Goal: Task Accomplishment & Management: Use online tool/utility

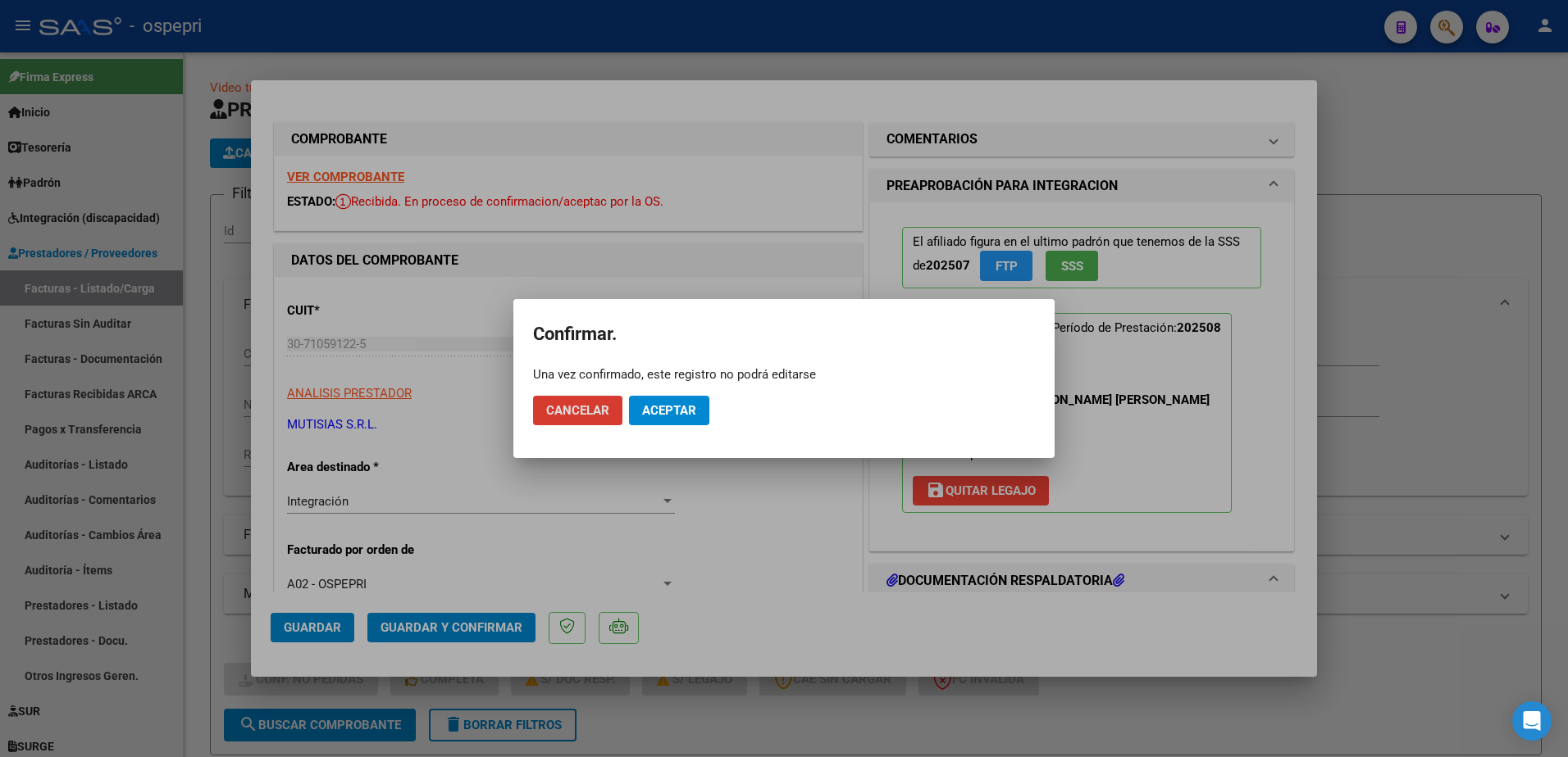
scroll to position [246, 0]
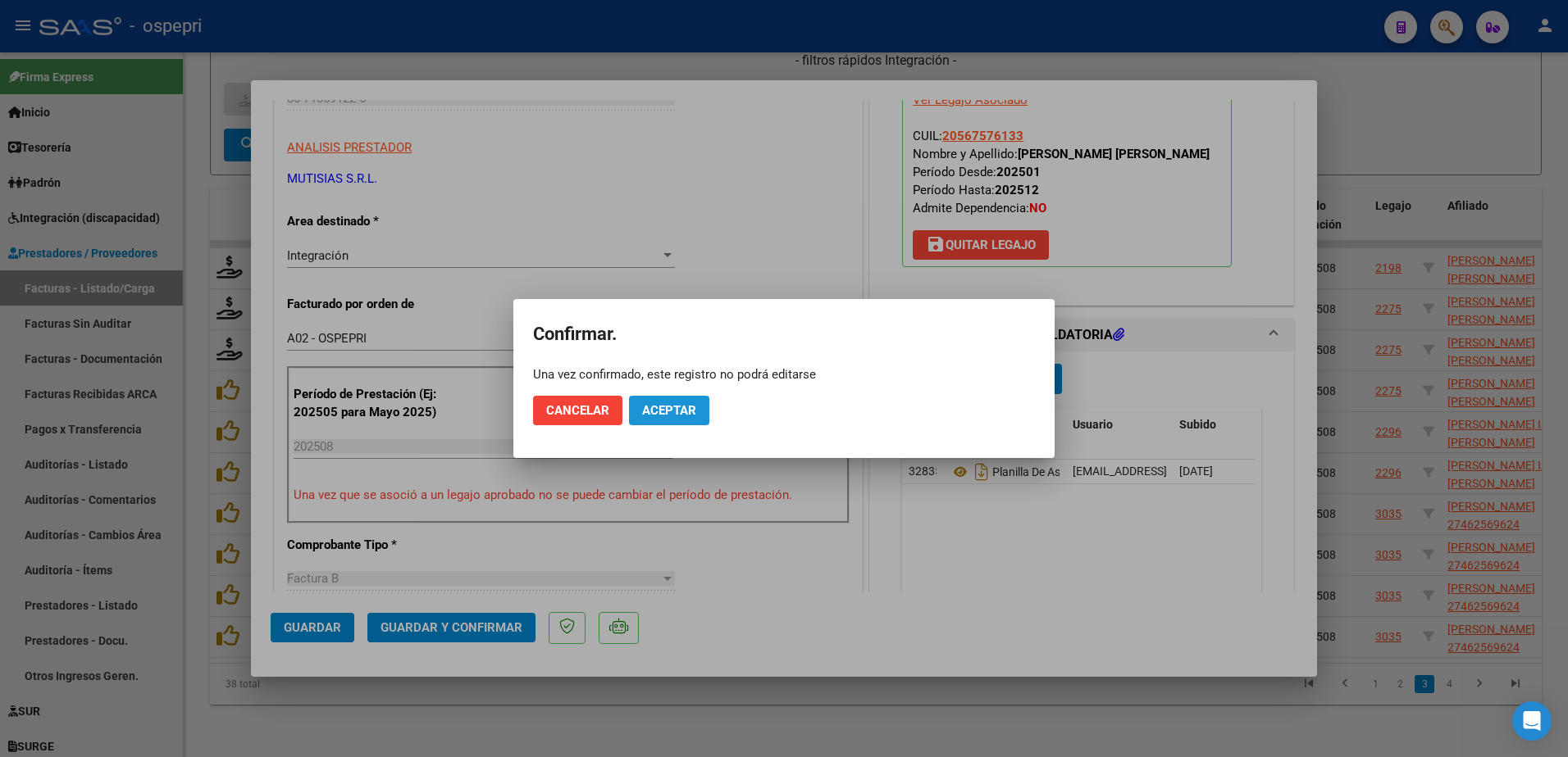
click at [655, 421] on button "Aceptar" at bounding box center [669, 411] width 80 height 30
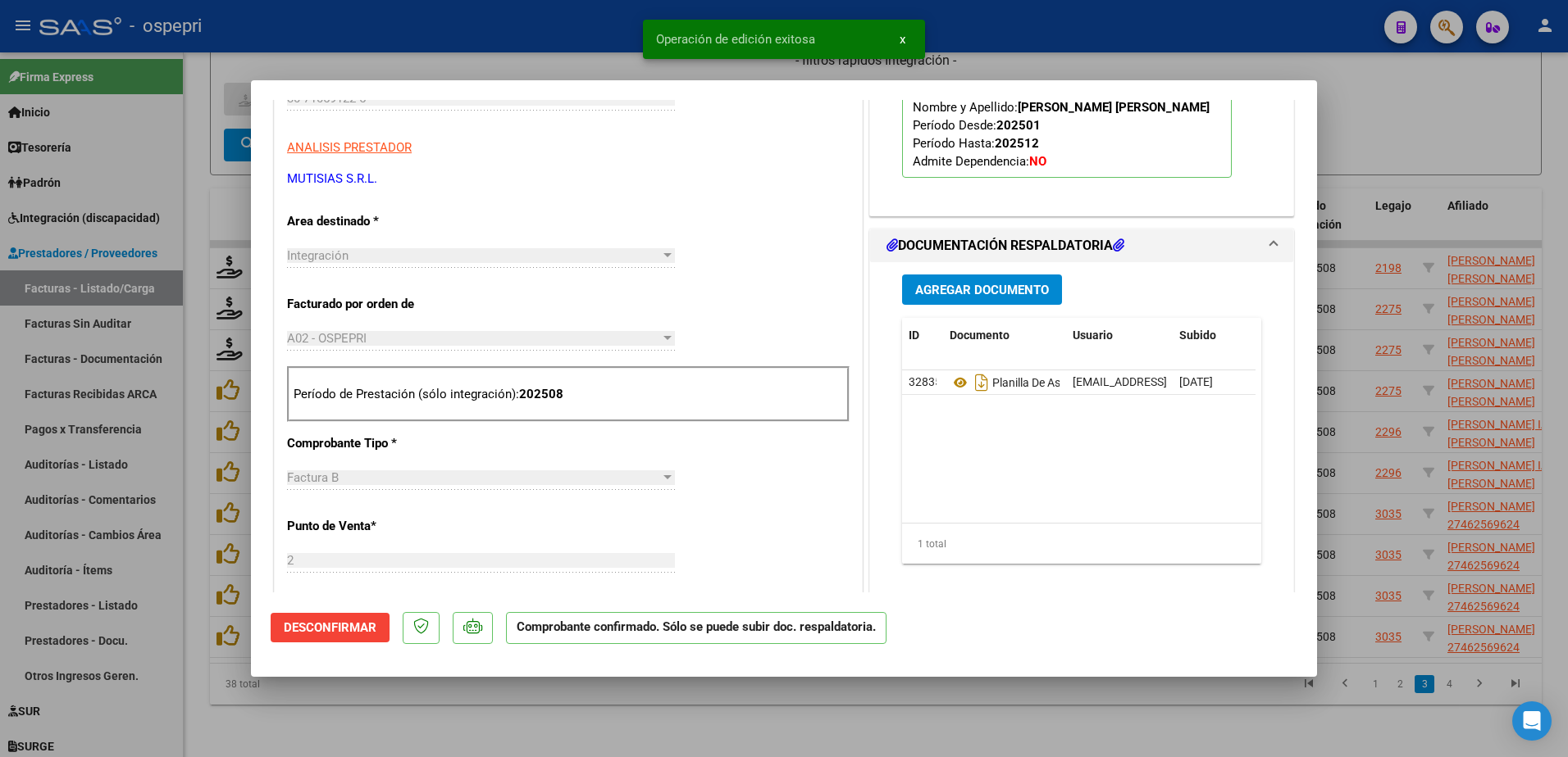
type input "$ 0,00"
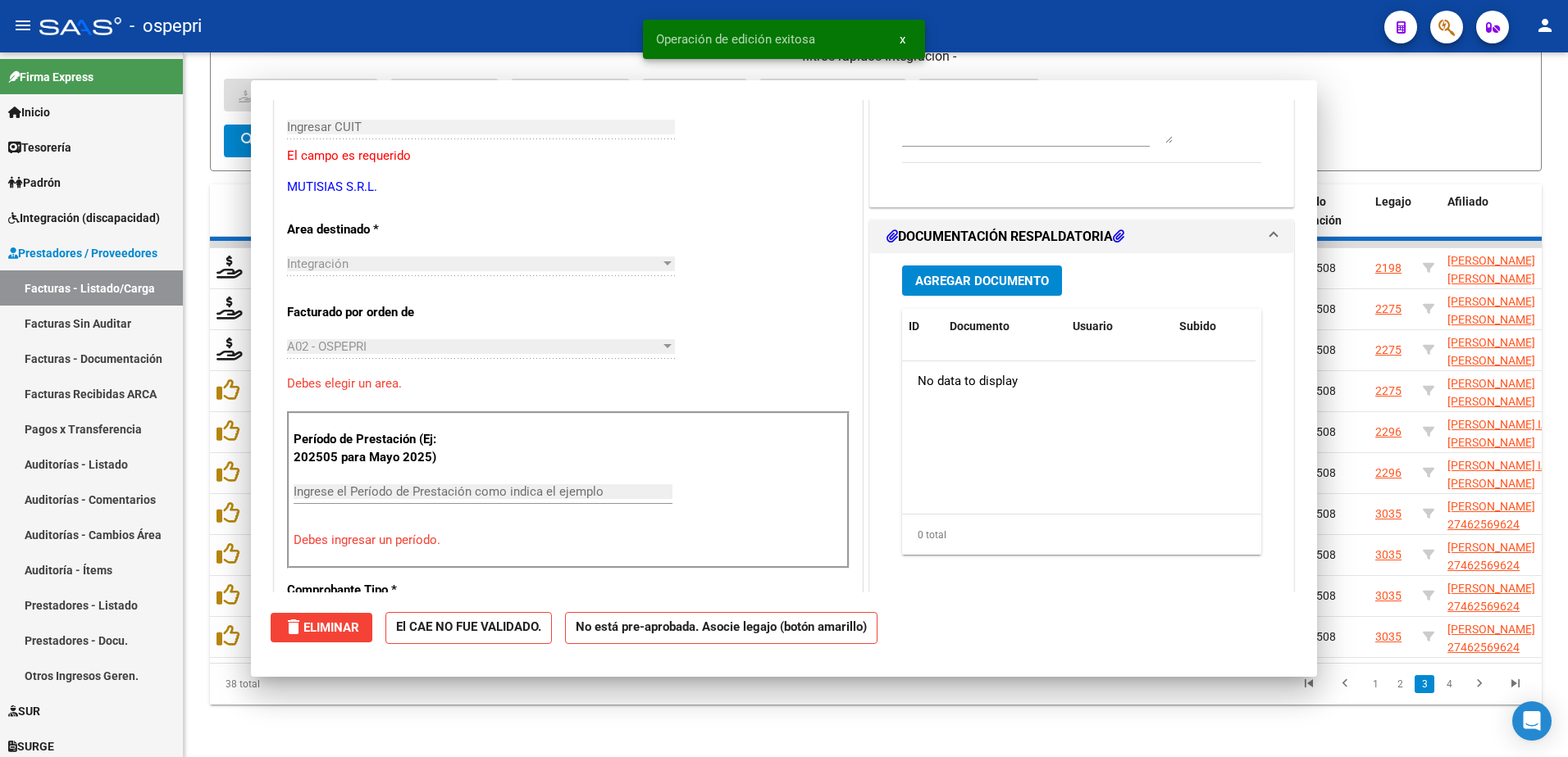
scroll to position [275, 0]
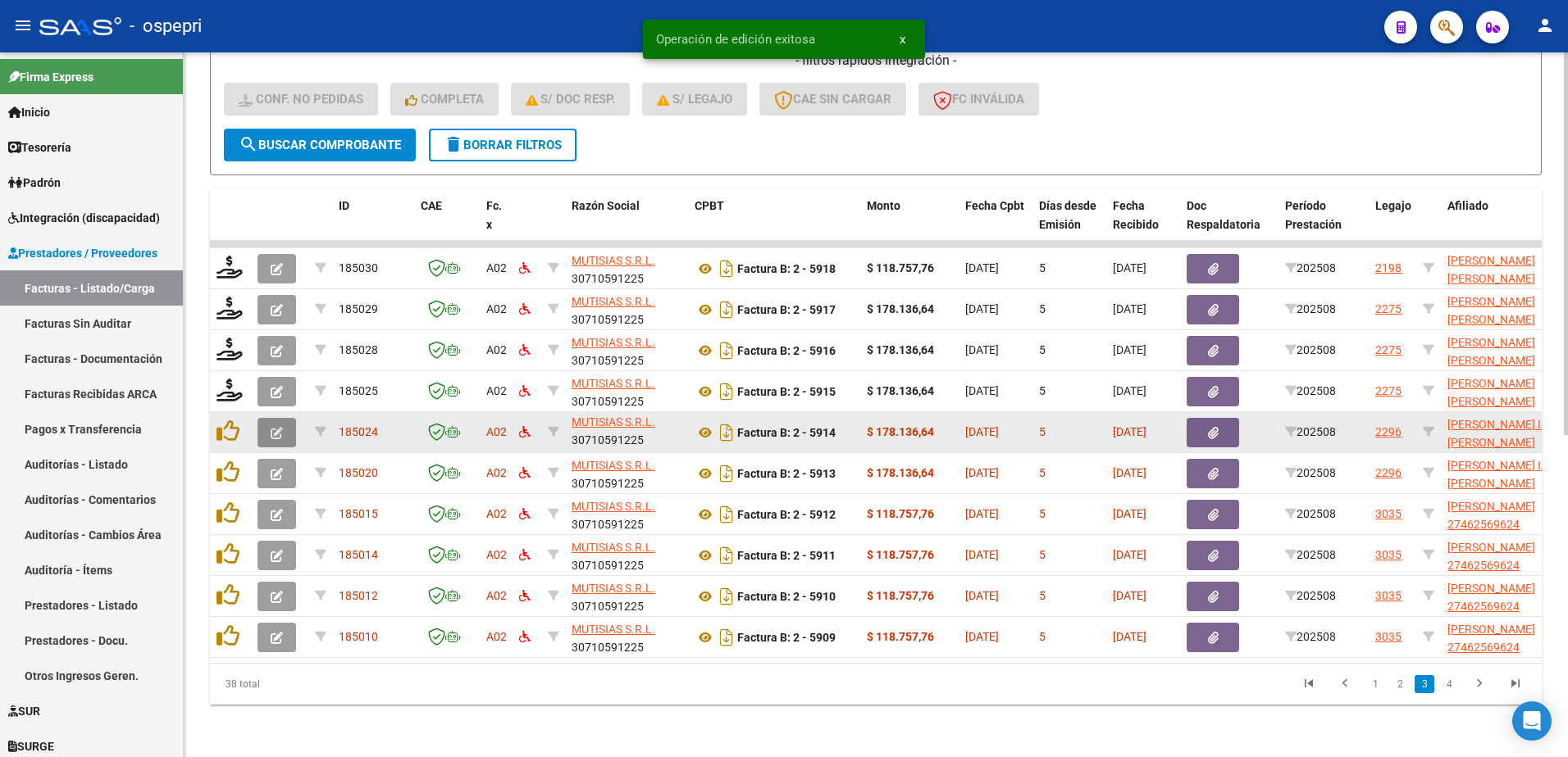
click at [273, 427] on icon "button" at bounding box center [276, 433] width 13 height 13
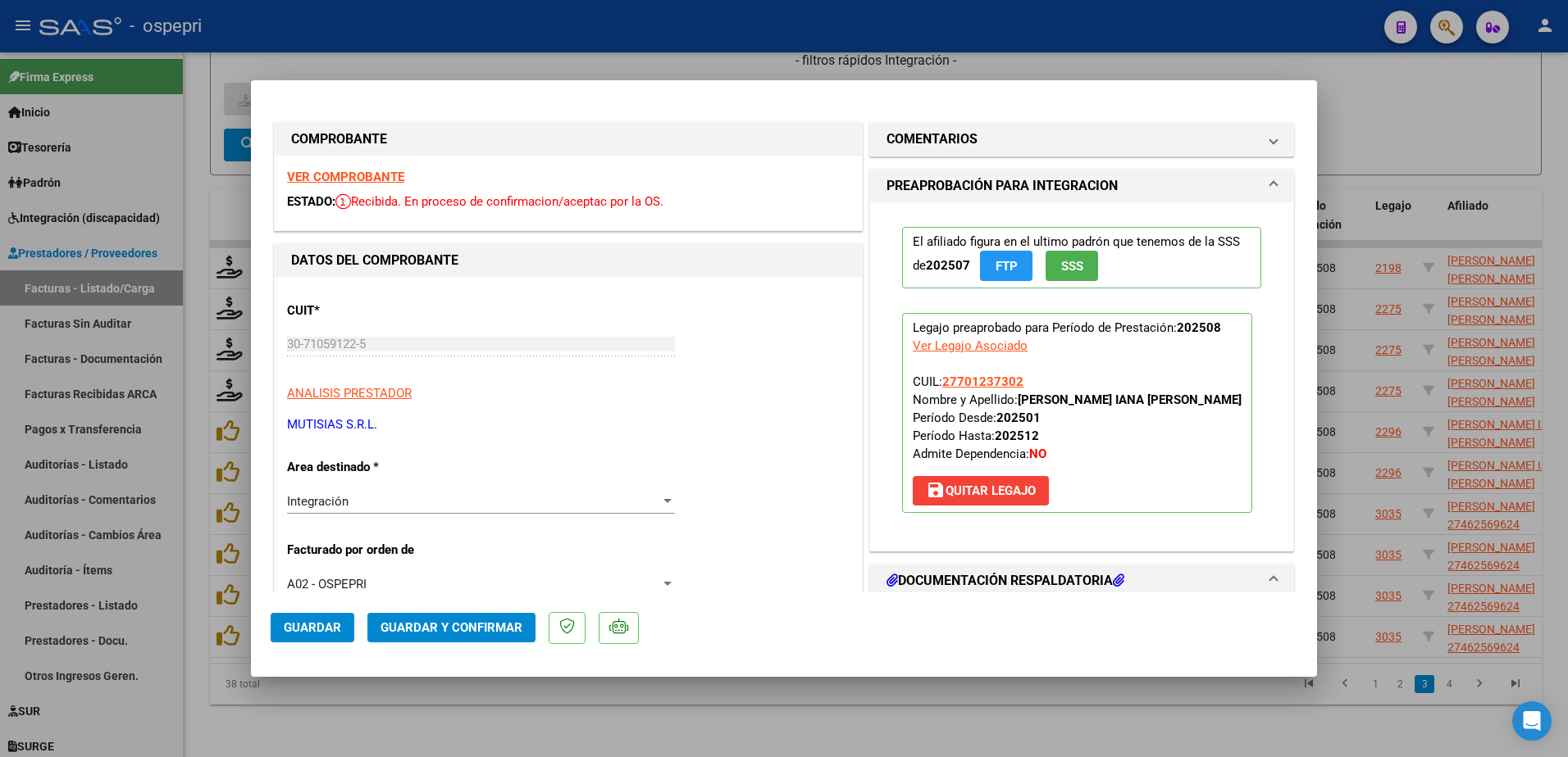
click at [346, 179] on strong "VER COMPROBANTE" at bounding box center [346, 177] width 117 height 14
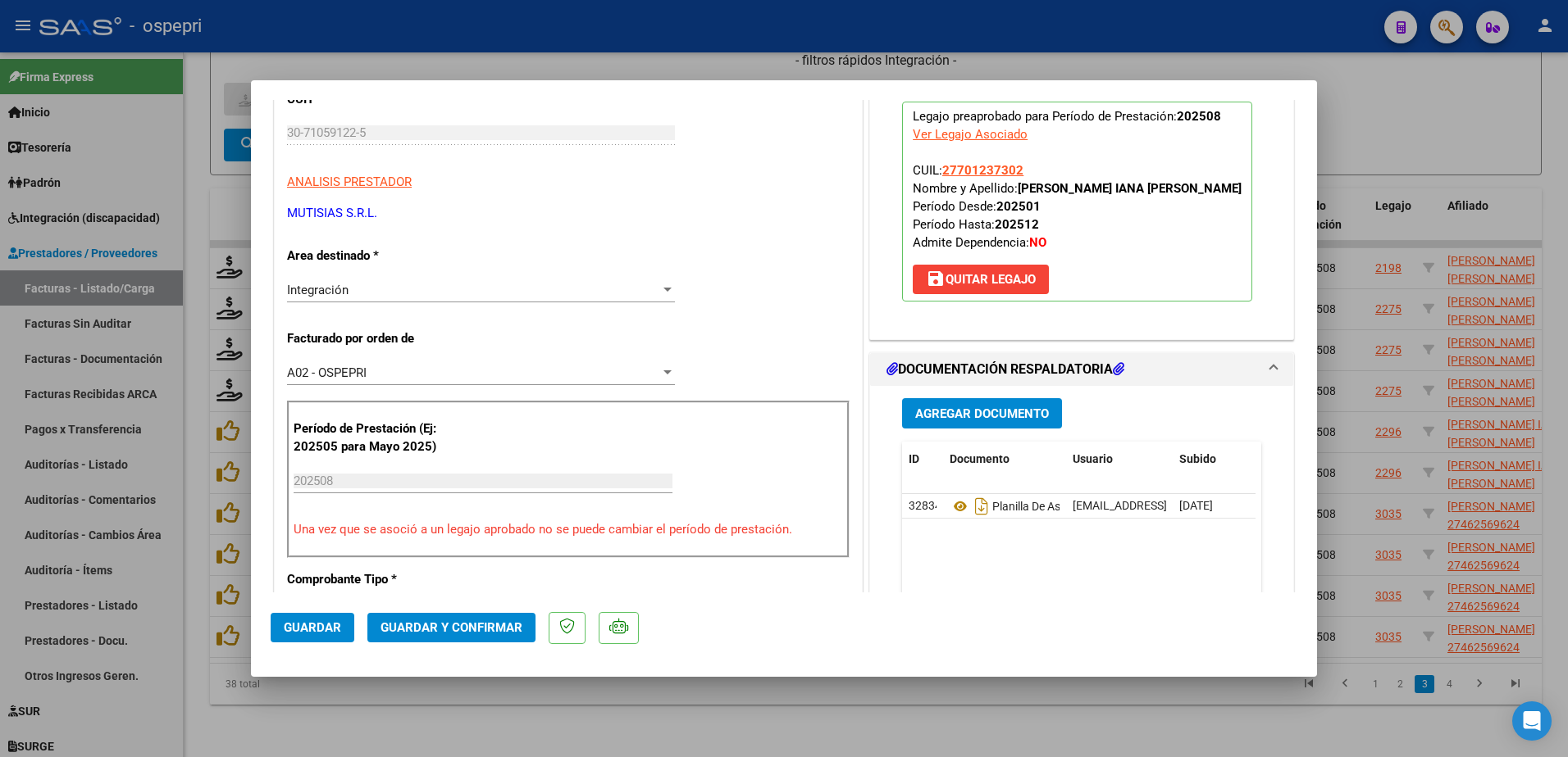
scroll to position [246, 0]
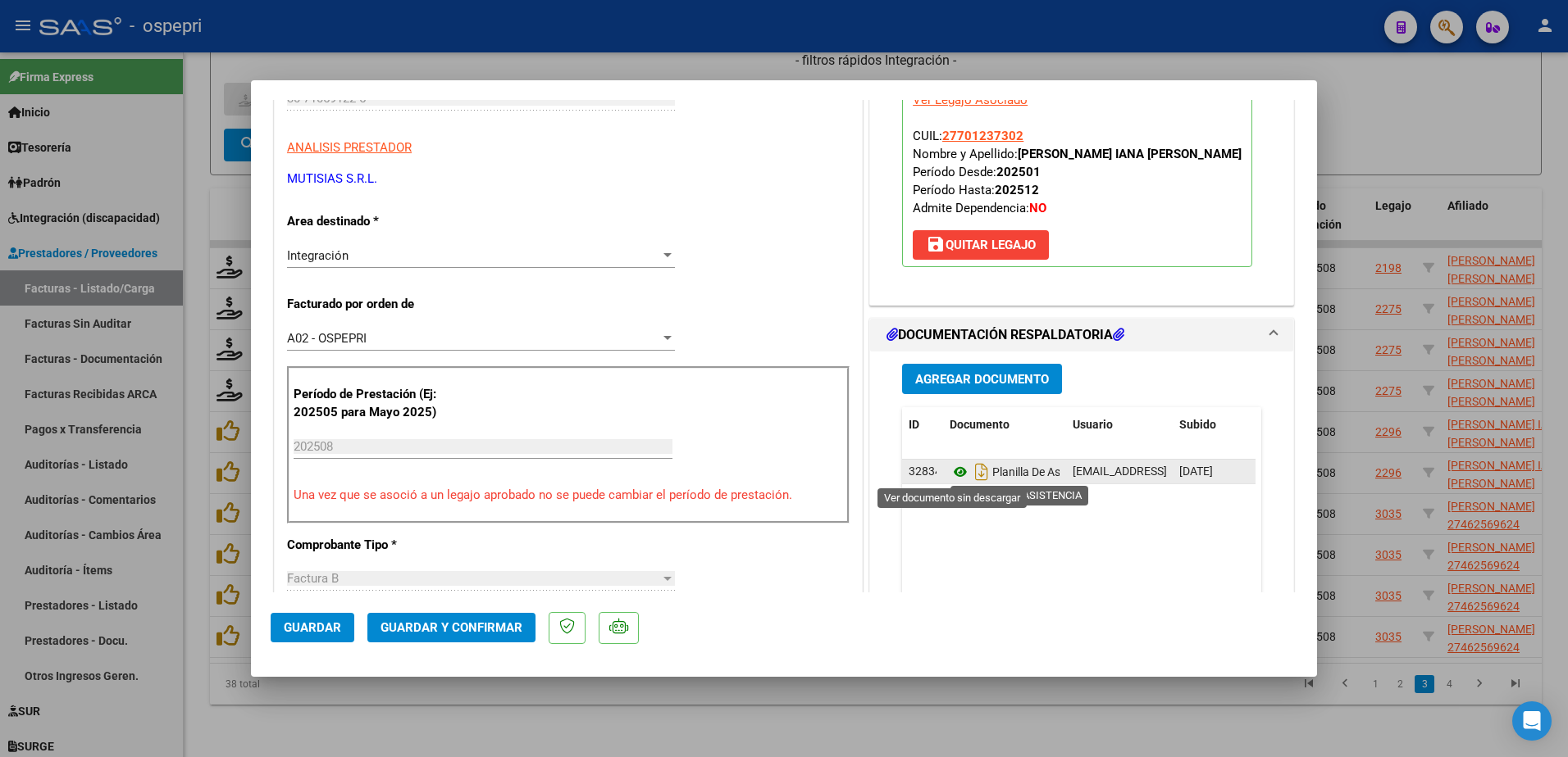
click at [957, 468] on icon at bounding box center [960, 471] width 21 height 19
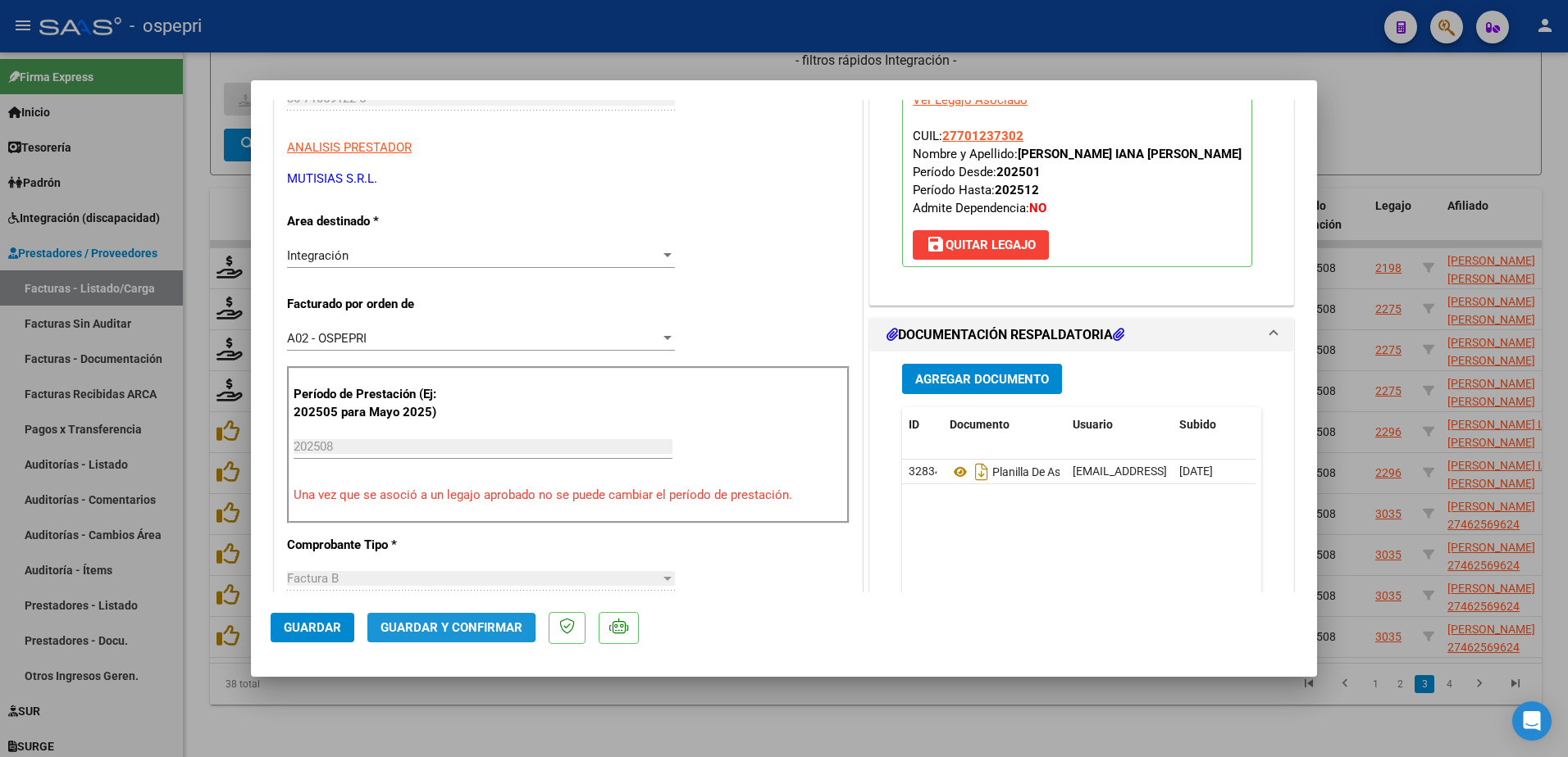
click at [440, 628] on span "Guardar y Confirmar" at bounding box center [451, 627] width 142 height 14
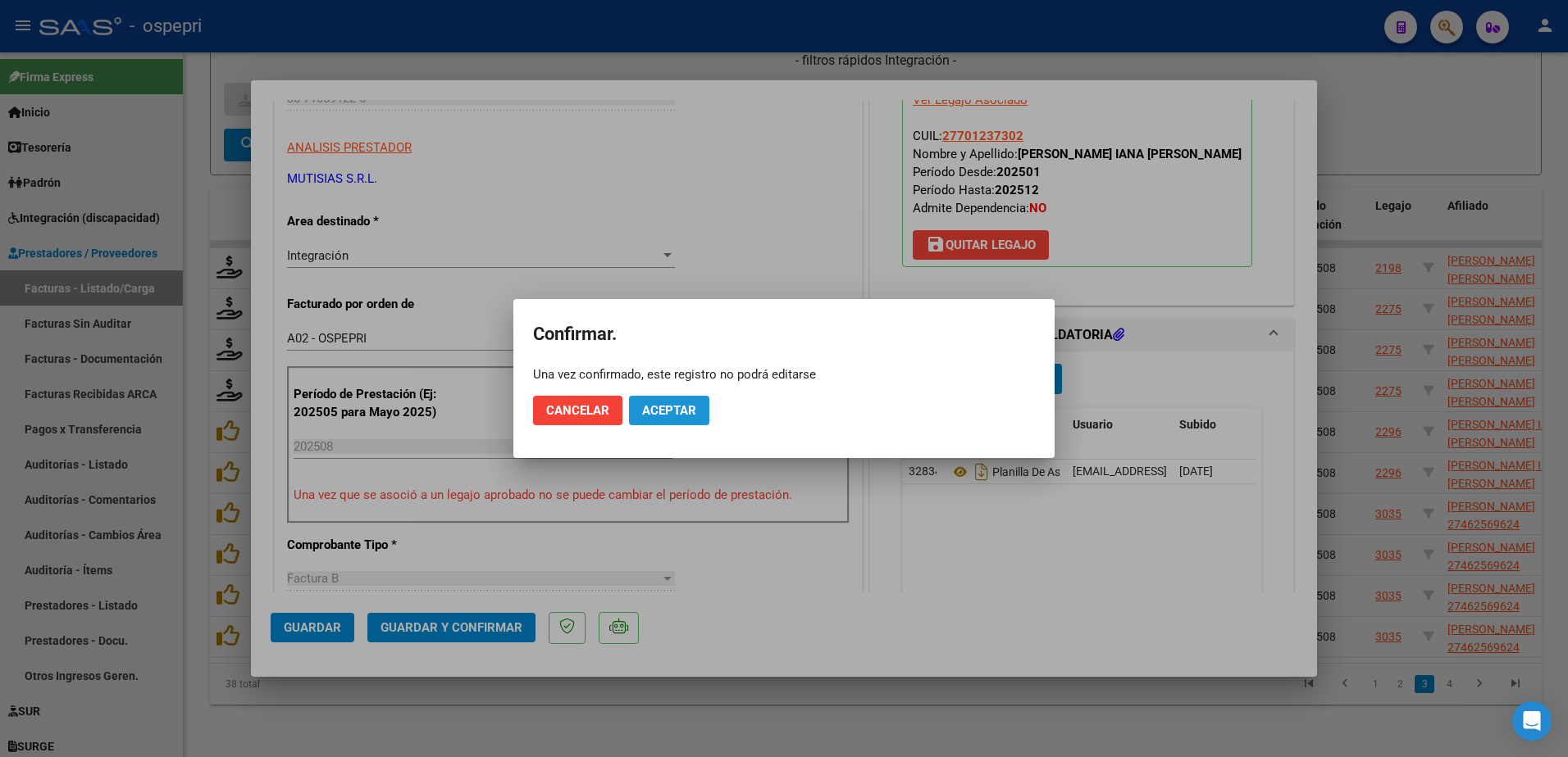
click at [664, 406] on span "Aceptar" at bounding box center [669, 410] width 54 height 14
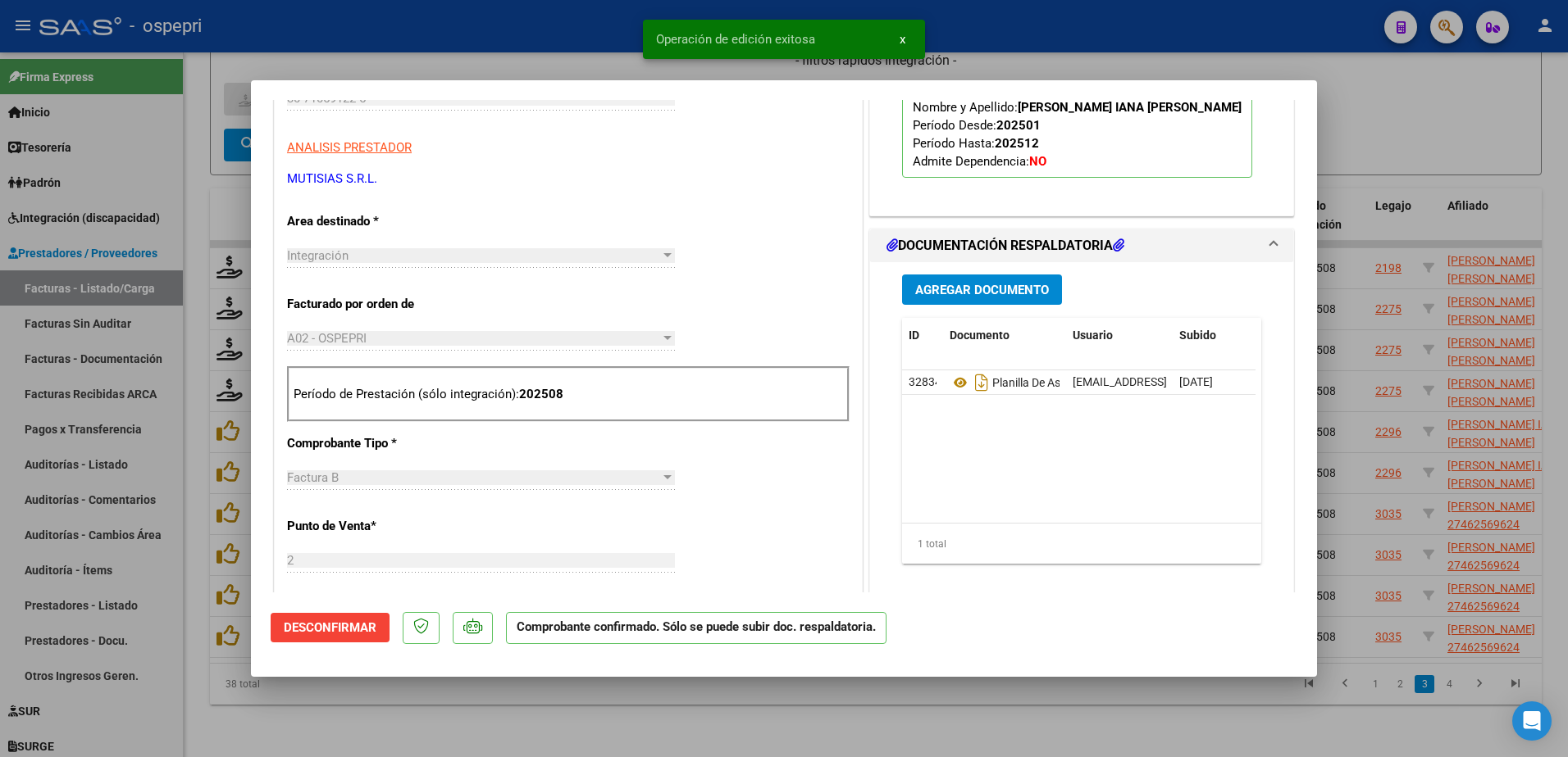
type input "$ 0,00"
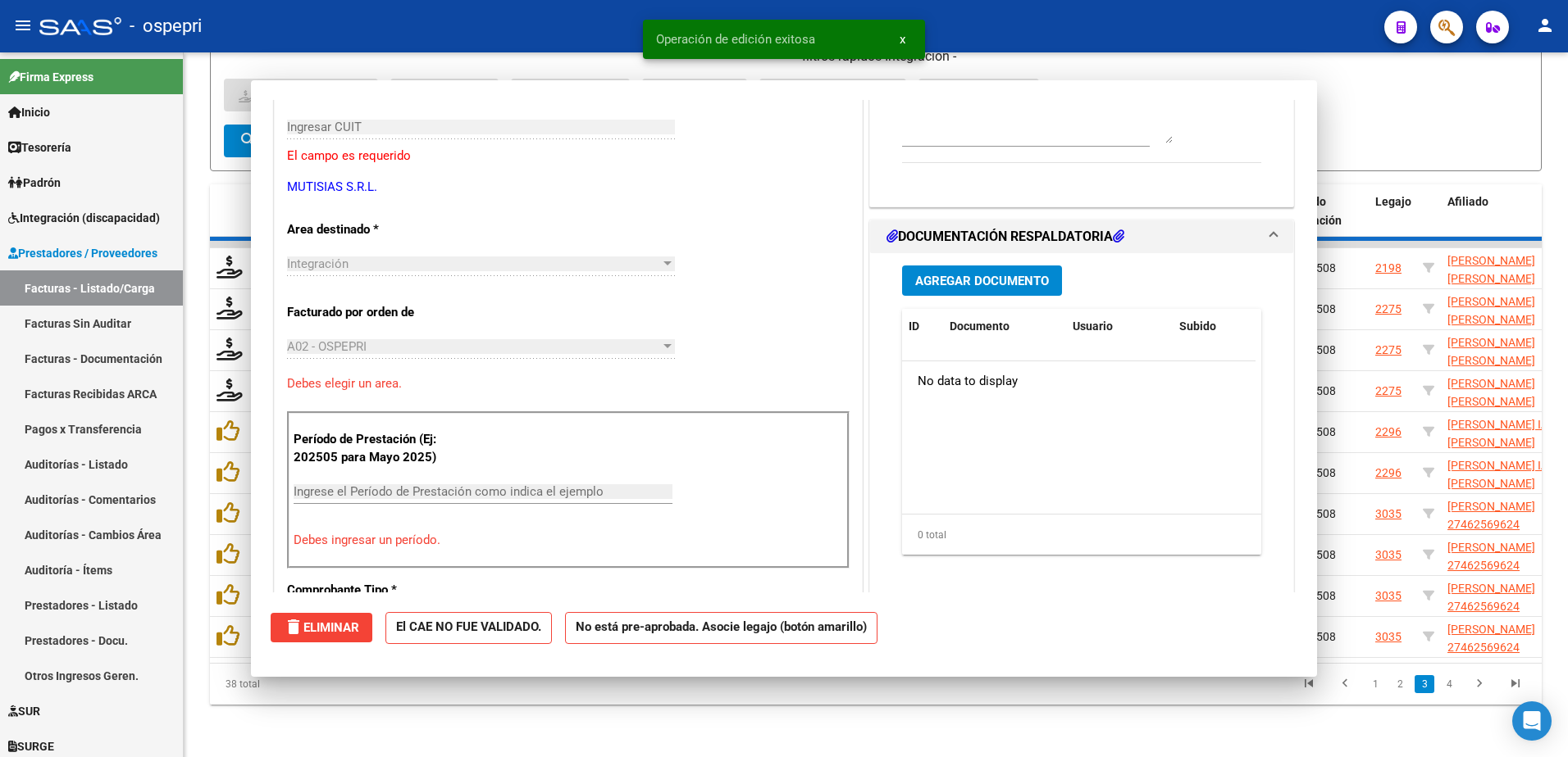
scroll to position [275, 0]
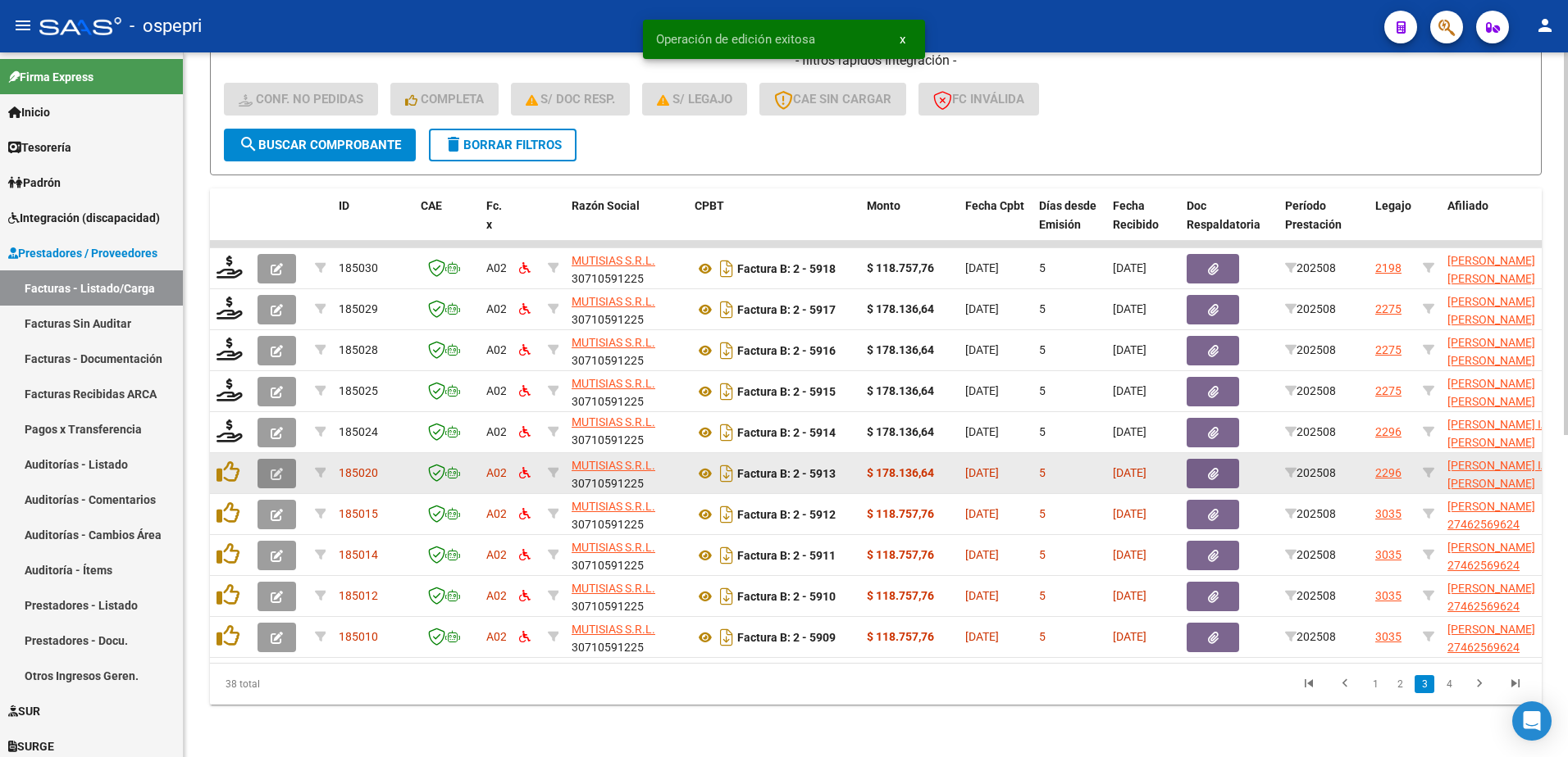
click at [276, 468] on icon "button" at bounding box center [276, 474] width 13 height 13
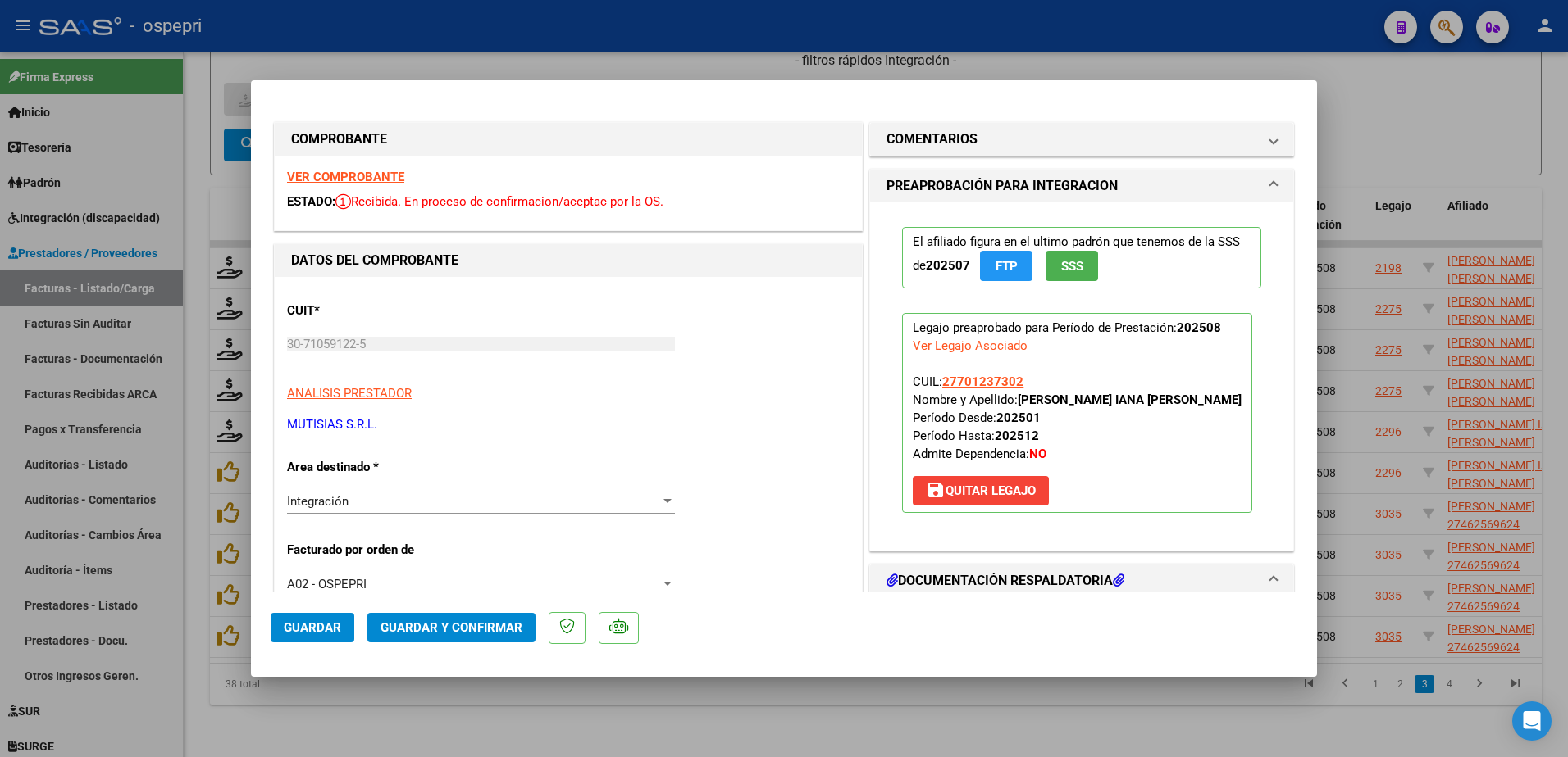
click at [357, 177] on strong "VER COMPROBANTE" at bounding box center [346, 177] width 117 height 14
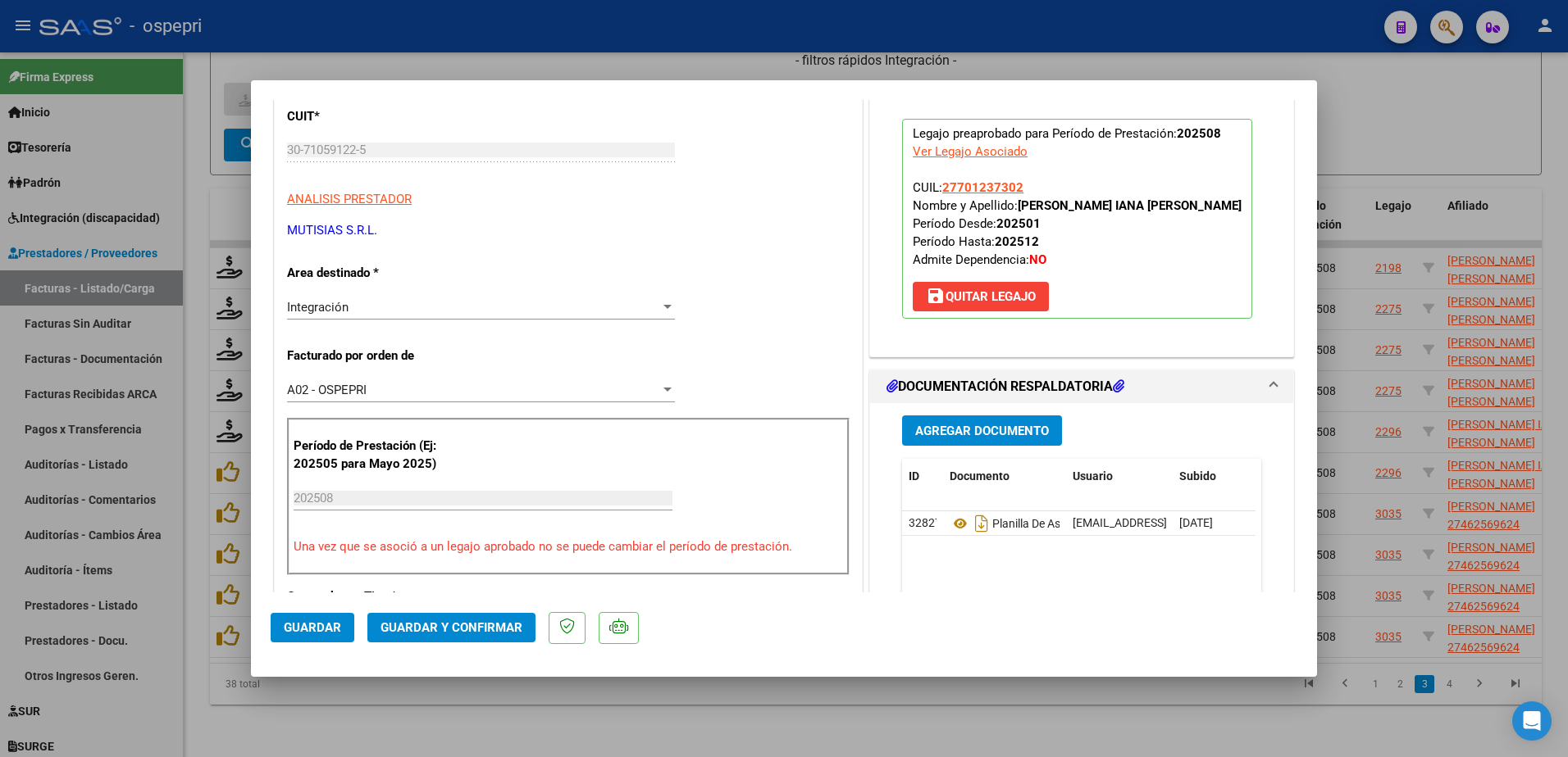
scroll to position [246, 0]
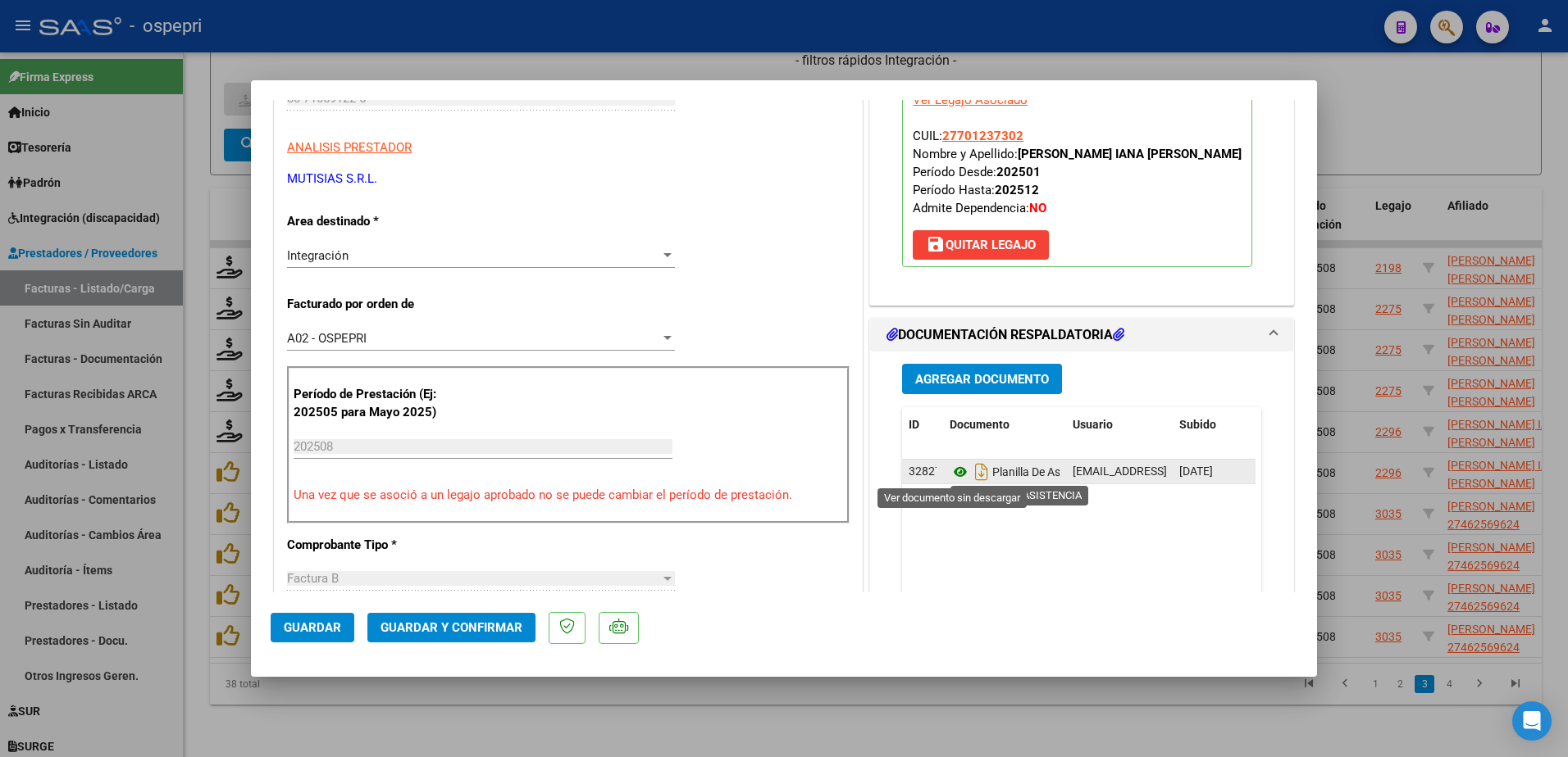
click at [953, 470] on icon at bounding box center [960, 471] width 21 height 19
click at [950, 466] on icon at bounding box center [960, 471] width 21 height 19
click at [953, 474] on icon at bounding box center [960, 471] width 21 height 19
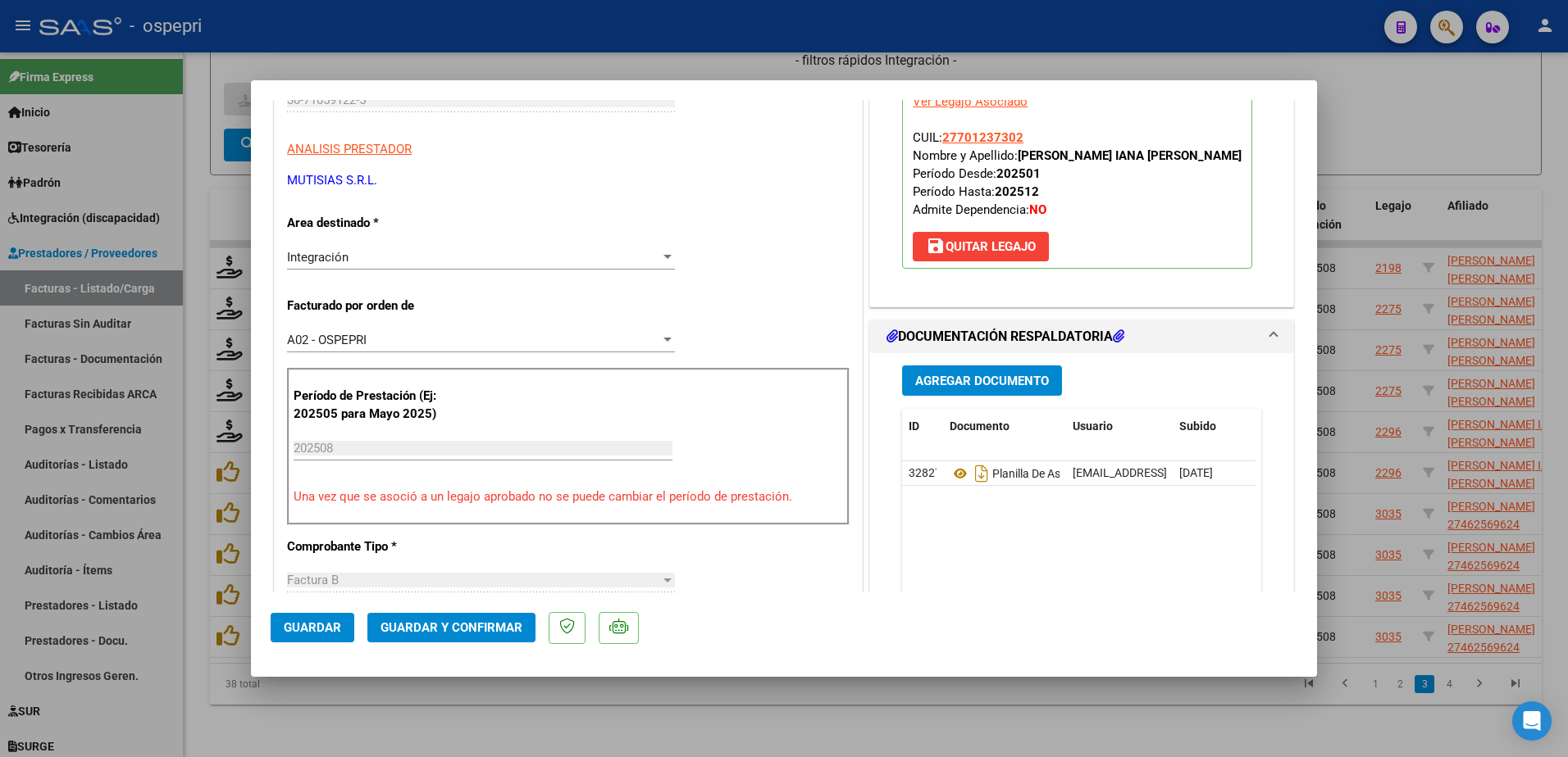
scroll to position [328, 0]
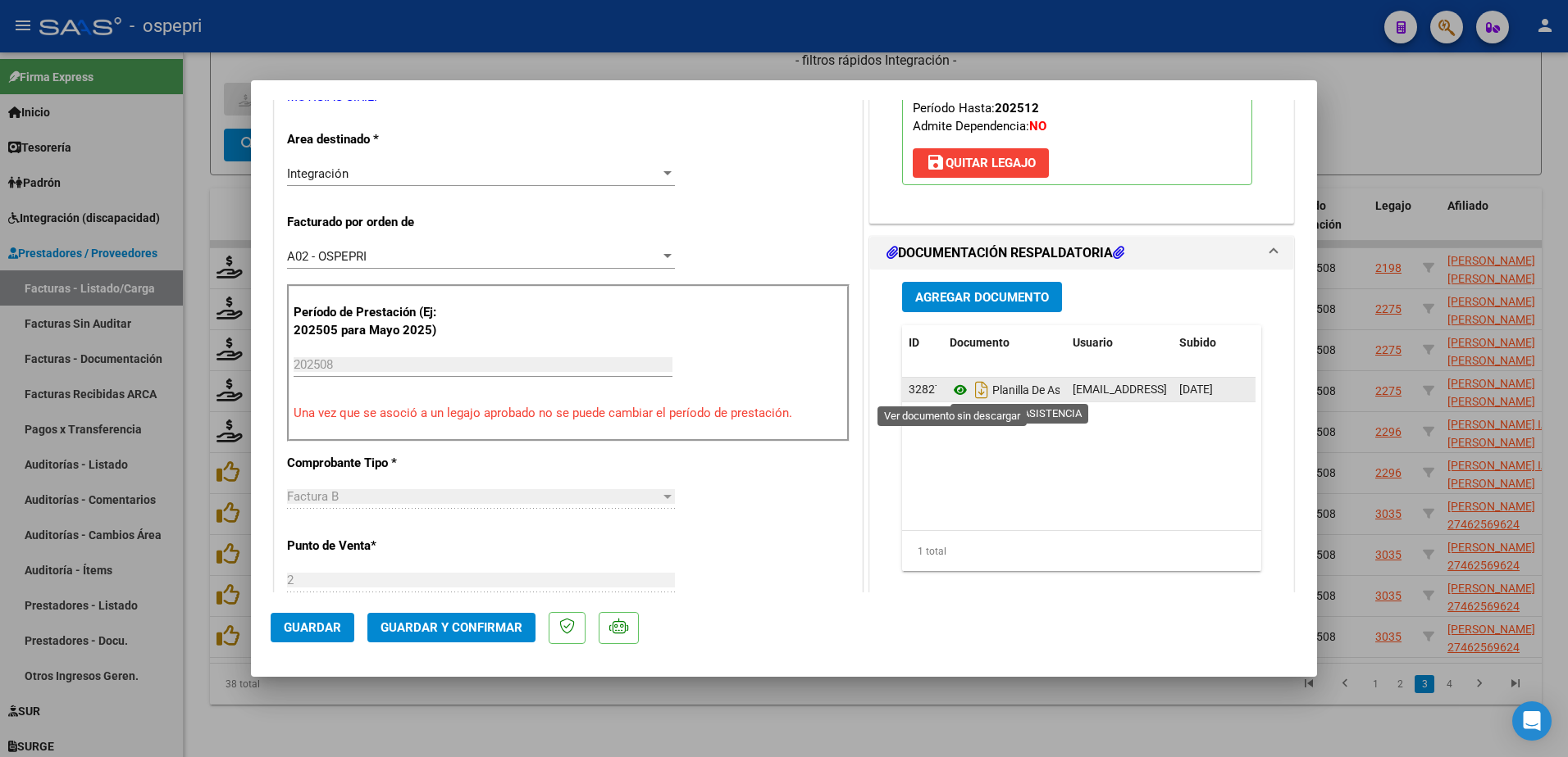
click at [950, 389] on icon at bounding box center [960, 389] width 21 height 19
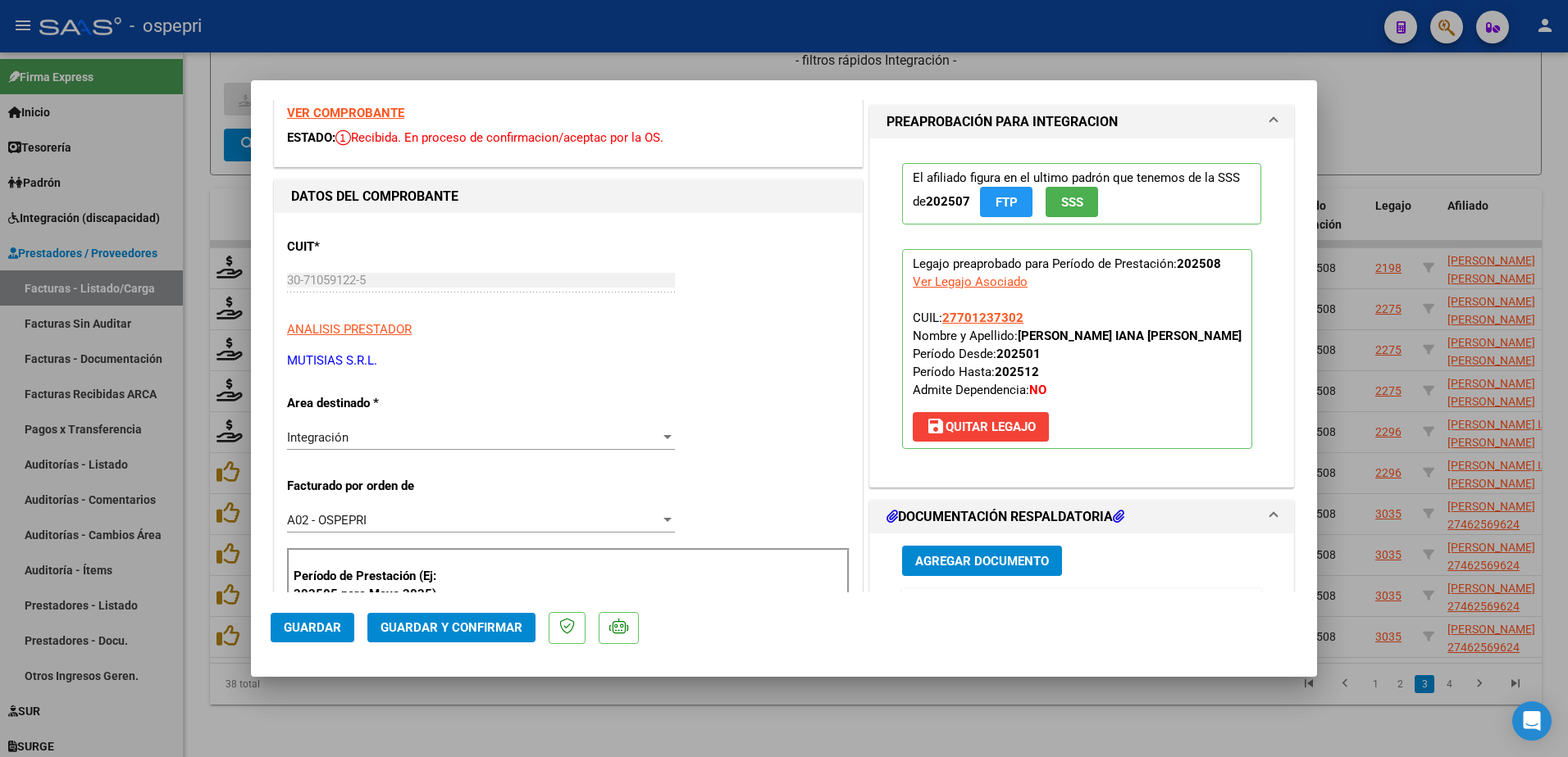
scroll to position [0, 0]
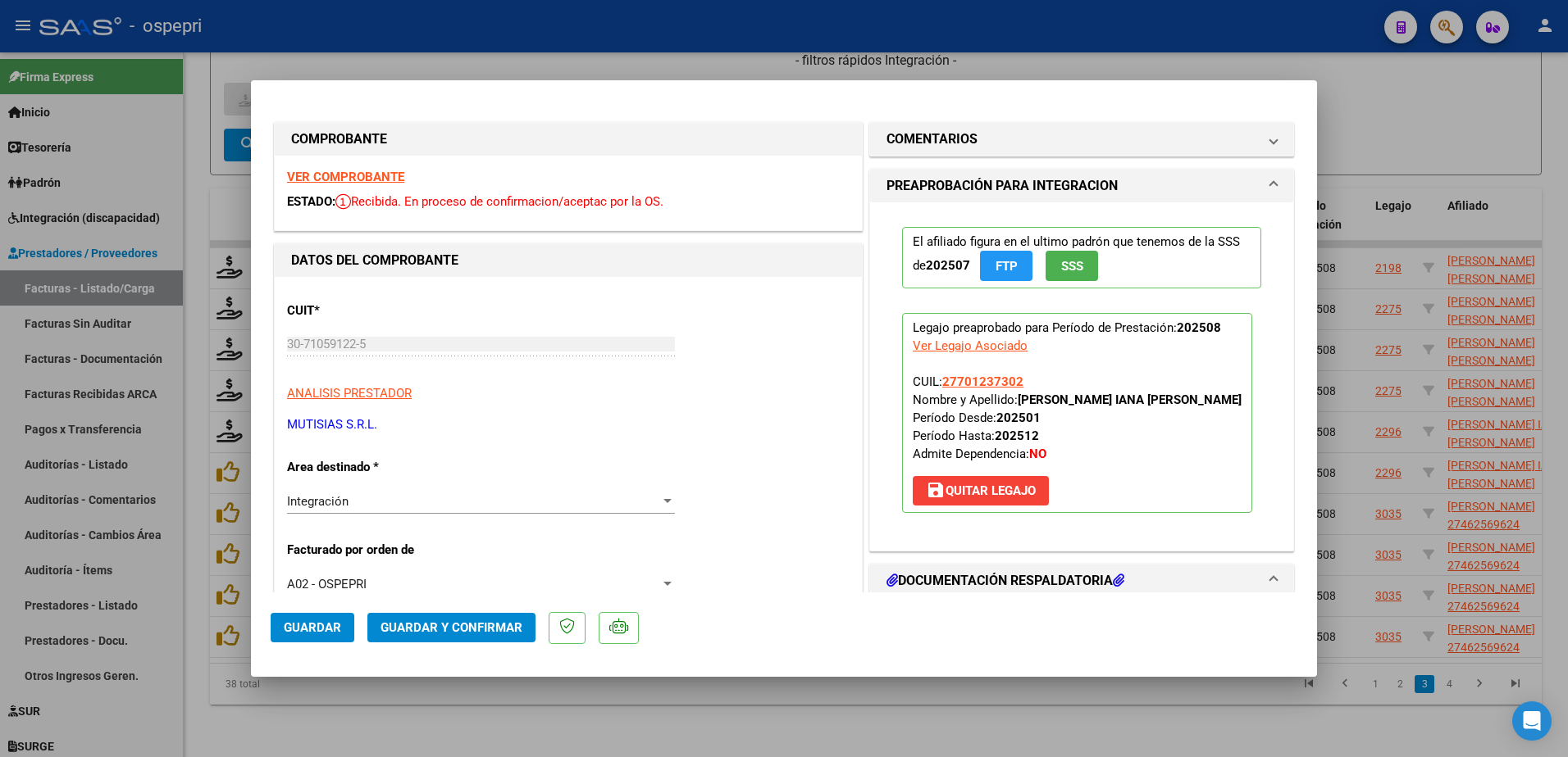
click at [344, 173] on strong "VER COMPROBANTE" at bounding box center [346, 177] width 117 height 14
click at [1254, 144] on span "COMENTARIOS" at bounding box center [1079, 139] width 384 height 19
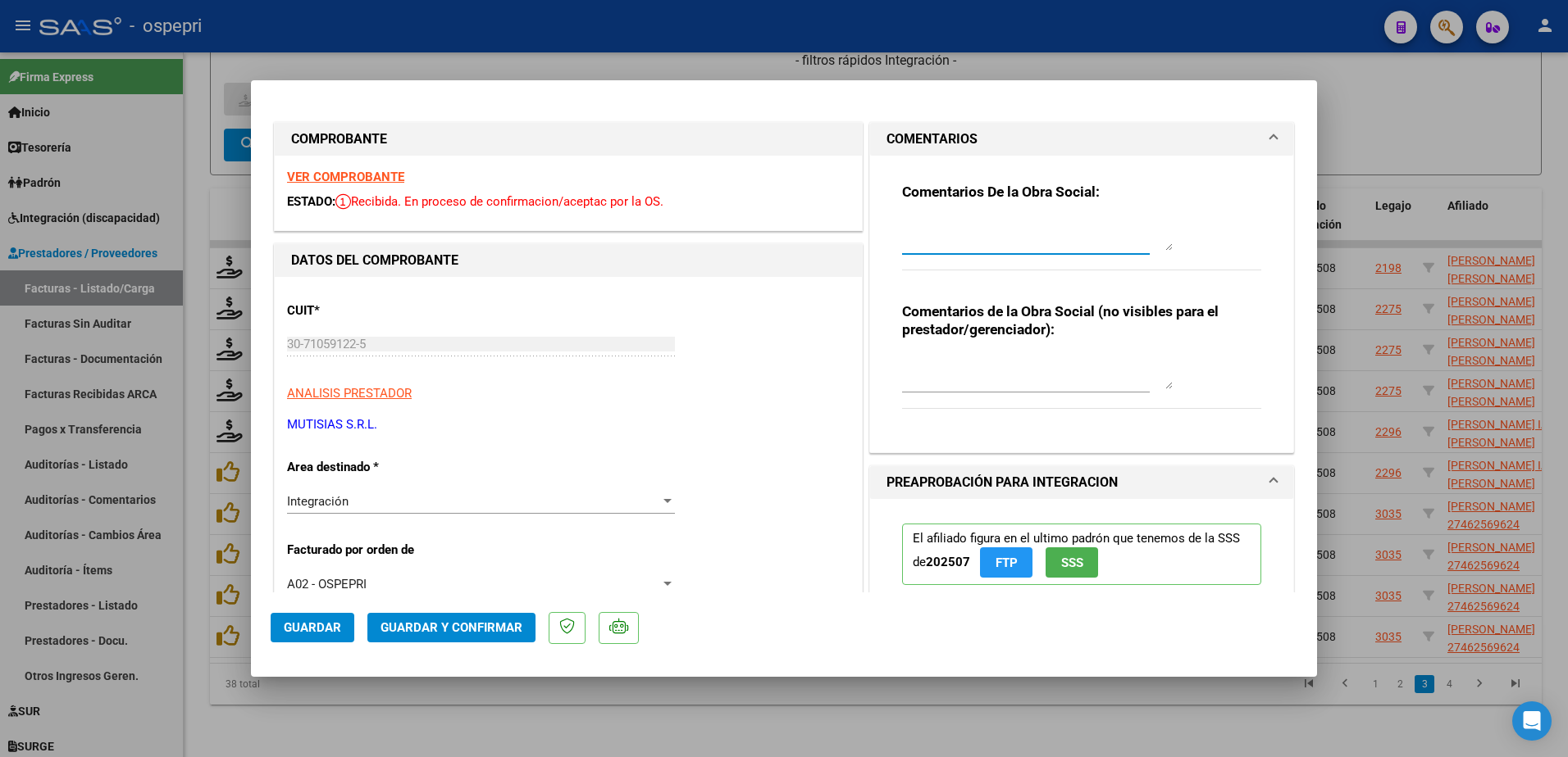
click at [958, 227] on textarea at bounding box center [1037, 234] width 270 height 33
click at [1085, 233] on textarea "Hola buenas tardes: corroborar y subir la planilla de asistencia en documentcio…" at bounding box center [1037, 234] width 270 height 33
click at [977, 247] on textarea "Hola buenas tardes: corroborar y subir la planilla de asistencia en documentaci…" at bounding box center [1037, 234] width 270 height 33
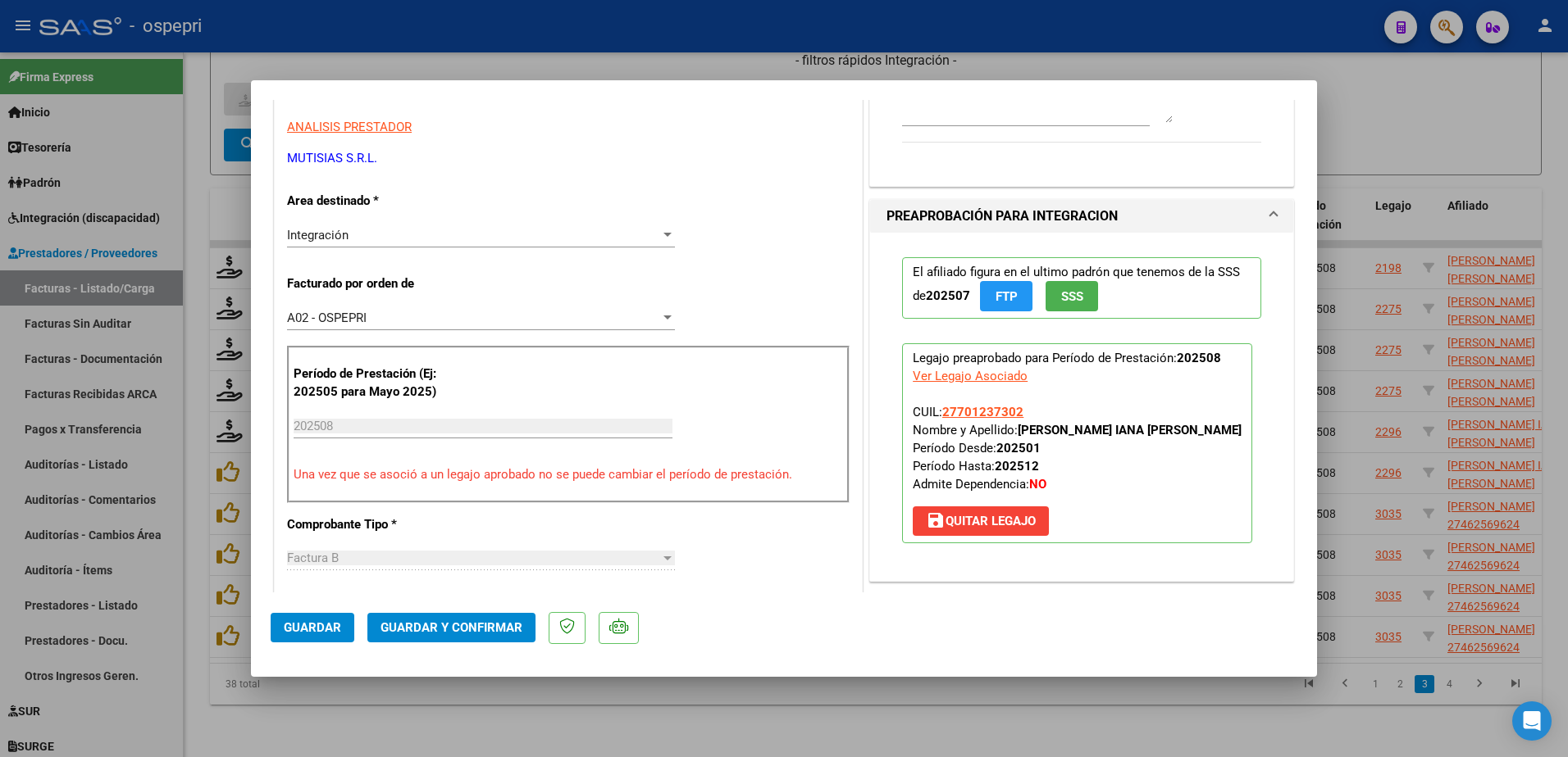
scroll to position [328, 0]
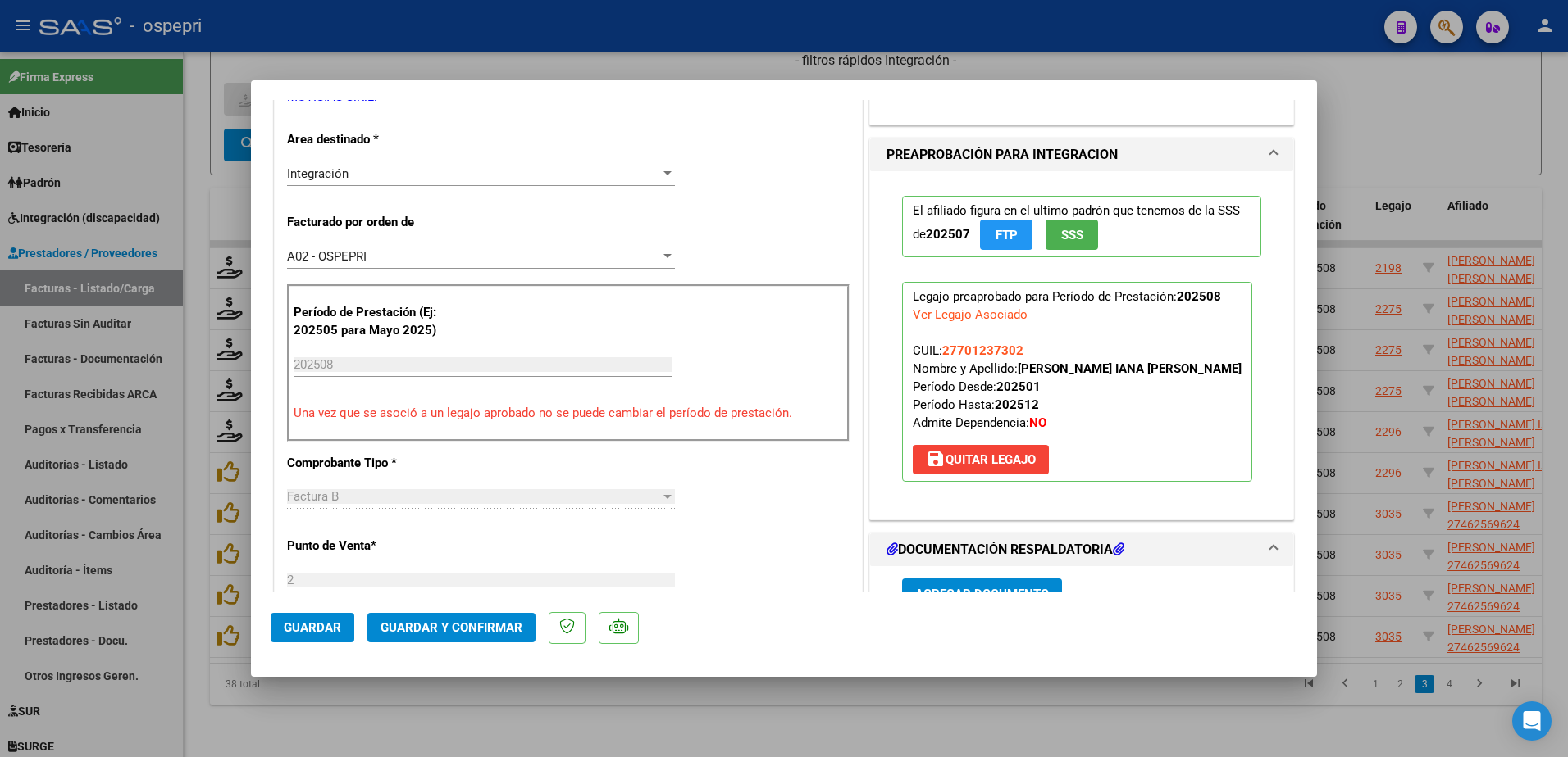
type textarea "Hola buenas tardes: corroborar y subir la planilla de asistencia en documentaci…"
click at [970, 450] on button "save Quitar Legajo" at bounding box center [981, 460] width 136 height 30
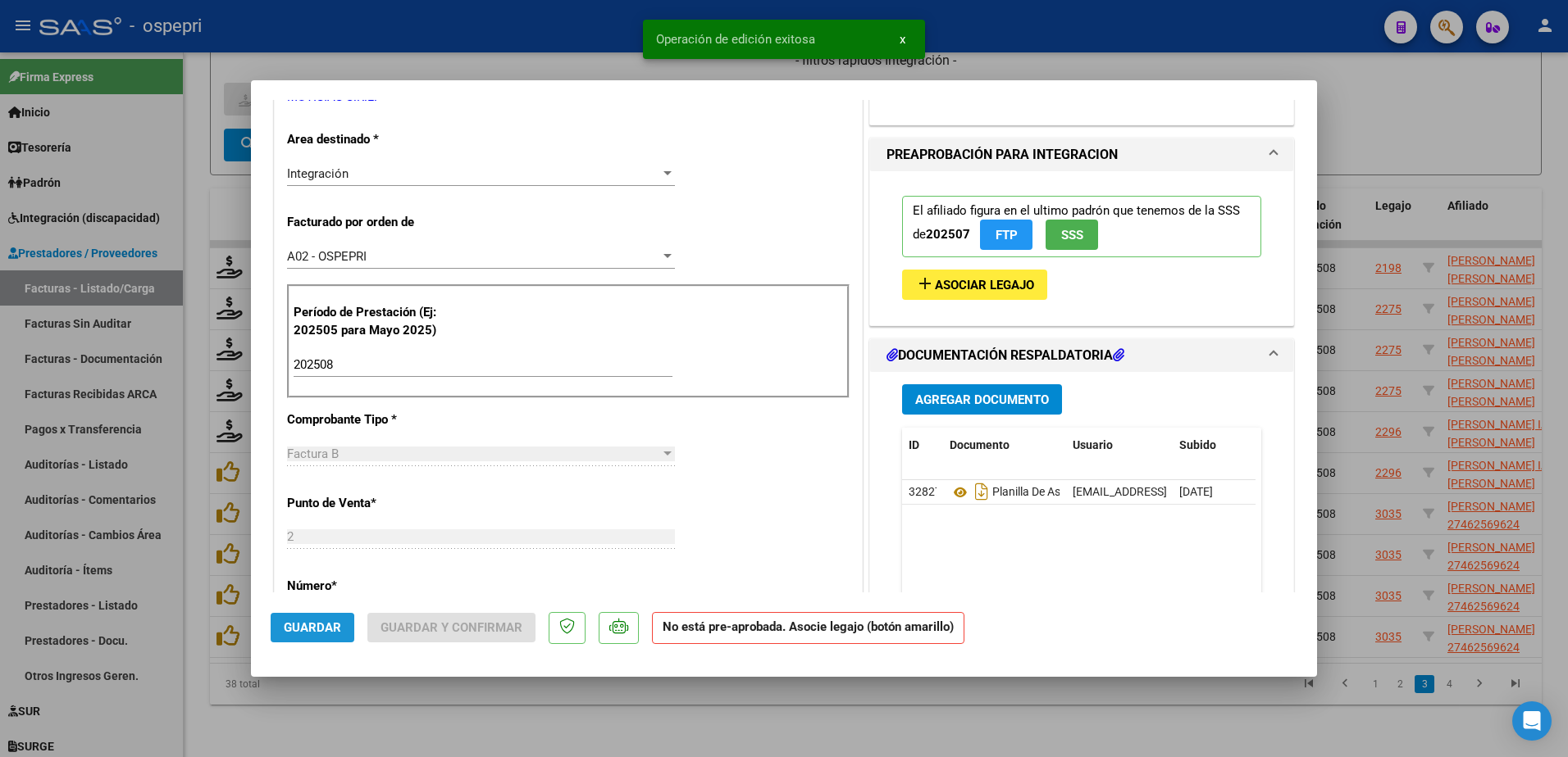
click at [311, 629] on span "Guardar" at bounding box center [313, 627] width 57 height 14
type input "$ 0,00"
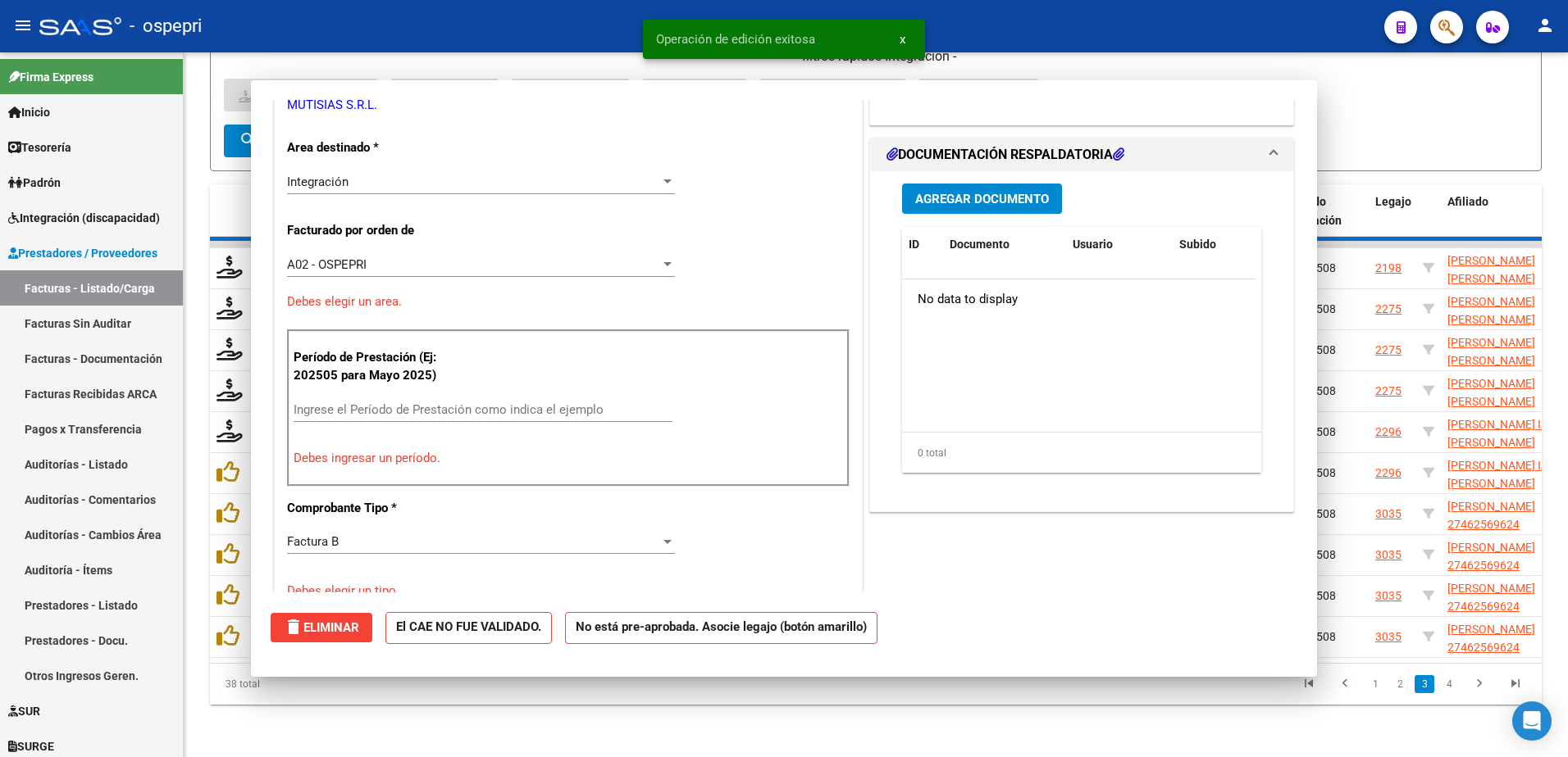
scroll to position [336, 0]
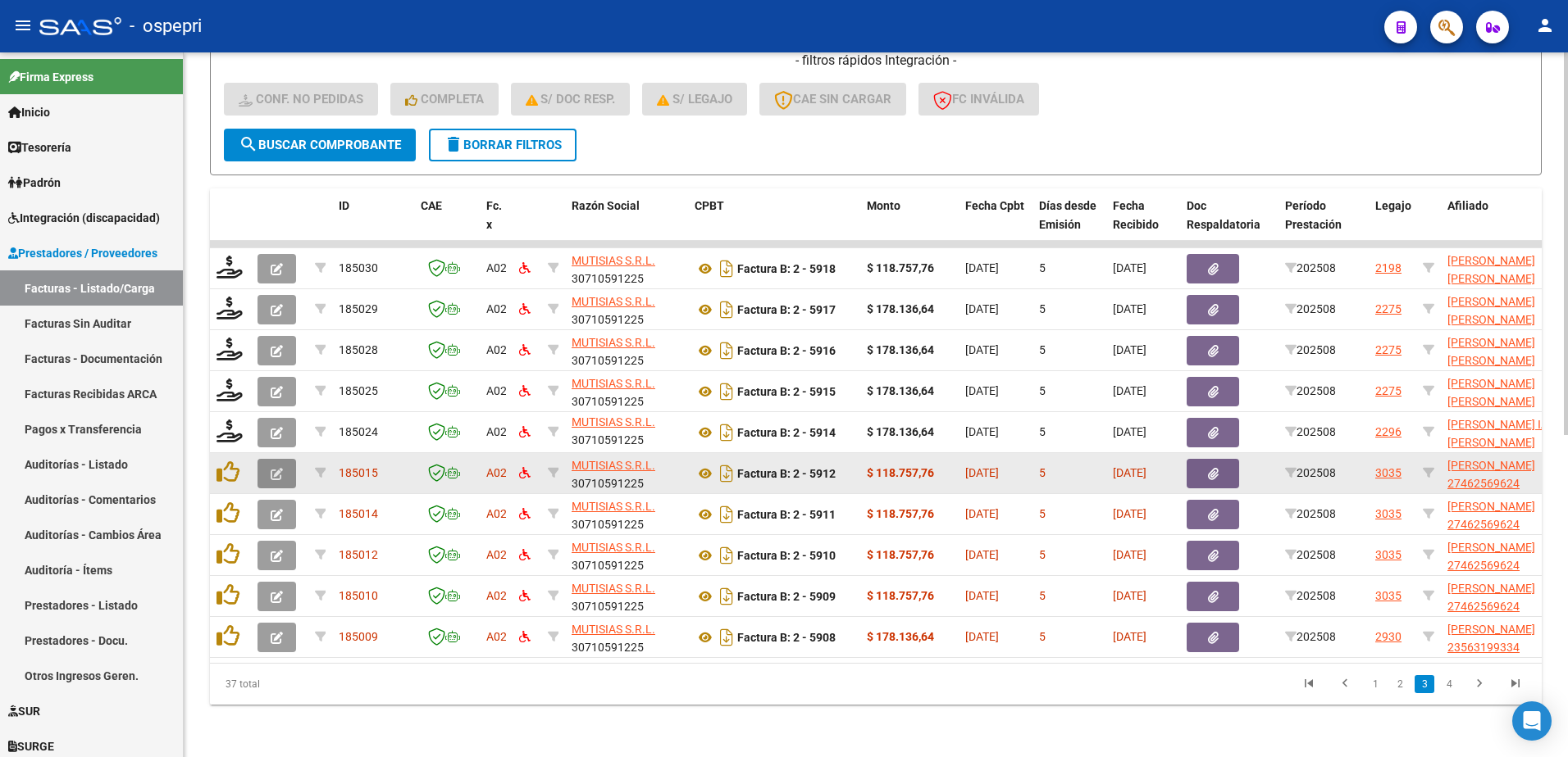
click at [272, 468] on icon "button" at bounding box center [276, 474] width 13 height 13
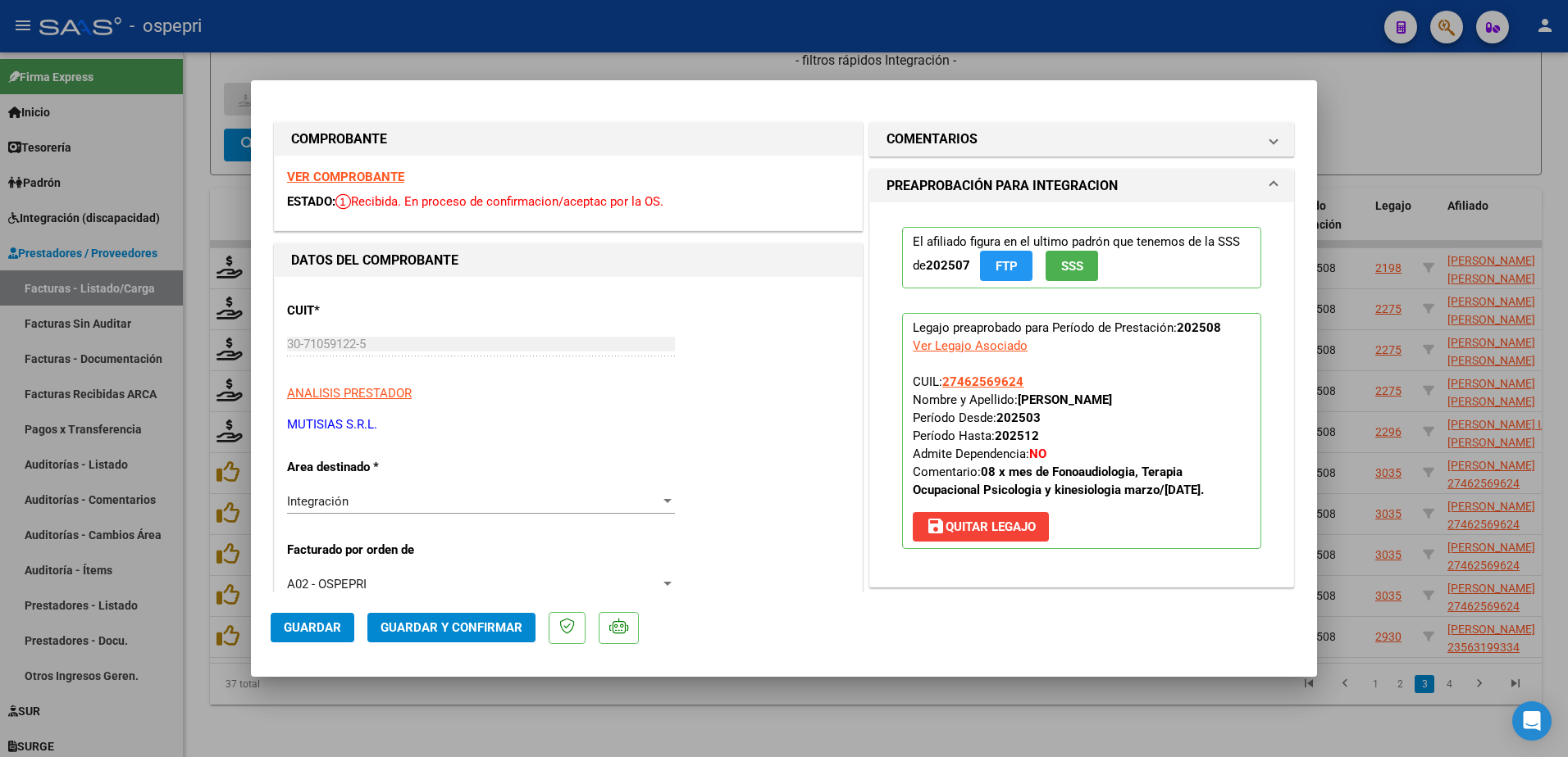
click at [355, 177] on strong "VER COMPROBANTE" at bounding box center [346, 177] width 117 height 14
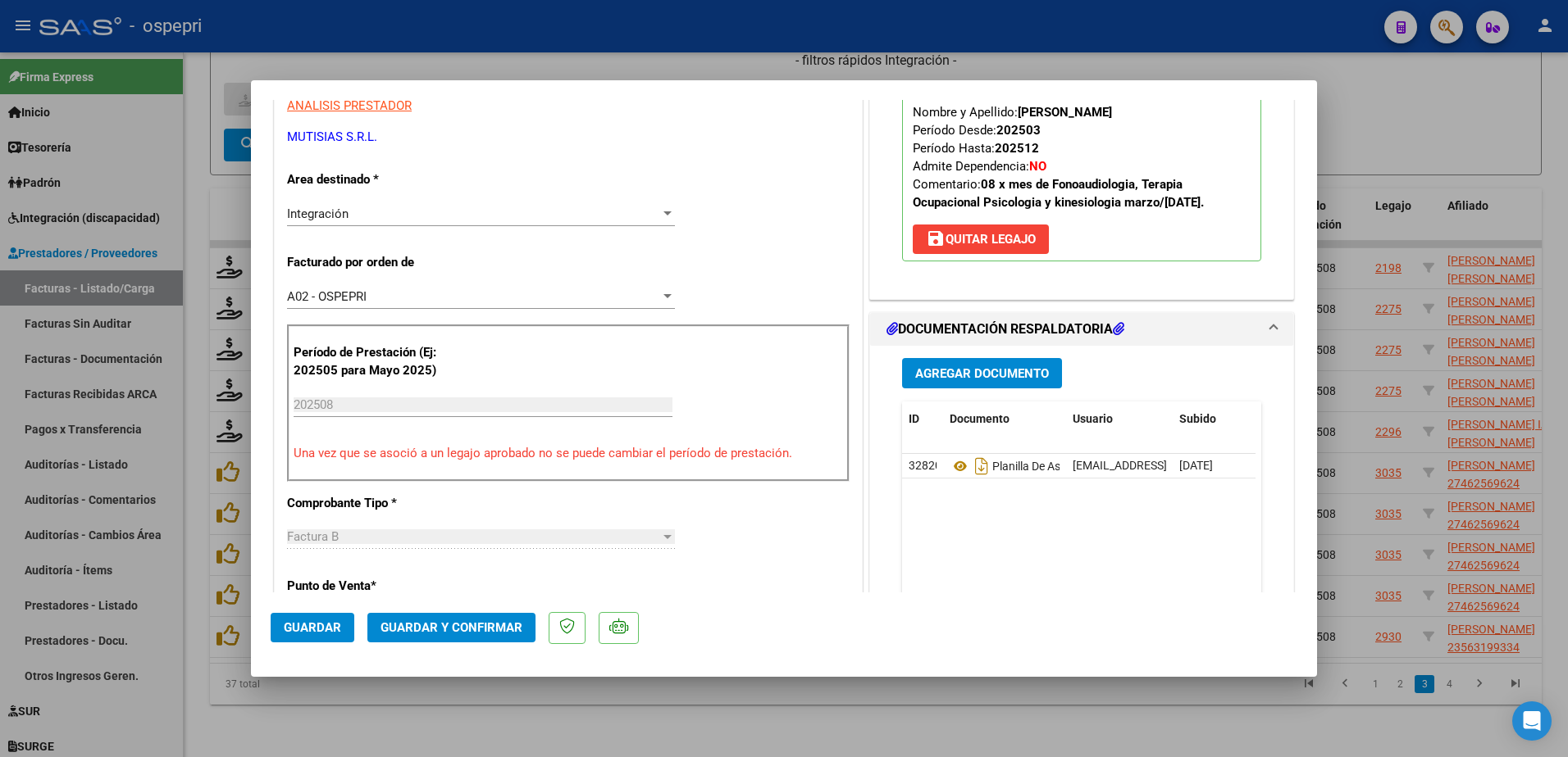
scroll to position [328, 0]
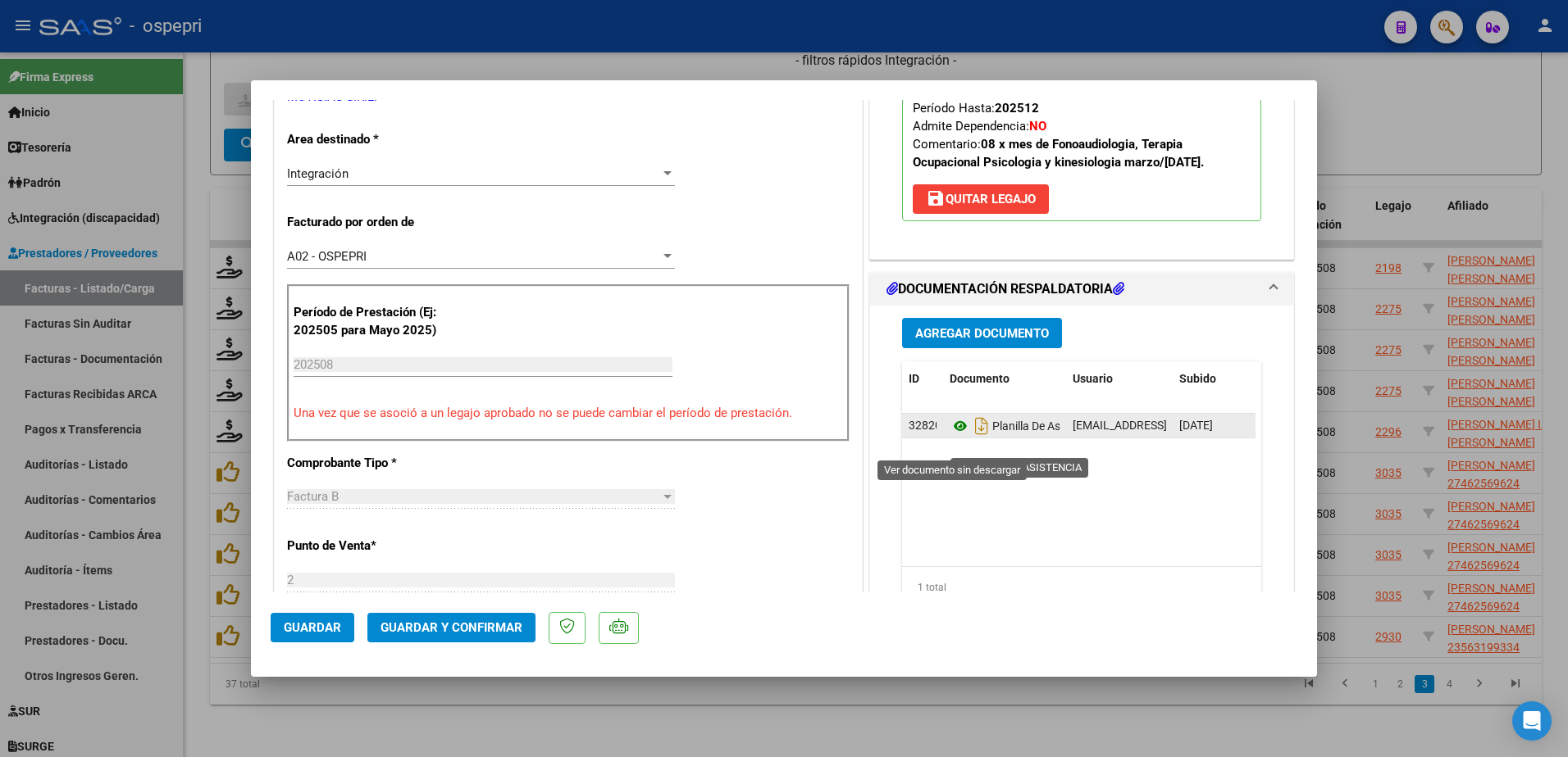
click at [950, 436] on icon at bounding box center [960, 426] width 21 height 19
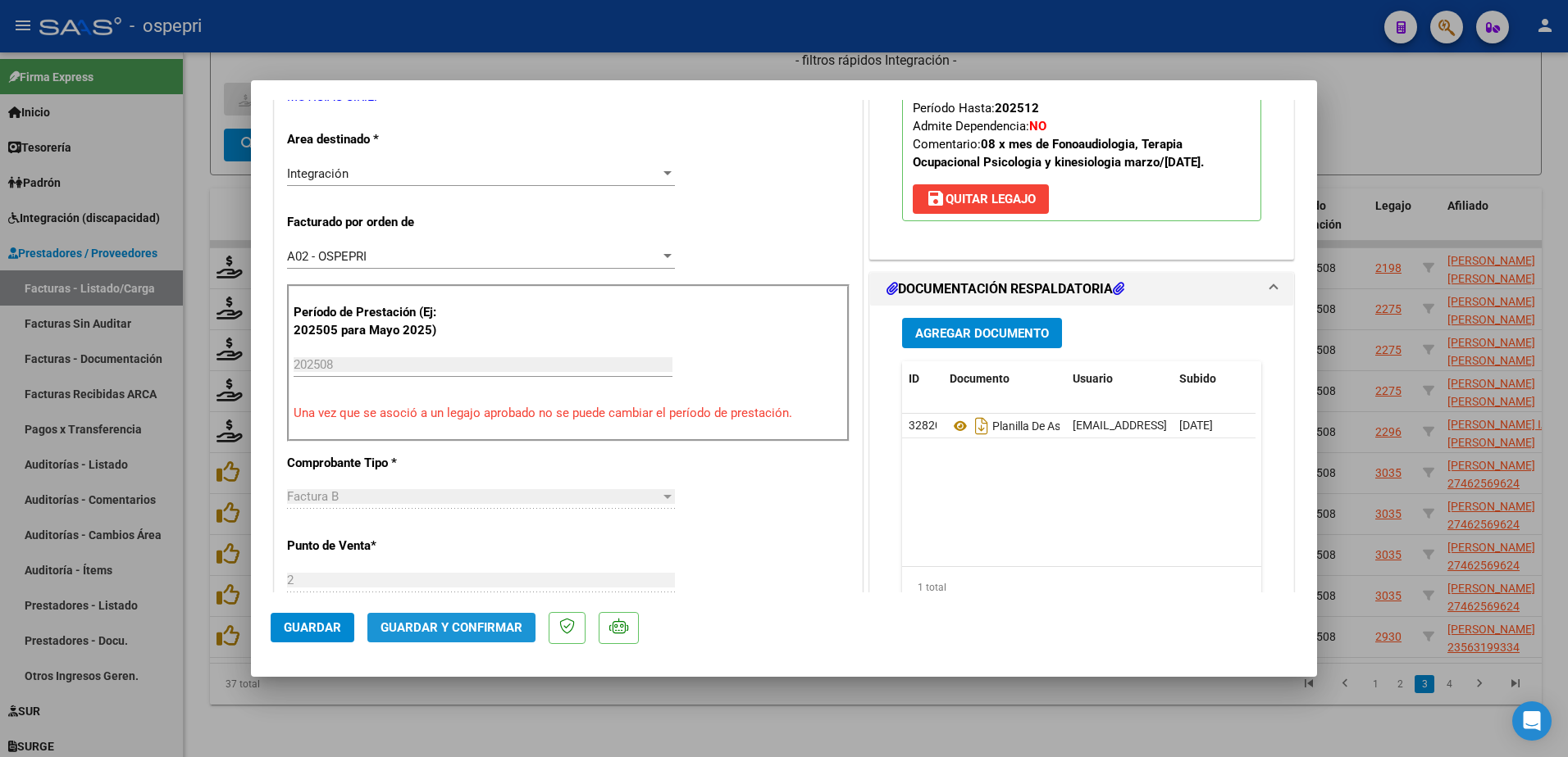
click at [482, 621] on span "Guardar y Confirmar" at bounding box center [451, 627] width 142 height 14
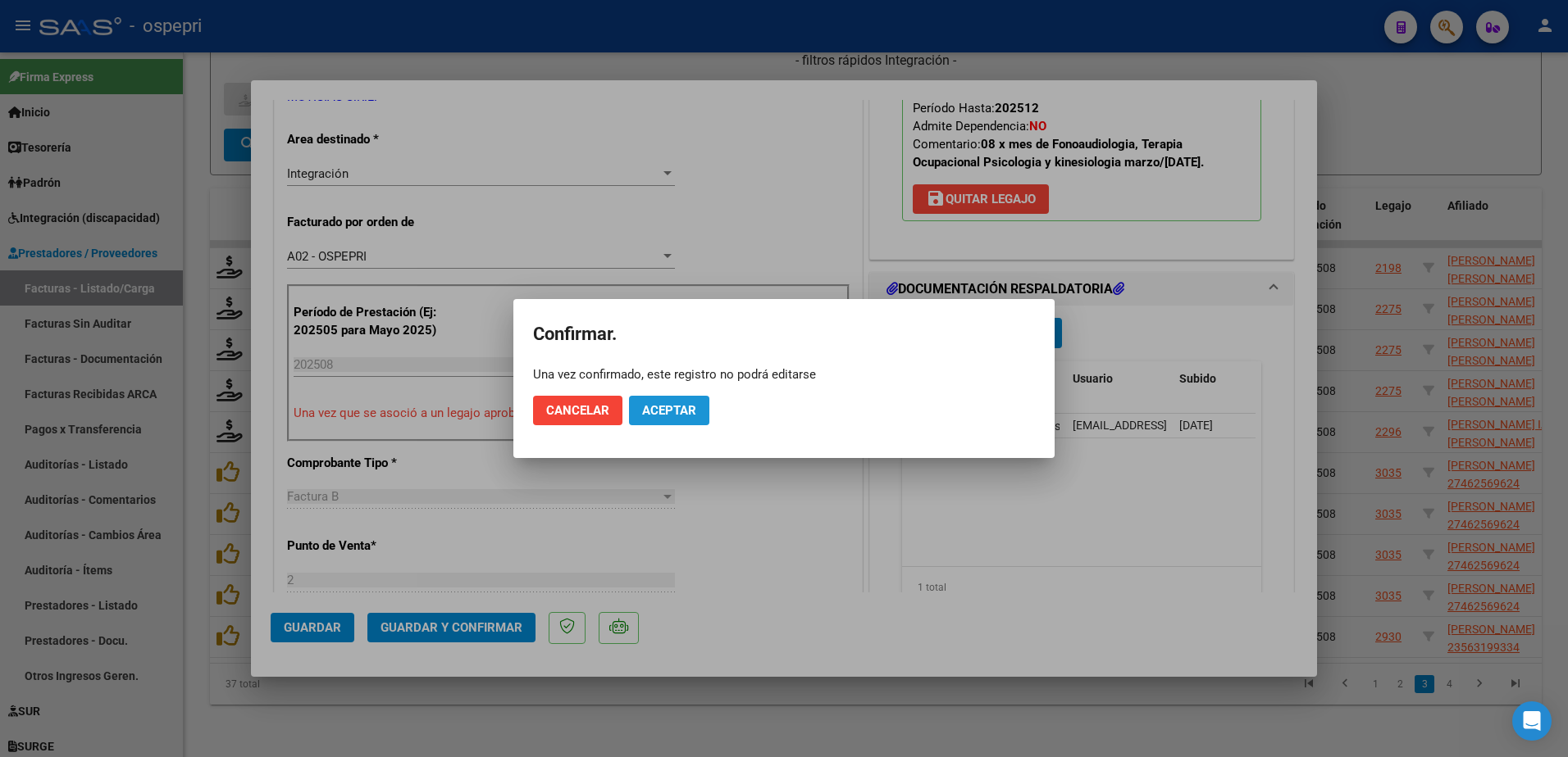
click at [680, 409] on span "Aceptar" at bounding box center [669, 410] width 54 height 14
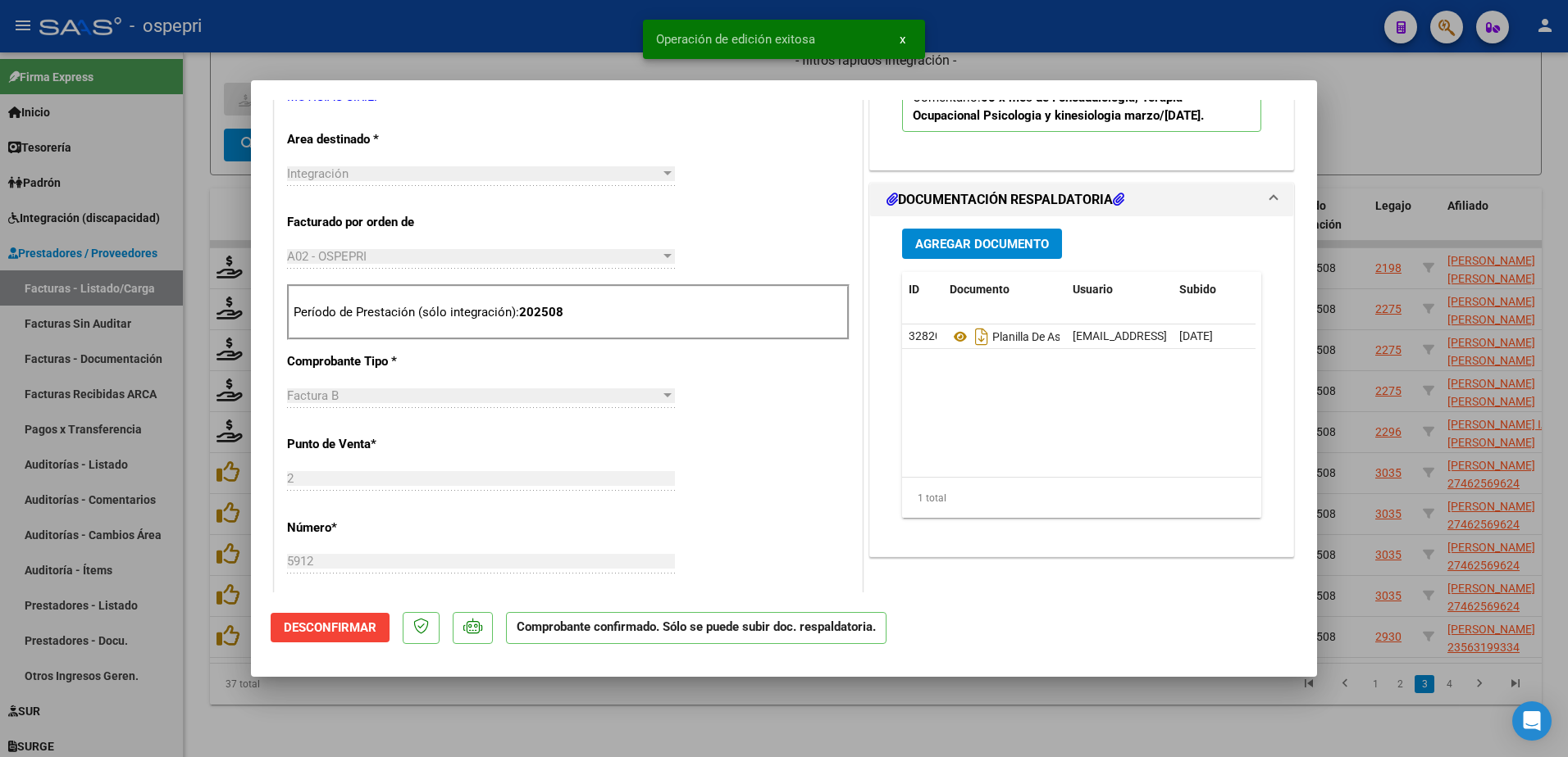
type input "$ 0,00"
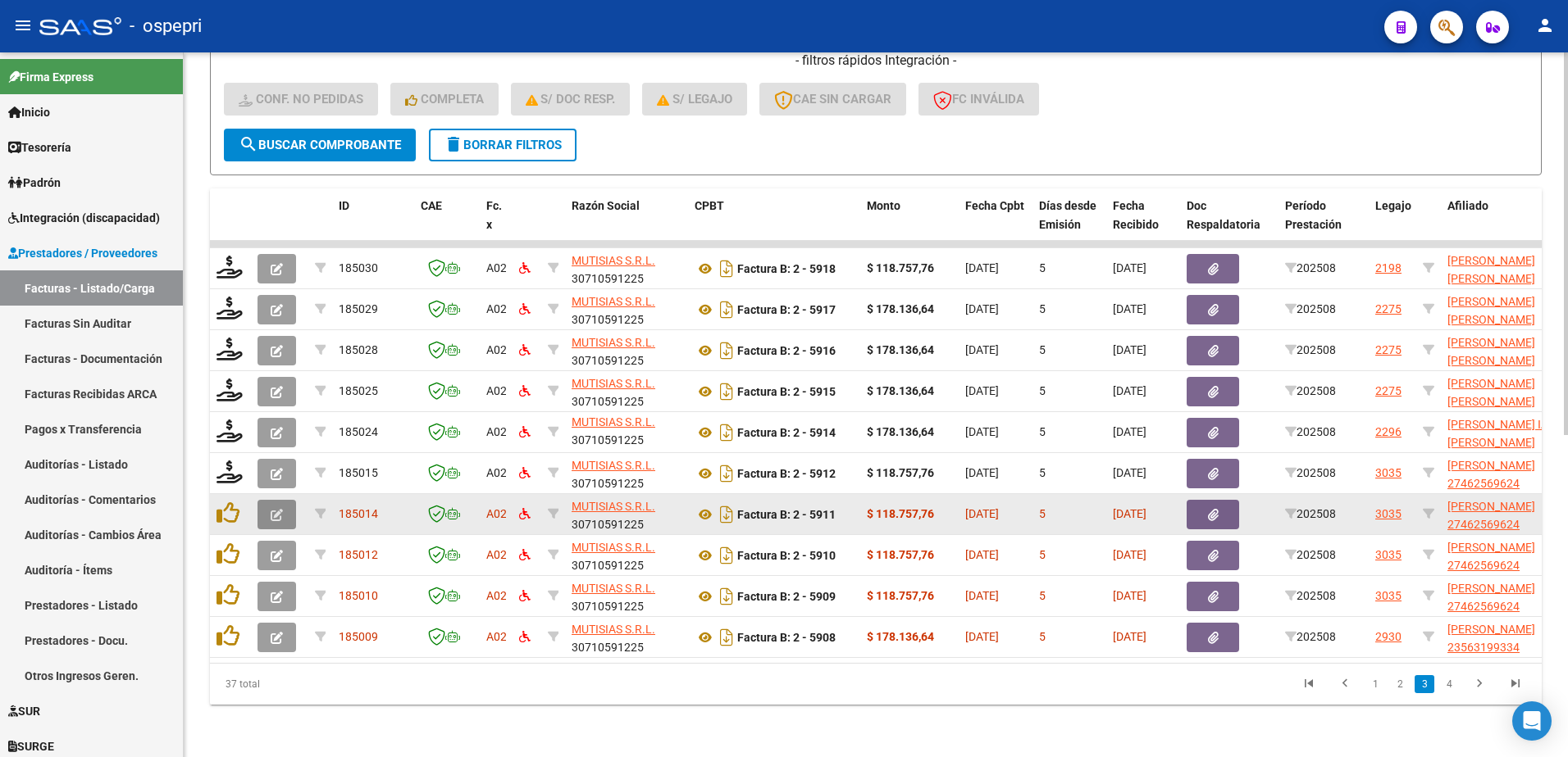
click at [283, 509] on button "button" at bounding box center [277, 515] width 39 height 30
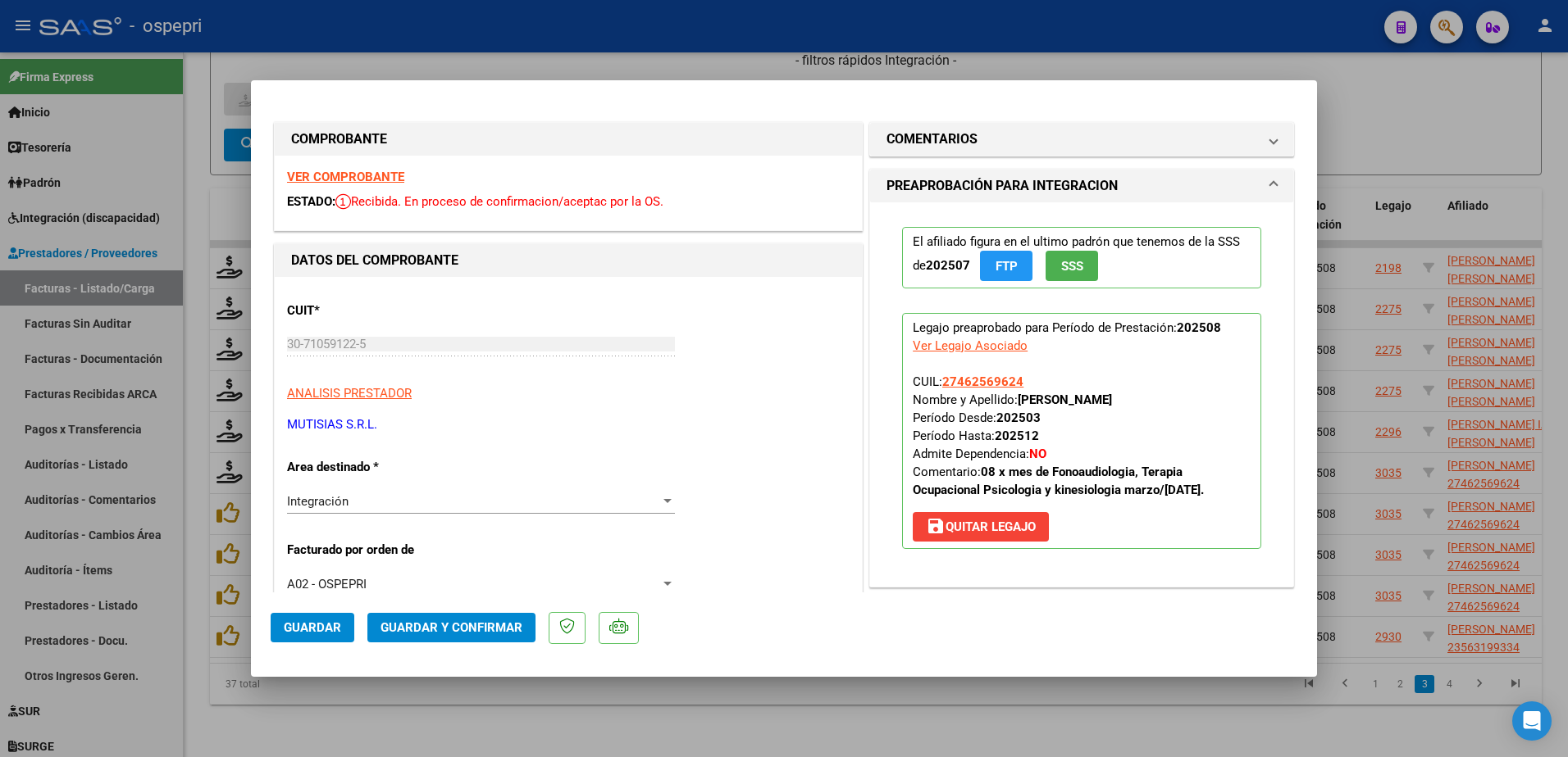
click at [391, 177] on strong "VER COMPROBANTE" at bounding box center [346, 177] width 117 height 14
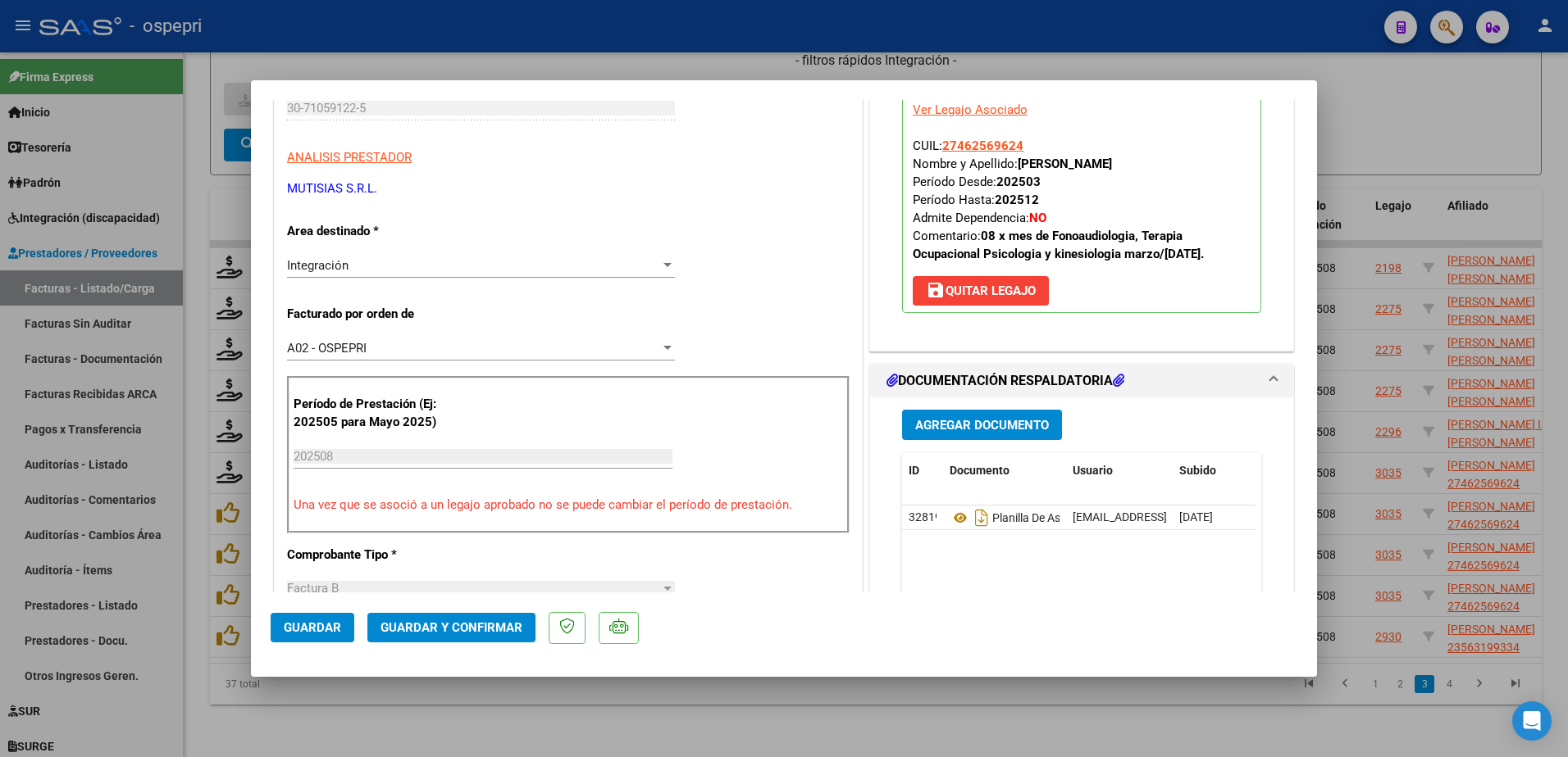
scroll to position [246, 0]
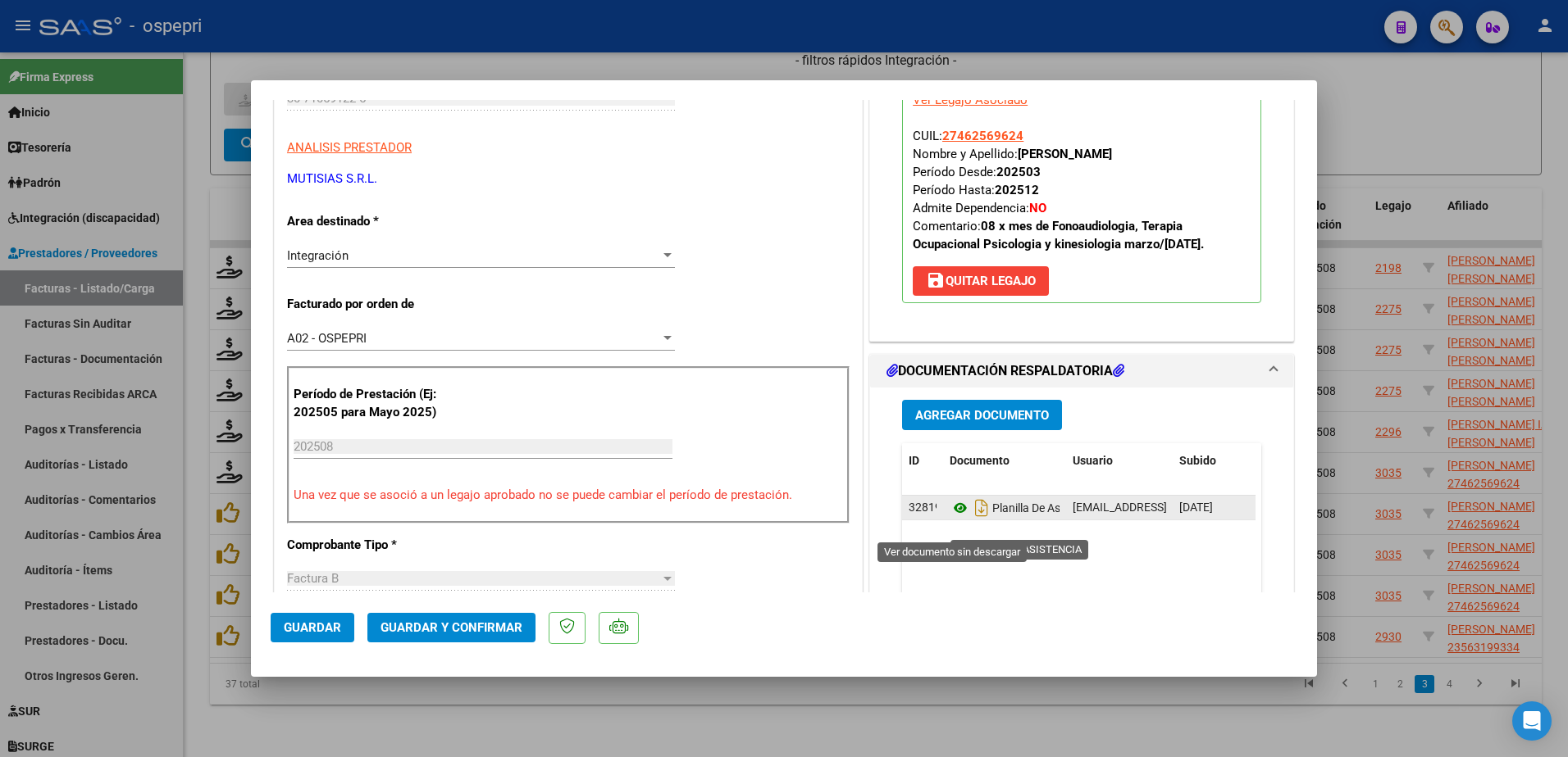
click at [952, 518] on icon at bounding box center [960, 508] width 21 height 19
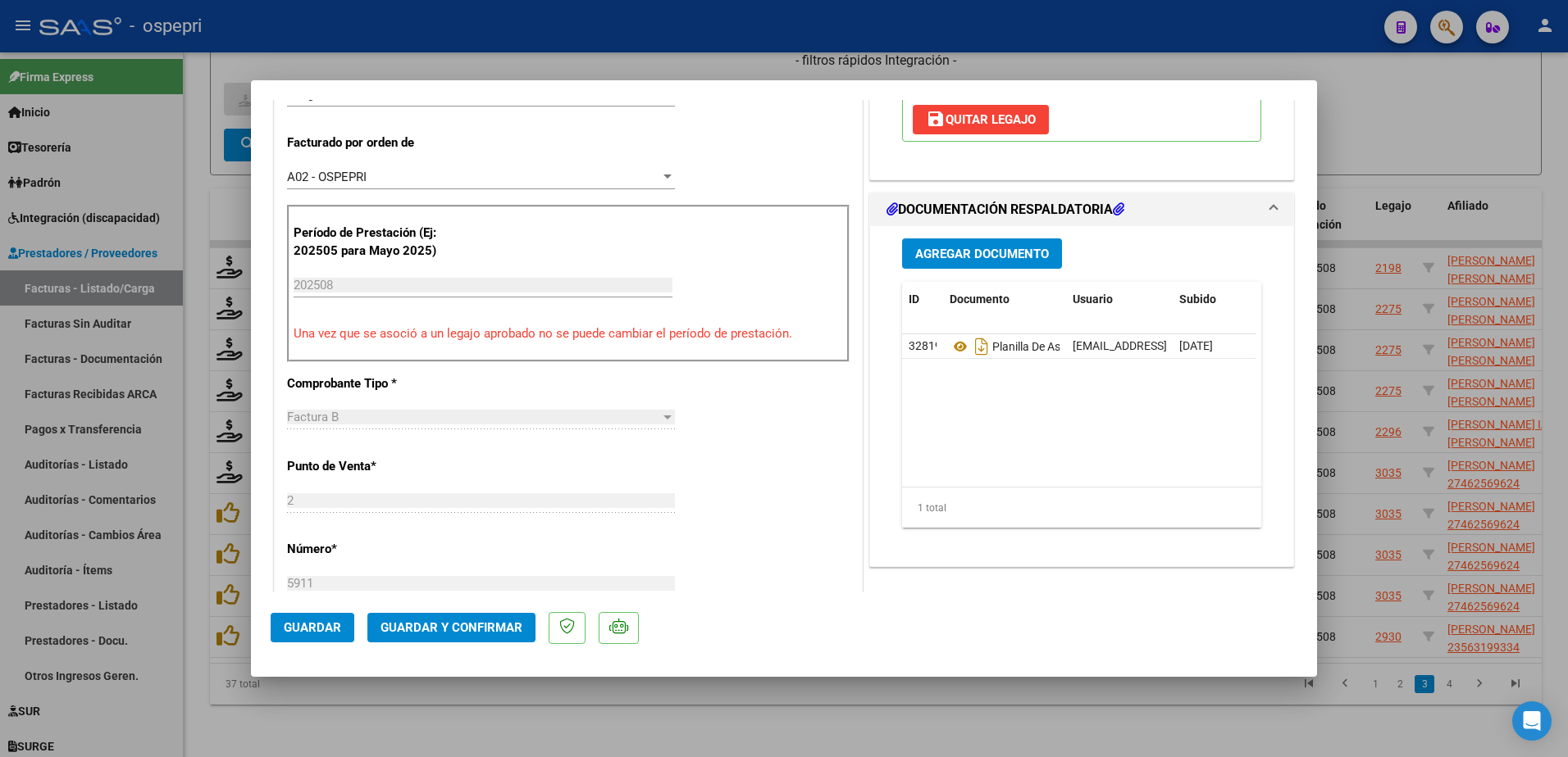
scroll to position [410, 0]
click at [462, 624] on span "Guardar y Confirmar" at bounding box center [451, 627] width 142 height 14
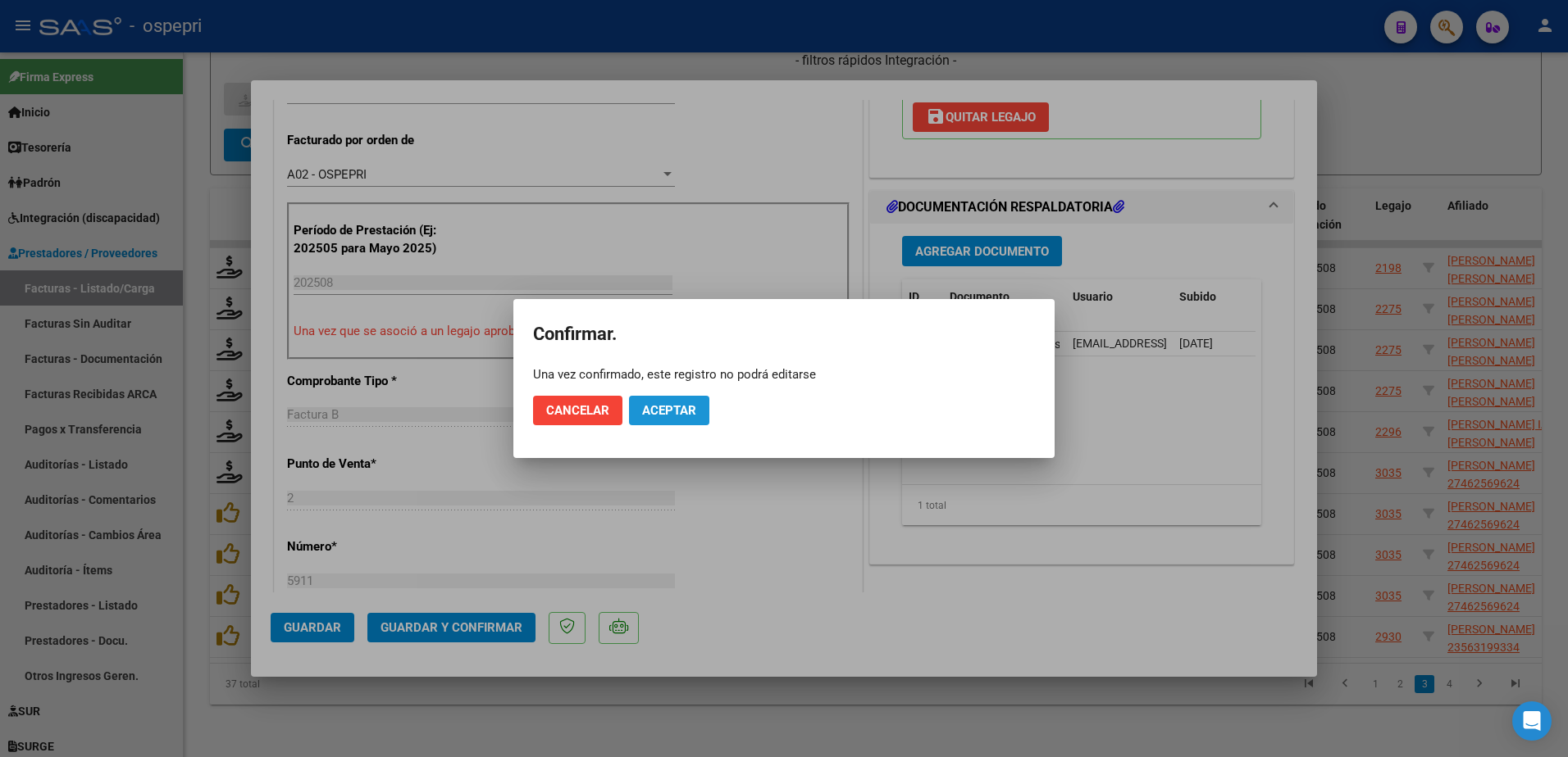
click at [671, 408] on span "Aceptar" at bounding box center [669, 410] width 54 height 14
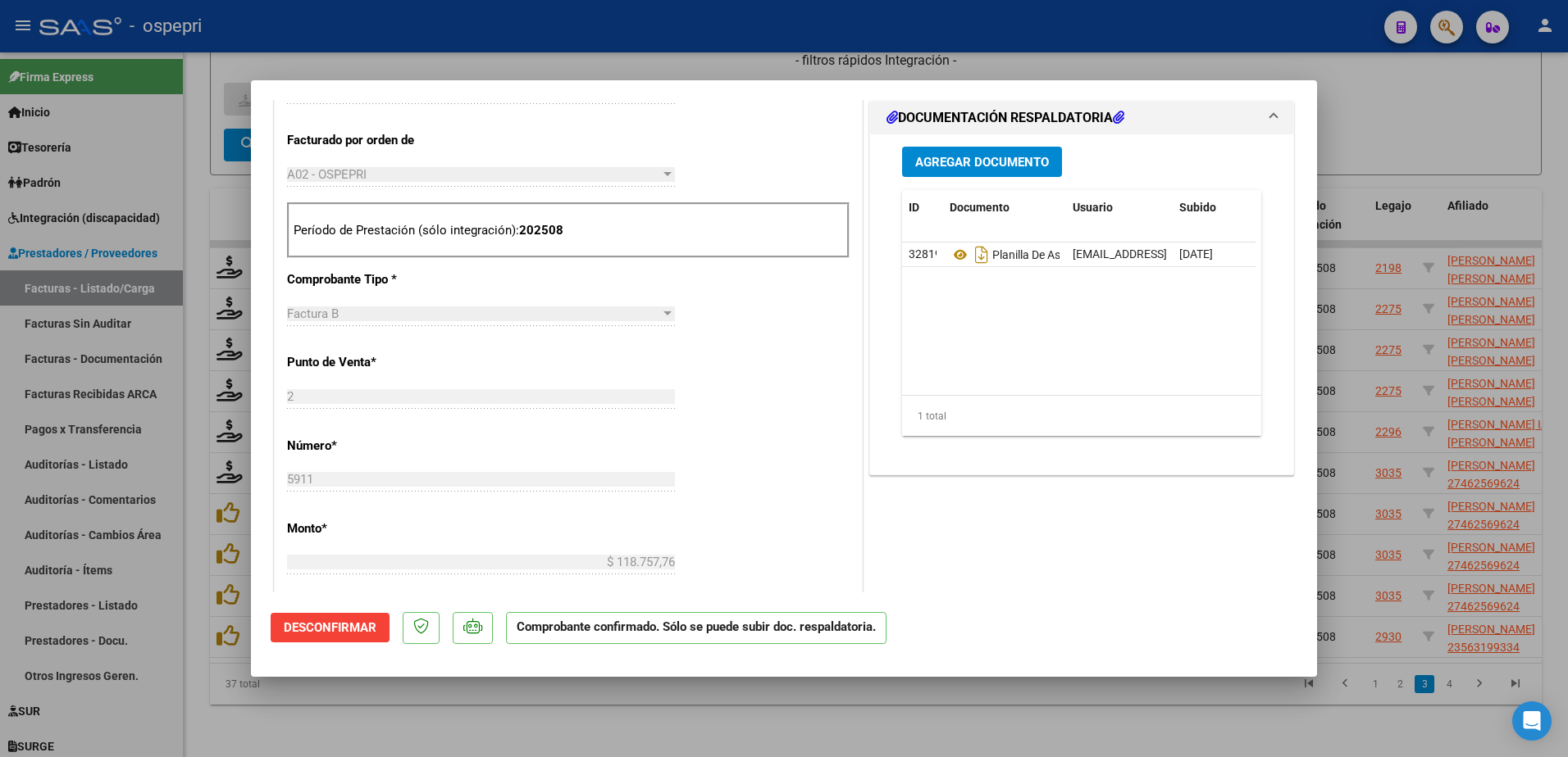
type input "$ 0,00"
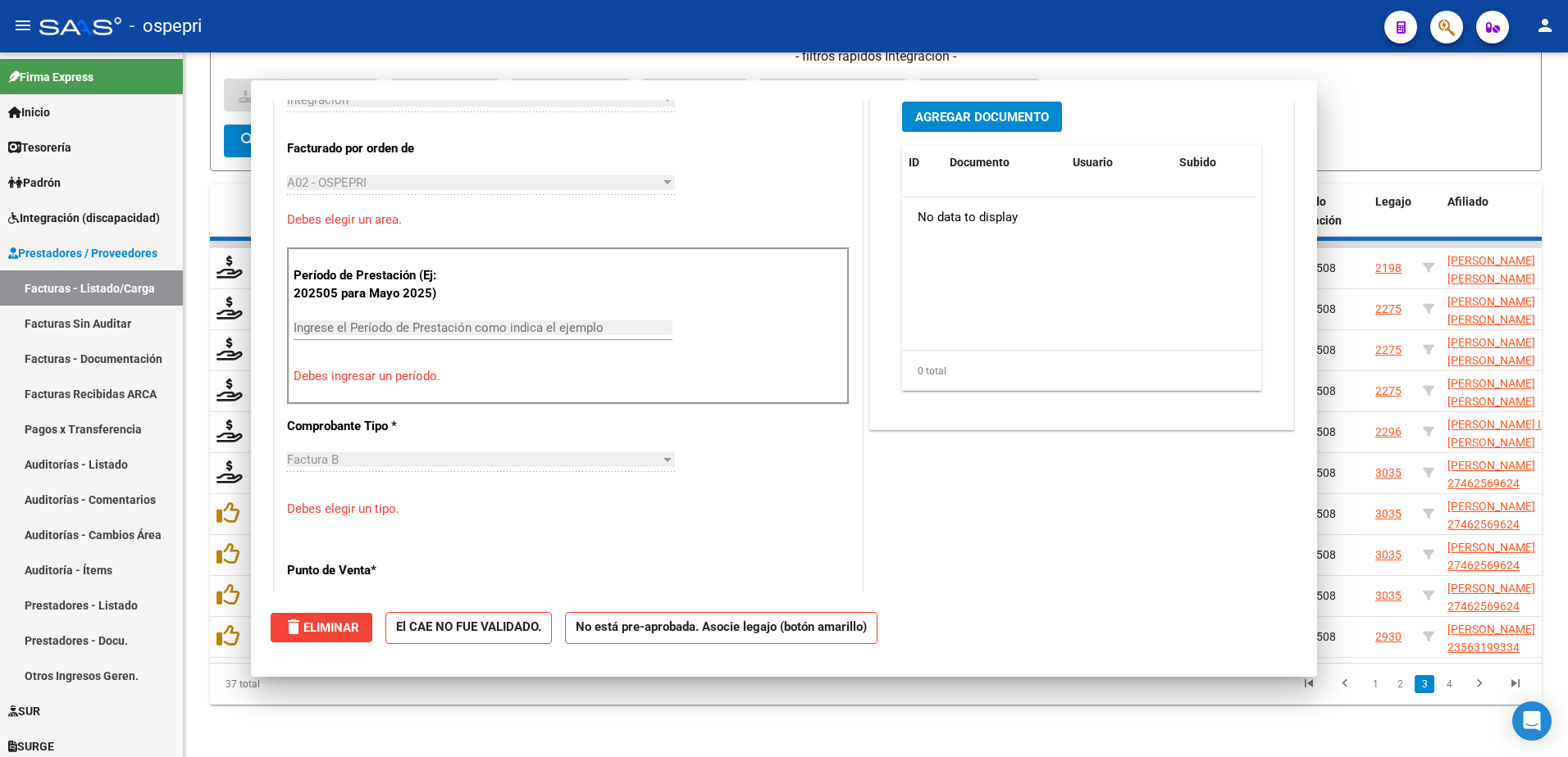
scroll to position [438, 0]
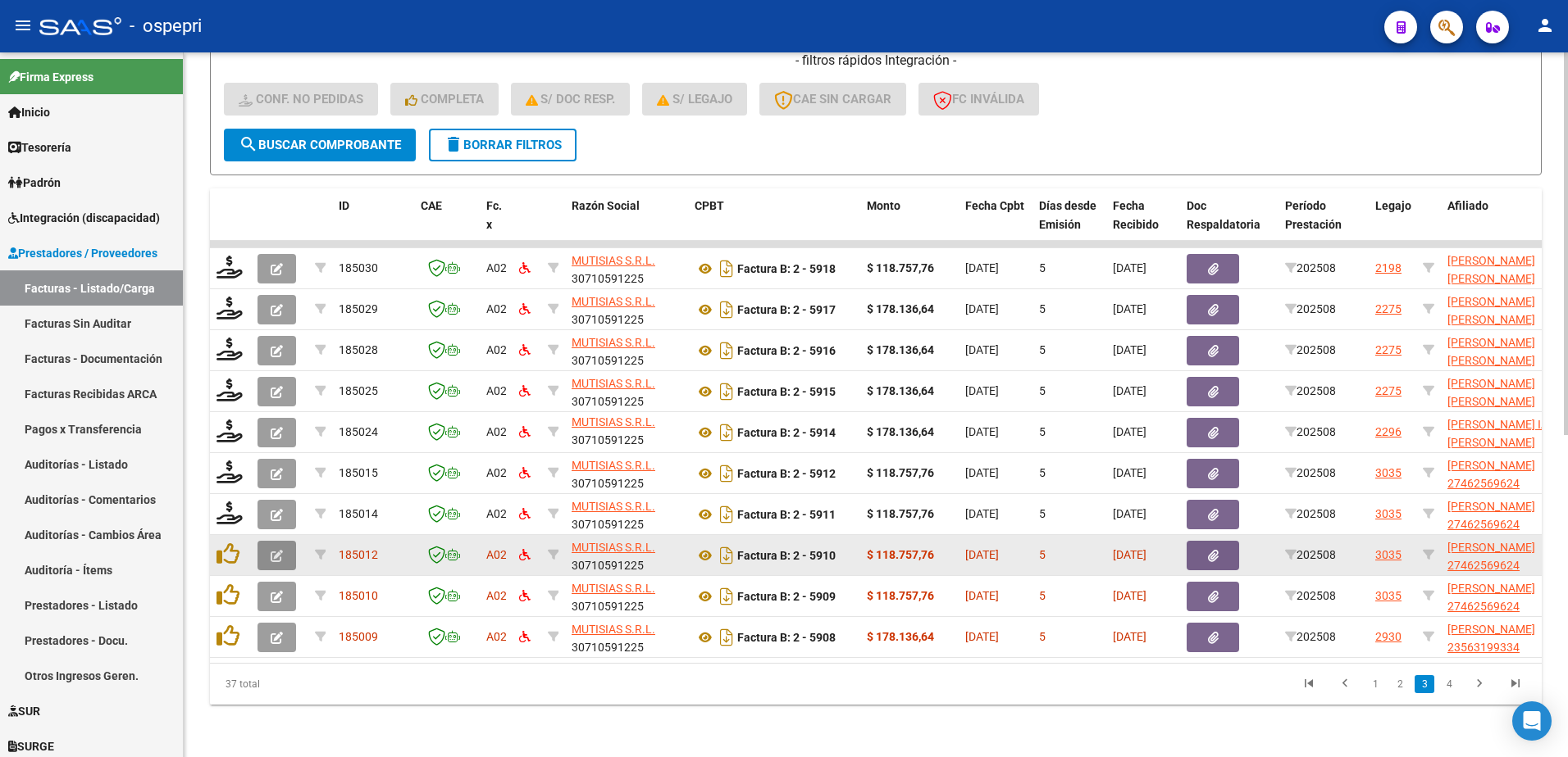
click at [273, 550] on icon "button" at bounding box center [276, 556] width 13 height 13
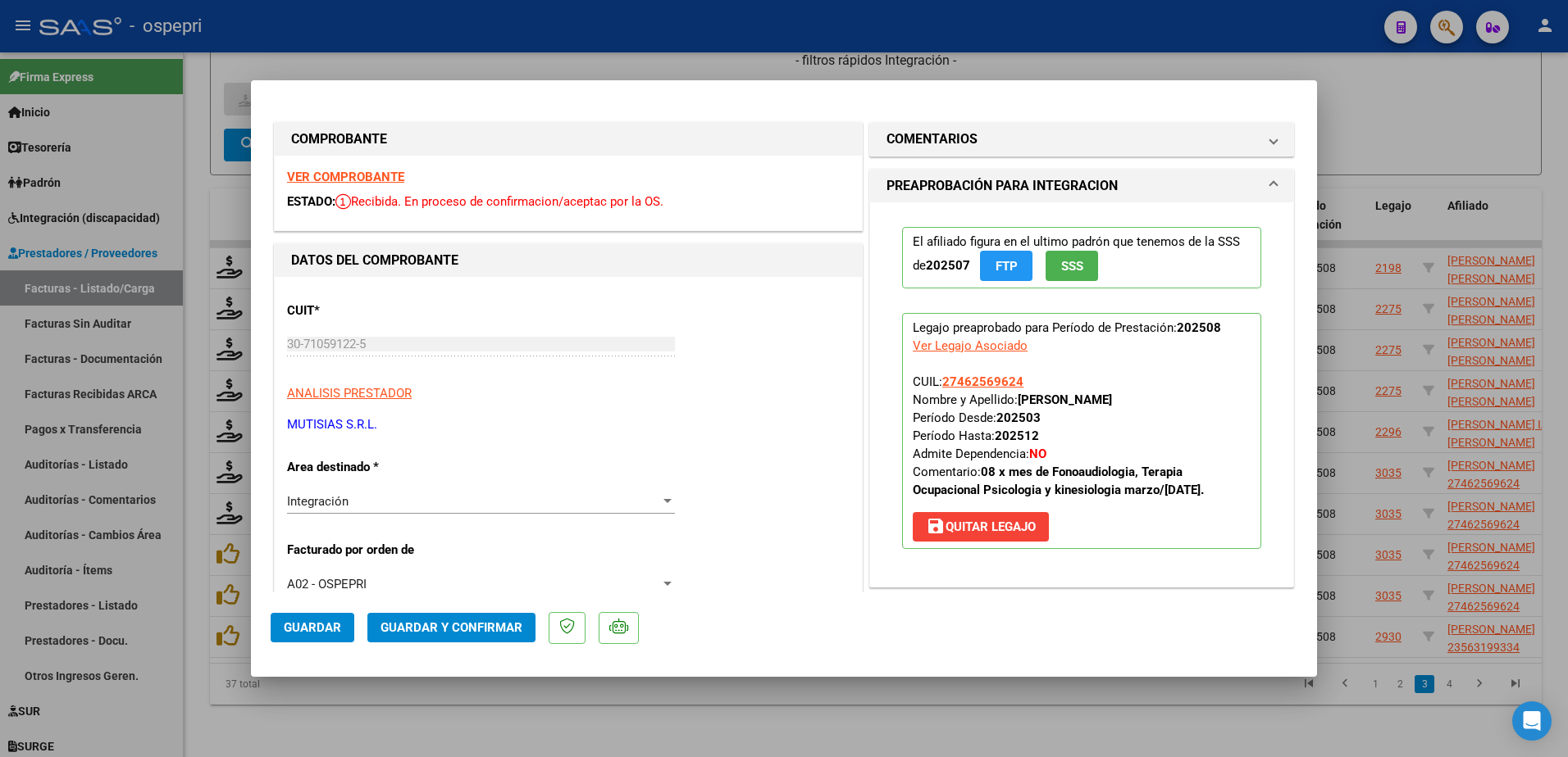
click at [361, 179] on strong "VER COMPROBANTE" at bounding box center [346, 177] width 117 height 14
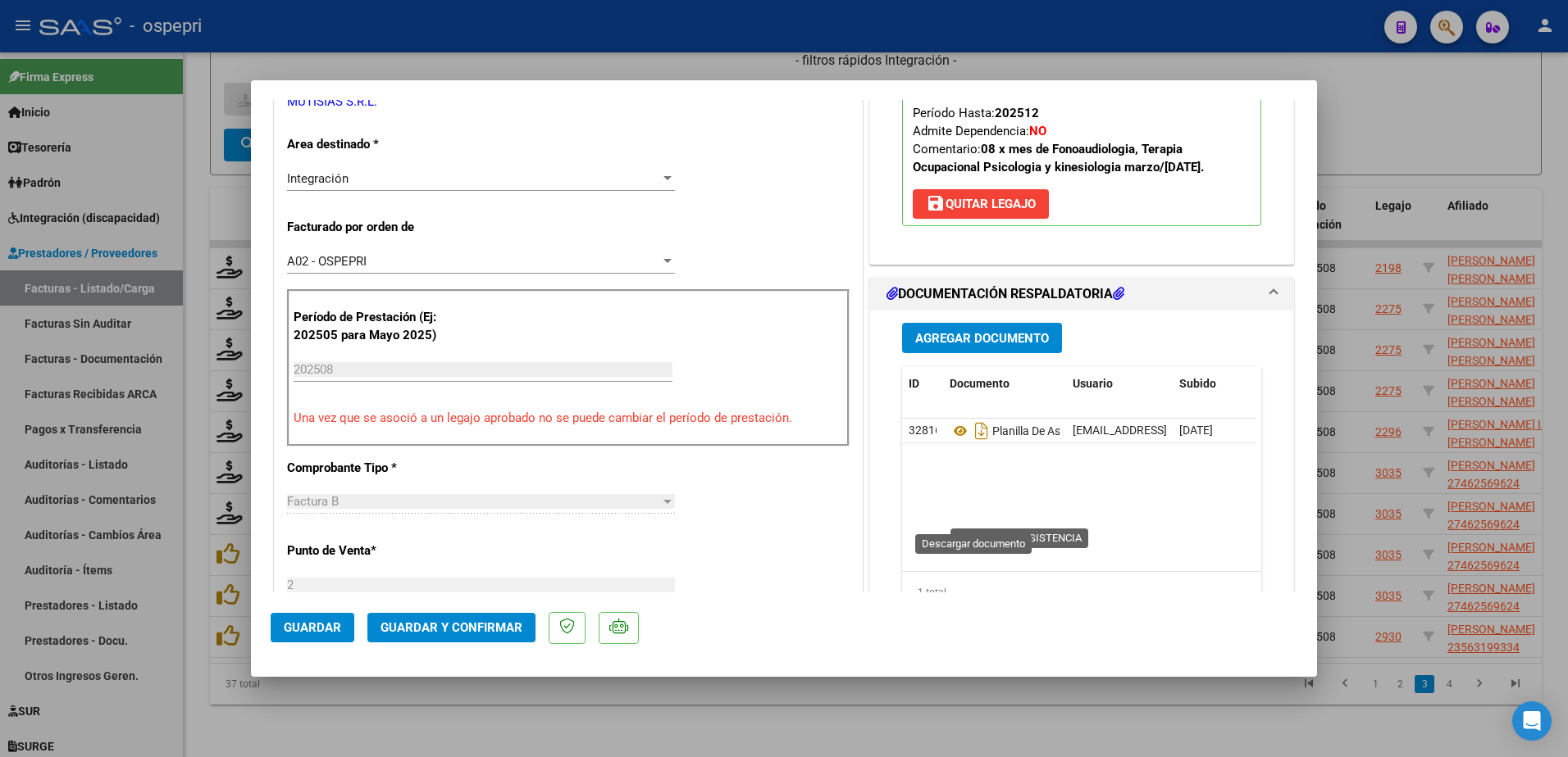
scroll to position [328, 0]
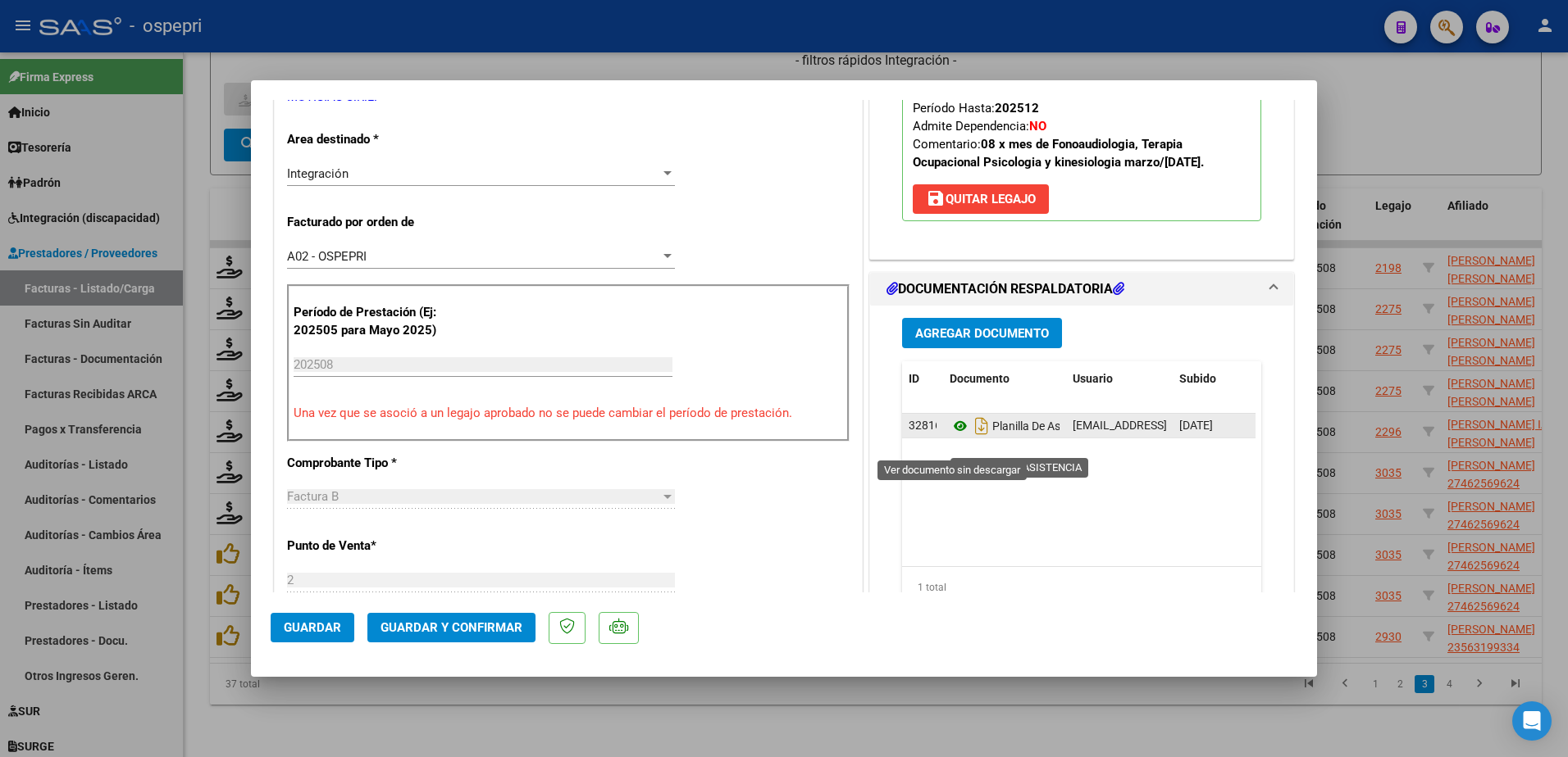
click at [953, 436] on icon at bounding box center [960, 426] width 21 height 19
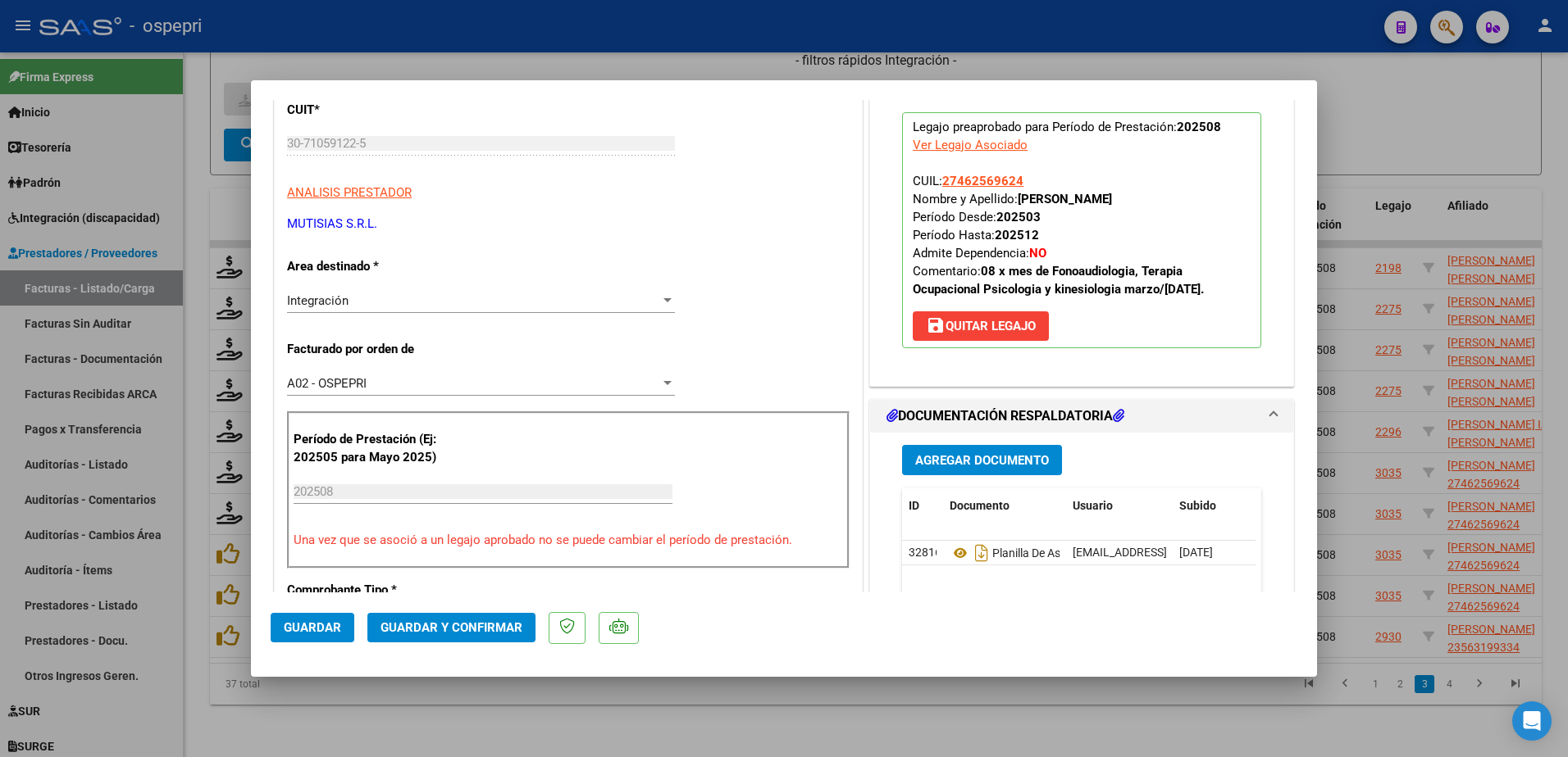
scroll to position [164, 0]
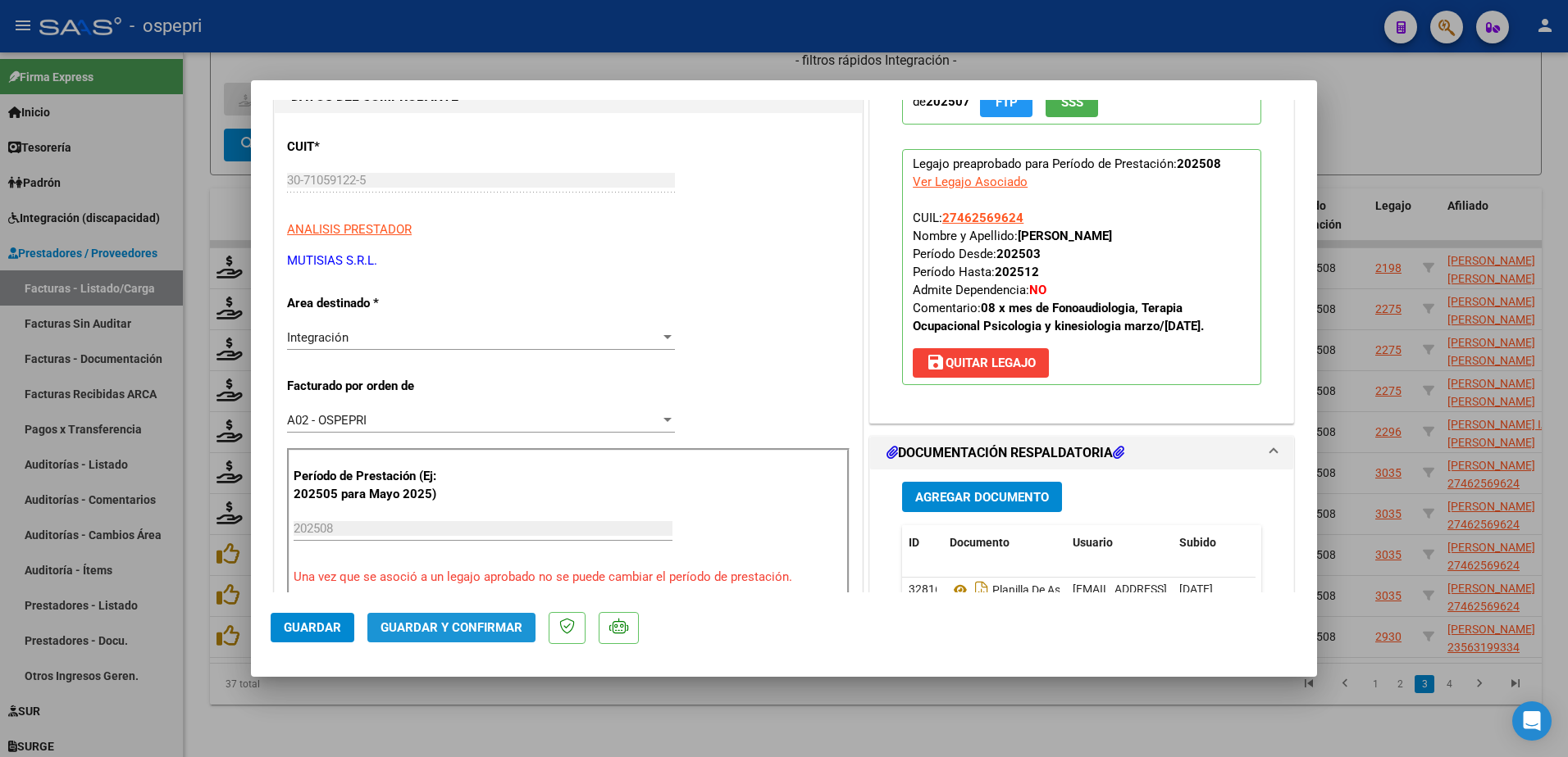
click at [453, 628] on span "Guardar y Confirmar" at bounding box center [451, 627] width 142 height 14
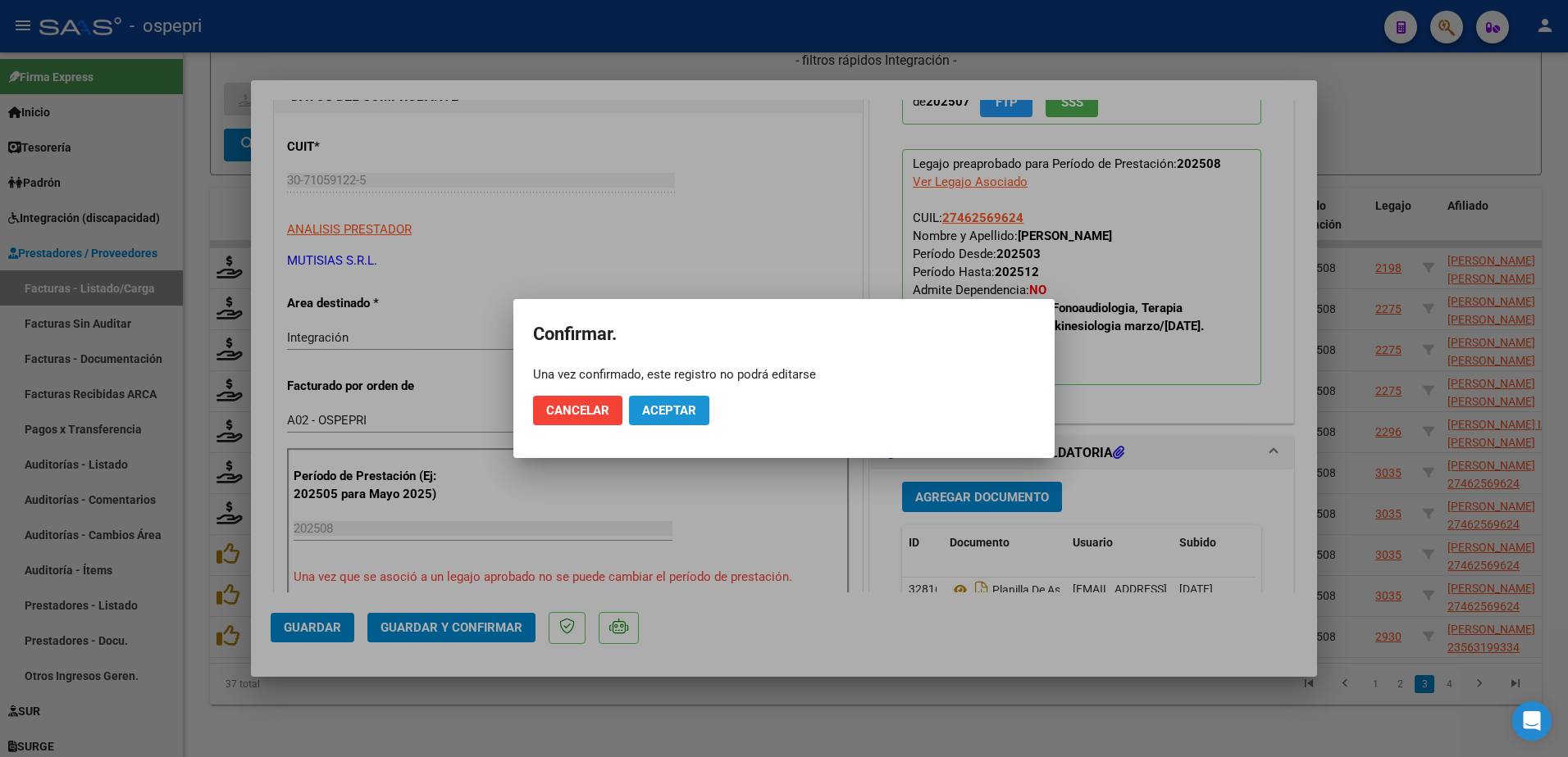
click at [678, 414] on span "Aceptar" at bounding box center [669, 410] width 54 height 14
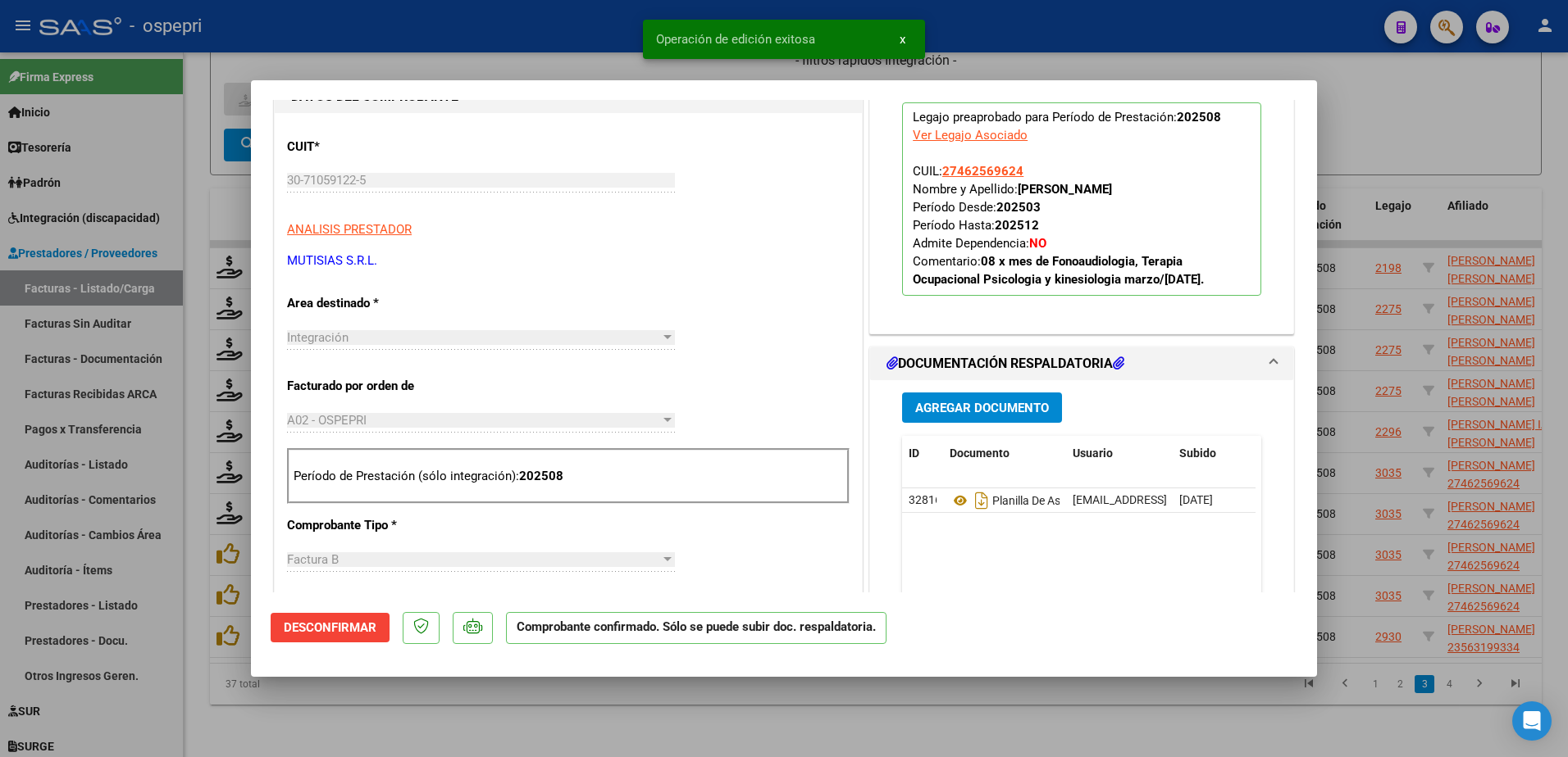
type input "$ 0,00"
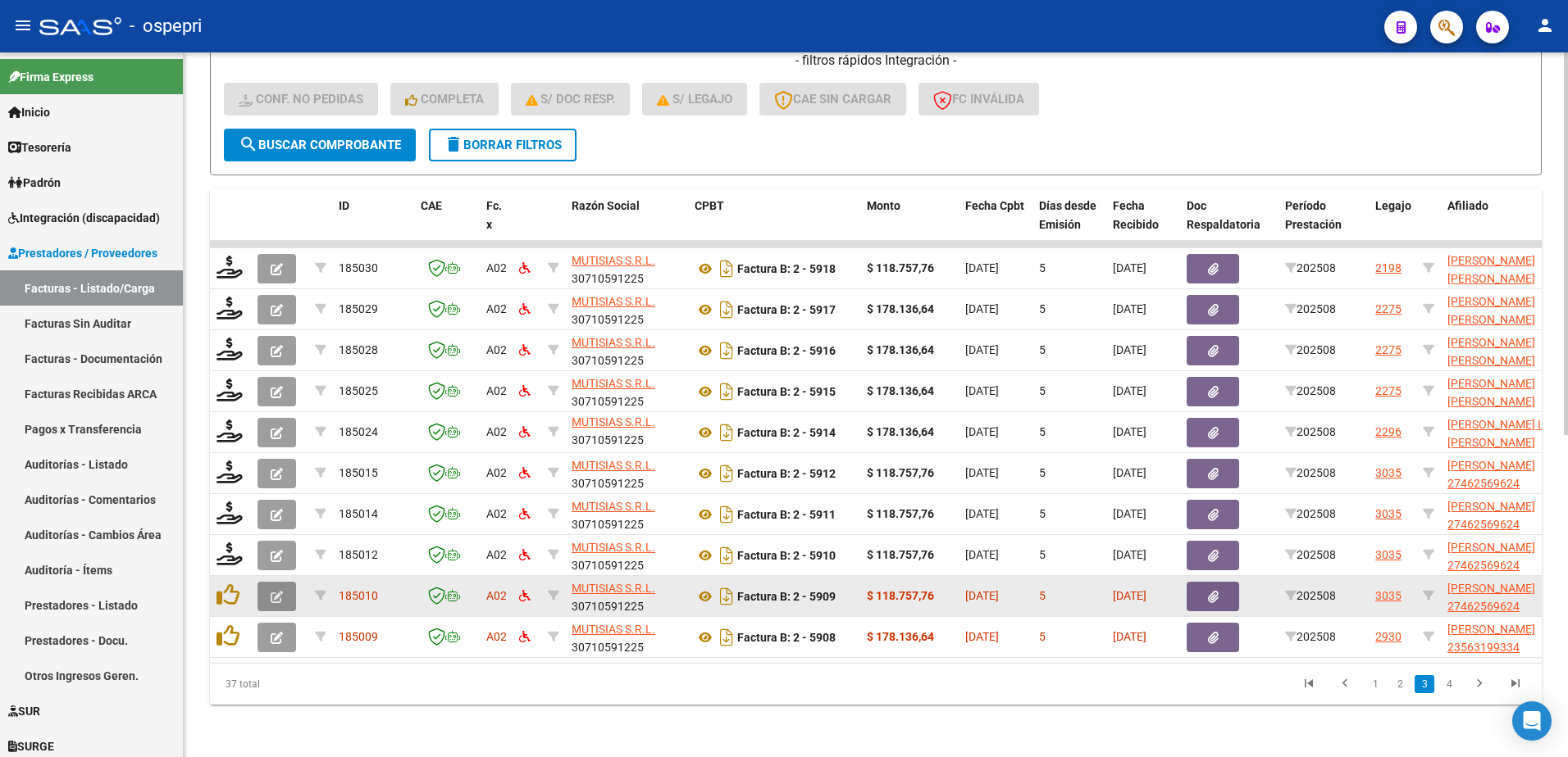
click at [270, 590] on span "button" at bounding box center [276, 596] width 13 height 14
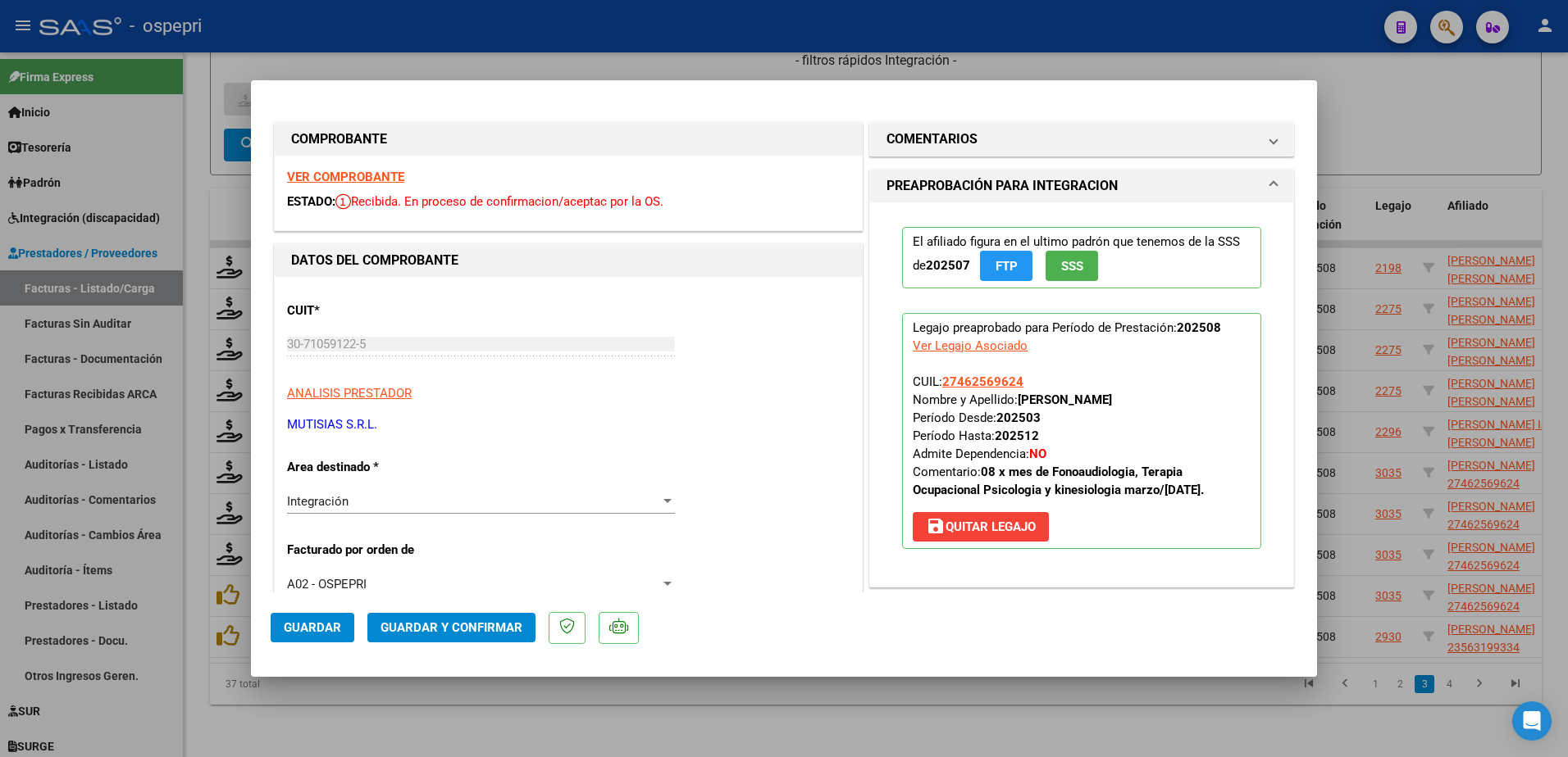
click at [362, 175] on strong "VER COMPROBANTE" at bounding box center [346, 177] width 117 height 14
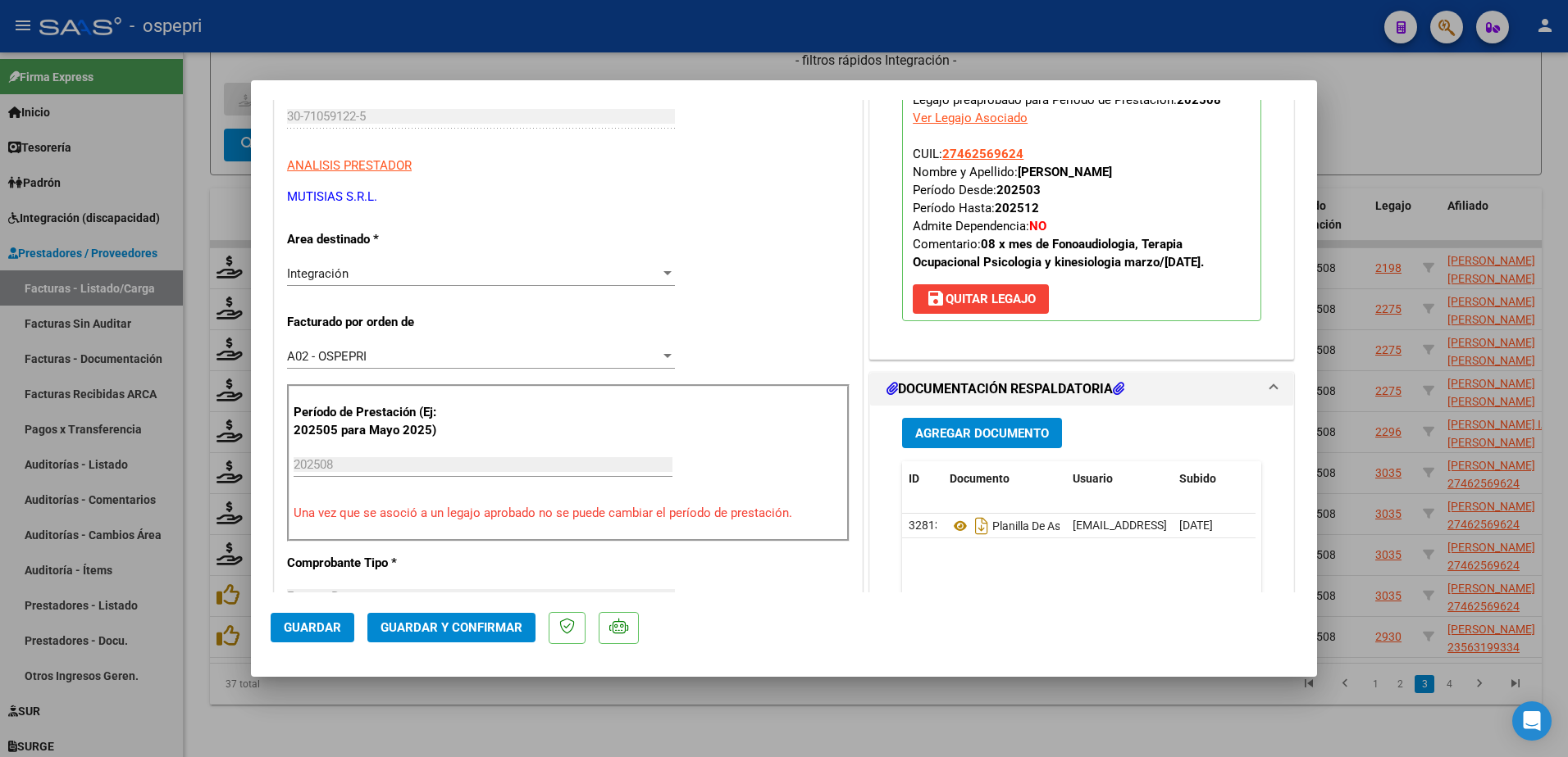
scroll to position [246, 0]
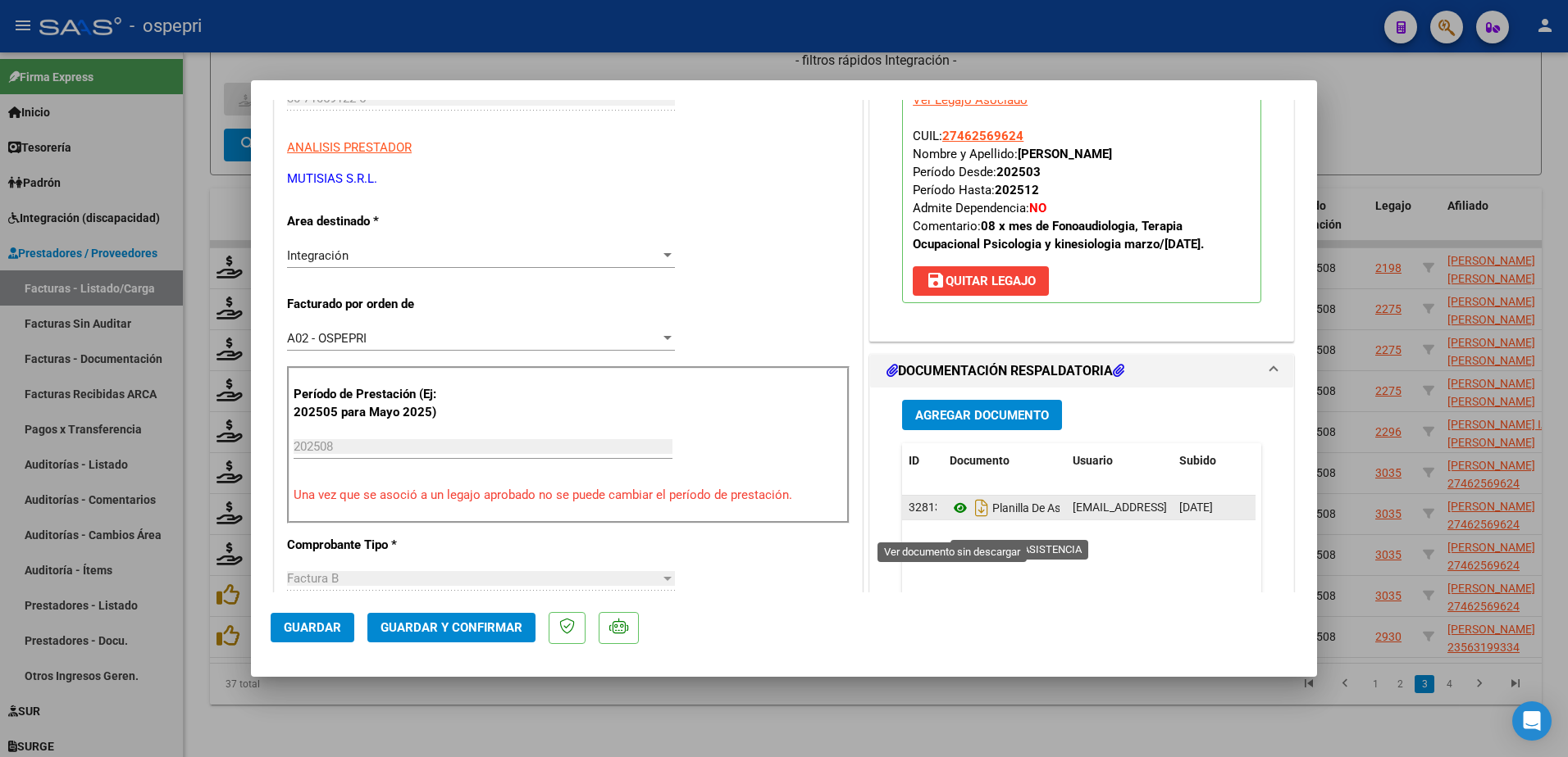
click at [954, 518] on icon at bounding box center [960, 508] width 21 height 19
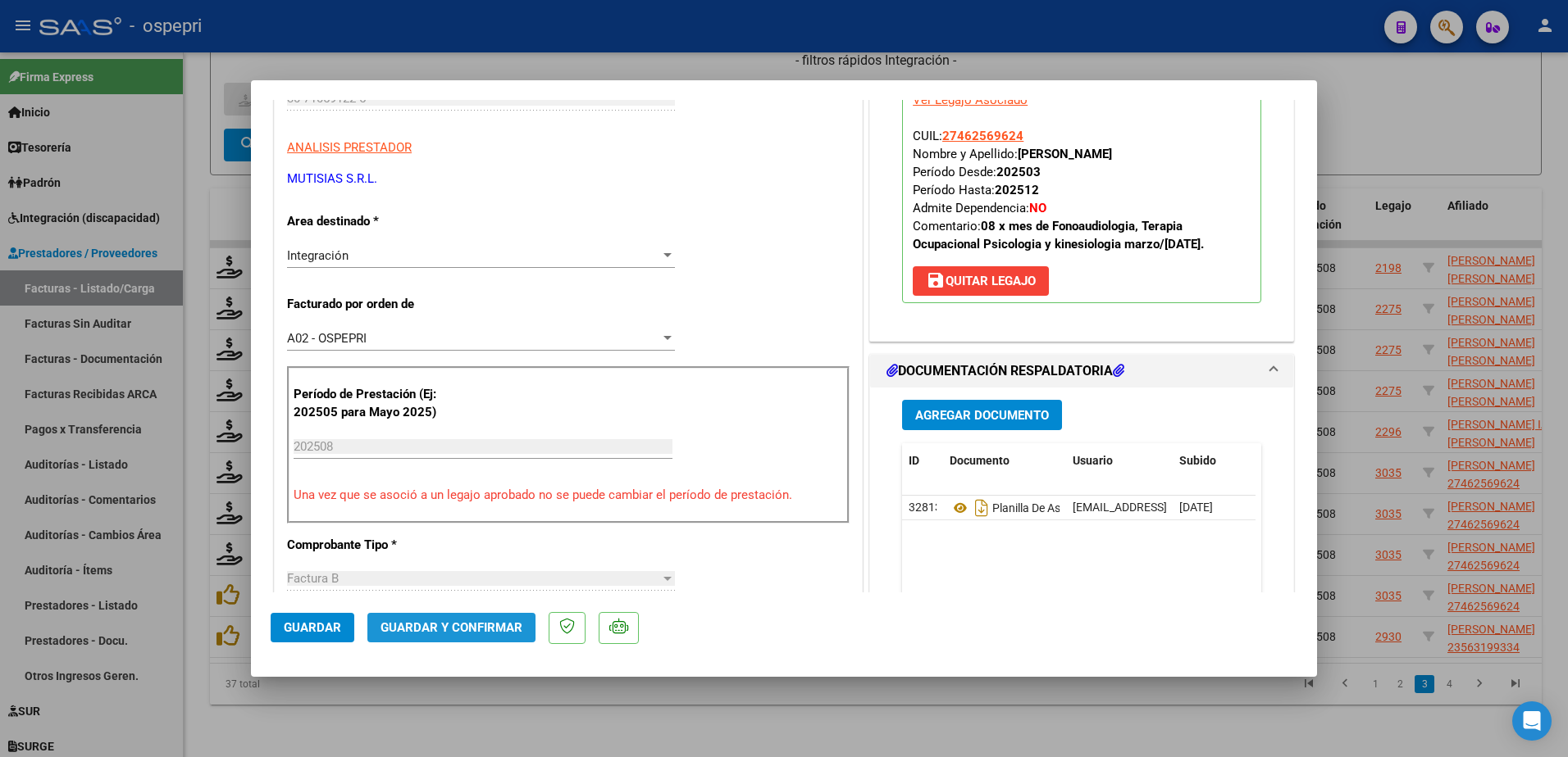
click at [481, 618] on button "Guardar y Confirmar" at bounding box center [451, 628] width 168 height 30
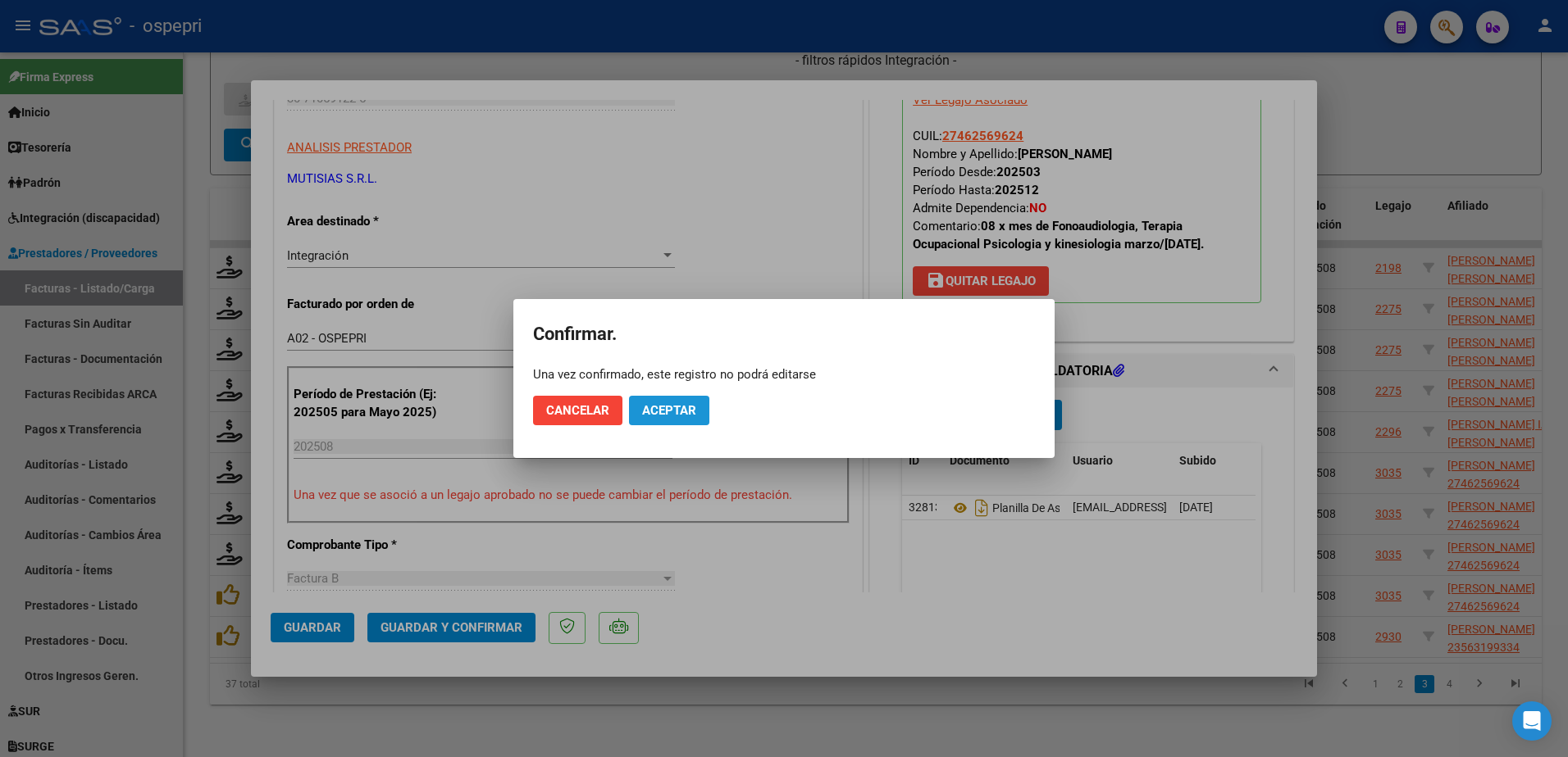
click at [664, 404] on span "Aceptar" at bounding box center [669, 410] width 54 height 14
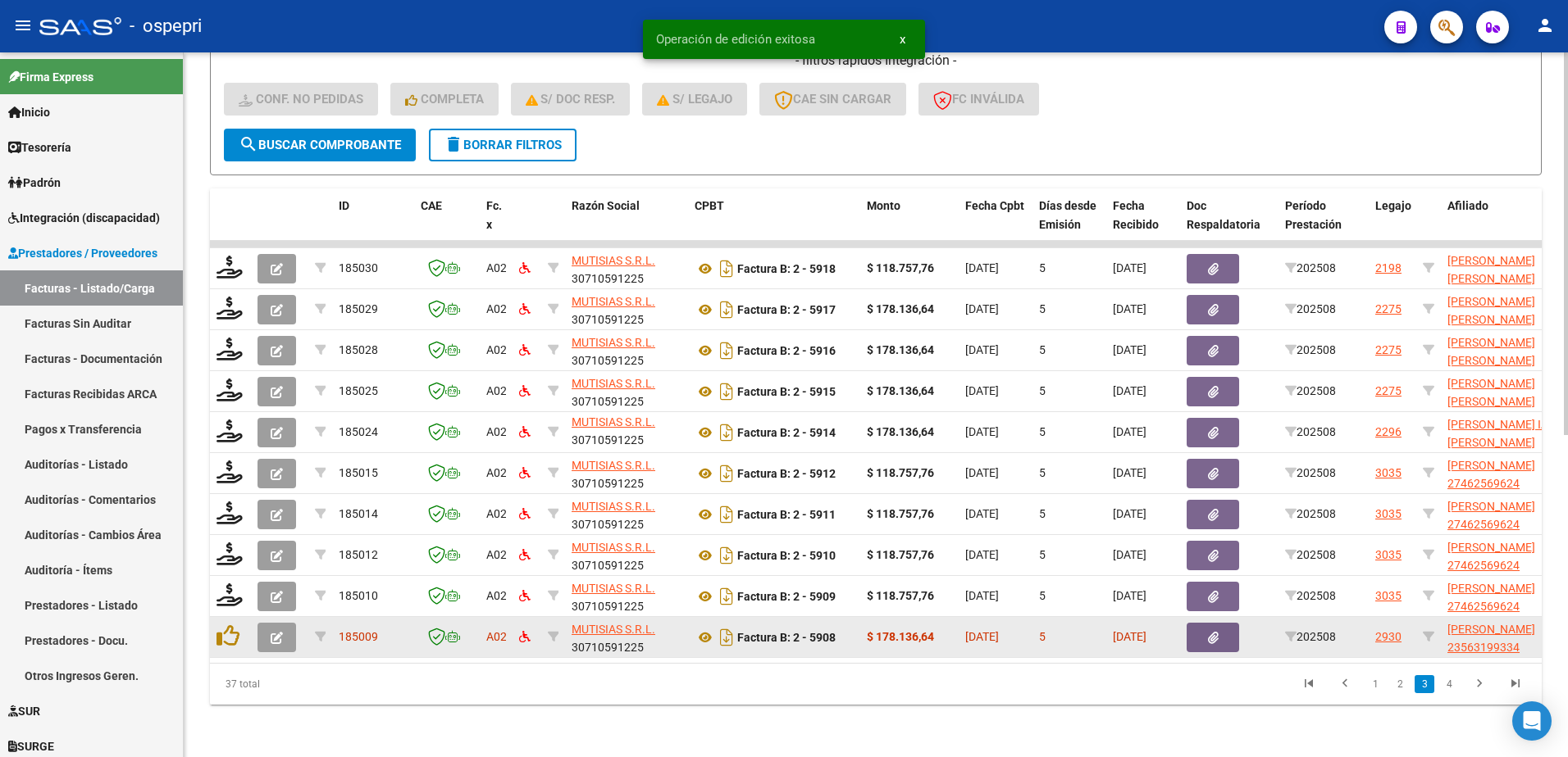
click at [277, 632] on icon "button" at bounding box center [276, 638] width 13 height 13
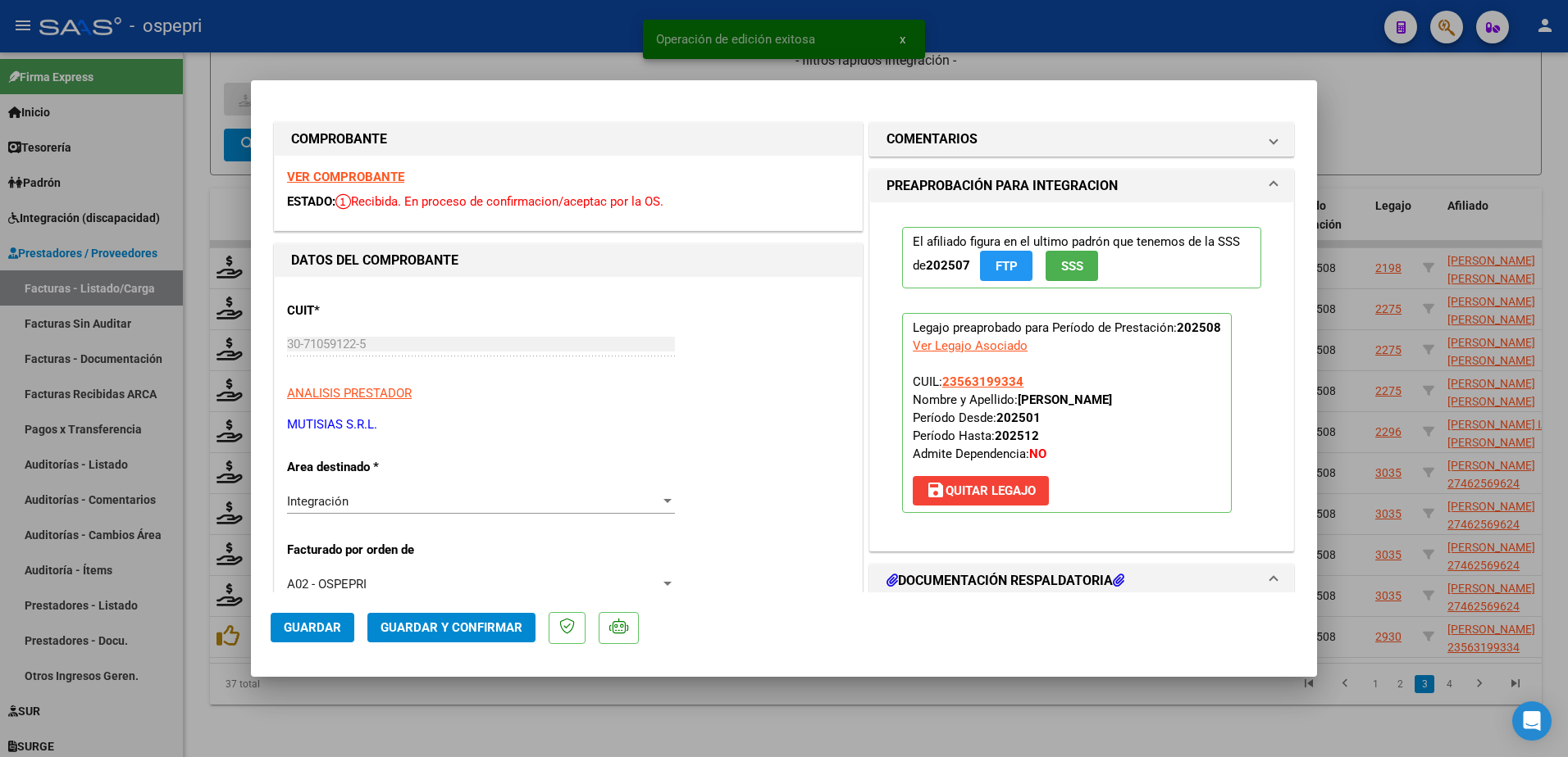
click at [347, 179] on strong "VER COMPROBANTE" at bounding box center [346, 177] width 117 height 14
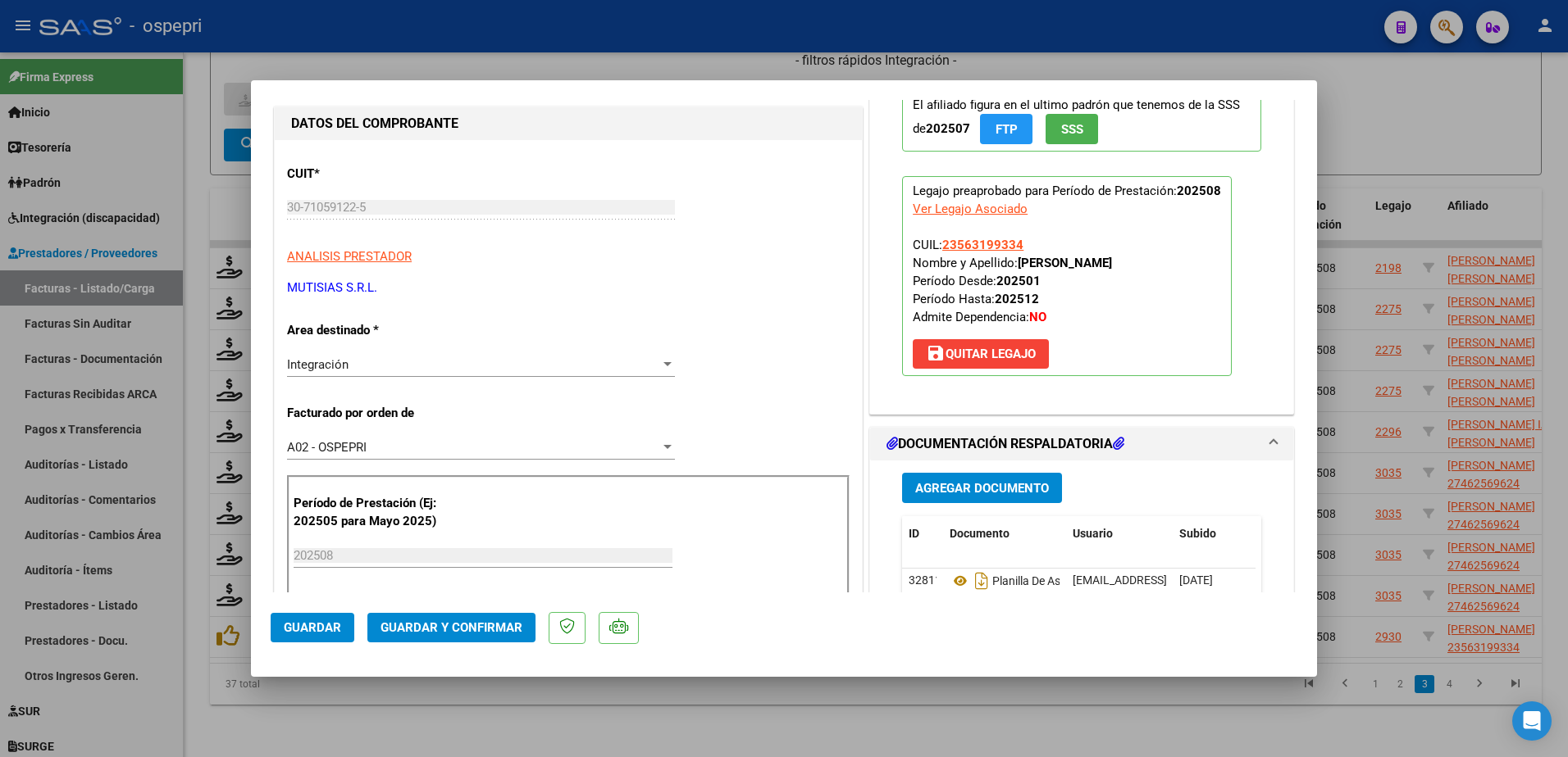
scroll to position [164, 0]
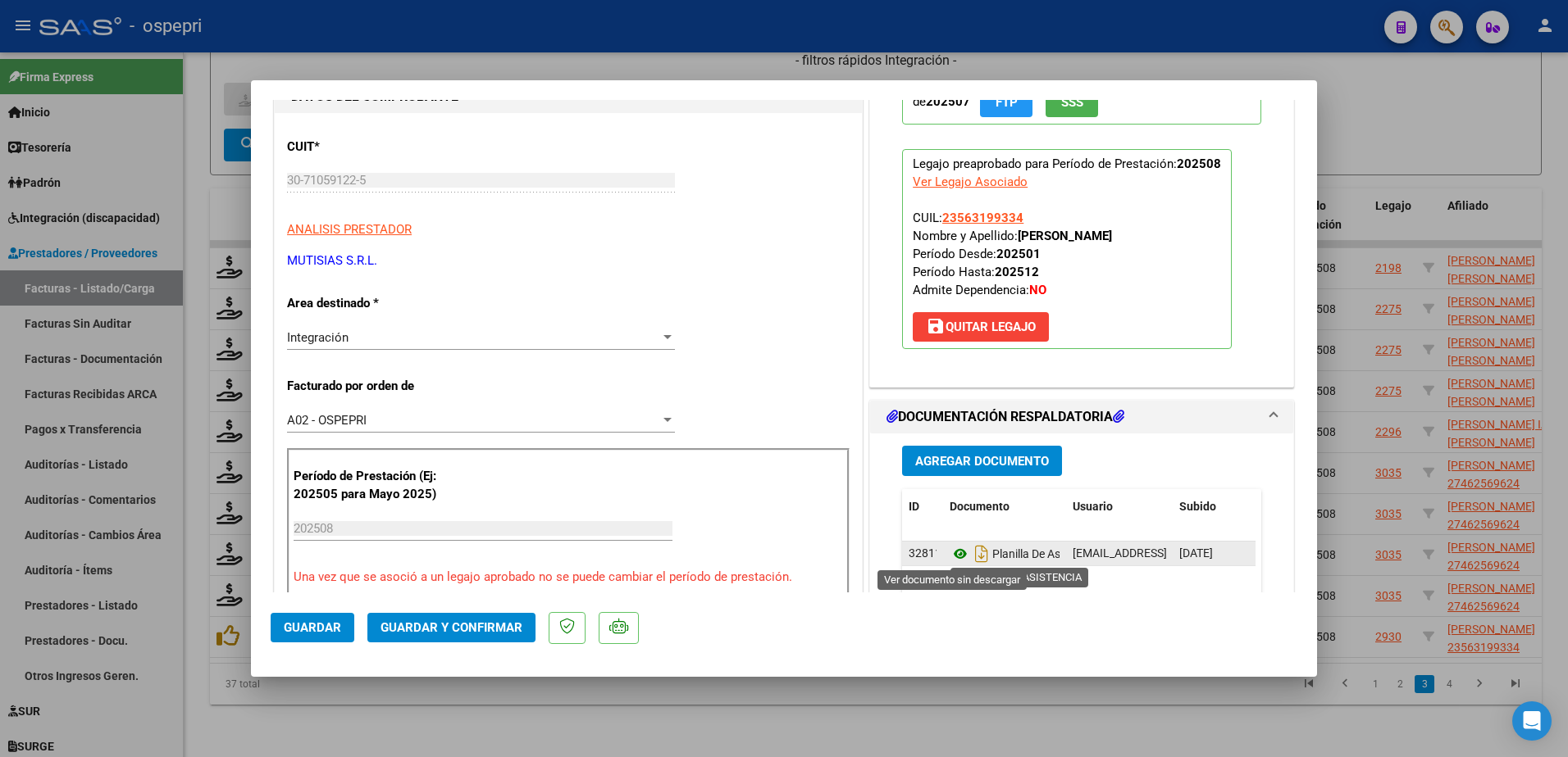
click at [952, 553] on icon at bounding box center [960, 553] width 21 height 19
click at [441, 625] on span "Guardar y Confirmar" at bounding box center [451, 627] width 142 height 14
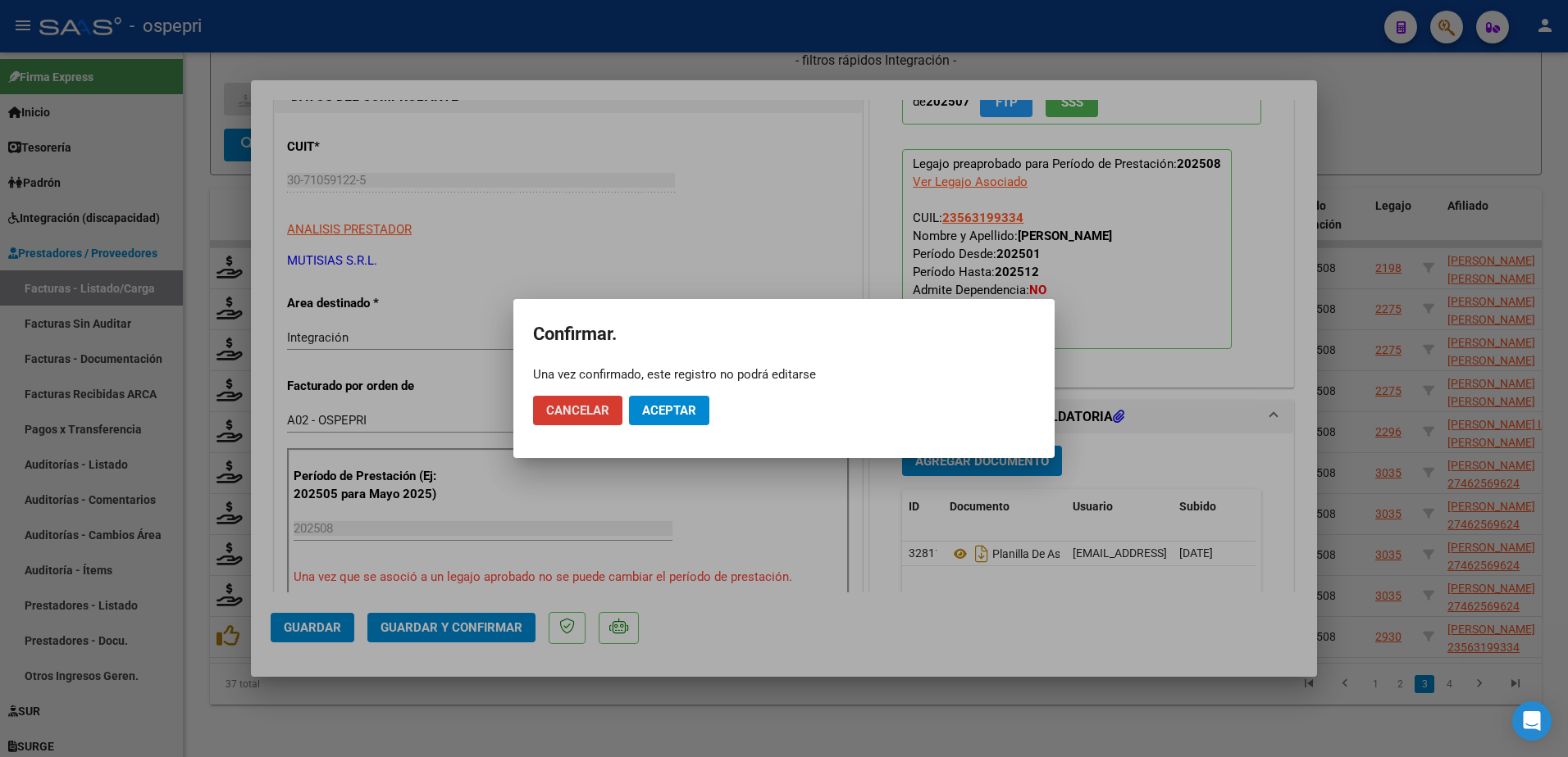
click at [663, 410] on span "Aceptar" at bounding box center [669, 410] width 54 height 14
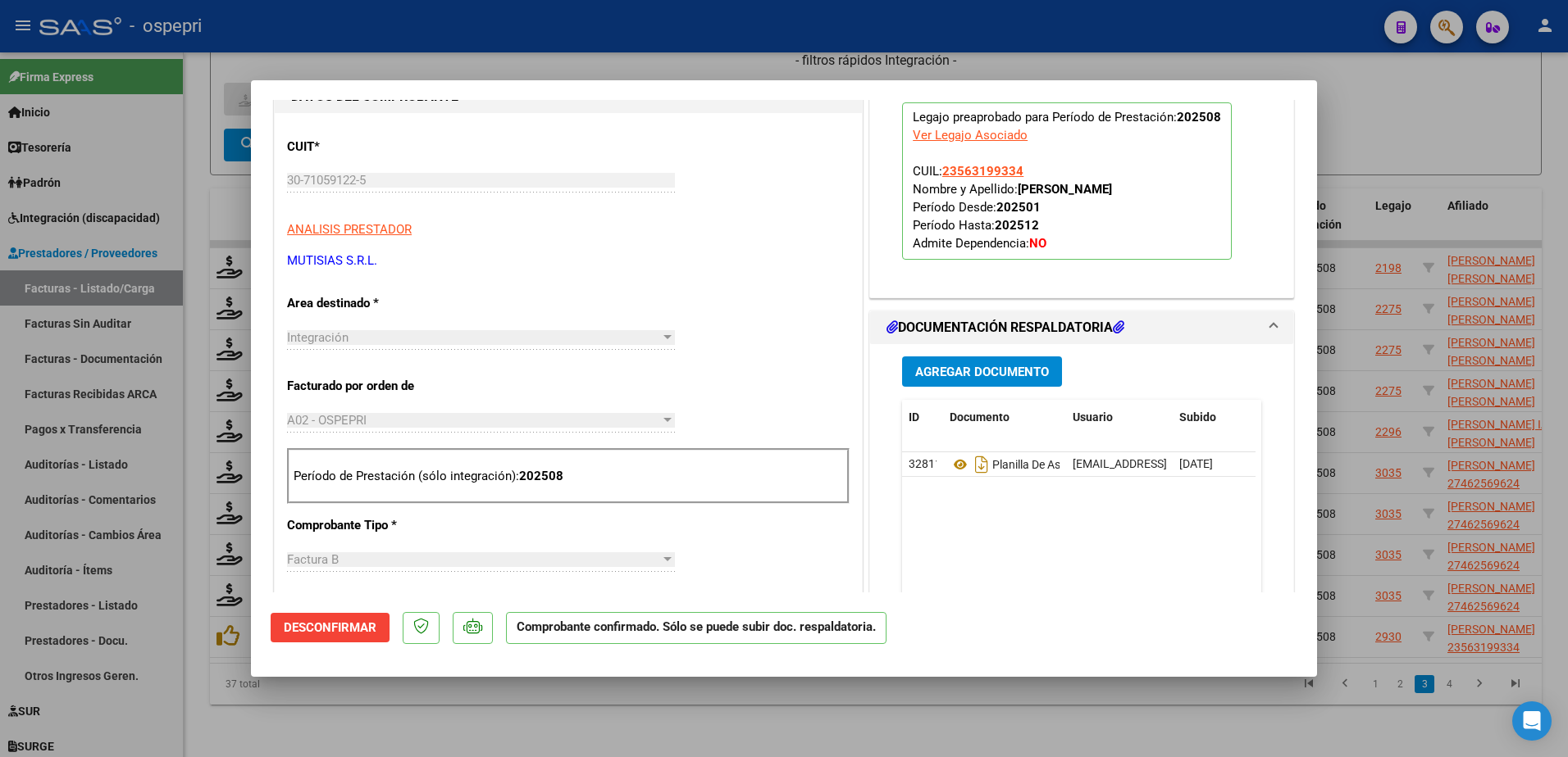
type input "$ 0,00"
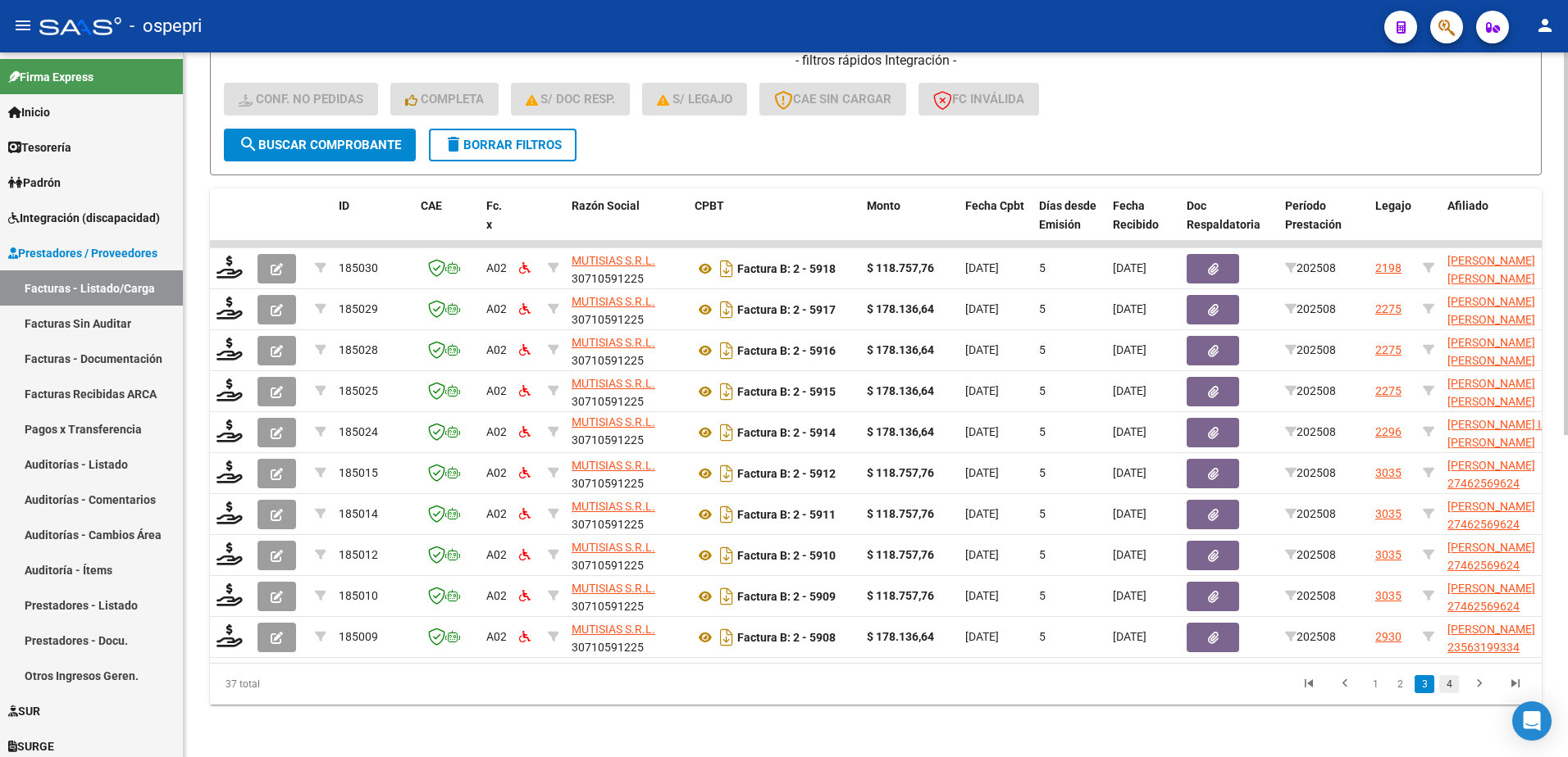
click at [1446, 683] on link "4" at bounding box center [1449, 683] width 19 height 18
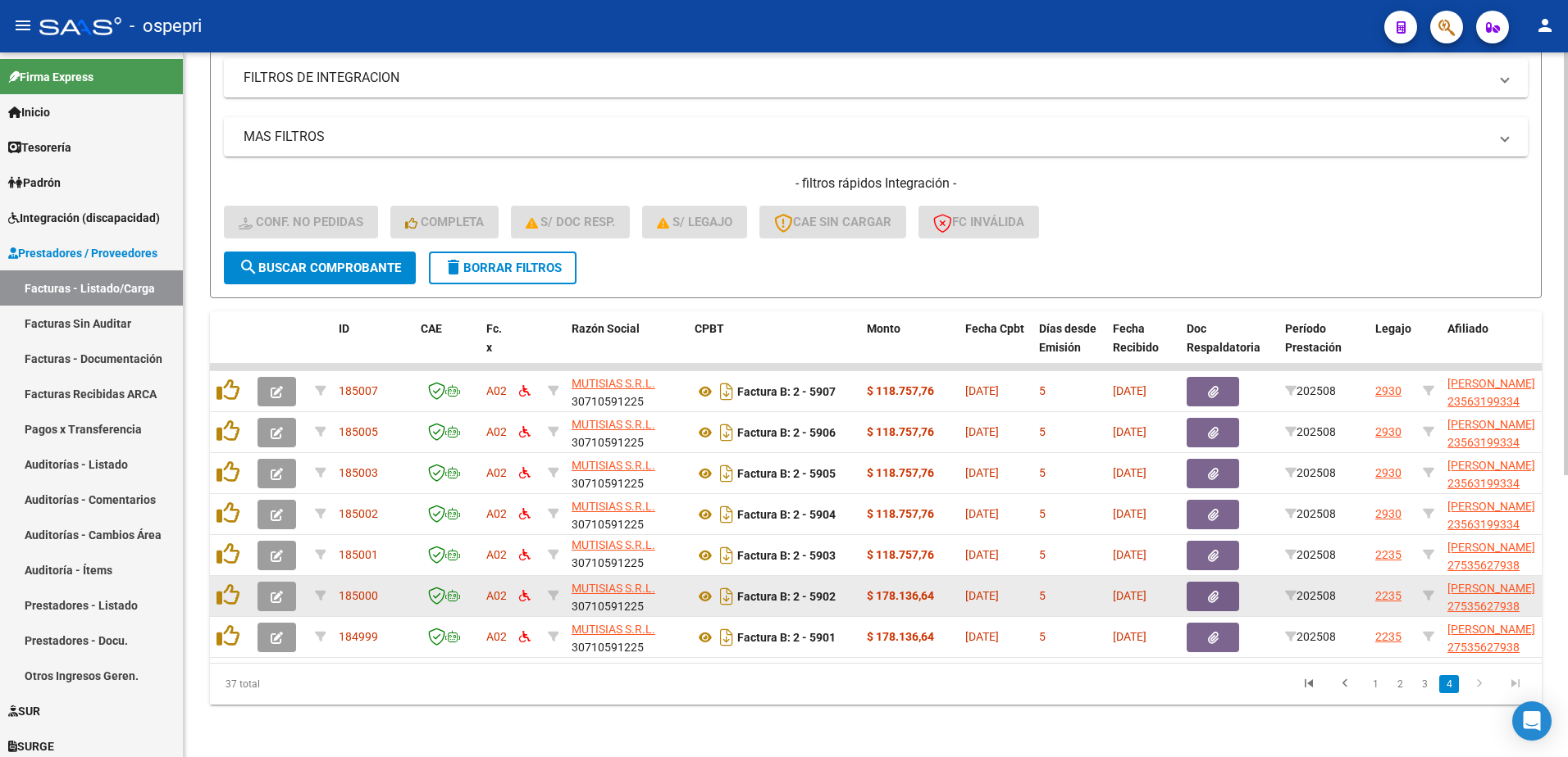
scroll to position [470, 0]
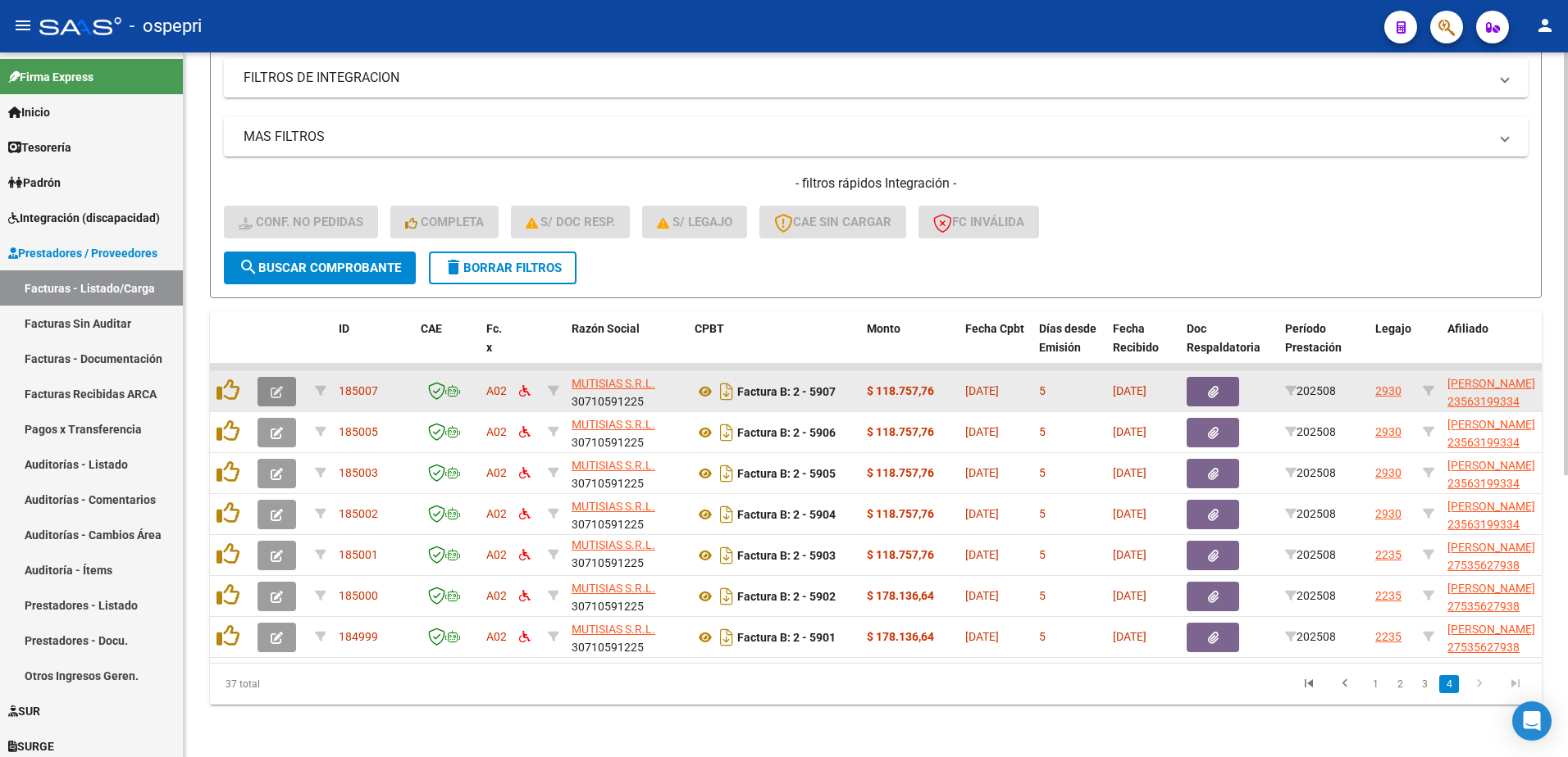
click at [273, 386] on icon "button" at bounding box center [276, 392] width 13 height 13
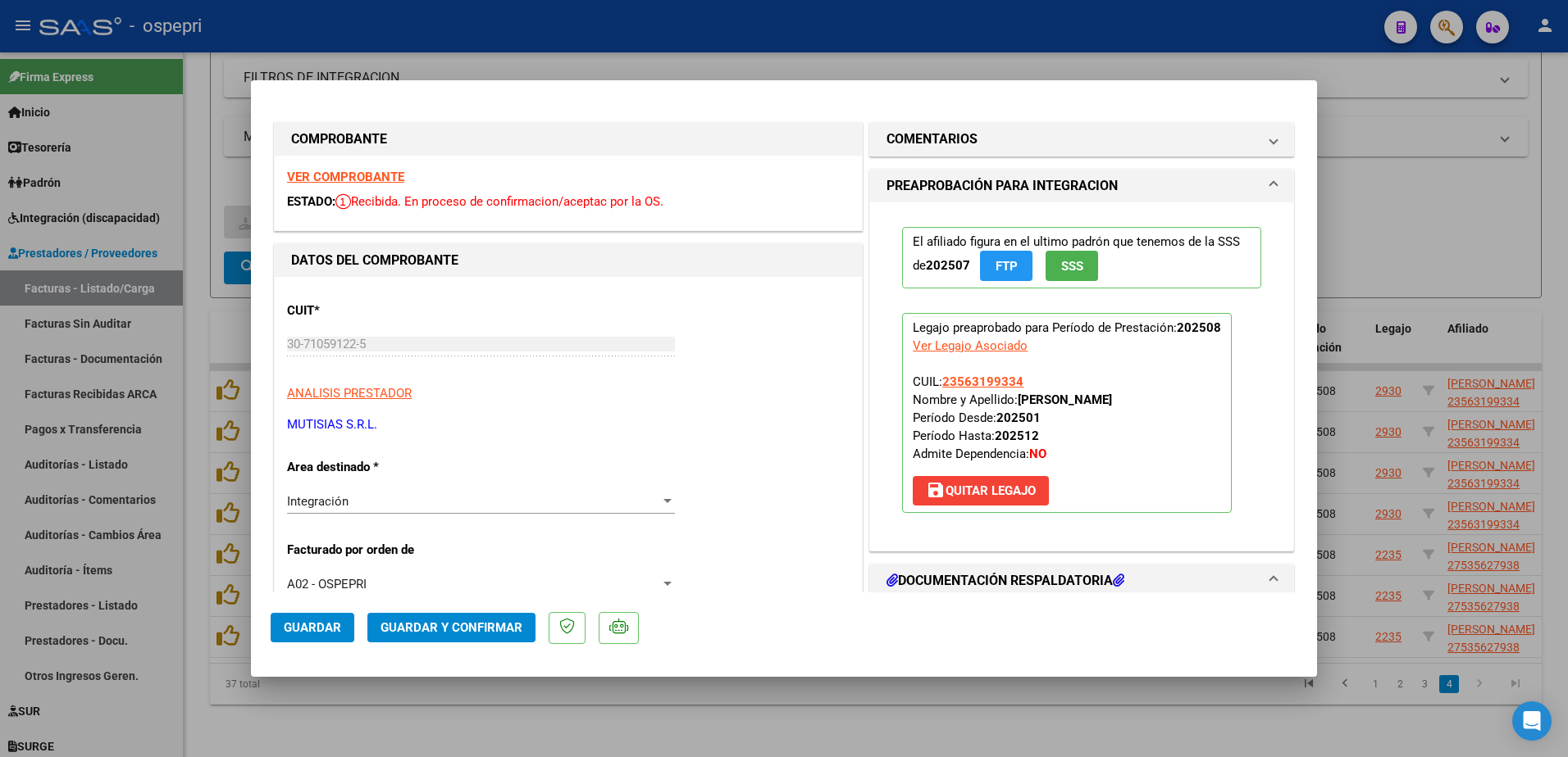
click at [366, 179] on strong "VER COMPROBANTE" at bounding box center [346, 177] width 117 height 14
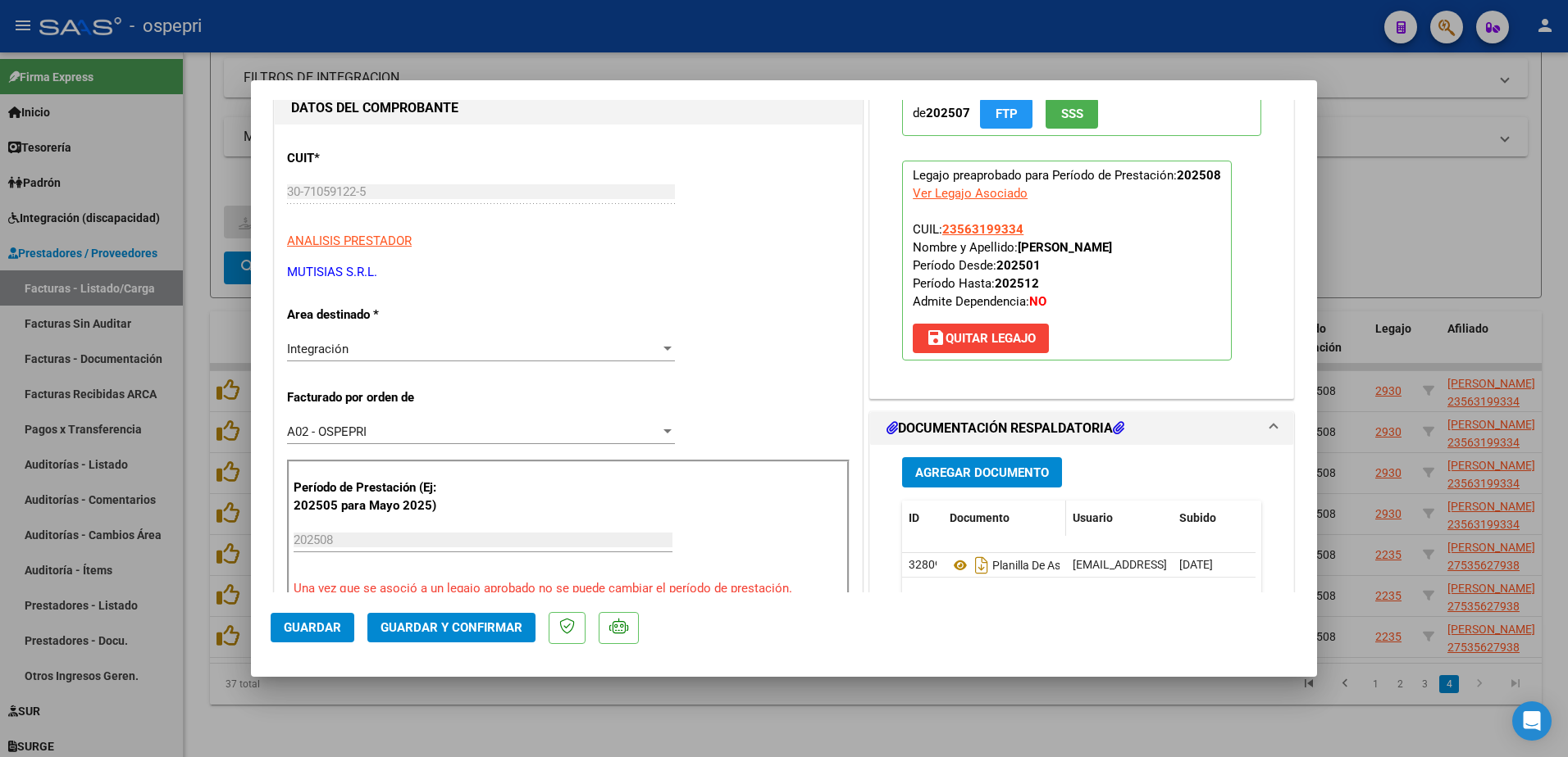
scroll to position [164, 0]
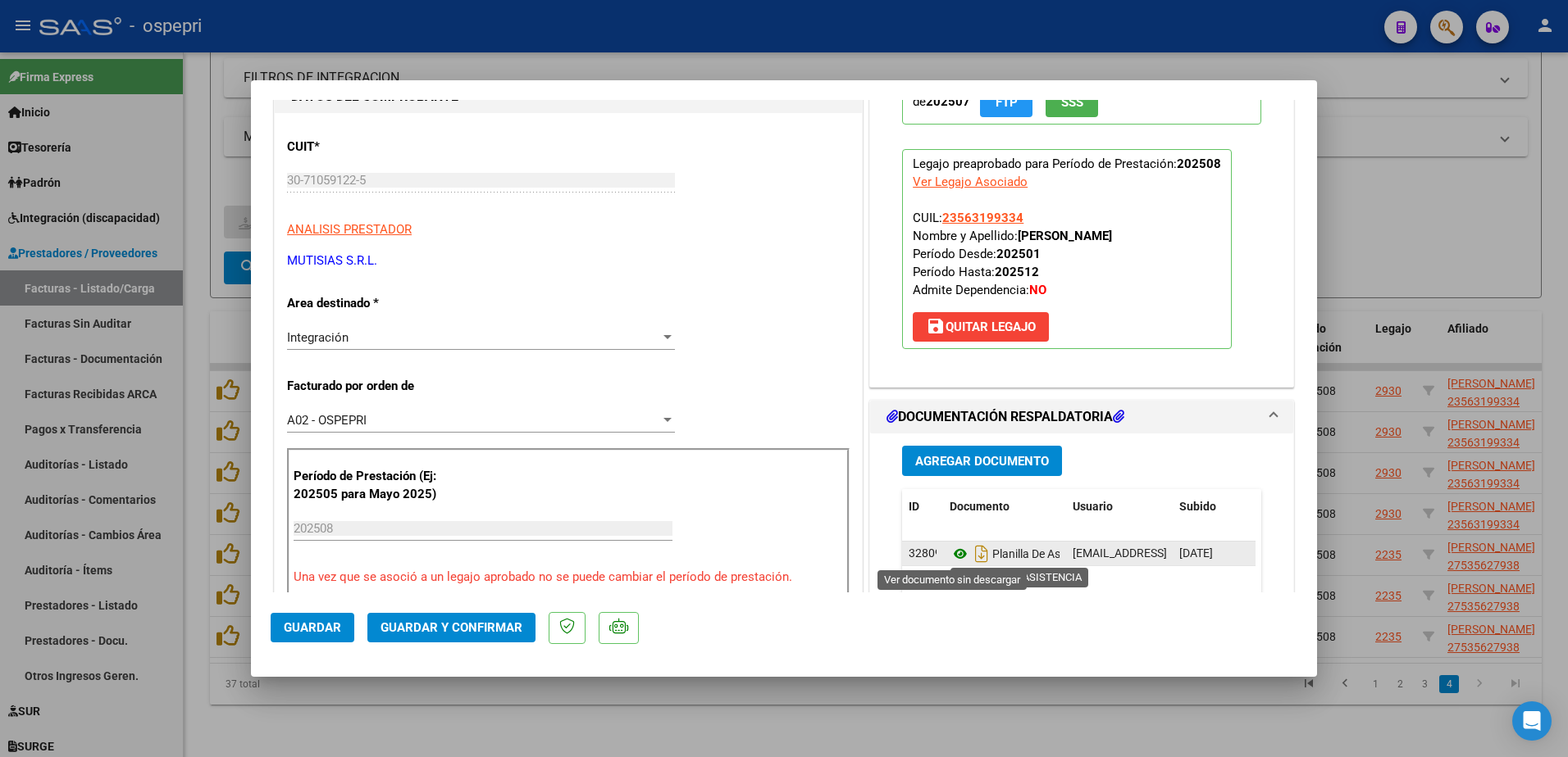
click at [951, 549] on icon at bounding box center [960, 553] width 21 height 19
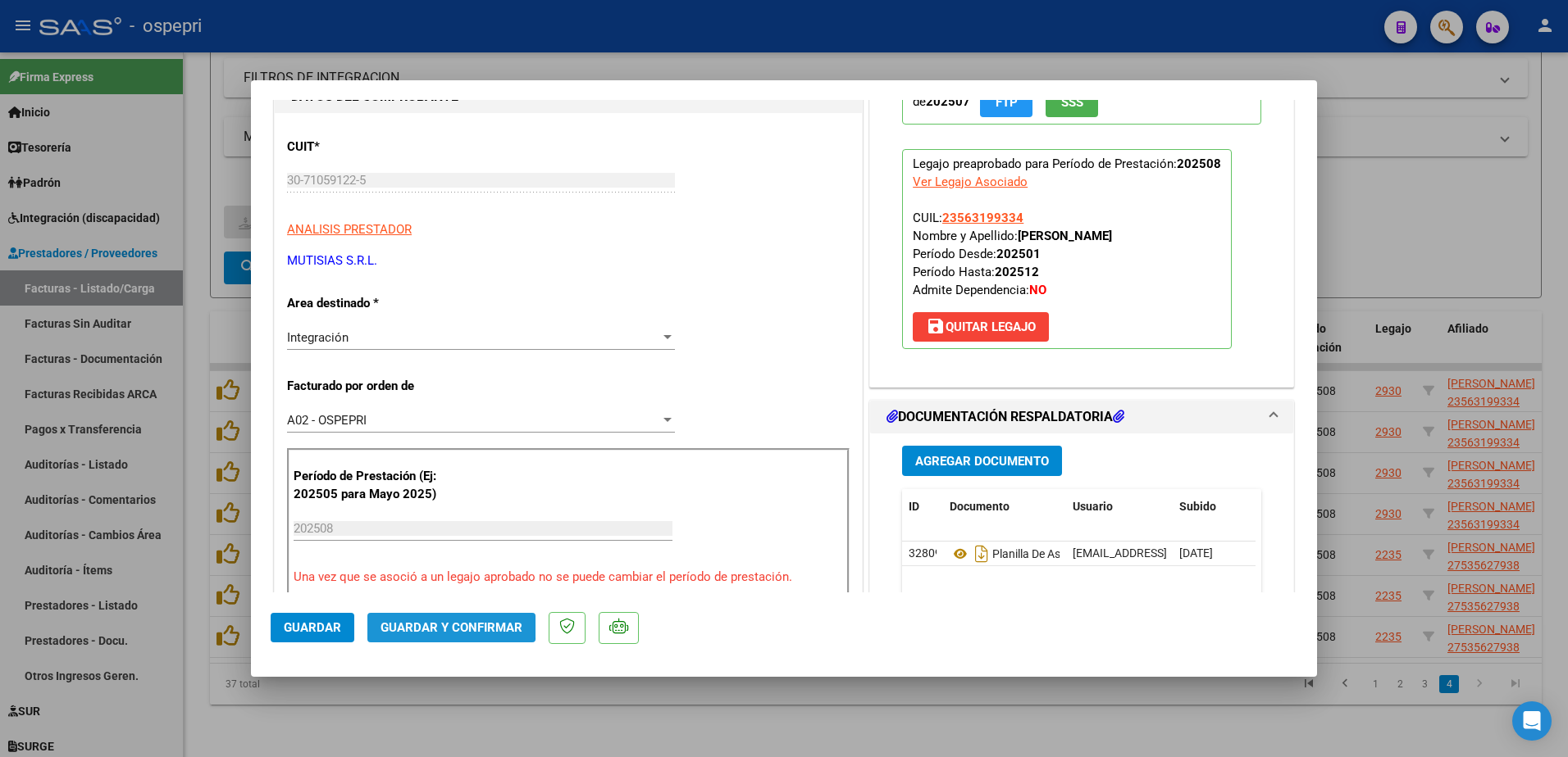
click at [419, 624] on span "Guardar y Confirmar" at bounding box center [451, 627] width 142 height 14
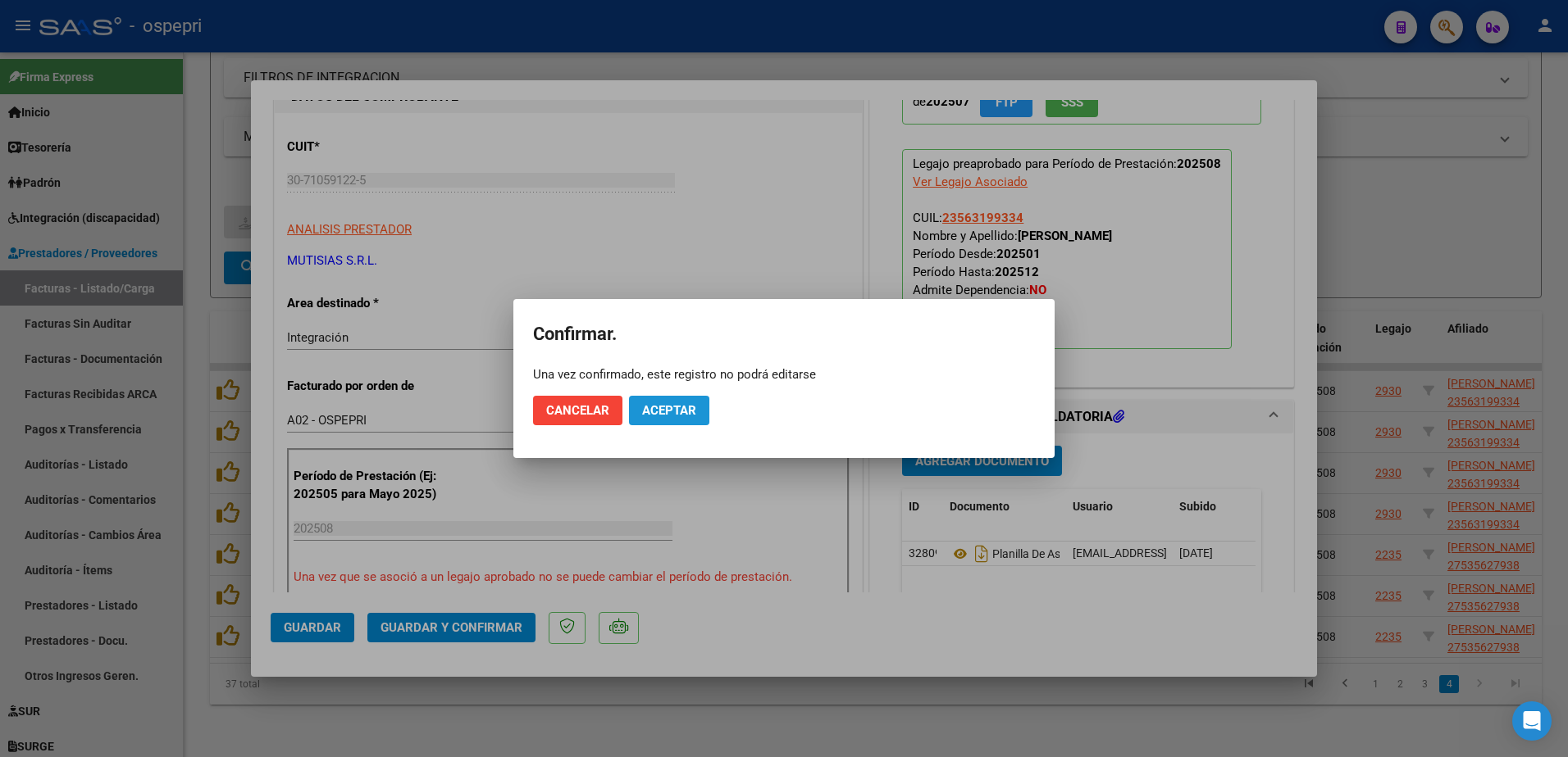
click at [675, 411] on span "Aceptar" at bounding box center [669, 410] width 54 height 14
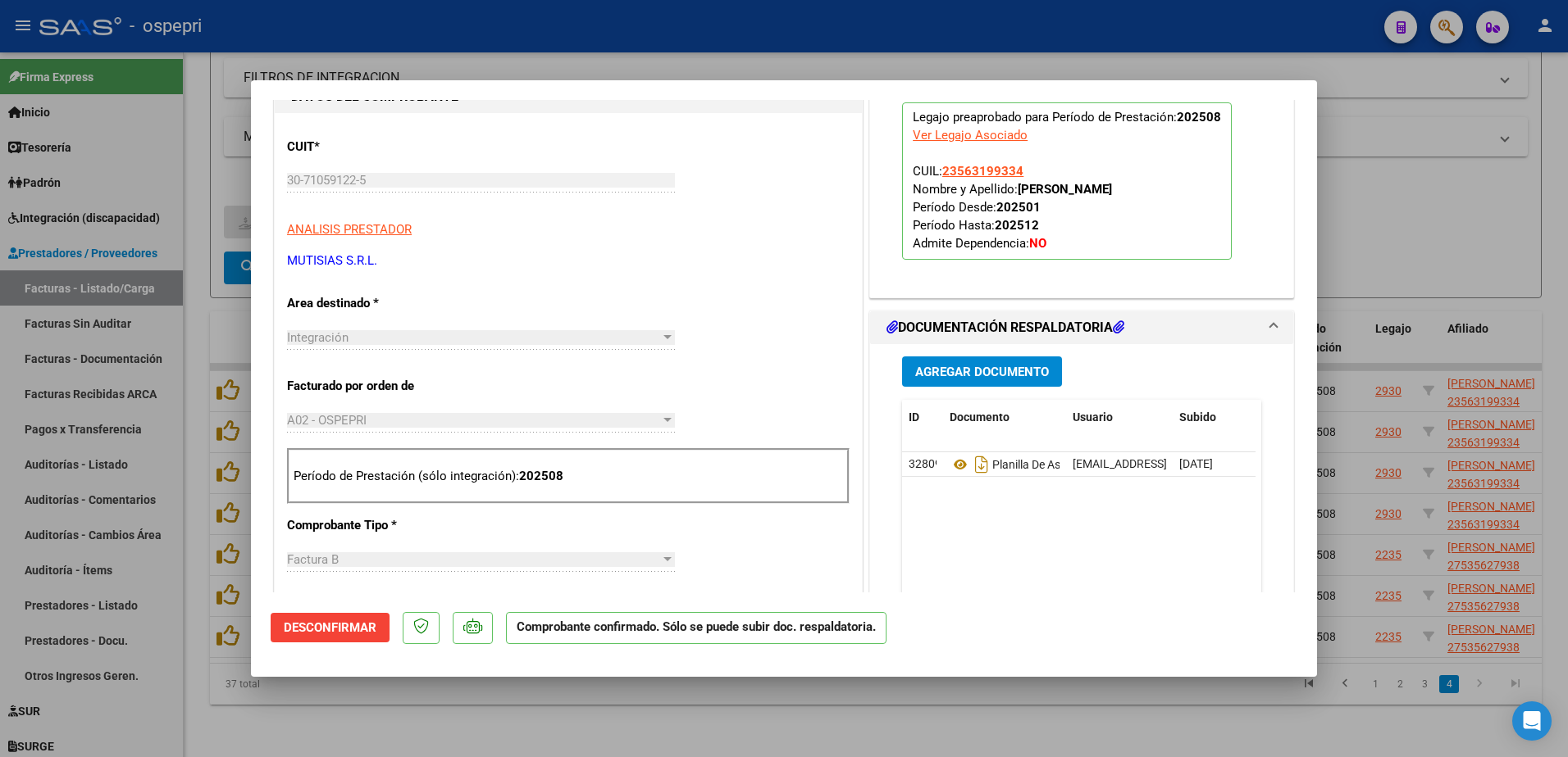
type input "$ 0,00"
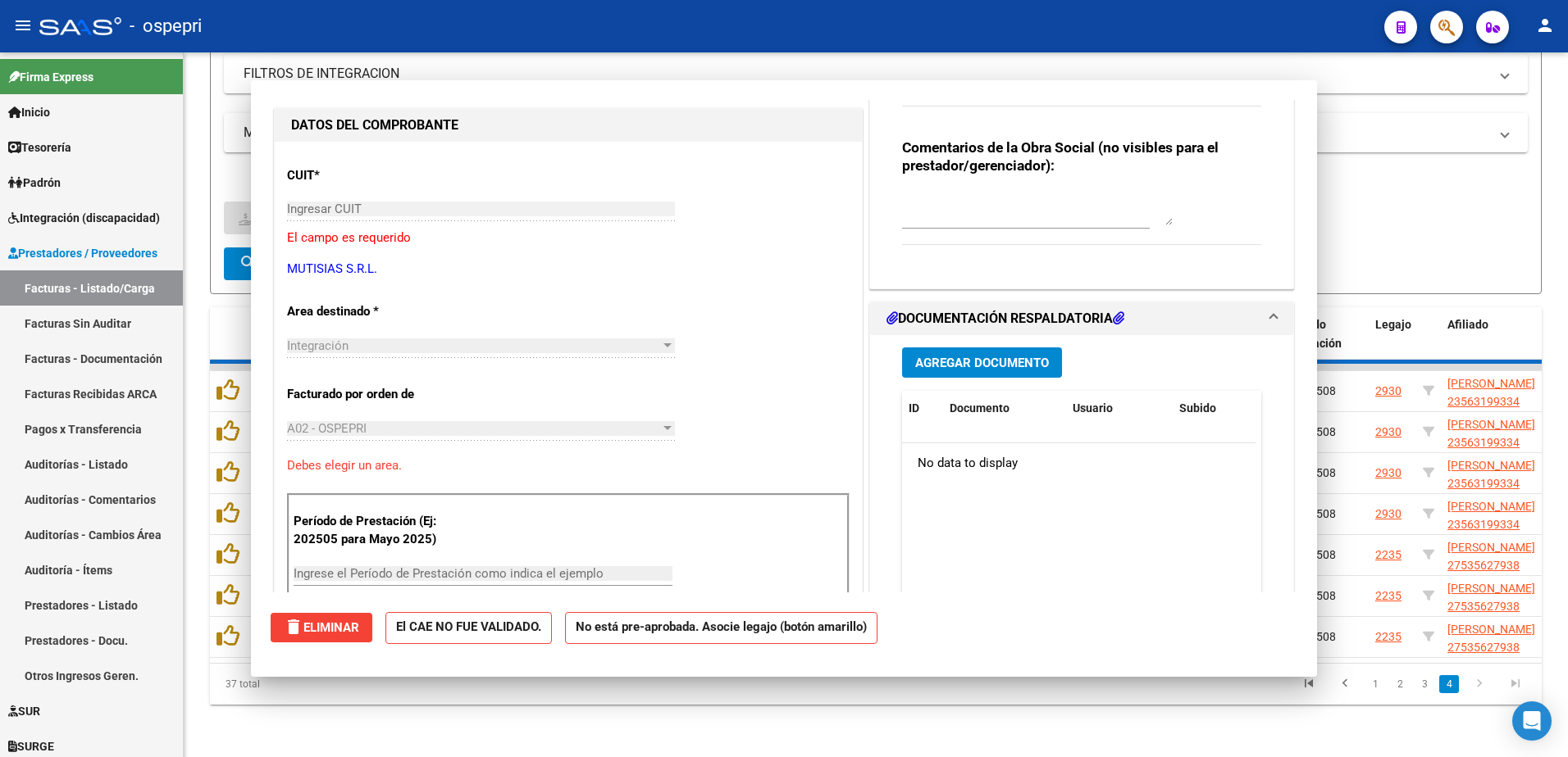
scroll to position [0, 0]
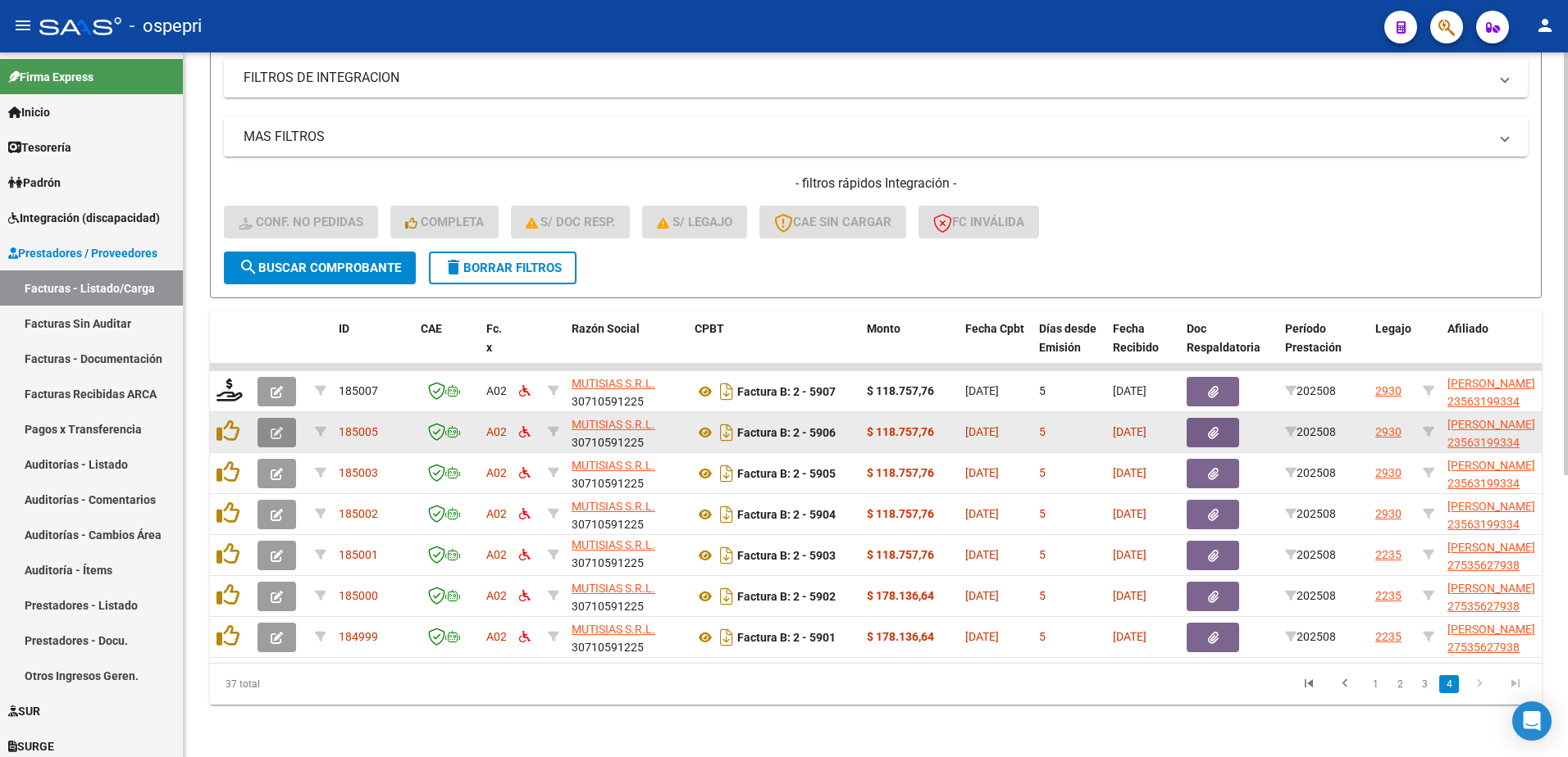
click at [266, 421] on button "button" at bounding box center [277, 433] width 39 height 30
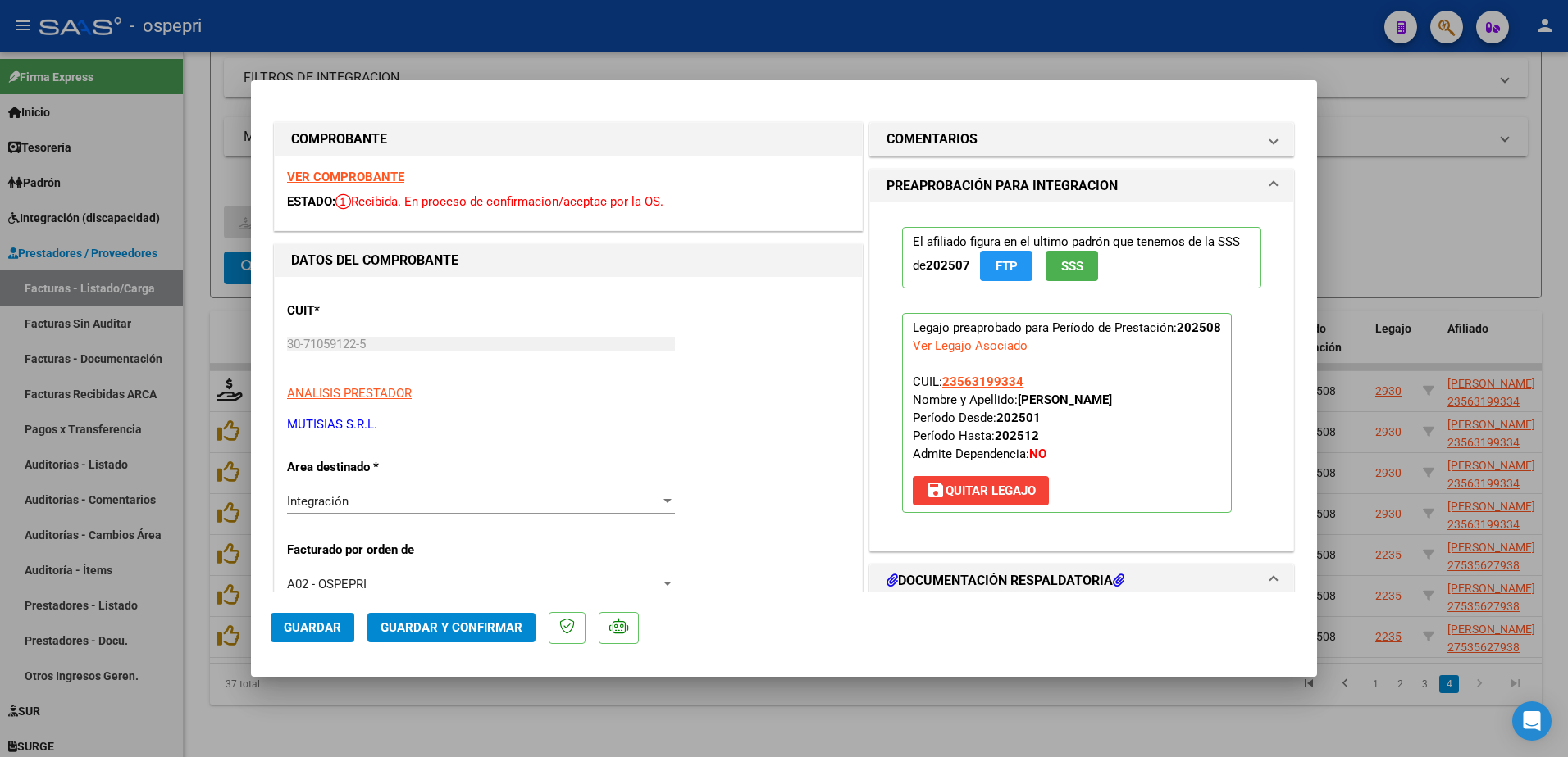
click at [356, 177] on strong "VER COMPROBANTE" at bounding box center [346, 177] width 117 height 14
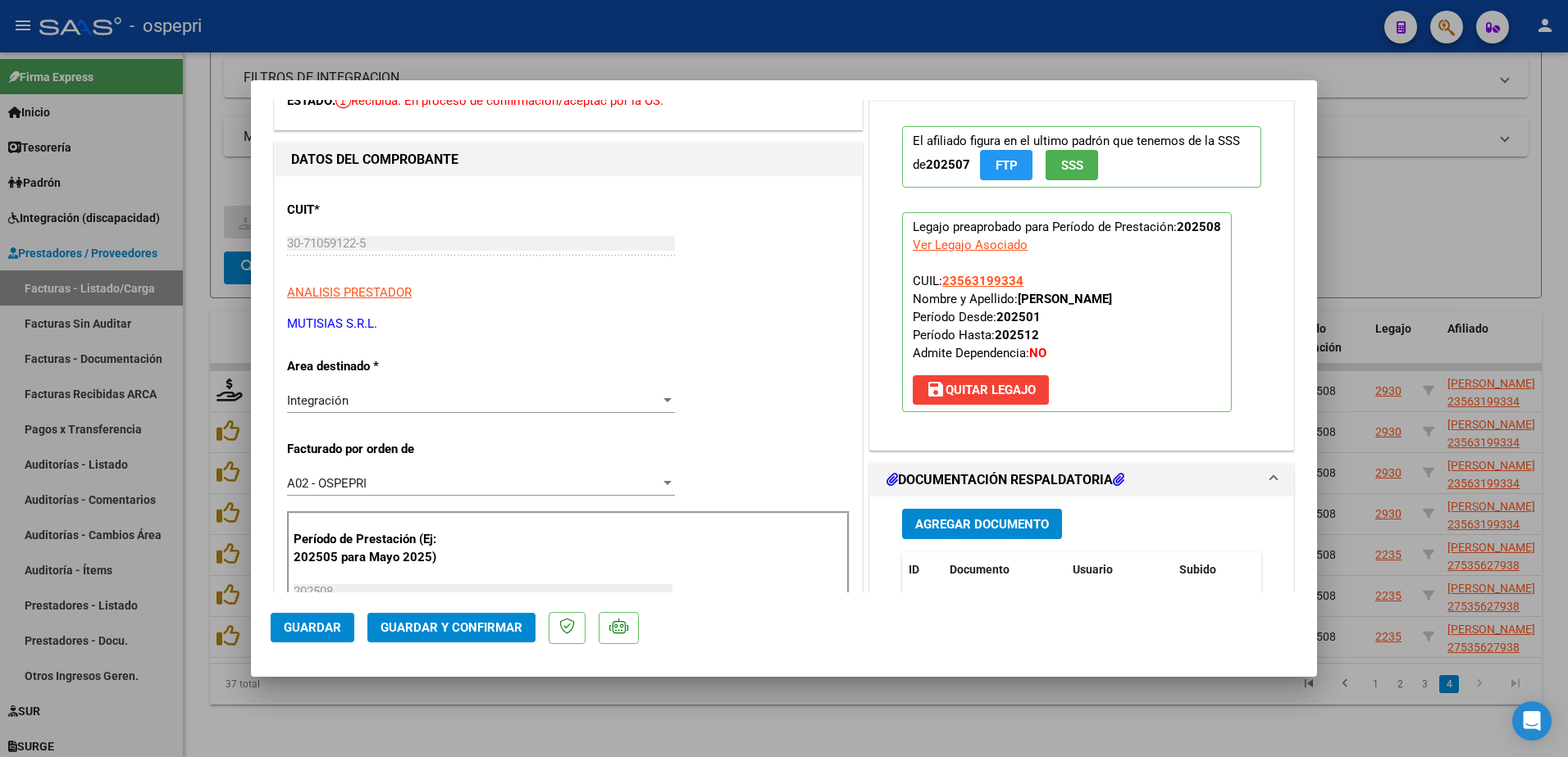
scroll to position [164, 0]
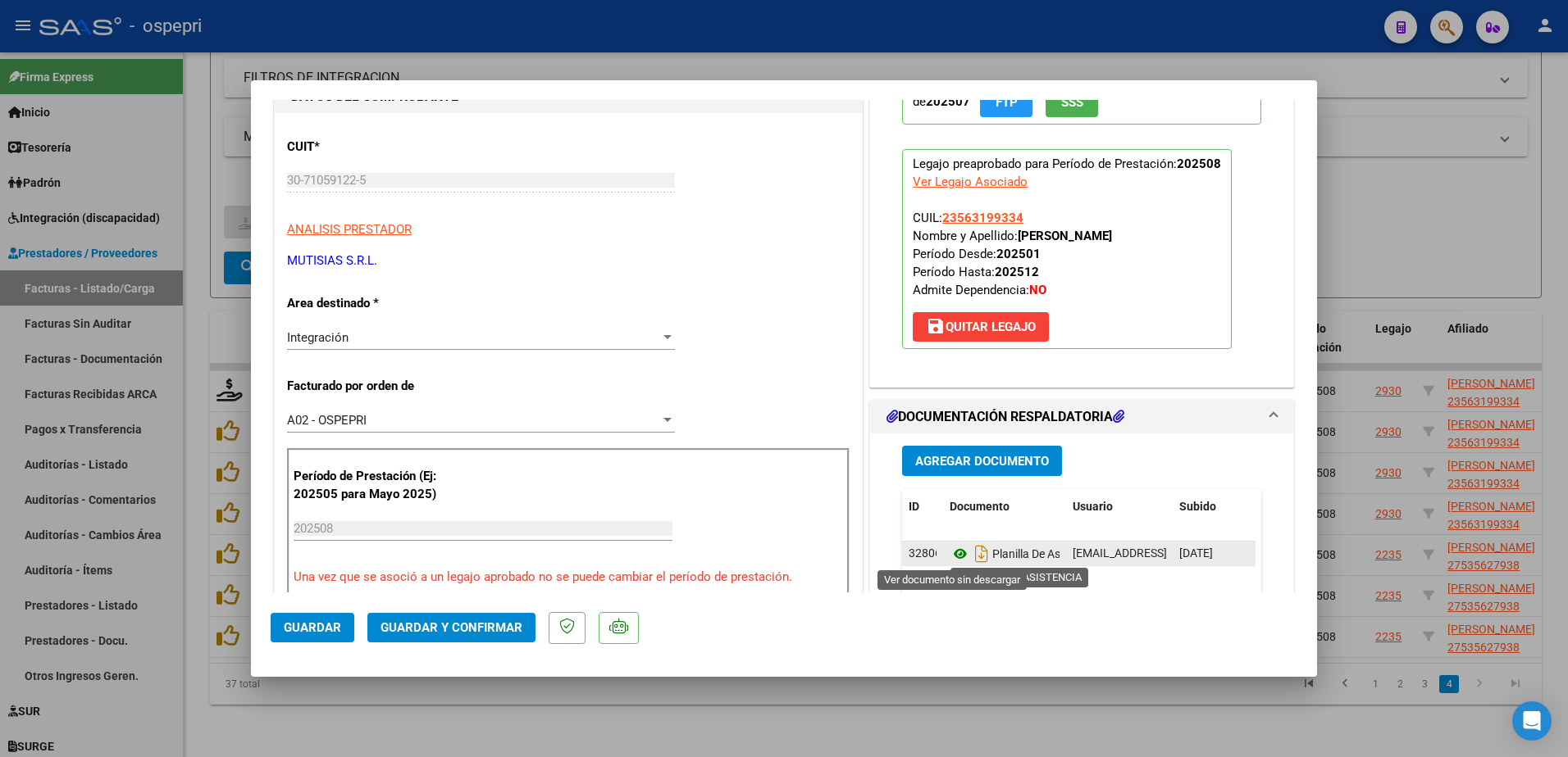
click at [955, 553] on icon at bounding box center [960, 553] width 21 height 19
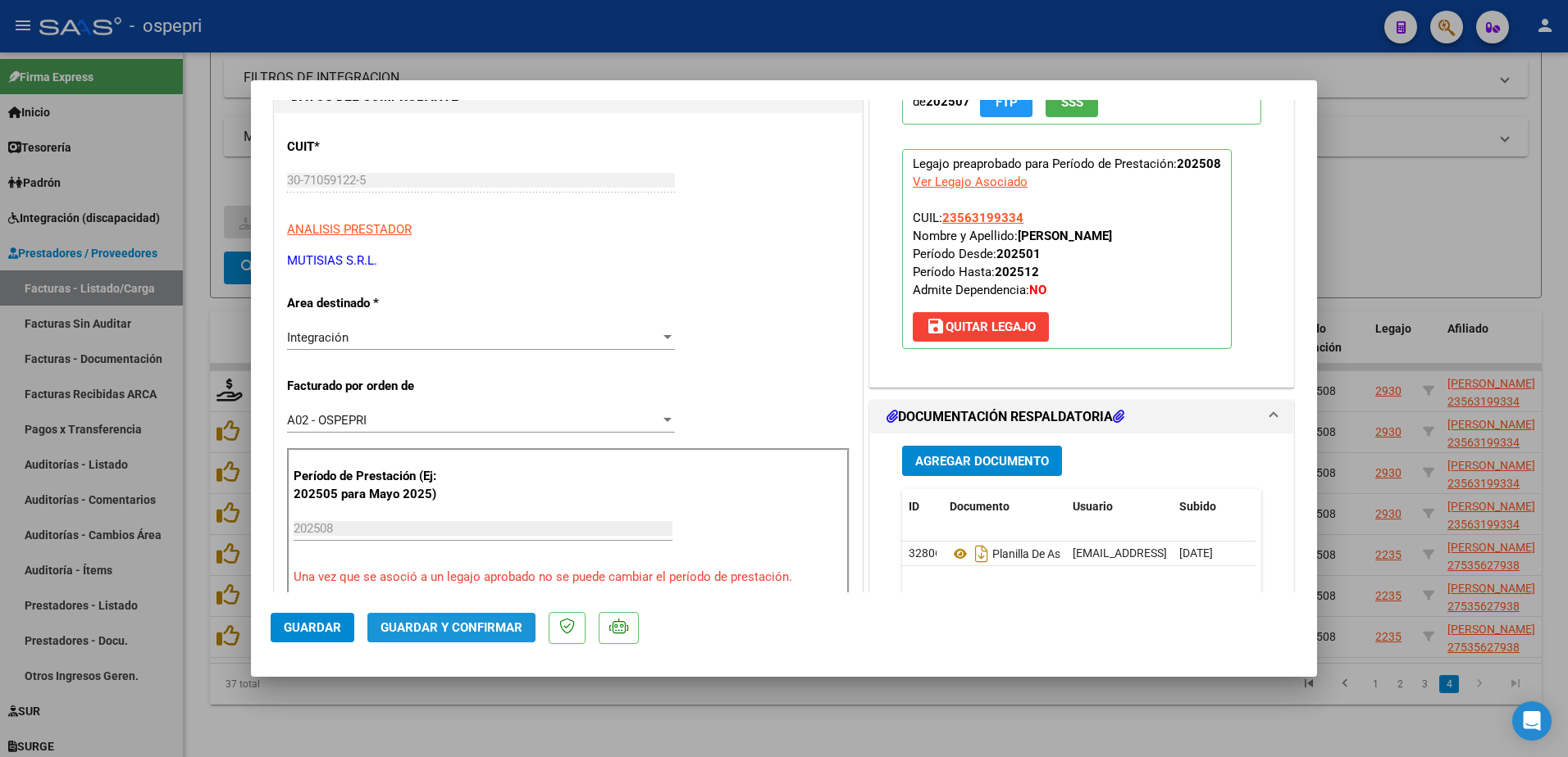
click at [463, 627] on span "Guardar y Confirmar" at bounding box center [451, 627] width 142 height 14
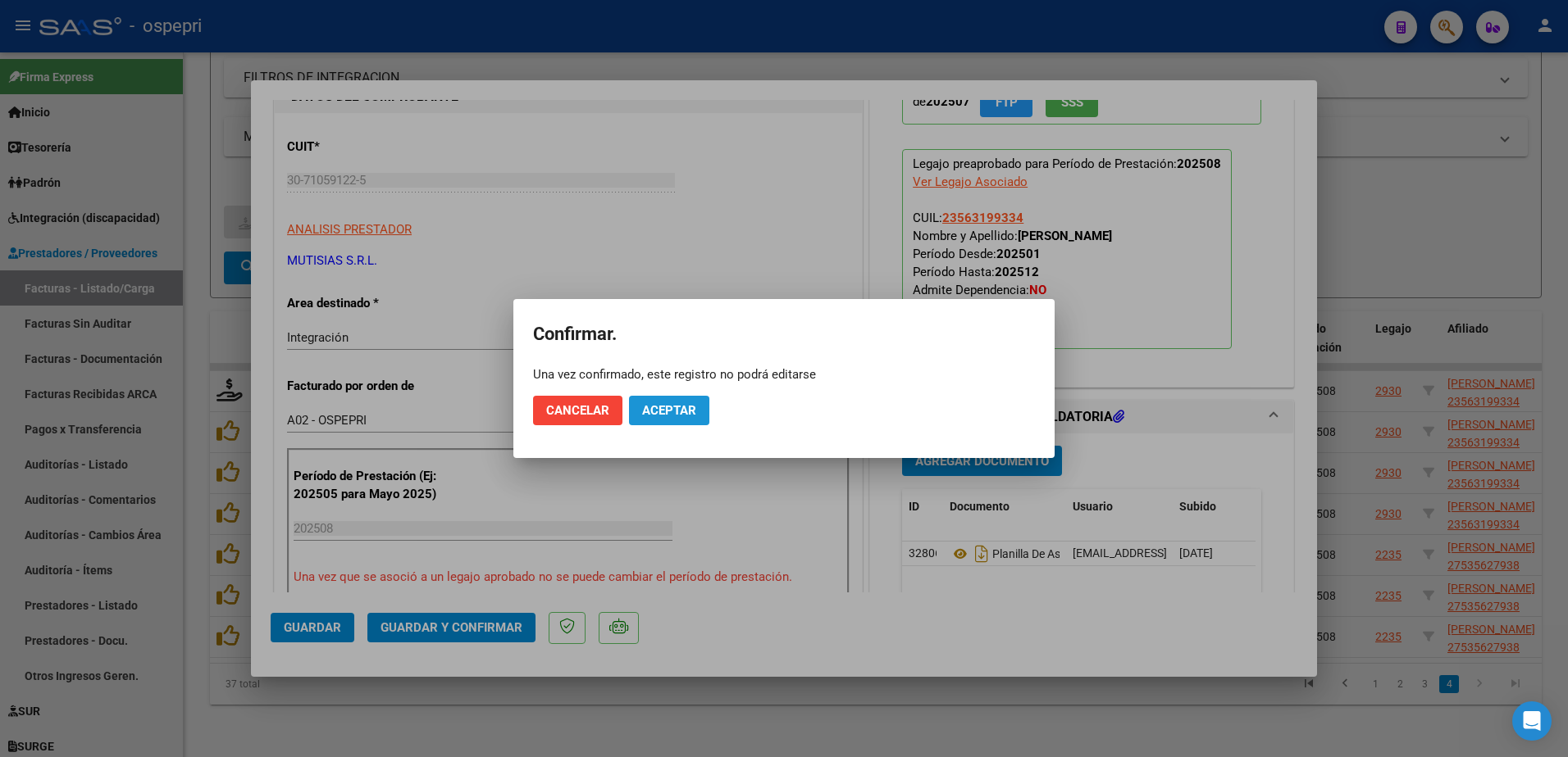
click at [651, 403] on span "Aceptar" at bounding box center [669, 410] width 54 height 14
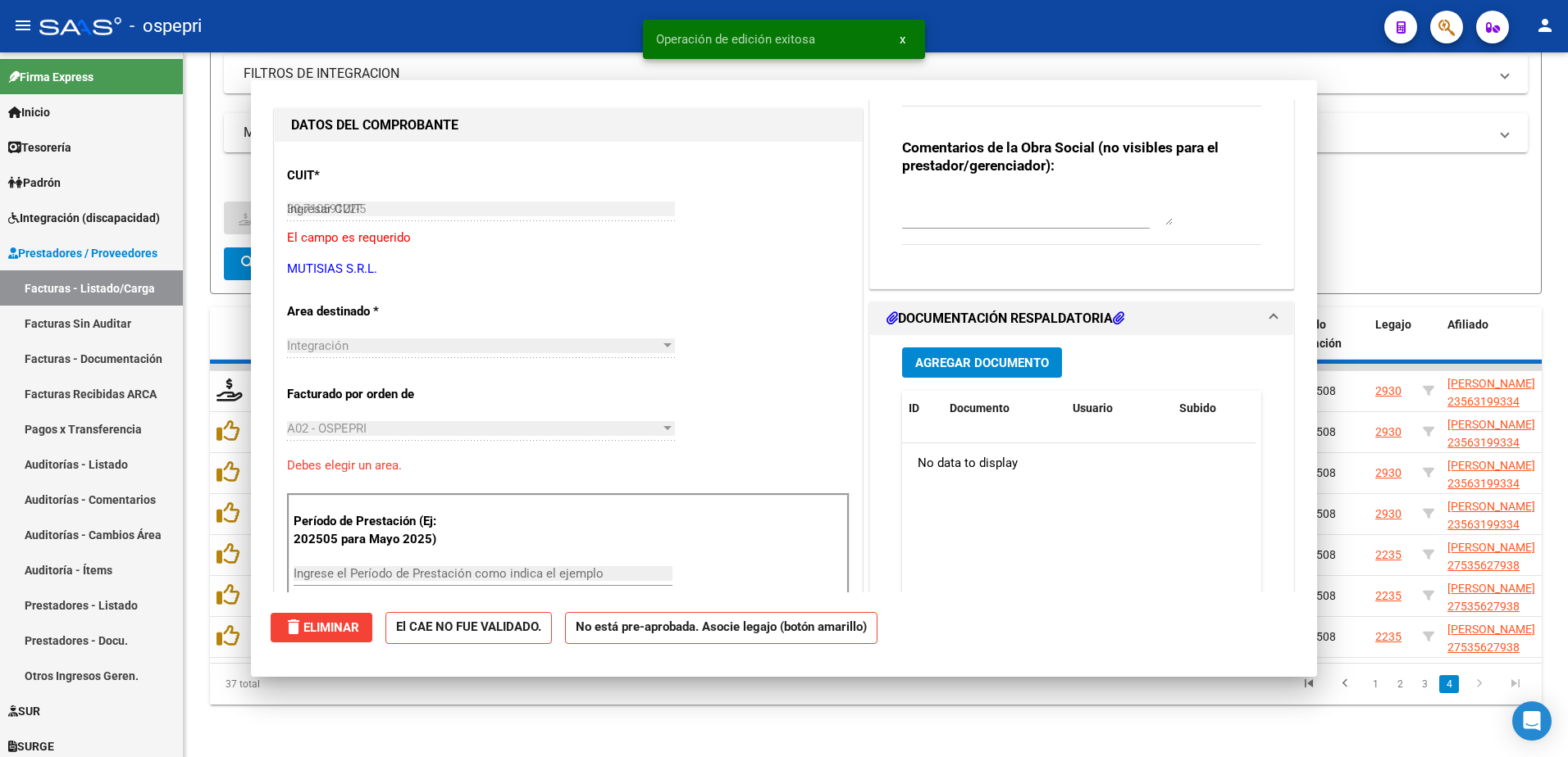
type input "$ 0,00"
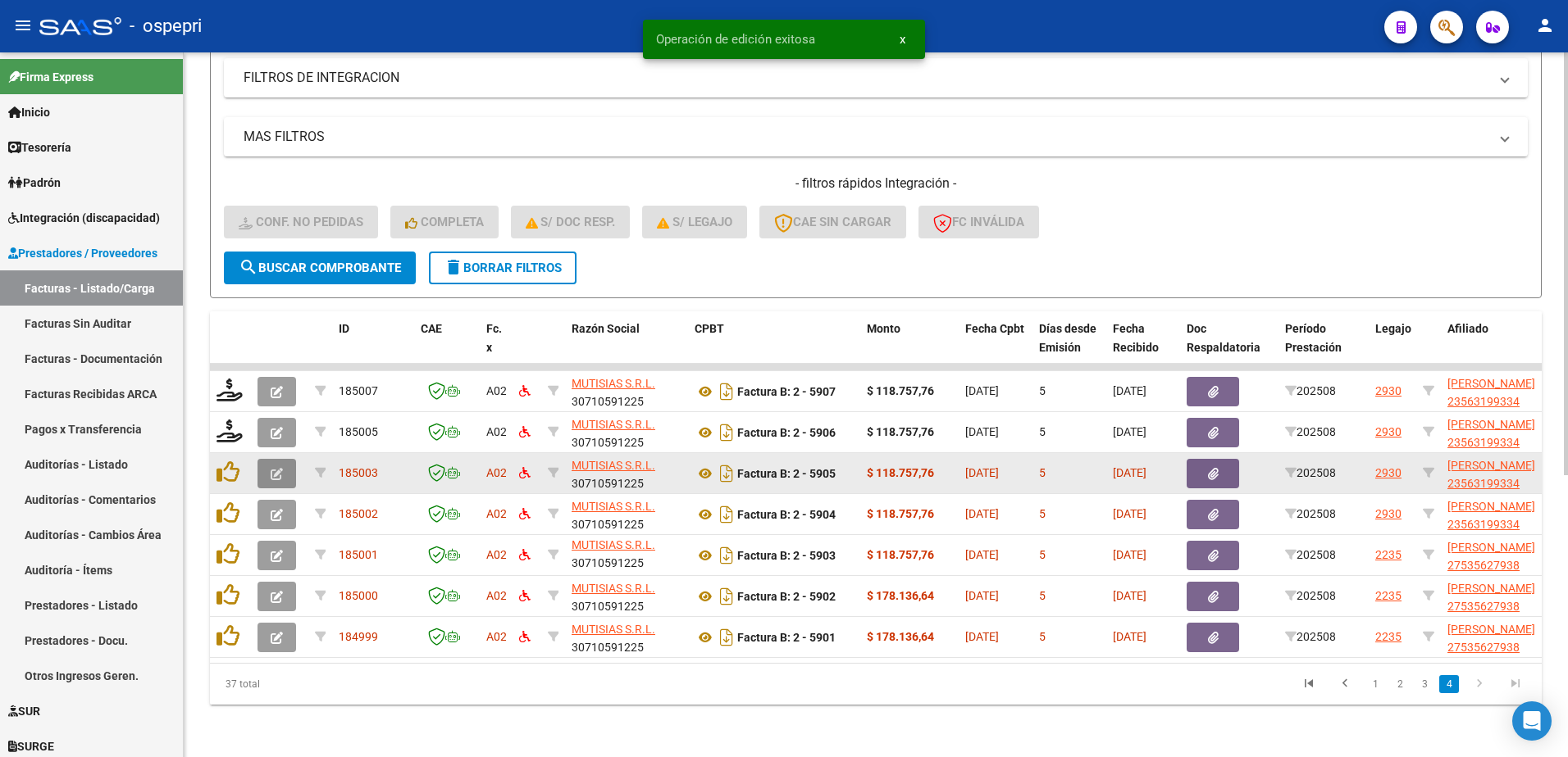
click at [267, 459] on button "button" at bounding box center [277, 473] width 39 height 30
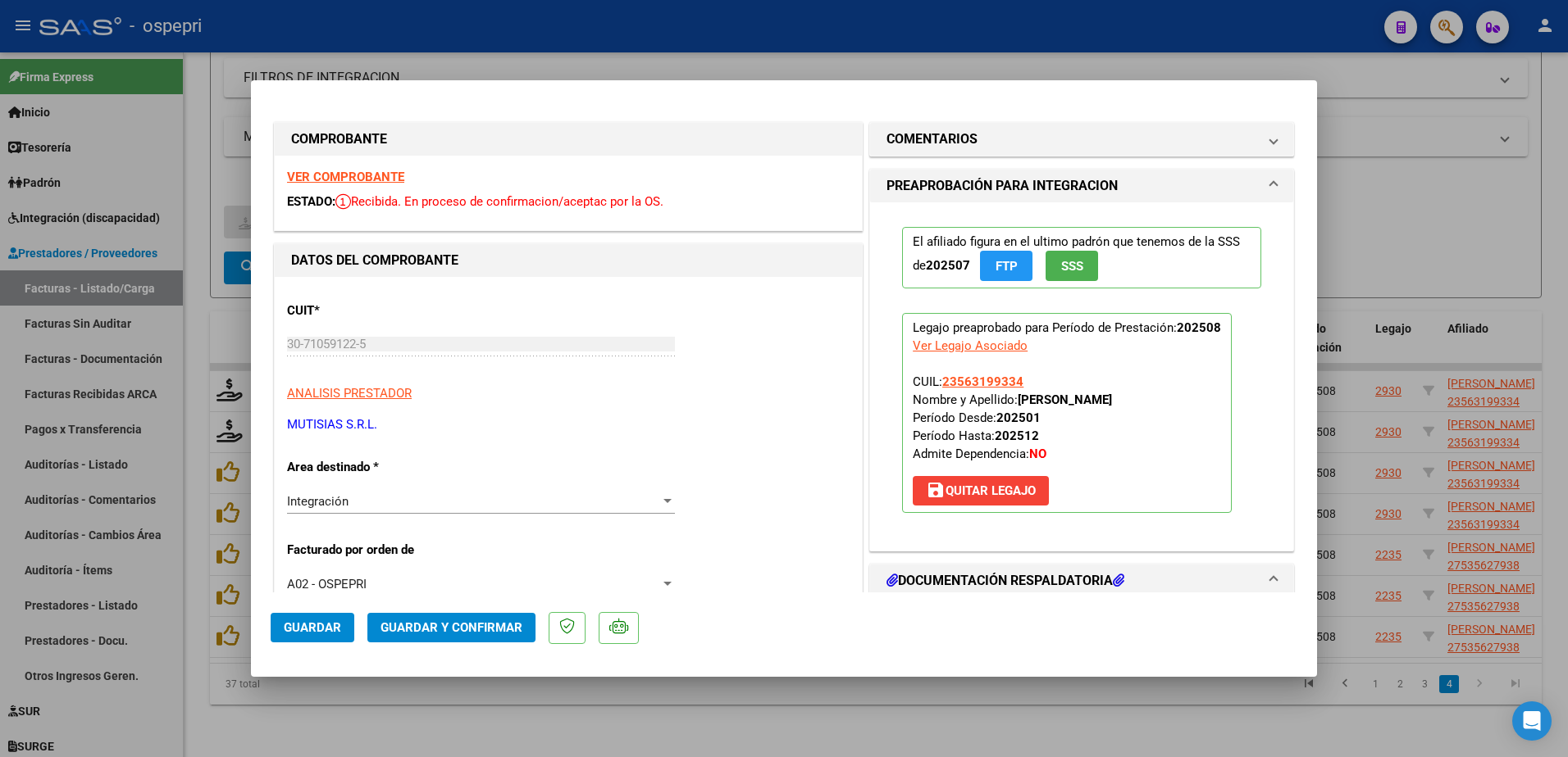
click at [365, 181] on strong "VER COMPROBANTE" at bounding box center [346, 177] width 117 height 14
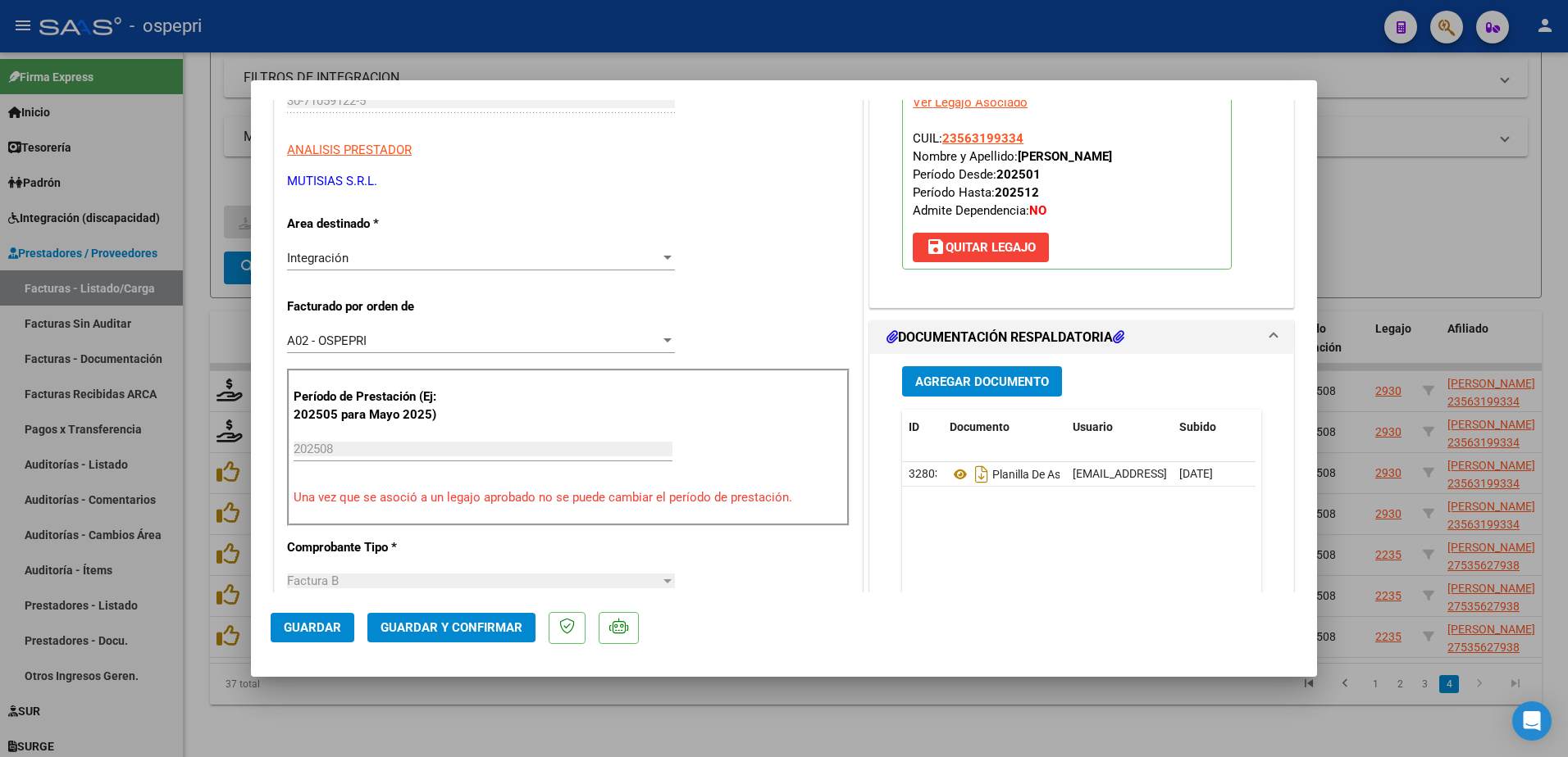
scroll to position [246, 0]
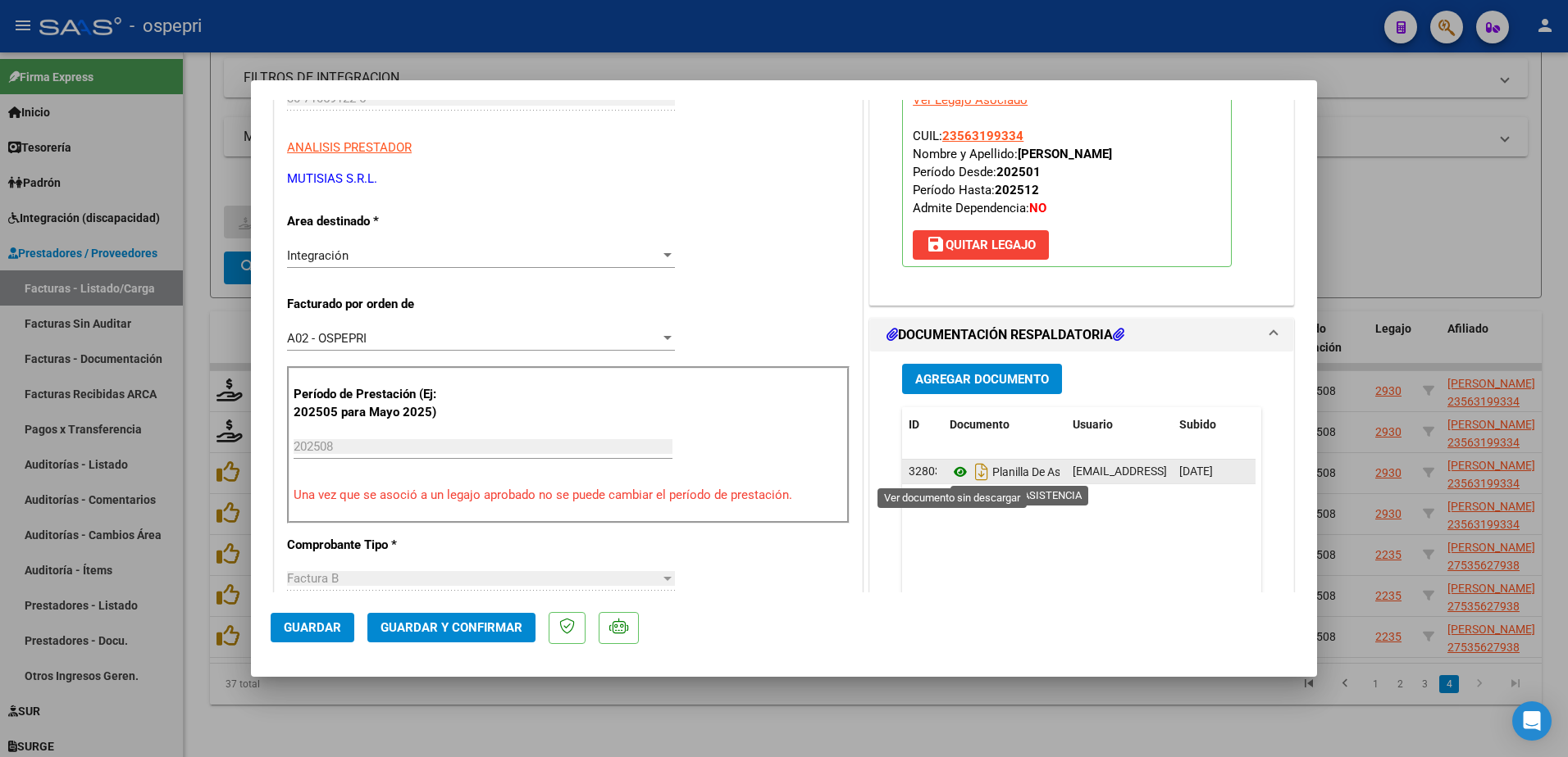
click at [954, 475] on icon at bounding box center [960, 471] width 21 height 19
click at [952, 471] on icon at bounding box center [960, 471] width 21 height 19
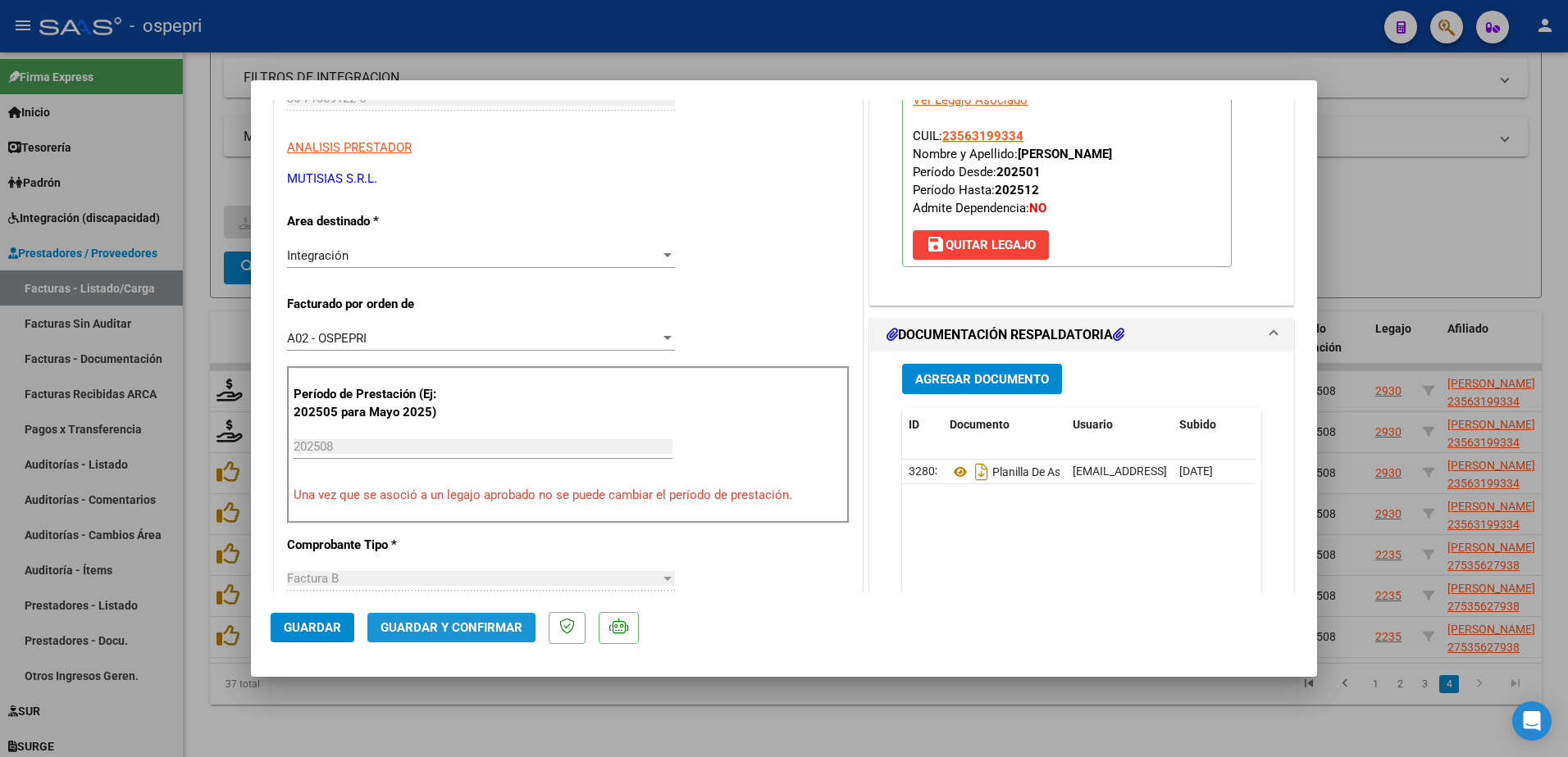
click at [456, 628] on span "Guardar y Confirmar" at bounding box center [451, 627] width 142 height 14
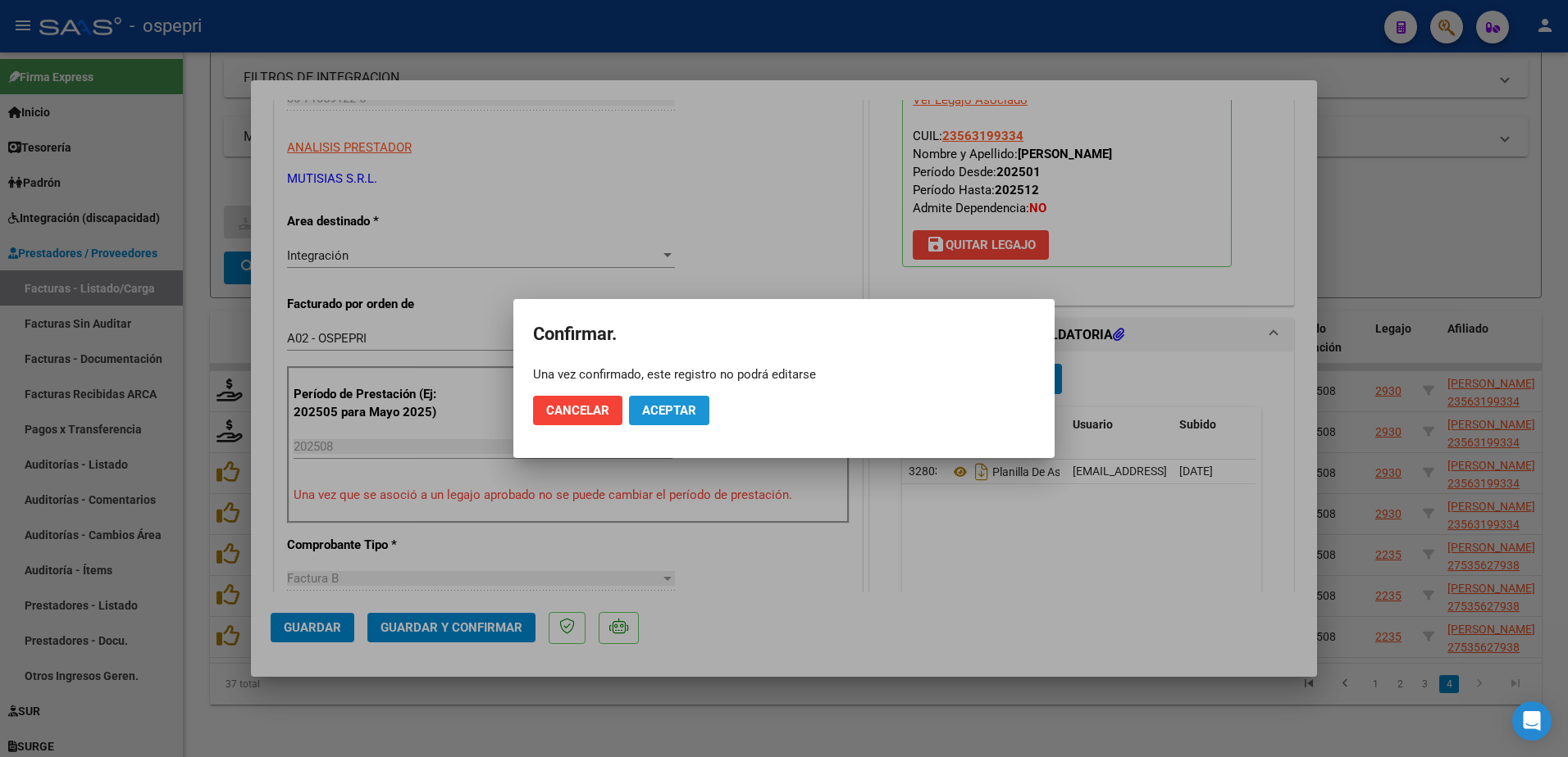
click at [696, 404] on span "Aceptar" at bounding box center [669, 410] width 54 height 14
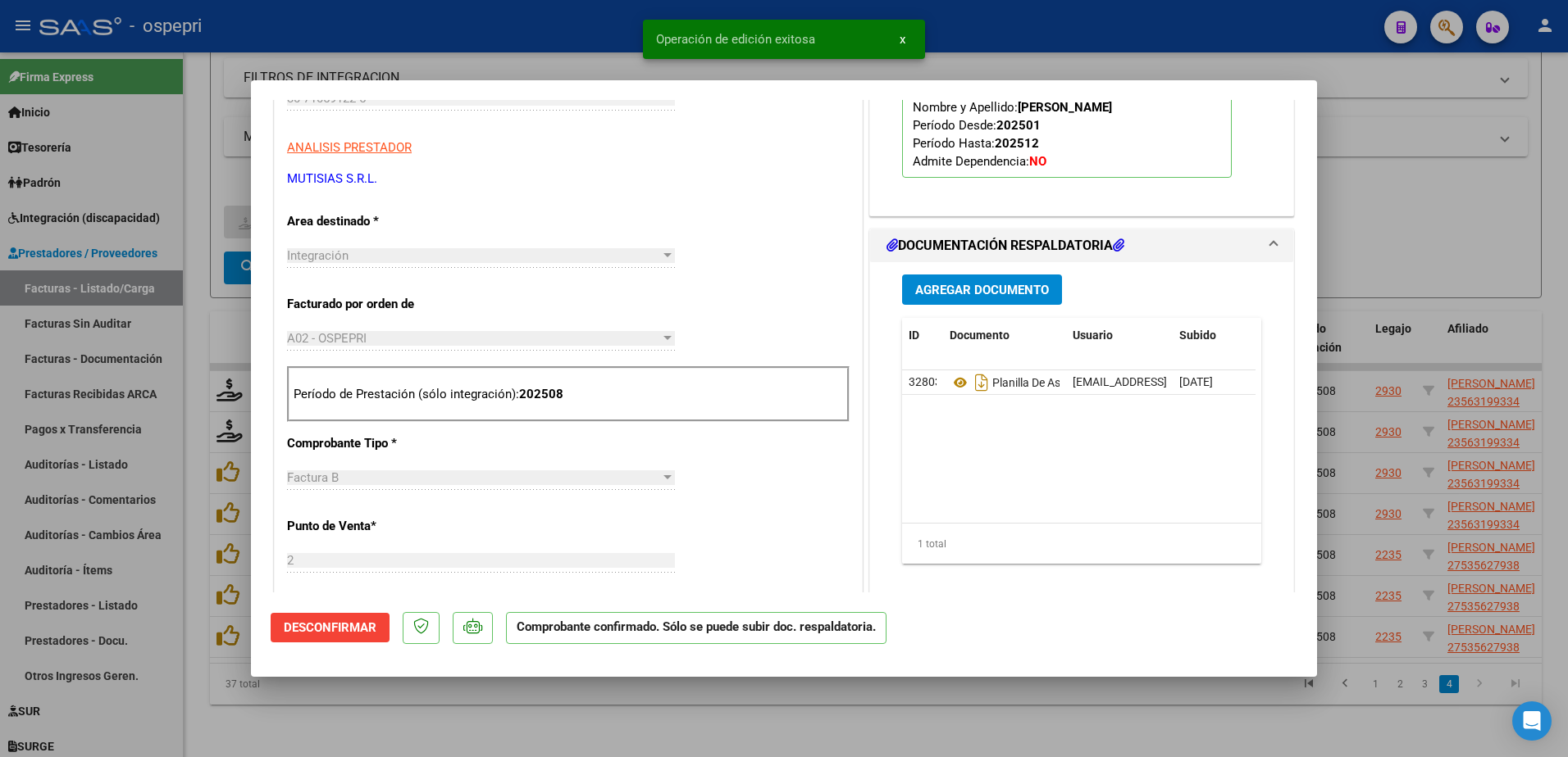
type input "$ 0,00"
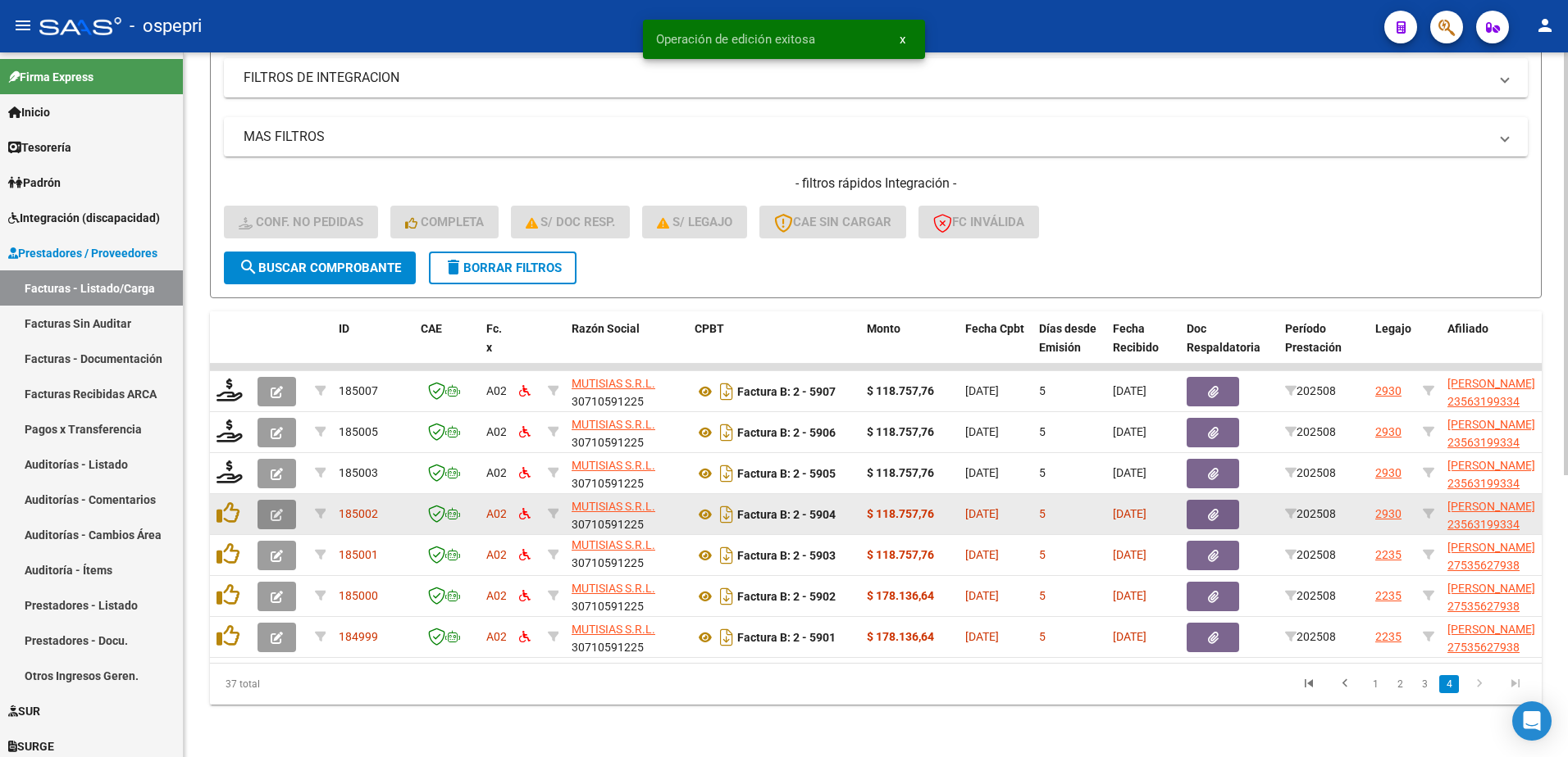
click at [278, 509] on icon "button" at bounding box center [276, 515] width 13 height 13
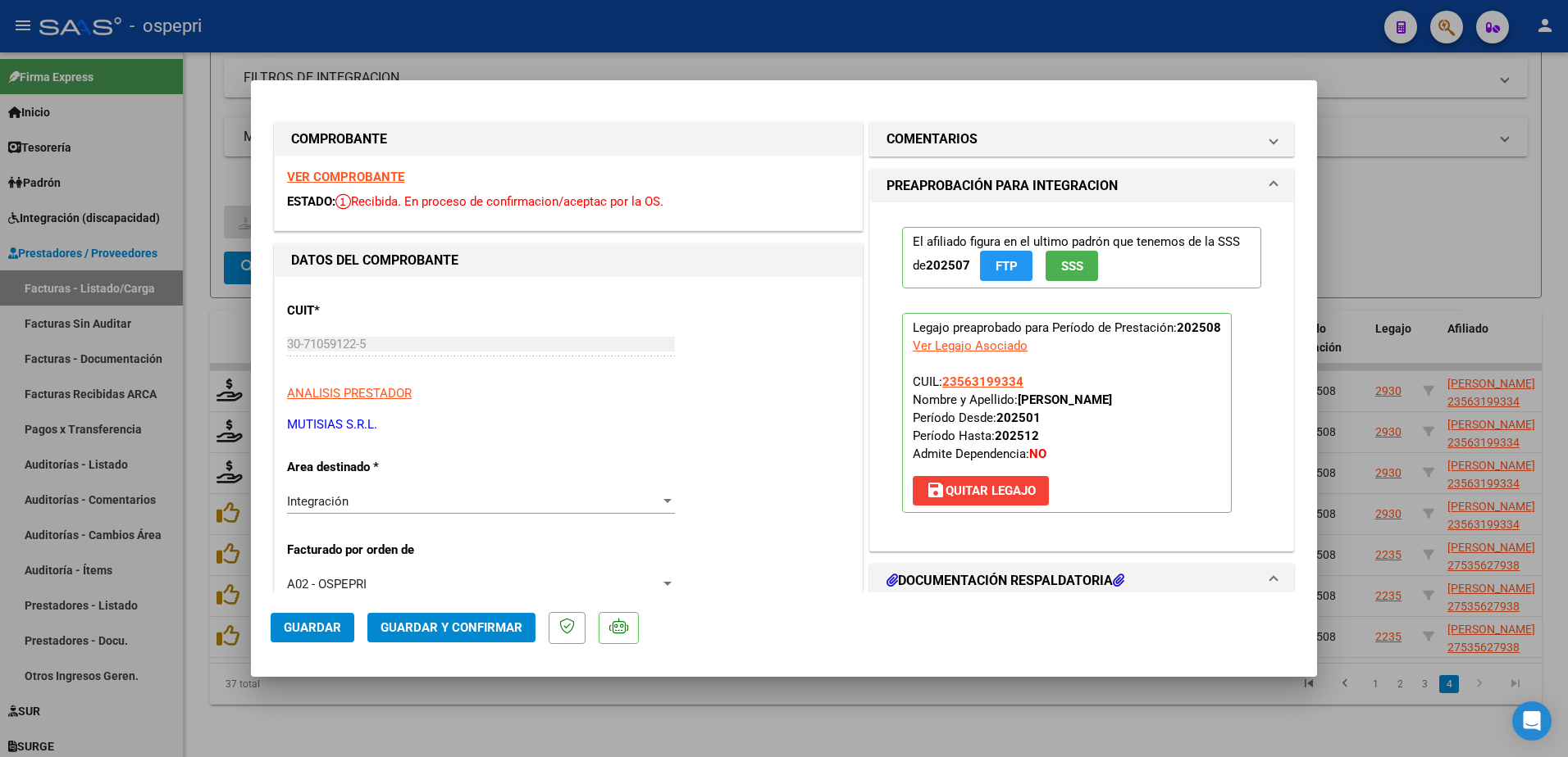
click at [344, 173] on strong "VER COMPROBANTE" at bounding box center [346, 177] width 117 height 14
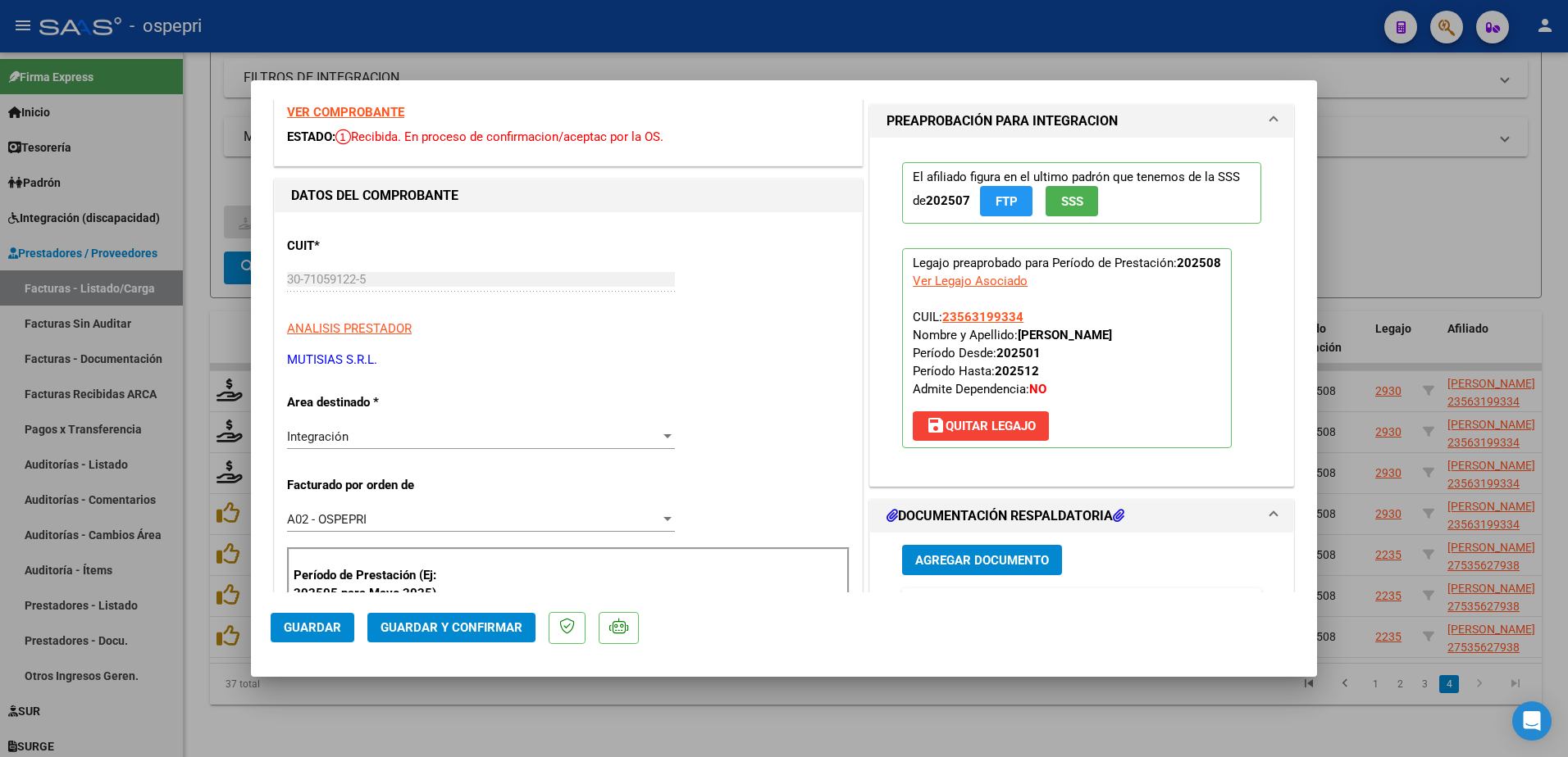
scroll to position [246, 0]
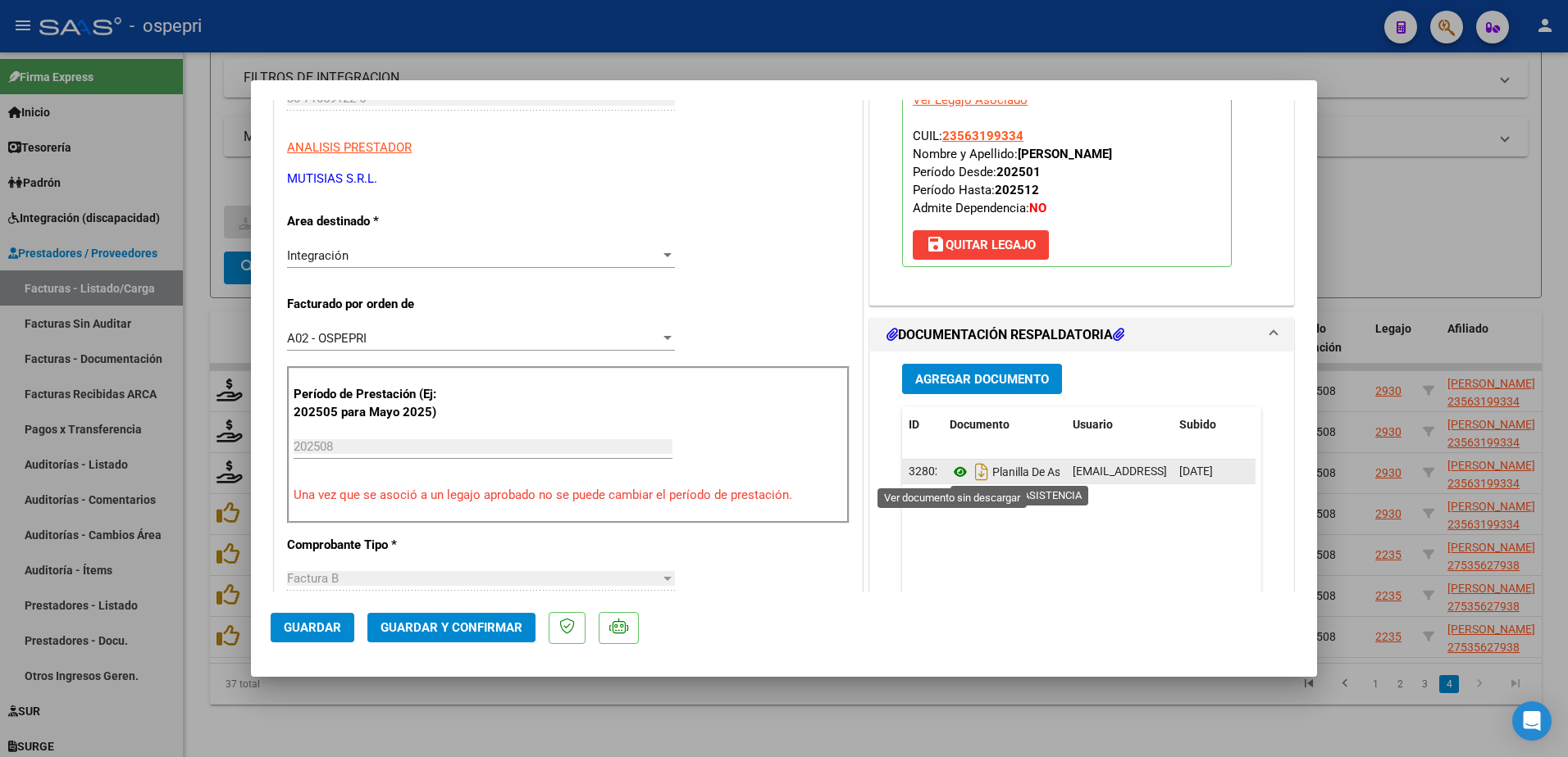
click at [950, 474] on icon at bounding box center [960, 471] width 21 height 19
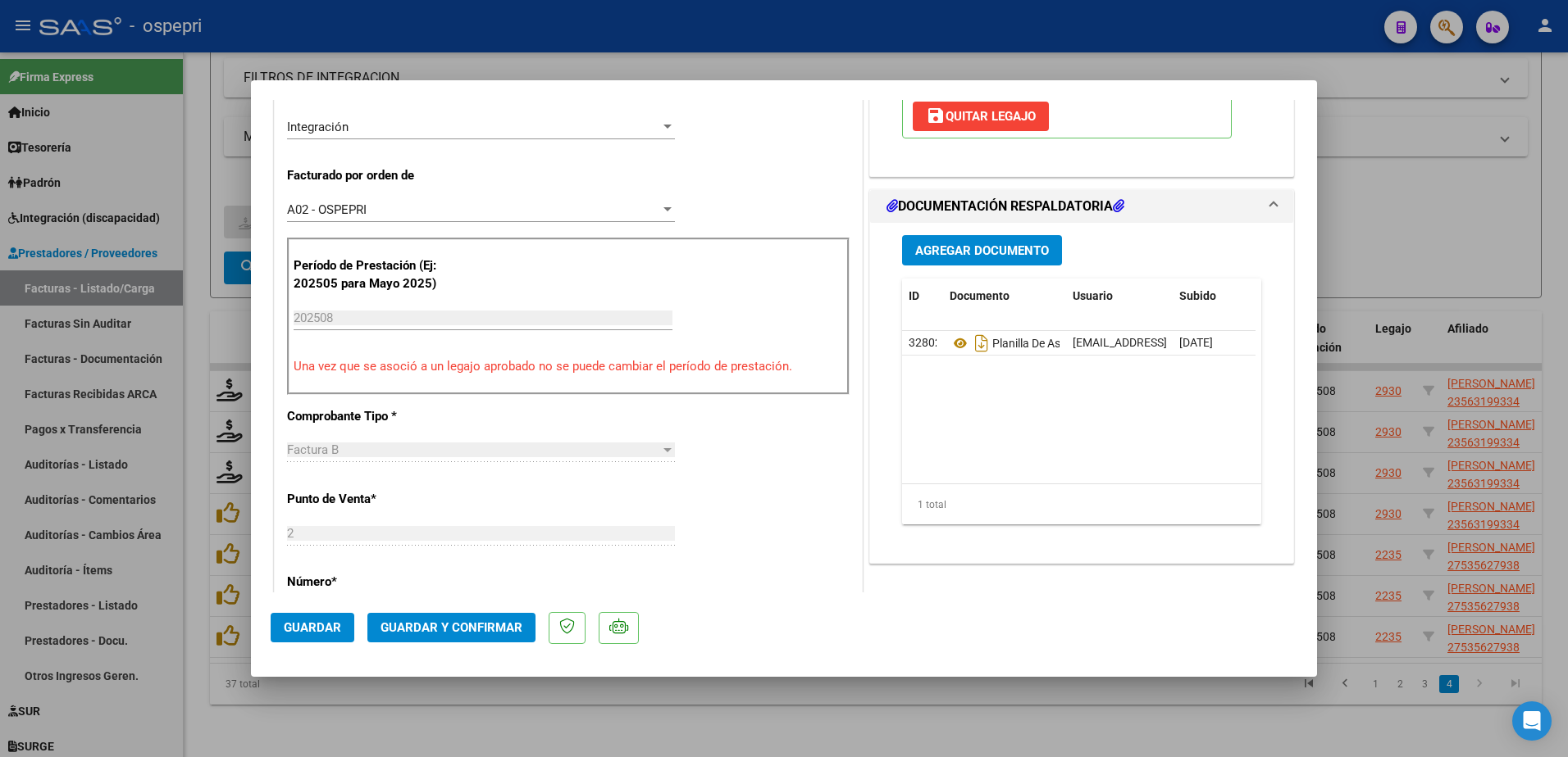
scroll to position [410, 0]
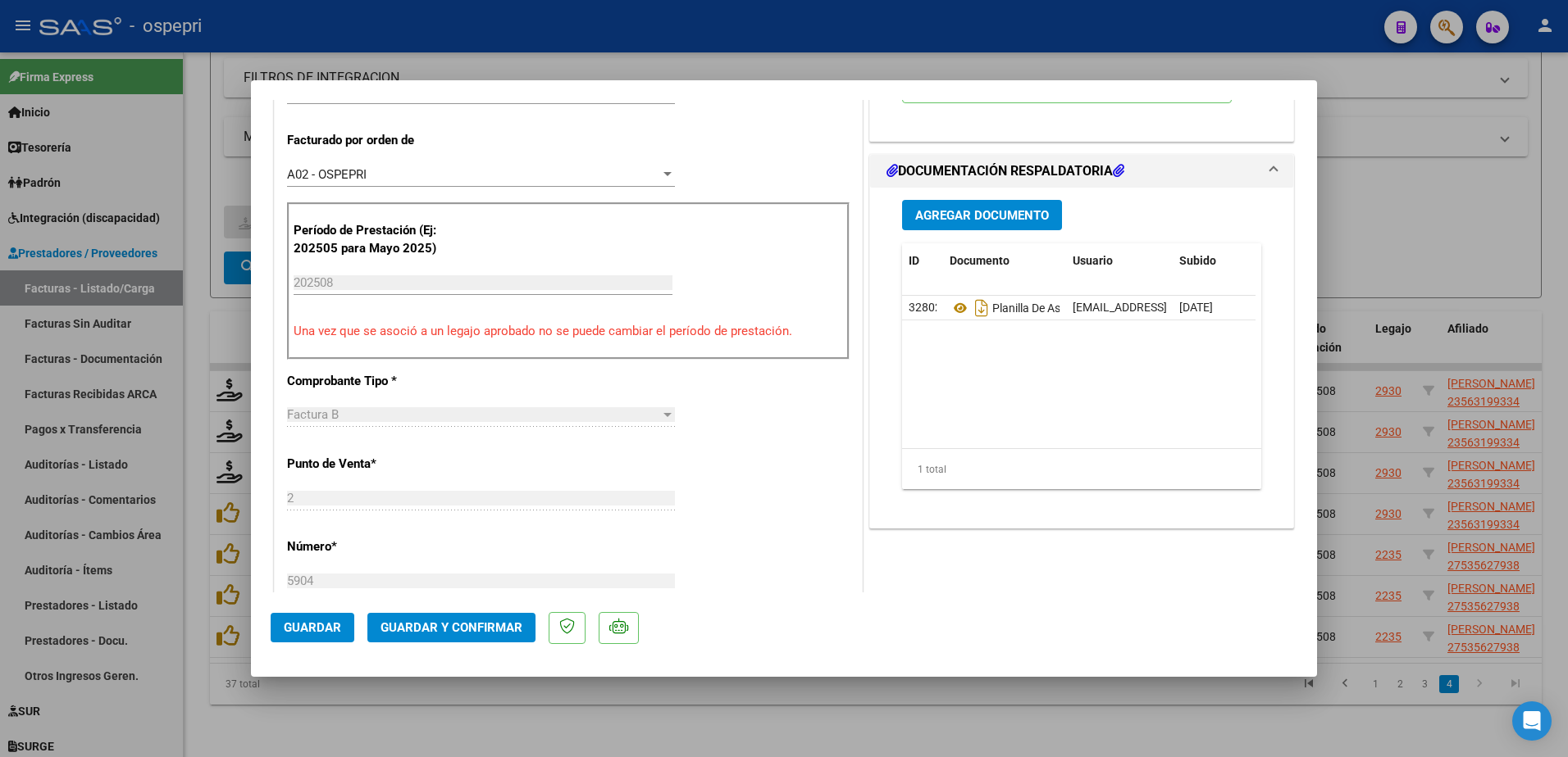
click at [431, 629] on span "Guardar y Confirmar" at bounding box center [451, 627] width 142 height 14
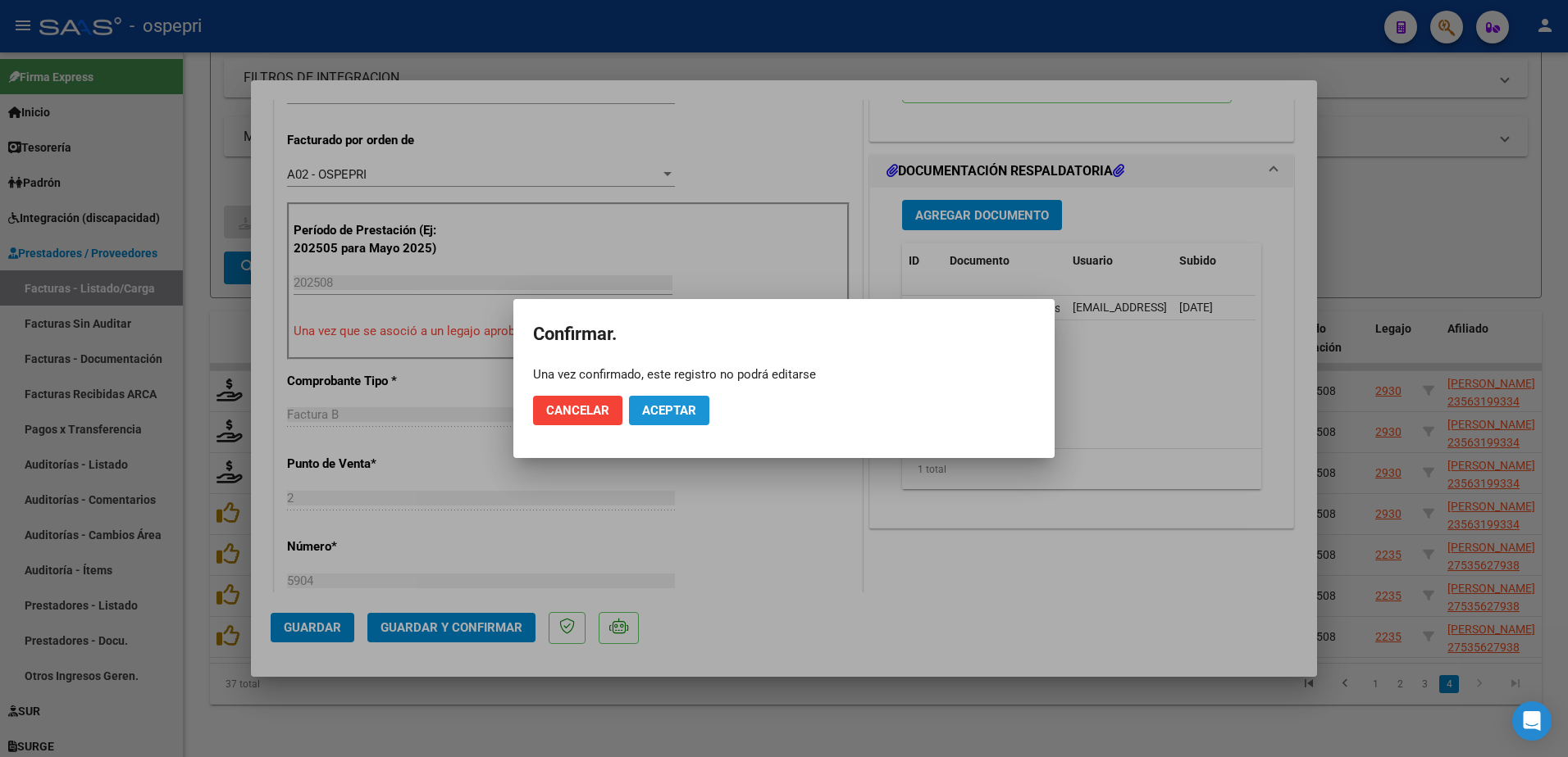
click at [672, 404] on span "Aceptar" at bounding box center [669, 410] width 54 height 14
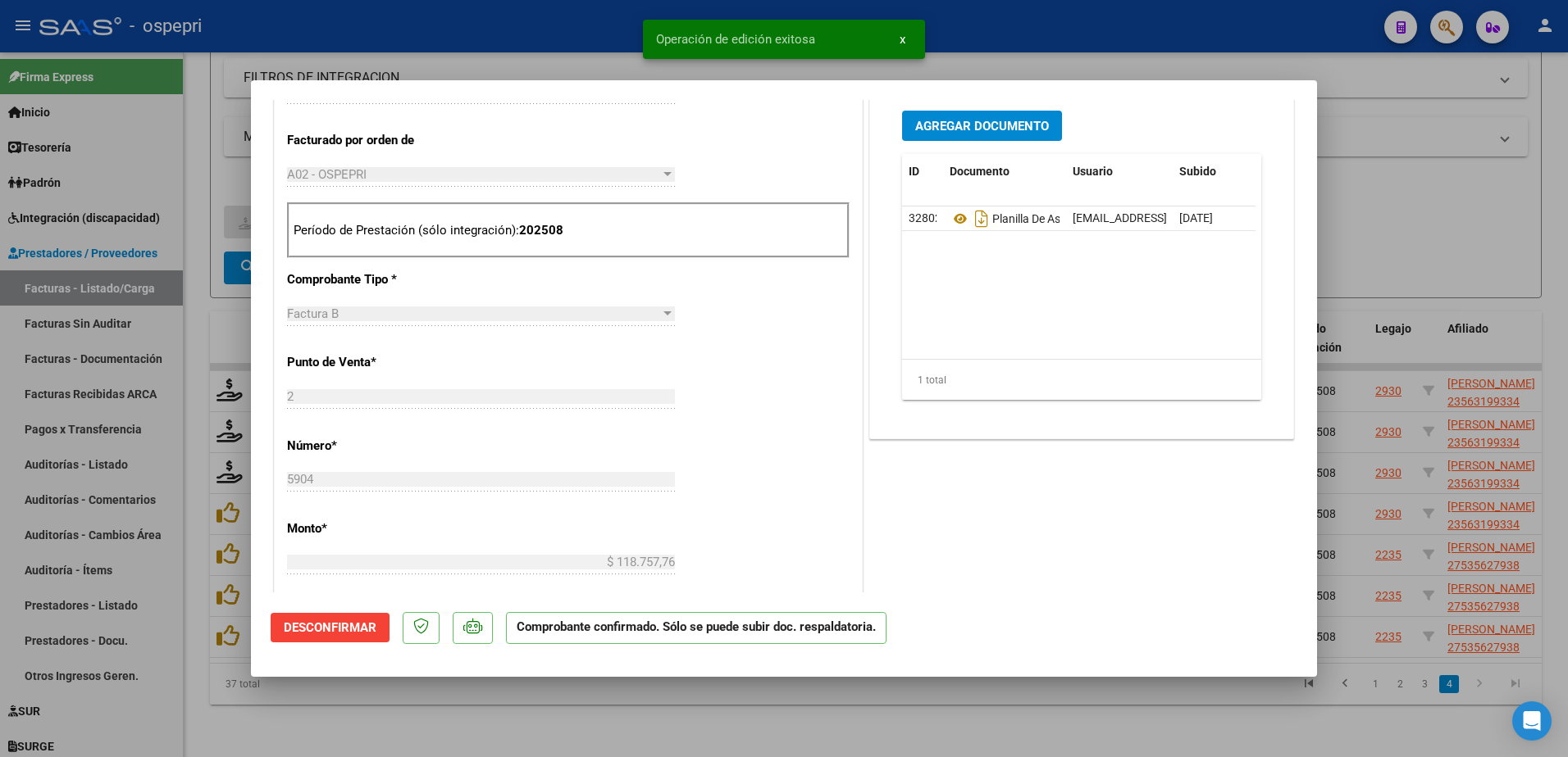
type input "$ 0,00"
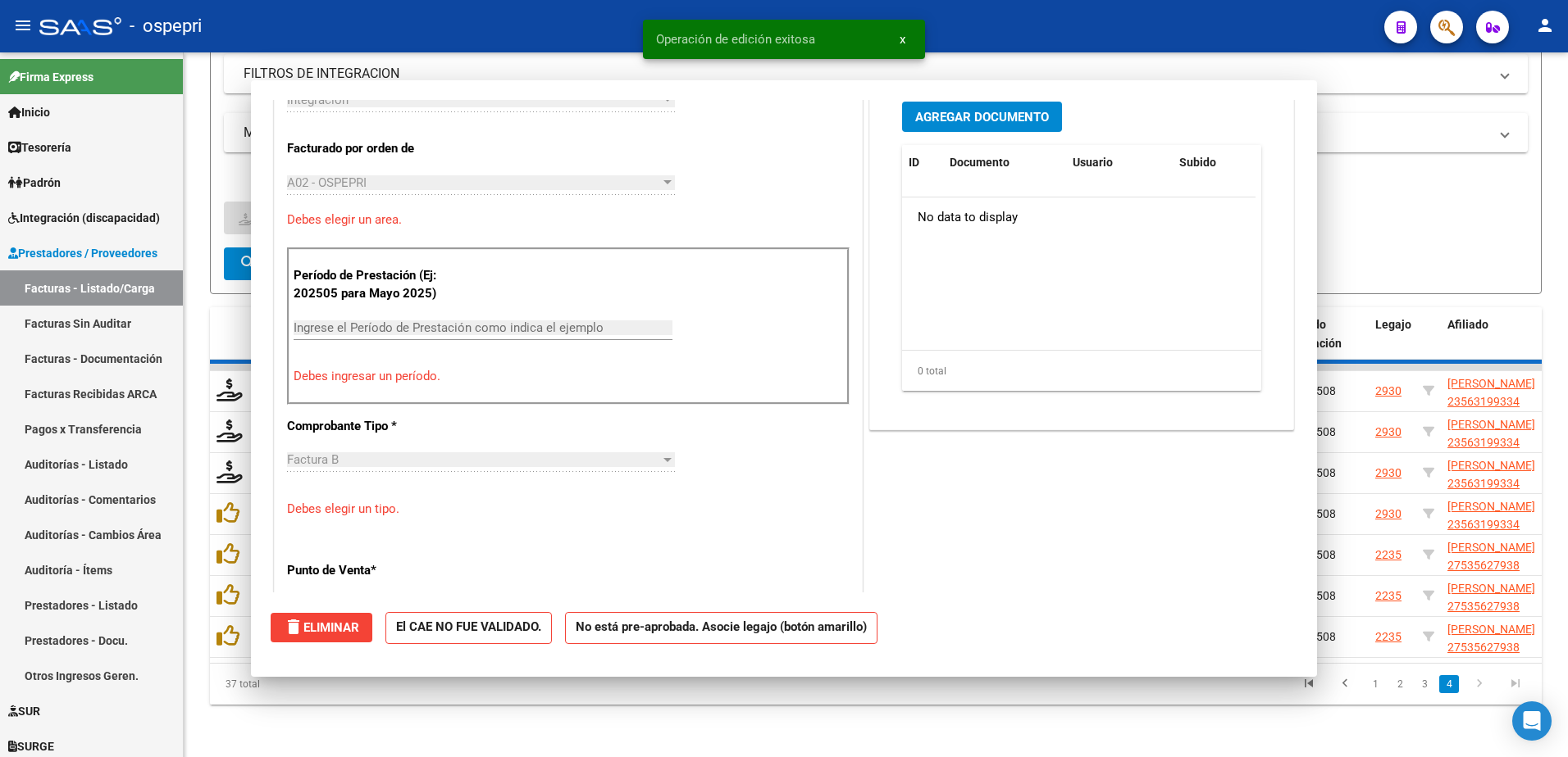
scroll to position [438, 0]
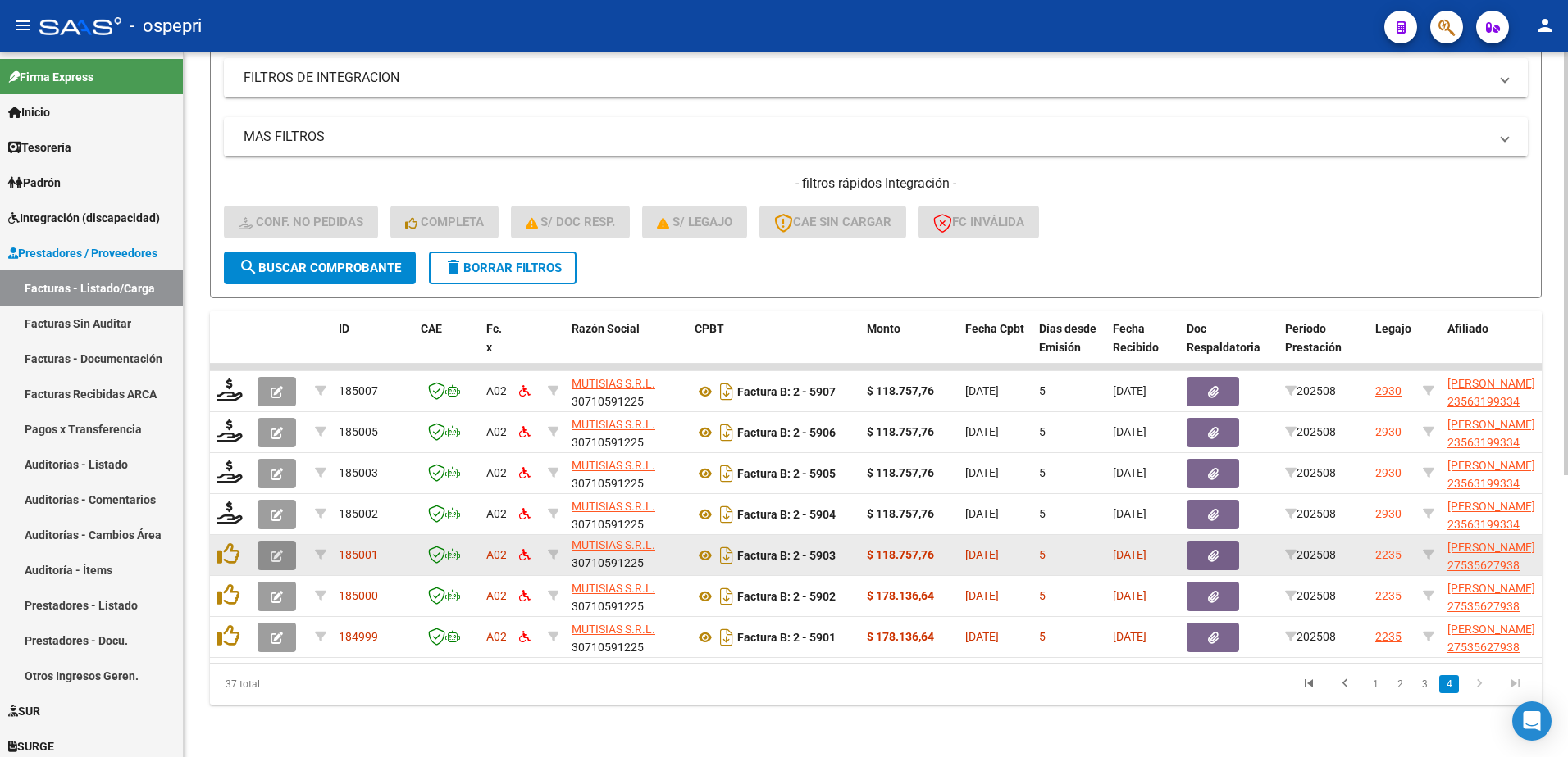
click at [276, 550] on icon "button" at bounding box center [276, 556] width 13 height 13
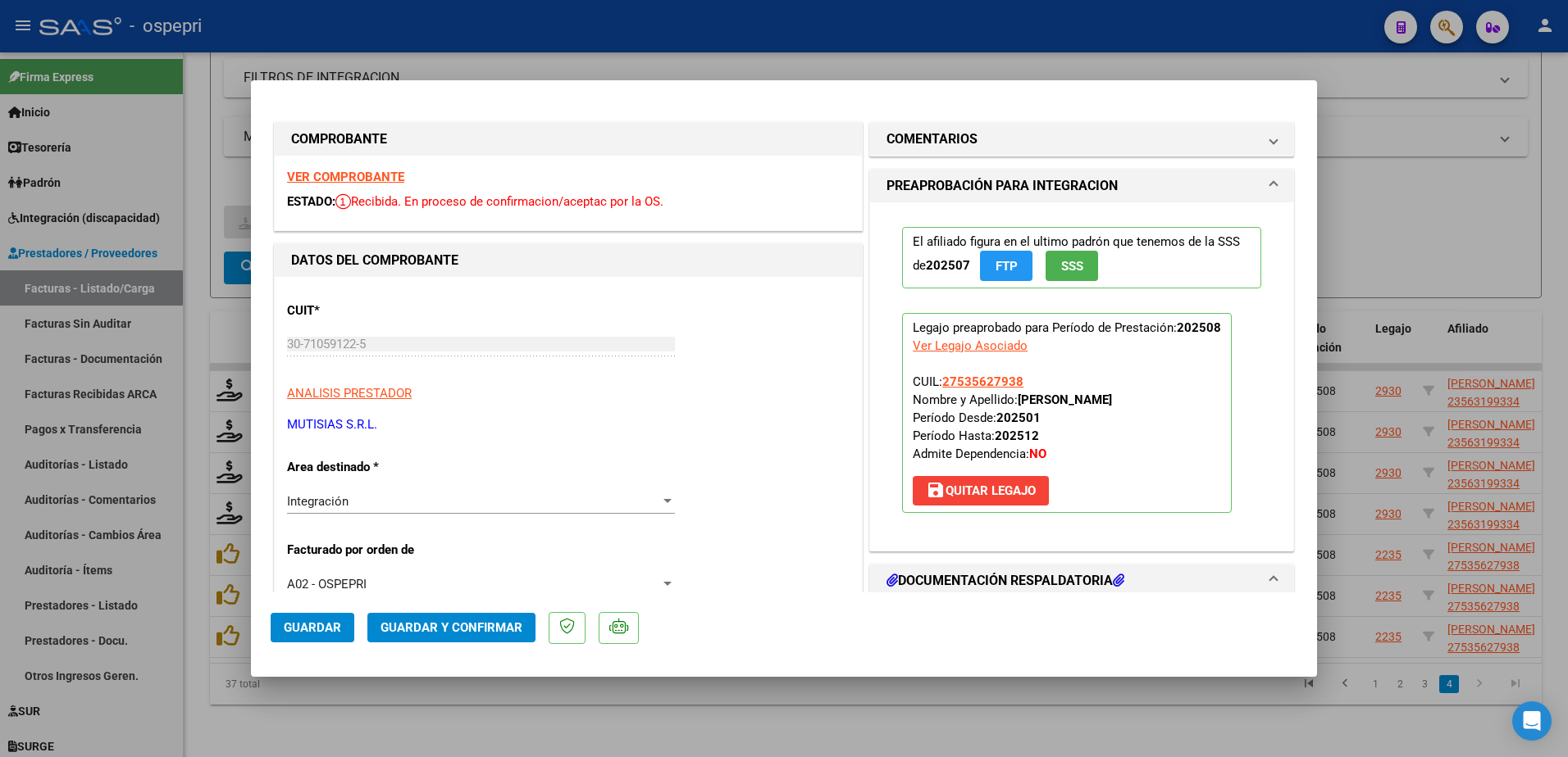
click at [336, 176] on strong "VER COMPROBANTE" at bounding box center [346, 177] width 117 height 14
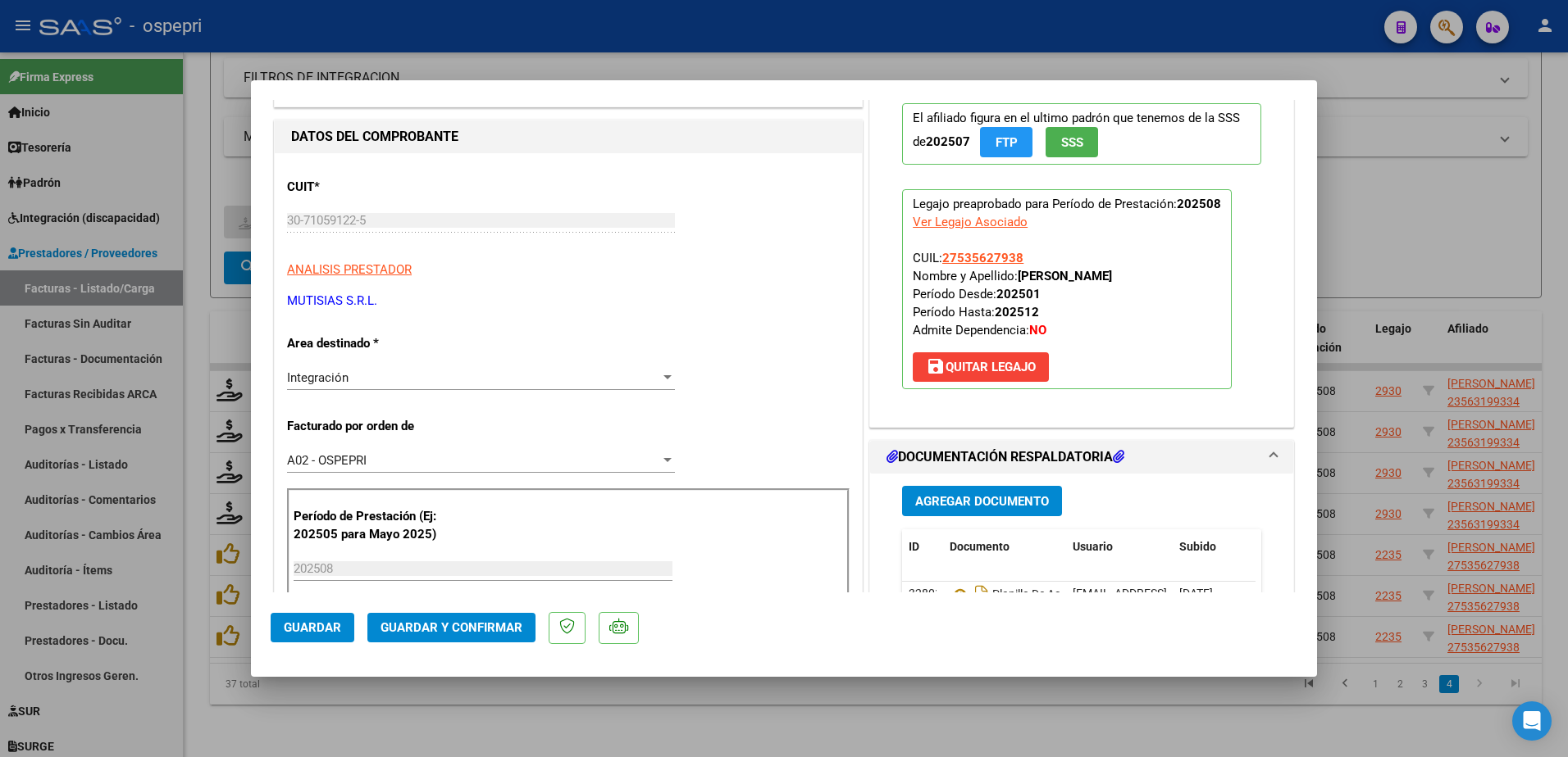
scroll to position [164, 0]
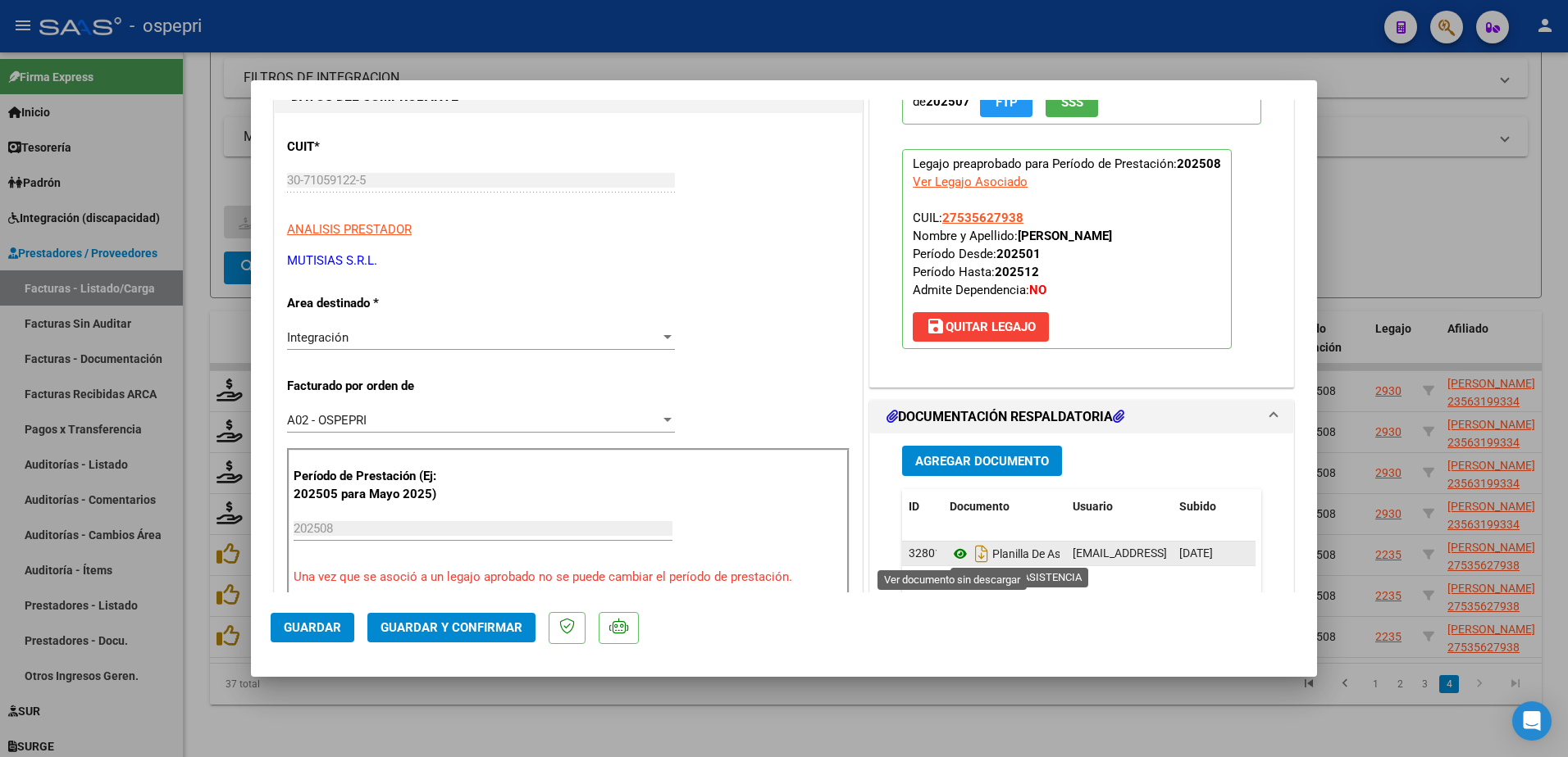
click at [953, 554] on icon at bounding box center [960, 553] width 21 height 19
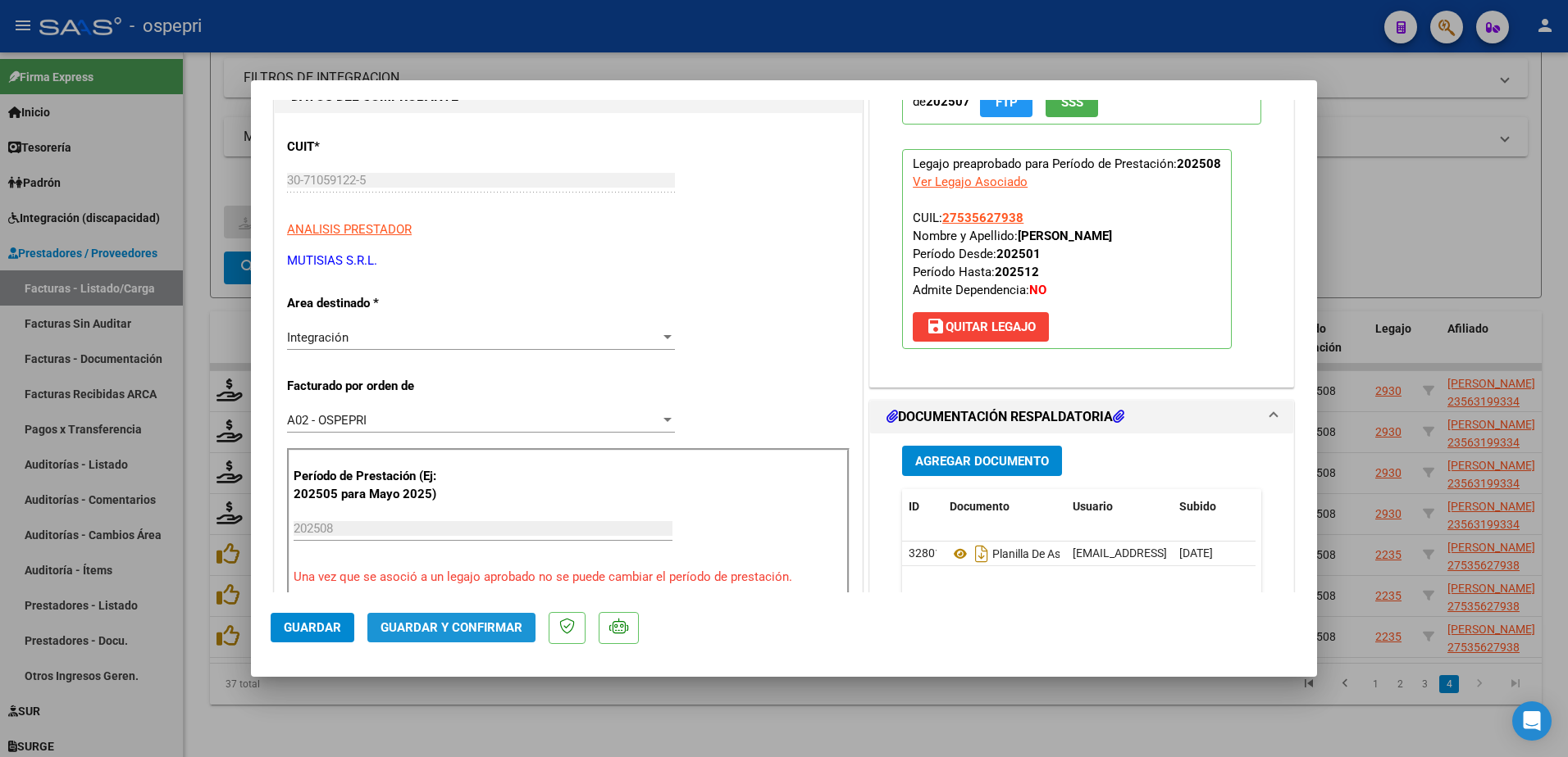
click at [477, 625] on span "Guardar y Confirmar" at bounding box center [451, 627] width 142 height 14
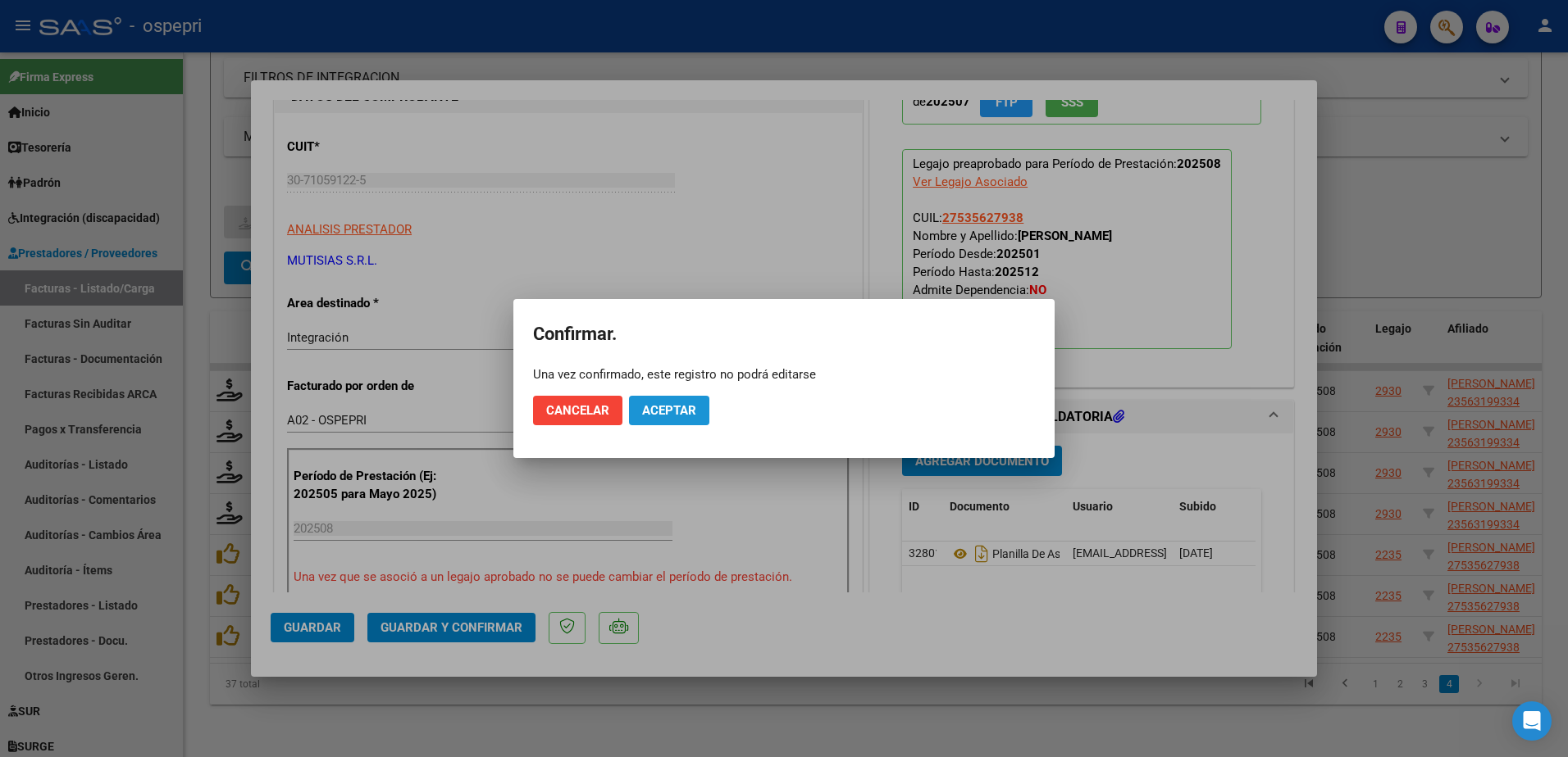
click at [666, 407] on span "Aceptar" at bounding box center [669, 410] width 54 height 14
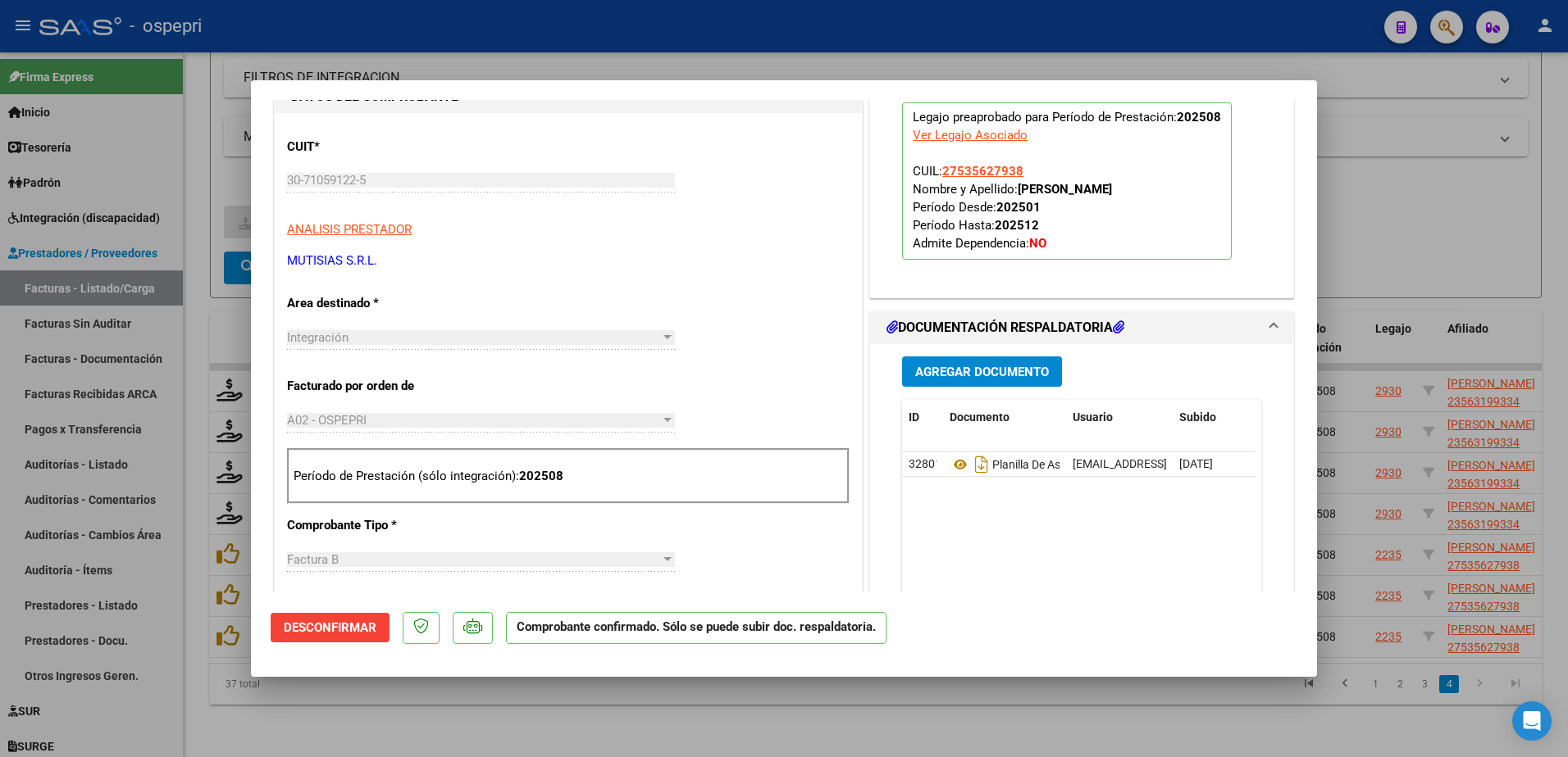
type input "$ 0,00"
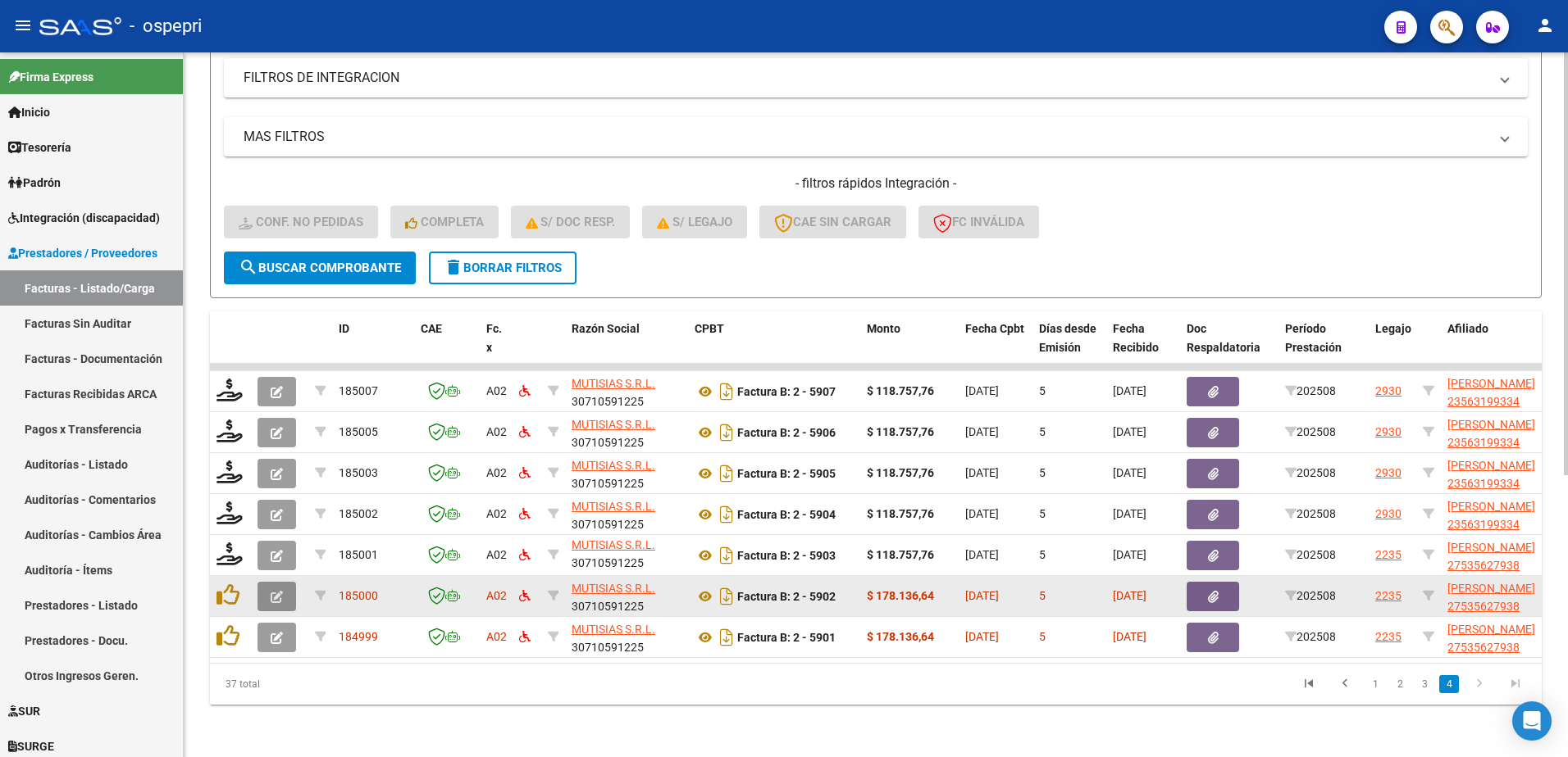
click at [278, 591] on icon "button" at bounding box center [276, 597] width 13 height 13
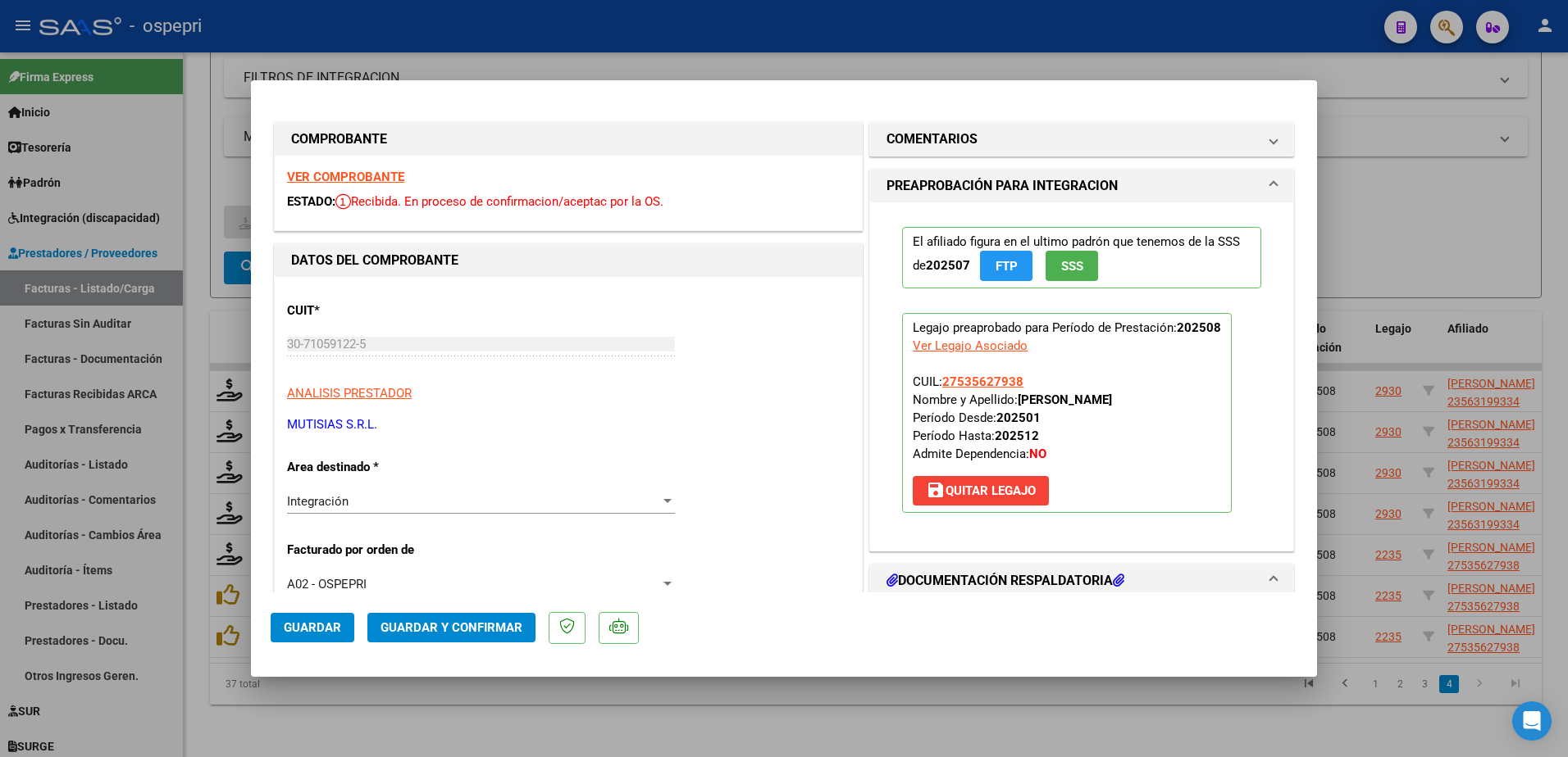
click at [369, 175] on strong "VER COMPROBANTE" at bounding box center [346, 177] width 117 height 14
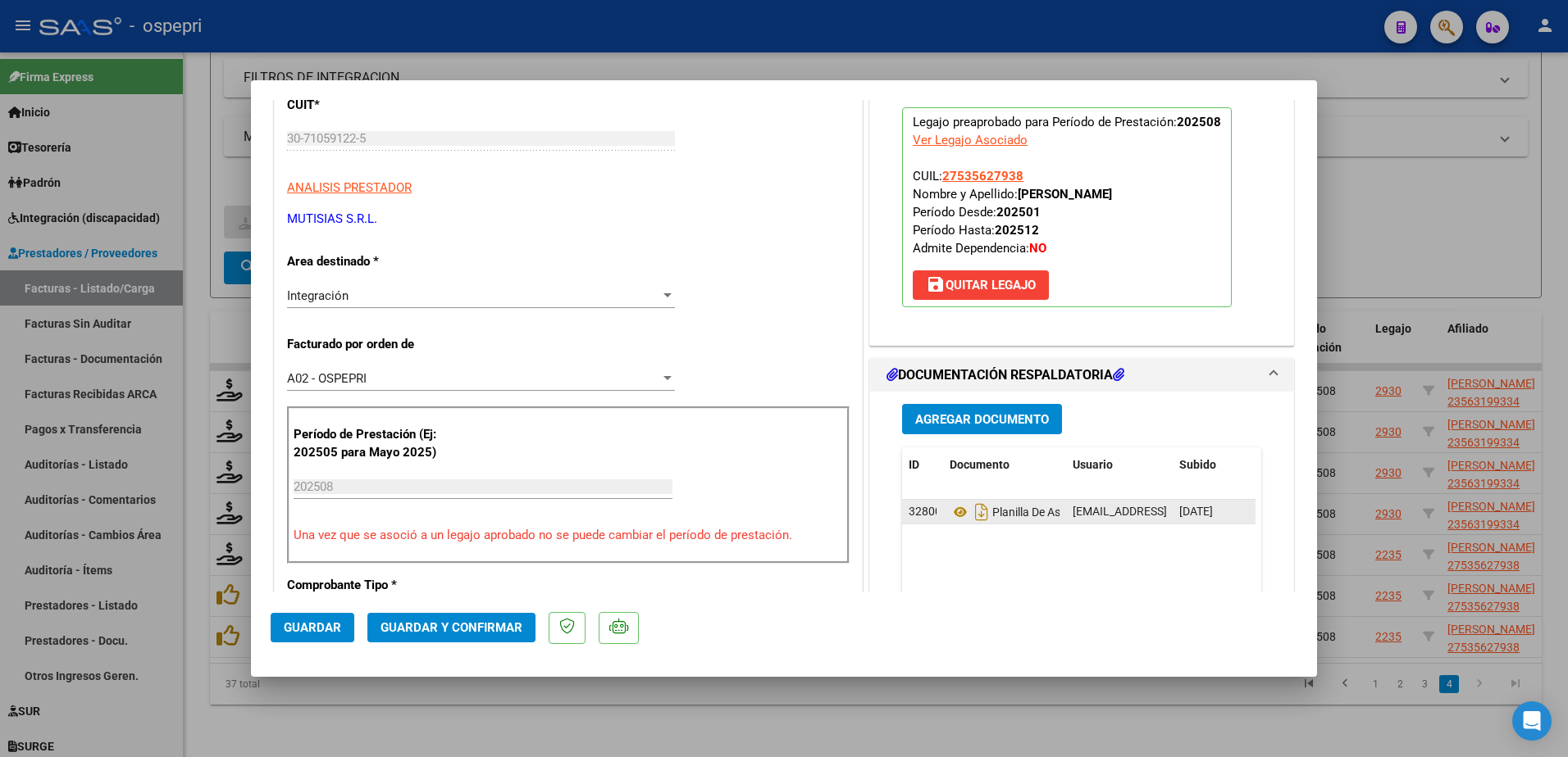
scroll to position [246, 0]
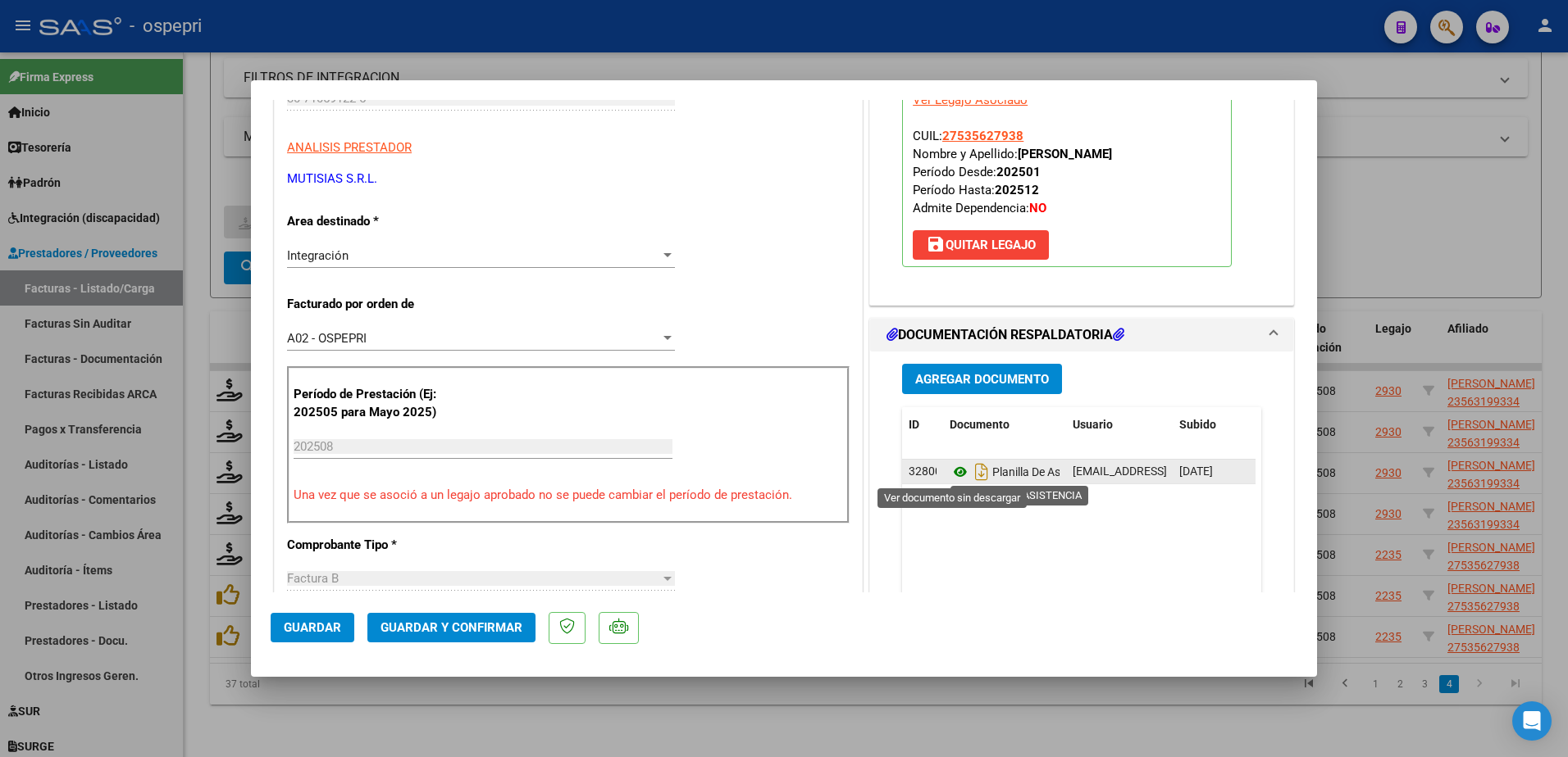
click at [953, 471] on icon at bounding box center [960, 471] width 21 height 19
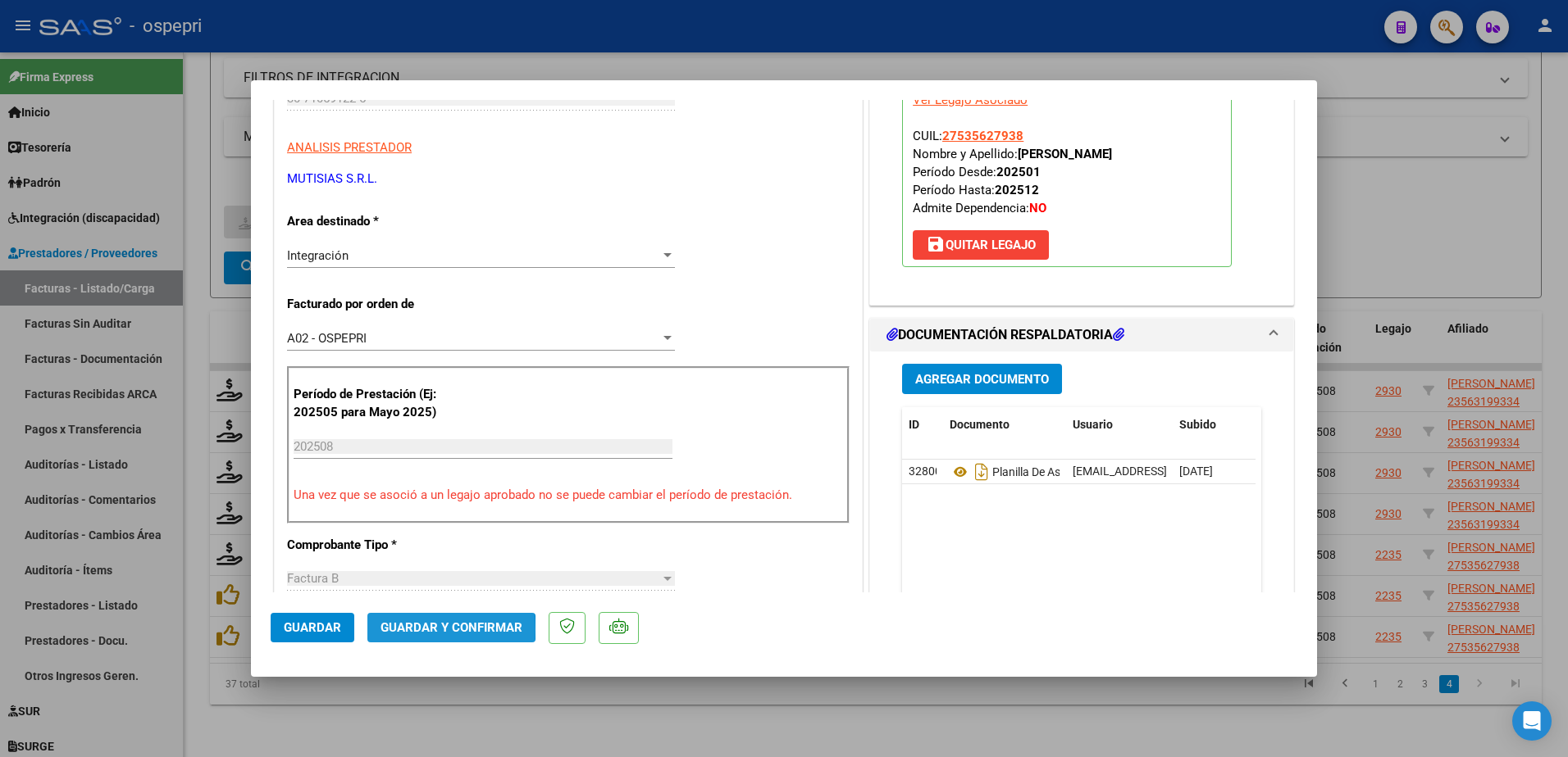
click at [428, 630] on span "Guardar y Confirmar" at bounding box center [451, 627] width 142 height 14
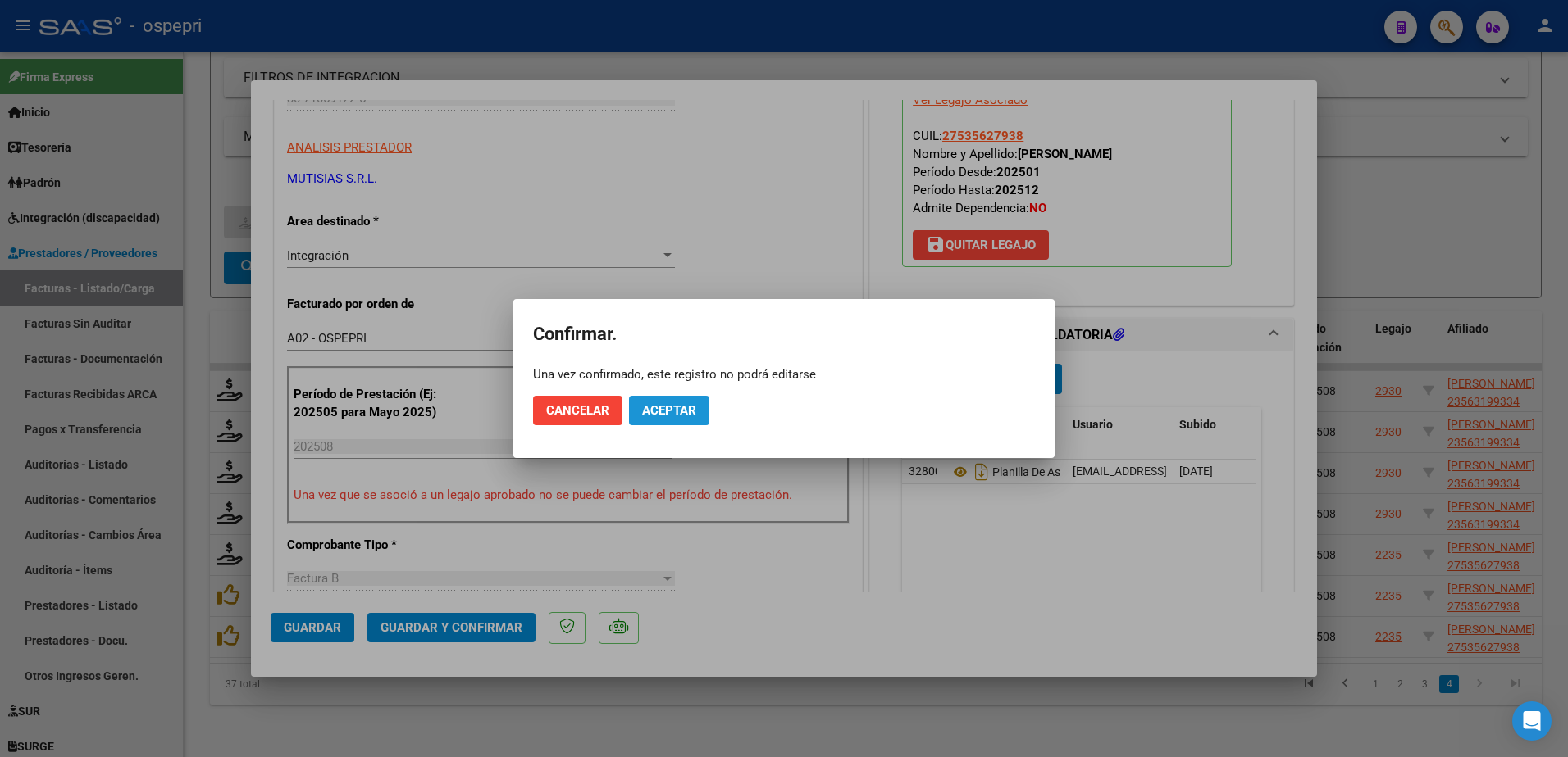
click at [673, 411] on span "Aceptar" at bounding box center [669, 410] width 54 height 14
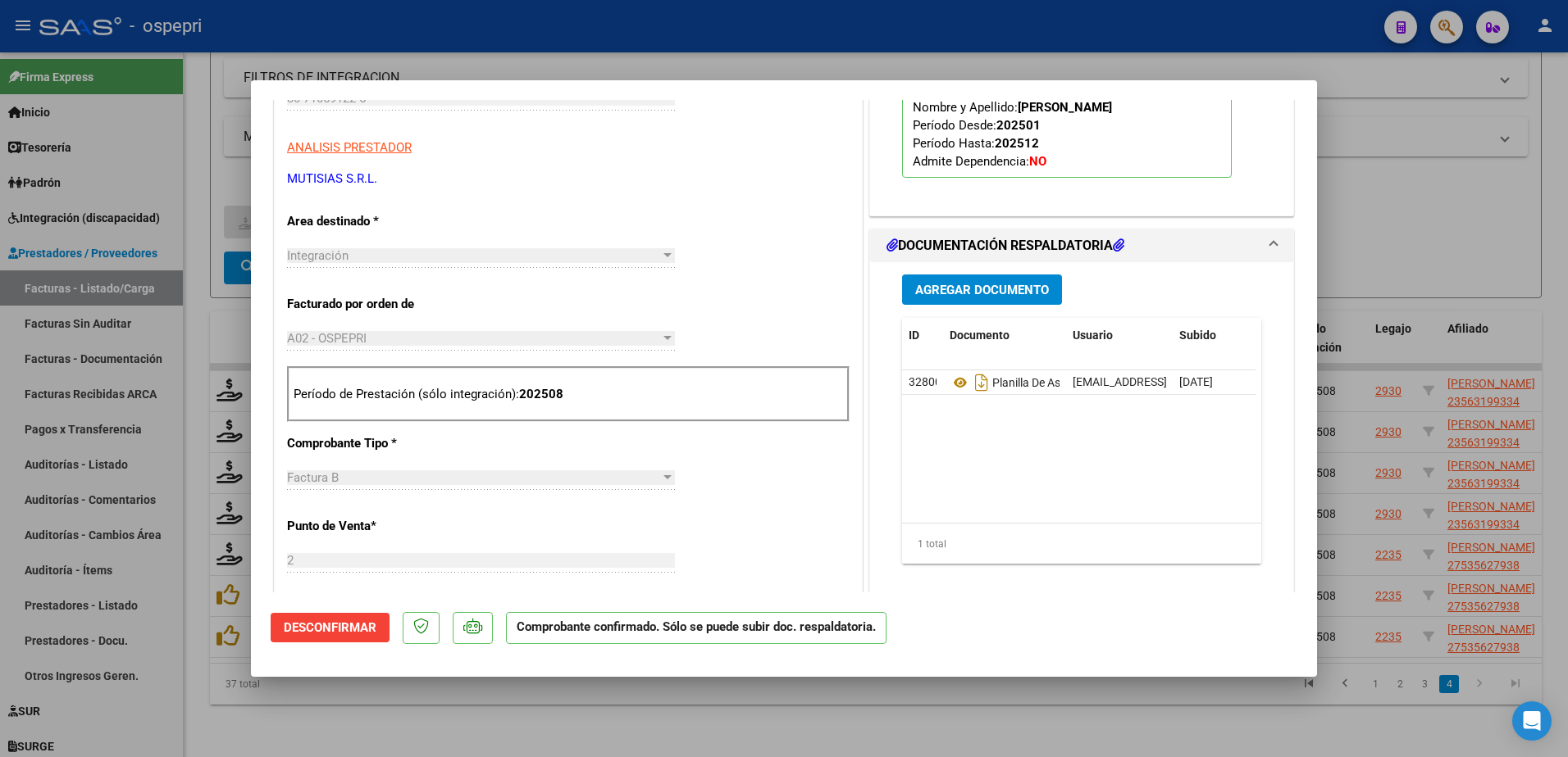
type input "$ 0,00"
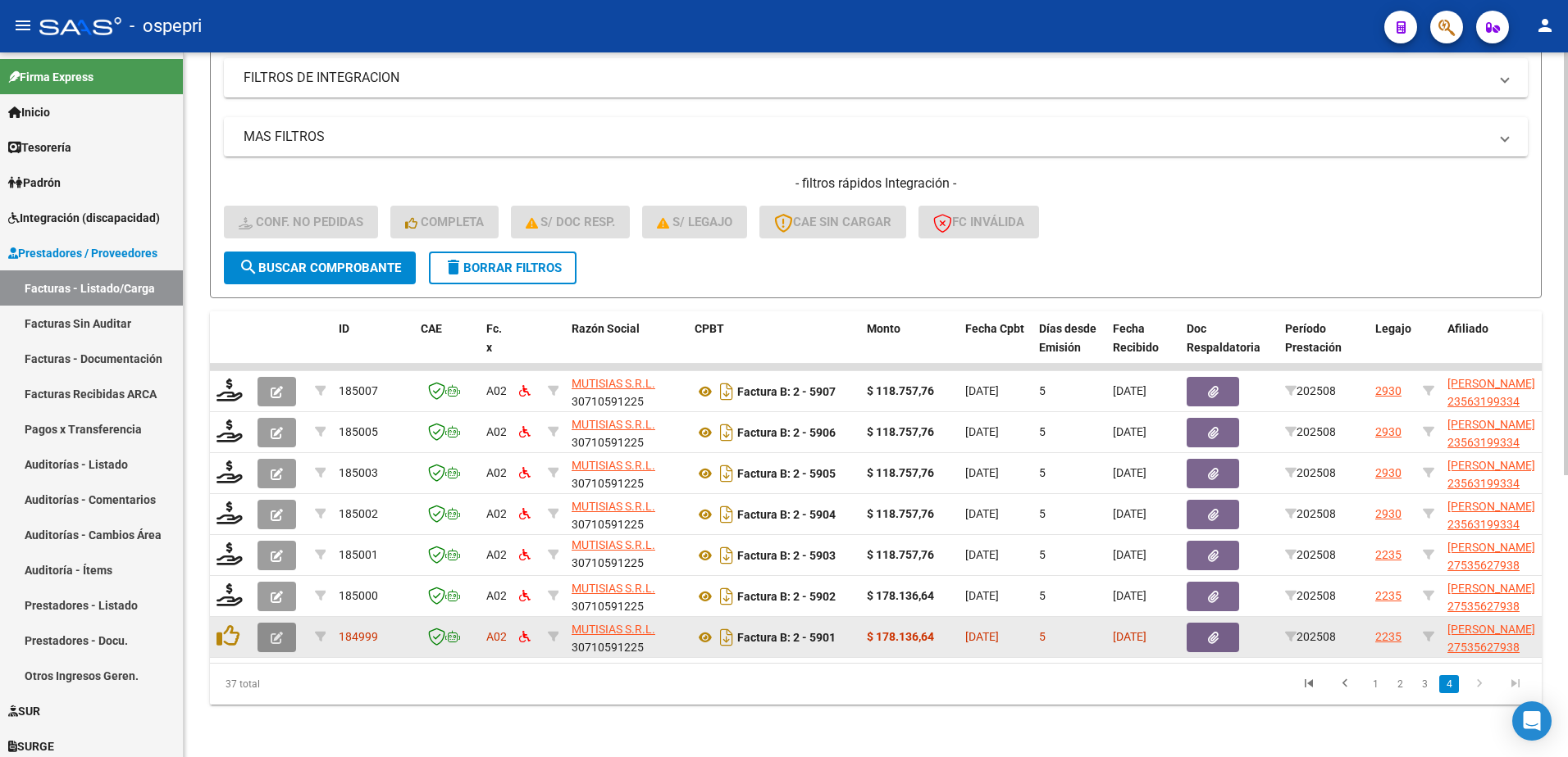
click at [278, 632] on icon "button" at bounding box center [276, 638] width 13 height 13
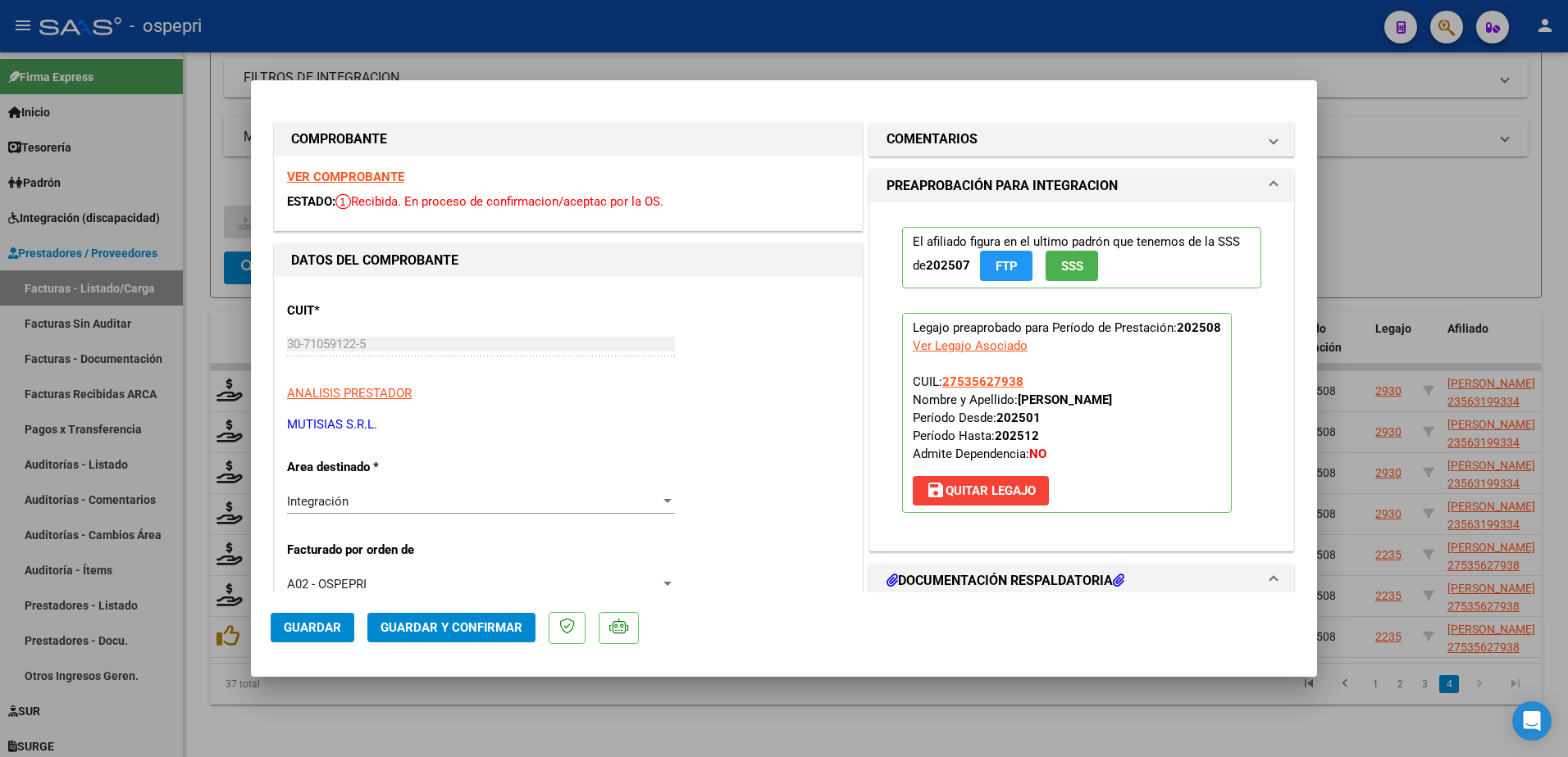
click at [367, 182] on strong "VER COMPROBANTE" at bounding box center [346, 177] width 117 height 14
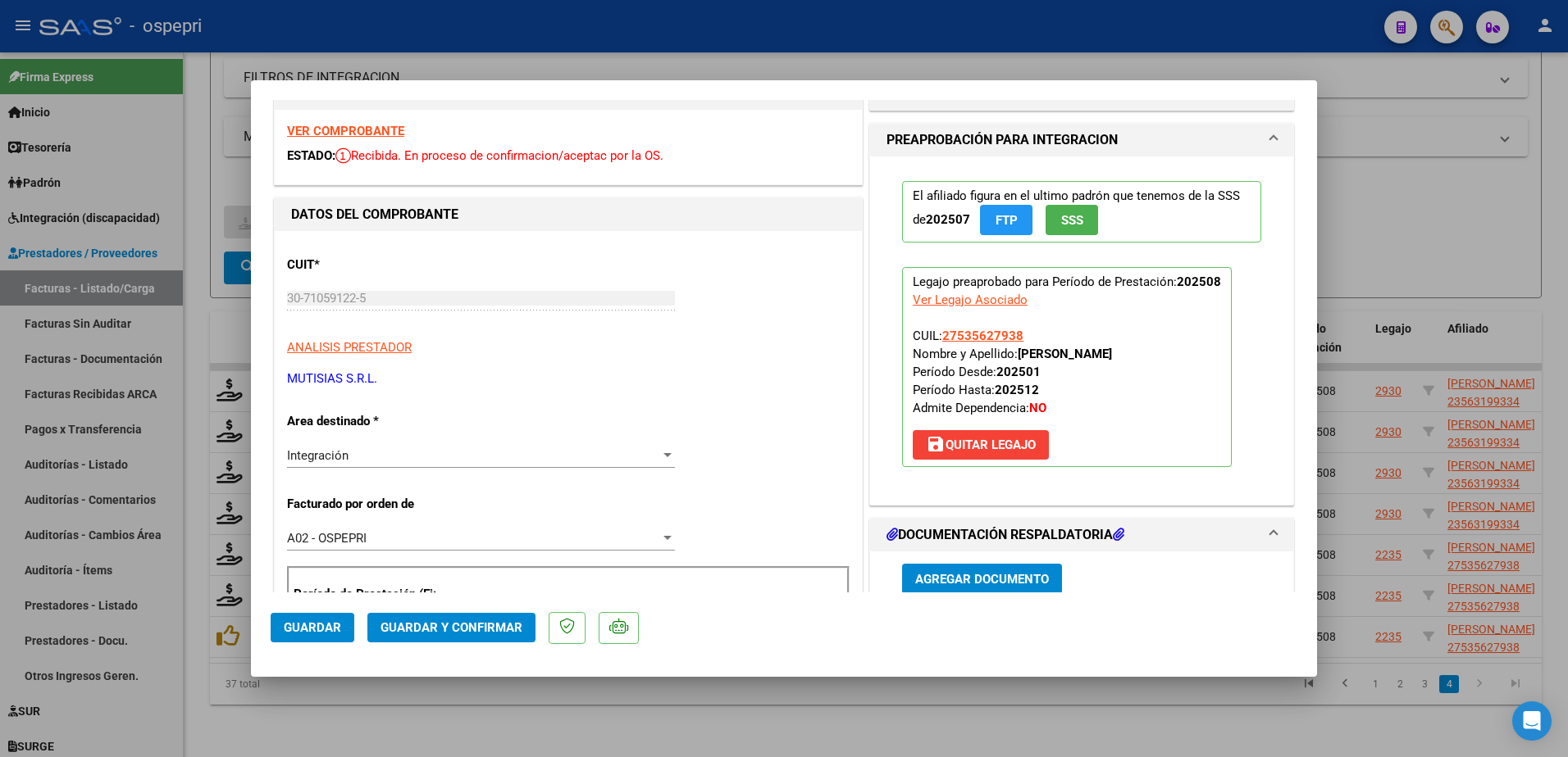
scroll to position [164, 0]
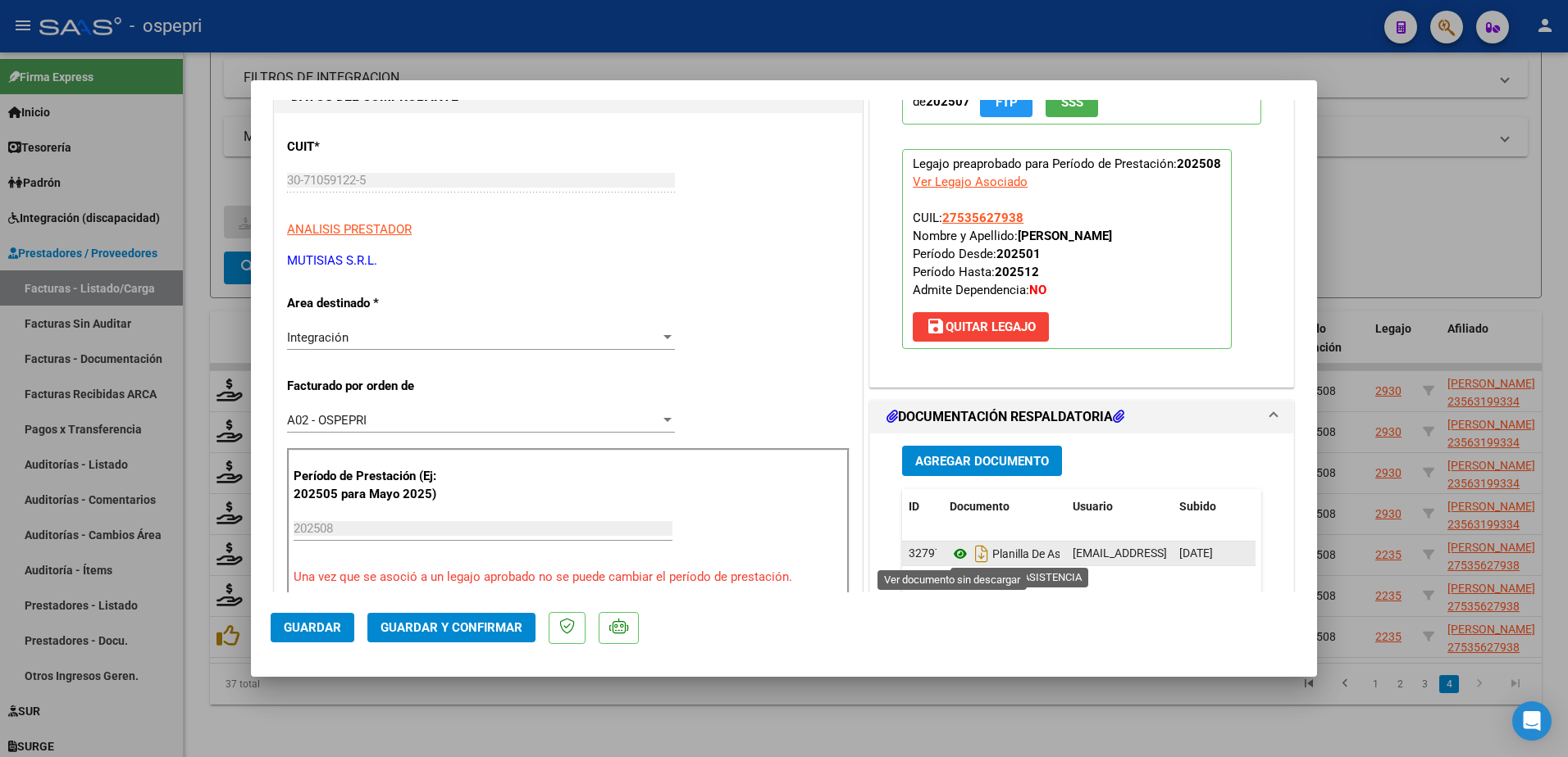
click at [953, 549] on icon at bounding box center [960, 553] width 21 height 19
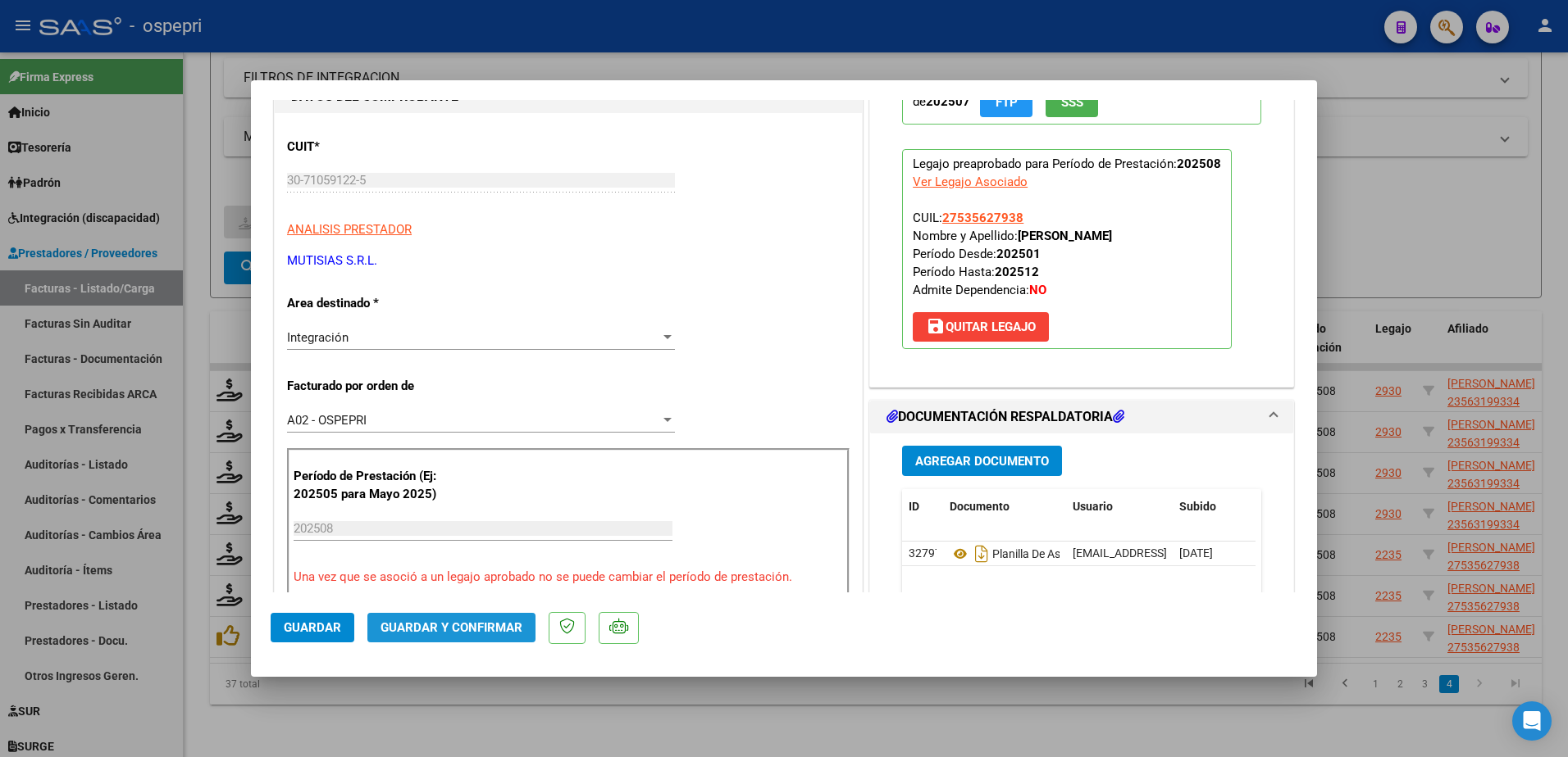
click at [473, 635] on span "Guardar y Confirmar" at bounding box center [451, 627] width 142 height 14
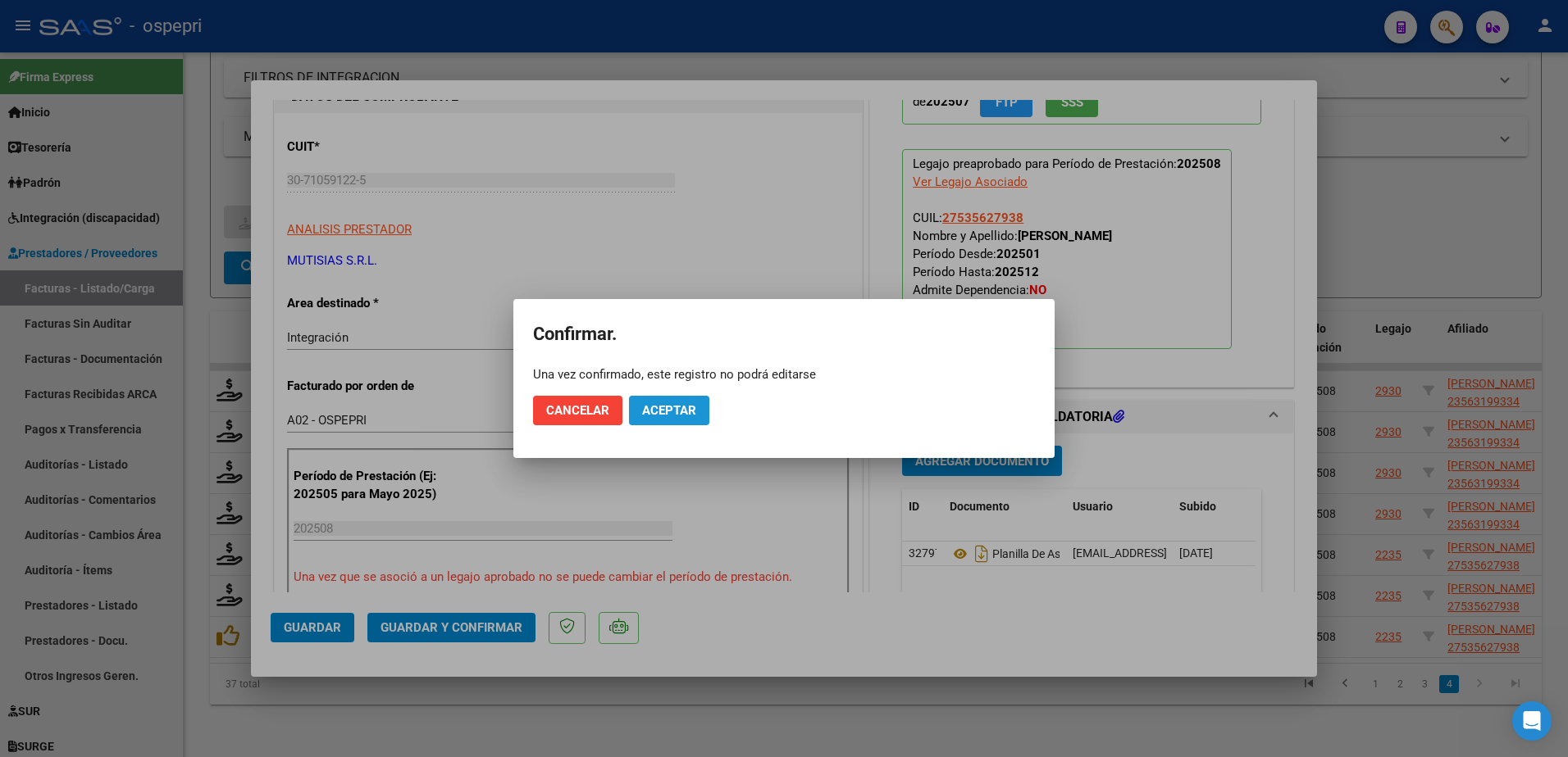
click at [669, 413] on span "Aceptar" at bounding box center [669, 410] width 54 height 14
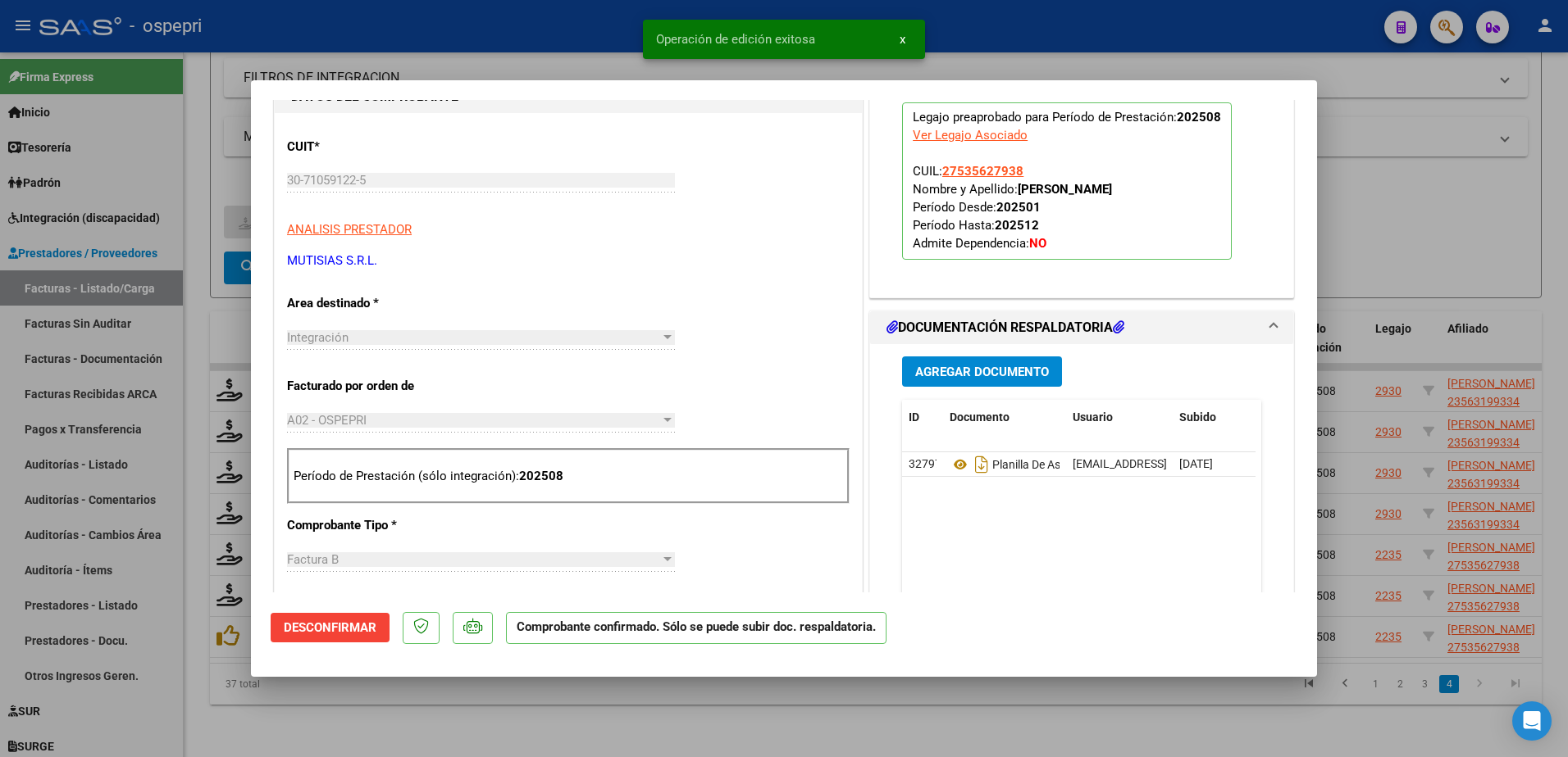
type input "$ 0,00"
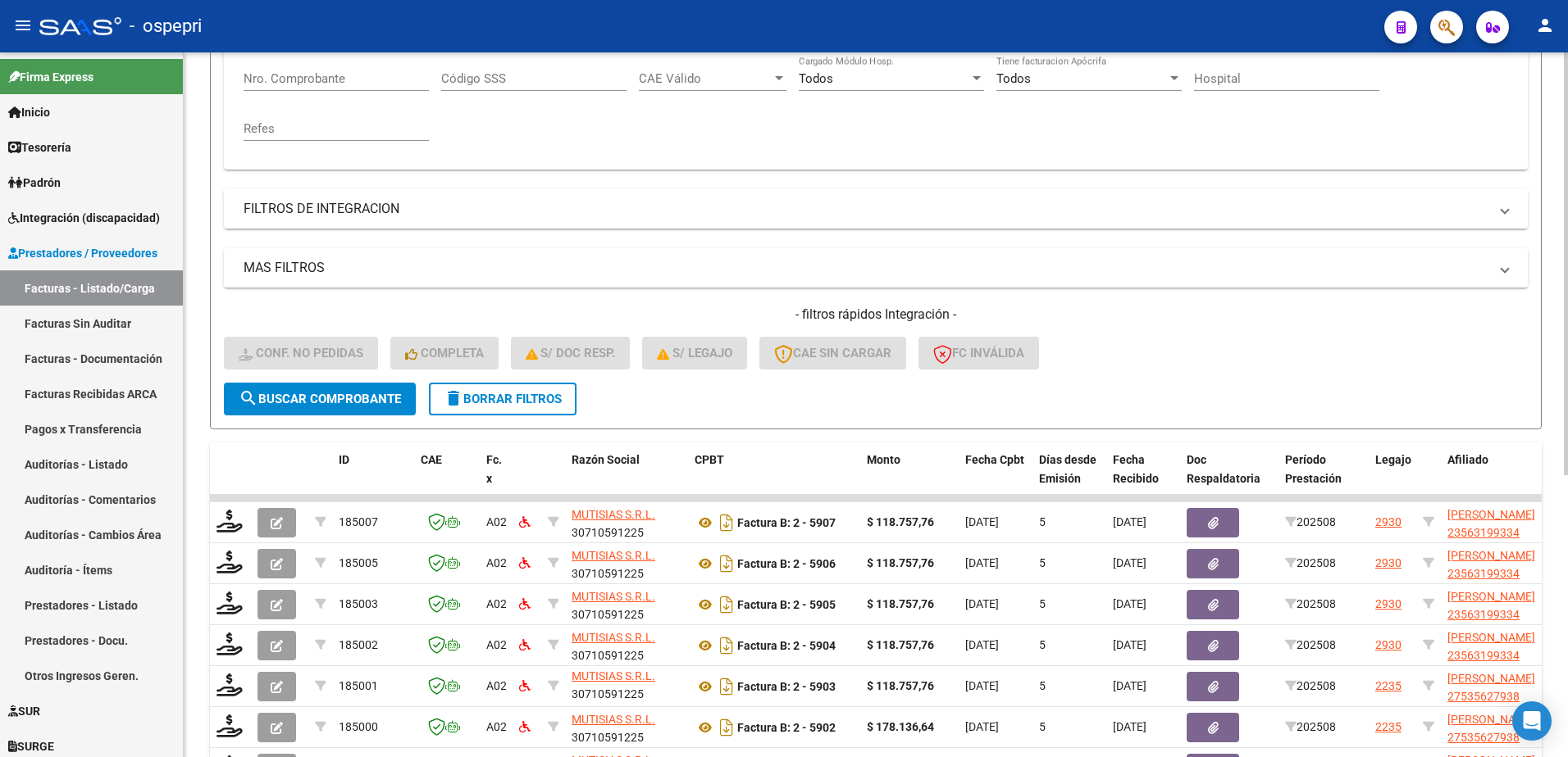
scroll to position [60, 0]
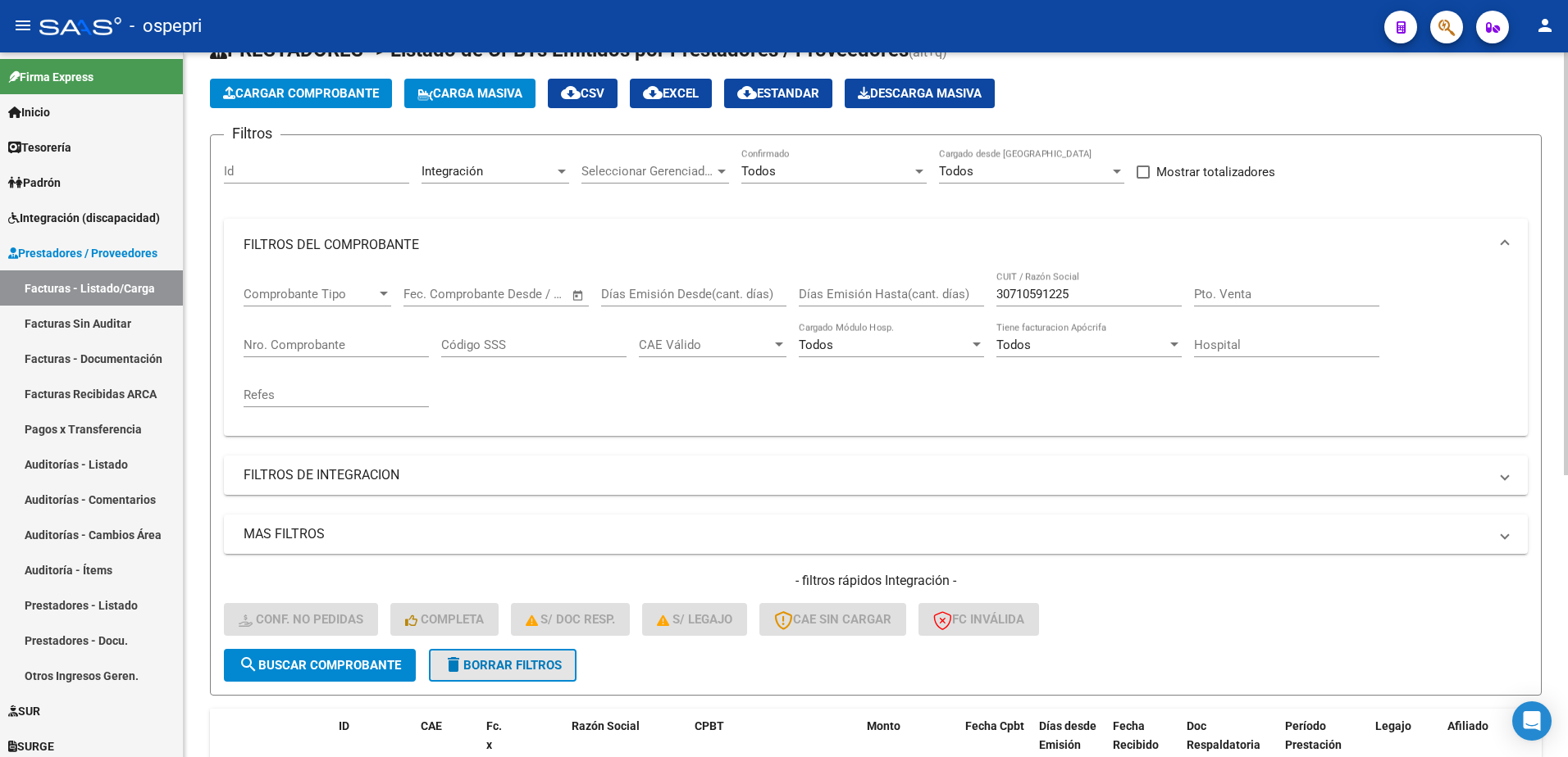
click at [482, 666] on span "delete Borrar Filtros" at bounding box center [503, 665] width 118 height 14
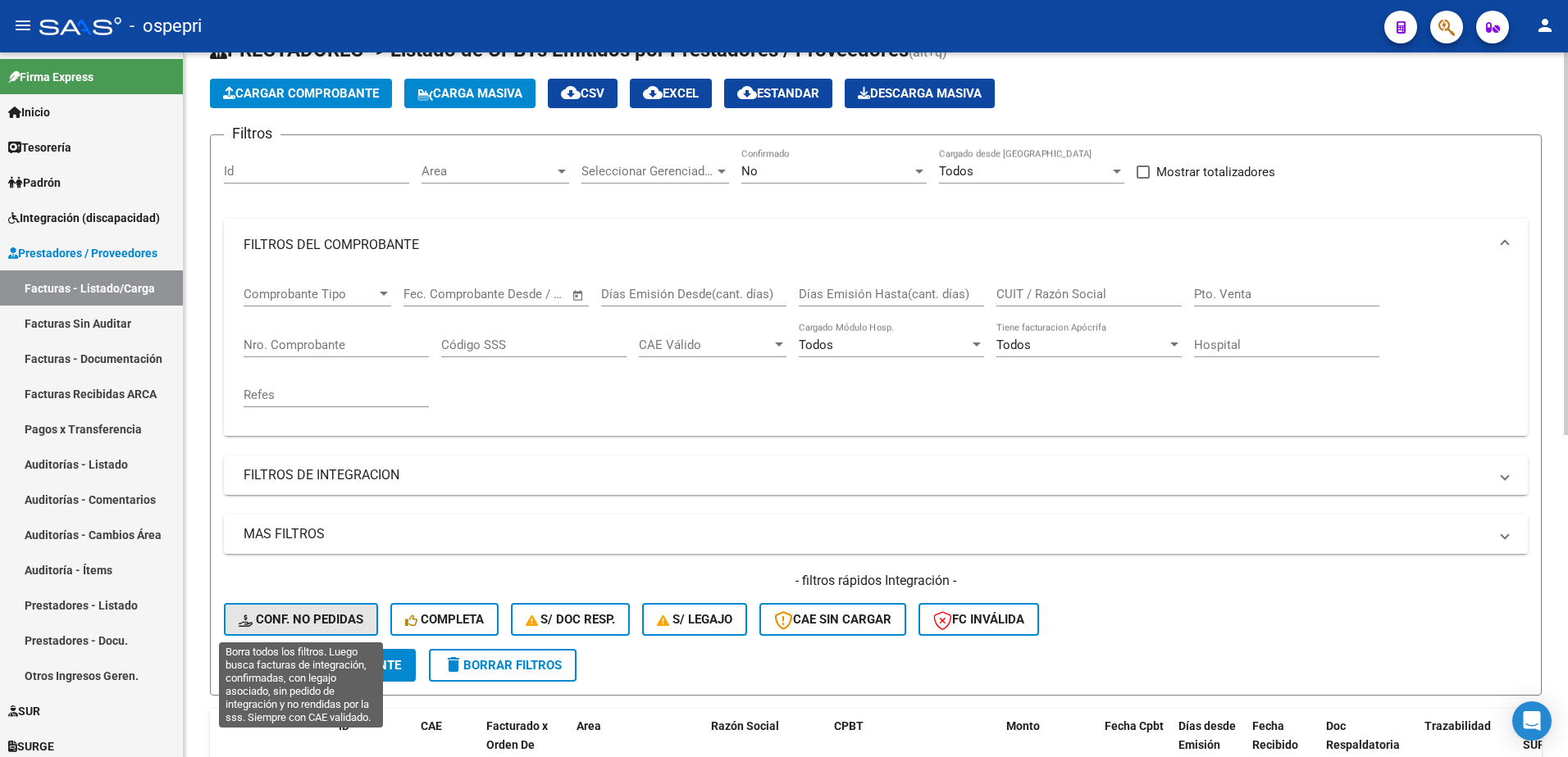
click at [327, 619] on span "Conf. no pedidas" at bounding box center [300, 619] width 124 height 14
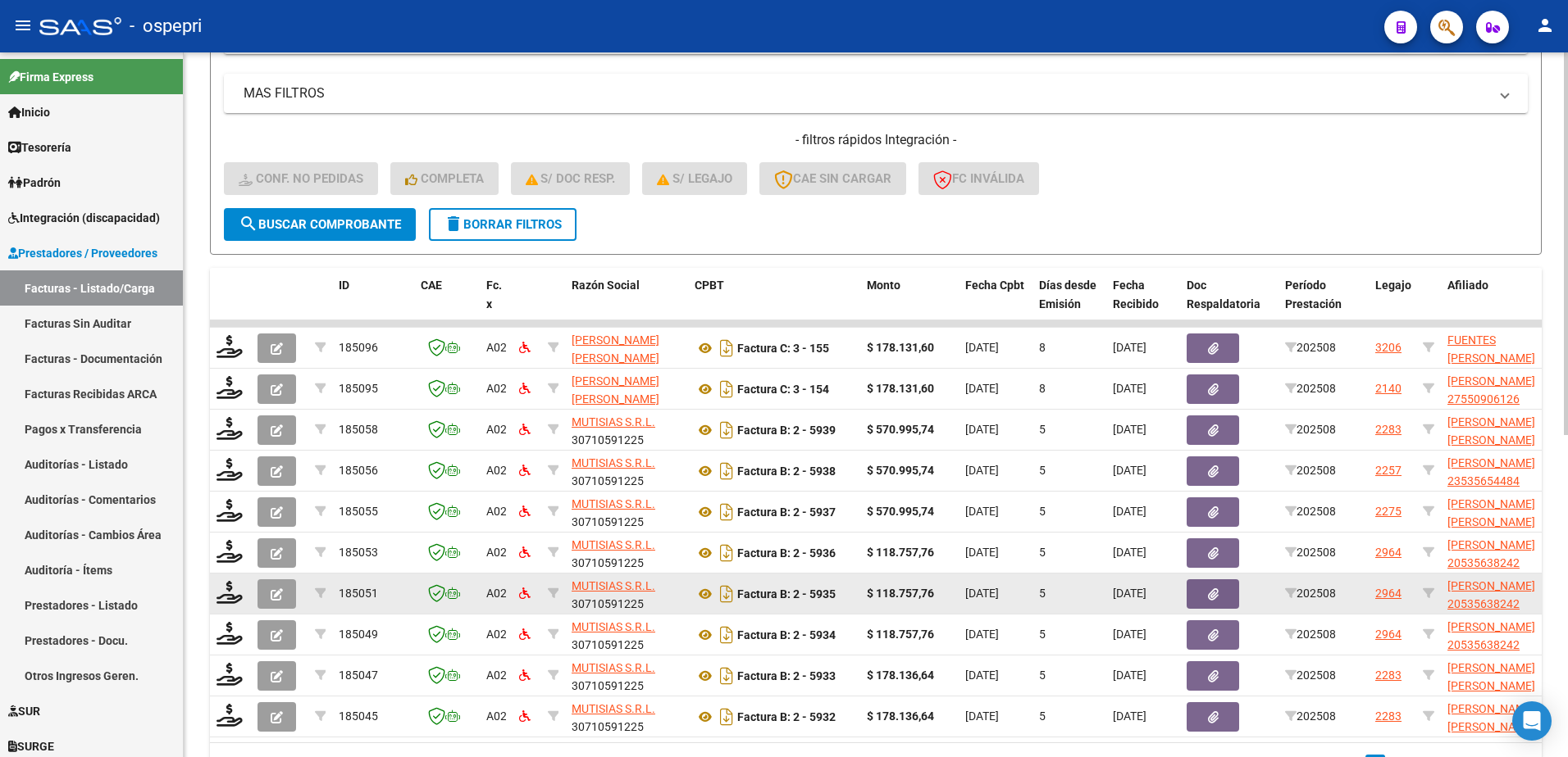
scroll to position [552, 0]
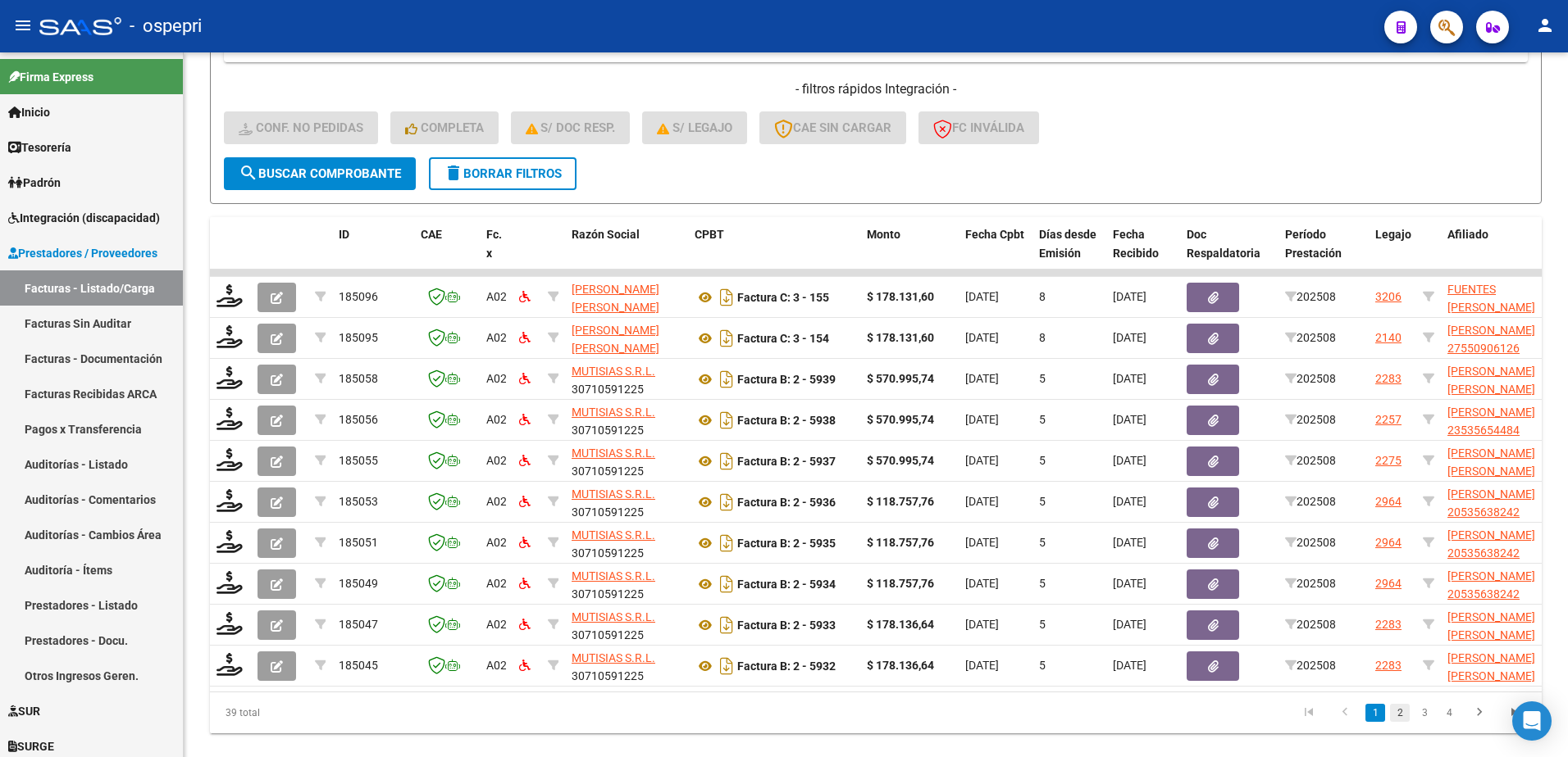
click at [1405, 719] on link "2" at bounding box center [1400, 712] width 19 height 18
click at [1423, 722] on link "3" at bounding box center [1424, 712] width 19 height 18
click at [1449, 722] on link "4" at bounding box center [1449, 712] width 19 height 18
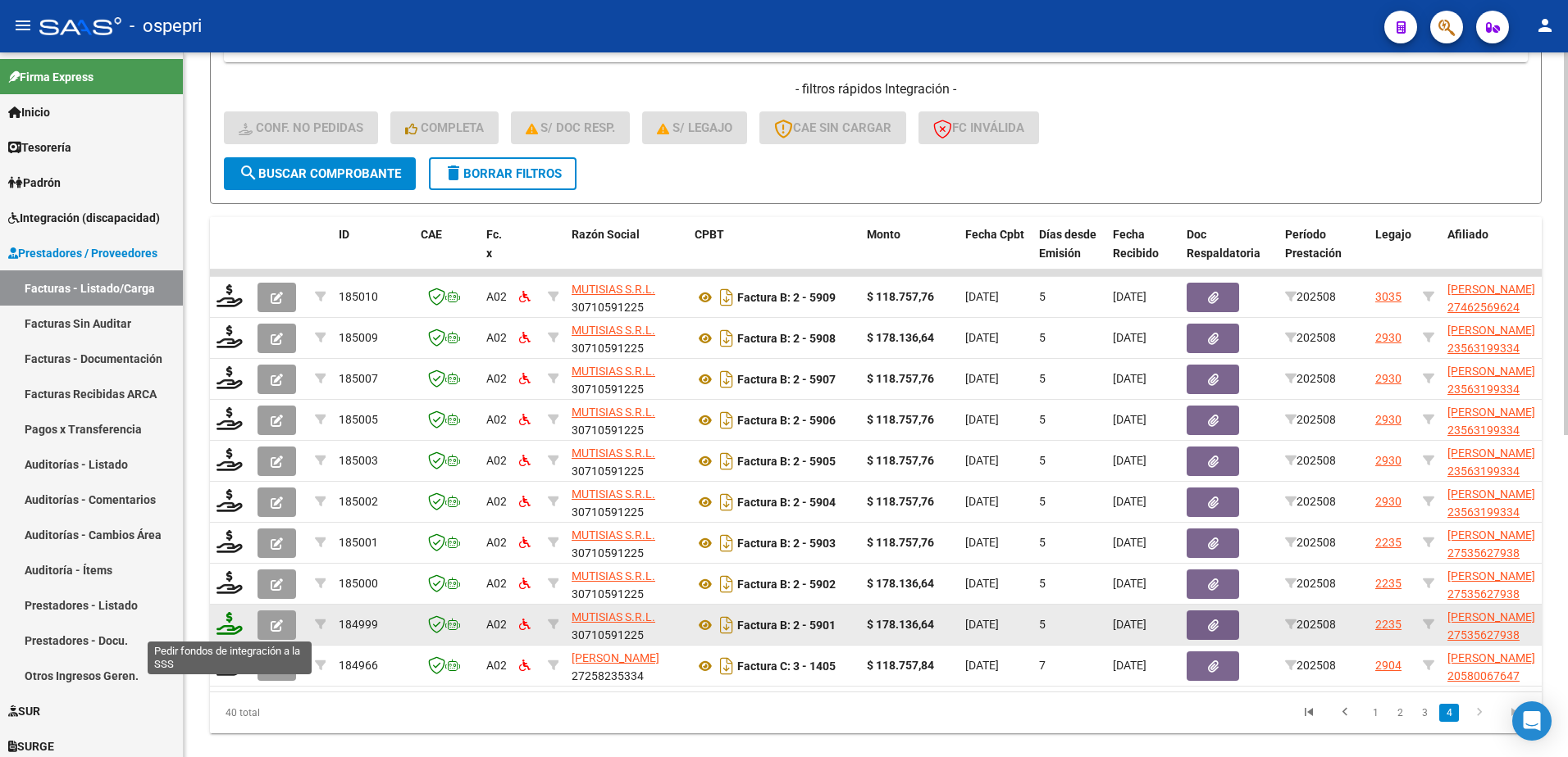
click at [237, 621] on icon at bounding box center [229, 624] width 26 height 23
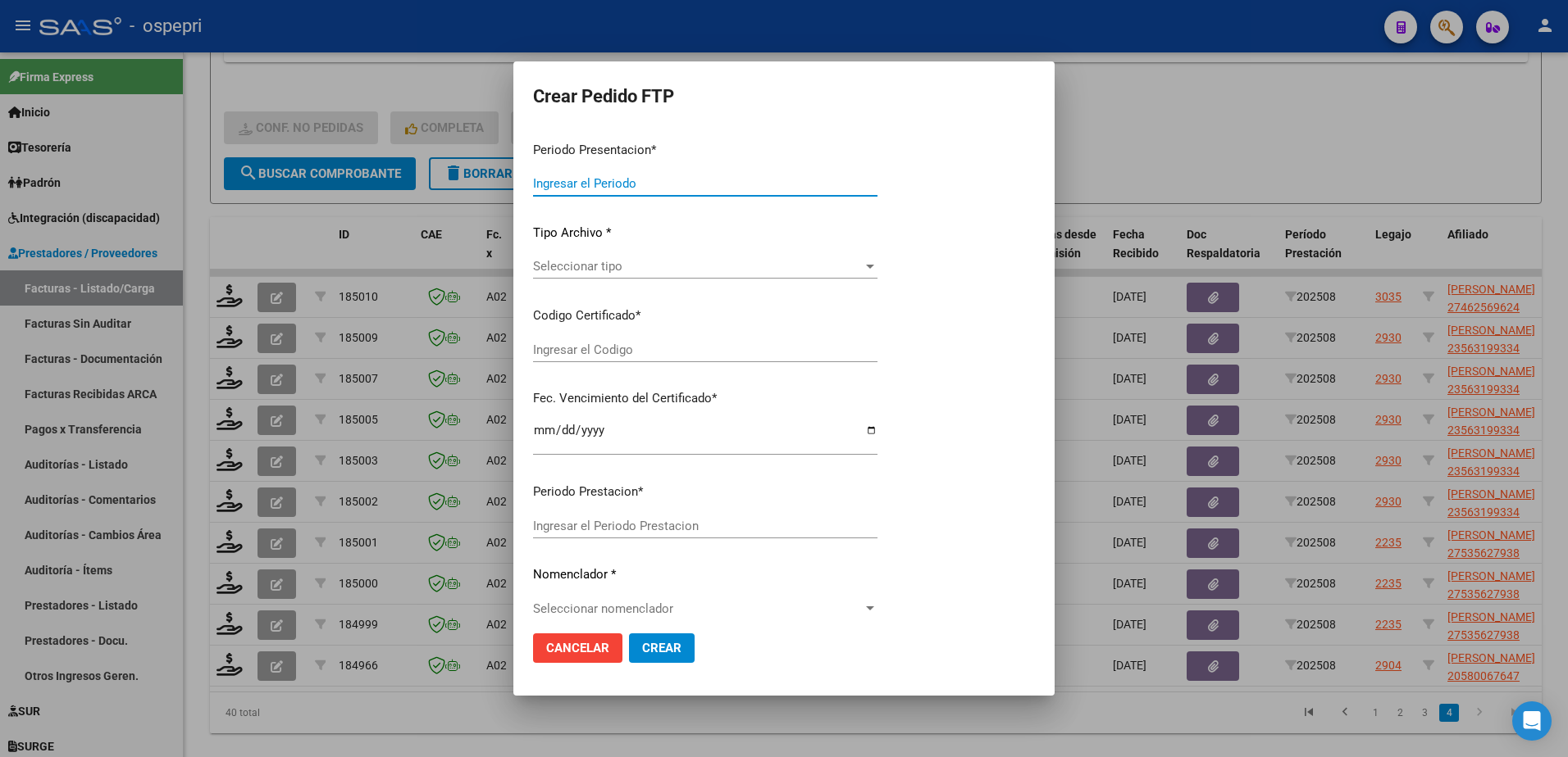
type input "202508"
type input "$ 178.136,64"
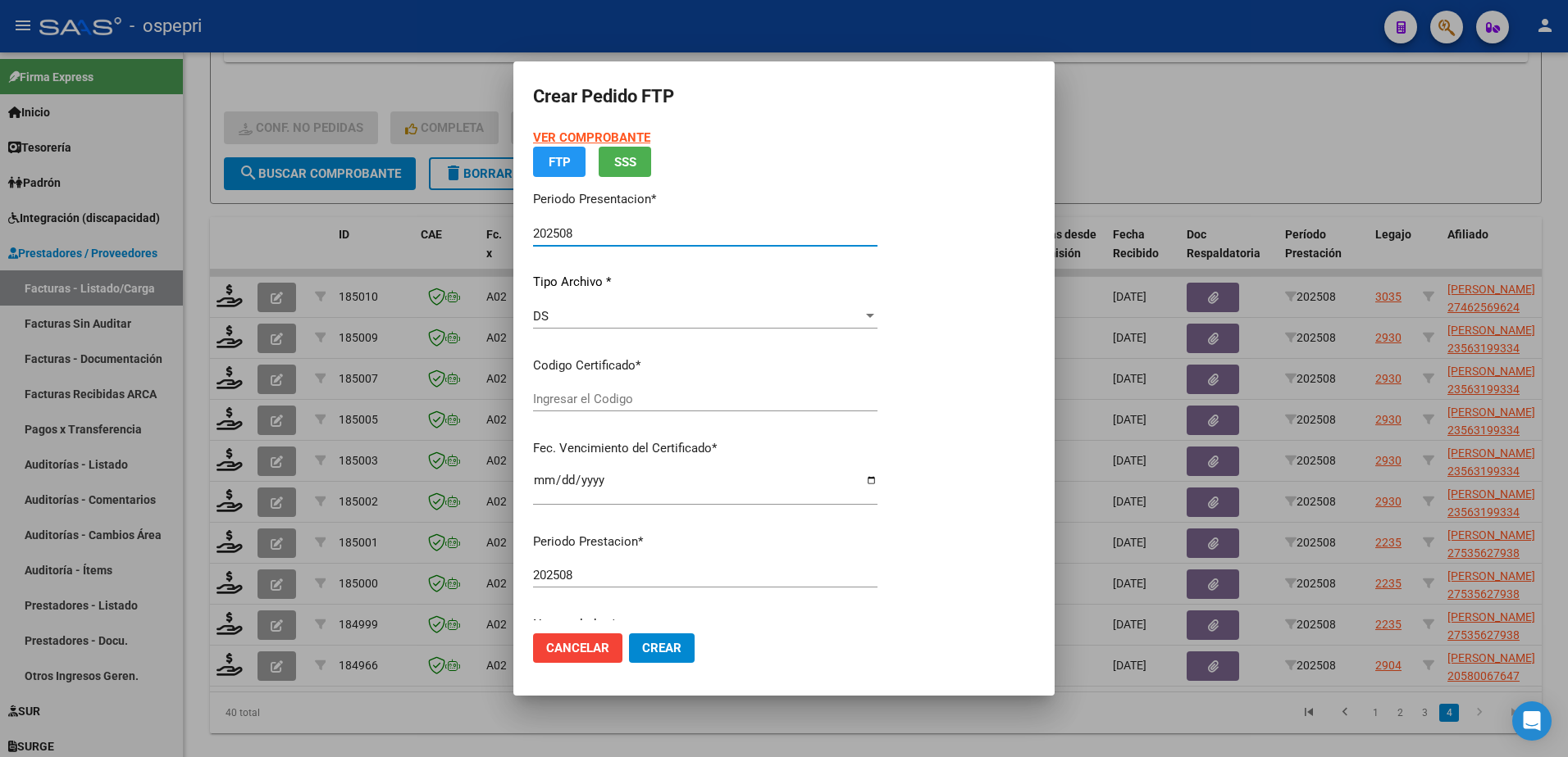
type input "2753562793-8"
type input "2026-10-21"
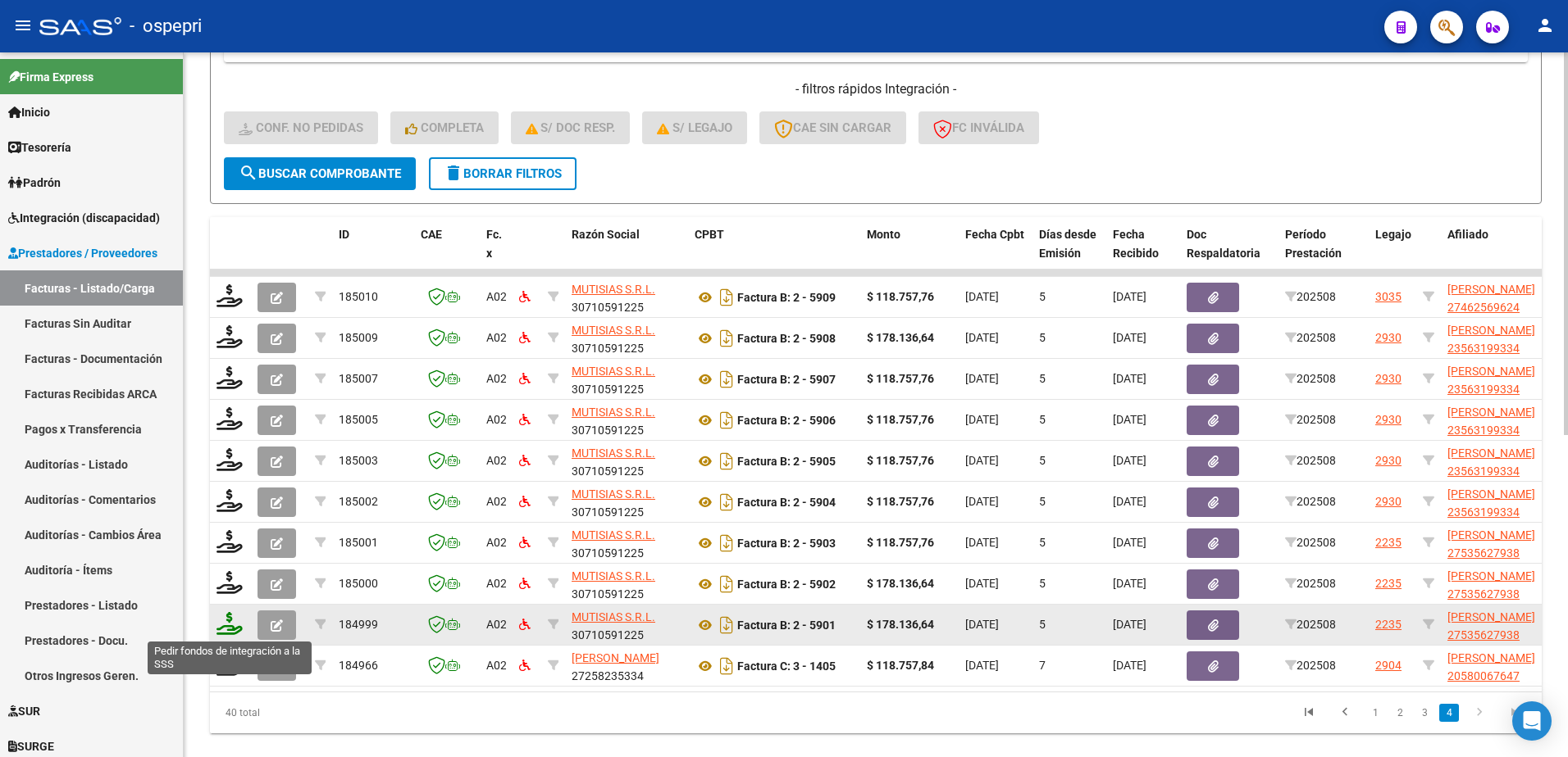
click at [228, 629] on icon at bounding box center [229, 624] width 26 height 23
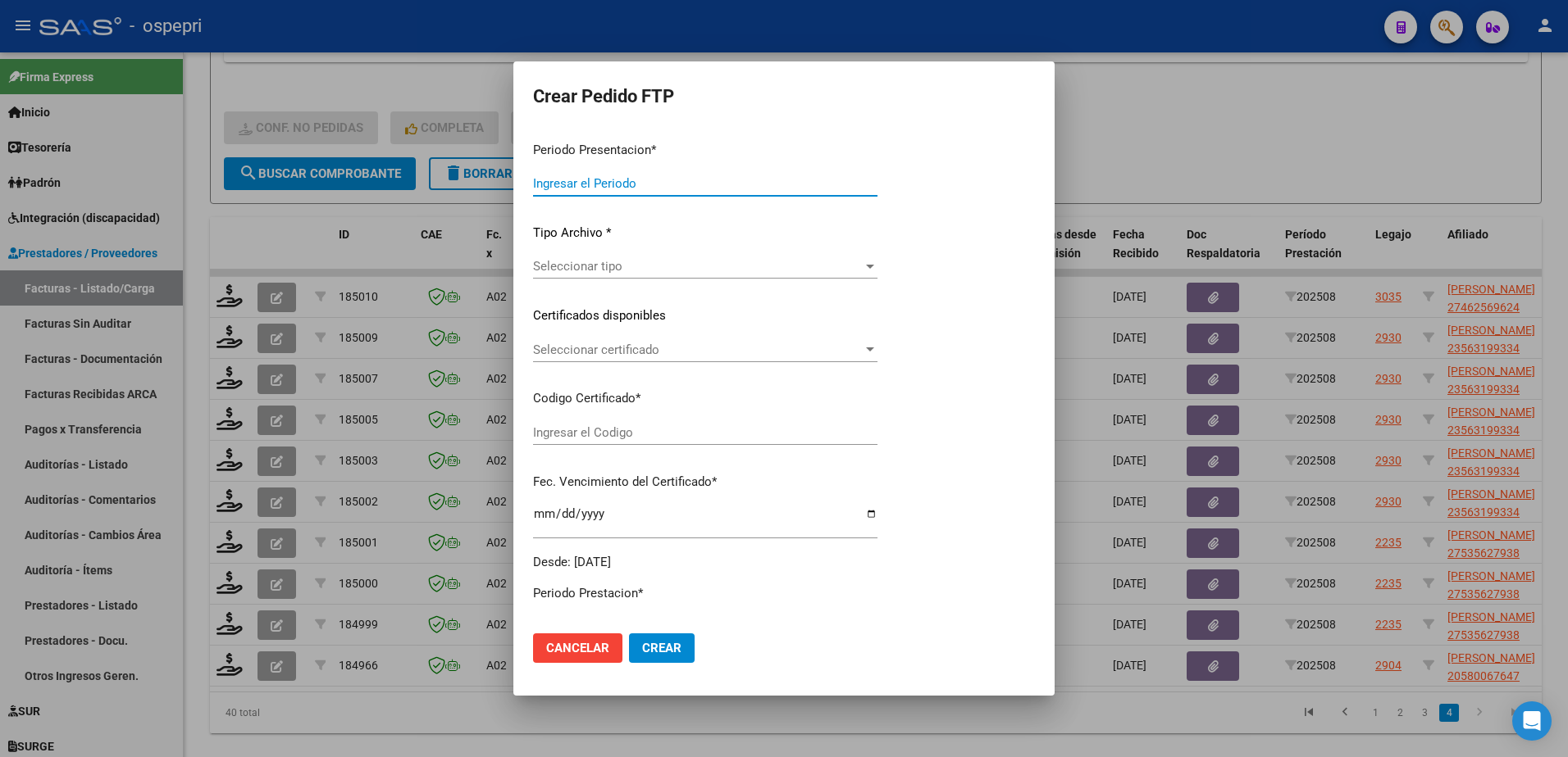
type input "202508"
type input "$ 178.136,64"
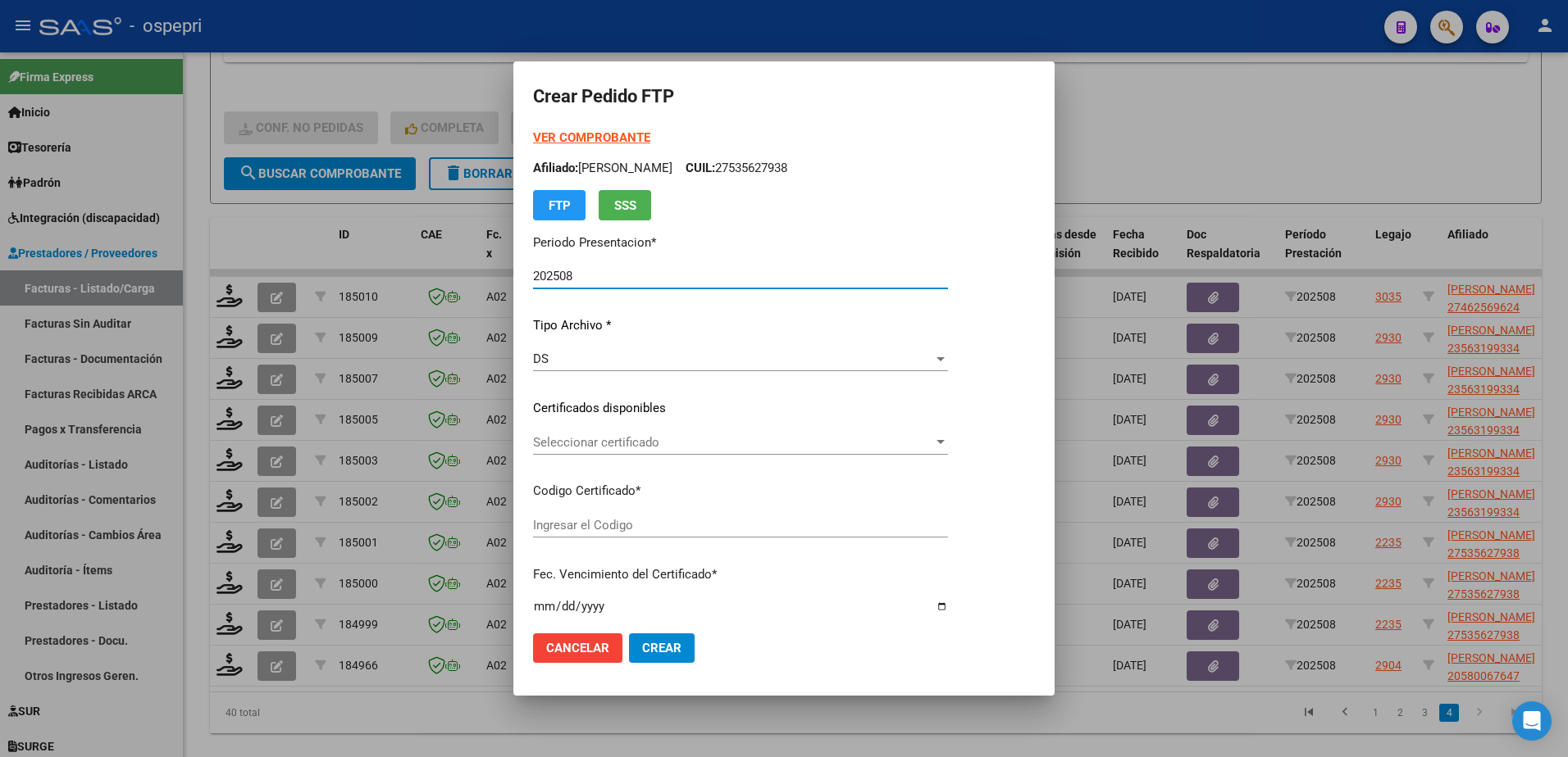
type input "2753562793-8"
type input "2026-10-21"
click at [609, 444] on span "Seleccionar certificado" at bounding box center [733, 442] width 400 height 14
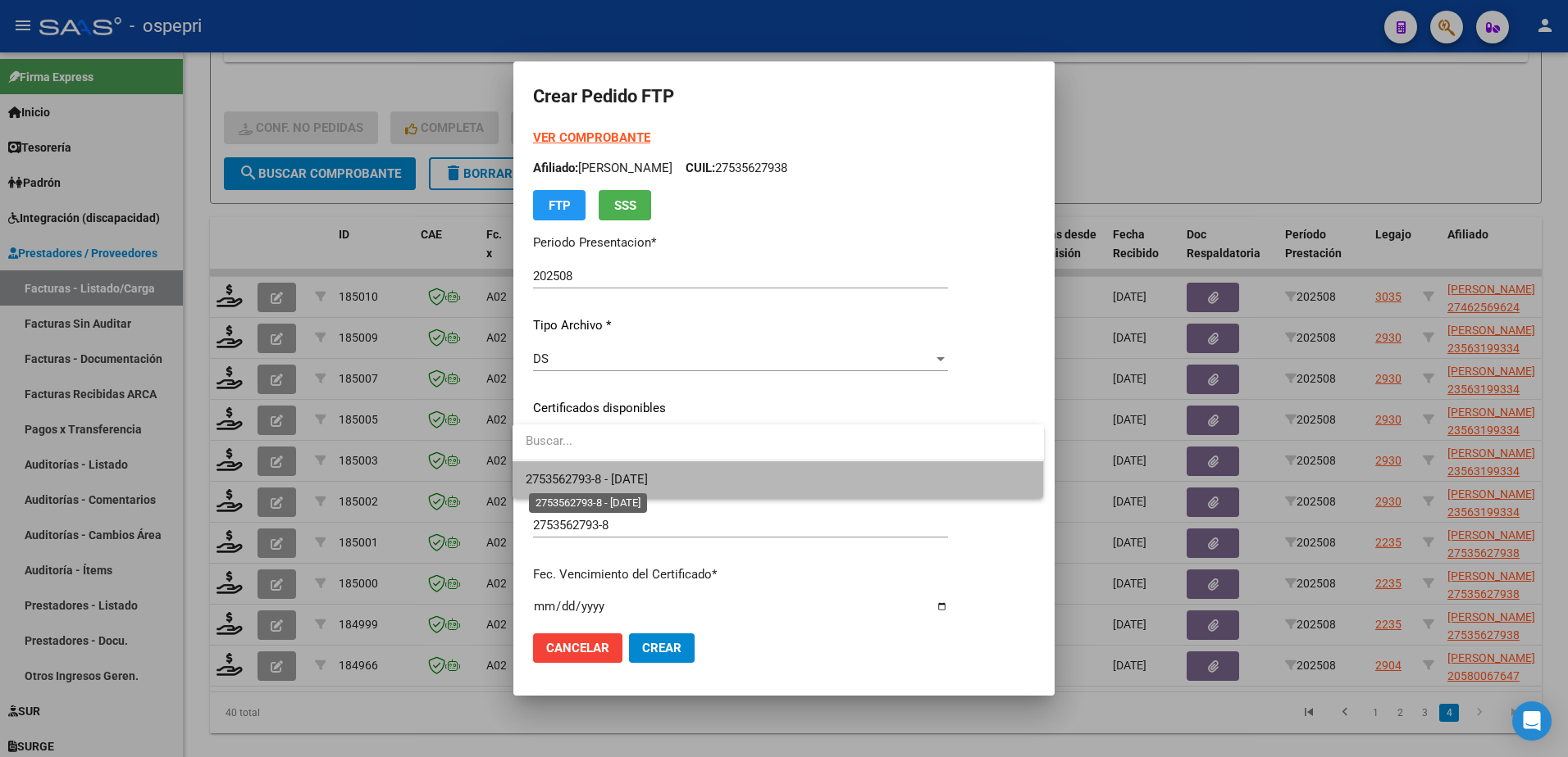
click at [621, 485] on span "2753562793-8 - 2026-10-21" at bounding box center [587, 479] width 123 height 14
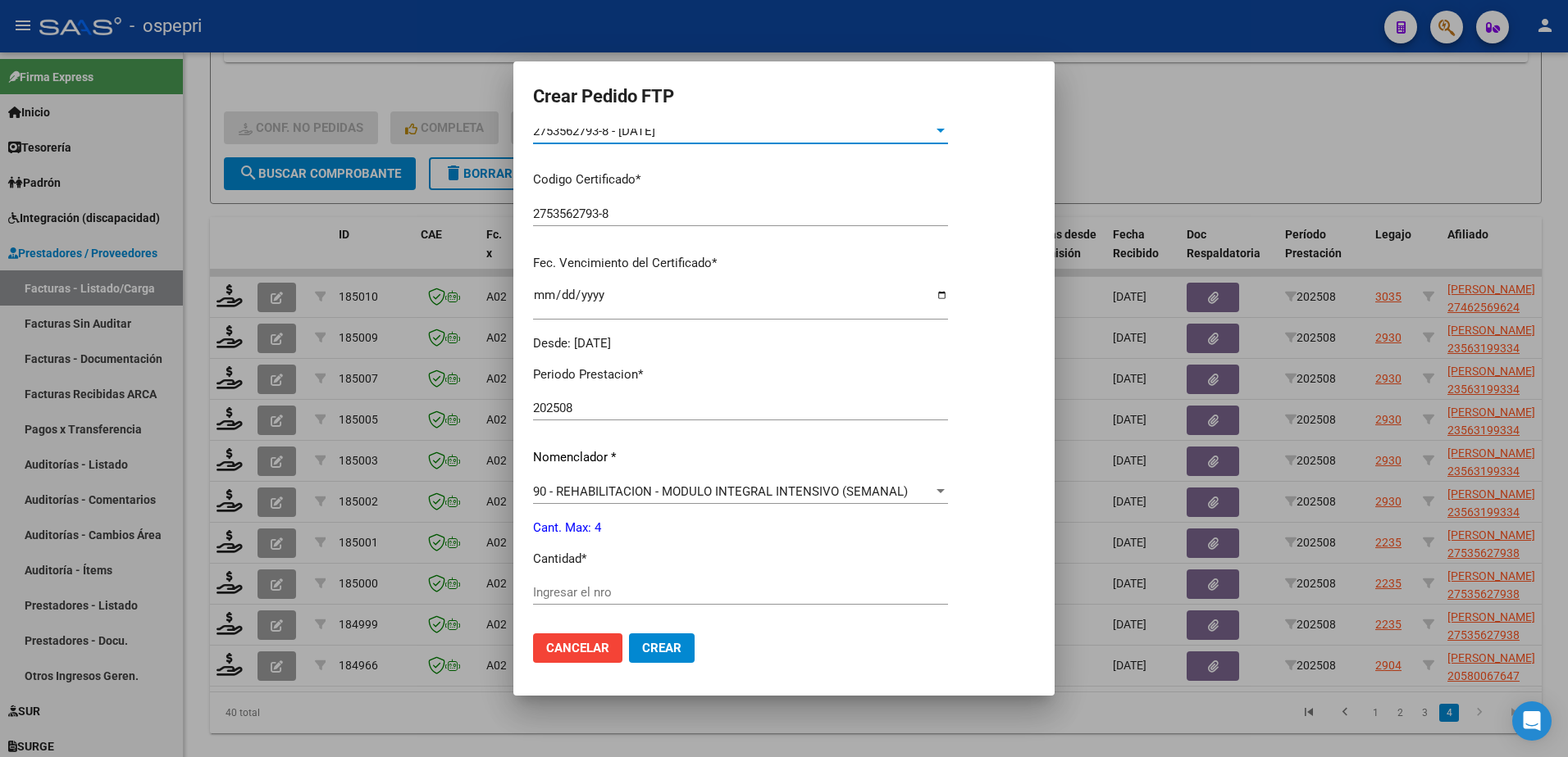
scroll to position [410, 0]
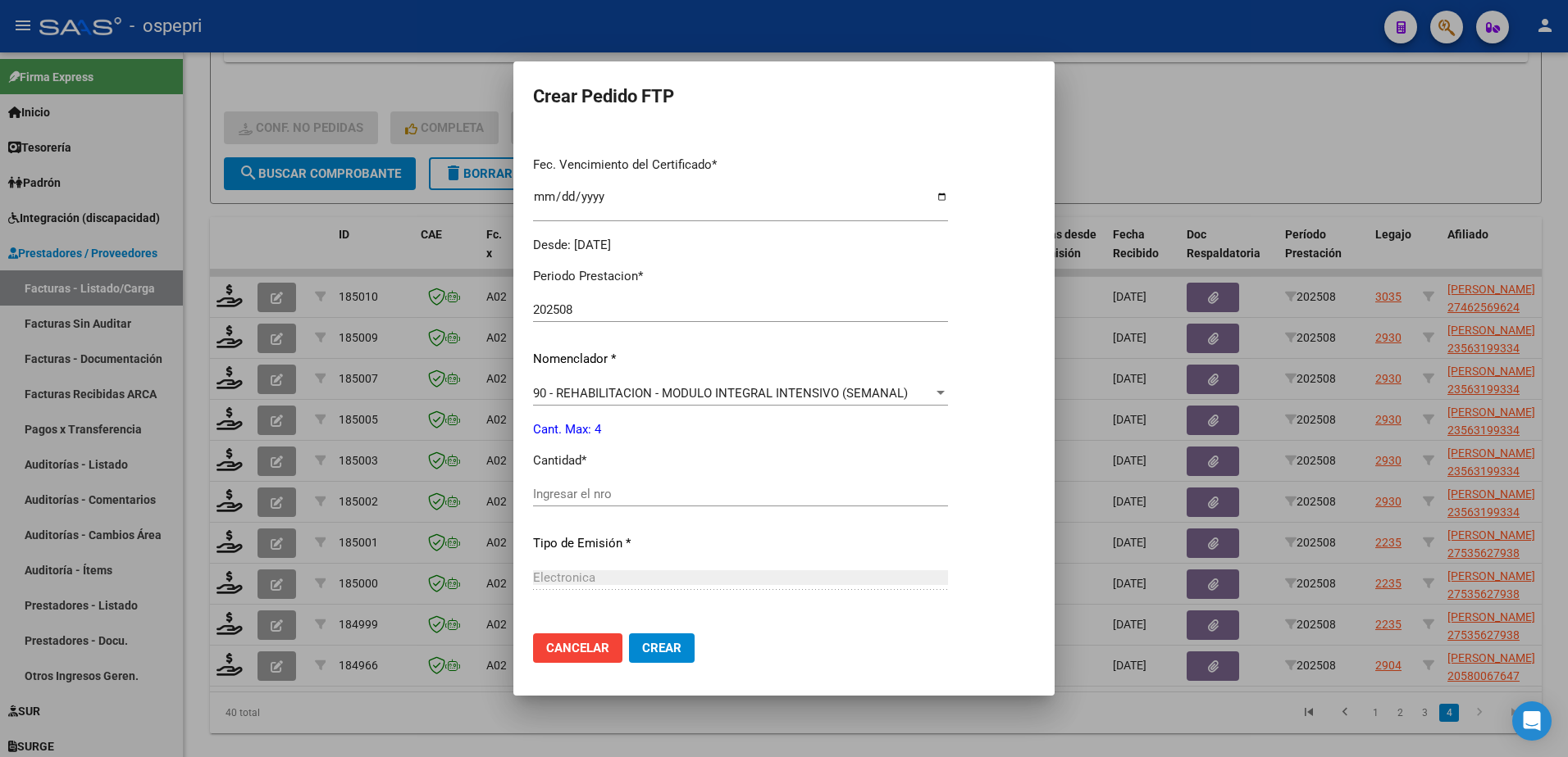
click at [609, 500] on input "Ingresar el nro" at bounding box center [740, 493] width 415 height 14
type input "4"
click at [657, 650] on span "Crear" at bounding box center [662, 648] width 40 height 14
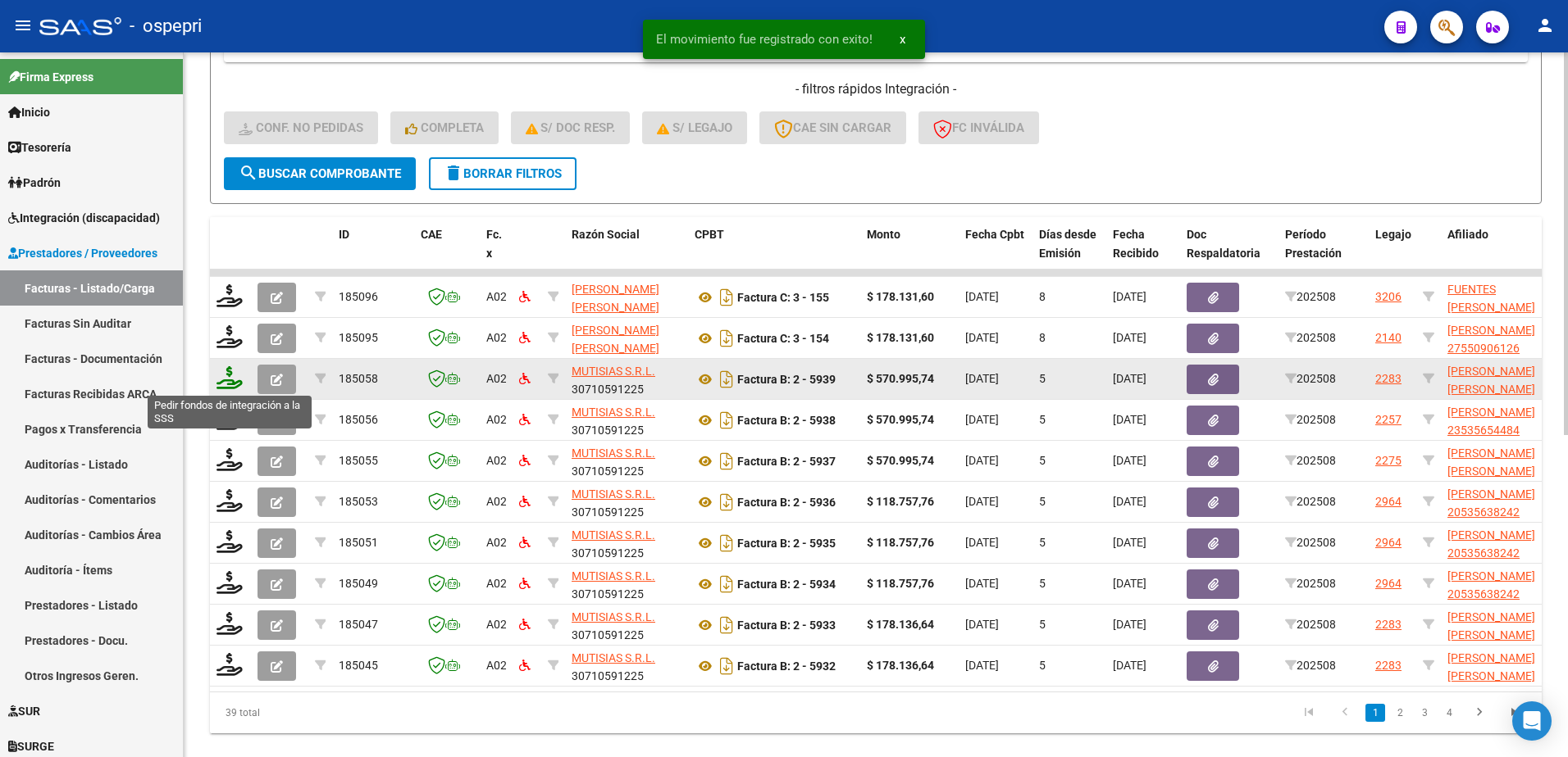
click at [228, 386] on icon at bounding box center [229, 378] width 26 height 23
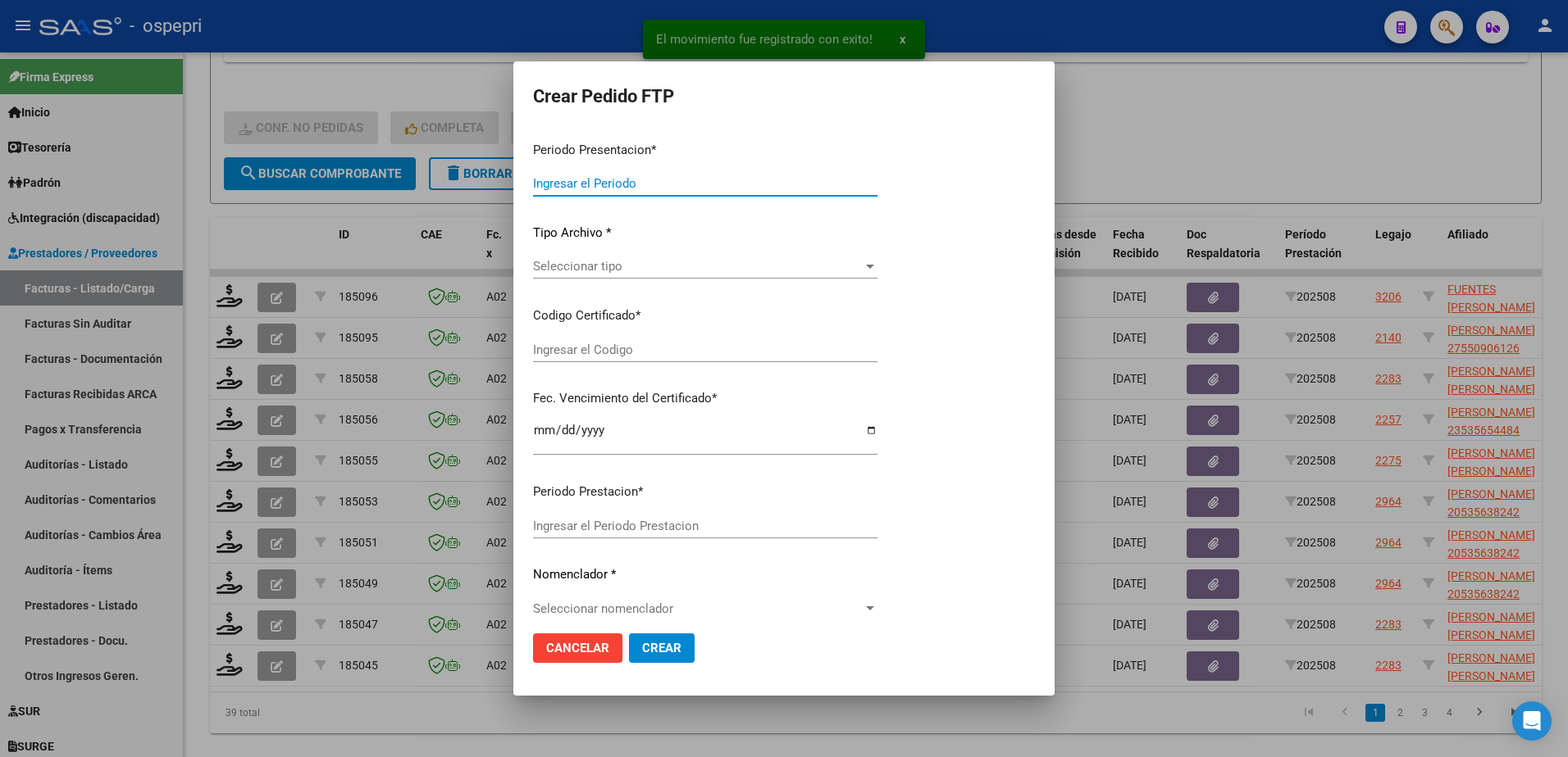
type input "202508"
type input "$ 570.995,74"
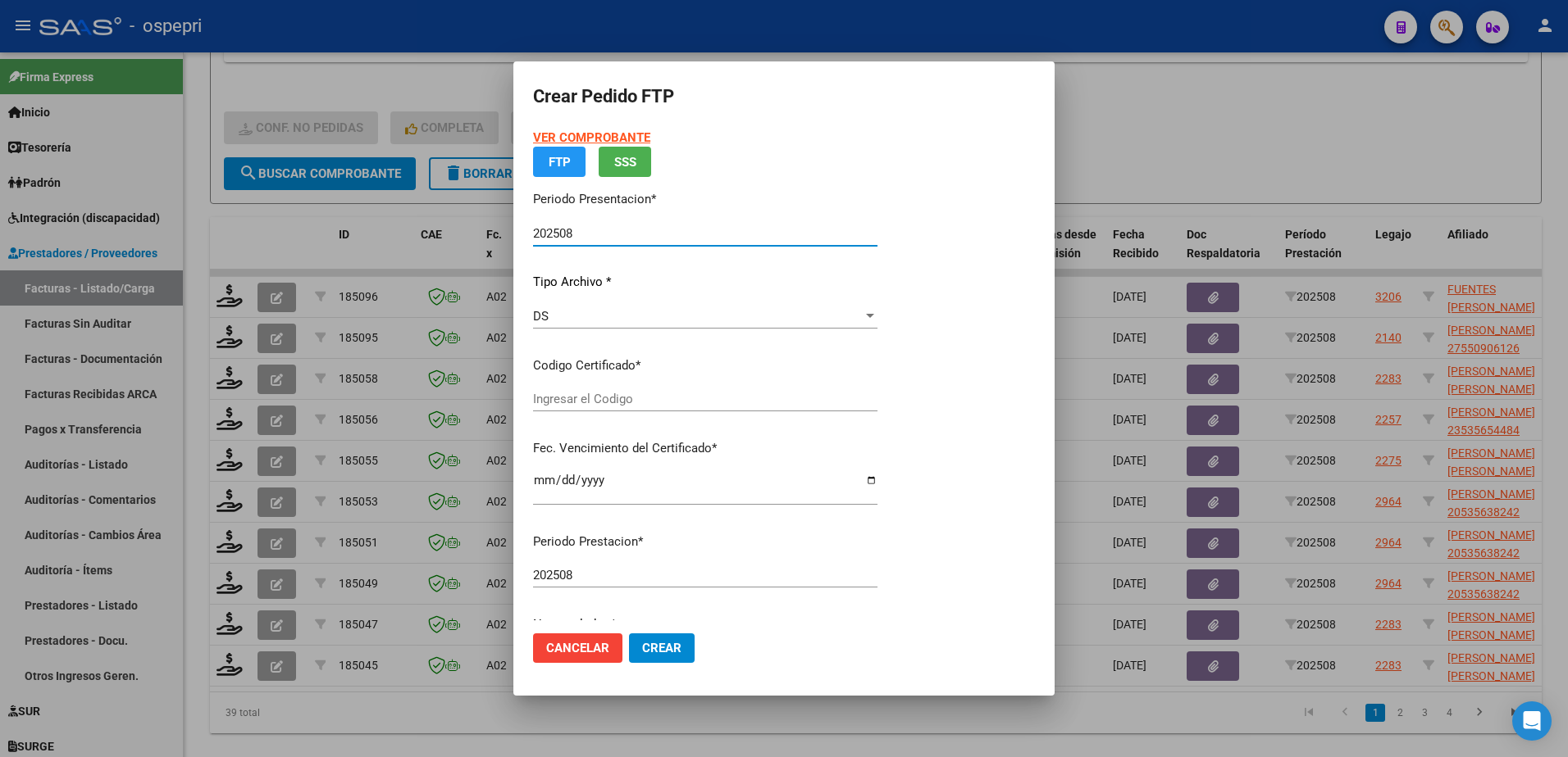
type input "2047786804-6"
type input "2027-01-01"
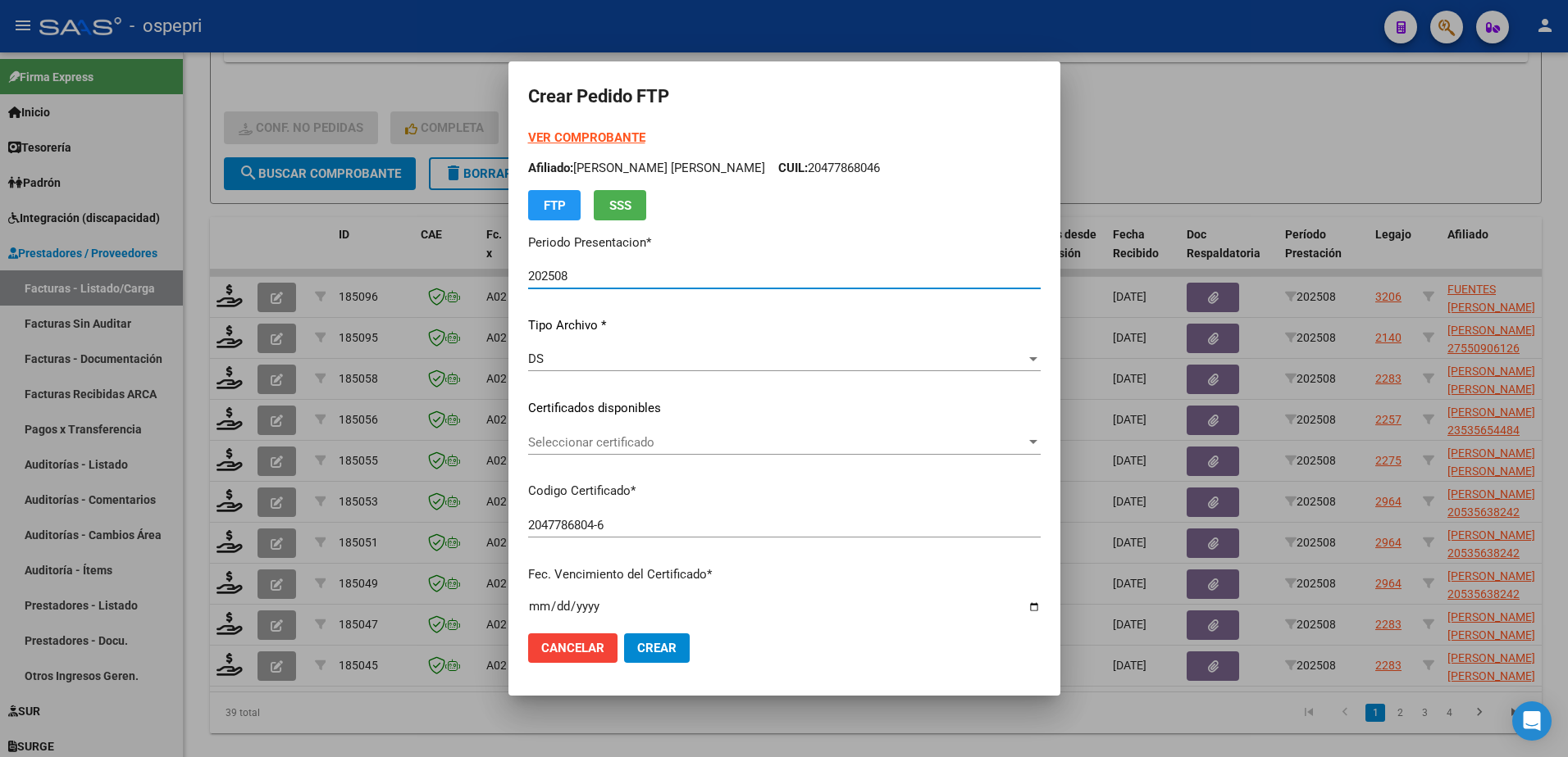
click at [602, 444] on span "Seleccionar certificado" at bounding box center [777, 442] width 498 height 14
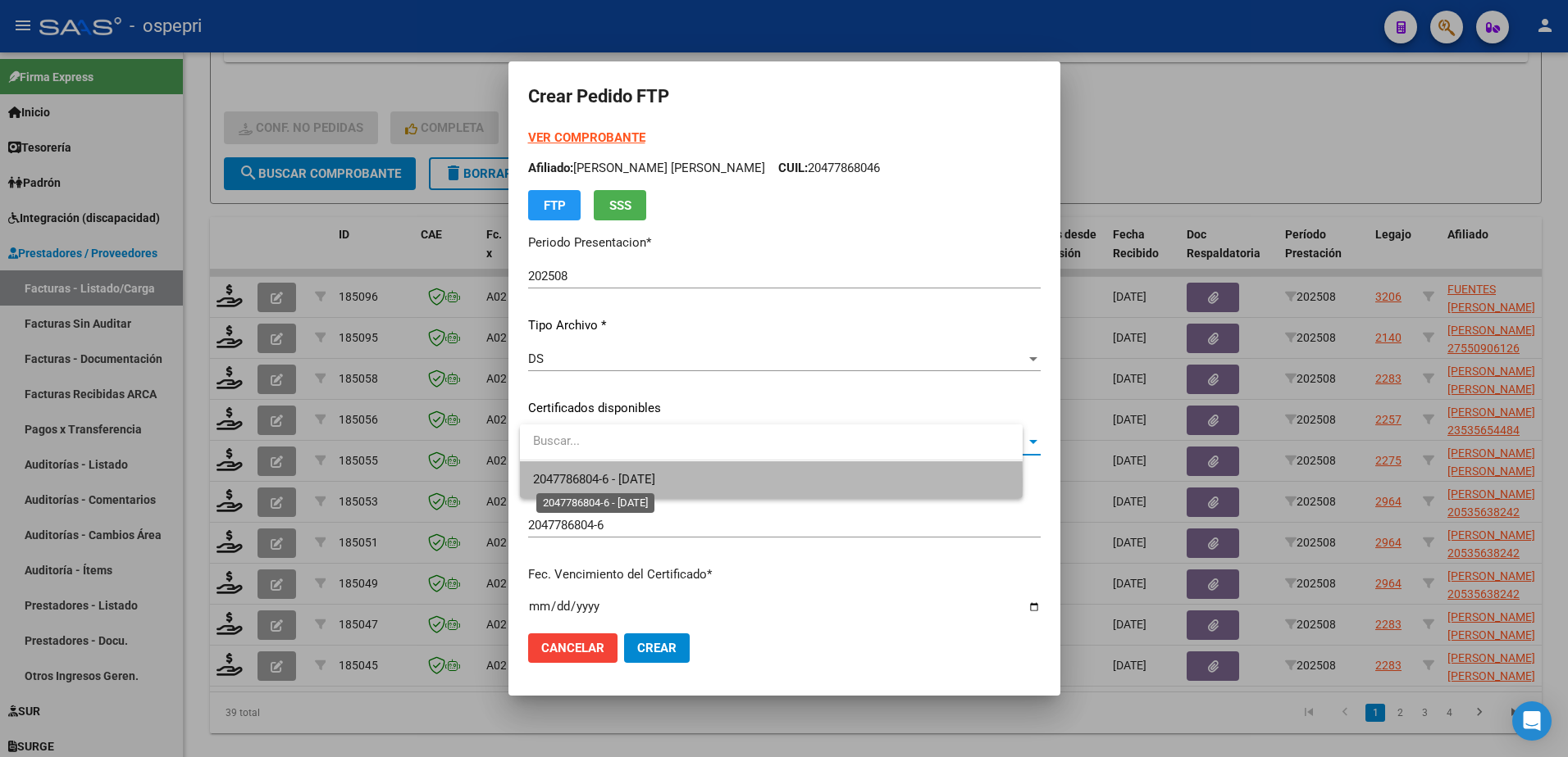
click at [621, 482] on span "2047786804-6 - 2027-01-01" at bounding box center [594, 479] width 123 height 14
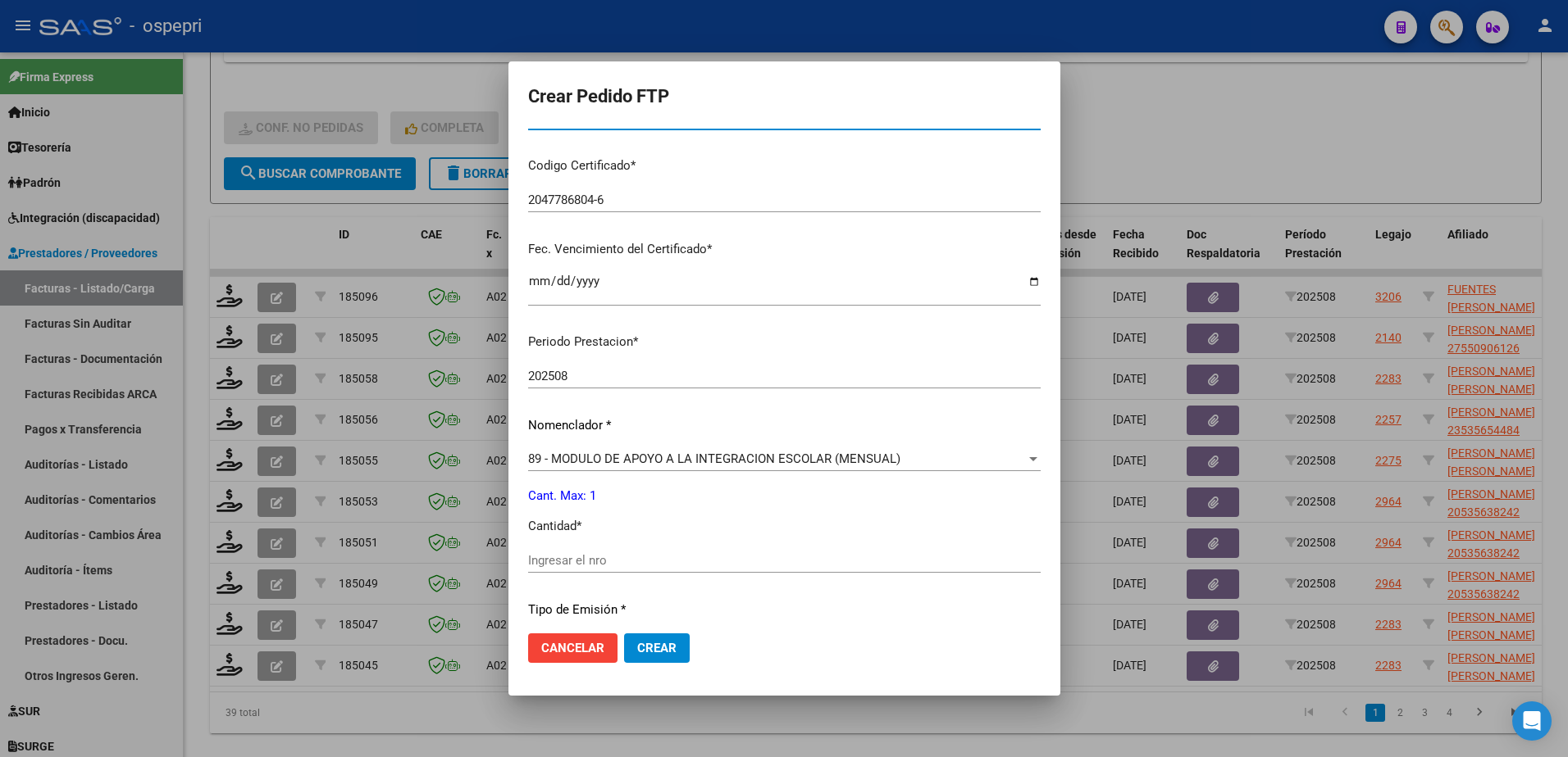
scroll to position [328, 0]
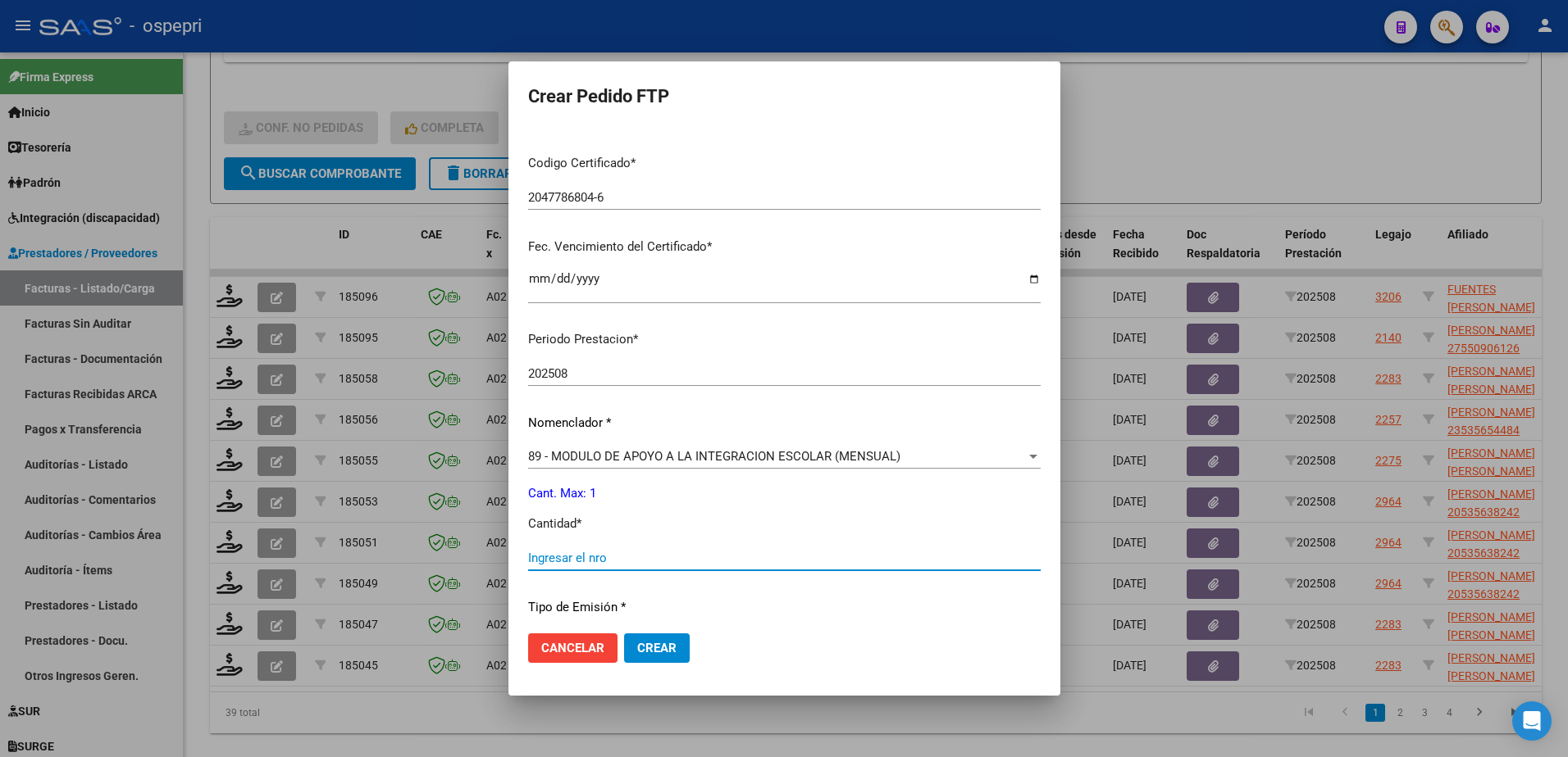
click at [630, 554] on input "Ingresar el nro" at bounding box center [784, 558] width 512 height 14
type input "1"
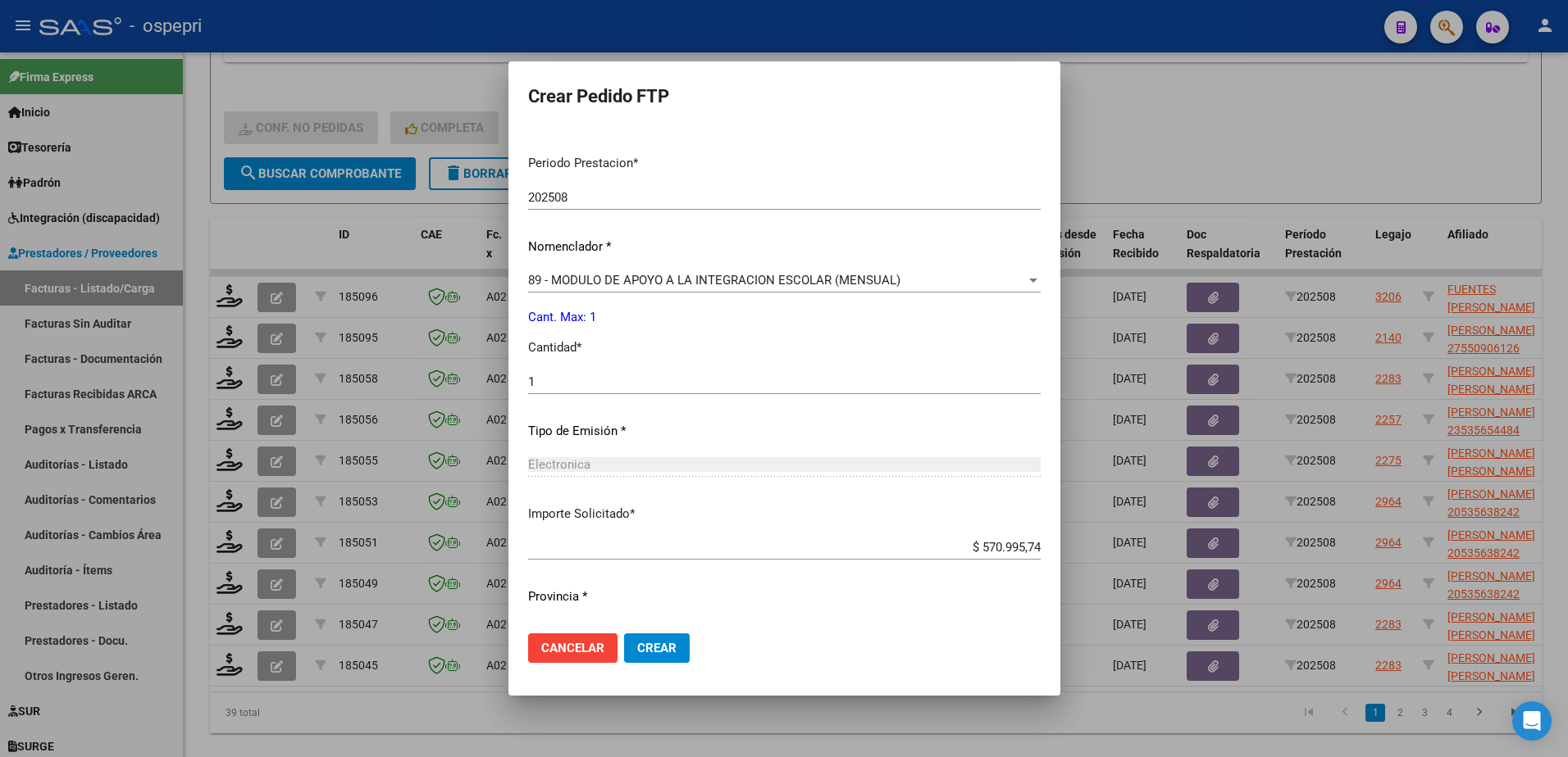
scroll to position [542, 0]
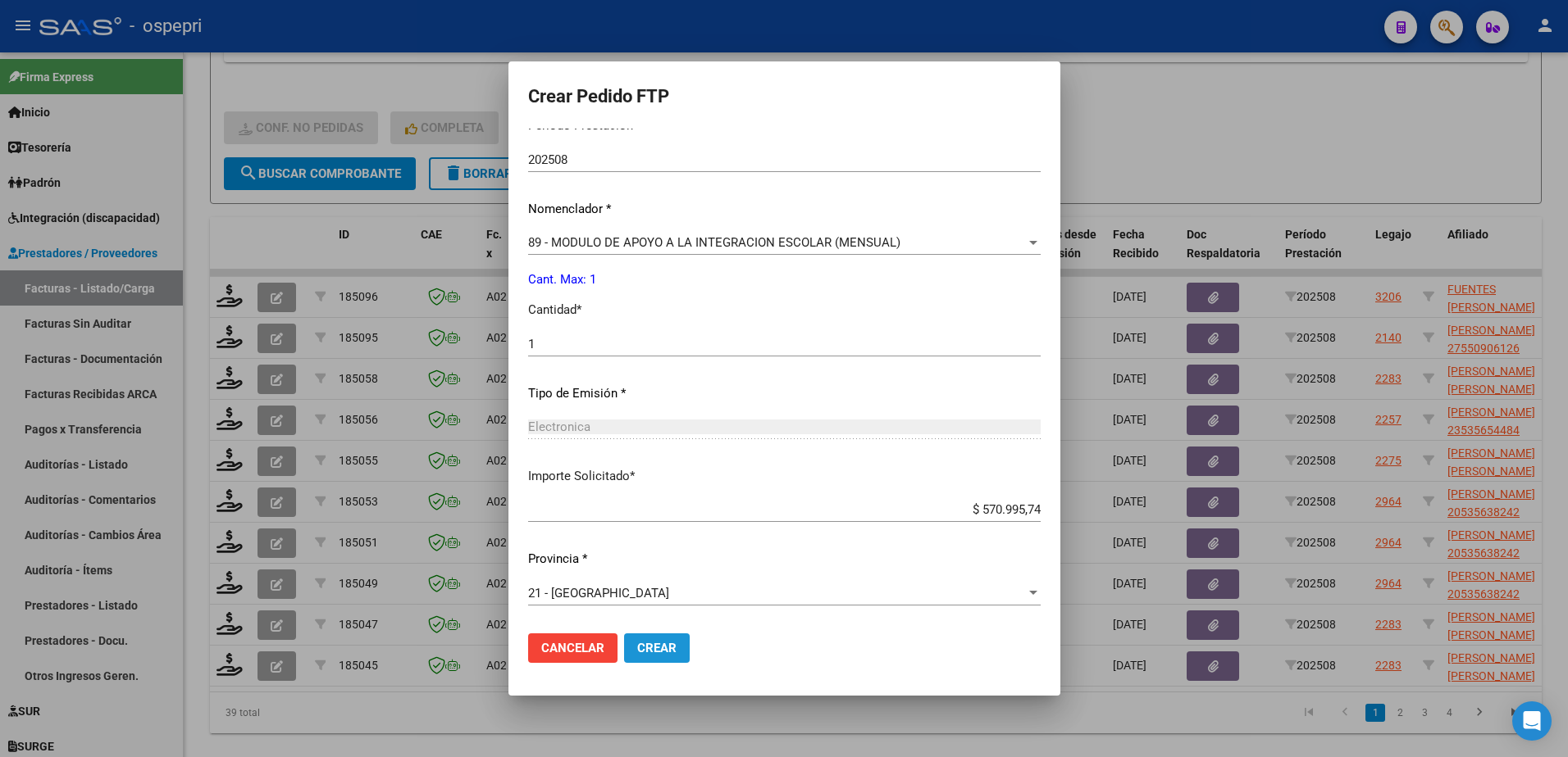
click at [669, 651] on span "Crear" at bounding box center [657, 648] width 40 height 14
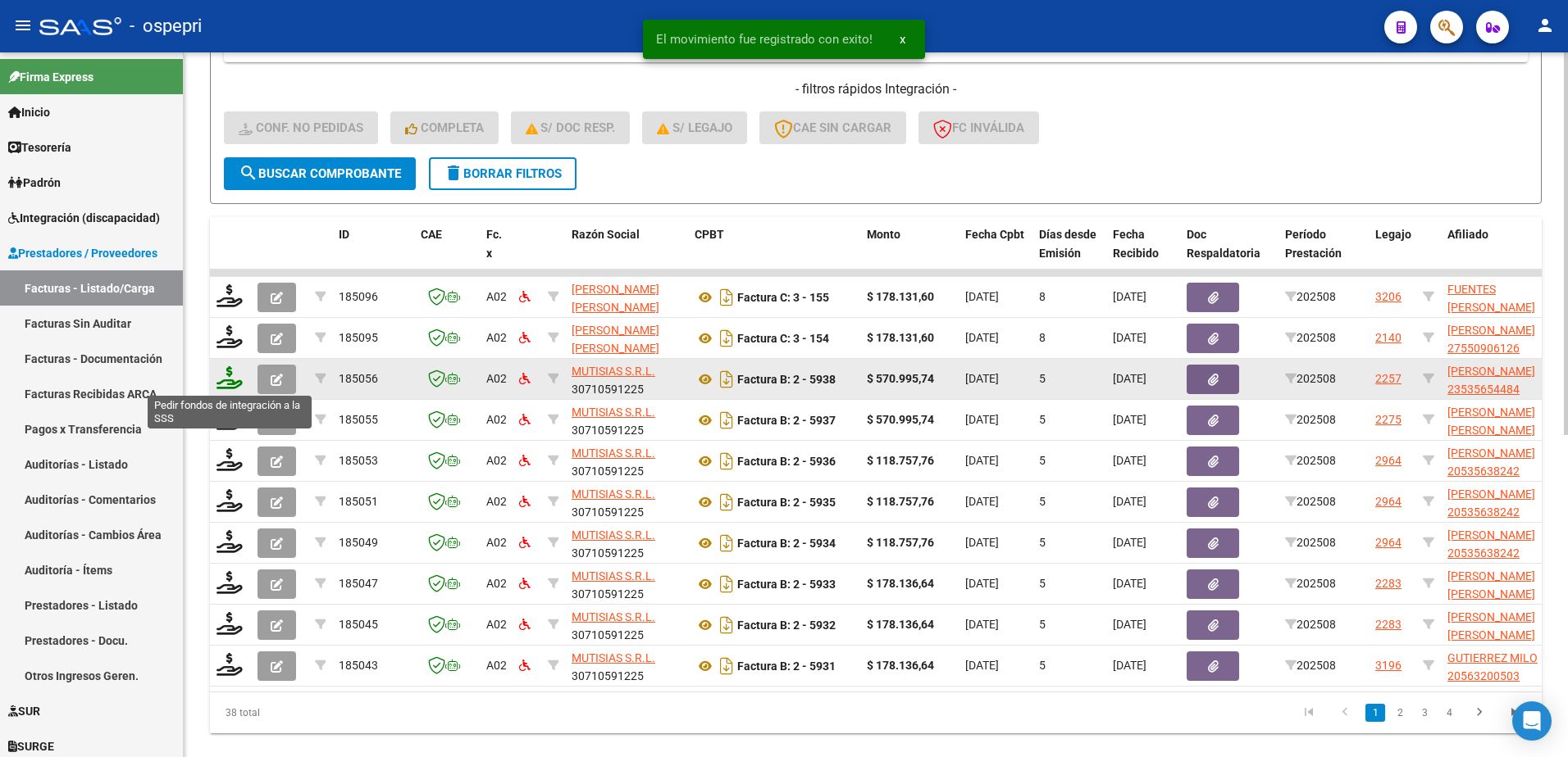
click at [228, 384] on icon at bounding box center [229, 378] width 26 height 23
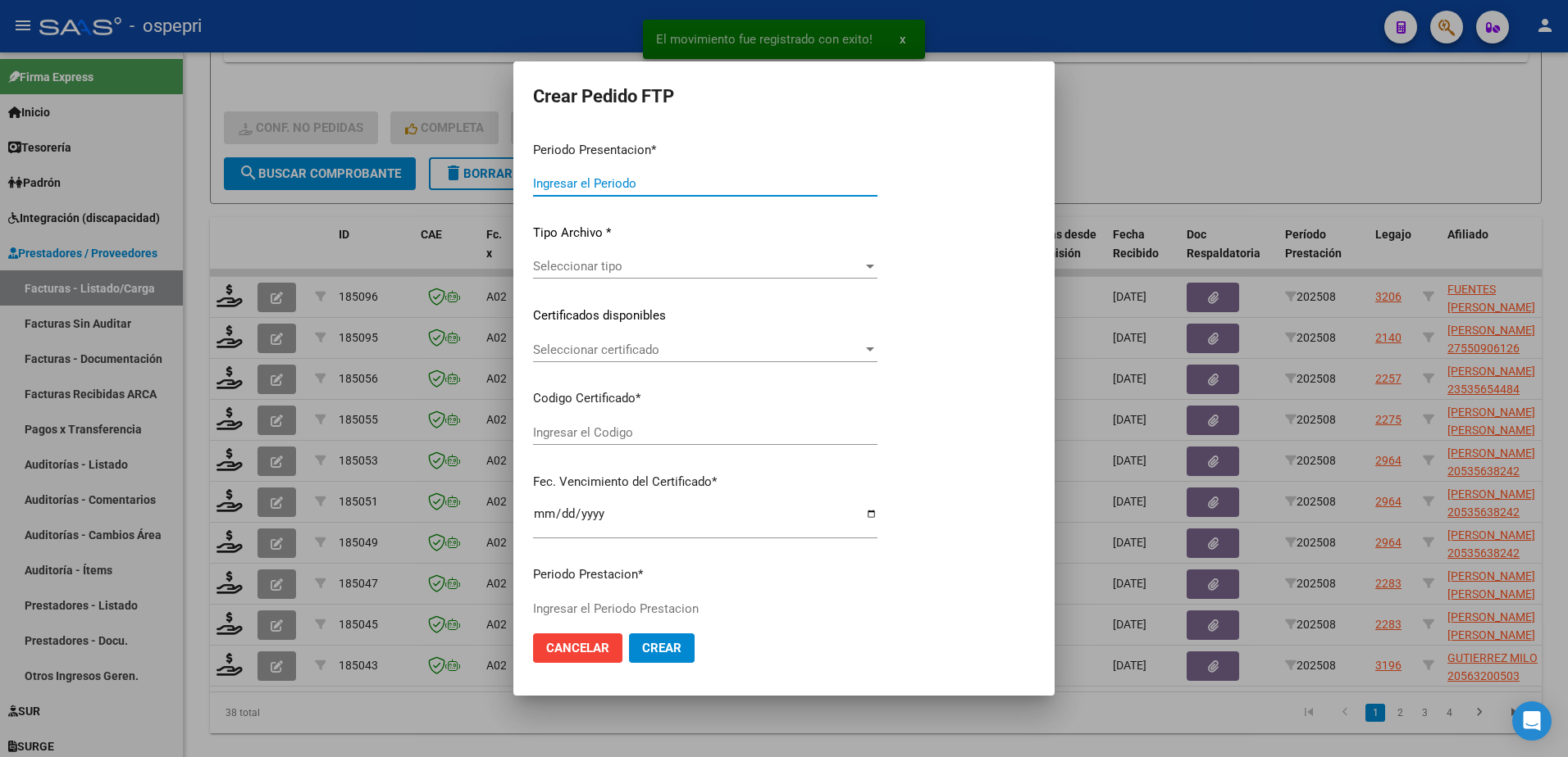
type input "202508"
type input "$ 570.995,74"
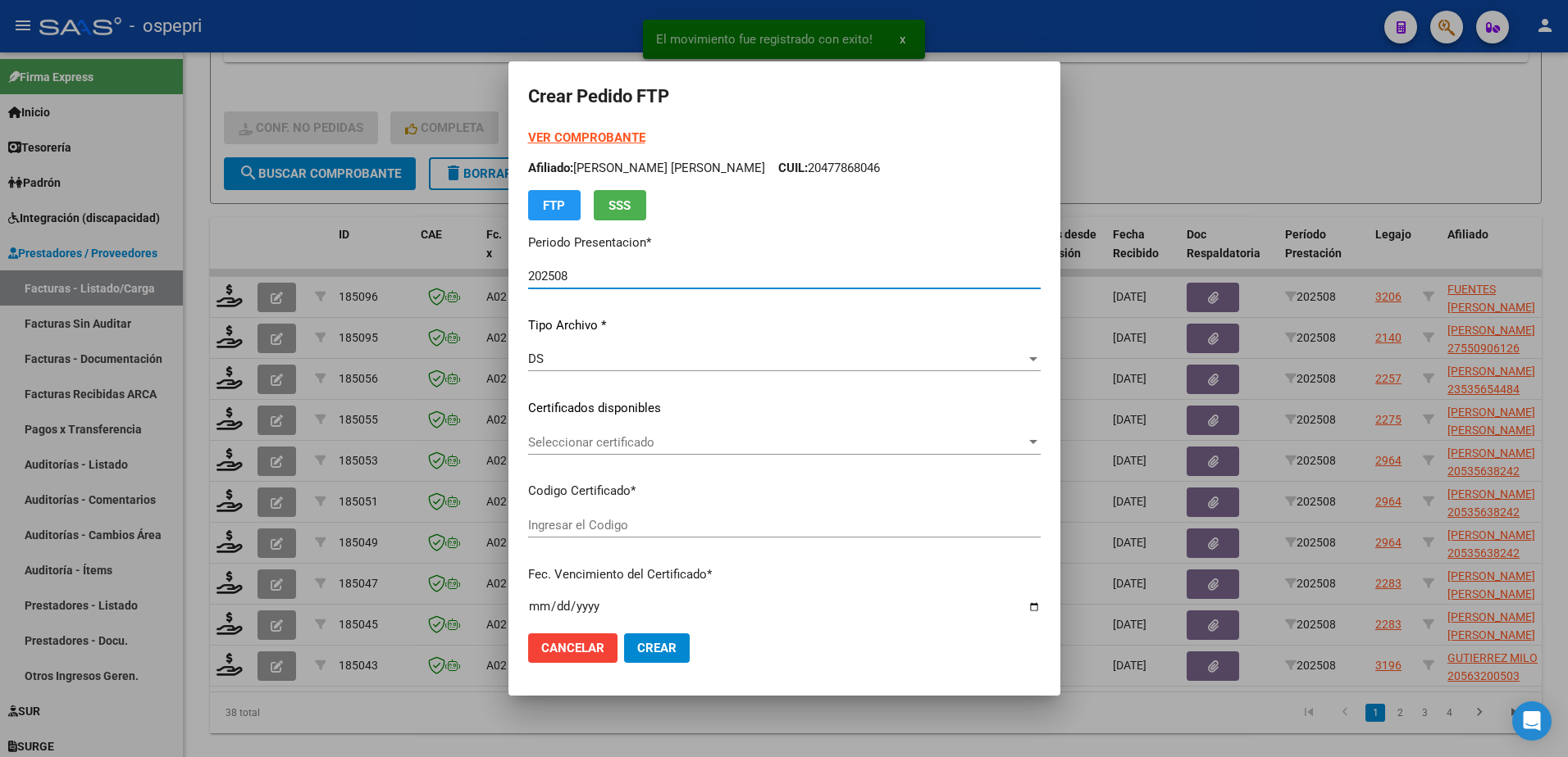
type input "2353565448-4"
type input "2025-10-15"
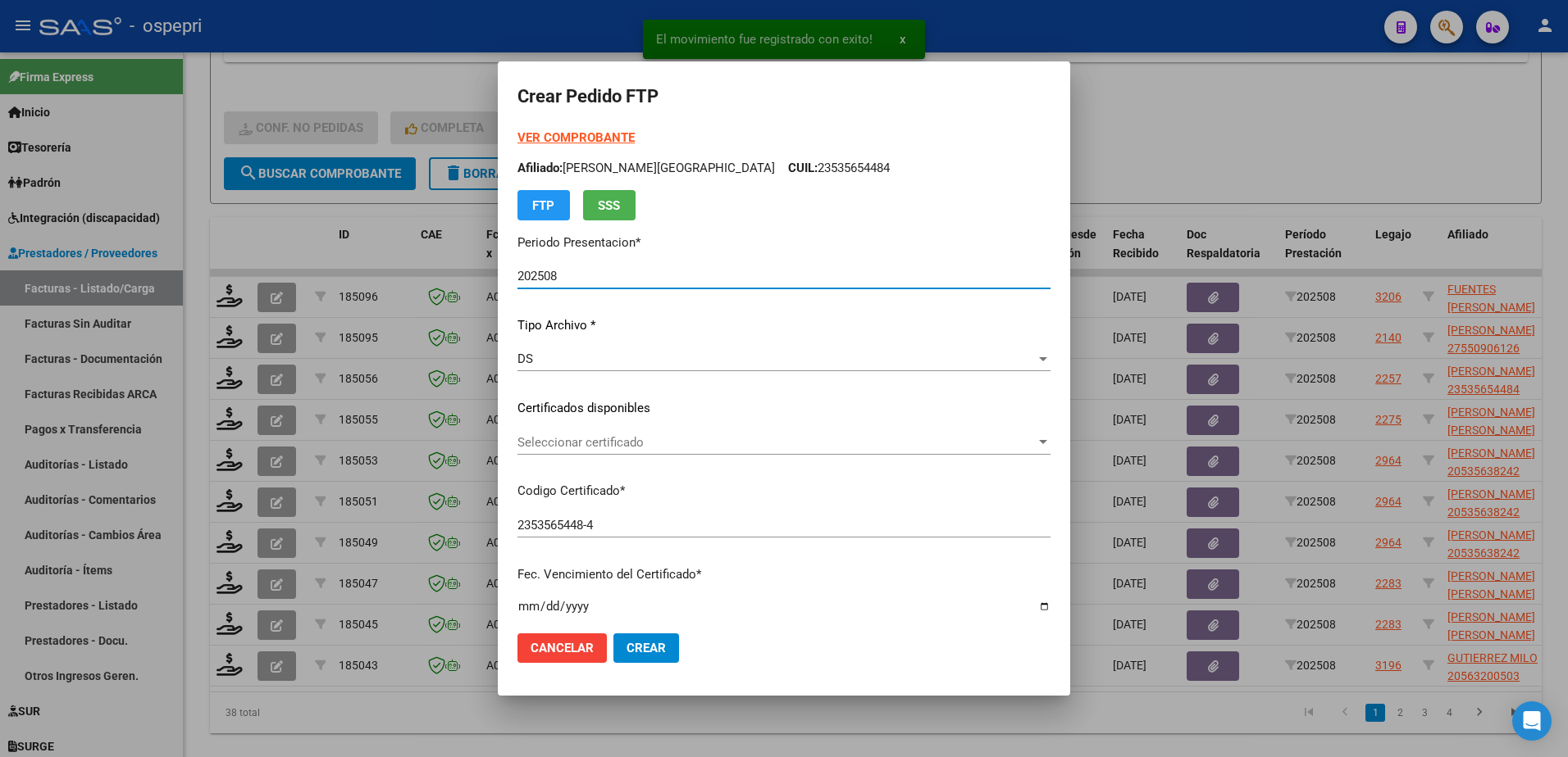
click at [607, 441] on span "Seleccionar certificado" at bounding box center [776, 442] width 518 height 14
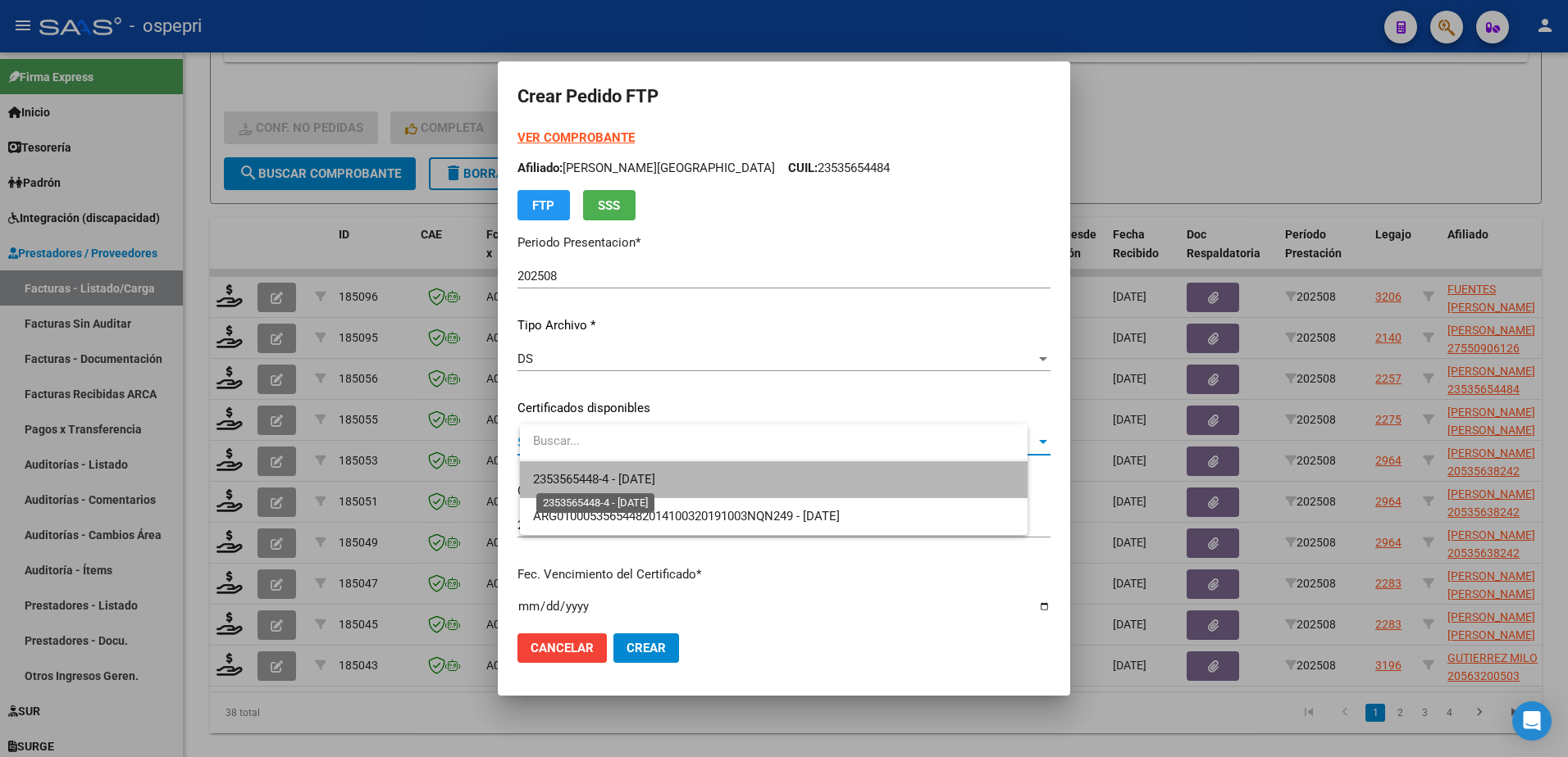
click at [619, 473] on span "2353565448-4 - 2025-10-15" at bounding box center [594, 479] width 123 height 14
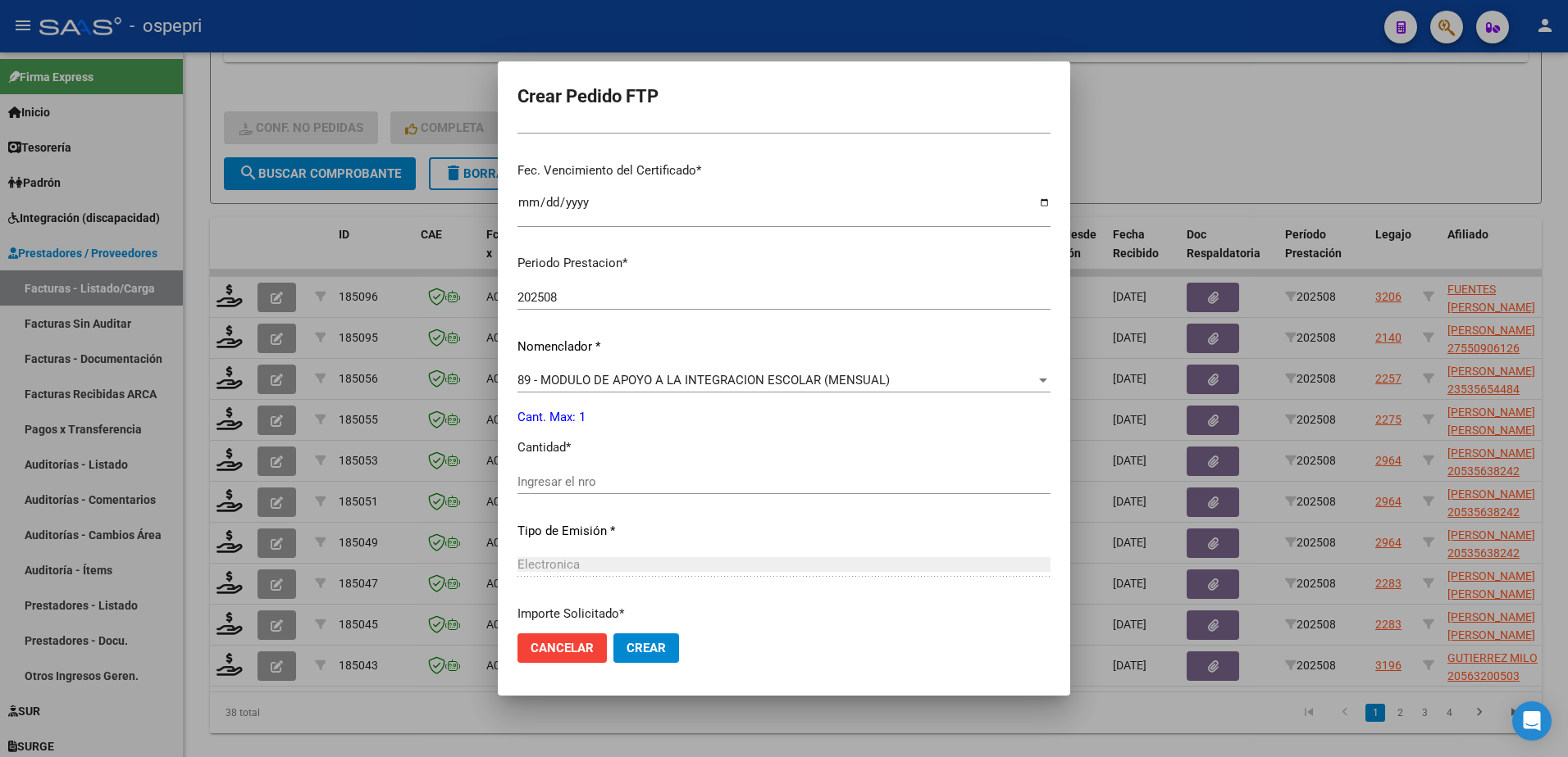
scroll to position [410, 0]
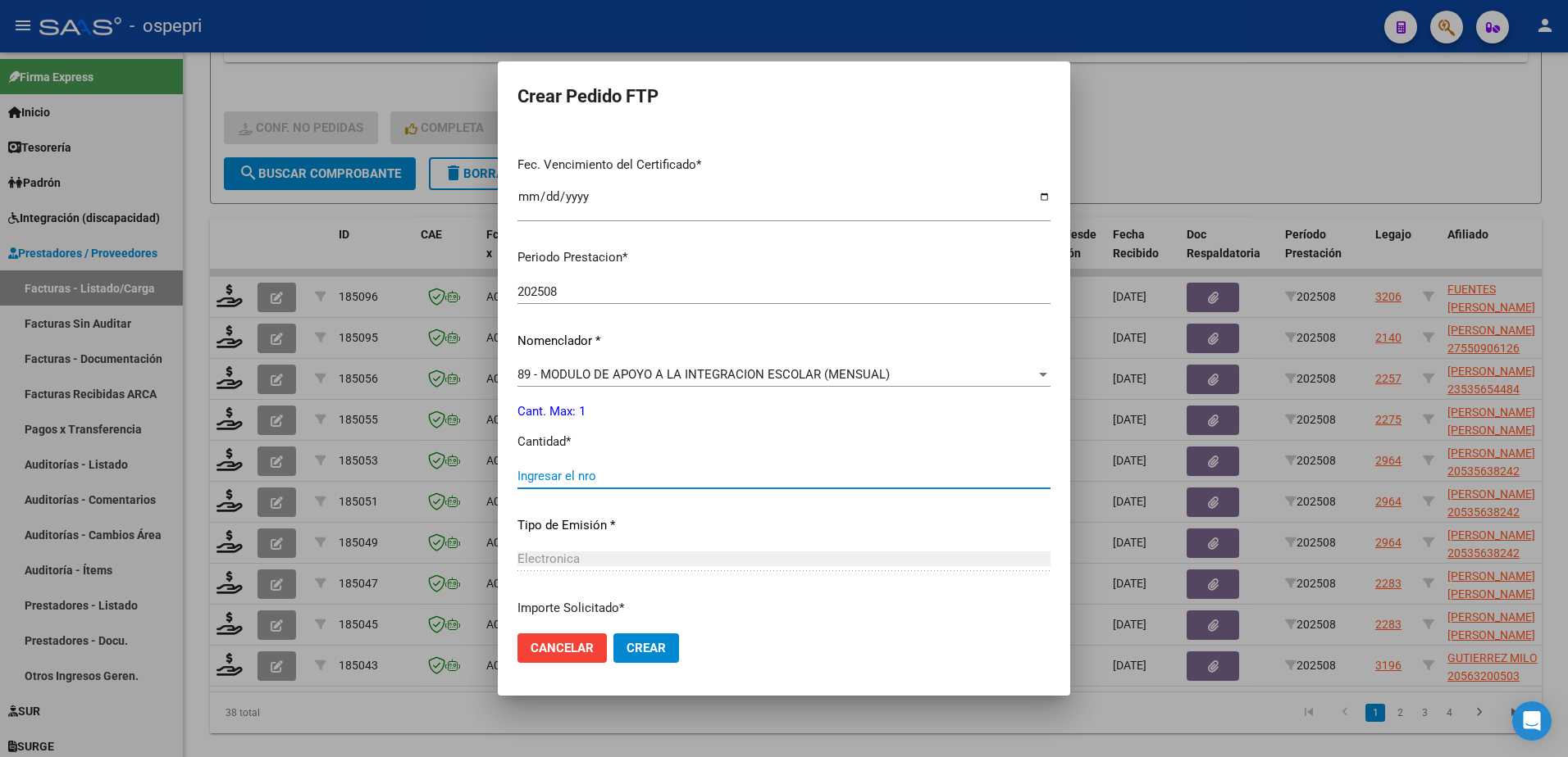
click at [618, 482] on input "Ingresar el nro" at bounding box center [784, 476] width 533 height 14
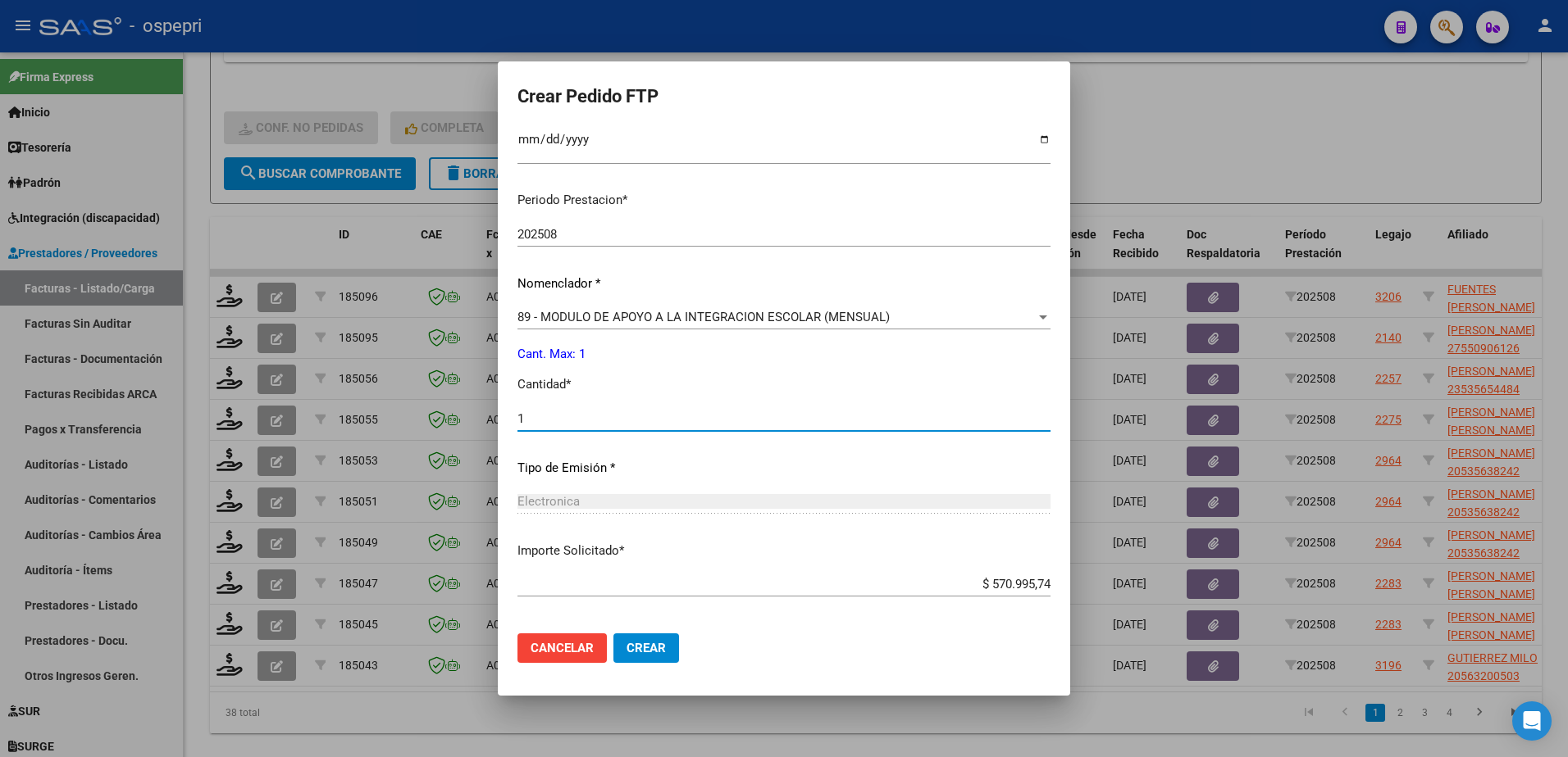
scroll to position [542, 0]
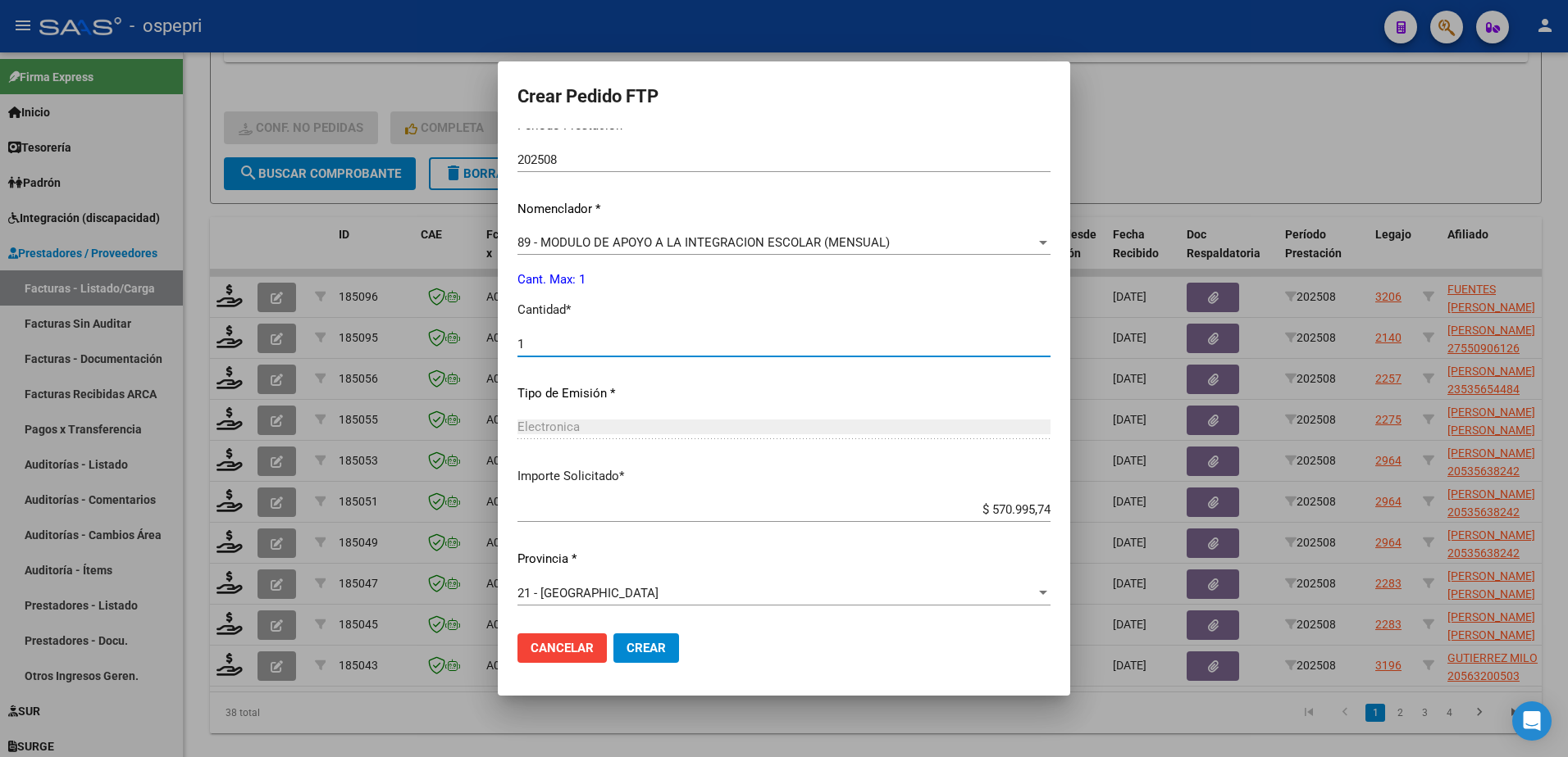
type input "1"
click at [666, 646] on span "Crear" at bounding box center [646, 648] width 40 height 14
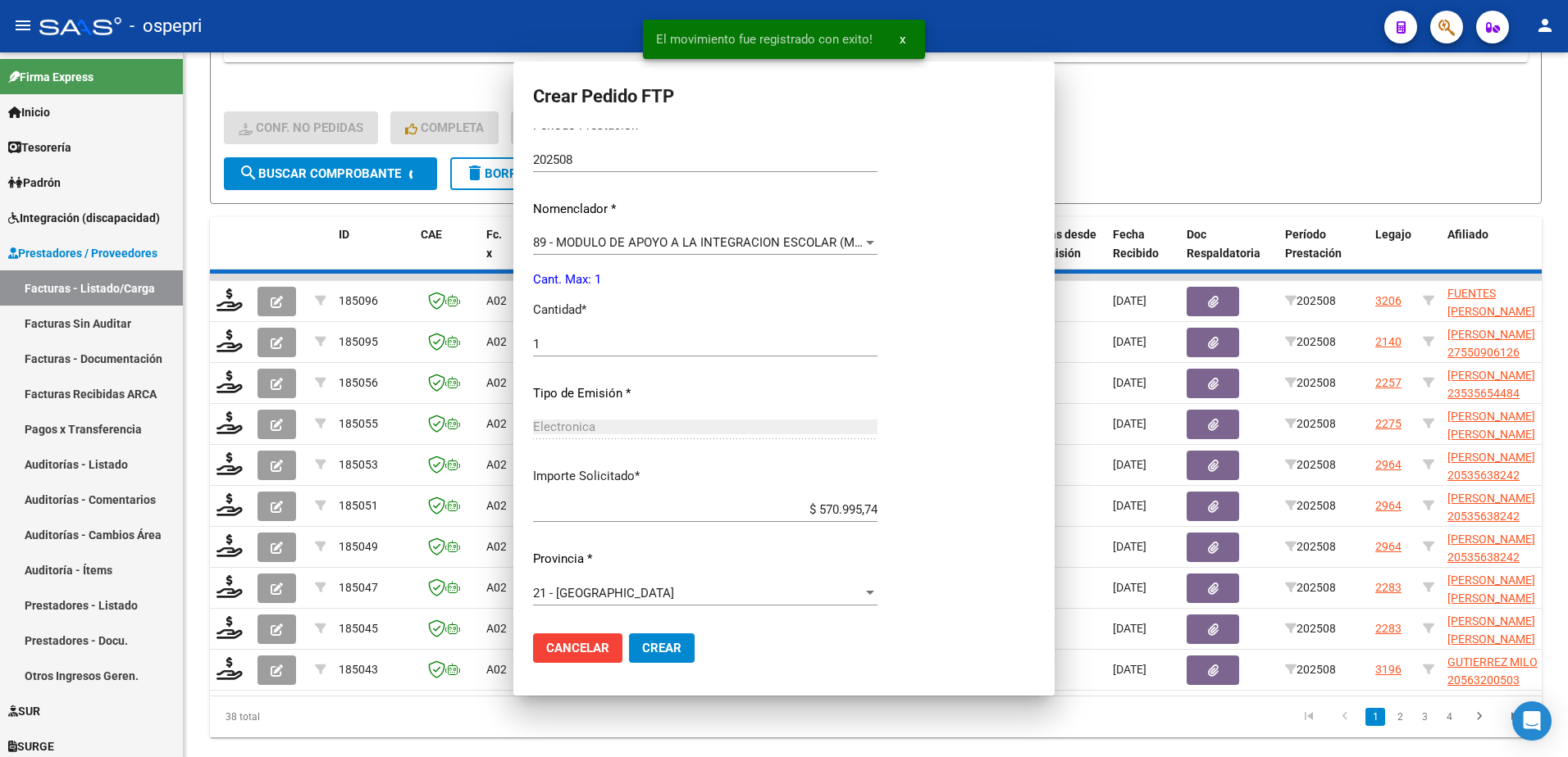
scroll to position [449, 0]
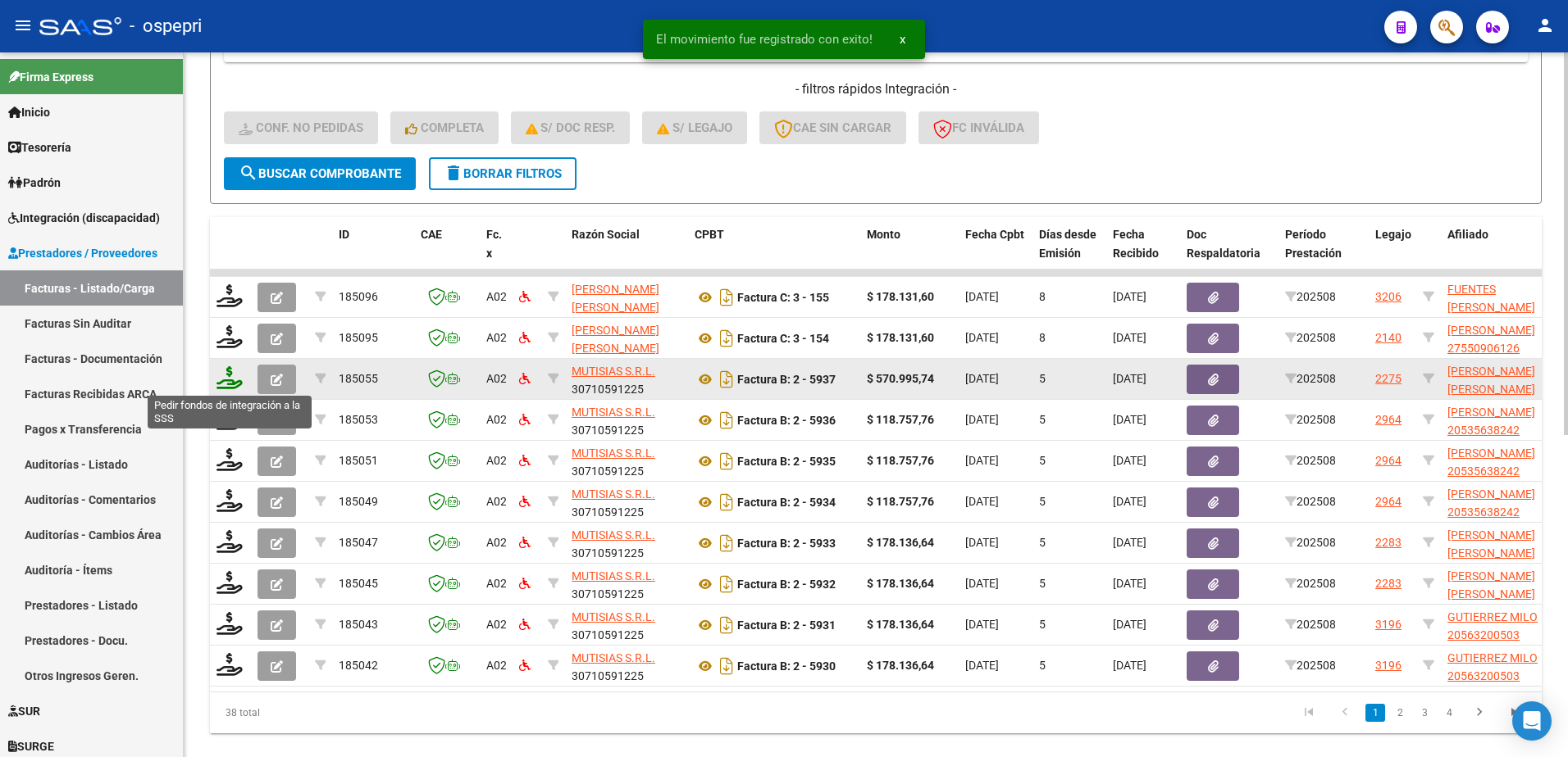
click at [221, 385] on icon at bounding box center [229, 378] width 26 height 23
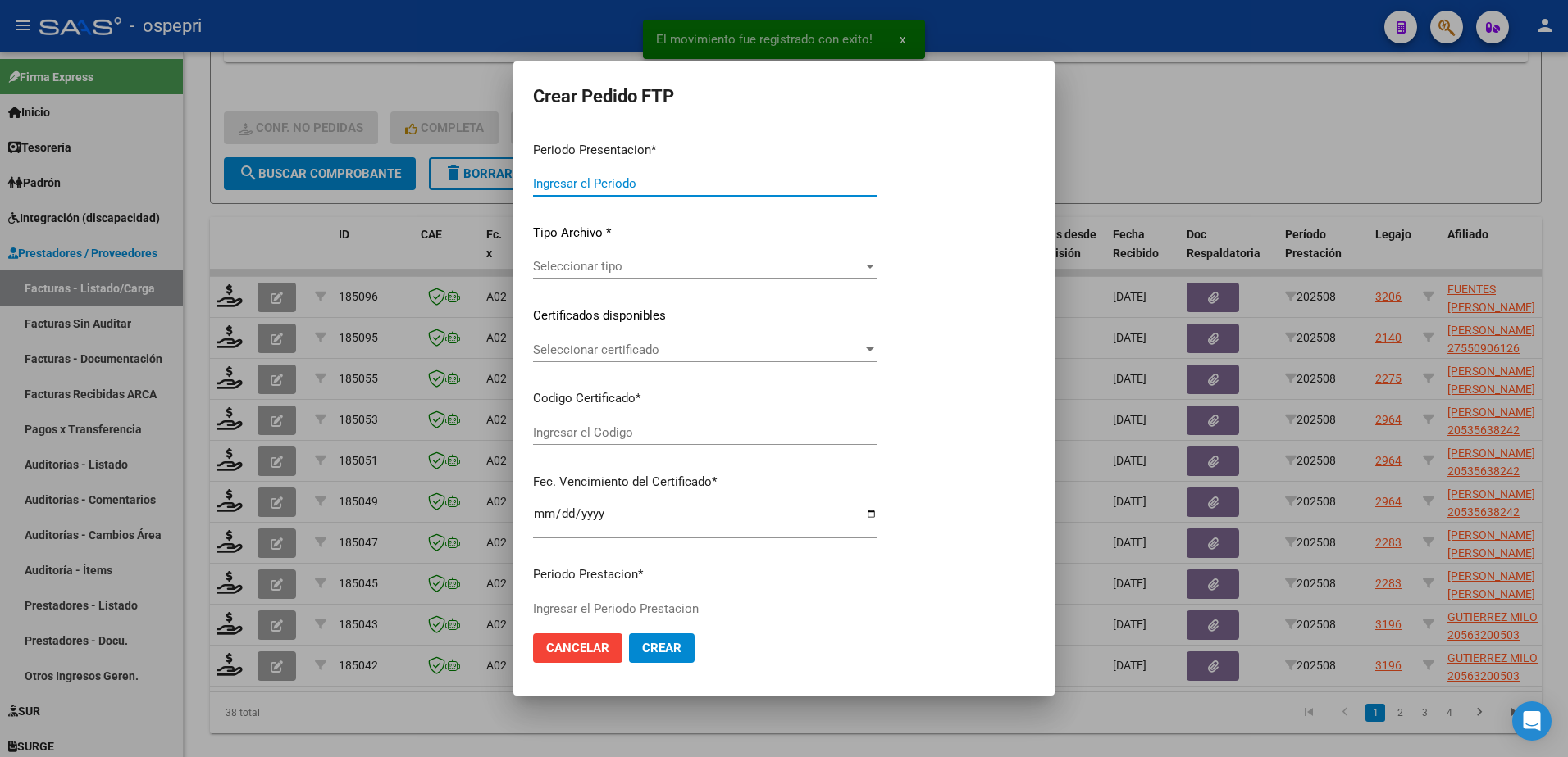
type input "202508"
type input "$ 570.995,74"
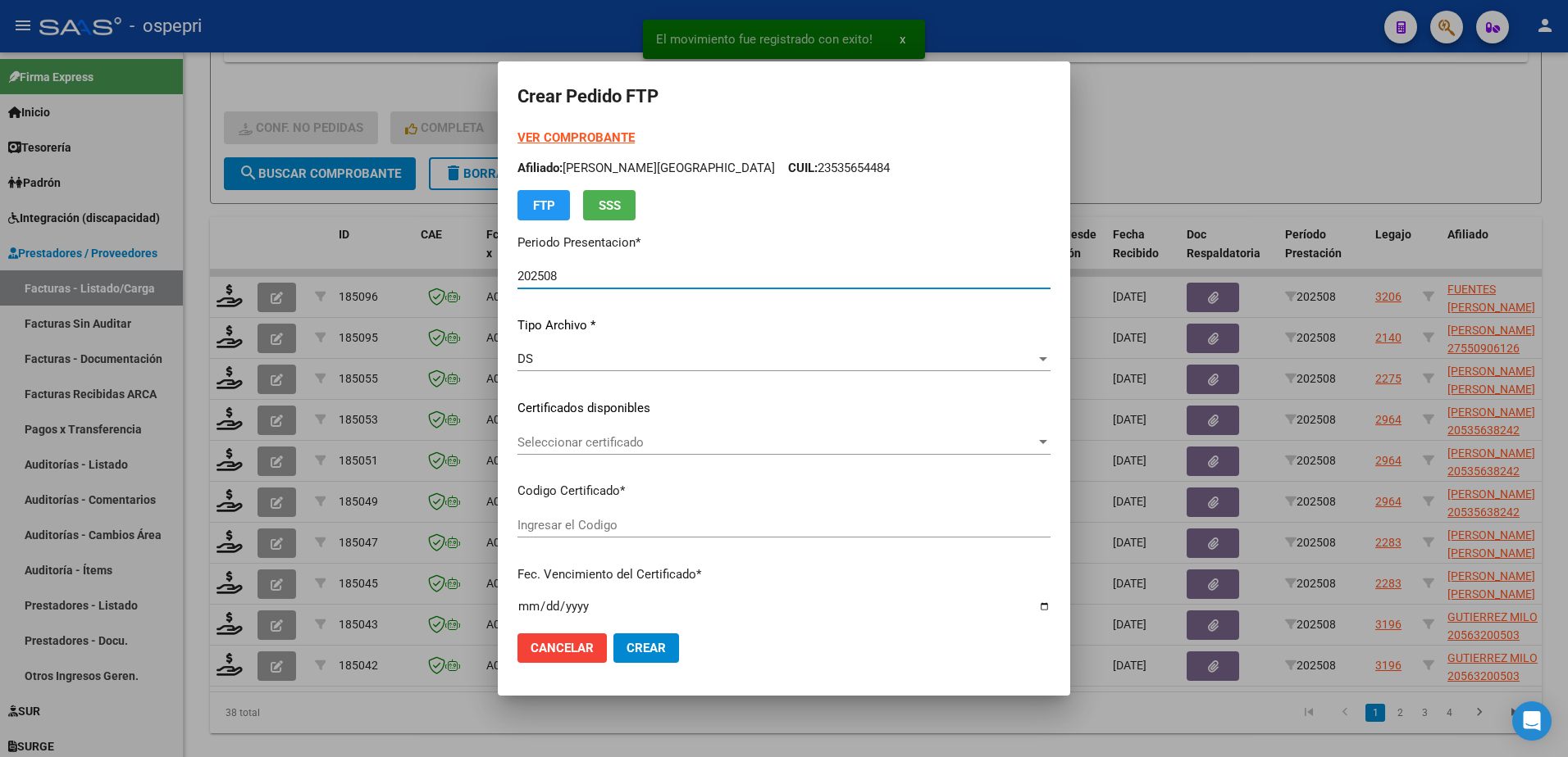
type input "2056757613-3"
type input "2029-01-01"
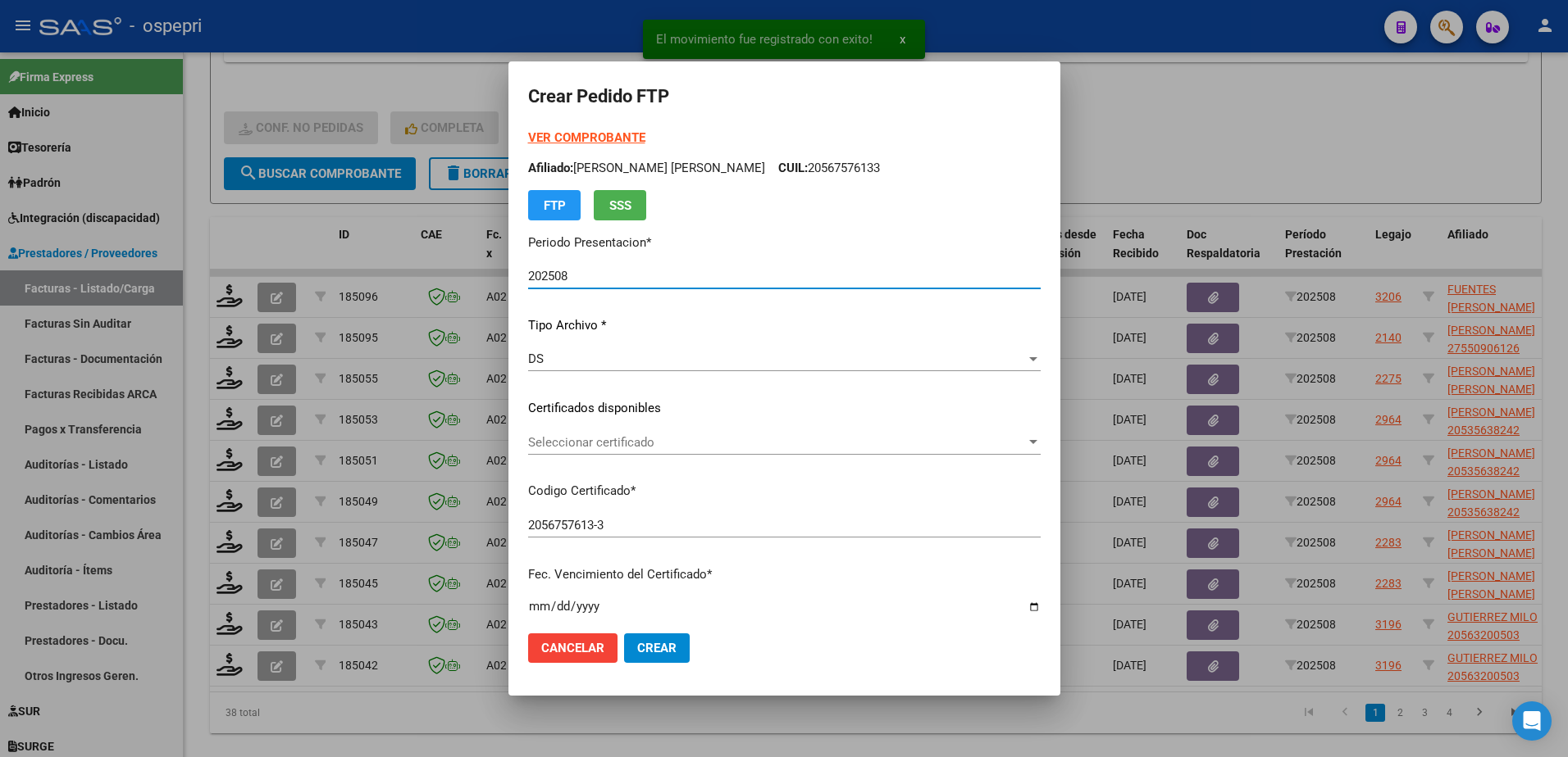
click at [598, 447] on span "Seleccionar certificado" at bounding box center [777, 442] width 498 height 14
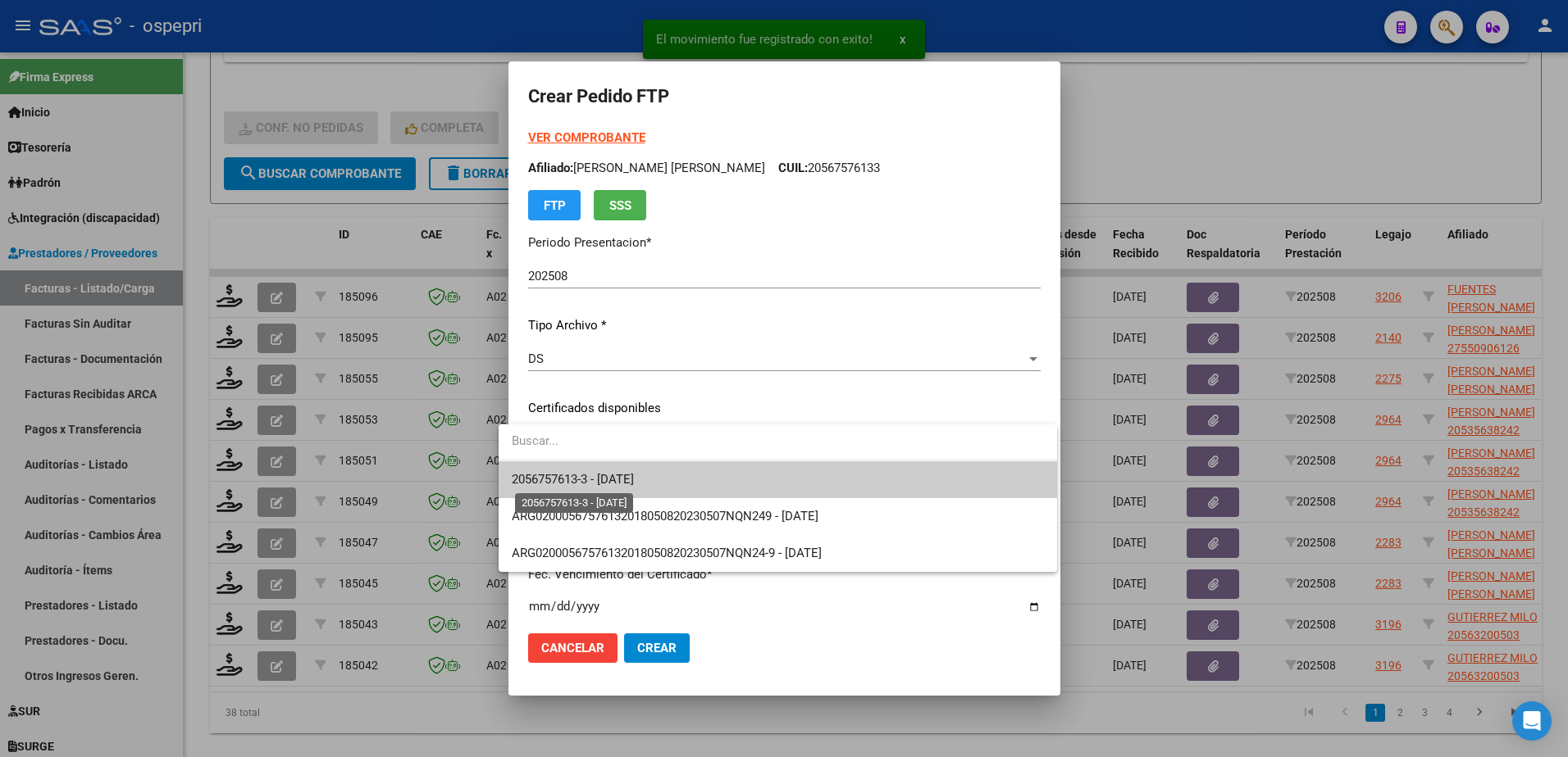
click at [609, 475] on span "2056757613-3 - 2029-01-01" at bounding box center [572, 479] width 123 height 14
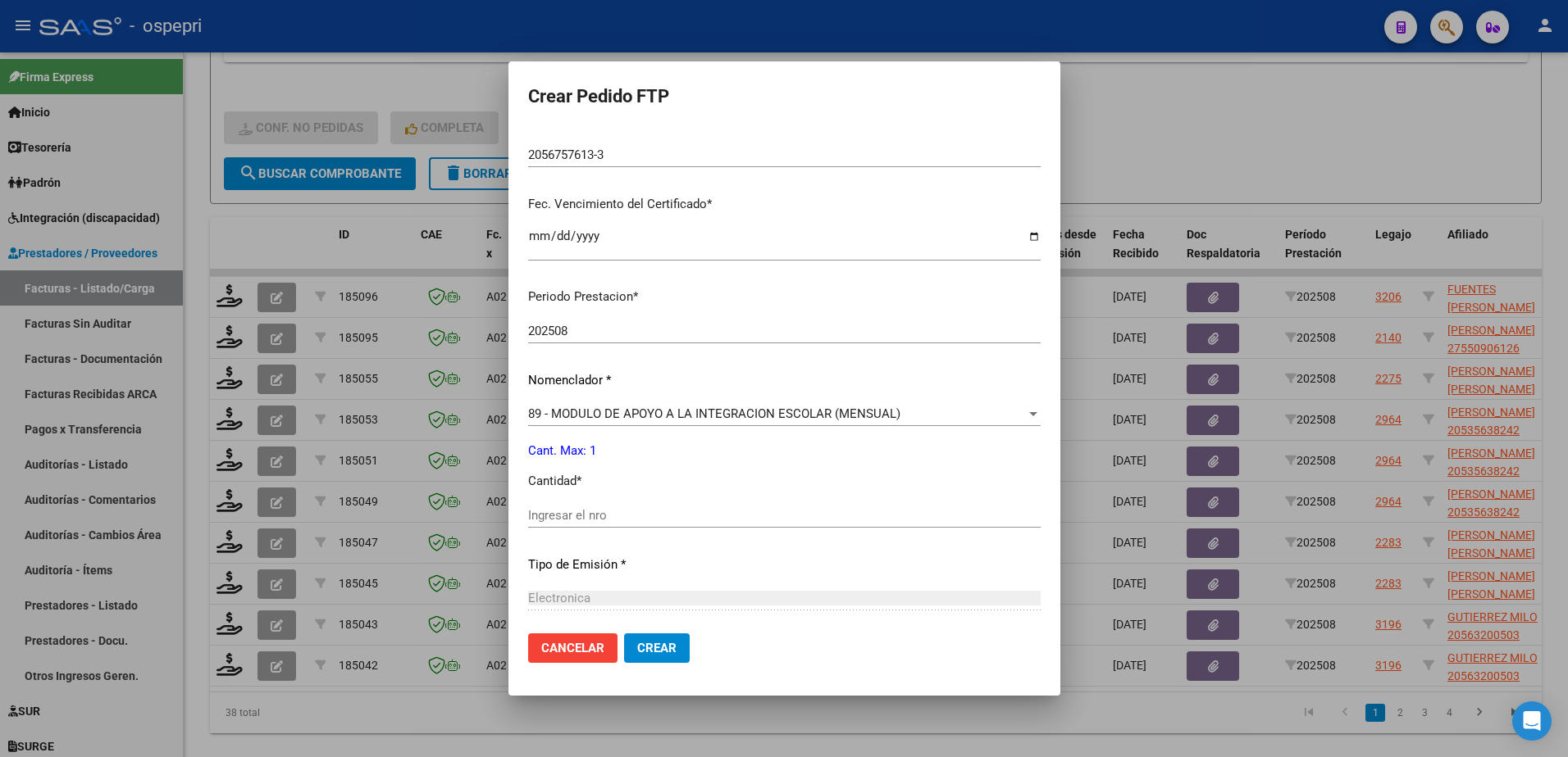
scroll to position [492, 0]
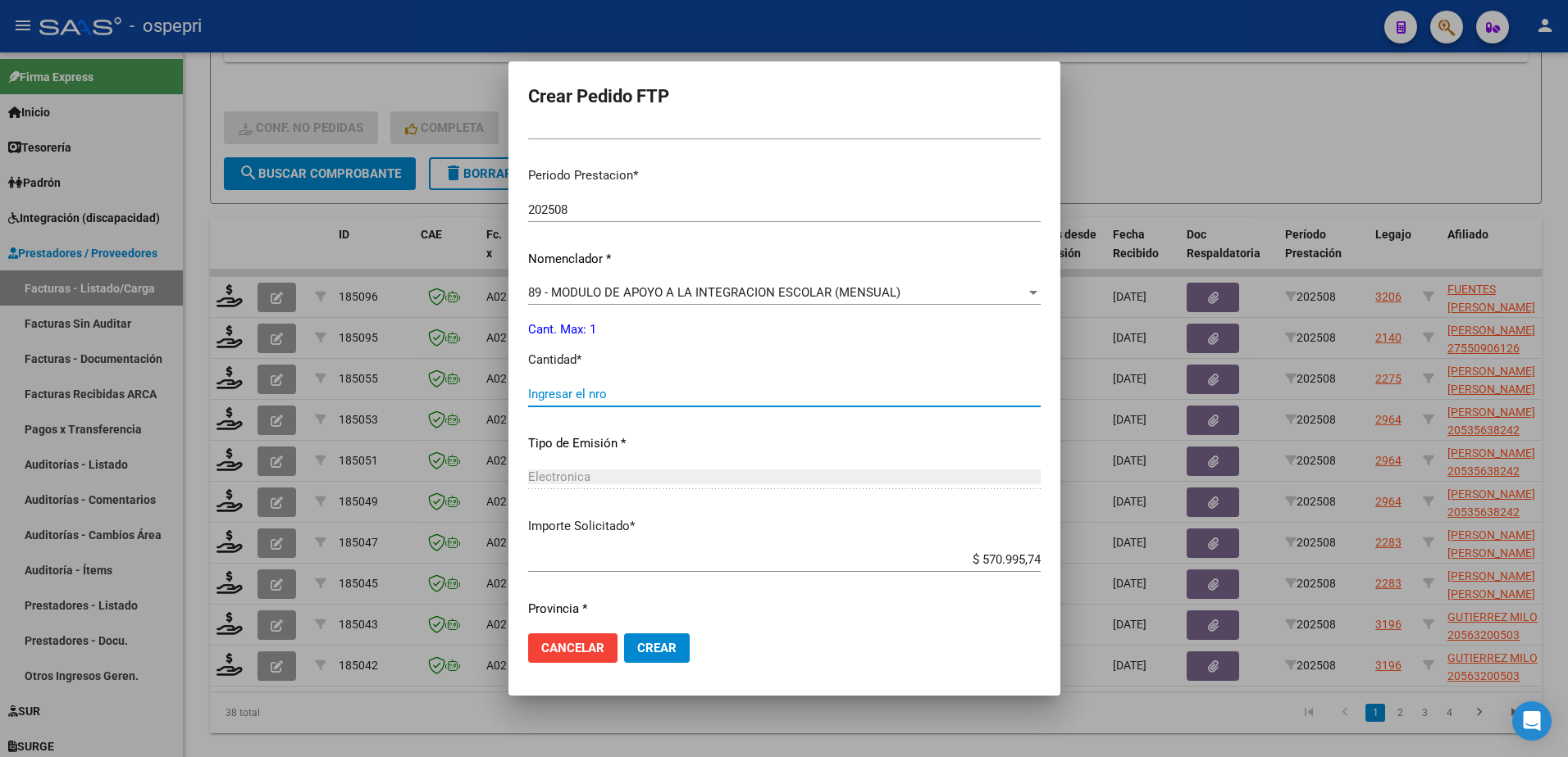
click at [553, 393] on input "Ingresar el nro" at bounding box center [784, 394] width 512 height 14
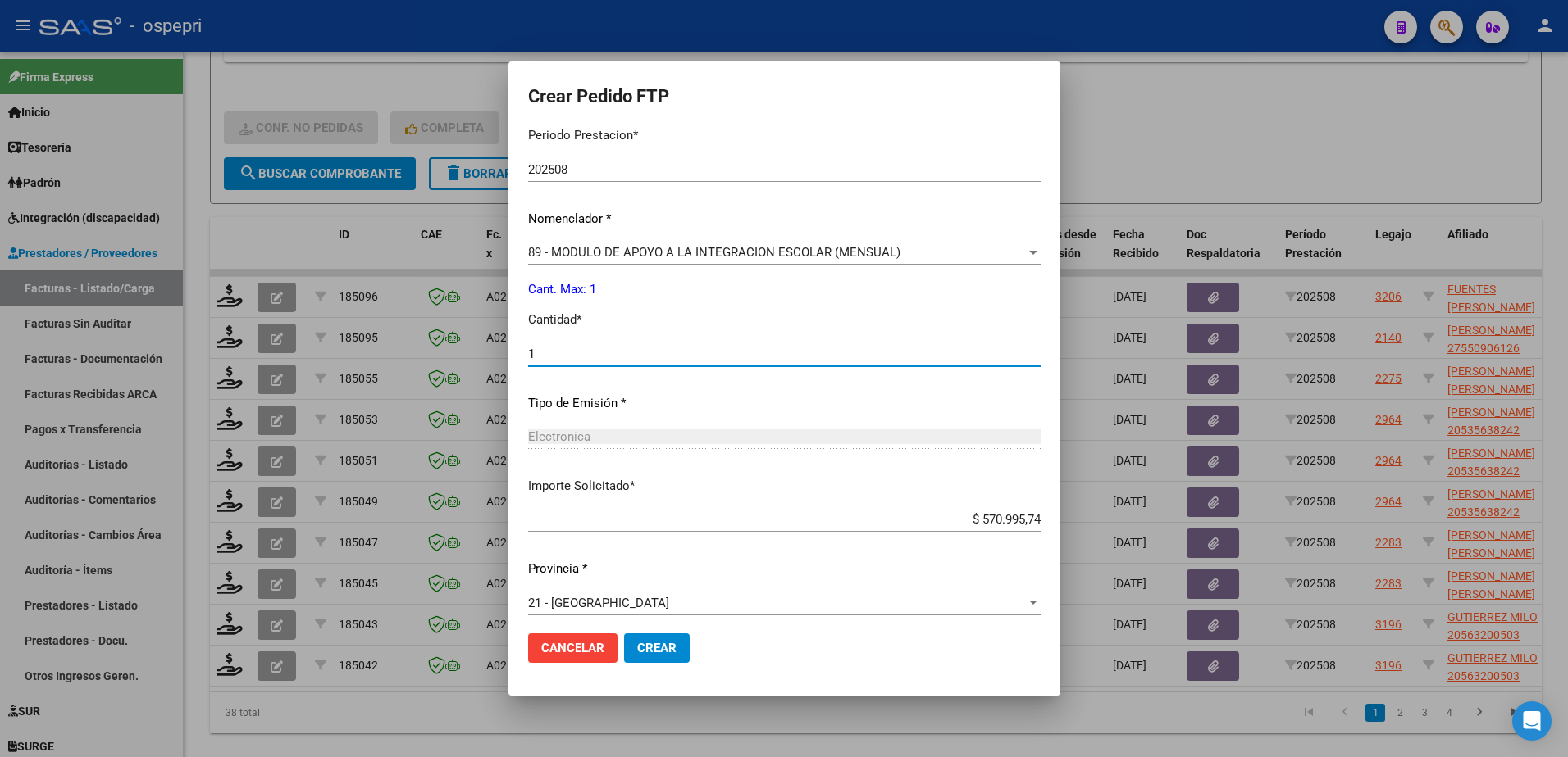
scroll to position [542, 0]
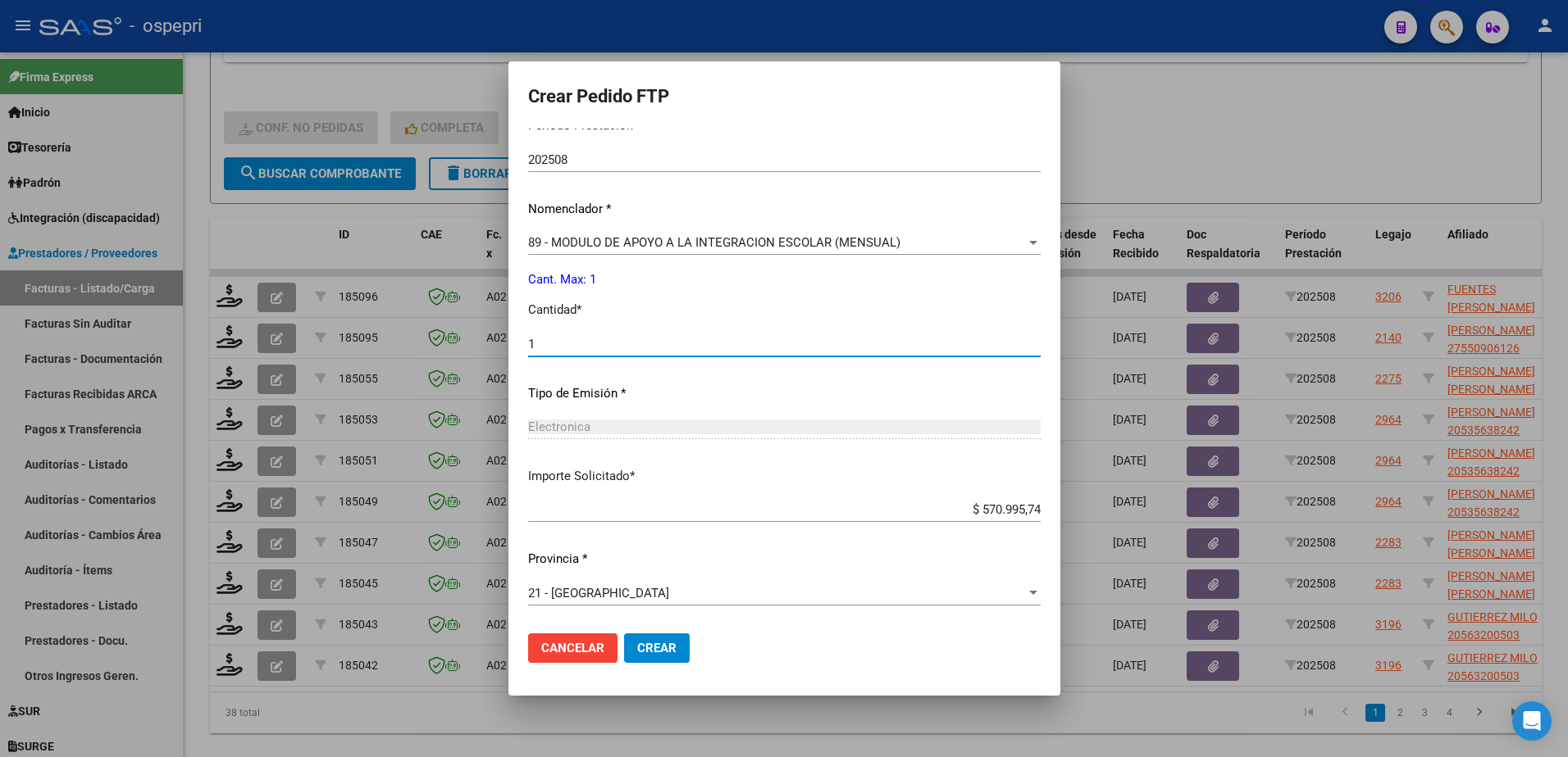
type input "1"
click at [653, 647] on span "Crear" at bounding box center [657, 648] width 40 height 14
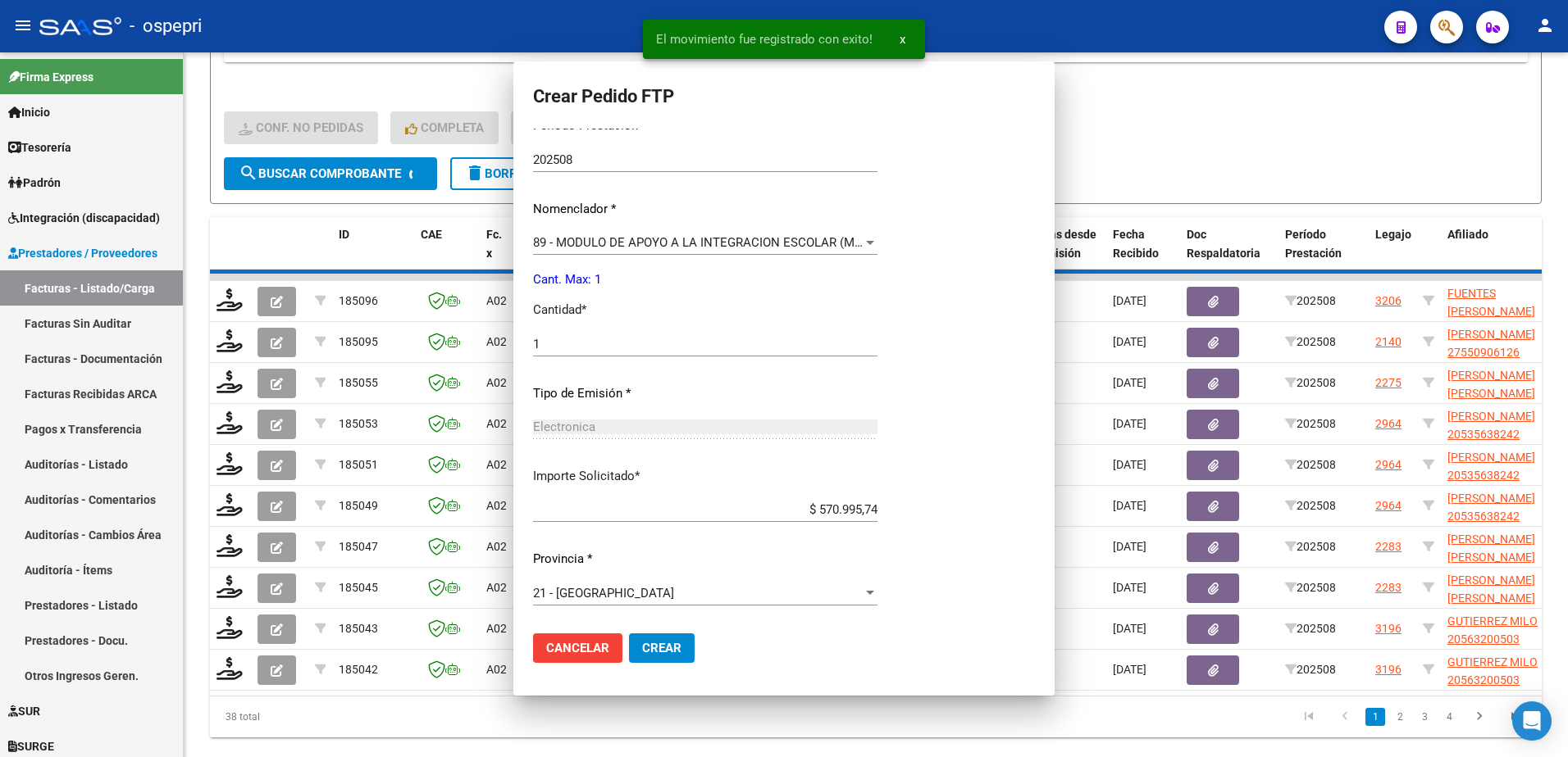
scroll to position [0, 0]
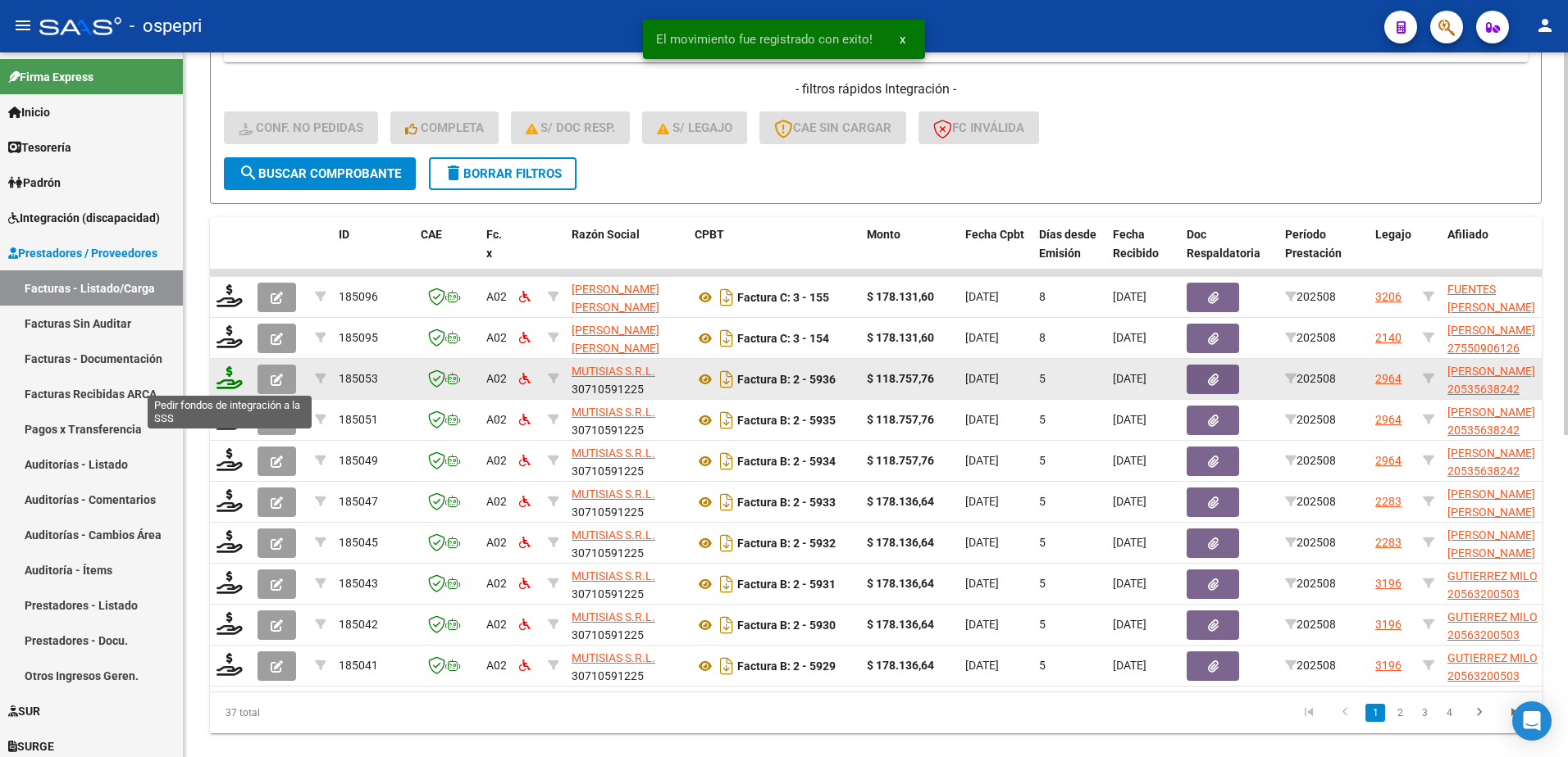
click at [232, 383] on icon at bounding box center [229, 378] width 26 height 23
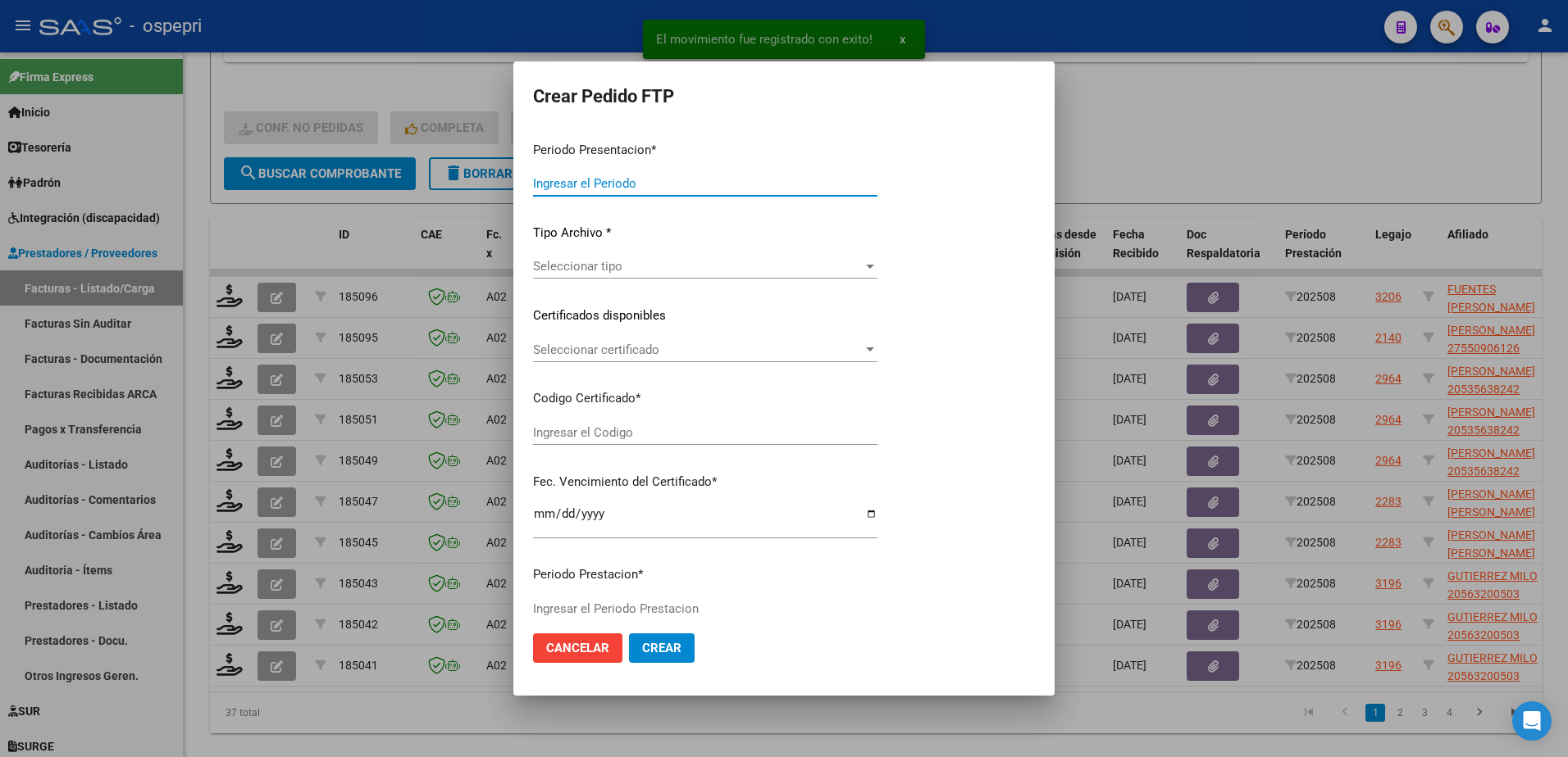
type input "202508"
type input "$ 118.757,76"
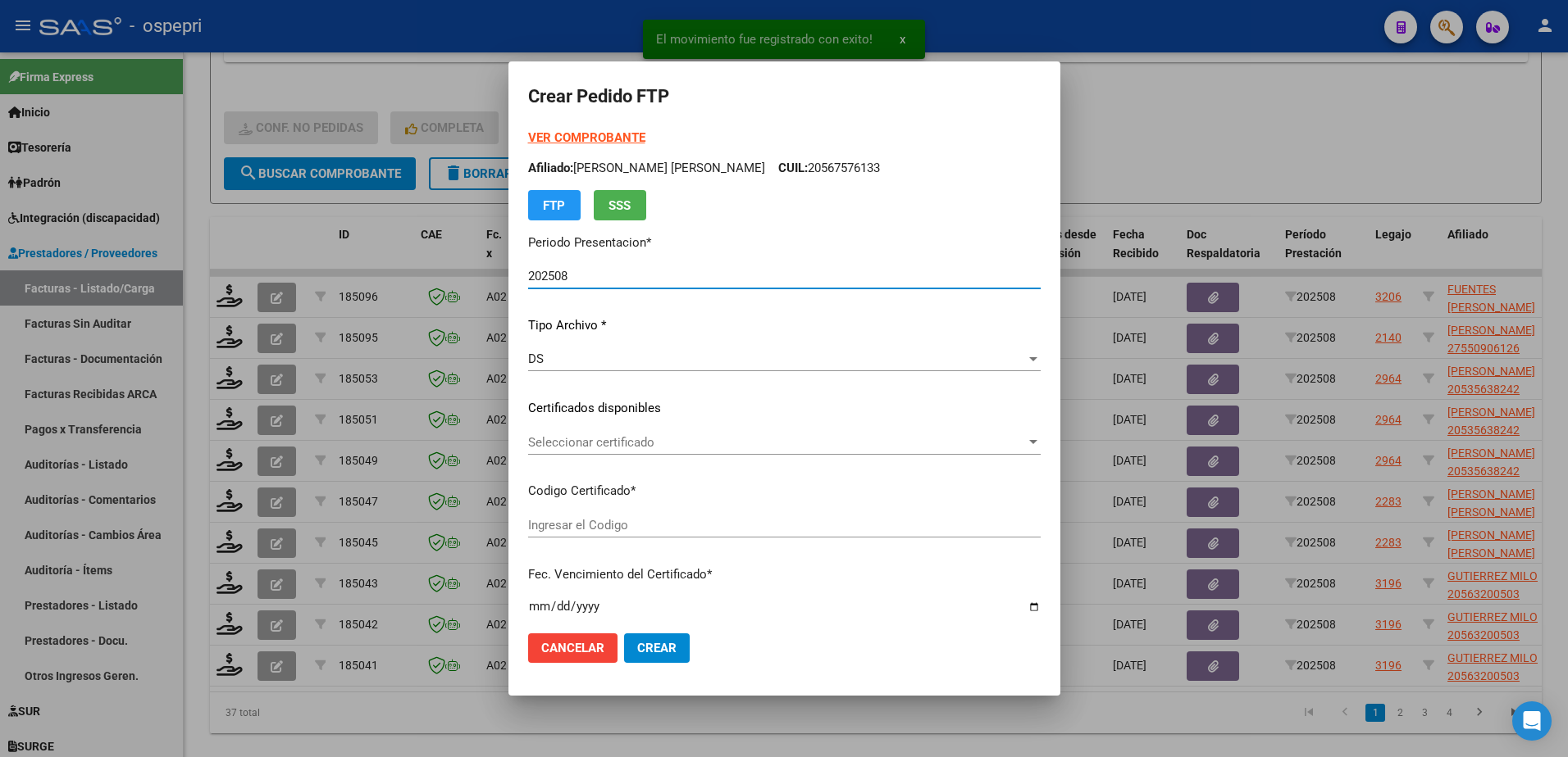
click at [581, 439] on span "Seleccionar certificado" at bounding box center [777, 442] width 498 height 14
type input "20535638242"
type input "2025-10-01"
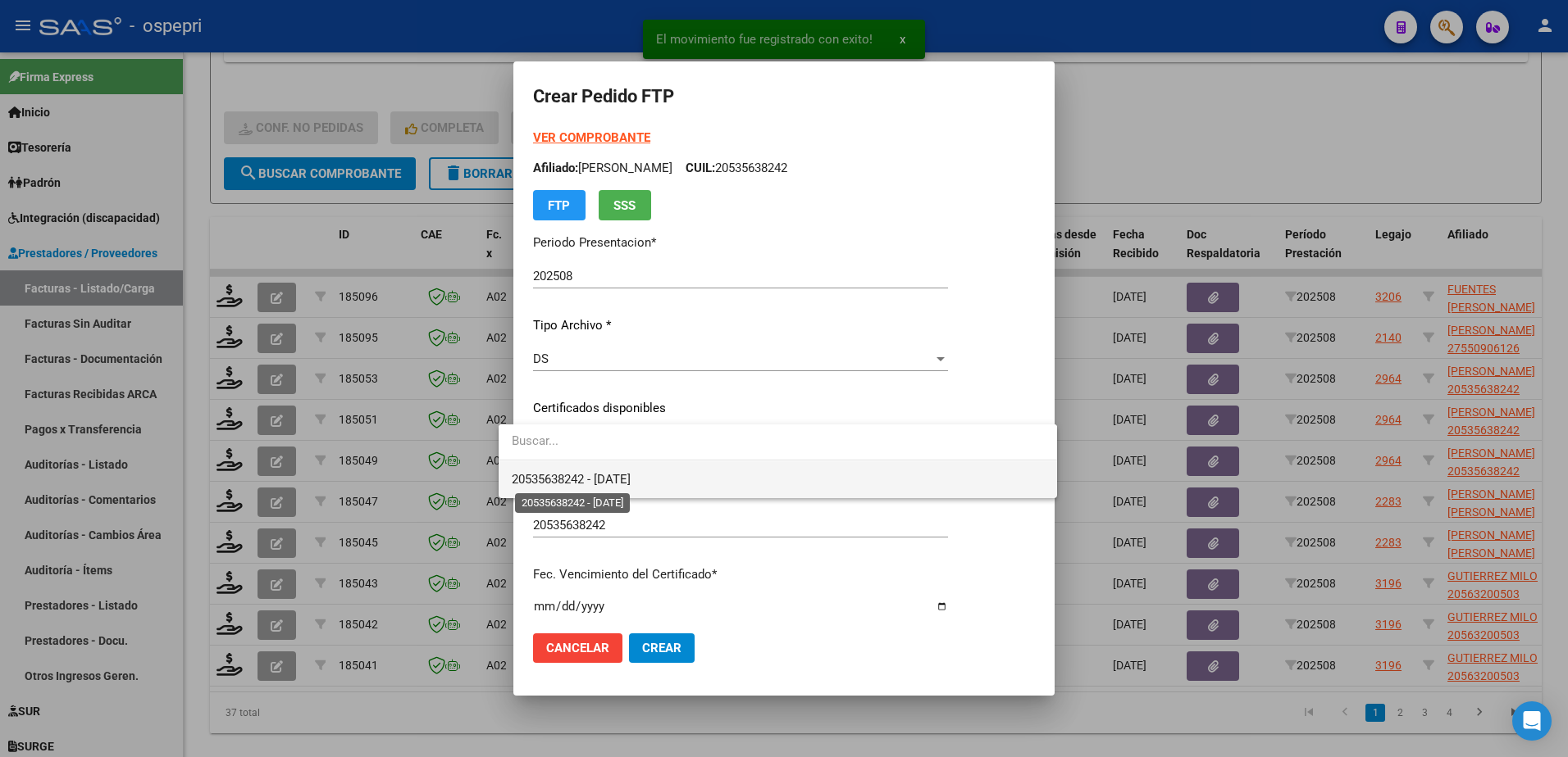
click at [620, 482] on span "20535638242 - 2025-10-01" at bounding box center [571, 479] width 119 height 14
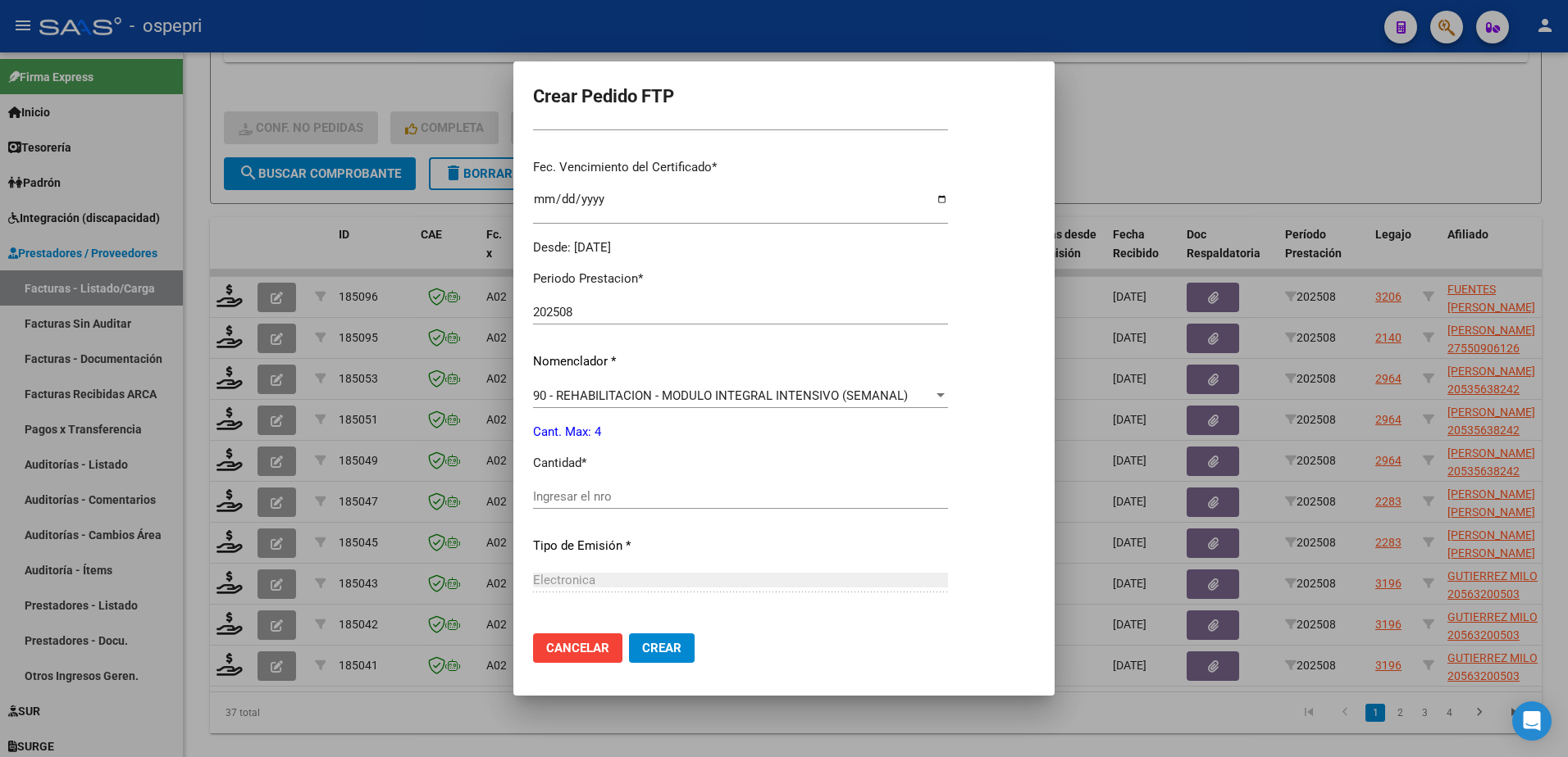
scroll to position [410, 0]
click at [582, 490] on input "Ingresar el nro" at bounding box center [740, 493] width 415 height 14
type input "4"
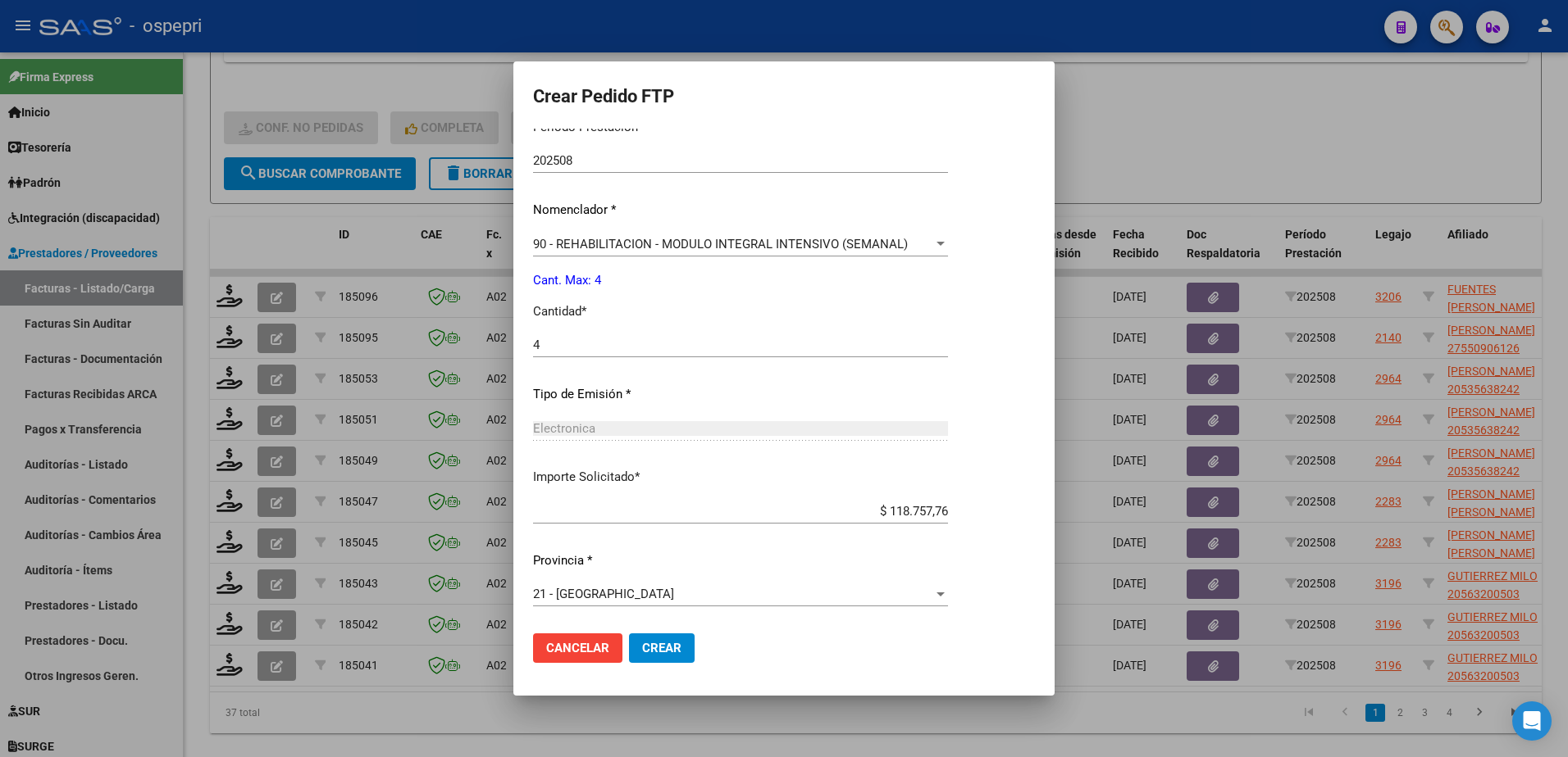
scroll to position [560, 0]
click at [662, 646] on span "Crear" at bounding box center [662, 648] width 40 height 14
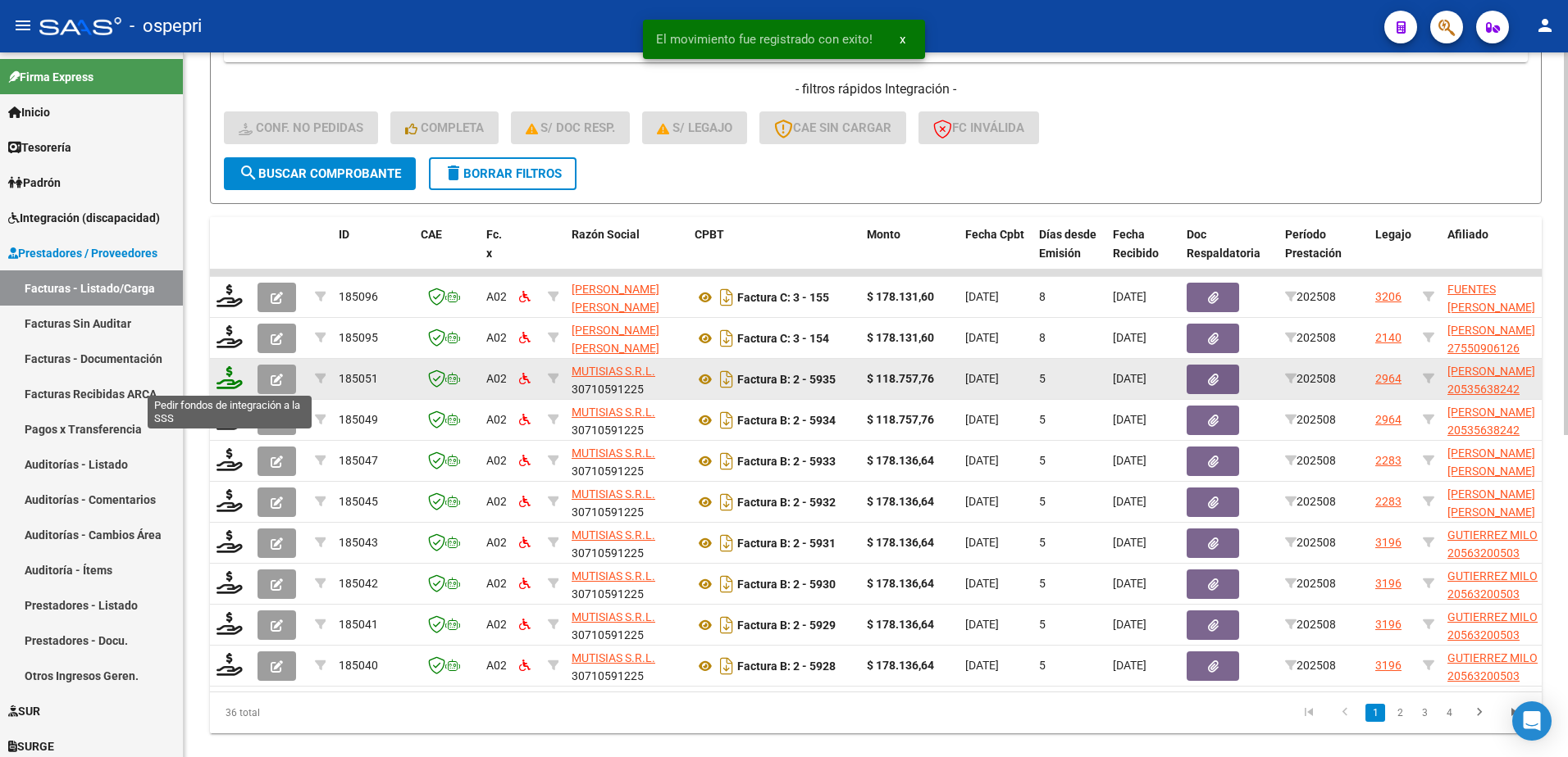
click at [232, 382] on icon at bounding box center [229, 378] width 26 height 23
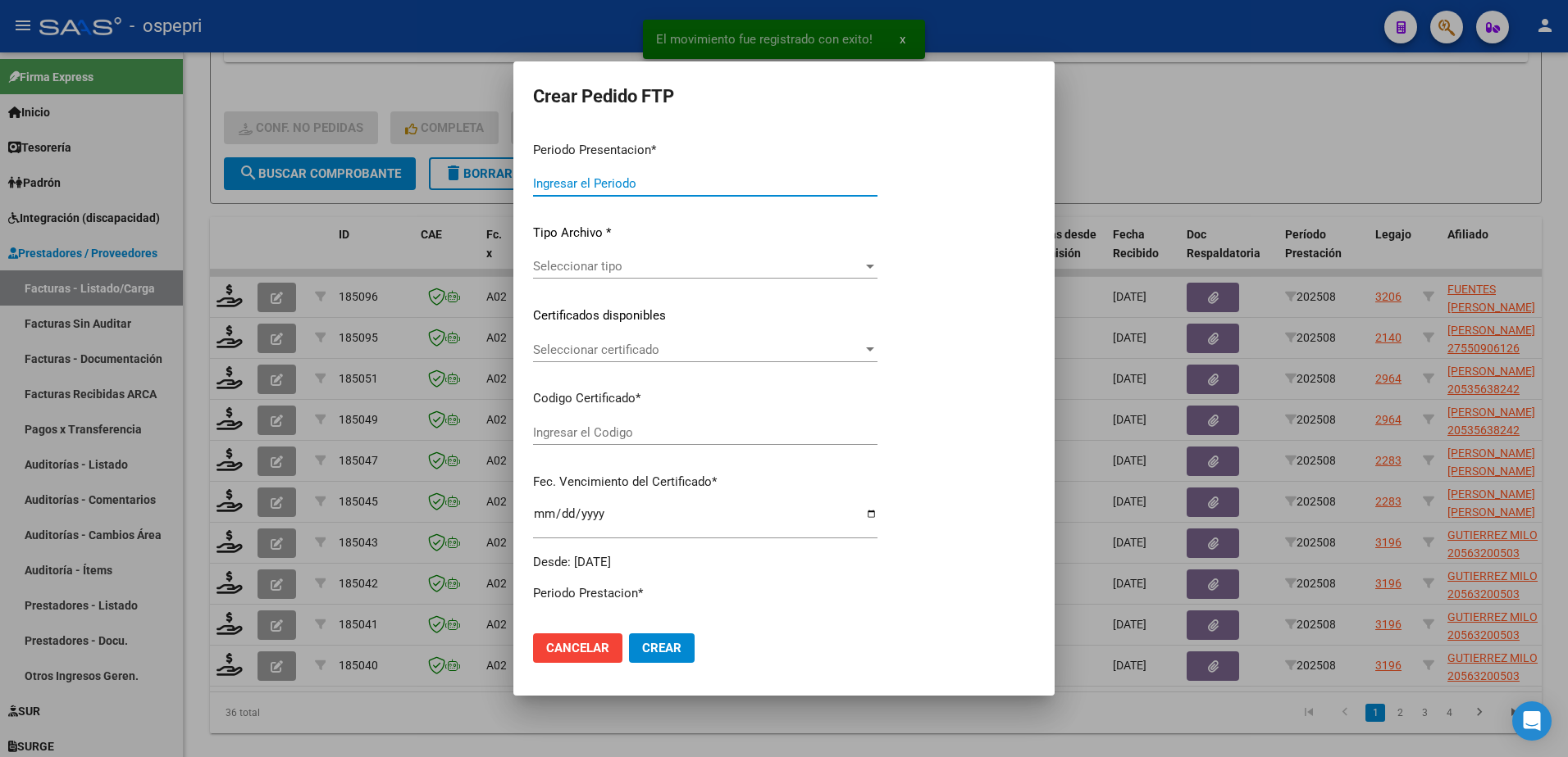
type input "202508"
type input "$ 118.757,76"
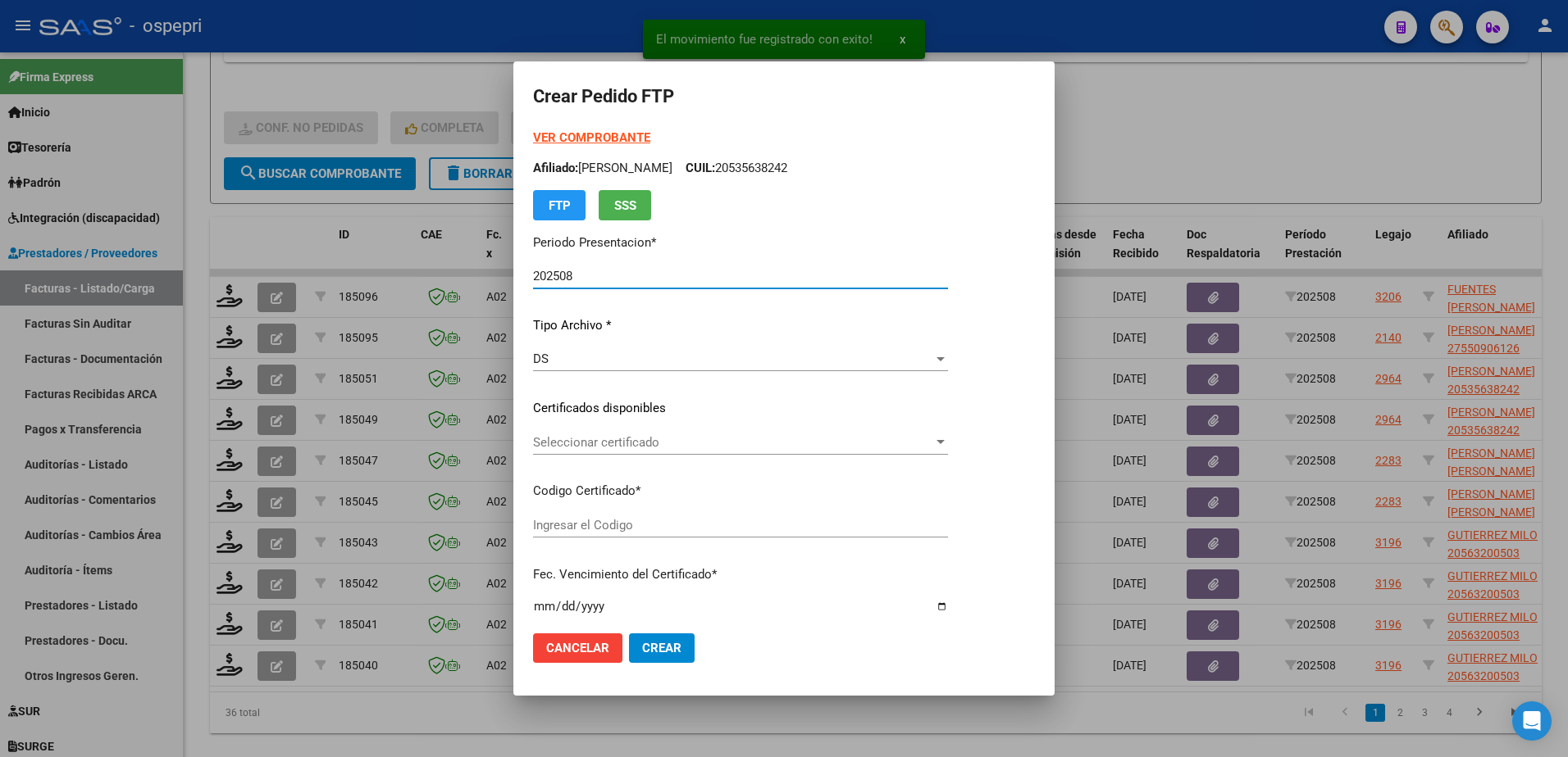
type input "20535638242"
type input "2025-10-01"
click at [606, 441] on span "Seleccionar certificado" at bounding box center [733, 442] width 400 height 14
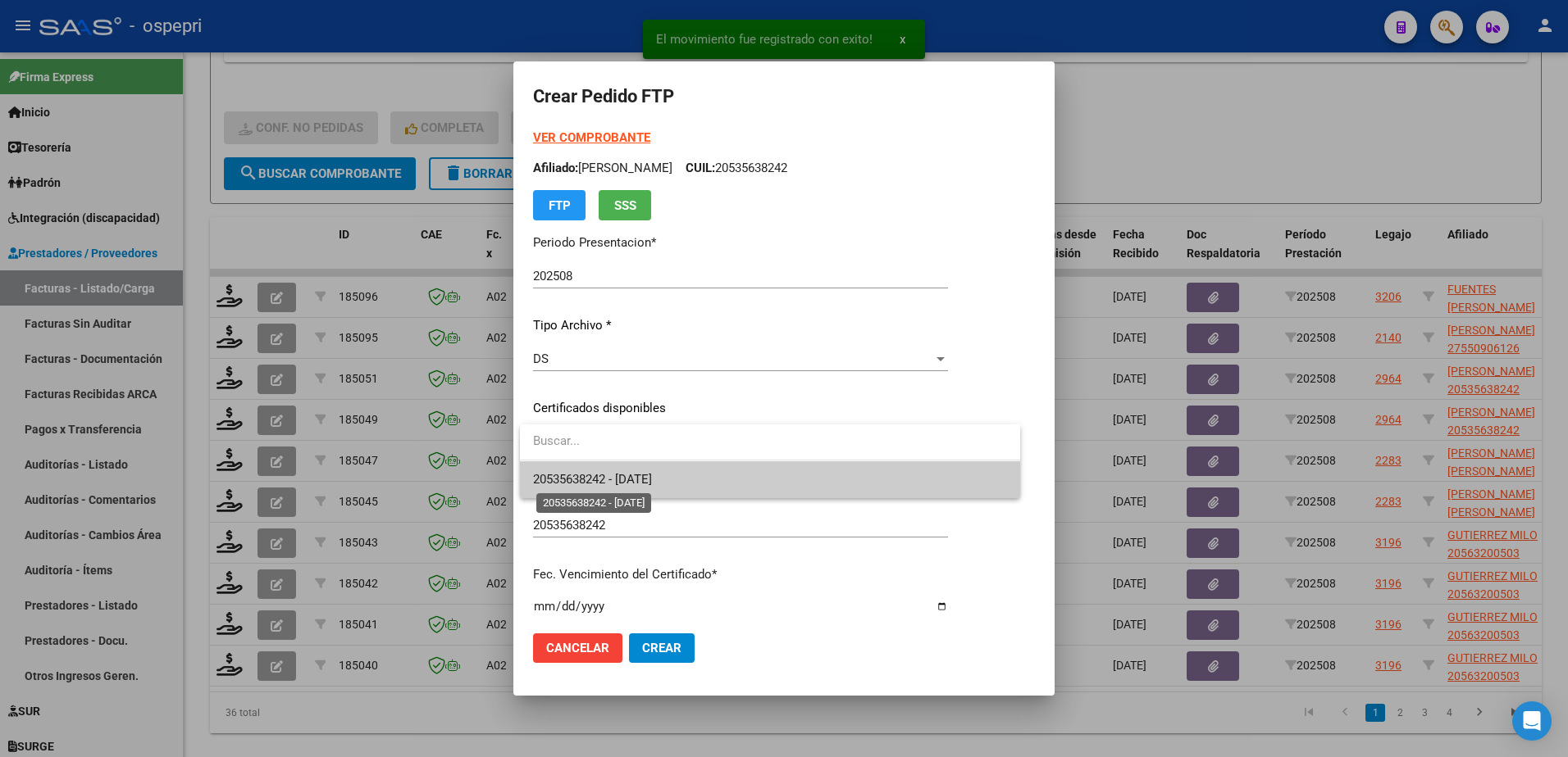
click at [617, 481] on span "20535638242 - 2025-10-01" at bounding box center [593, 479] width 119 height 14
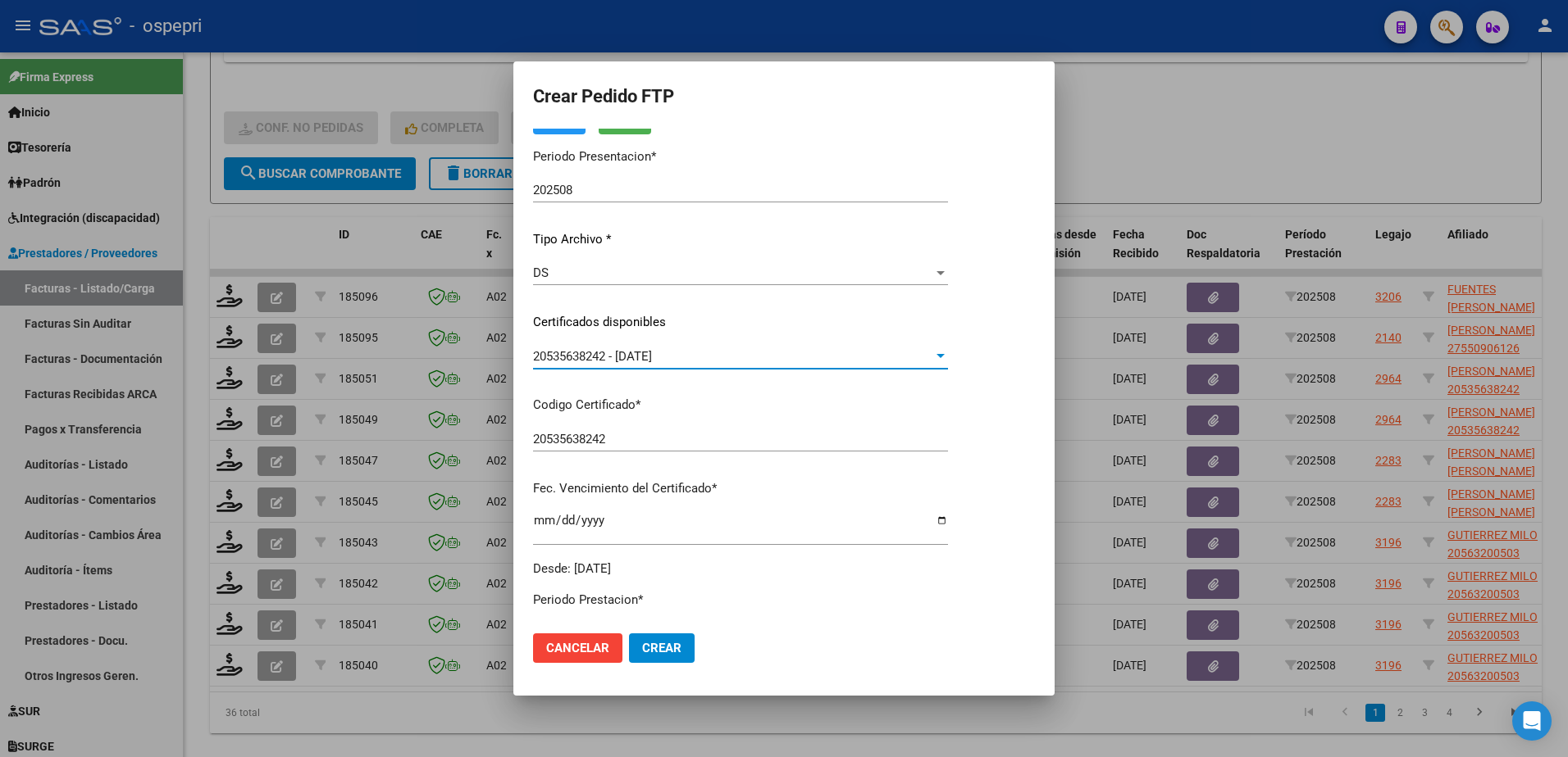
scroll to position [328, 0]
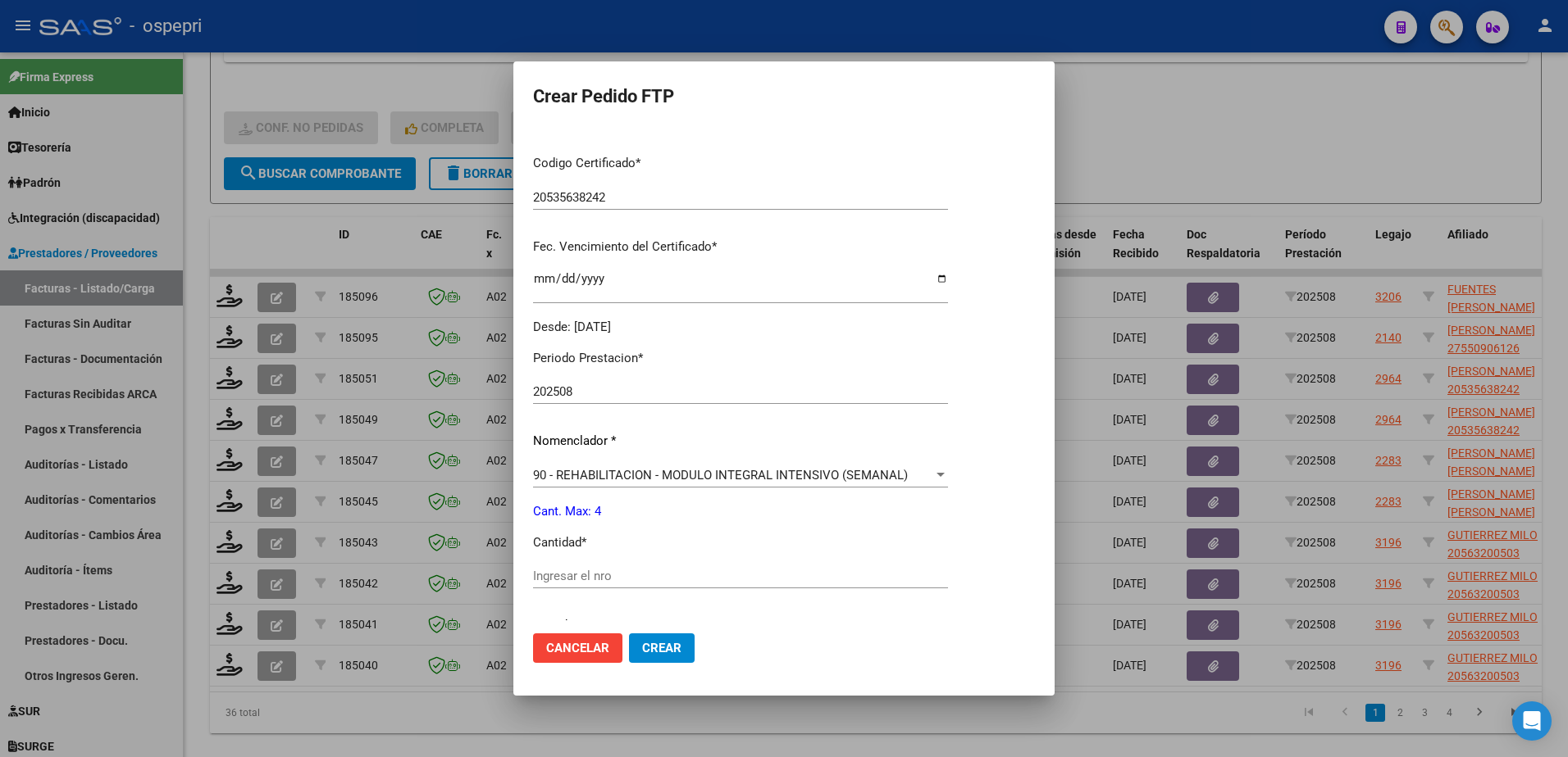
click at [610, 573] on input "Ingresar el nro" at bounding box center [740, 575] width 415 height 14
type input "4"
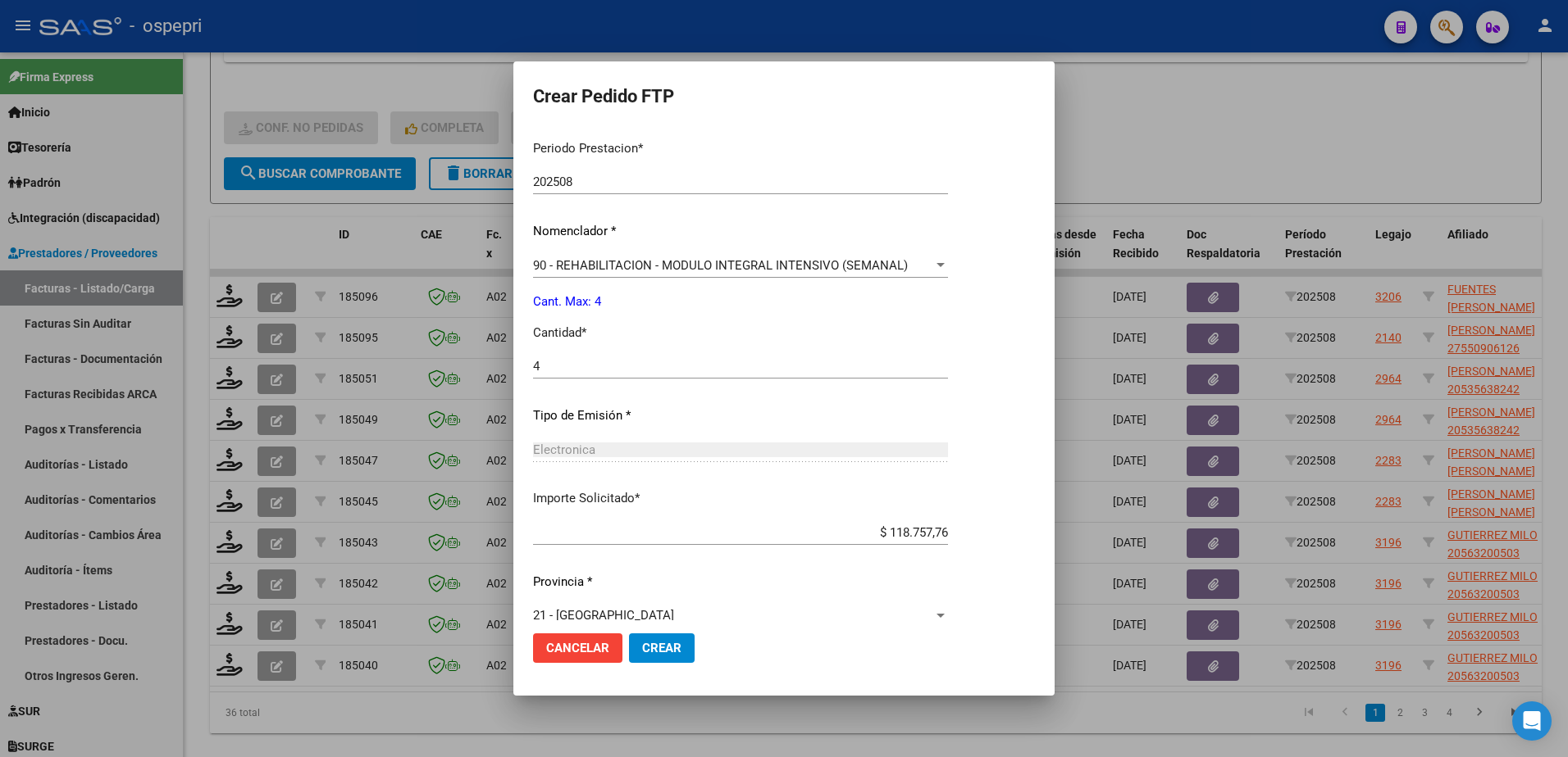
scroll to position [560, 0]
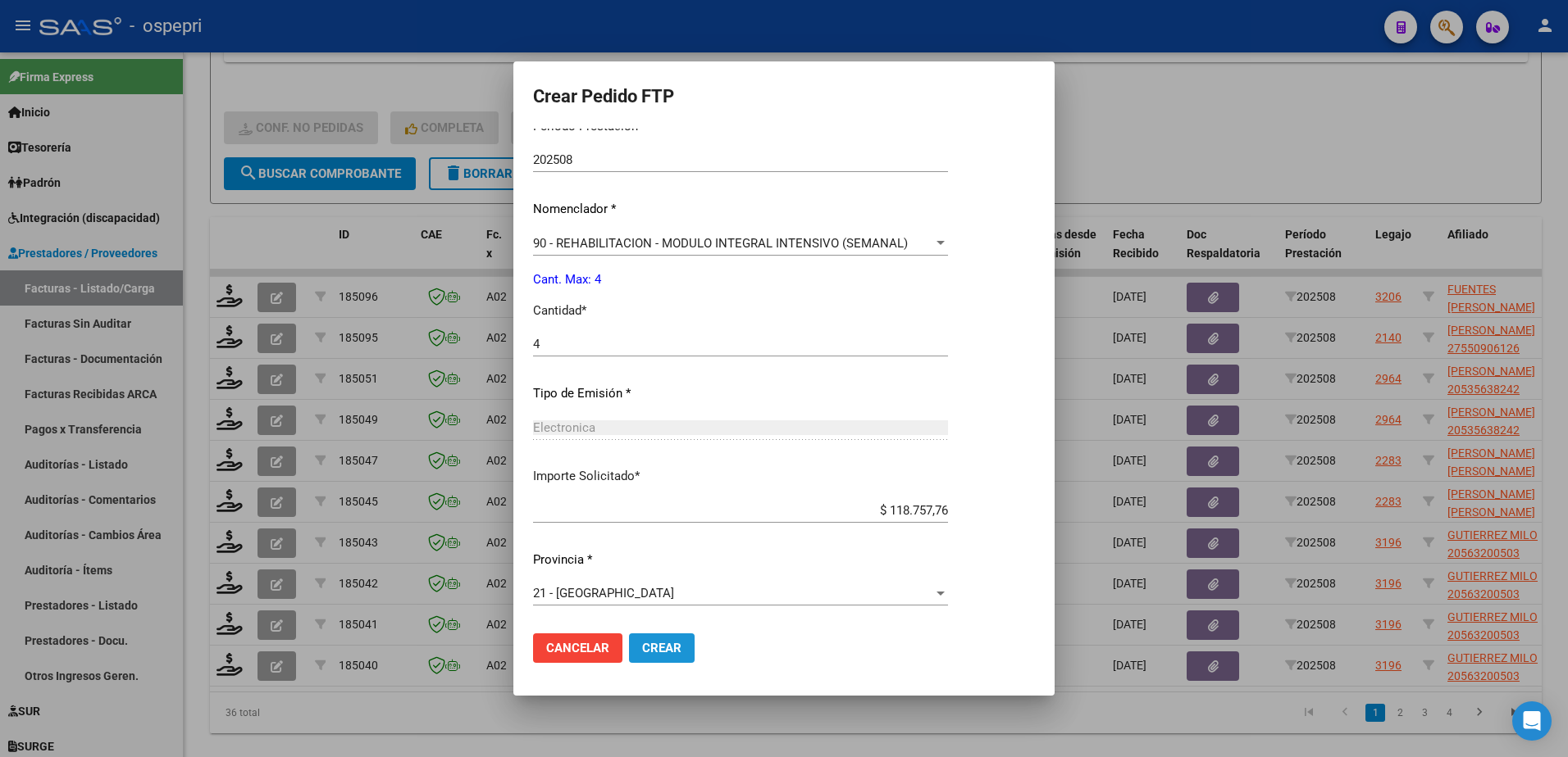
click at [663, 652] on span "Crear" at bounding box center [662, 648] width 40 height 14
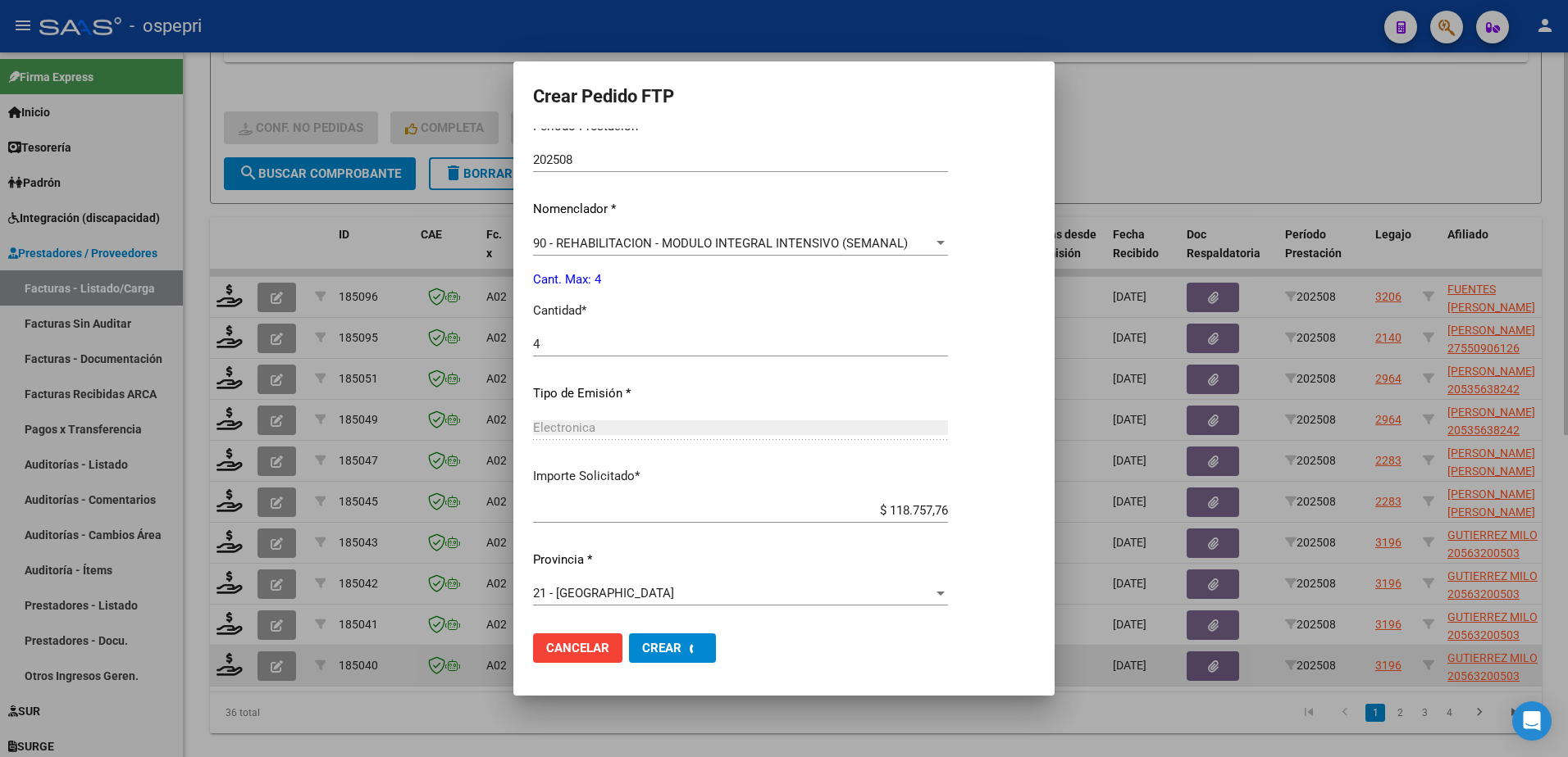
scroll to position [467, 0]
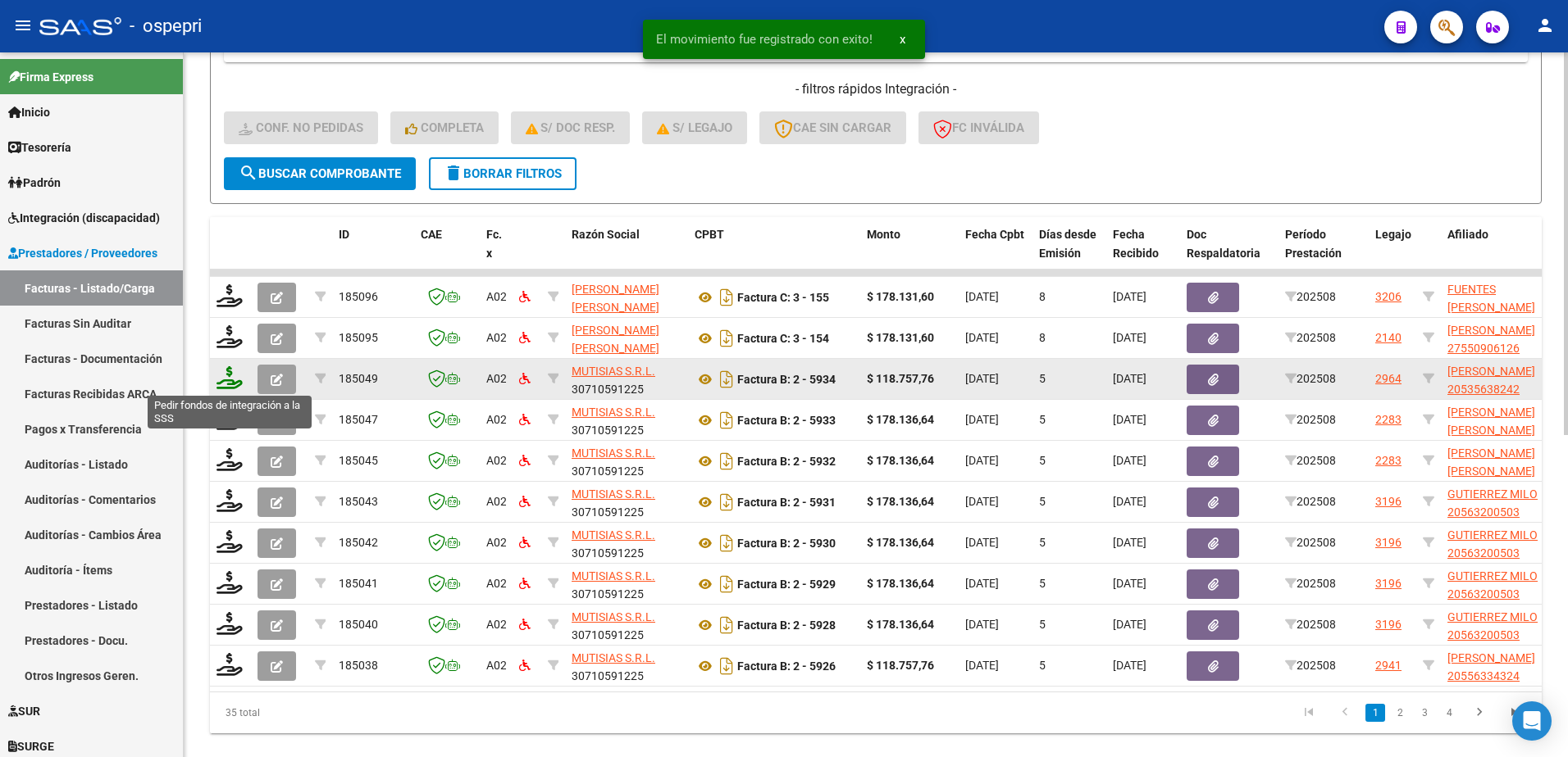
click at [220, 383] on icon at bounding box center [229, 378] width 26 height 23
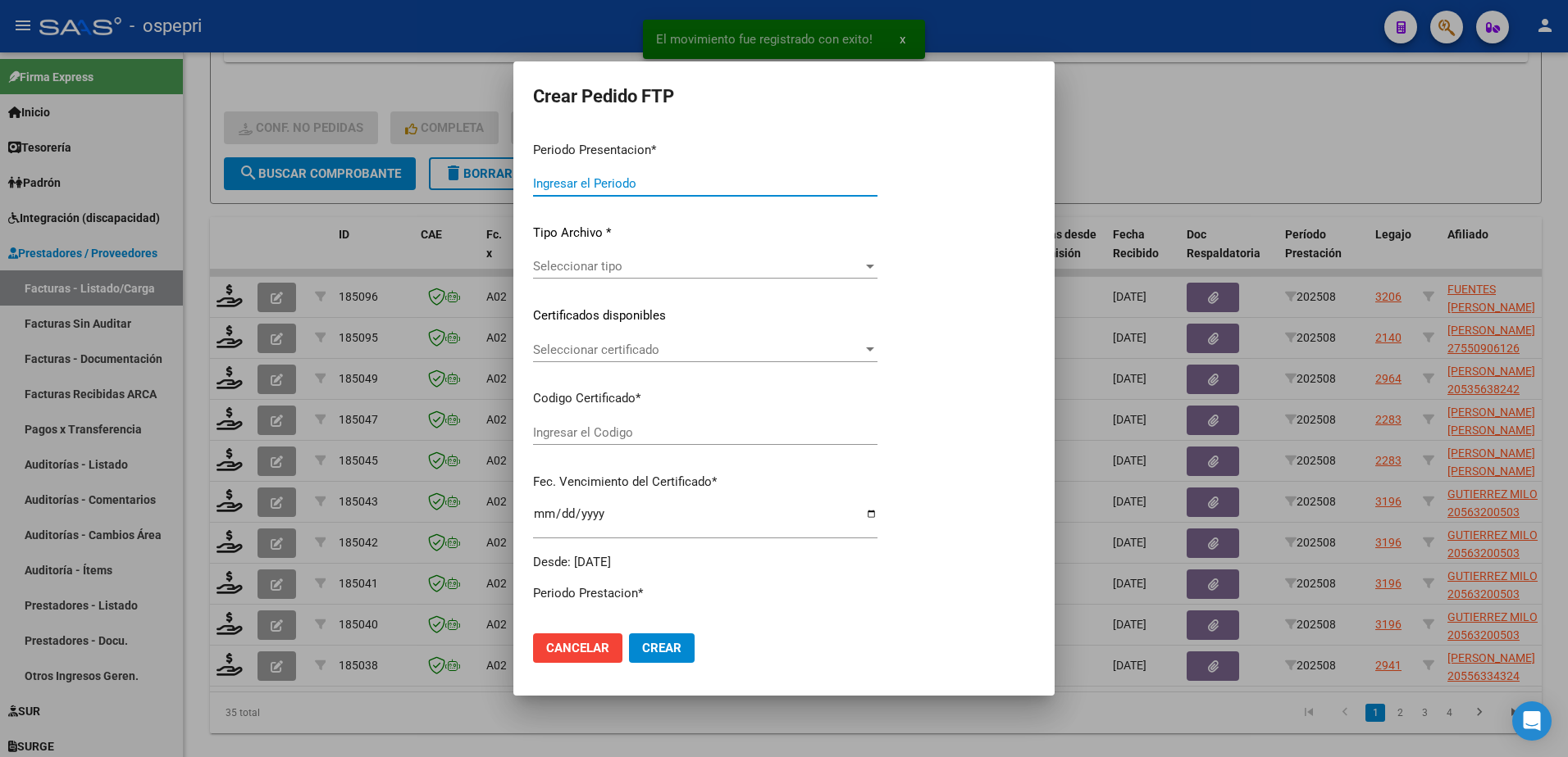
type input "202508"
type input "$ 118.757,76"
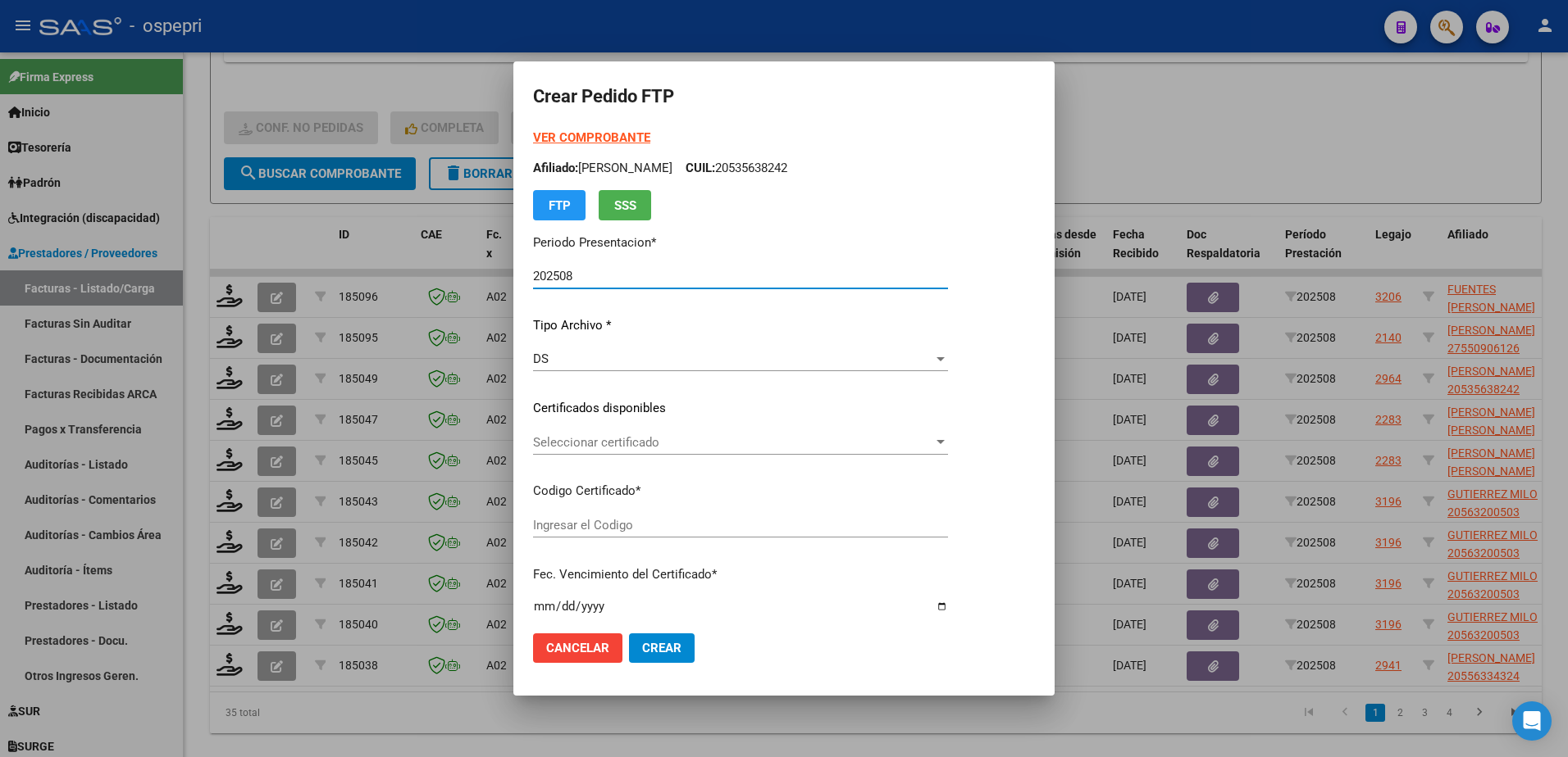
type input "20535638242"
type input "2025-10-01"
click at [627, 436] on span "Seleccionar certificado" at bounding box center [733, 442] width 400 height 14
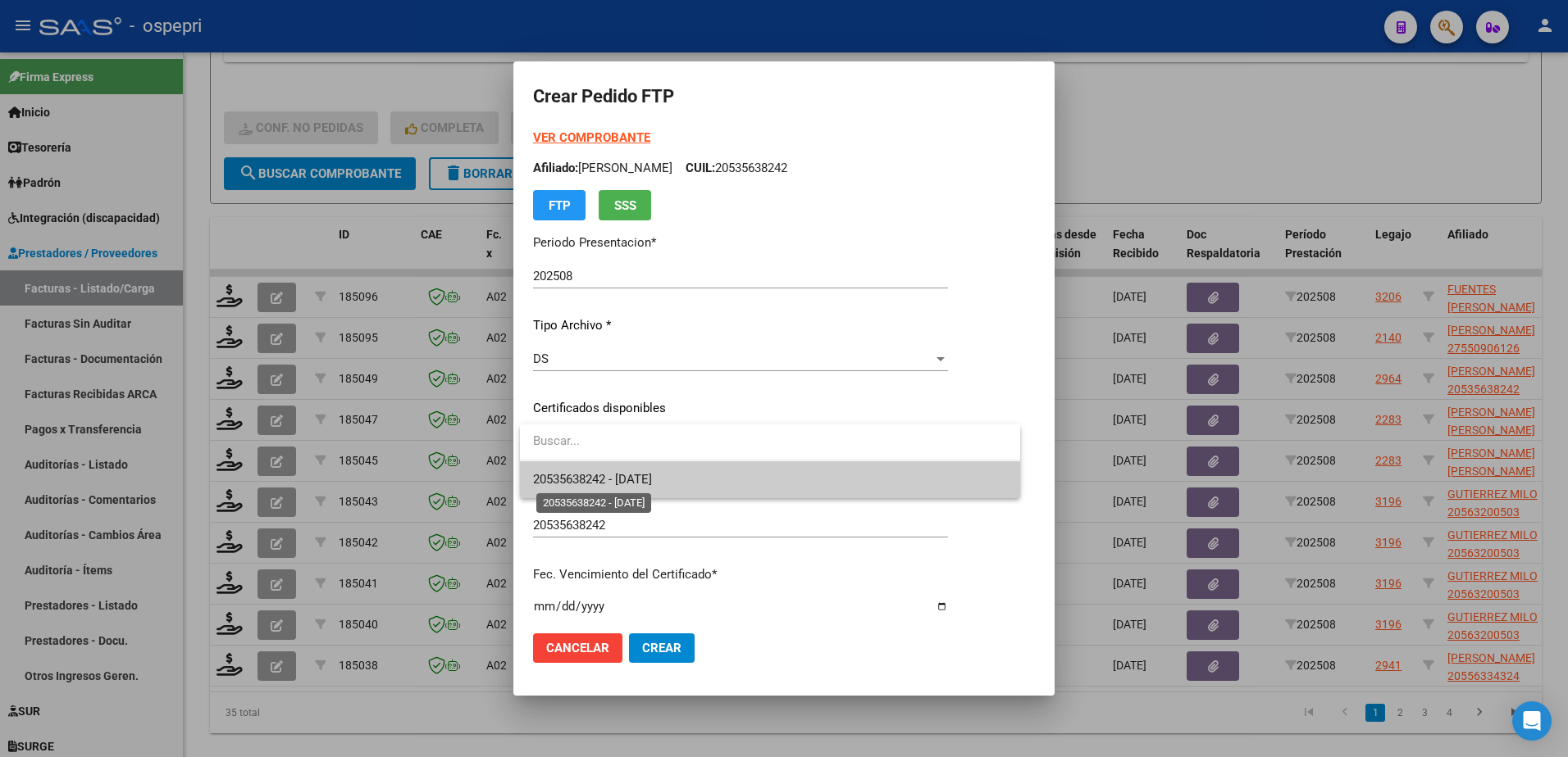
click at [652, 482] on span "20535638242 - 2025-10-01" at bounding box center [593, 479] width 119 height 14
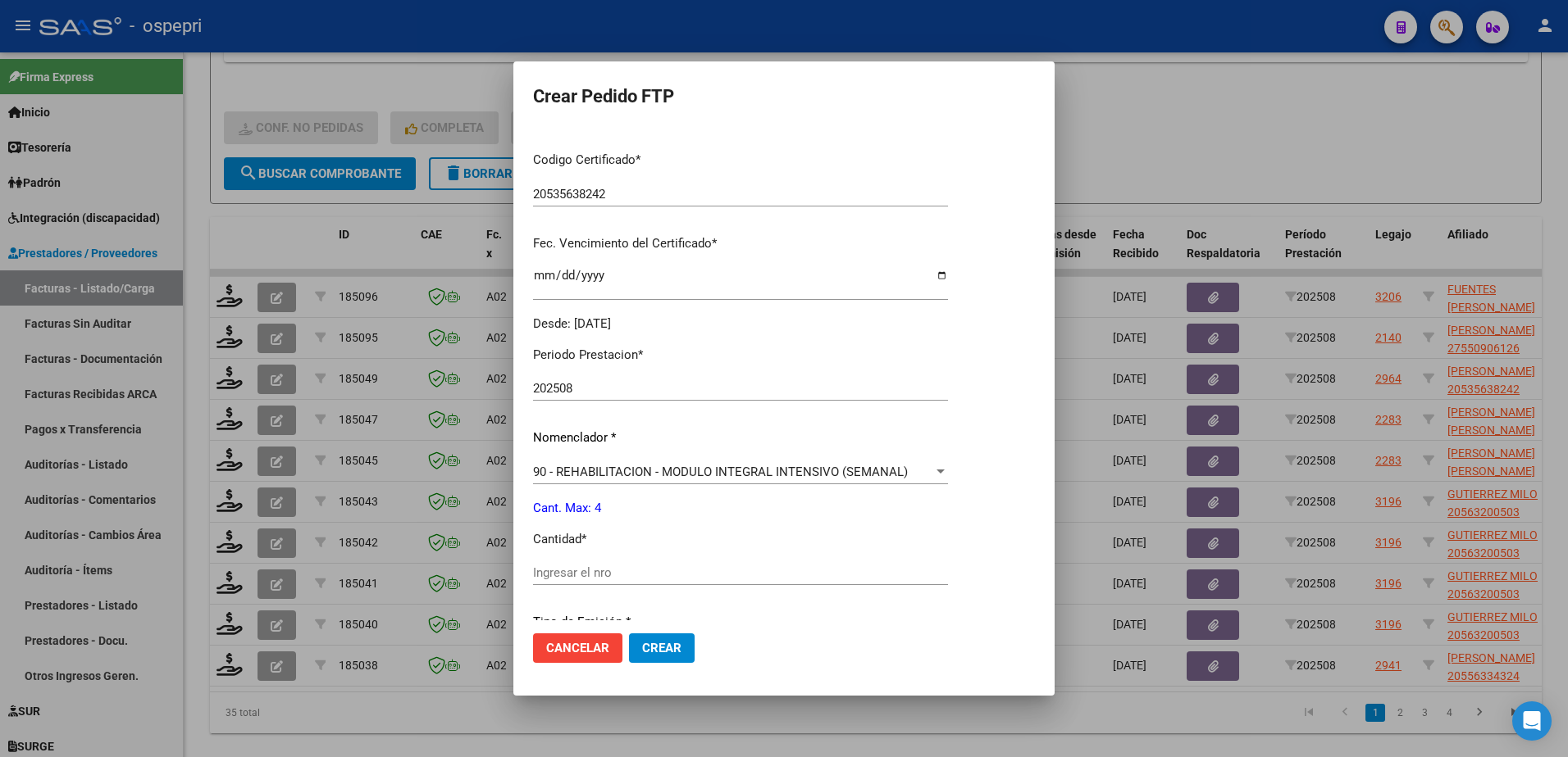
scroll to position [410, 0]
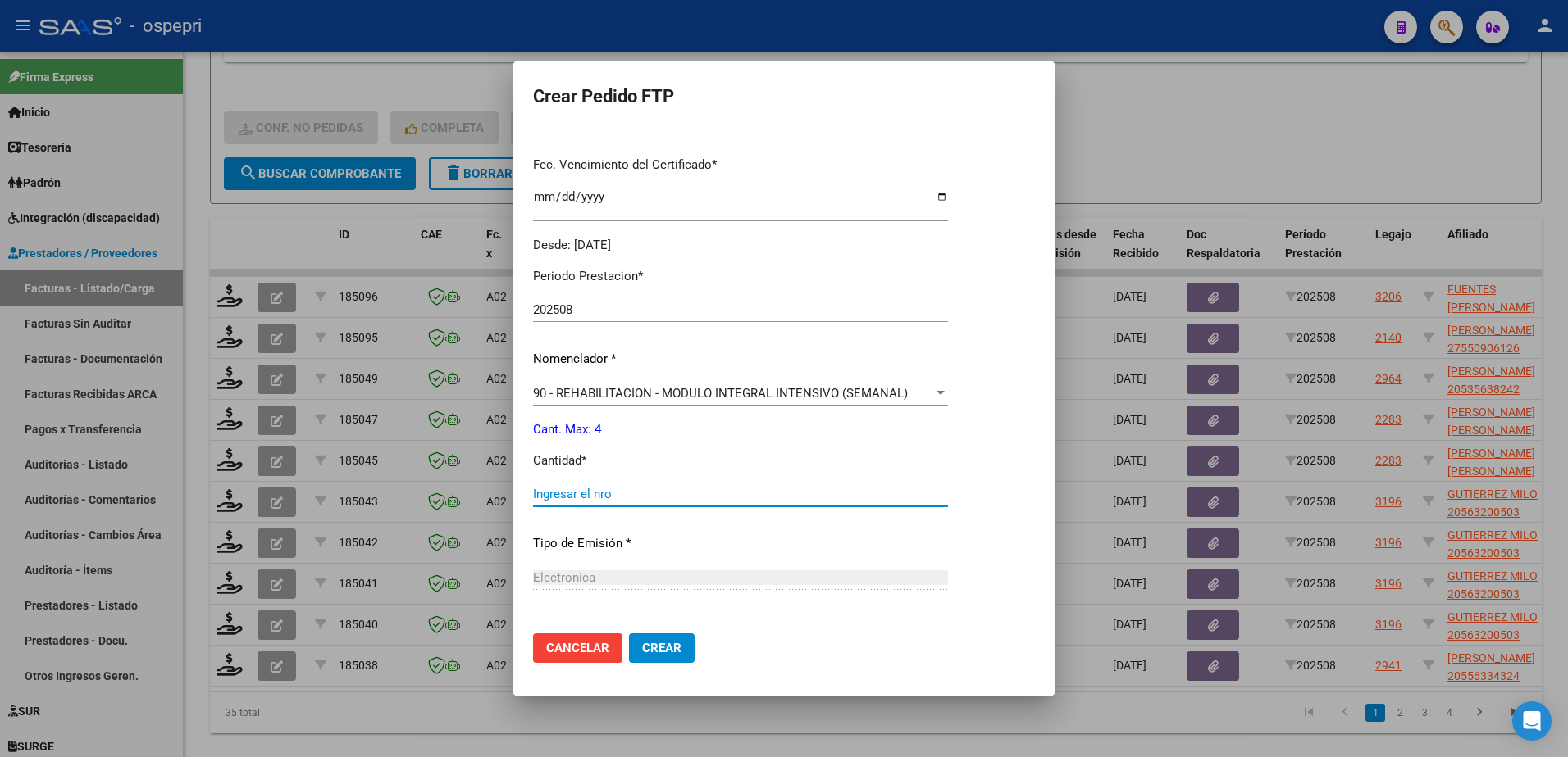
click at [620, 493] on input "Ingresar el nro" at bounding box center [740, 493] width 415 height 14
type input "4"
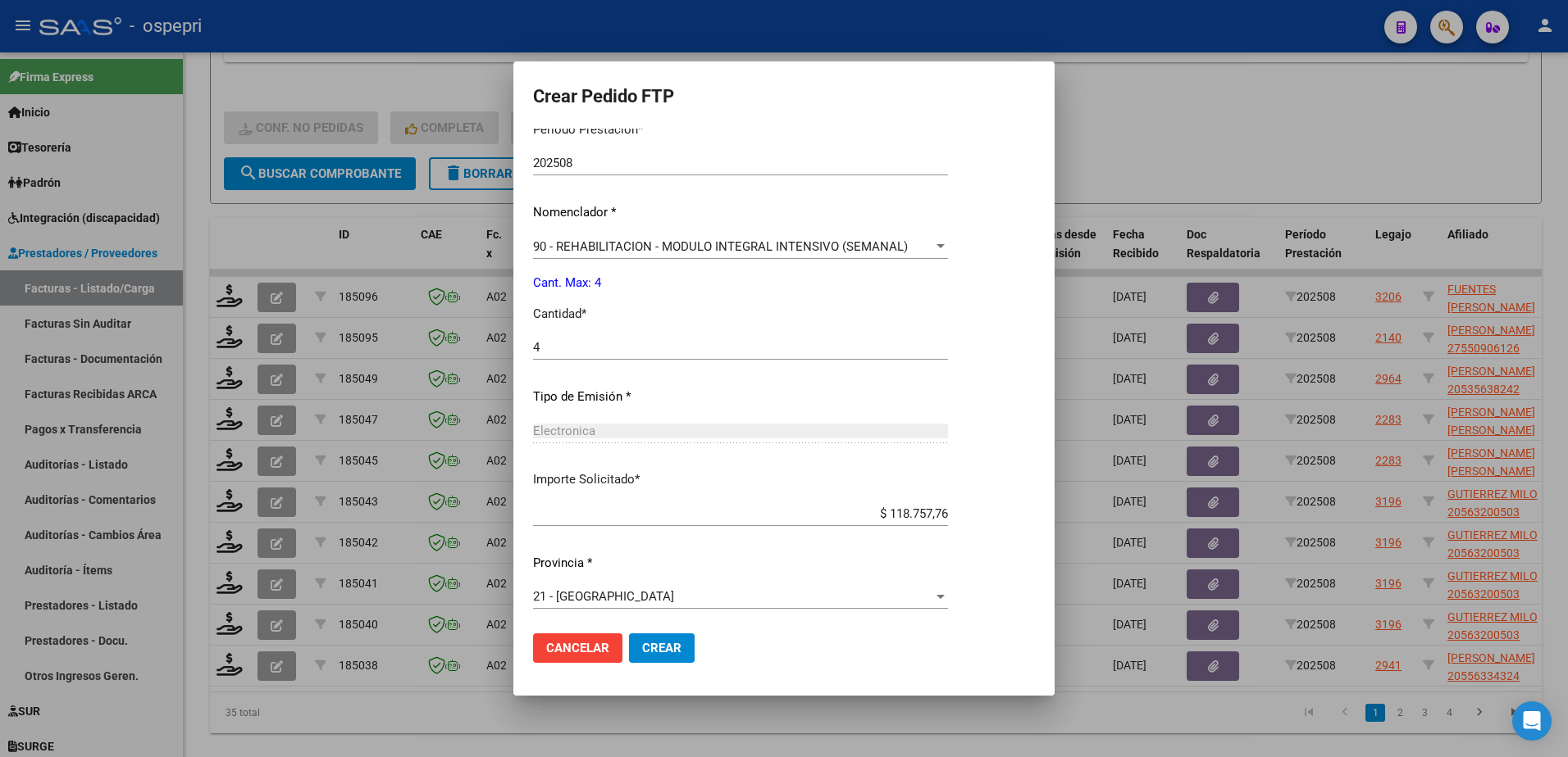
scroll to position [560, 0]
click at [663, 645] on span "Crear" at bounding box center [662, 648] width 40 height 14
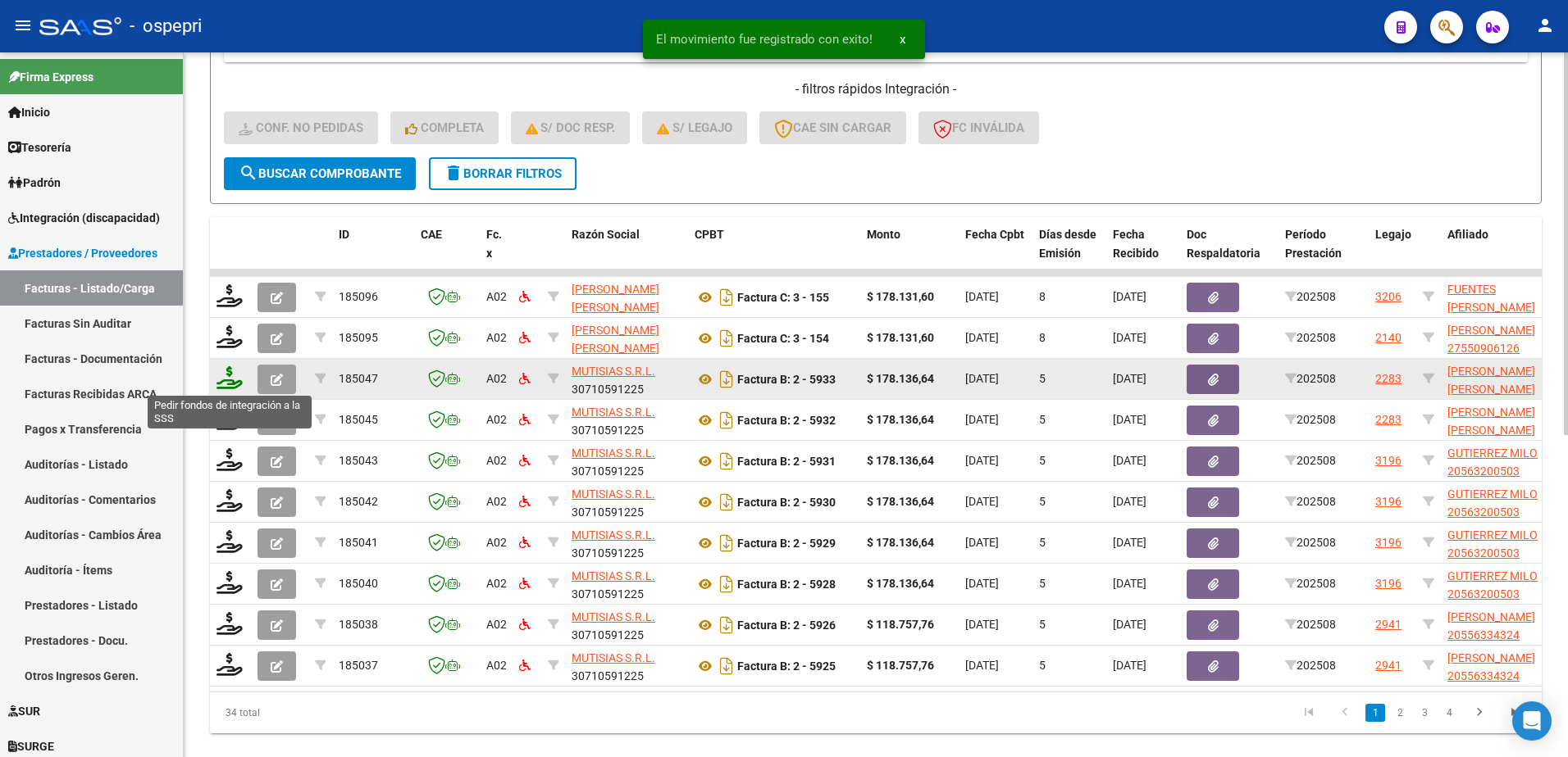
click at [227, 386] on icon at bounding box center [229, 378] width 26 height 23
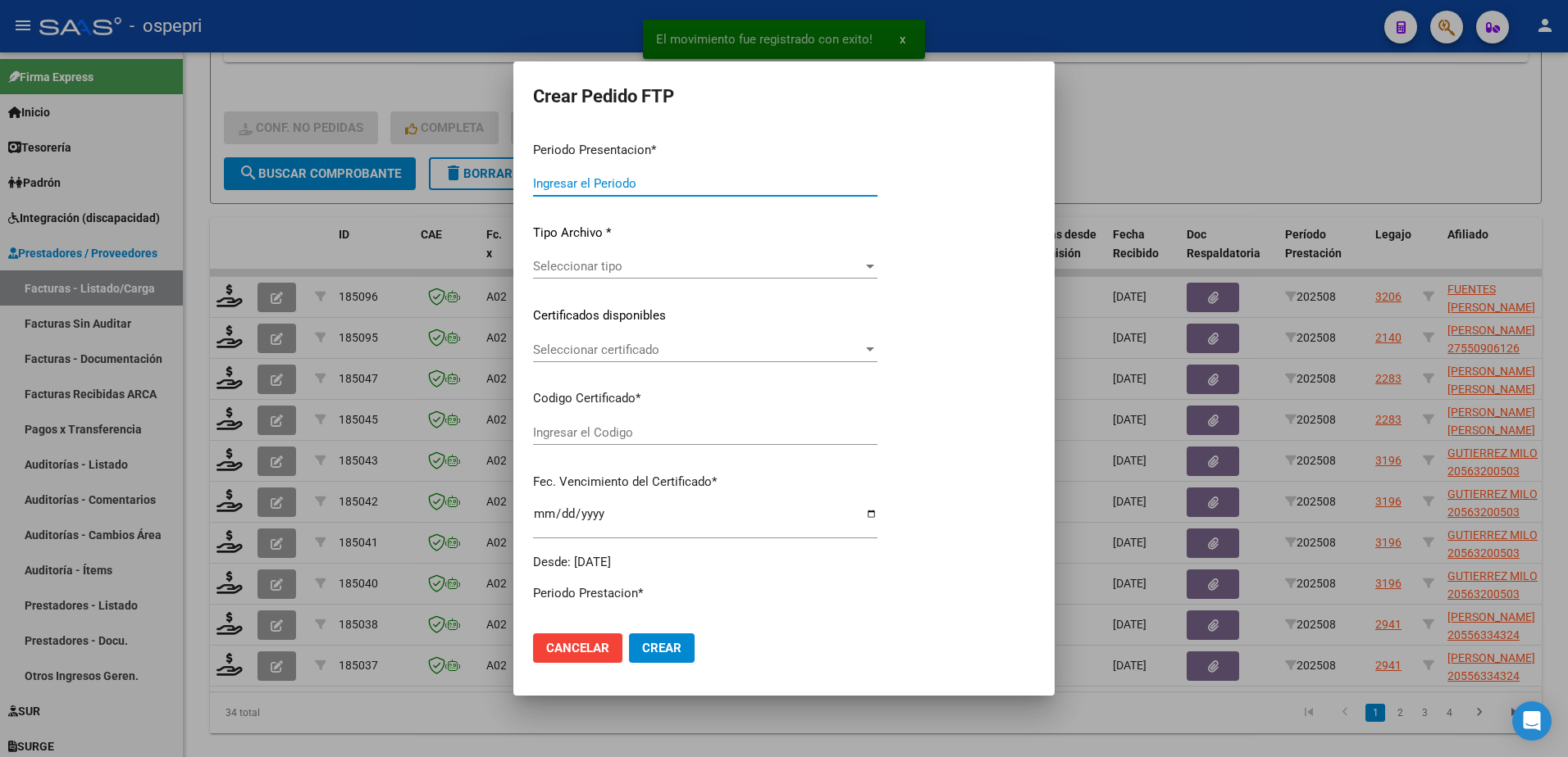
type input "202508"
type input "$ 178.136,64"
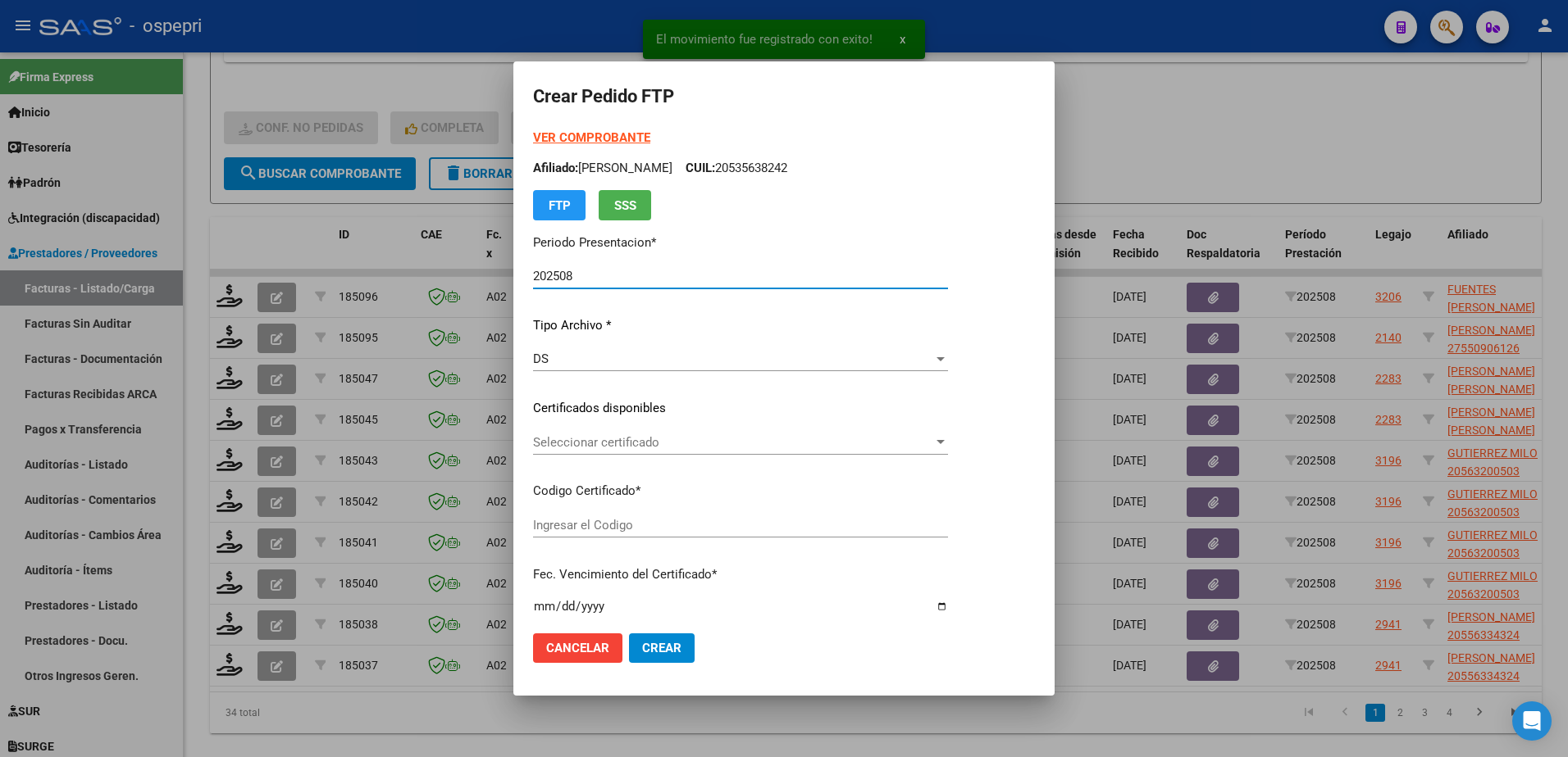
type input "2047786804-6"
type input "2027-01-01"
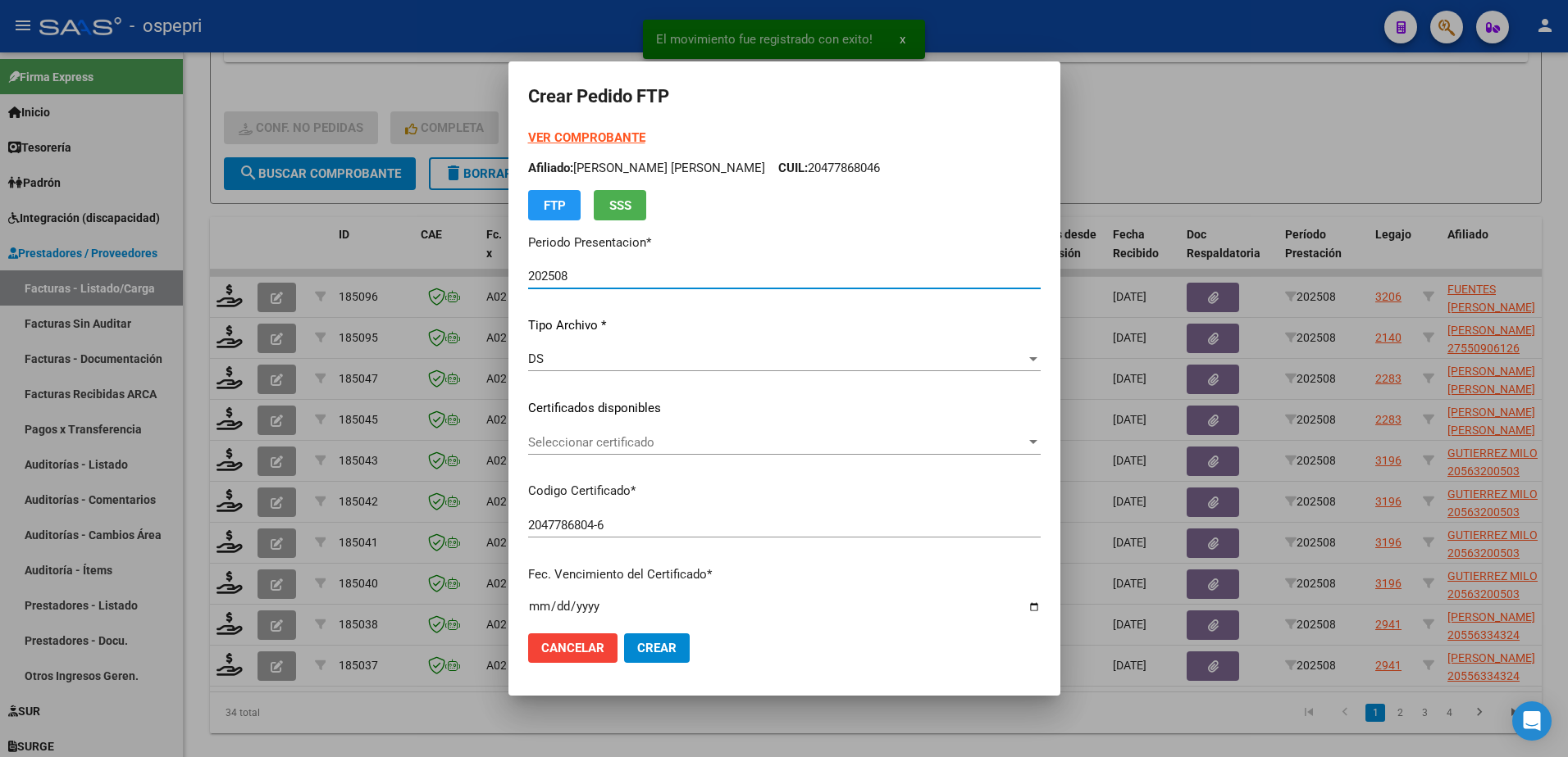
click at [590, 447] on span "Seleccionar certificado" at bounding box center [777, 442] width 498 height 14
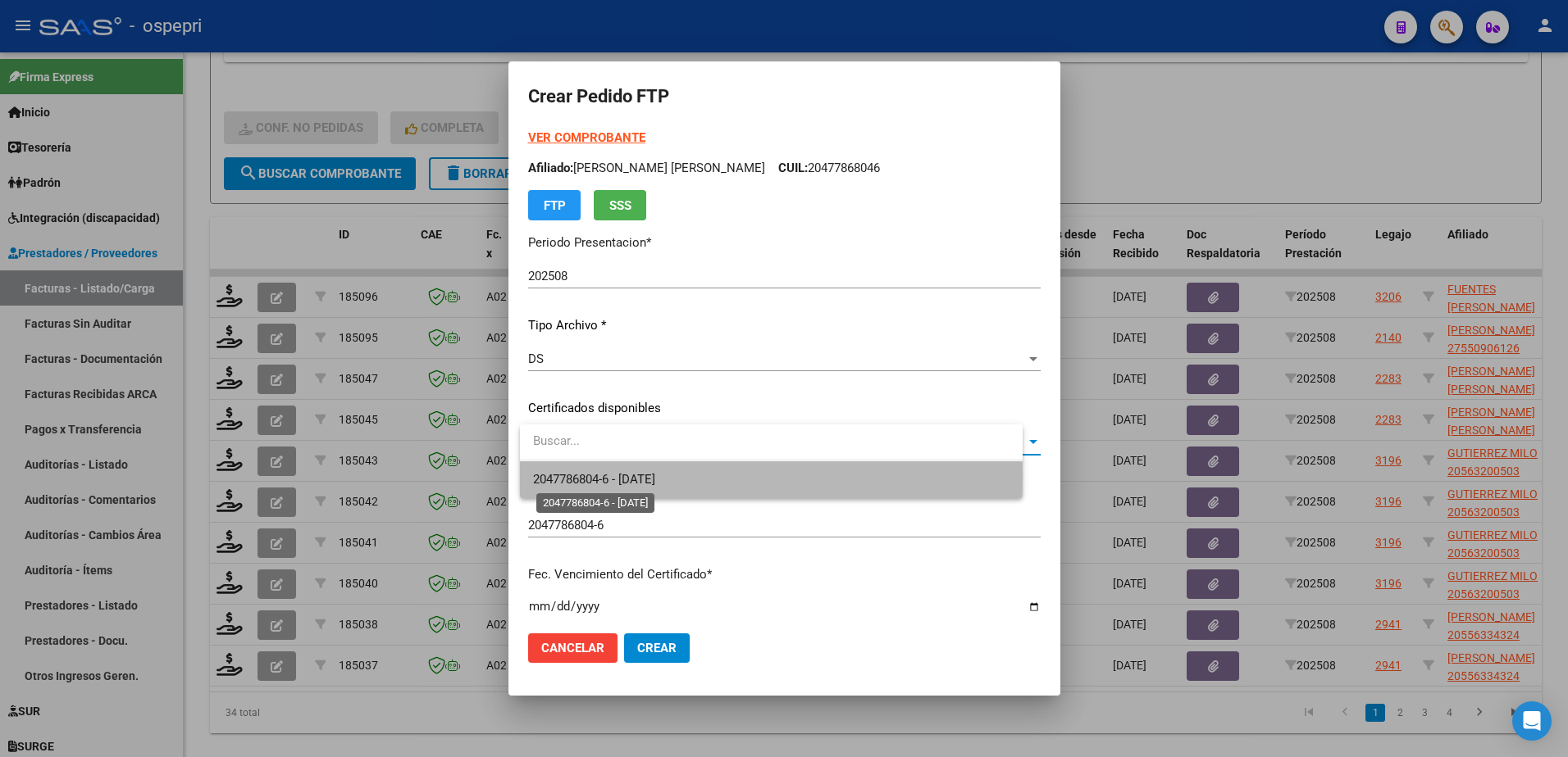
drag, startPoint x: 590, startPoint y: 447, endPoint x: 606, endPoint y: 477, distance: 34.0
click at [606, 477] on span "2047786804-6 - 2027-01-01" at bounding box center [594, 479] width 123 height 14
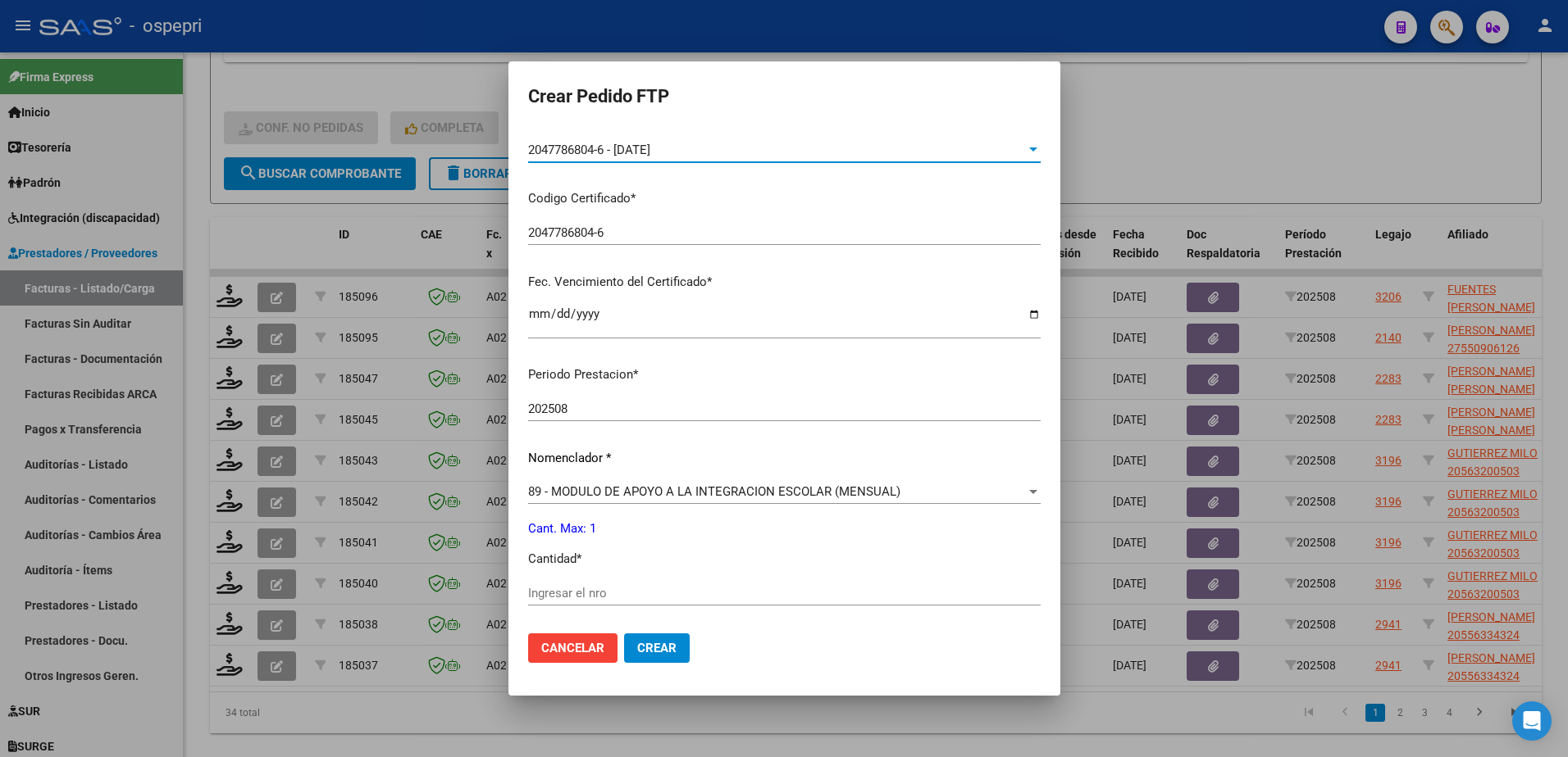
scroll to position [328, 0]
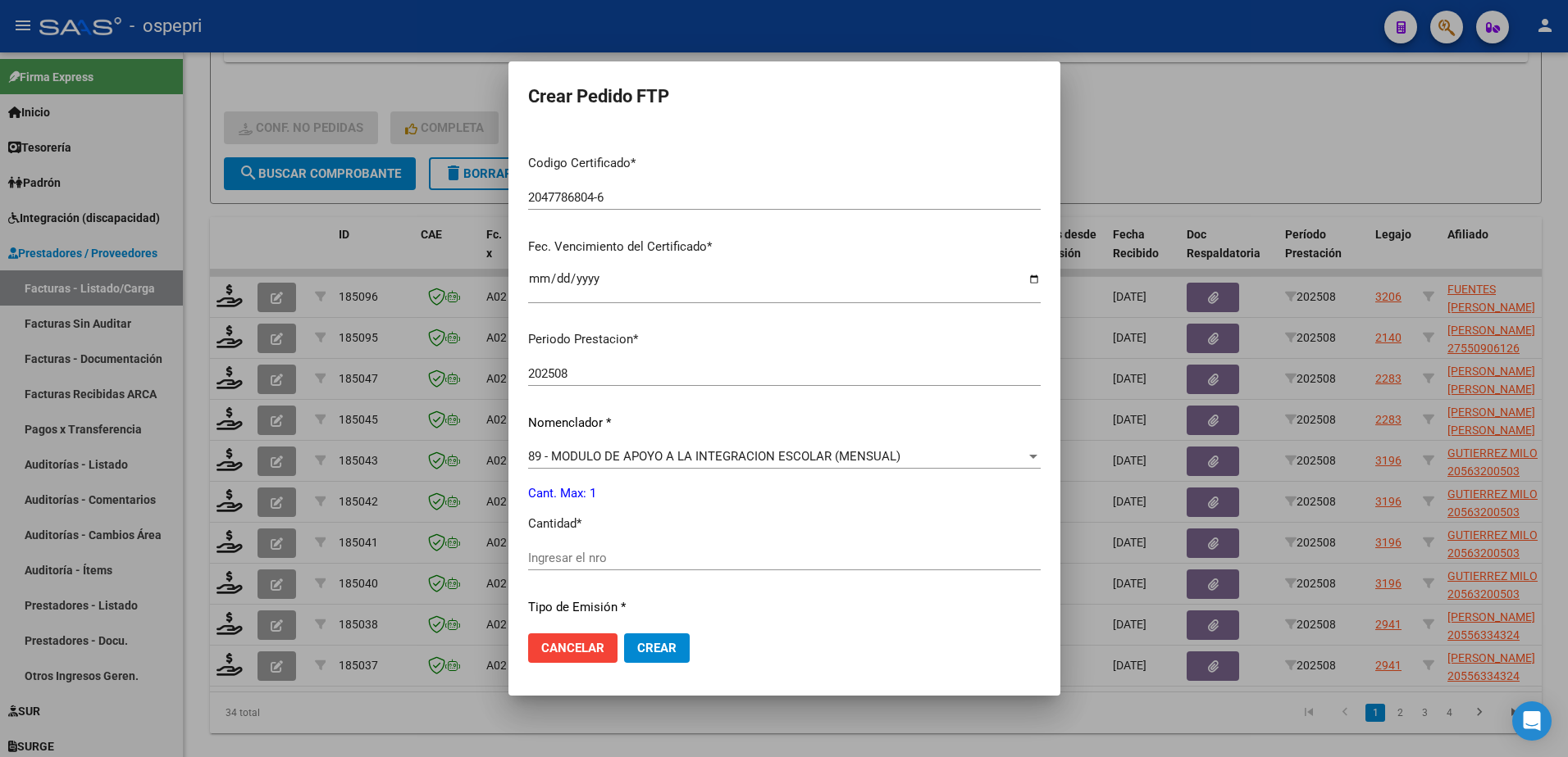
click at [611, 552] on input "Ingresar el nro" at bounding box center [784, 558] width 512 height 14
type input "1"
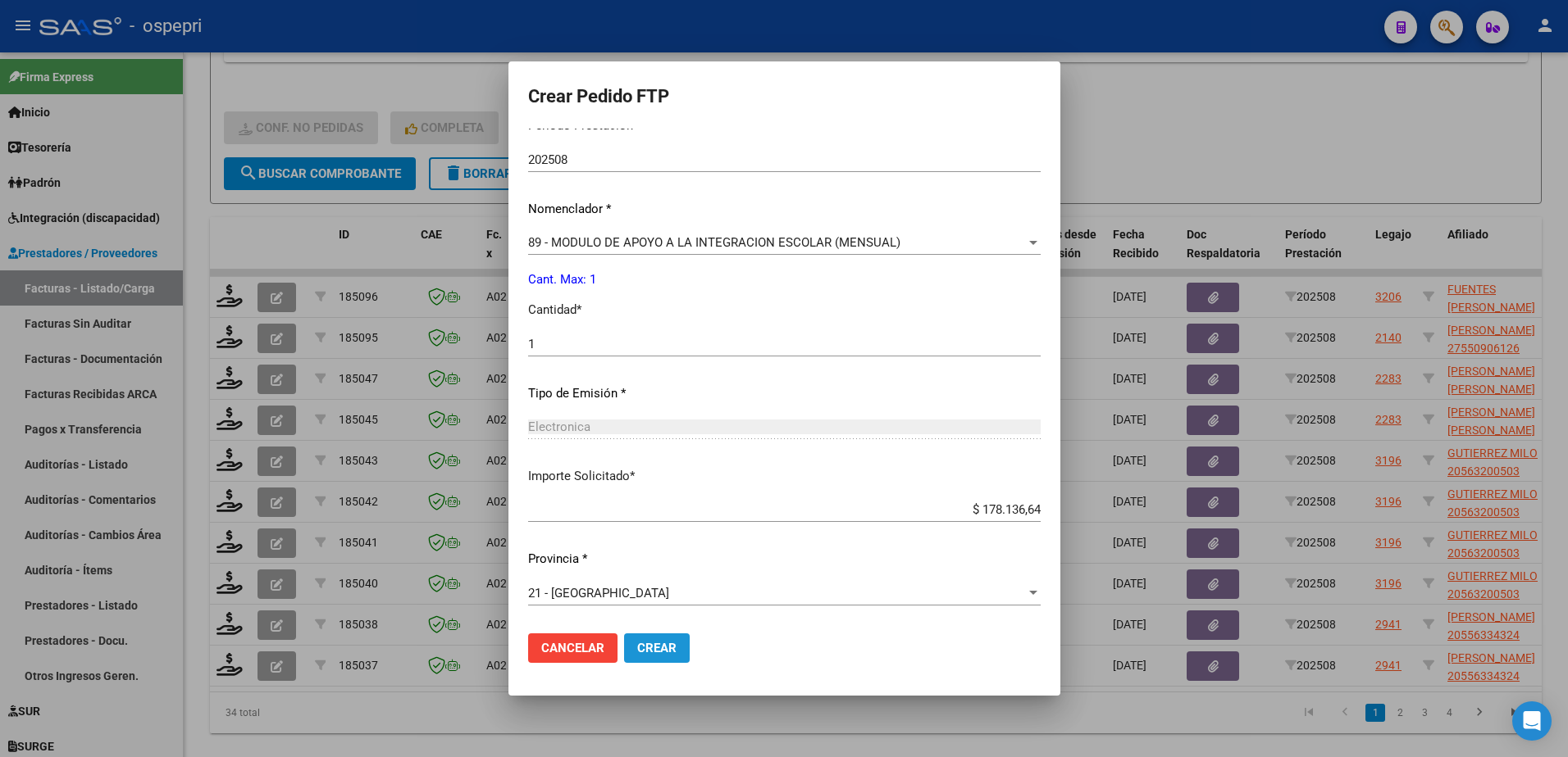
click at [675, 645] on span "Crear" at bounding box center [657, 648] width 40 height 14
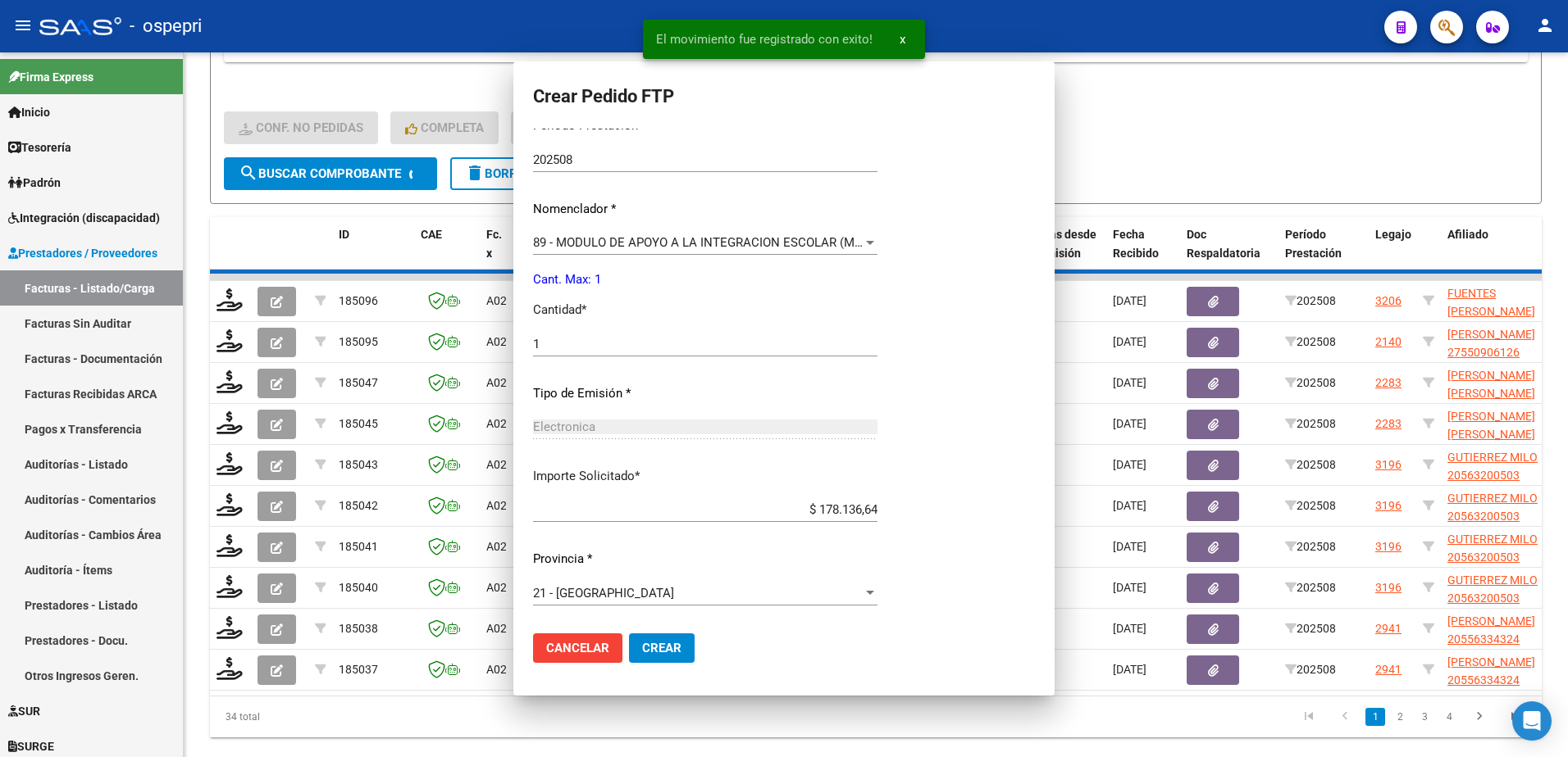
scroll to position [0, 0]
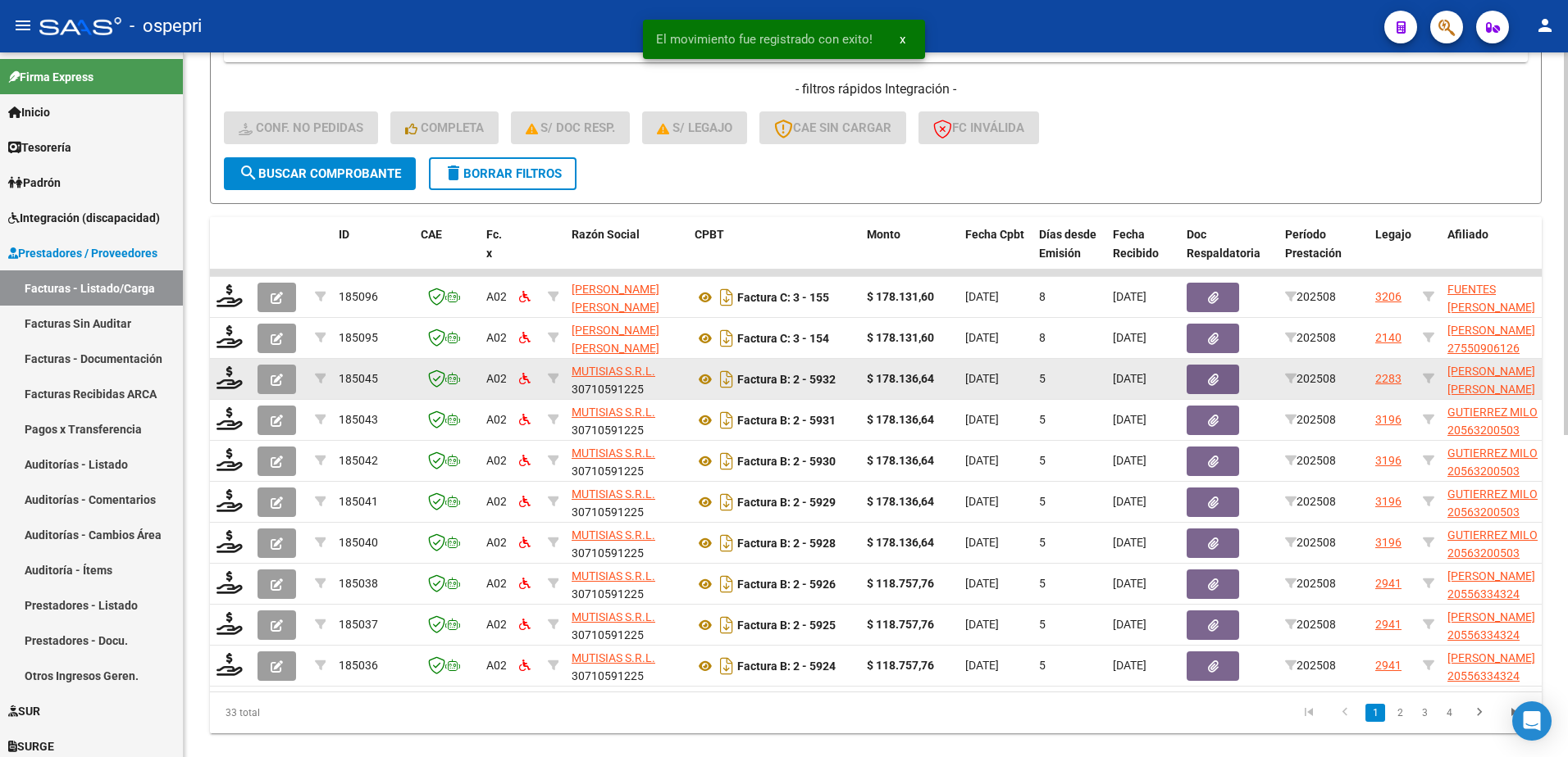
click at [223, 389] on div at bounding box center [230, 379] width 28 height 25
click at [223, 378] on icon at bounding box center [229, 378] width 26 height 23
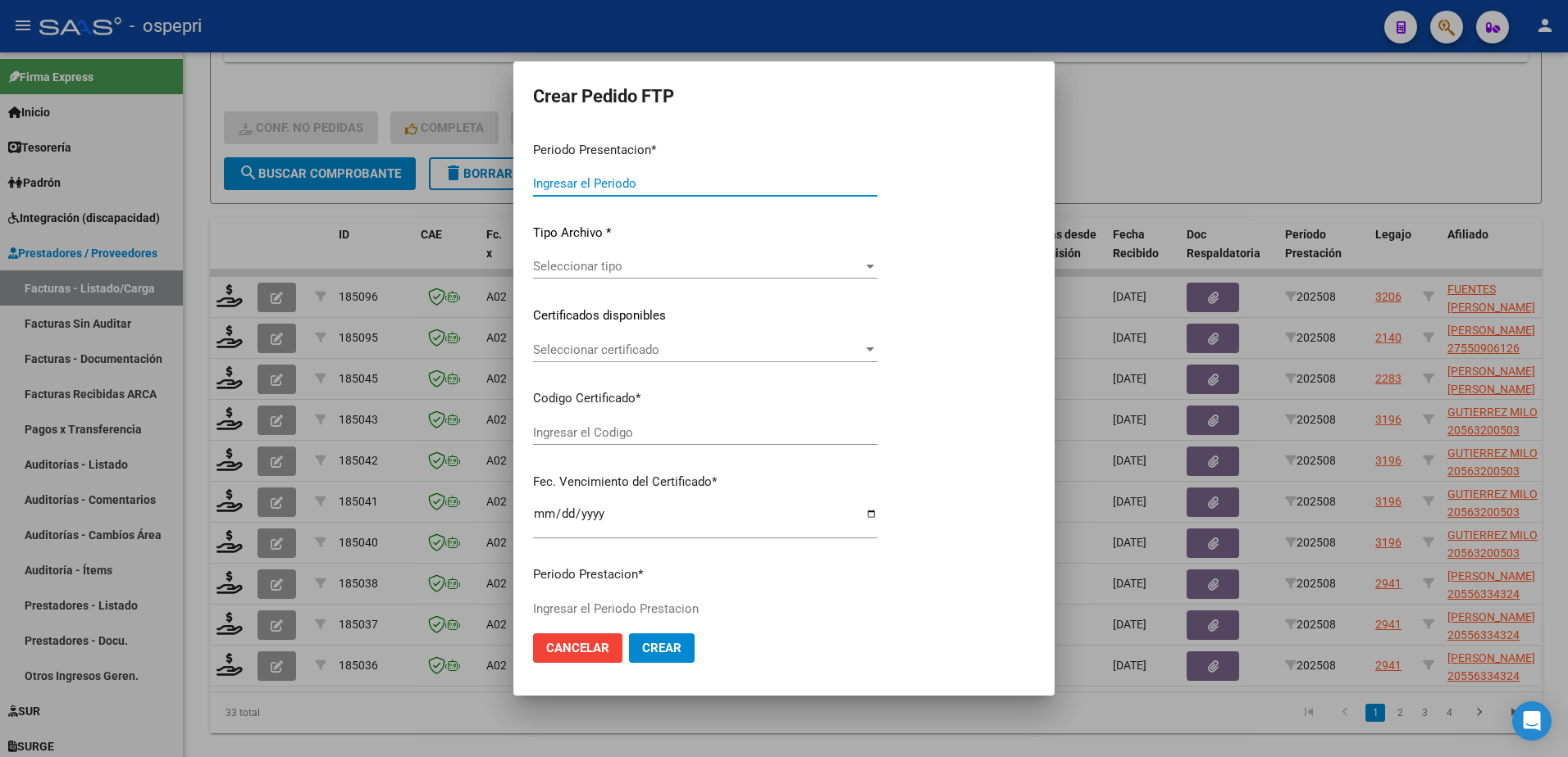
type input "202508"
type input "$ 178.136,64"
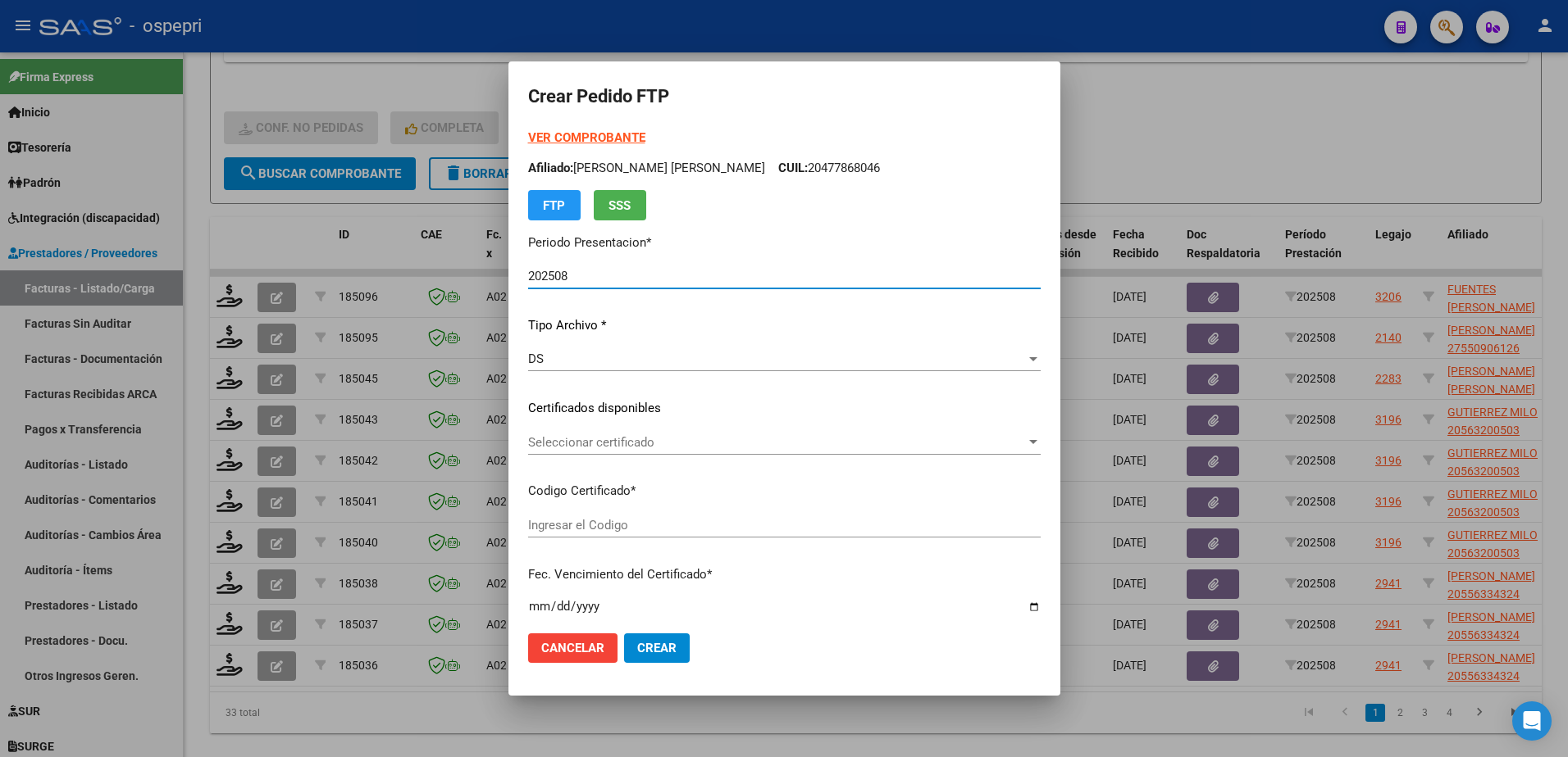
type input "2047786804-6"
type input "2027-01-01"
click at [602, 436] on span "Seleccionar certificado" at bounding box center [777, 442] width 498 height 14
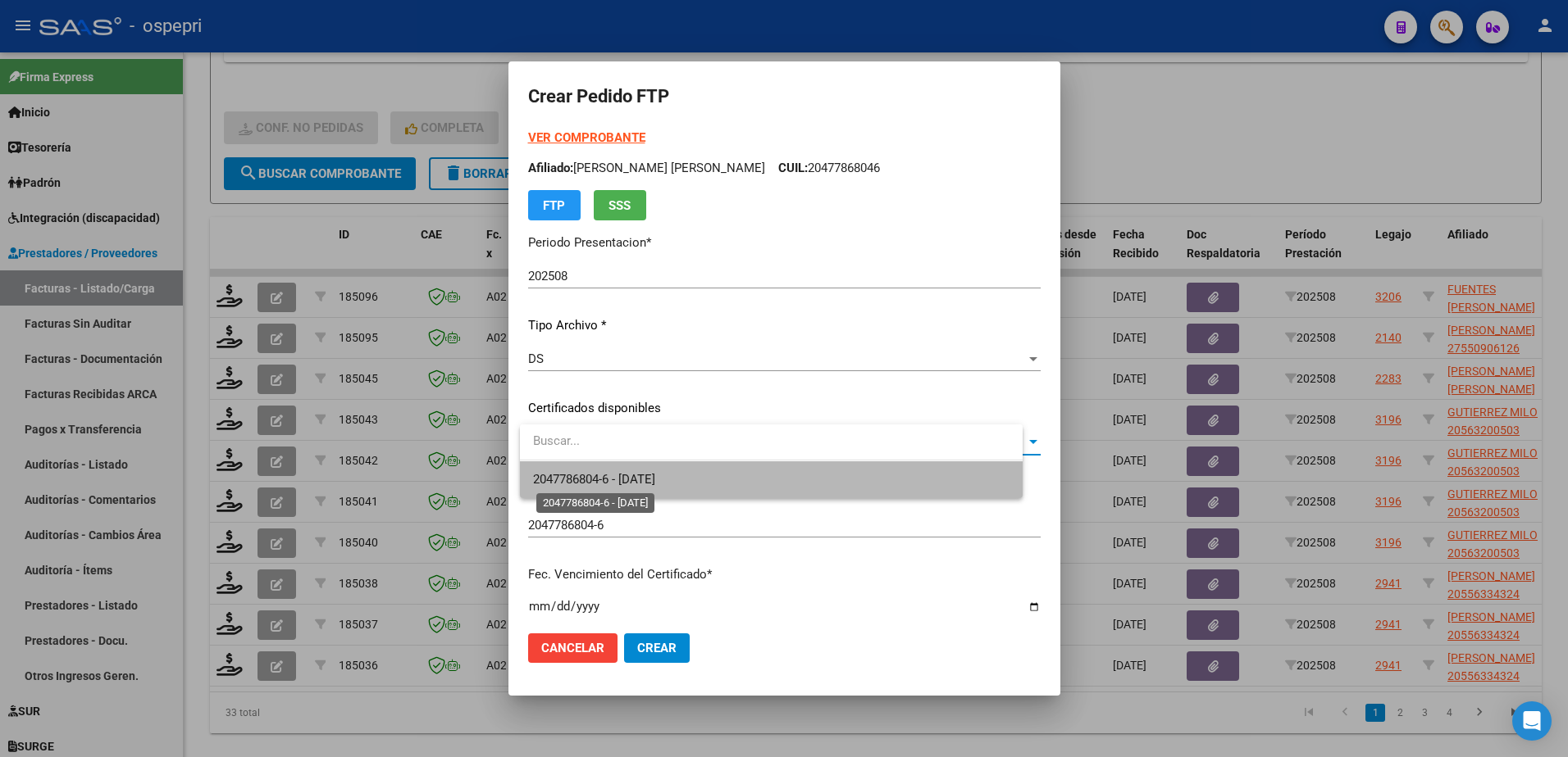
click at [624, 472] on span "2047786804-6 - 2027-01-01" at bounding box center [594, 479] width 123 height 14
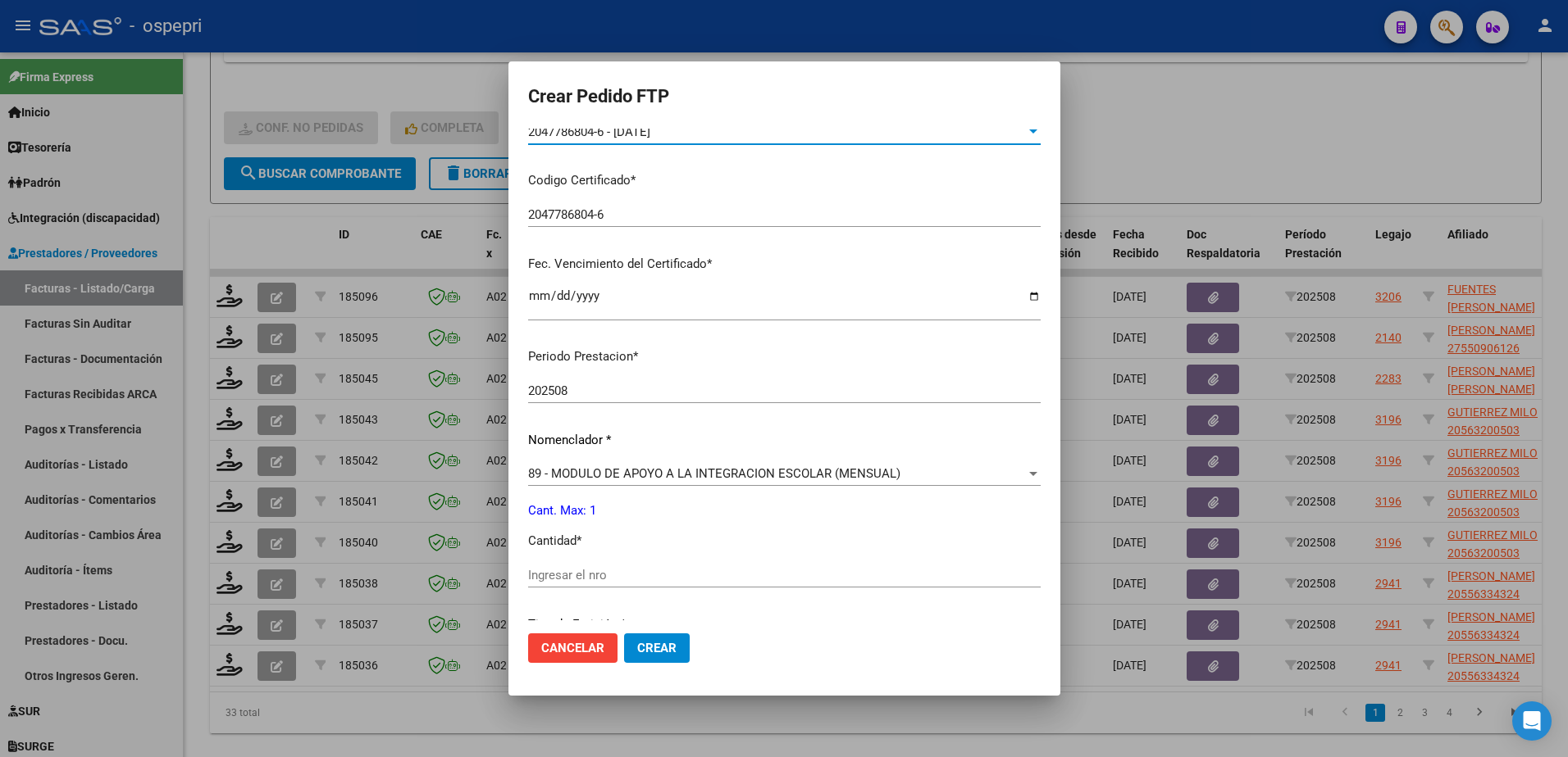
scroll to position [328, 0]
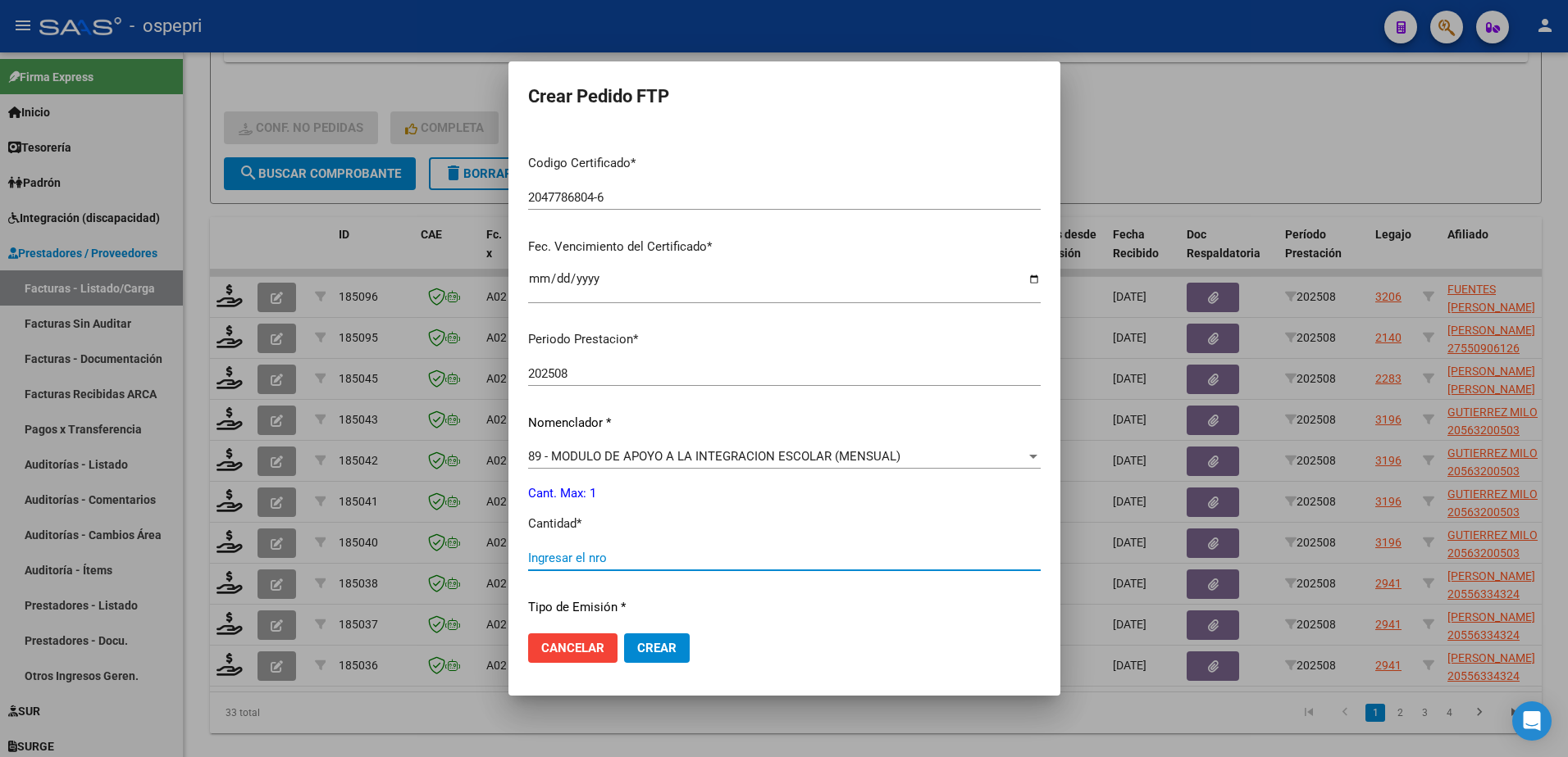
click at [594, 558] on input "Ingresar el nro" at bounding box center [784, 558] width 512 height 14
type input "1"
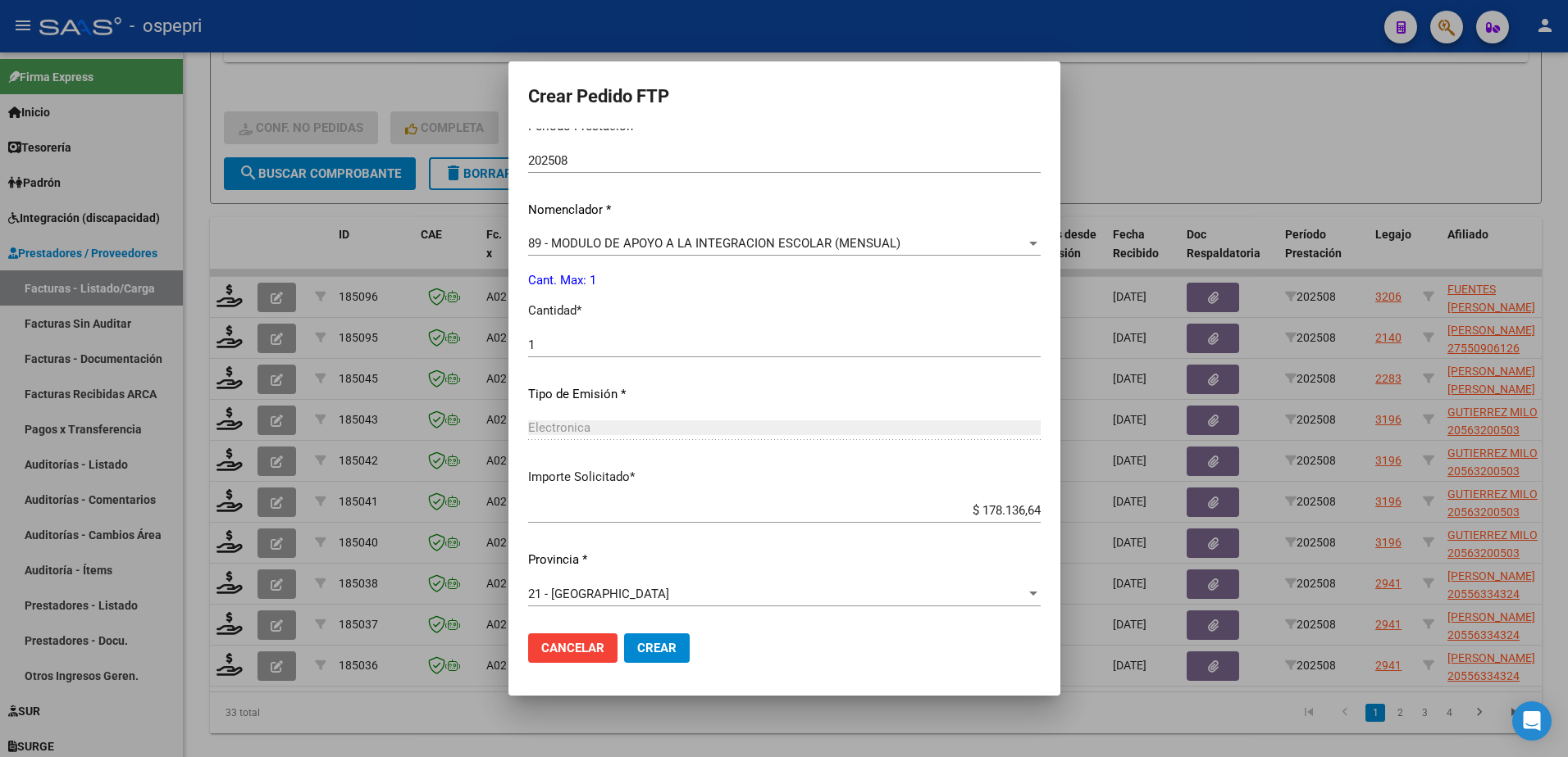
scroll to position [542, 0]
click at [672, 650] on span "Crear" at bounding box center [657, 648] width 40 height 14
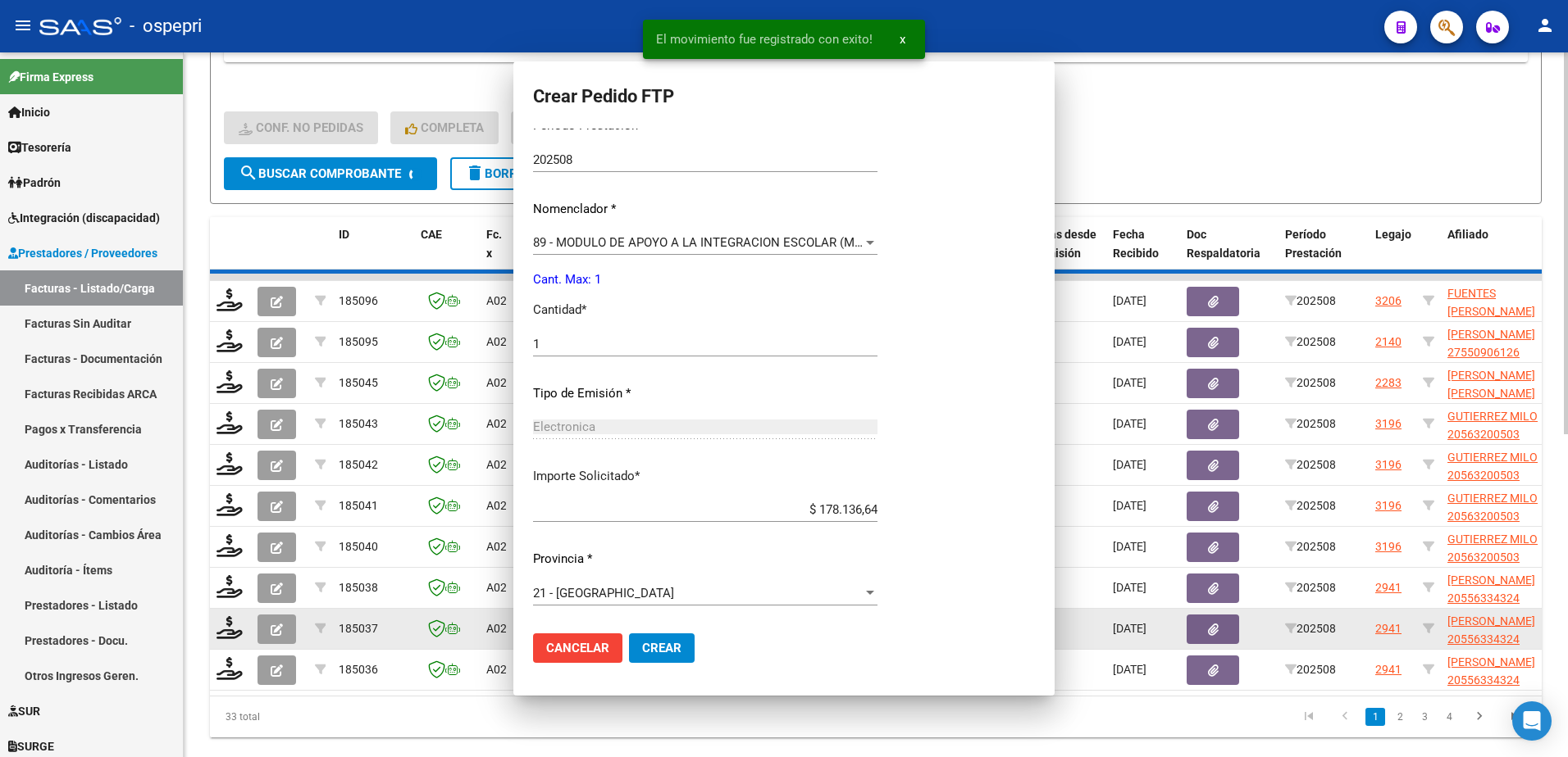
scroll to position [0, 0]
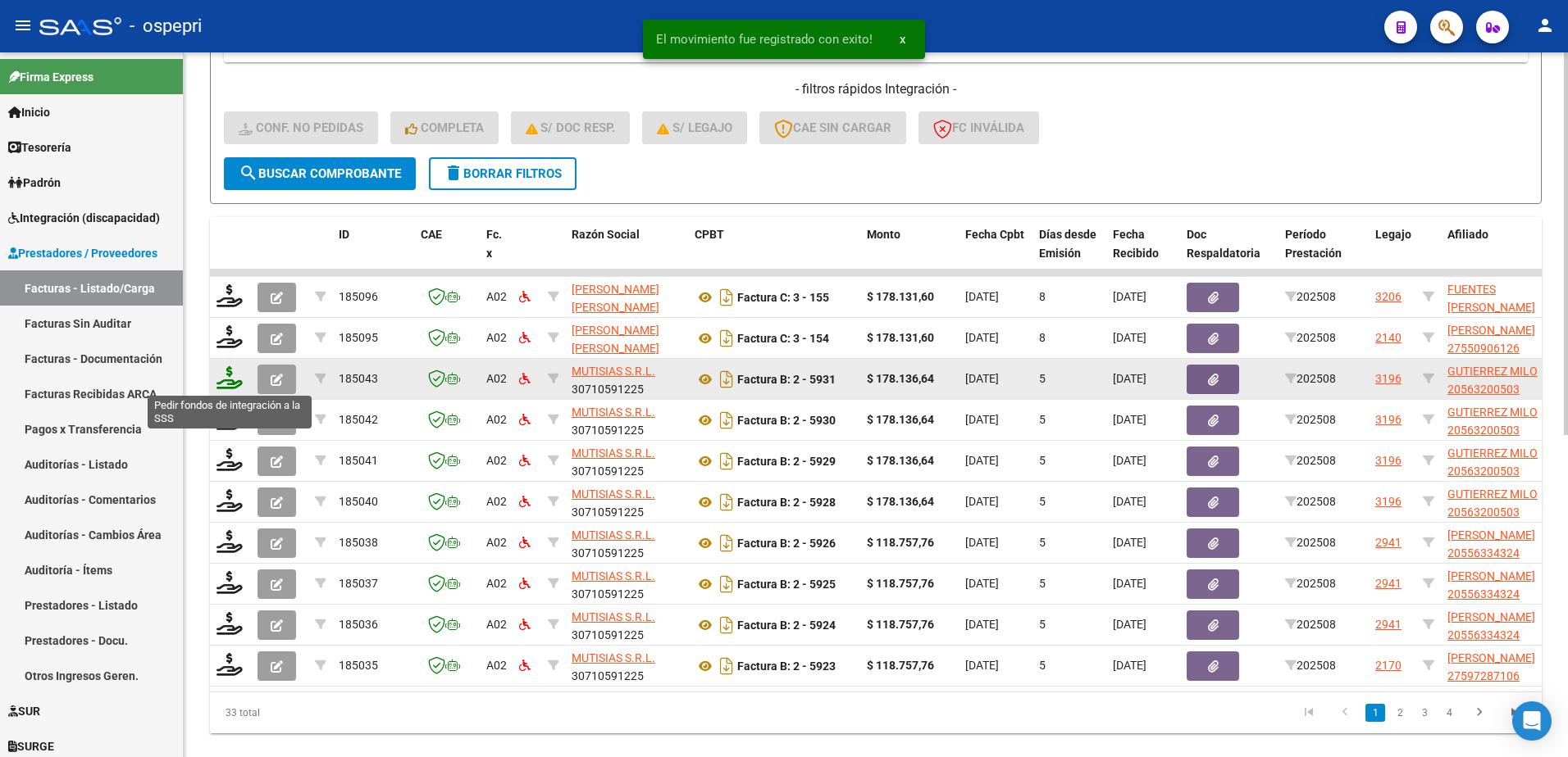
click at [238, 383] on icon at bounding box center [229, 378] width 26 height 23
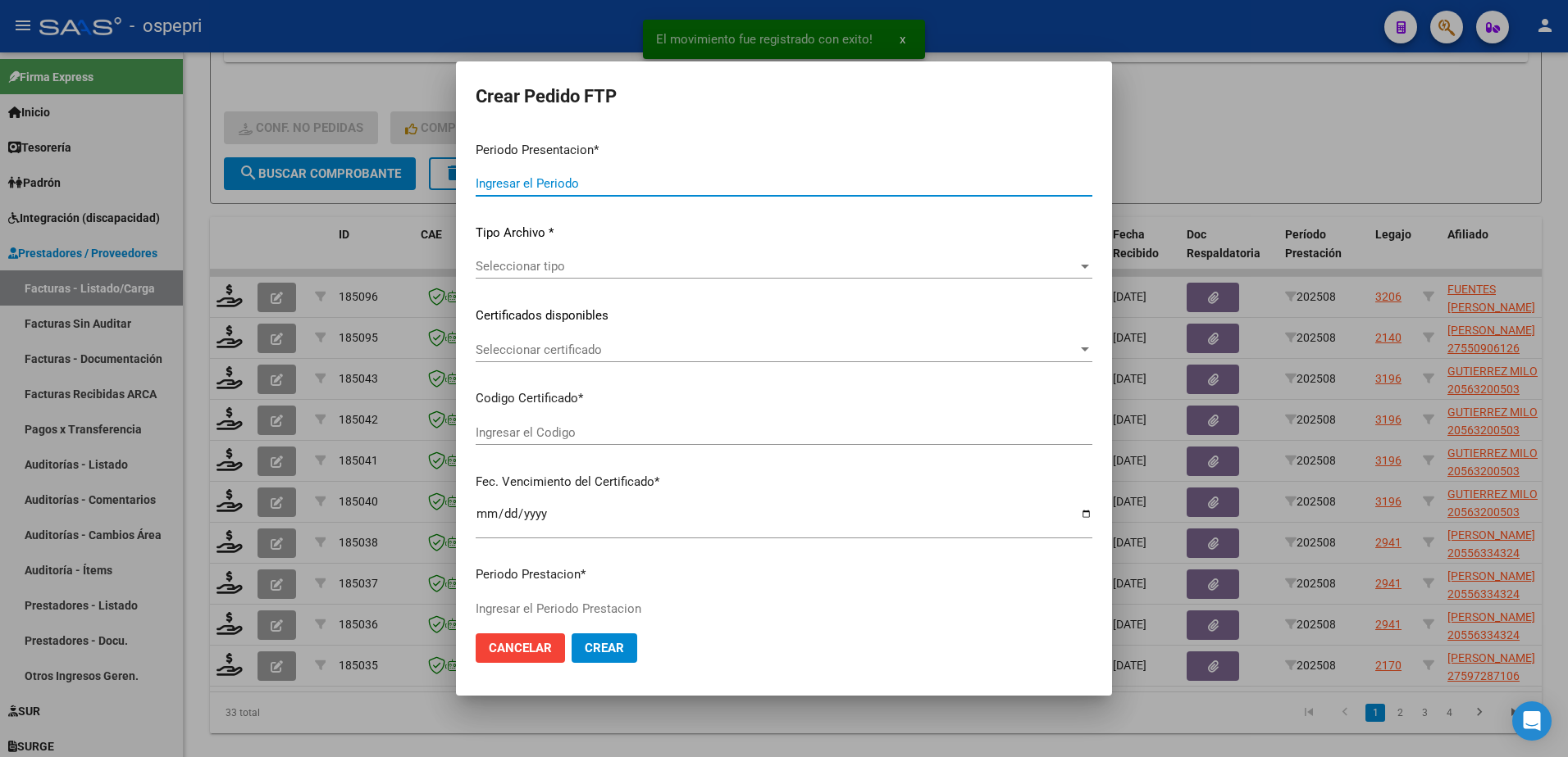
type input "202508"
type input "$ 178.136,64"
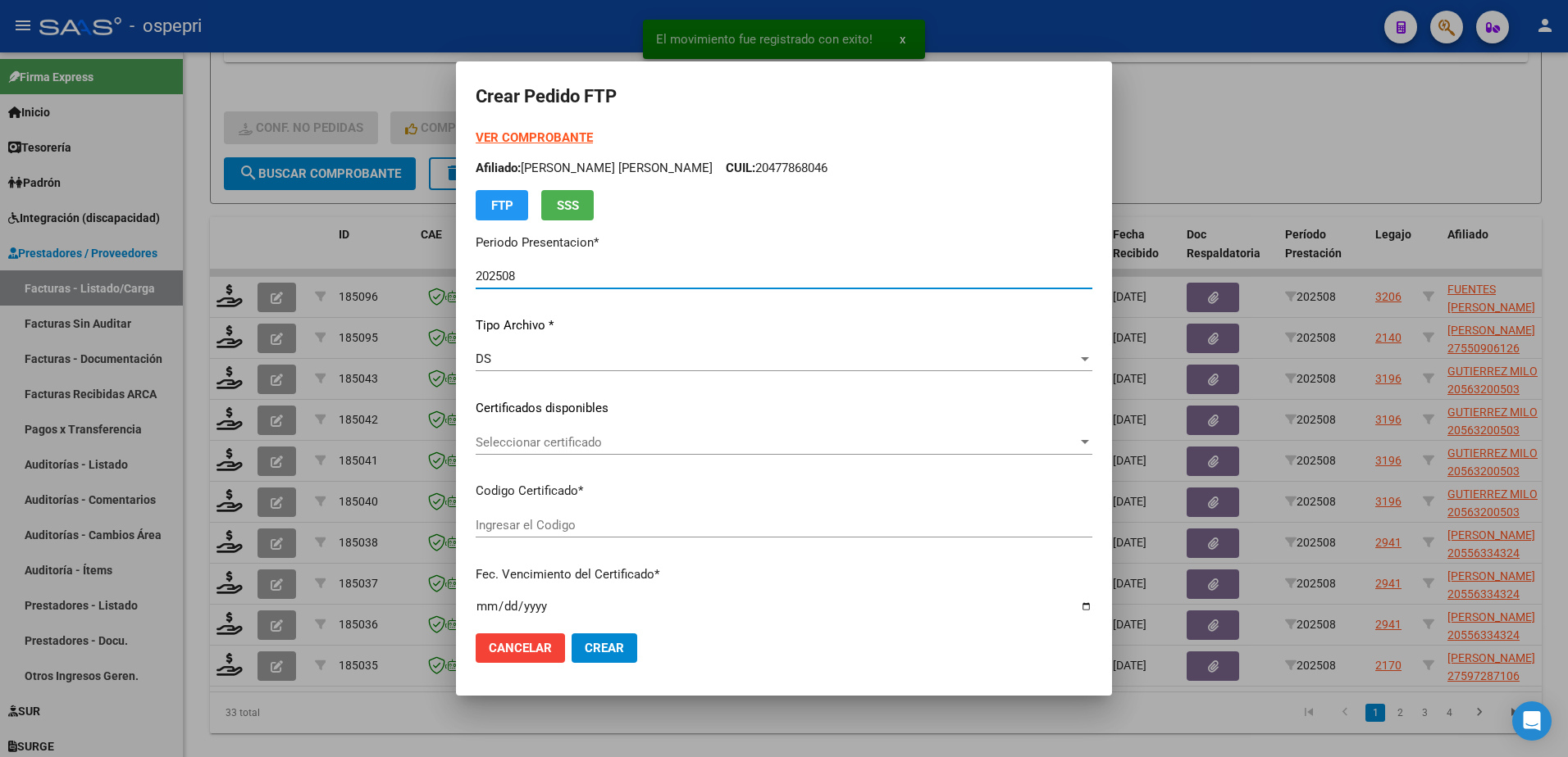
type input "2056320050-3"
type input "[DATE]"
click at [580, 435] on span "Seleccionar certificado" at bounding box center [777, 442] width 602 height 14
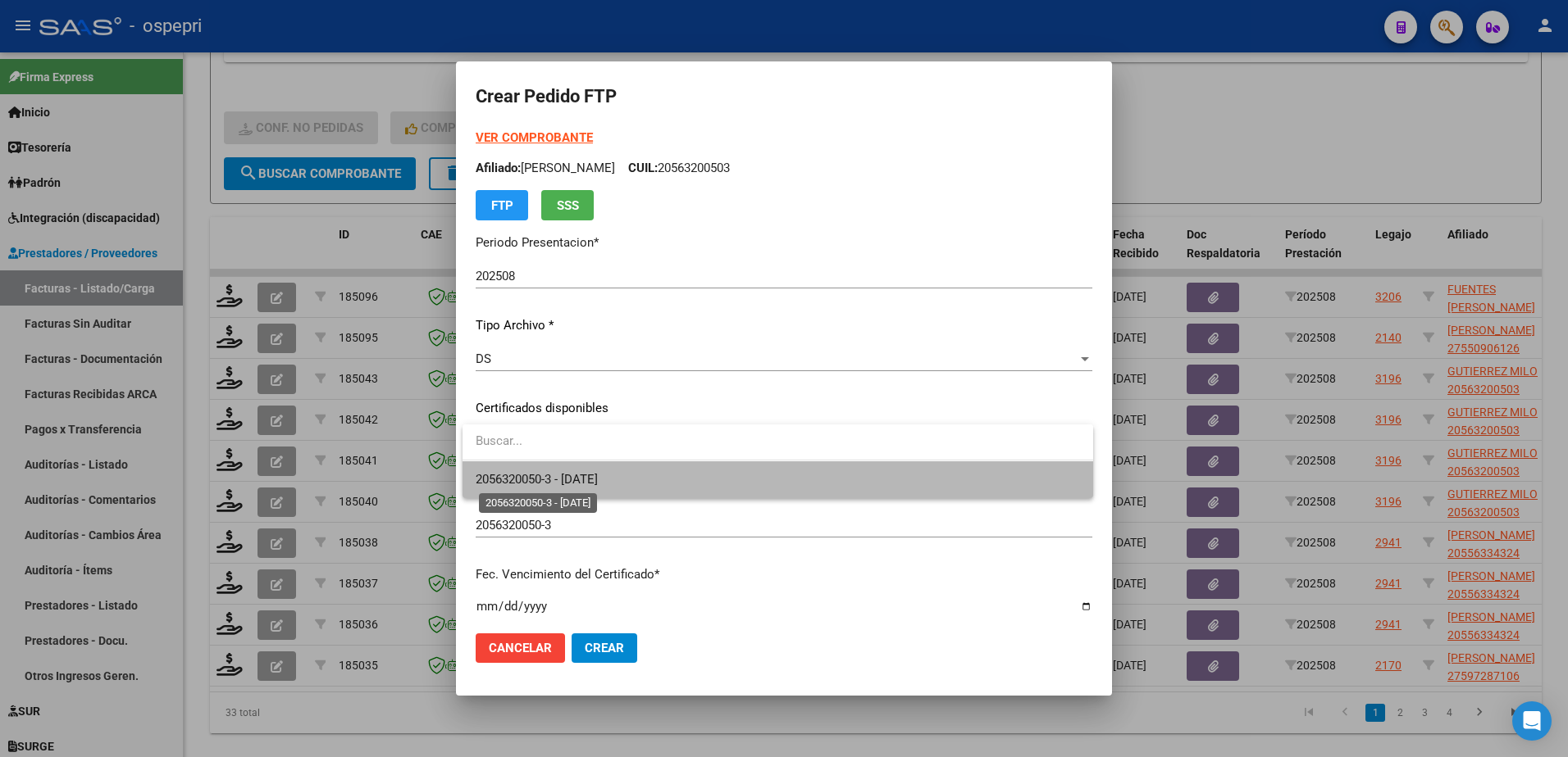
click at [596, 477] on span "2056320050-3 - [DATE]" at bounding box center [537, 479] width 123 height 14
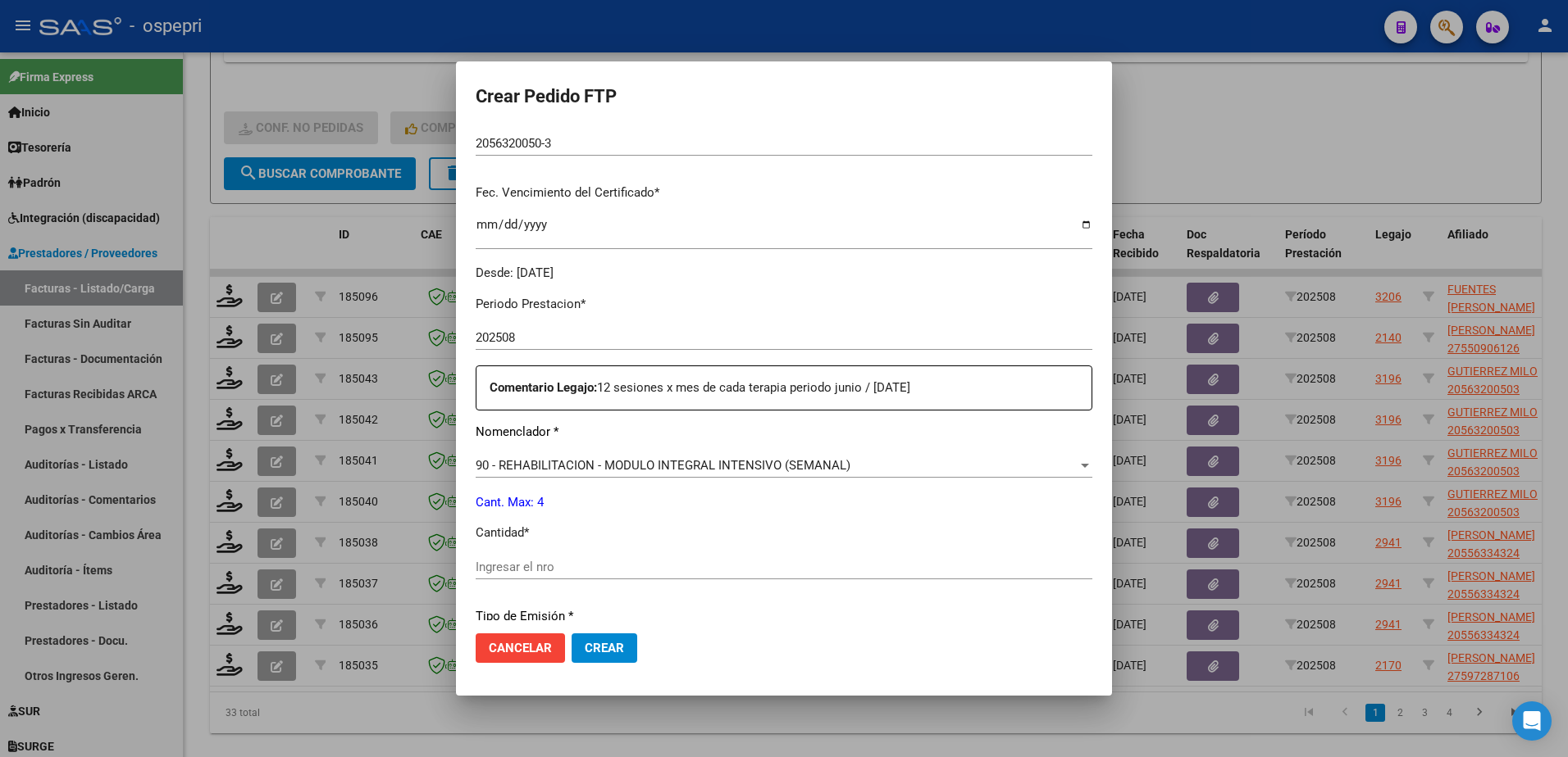
scroll to position [410, 0]
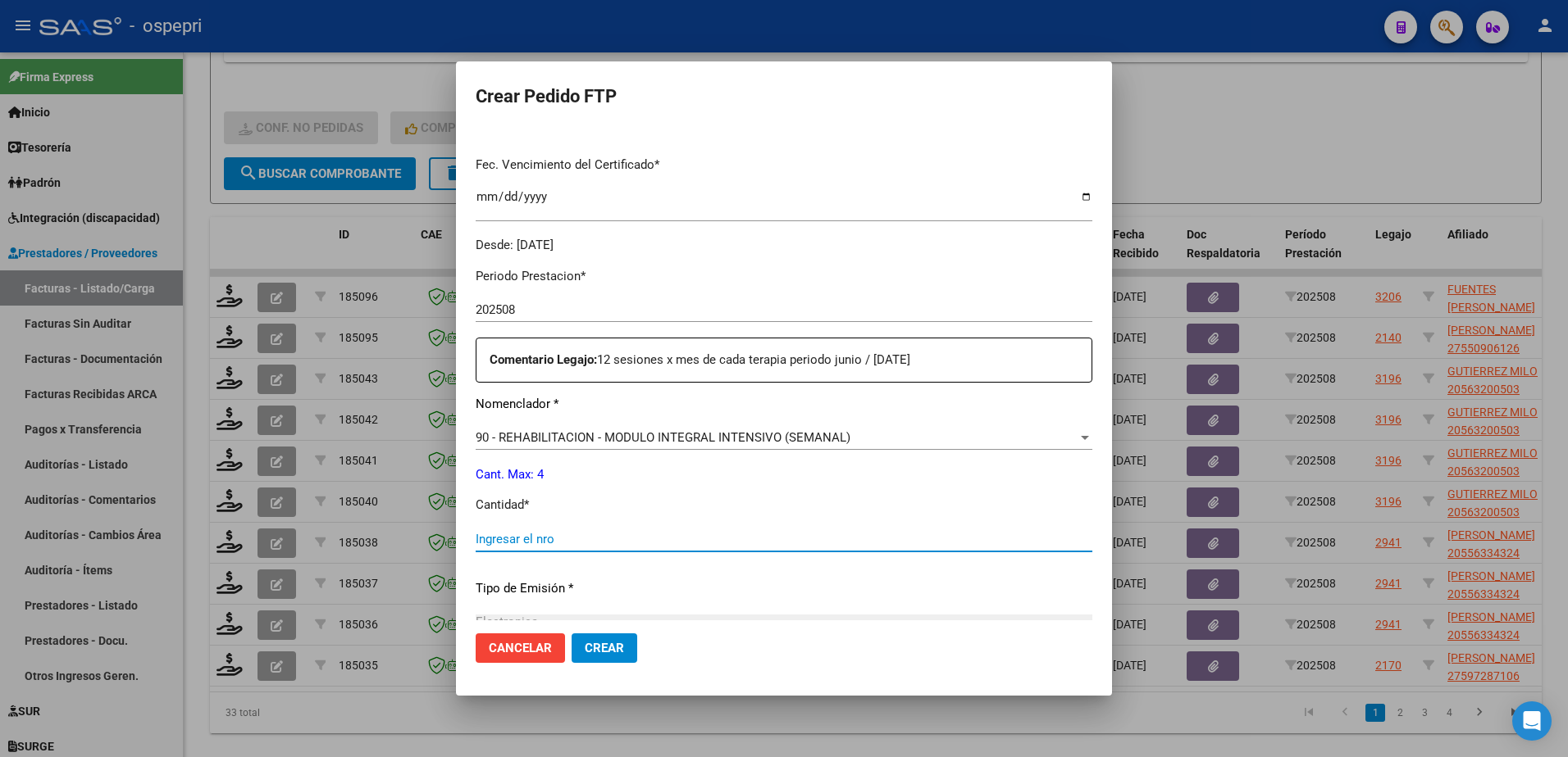
click at [549, 538] on input "Ingresar el nro" at bounding box center [784, 539] width 617 height 14
type input "4"
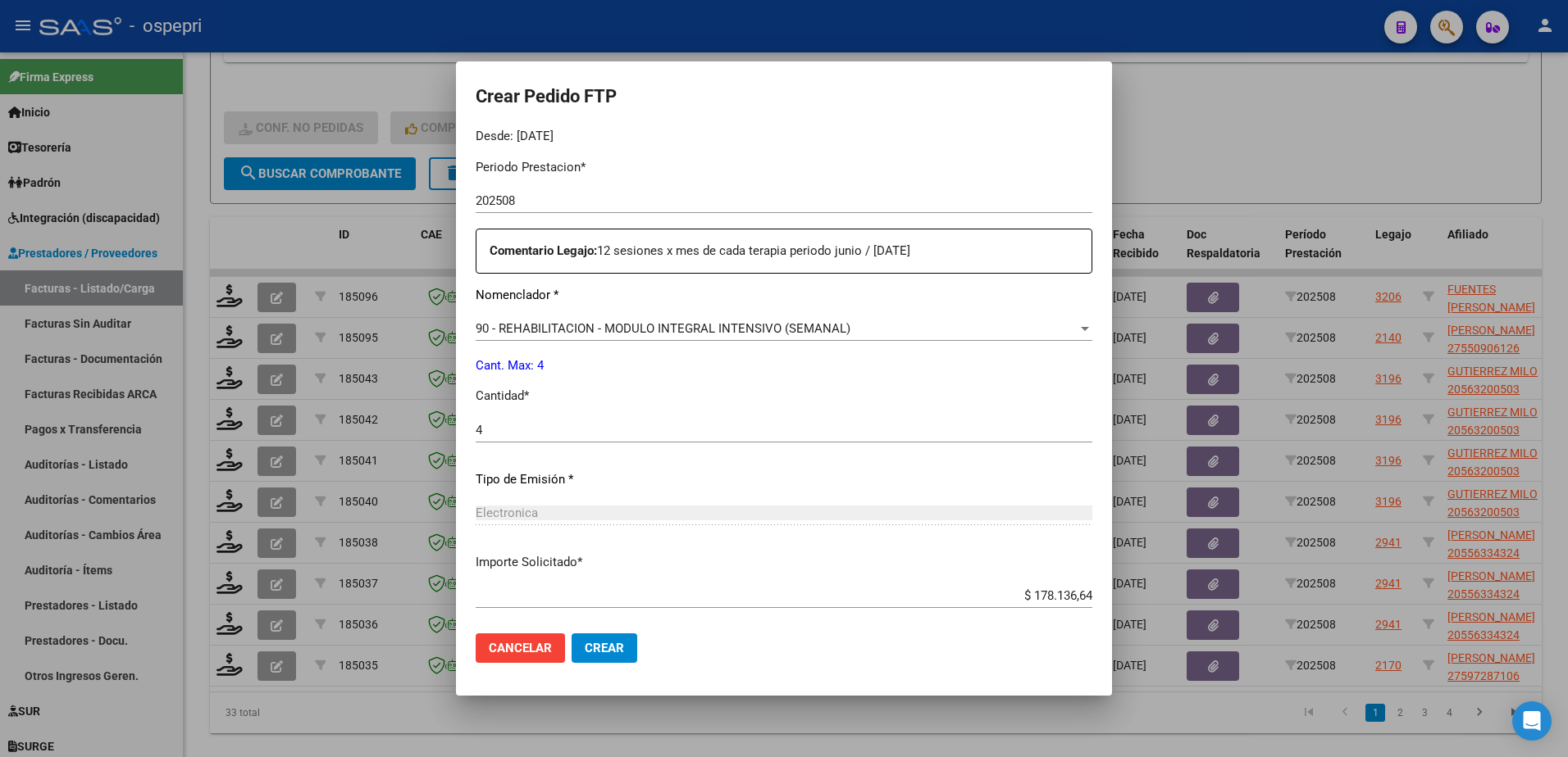
scroll to position [605, 0]
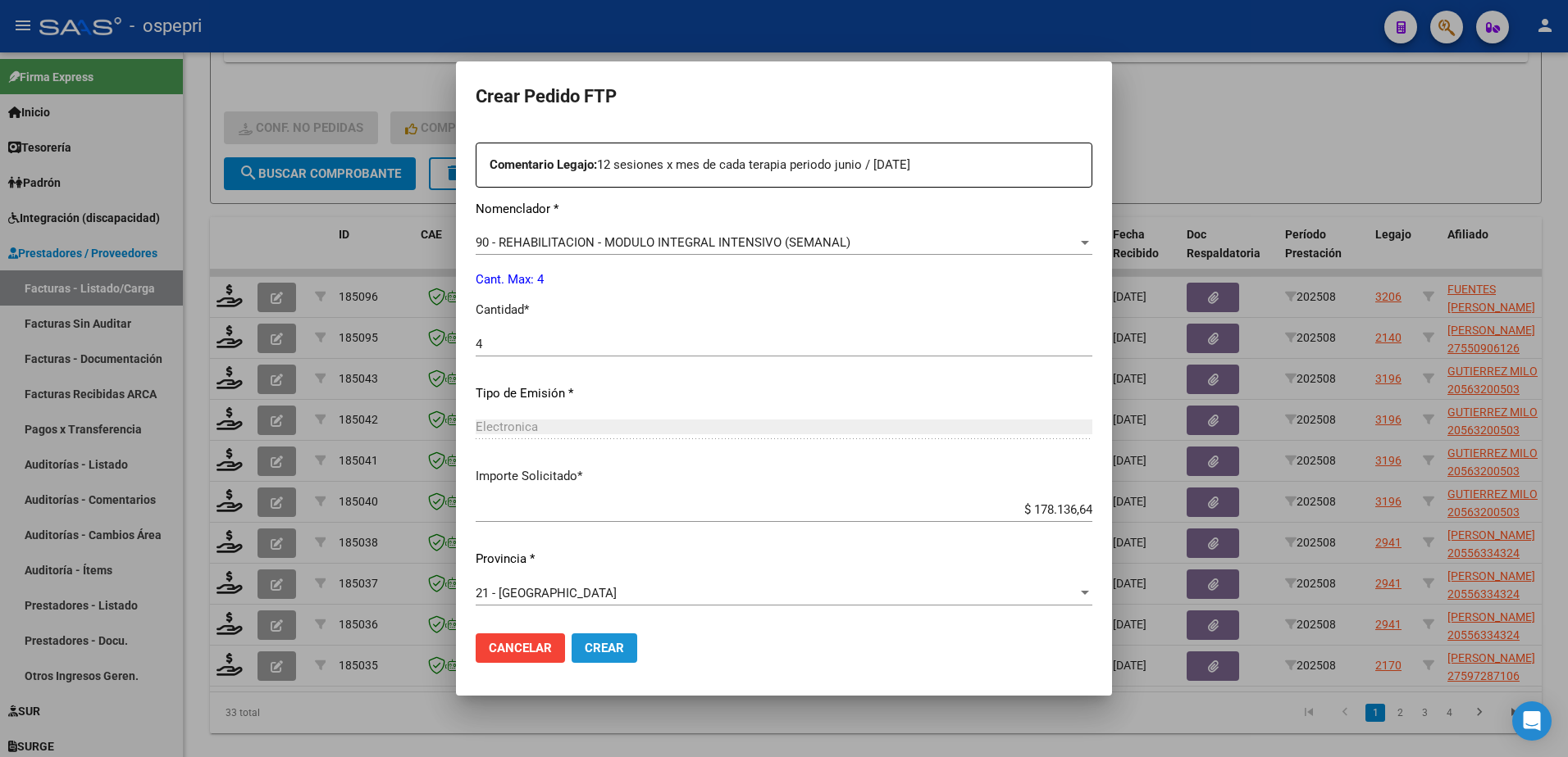
click at [614, 643] on span "Crear" at bounding box center [604, 648] width 40 height 14
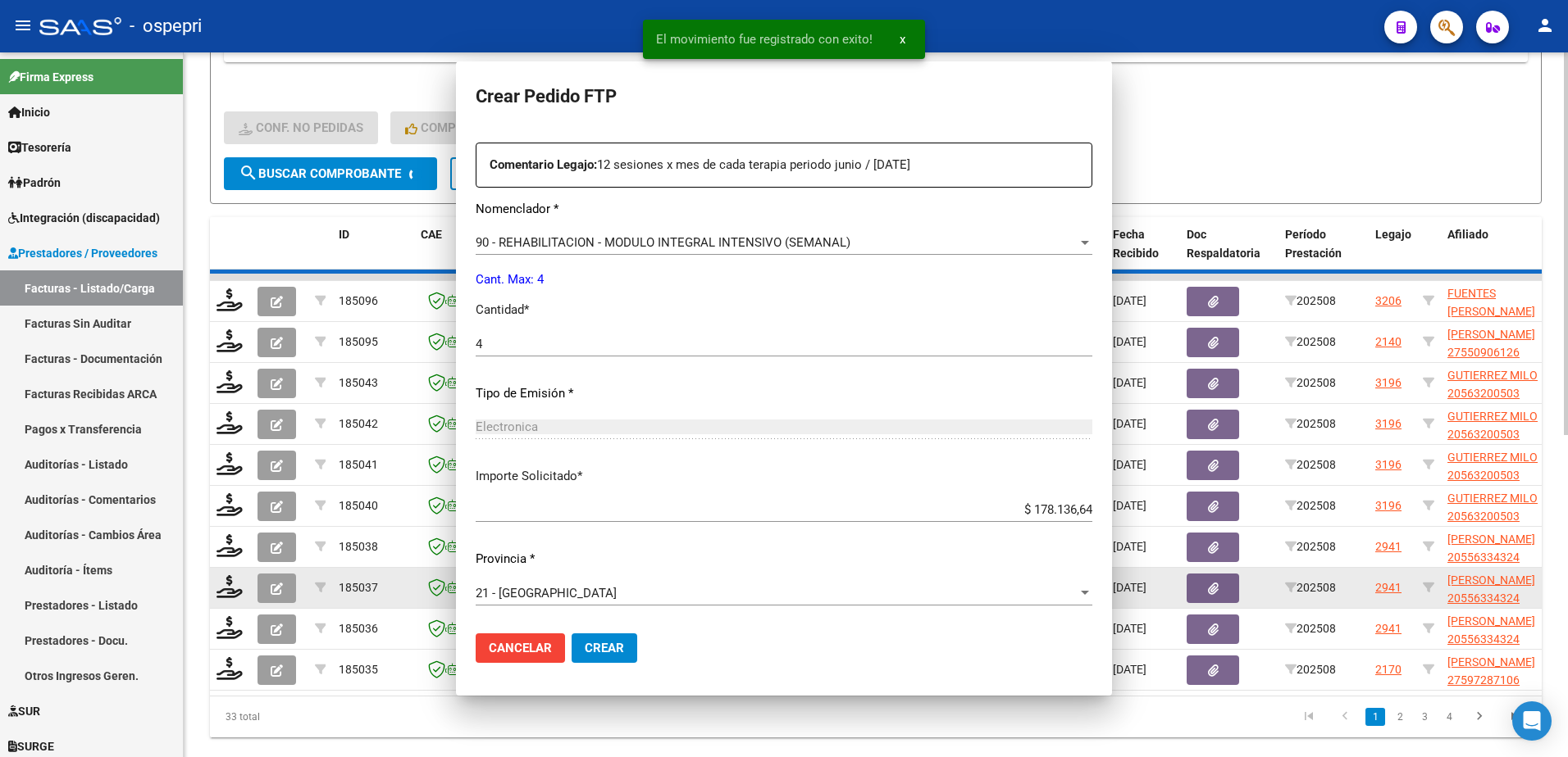
scroll to position [512, 0]
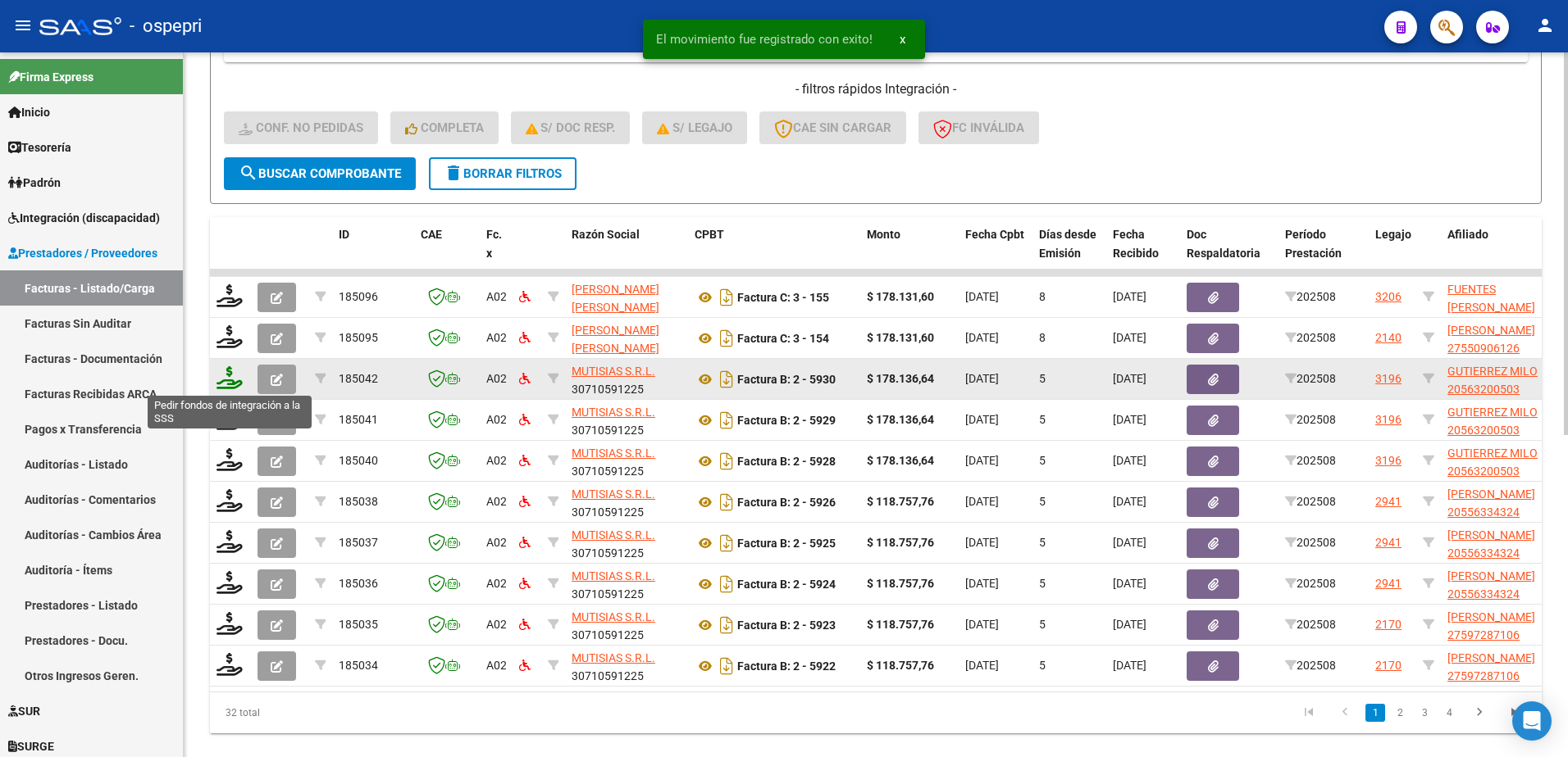
click at [232, 382] on icon at bounding box center [229, 378] width 26 height 23
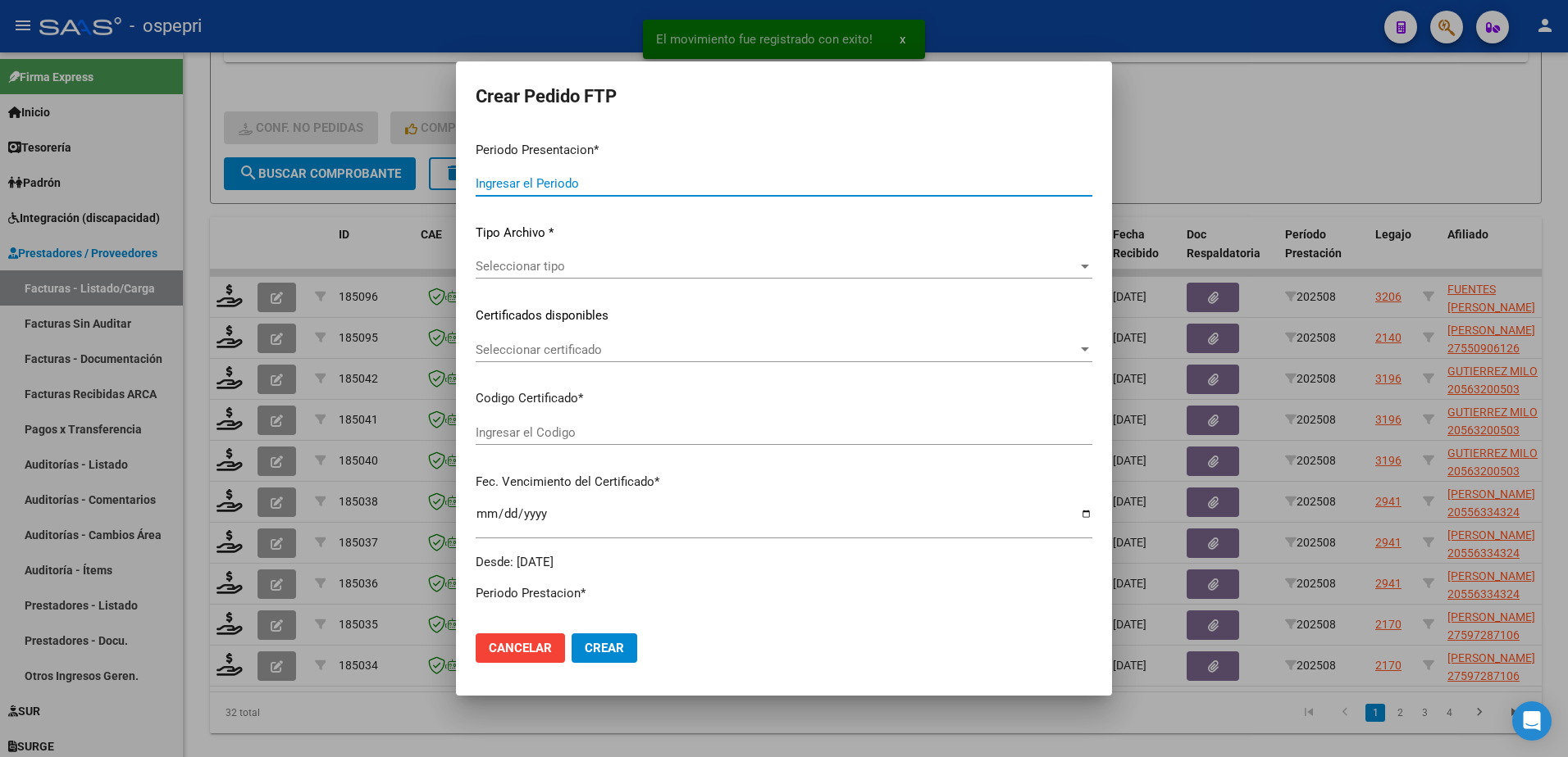
type input "202508"
type input "$ 178.136,64"
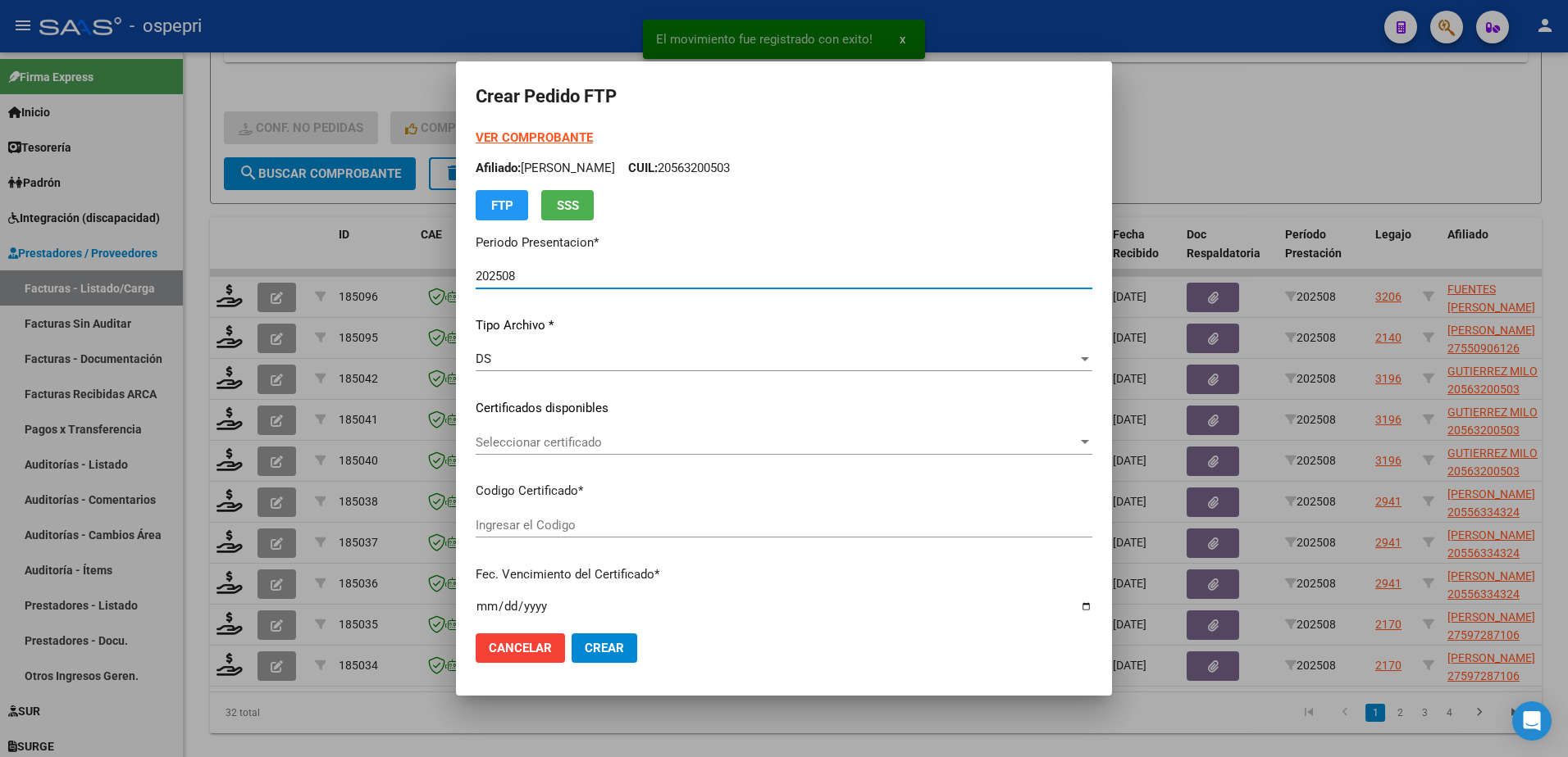
type input "2056320050-3"
type input "[DATE]"
click at [545, 442] on span "Seleccionar certificado" at bounding box center [777, 442] width 602 height 14
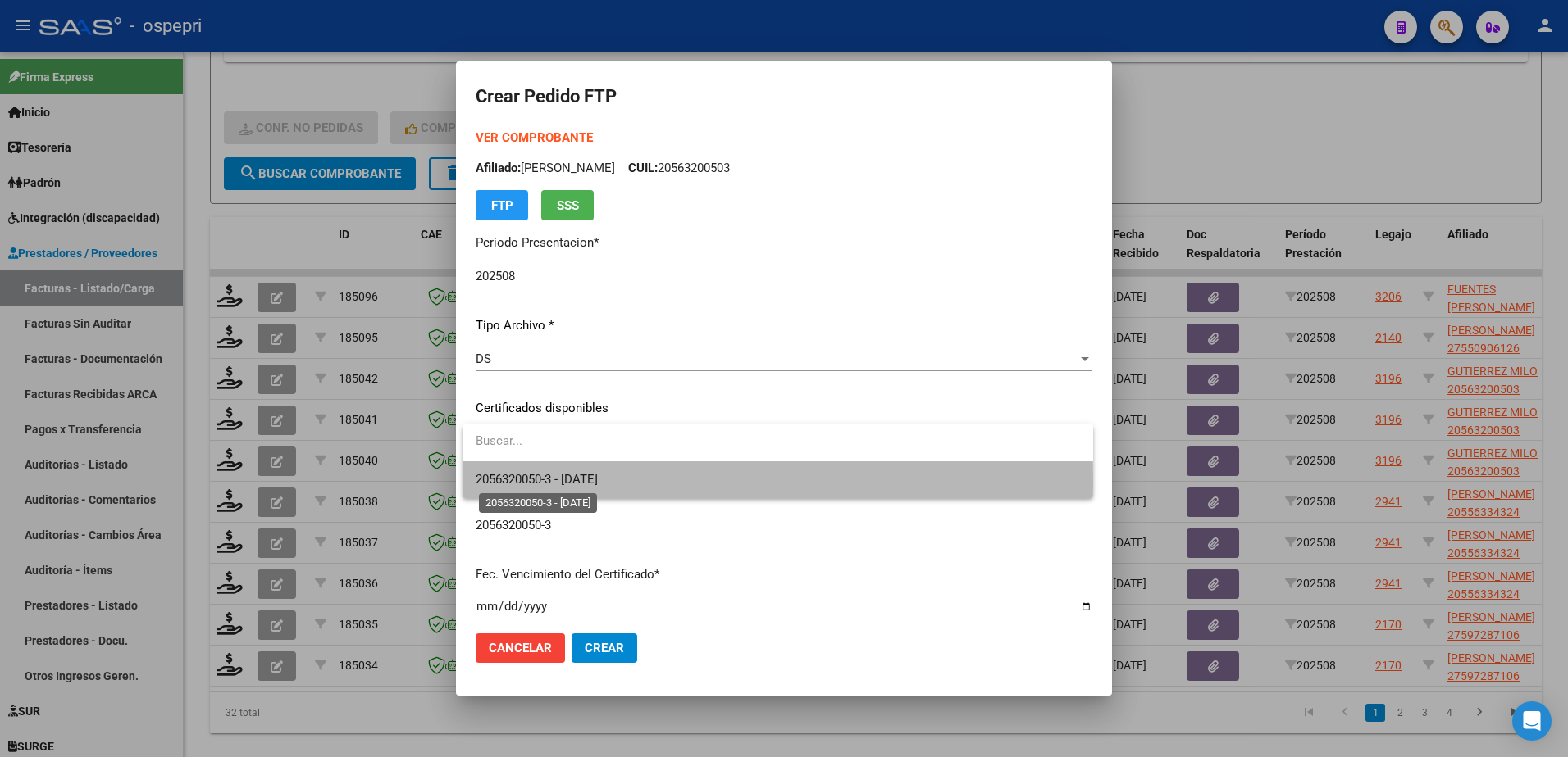
click at [575, 482] on span "2056320050-3 - [DATE]" at bounding box center [537, 479] width 123 height 14
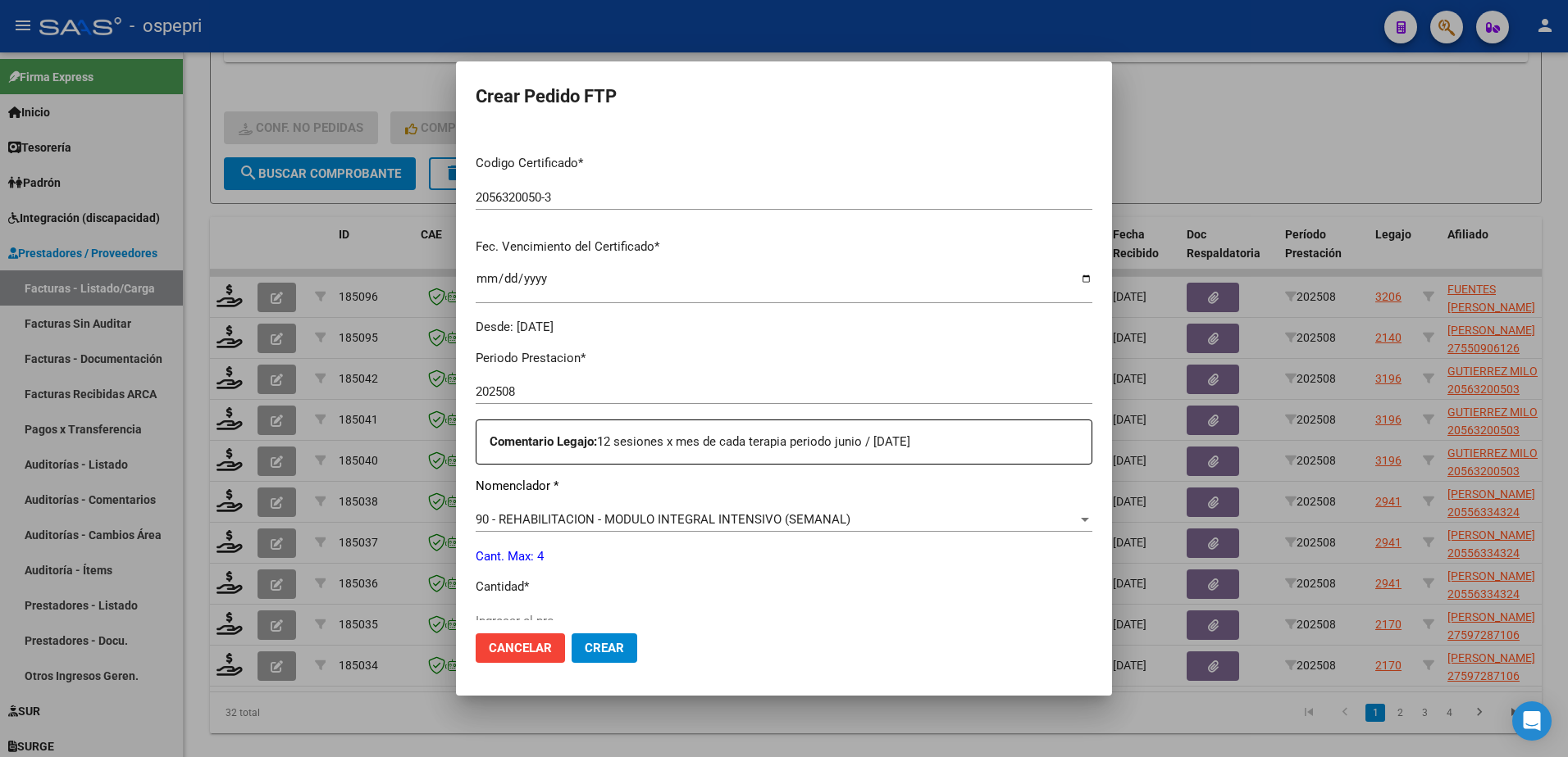
scroll to position [410, 0]
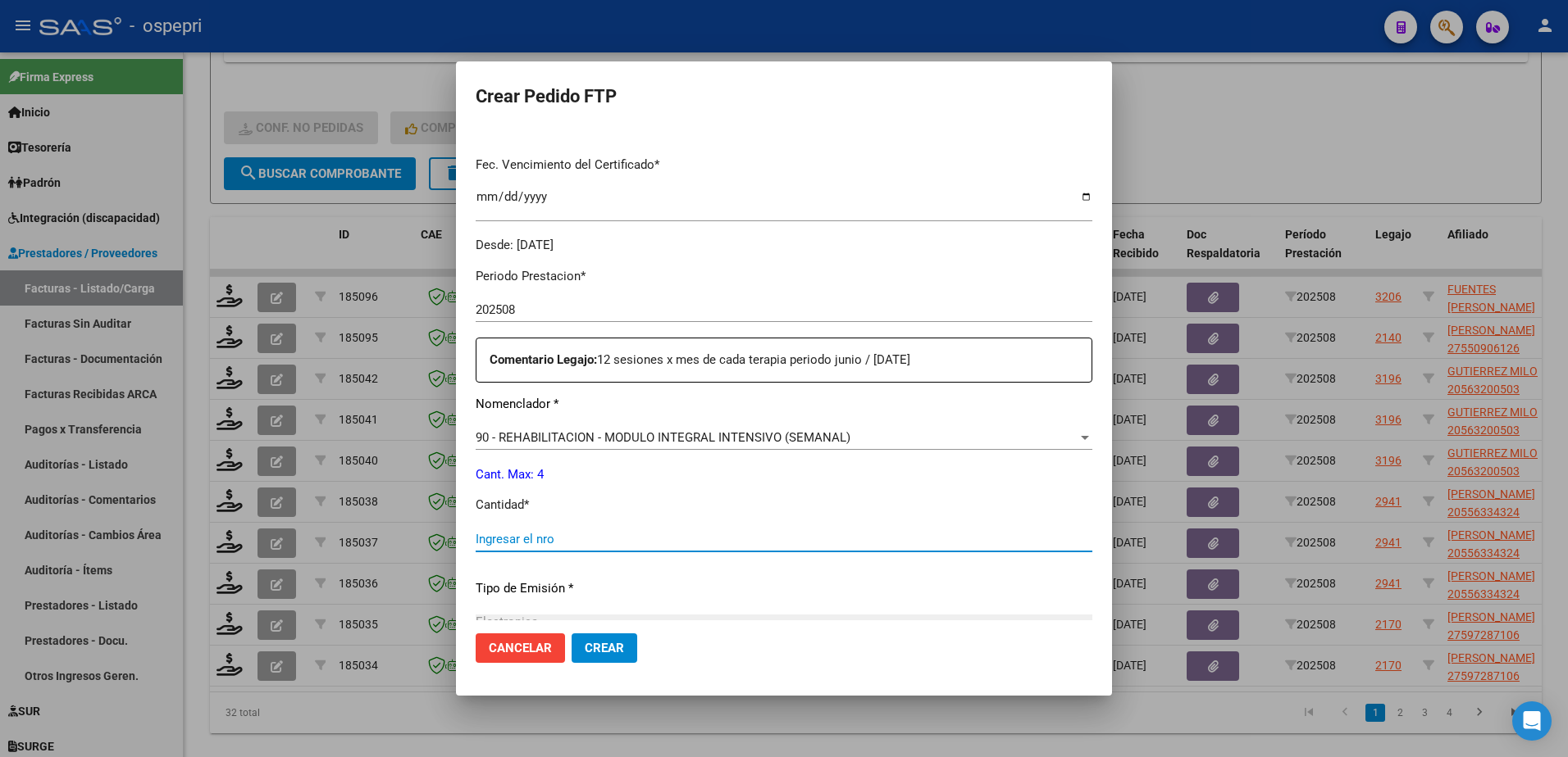
click at [554, 539] on input "Ingresar el nro" at bounding box center [784, 539] width 617 height 14
type input "4"
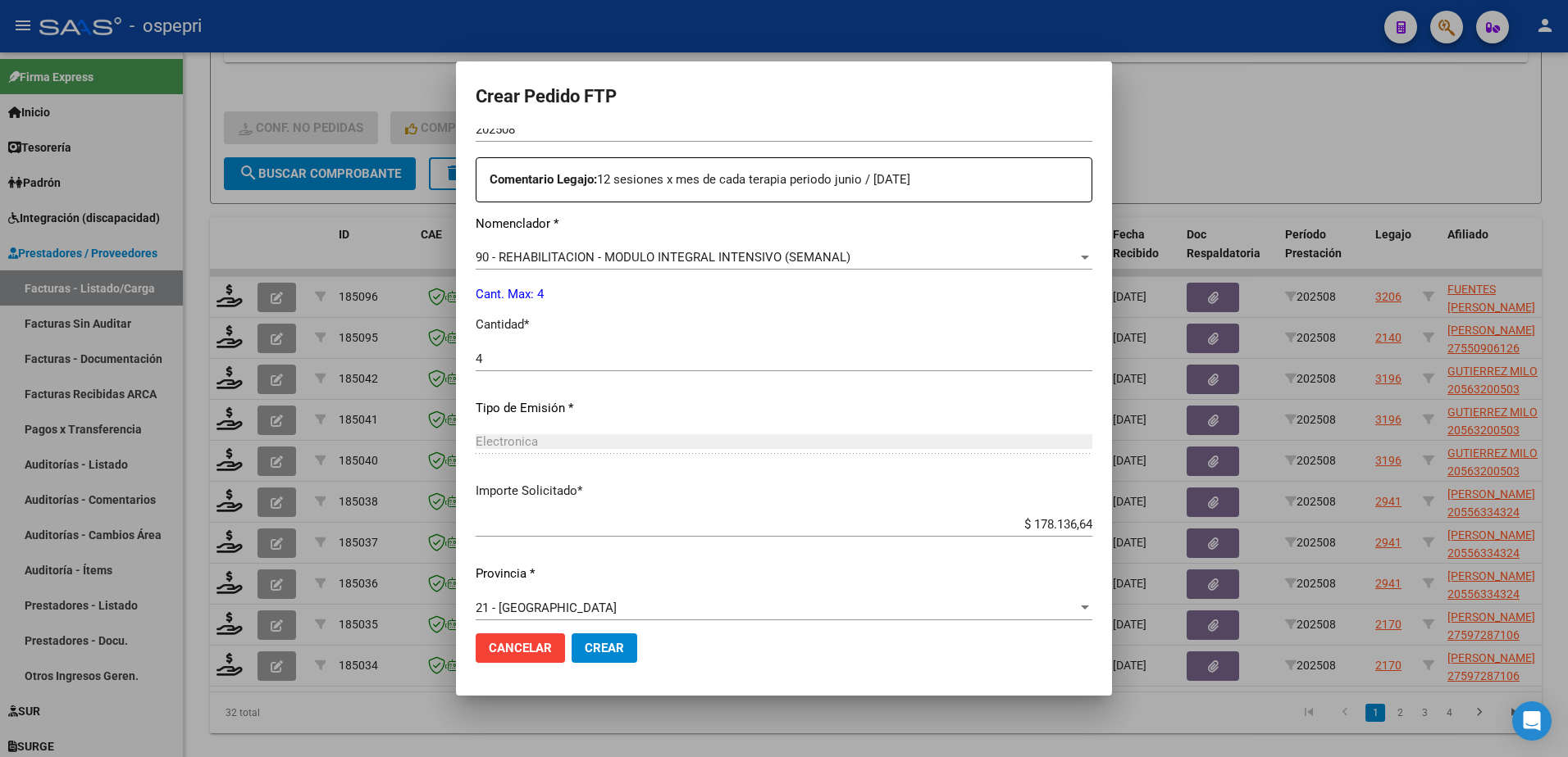
scroll to position [605, 0]
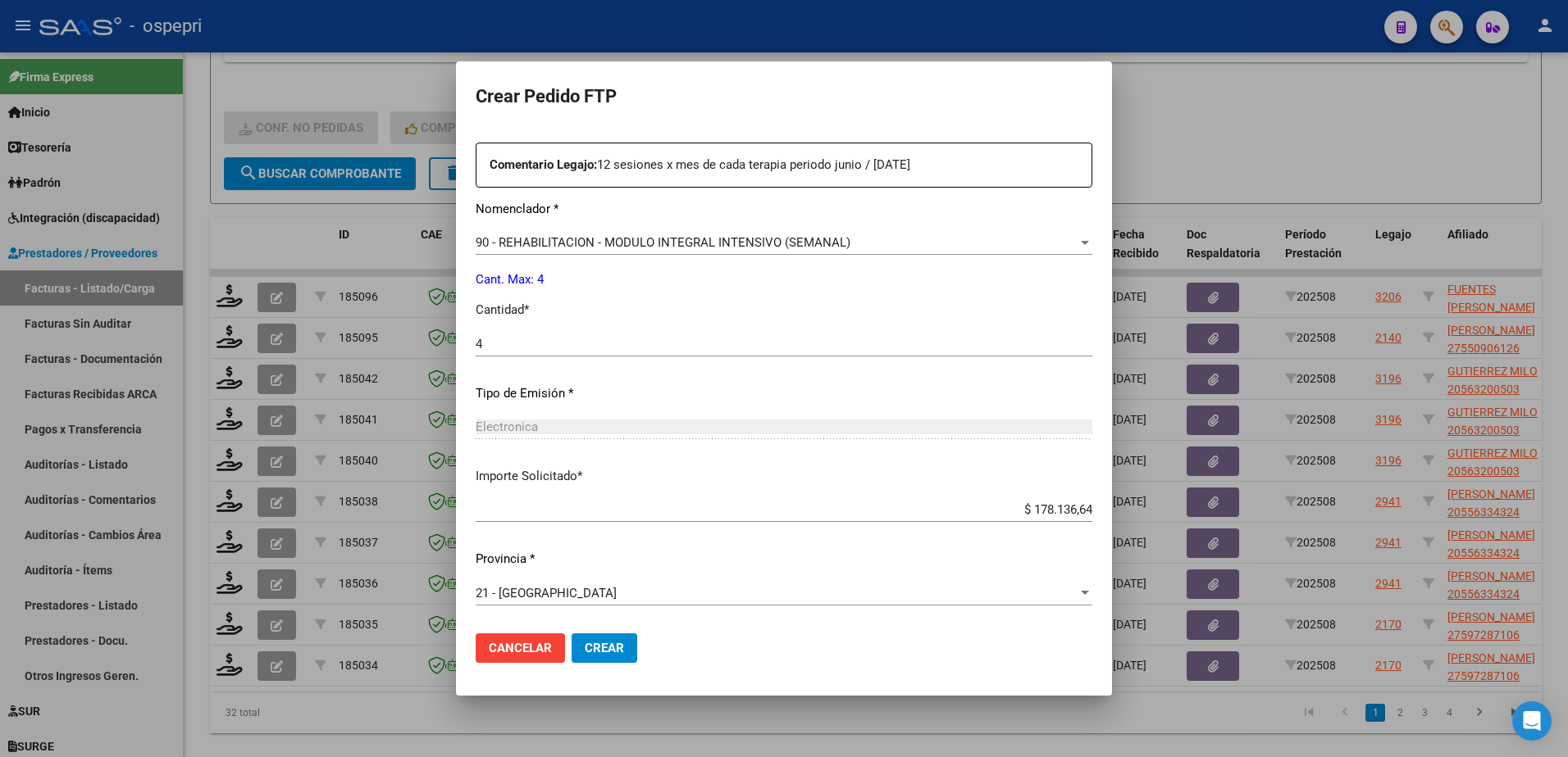
click at [611, 655] on span "Crear" at bounding box center [604, 648] width 40 height 14
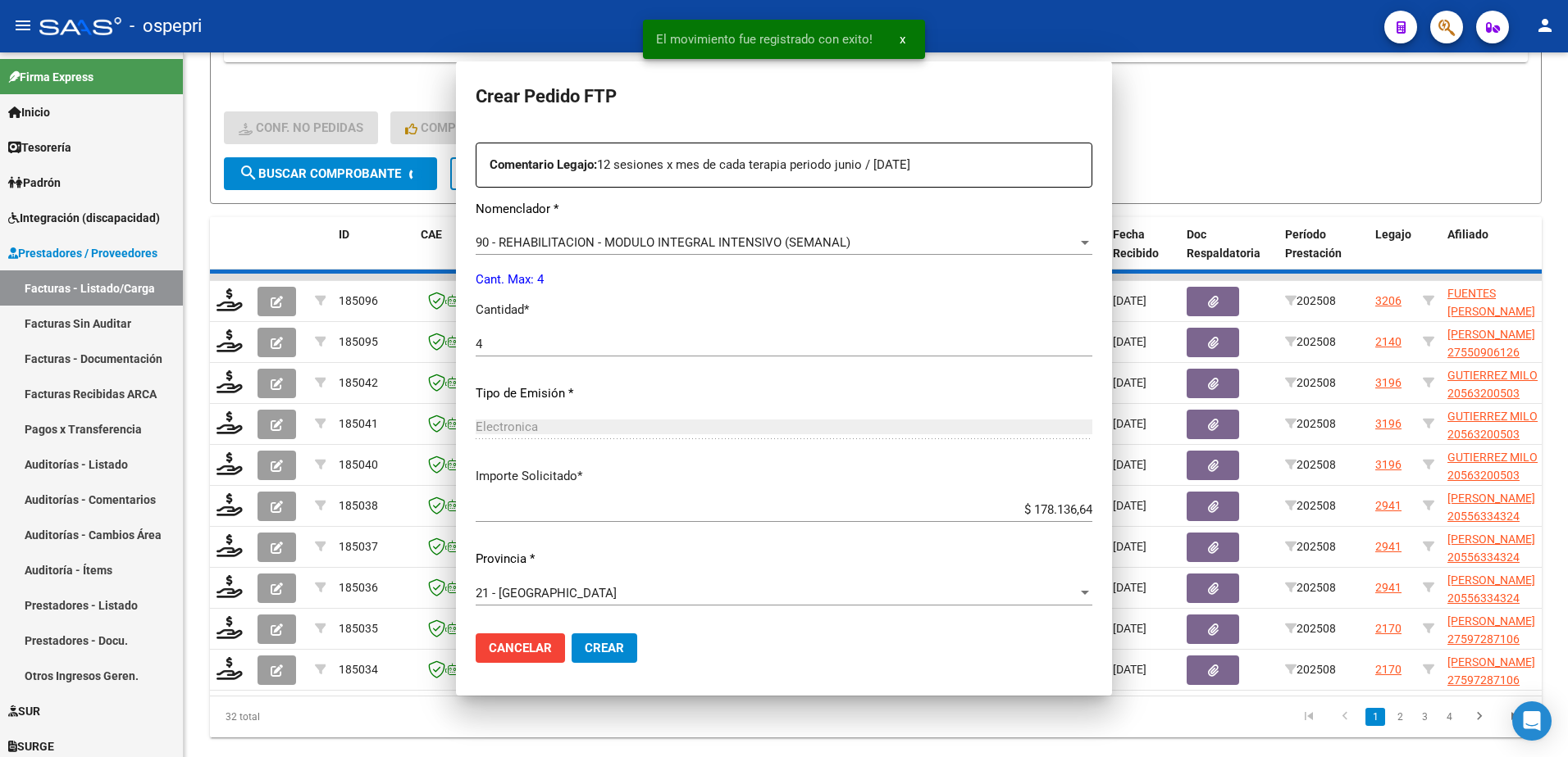
scroll to position [512, 0]
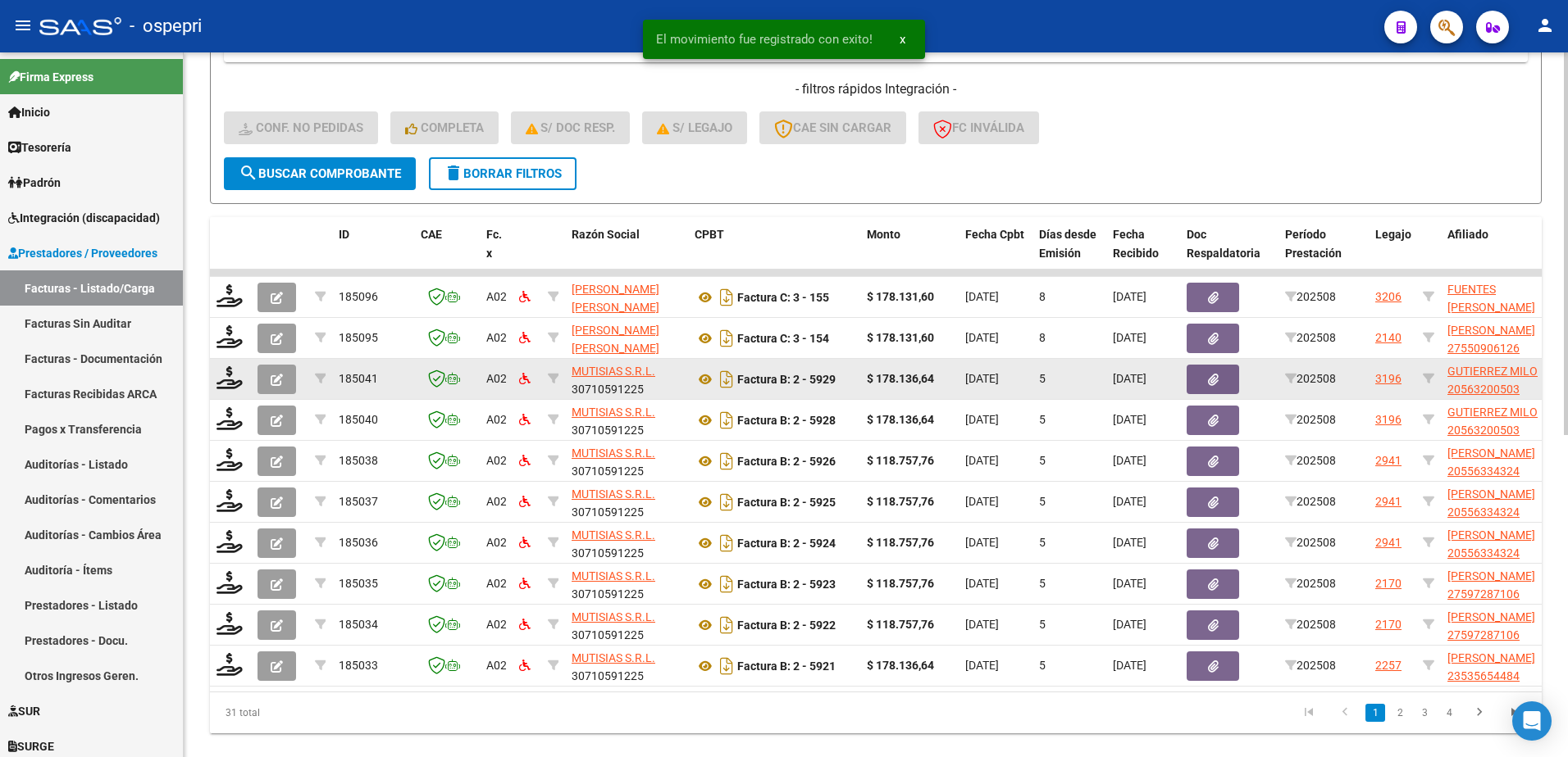
click at [227, 389] on div at bounding box center [230, 379] width 28 height 25
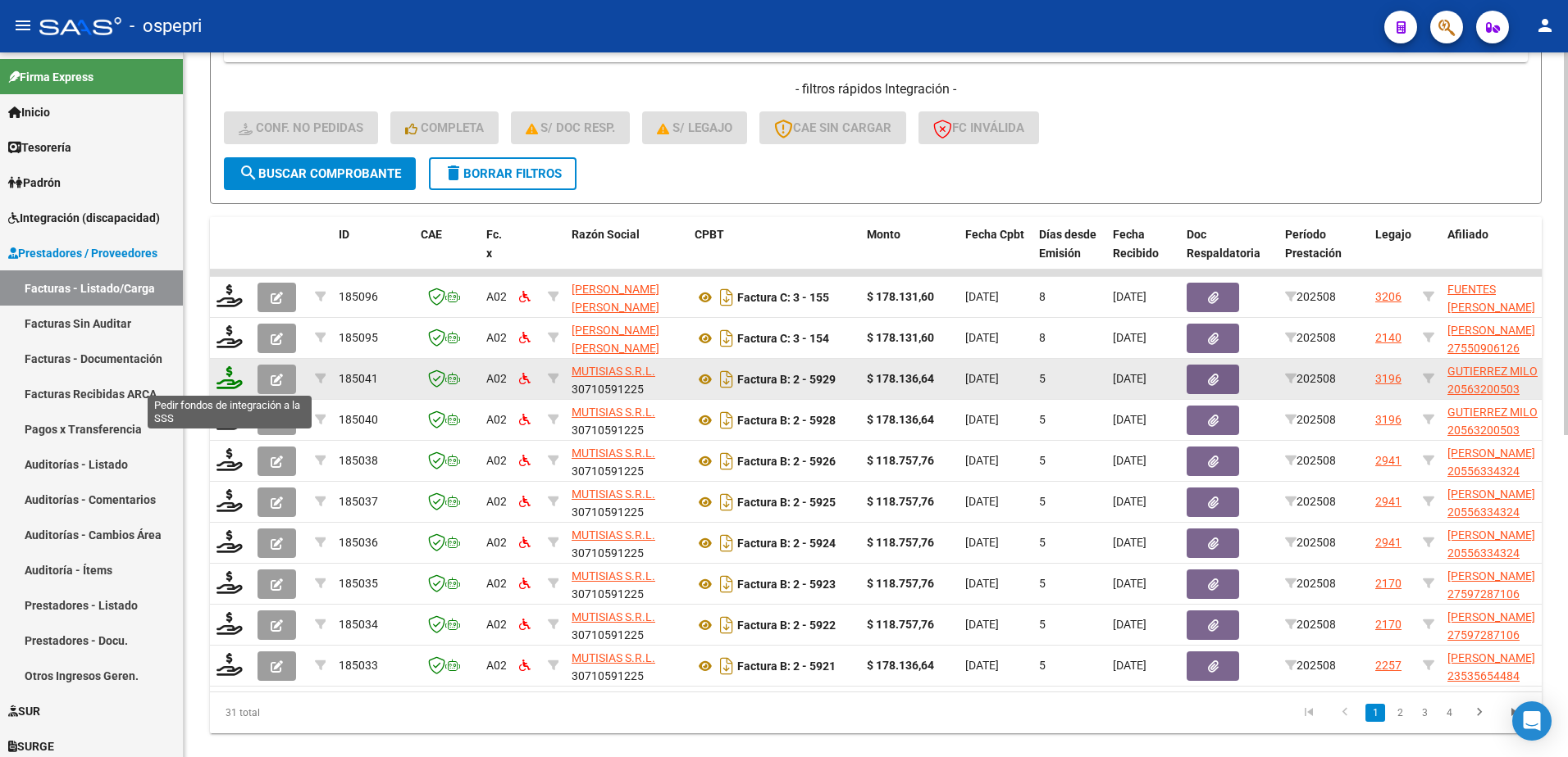
click at [235, 385] on icon at bounding box center [229, 378] width 26 height 23
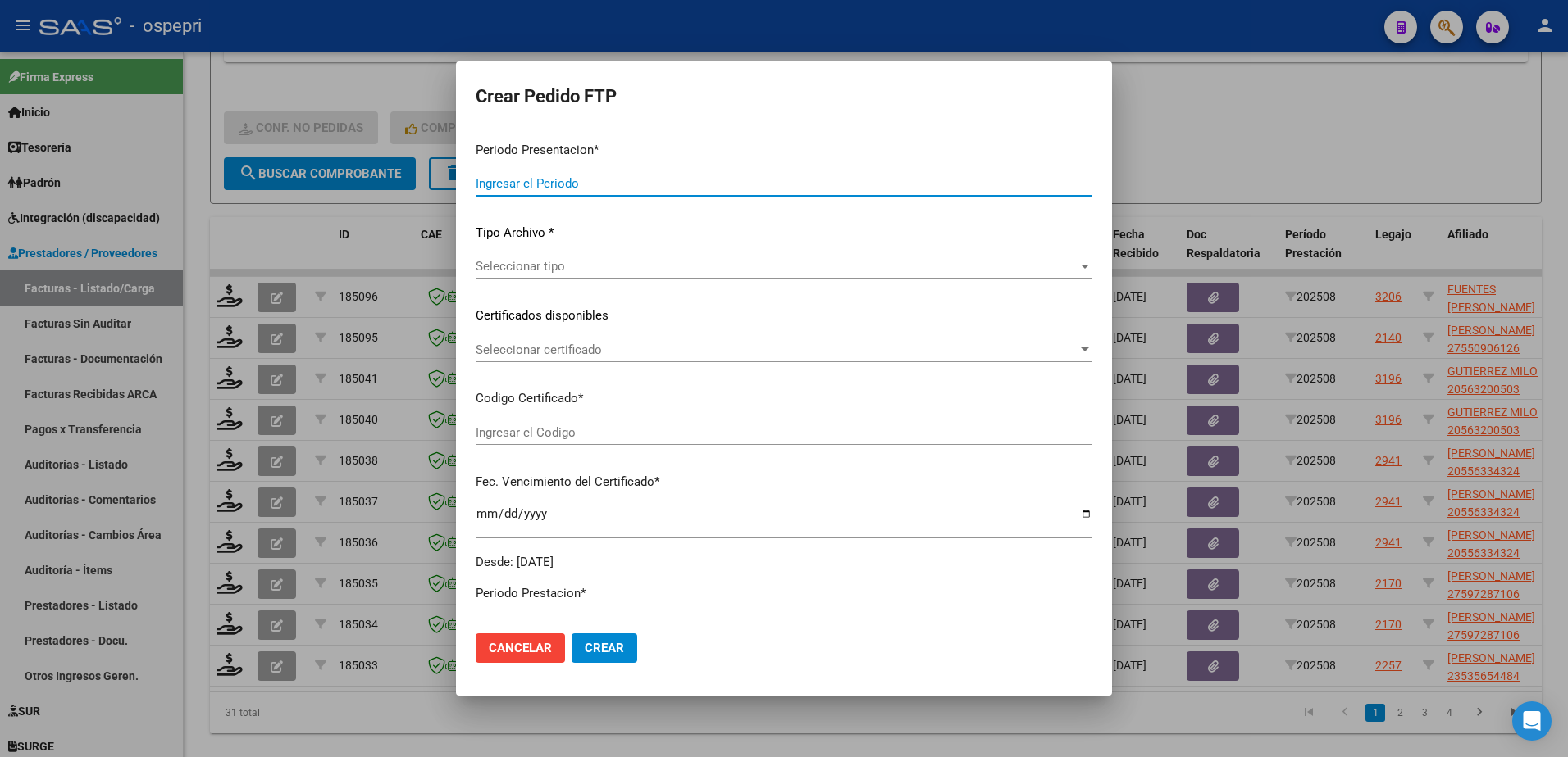
type input "202508"
type input "$ 178.136,64"
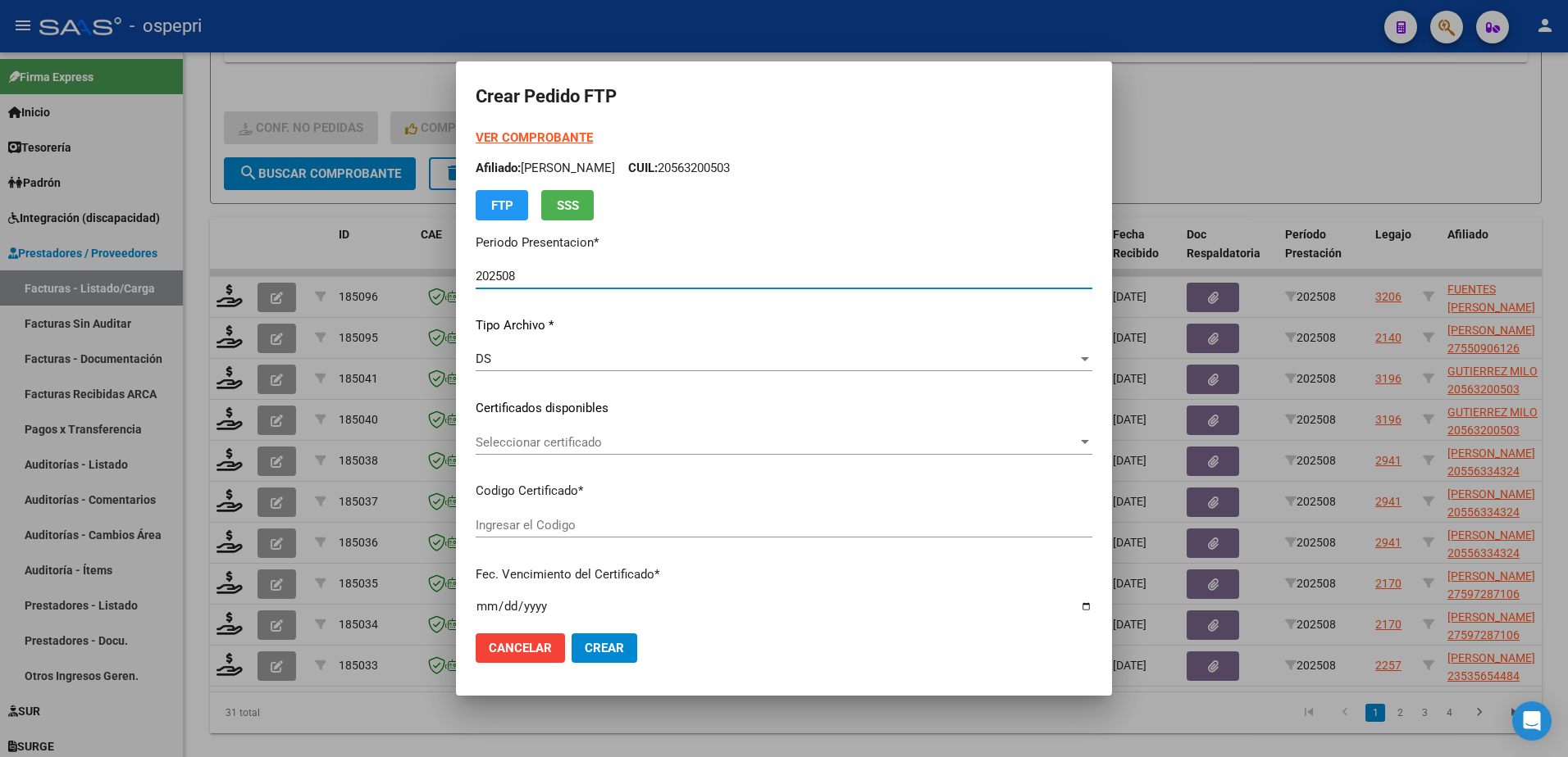
type input "2056320050-3"
type input "[DATE]"
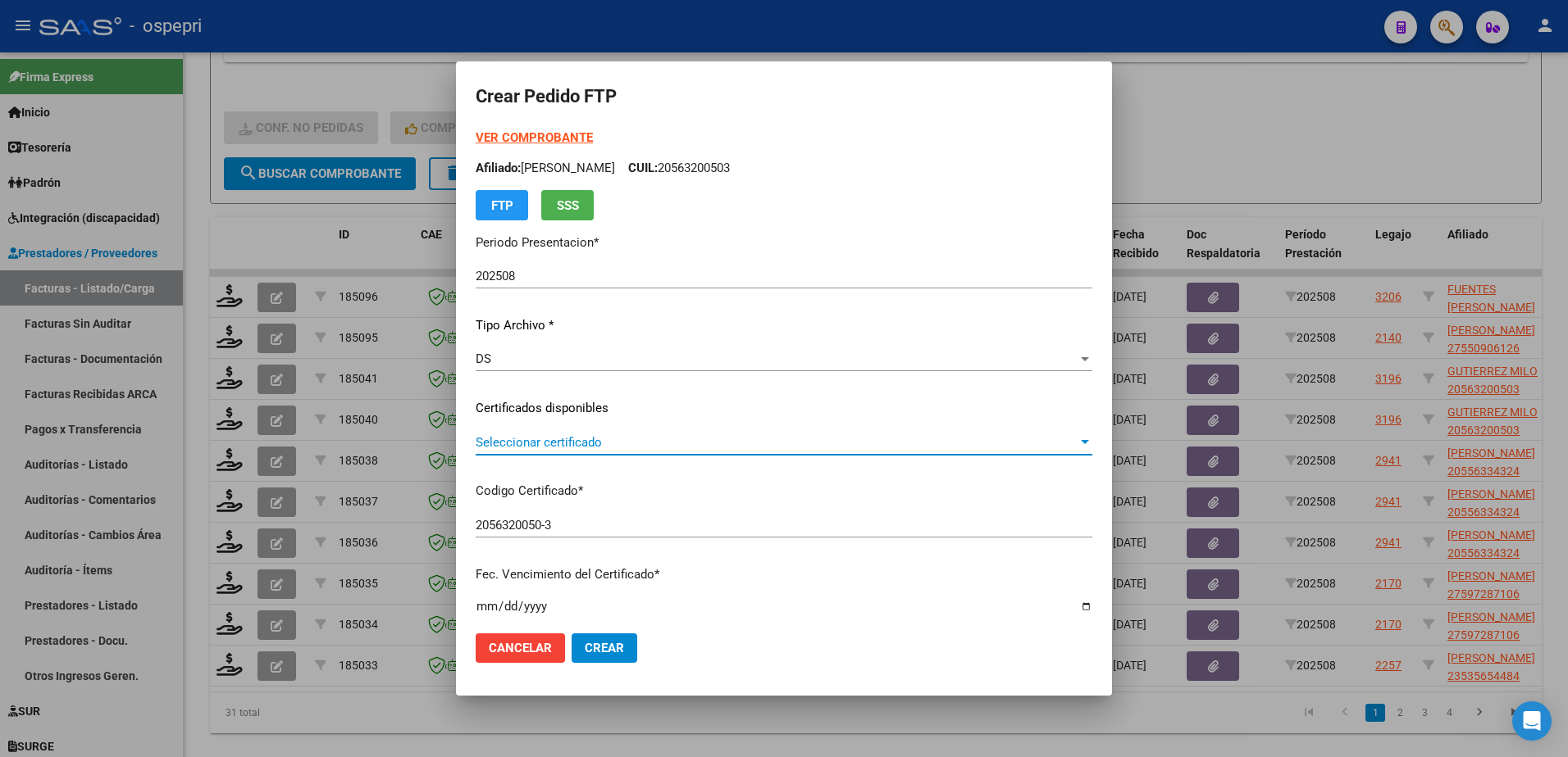
click at [548, 447] on span "Seleccionar certificado" at bounding box center [777, 442] width 602 height 14
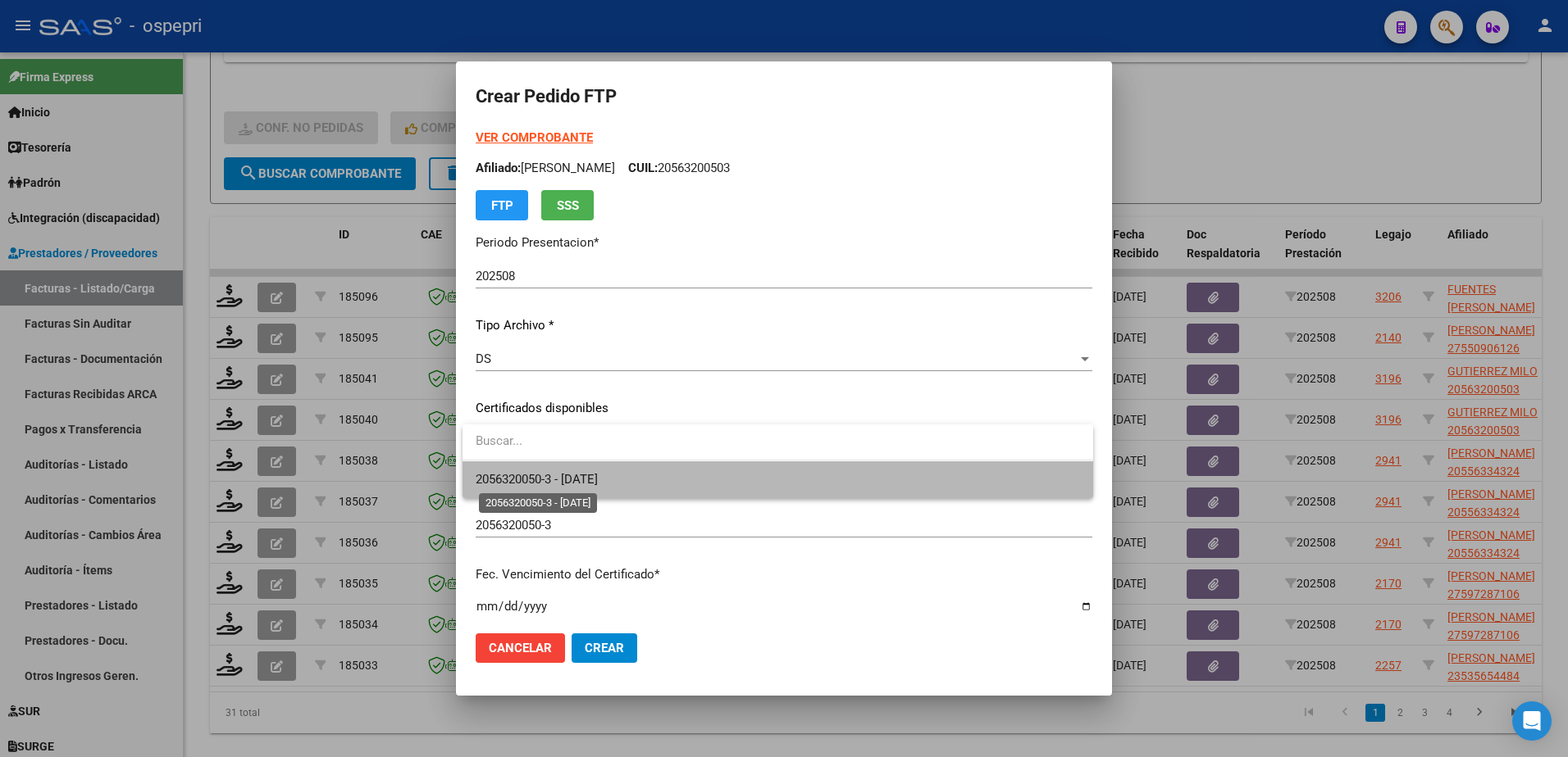
click at [571, 475] on span "2056320050-3 - [DATE]" at bounding box center [537, 479] width 123 height 14
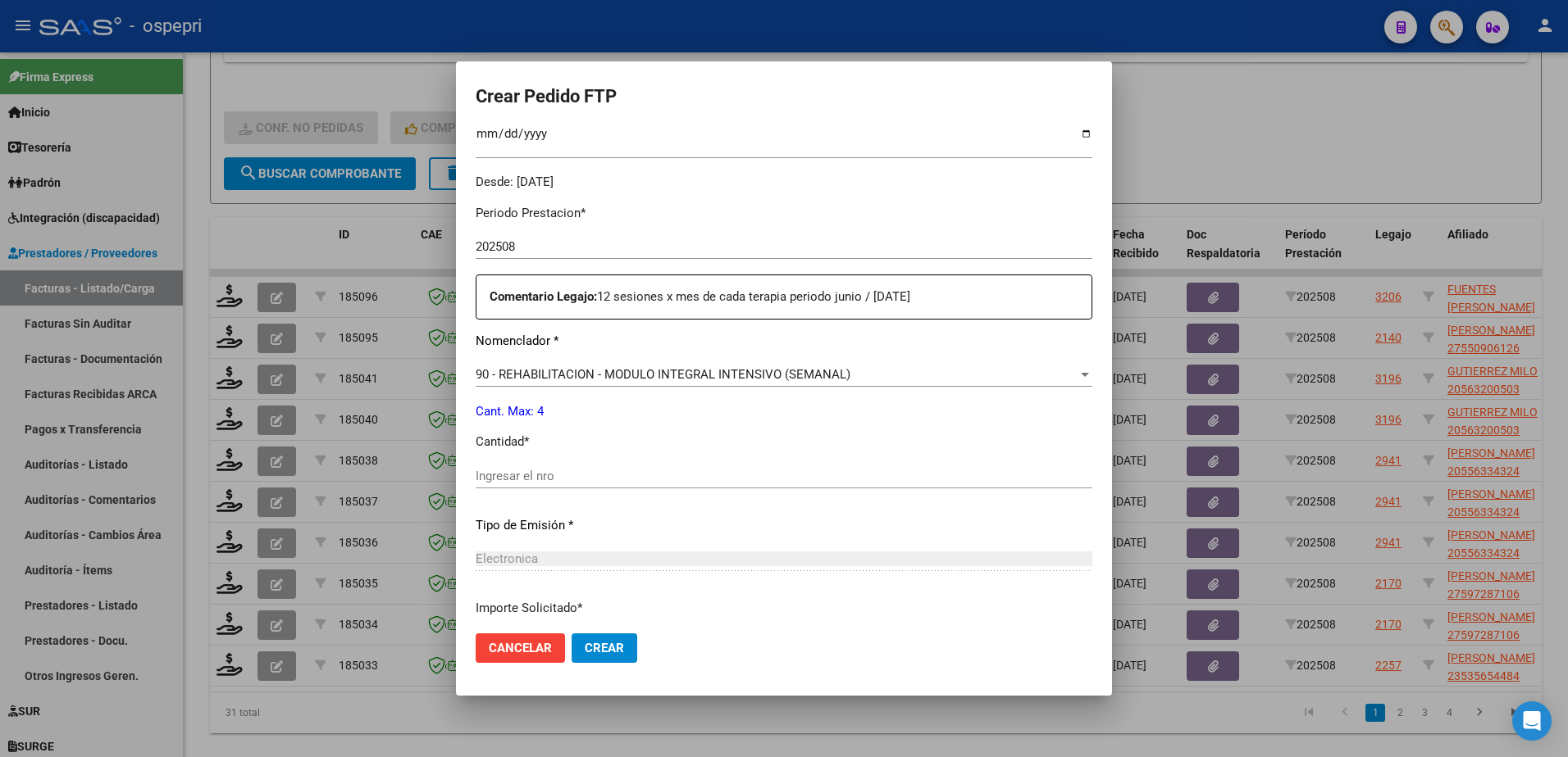
scroll to position [492, 0]
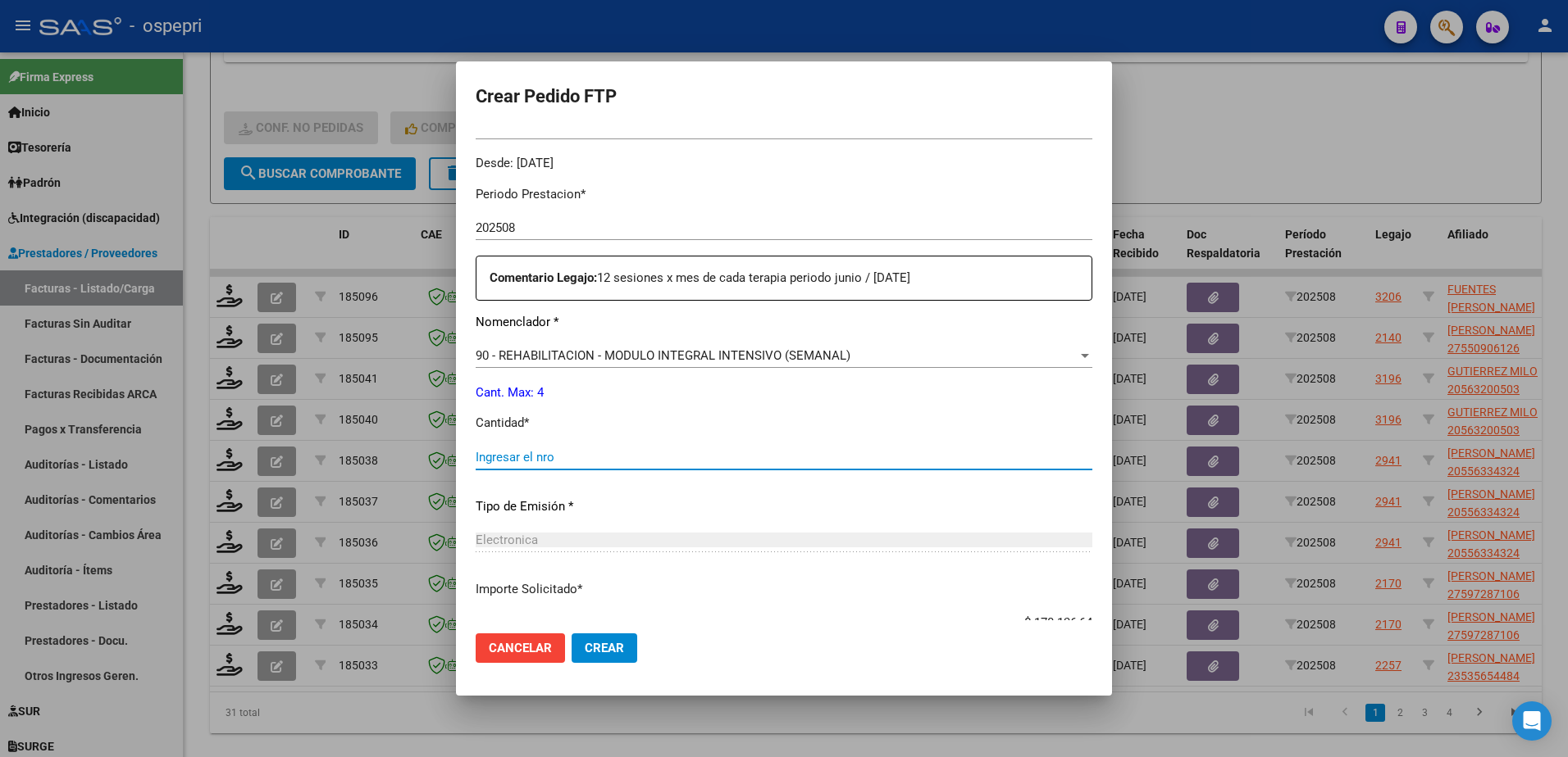
click at [513, 456] on input "Ingresar el nro" at bounding box center [784, 457] width 617 height 14
type input "4"
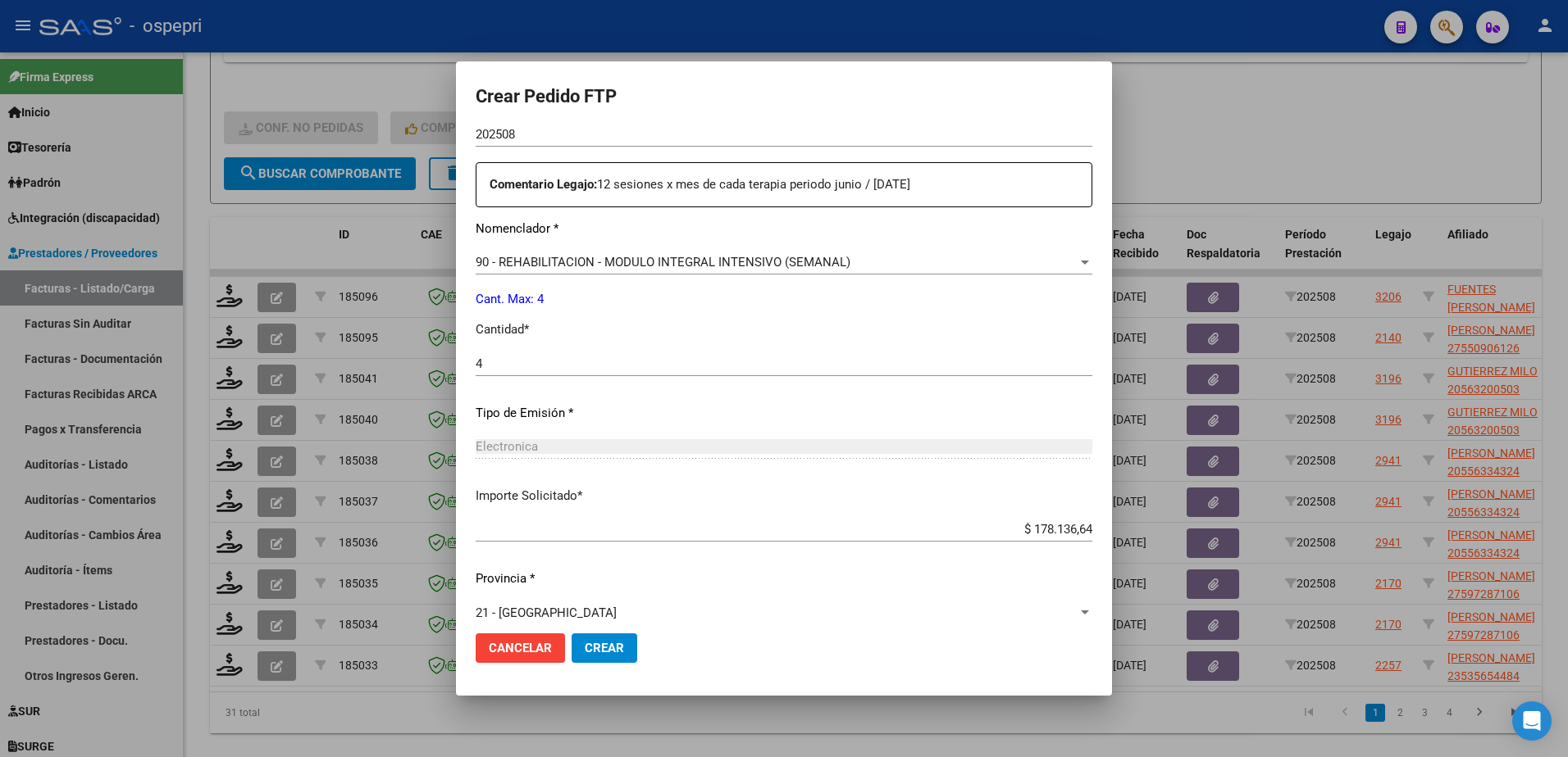
scroll to position [605, 0]
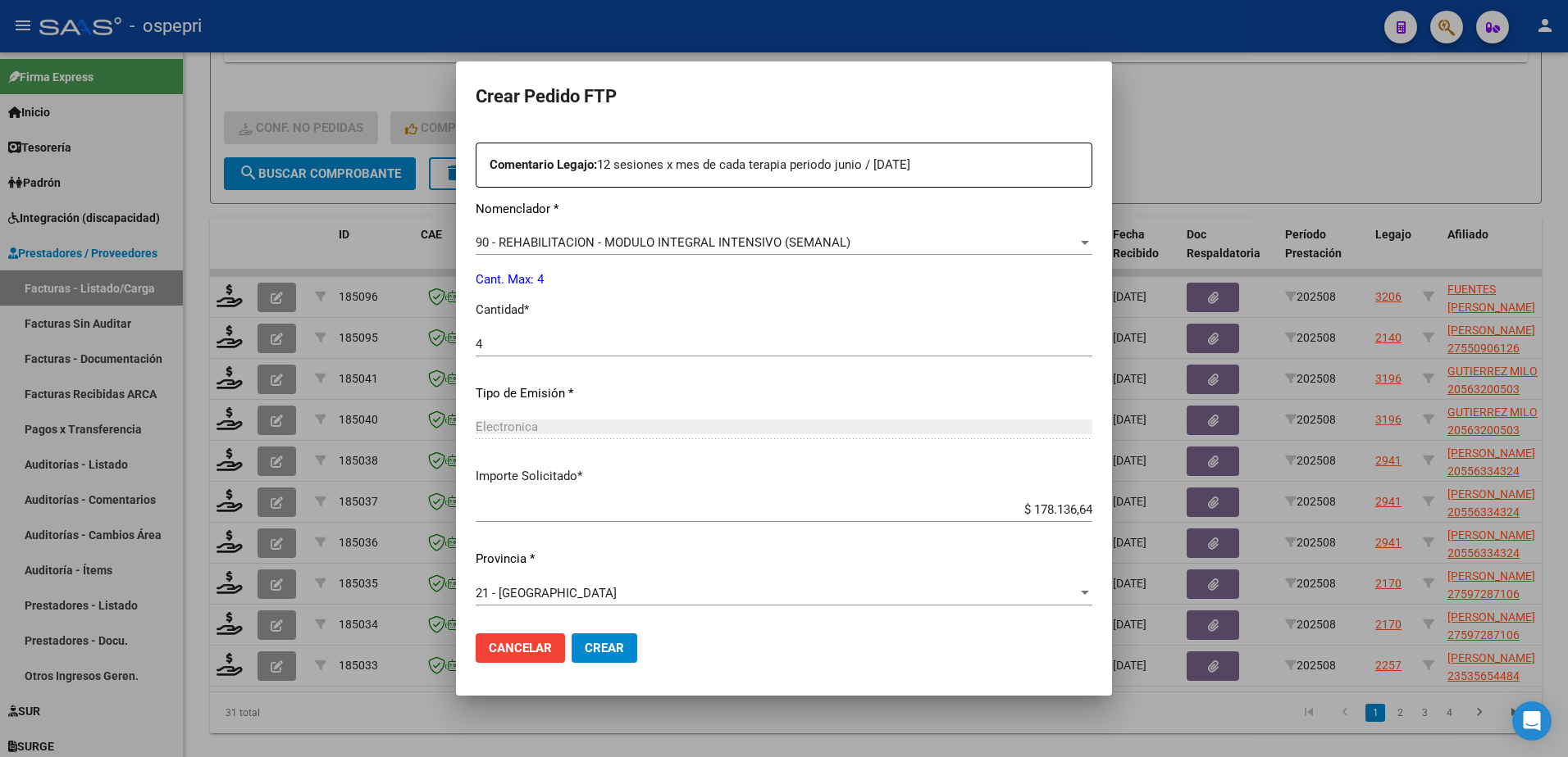
click at [596, 640] on button "Crear" at bounding box center [604, 648] width 66 height 30
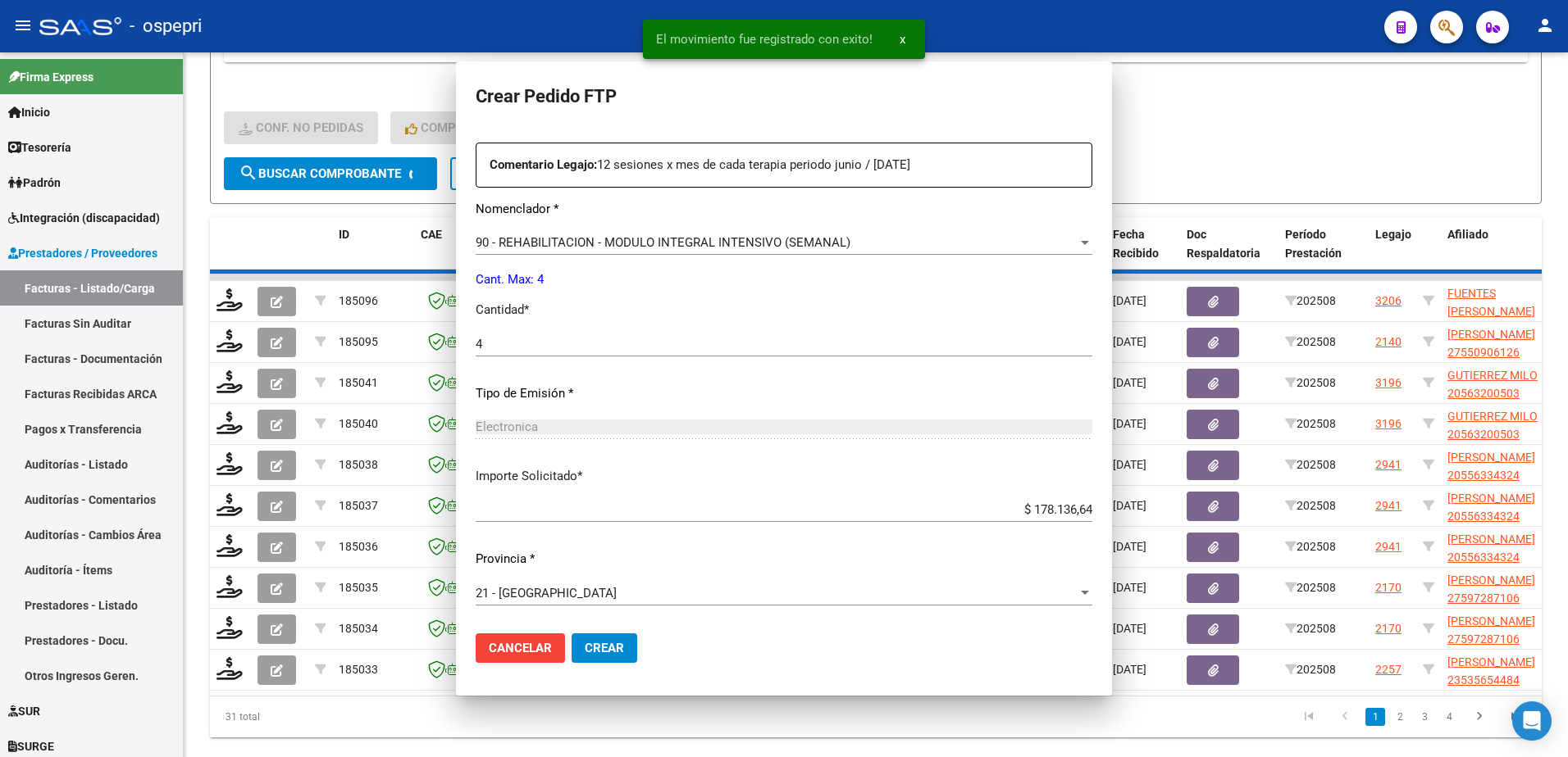
scroll to position [0, 0]
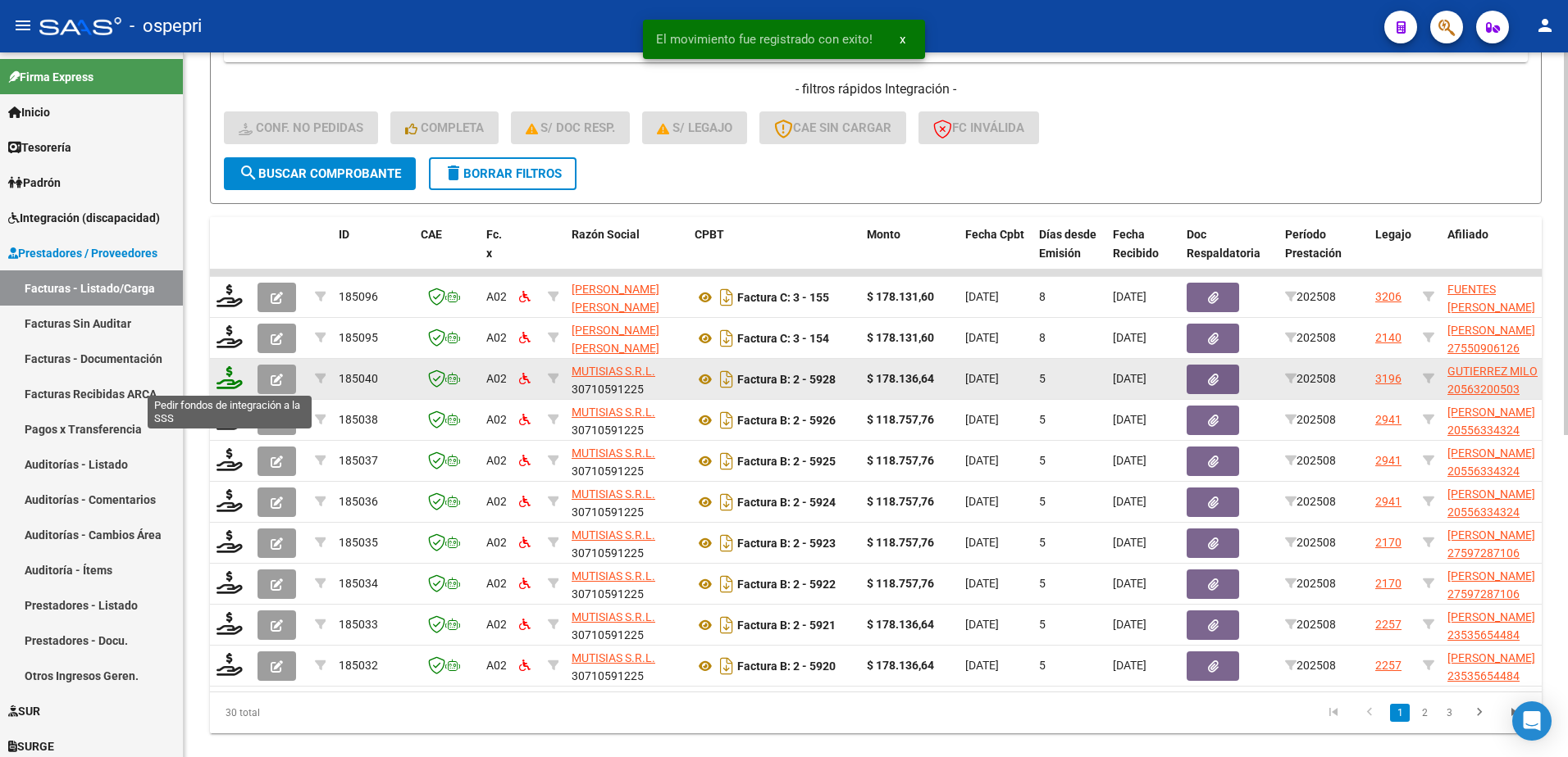
click at [234, 383] on icon at bounding box center [229, 378] width 26 height 23
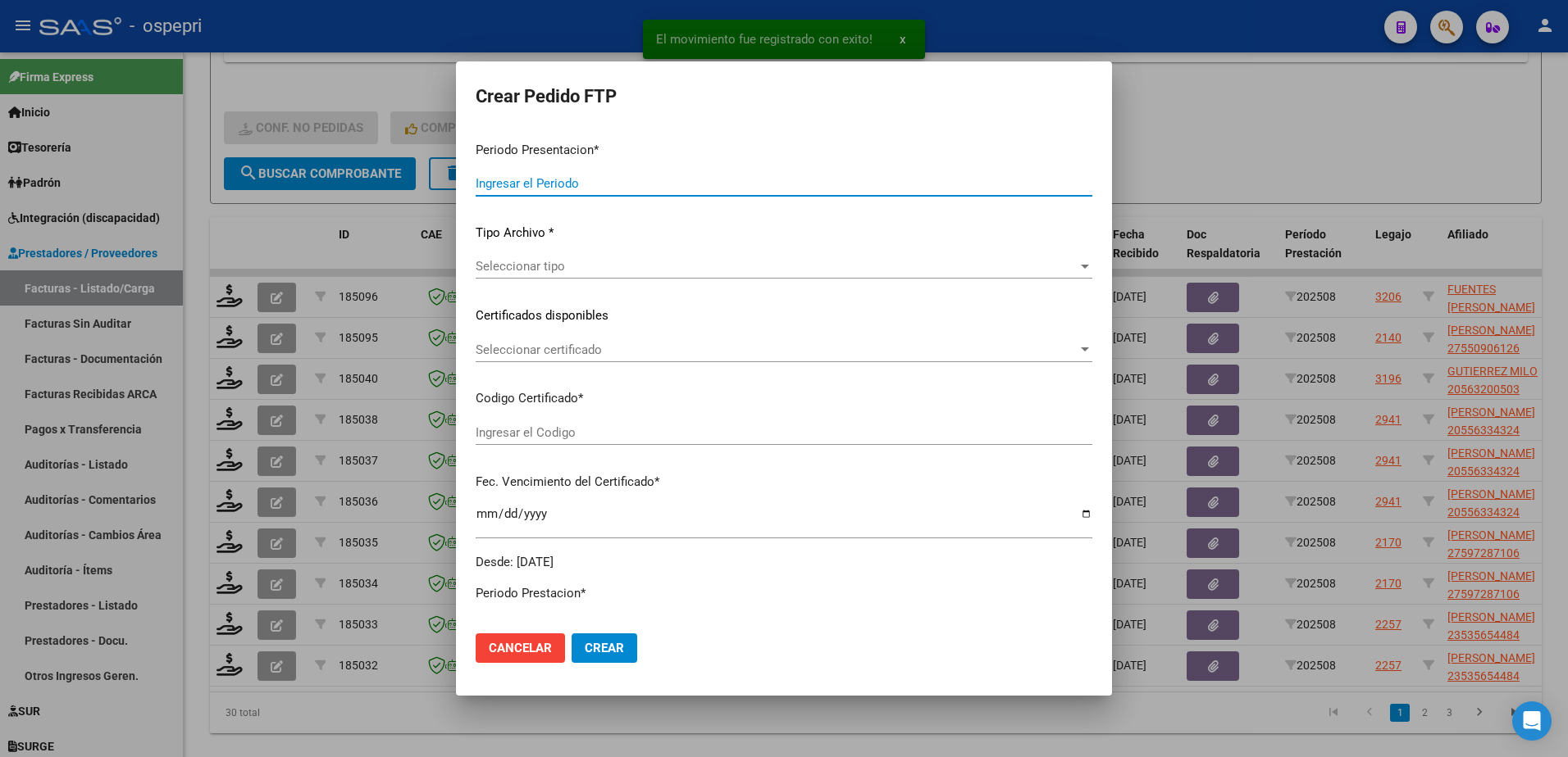
type input "202508"
type input "$ 178.136,64"
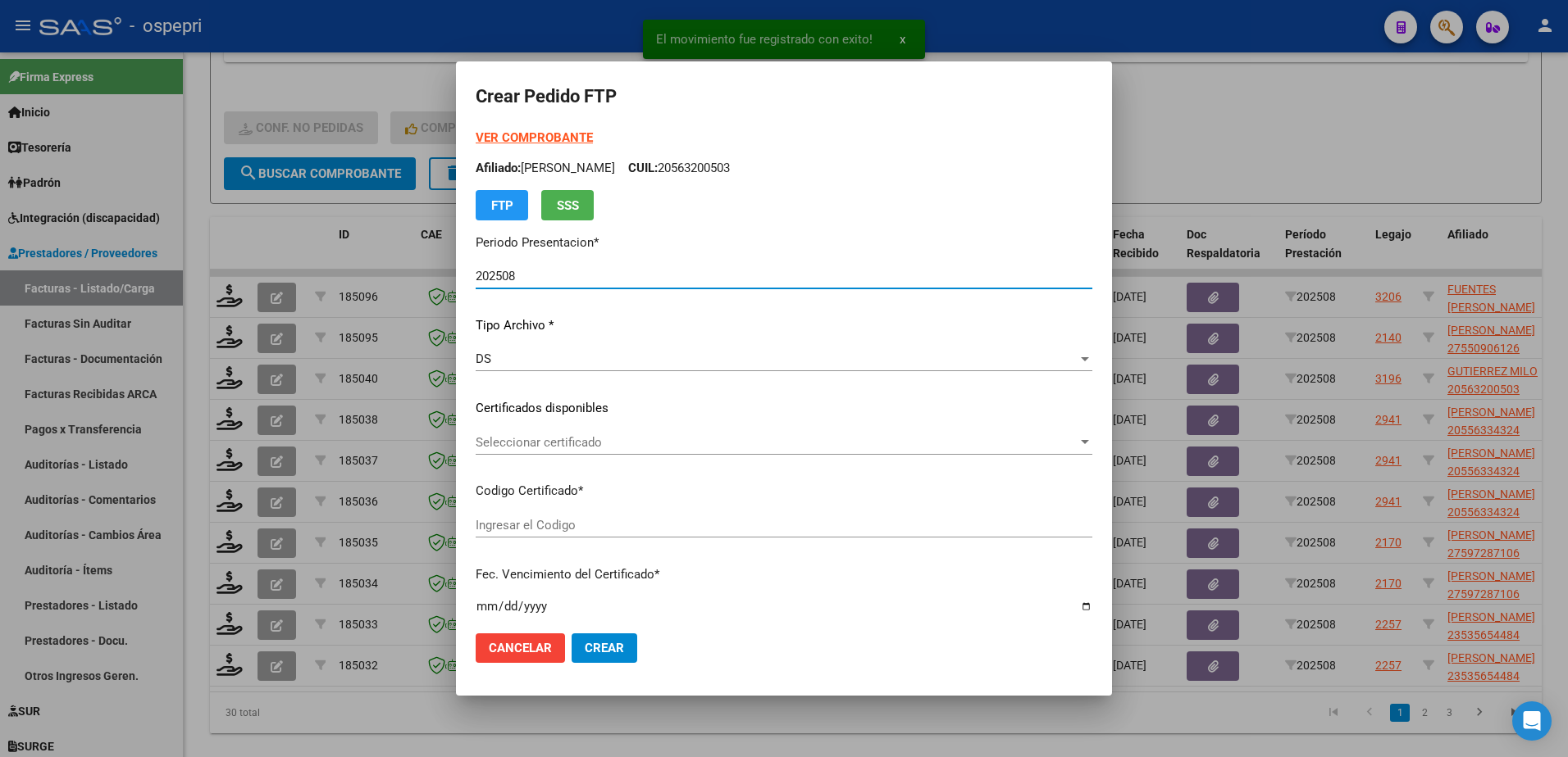
type input "2056320050-3"
type input "[DATE]"
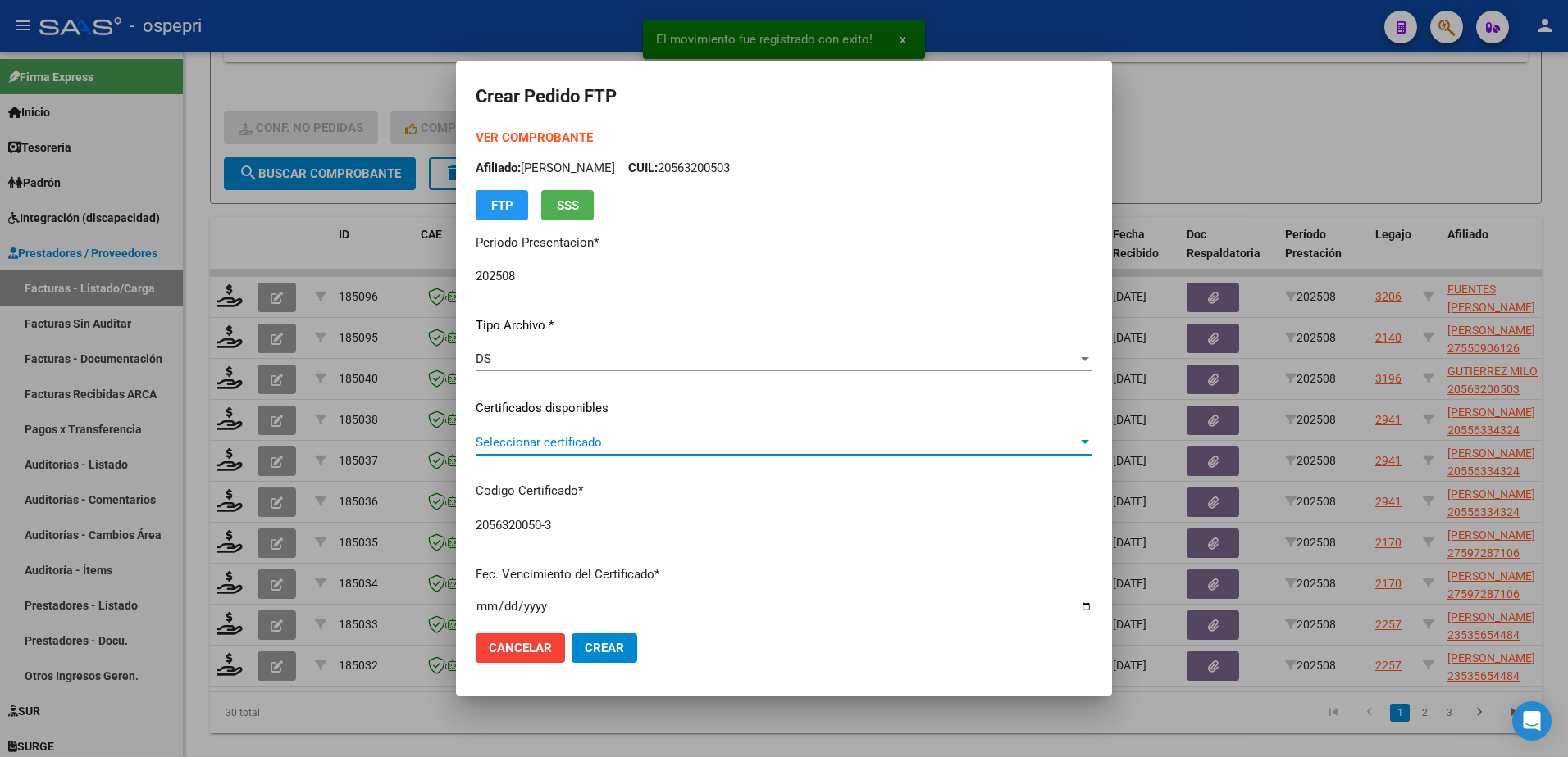
click at [544, 444] on span "Seleccionar certificado" at bounding box center [777, 442] width 602 height 14
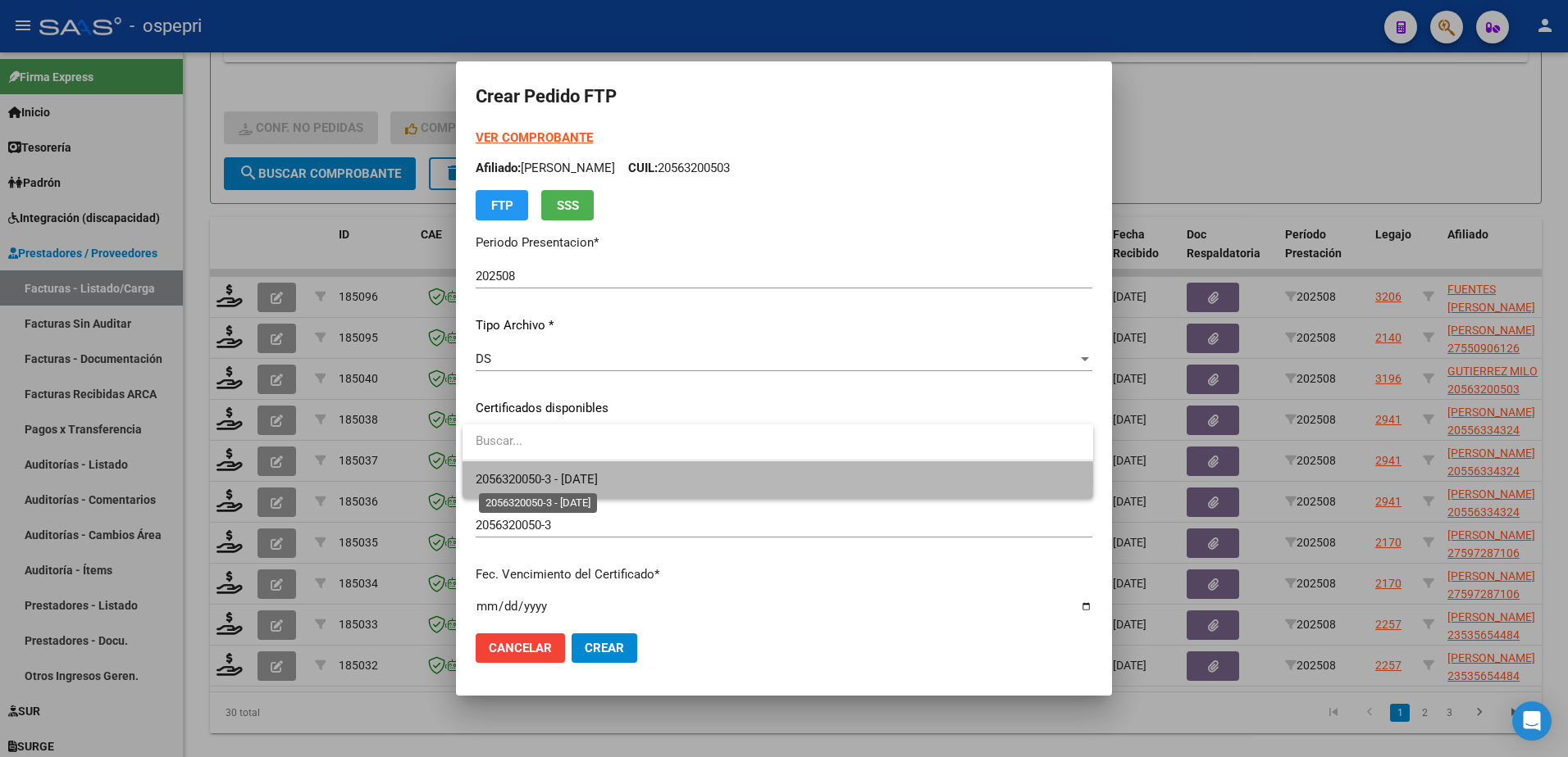
click at [563, 478] on span "2056320050-3 - [DATE]" at bounding box center [537, 479] width 123 height 14
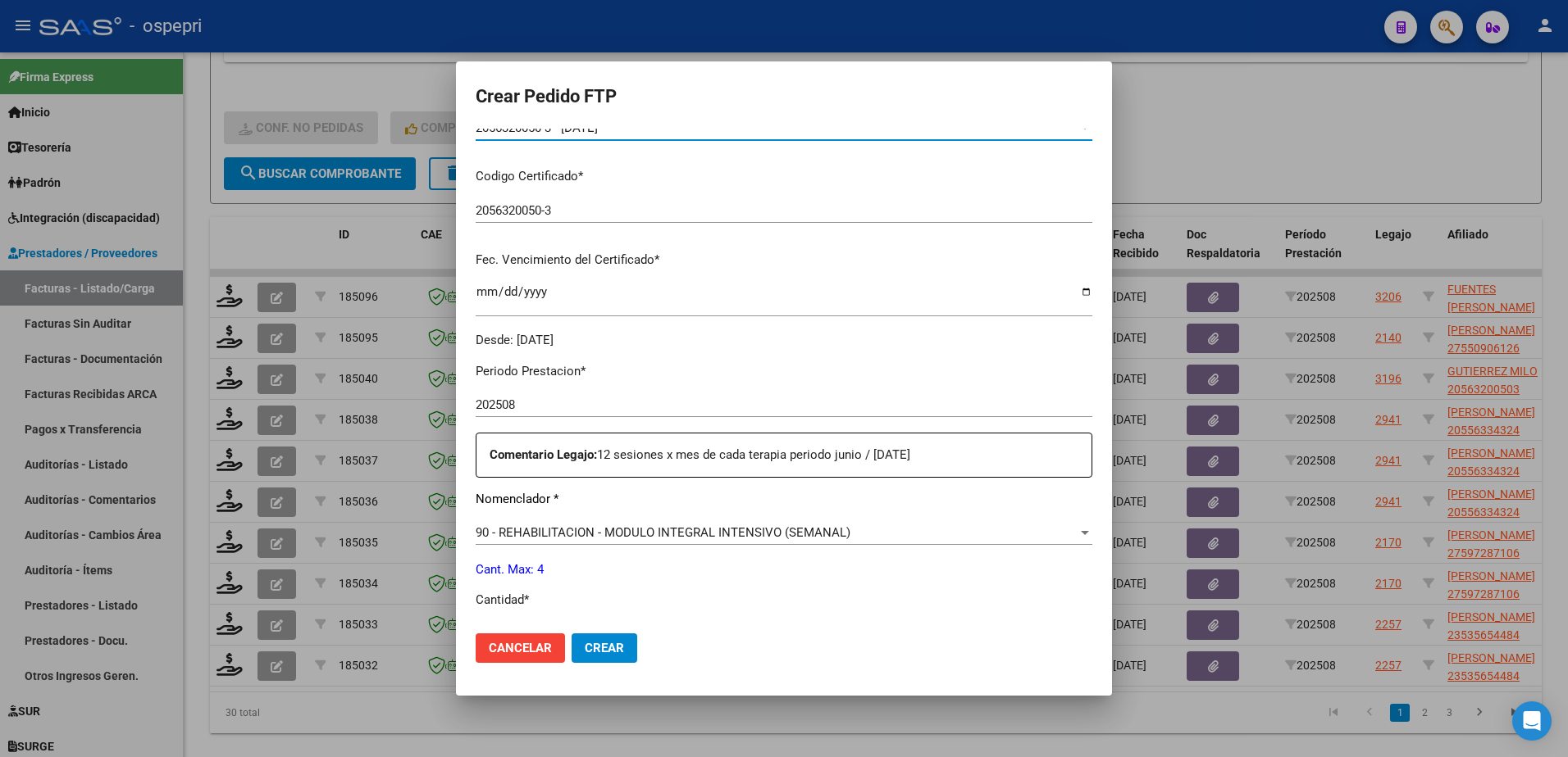
scroll to position [410, 0]
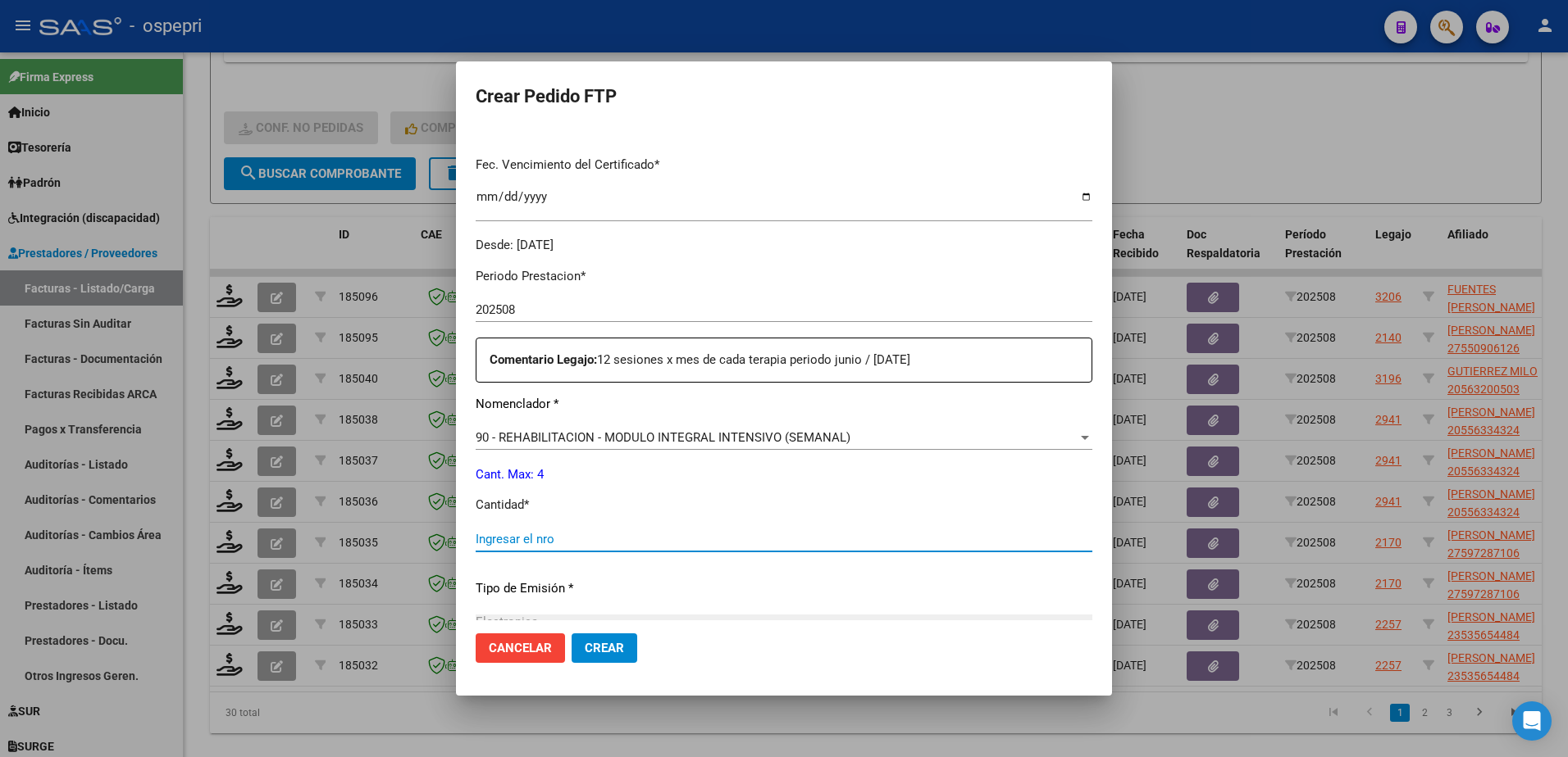
click at [549, 536] on input "Ingresar el nro" at bounding box center [784, 539] width 617 height 14
type input "4"
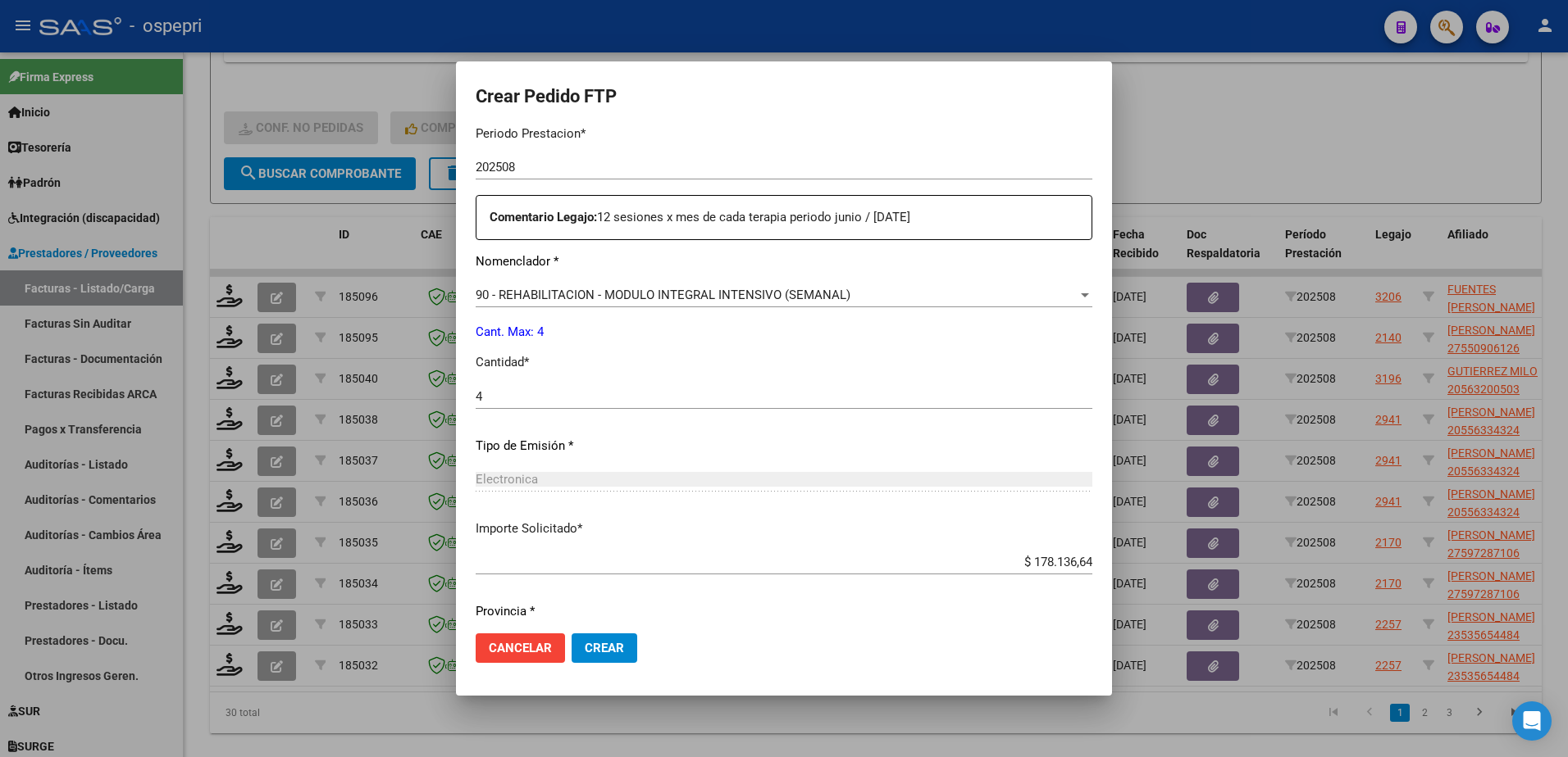
scroll to position [605, 0]
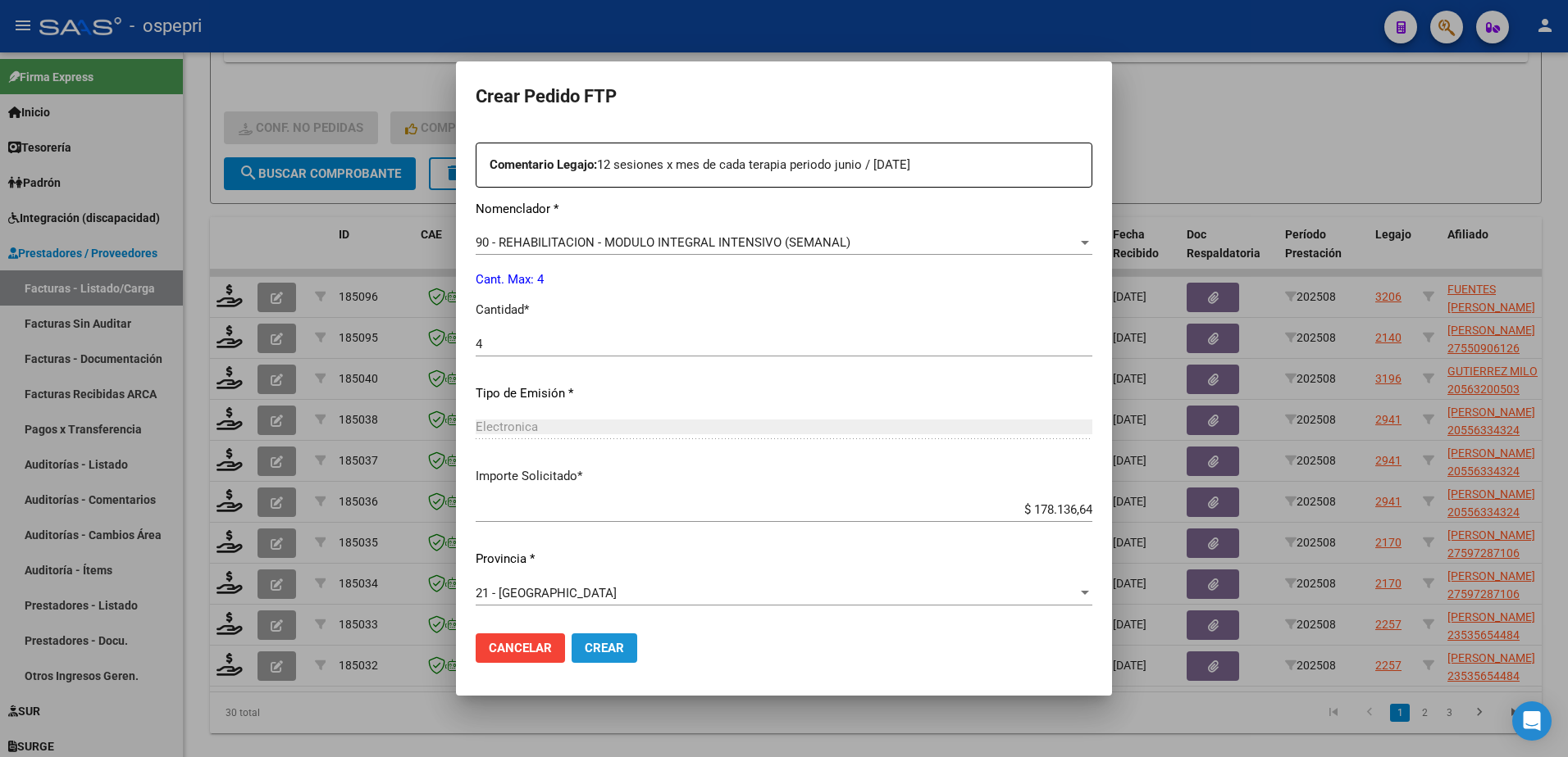
click at [620, 647] on span "Crear" at bounding box center [604, 648] width 40 height 14
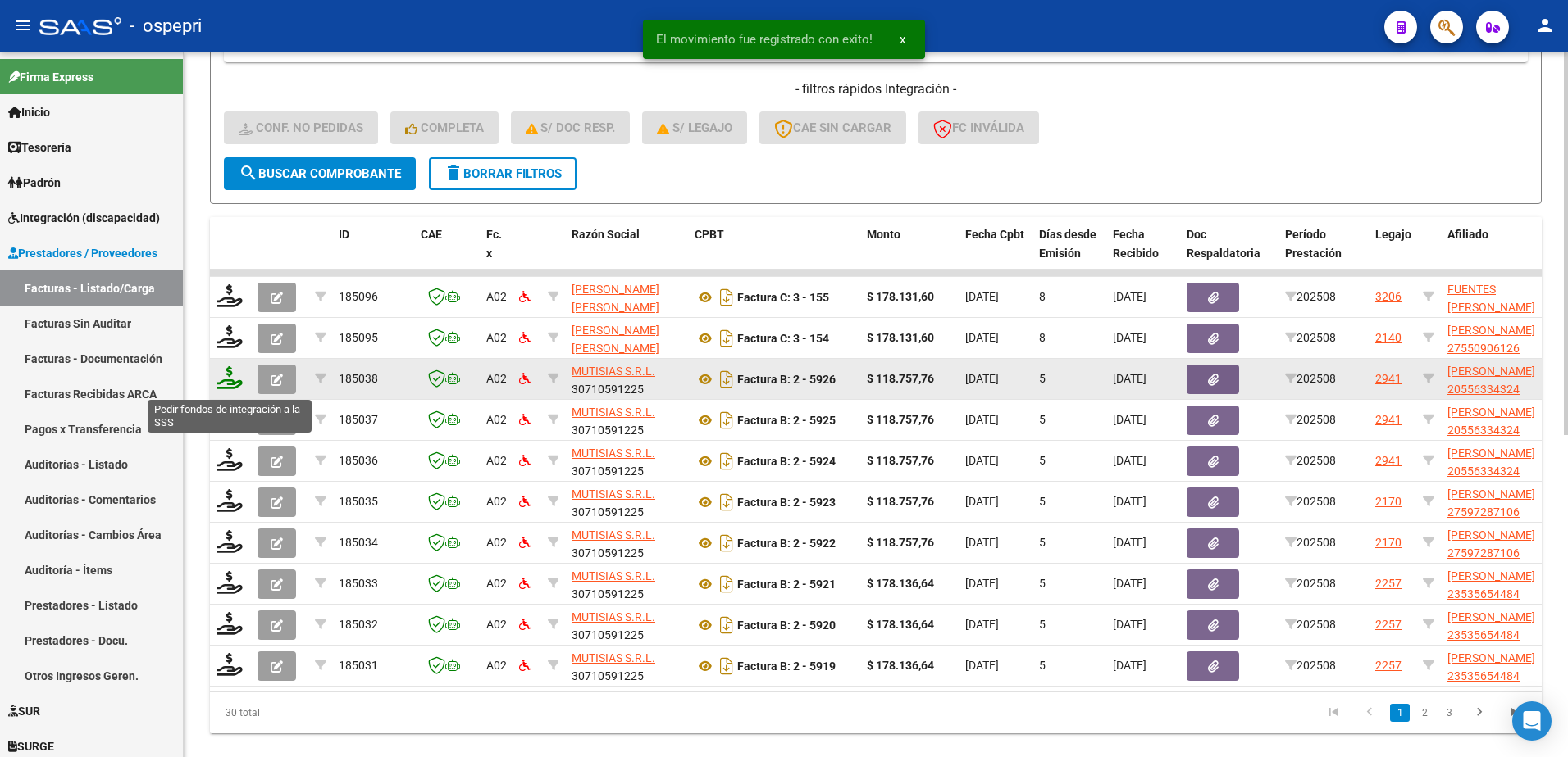
click at [233, 379] on icon at bounding box center [229, 378] width 26 height 23
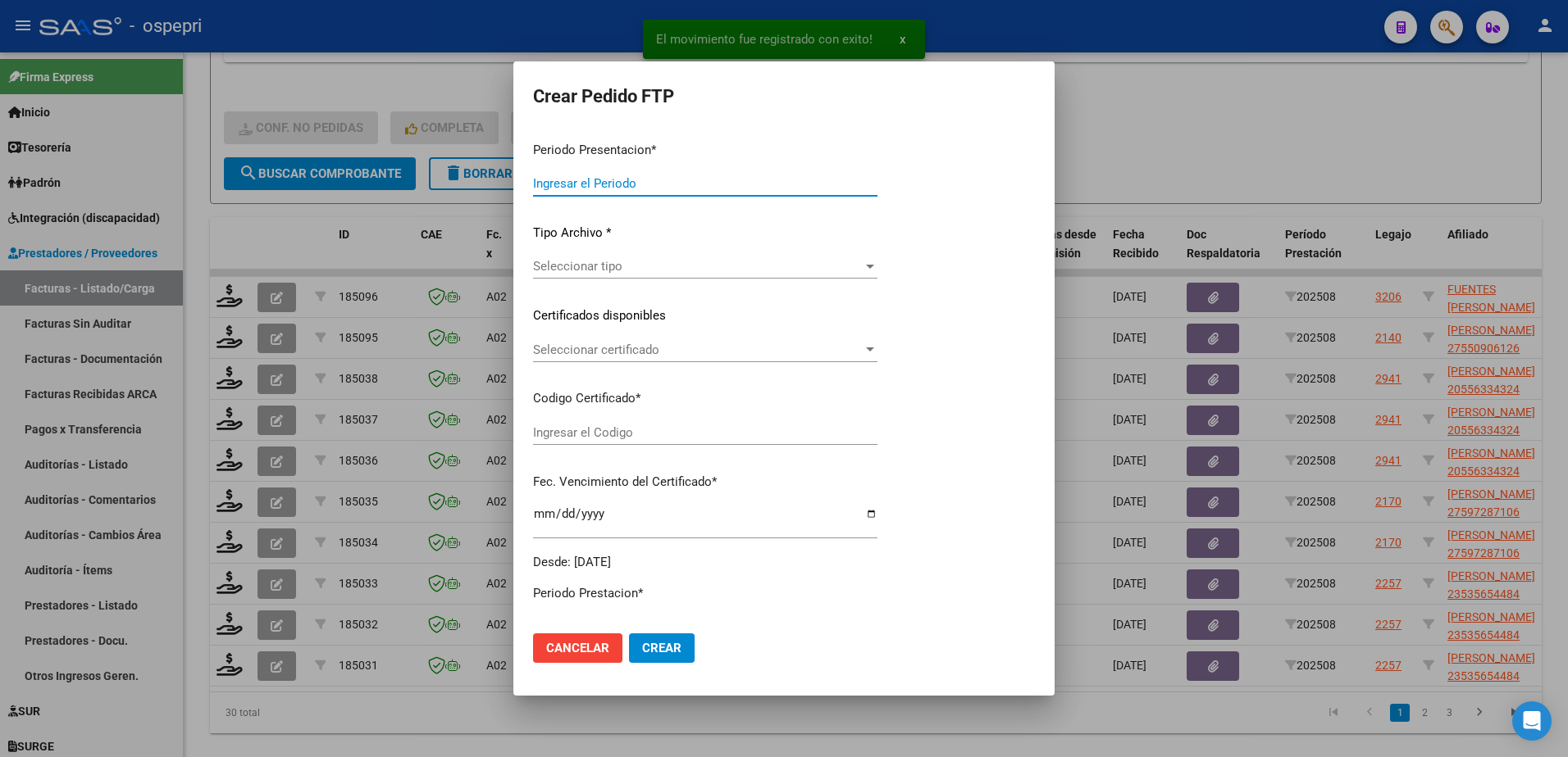
type input "202508"
type input "$ 118.757,76"
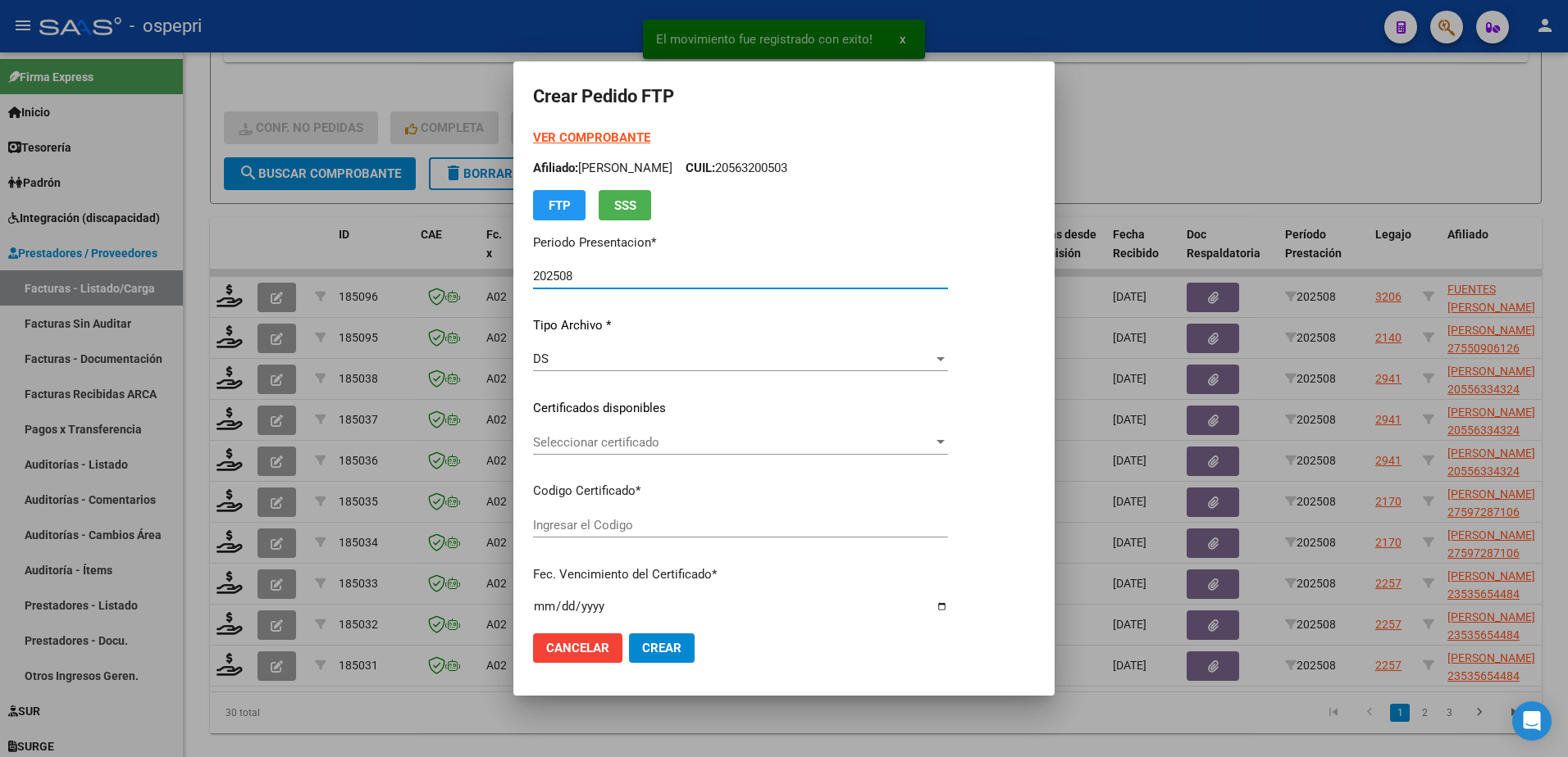
type input "2055633432-4"
type input "2033-06-23"
click at [571, 442] on span "Seleccionar certificado" at bounding box center [733, 442] width 400 height 14
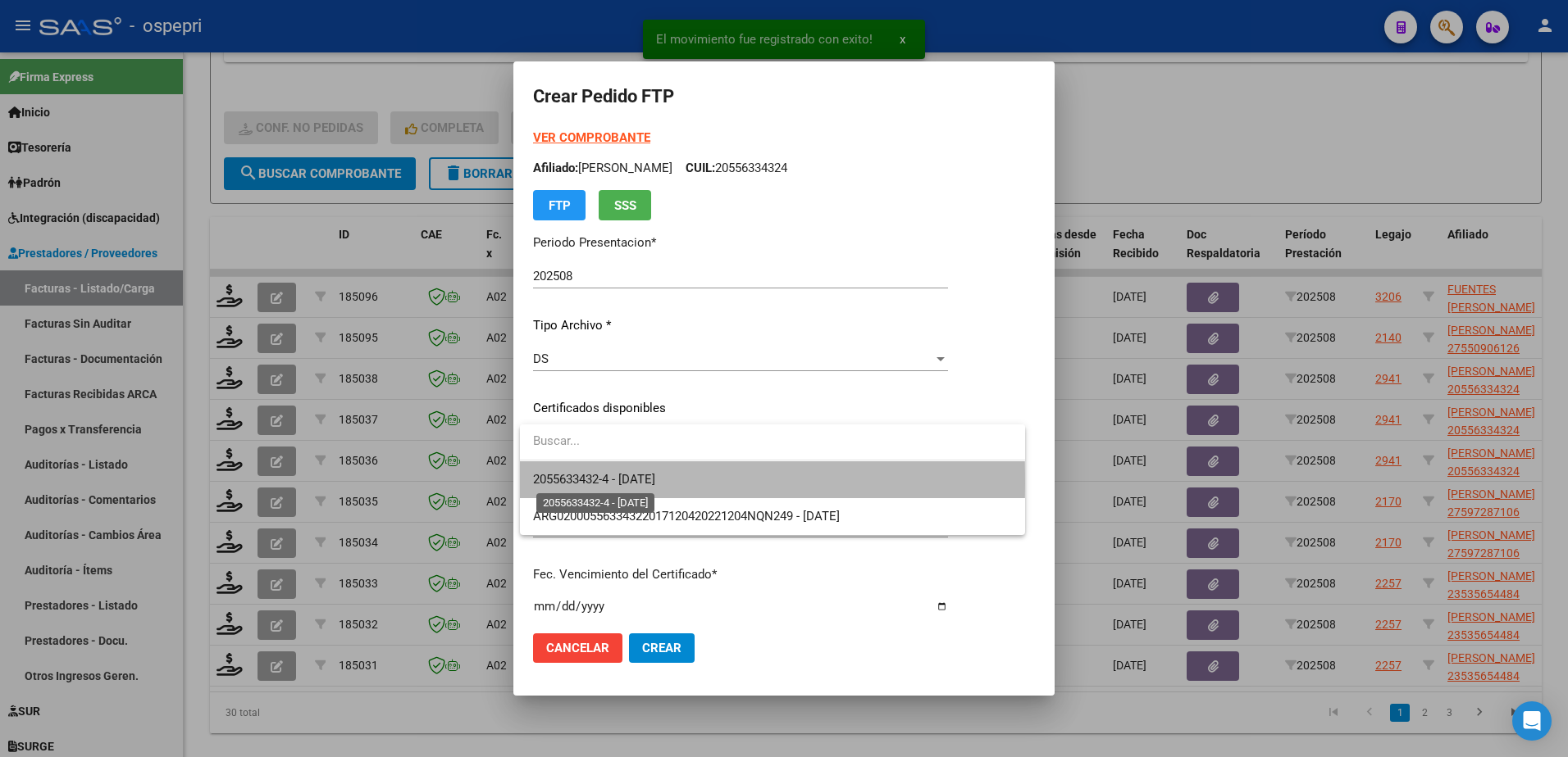
click at [588, 483] on span "2055633432-4 - 2033-06-23" at bounding box center [594, 479] width 123 height 14
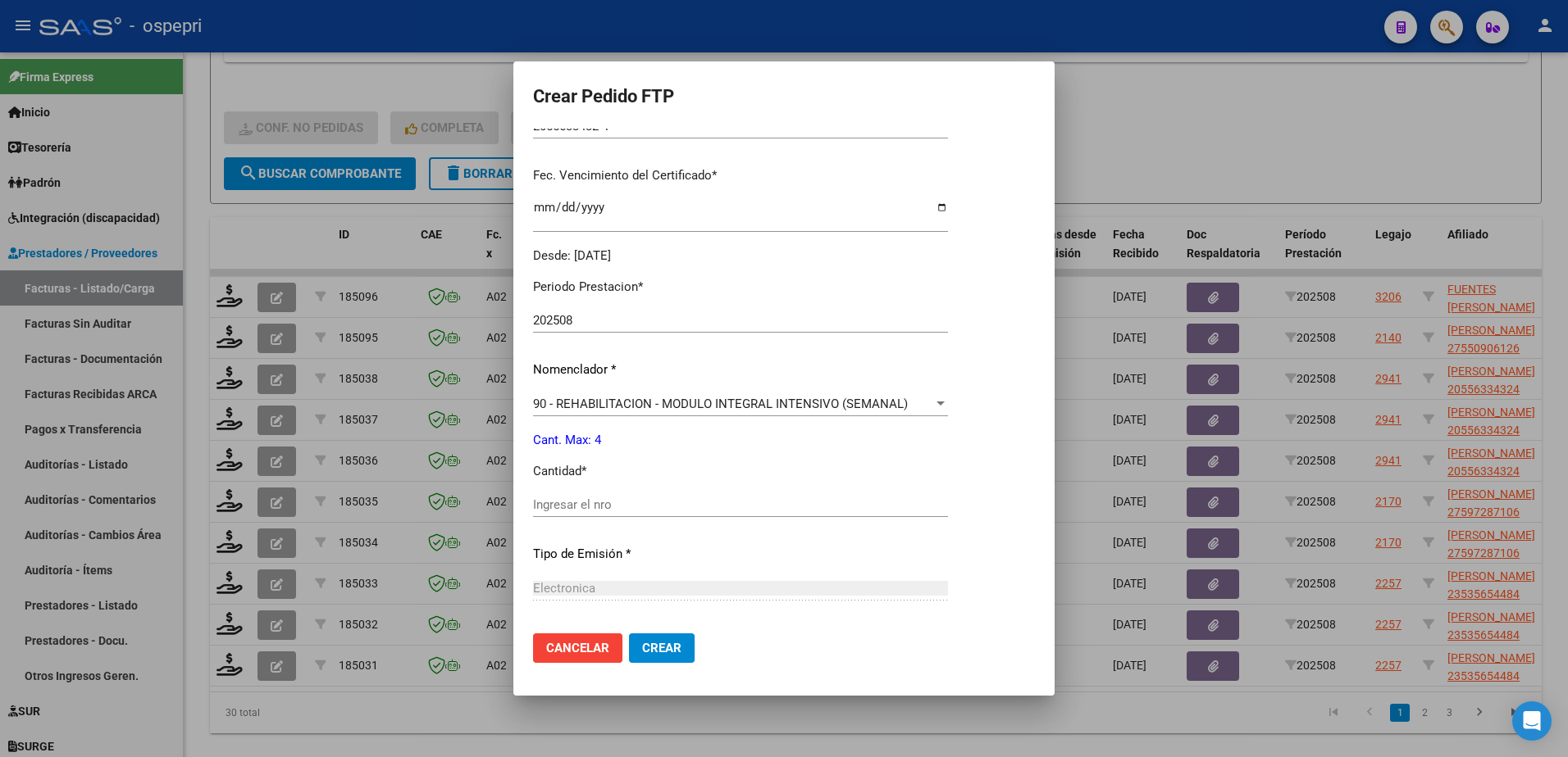
scroll to position [410, 0]
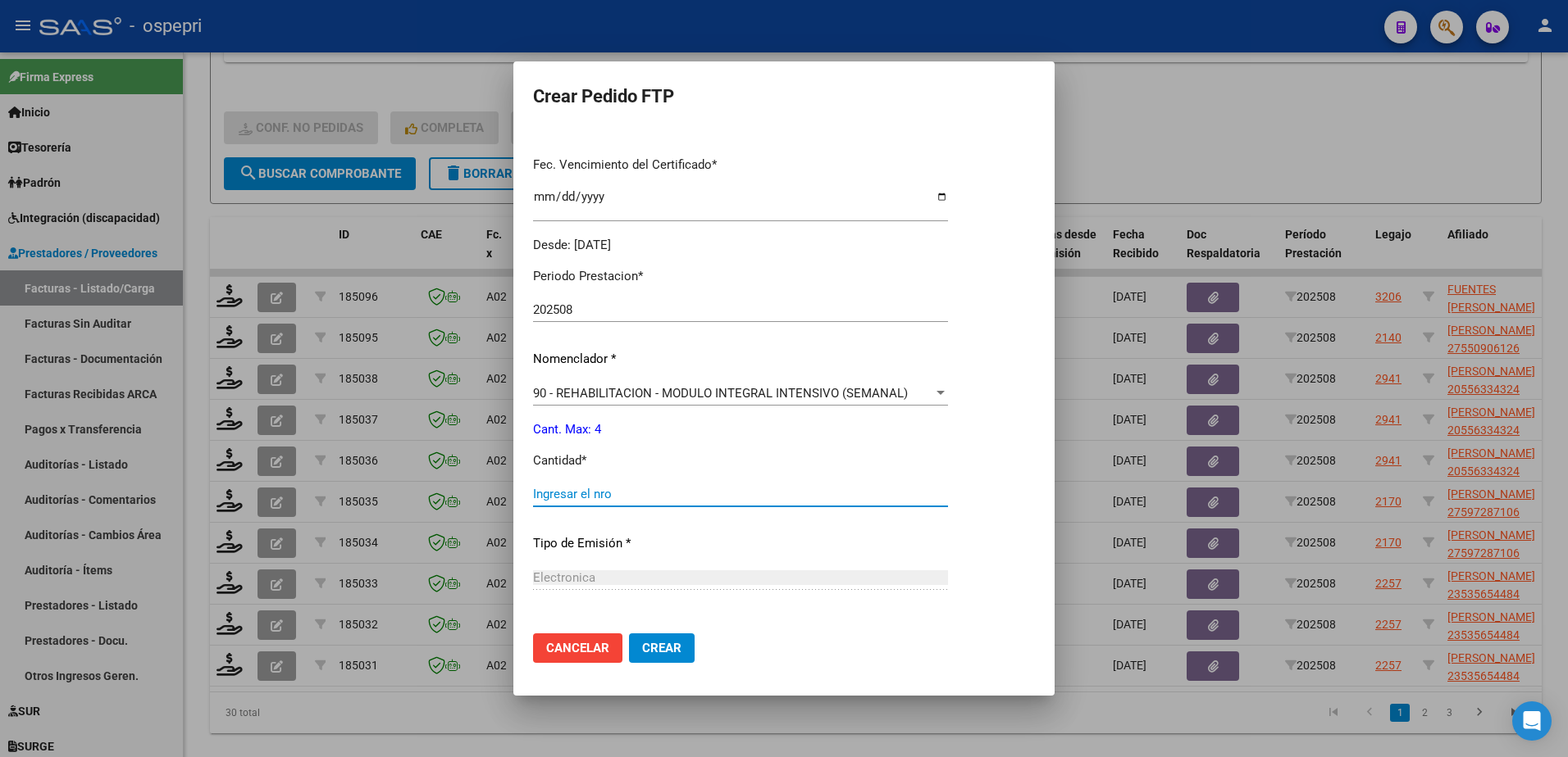
click at [589, 493] on input "Ingresar el nro" at bounding box center [740, 493] width 415 height 14
type input "4"
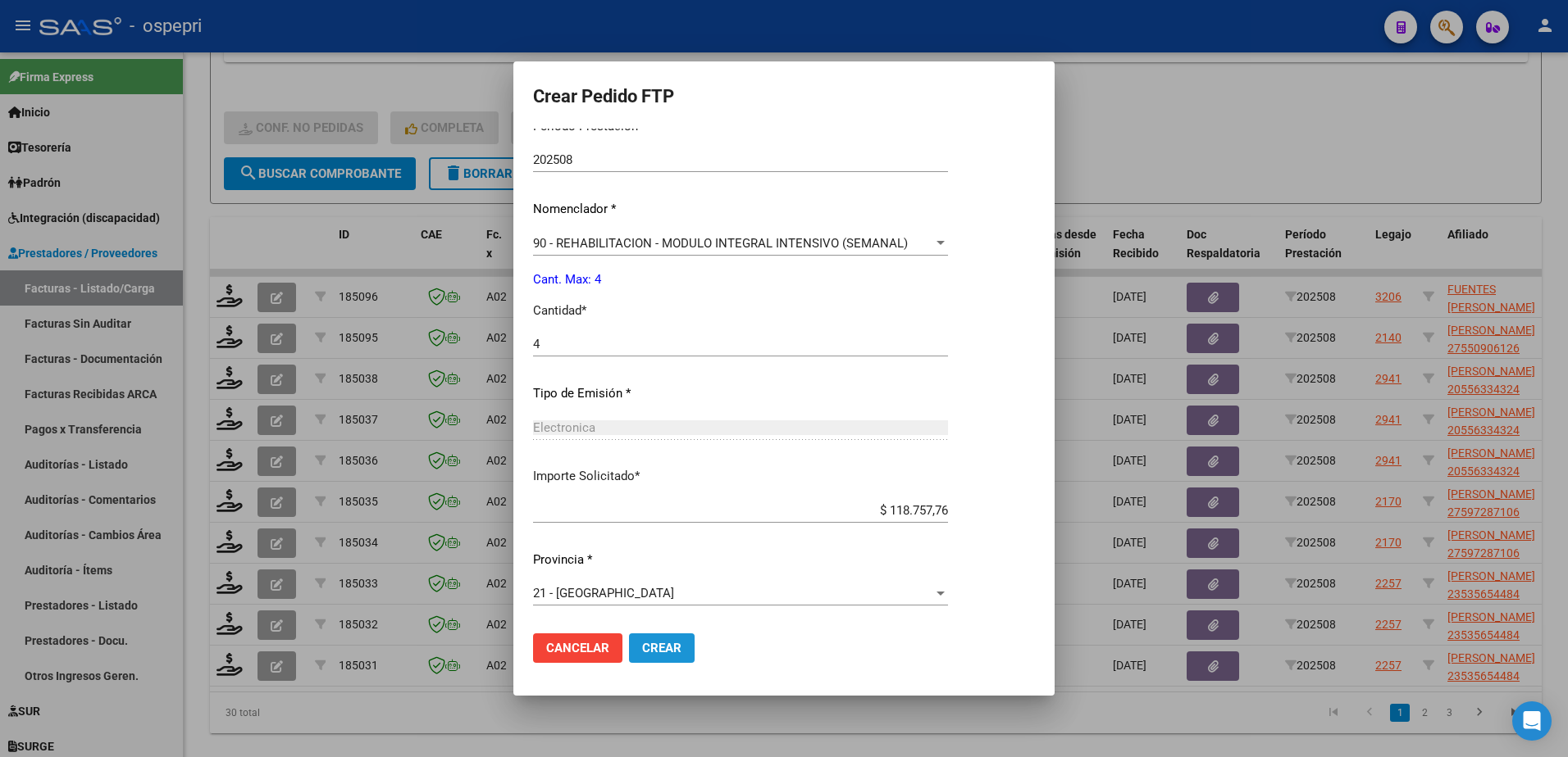
click at [663, 647] on span "Crear" at bounding box center [662, 648] width 40 height 14
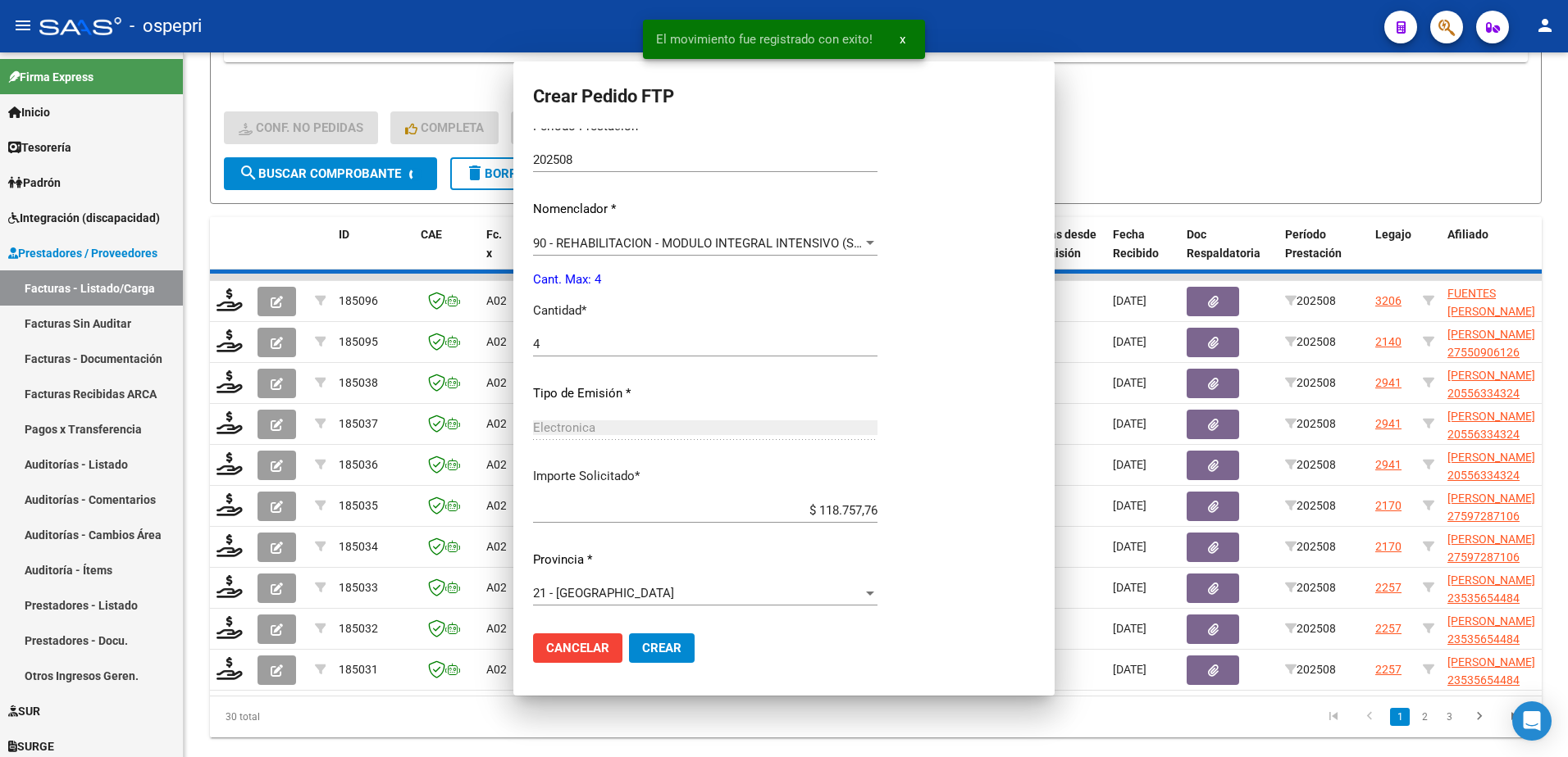
scroll to position [0, 0]
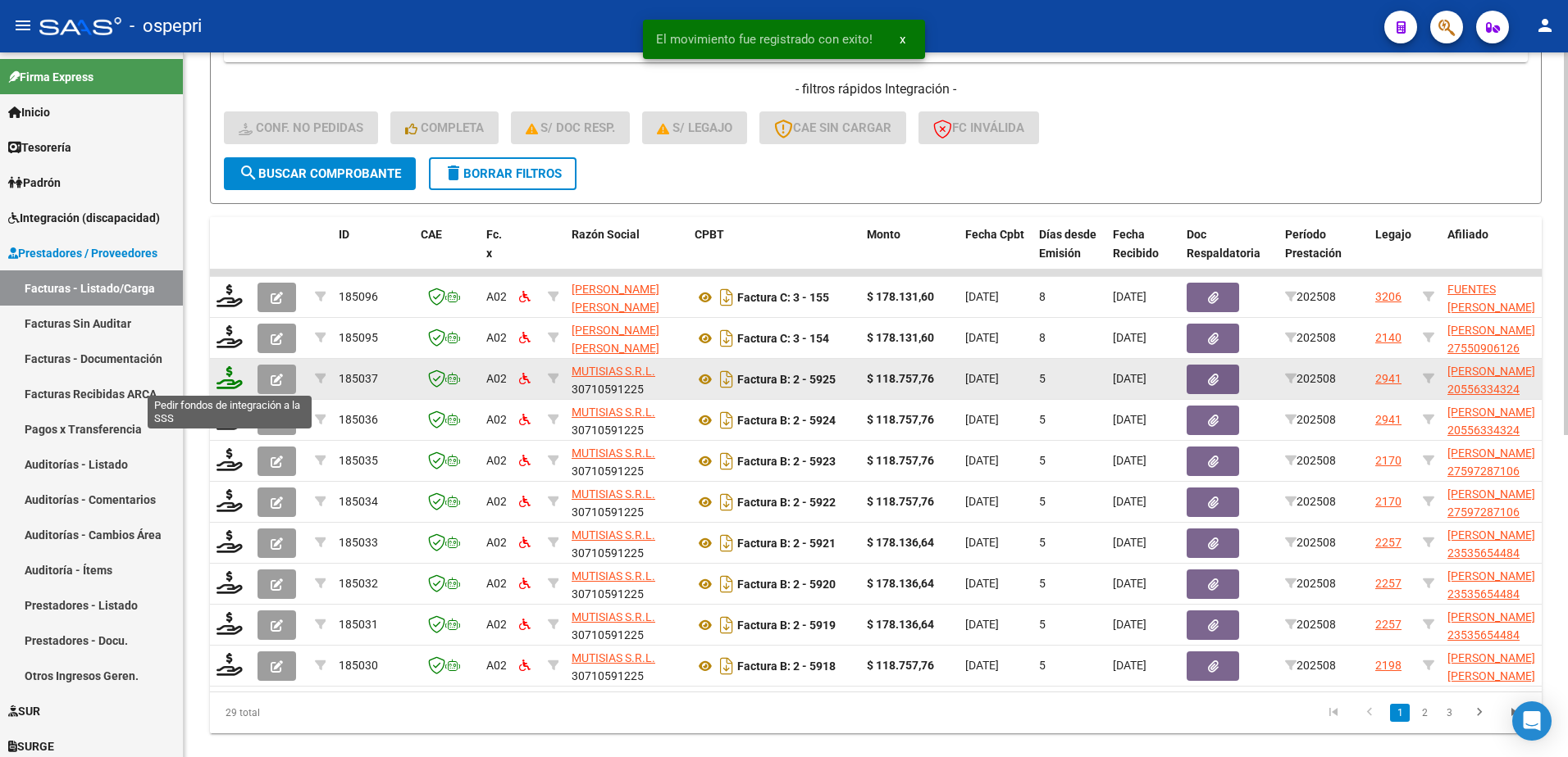
click at [230, 386] on icon at bounding box center [229, 378] width 26 height 23
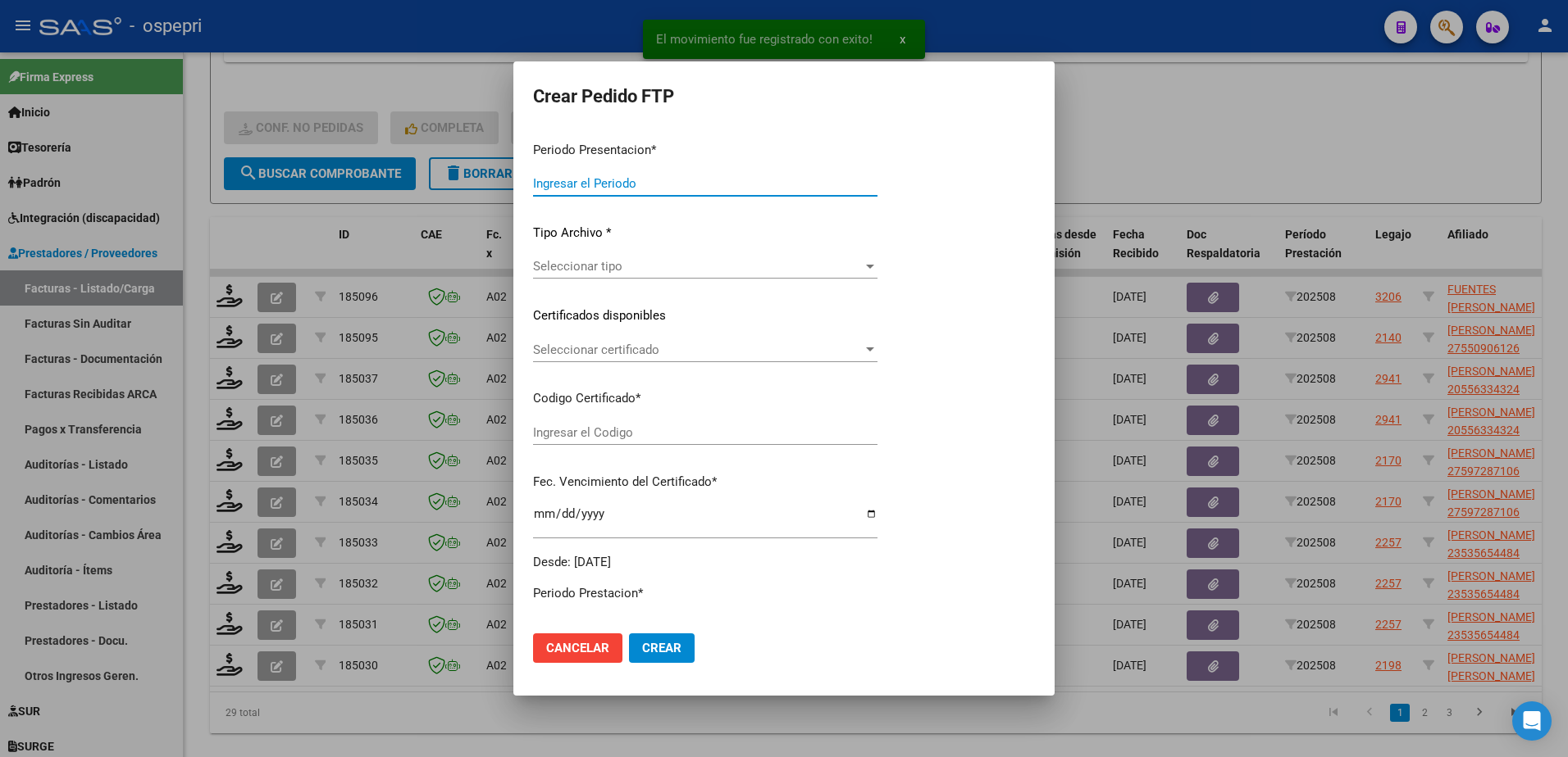
type input "202508"
type input "$ 118.757,76"
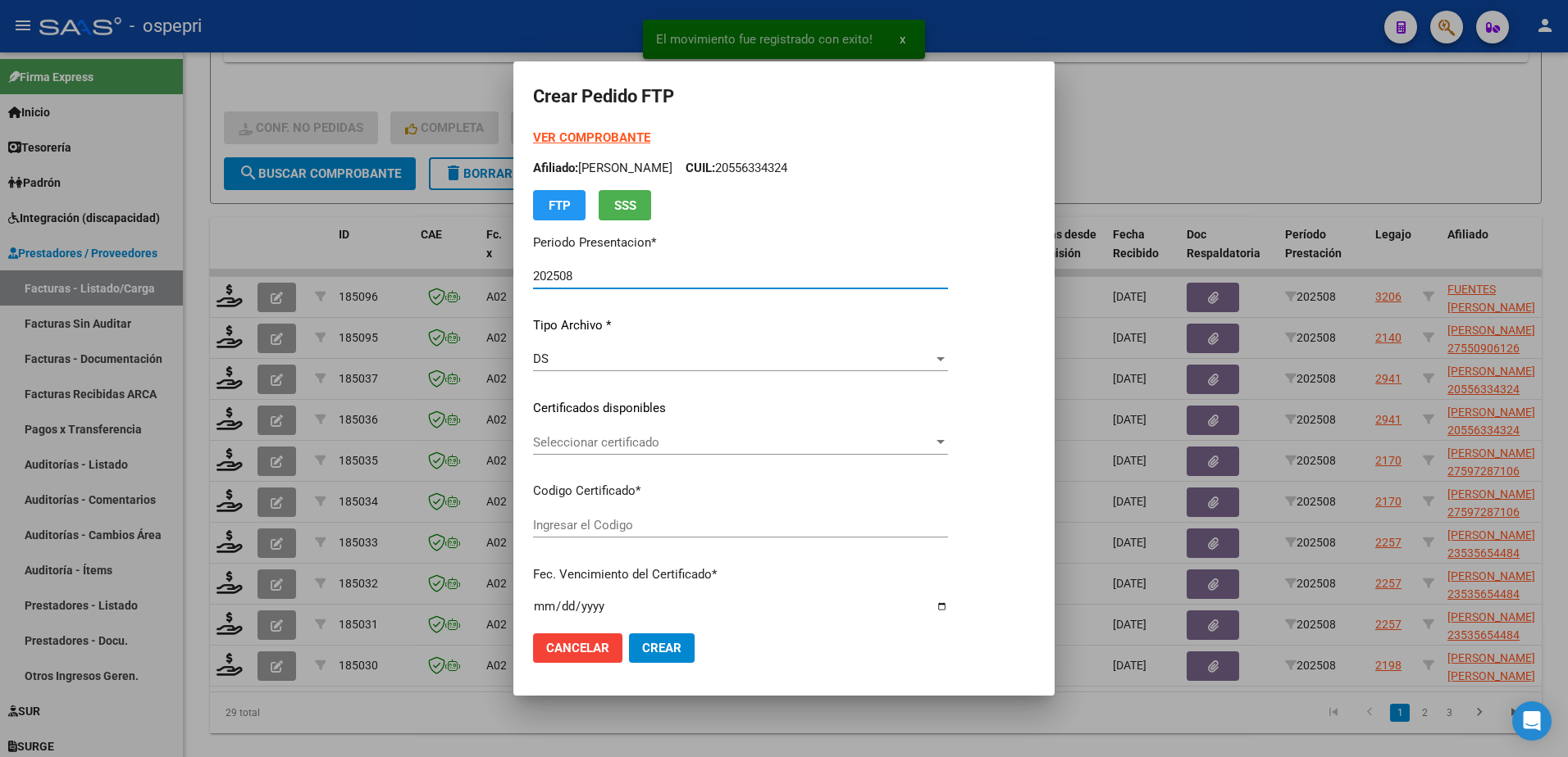
type input "2055633432-4"
type input "2033-06-23"
click at [586, 442] on span "Seleccionar certificado" at bounding box center [733, 442] width 400 height 14
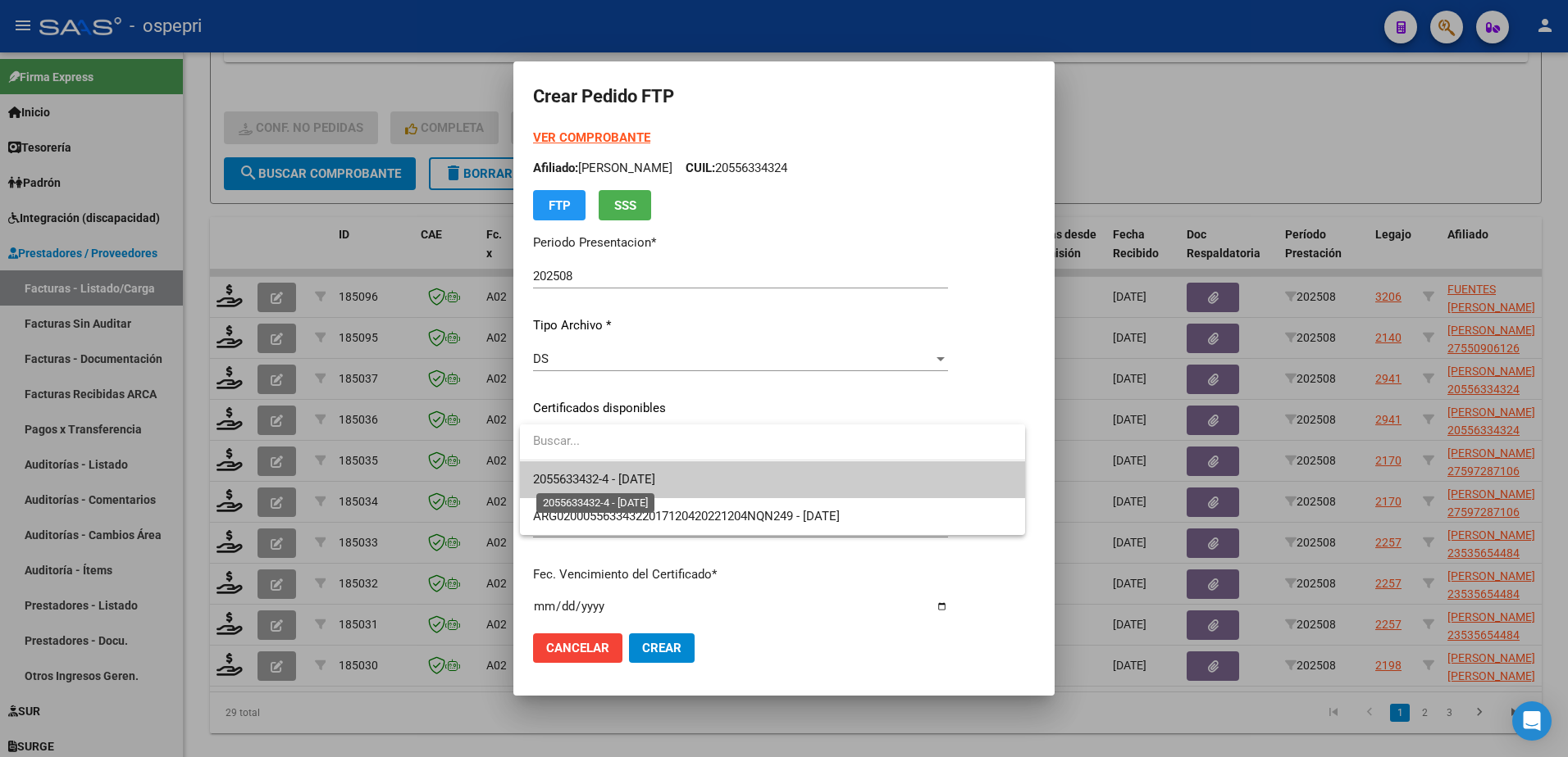
click at [629, 483] on span "2055633432-4 - 2033-06-23" at bounding box center [594, 479] width 123 height 14
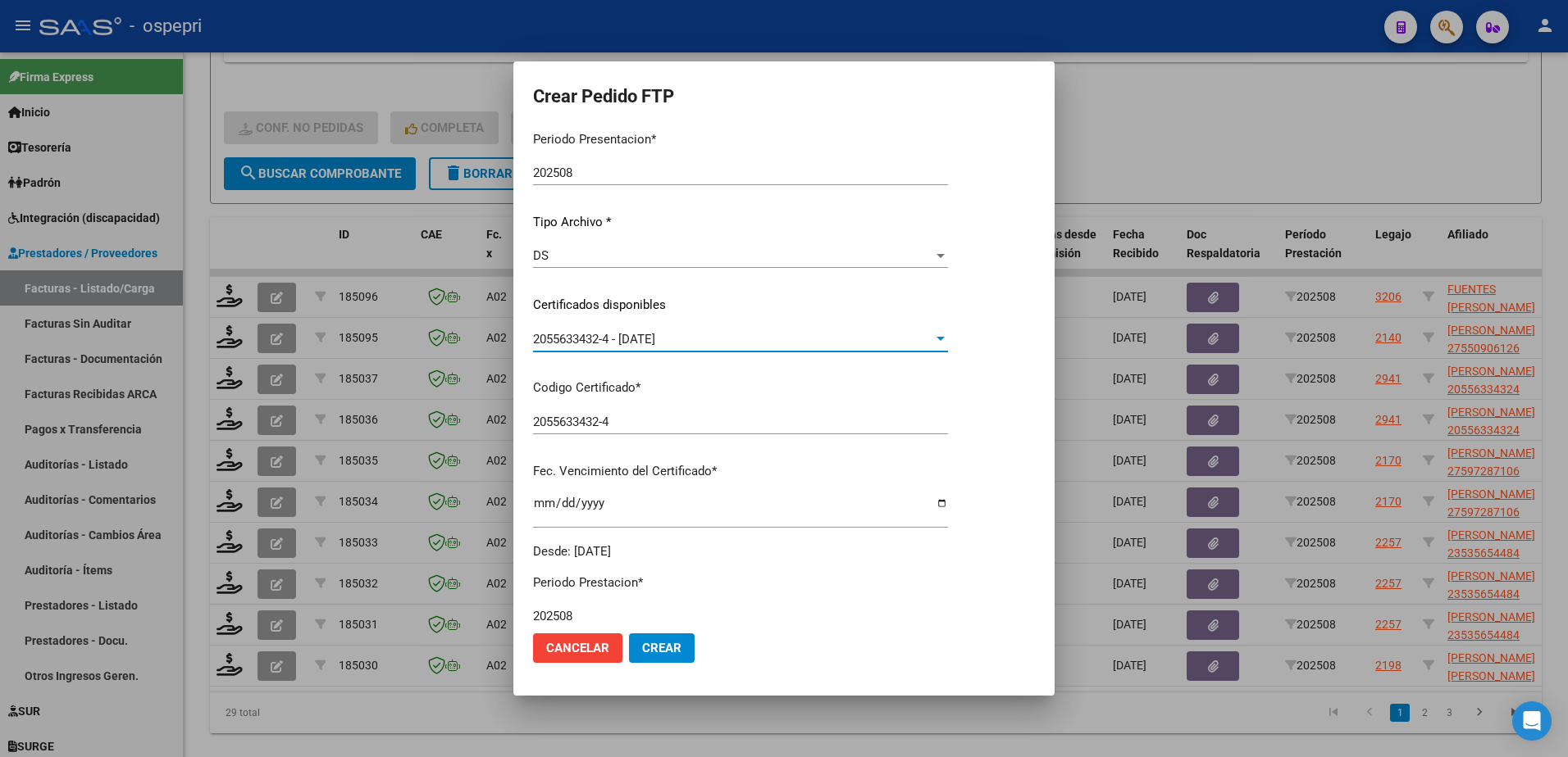
scroll to position [328, 0]
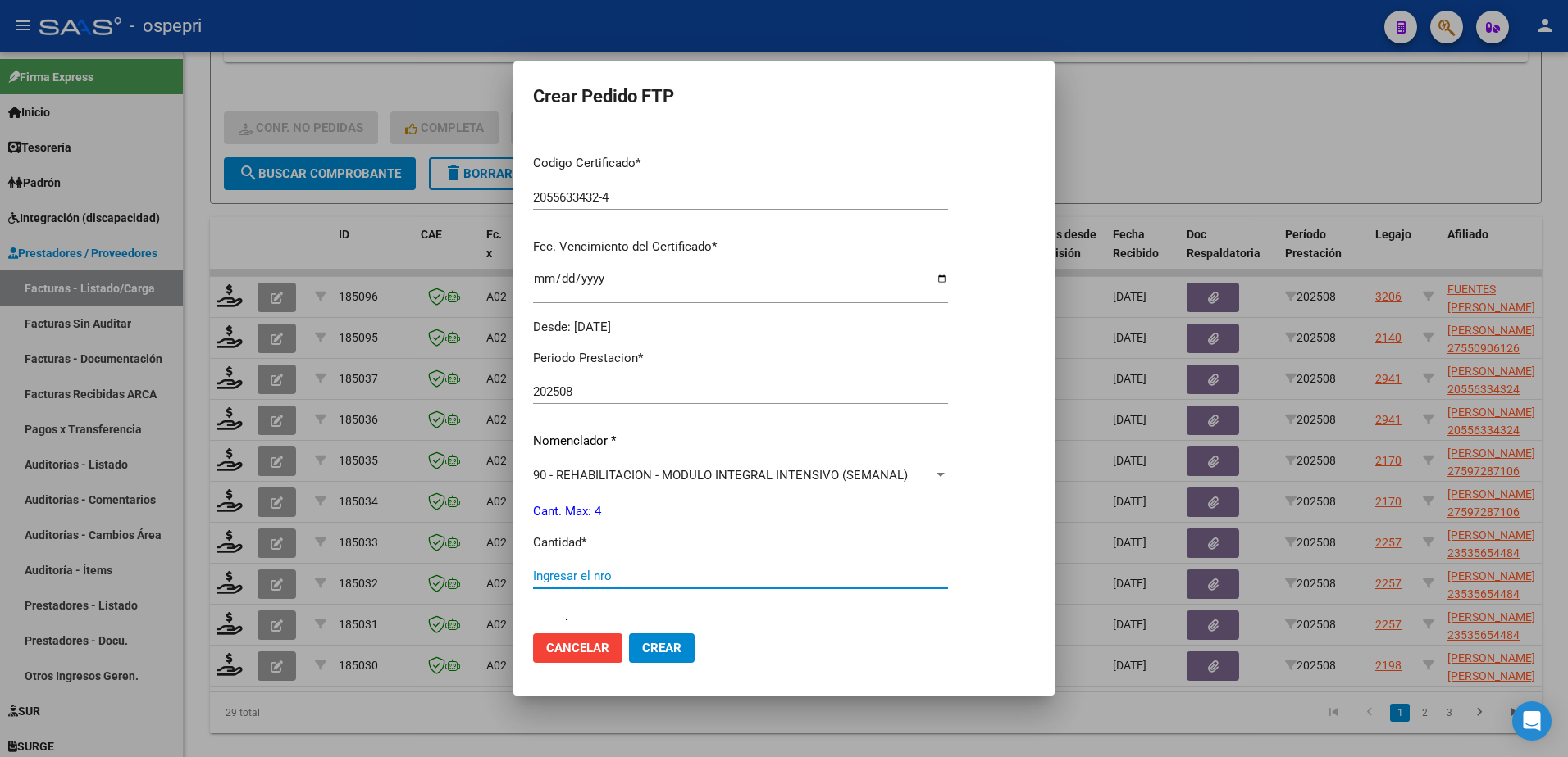
click at [632, 579] on input "Ingresar el nro" at bounding box center [740, 575] width 415 height 14
type input "4"
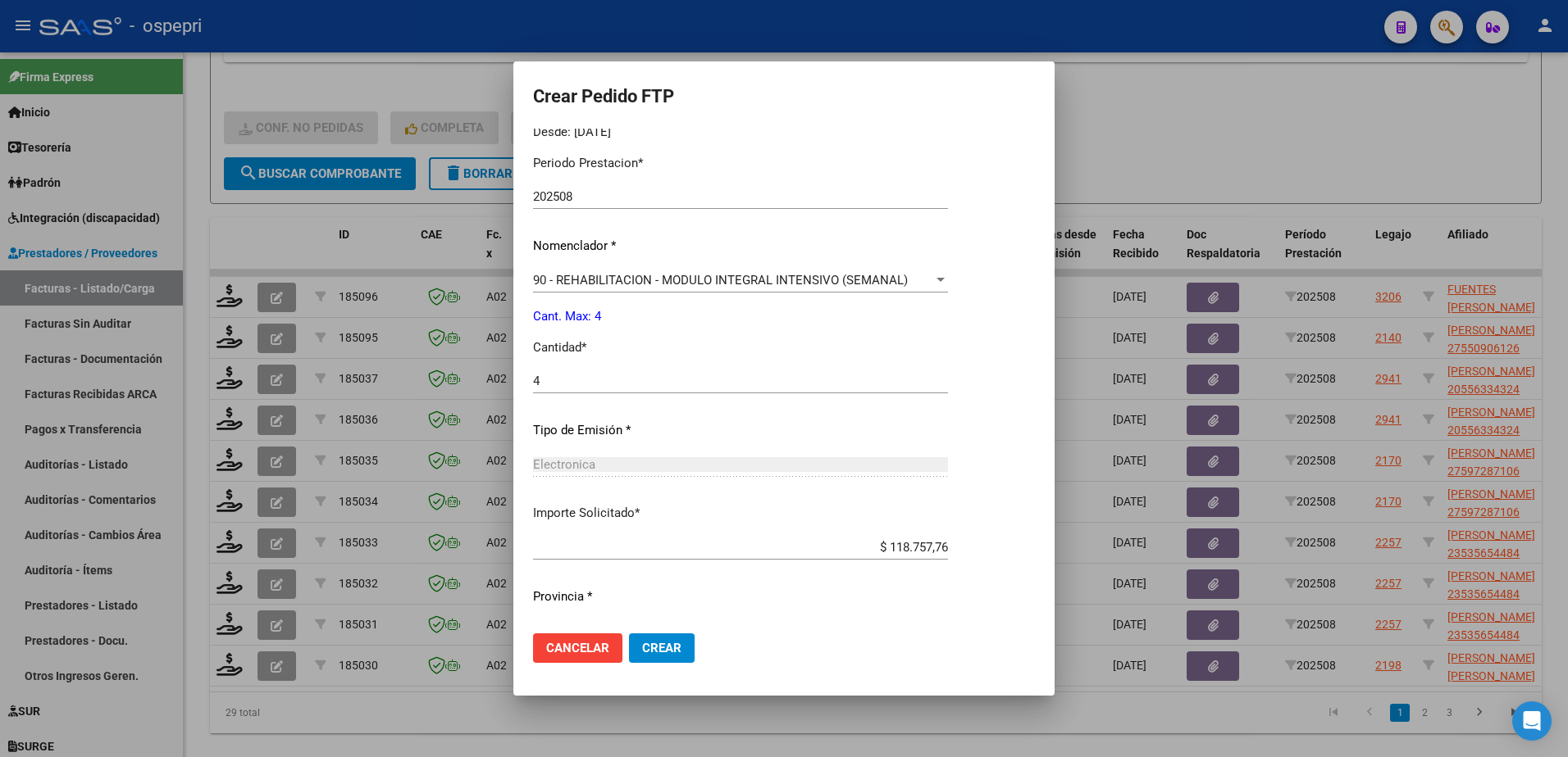
scroll to position [560, 0]
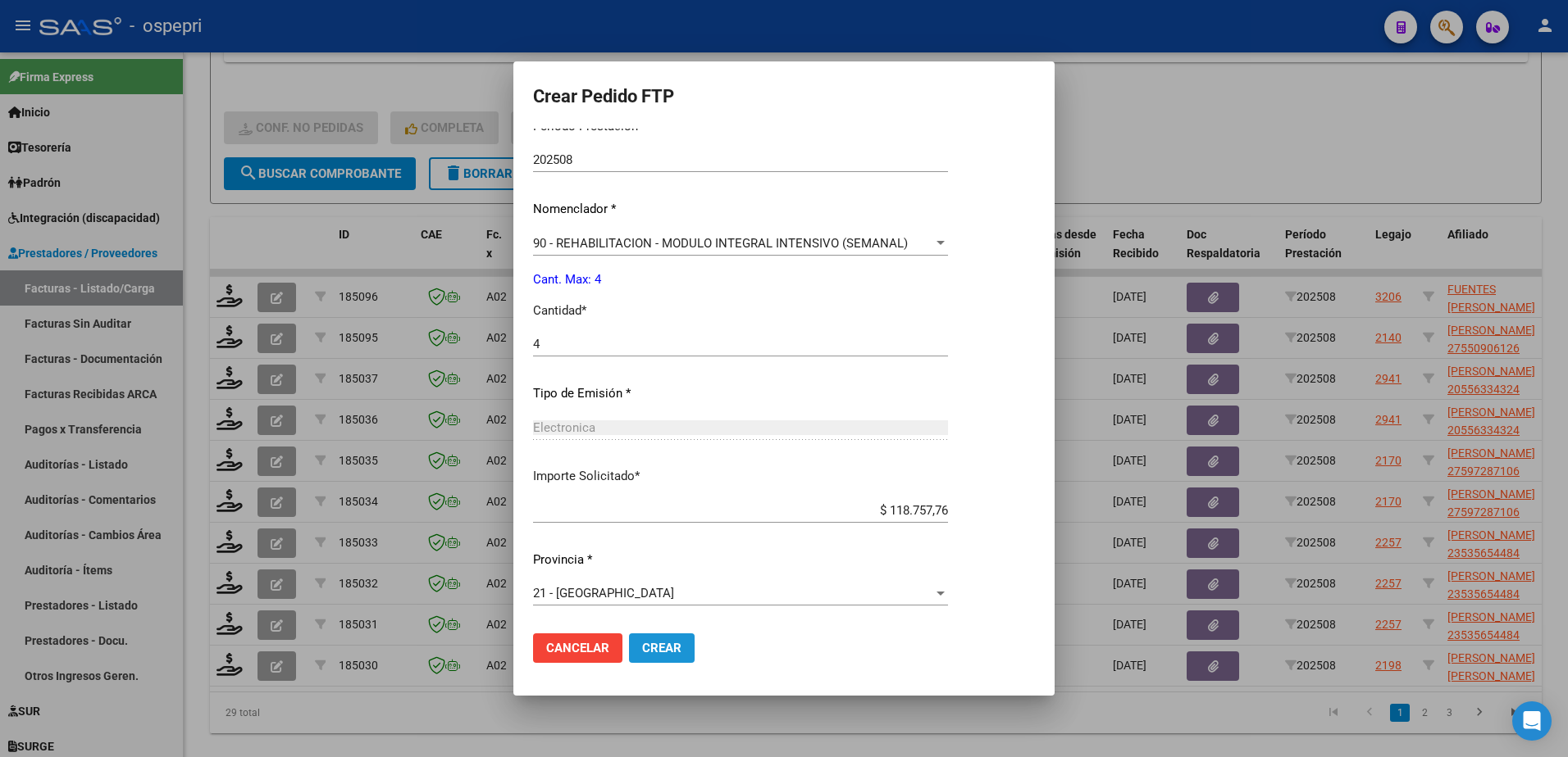
click at [656, 649] on span "Crear" at bounding box center [662, 648] width 40 height 14
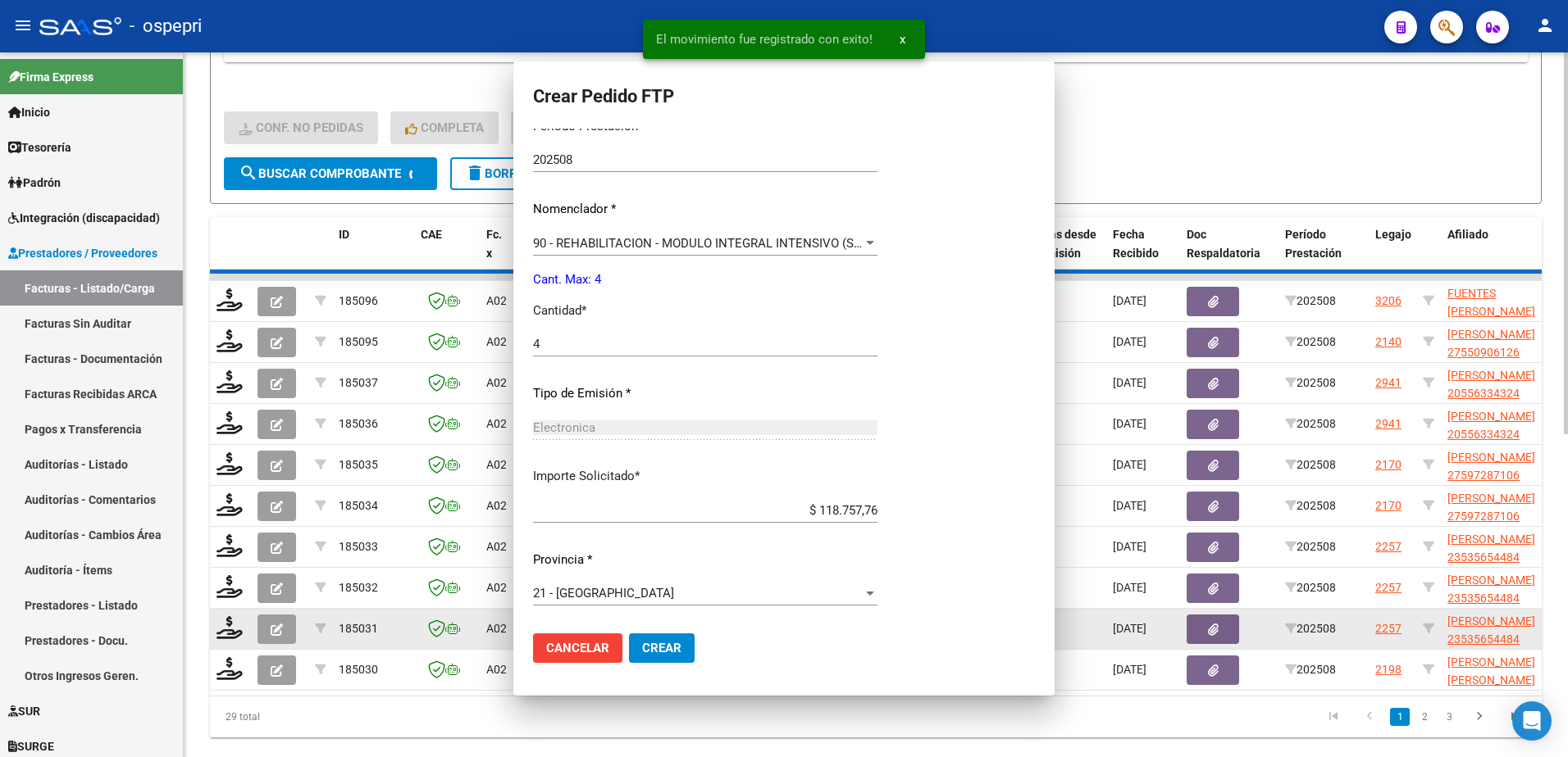
scroll to position [0, 0]
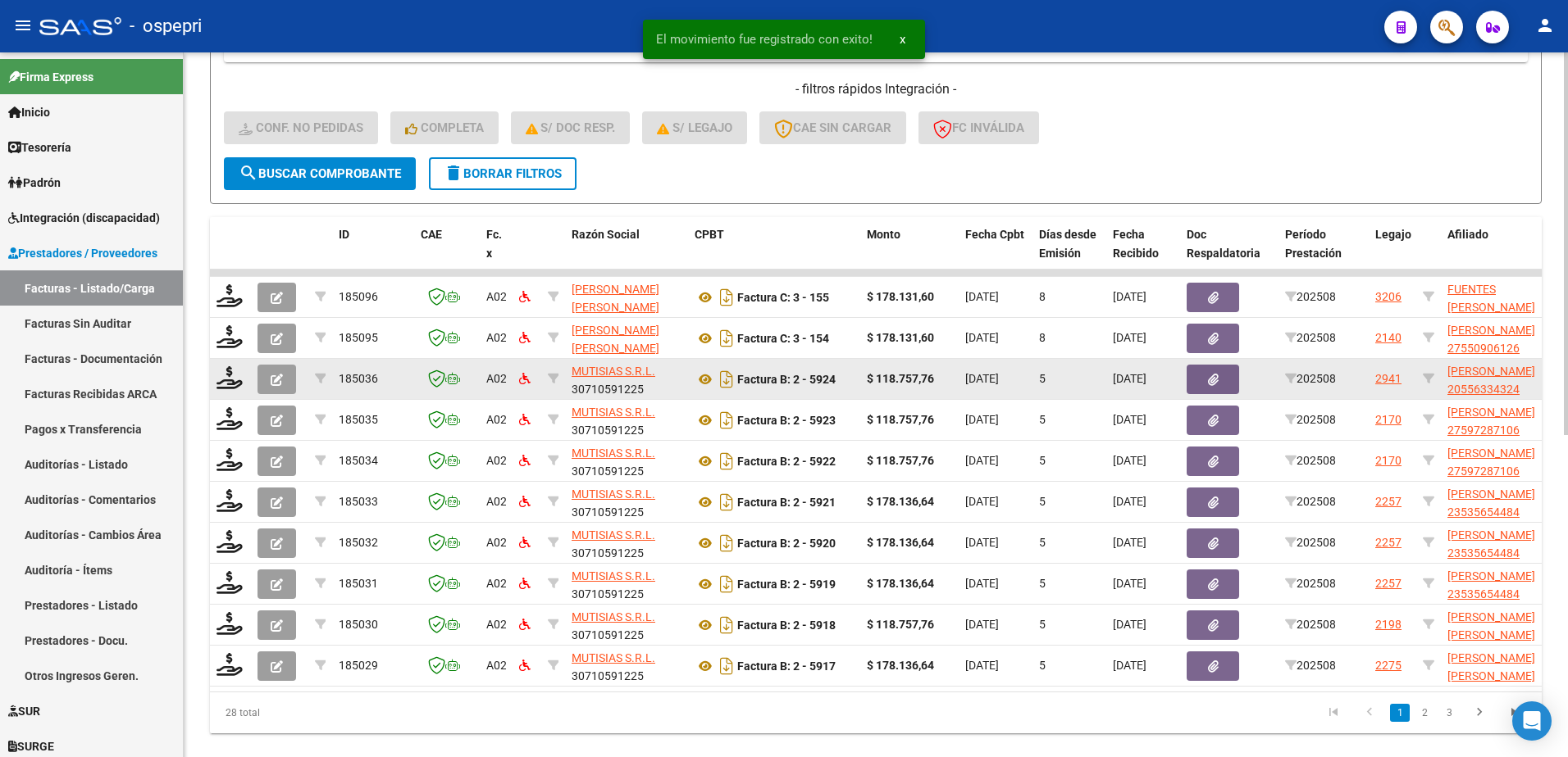
click at [230, 392] on div at bounding box center [230, 379] width 28 height 25
click at [234, 386] on icon at bounding box center [229, 378] width 26 height 23
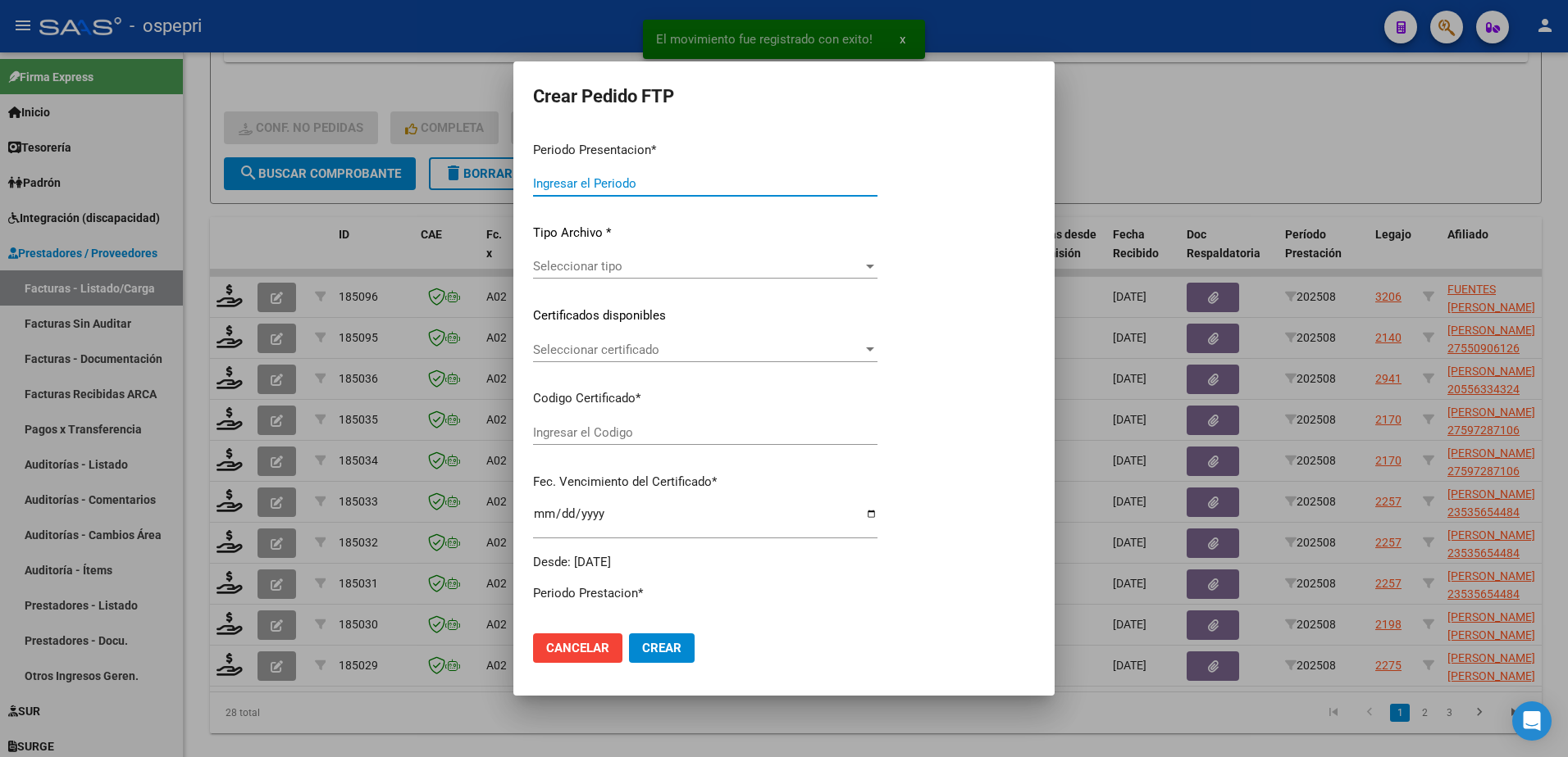
type input "202508"
type input "$ 118.757,76"
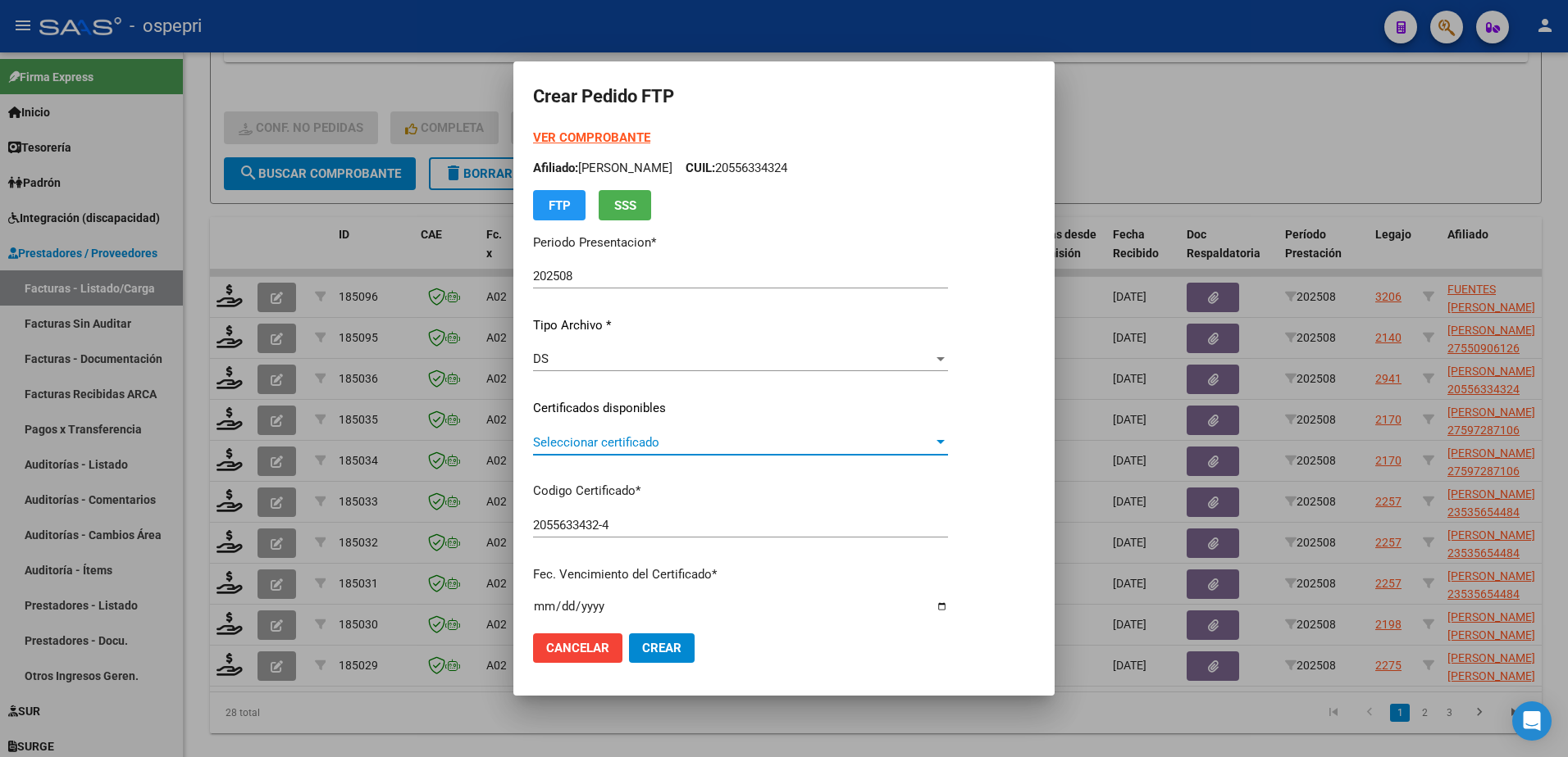
click at [589, 440] on span "Seleccionar certificado" at bounding box center [733, 442] width 400 height 14
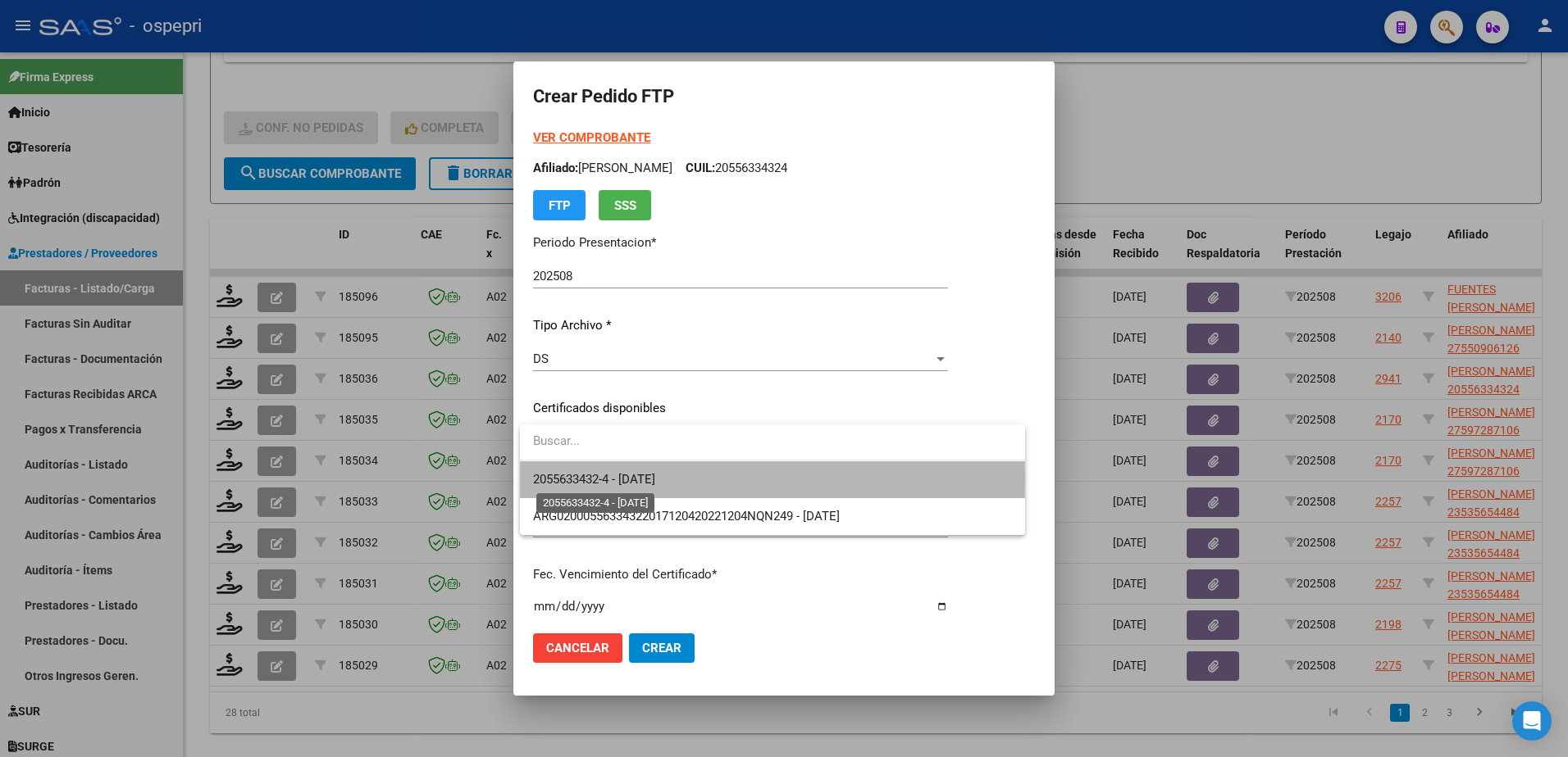
click at [634, 480] on span "2055633432-4 - 2033-06-23" at bounding box center [594, 479] width 123 height 14
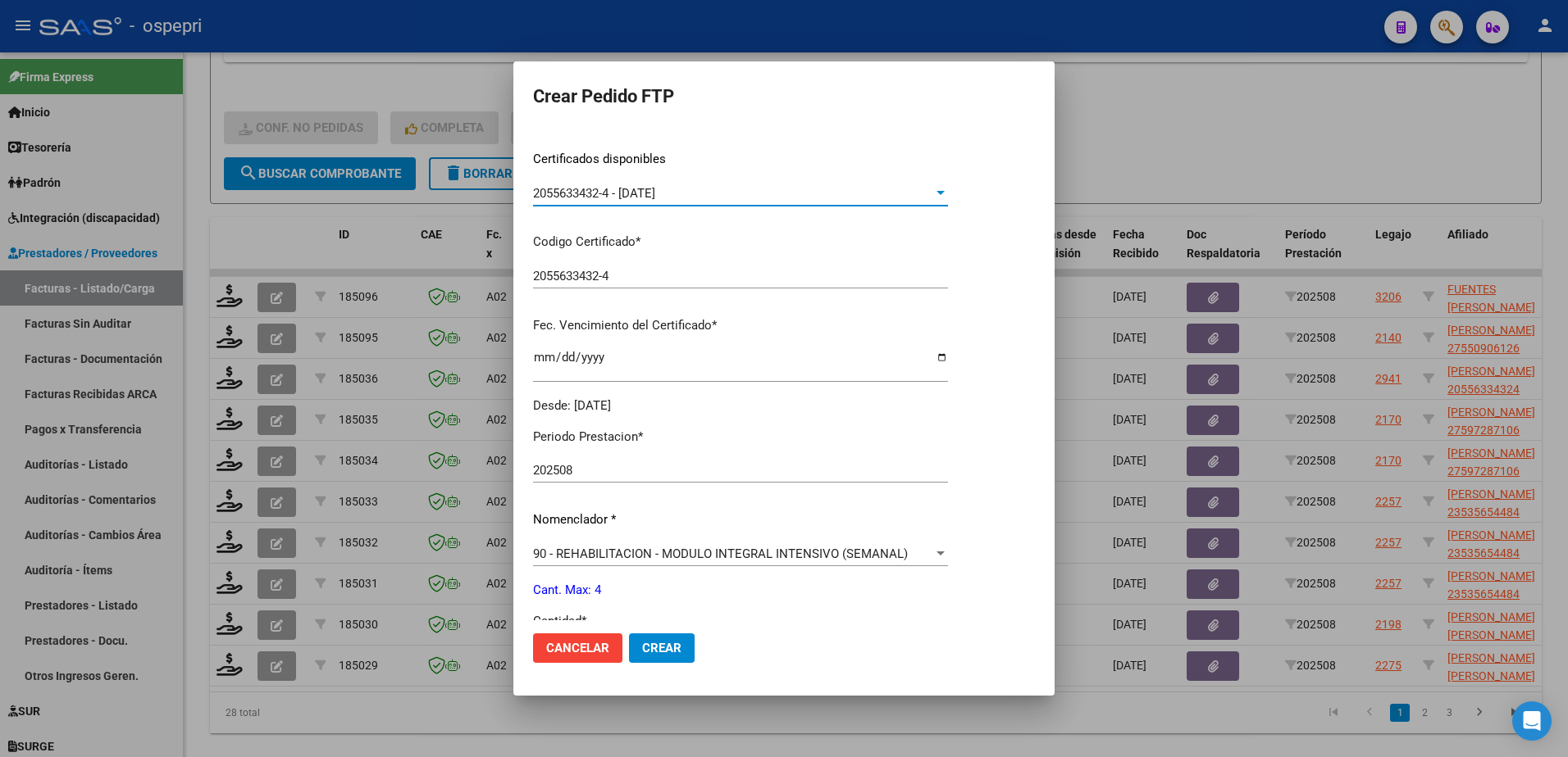
scroll to position [328, 0]
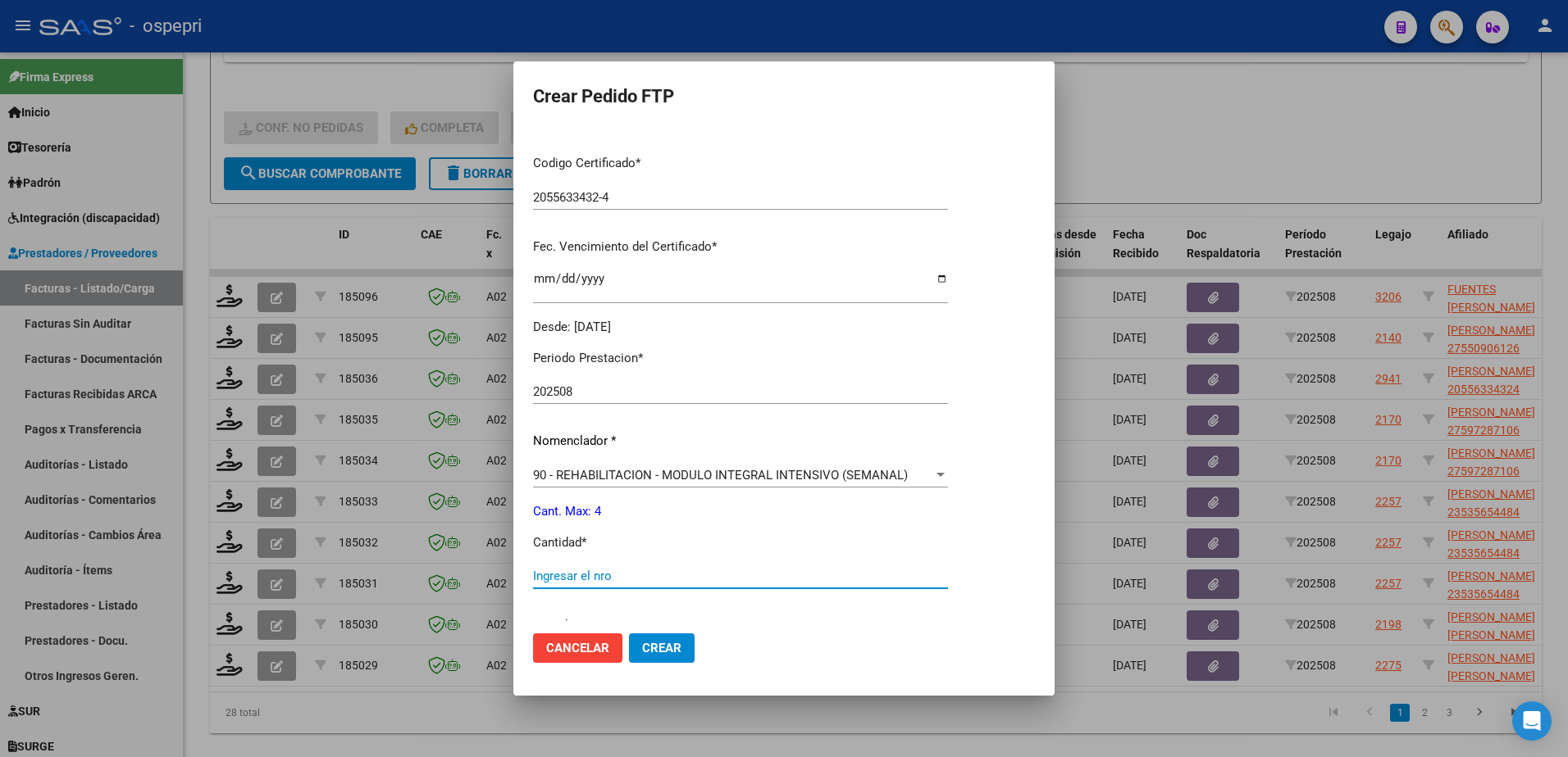
click at [637, 572] on input "Ingresar el nro" at bounding box center [740, 575] width 415 height 14
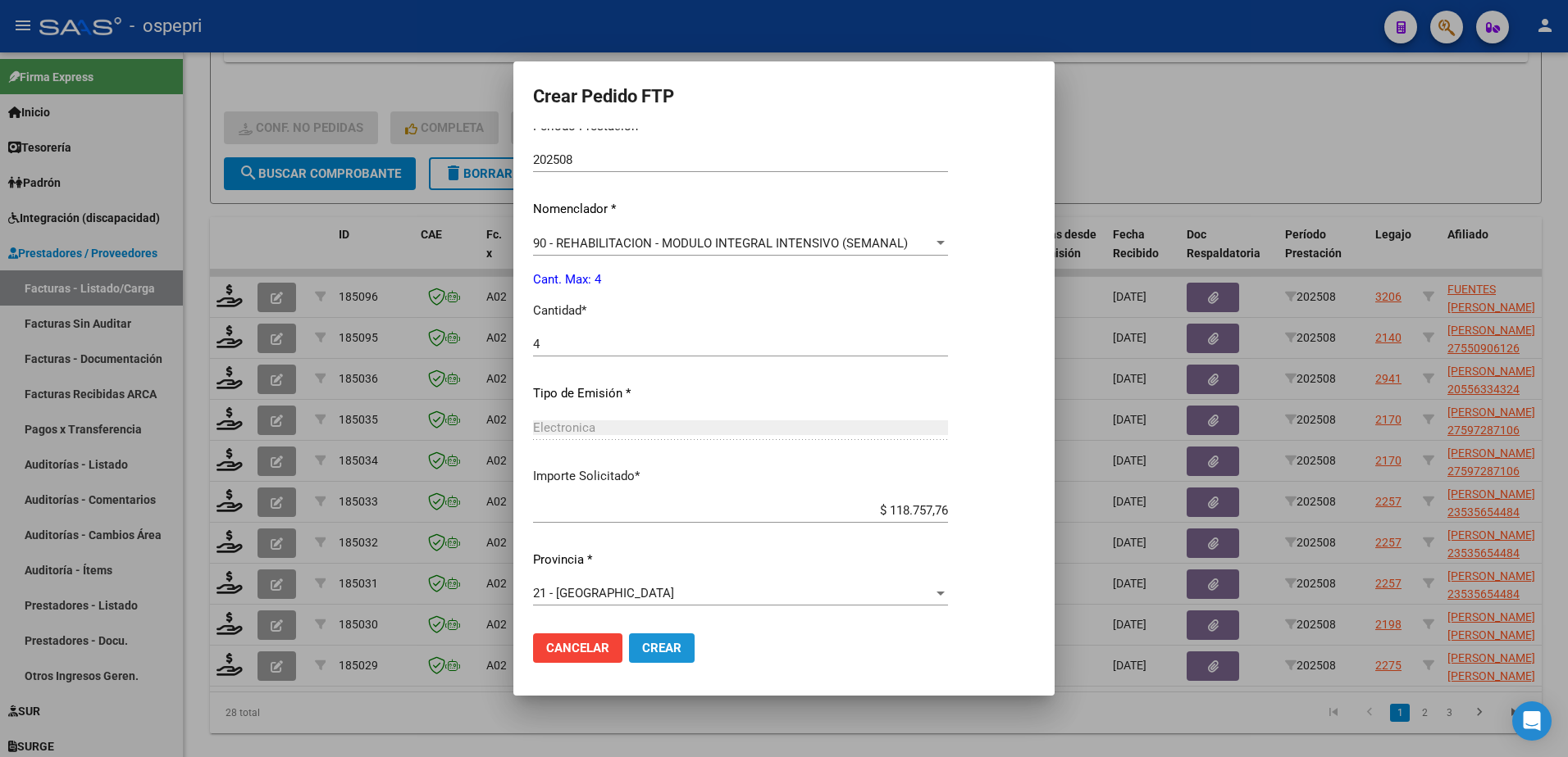
click at [664, 644] on span "Crear" at bounding box center [662, 648] width 40 height 14
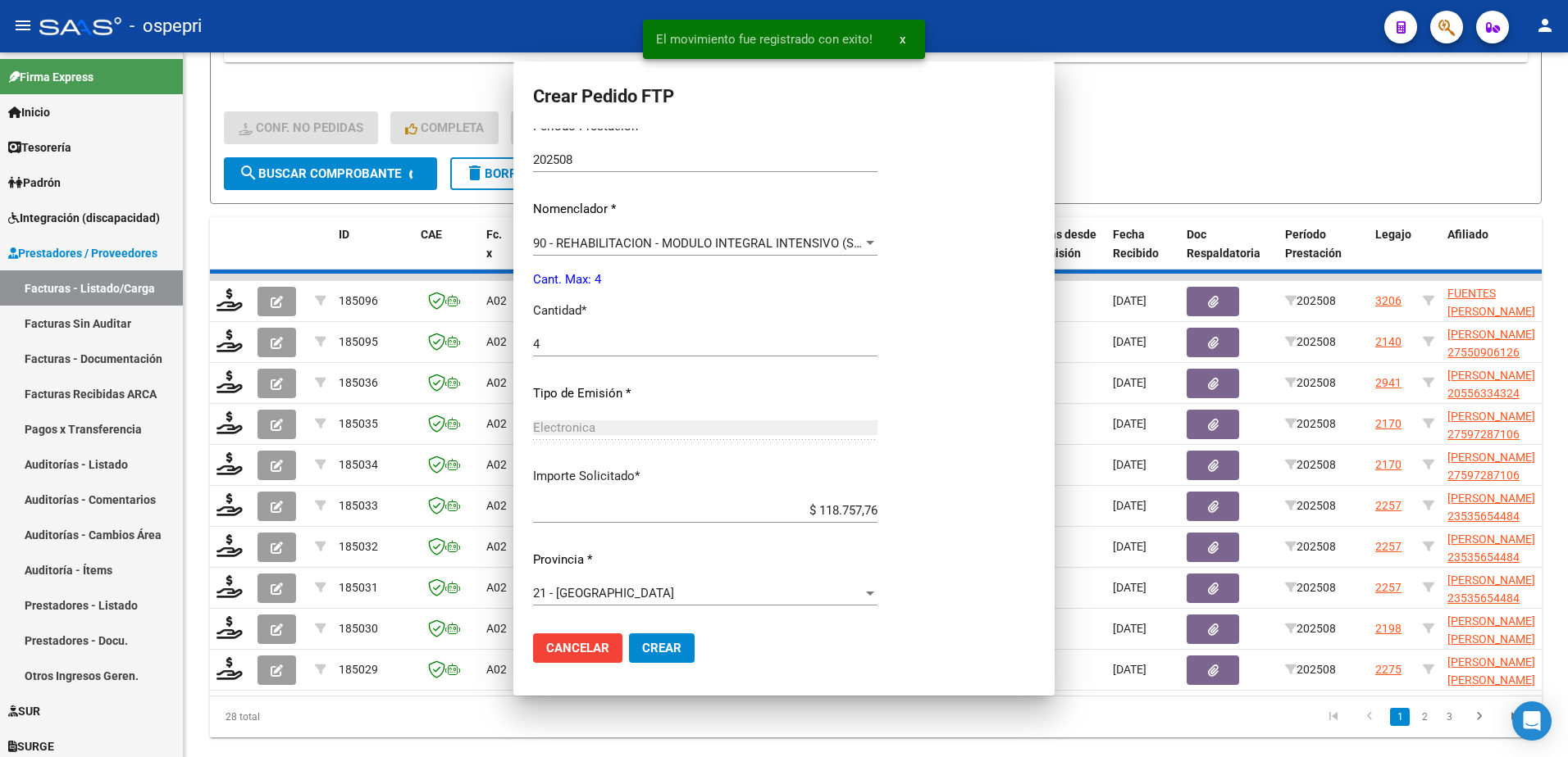
scroll to position [467, 0]
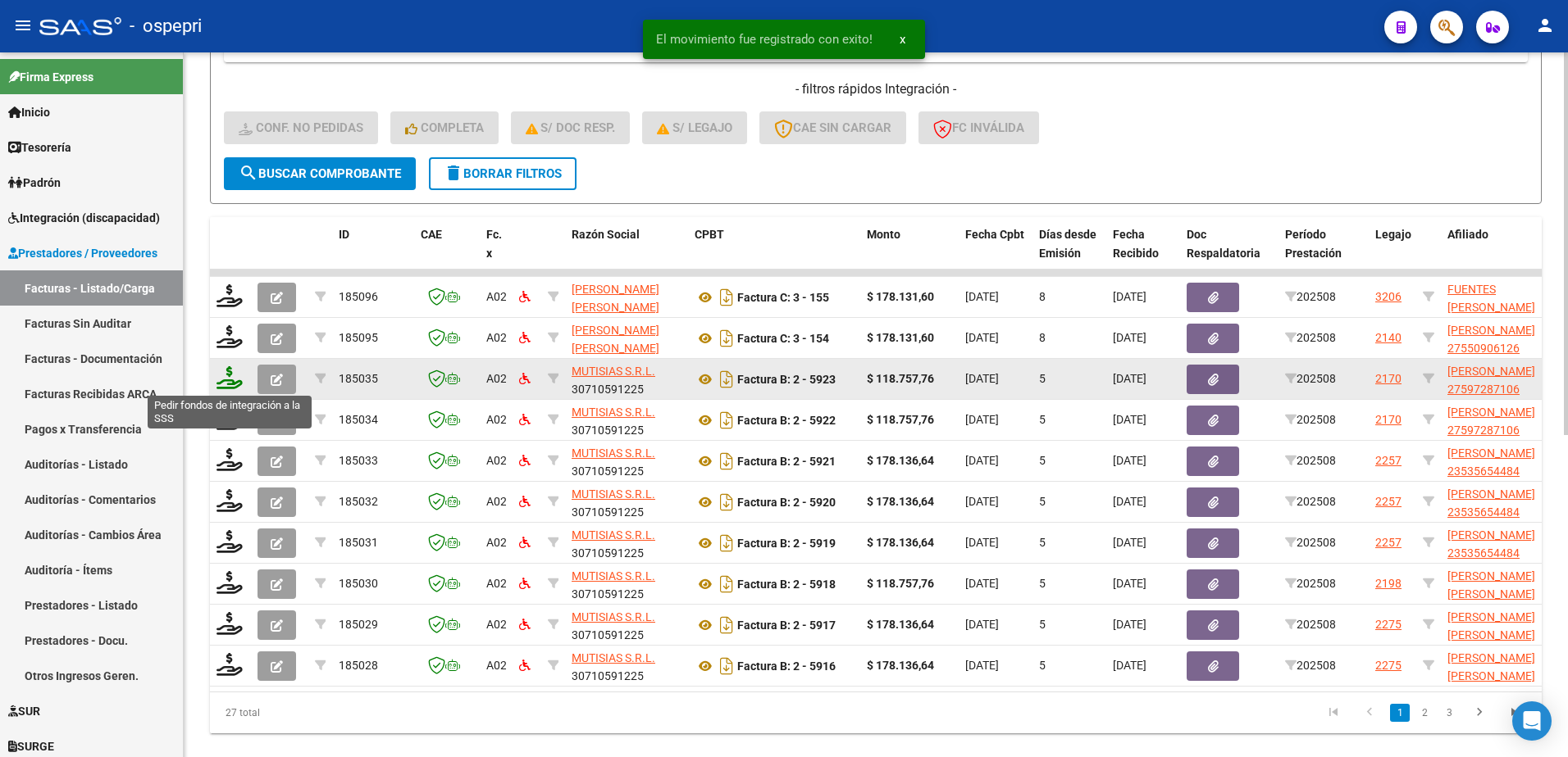
click at [229, 384] on icon at bounding box center [229, 378] width 26 height 23
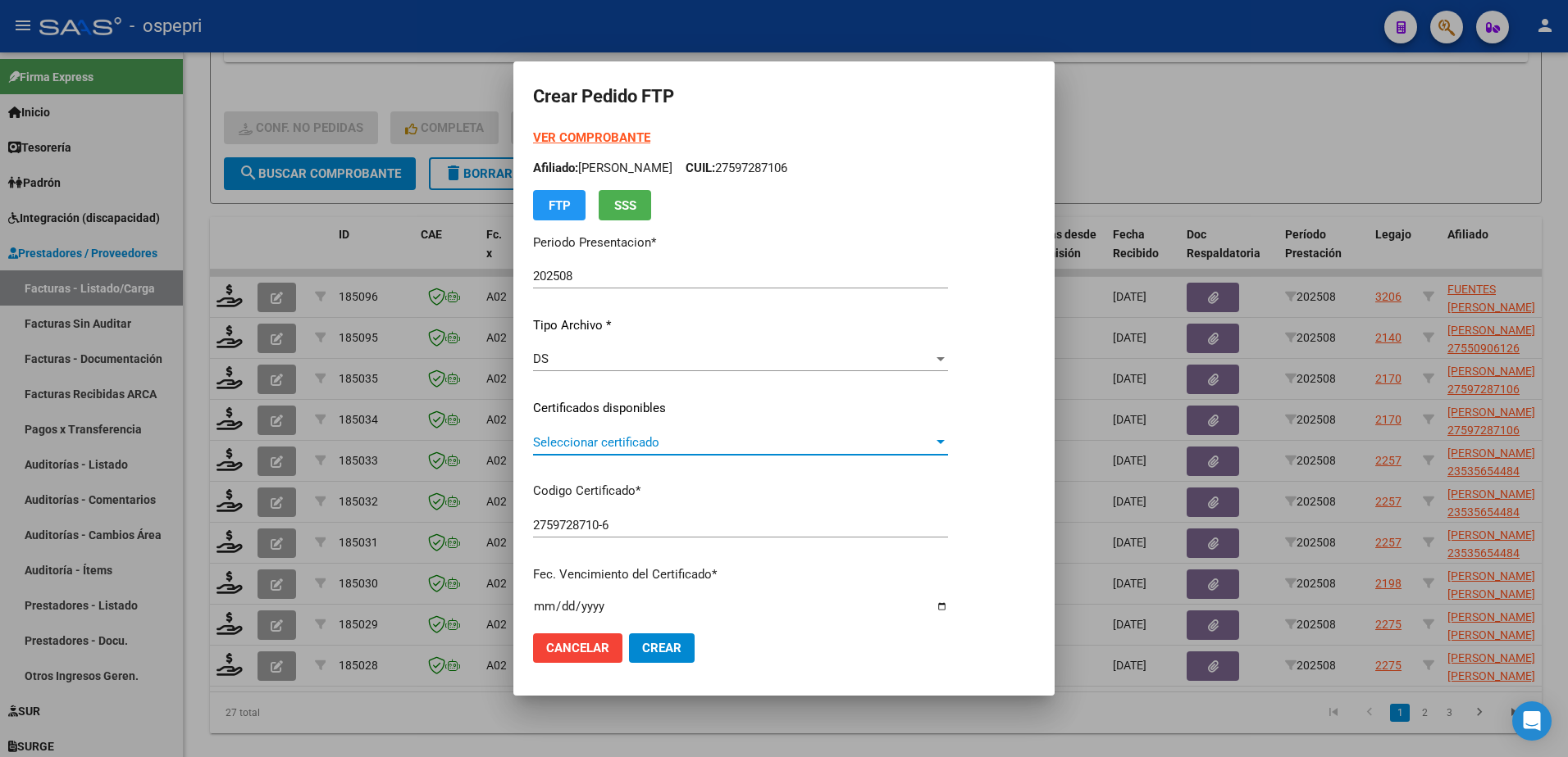
click at [618, 435] on span "Seleccionar certificado" at bounding box center [733, 442] width 400 height 14
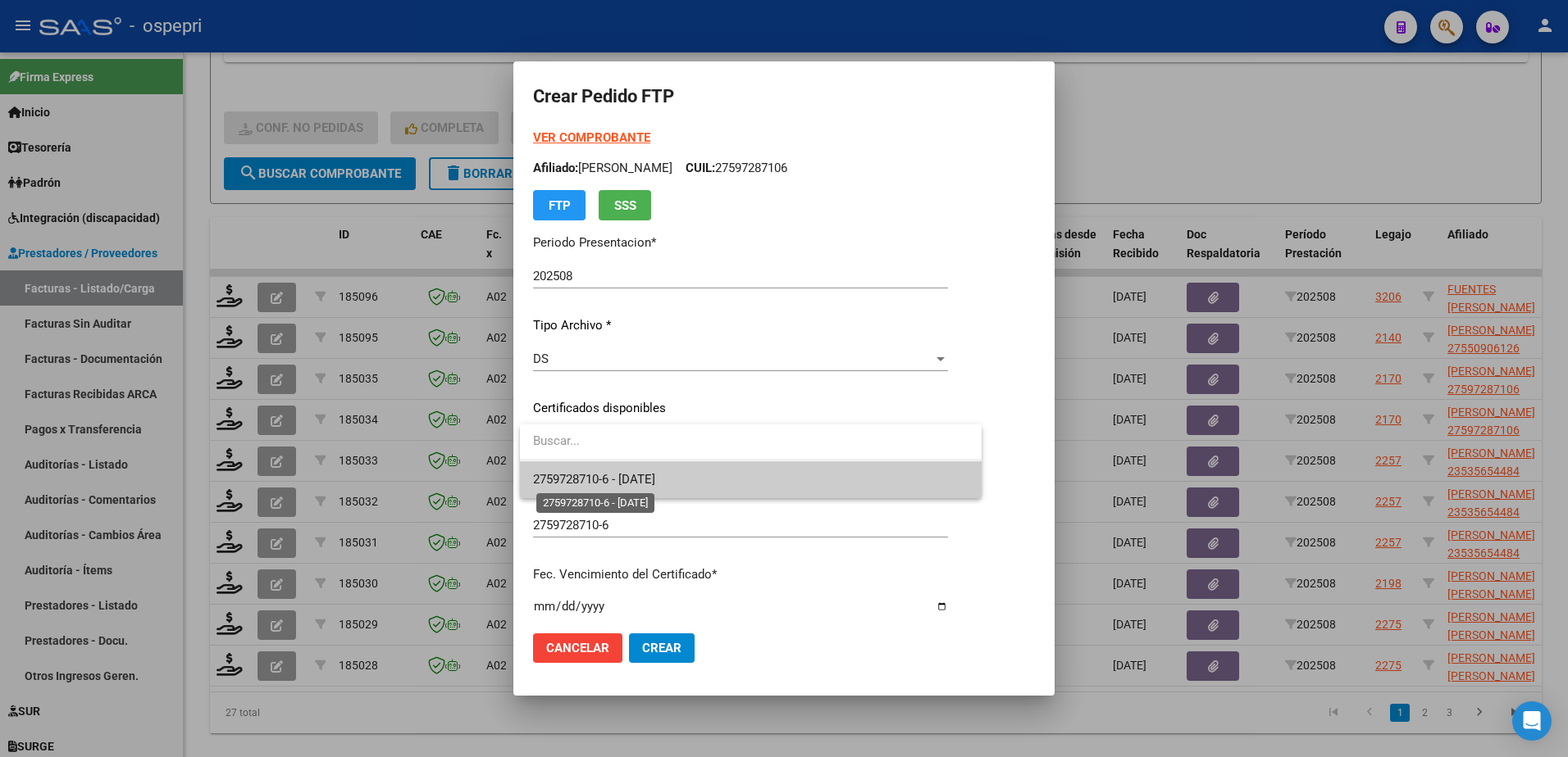
click at [654, 477] on span "2759728710-6 - 2026-12-01" at bounding box center [594, 479] width 123 height 14
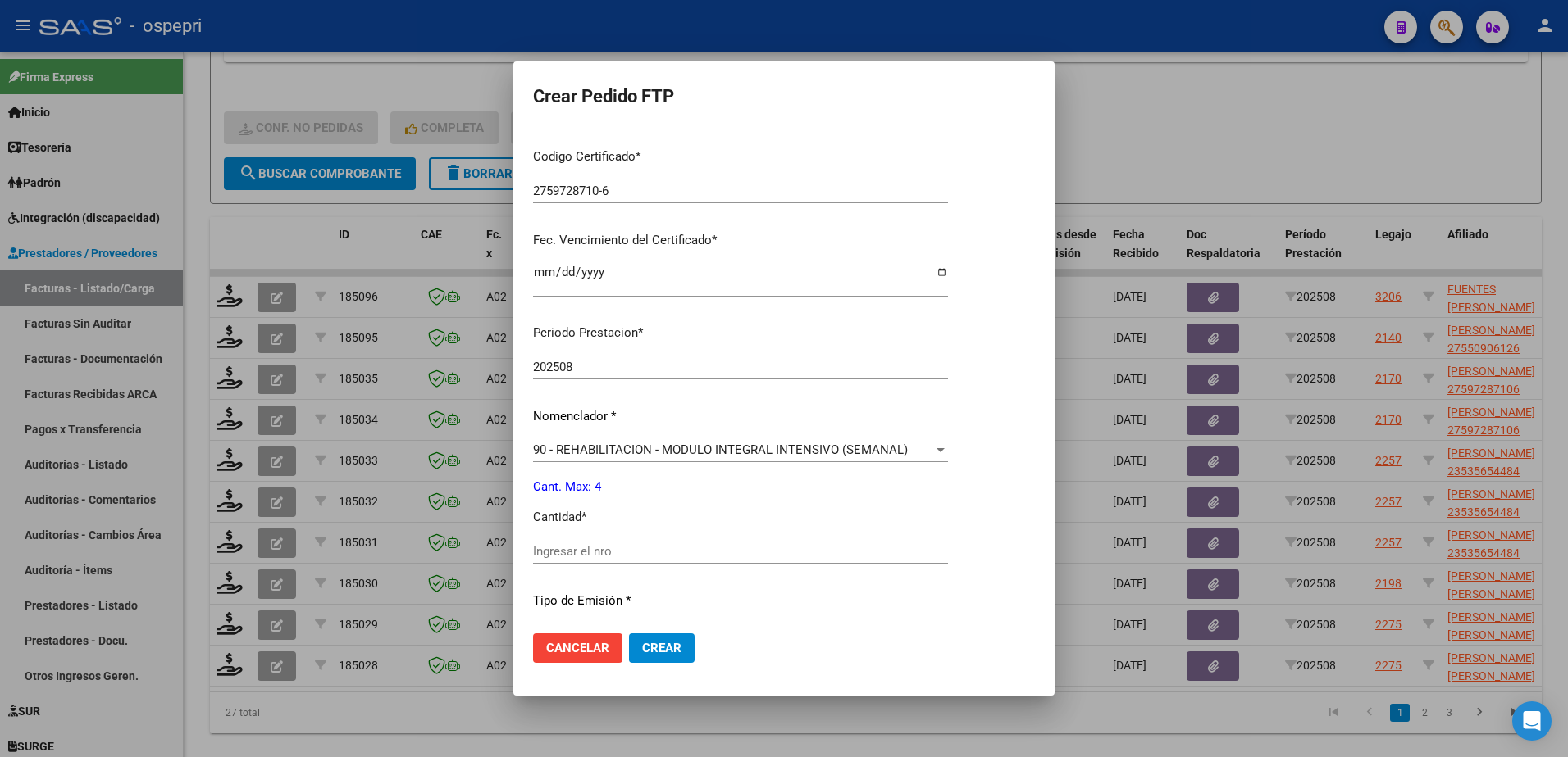
scroll to position [410, 0]
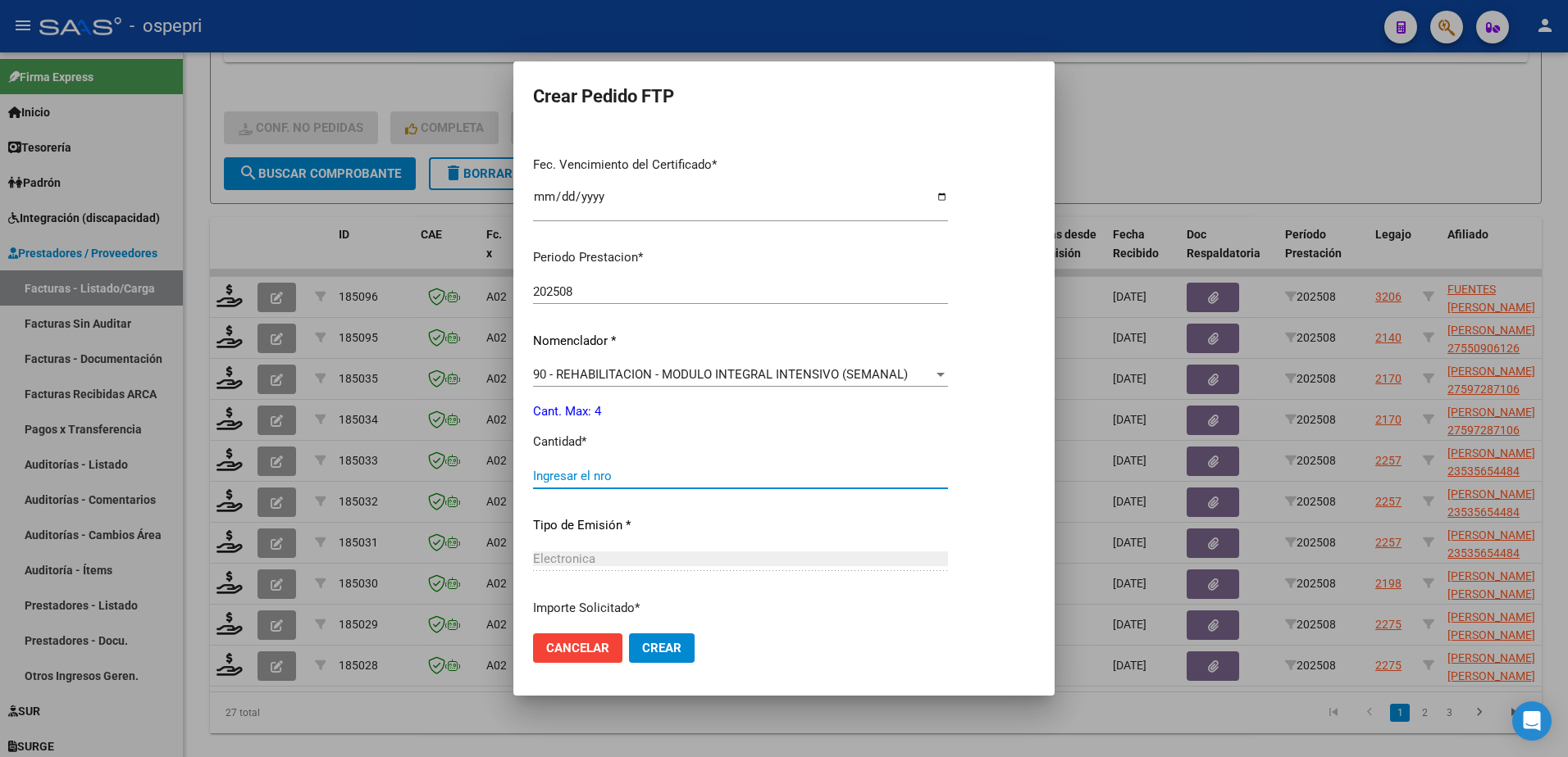
click at [615, 474] on input "Ingresar el nro" at bounding box center [740, 476] width 415 height 14
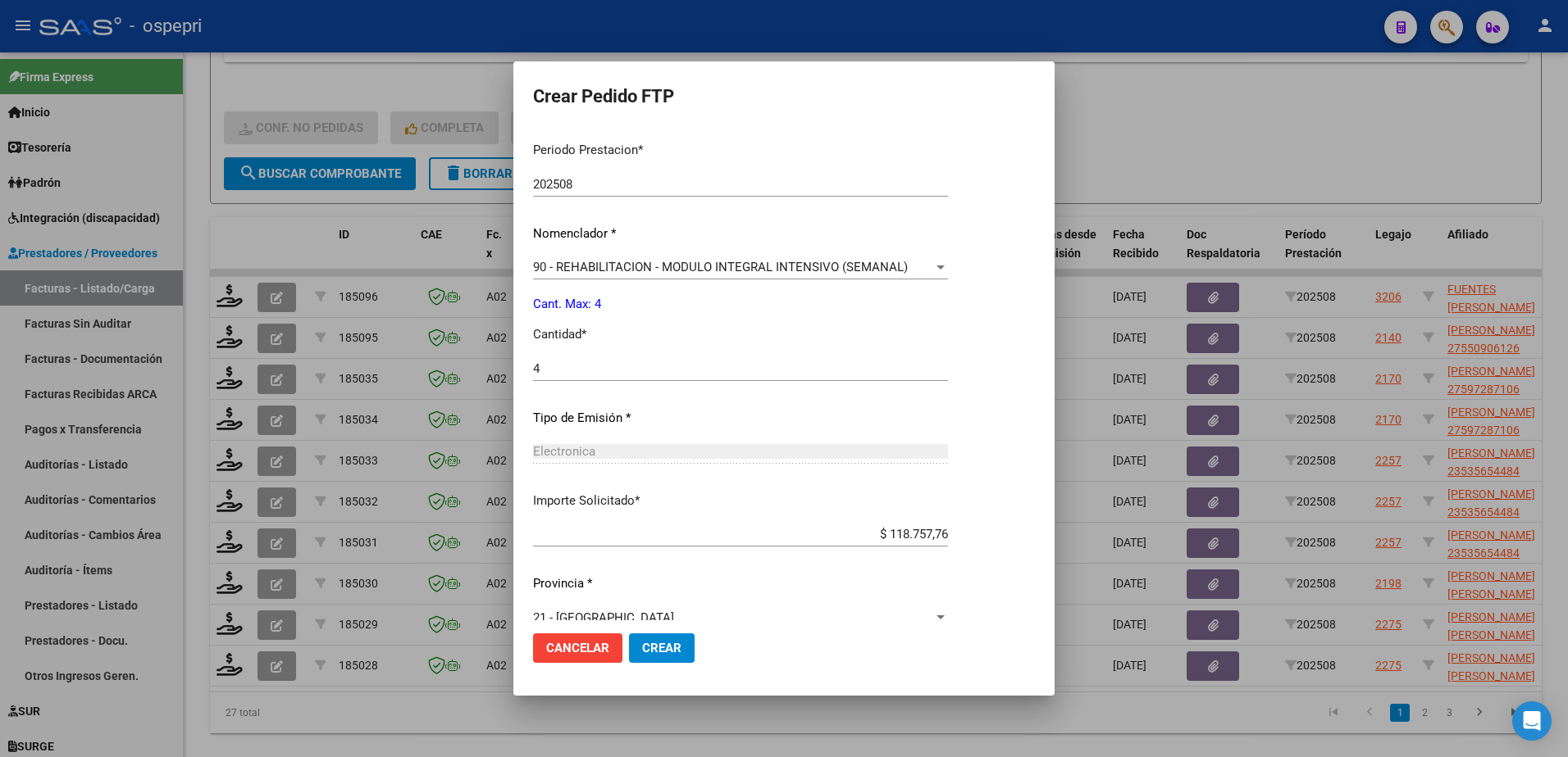
scroll to position [542, 0]
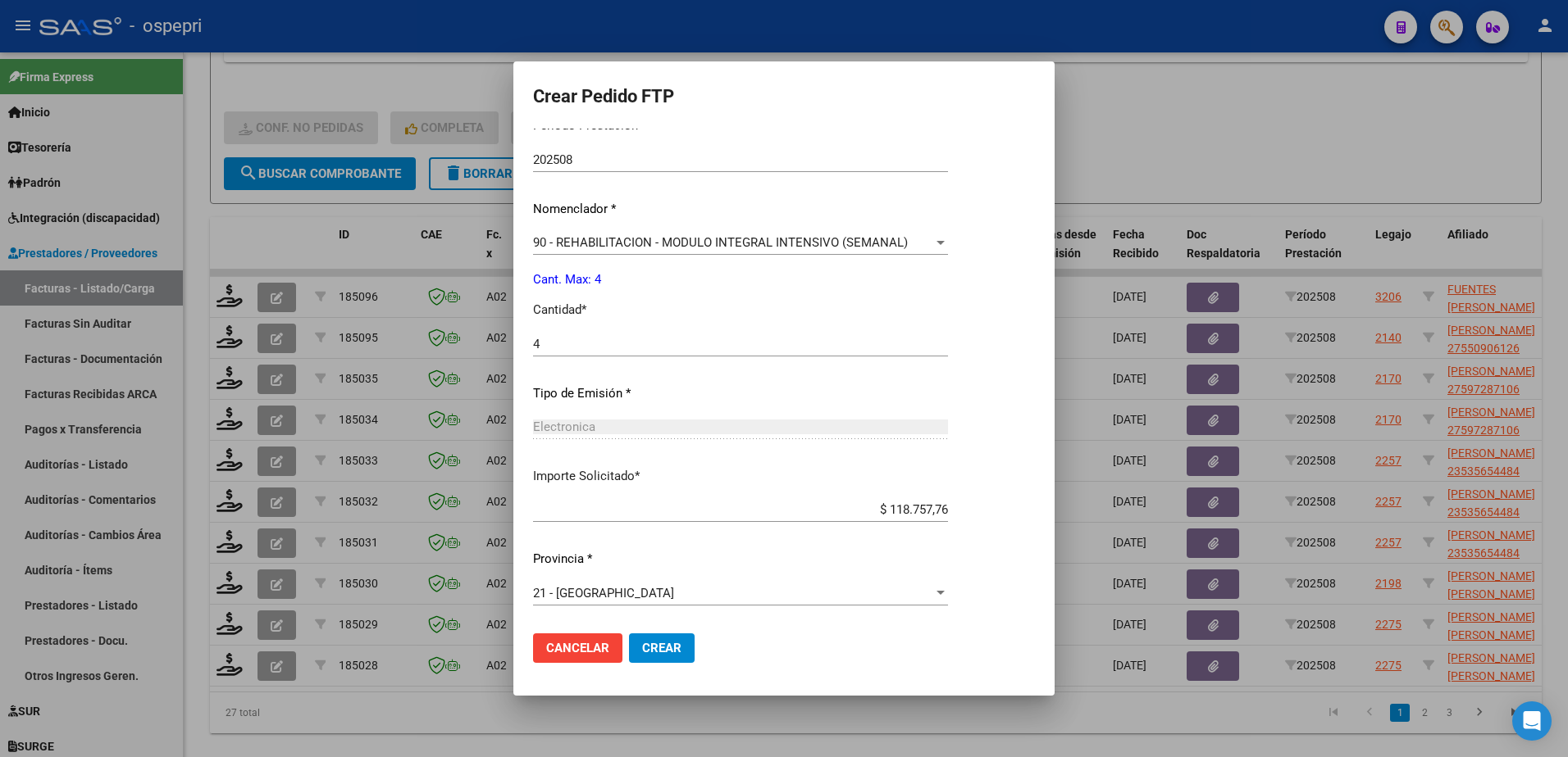
click at [658, 642] on span "Crear" at bounding box center [662, 648] width 40 height 14
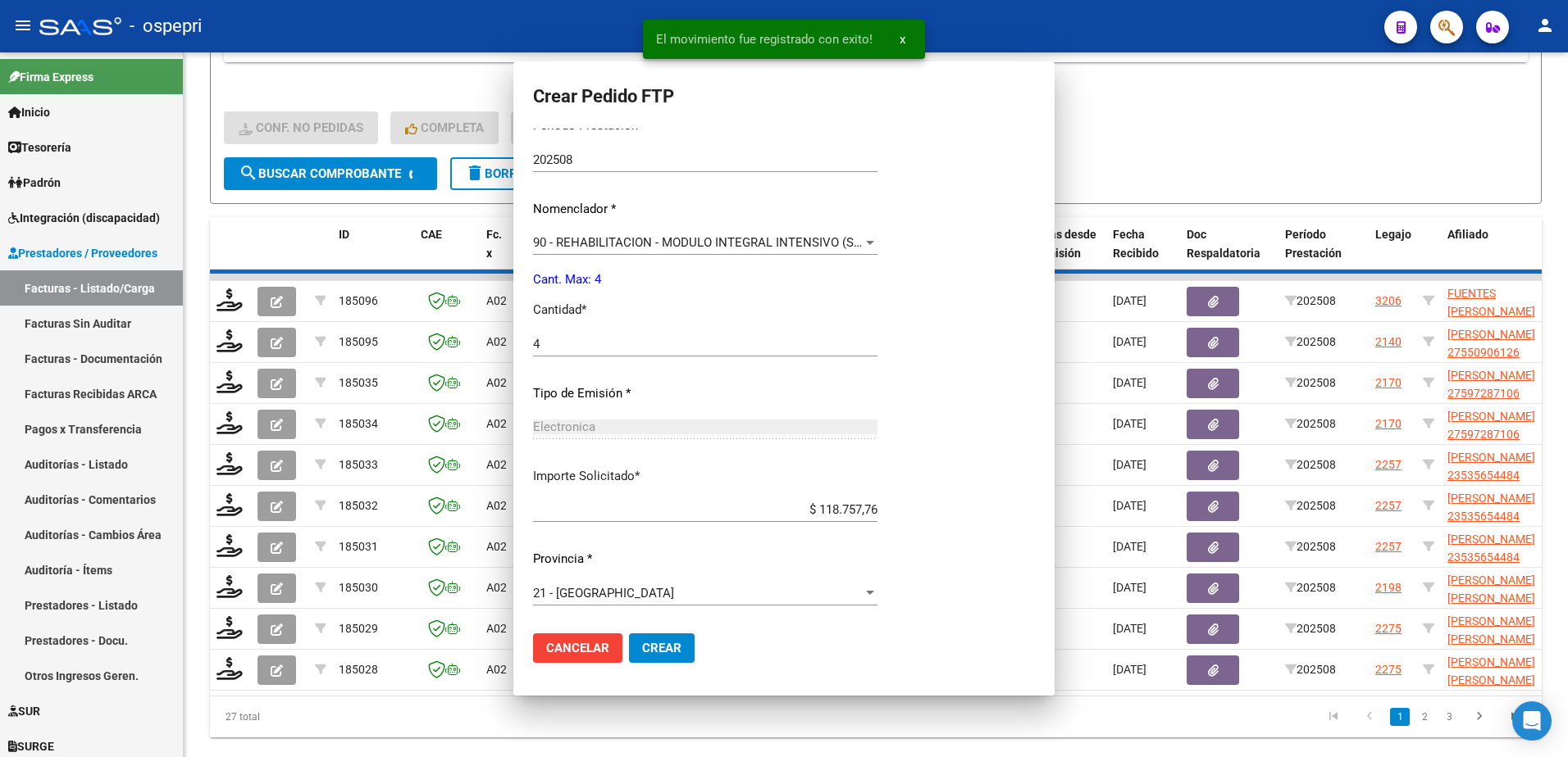
scroll to position [449, 0]
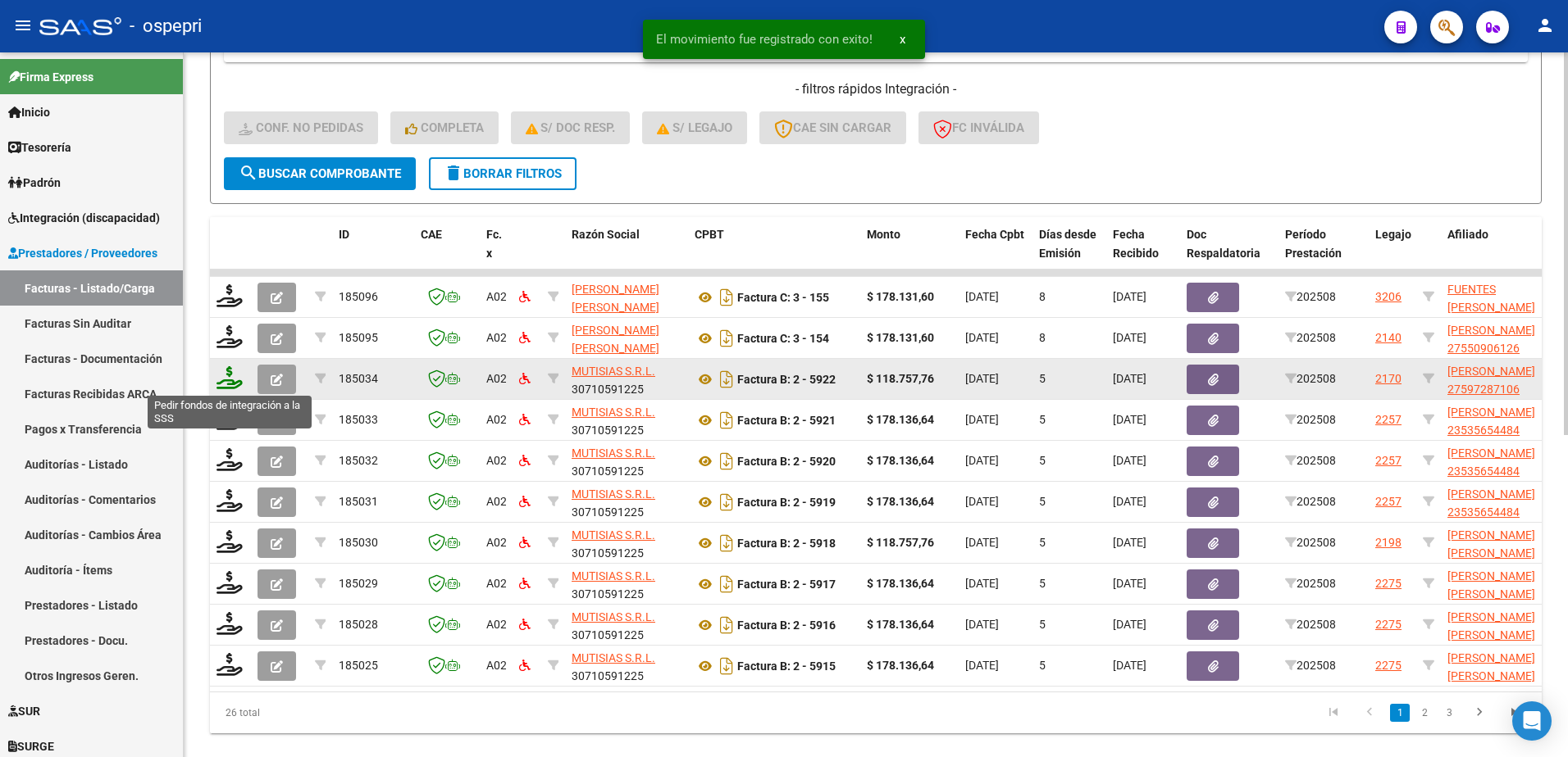
click at [227, 384] on icon at bounding box center [229, 378] width 26 height 23
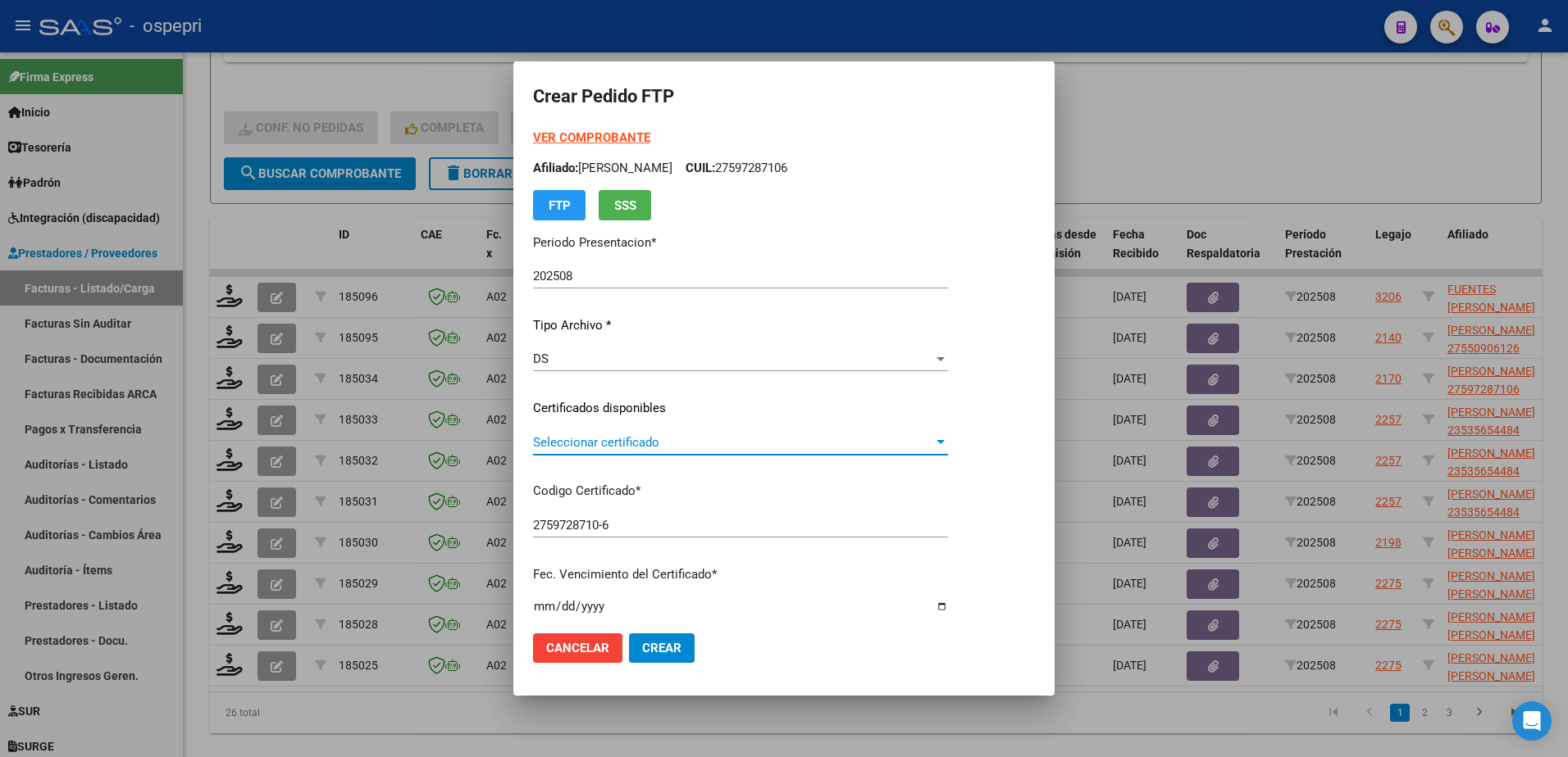
click at [609, 438] on span "Seleccionar certificado" at bounding box center [733, 442] width 400 height 14
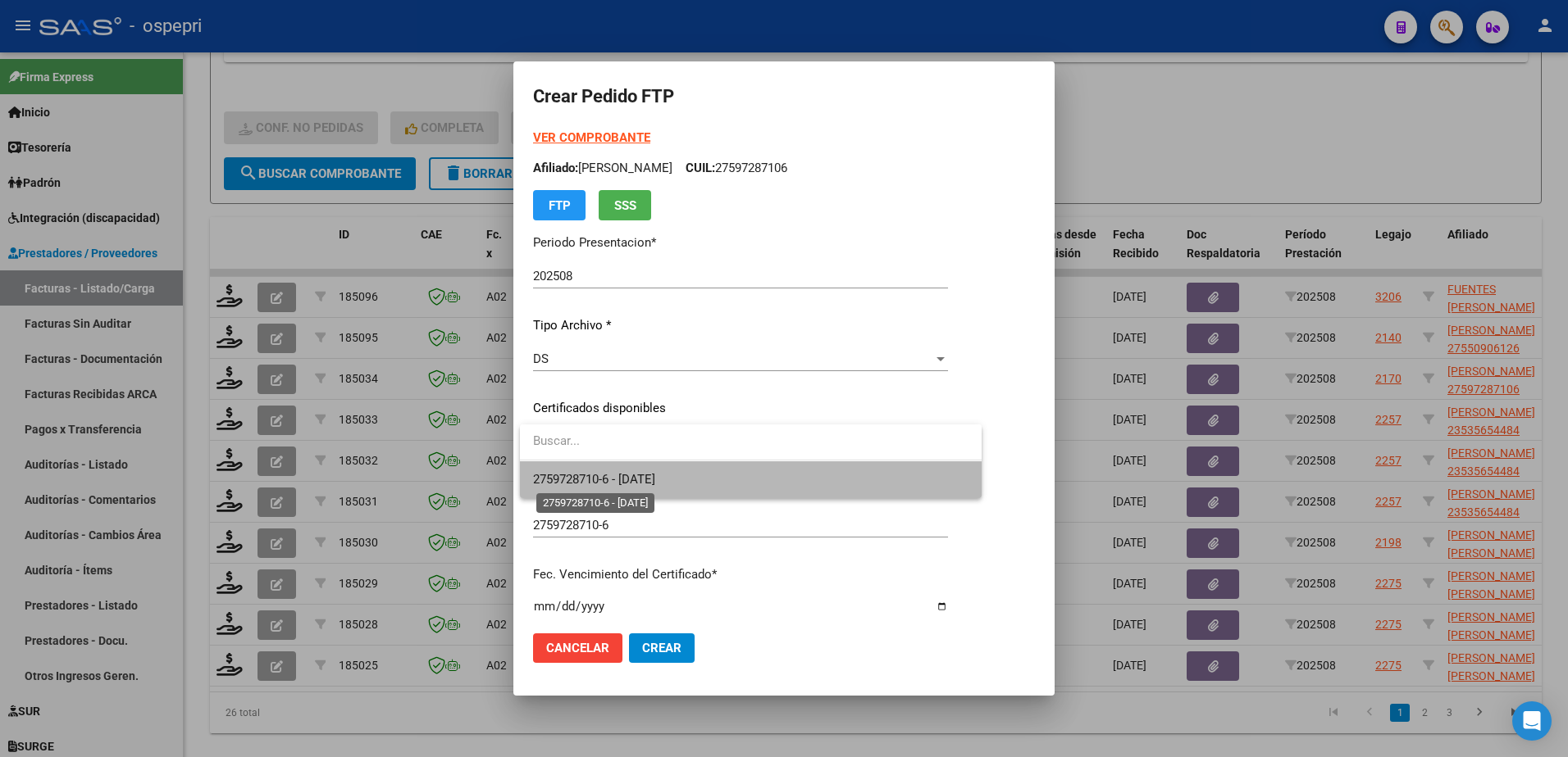
click at [619, 475] on span "2759728710-6 - 2026-12-01" at bounding box center [594, 479] width 123 height 14
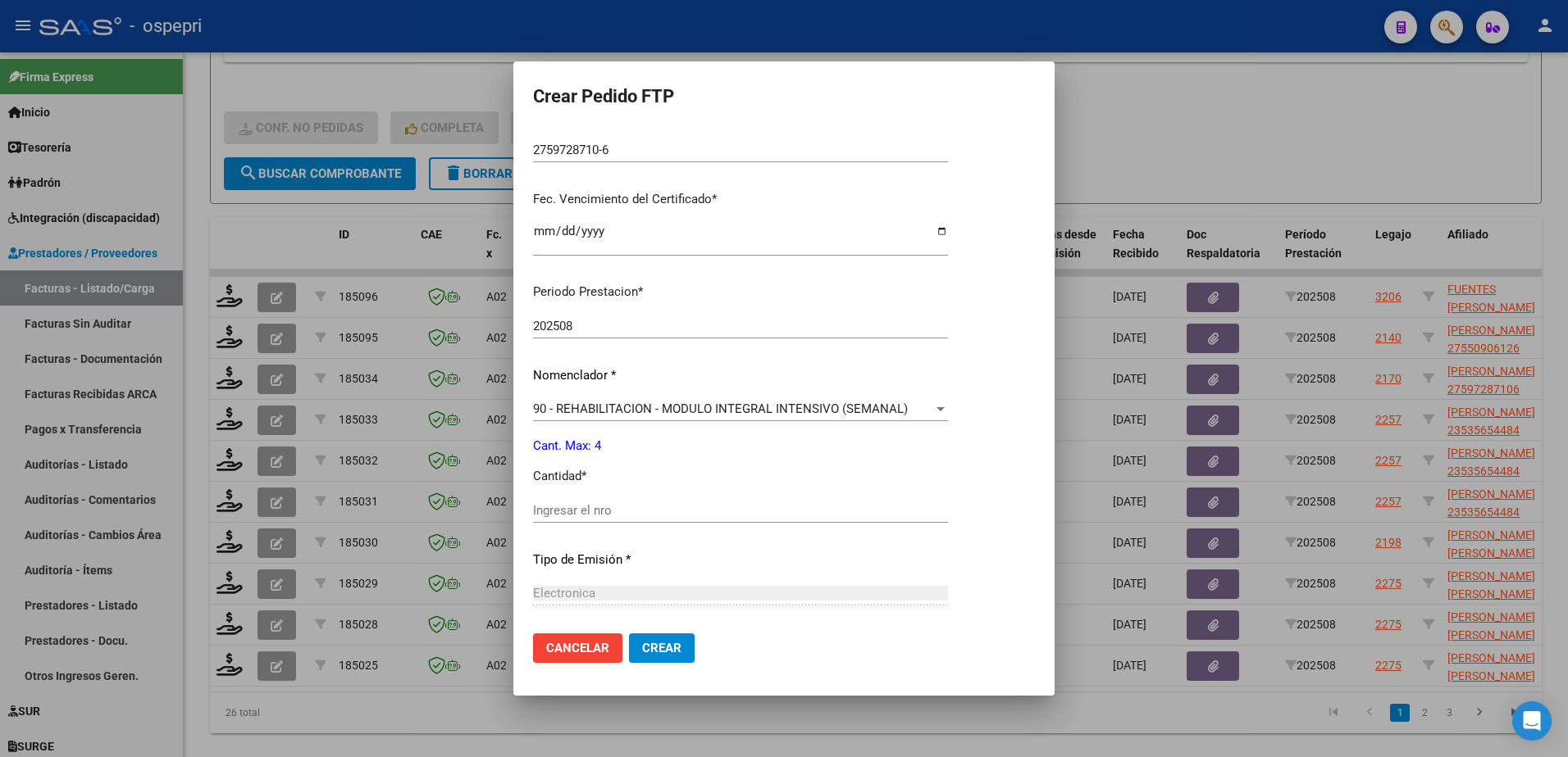
scroll to position [410, 0]
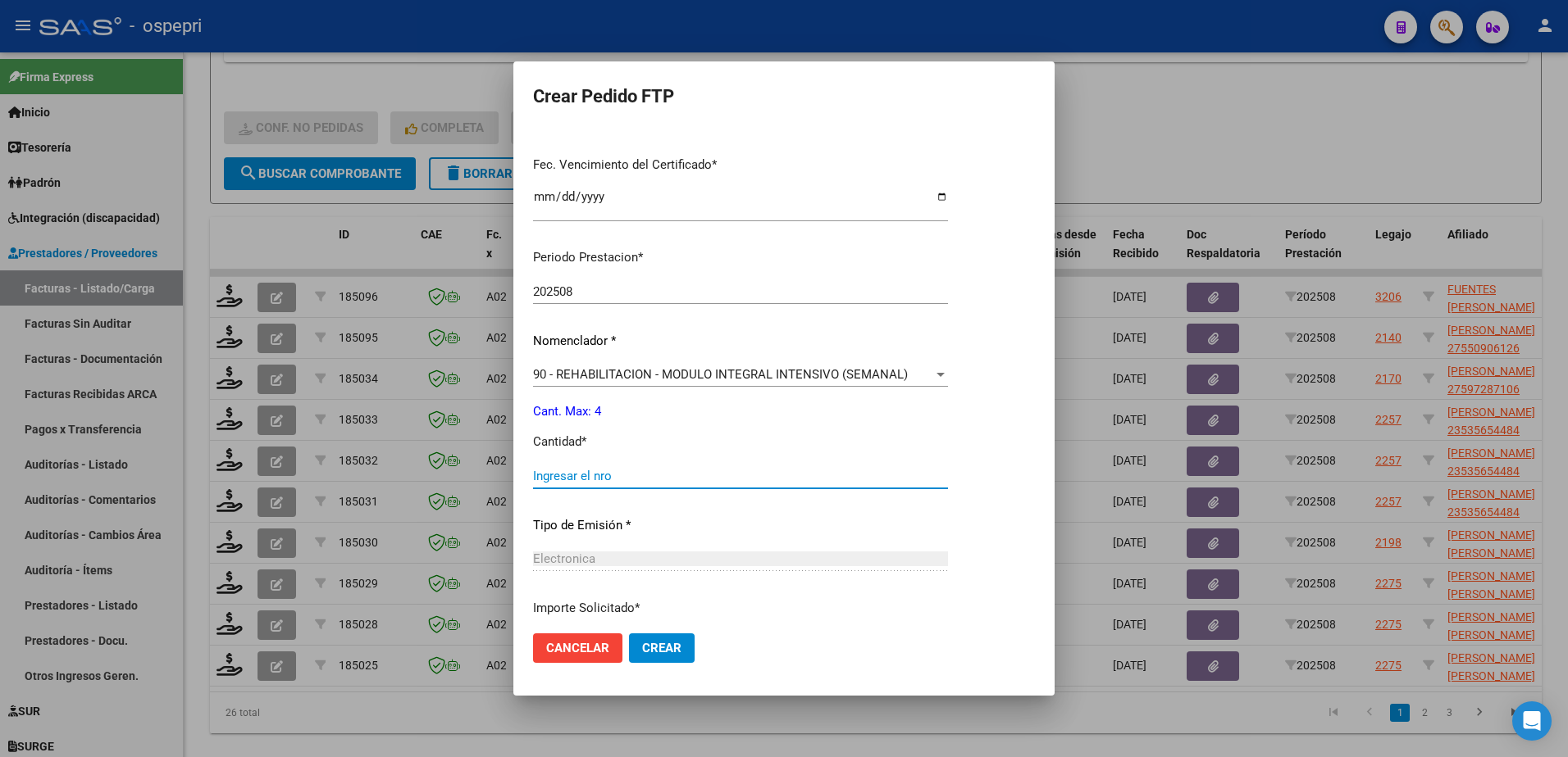
click at [591, 478] on input "Ingresar el nro" at bounding box center [740, 476] width 415 height 14
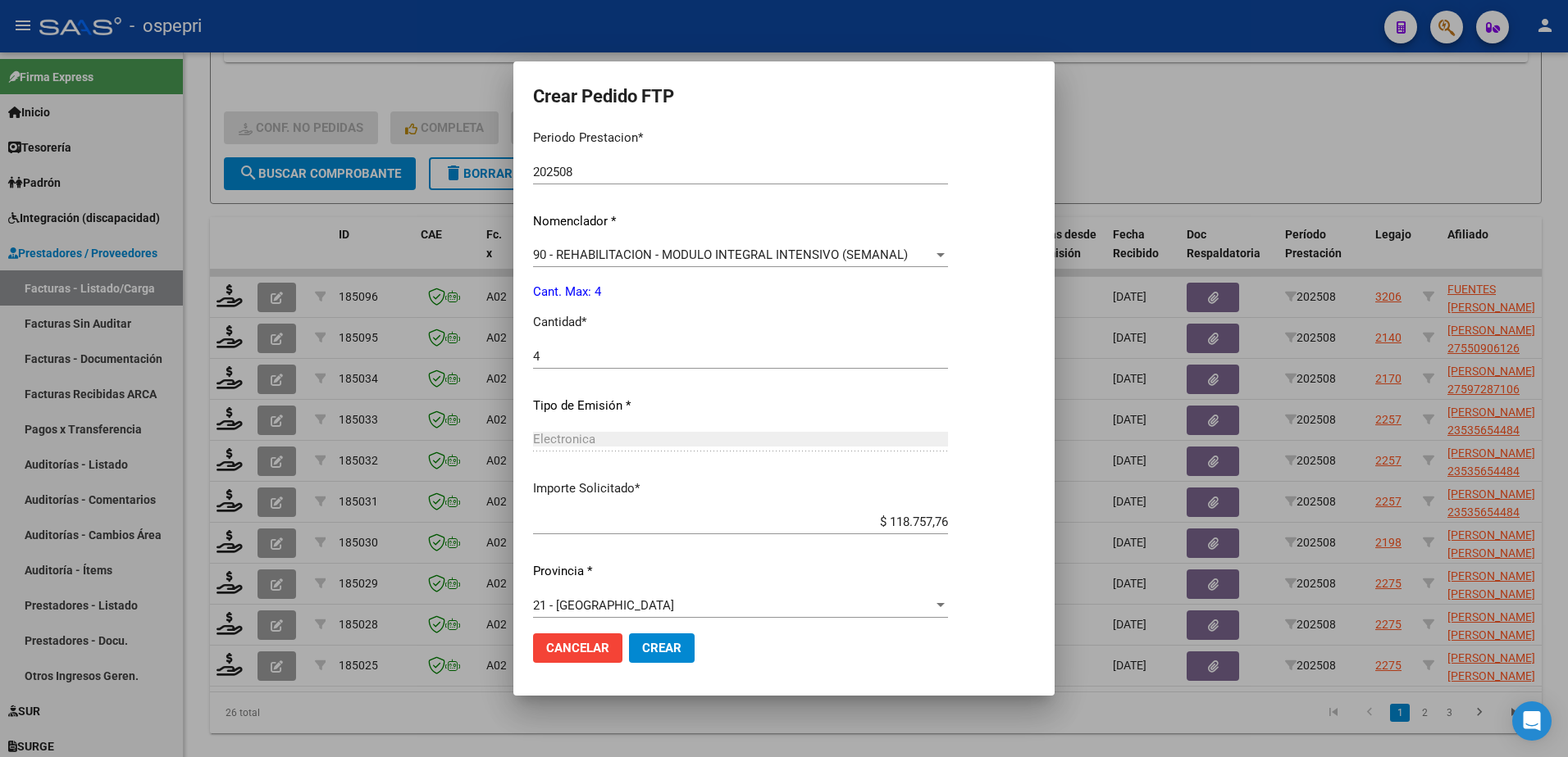
scroll to position [542, 0]
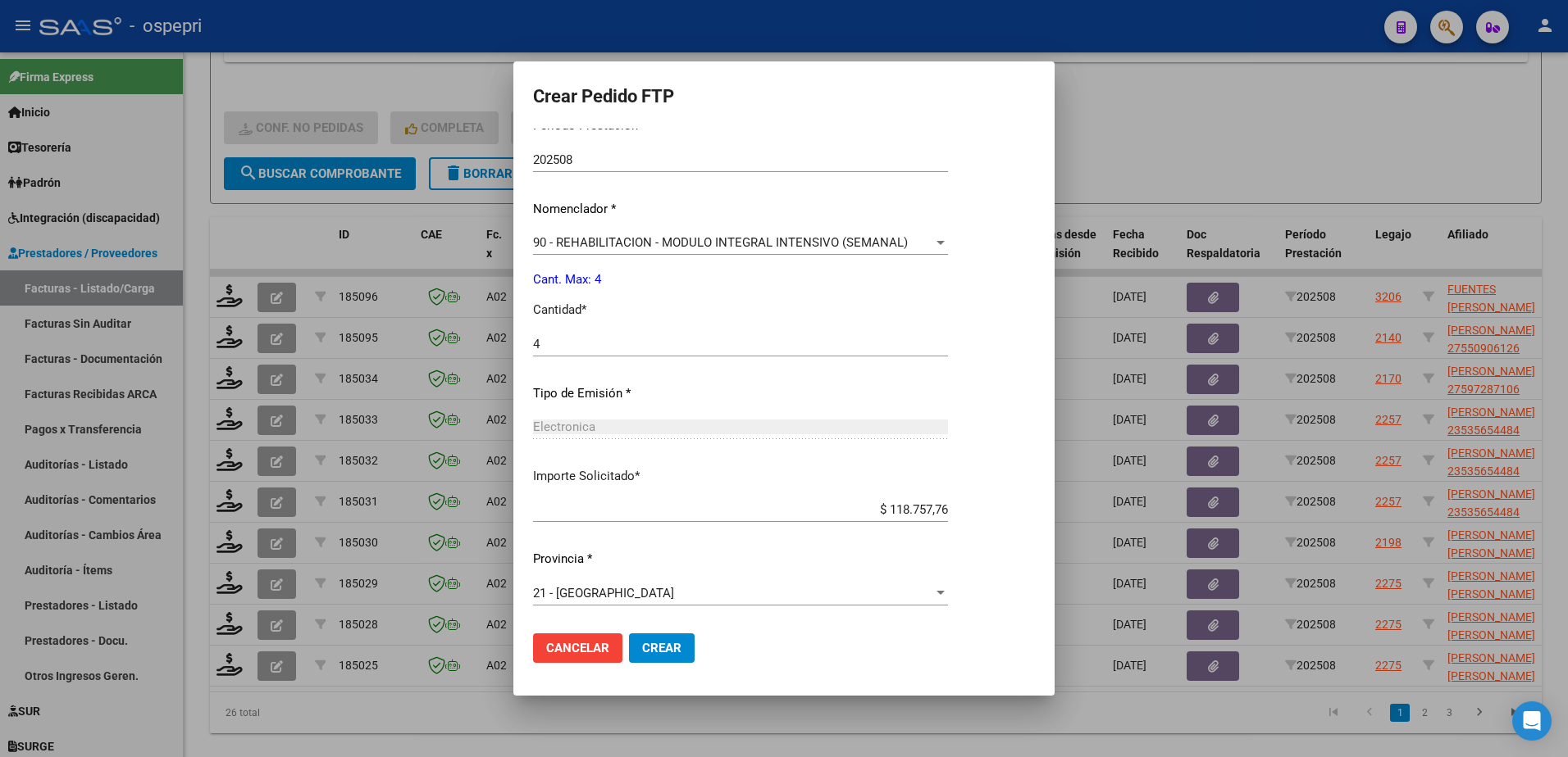
click at [664, 642] on span "Crear" at bounding box center [662, 648] width 40 height 14
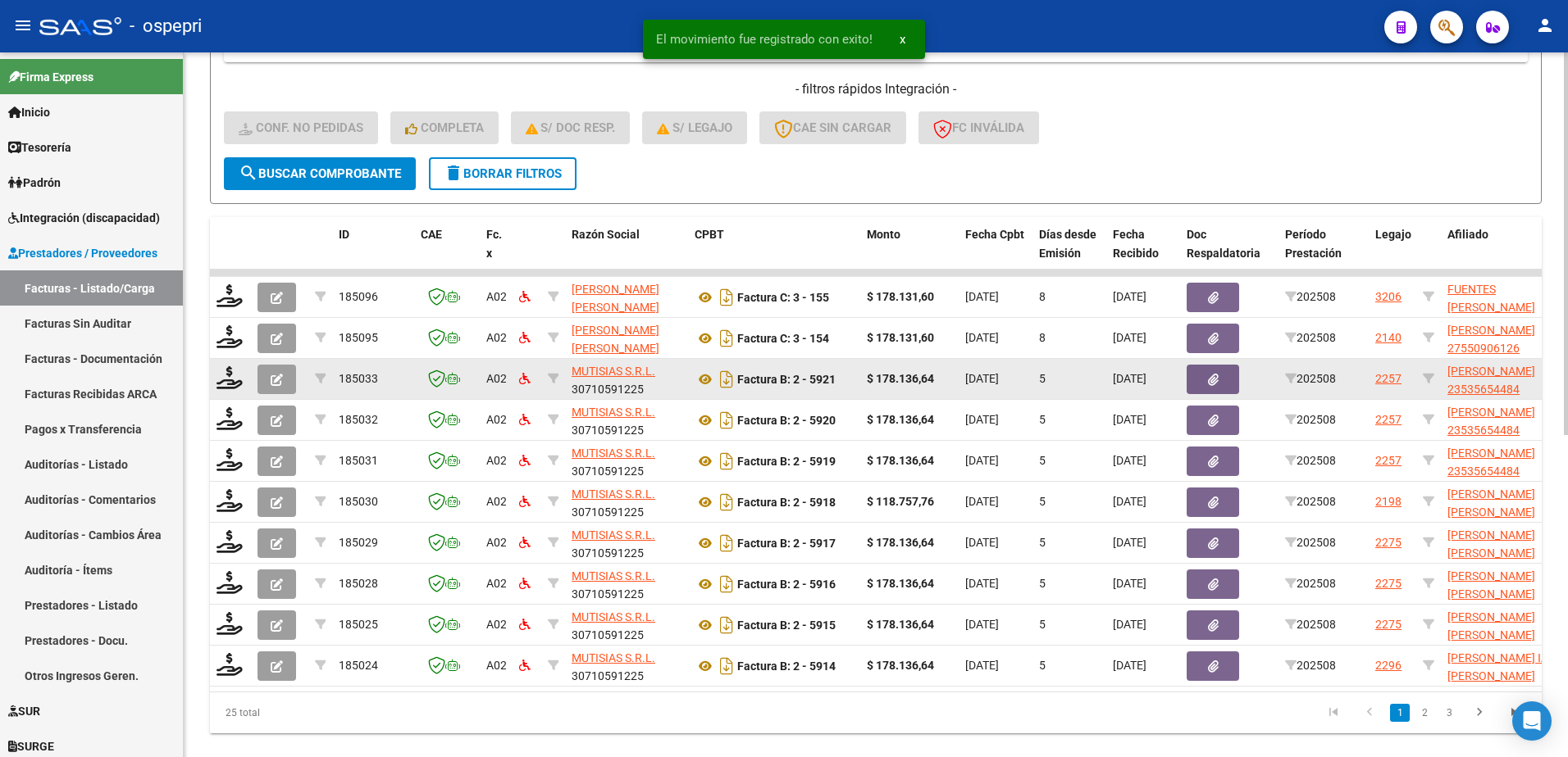
click at [210, 383] on datatable-body-cell at bounding box center [230, 379] width 41 height 41
click at [231, 382] on icon at bounding box center [229, 378] width 26 height 23
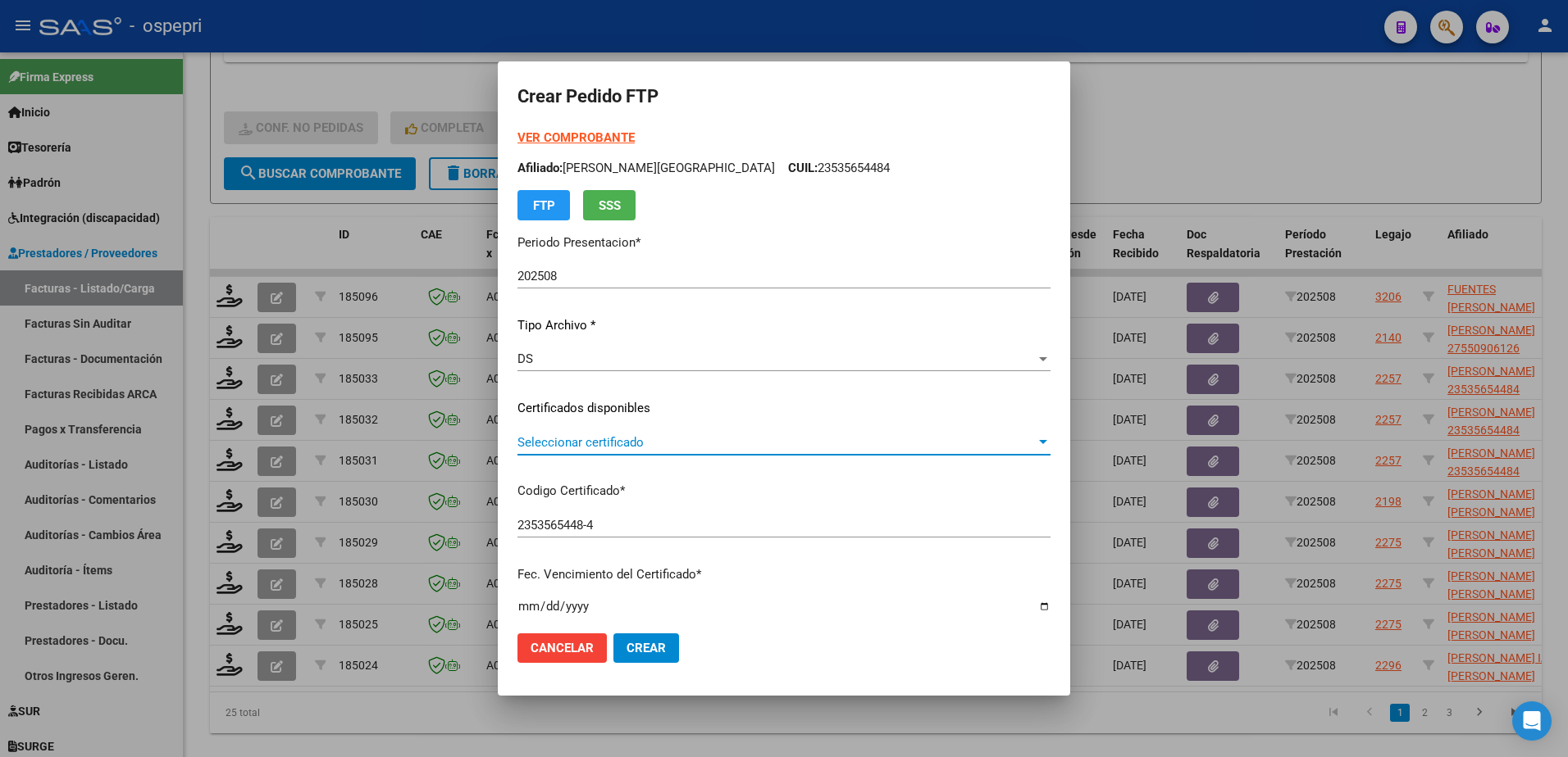
click at [616, 443] on span "Seleccionar certificado" at bounding box center [776, 442] width 518 height 14
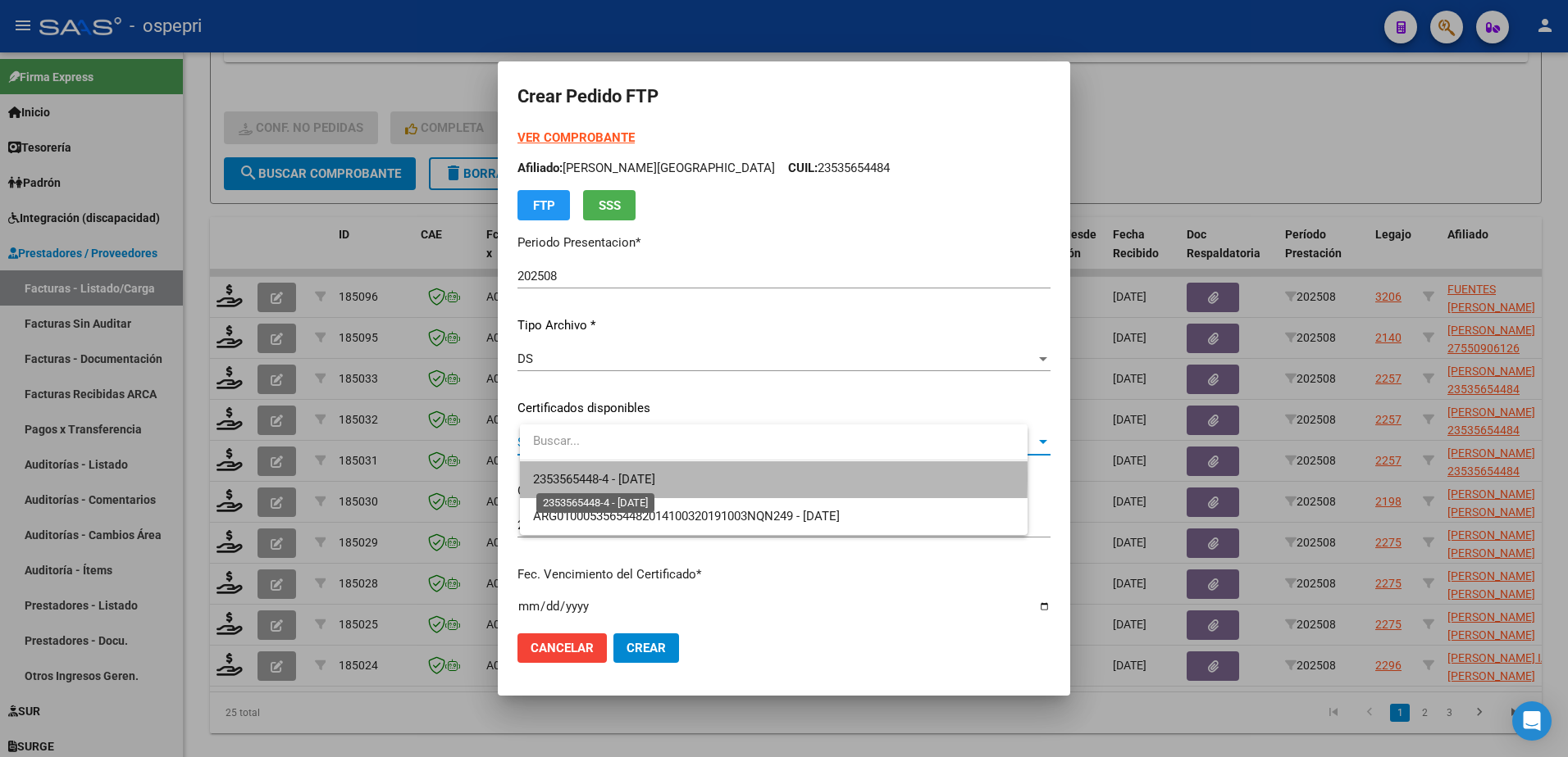
click at [620, 475] on span "2353565448-4 - 2025-10-15" at bounding box center [594, 479] width 123 height 14
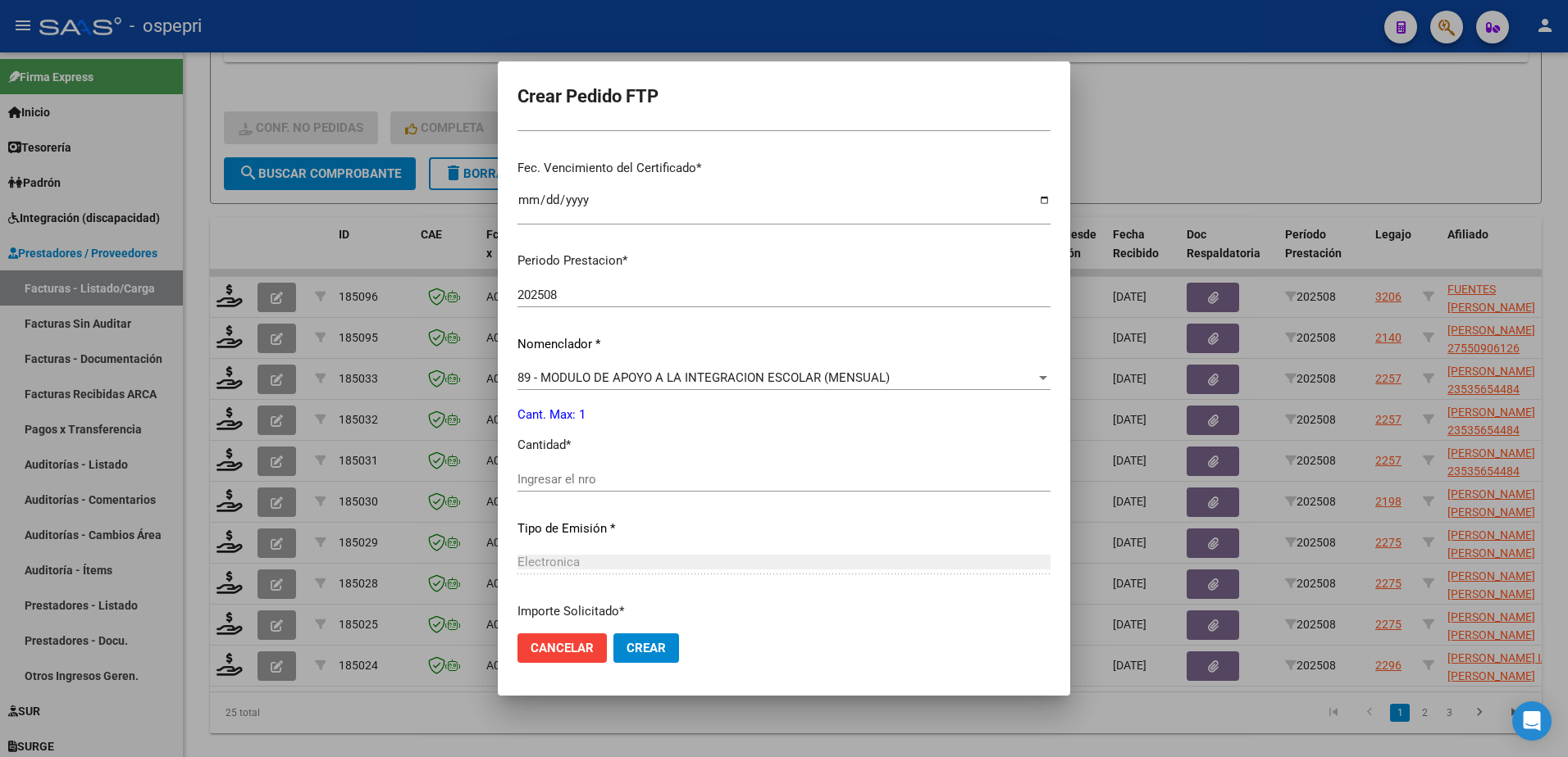
scroll to position [410, 0]
click at [602, 477] on input "Ingresar el nro" at bounding box center [784, 476] width 533 height 14
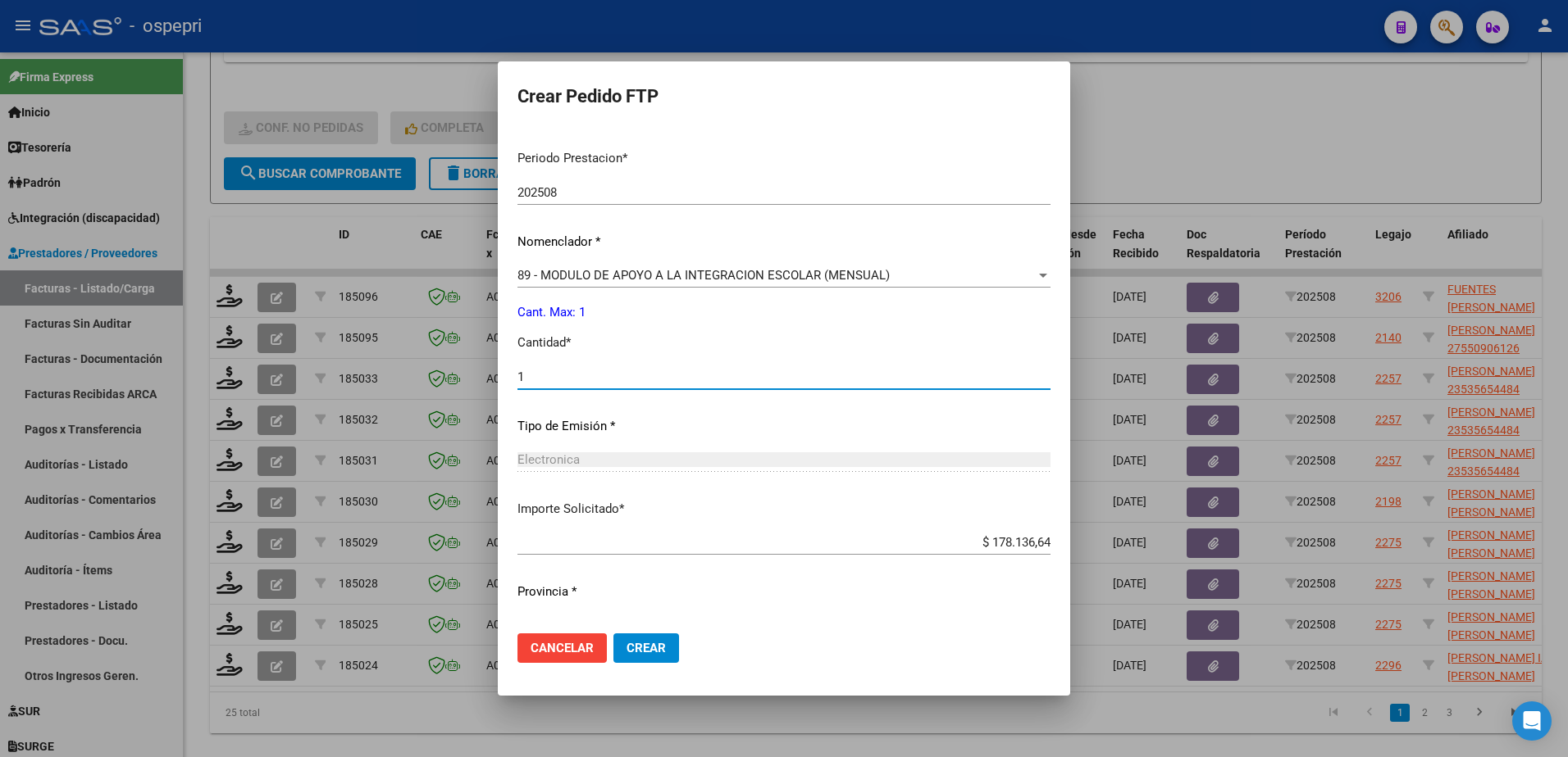
scroll to position [542, 0]
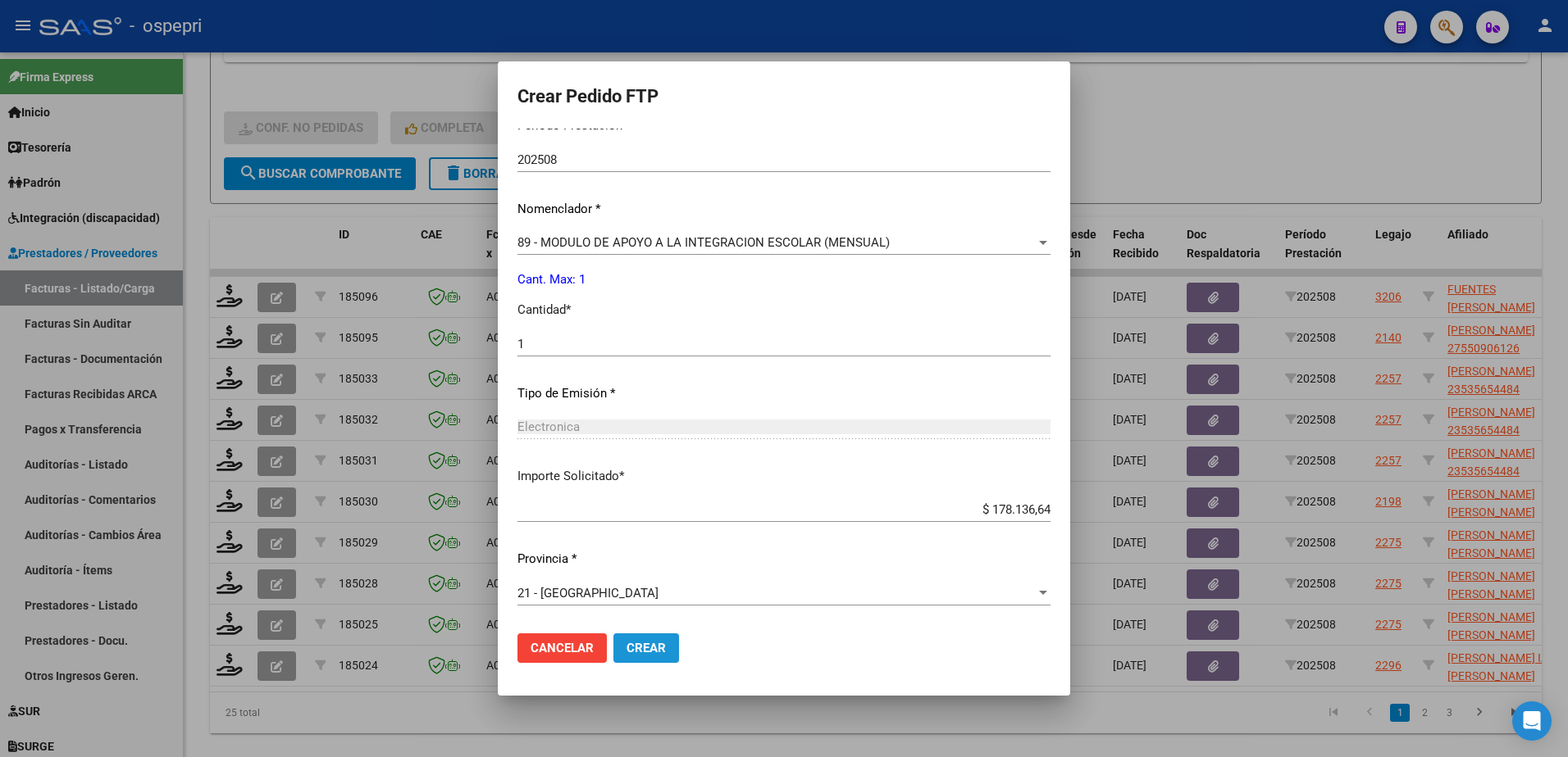
click at [666, 648] on span "Crear" at bounding box center [646, 648] width 40 height 14
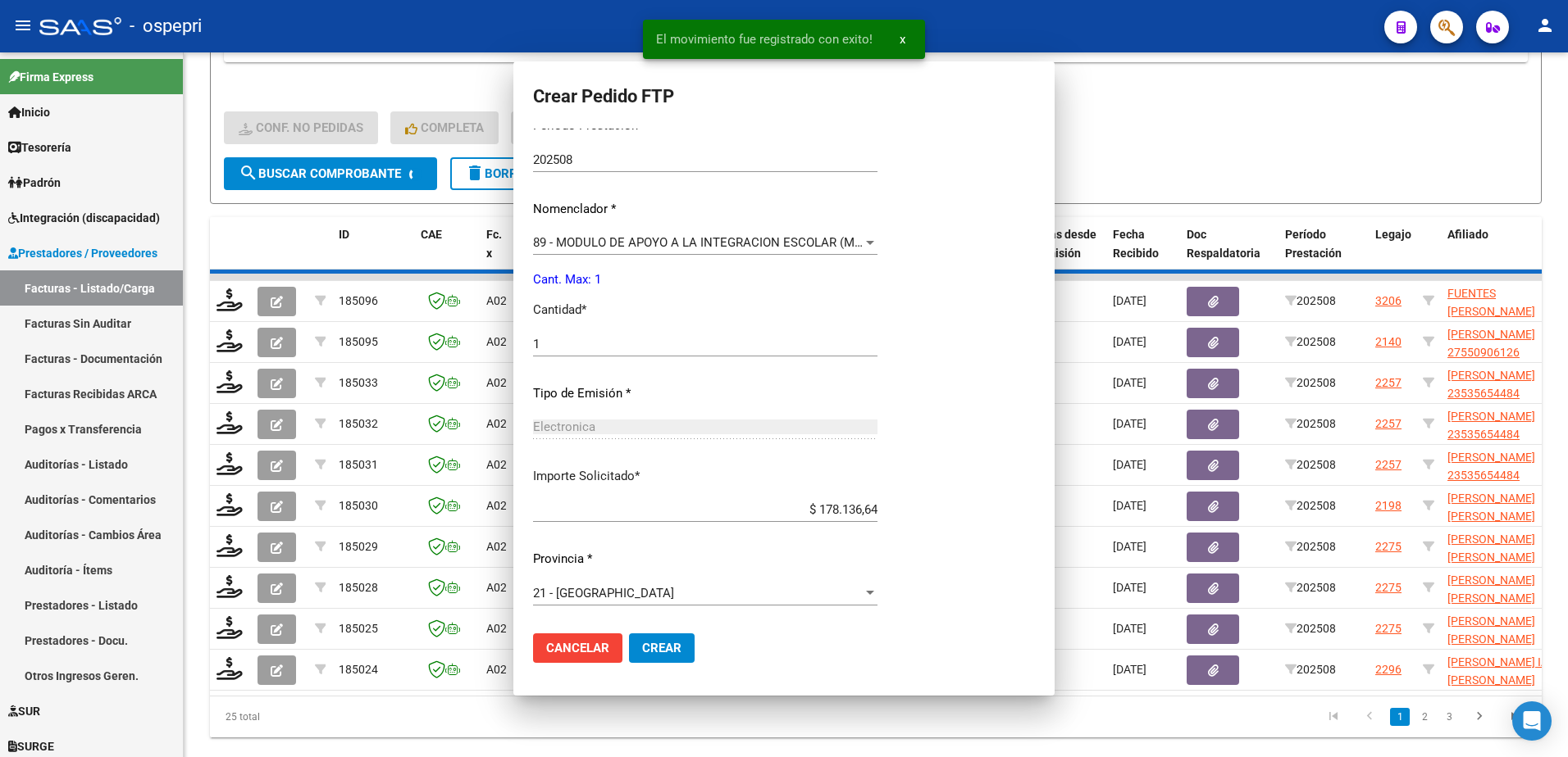
scroll to position [449, 0]
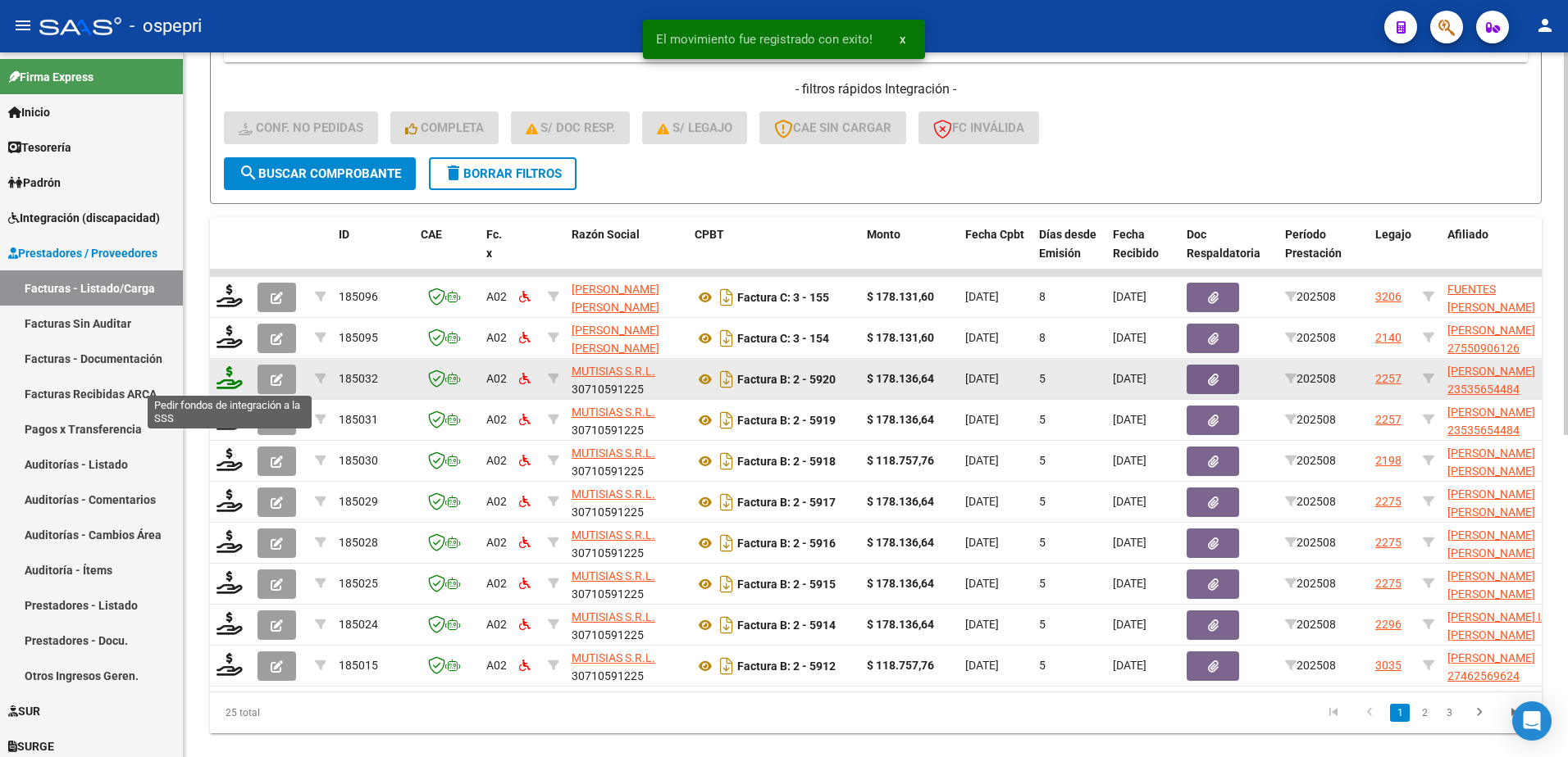
click at [227, 384] on icon at bounding box center [229, 378] width 26 height 23
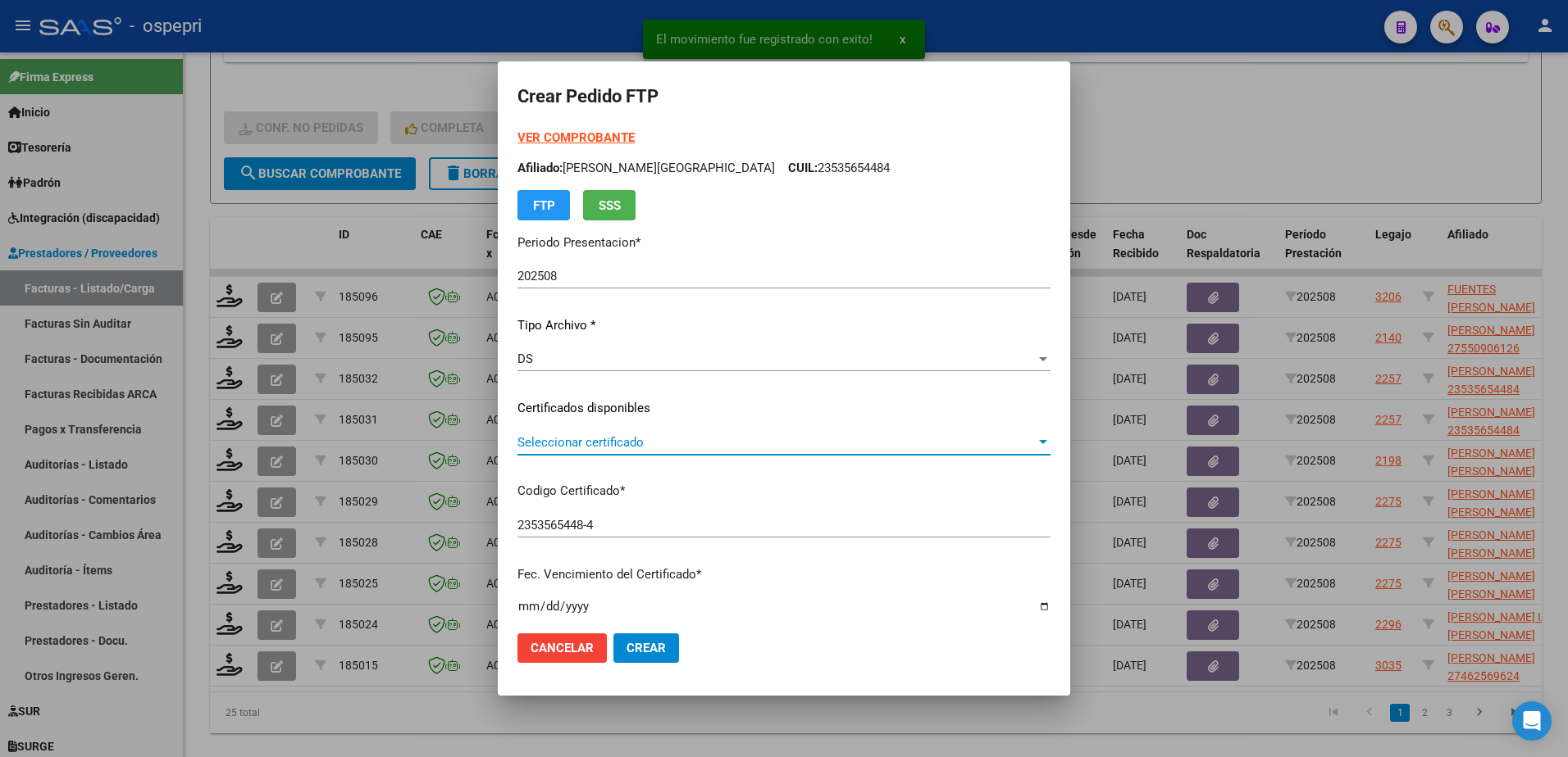
click at [615, 449] on span "Seleccionar certificado" at bounding box center [776, 442] width 518 height 14
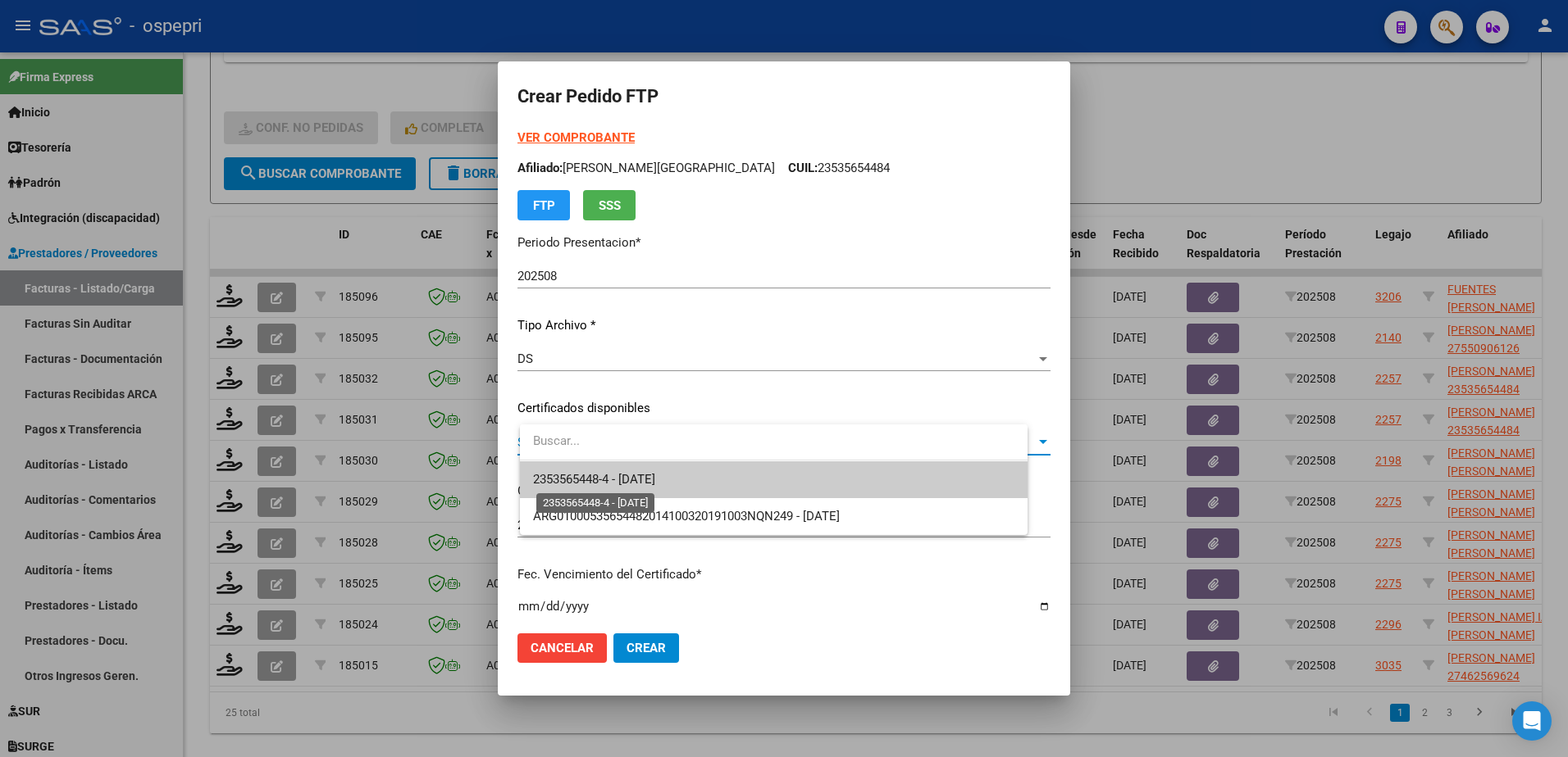
click at [623, 484] on span "2353565448-4 - 2025-10-15" at bounding box center [594, 479] width 123 height 14
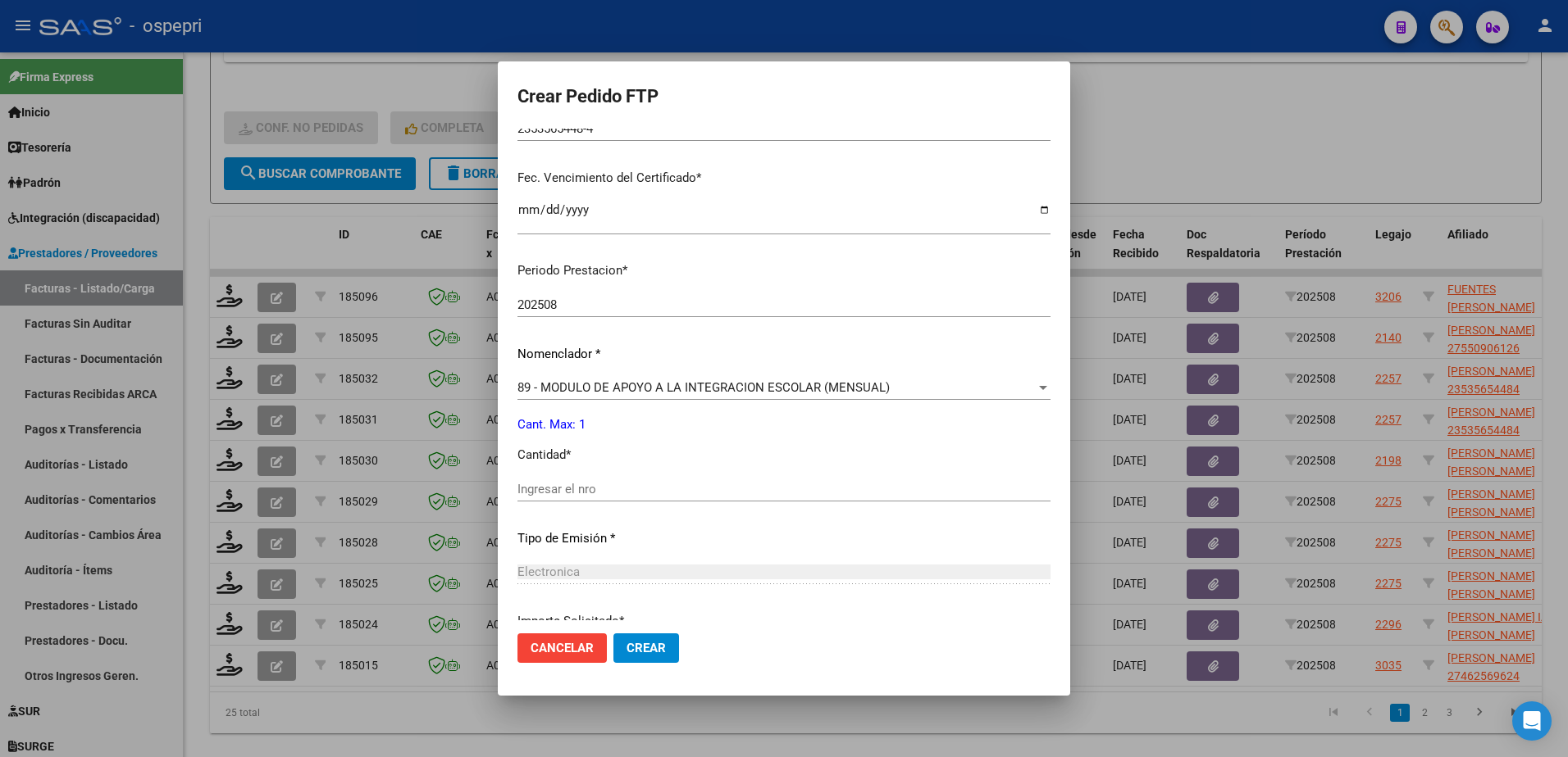
scroll to position [492, 0]
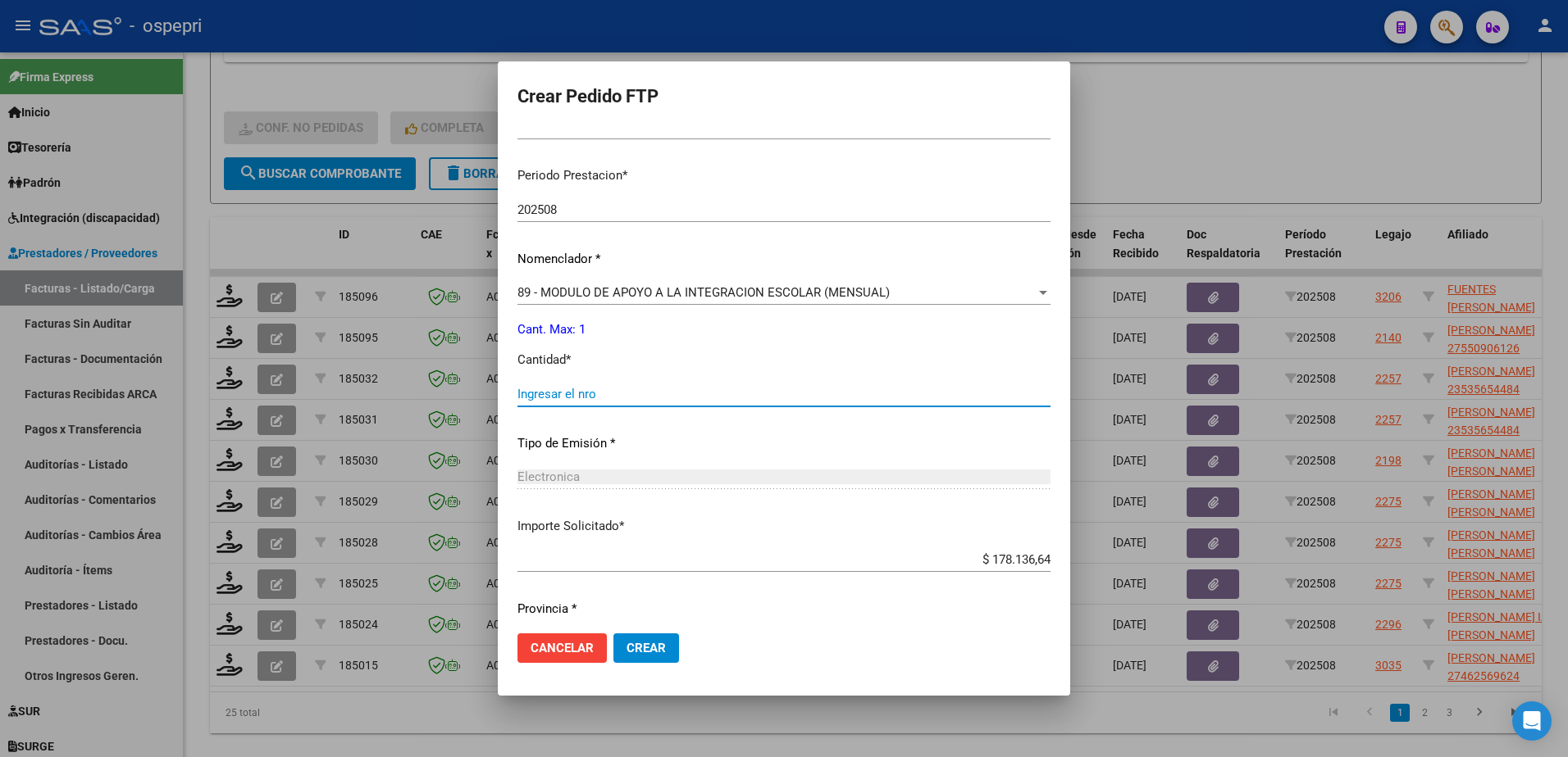
click at [596, 398] on input "Ingresar el nro" at bounding box center [784, 394] width 533 height 14
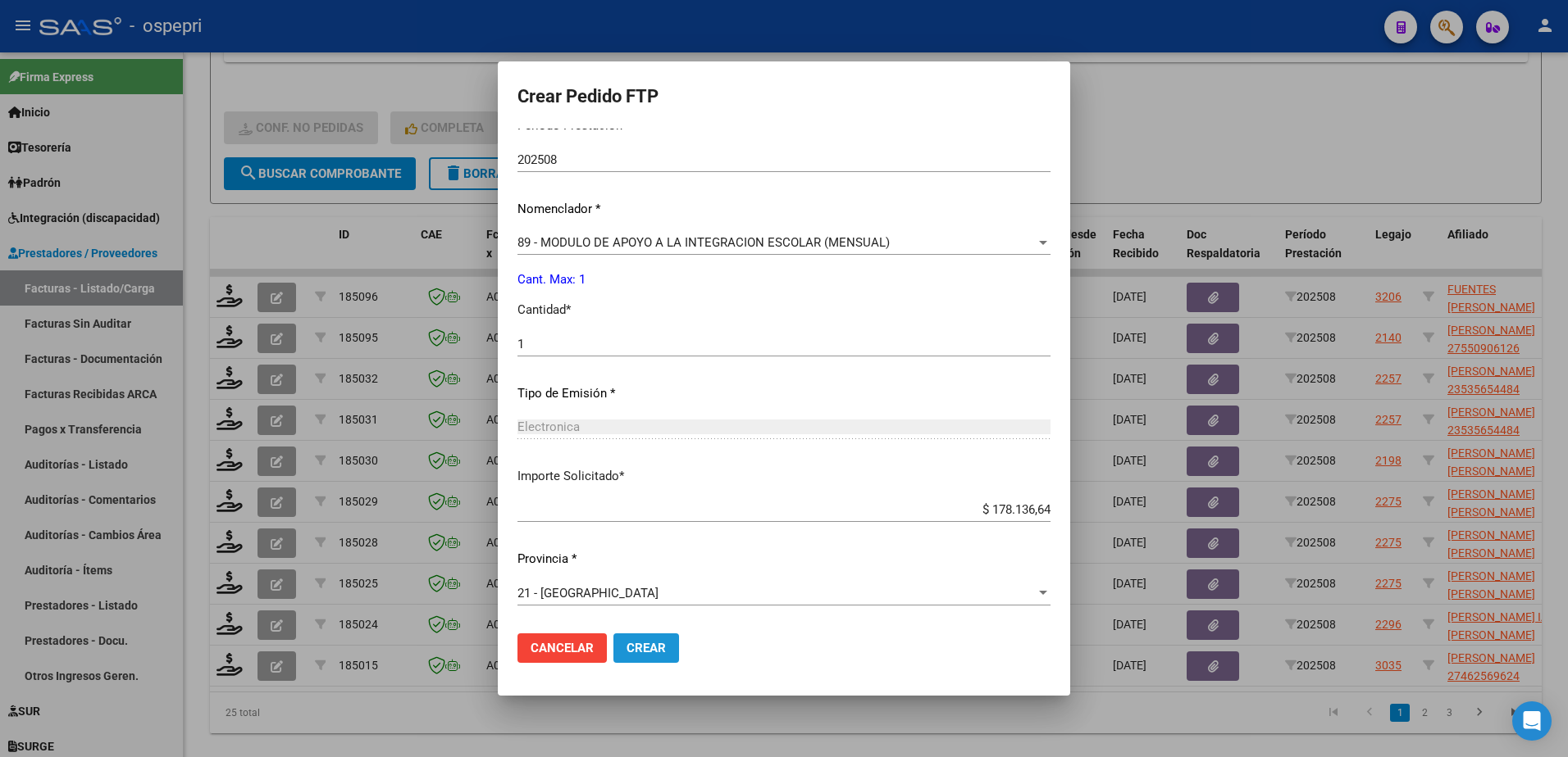
click at [662, 645] on span "Crear" at bounding box center [646, 648] width 40 height 14
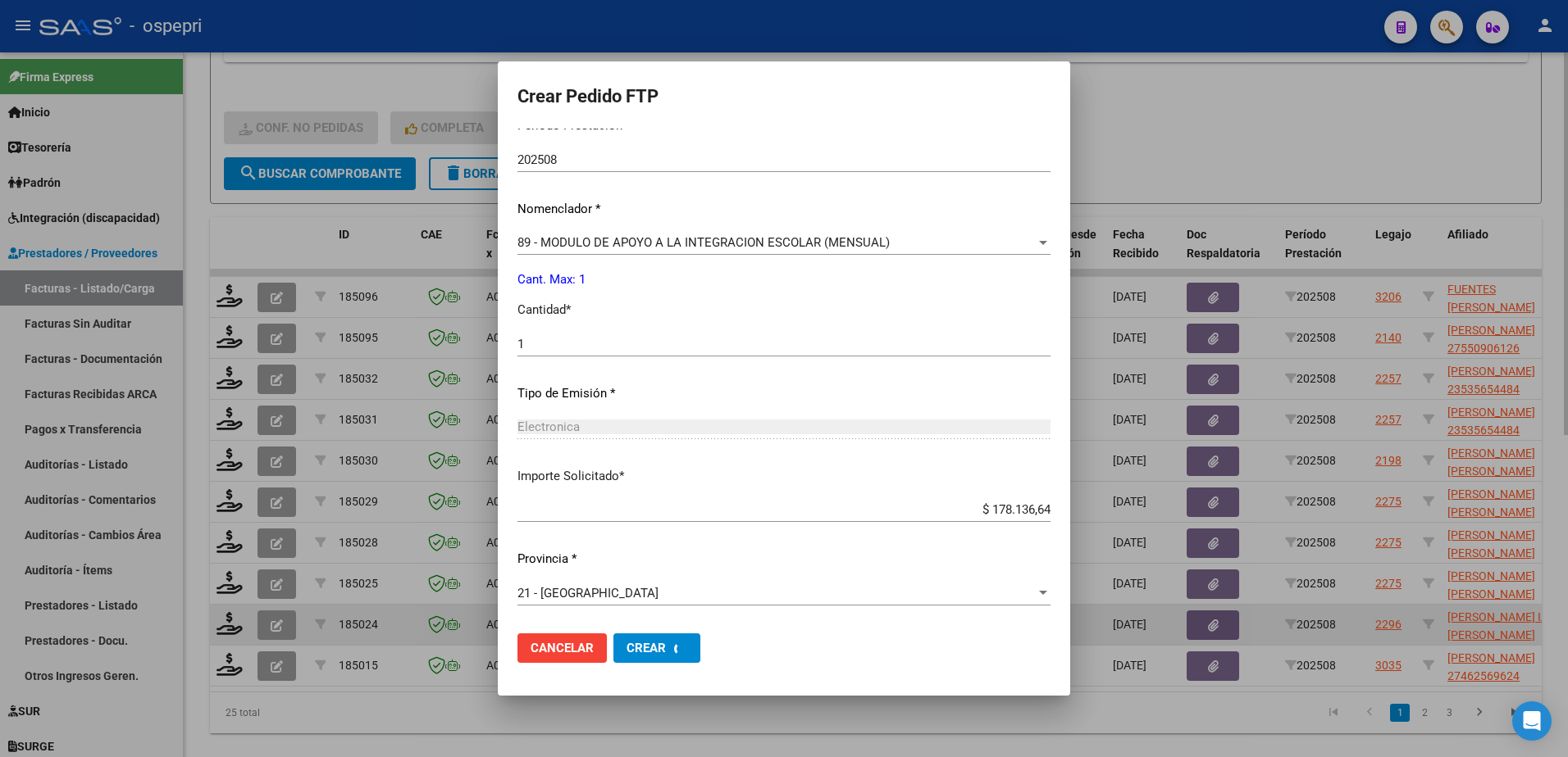
scroll to position [0, 0]
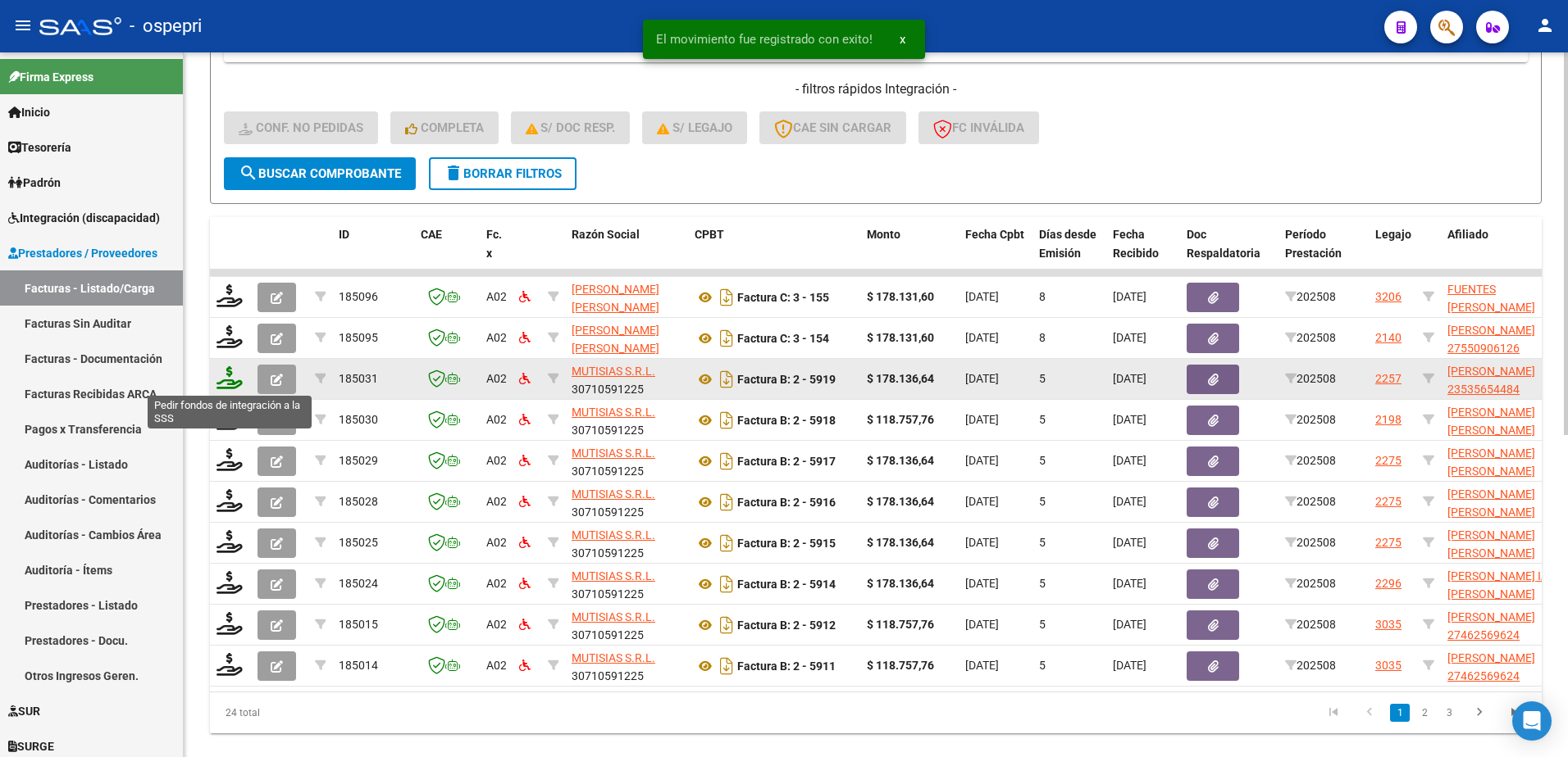
click at [225, 380] on icon at bounding box center [229, 378] width 26 height 23
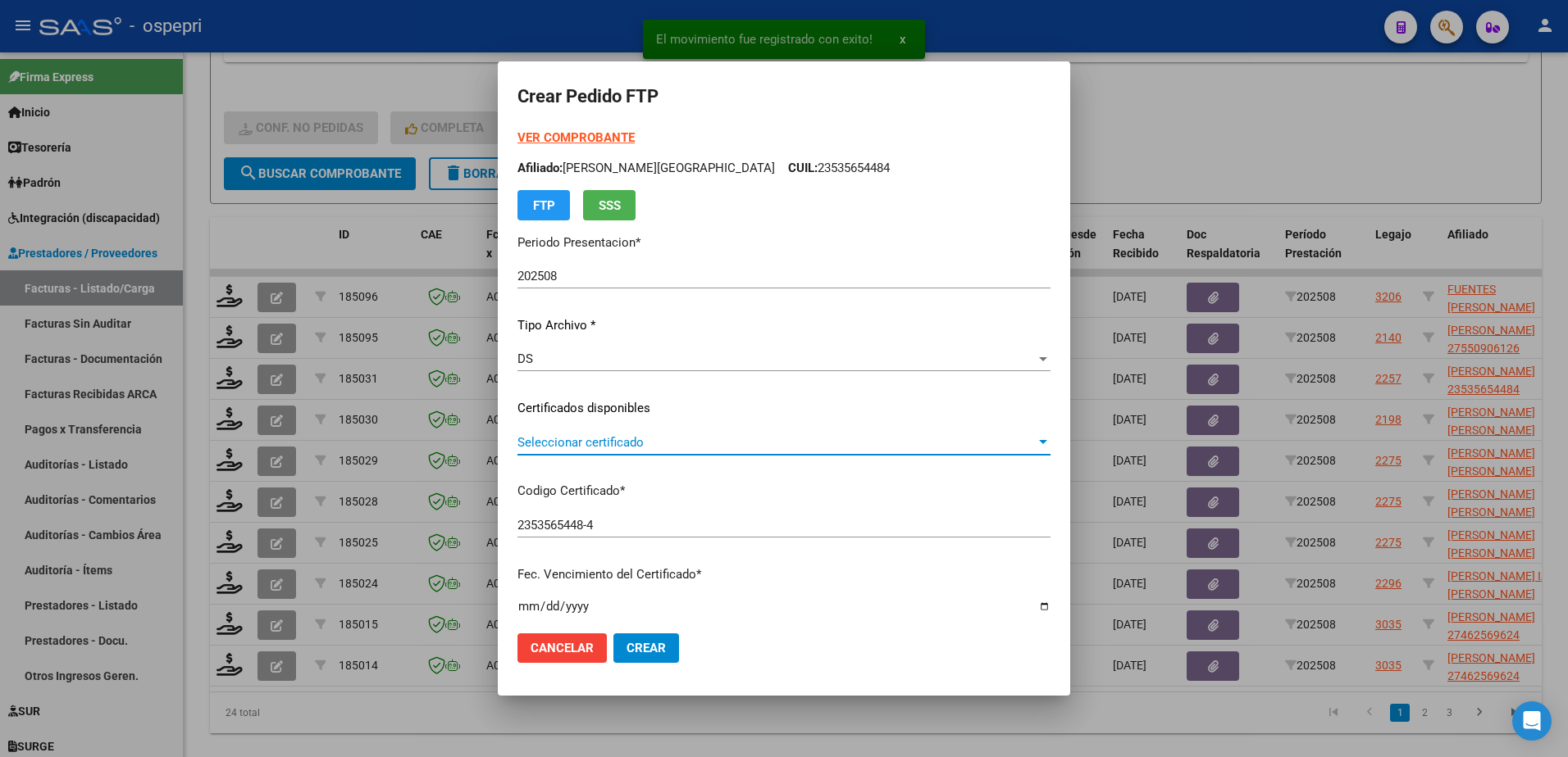
click at [590, 443] on span "Seleccionar certificado" at bounding box center [776, 442] width 518 height 14
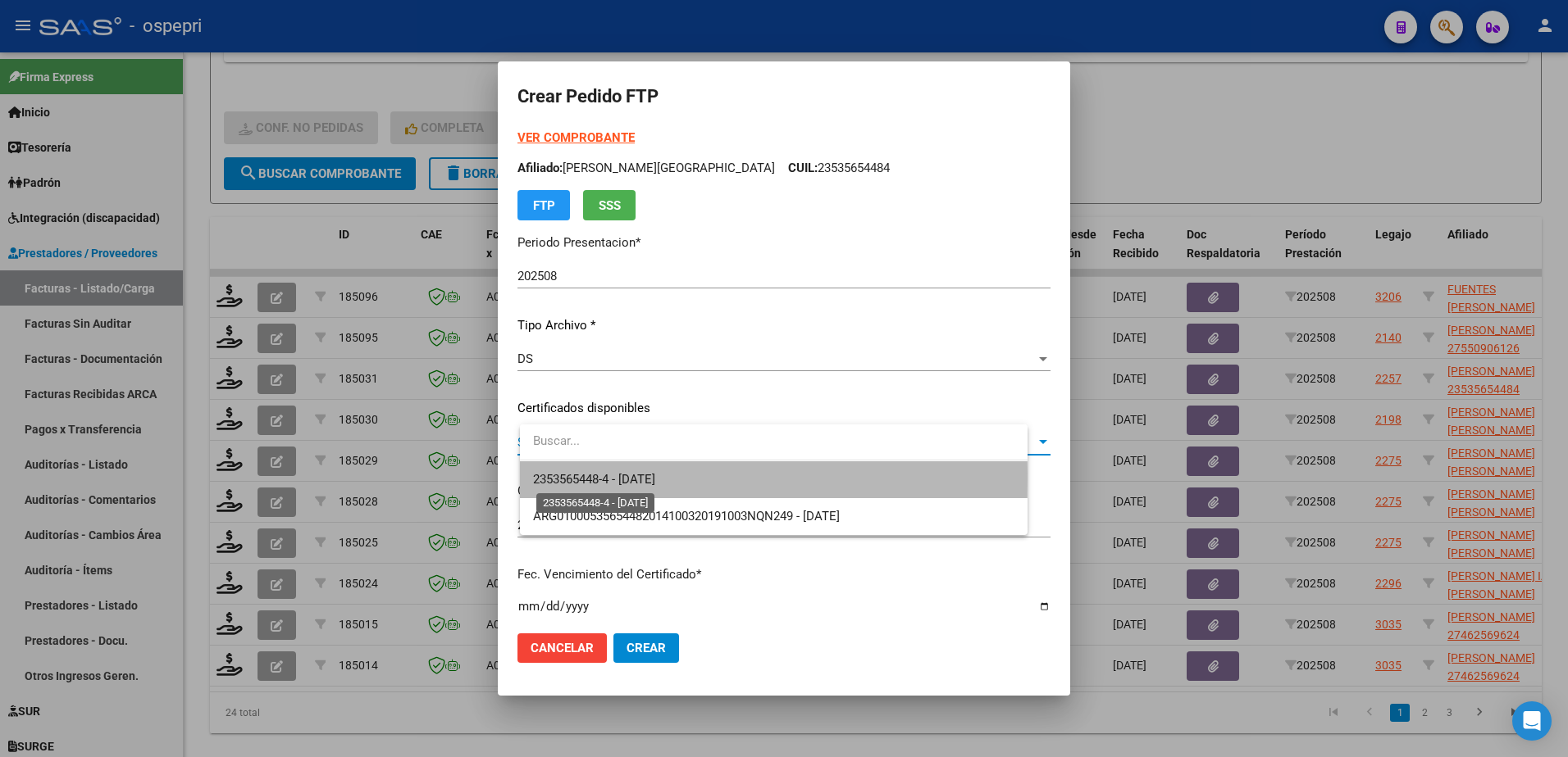
click at [604, 478] on span "2353565448-4 - 2025-10-15" at bounding box center [594, 479] width 123 height 14
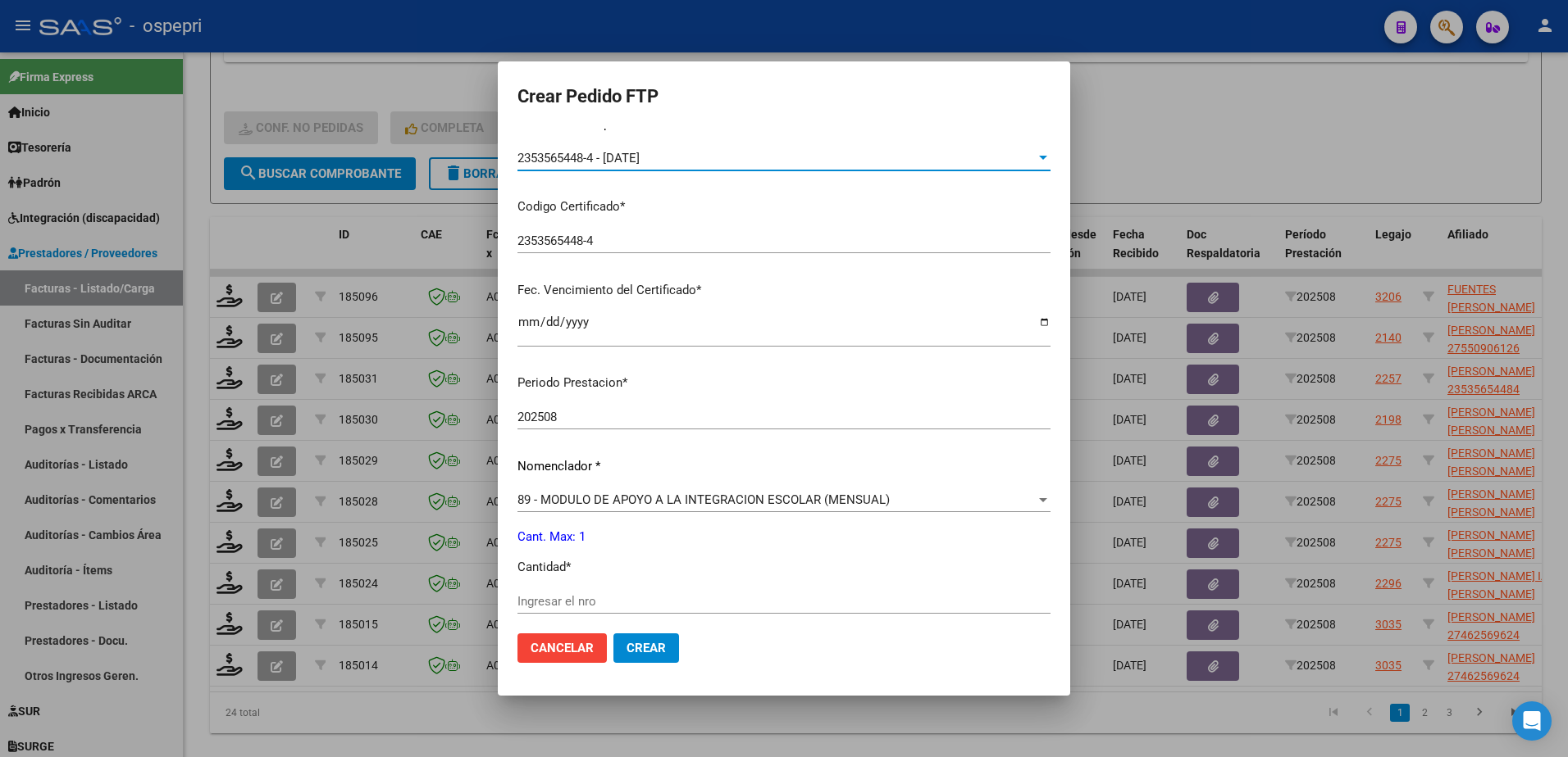
scroll to position [328, 0]
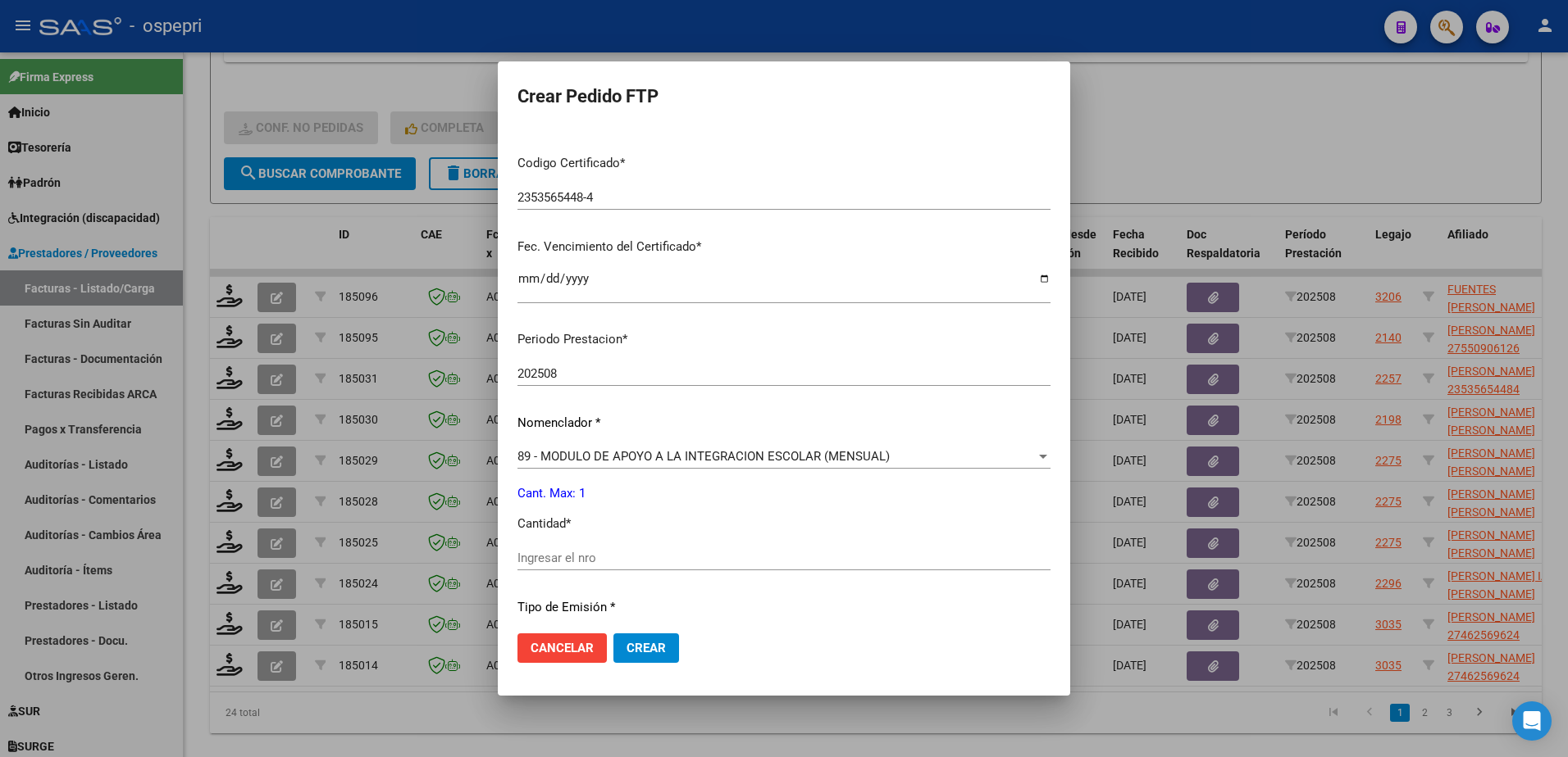
click at [604, 561] on input "Ingresar el nro" at bounding box center [784, 558] width 533 height 14
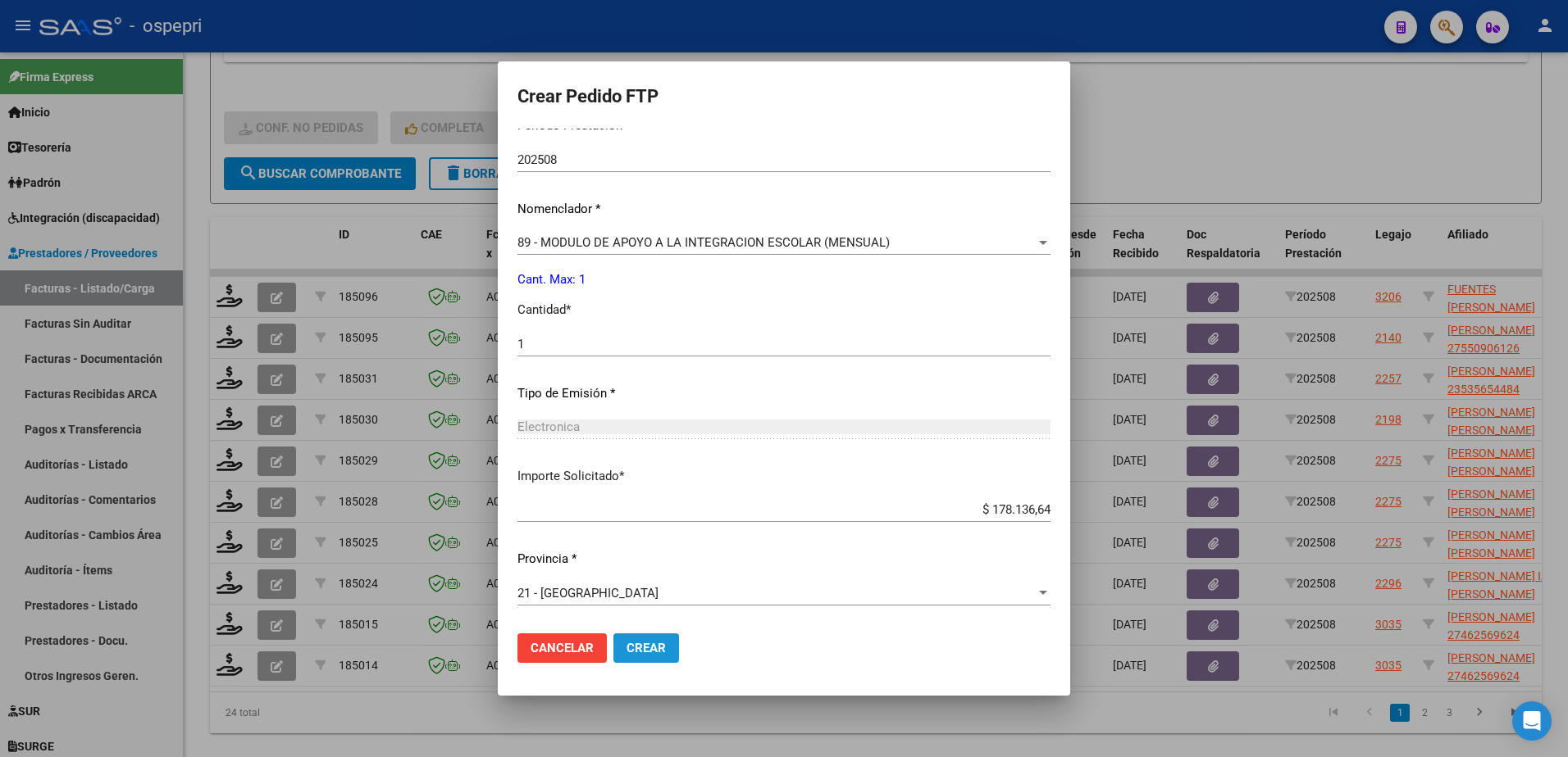
click at [647, 647] on span "Crear" at bounding box center [646, 648] width 40 height 14
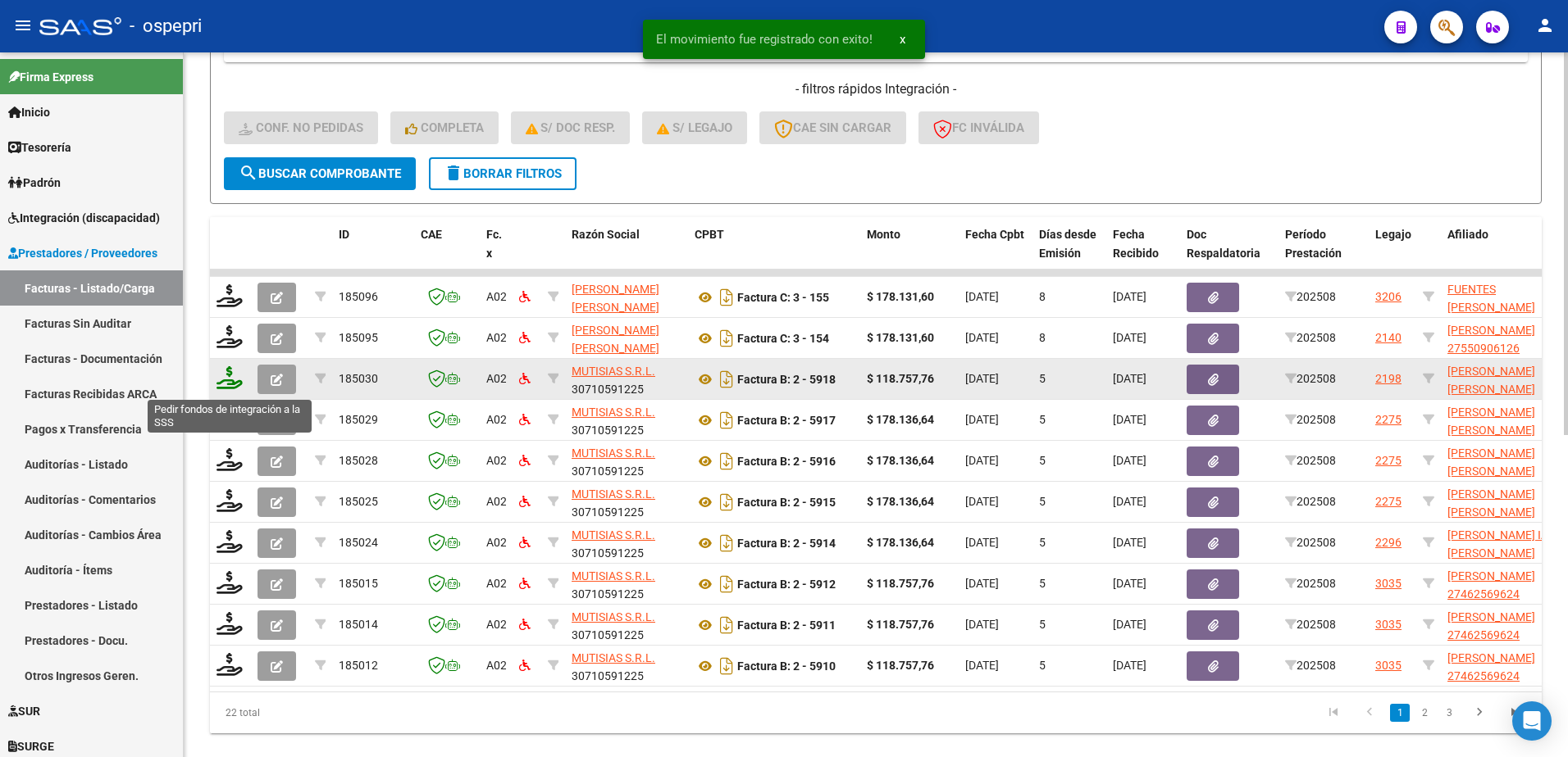
click at [233, 385] on icon at bounding box center [229, 378] width 26 height 23
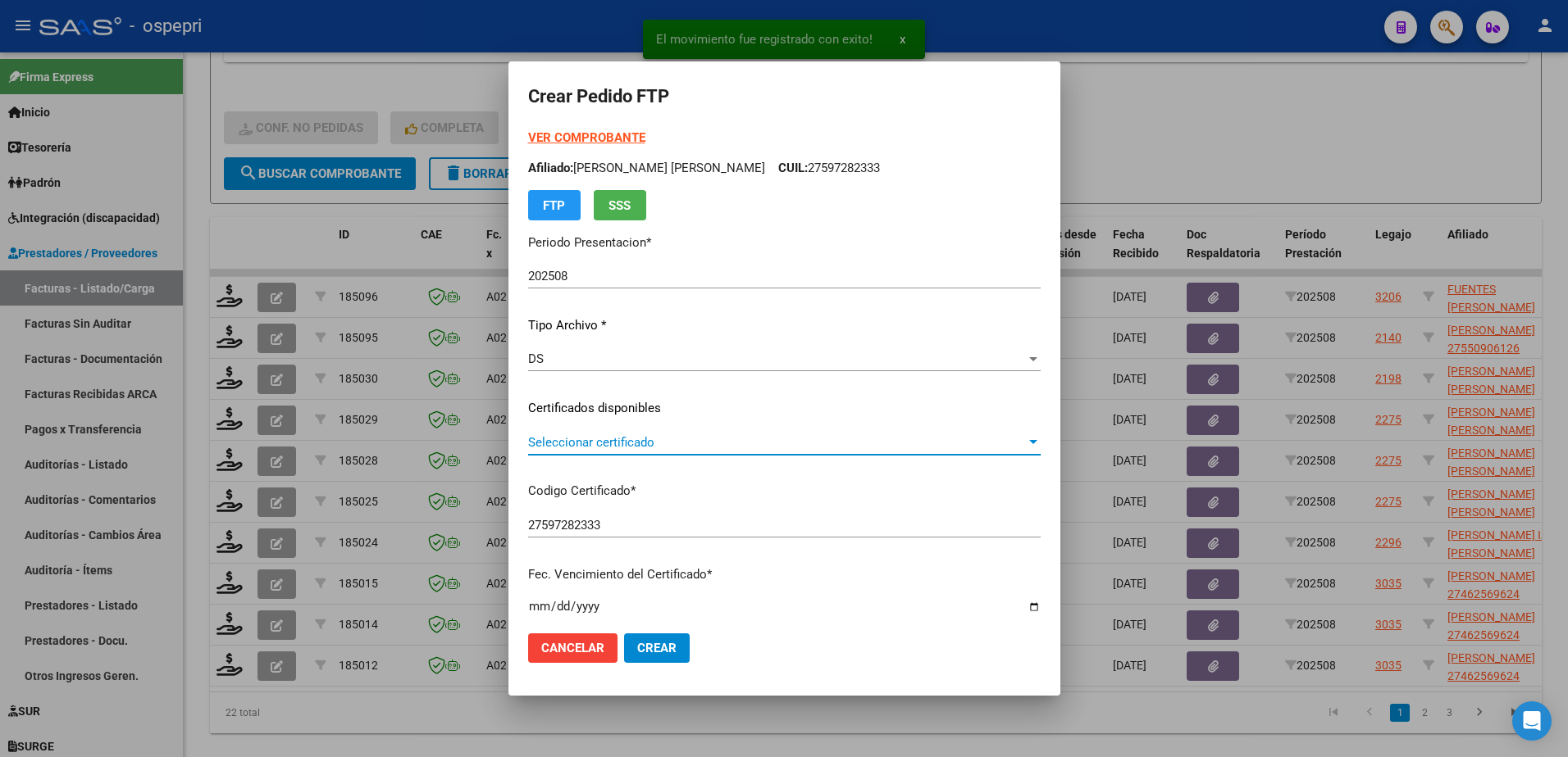
click at [606, 444] on span "Seleccionar certificado" at bounding box center [777, 442] width 498 height 14
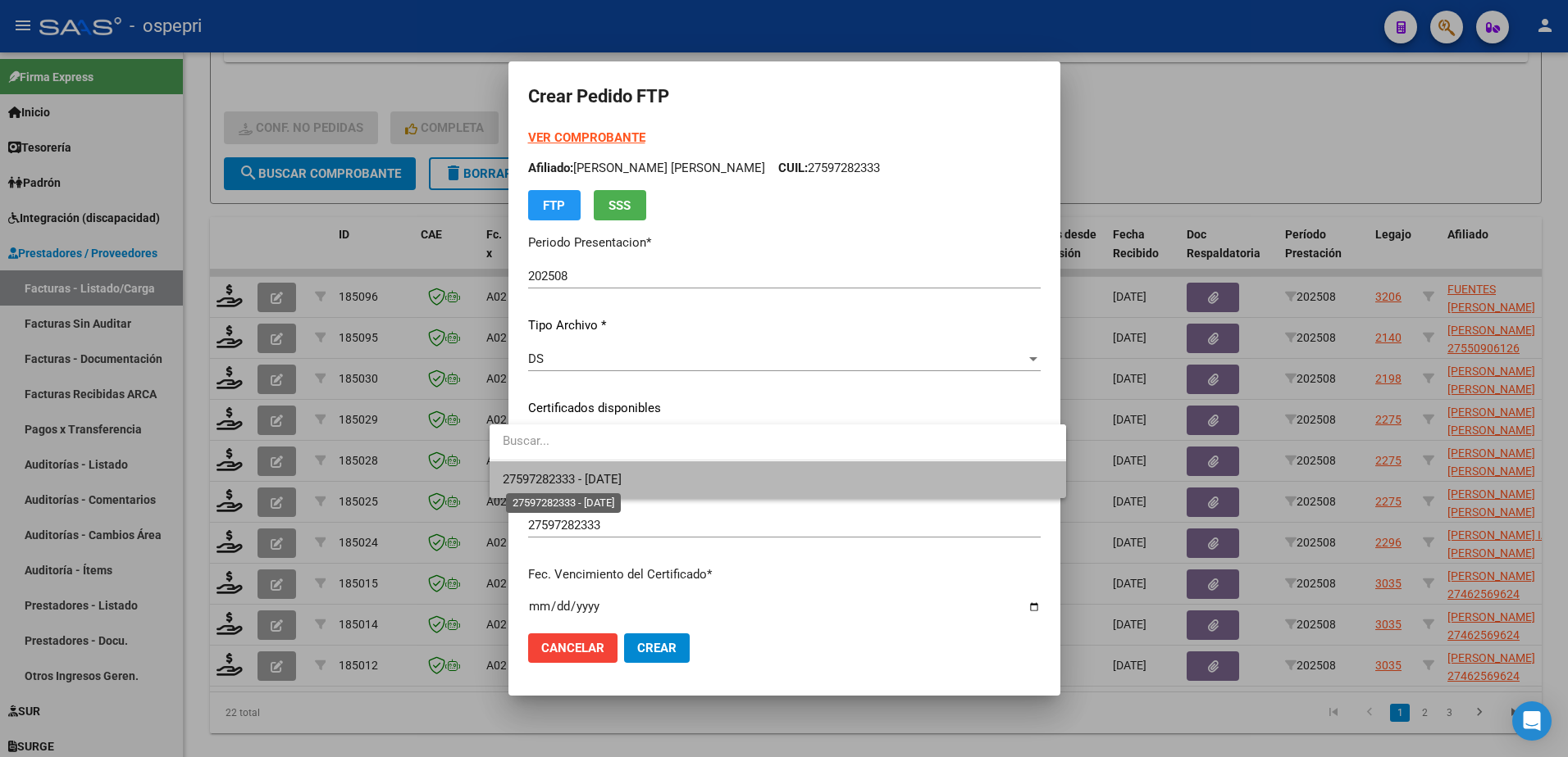
click at [621, 482] on span "27597282333 - 2026-09-01" at bounding box center [562, 479] width 119 height 14
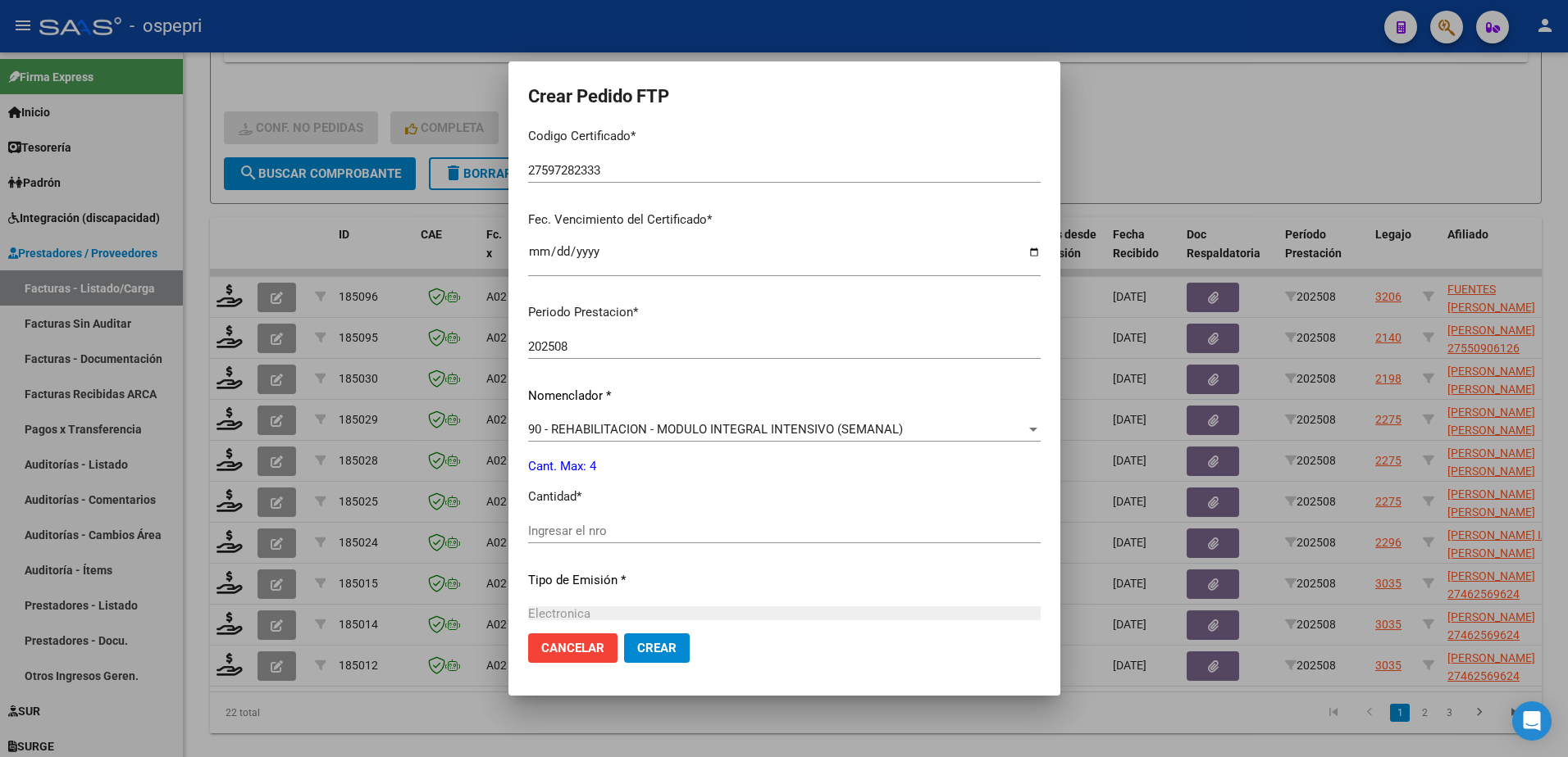
scroll to position [492, 0]
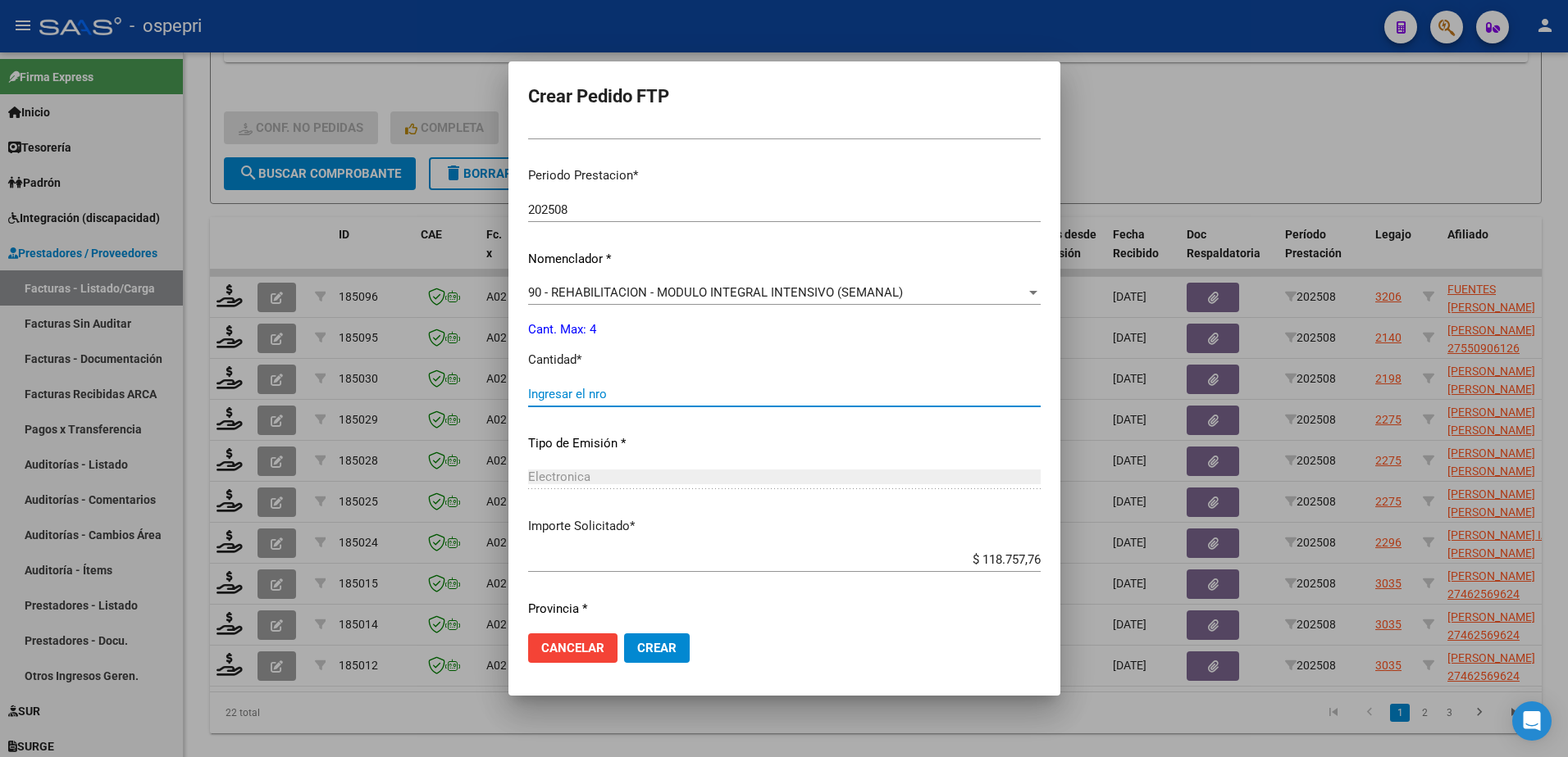
click at [593, 395] on input "Ingresar el nro" at bounding box center [784, 394] width 512 height 14
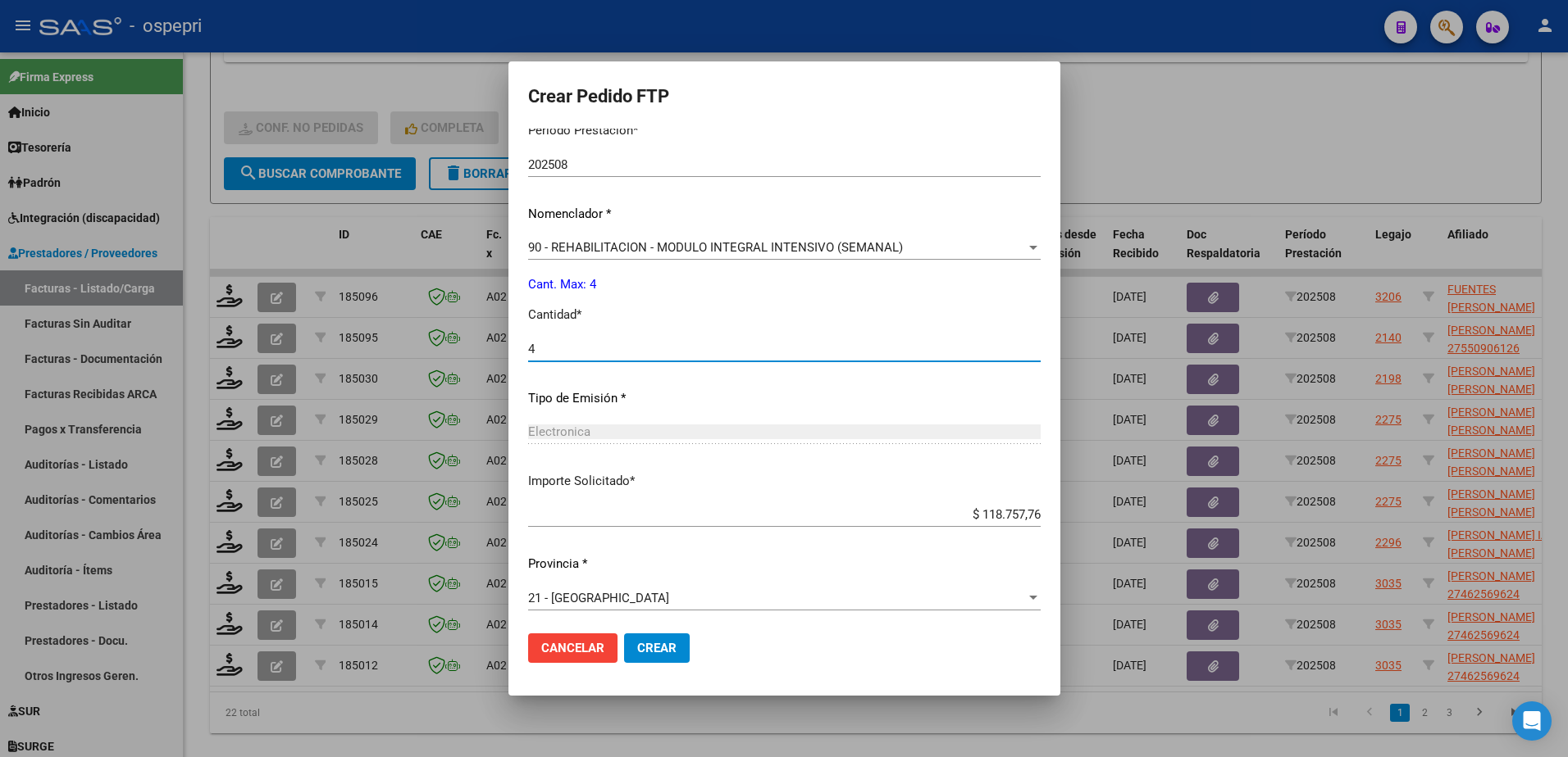
scroll to position [542, 0]
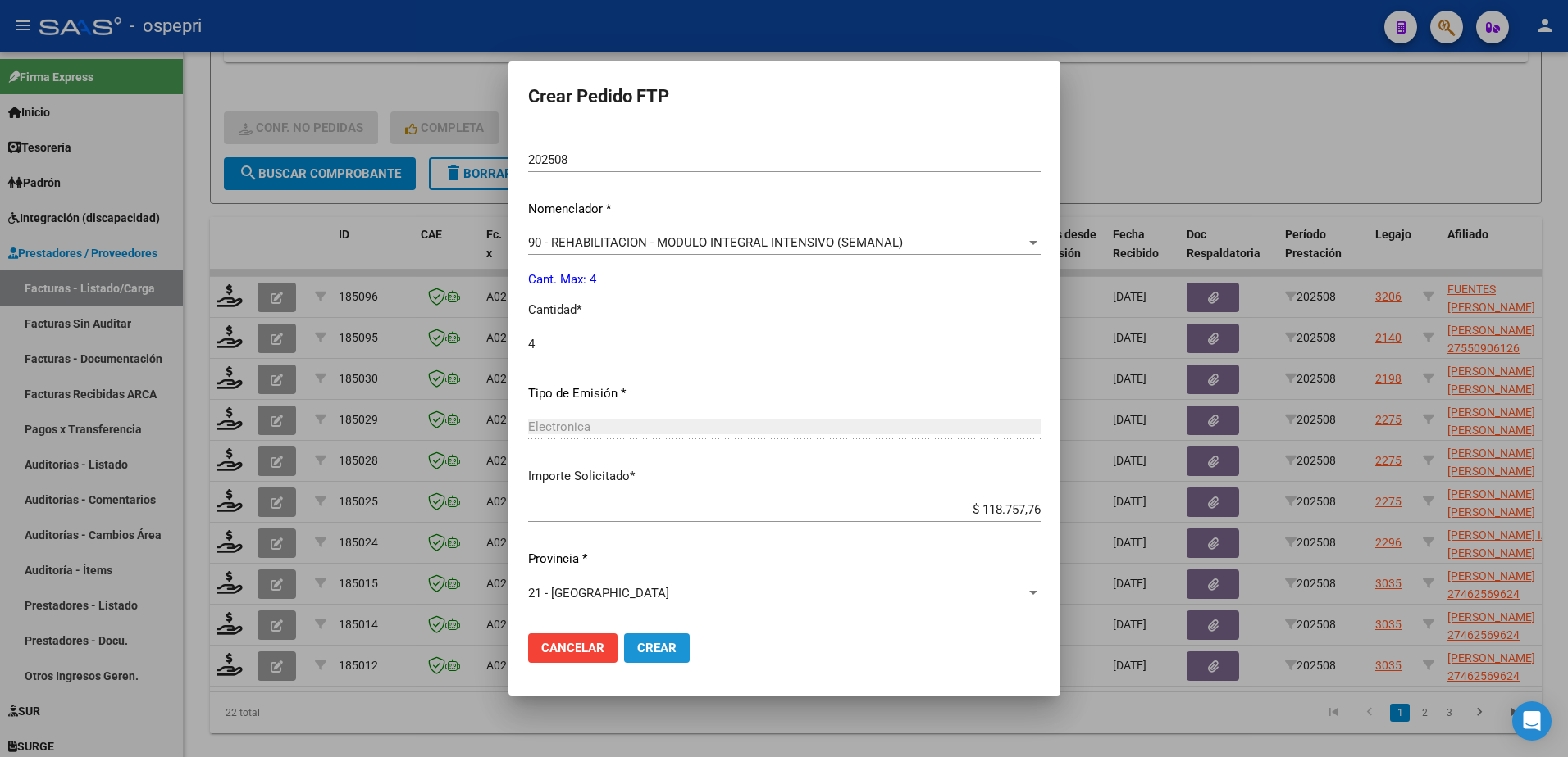
click at [642, 652] on span "Crear" at bounding box center [657, 648] width 40 height 14
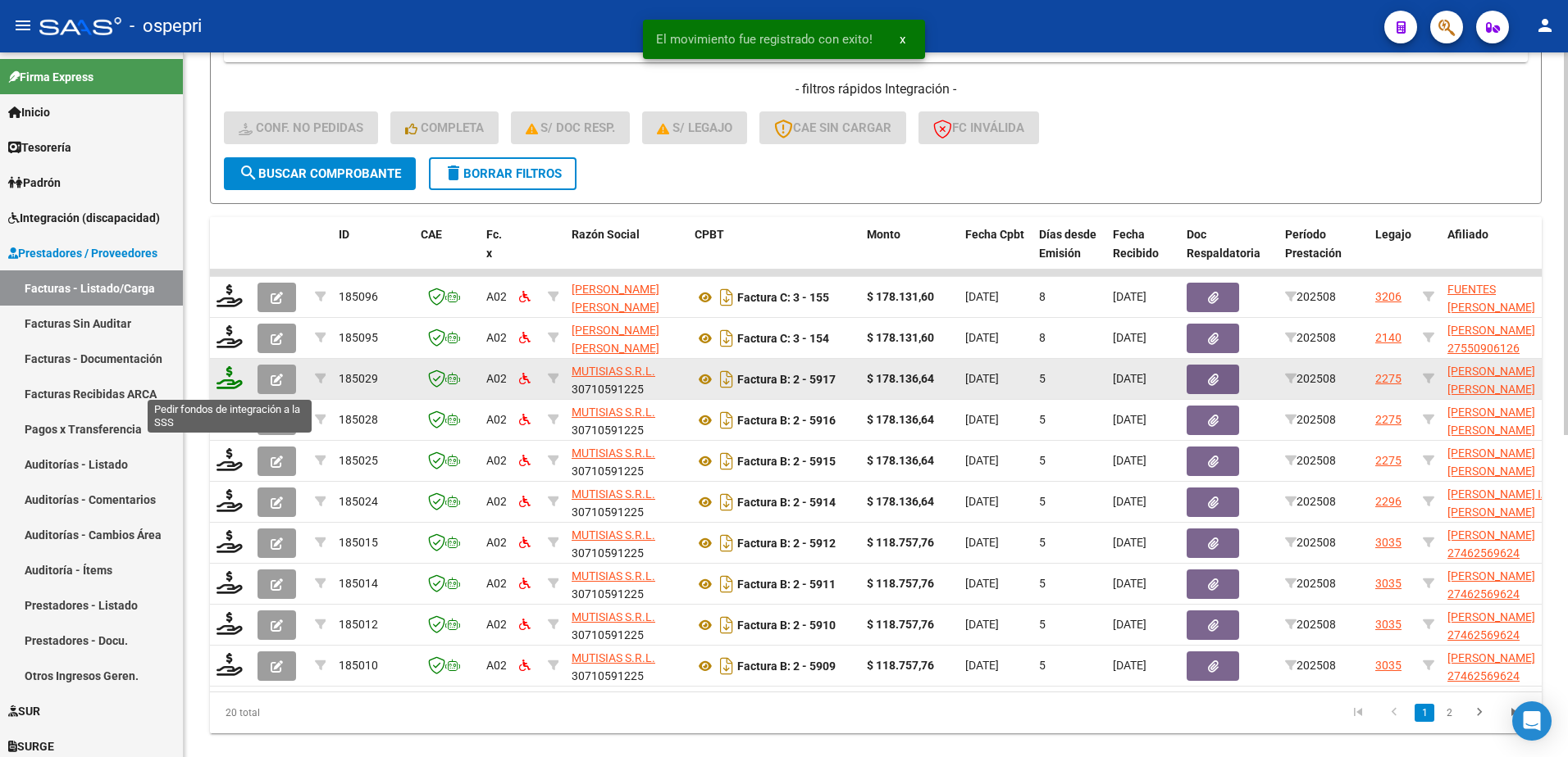
click at [229, 385] on icon at bounding box center [229, 378] width 26 height 23
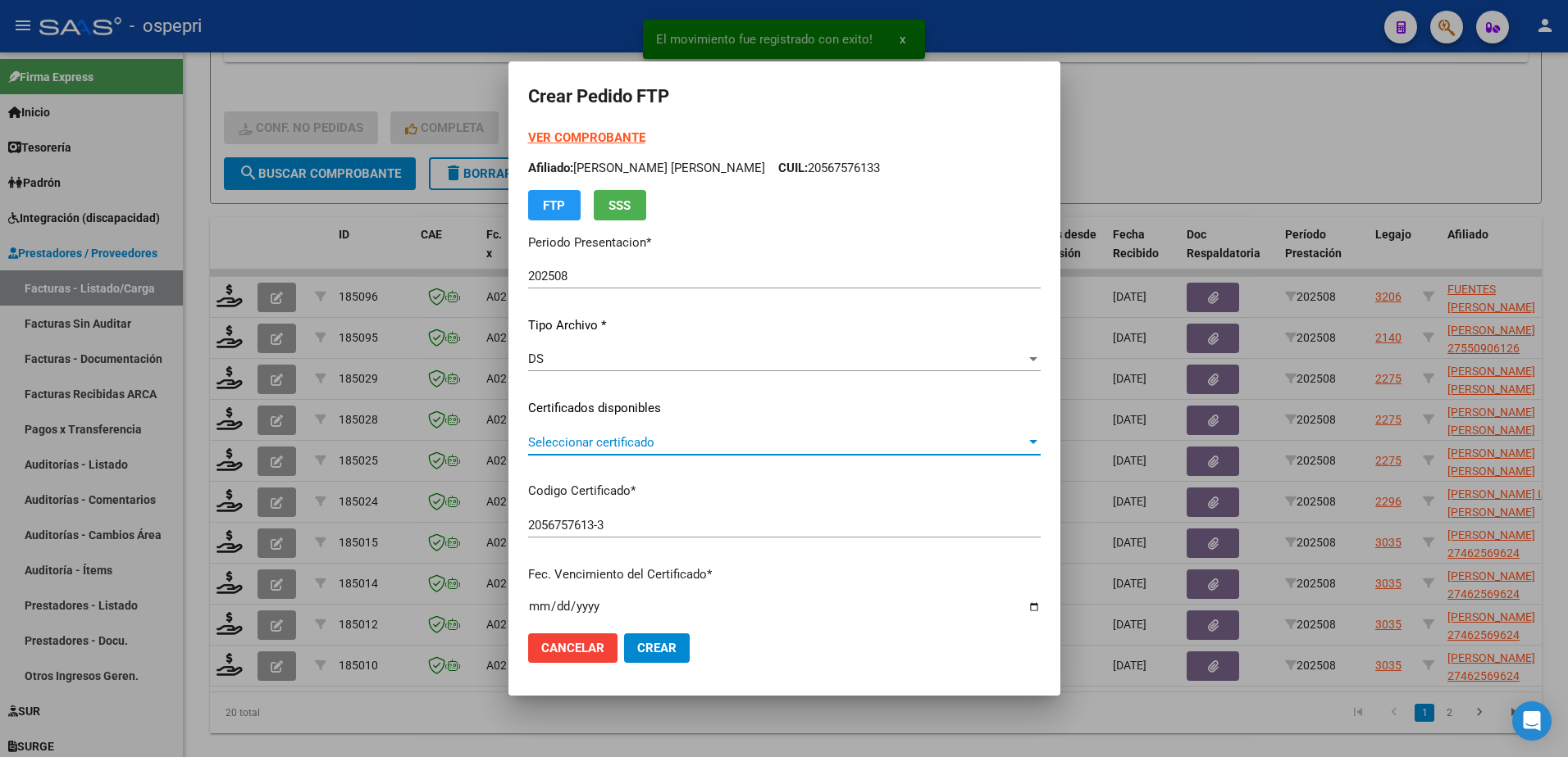
click at [576, 446] on span "Seleccionar certificado" at bounding box center [777, 442] width 498 height 14
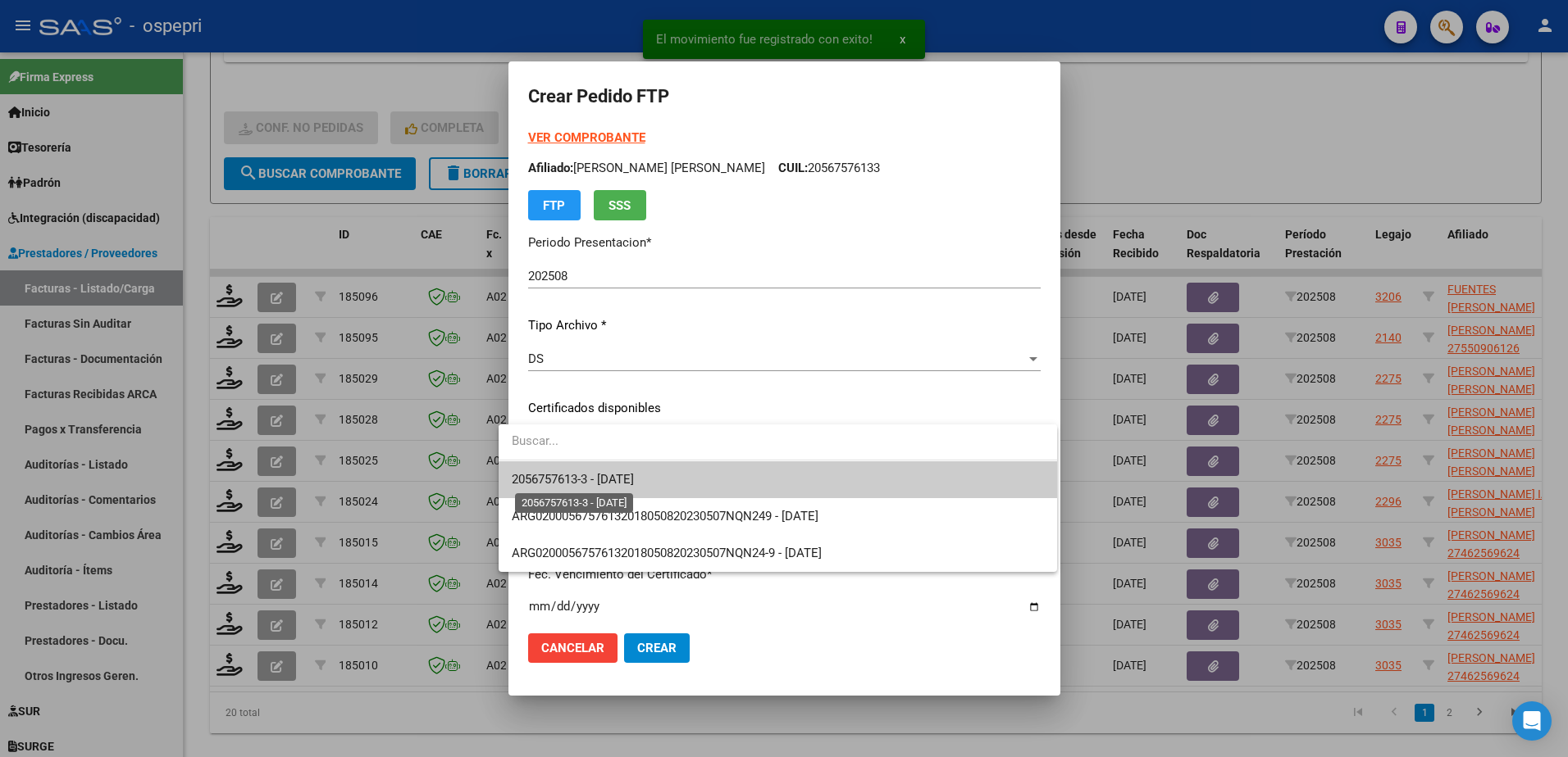
click at [597, 481] on span "2056757613-3 - 2029-01-01" at bounding box center [572, 479] width 123 height 14
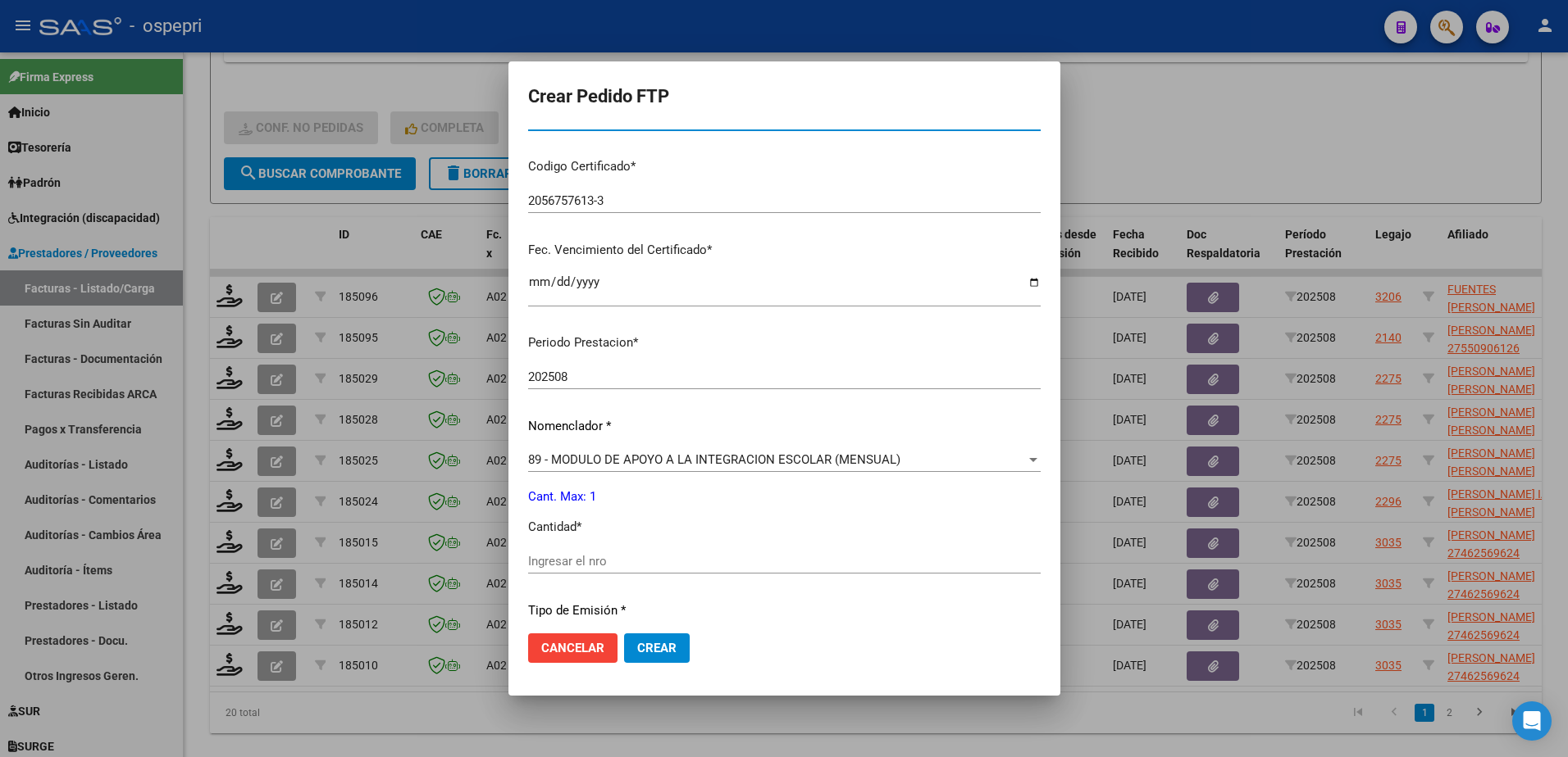
scroll to position [410, 0]
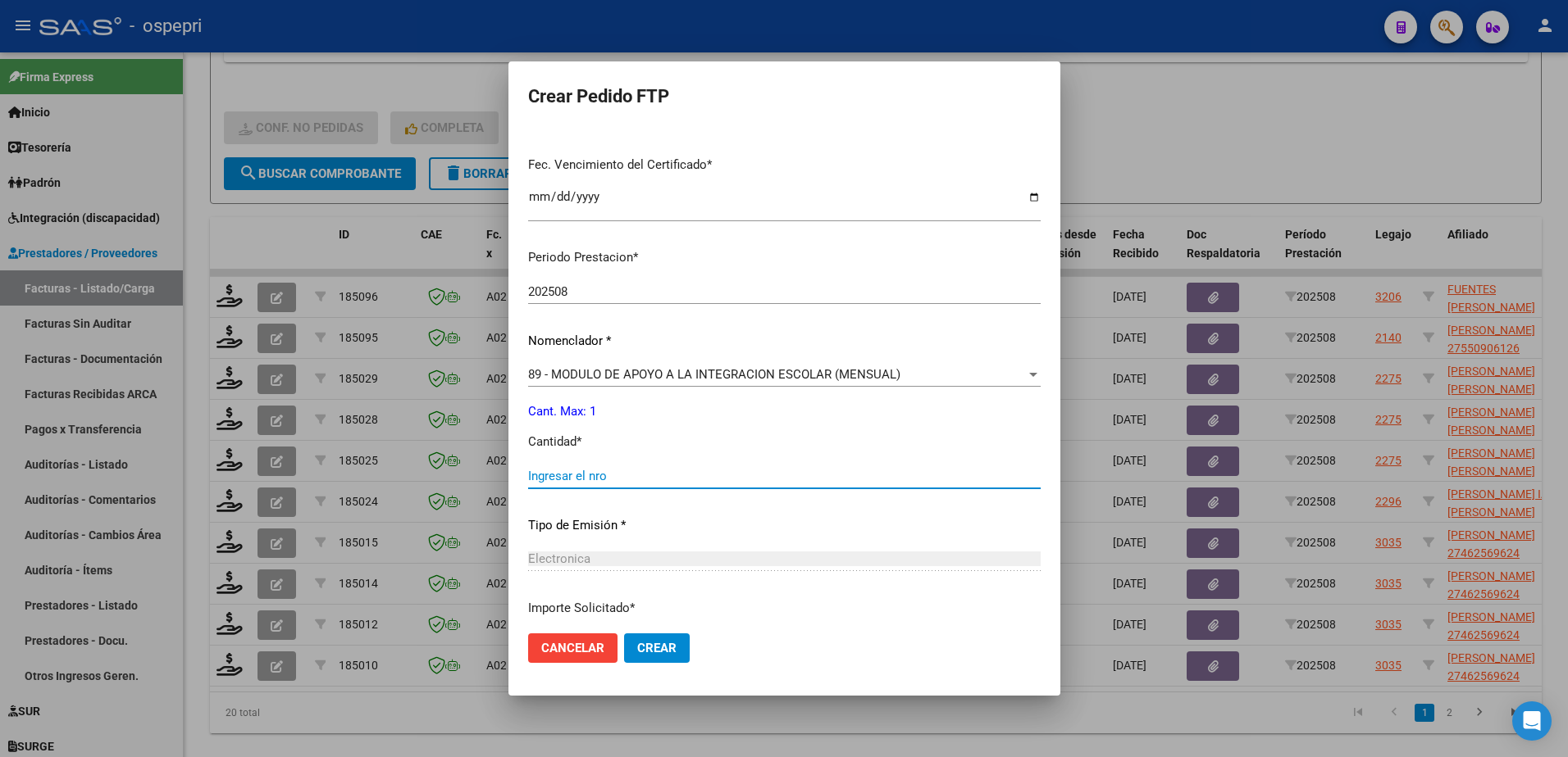
click at [595, 474] on input "Ingresar el nro" at bounding box center [784, 476] width 512 height 14
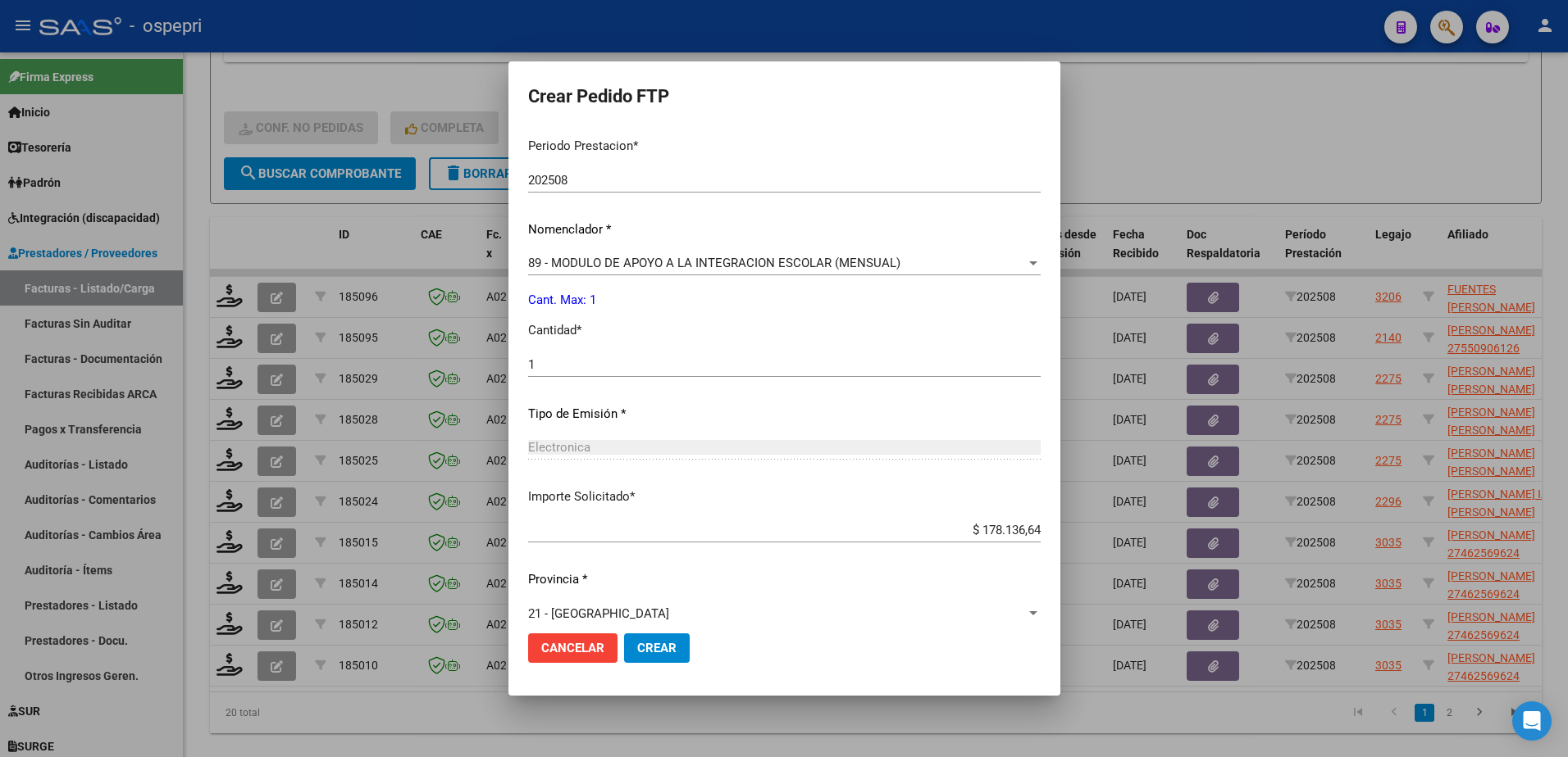
scroll to position [542, 0]
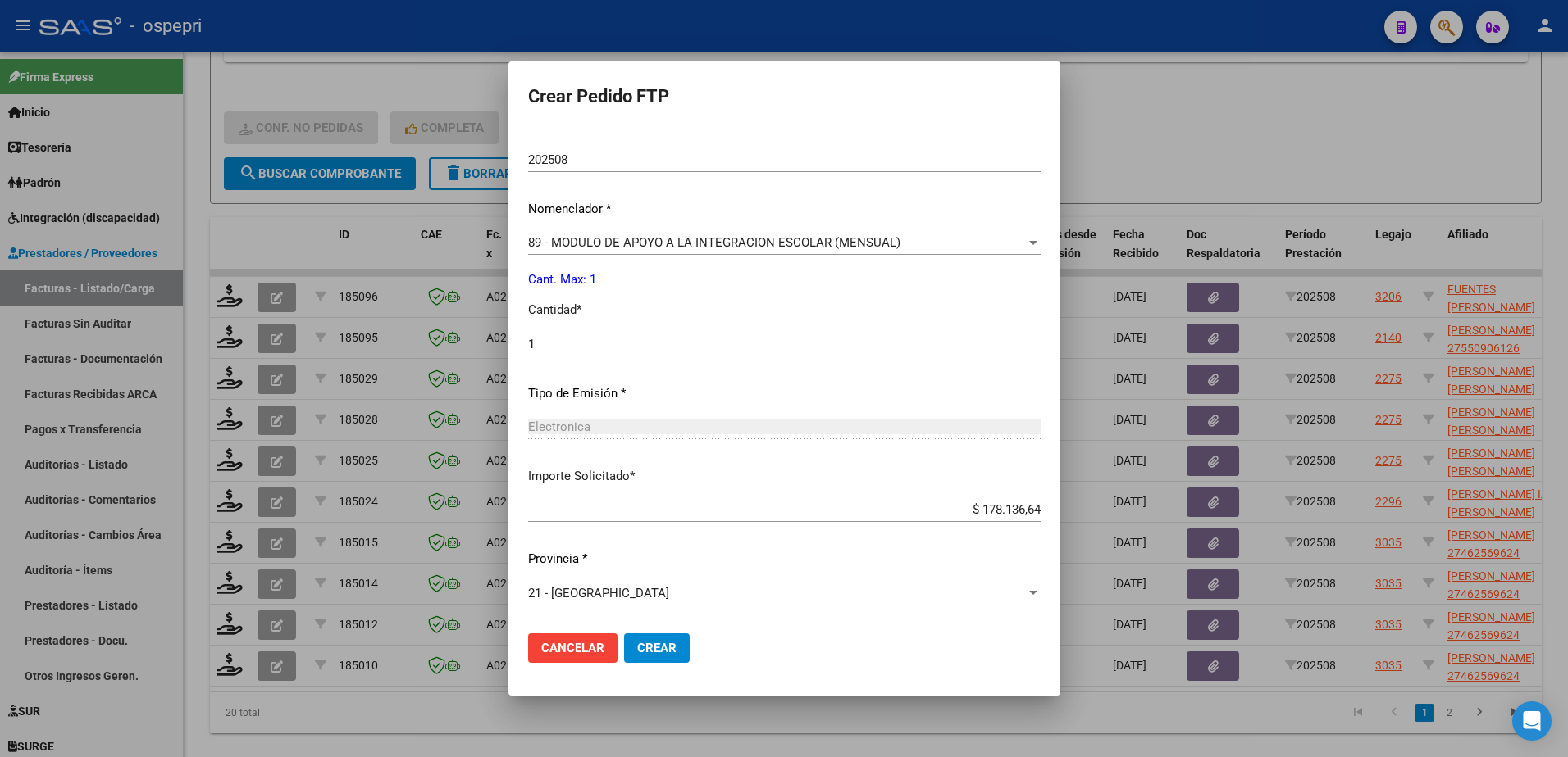
click at [637, 652] on span "Crear" at bounding box center [657, 648] width 40 height 14
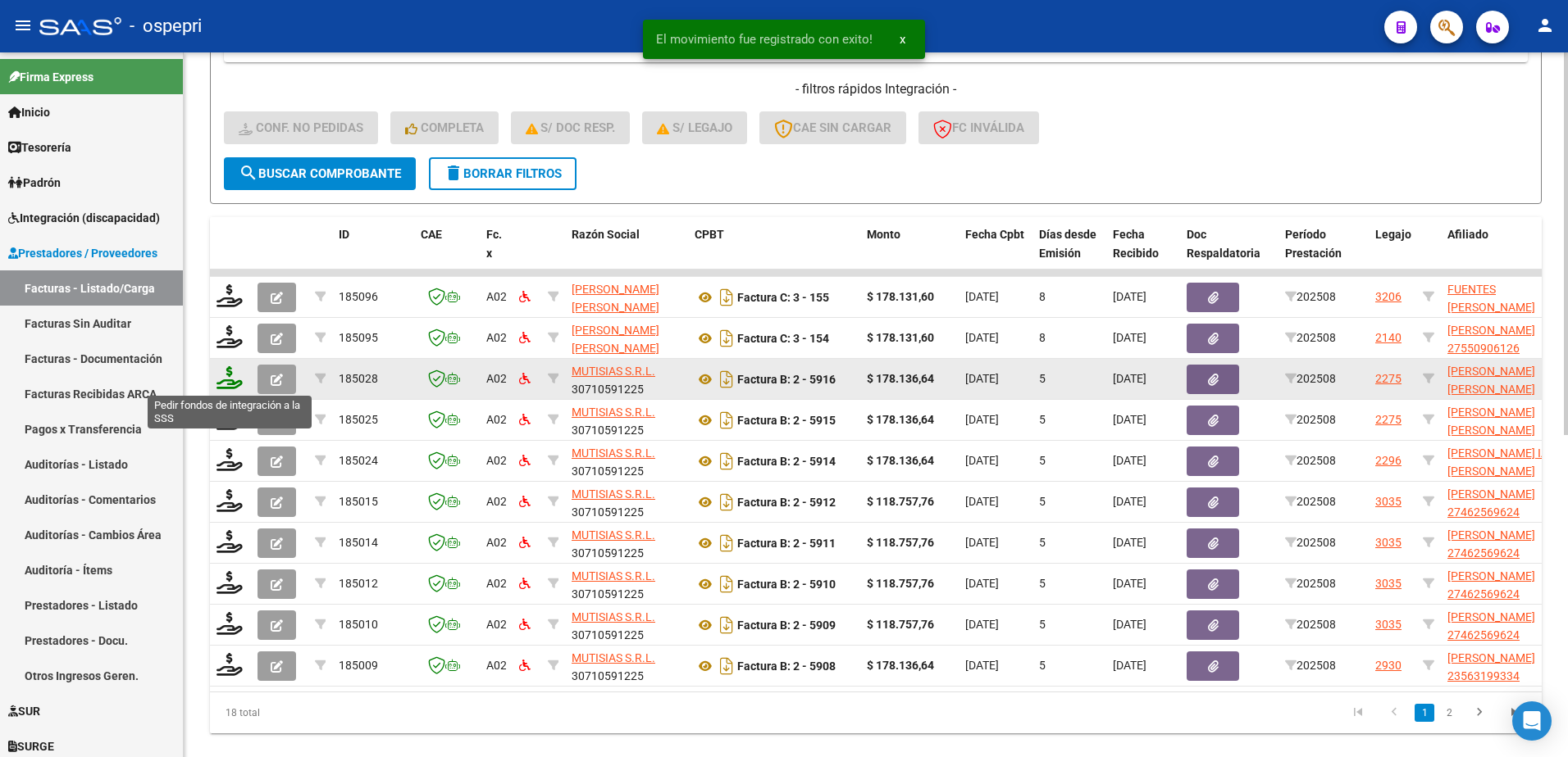
click at [216, 383] on icon at bounding box center [229, 378] width 26 height 23
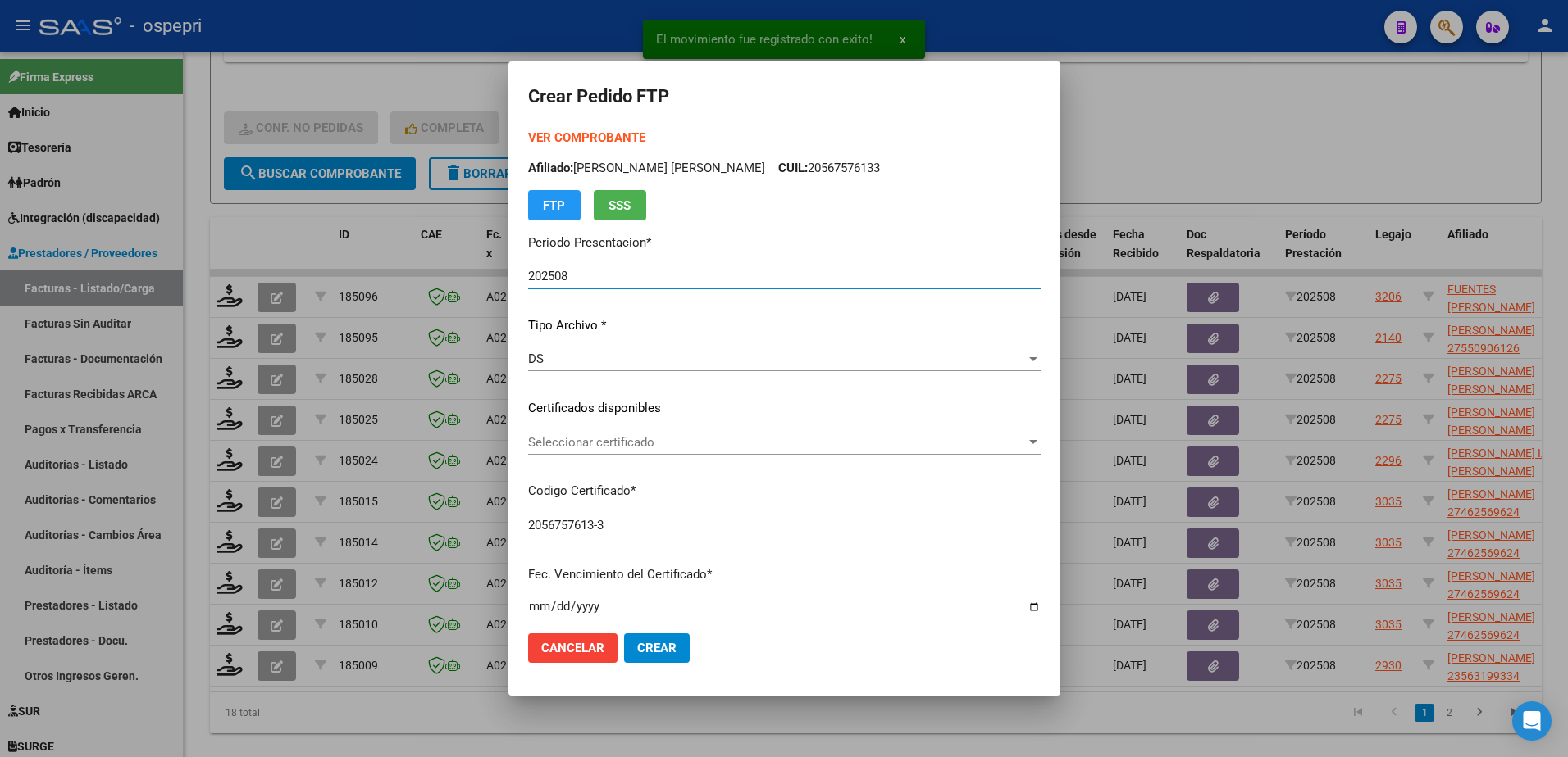
click at [593, 438] on span "Seleccionar certificado" at bounding box center [777, 442] width 498 height 14
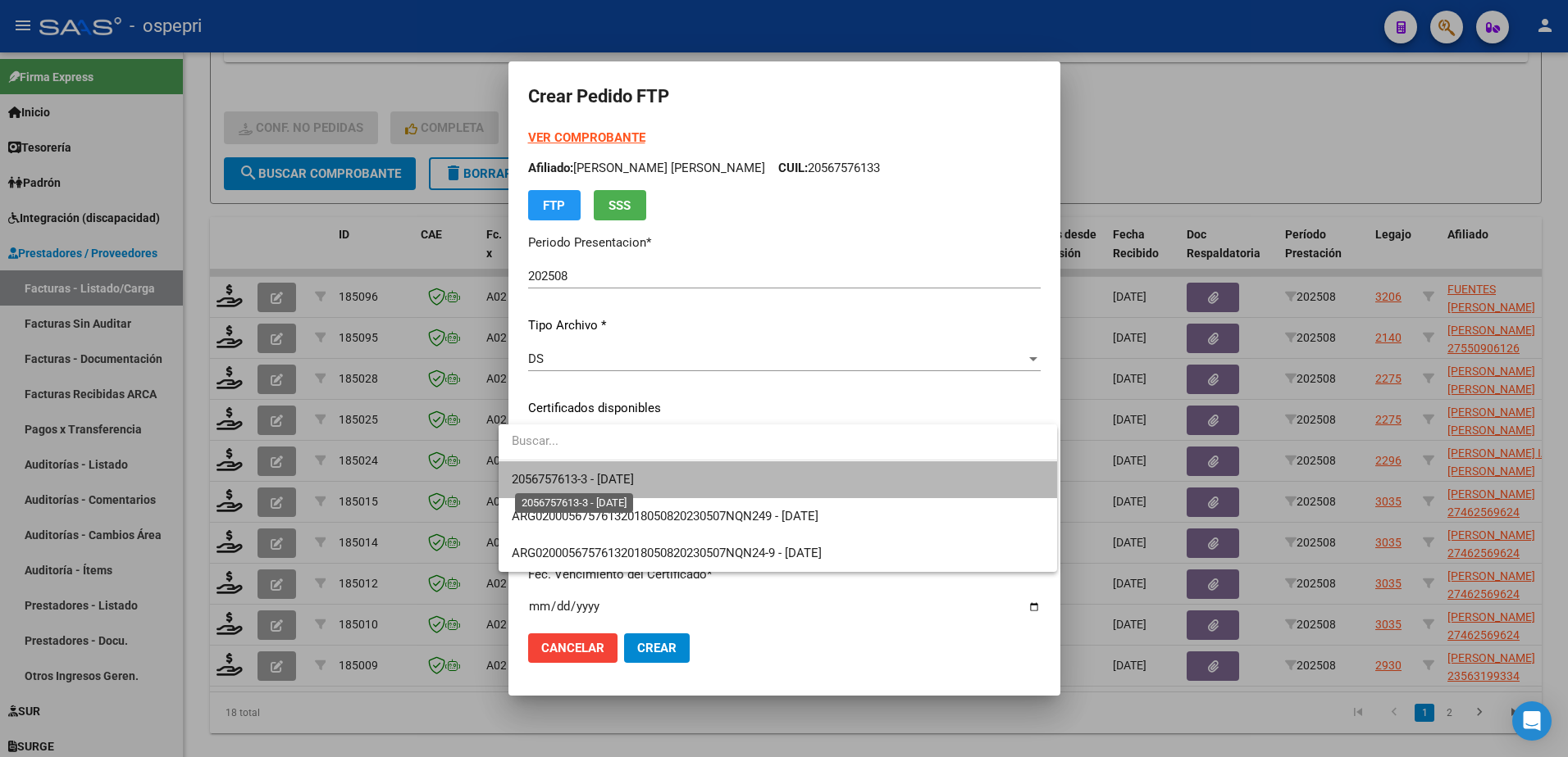
click at [609, 481] on span "2056757613-3 - 2029-01-01" at bounding box center [572, 479] width 123 height 14
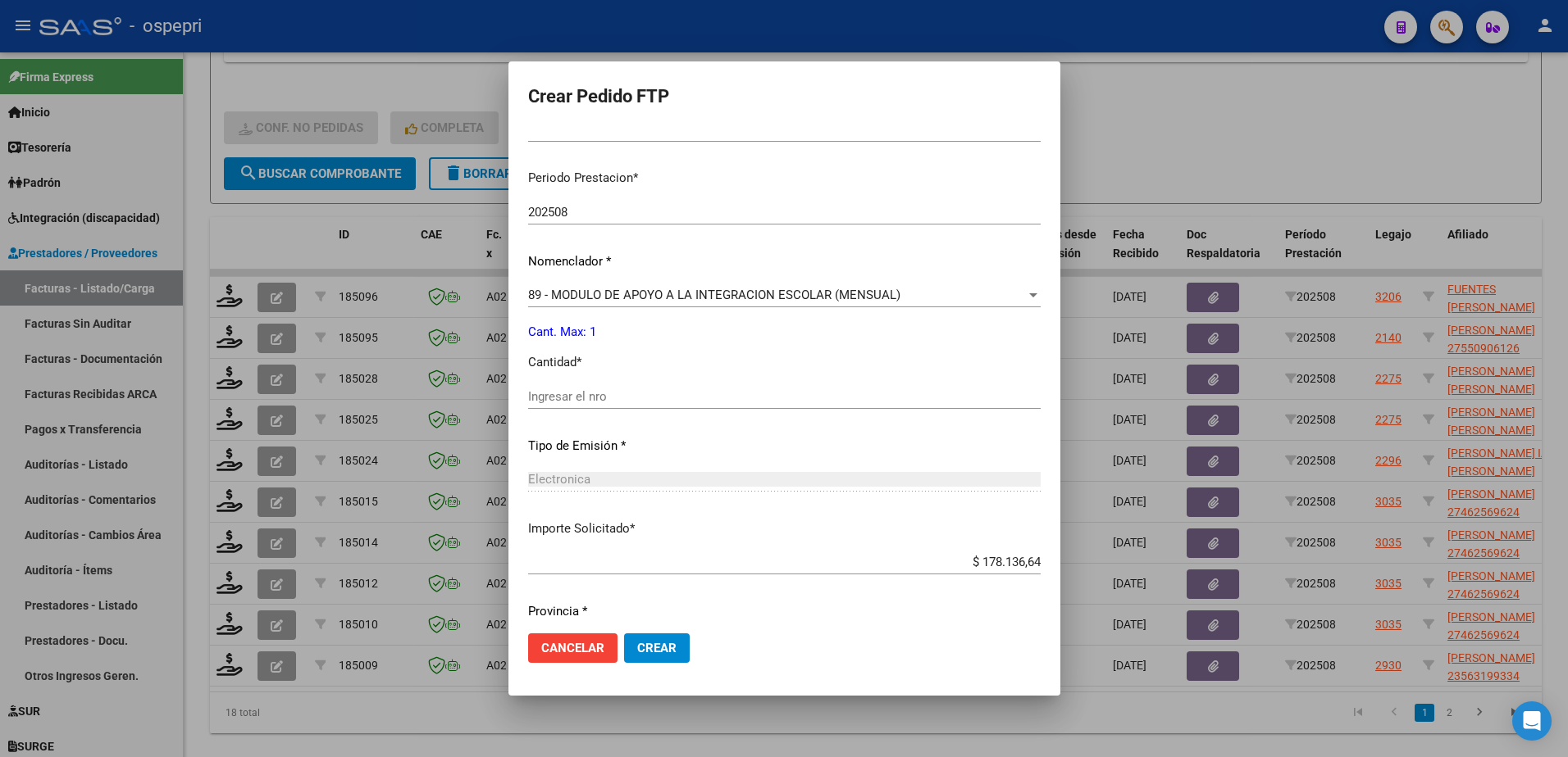
scroll to position [492, 0]
click at [557, 395] on input "Ingresar el nro" at bounding box center [784, 394] width 512 height 14
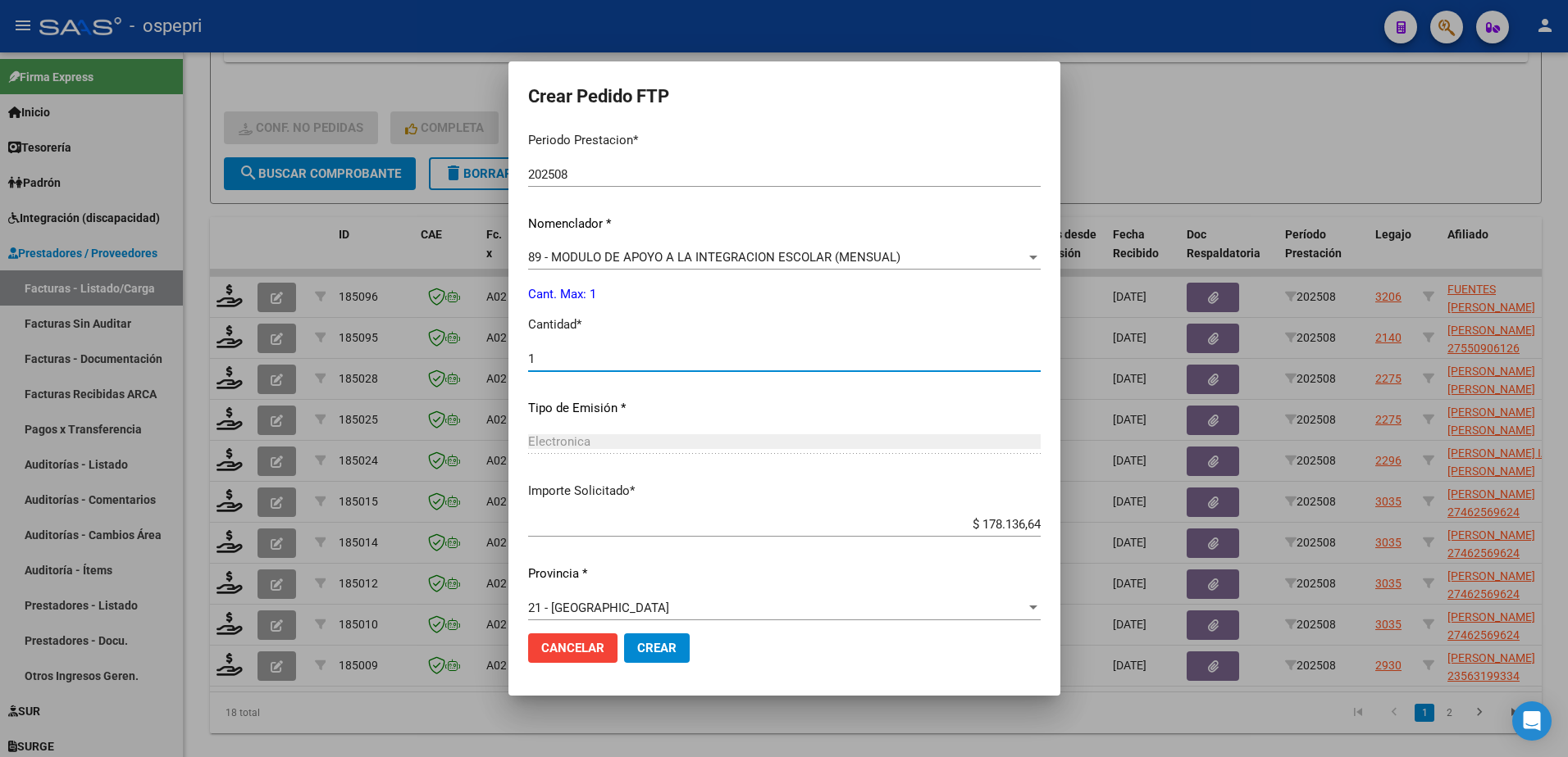
scroll to position [542, 0]
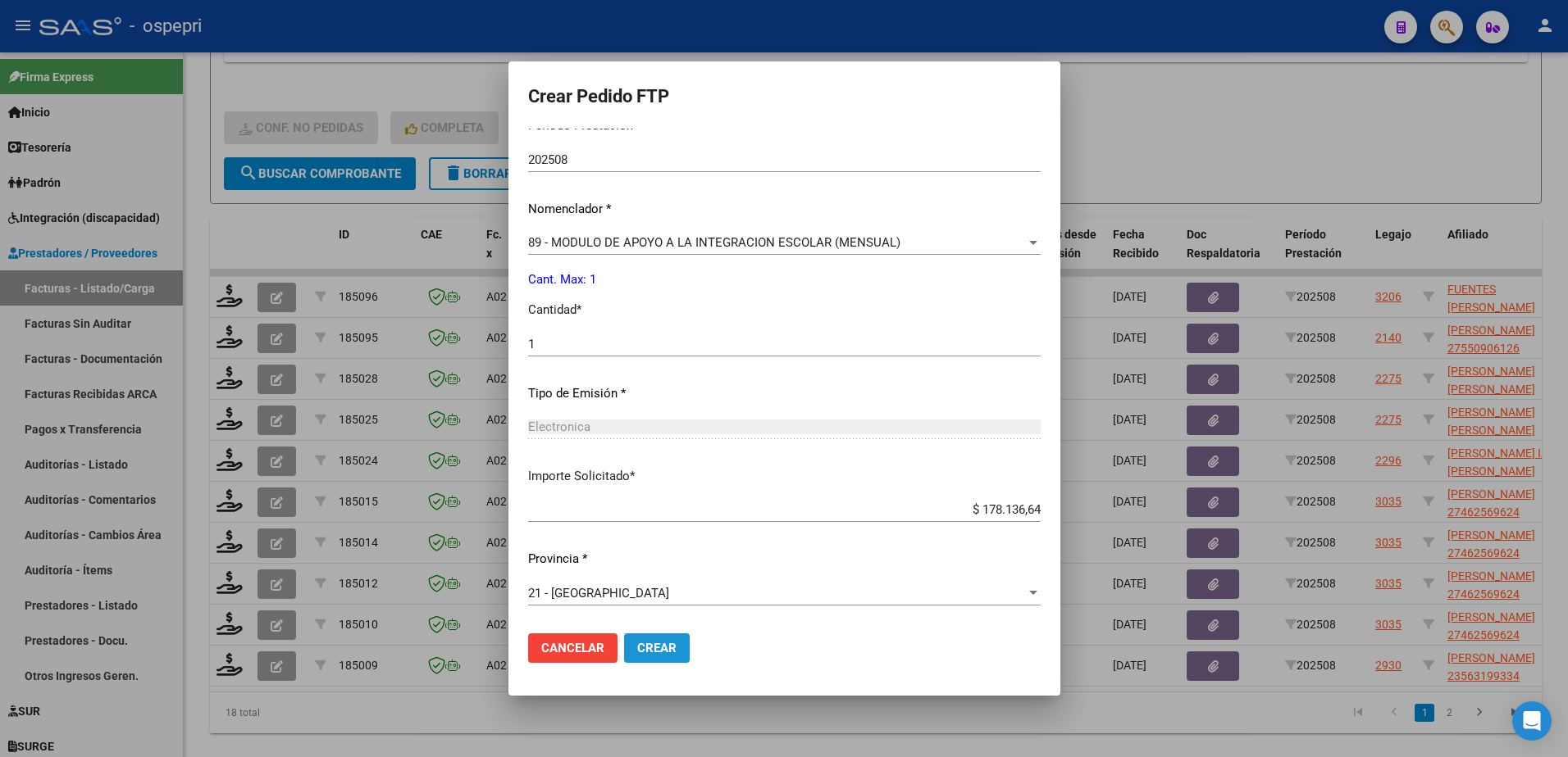
click at [651, 644] on span "Crear" at bounding box center [657, 648] width 40 height 14
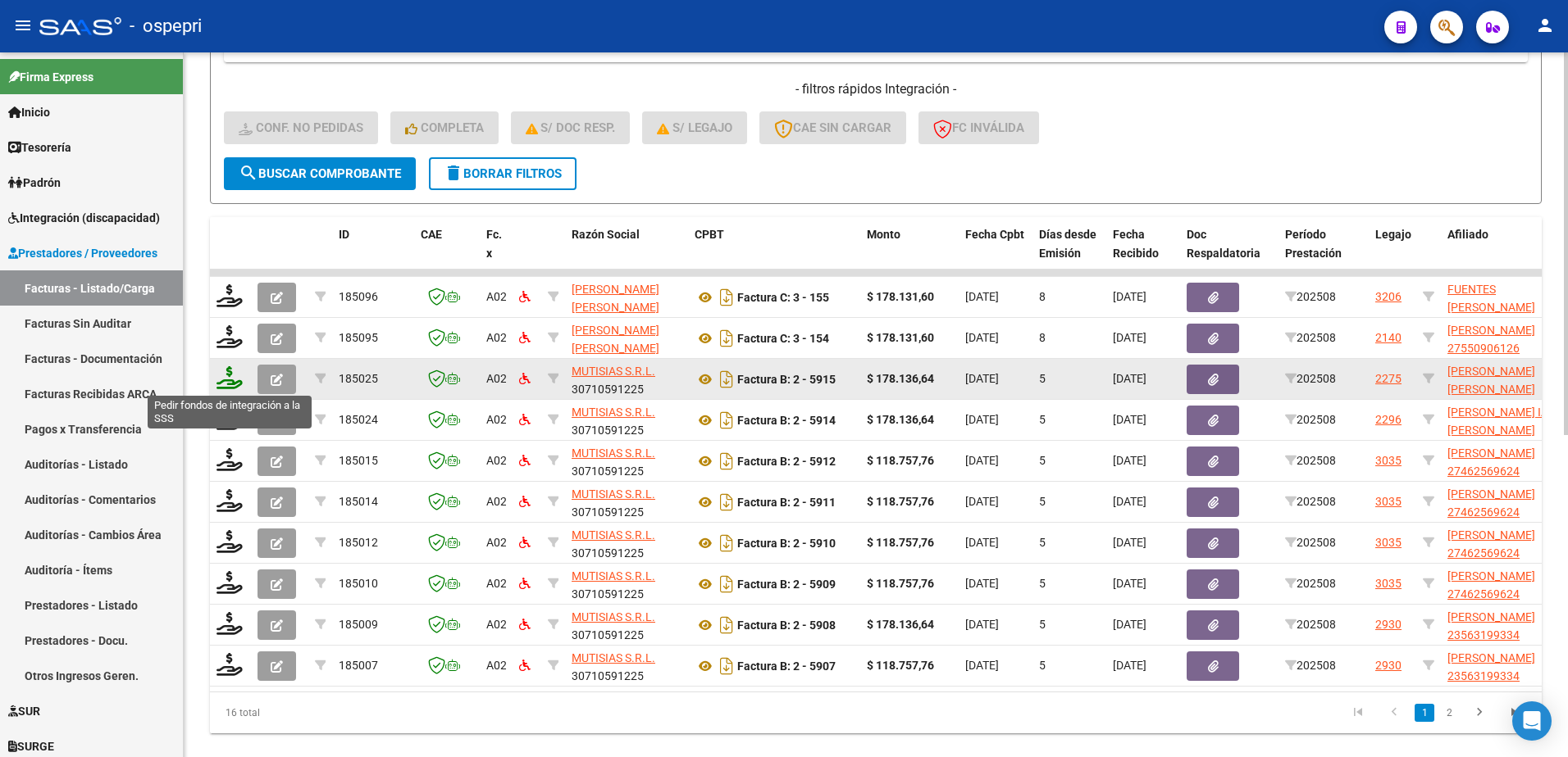
click at [222, 384] on icon at bounding box center [229, 378] width 26 height 23
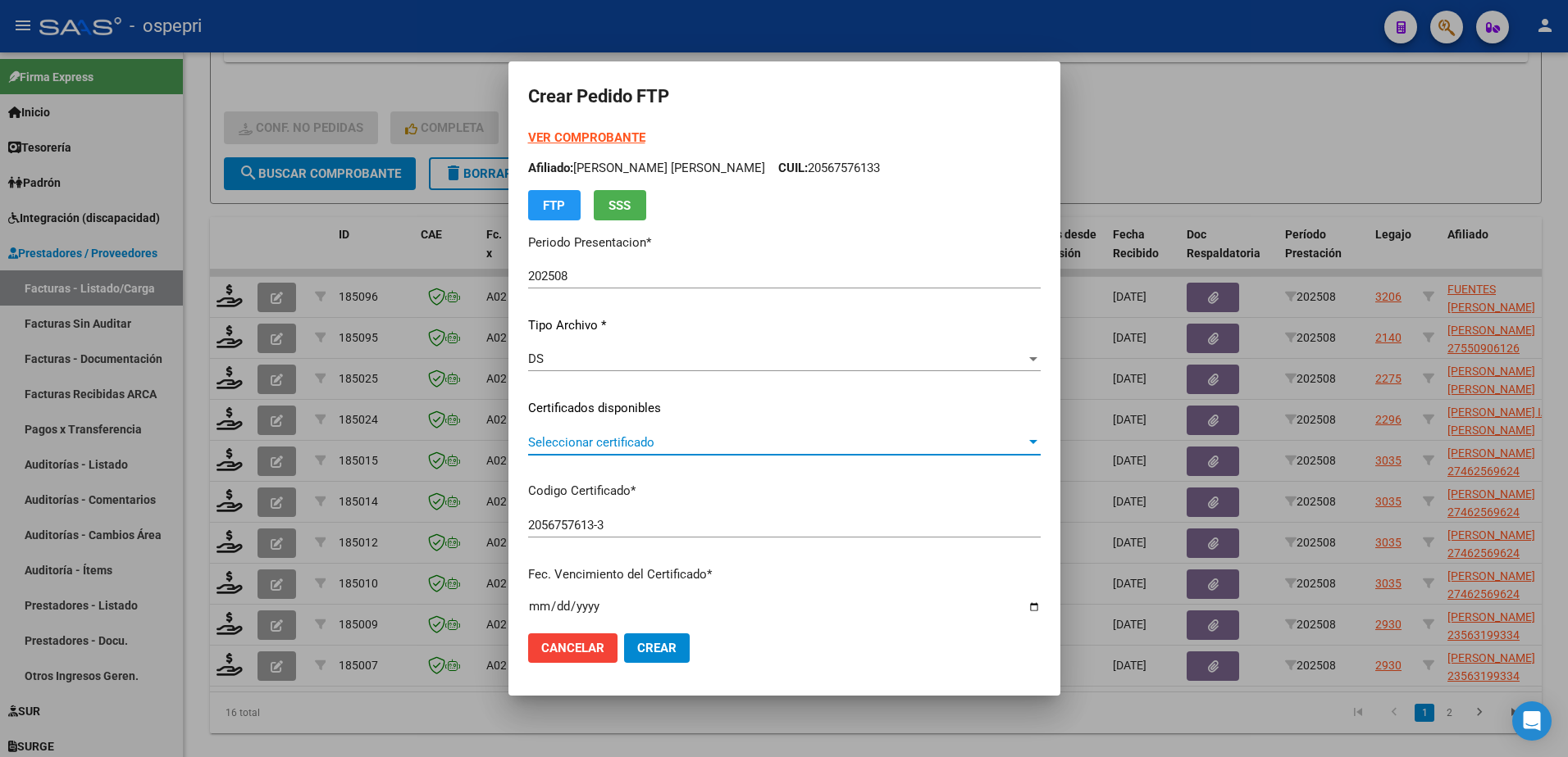
click at [636, 444] on span "Seleccionar certificado" at bounding box center [777, 442] width 498 height 14
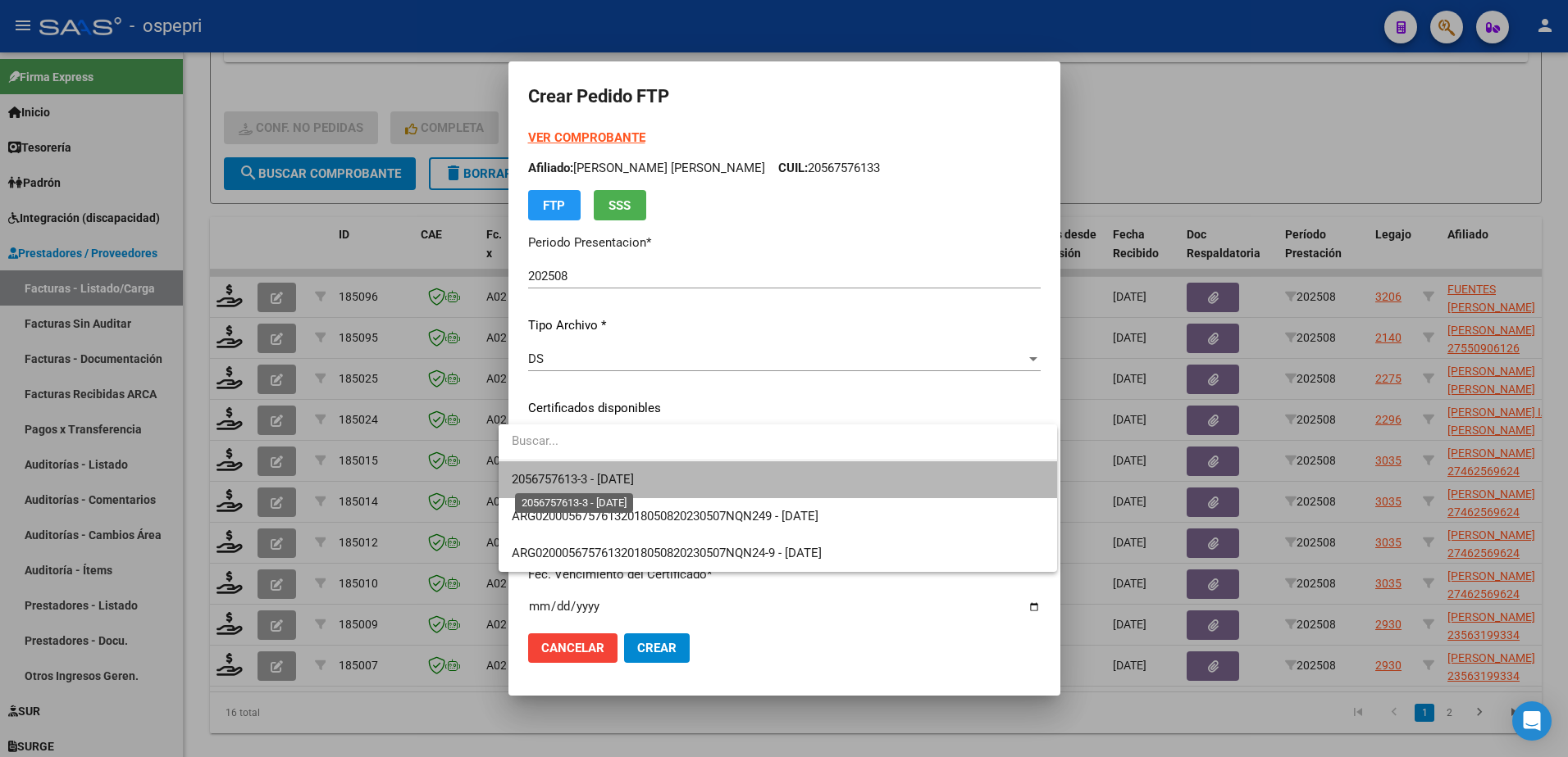
click at [634, 480] on span "2056757613-3 - 2029-01-01" at bounding box center [572, 479] width 123 height 14
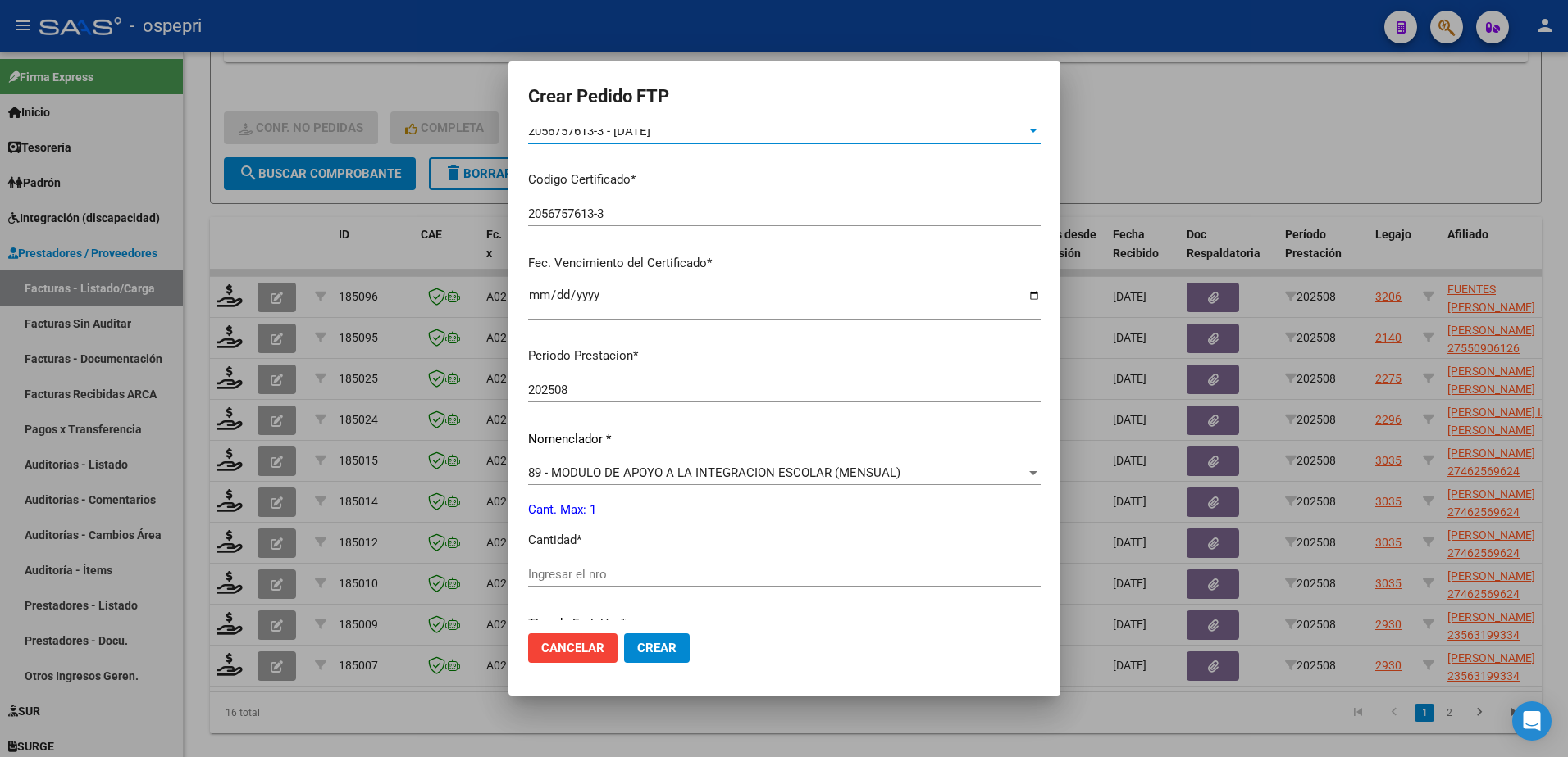
scroll to position [328, 0]
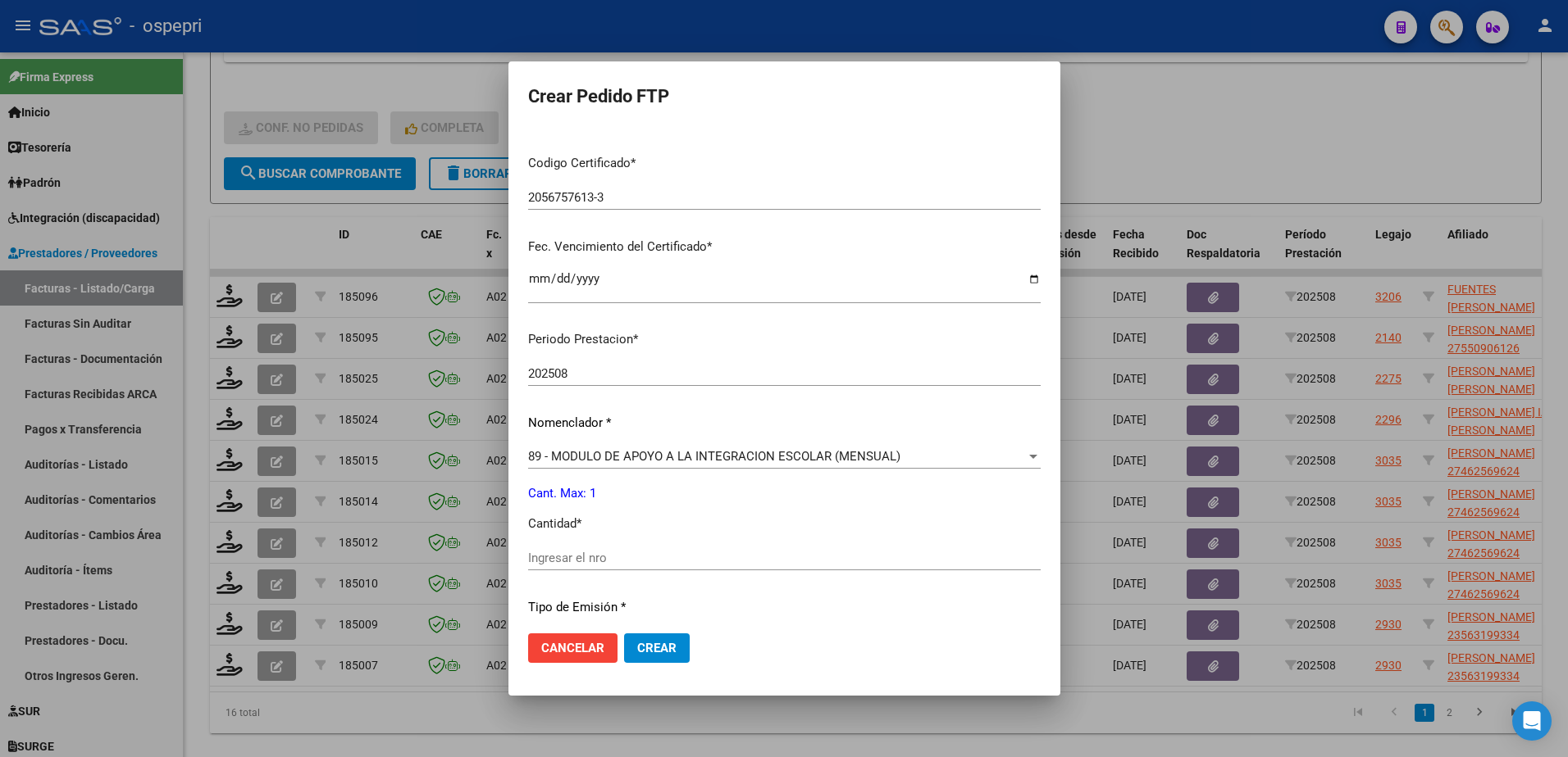
click at [609, 564] on input "Ingresar el nro" at bounding box center [784, 558] width 512 height 14
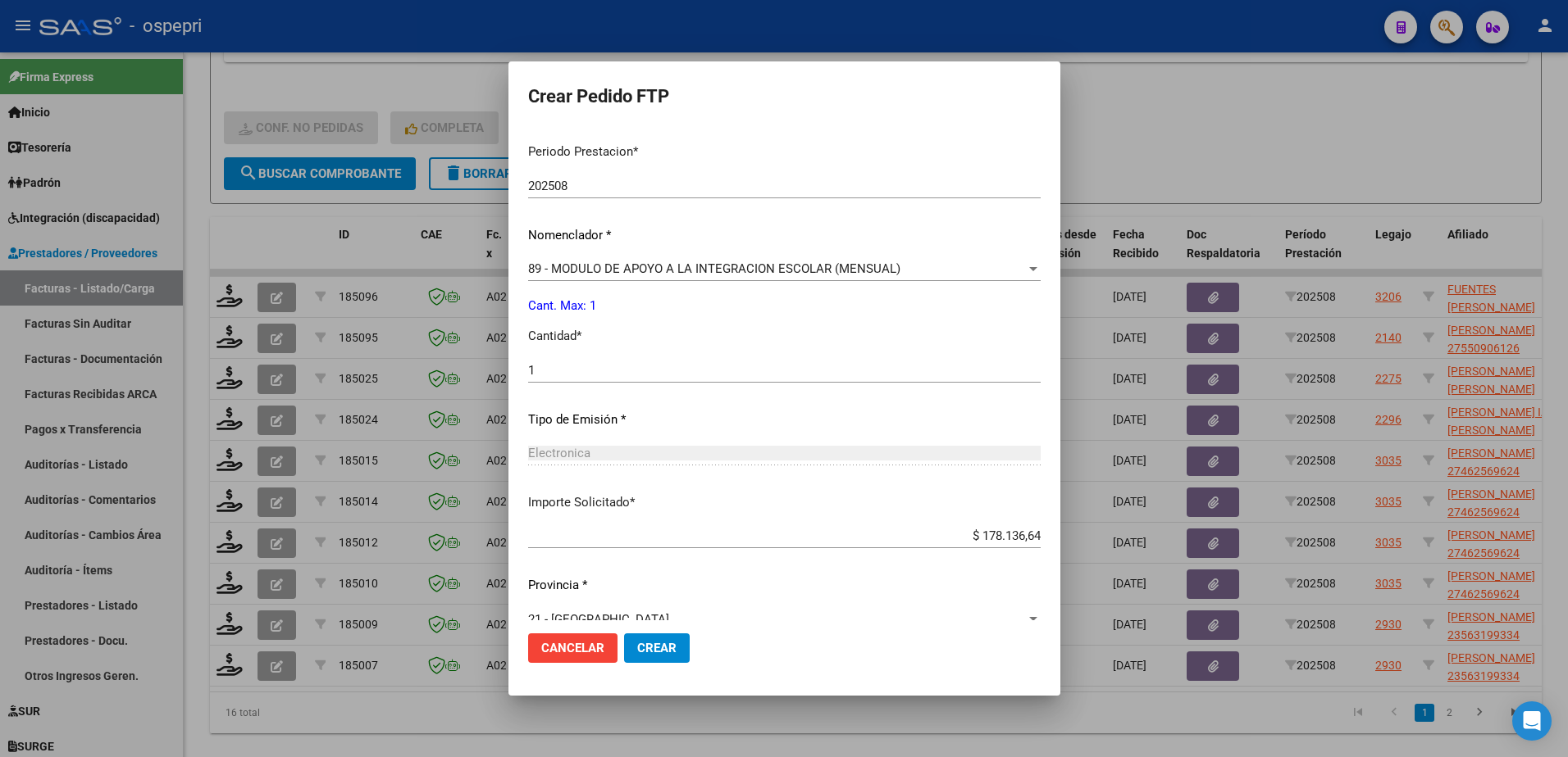
scroll to position [542, 0]
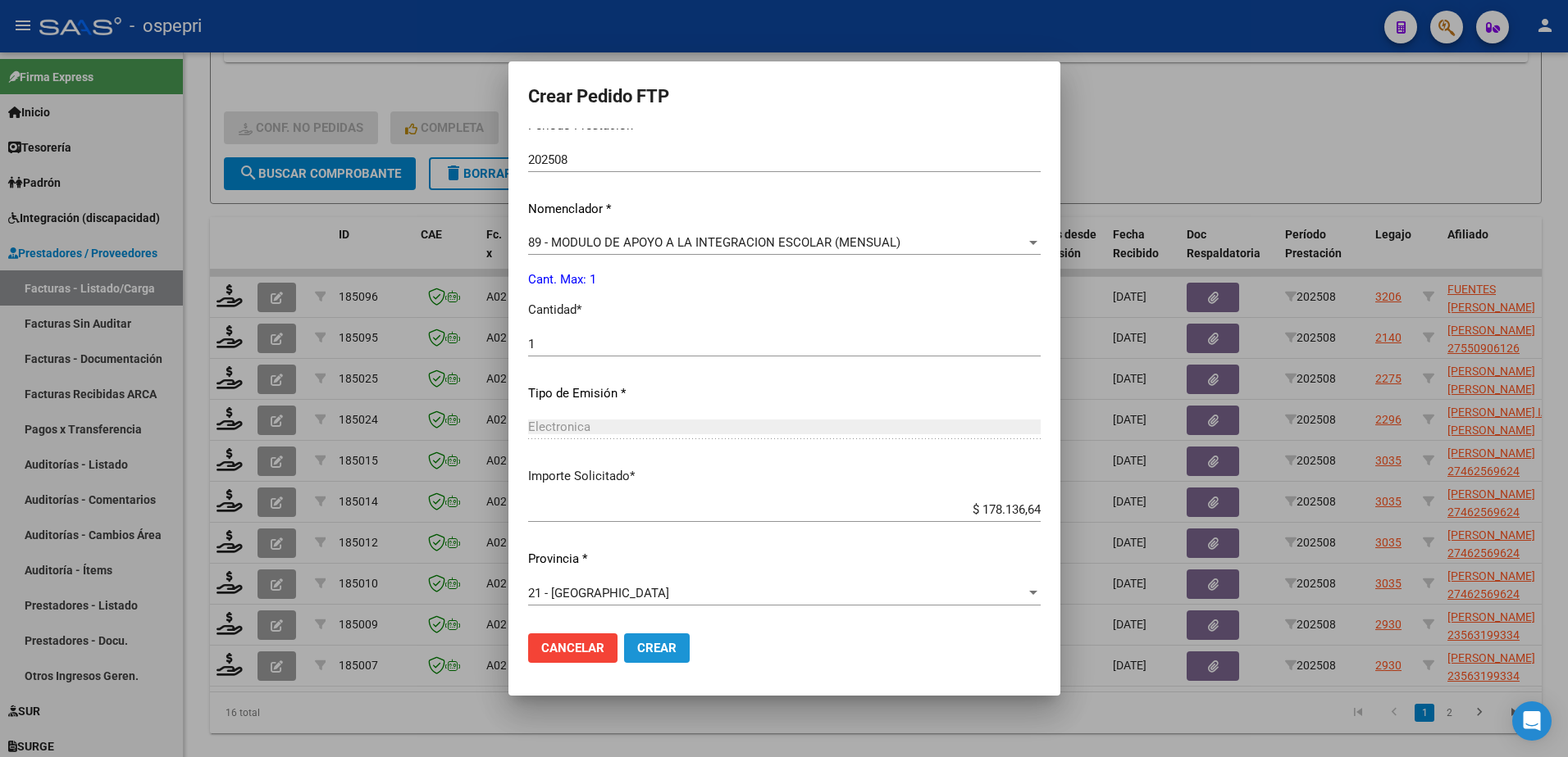
click at [643, 643] on span "Crear" at bounding box center [657, 648] width 40 height 14
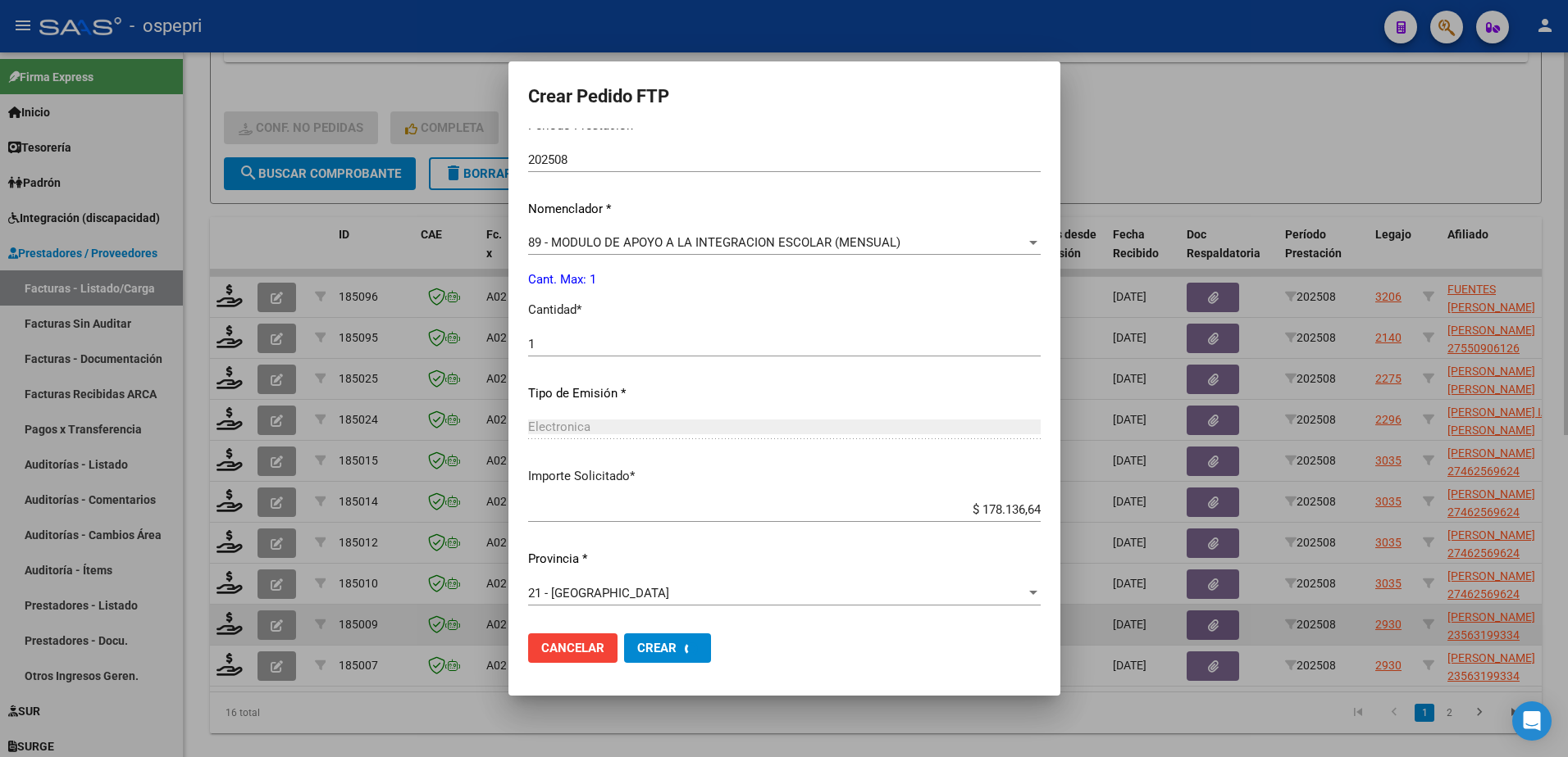
scroll to position [0, 0]
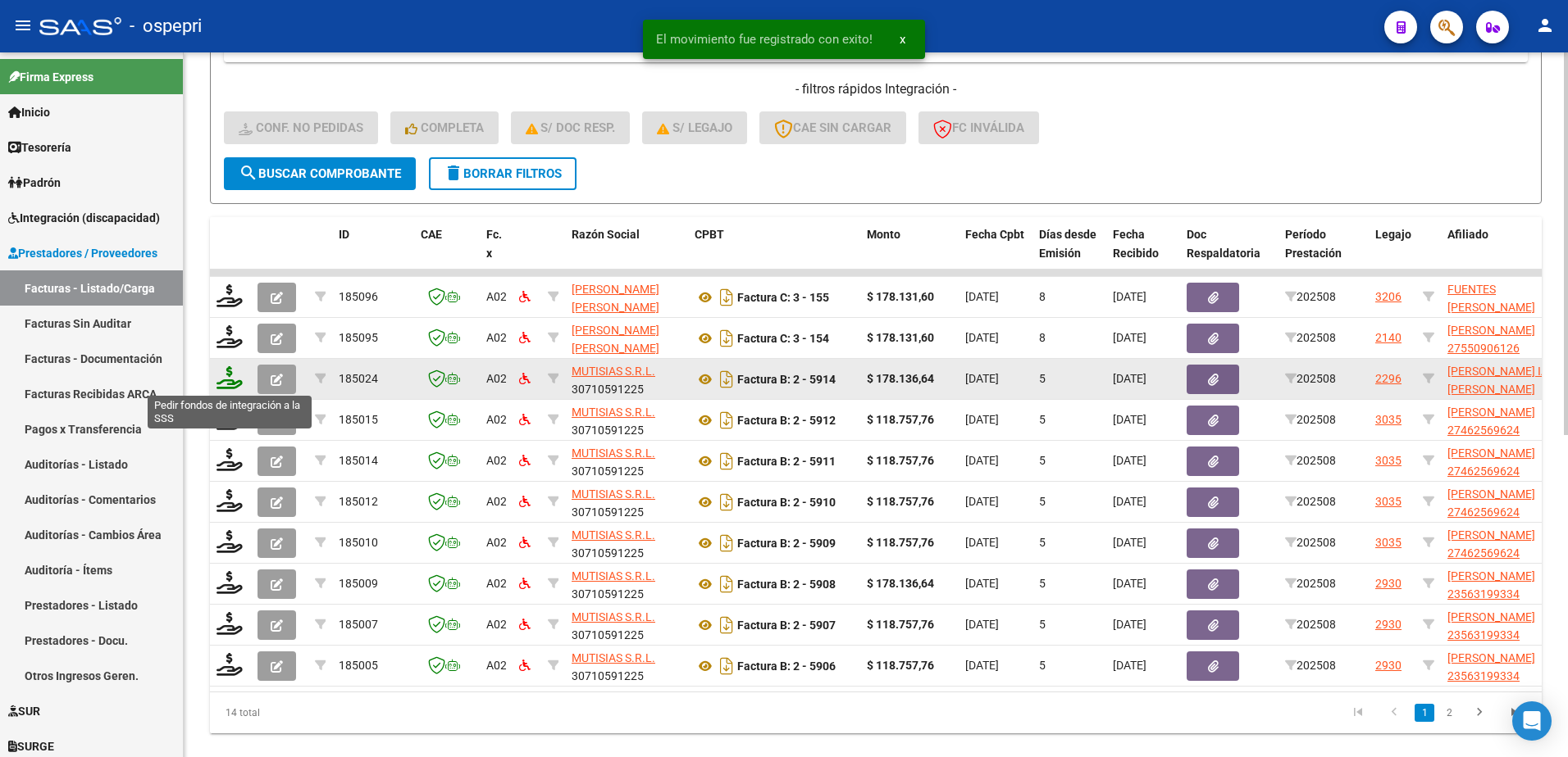
click at [229, 378] on icon at bounding box center [229, 378] width 26 height 23
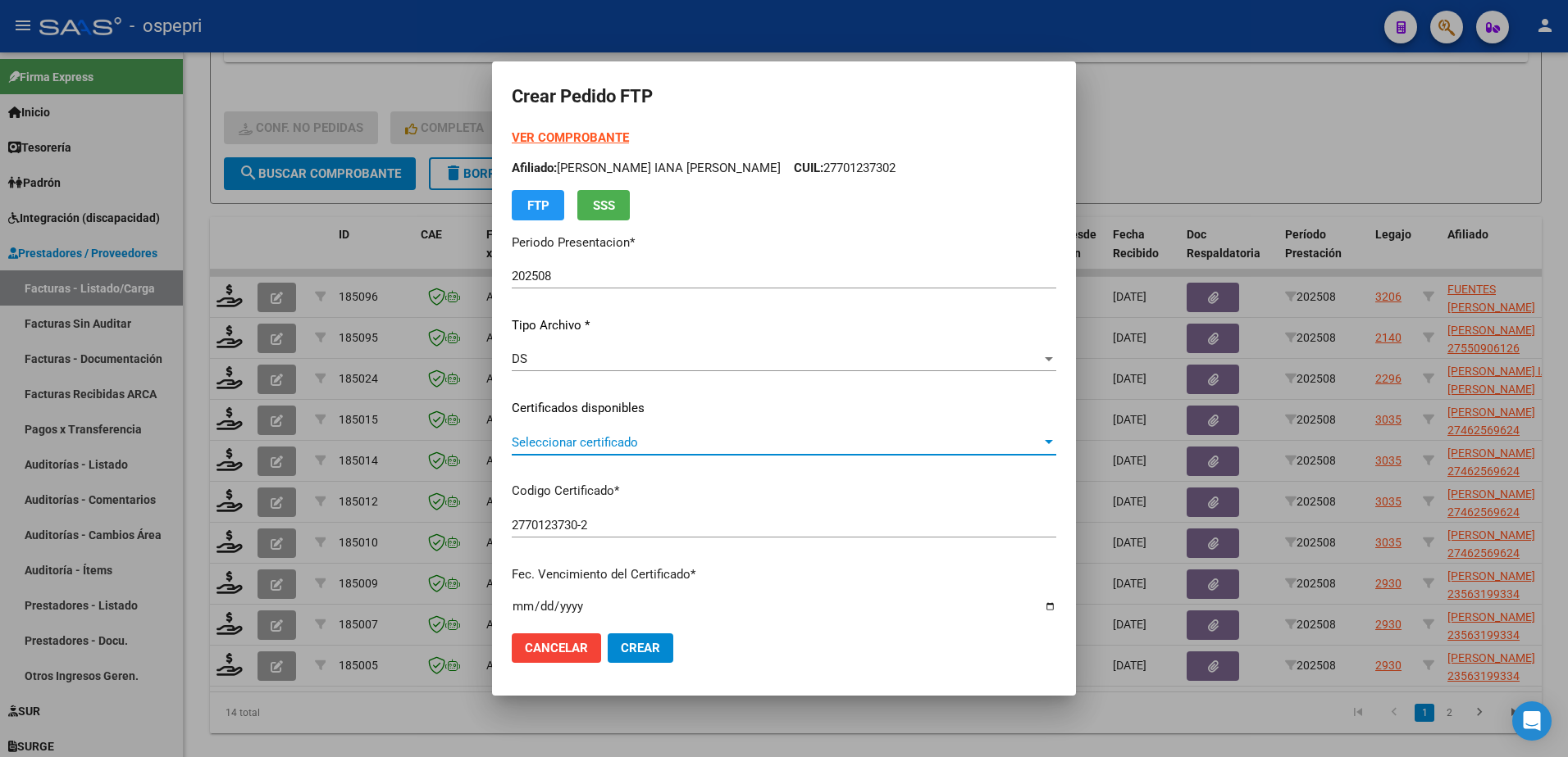
click at [584, 444] on span "Seleccionar certificado" at bounding box center [776, 442] width 530 height 14
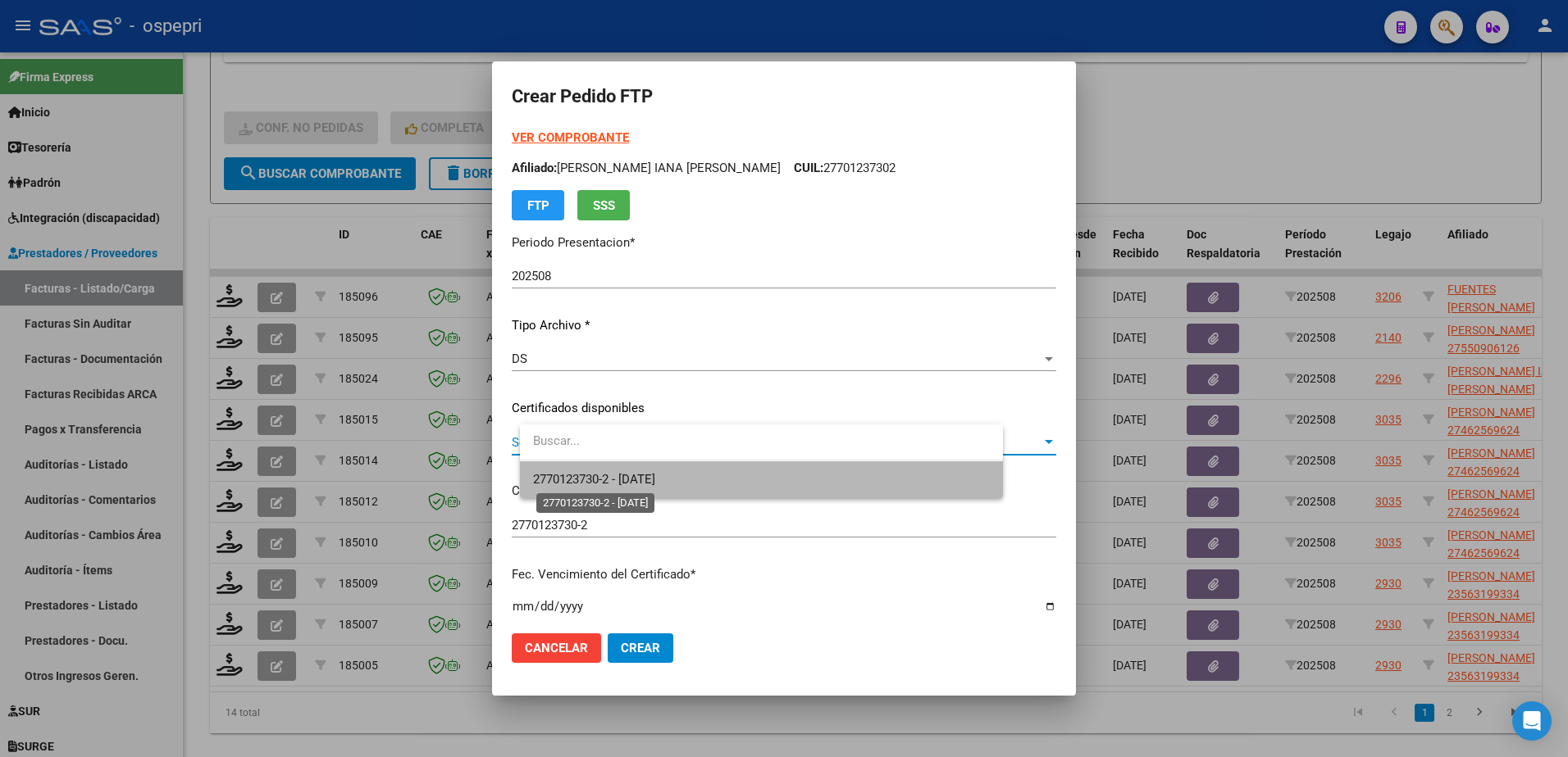
click at [612, 472] on span "2770123730-2 - 2026-08-01" at bounding box center [594, 479] width 123 height 14
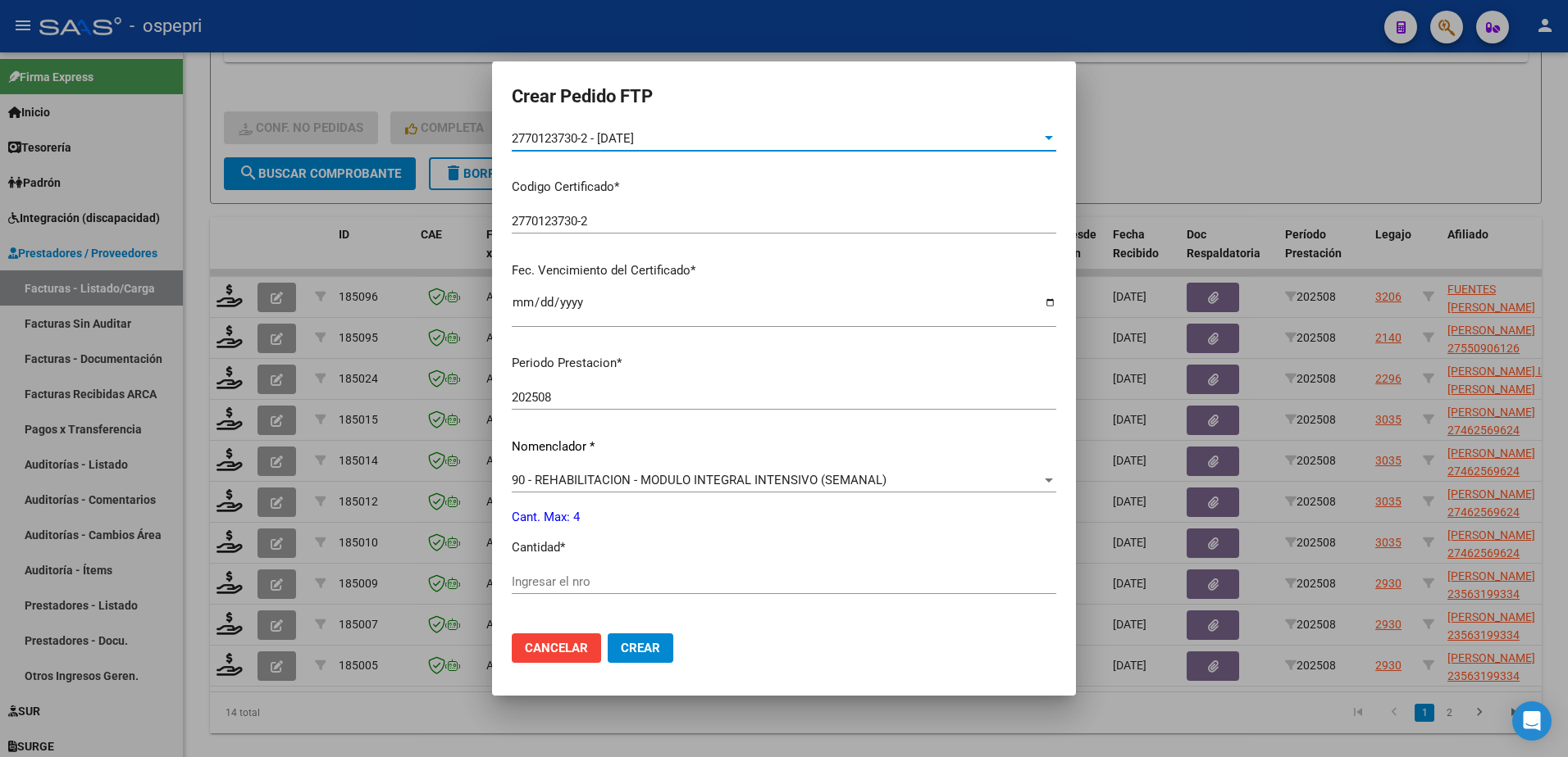
scroll to position [492, 0]
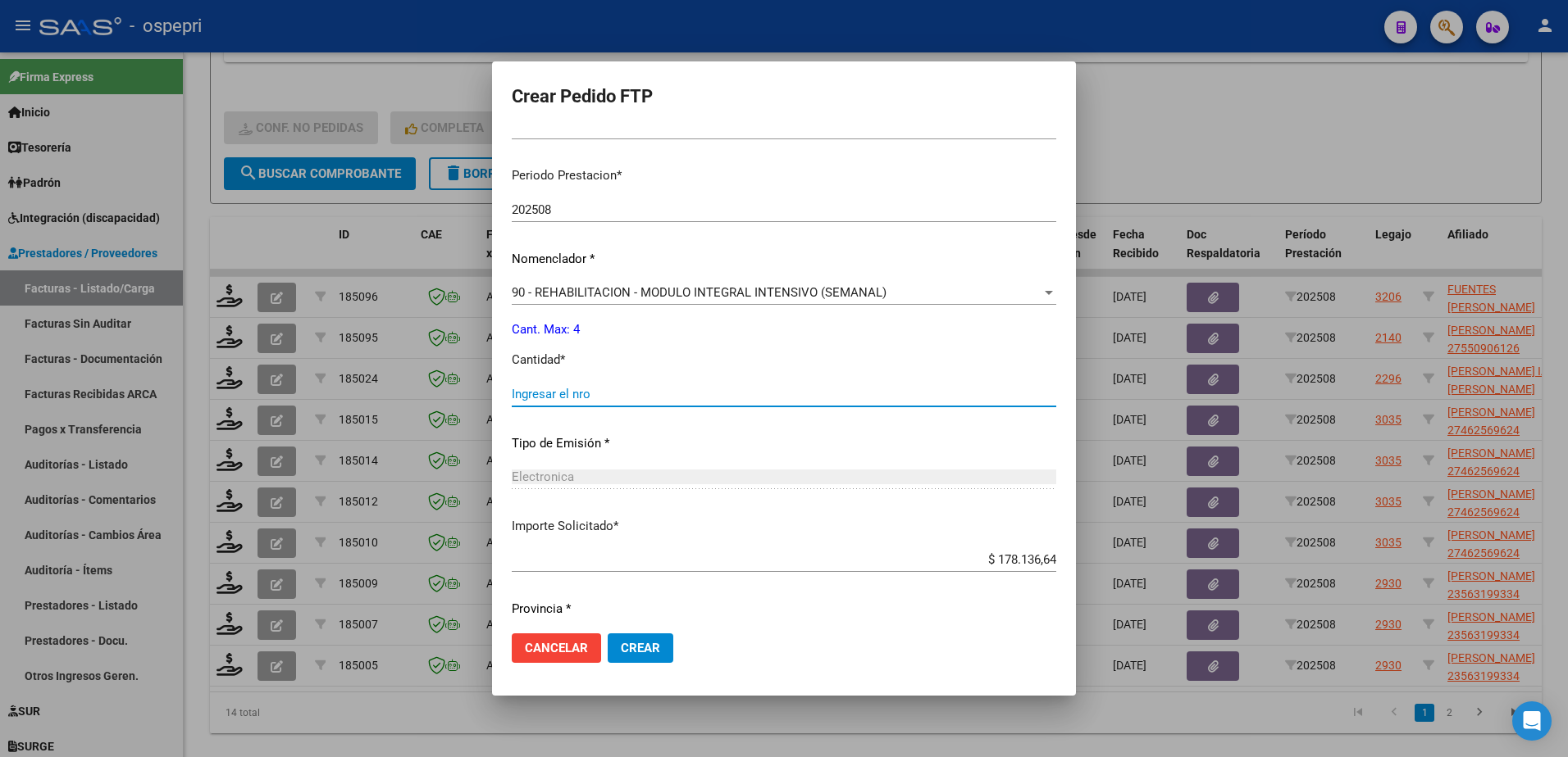
click at [551, 397] on input "Ingresar el nro" at bounding box center [784, 394] width 544 height 14
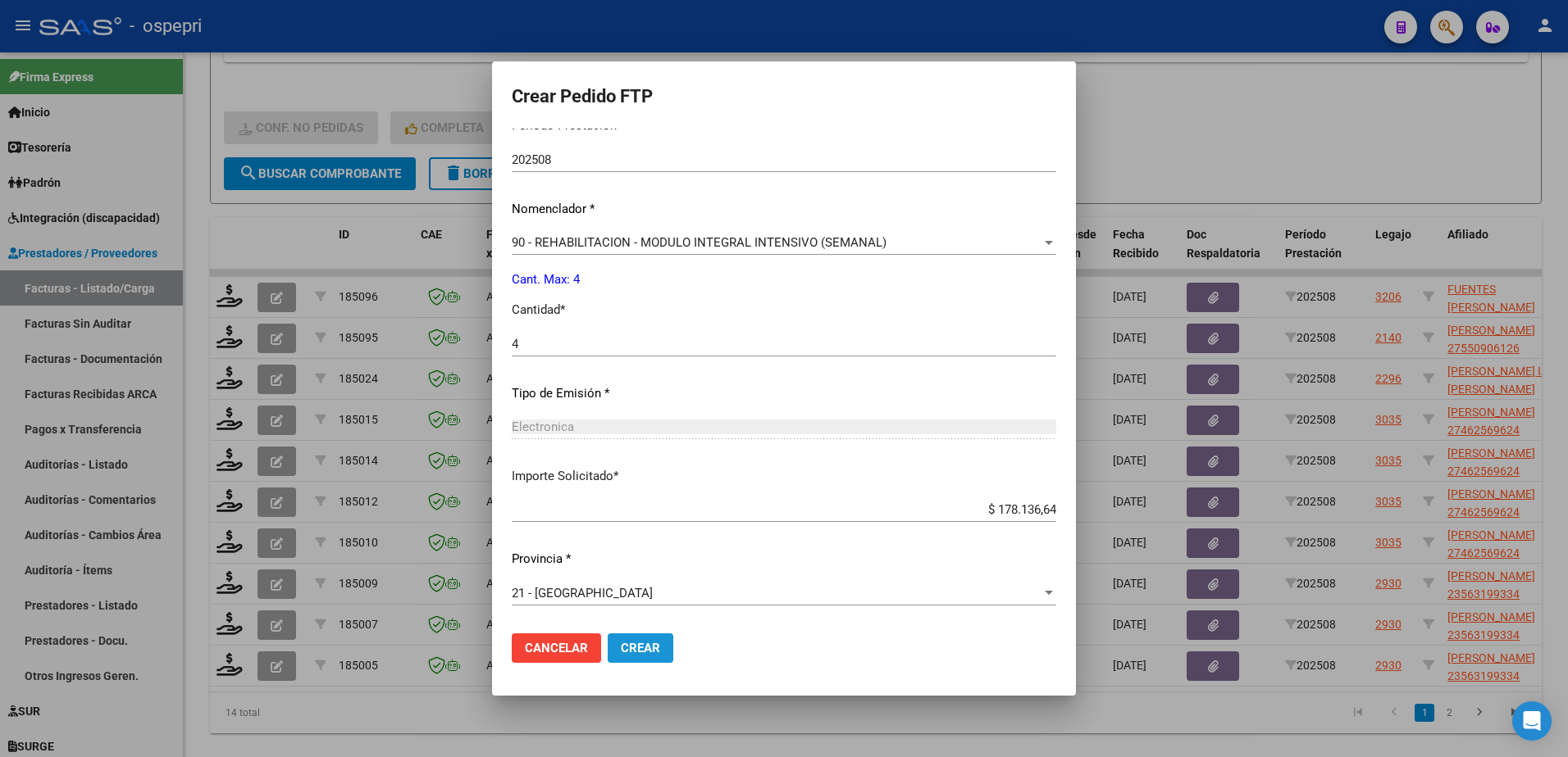
click at [660, 649] on span "Crear" at bounding box center [640, 648] width 40 height 14
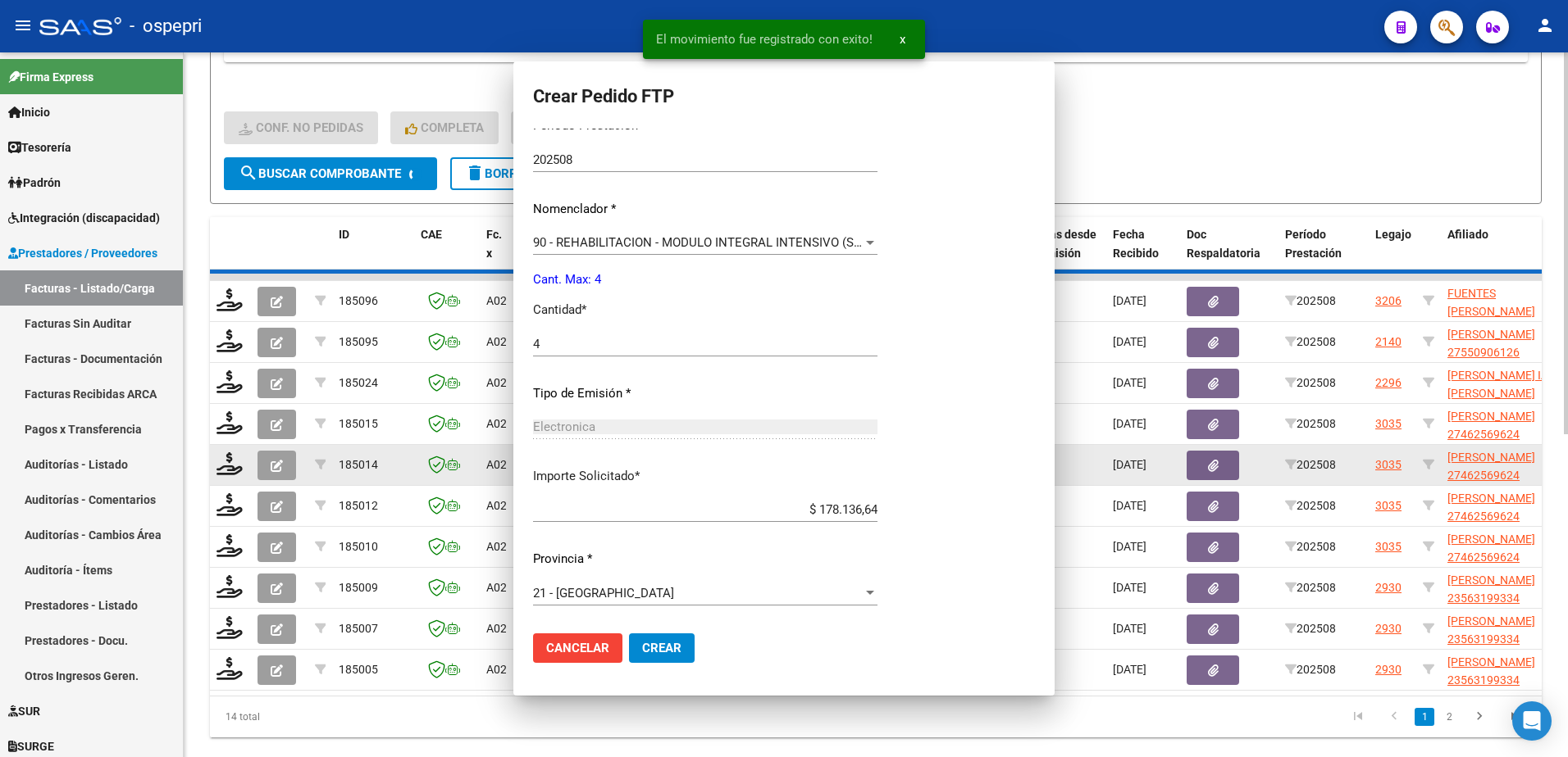
scroll to position [0, 0]
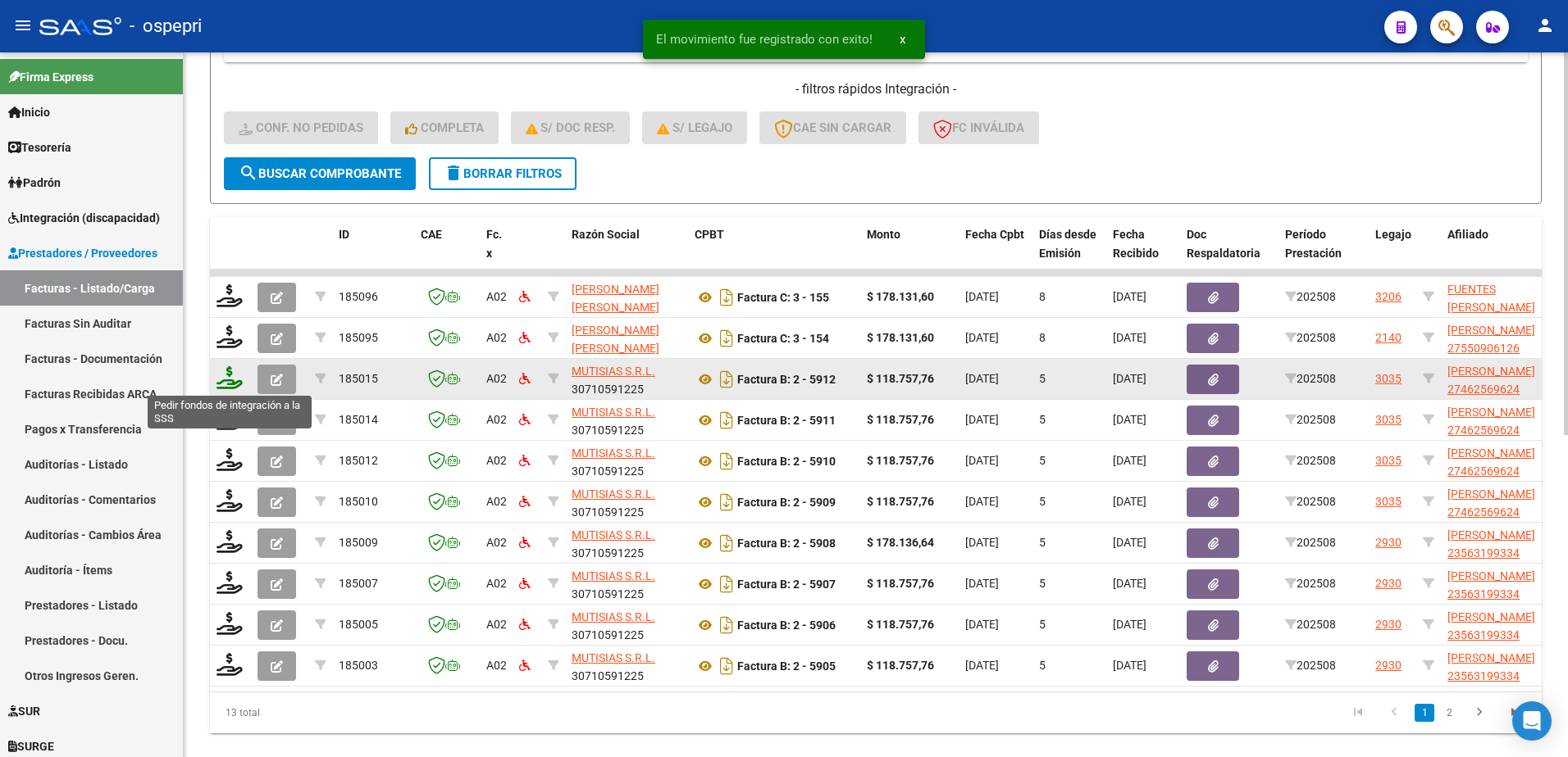
click at [220, 384] on icon at bounding box center [229, 378] width 26 height 23
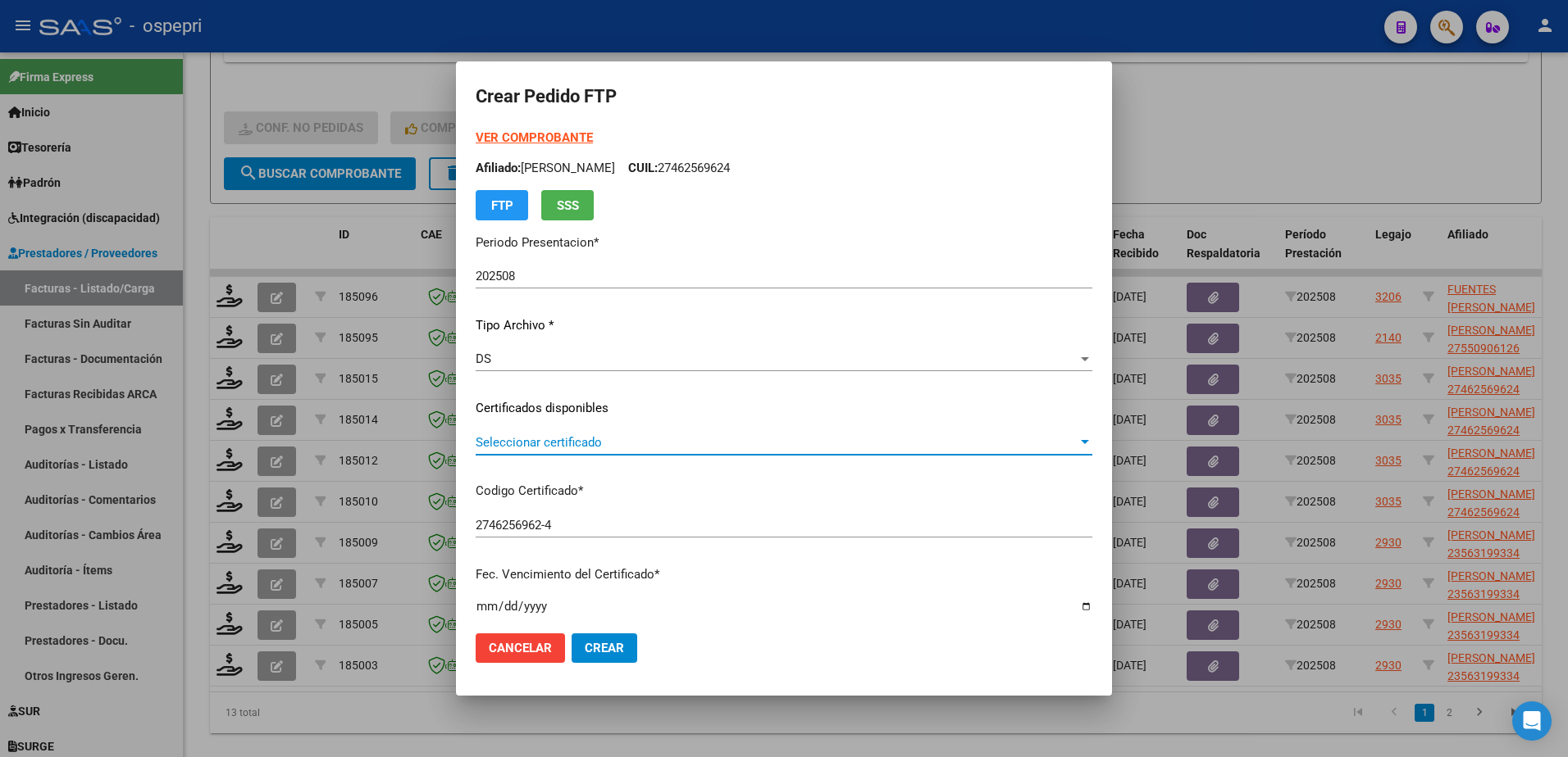
click at [599, 438] on span "Seleccionar certificado" at bounding box center [777, 442] width 602 height 14
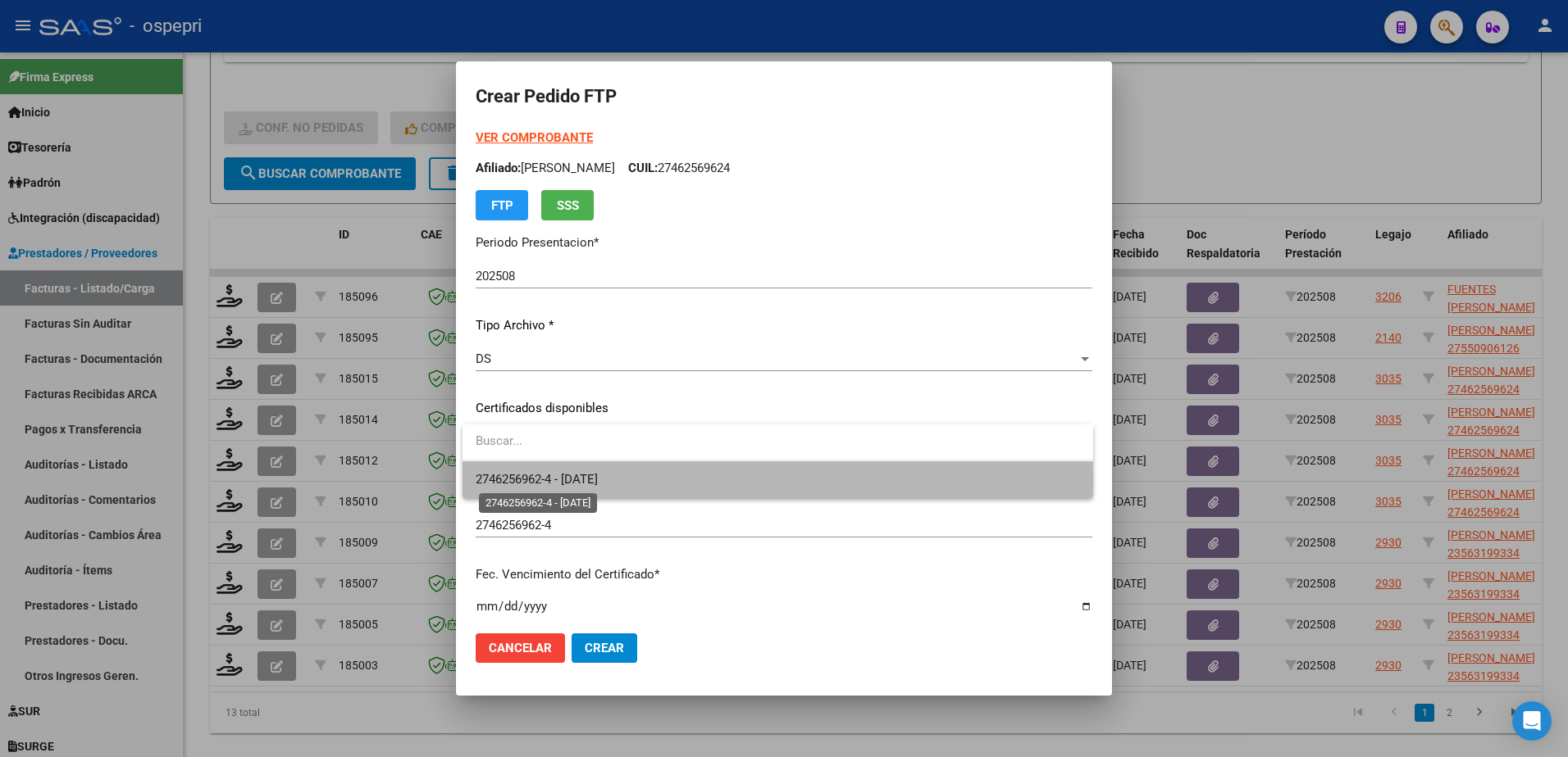
click at [598, 480] on span "2746256962-4 - 2026-11-10" at bounding box center [537, 479] width 123 height 14
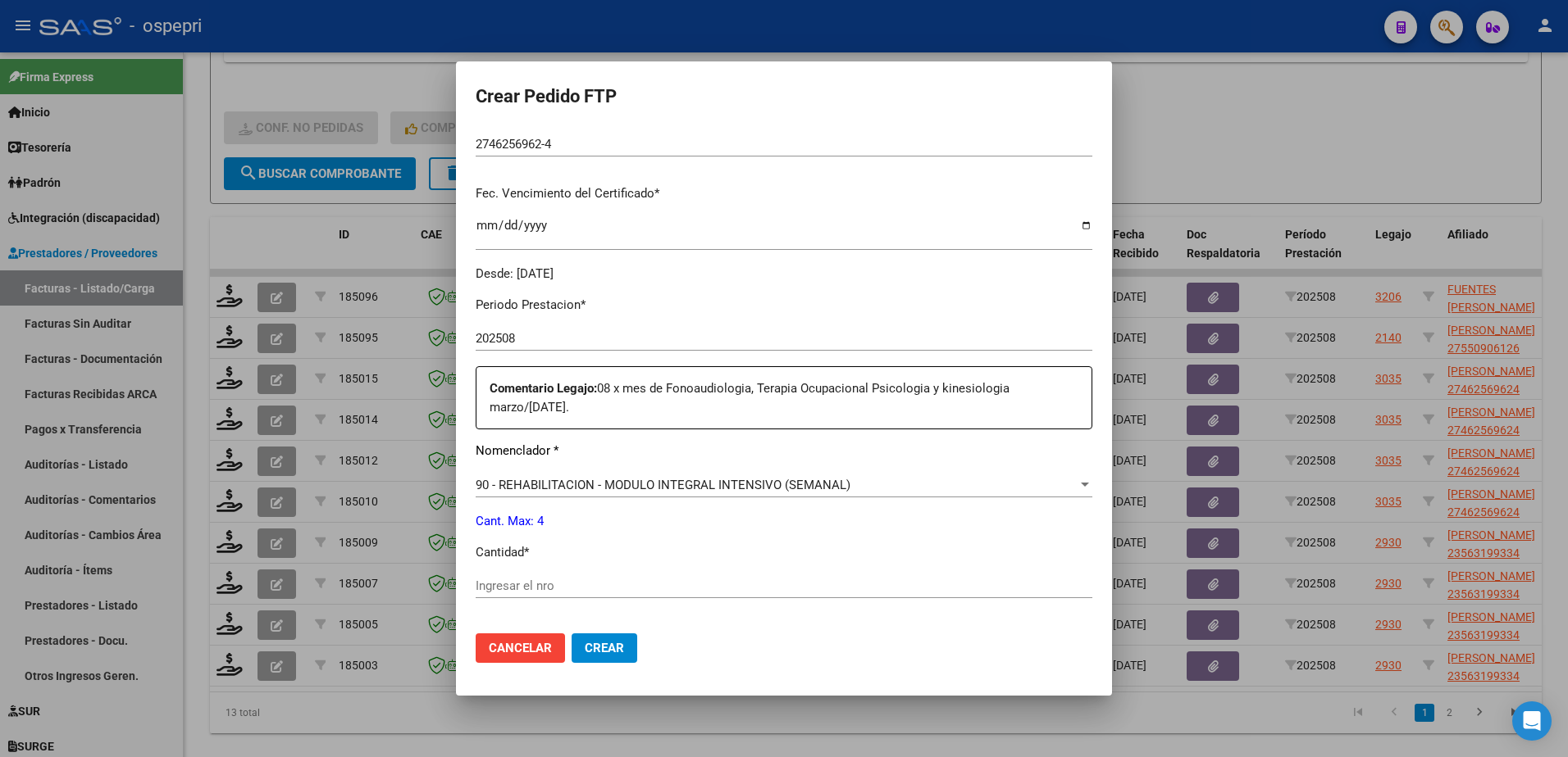
scroll to position [410, 0]
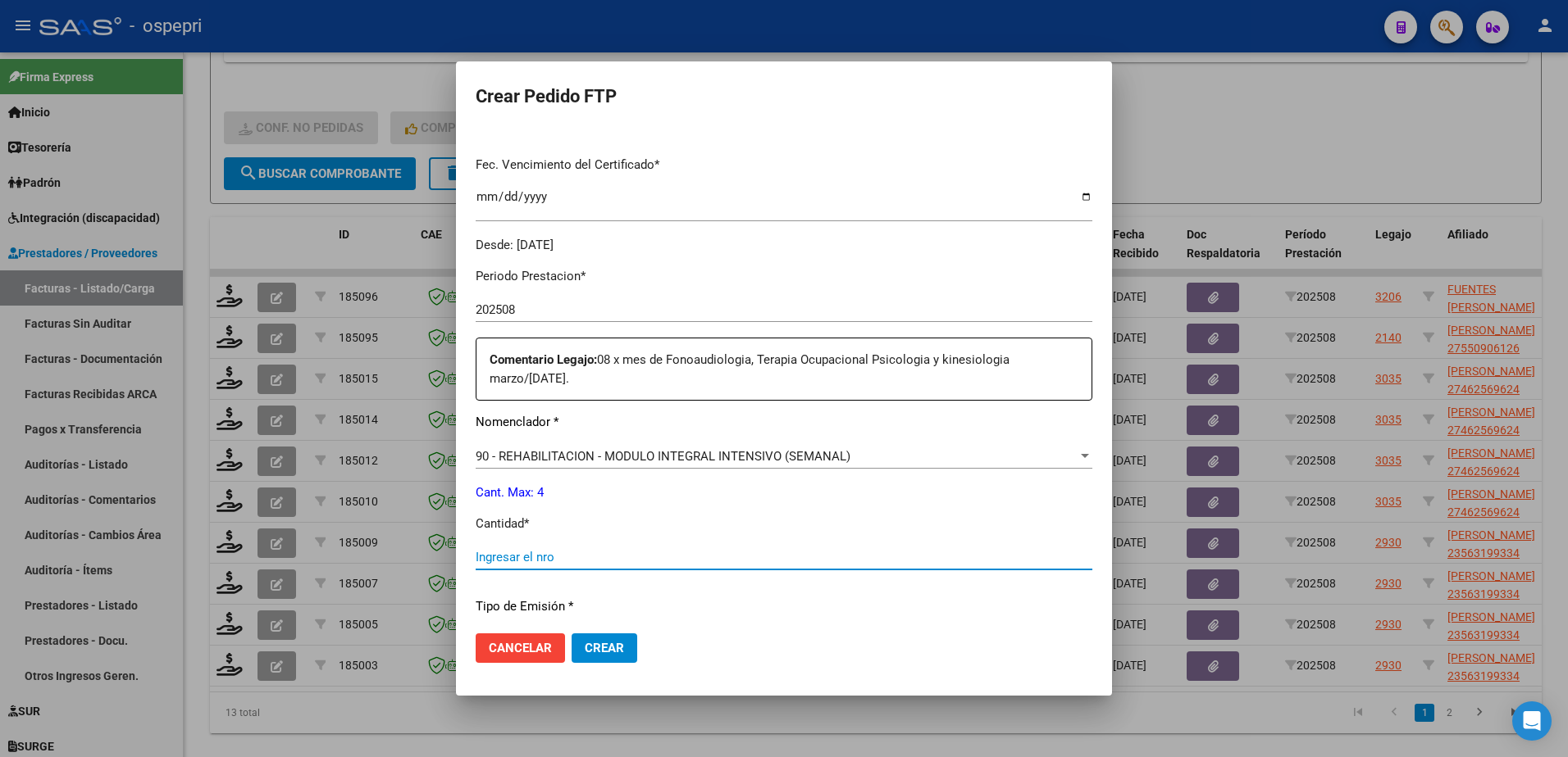
click at [584, 563] on input "Ingresar el nro" at bounding box center [784, 557] width 617 height 14
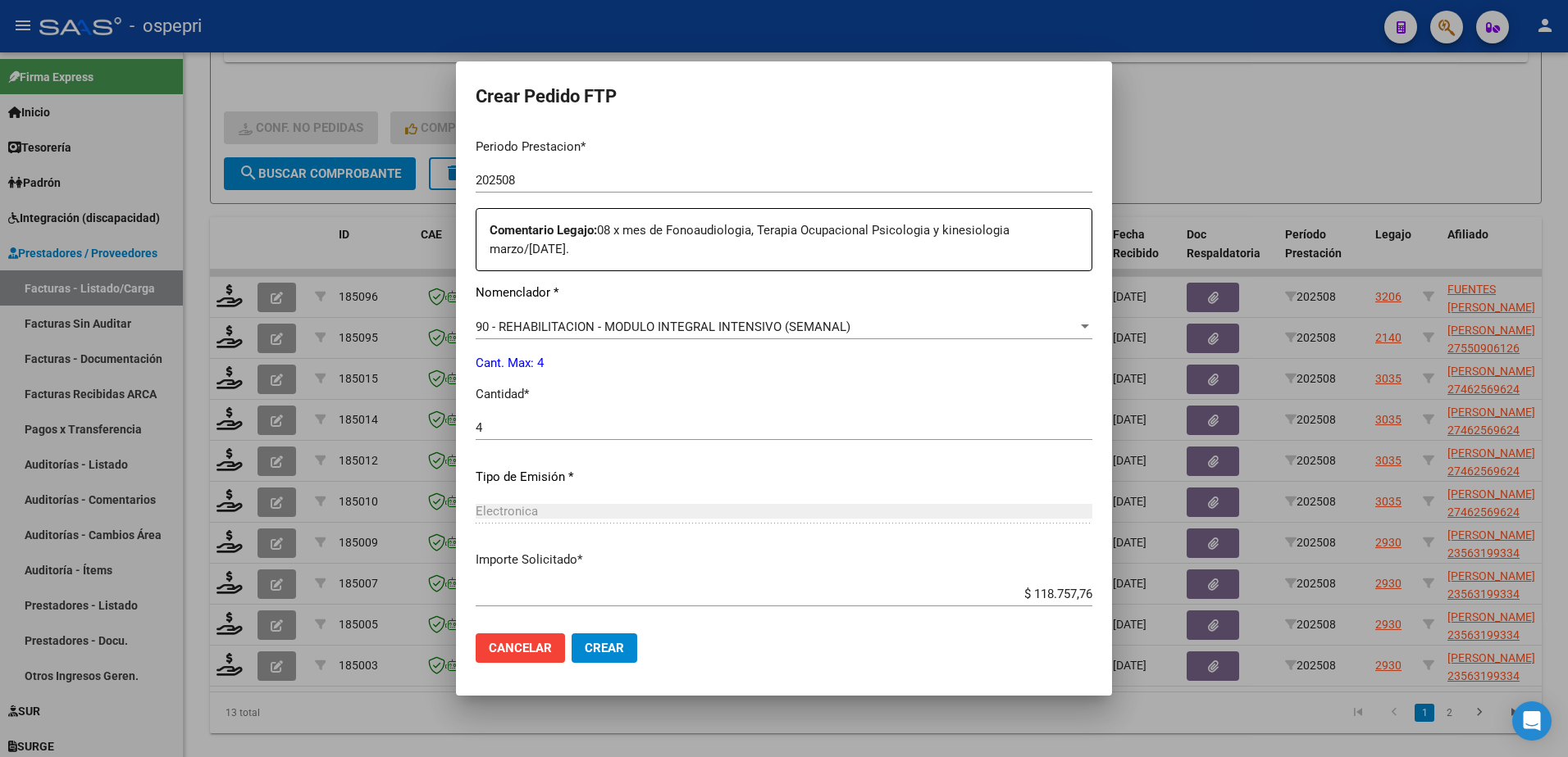
scroll to position [623, 0]
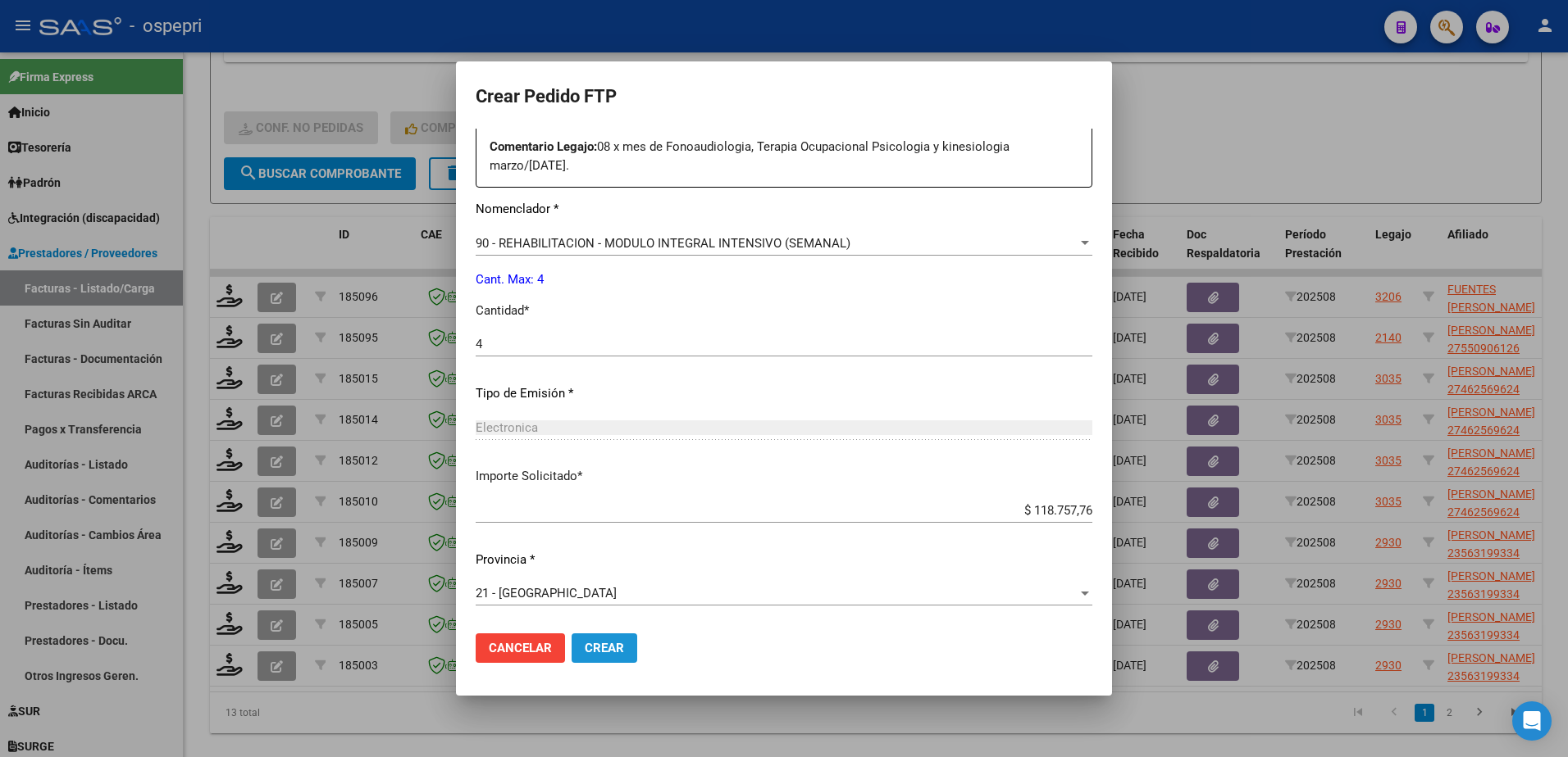
click at [601, 654] on span "Crear" at bounding box center [604, 648] width 40 height 14
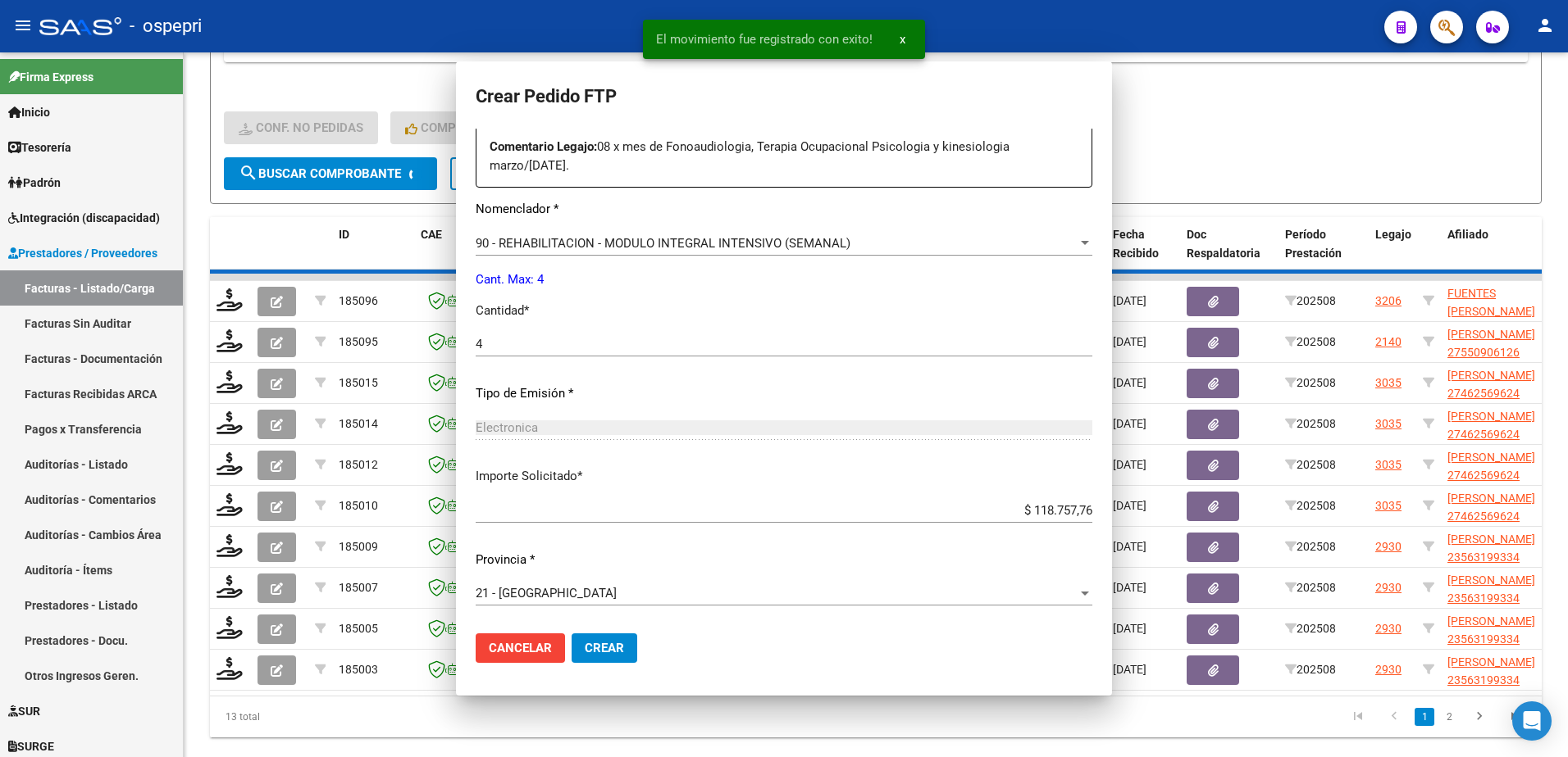
scroll to position [531, 0]
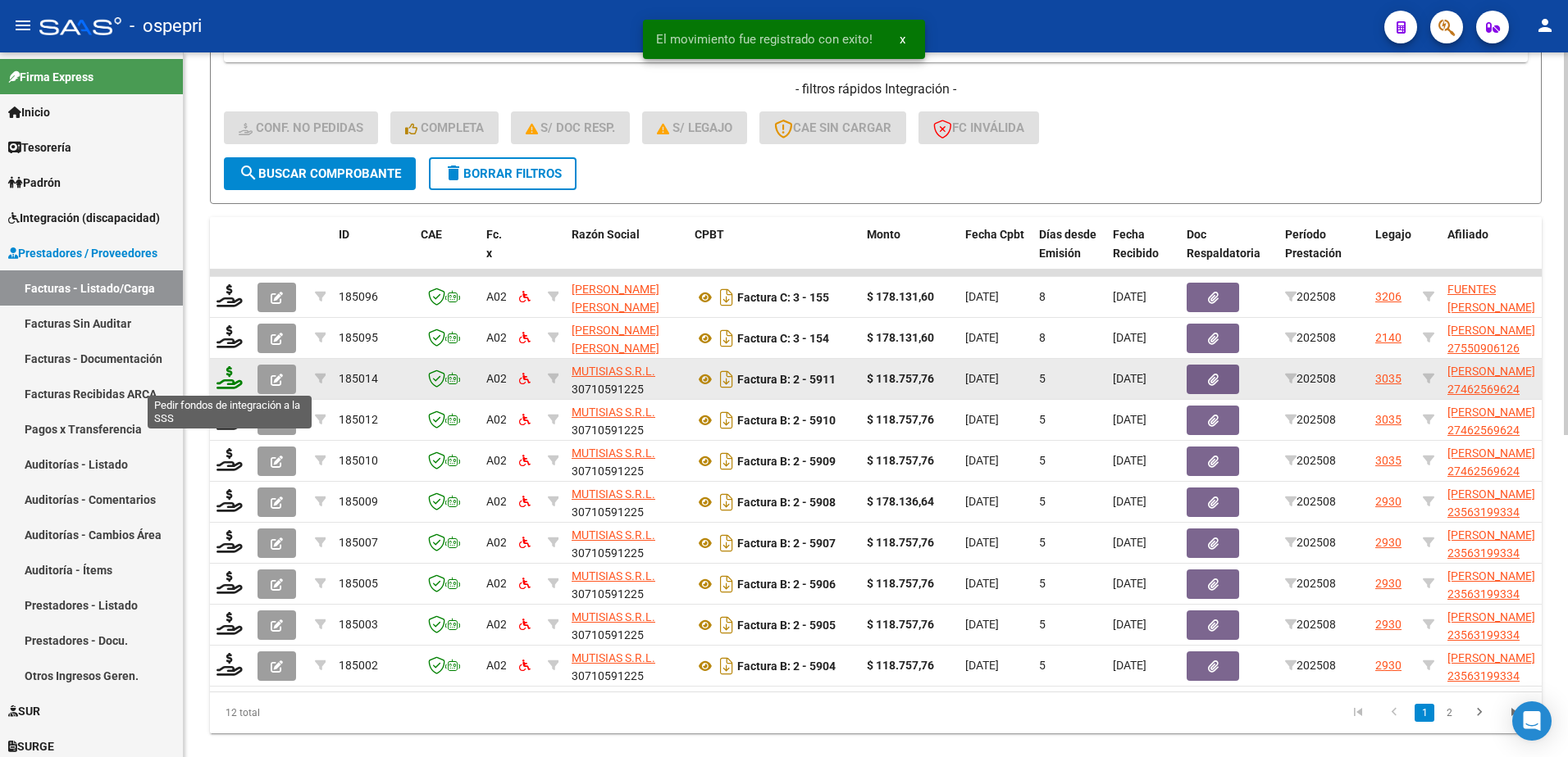
click at [227, 389] on icon at bounding box center [229, 378] width 26 height 23
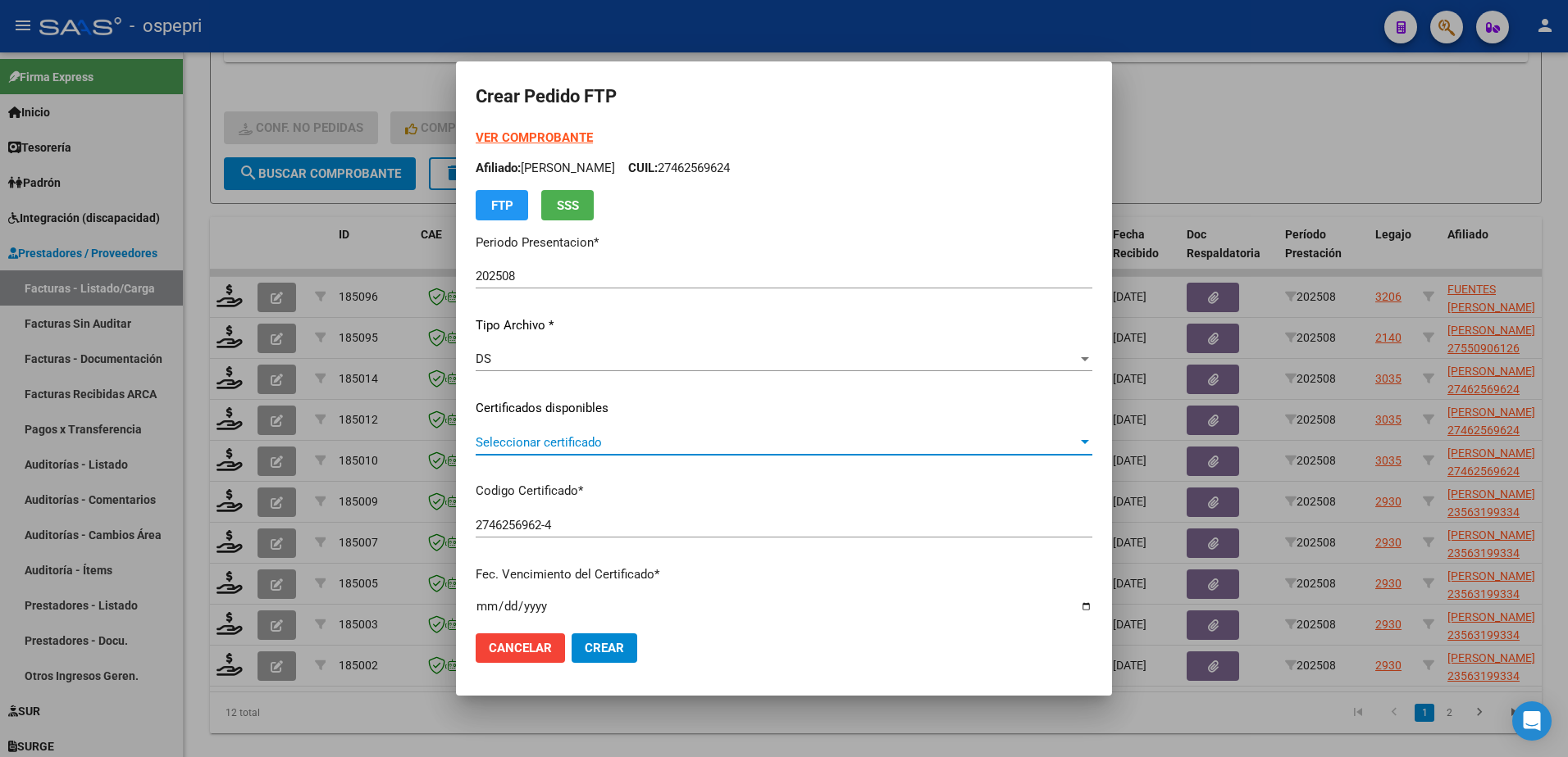
click at [545, 439] on span "Seleccionar certificado" at bounding box center [777, 442] width 602 height 14
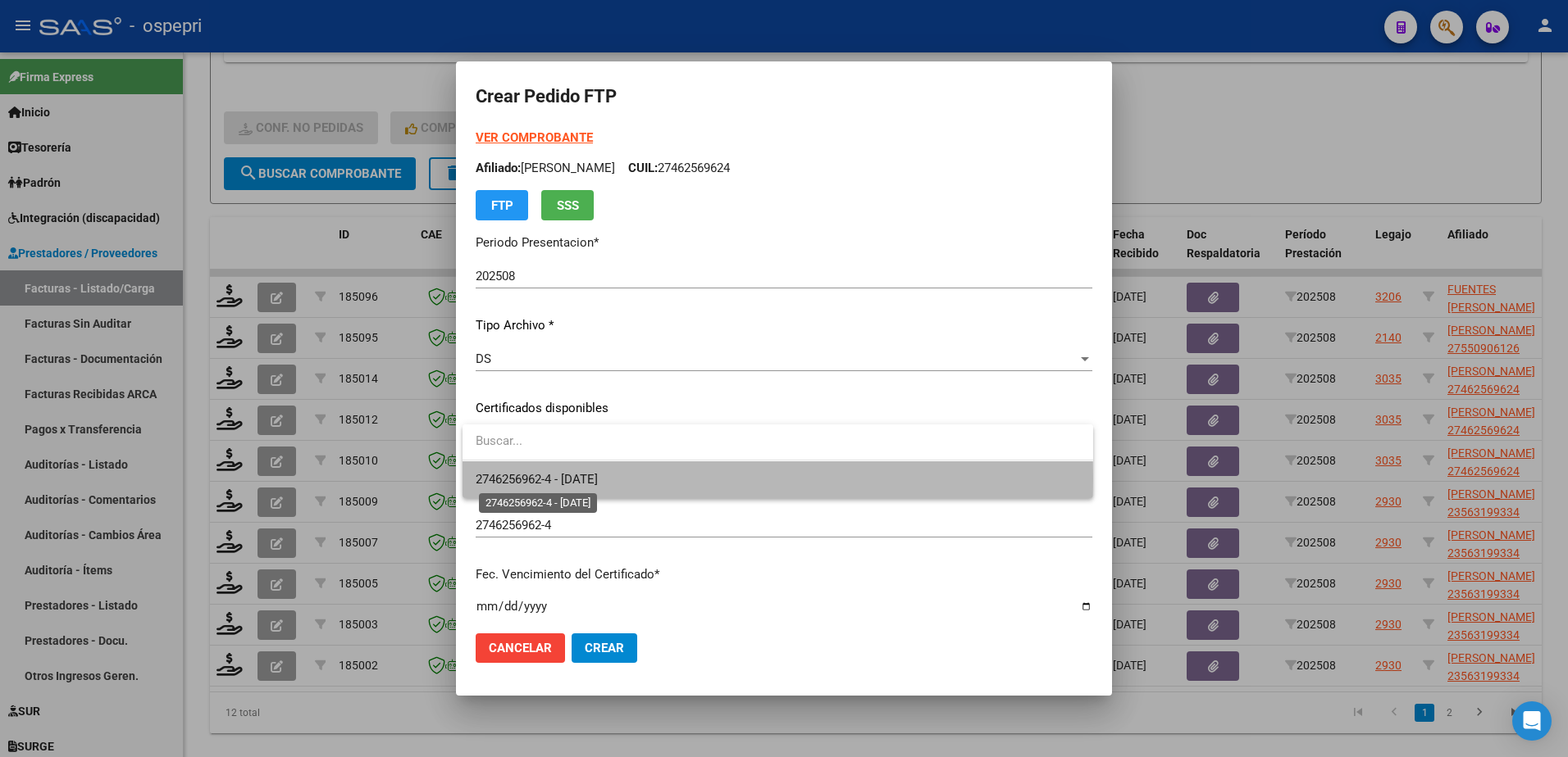
click at [576, 479] on span "2746256962-4 - 2026-11-10" at bounding box center [537, 479] width 123 height 14
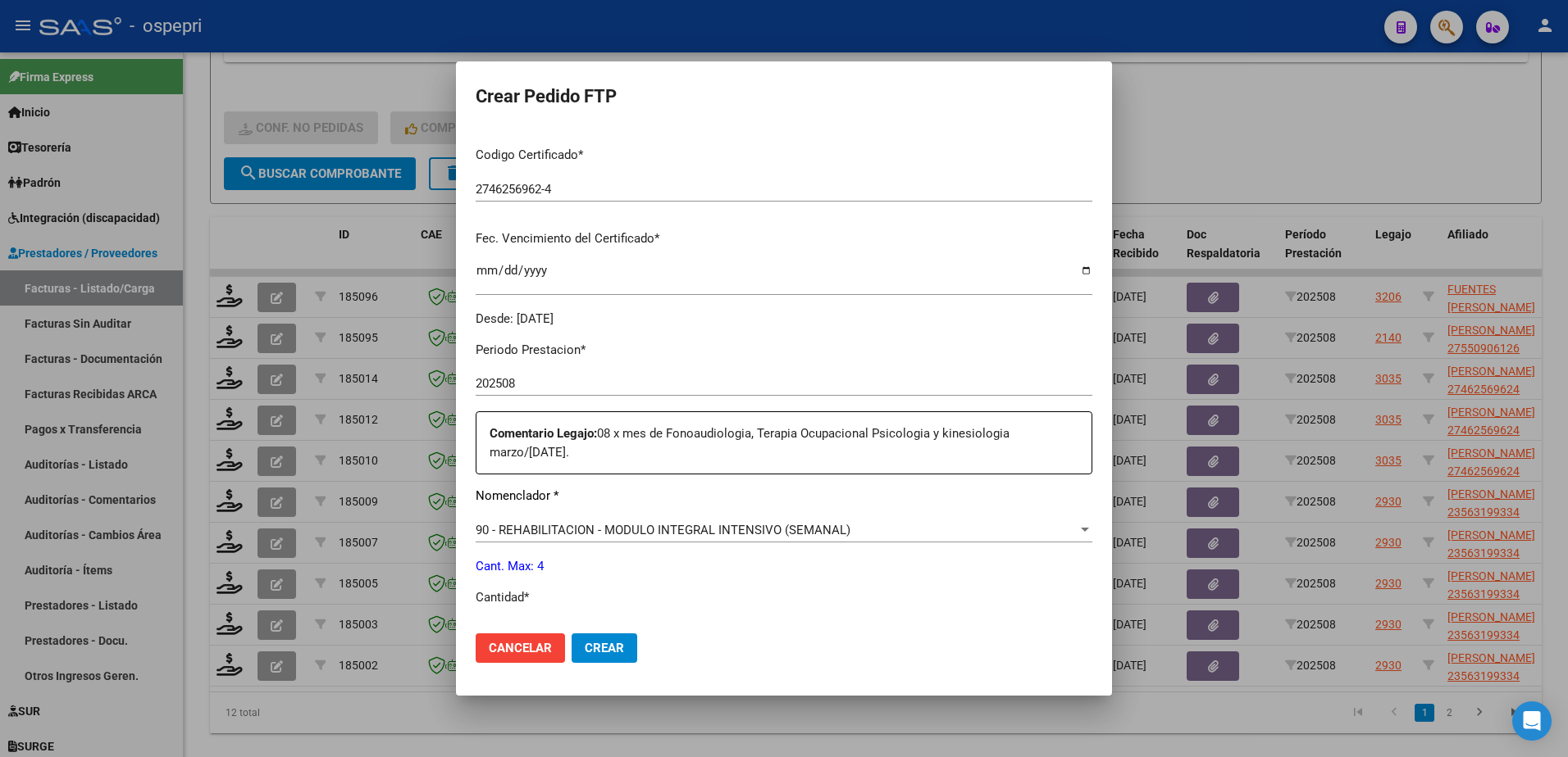
scroll to position [410, 0]
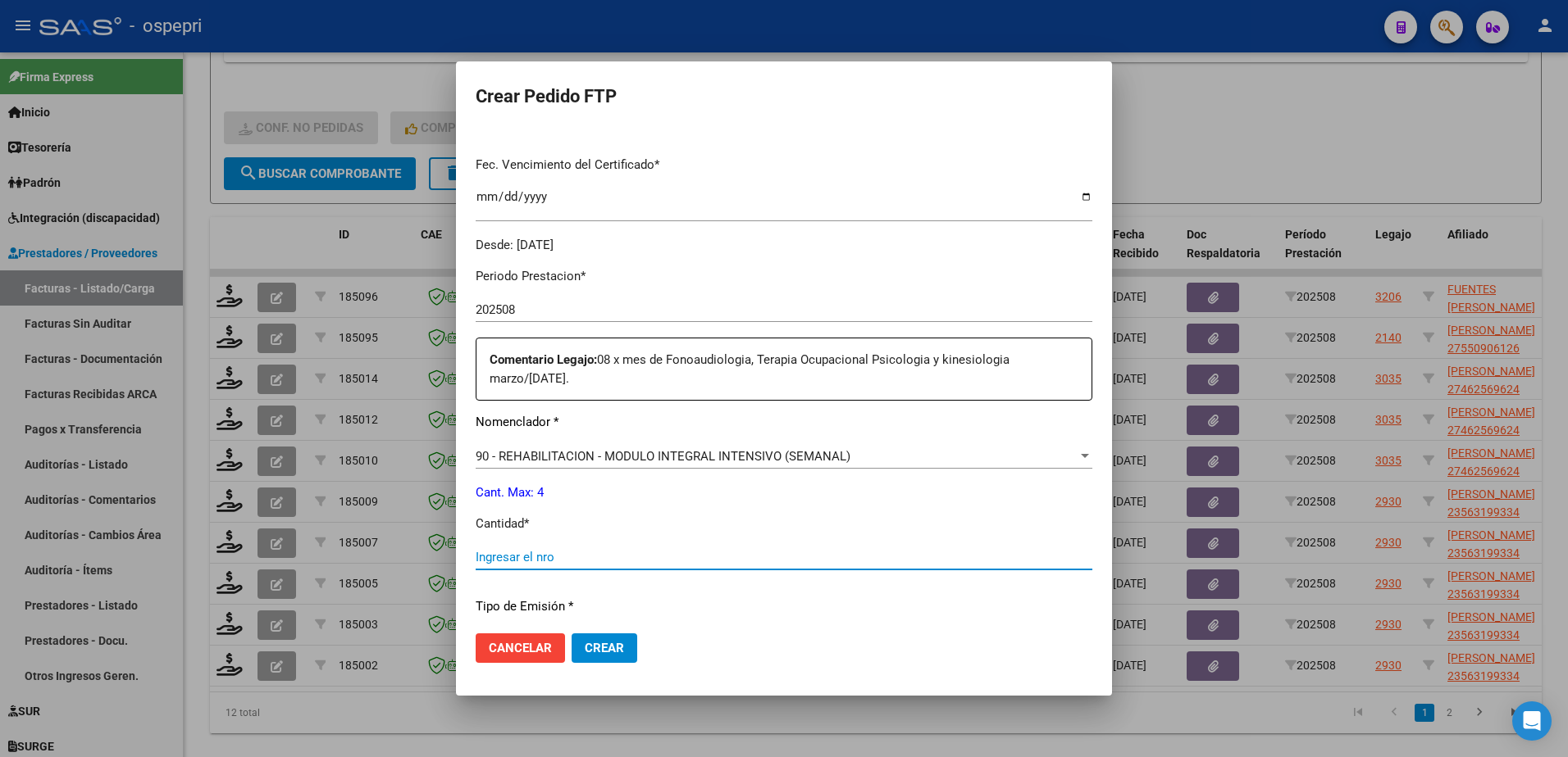
click at [590, 557] on input "Ingresar el nro" at bounding box center [784, 557] width 617 height 14
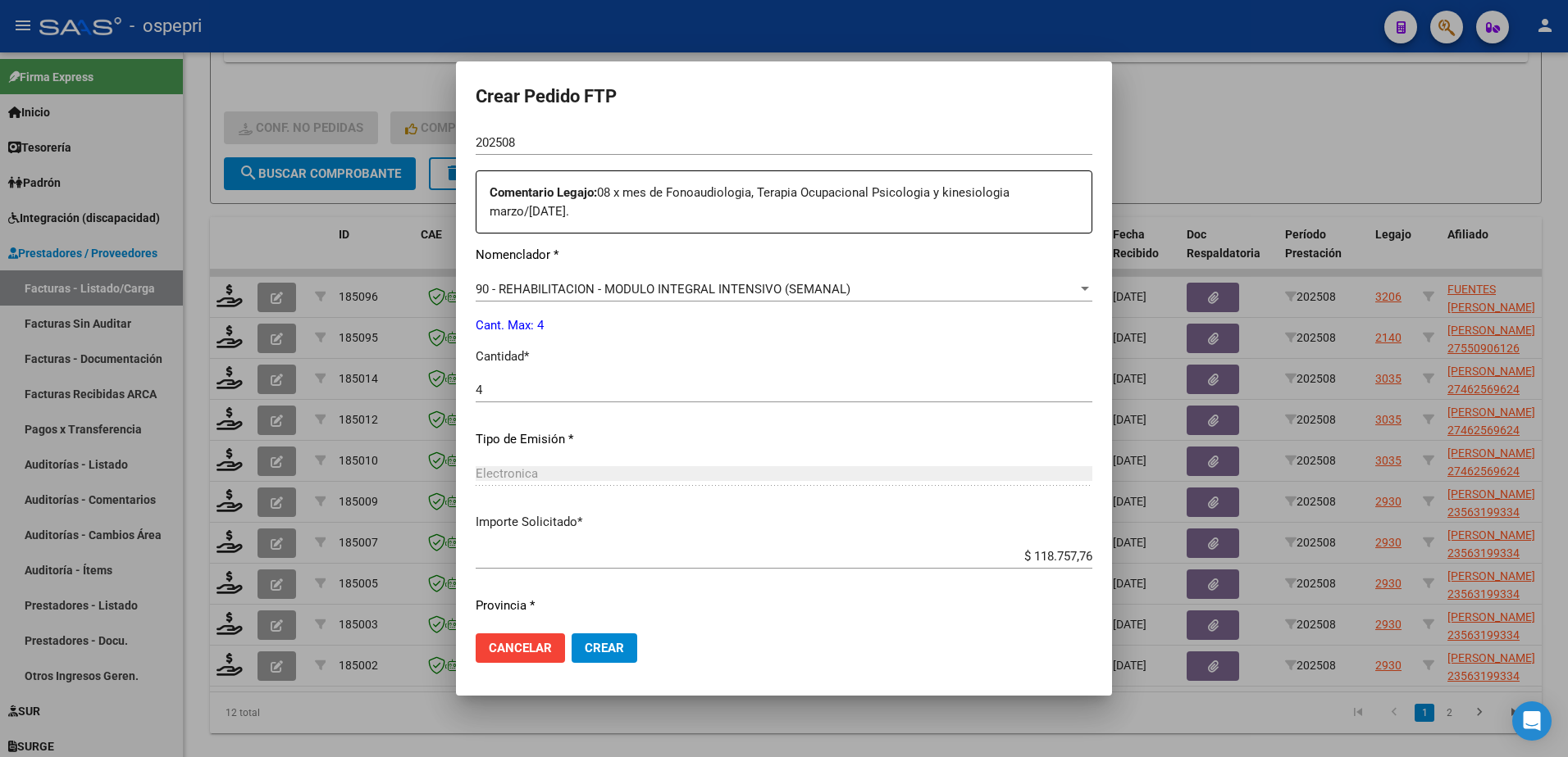
scroll to position [623, 0]
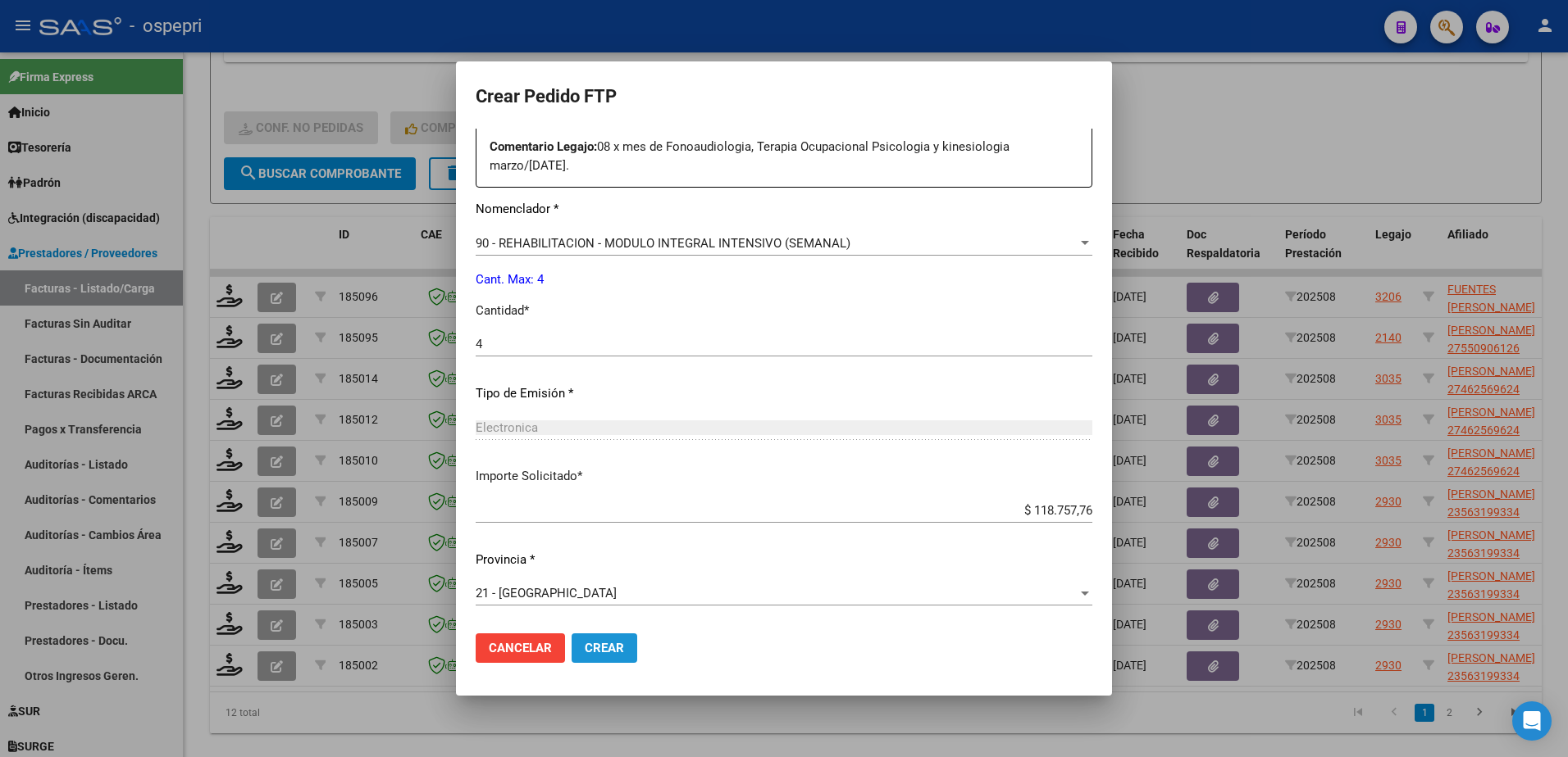
click at [602, 645] on span "Crear" at bounding box center [604, 648] width 40 height 14
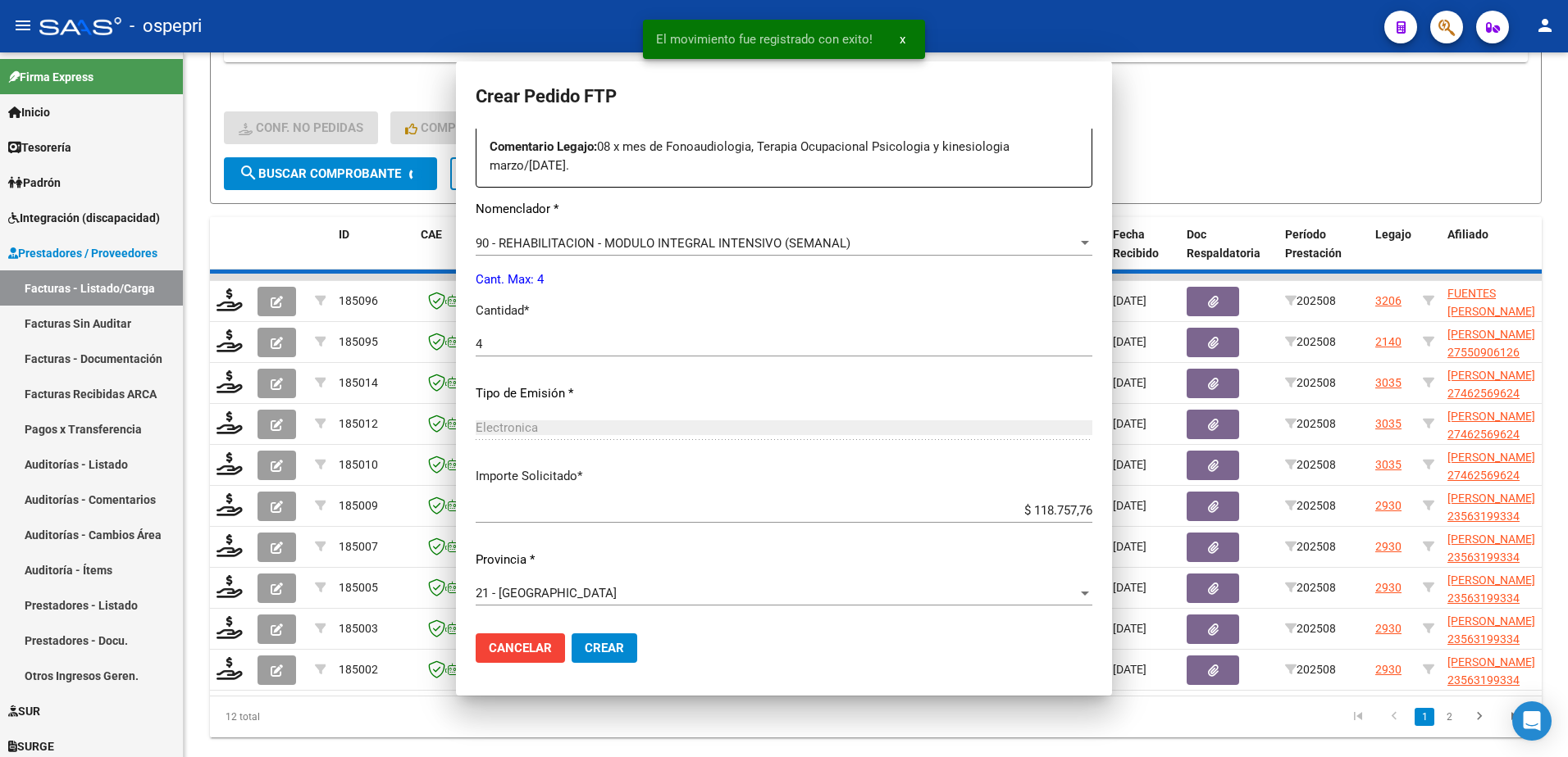
scroll to position [531, 0]
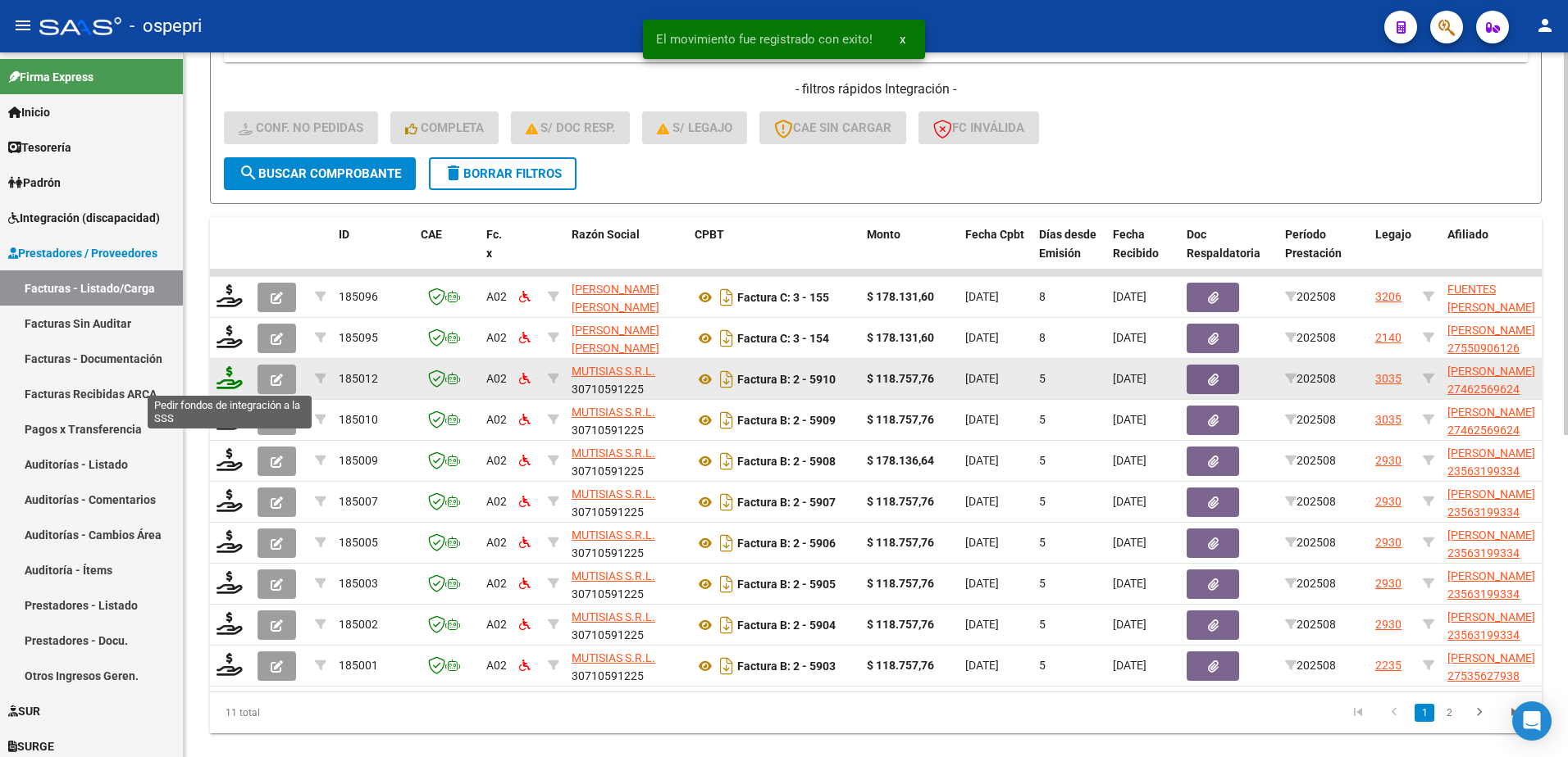
click at [231, 385] on icon at bounding box center [229, 378] width 26 height 23
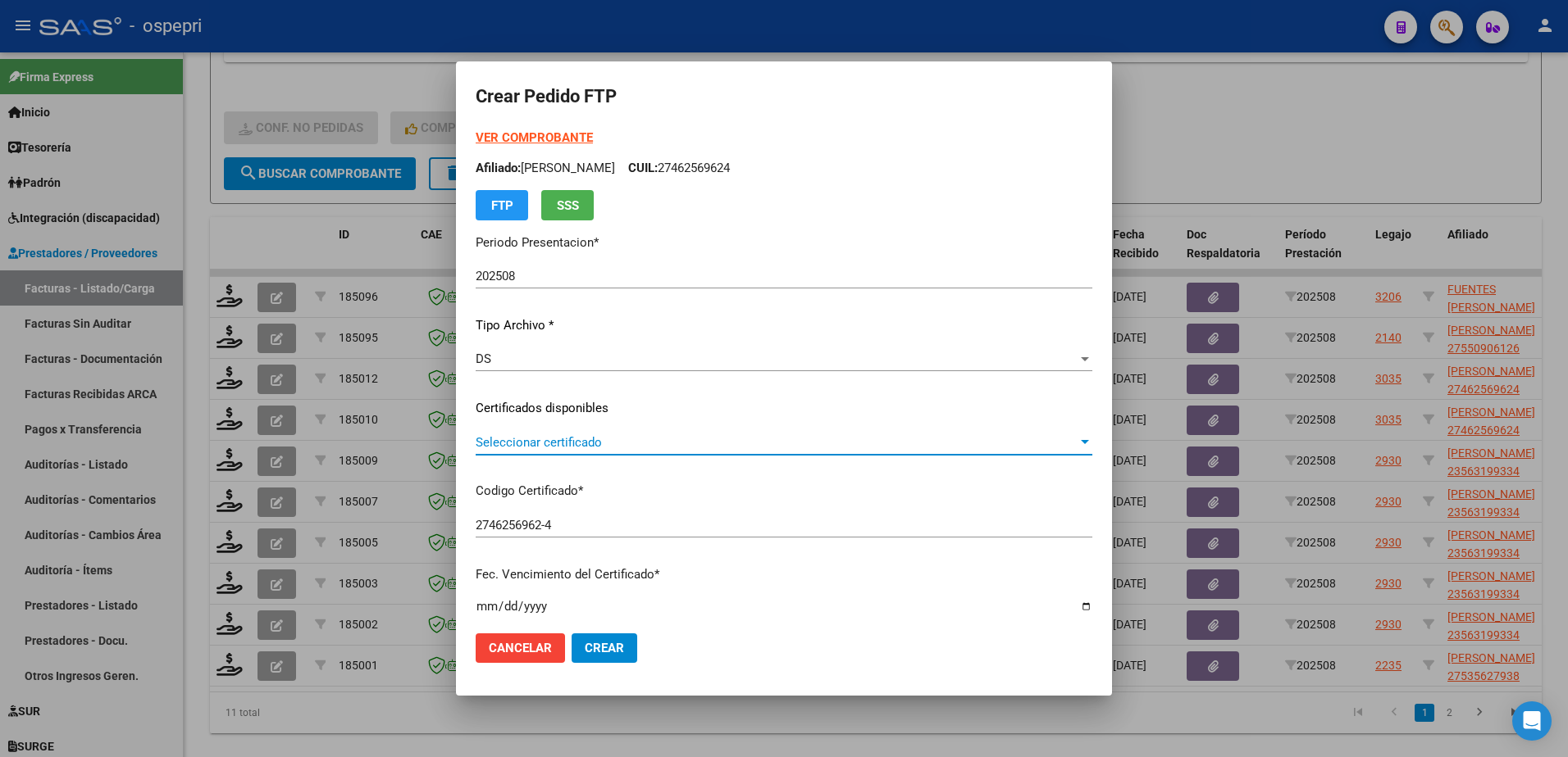
click at [573, 438] on span "Seleccionar certificado" at bounding box center [777, 442] width 602 height 14
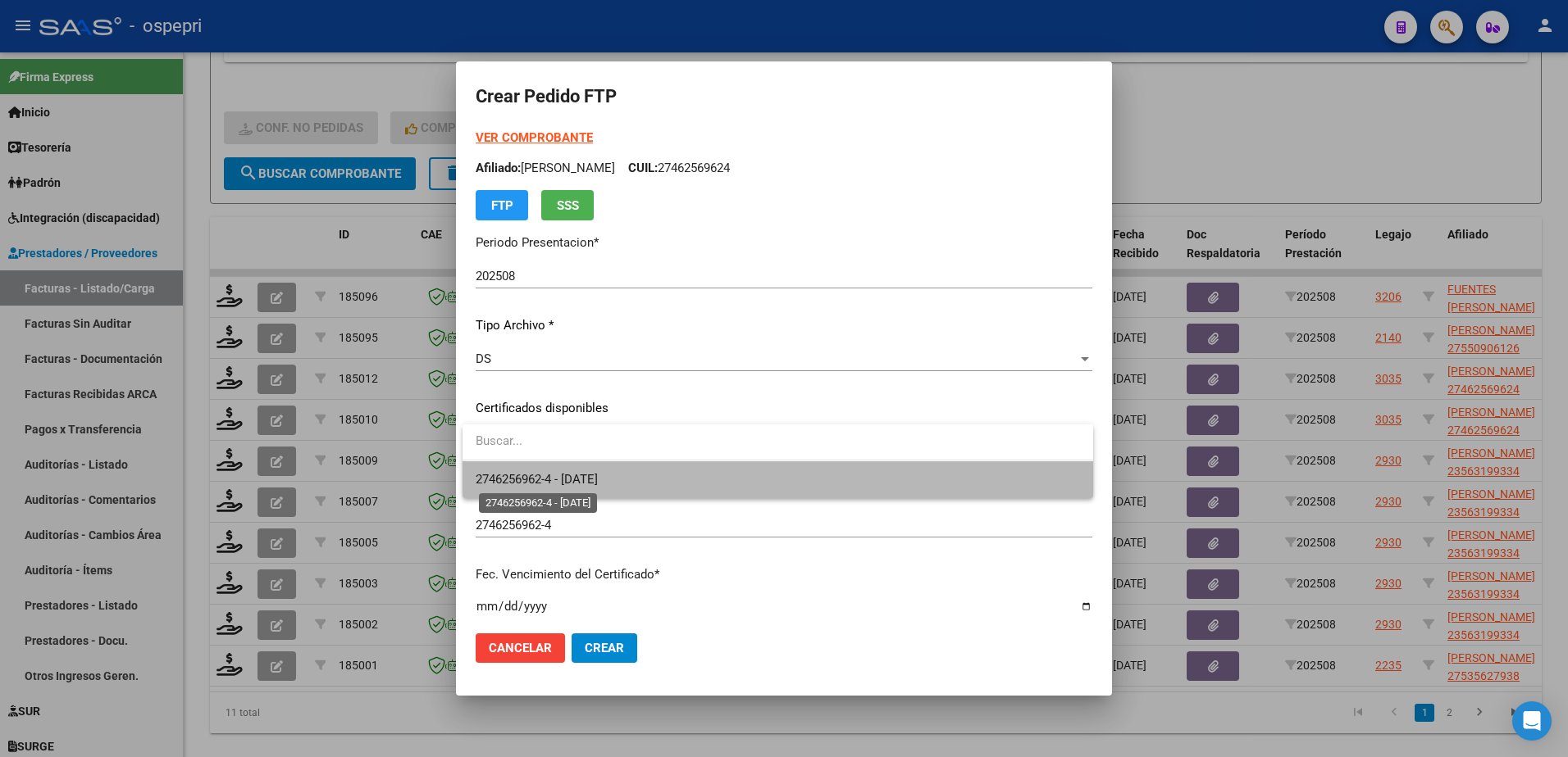
click at [598, 478] on span "2746256962-4 - 2026-11-10" at bounding box center [537, 479] width 123 height 14
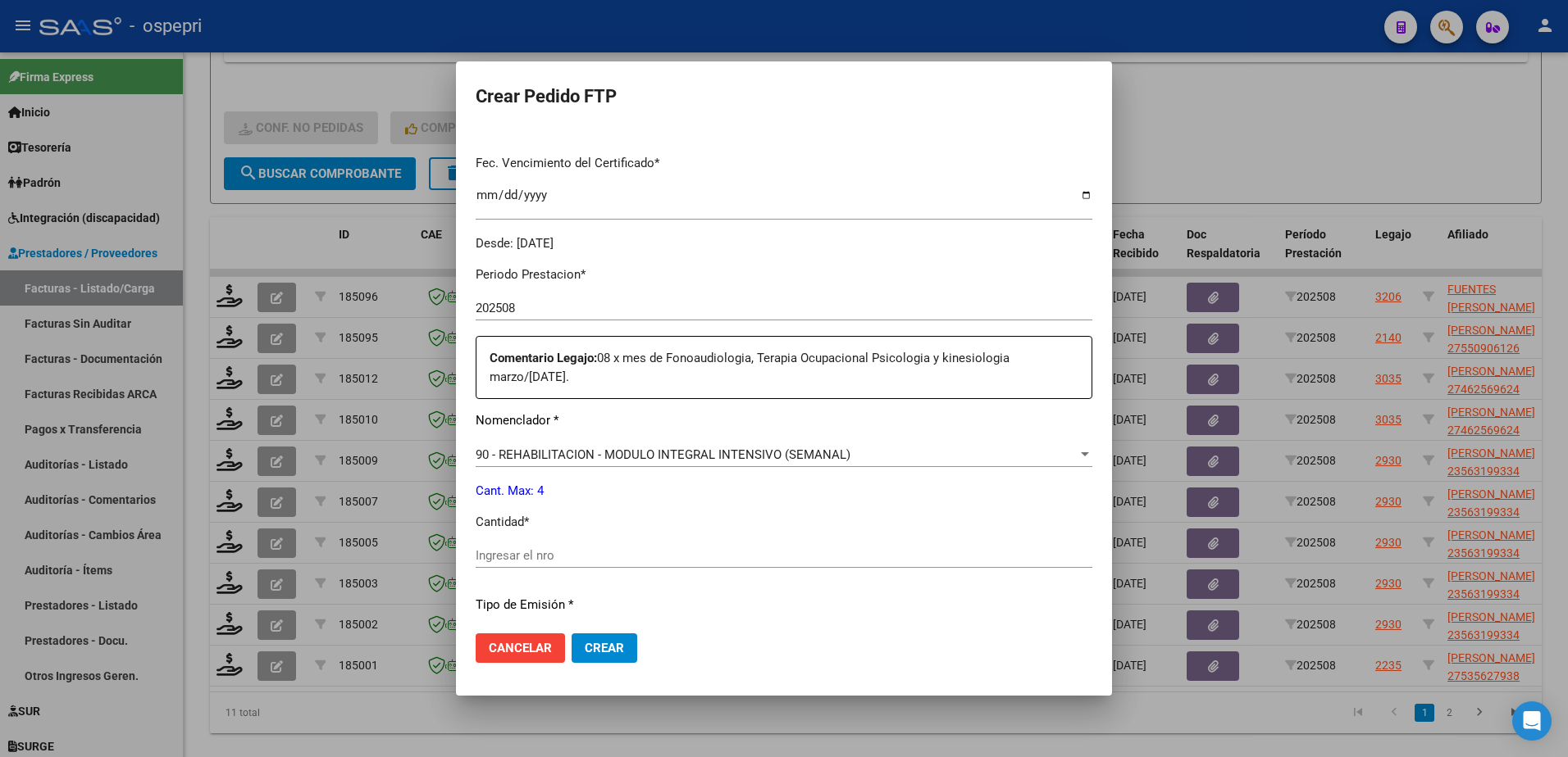
scroll to position [492, 0]
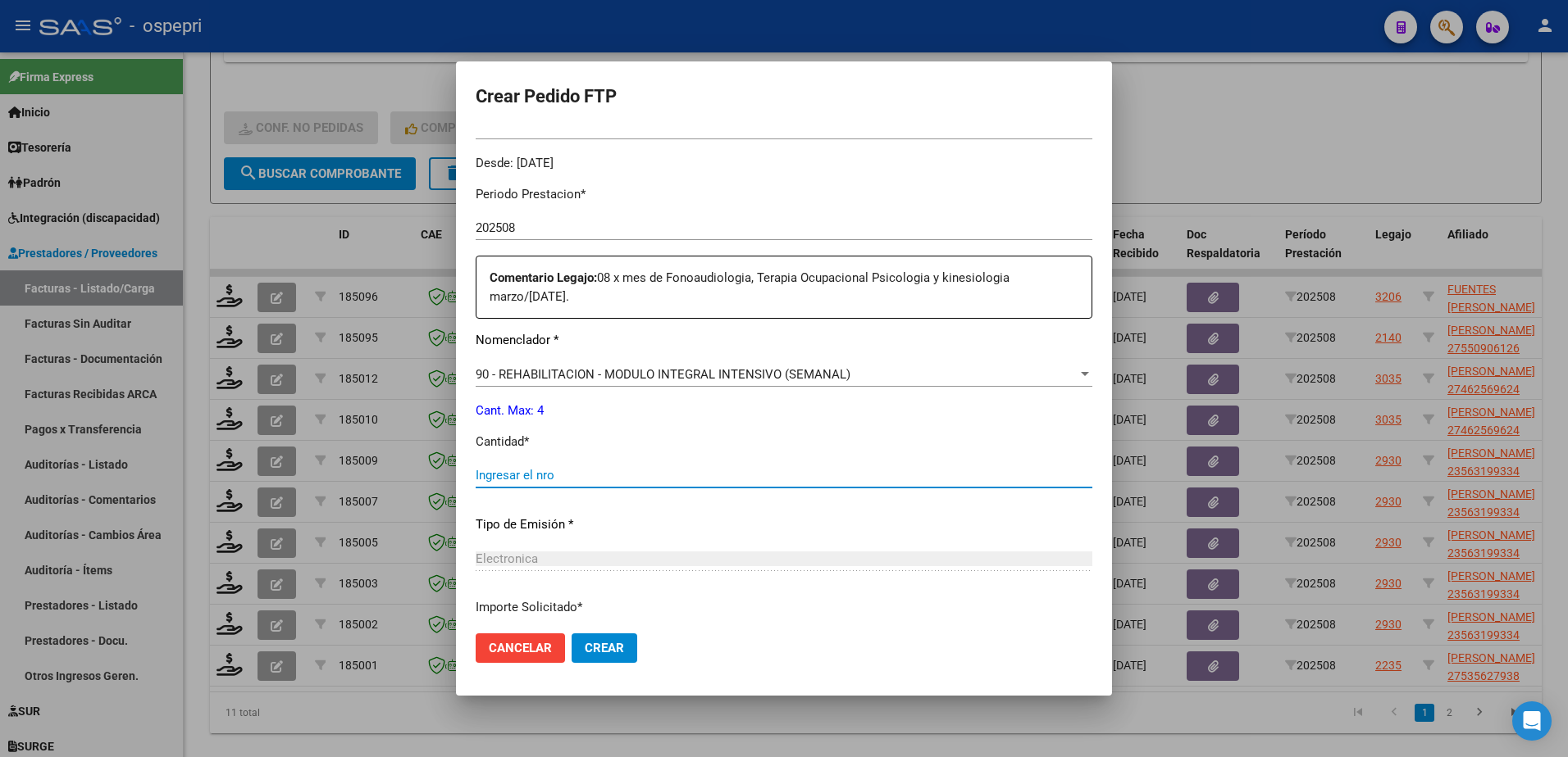
click at [562, 477] on input "Ingresar el nro" at bounding box center [784, 475] width 617 height 14
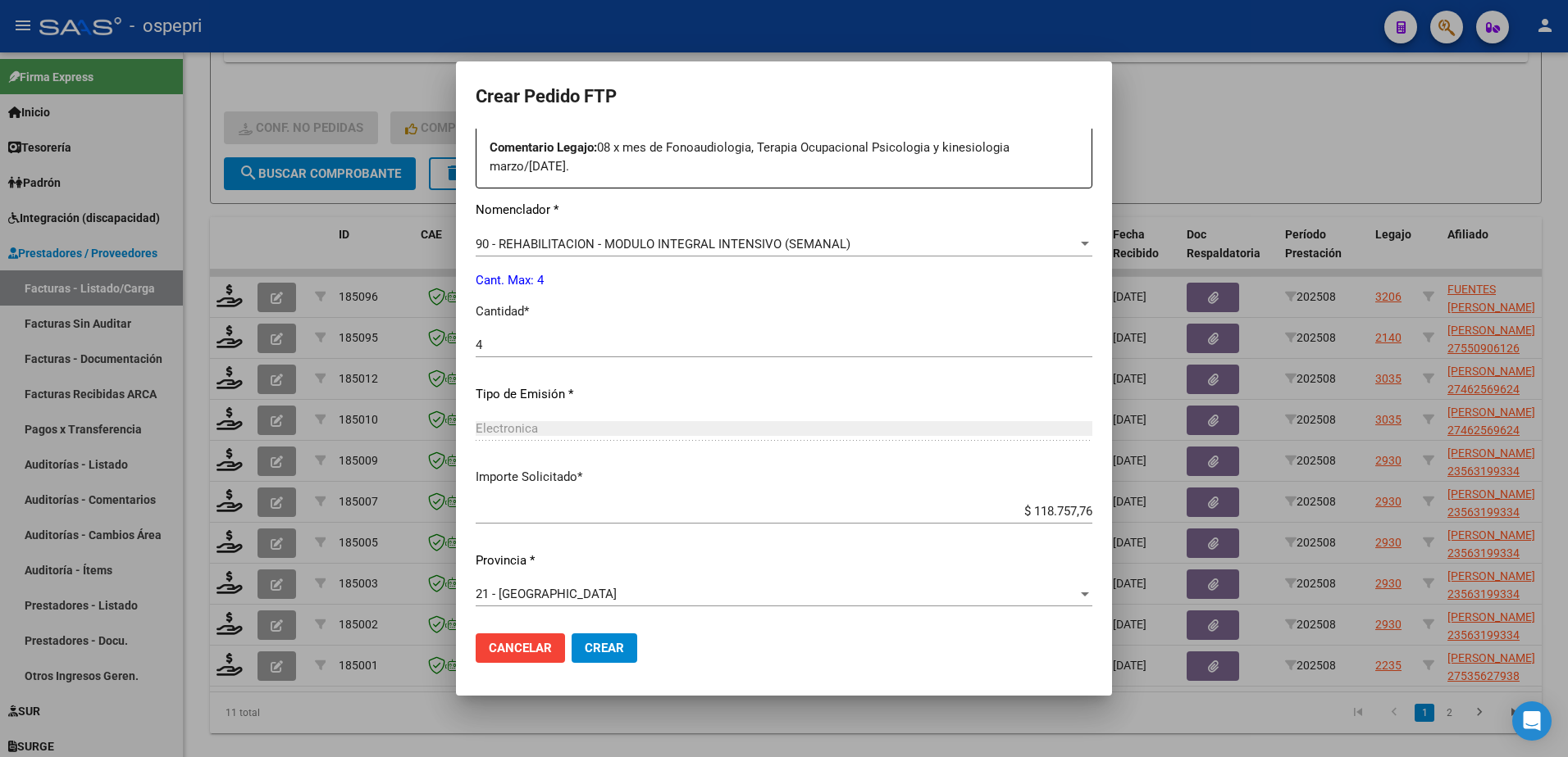
scroll to position [623, 0]
click at [606, 643] on span "Crear" at bounding box center [604, 648] width 40 height 14
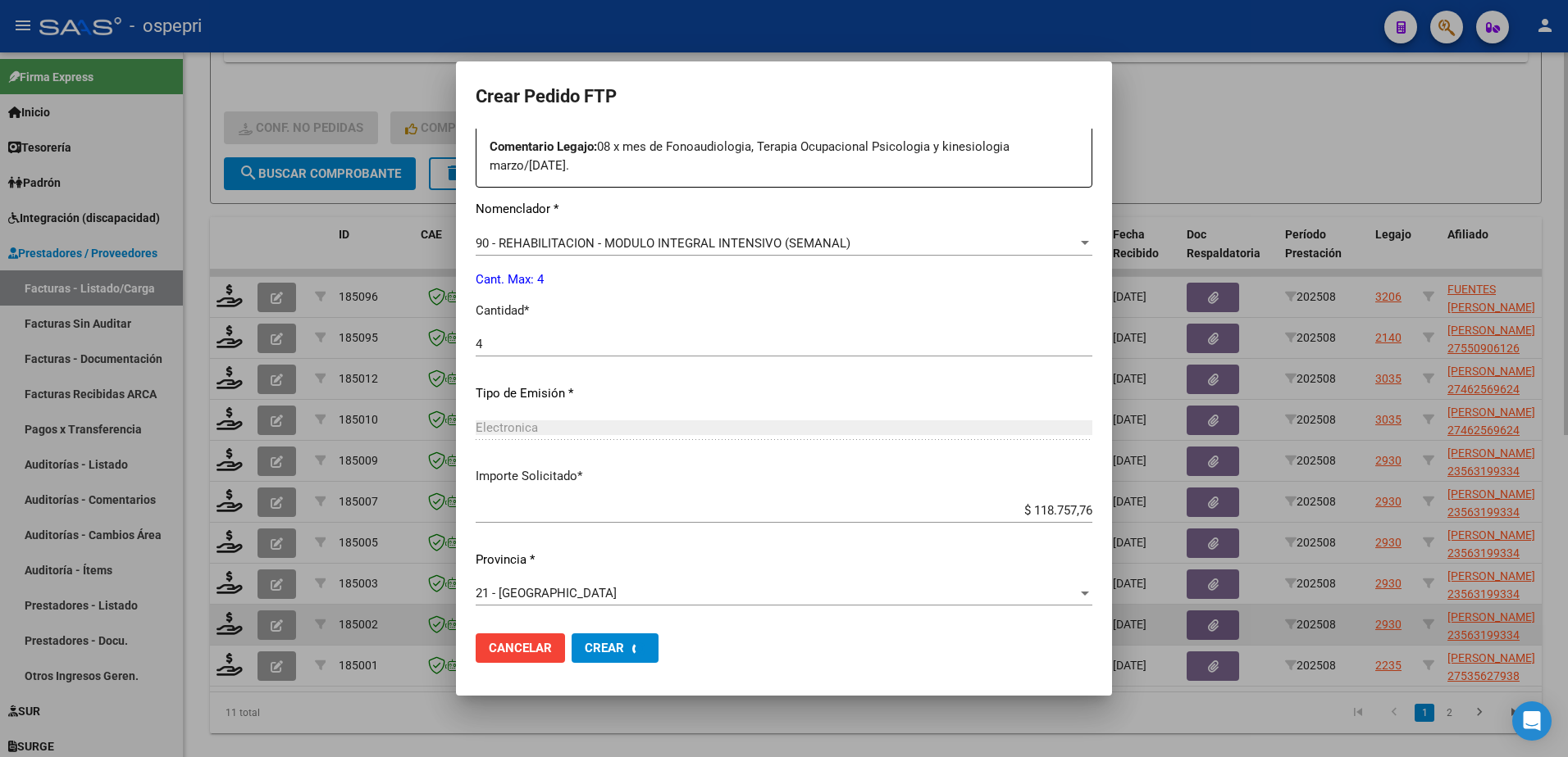
scroll to position [531, 0]
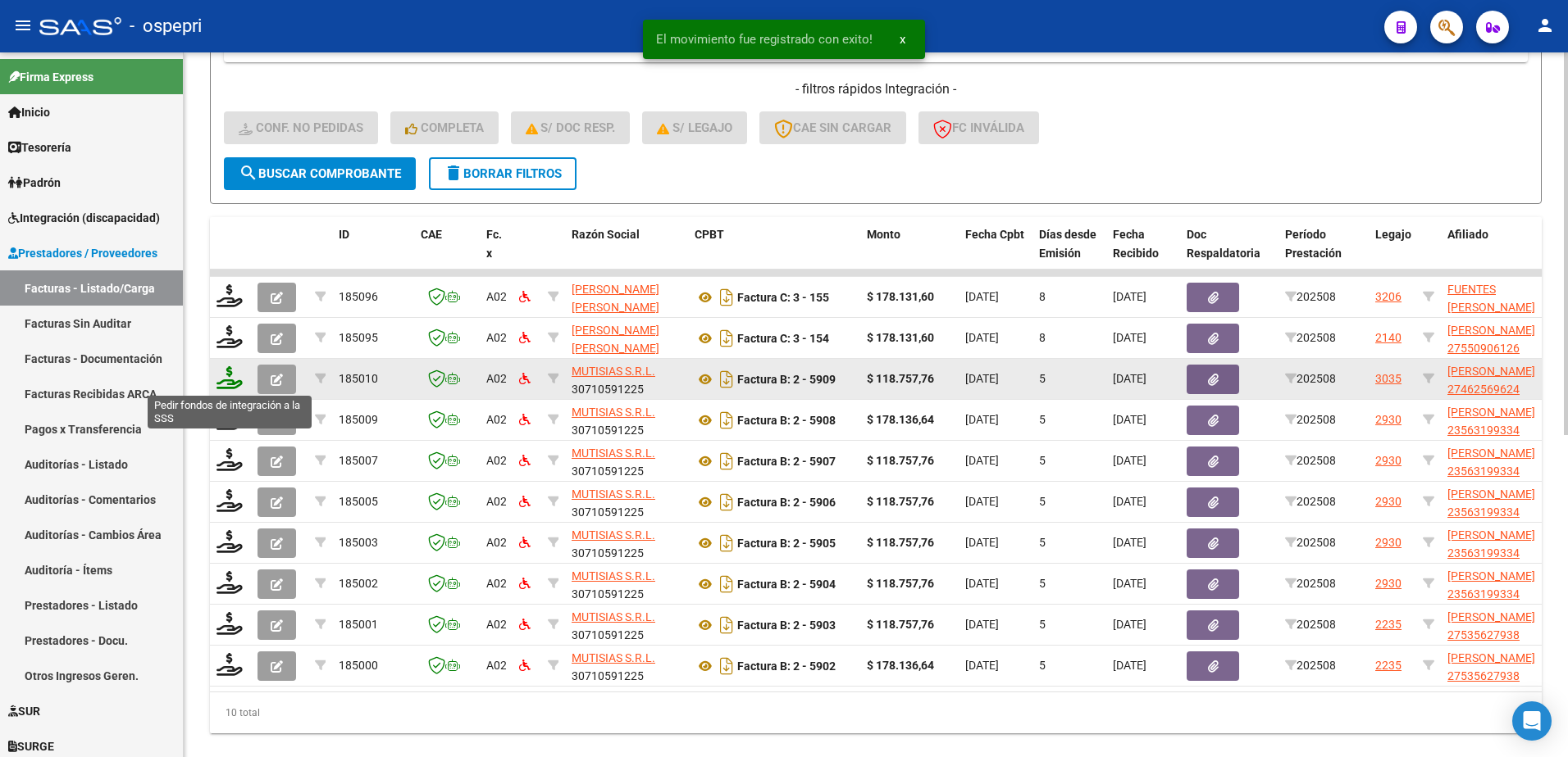
click at [224, 382] on icon at bounding box center [229, 378] width 26 height 23
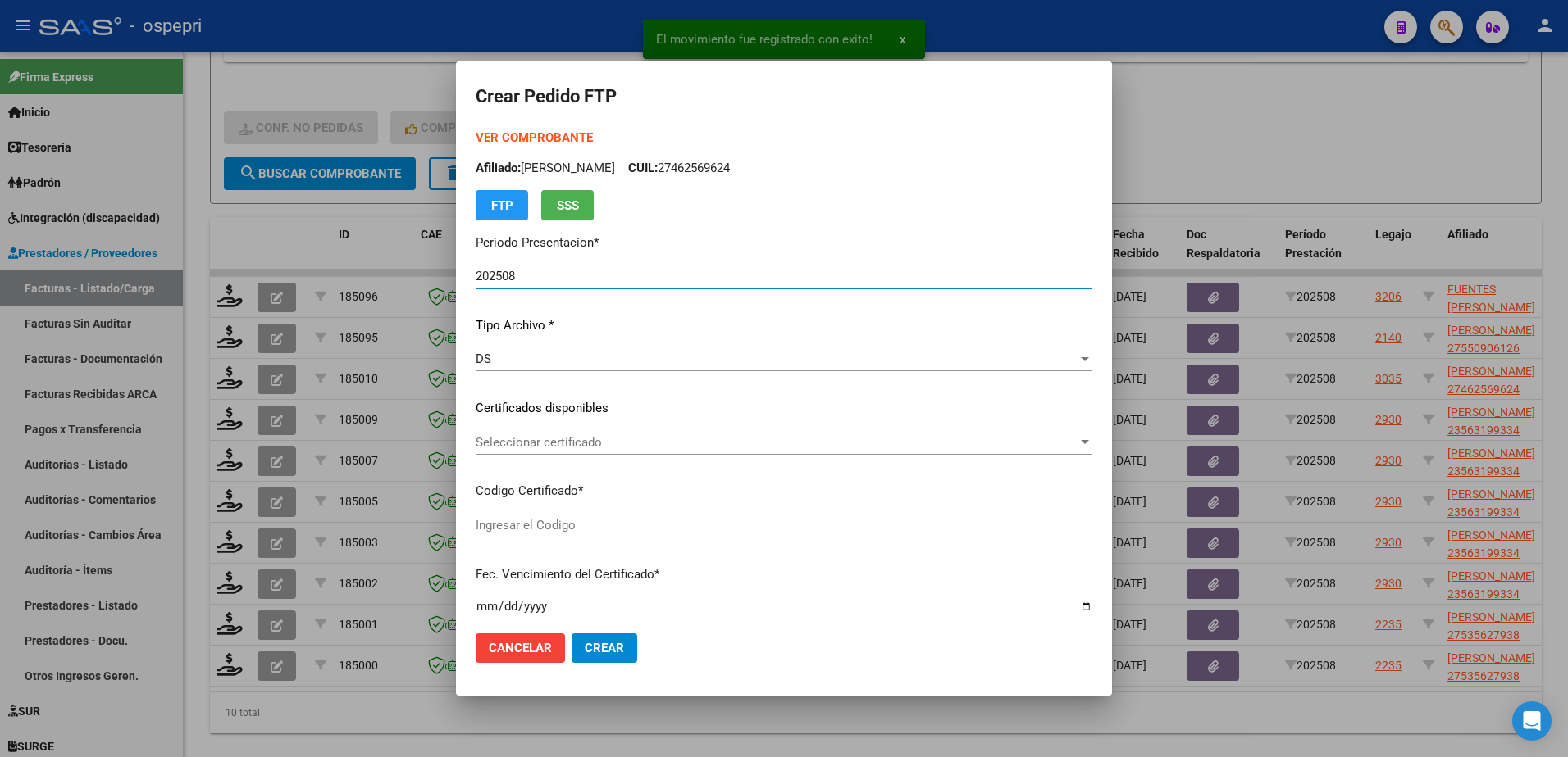
click at [546, 445] on span "Seleccionar certificado" at bounding box center [777, 442] width 602 height 14
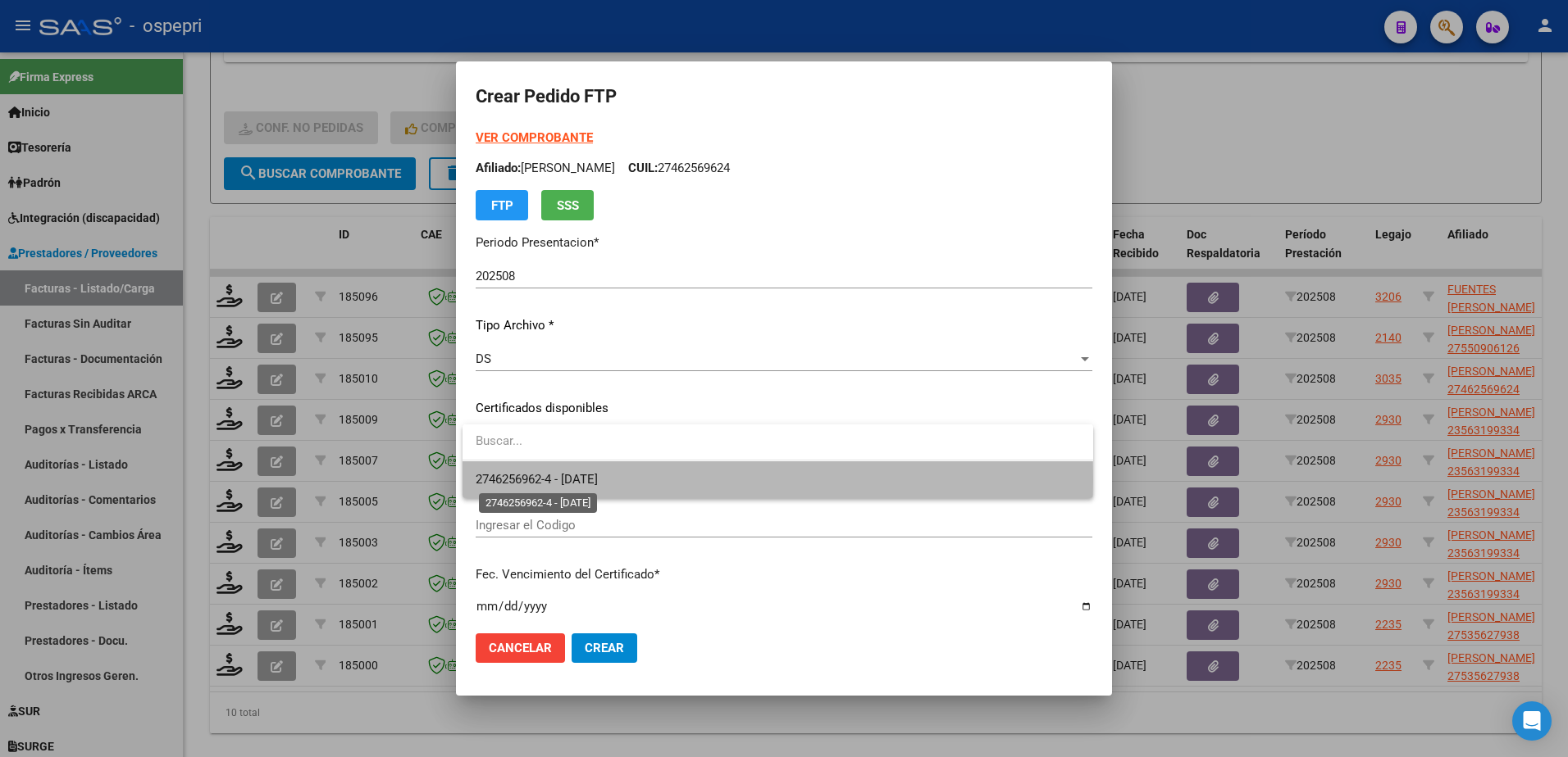
click at [574, 480] on span "2746256962-4 - 2026-11-10" at bounding box center [537, 479] width 123 height 14
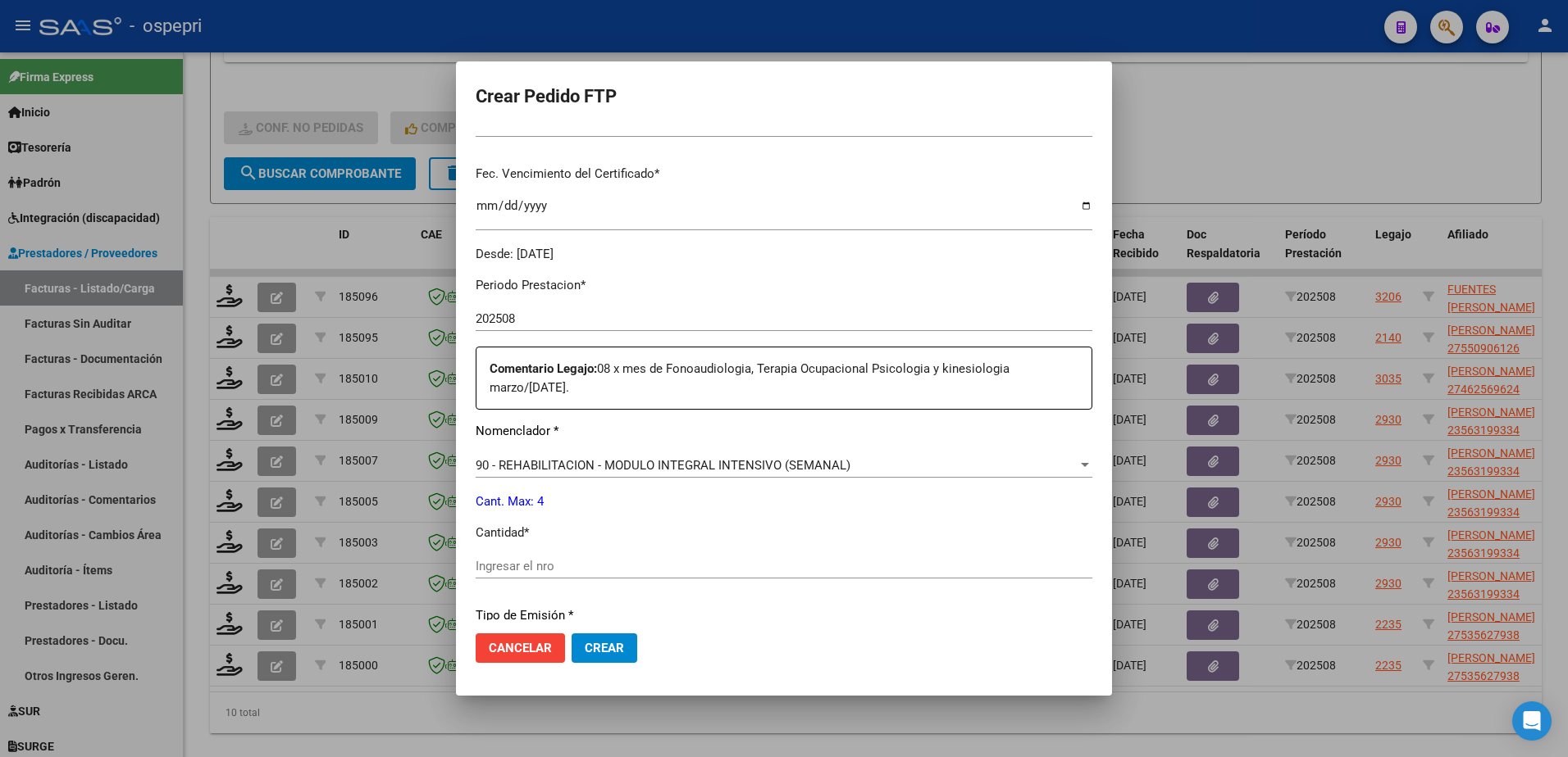
scroll to position [410, 0]
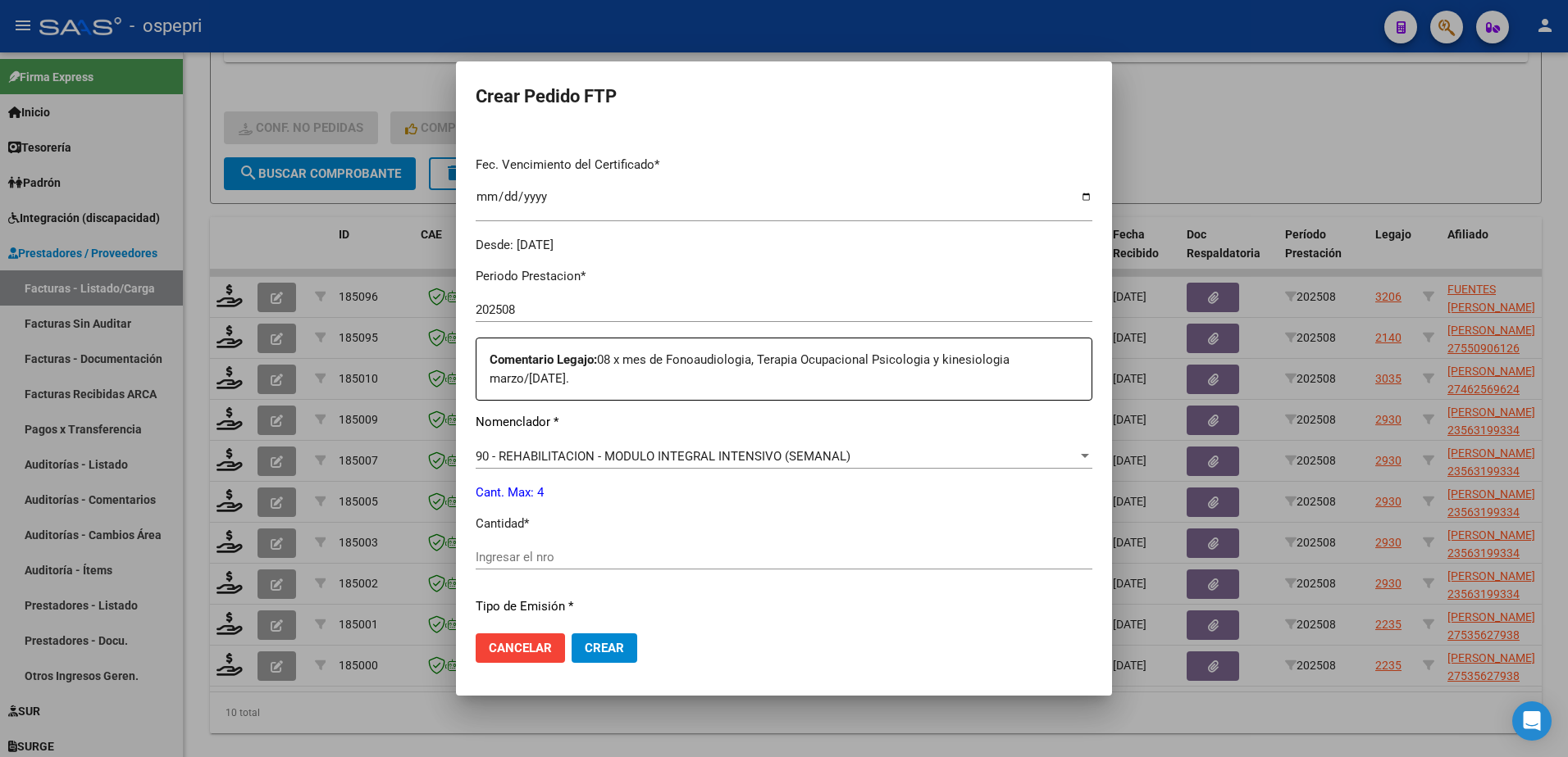
click at [570, 549] on div "Ingresar el nro" at bounding box center [784, 557] width 617 height 25
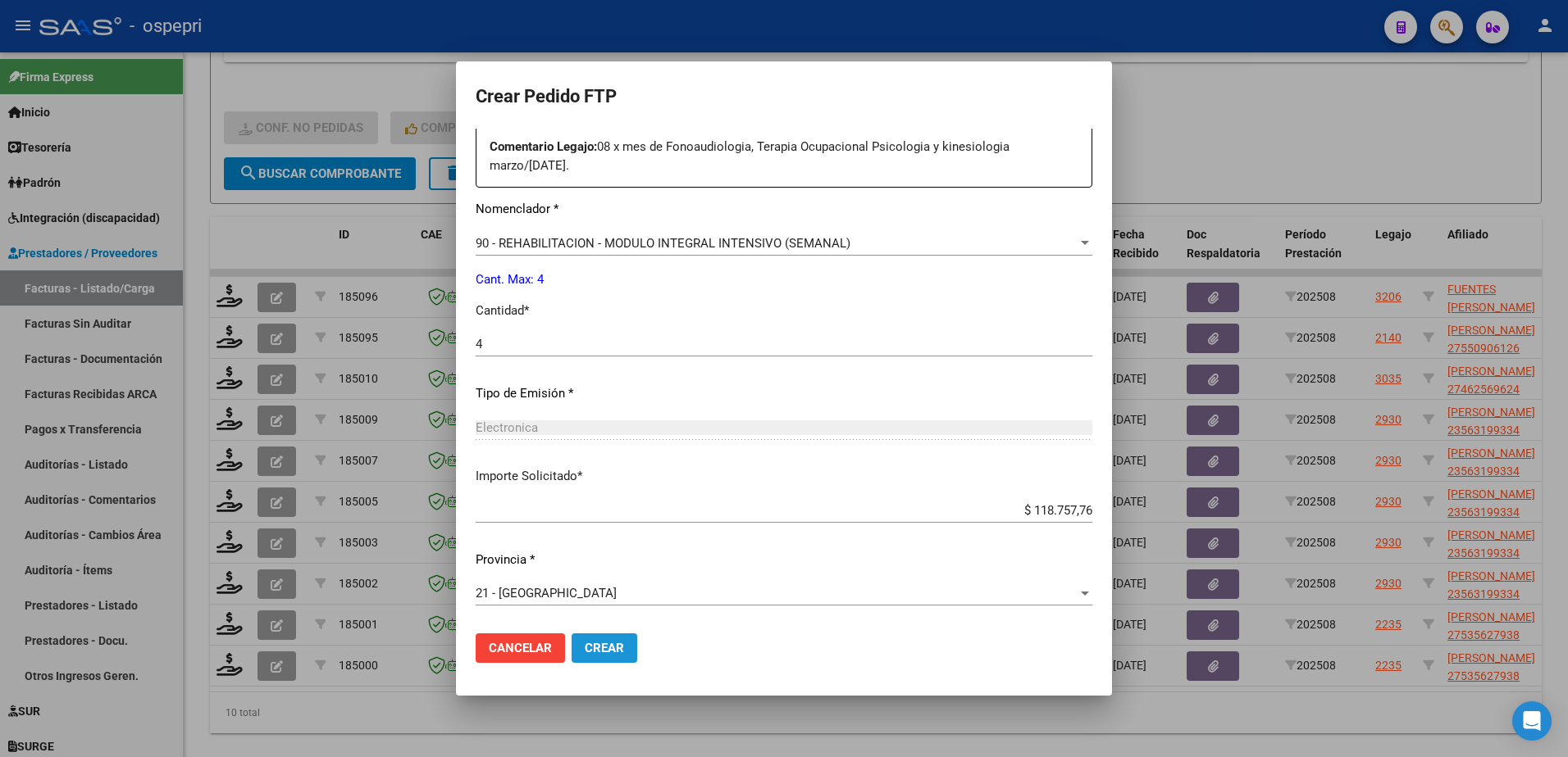
click at [602, 647] on span "Crear" at bounding box center [604, 648] width 40 height 14
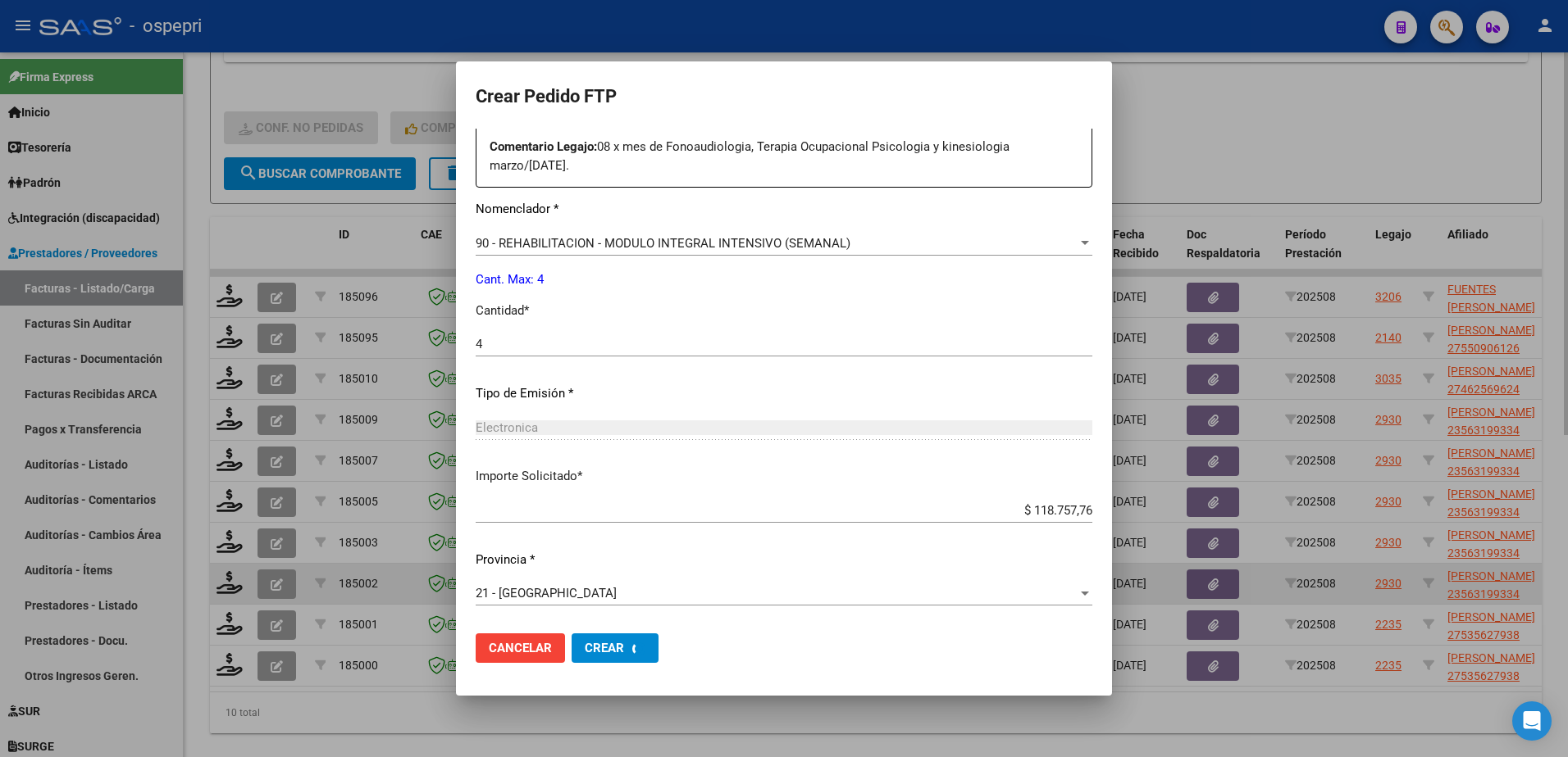
scroll to position [0, 0]
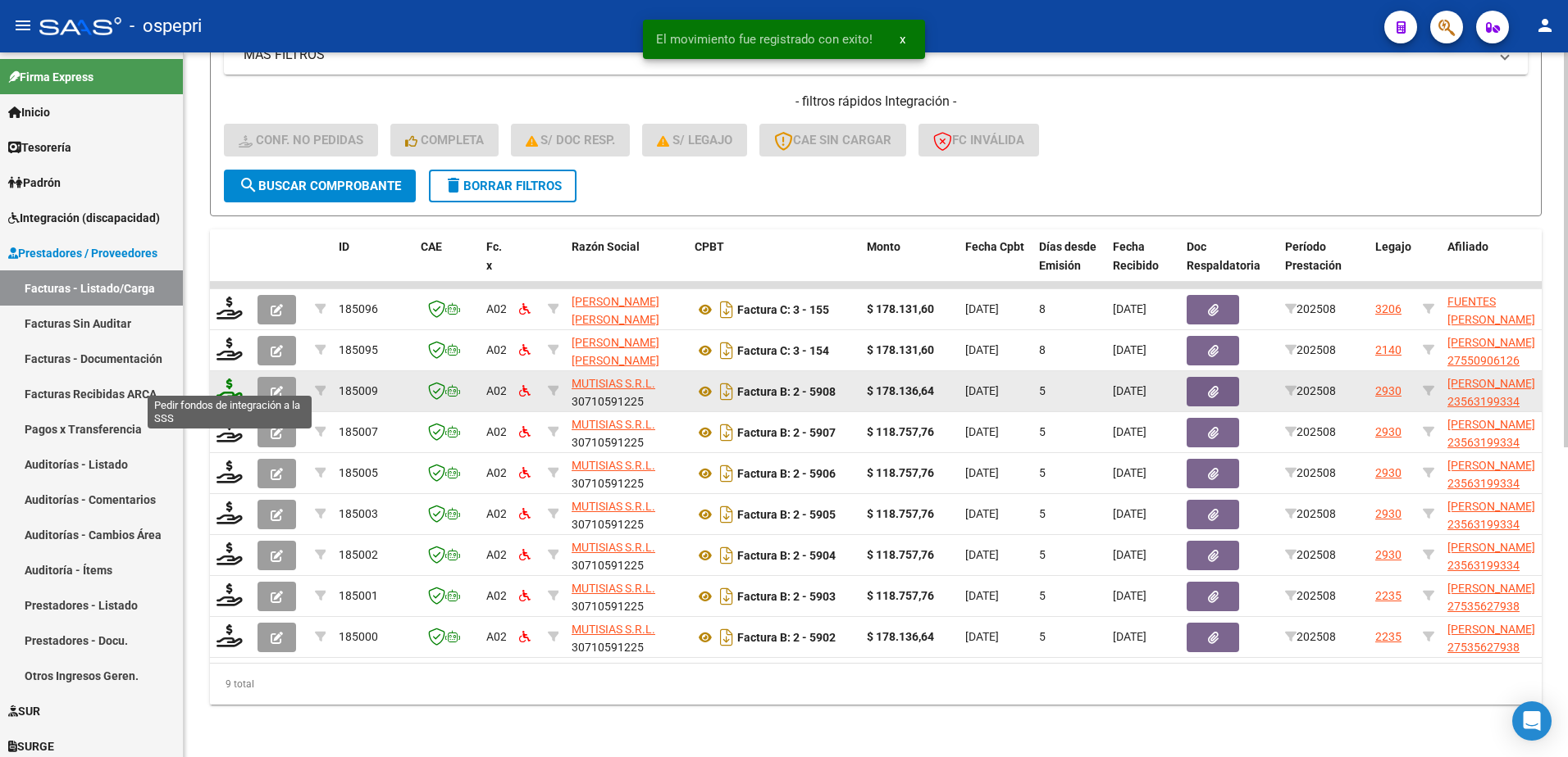
click at [233, 383] on icon at bounding box center [229, 389] width 26 height 23
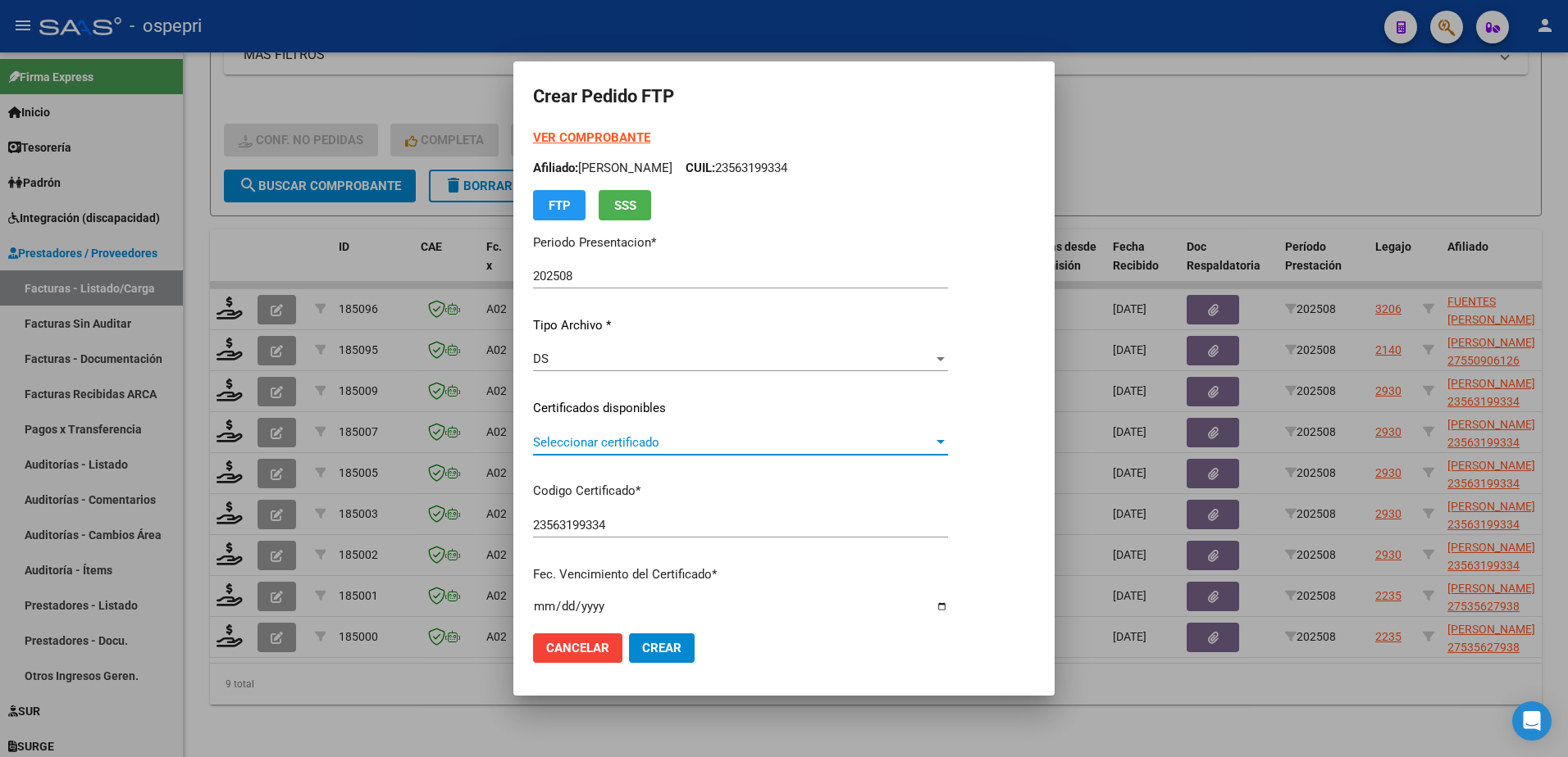
click at [607, 445] on span "Seleccionar certificado" at bounding box center [733, 442] width 400 height 14
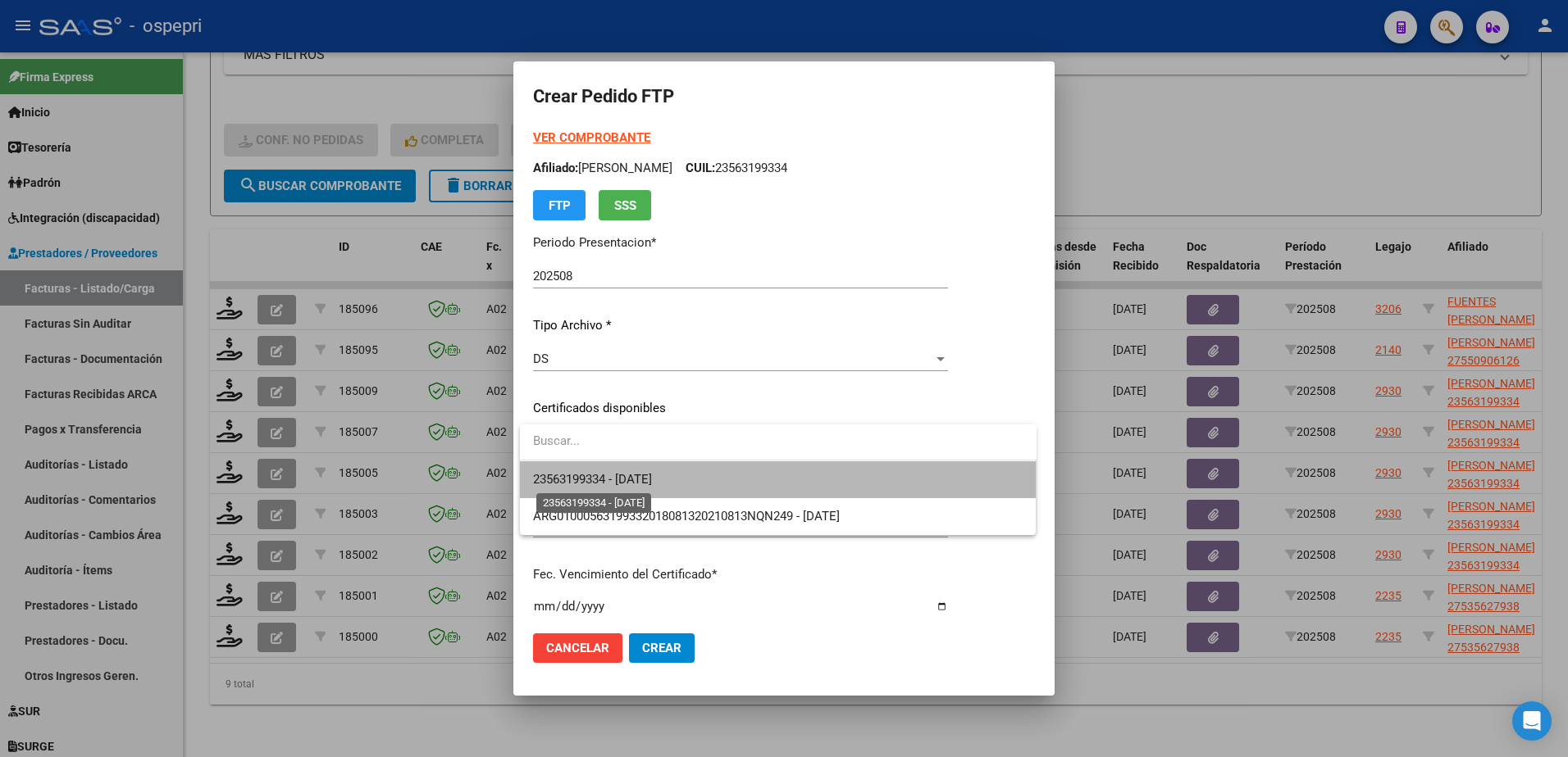
click at [627, 482] on span "23563199334 - 2027-08-24" at bounding box center [593, 479] width 119 height 14
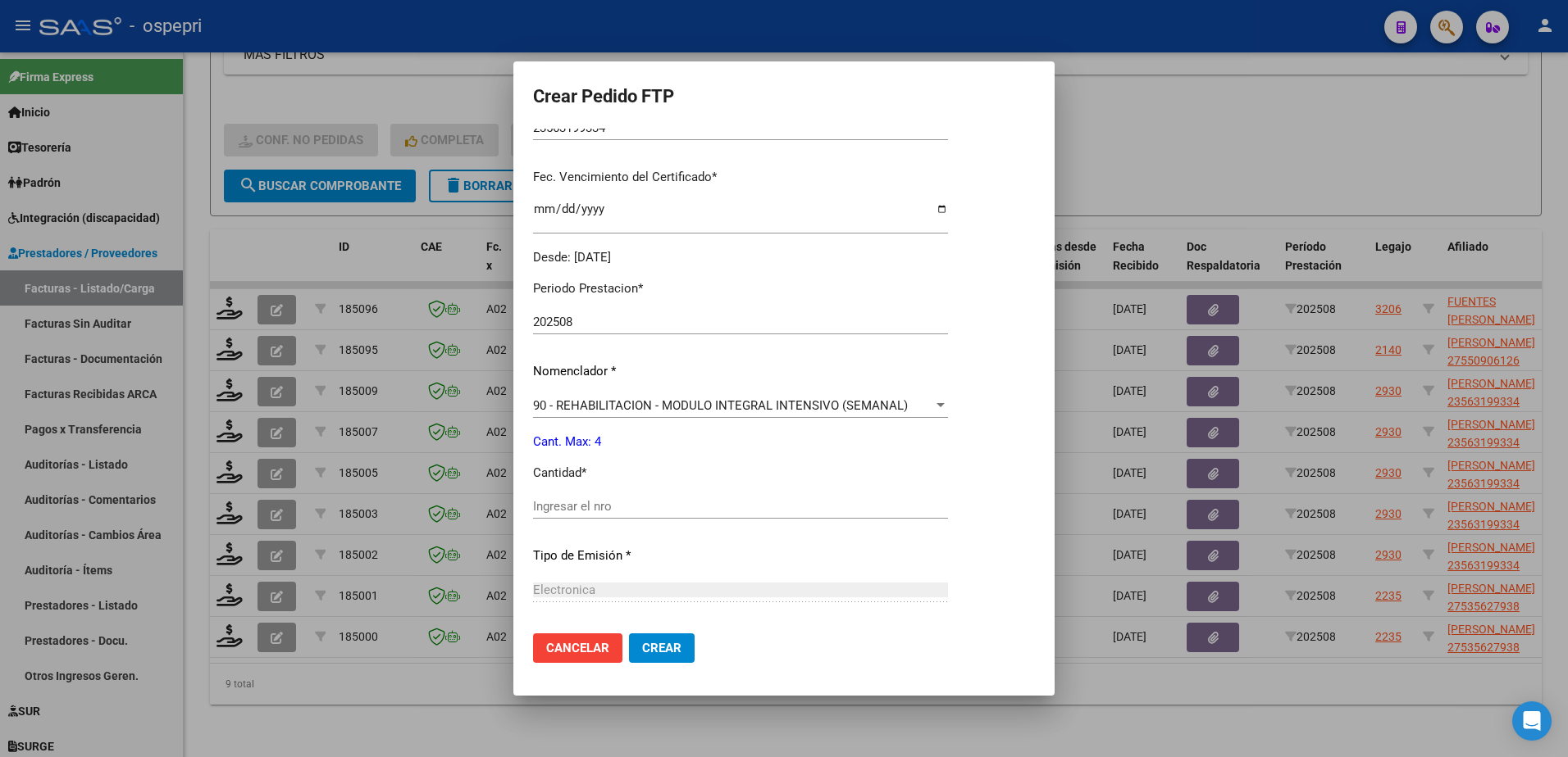
scroll to position [410, 0]
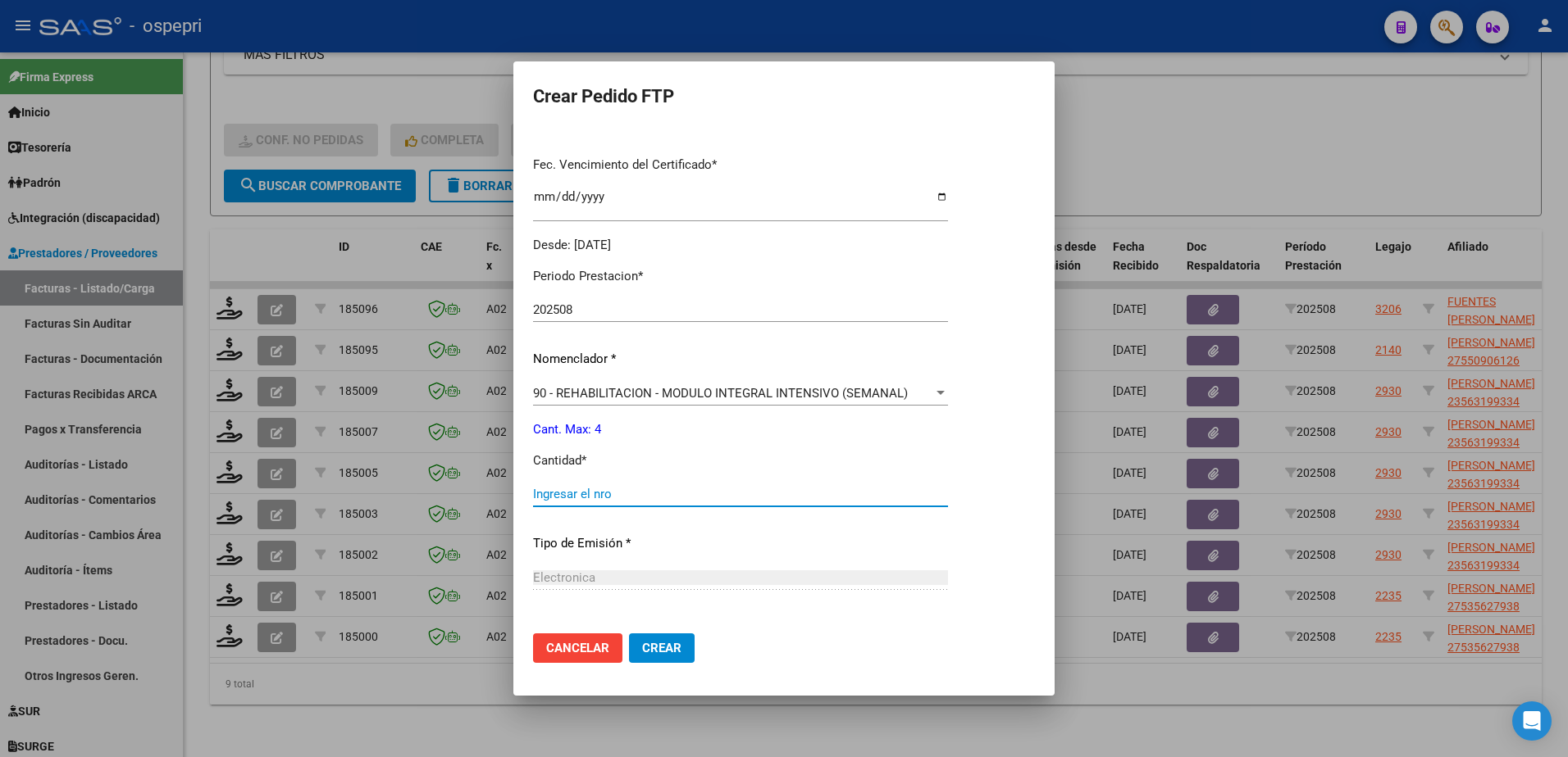
click at [617, 494] on input "Ingresar el nro" at bounding box center [740, 493] width 415 height 14
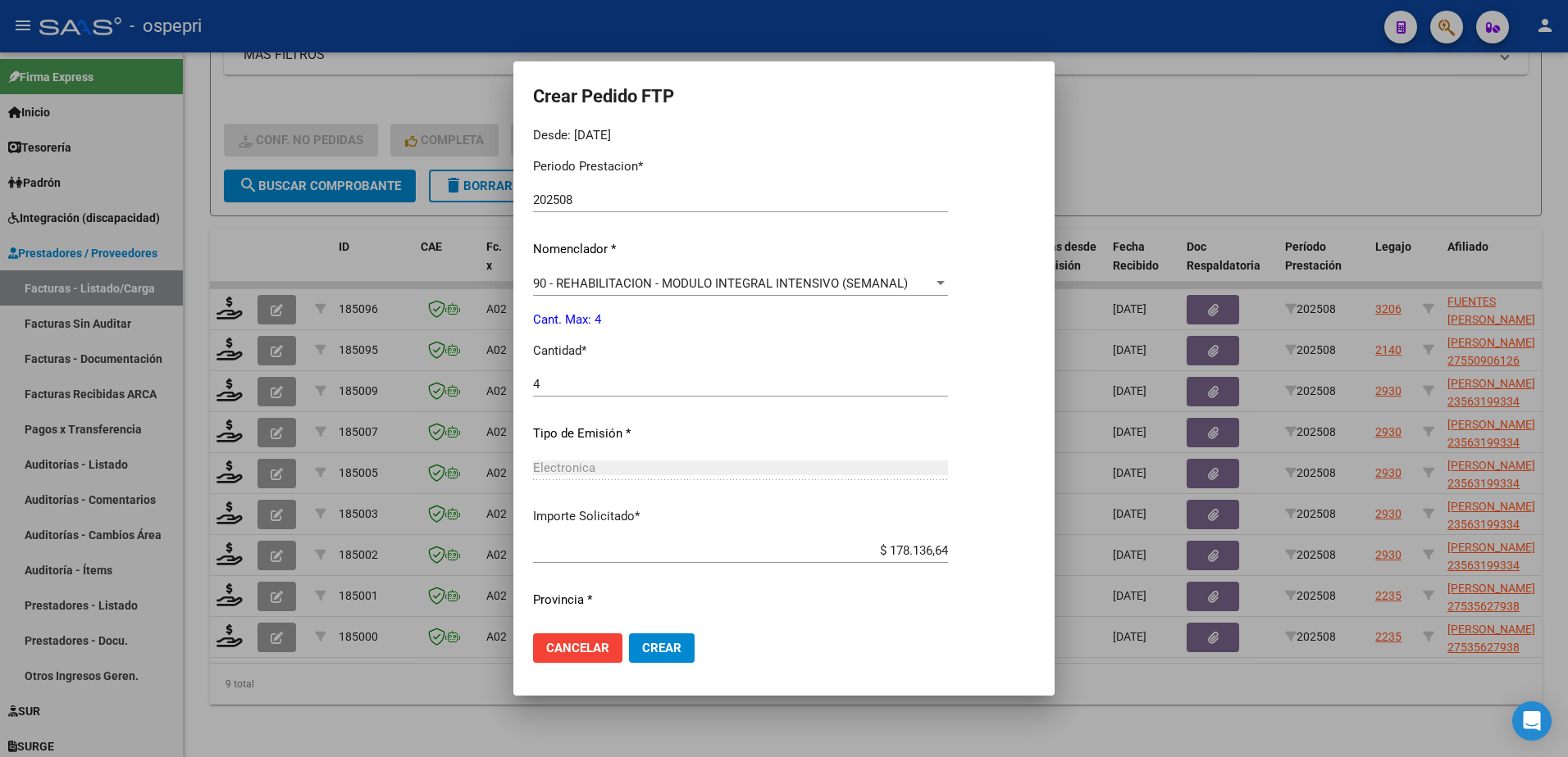
scroll to position [560, 0]
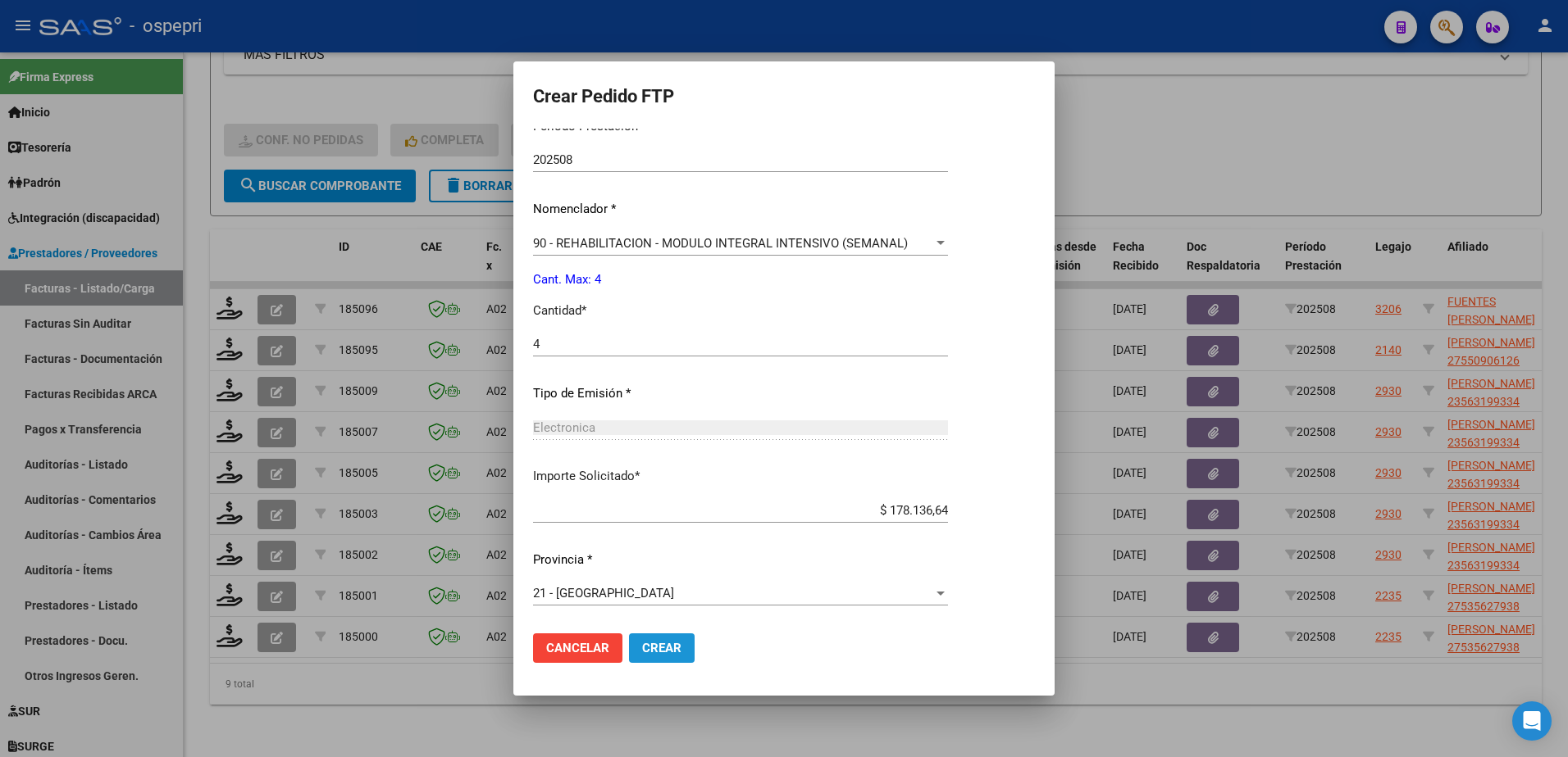
click at [680, 645] on span "Crear" at bounding box center [662, 648] width 40 height 14
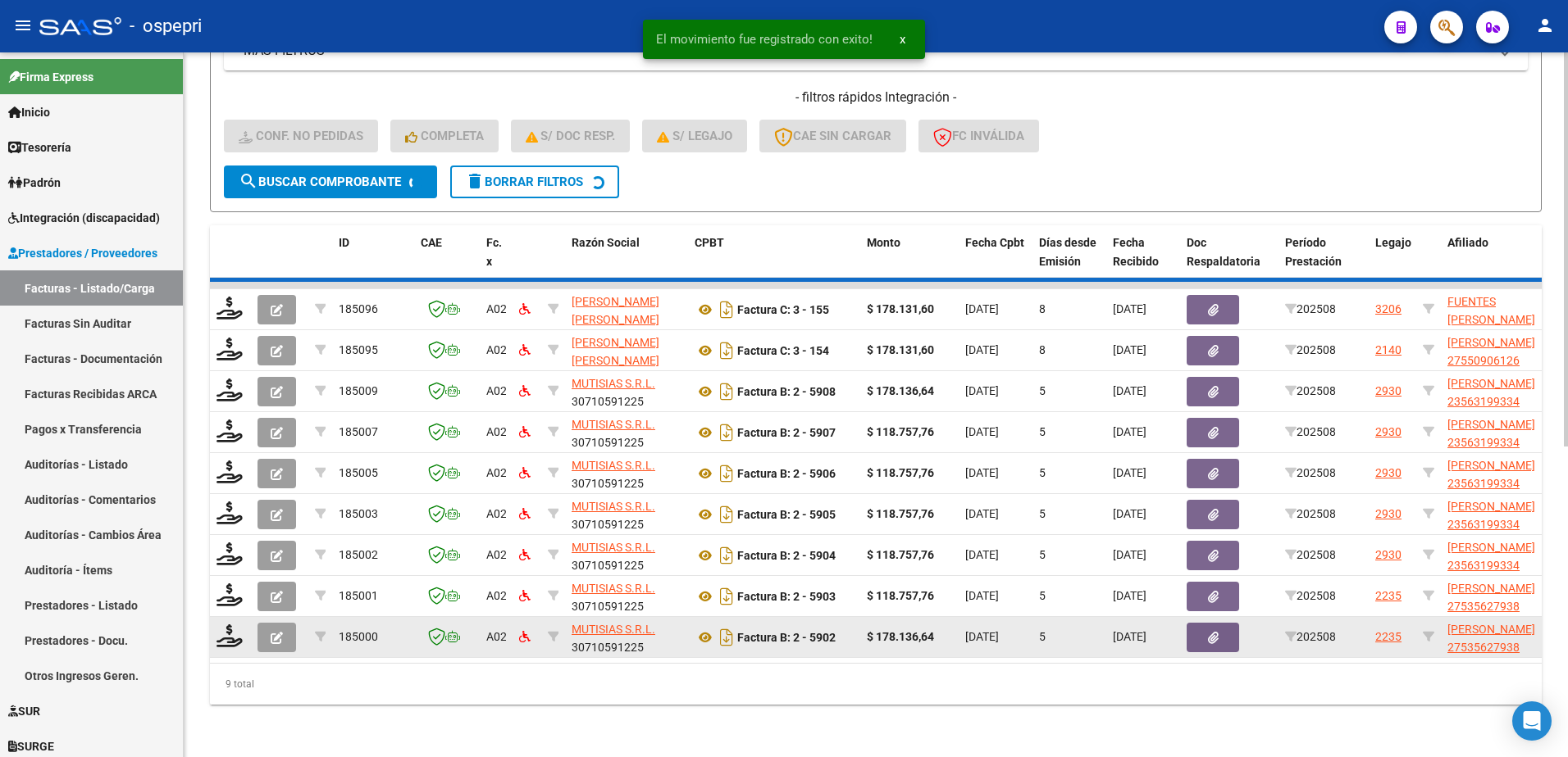
scroll to position [510, 0]
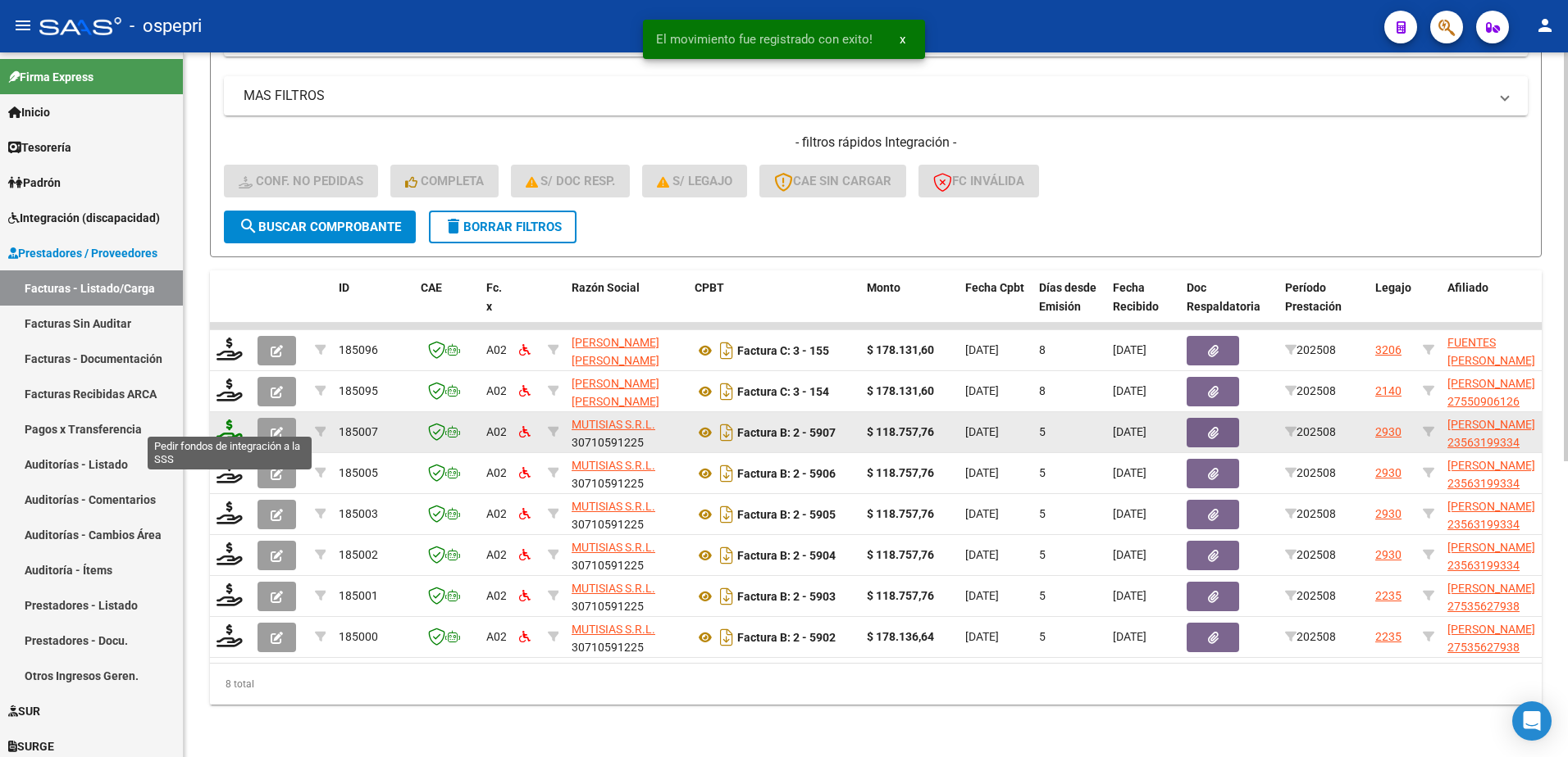
click at [227, 426] on icon at bounding box center [229, 431] width 26 height 23
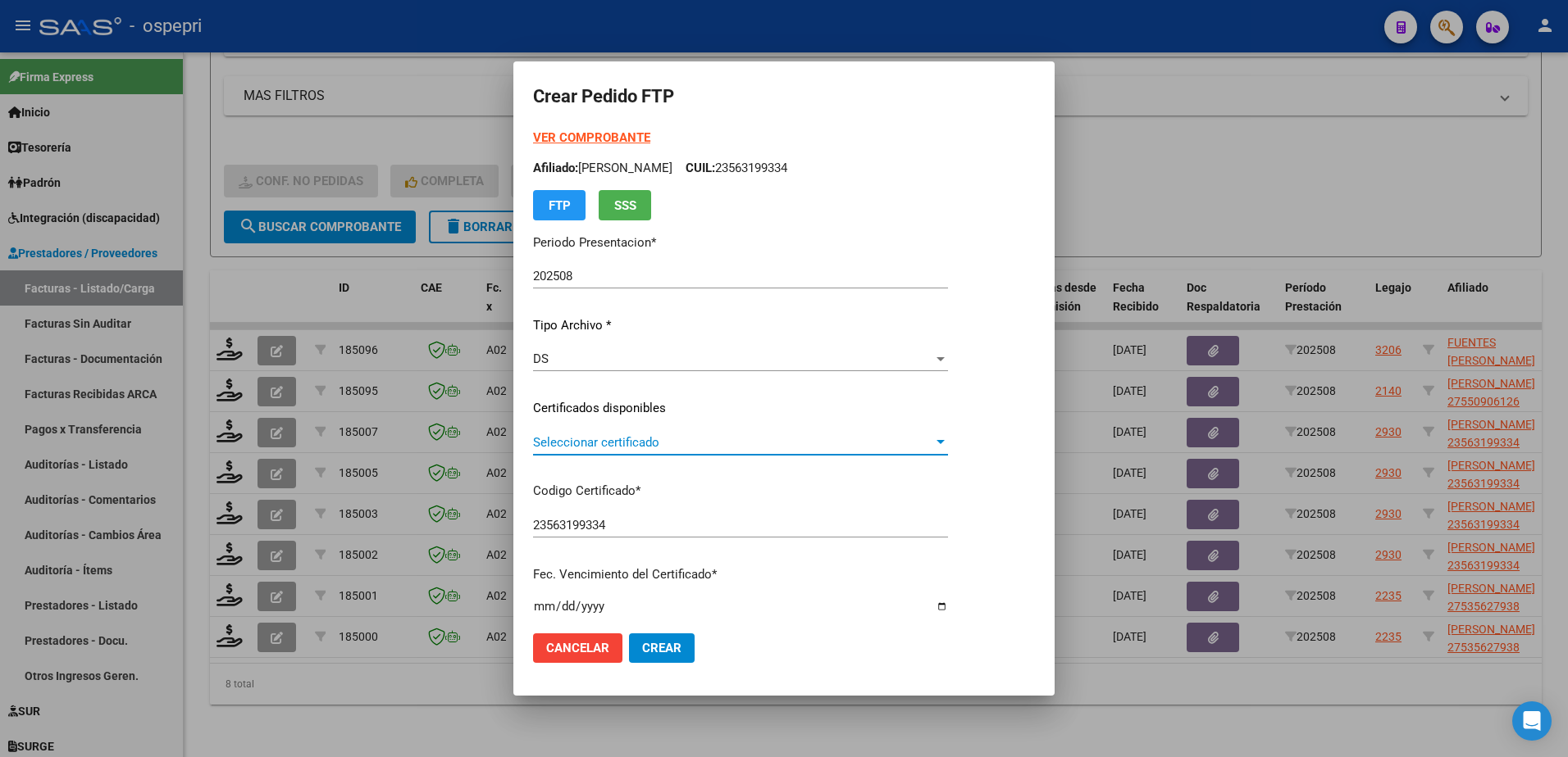
click at [598, 442] on span "Seleccionar certificado" at bounding box center [733, 442] width 400 height 14
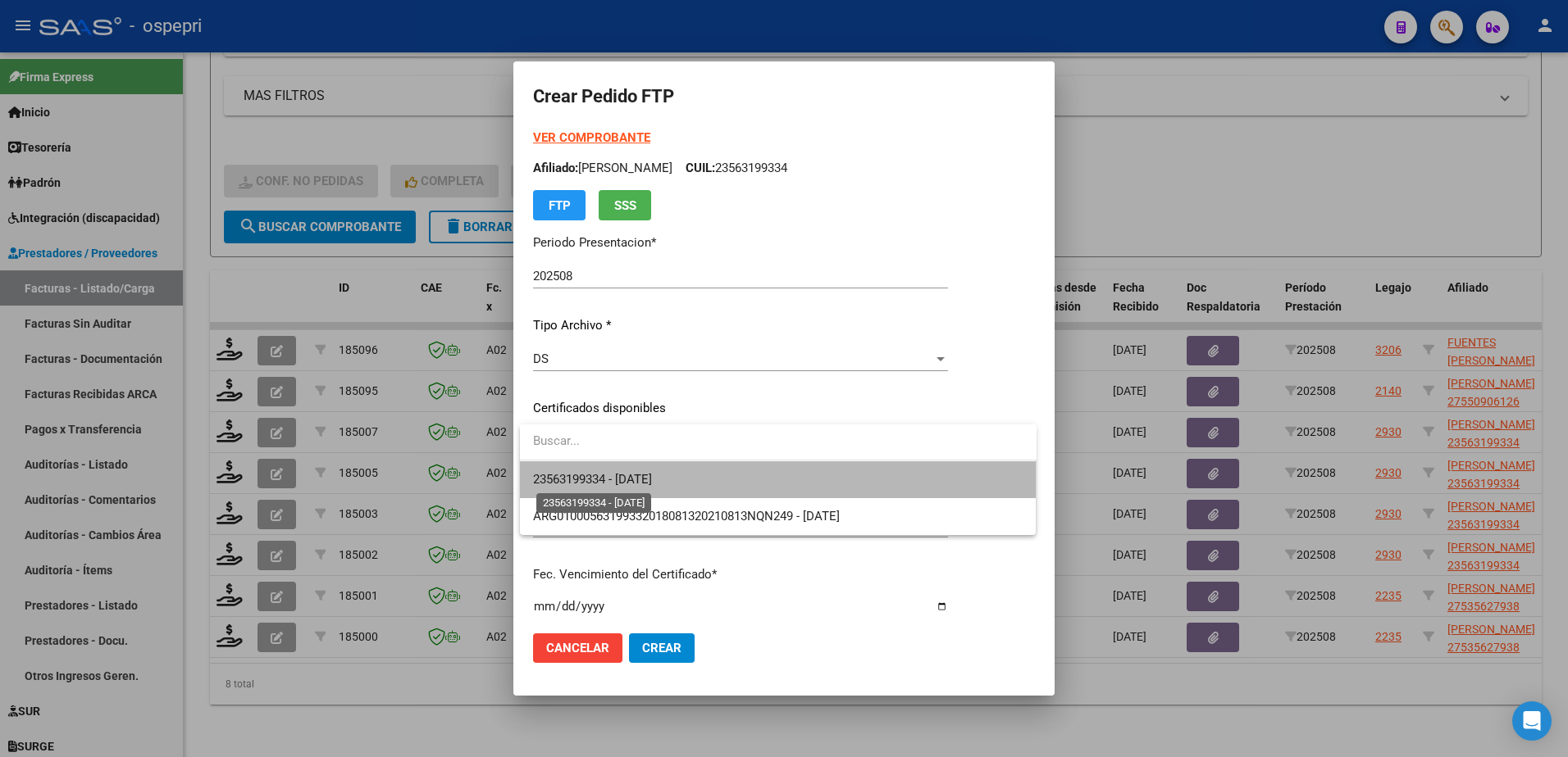
click at [626, 481] on span "23563199334 - 2027-08-24" at bounding box center [593, 479] width 119 height 14
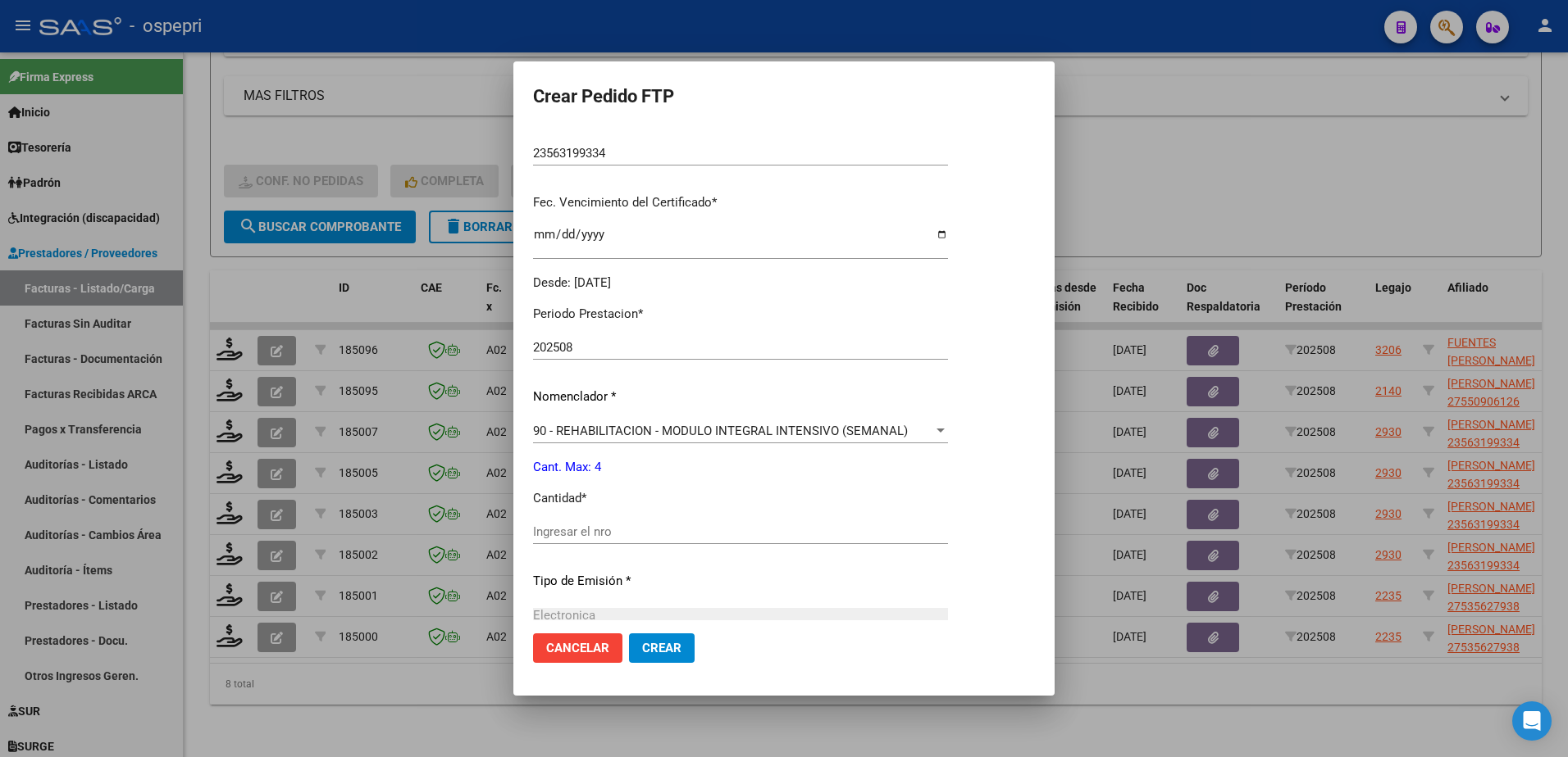
scroll to position [492, 0]
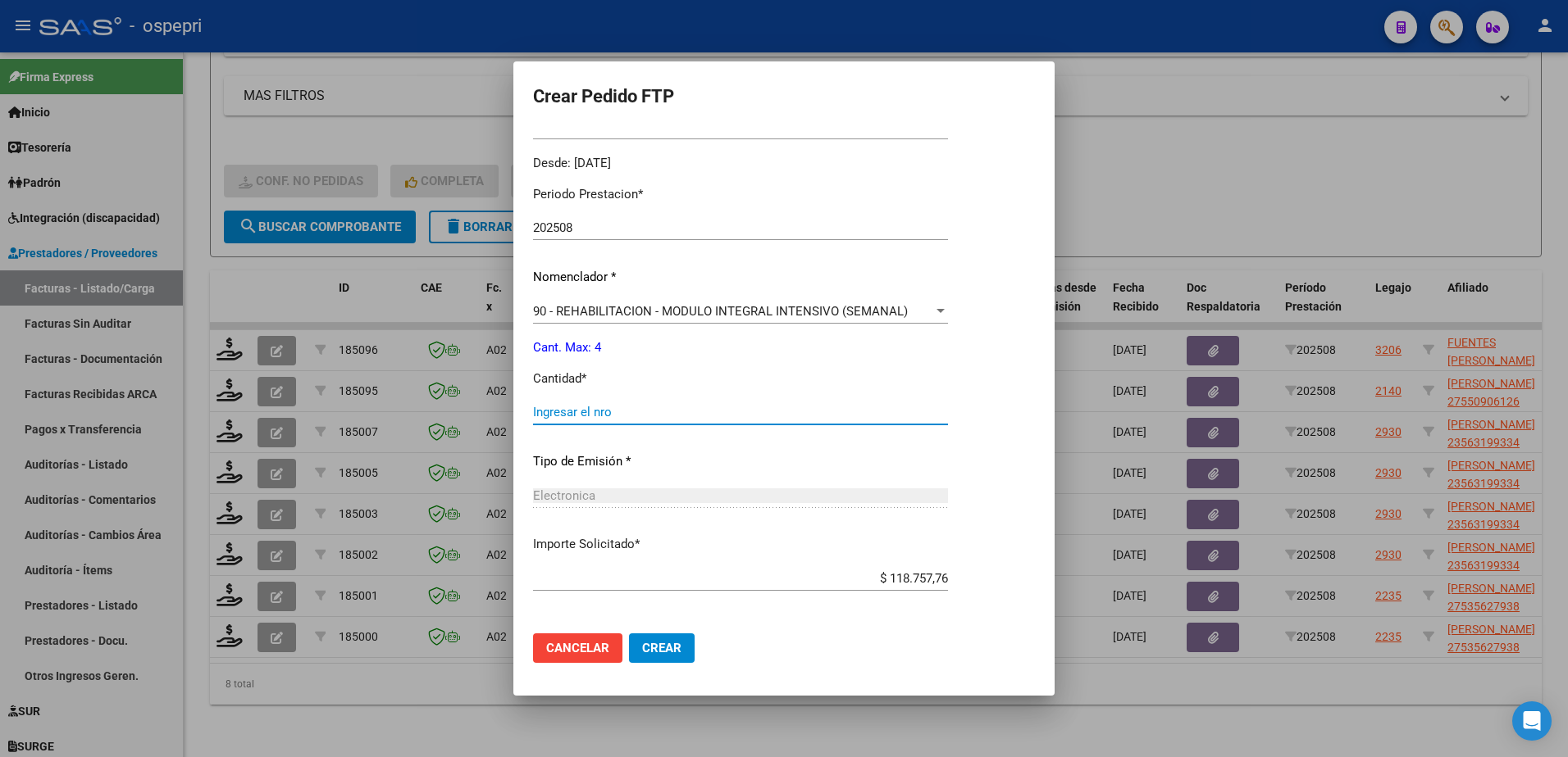
click at [597, 407] on input "Ingresar el nro" at bounding box center [740, 411] width 415 height 14
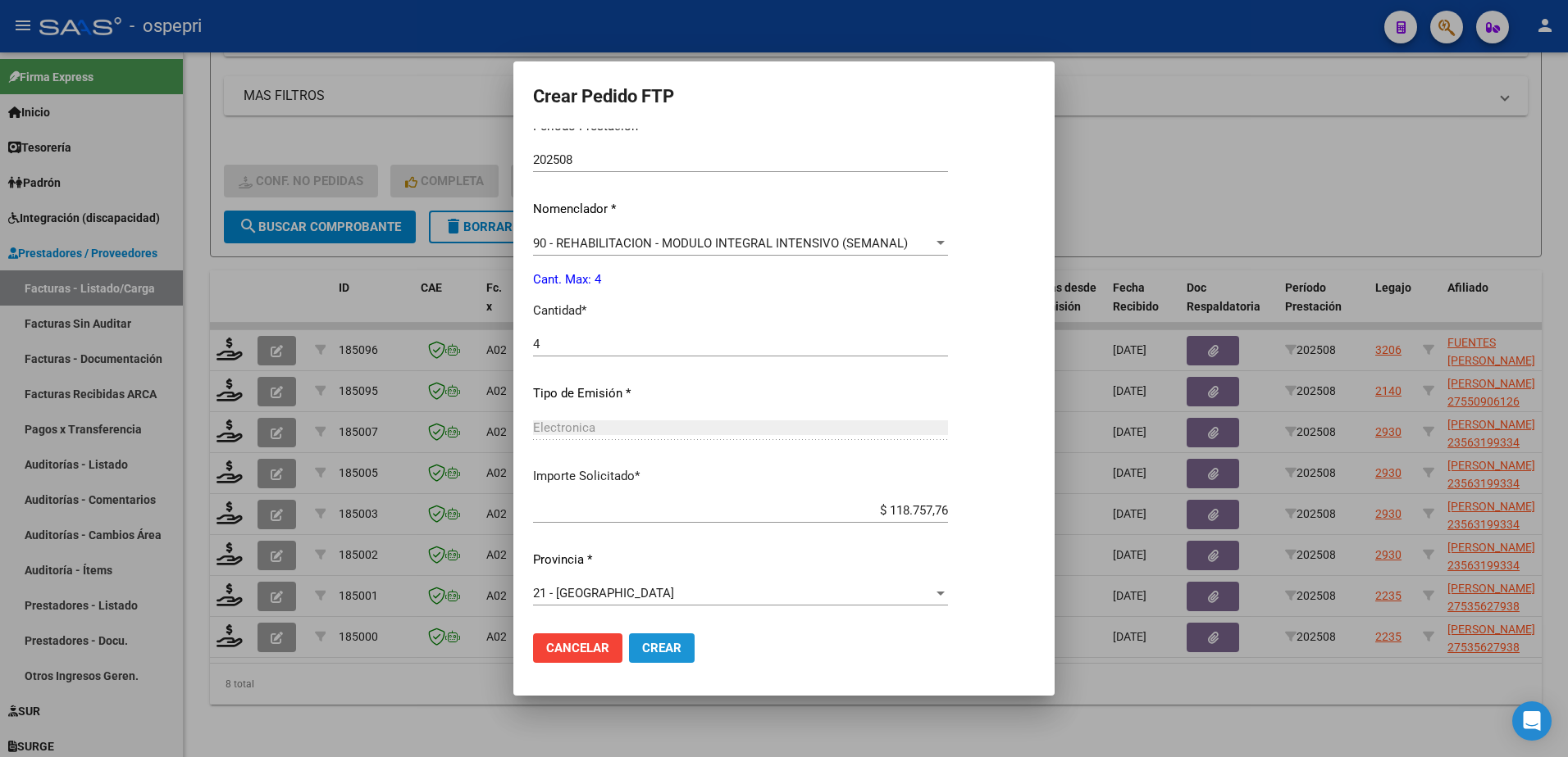
click at [669, 643] on span "Crear" at bounding box center [662, 648] width 40 height 14
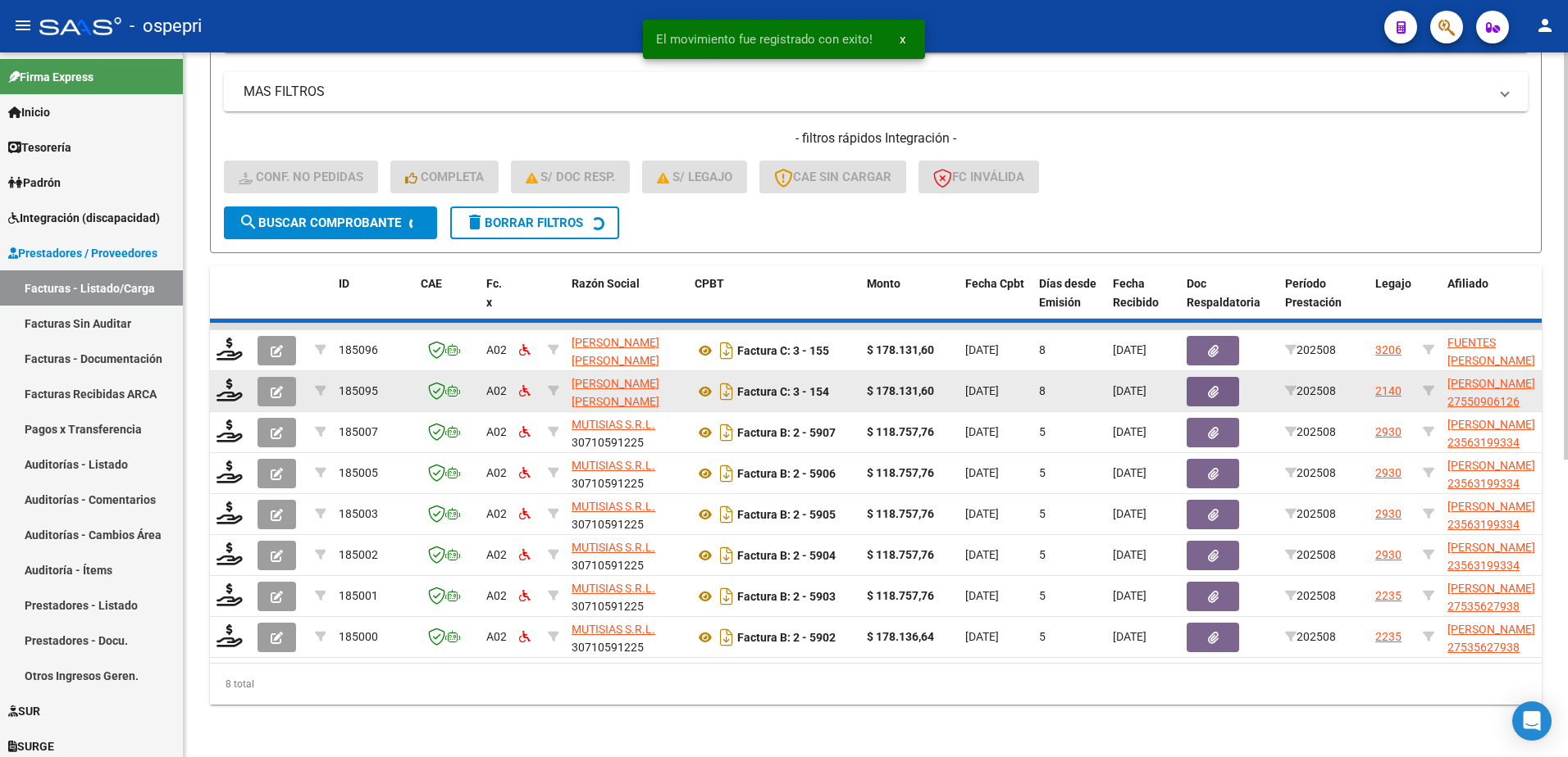
scroll to position [470, 0]
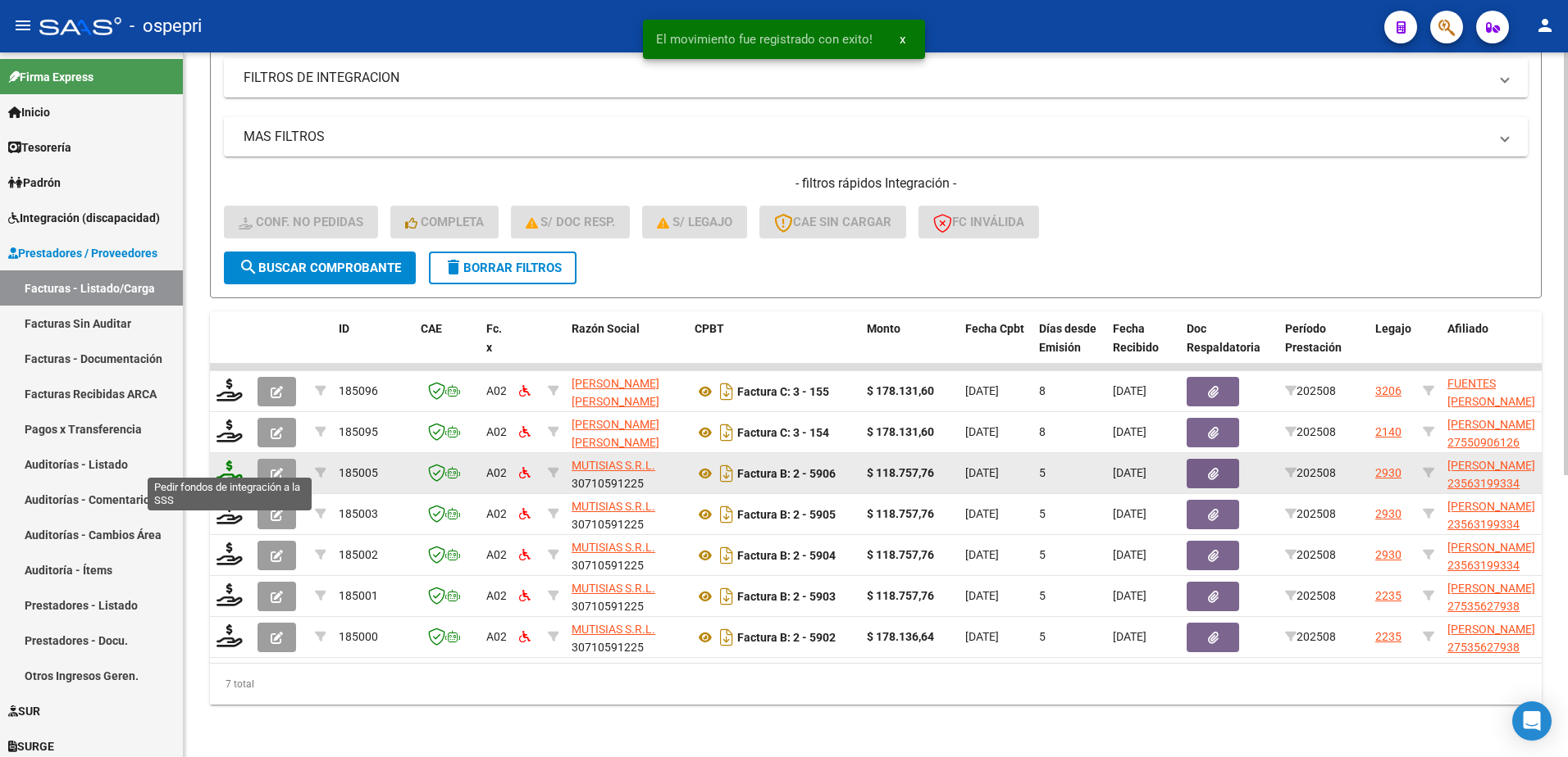
click at [234, 467] on icon at bounding box center [229, 471] width 26 height 23
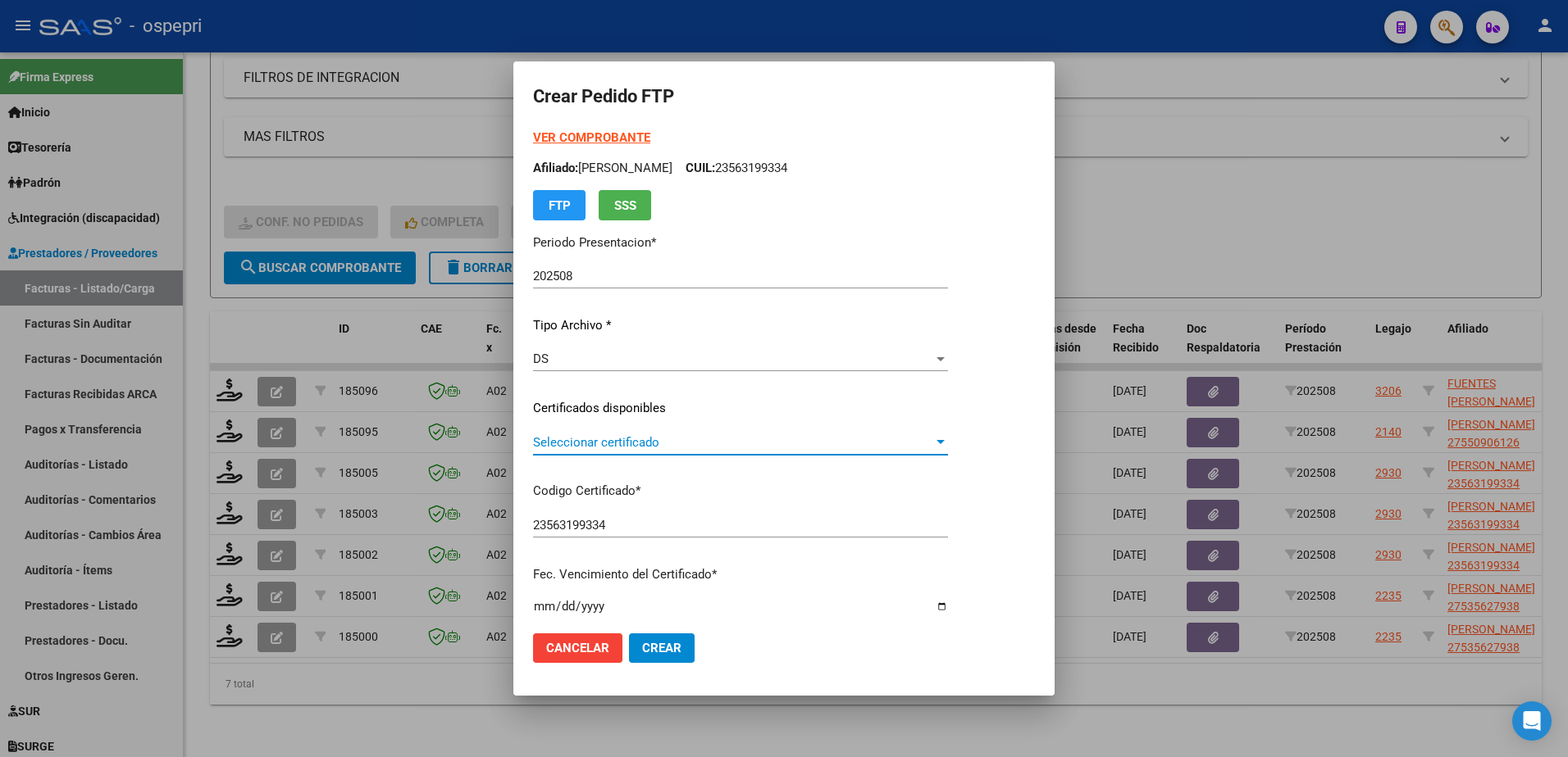
click at [638, 448] on span "Seleccionar certificado" at bounding box center [733, 442] width 400 height 14
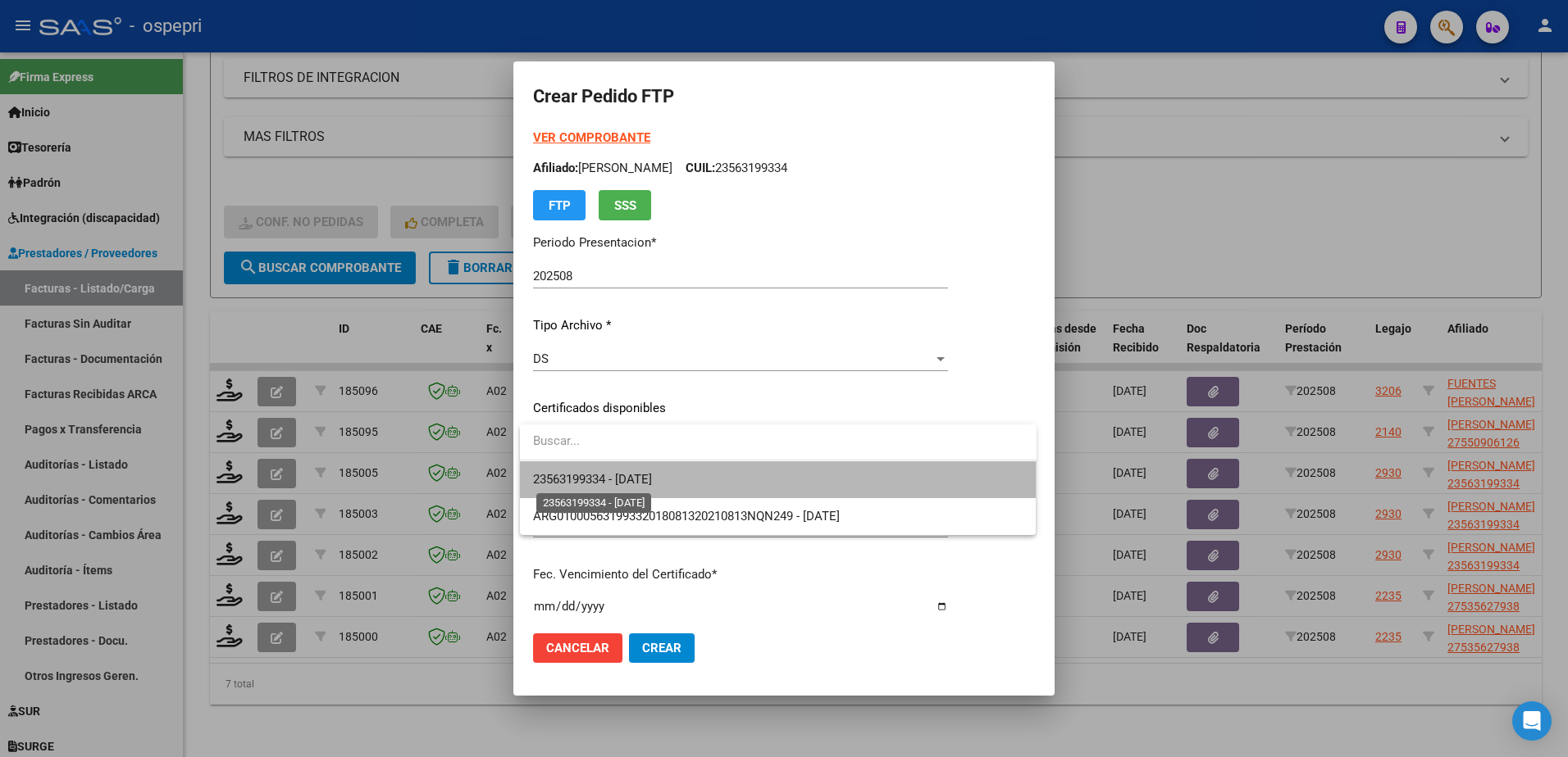
click at [647, 482] on span "23563199334 - 2027-08-24" at bounding box center [593, 479] width 119 height 14
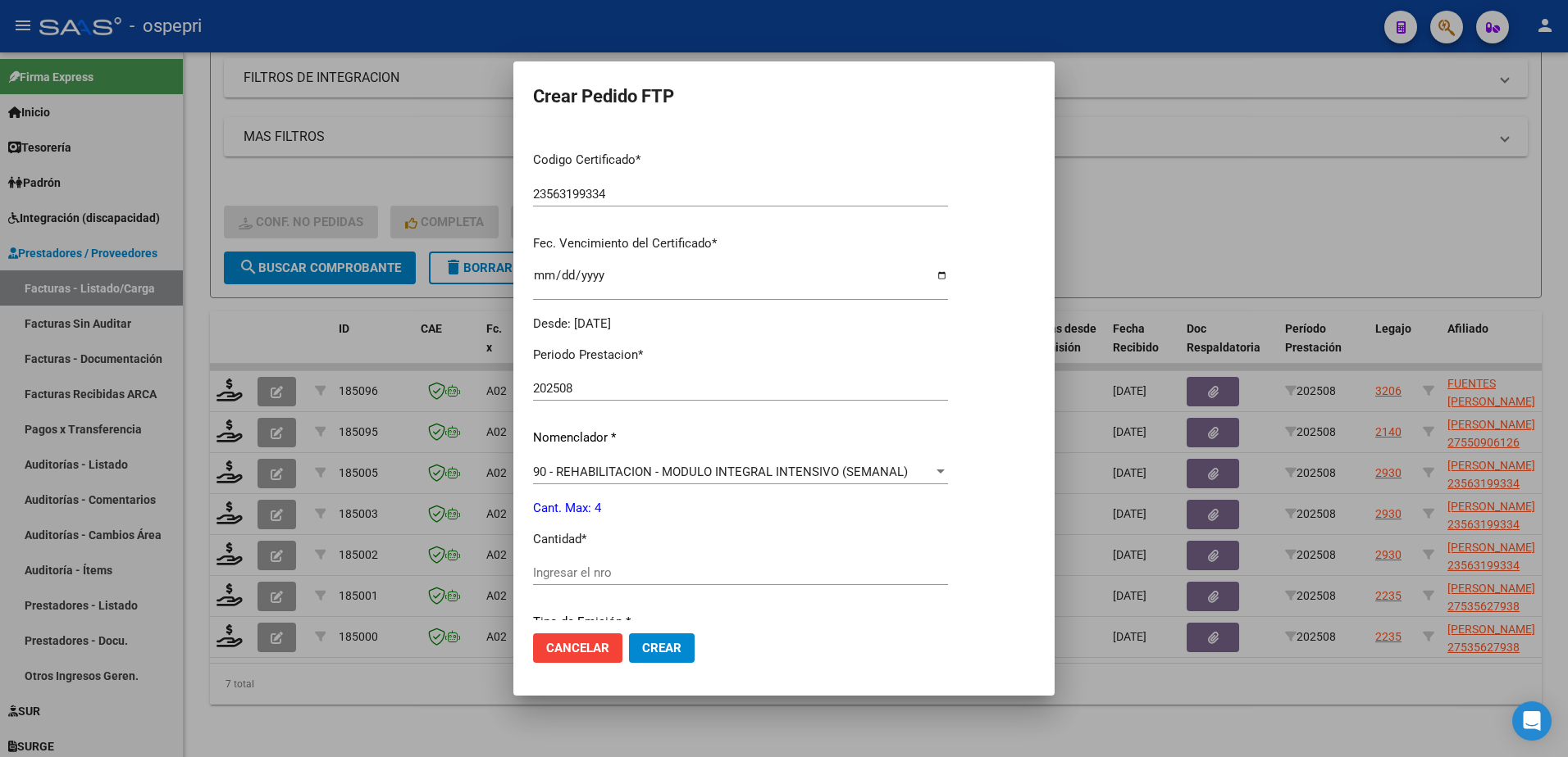
scroll to position [410, 0]
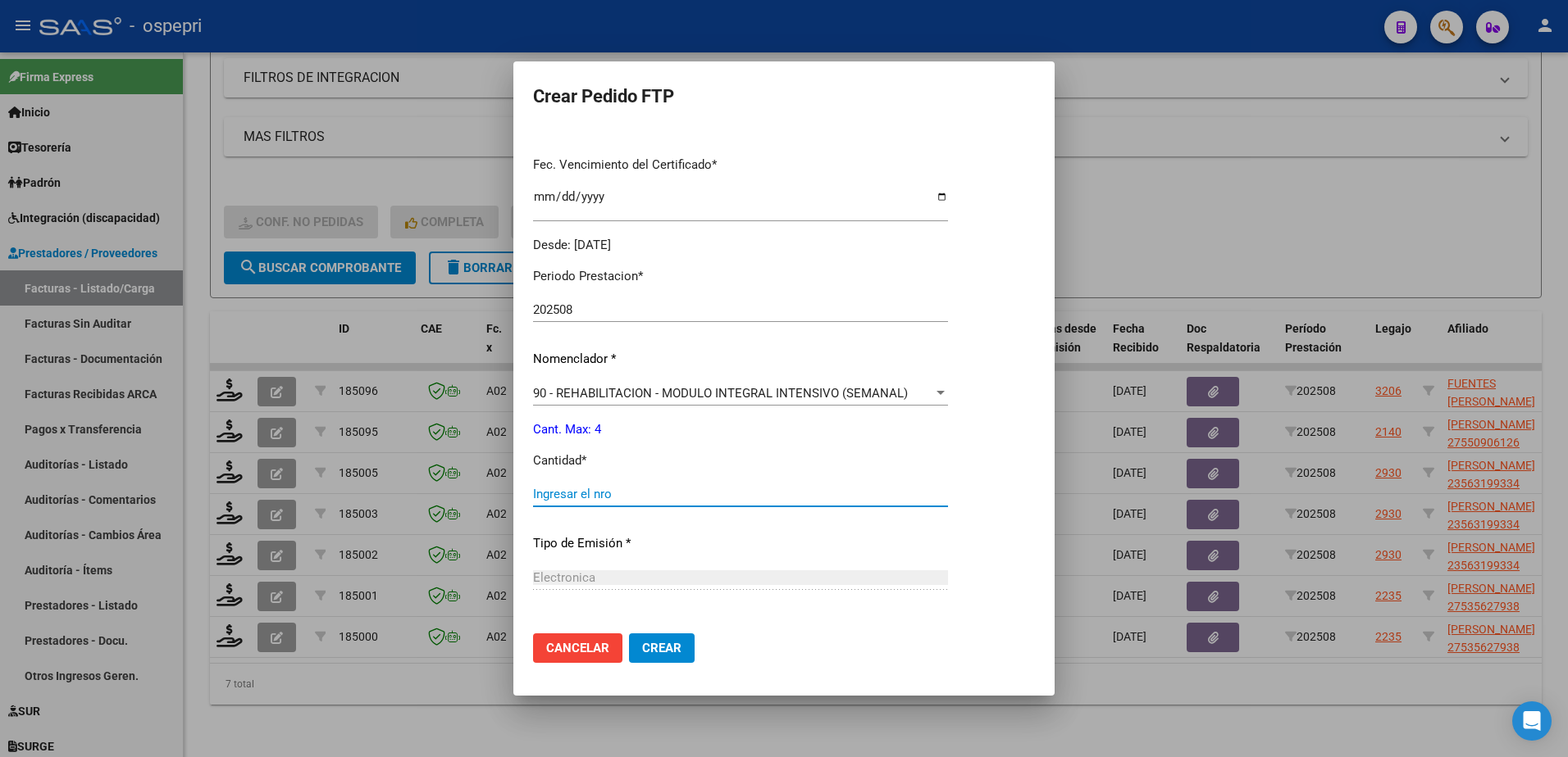
click at [599, 500] on input "Ingresar el nro" at bounding box center [740, 493] width 415 height 14
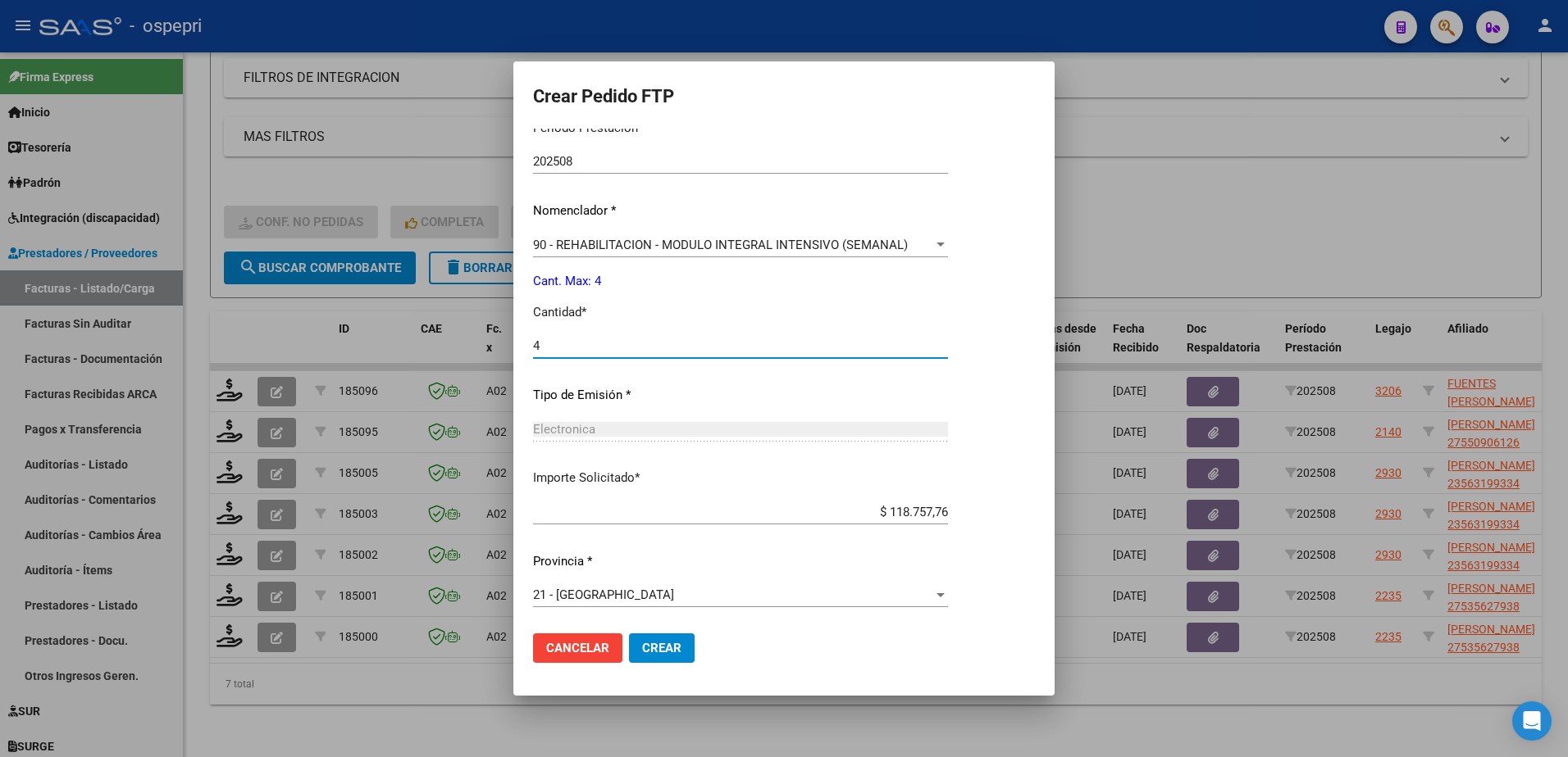
scroll to position [560, 0]
click at [676, 649] on span "Crear" at bounding box center [662, 648] width 40 height 14
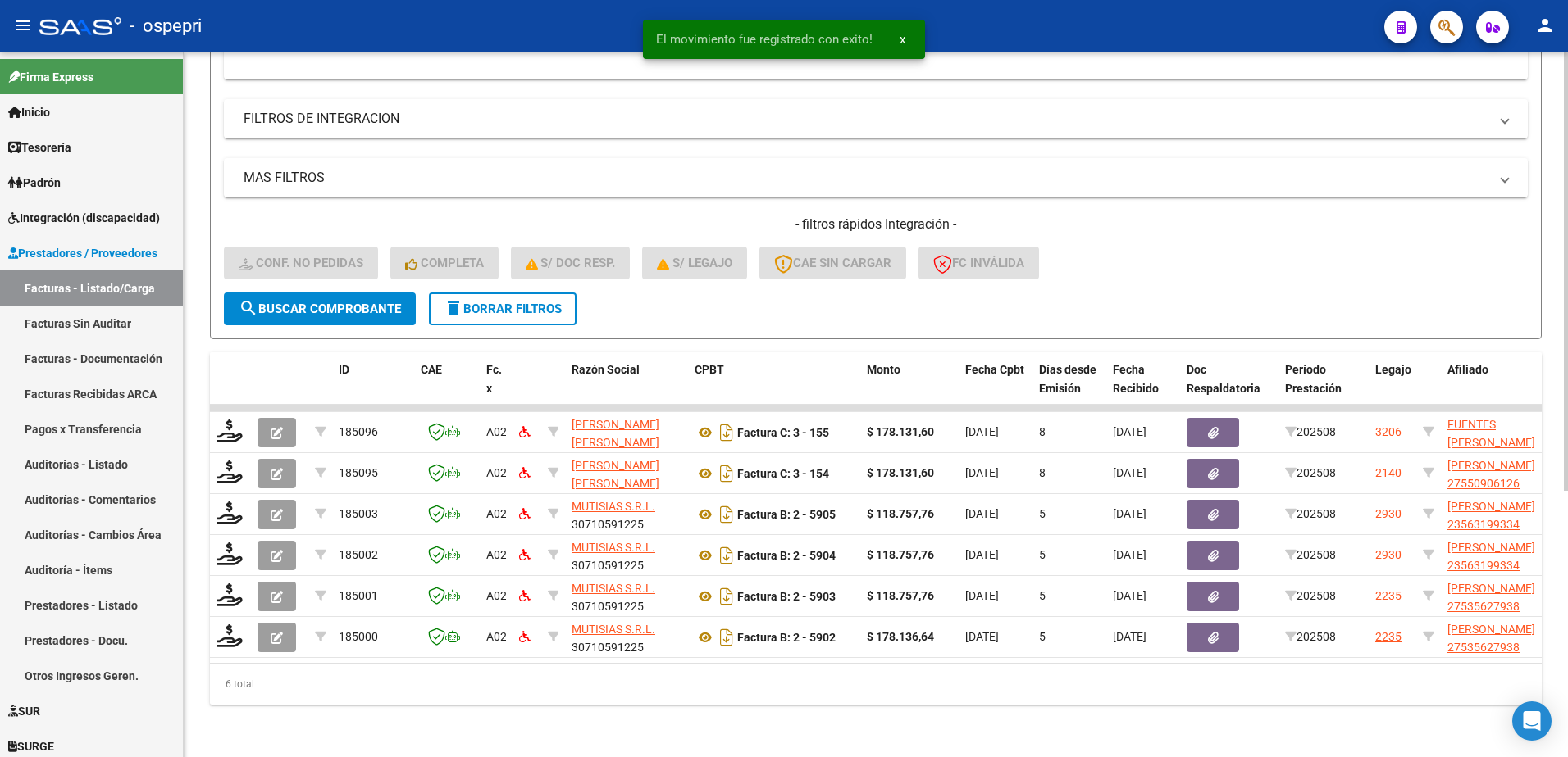
scroll to position [428, 0]
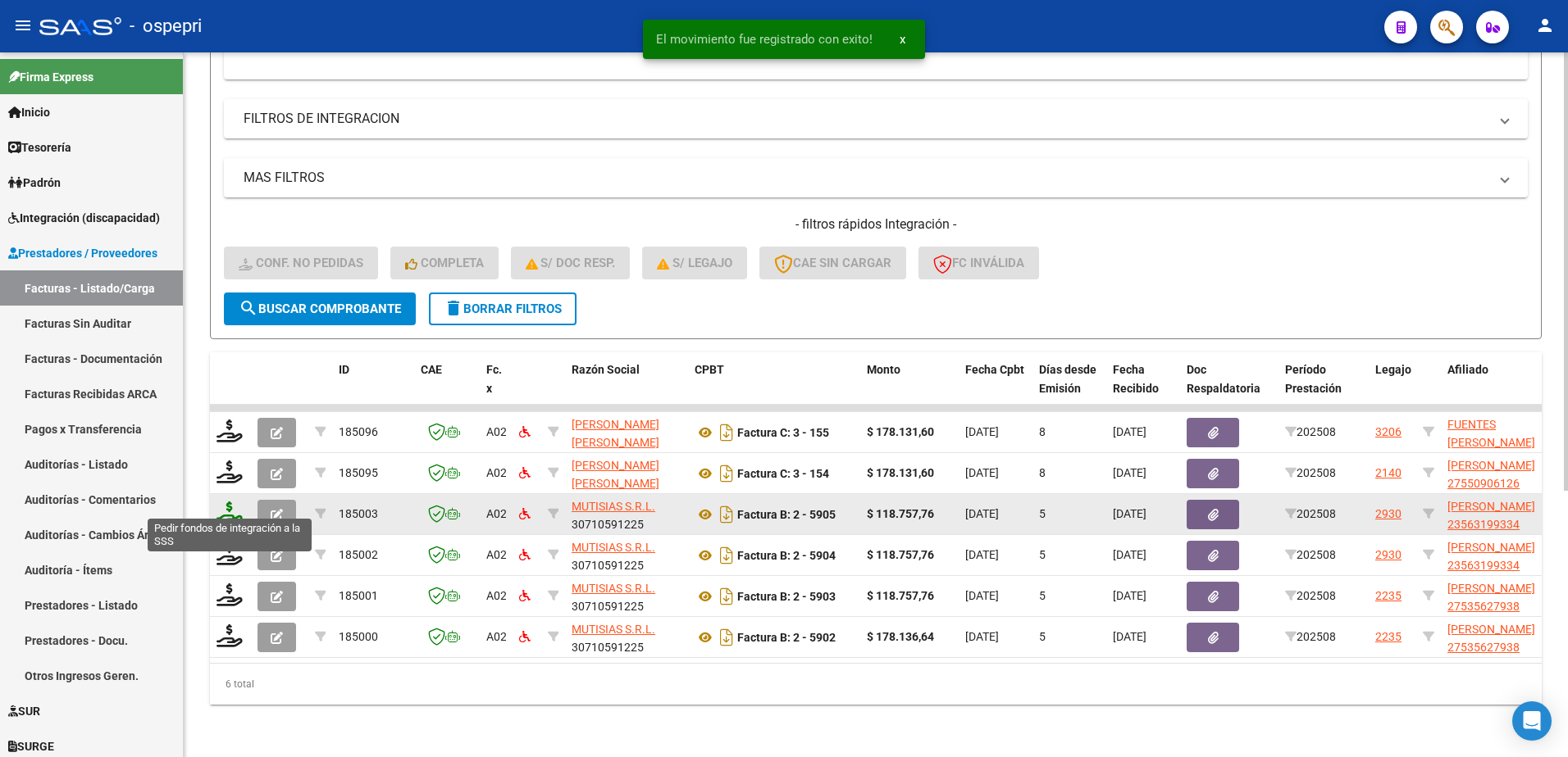
click at [232, 505] on icon at bounding box center [229, 513] width 26 height 23
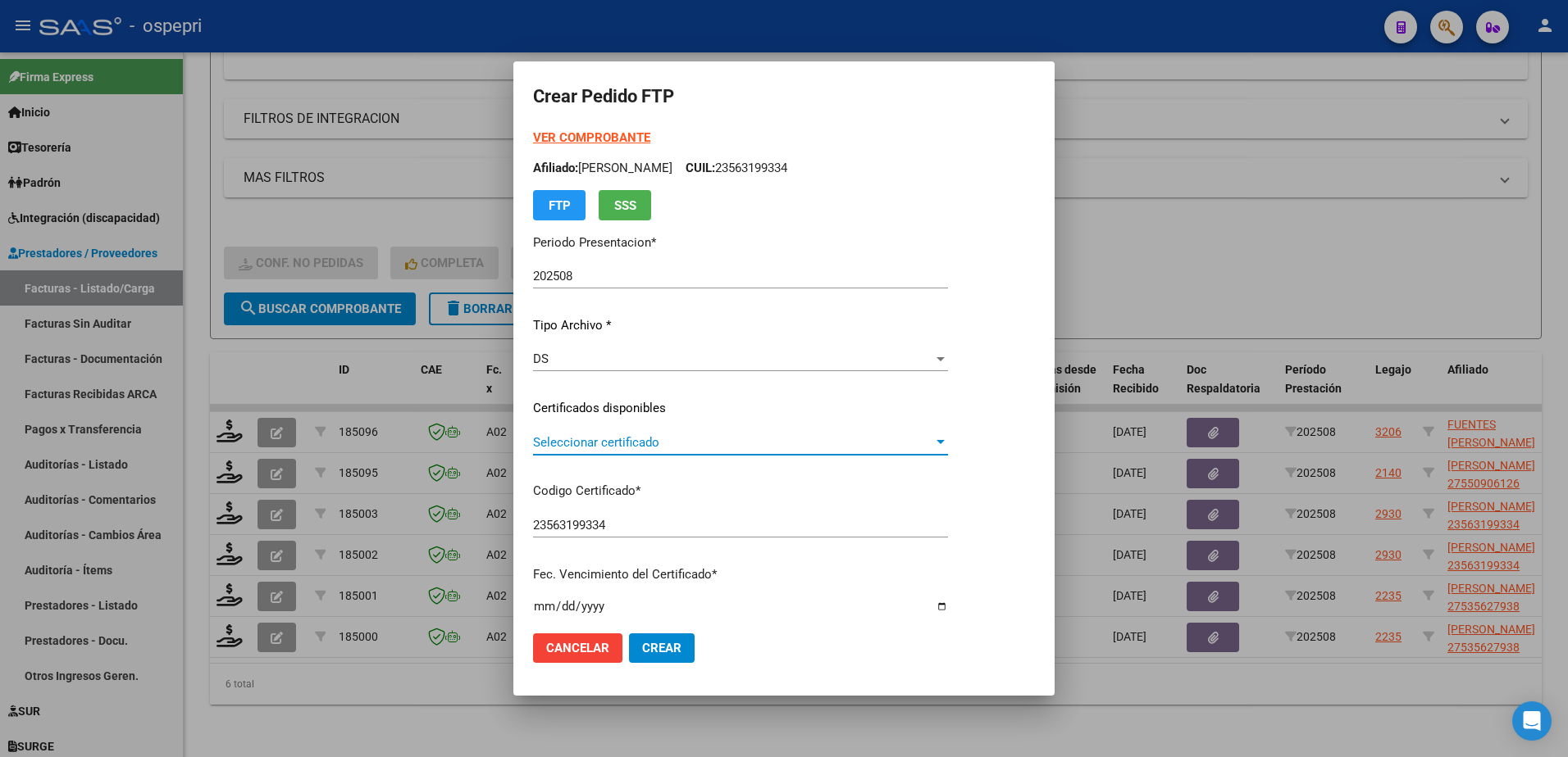
click at [609, 446] on span "Seleccionar certificado" at bounding box center [733, 442] width 400 height 14
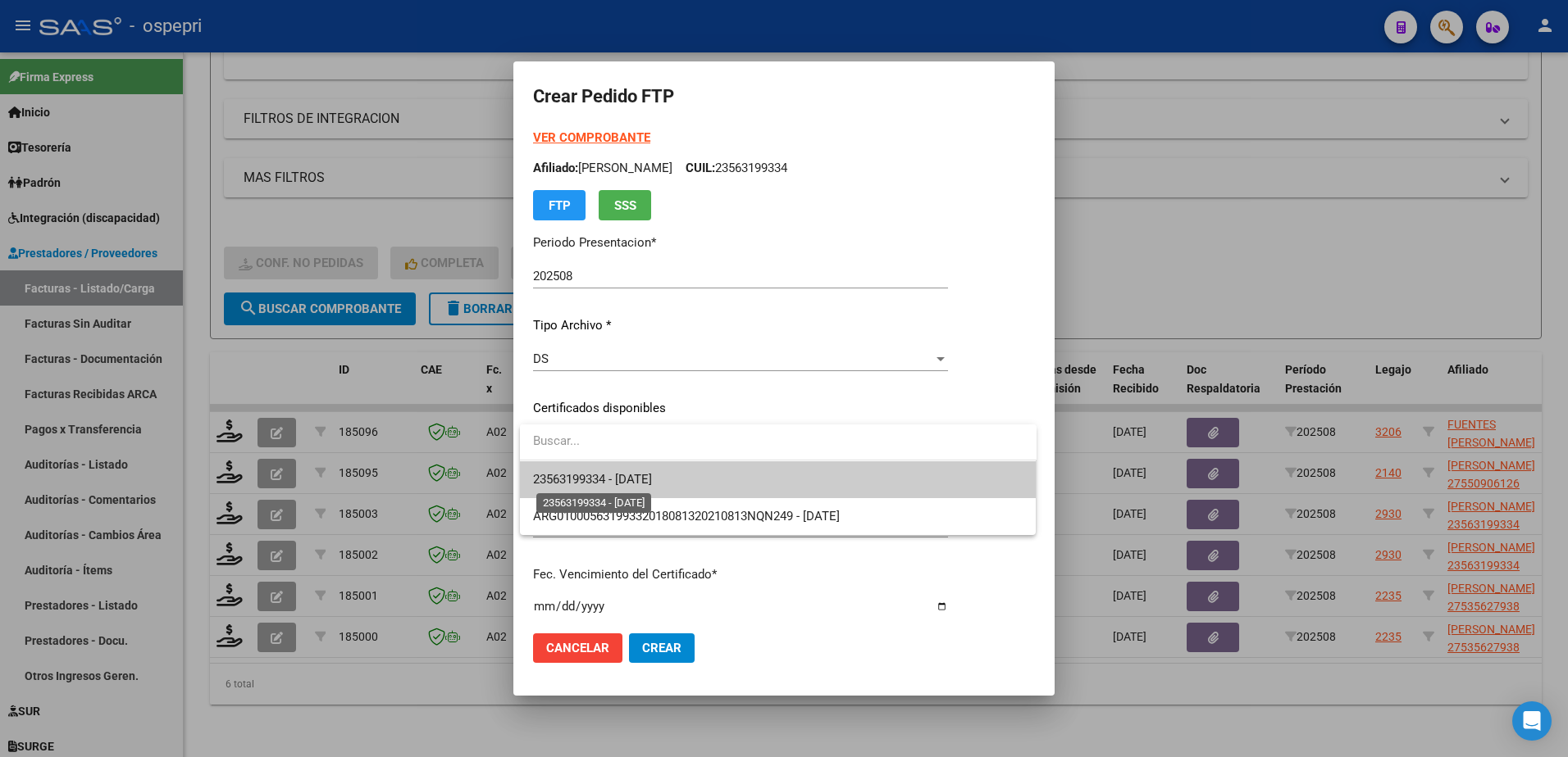
click at [626, 479] on span "23563199334 - 2027-08-24" at bounding box center [593, 479] width 119 height 14
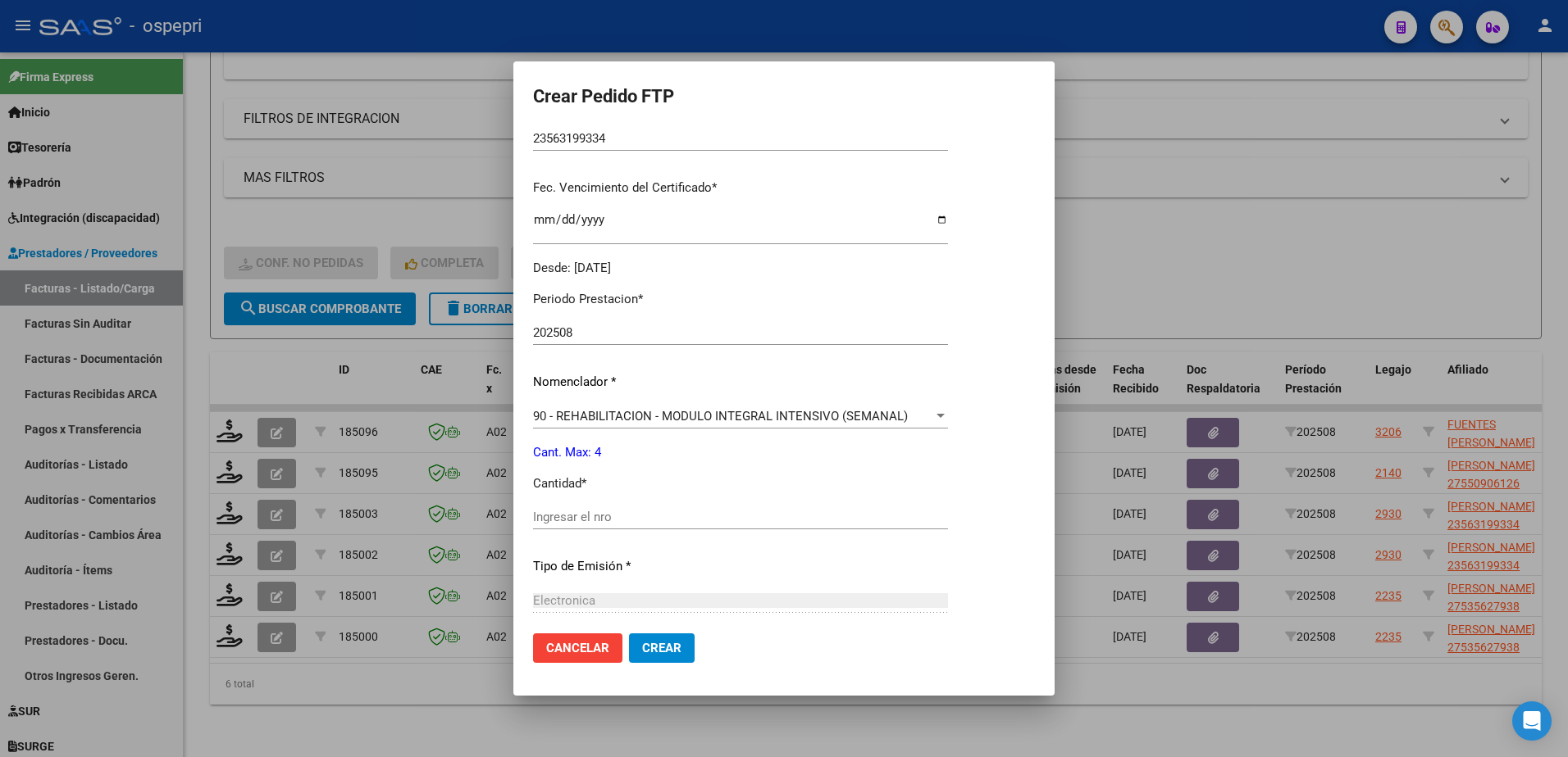
scroll to position [410, 0]
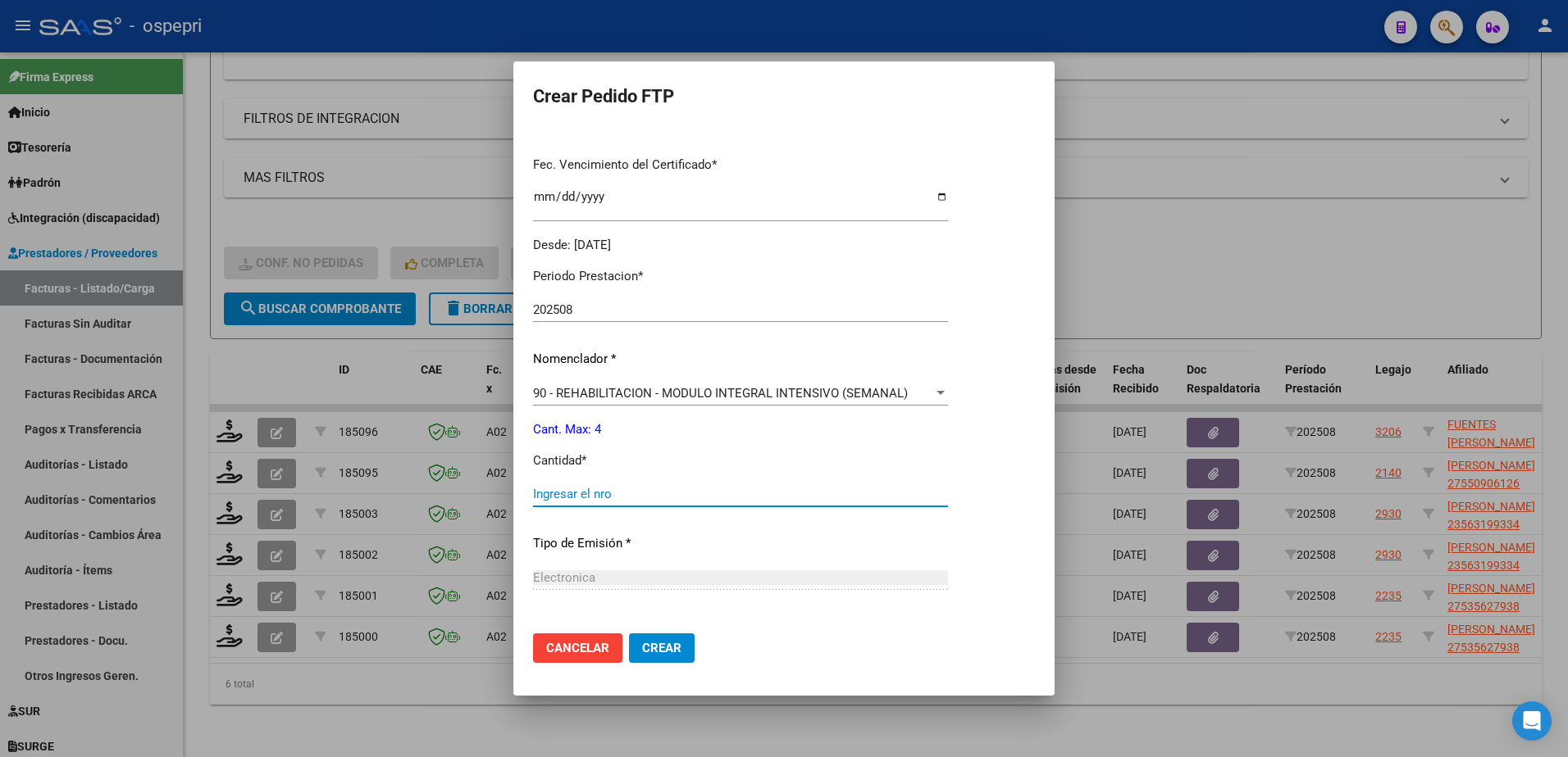
click at [611, 492] on input "Ingresar el nro" at bounding box center [740, 493] width 415 height 14
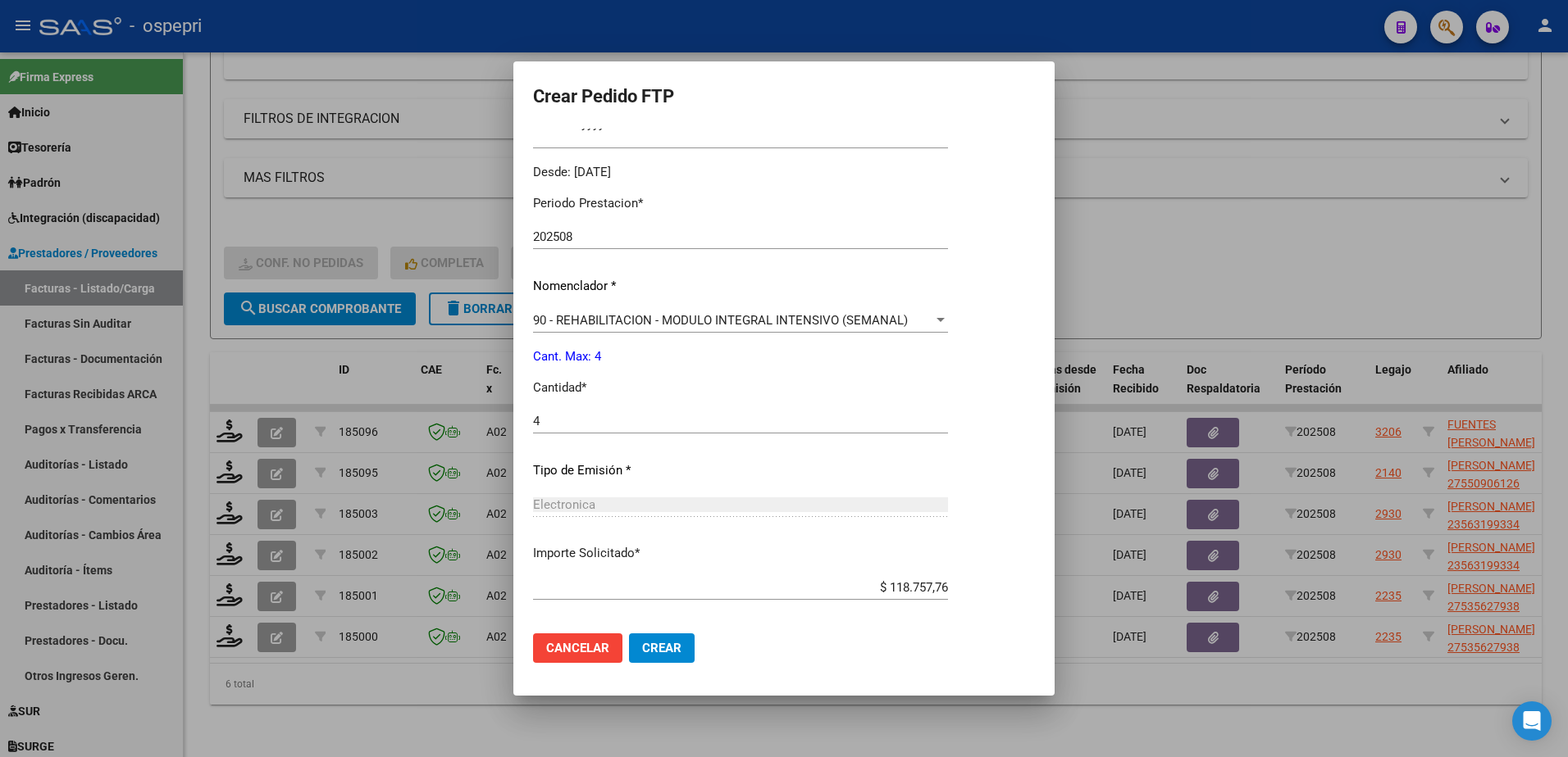
scroll to position [560, 0]
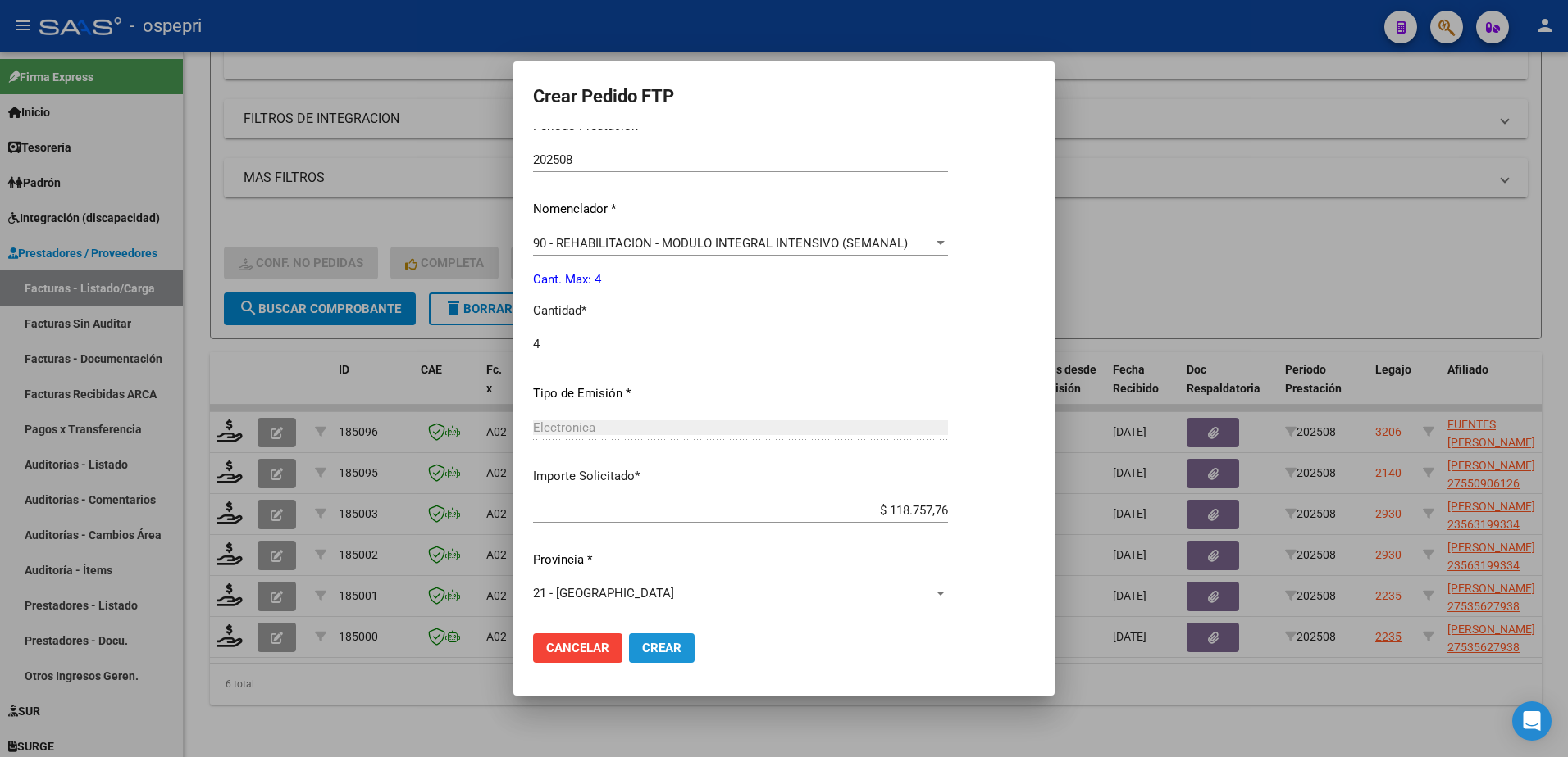
click at [675, 647] on span "Crear" at bounding box center [662, 648] width 40 height 14
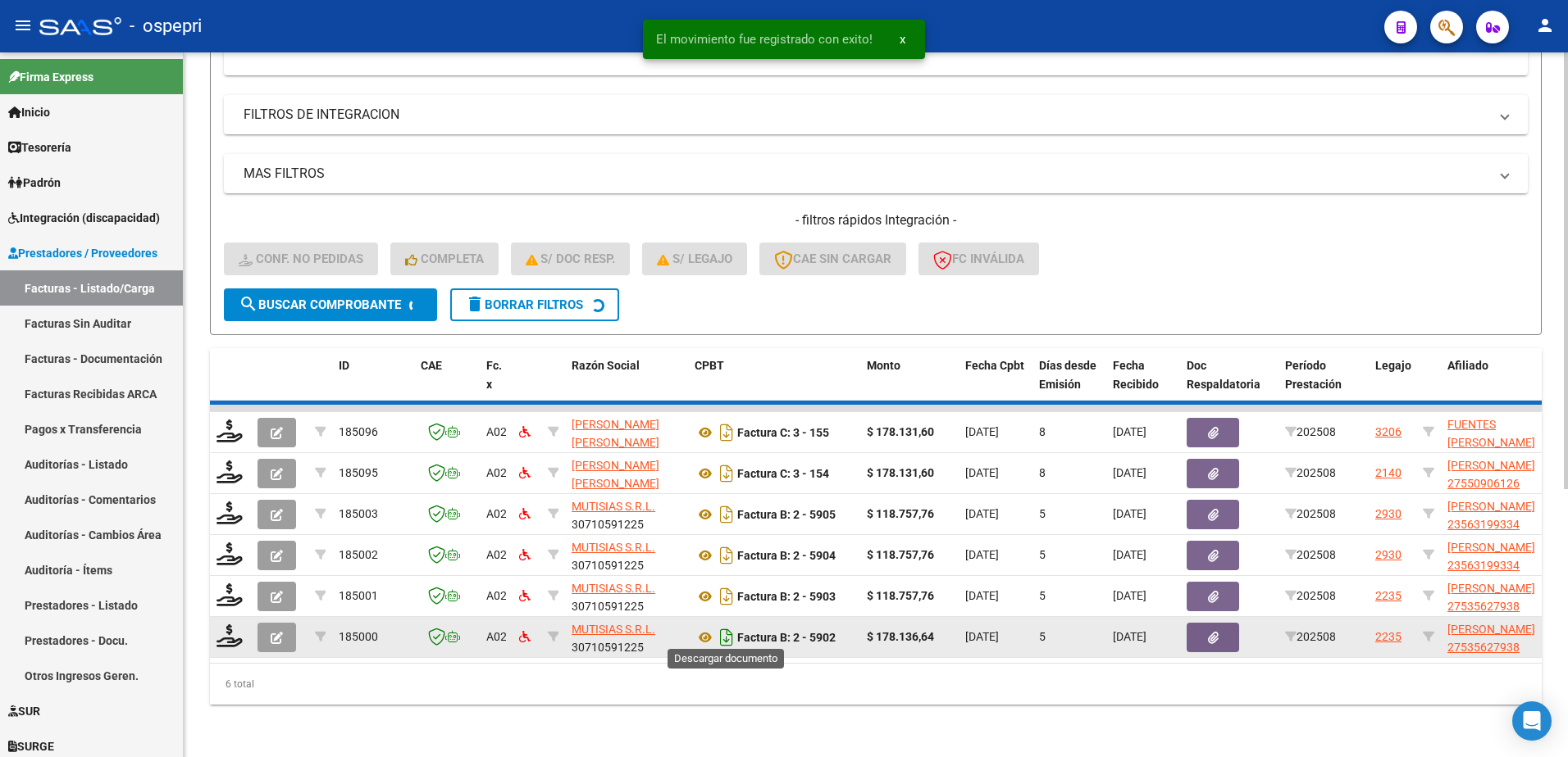
scroll to position [388, 0]
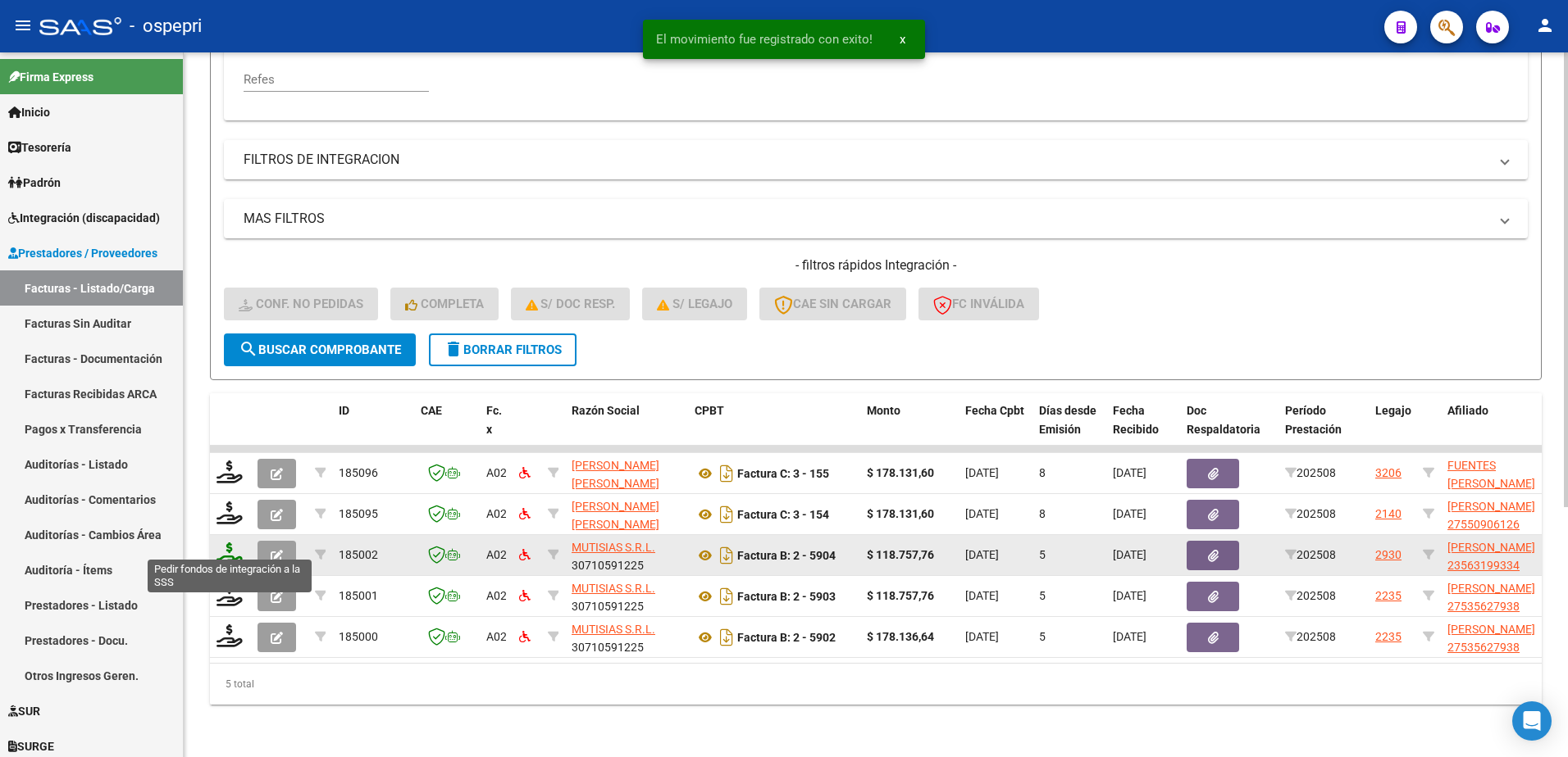
click at [235, 549] on icon at bounding box center [229, 553] width 26 height 23
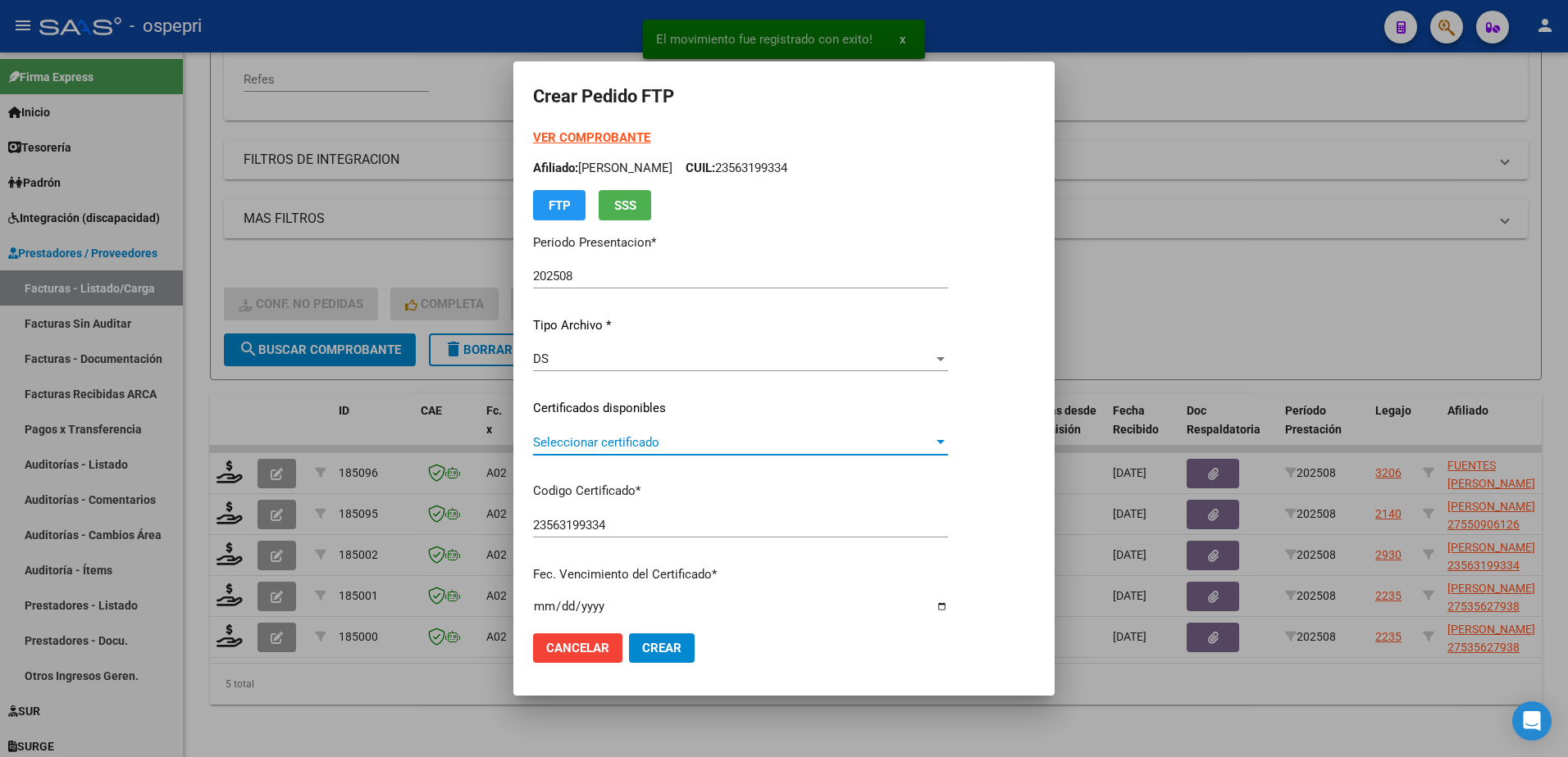
click at [647, 443] on span "Seleccionar certificado" at bounding box center [733, 442] width 400 height 14
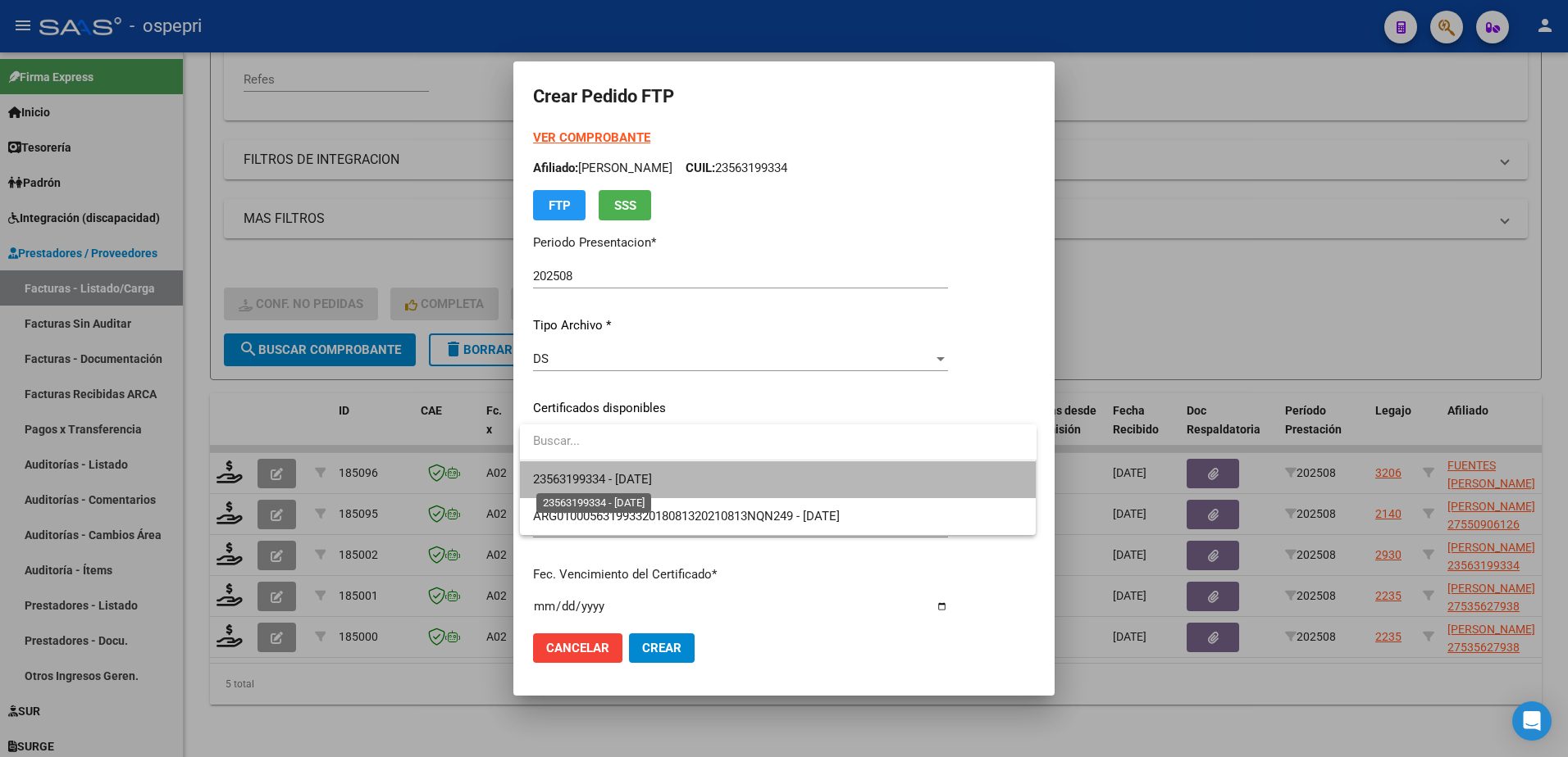
click at [652, 482] on span "23563199334 - 2027-08-24" at bounding box center [593, 479] width 119 height 14
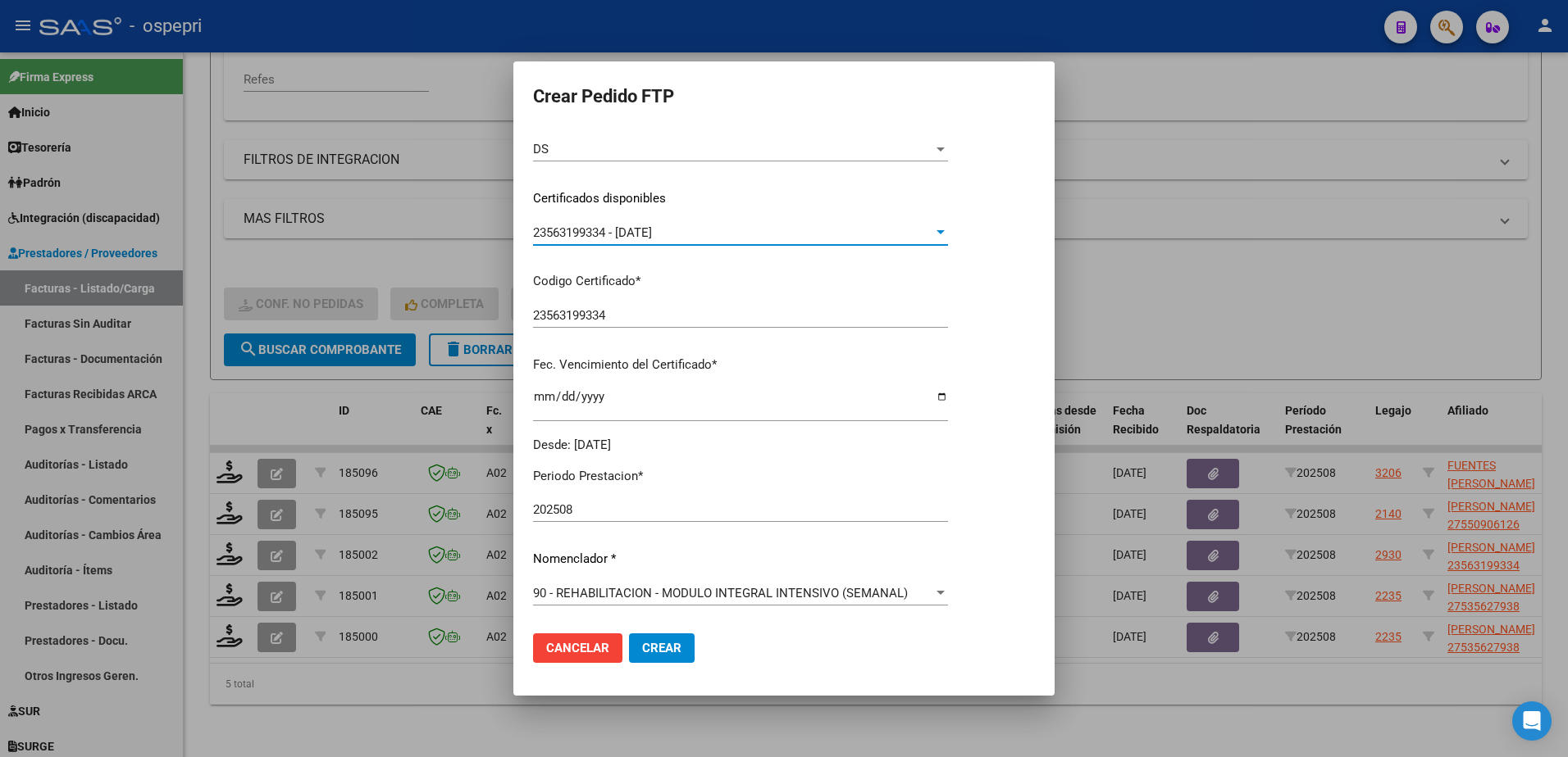
scroll to position [328, 0]
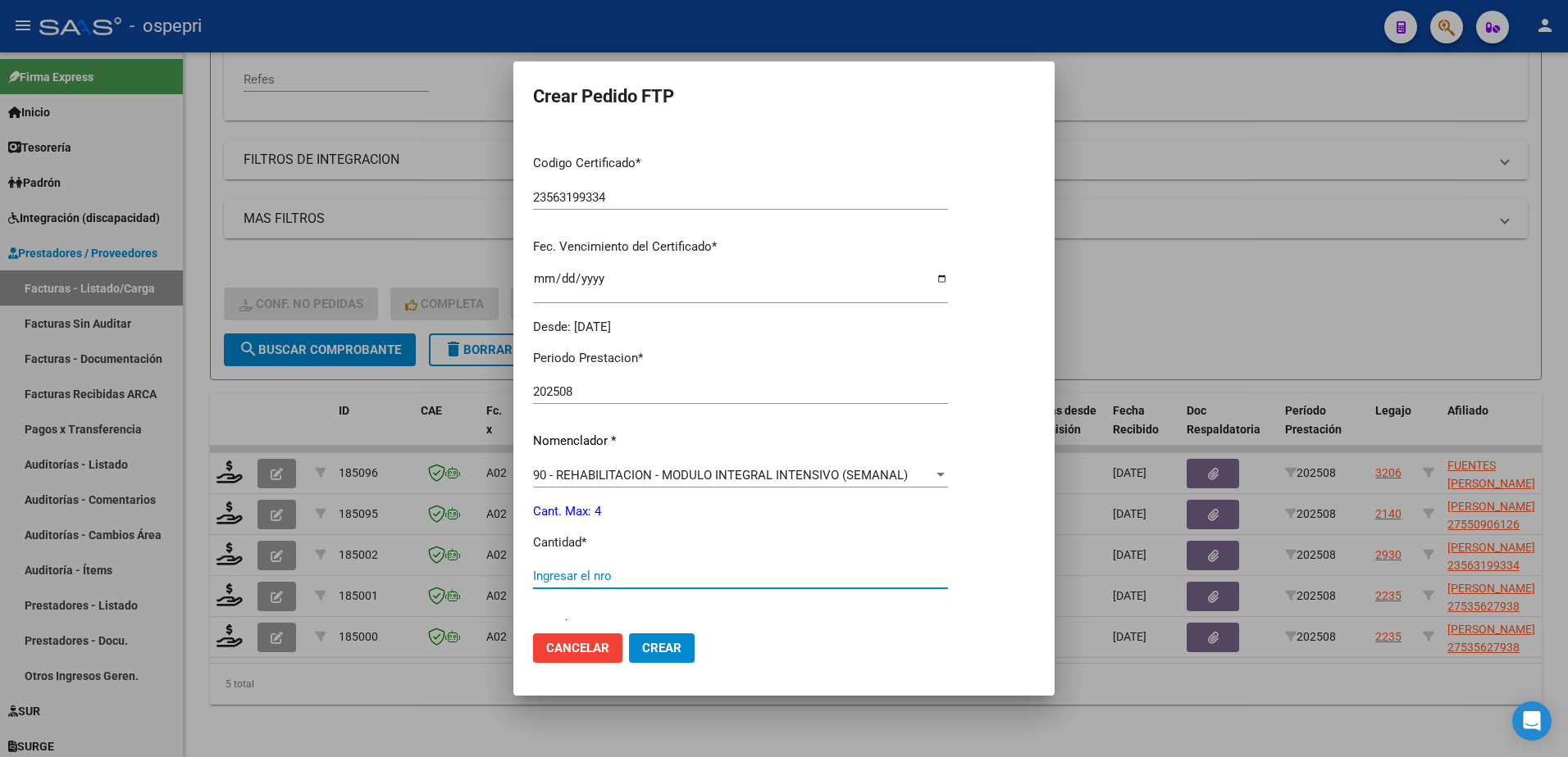
click at [636, 574] on input "Ingresar el nro" at bounding box center [740, 575] width 415 height 14
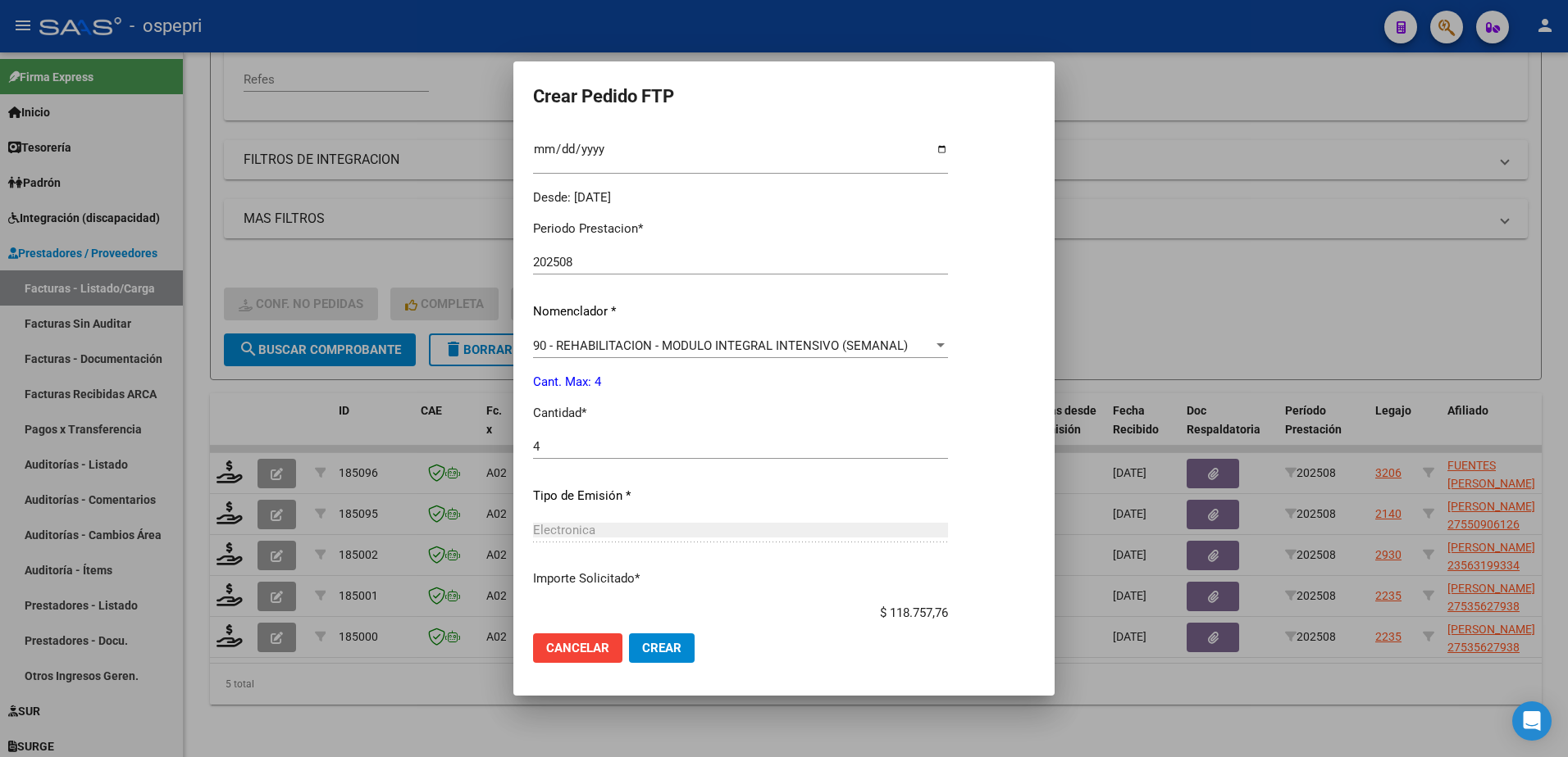
scroll to position [560, 0]
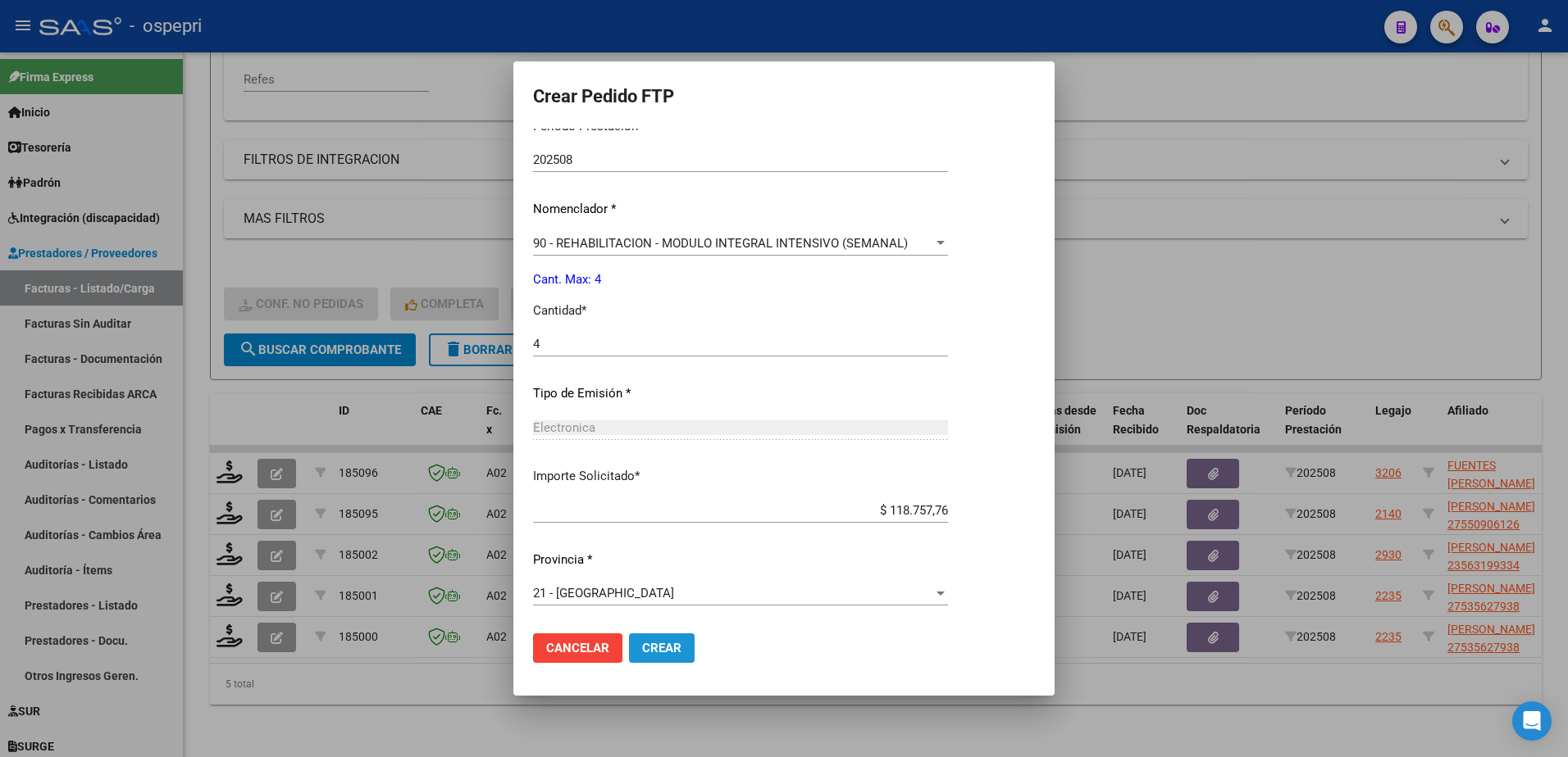
click at [664, 647] on span "Crear" at bounding box center [662, 648] width 40 height 14
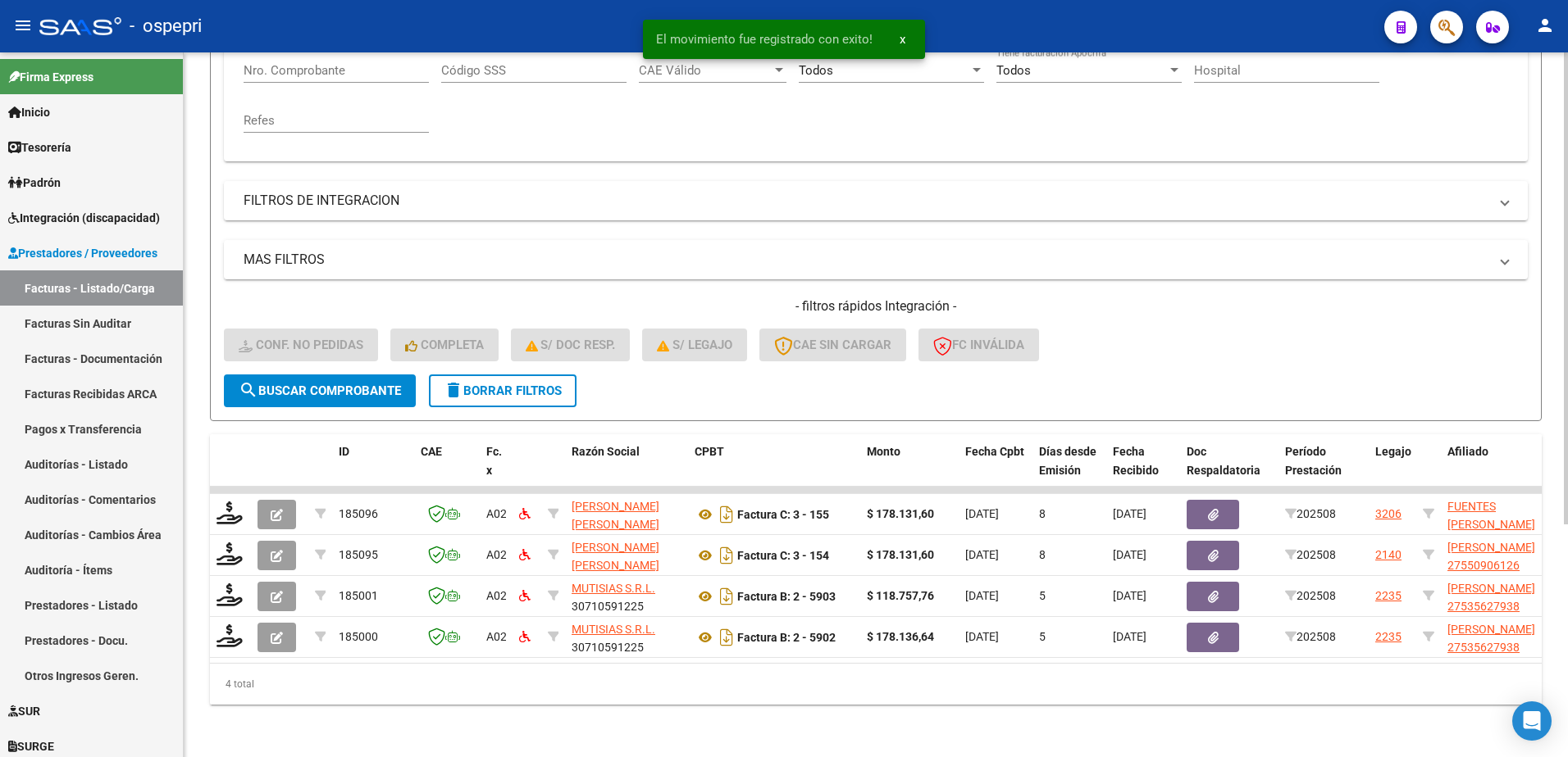
scroll to position [346, 0]
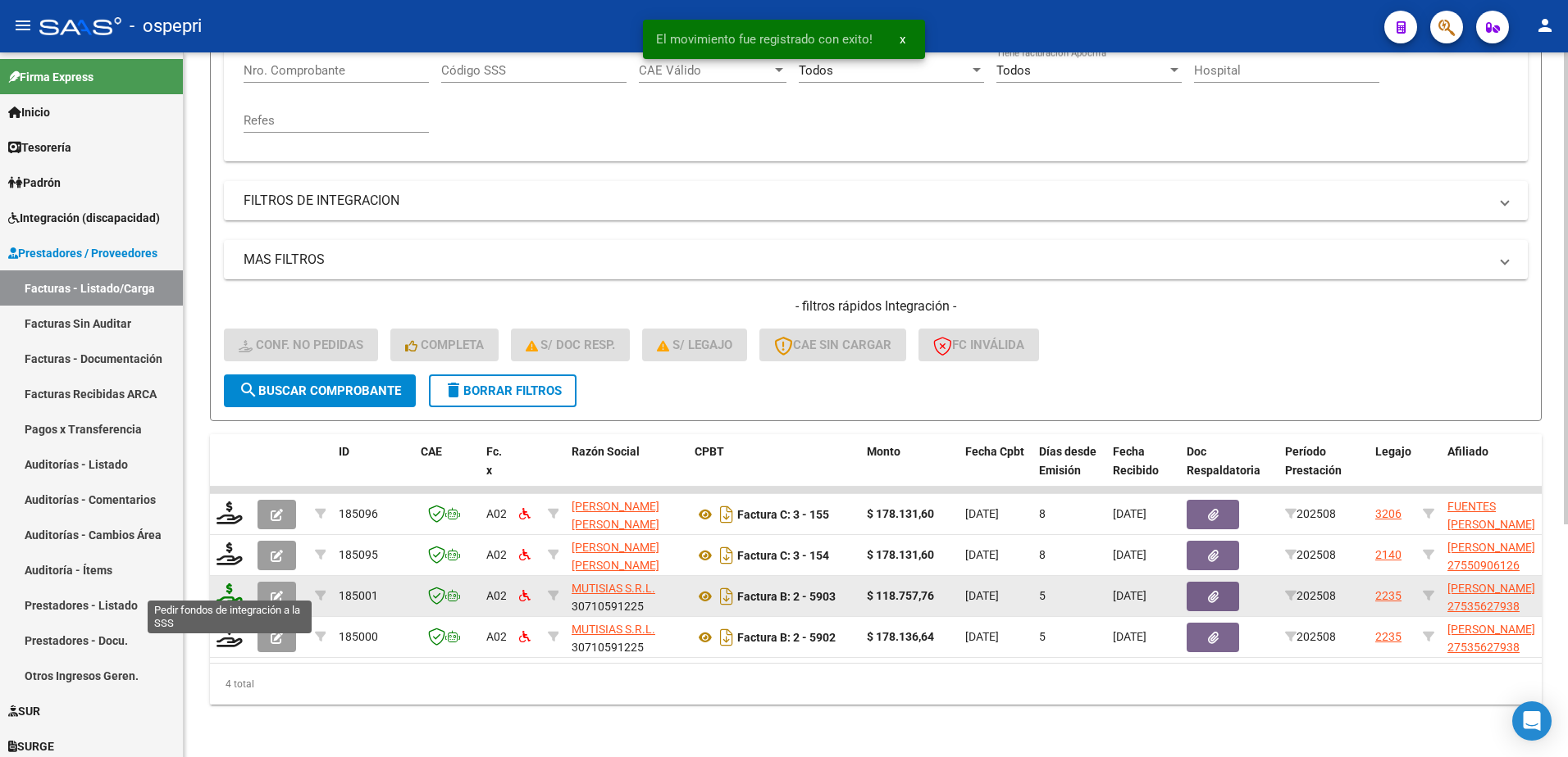
click at [221, 592] on icon at bounding box center [229, 595] width 26 height 23
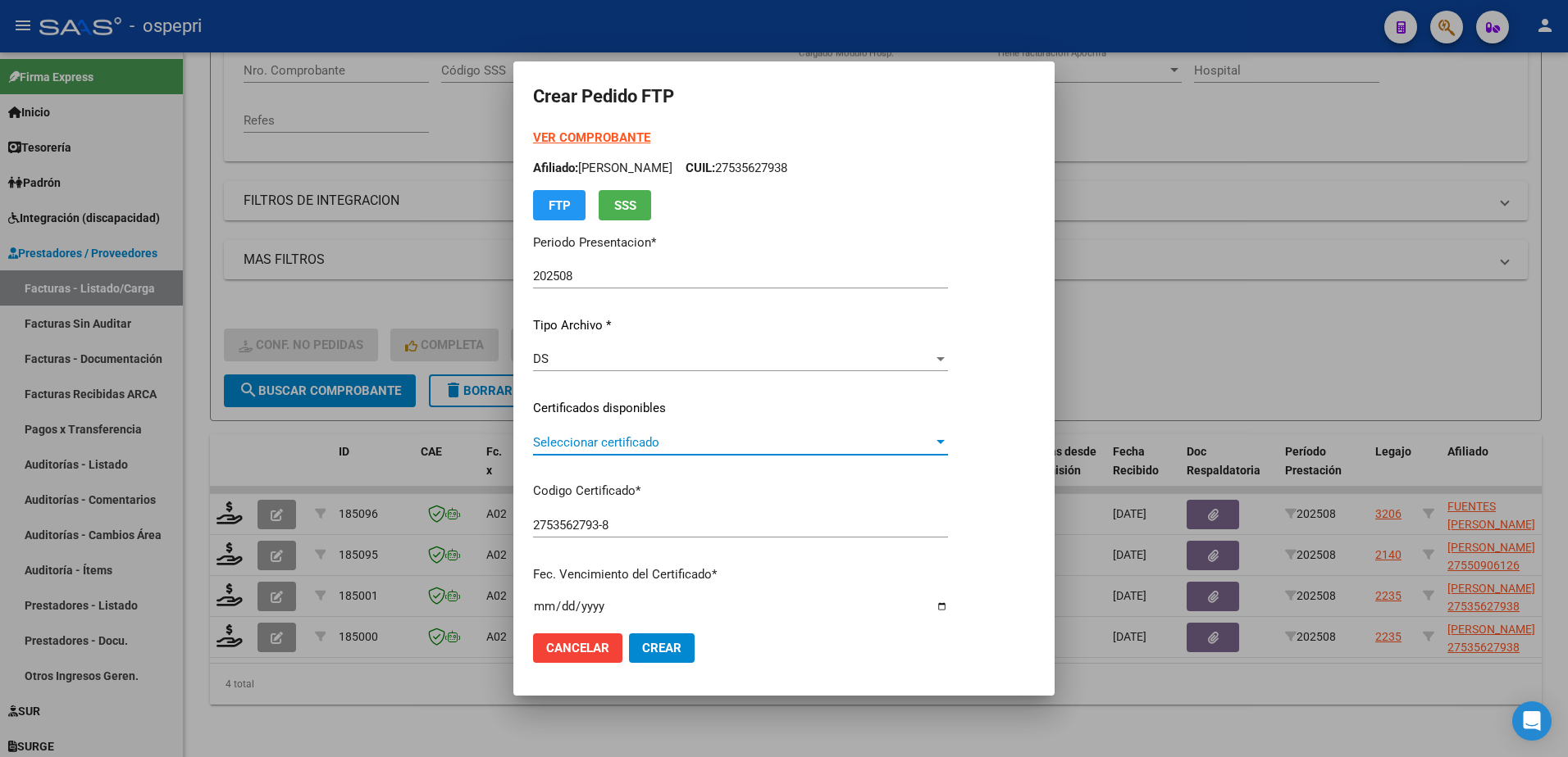
click at [594, 449] on span "Seleccionar certificado" at bounding box center [733, 442] width 400 height 14
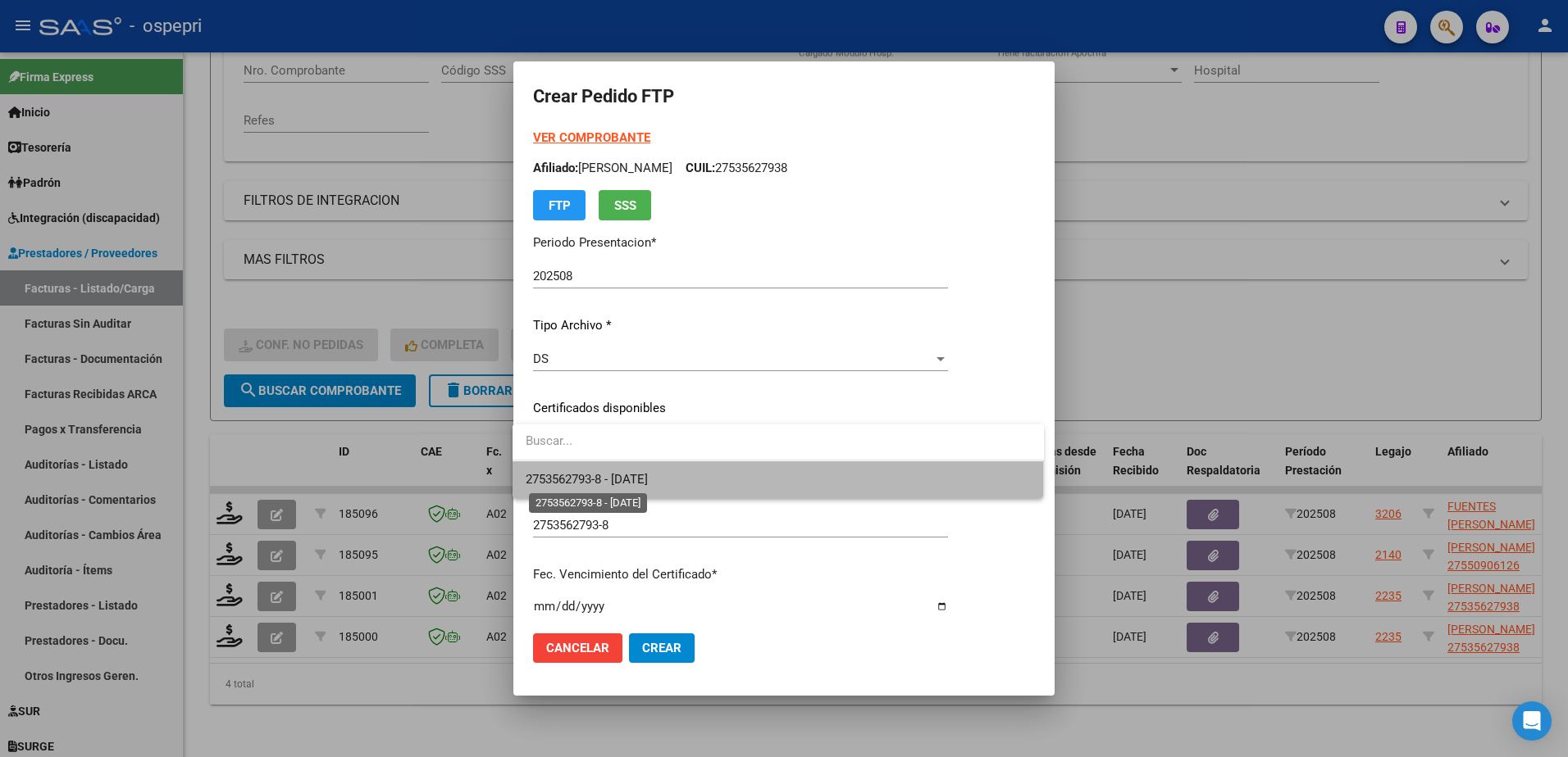
click at [592, 483] on span "2753562793-8 - 2026-10-21" at bounding box center [587, 479] width 123 height 14
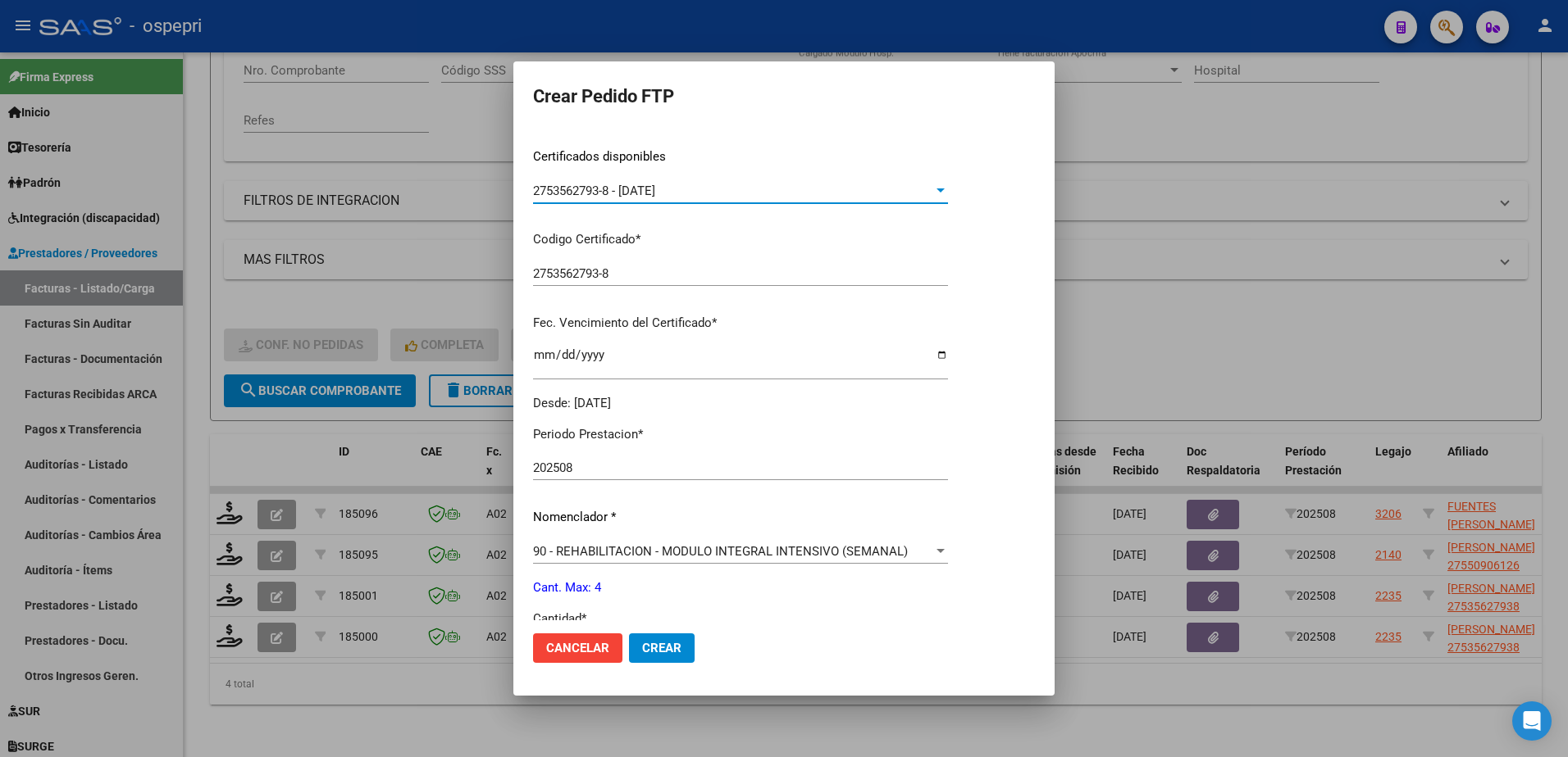
scroll to position [328, 0]
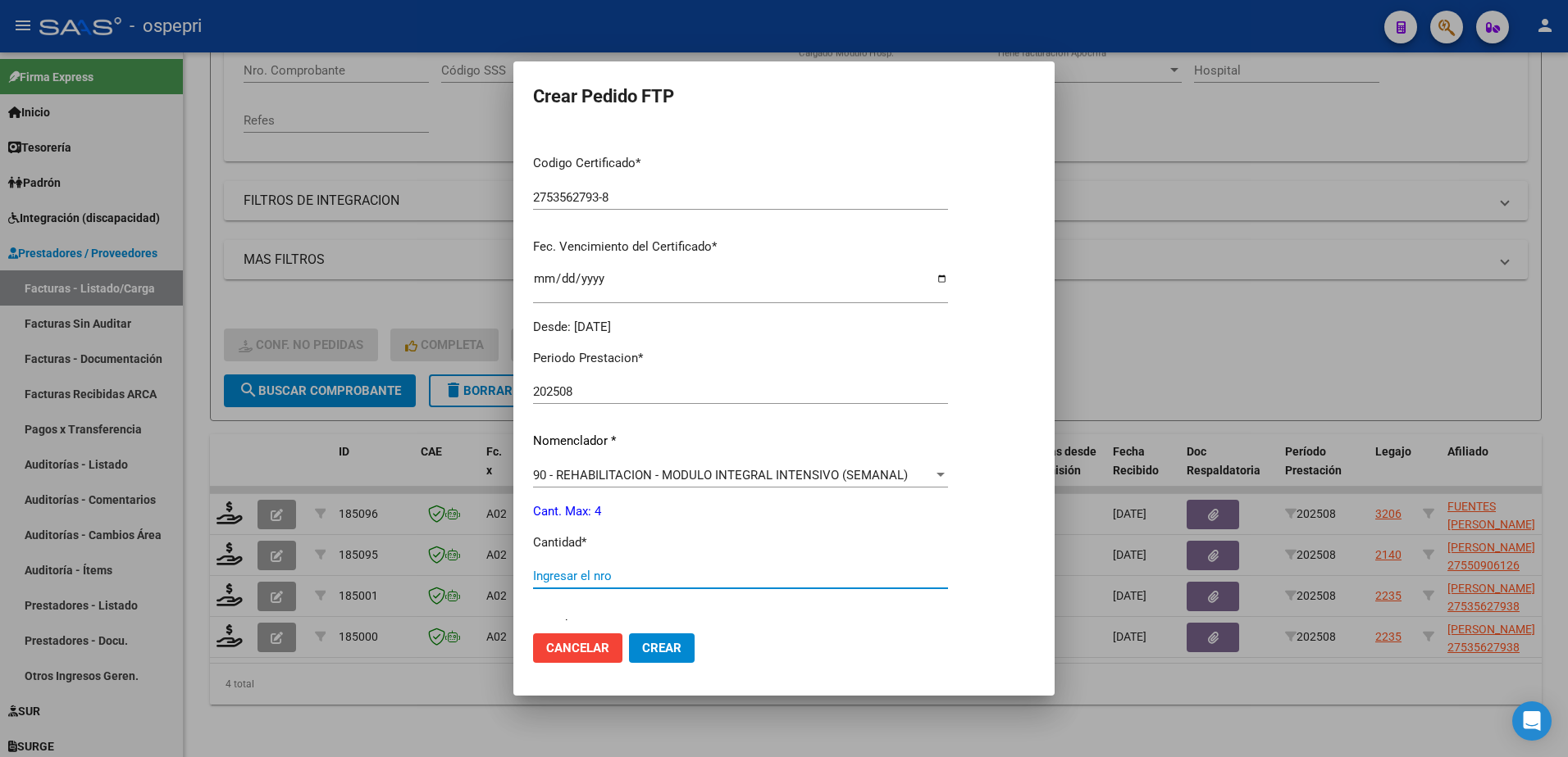
click at [583, 577] on input "Ingresar el nro" at bounding box center [740, 575] width 415 height 14
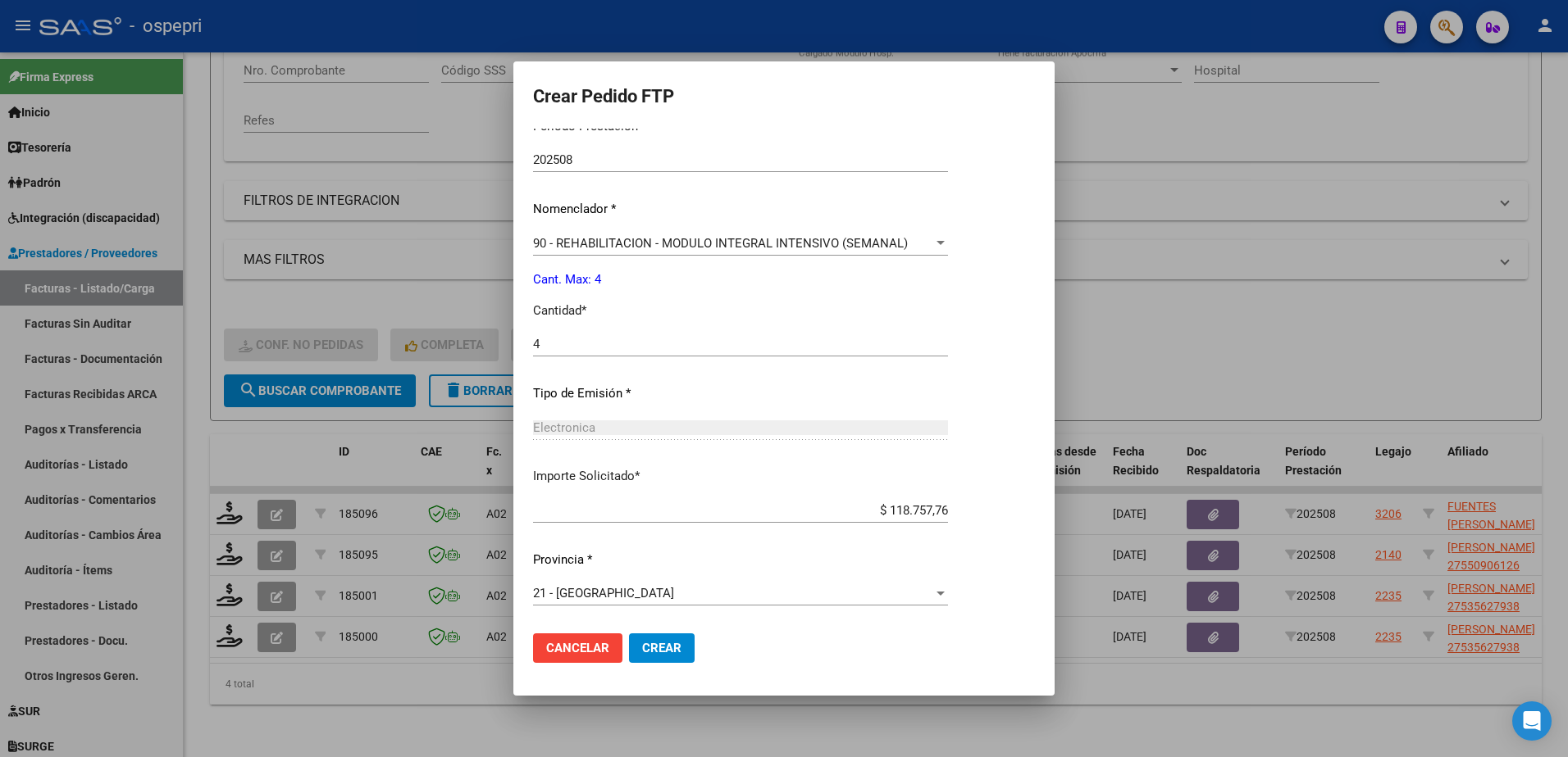
click at [663, 648] on span "Crear" at bounding box center [662, 648] width 40 height 14
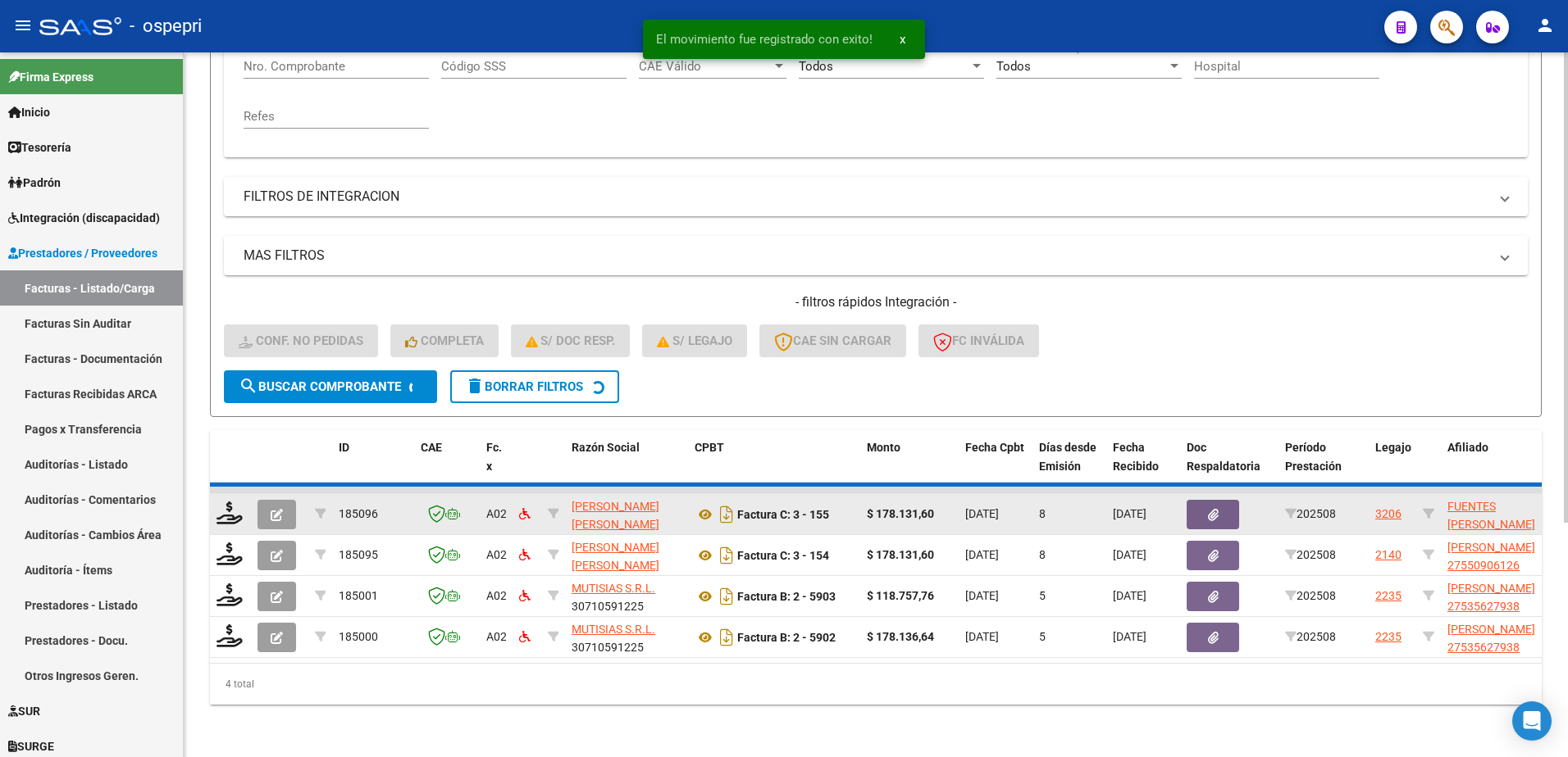
scroll to position [306, 0]
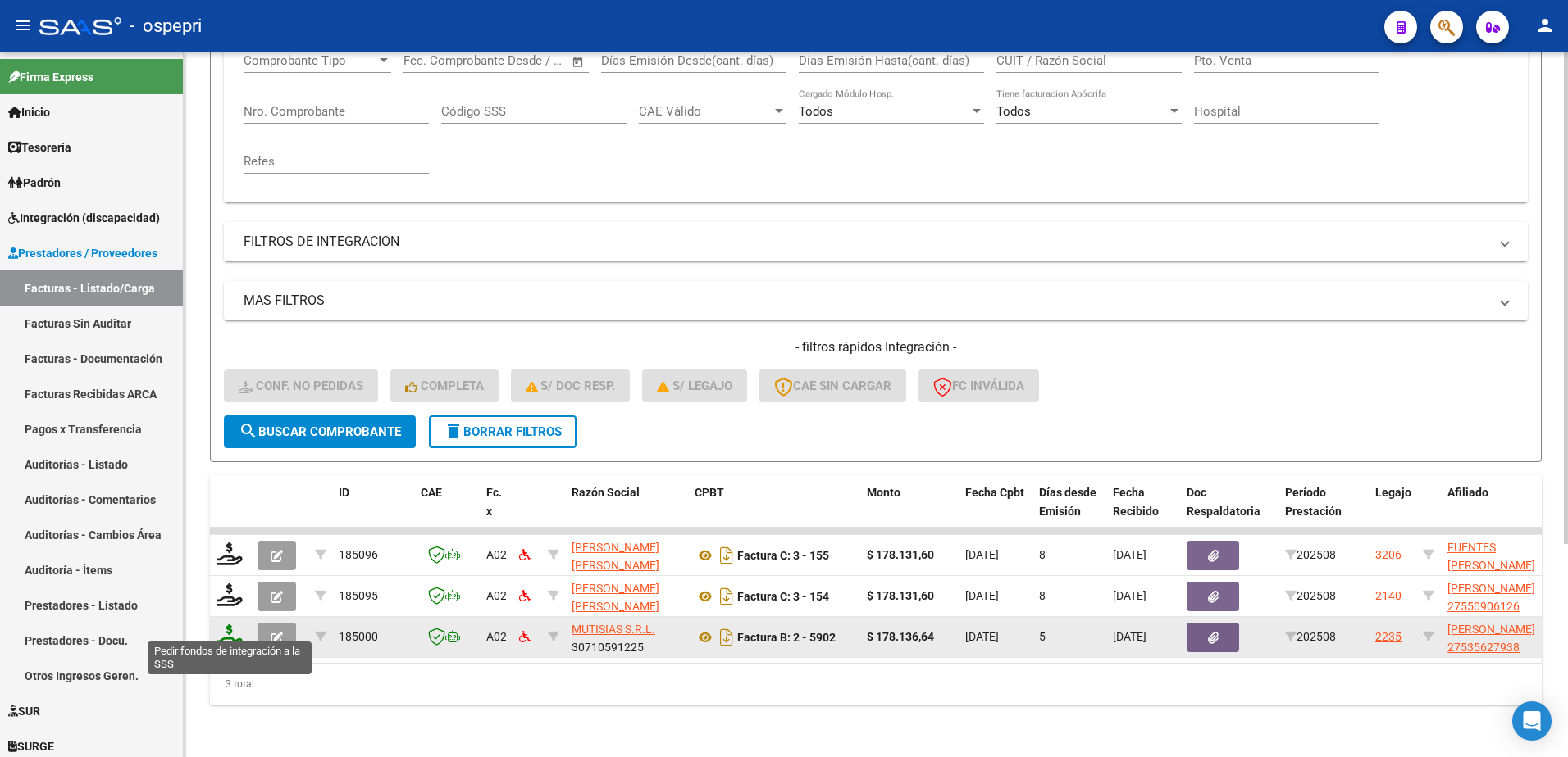
click at [230, 624] on icon at bounding box center [229, 635] width 26 height 23
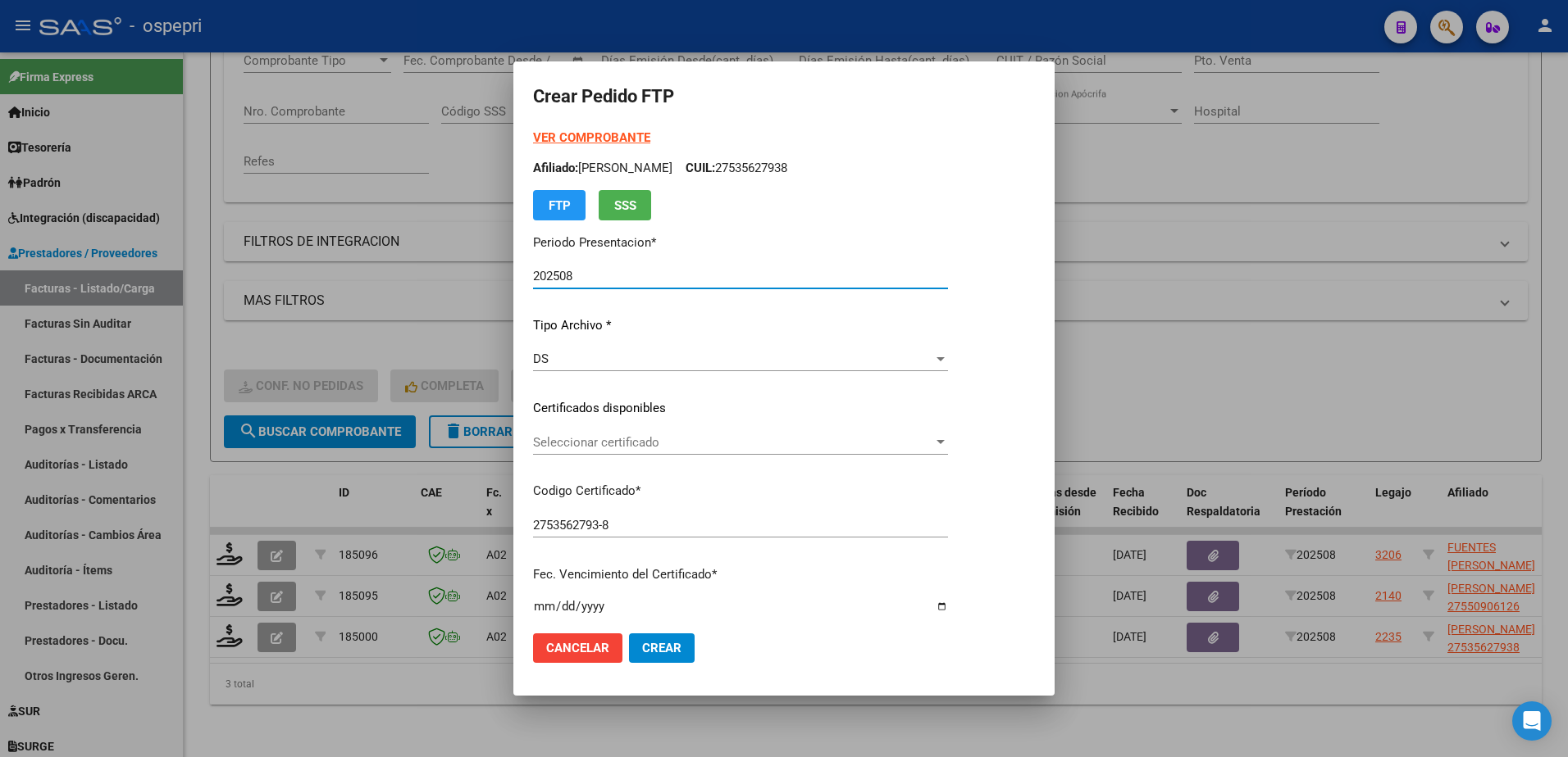
click at [606, 445] on span "Seleccionar certificado" at bounding box center [733, 442] width 400 height 14
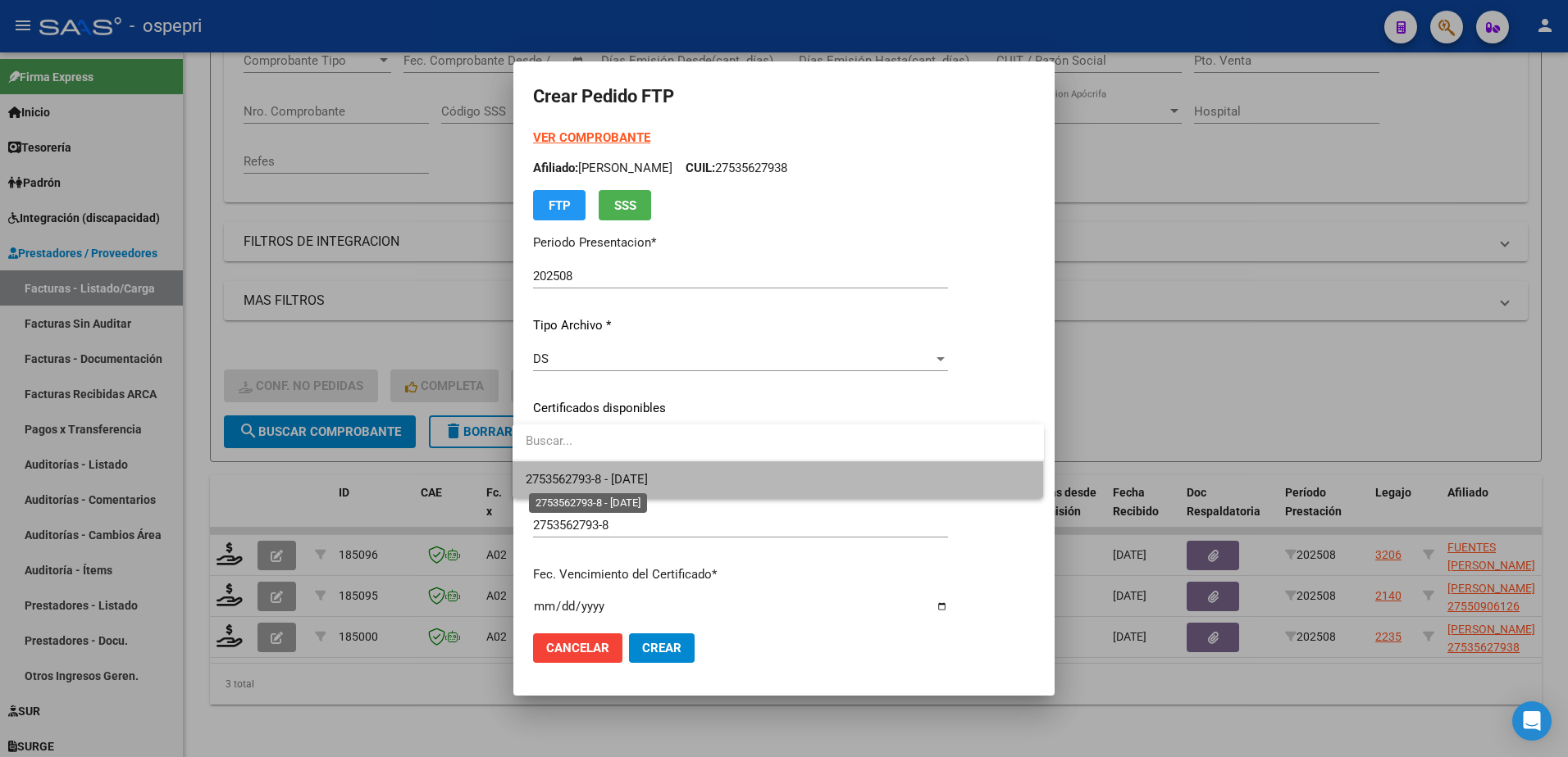
click at [609, 477] on span "2753562793-8 - 2026-10-21" at bounding box center [587, 479] width 123 height 14
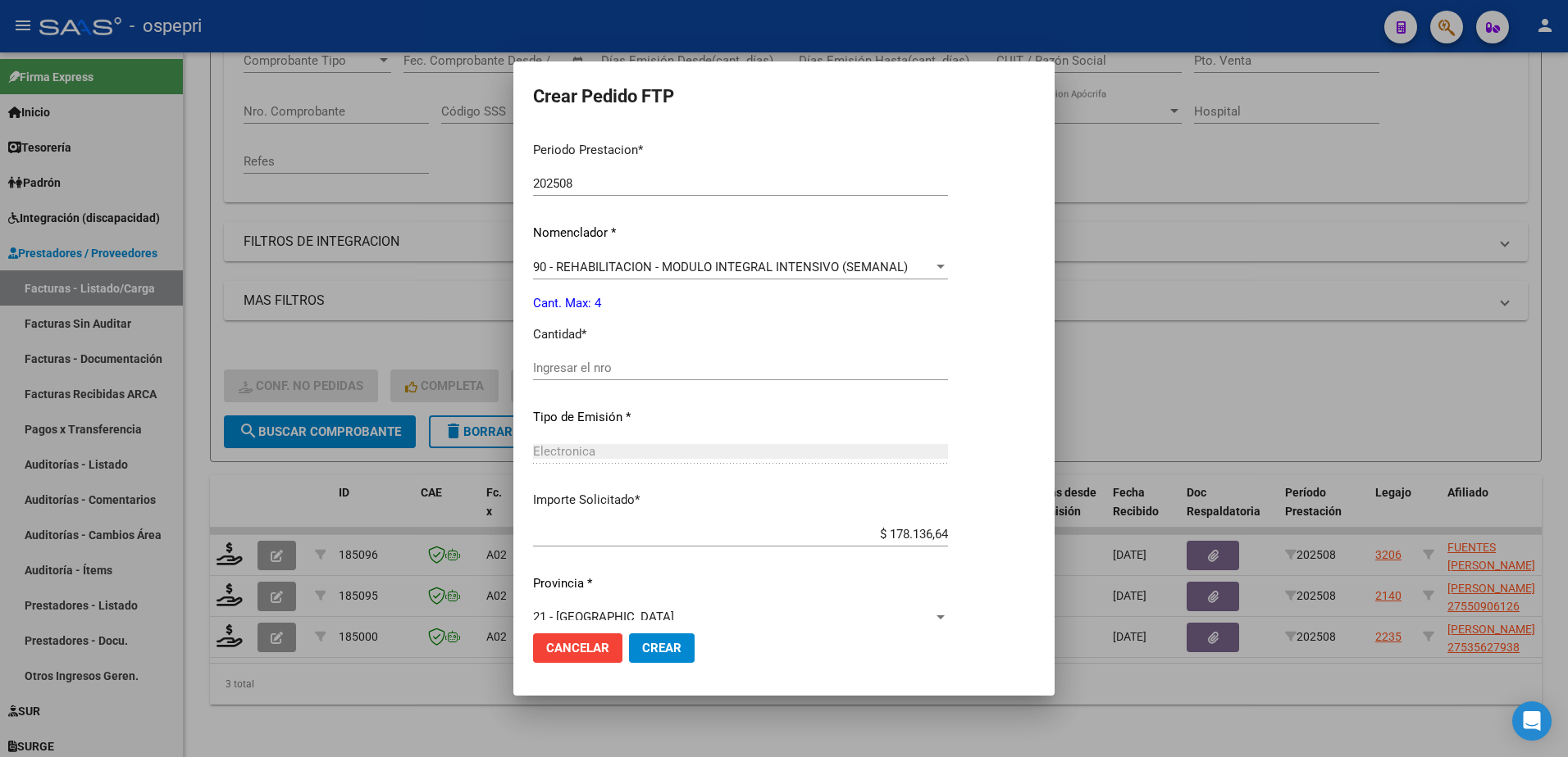
scroll to position [560, 0]
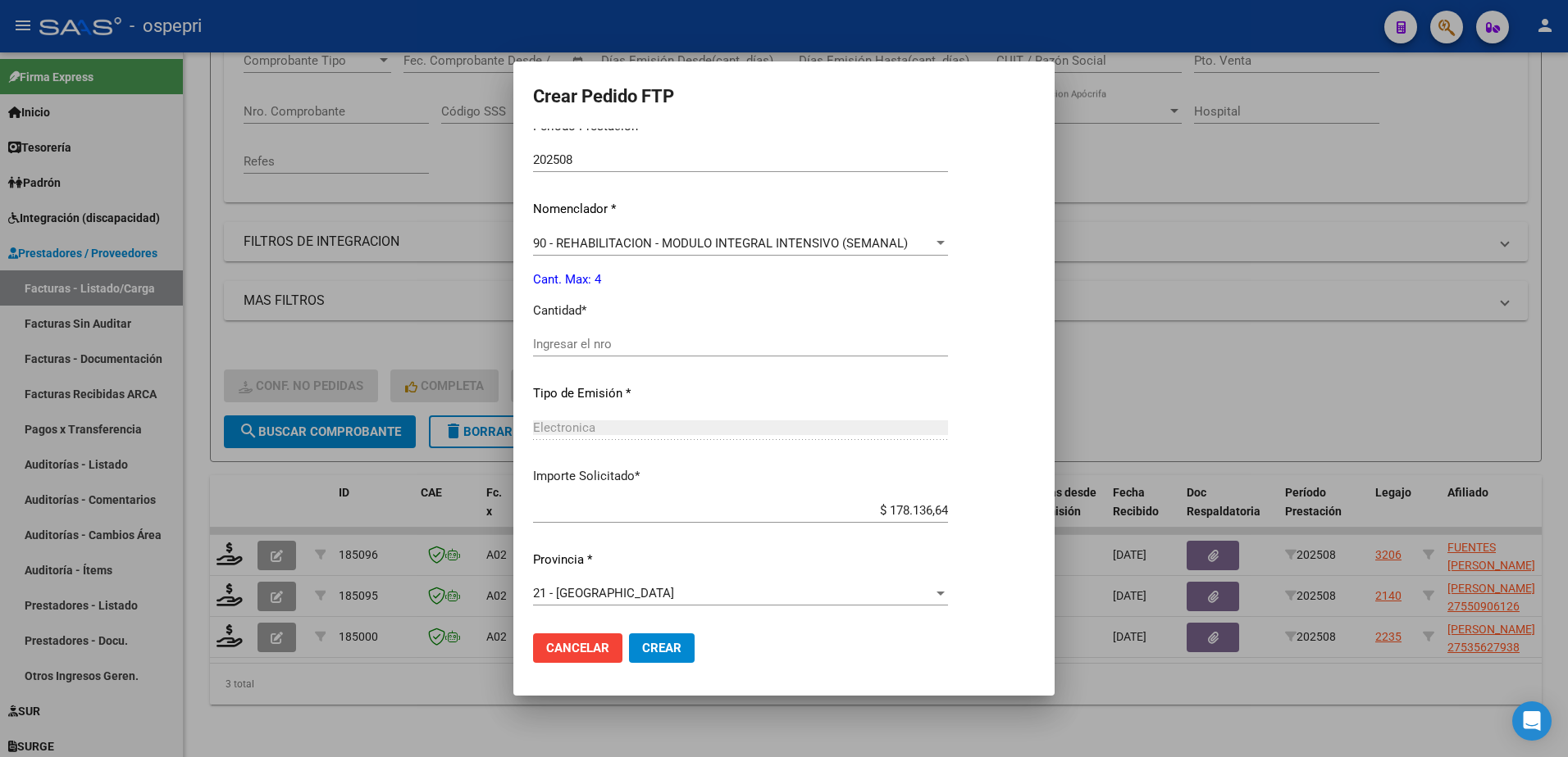
click at [647, 651] on span "Crear" at bounding box center [662, 648] width 40 height 14
click at [559, 346] on input "Ingresar el nro" at bounding box center [740, 344] width 415 height 14
click at [662, 649] on span "Crear" at bounding box center [662, 648] width 40 height 14
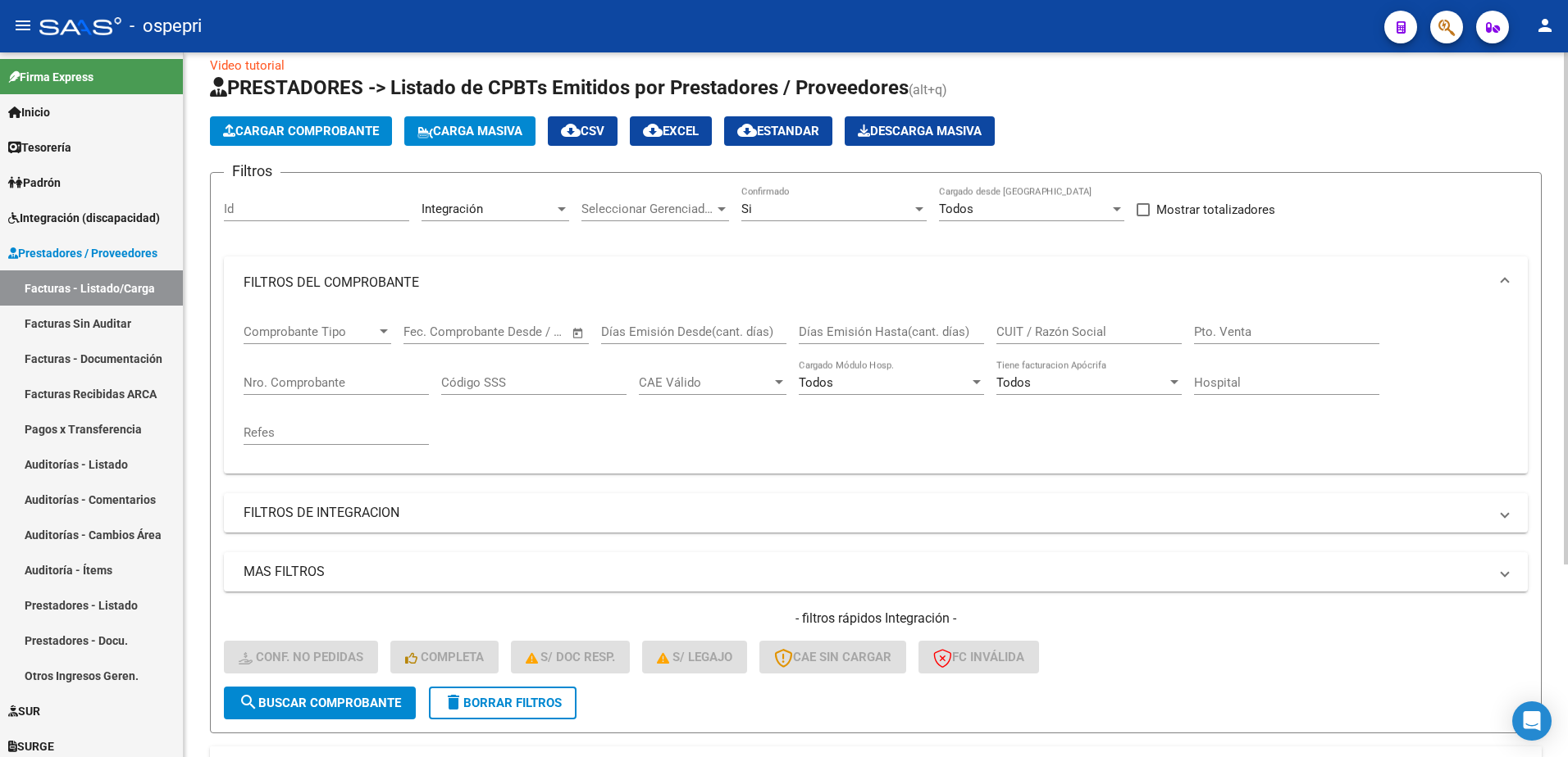
scroll to position [19, 0]
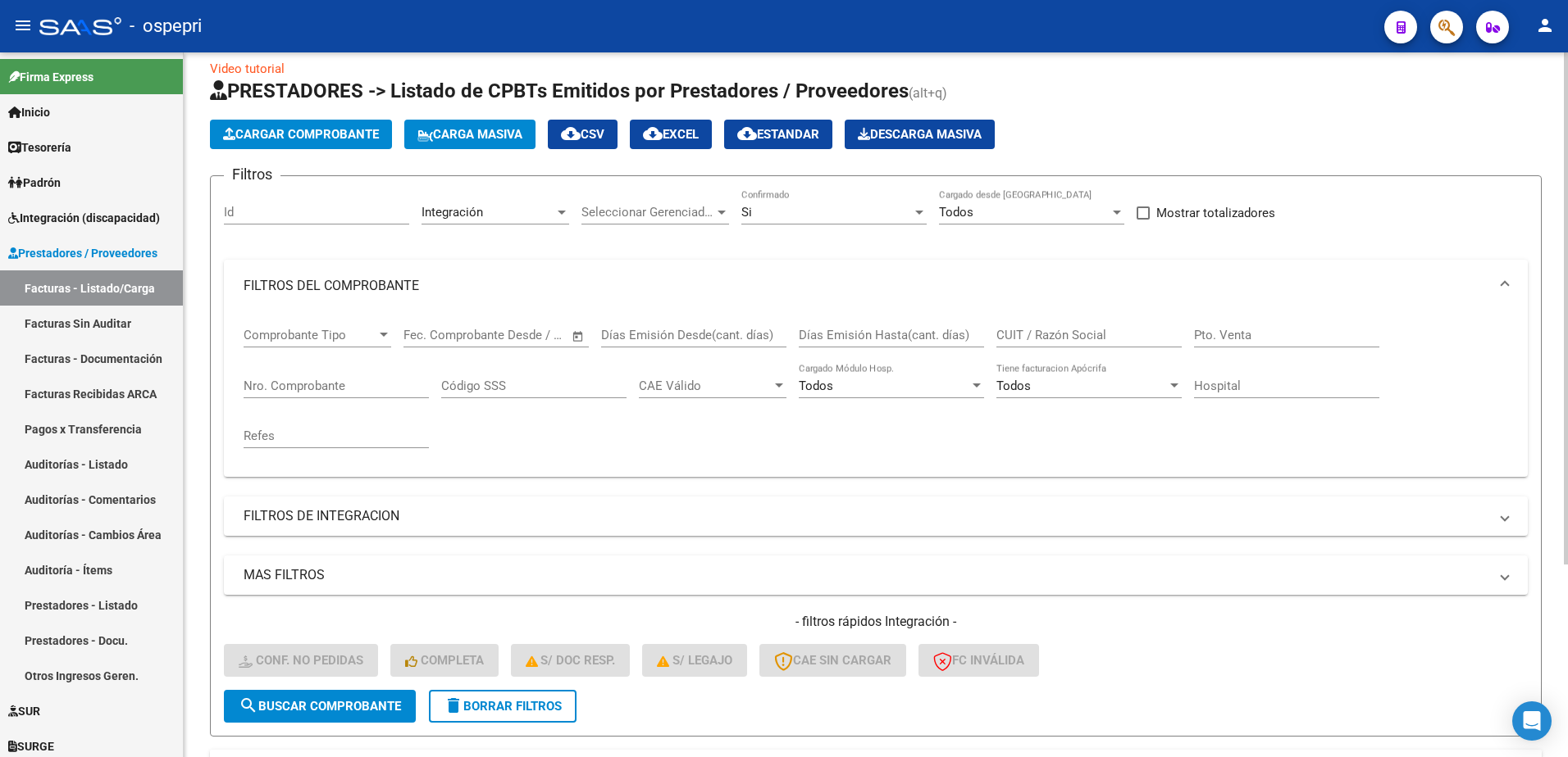
click at [919, 214] on div at bounding box center [920, 212] width 8 height 4
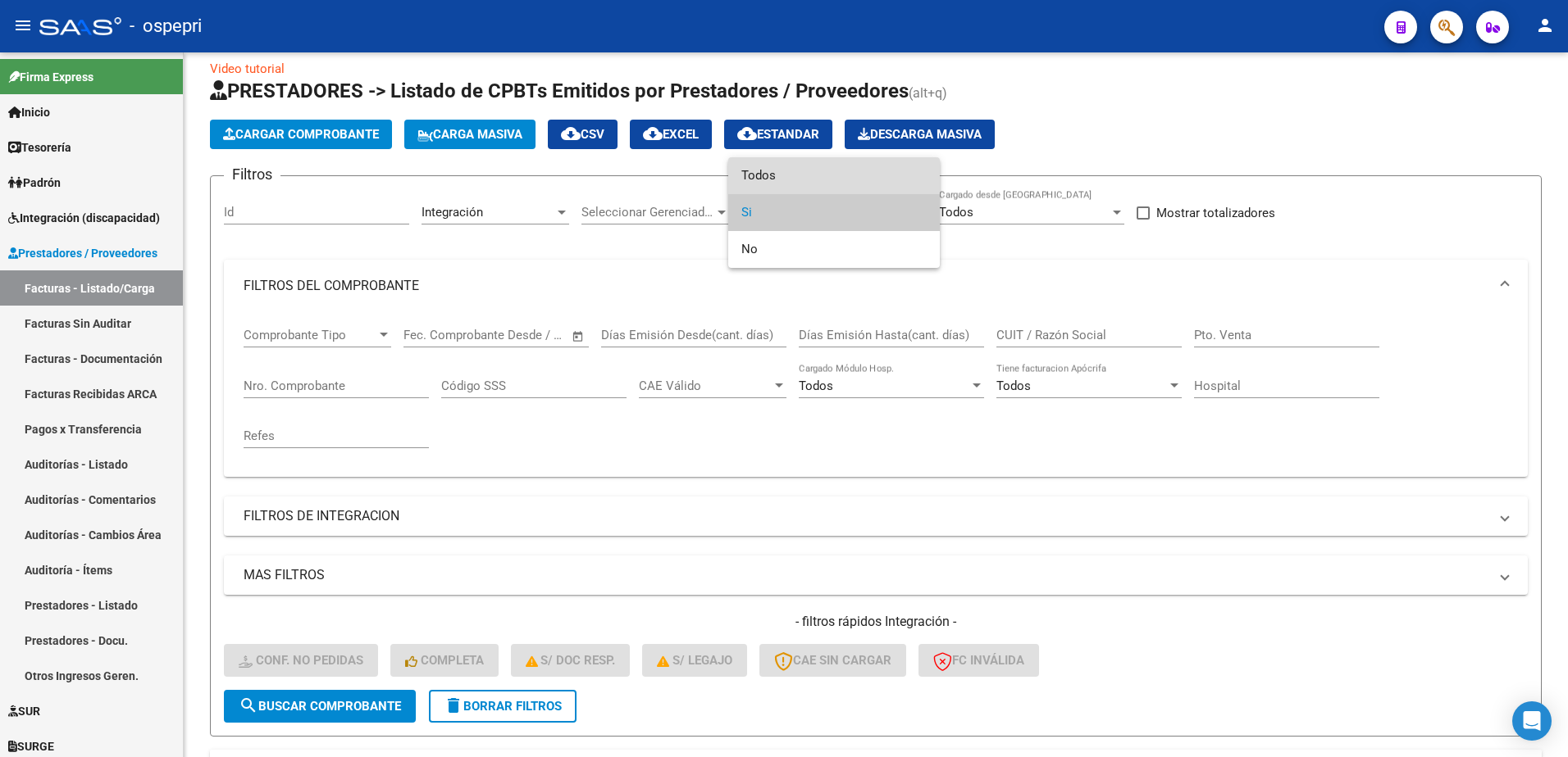
click at [826, 177] on span "Todos" at bounding box center [833, 176] width 185 height 37
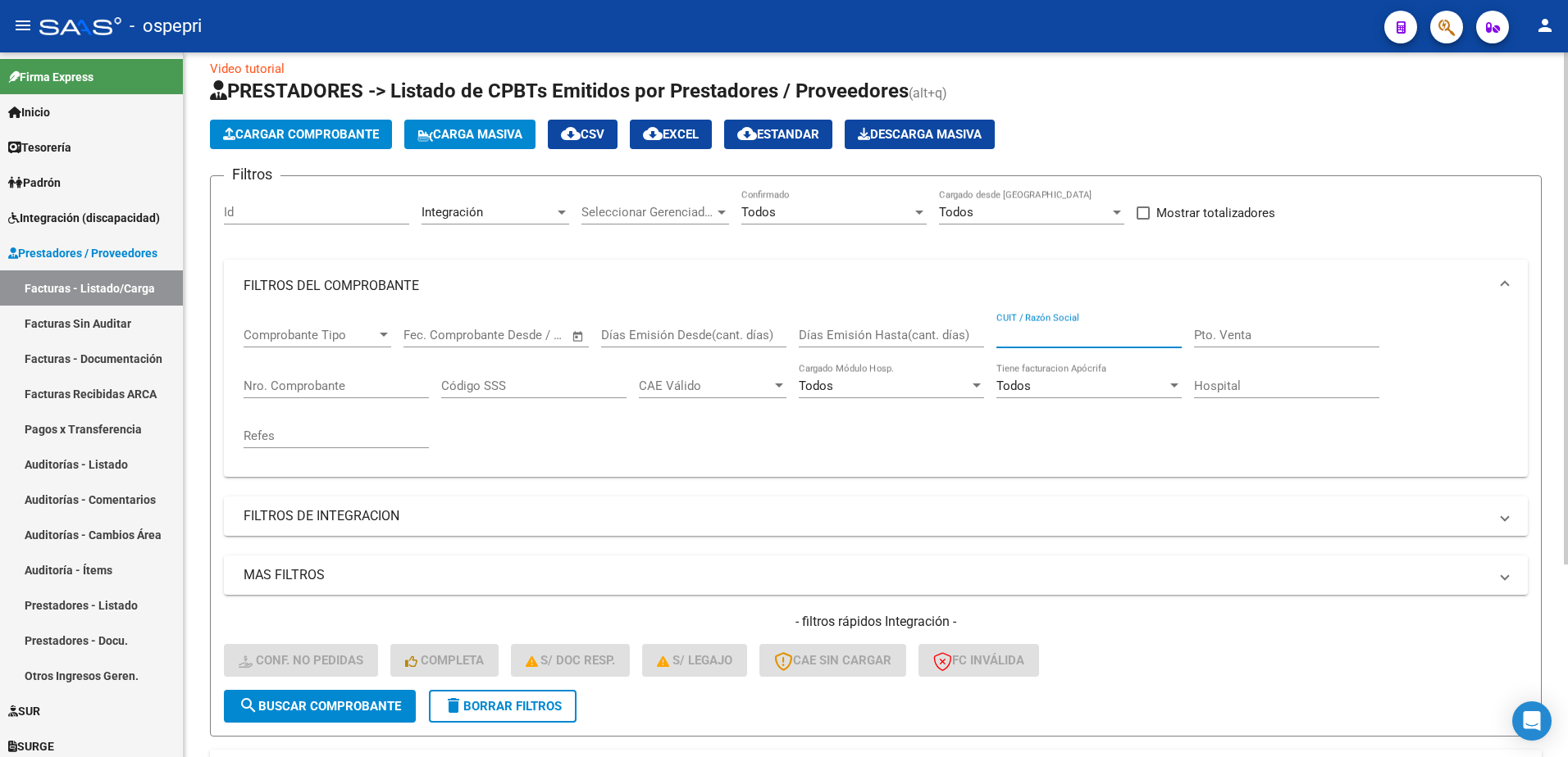
click at [1027, 337] on input "CUIT / Razón Social" at bounding box center [1089, 335] width 185 height 14
click at [712, 710] on form "Filtros Id Integración Area Seleccionar Gerenciador Seleccionar Gerenciador Tod…" at bounding box center [876, 456] width 1332 height 562
paste input "27462569624"
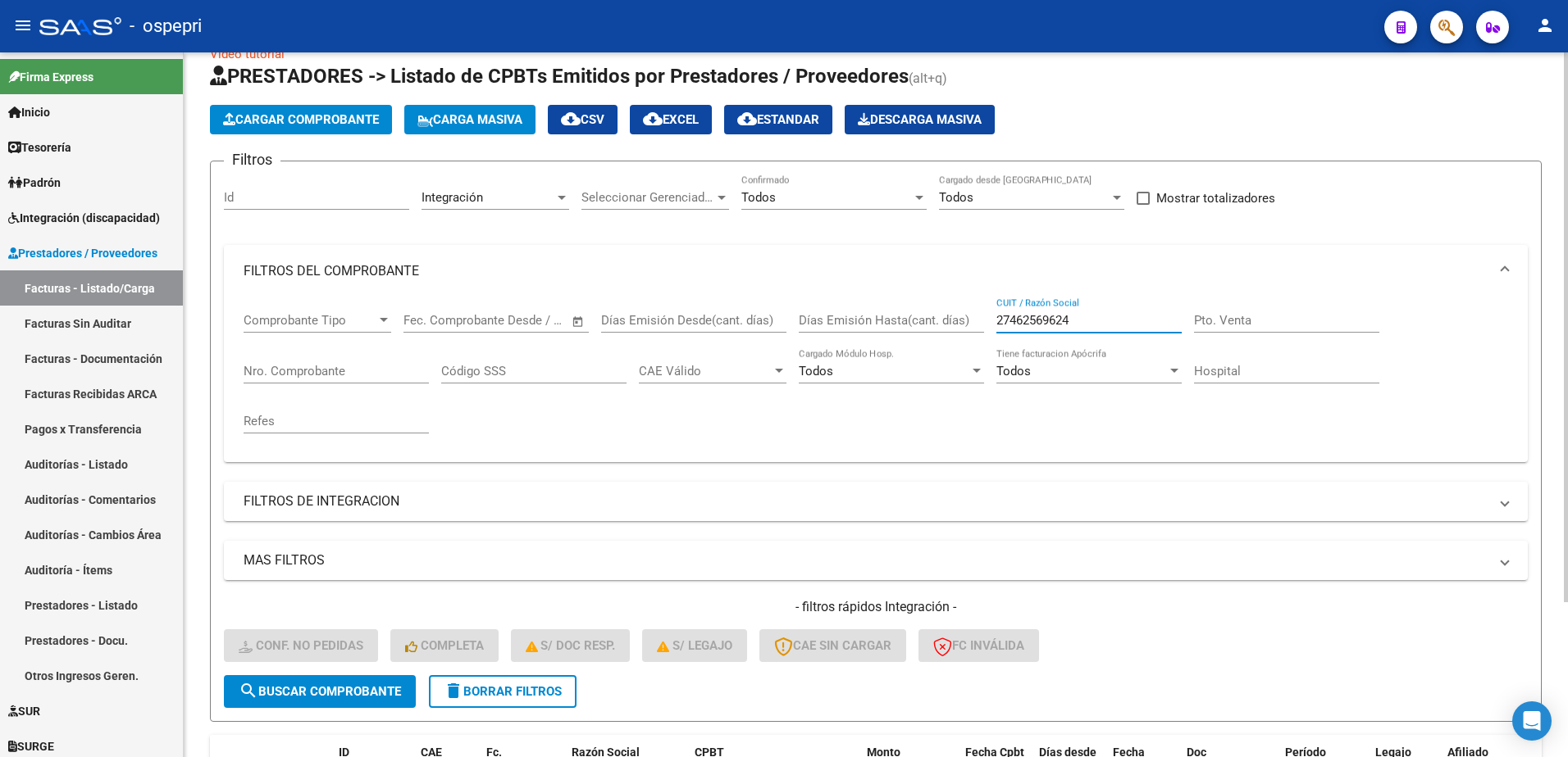
scroll to position [0, 0]
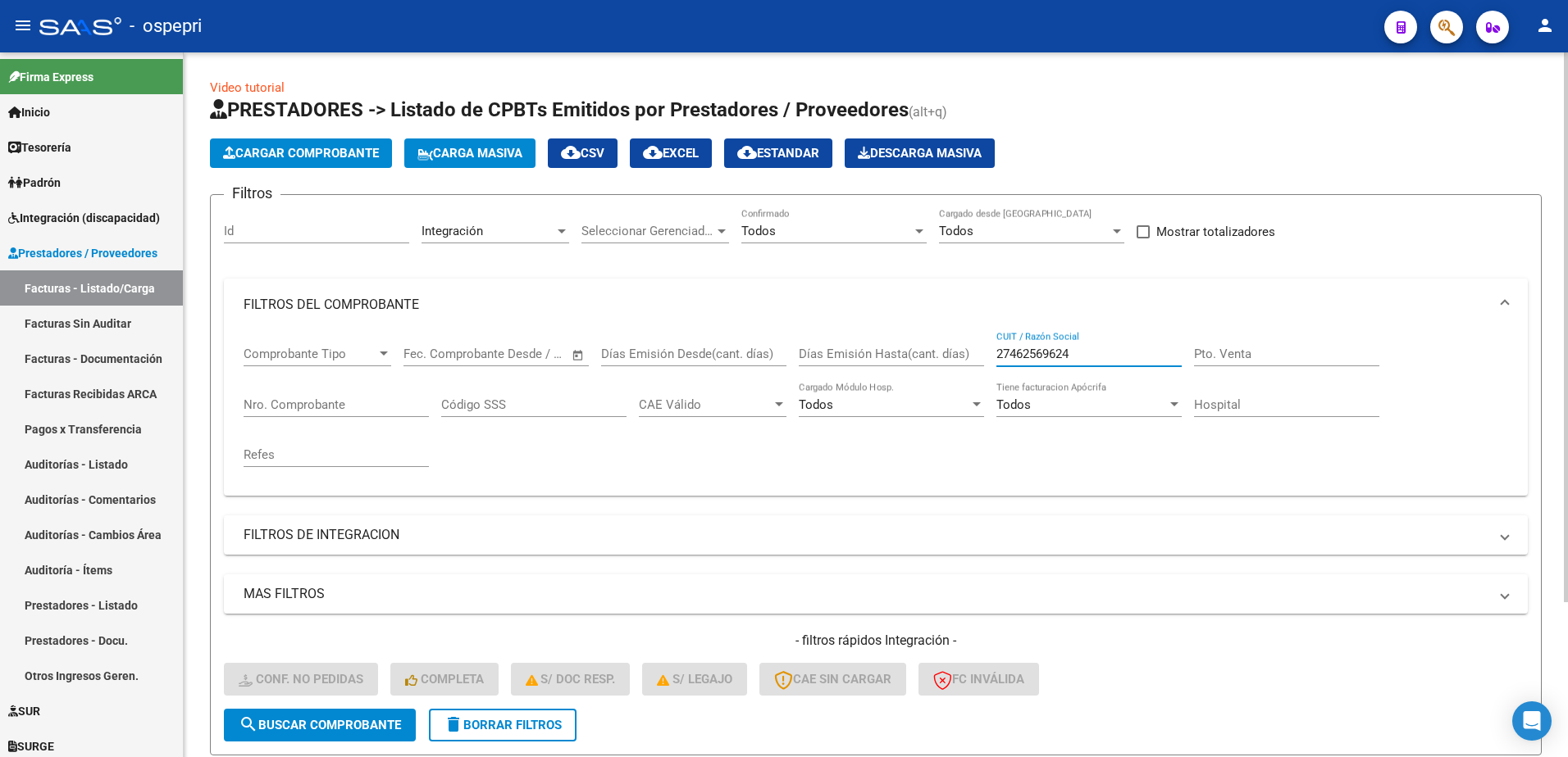
click at [516, 727] on span "delete Borrar Filtros" at bounding box center [503, 725] width 118 height 14
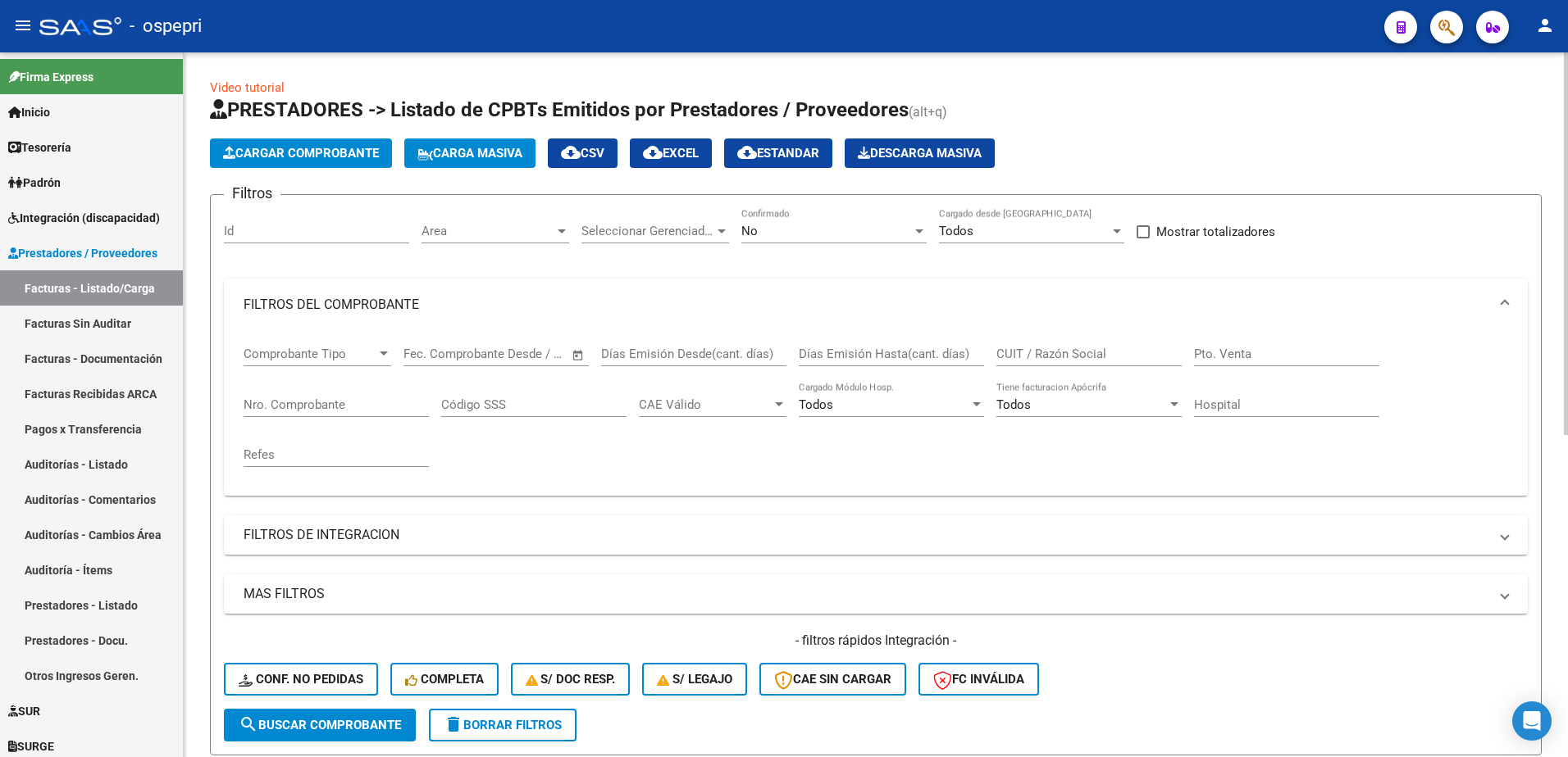
click at [1414, 111] on h1 "PRESTADORES -> Listado de CPBTs Emitidos por Prestadores / Proveedores (alt+q)" at bounding box center [876, 111] width 1332 height 29
click at [482, 726] on span "delete Borrar Filtros" at bounding box center [503, 725] width 118 height 14
click at [923, 231] on div at bounding box center [920, 231] width 8 height 4
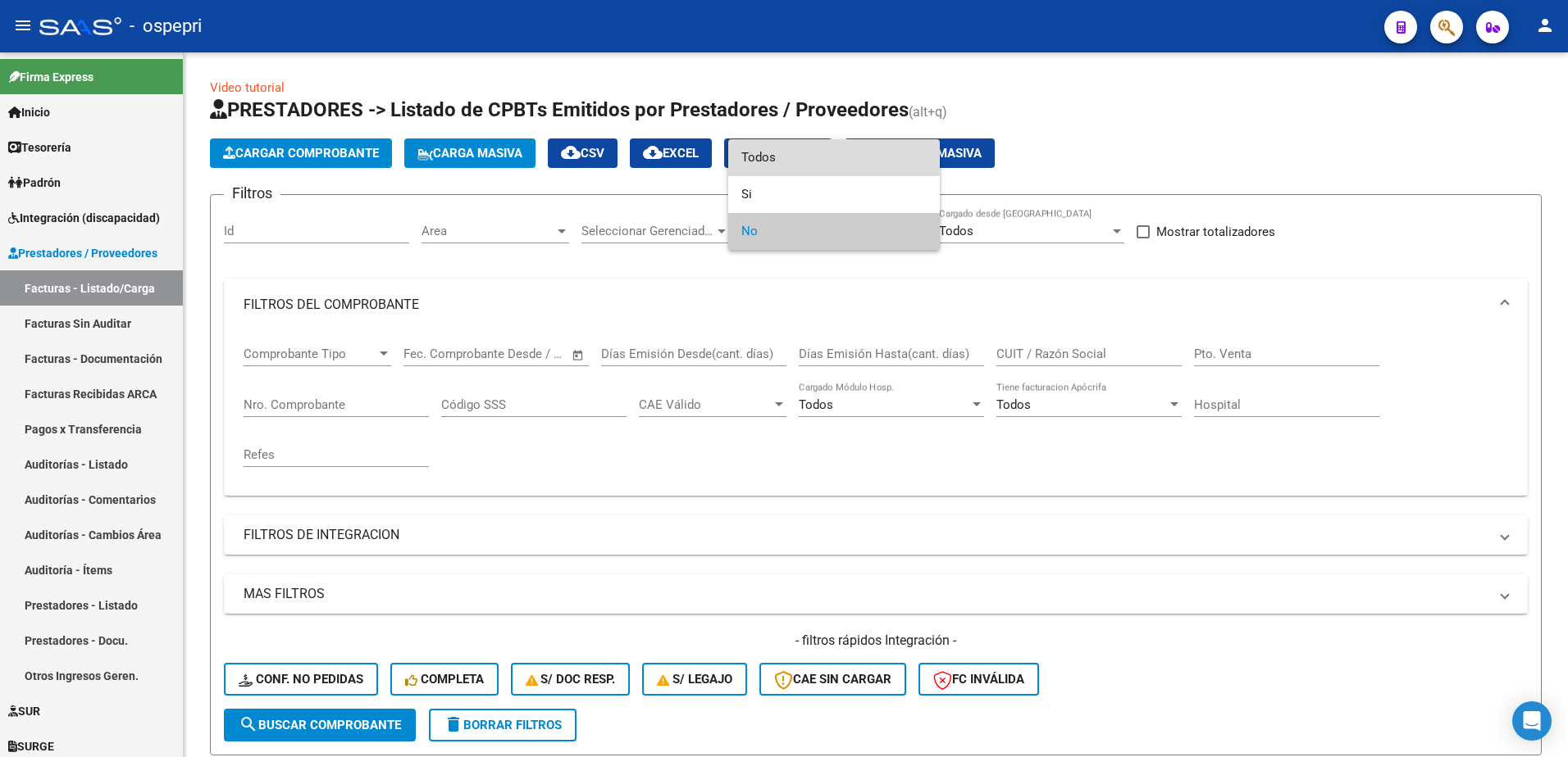
click at [817, 147] on span "Todos" at bounding box center [833, 158] width 185 height 37
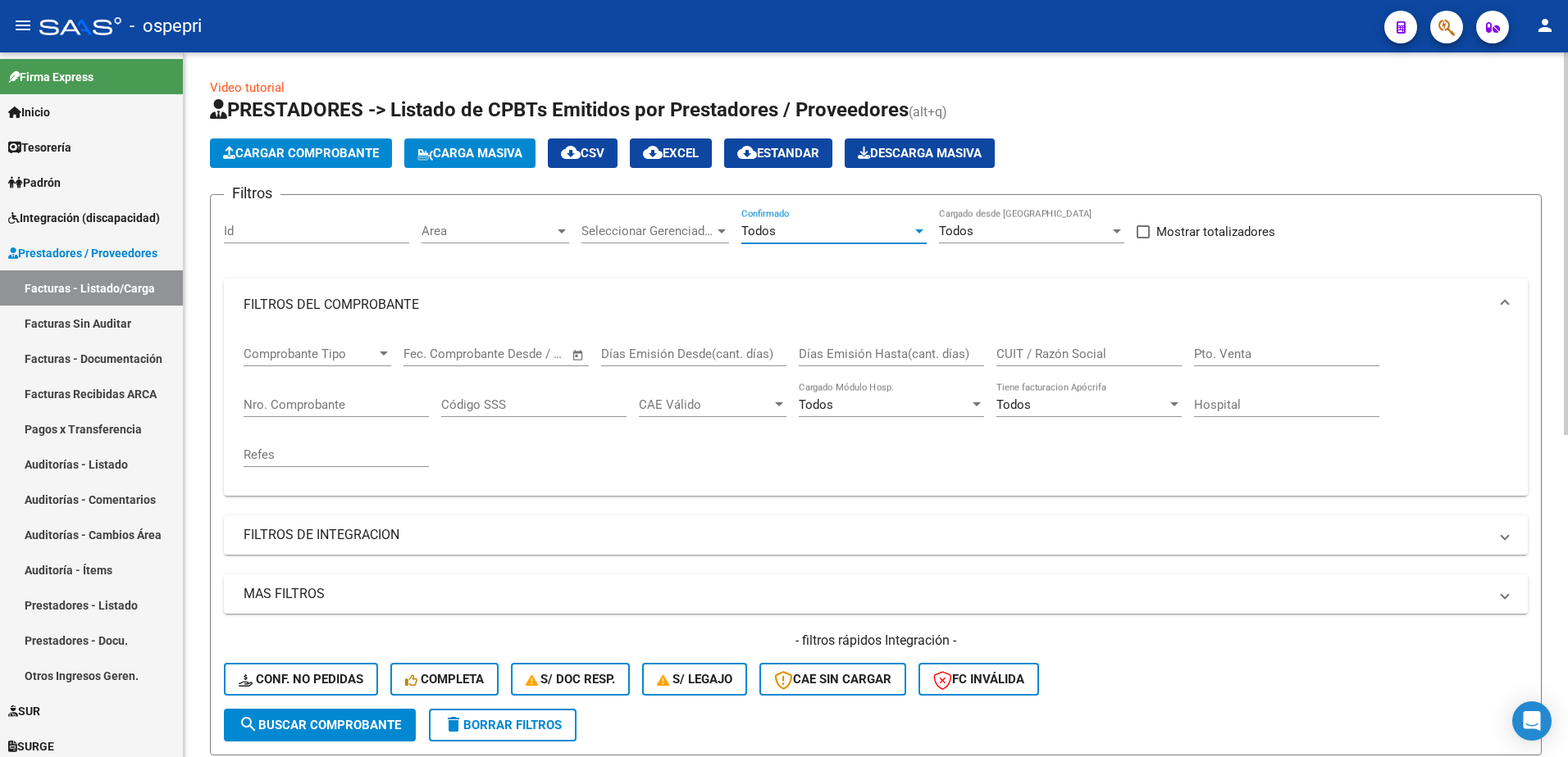
click at [1032, 354] on input "CUIT / Razón Social" at bounding box center [1089, 353] width 185 height 14
paste input "30710591225"
click at [376, 719] on span "search Buscar Comprobante" at bounding box center [320, 725] width 162 height 14
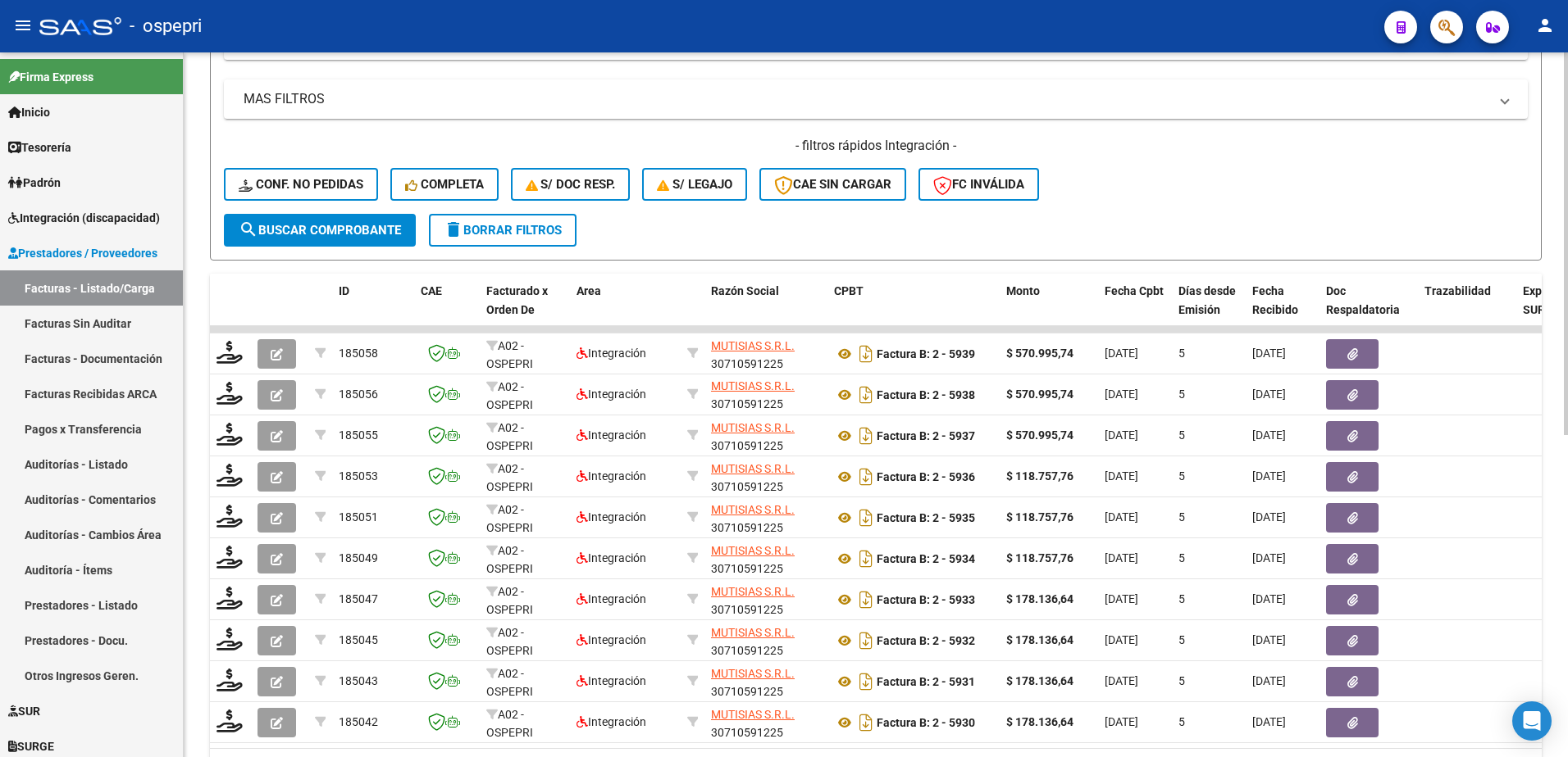
scroll to position [574, 0]
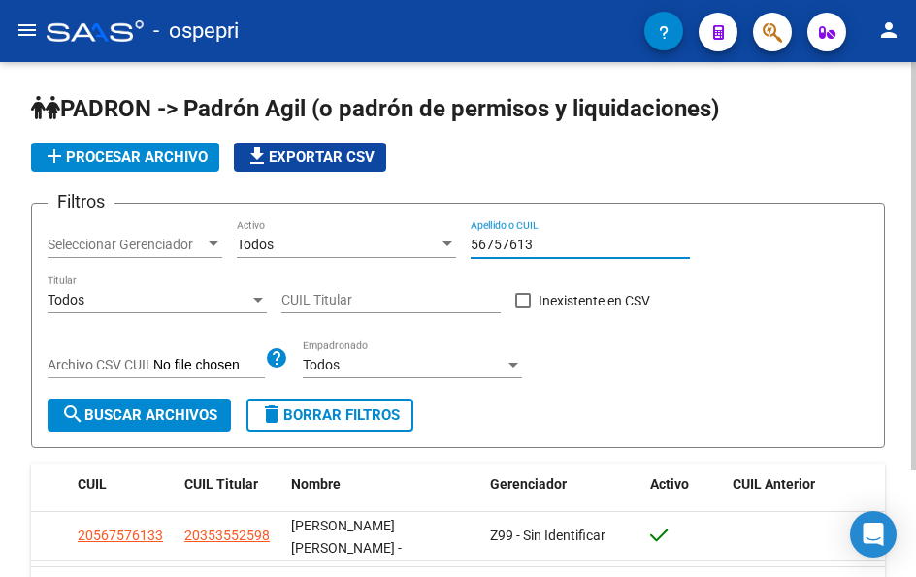
scroll to position [117, 0]
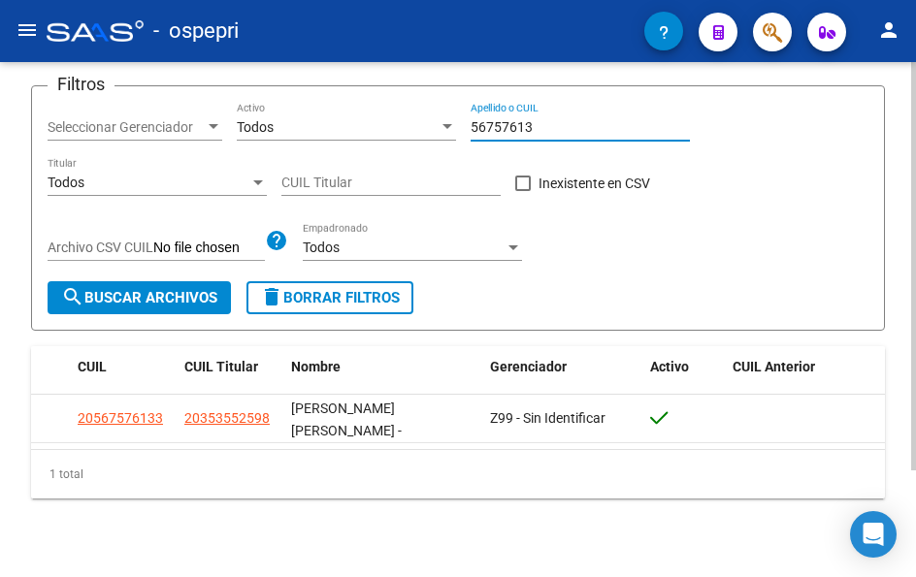
click at [546, 128] on input "56757613" at bounding box center [580, 127] width 219 height 16
click at [531, 126] on input "70123730" at bounding box center [580, 127] width 219 height 16
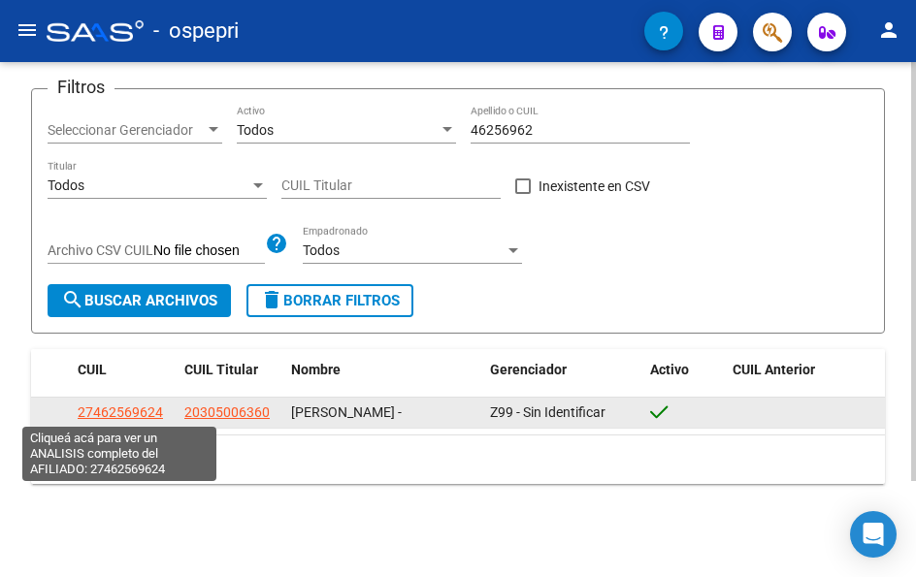
click at [133, 407] on span "27462569624" at bounding box center [120, 413] width 85 height 16
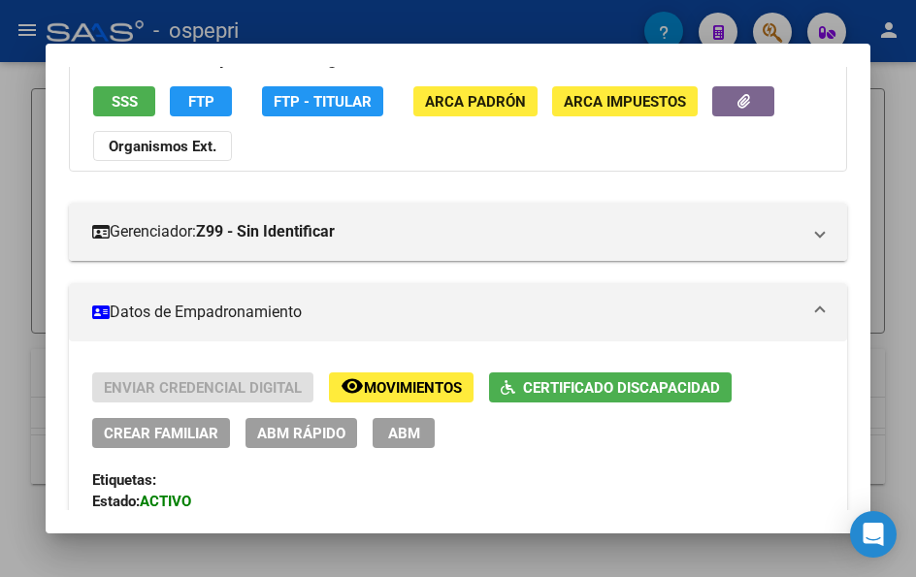
scroll to position [0, 0]
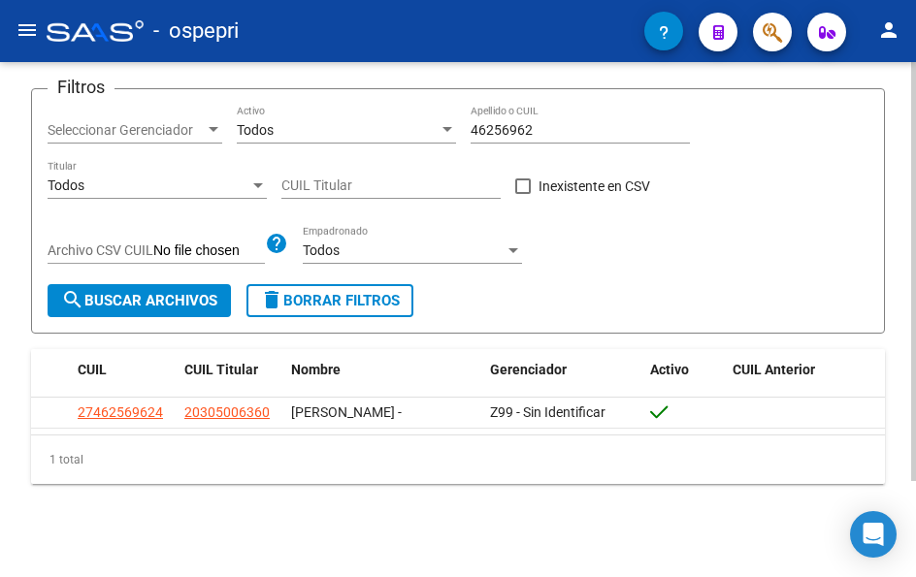
click at [535, 125] on input "46256962" at bounding box center [580, 130] width 219 height 16
click at [535, 133] on input "46256962" at bounding box center [580, 130] width 219 height 16
click at [535, 132] on input "46256962" at bounding box center [580, 130] width 219 height 16
click at [542, 129] on input "56319933" at bounding box center [580, 130] width 219 height 16
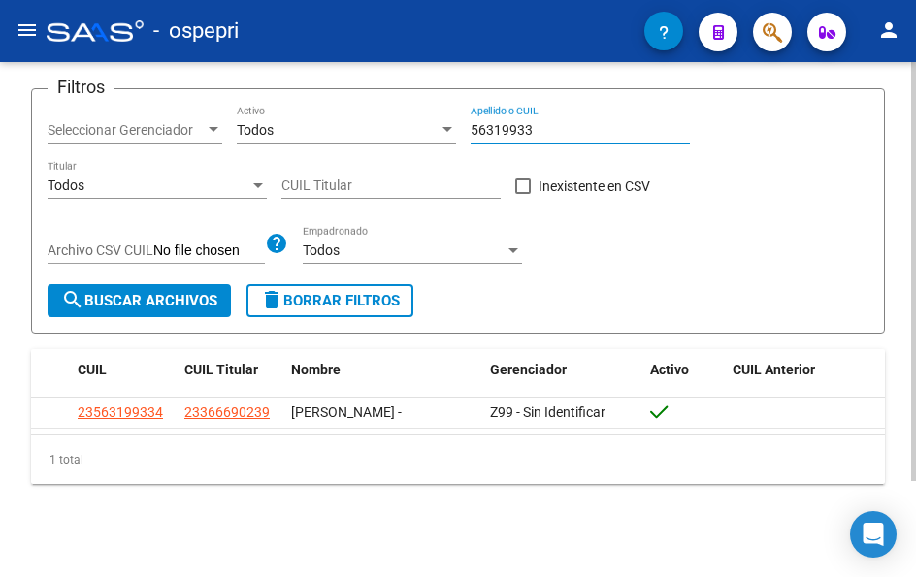
click at [542, 129] on input "56319933" at bounding box center [580, 130] width 219 height 16
click at [553, 122] on input "56319933" at bounding box center [580, 130] width 219 height 16
click at [544, 129] on input "53562793" at bounding box center [580, 130] width 219 height 16
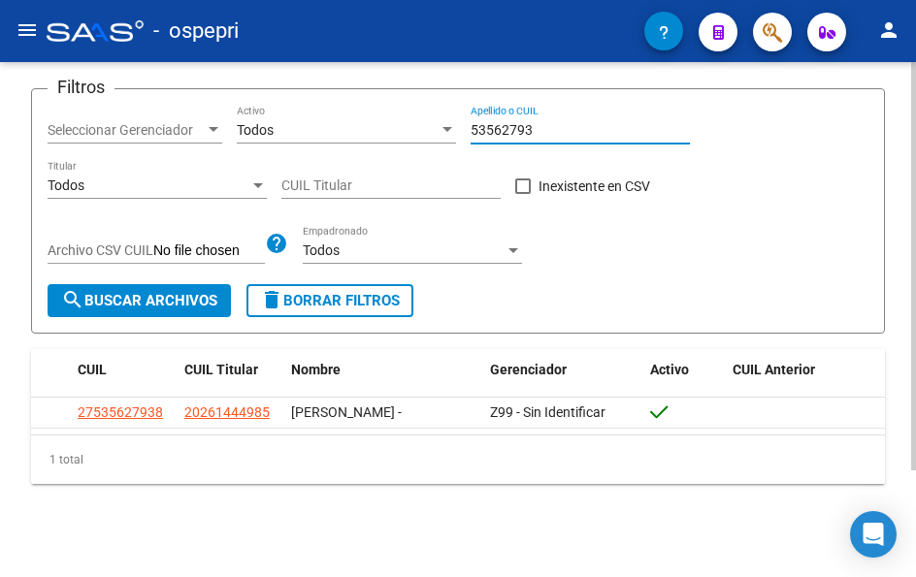
click at [552, 124] on input "53562793" at bounding box center [580, 130] width 219 height 16
click at [553, 128] on input "53562793" at bounding box center [580, 130] width 219 height 16
type input "56320050"
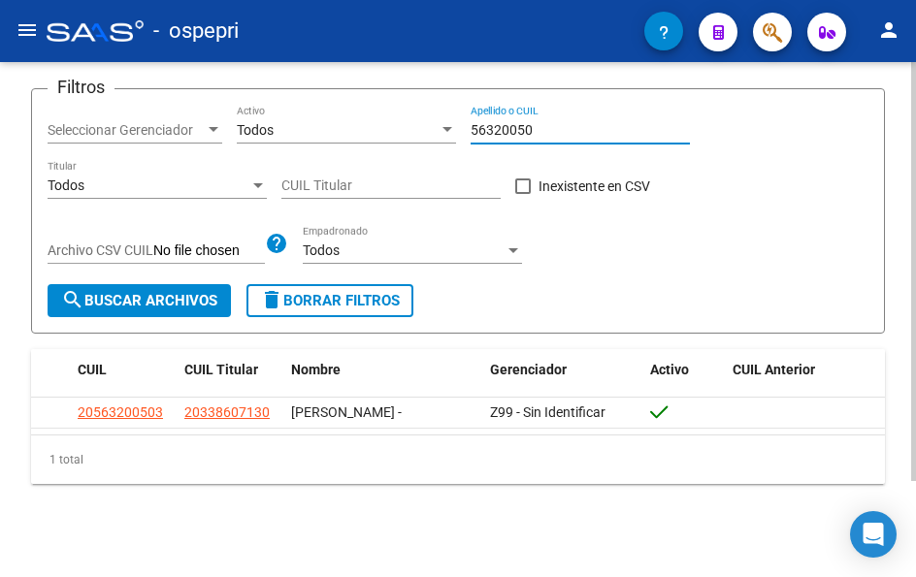
drag, startPoint x: 557, startPoint y: 124, endPoint x: 404, endPoint y: 118, distance: 153.4
click at [404, 118] on div "Filtros Seleccionar Gerenciador Seleccionar Gerenciador Todos Activo 56320050 A…" at bounding box center [458, 194] width 821 height 179
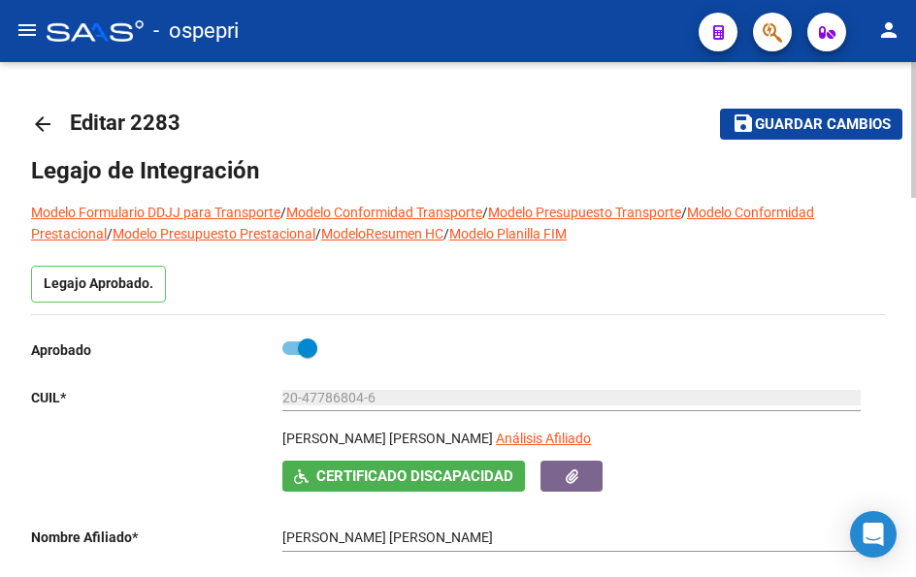
click at [44, 120] on mat-icon "arrow_back" at bounding box center [42, 124] width 23 height 23
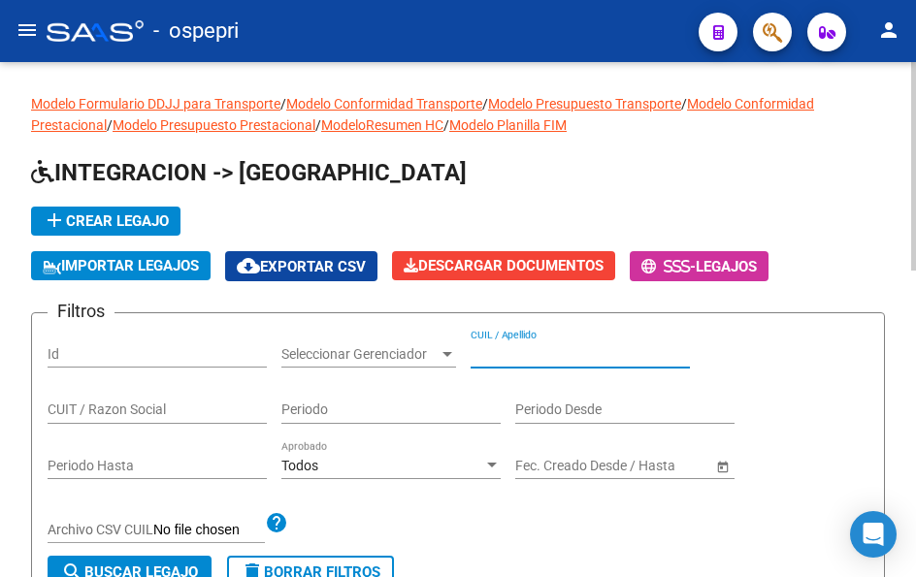
click at [531, 346] on input "CUIL / Apellido" at bounding box center [580, 354] width 219 height 16
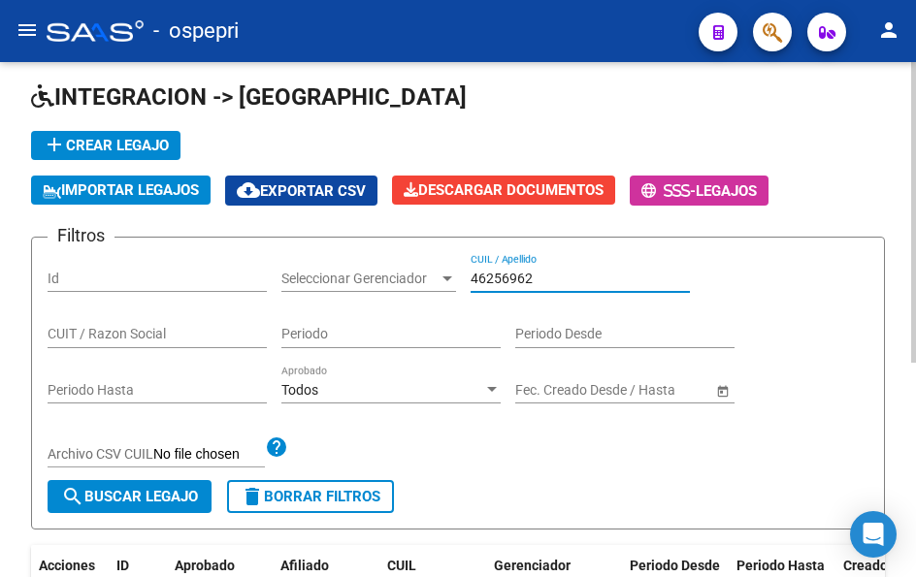
scroll to position [194, 0]
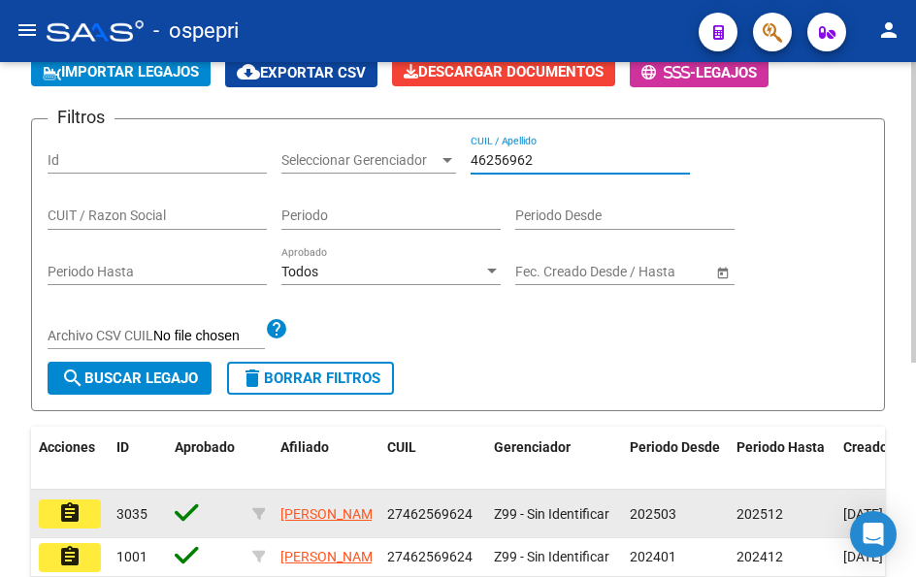
type input "46256962"
click at [74, 520] on mat-icon "assignment" at bounding box center [69, 513] width 23 height 23
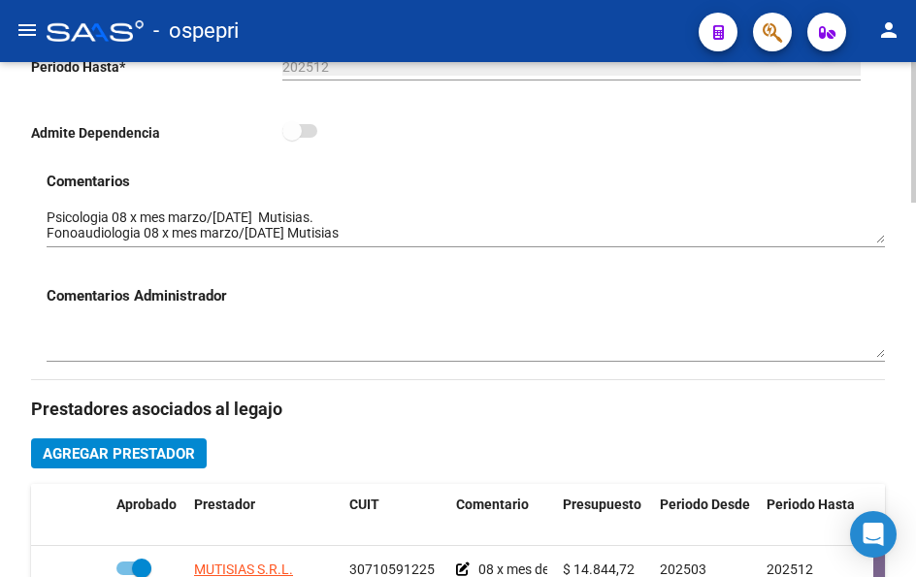
scroll to position [679, 0]
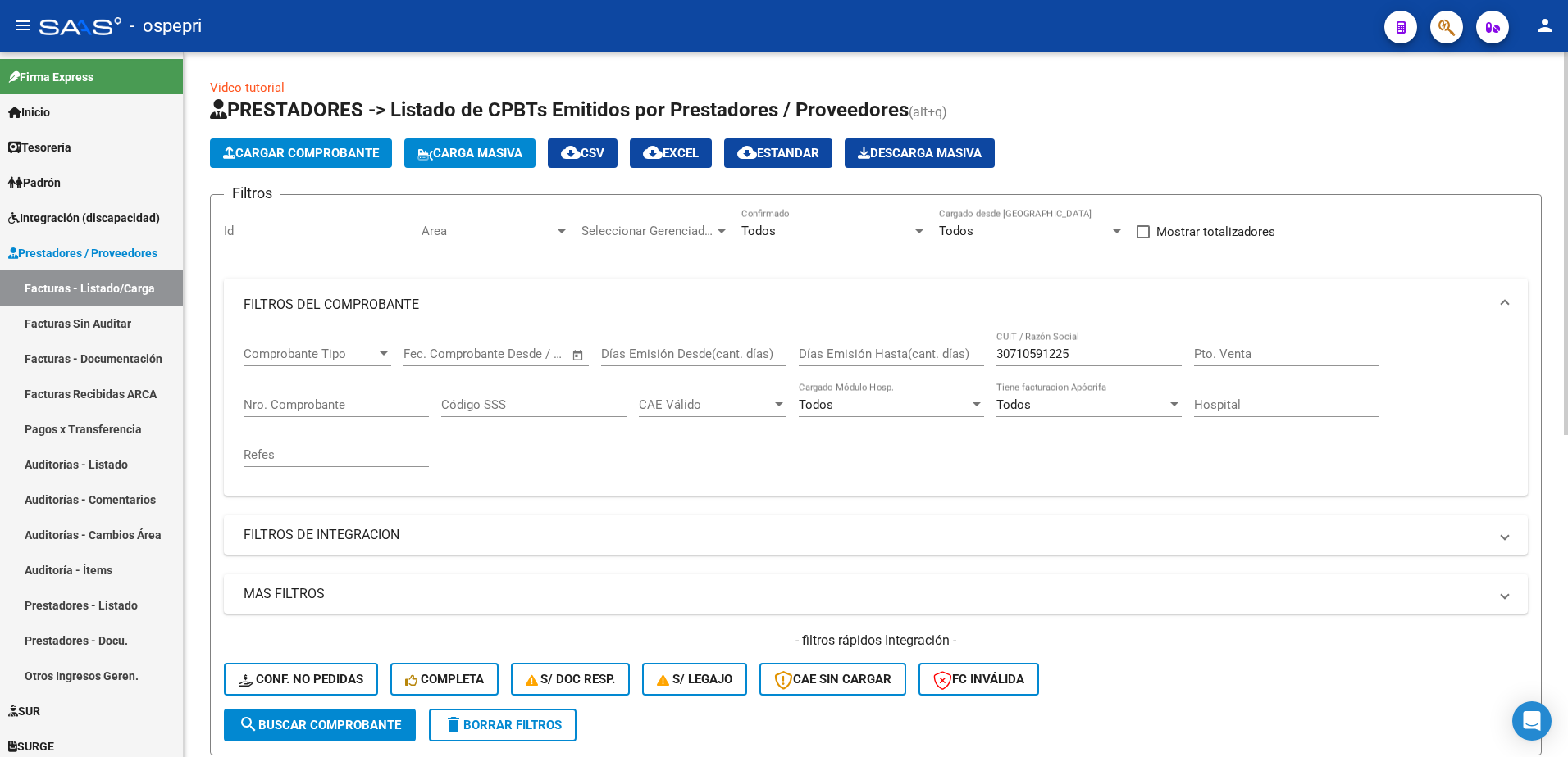
scroll to position [1, 0]
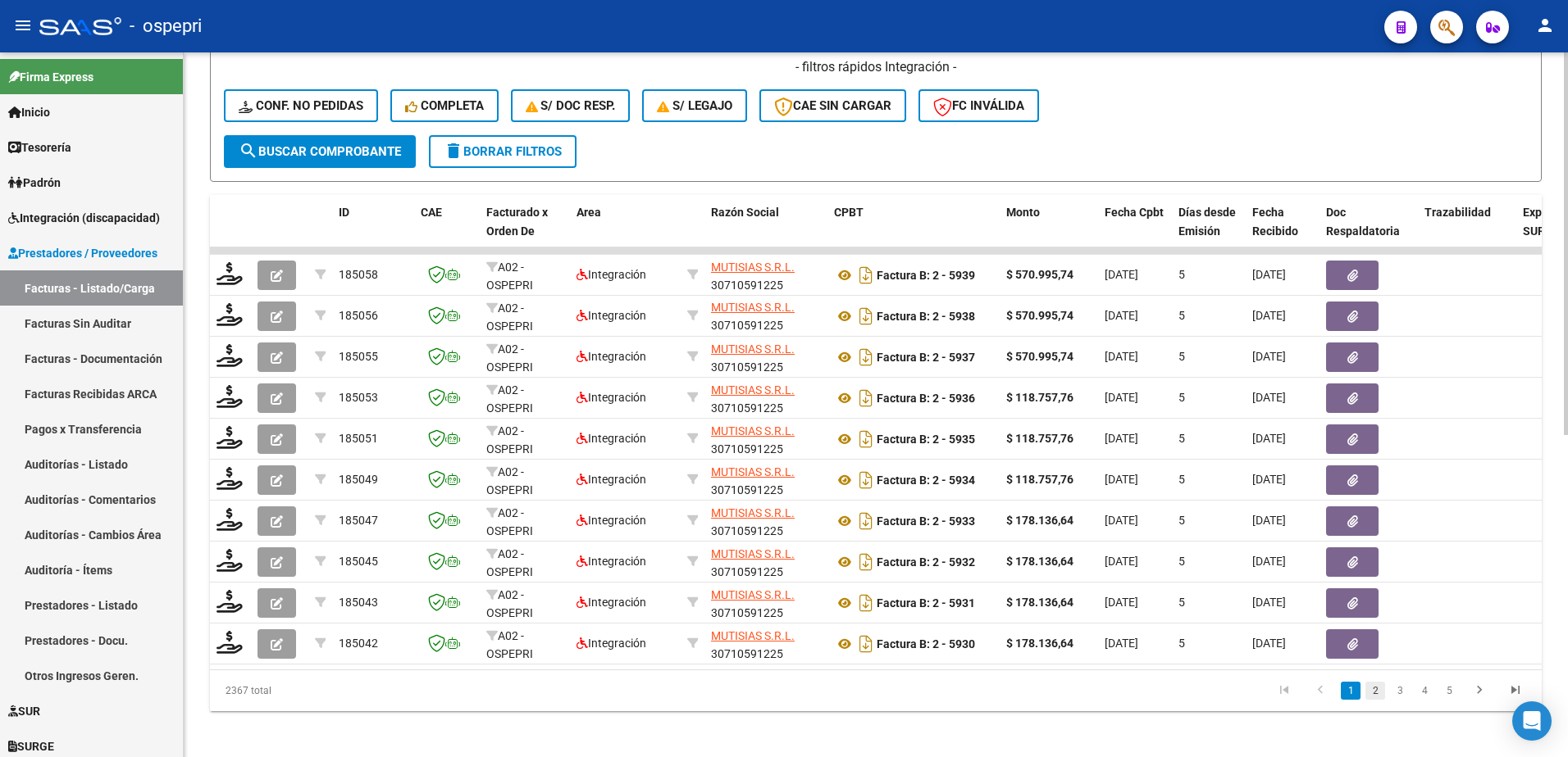
click at [1378, 700] on link "2" at bounding box center [1374, 690] width 19 height 18
click at [1397, 700] on link "3" at bounding box center [1400, 690] width 19 height 18
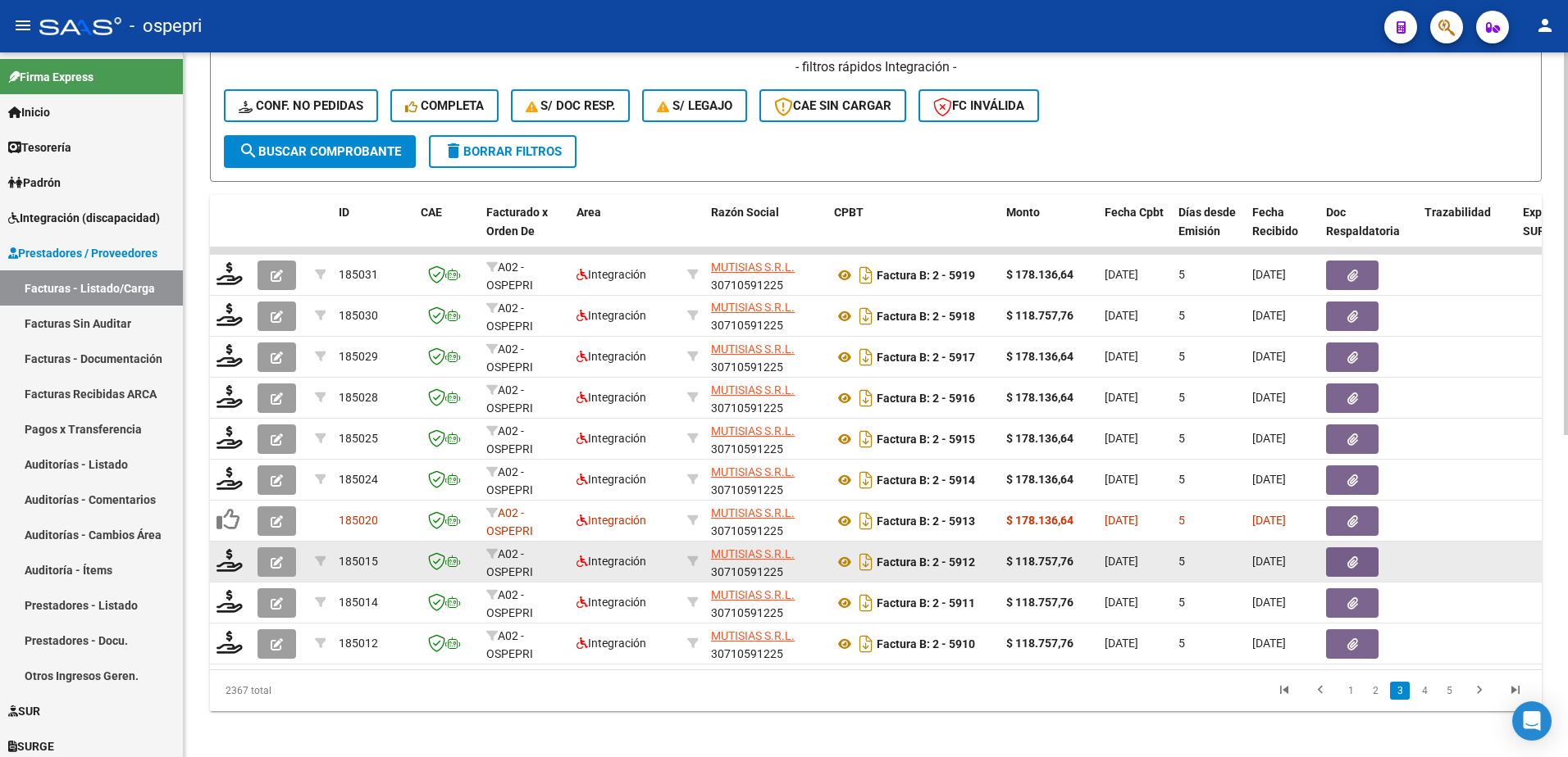
scroll to position [3, 0]
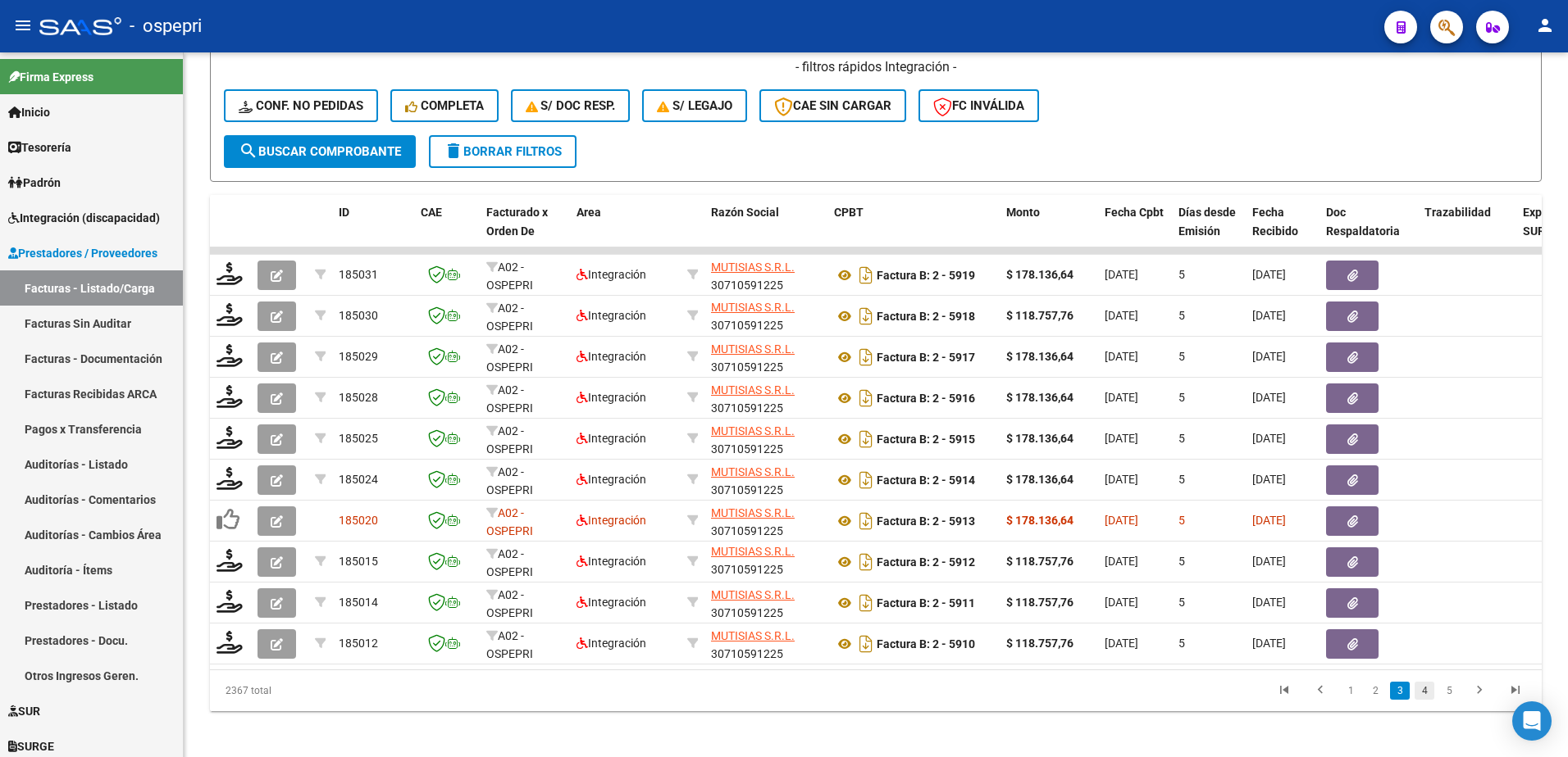
click at [1424, 700] on link "4" at bounding box center [1424, 690] width 19 height 18
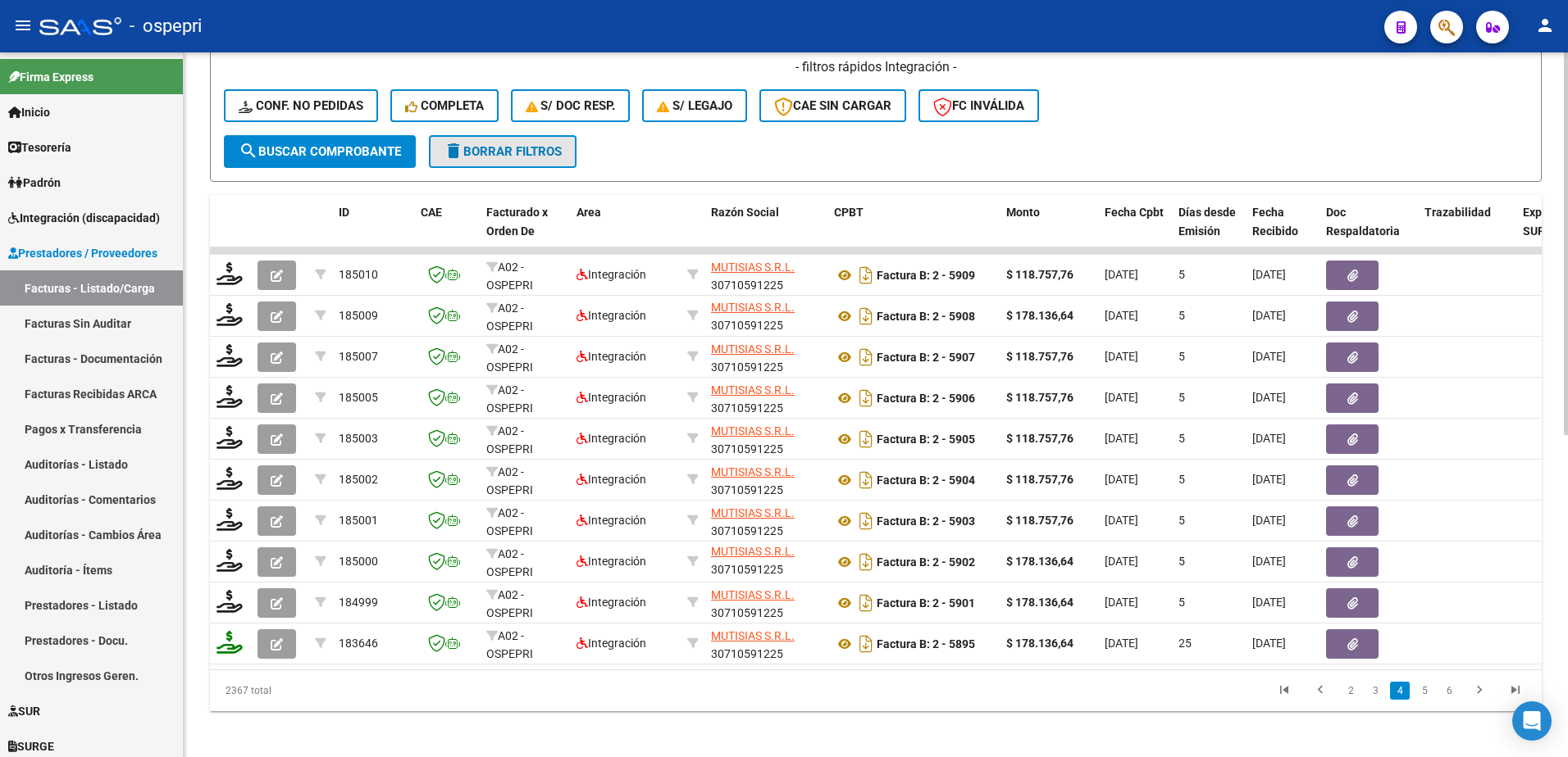
click at [491, 155] on span "delete Borrar Filtros" at bounding box center [503, 151] width 118 height 14
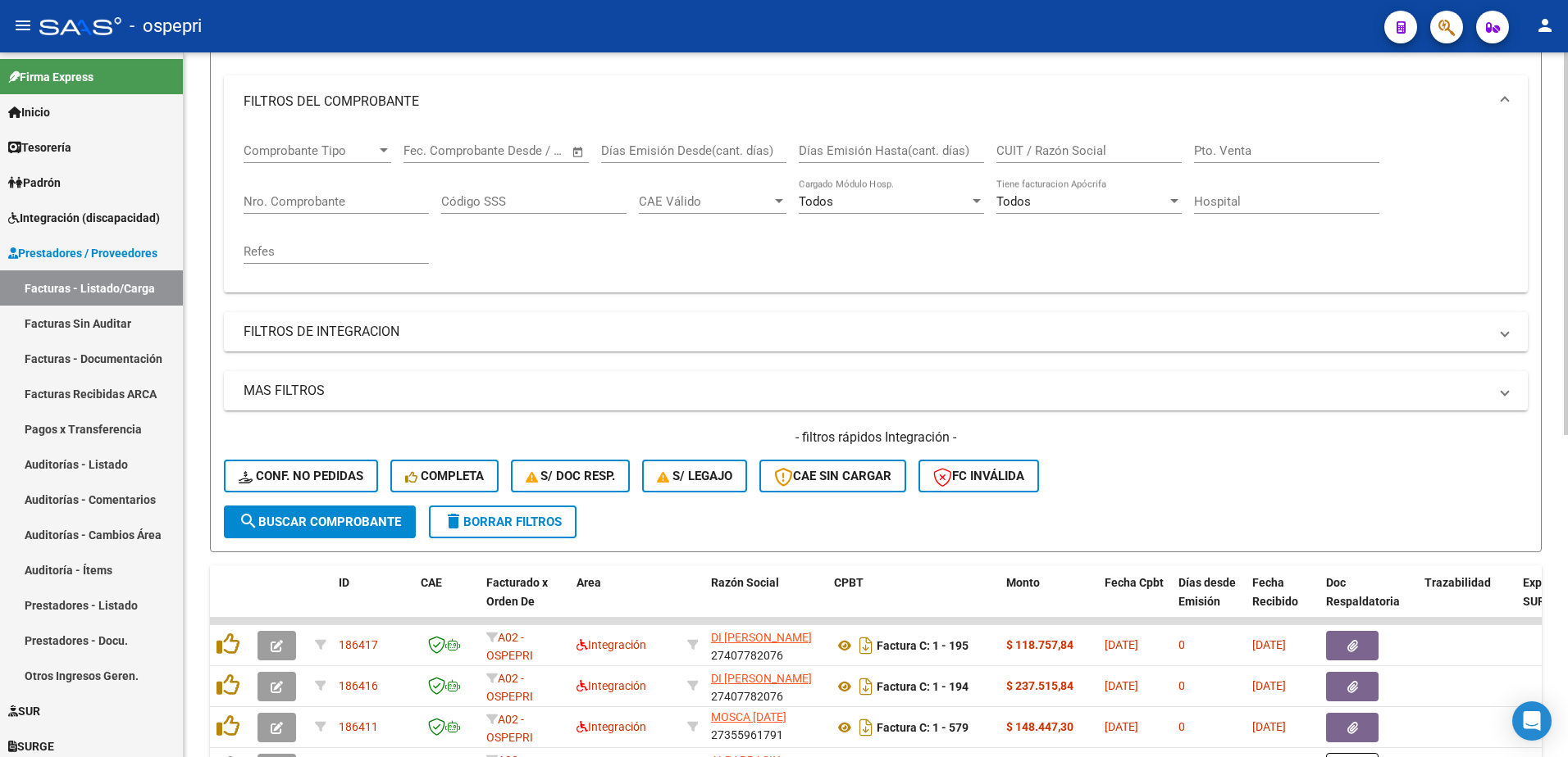
scroll to position [19, 0]
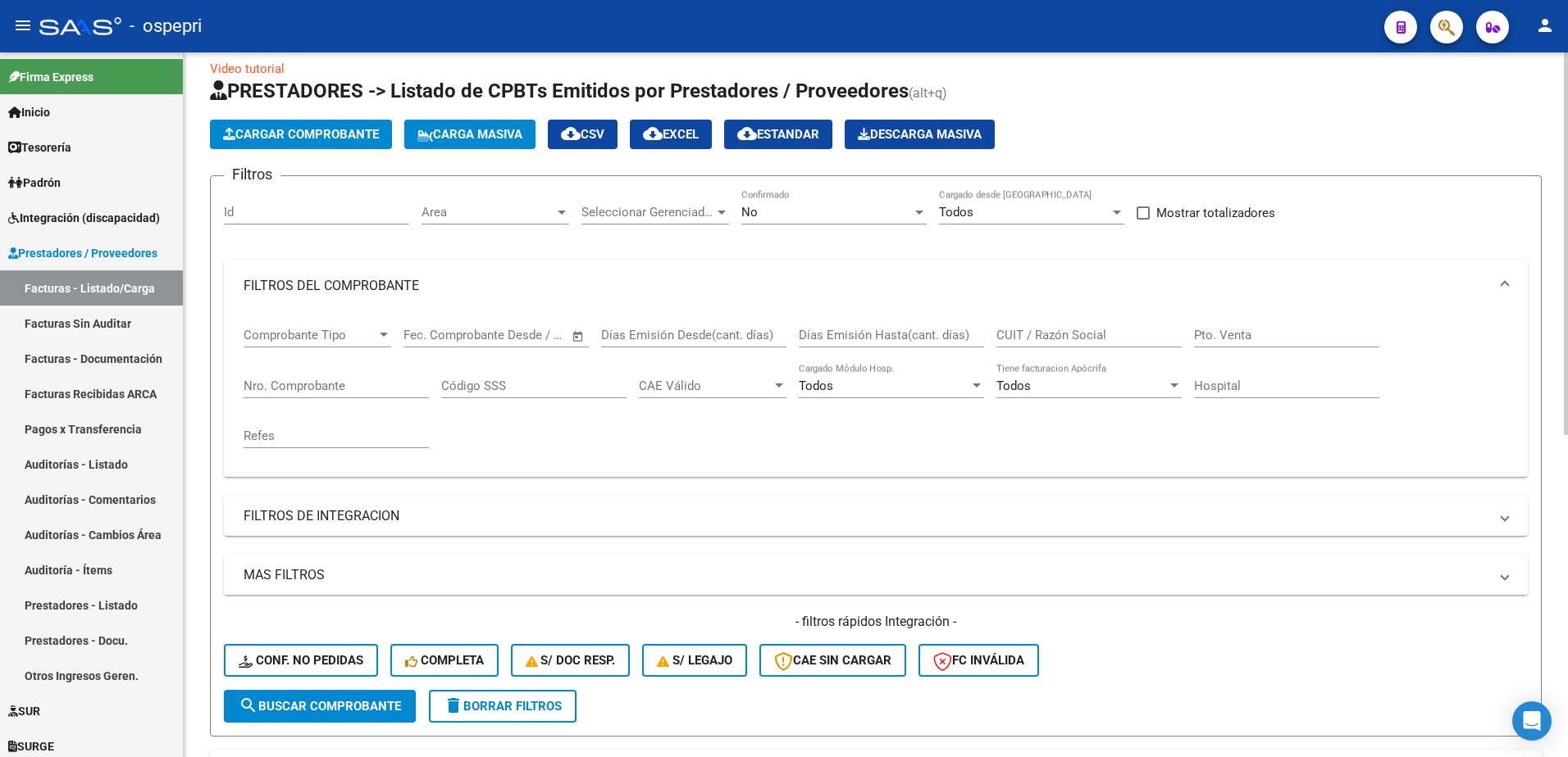
click at [1045, 329] on input "CUIT / Razón Social" at bounding box center [1089, 335] width 185 height 14
paste input "30710591225"
type input "30710591225"
click at [325, 701] on span "search Buscar Comprobante" at bounding box center [320, 706] width 162 height 14
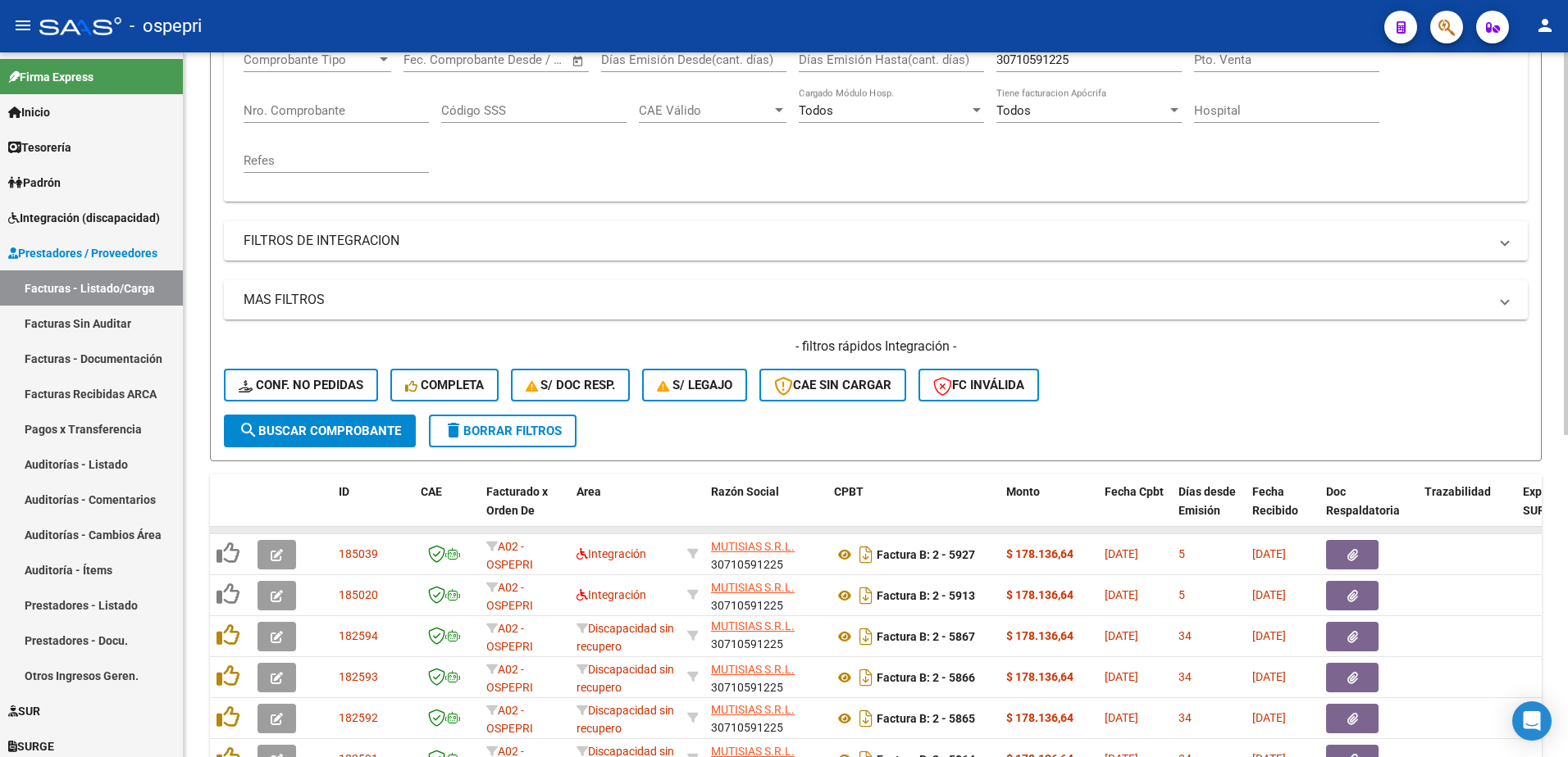
scroll to position [346, 0]
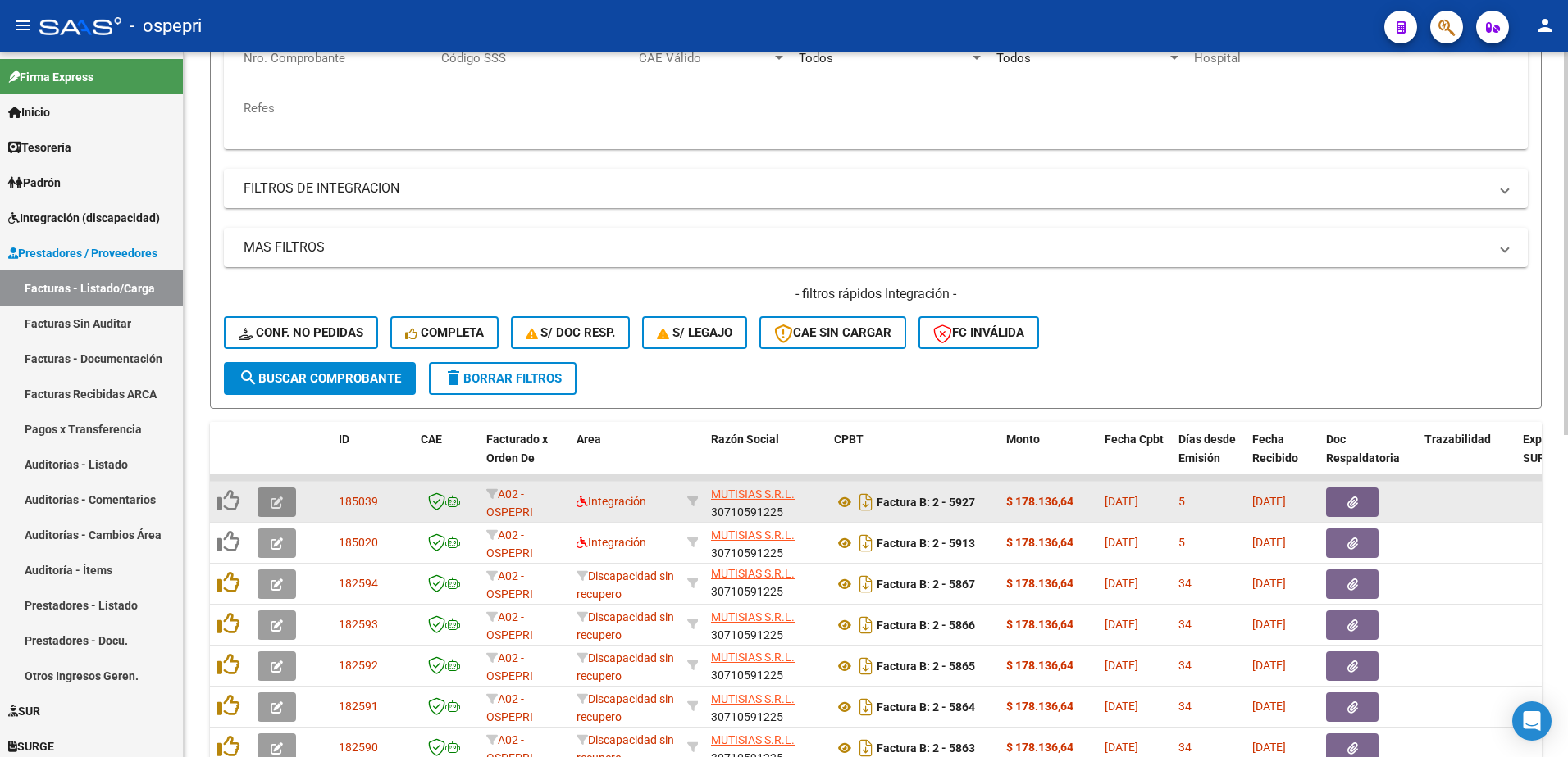
click at [276, 504] on icon "button" at bounding box center [276, 503] width 13 height 13
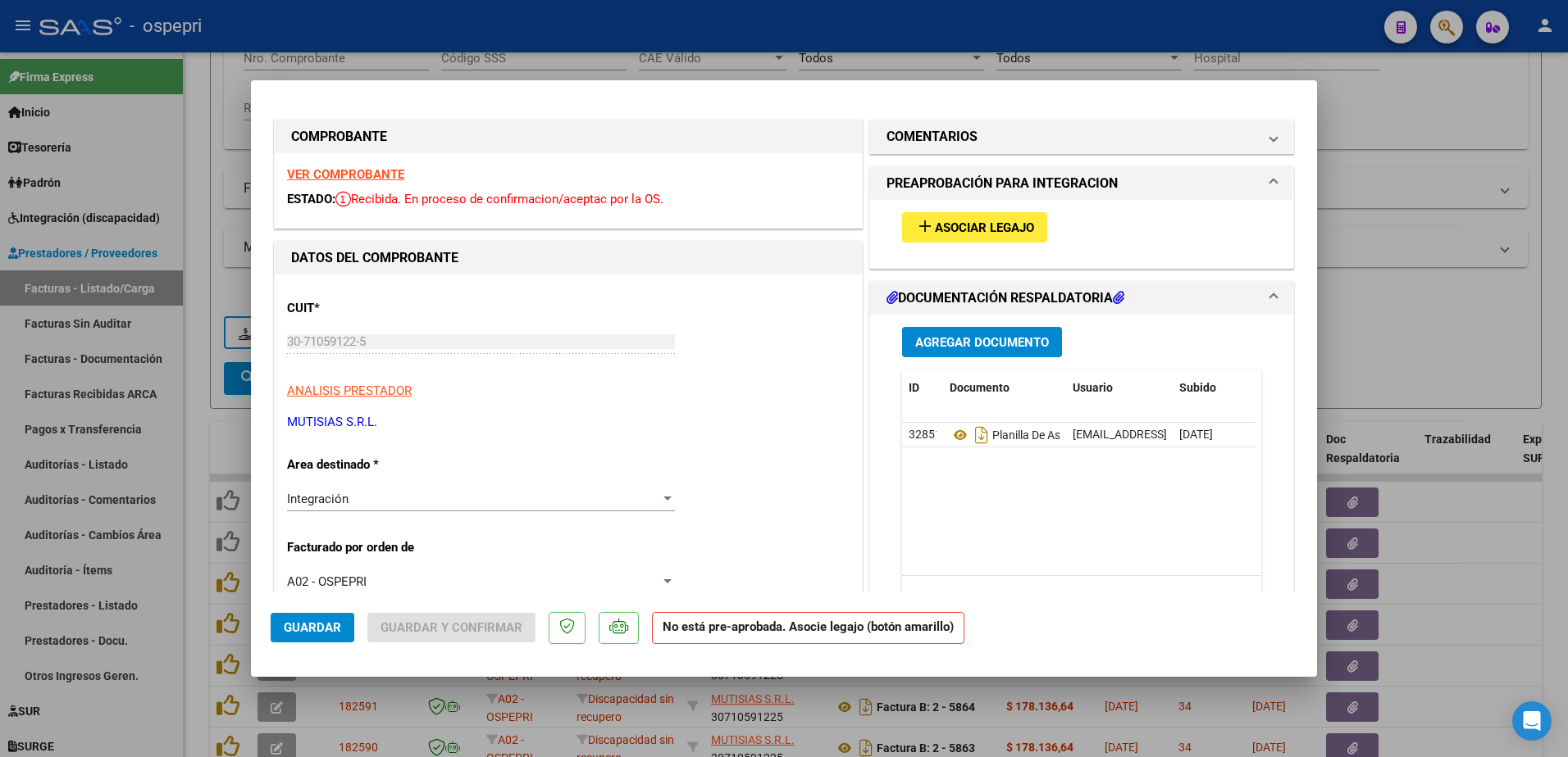
scroll to position [0, 0]
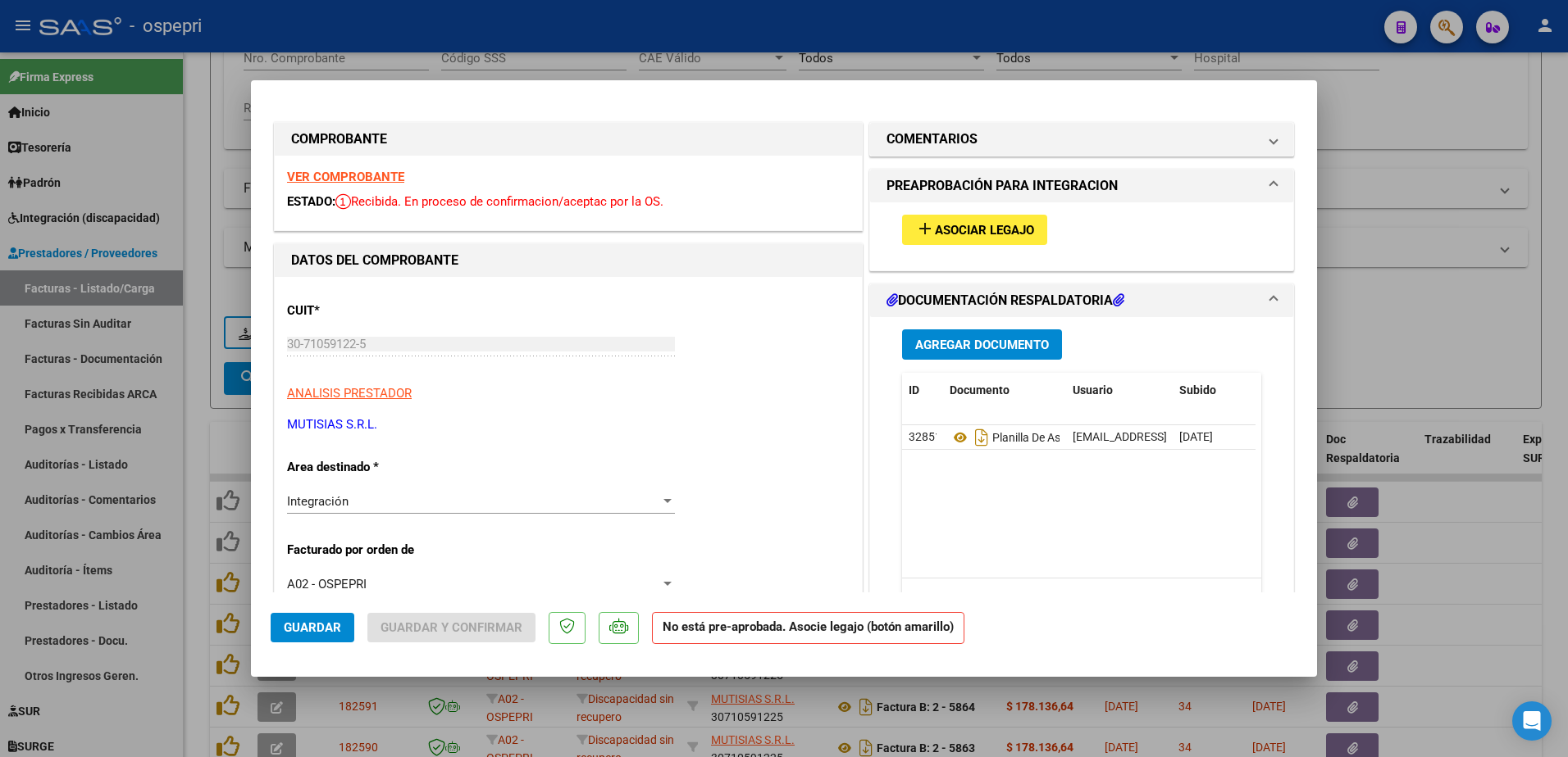
click at [349, 172] on strong "VER COMPROBANTE" at bounding box center [346, 177] width 117 height 14
click at [953, 435] on icon at bounding box center [960, 437] width 21 height 19
click at [1265, 146] on mat-expansion-panel-header "COMENTARIOS" at bounding box center [1081, 139] width 423 height 33
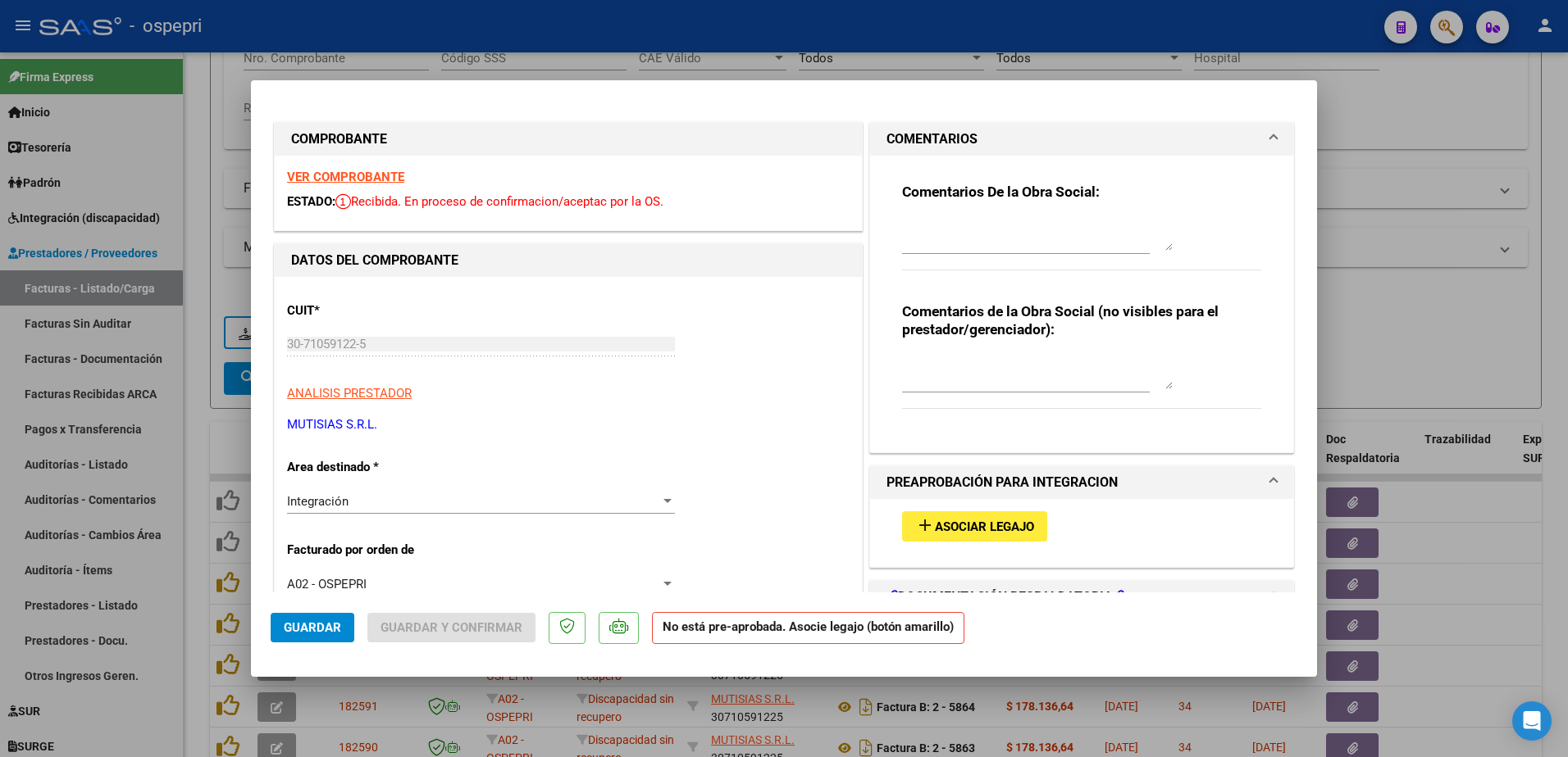
click at [970, 521] on span "Asociar Legajo" at bounding box center [984, 526] width 99 height 14
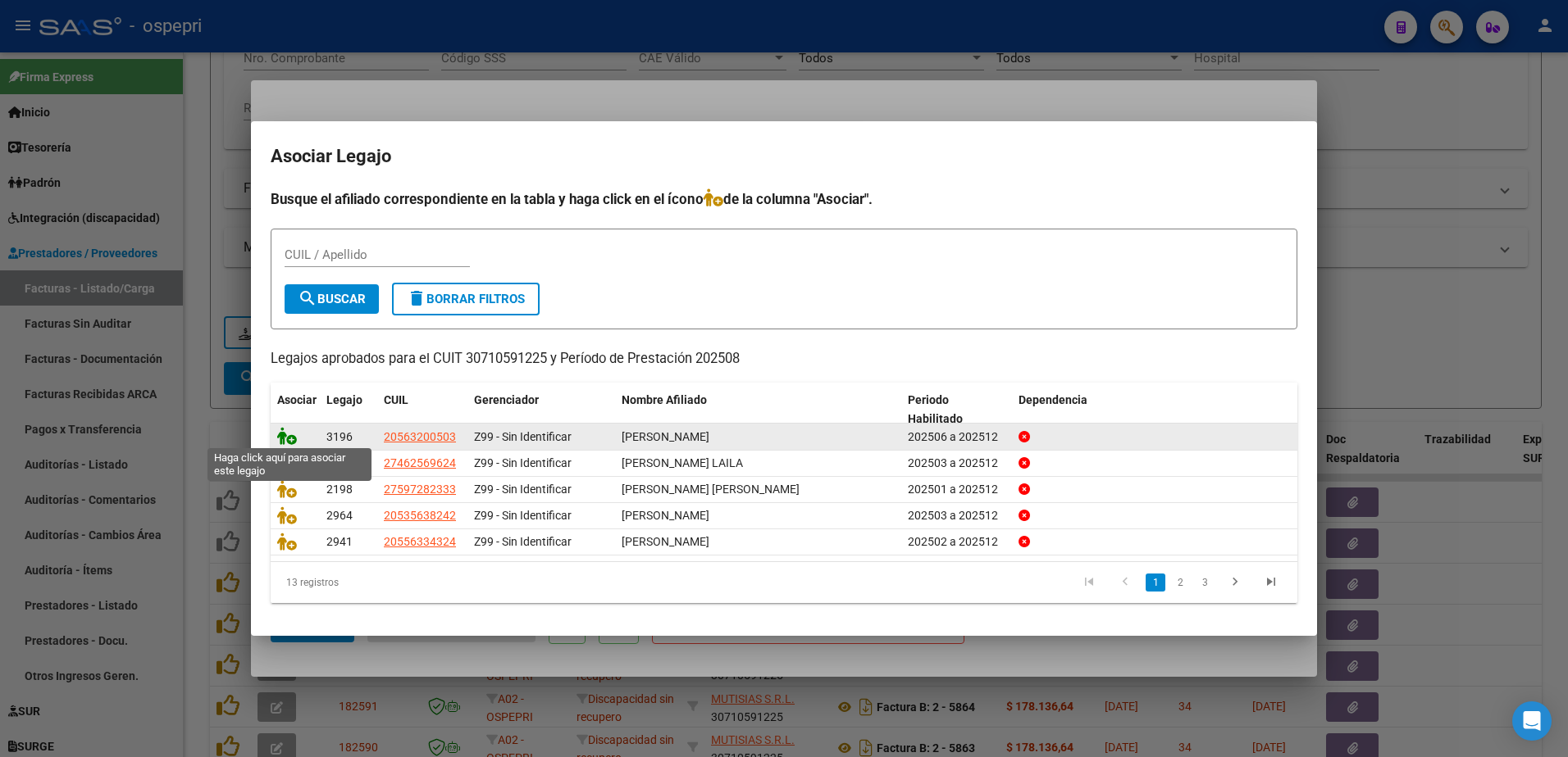
click at [292, 438] on icon at bounding box center [287, 435] width 19 height 18
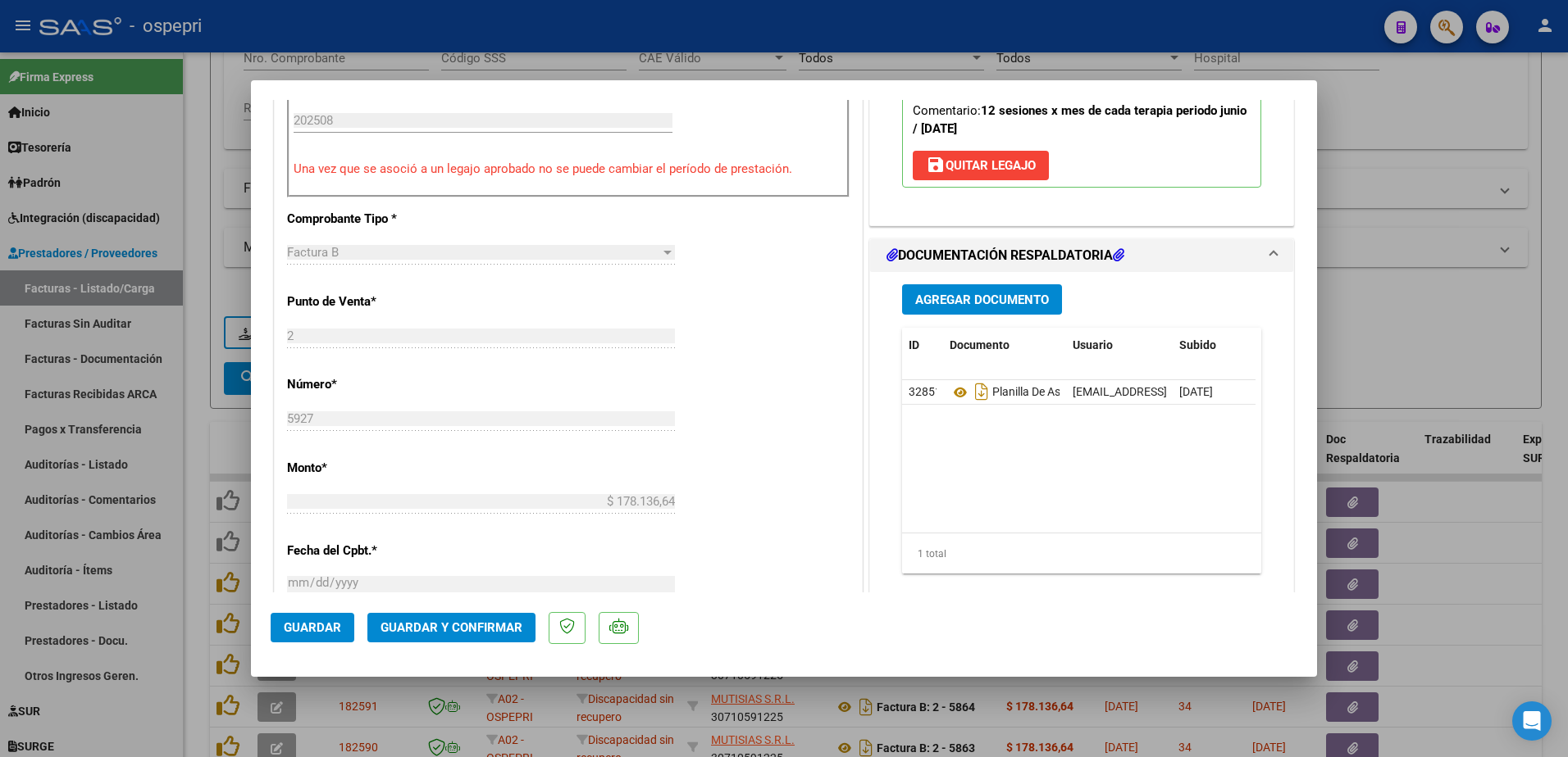
scroll to position [574, 0]
click at [477, 630] on span "Guardar y Confirmar" at bounding box center [451, 627] width 142 height 14
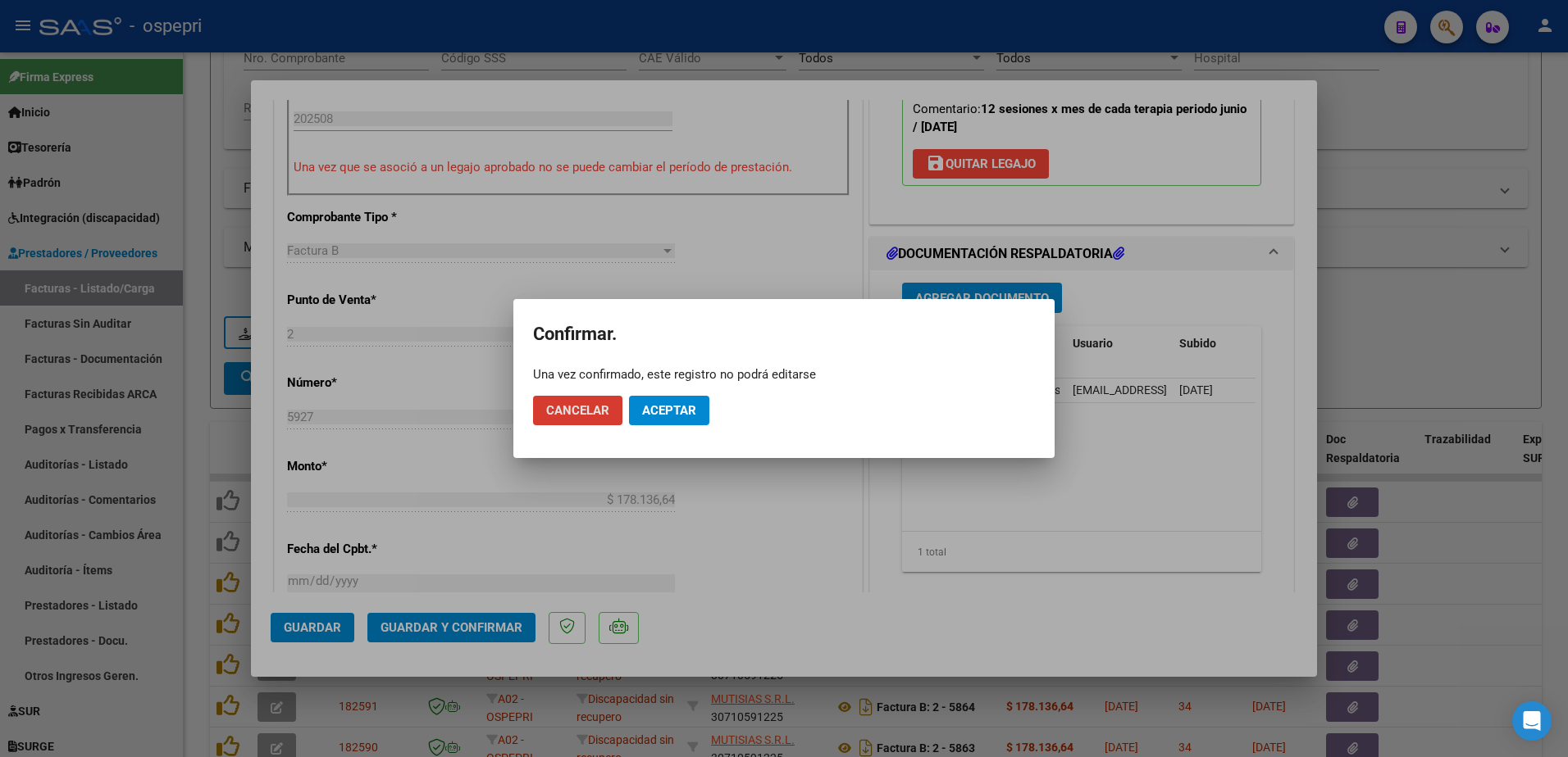
click at [673, 417] on span "Aceptar" at bounding box center [669, 410] width 54 height 14
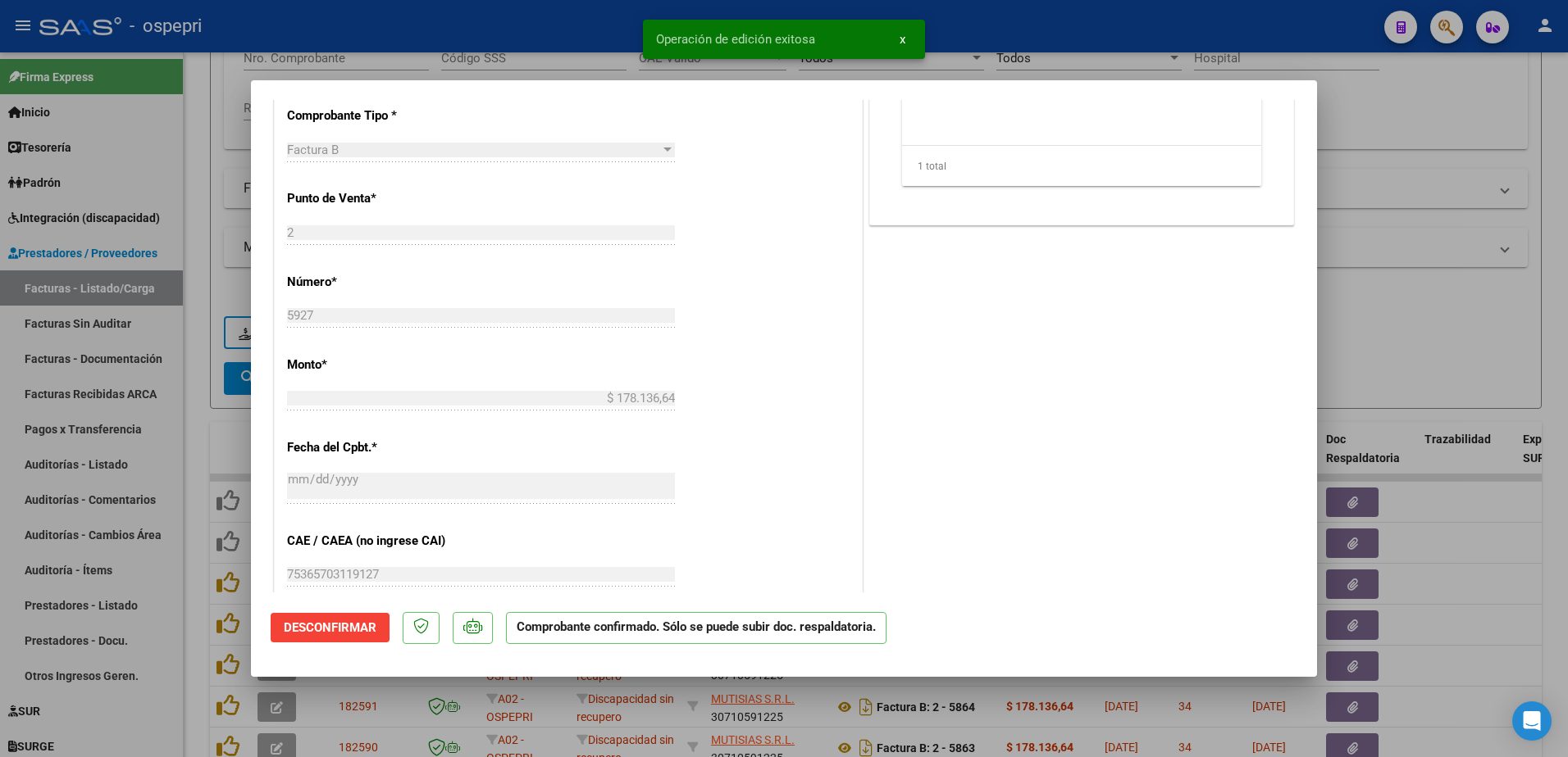
type input "$ 0,00"
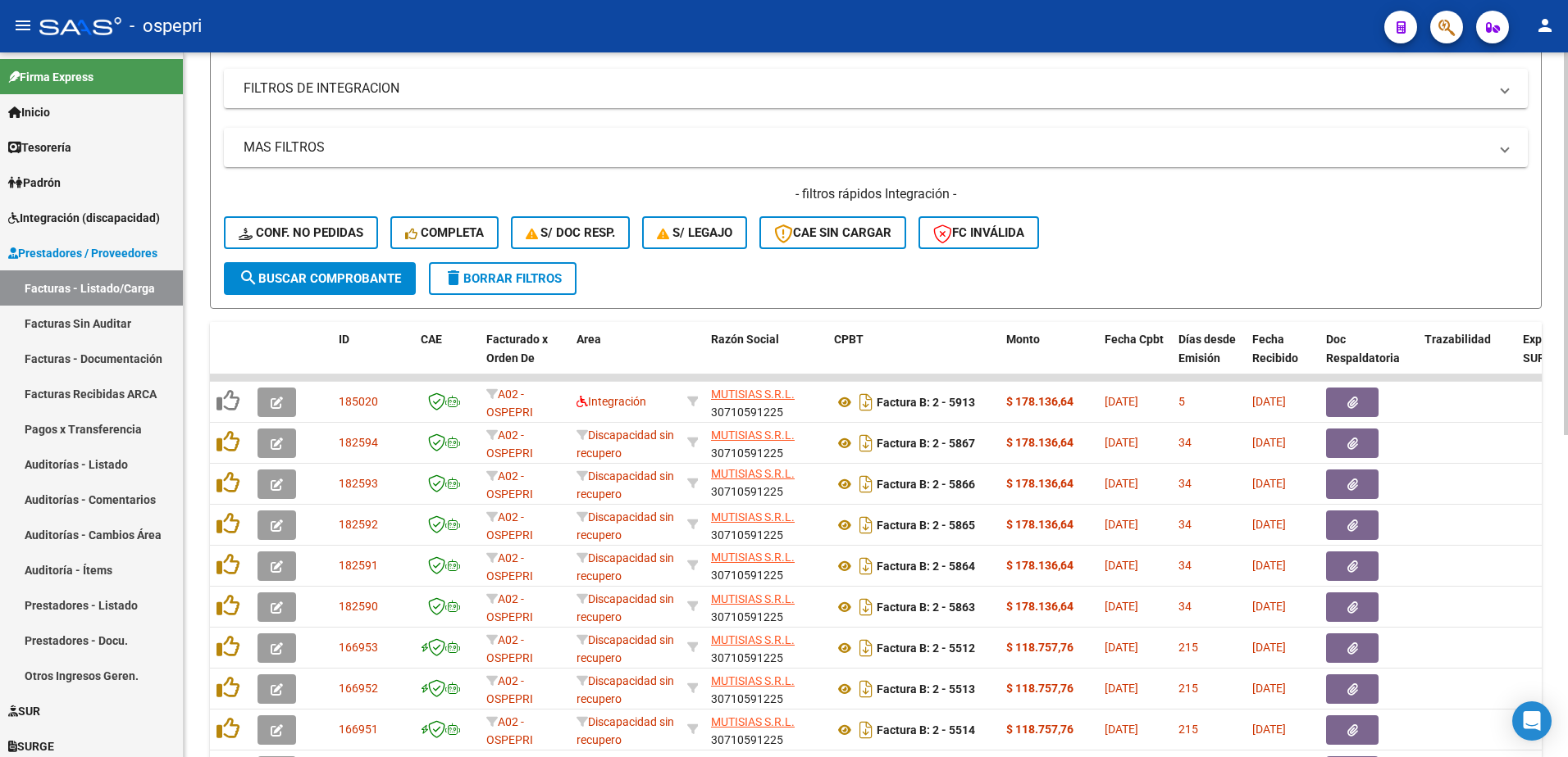
scroll to position [510, 0]
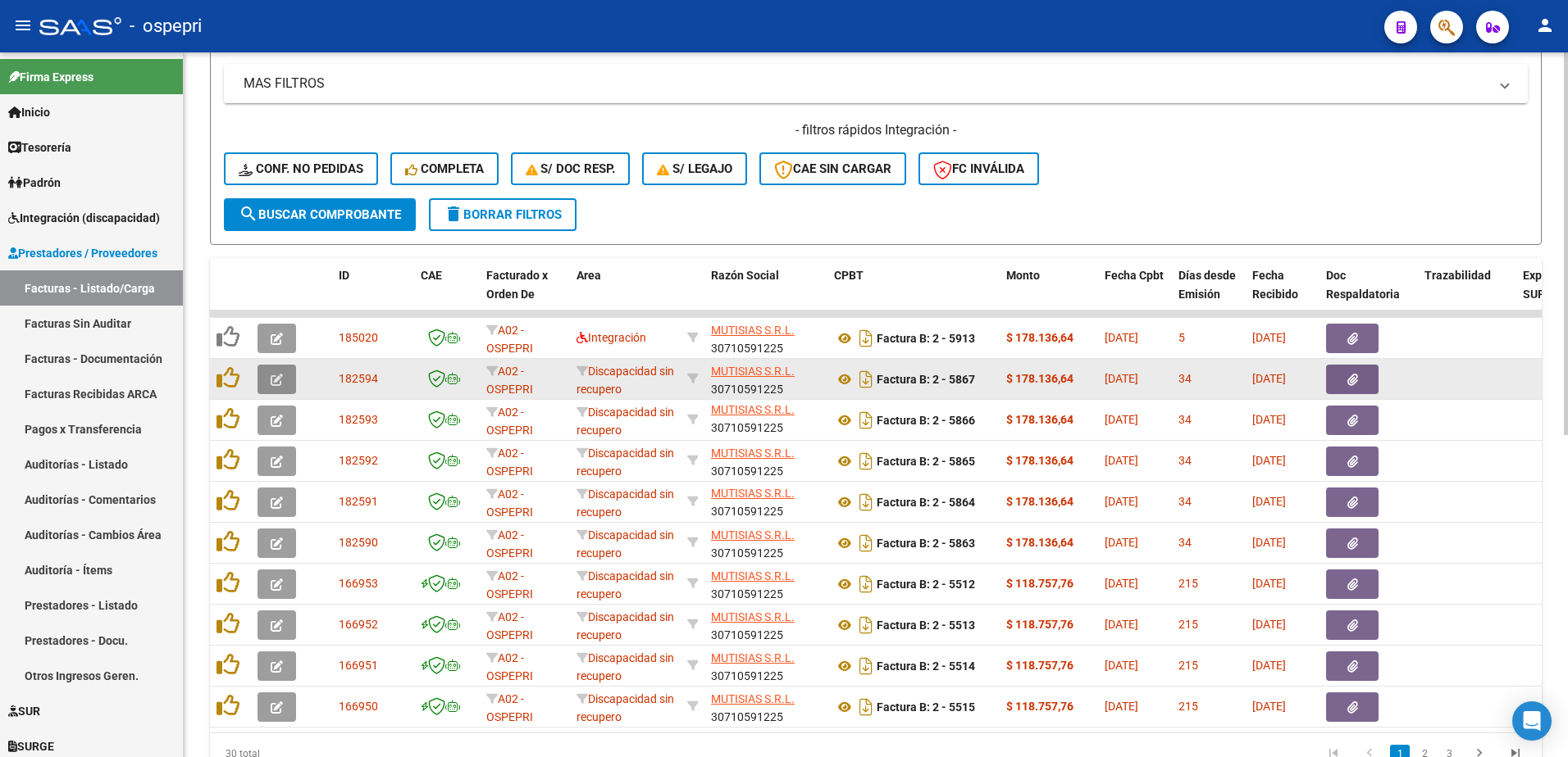
click at [278, 384] on icon "button" at bounding box center [276, 379] width 13 height 13
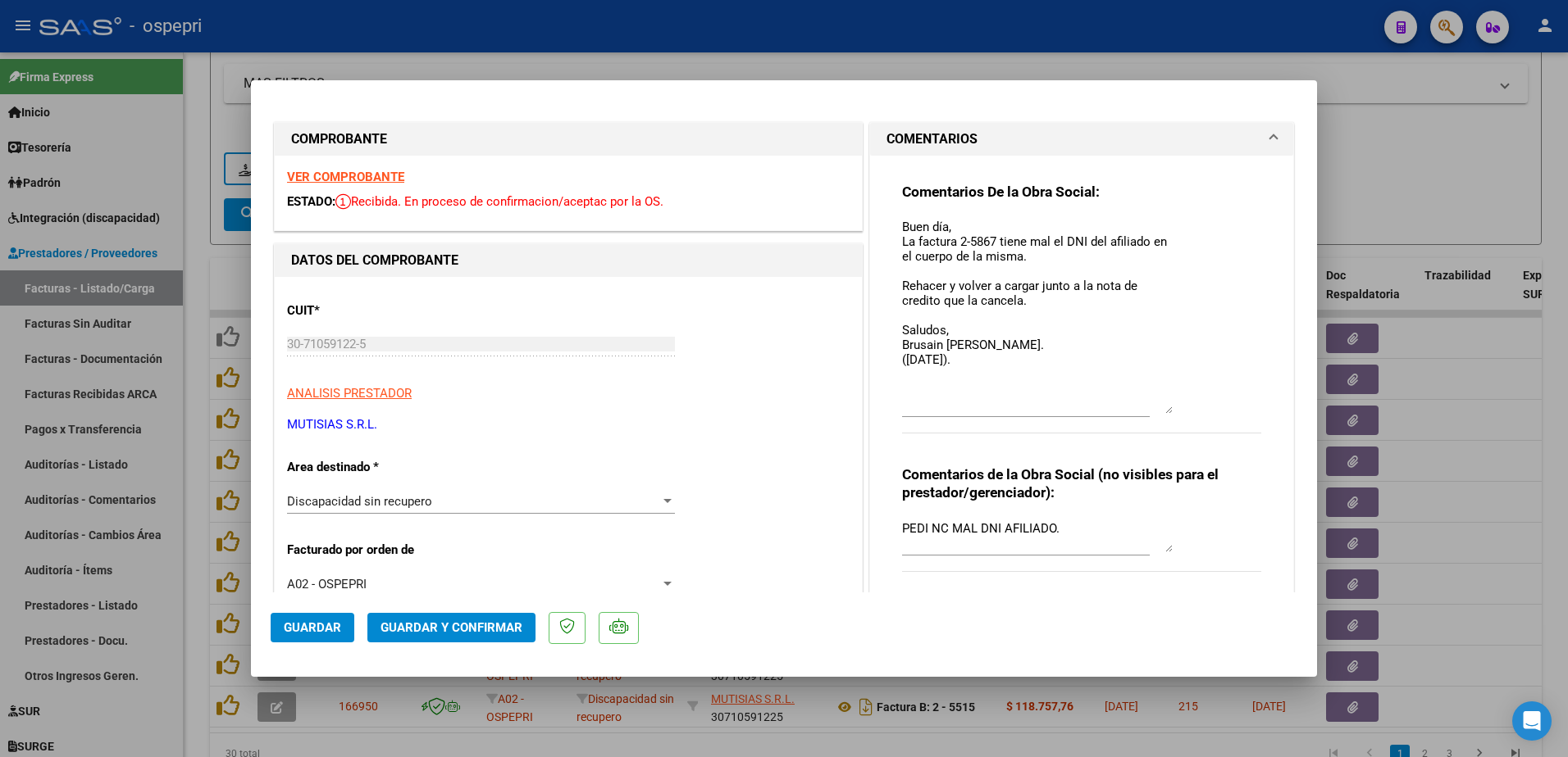
drag, startPoint x: 1163, startPoint y: 248, endPoint x: 1177, endPoint y: 411, distance: 163.6
click at [1177, 411] on div "Comentarios De la Obra Social: Buen día, La factura 2-5867 tiene mal el DNI del…" at bounding box center [1081, 317] width 359 height 269
click at [344, 179] on strong "VER COMPROBANTE" at bounding box center [346, 177] width 117 height 14
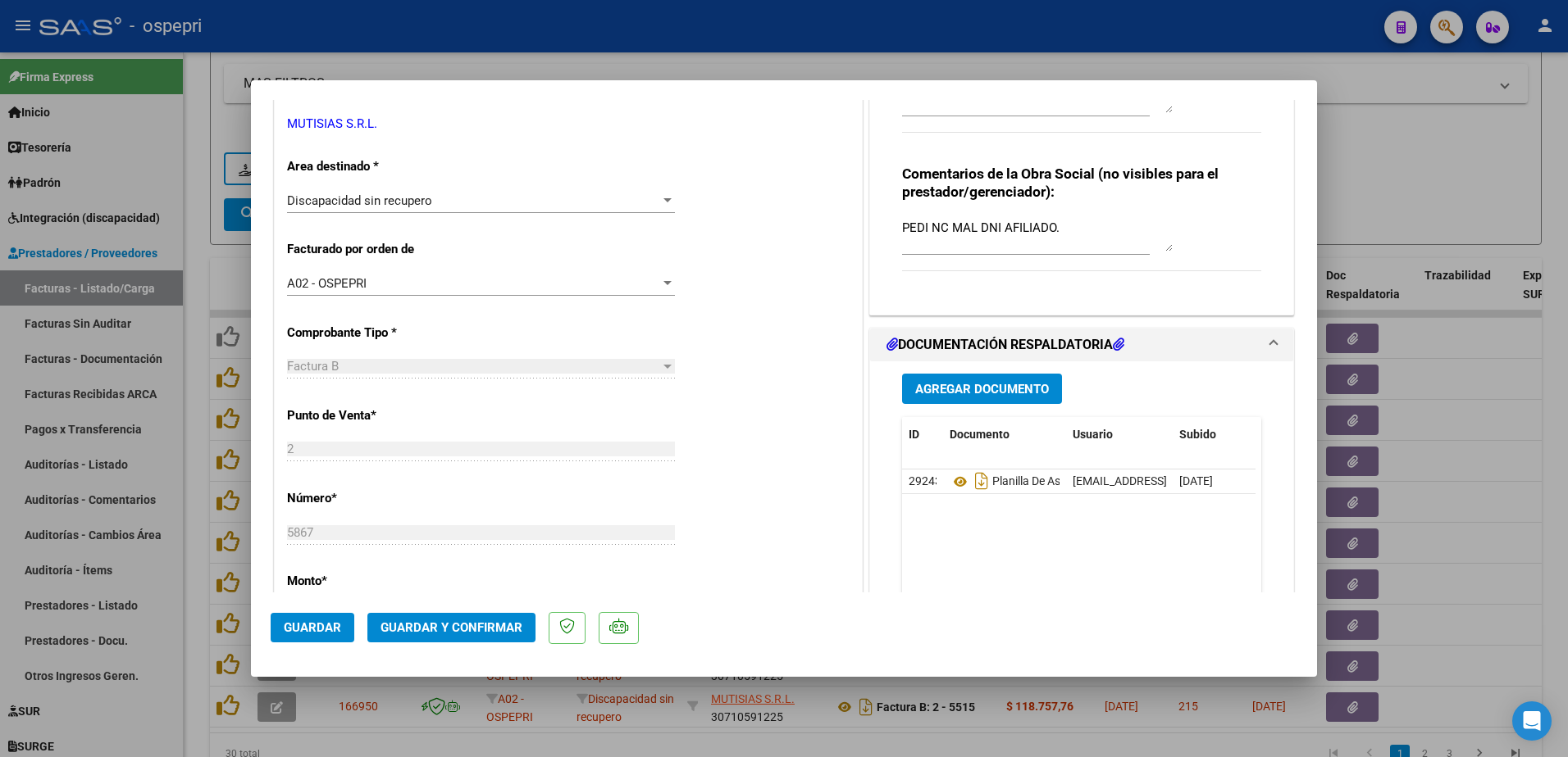
scroll to position [328, 0]
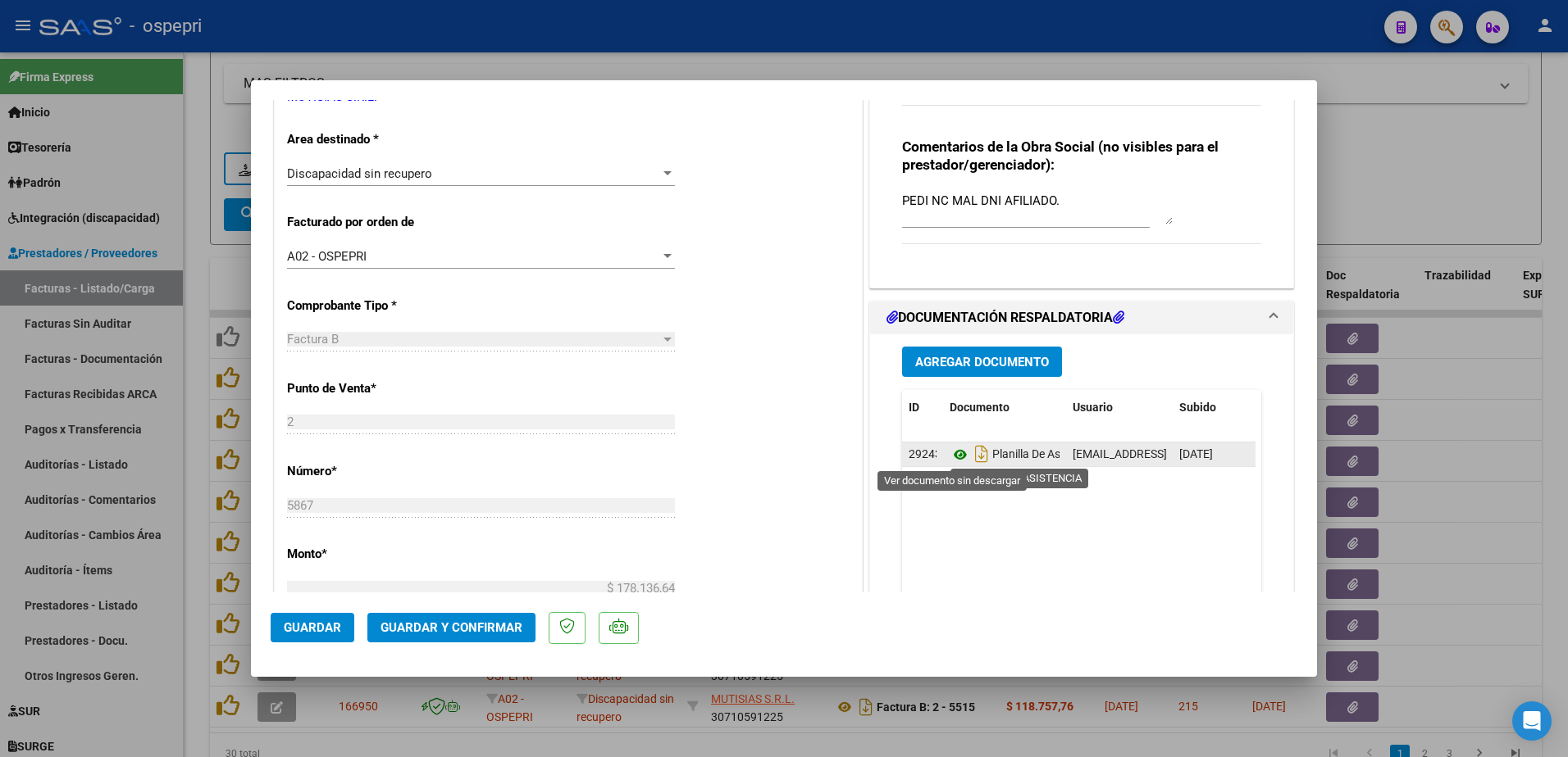
click at [950, 450] on icon at bounding box center [960, 455] width 21 height 19
type input "$ 0,00"
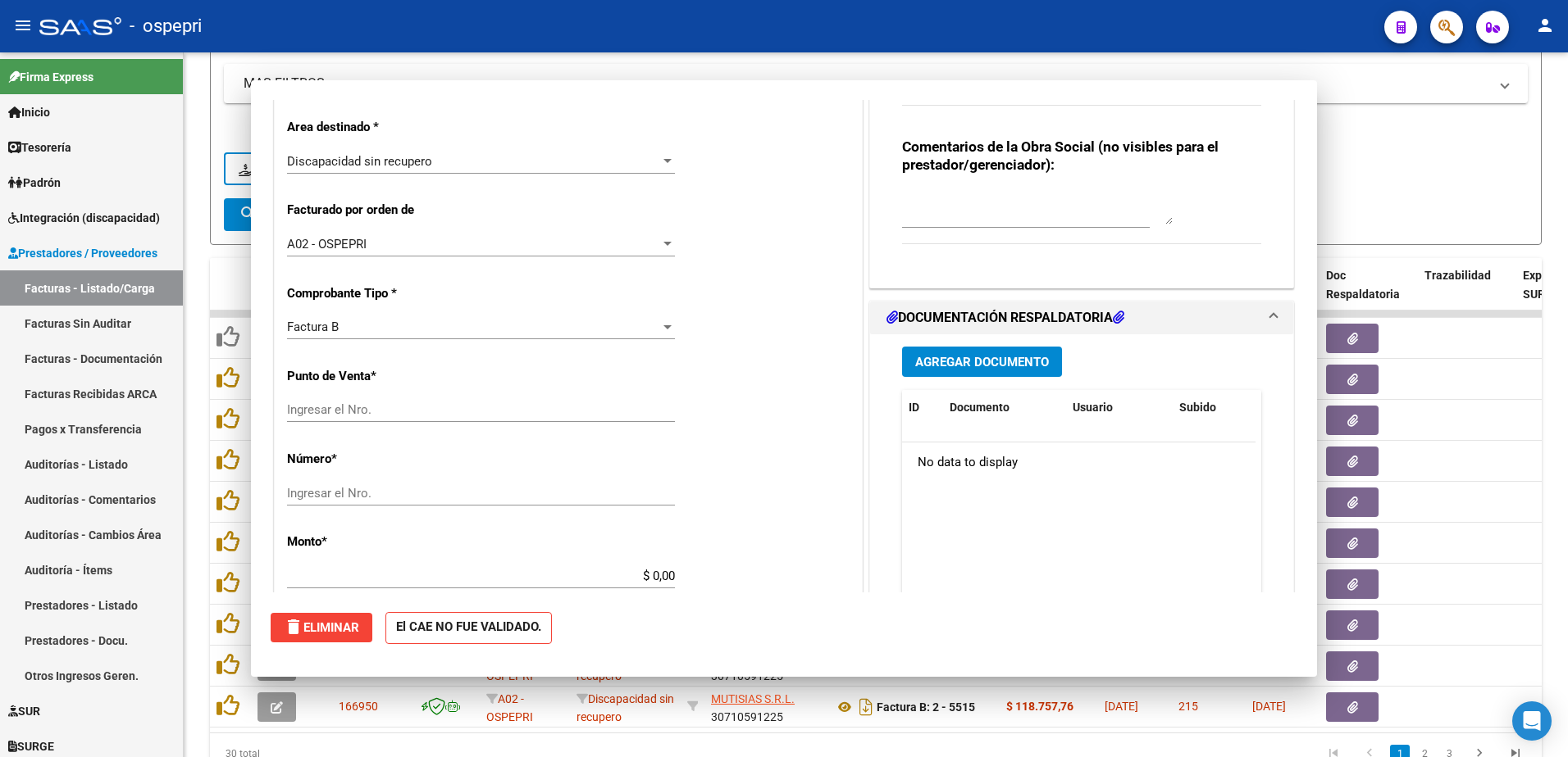
scroll to position [316, 0]
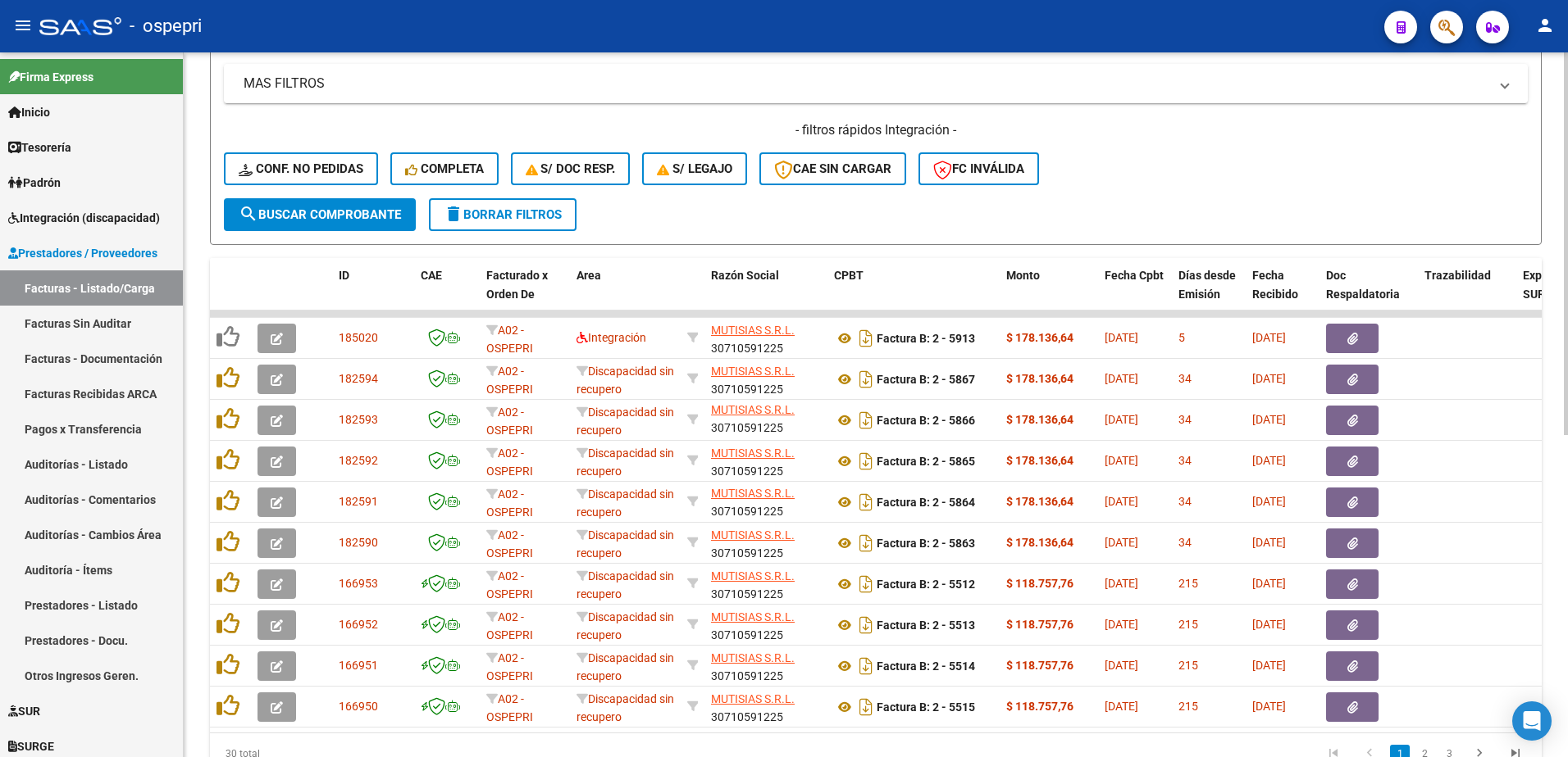
click at [497, 210] on span "delete Borrar Filtros" at bounding box center [503, 214] width 118 height 14
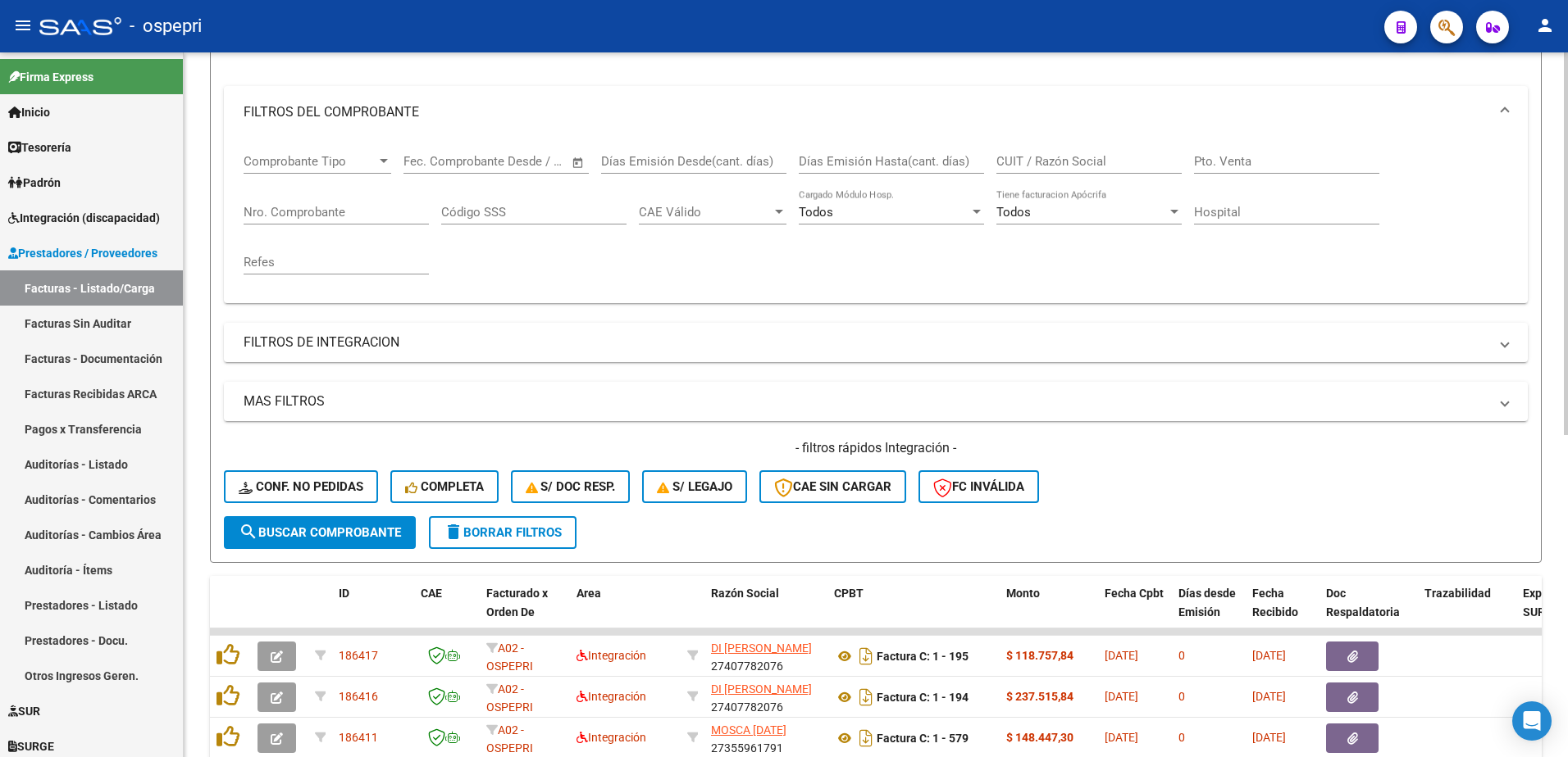
scroll to position [510, 0]
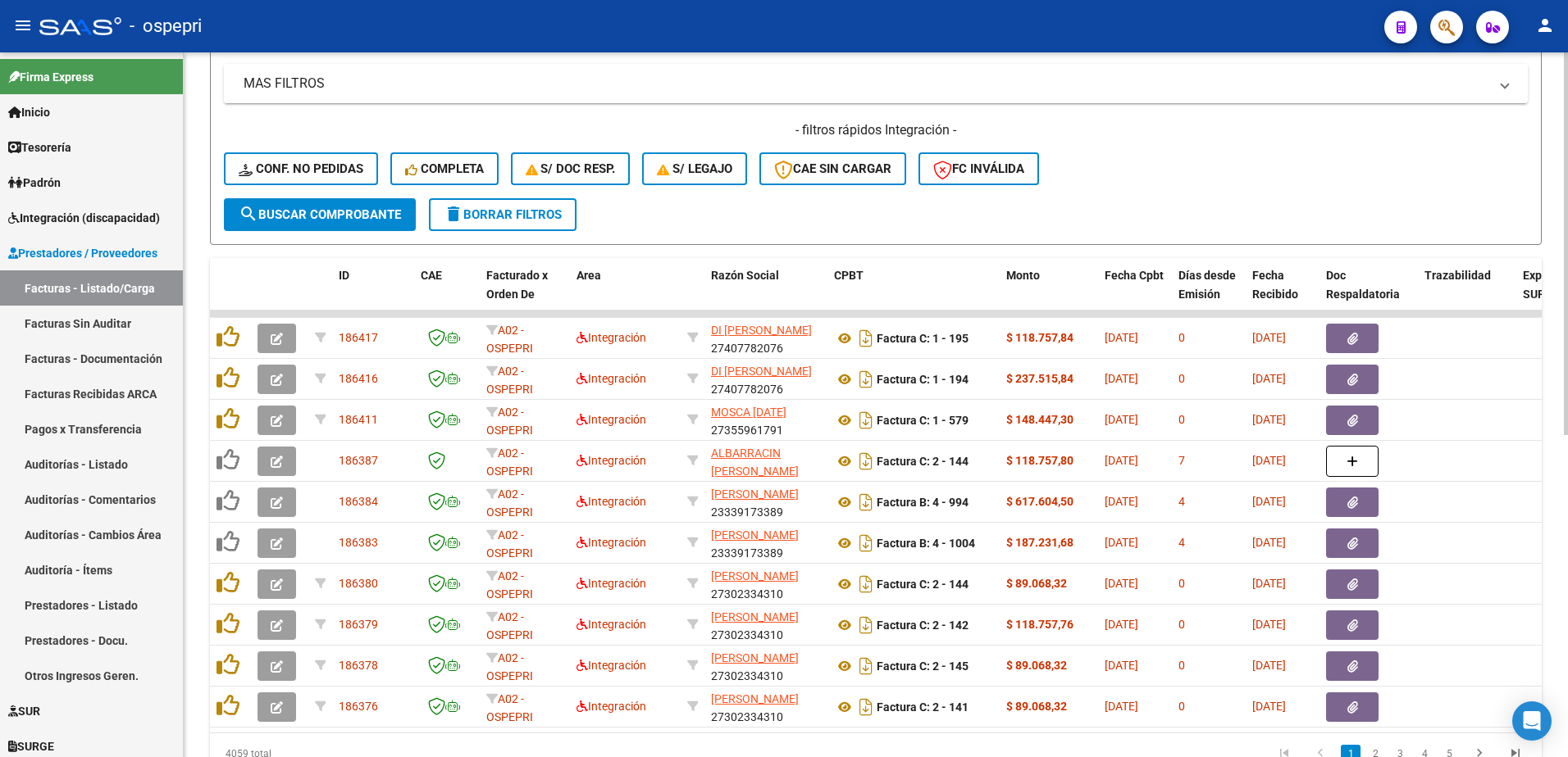
click at [1385, 85] on mat-panel-title "MAS FILTROS" at bounding box center [866, 83] width 1245 height 18
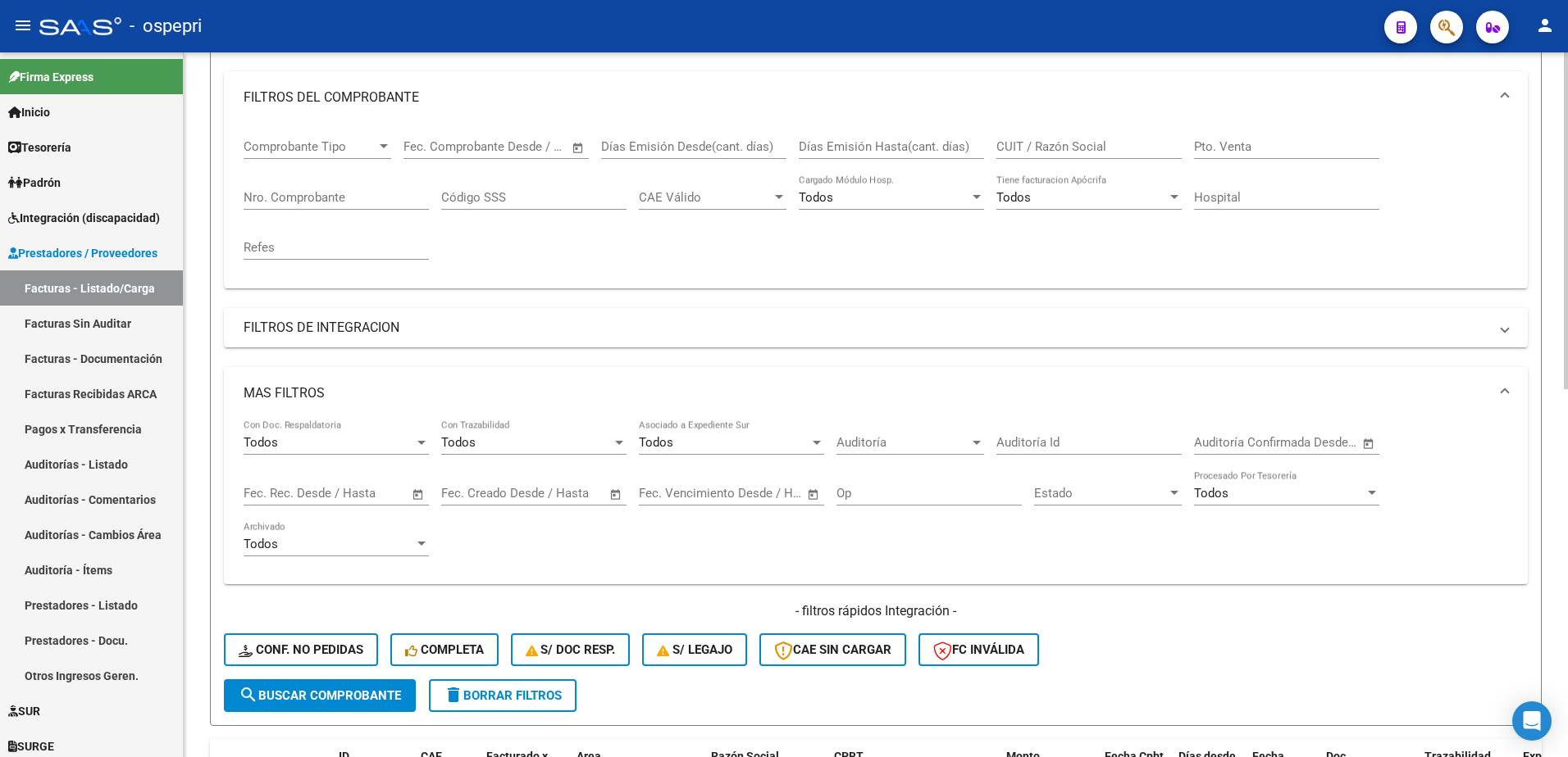
scroll to position [182, 0]
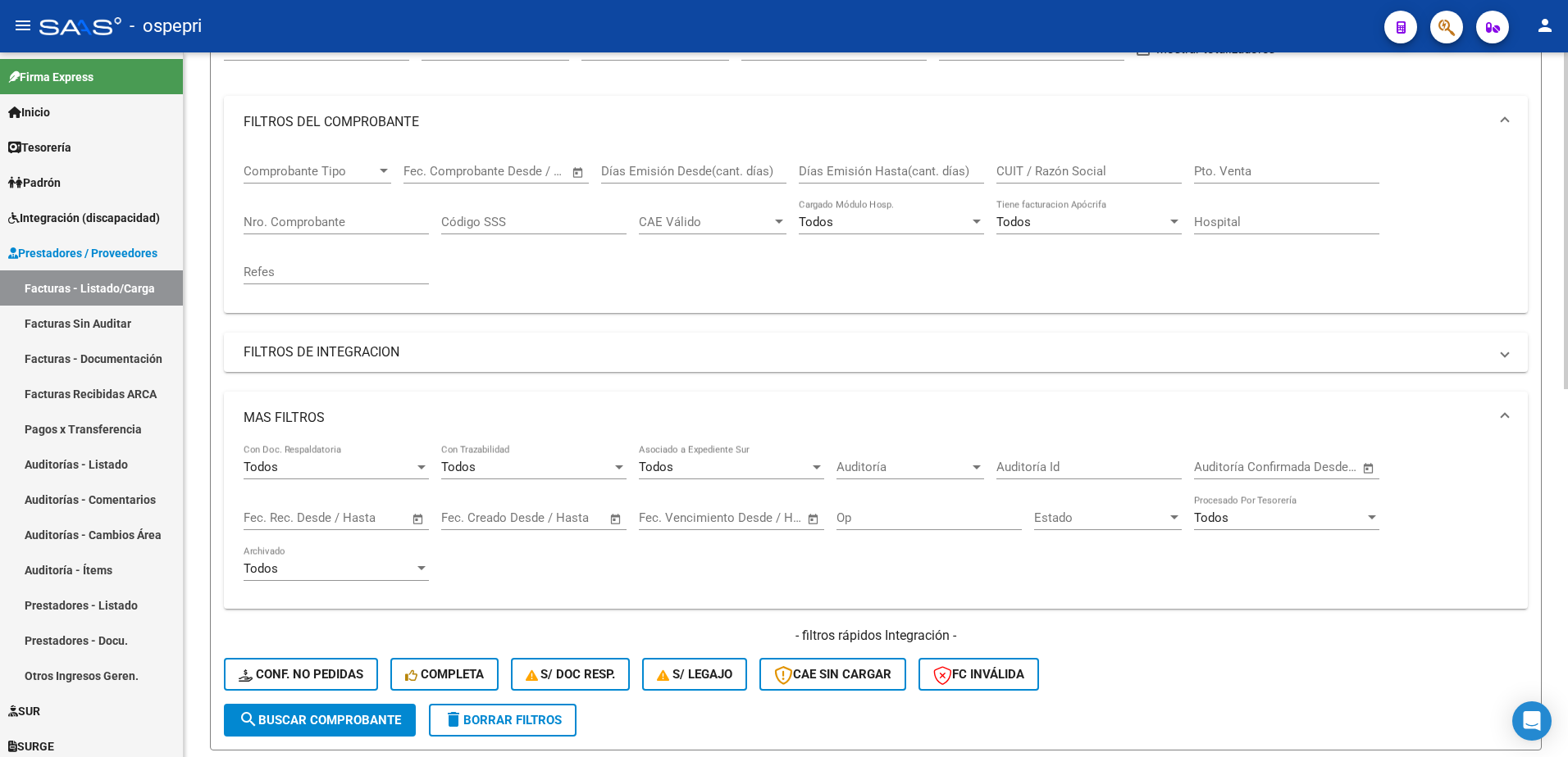
click at [1052, 172] on input "CUIT / Razón Social" at bounding box center [1089, 171] width 185 height 14
paste input "27363715414"
type input "27363715414"
click at [379, 717] on span "search Buscar Comprobante" at bounding box center [320, 720] width 162 height 14
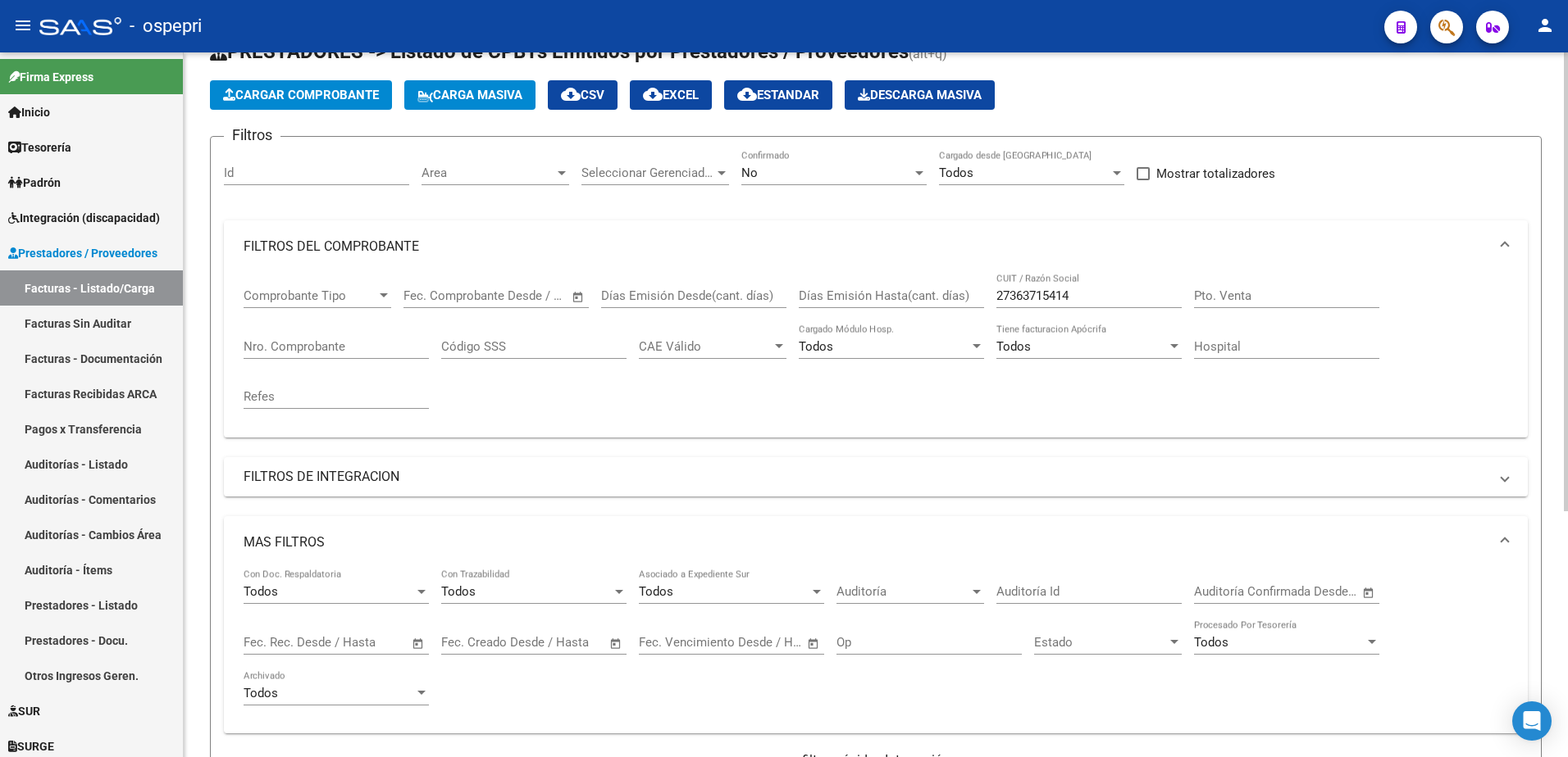
scroll to position [49, 0]
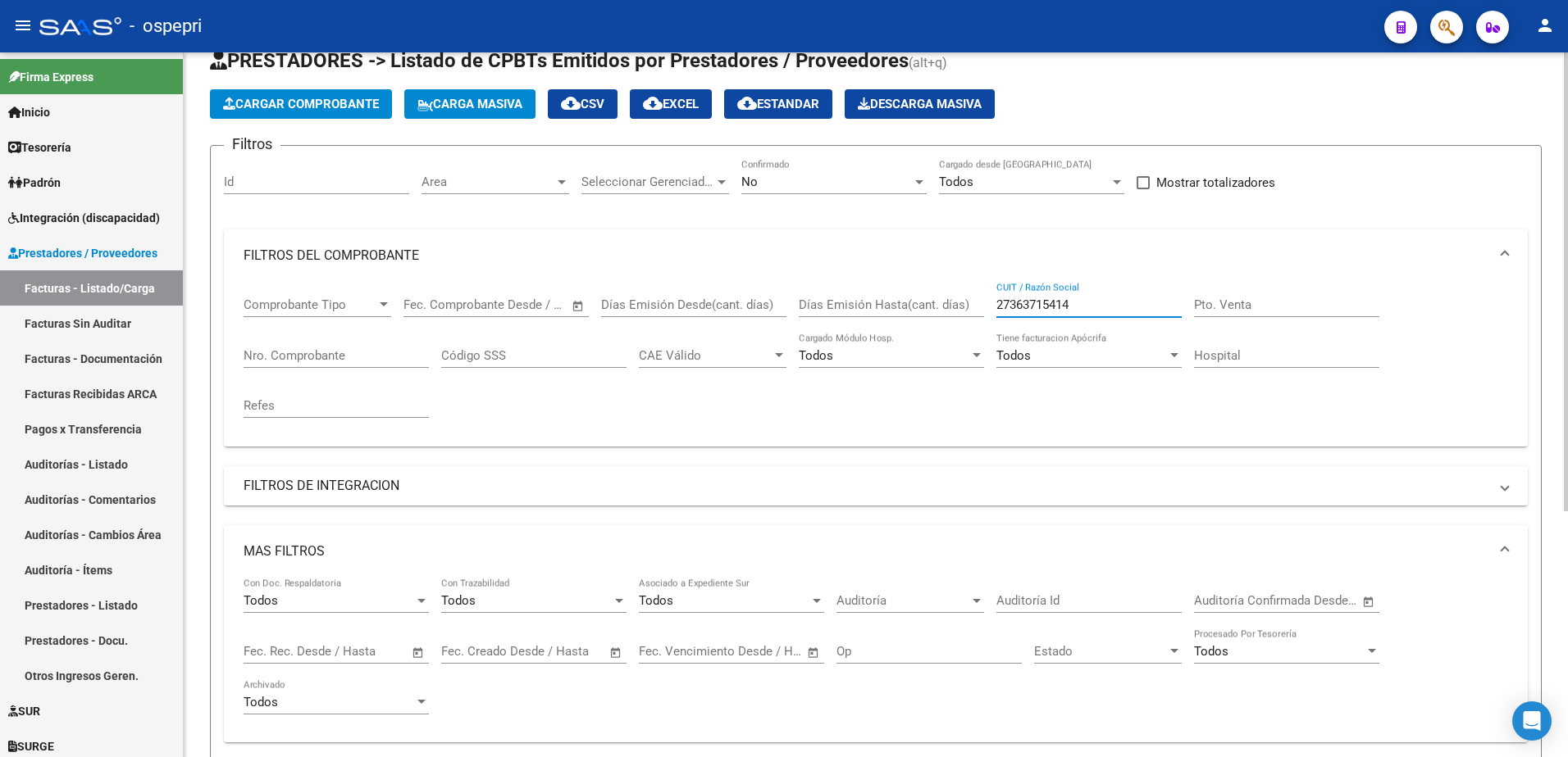
drag, startPoint x: 1084, startPoint y: 303, endPoint x: 985, endPoint y: 210, distance: 135.8
click at [963, 303] on div "Comprobante Tipo Comprobante Tipo Fecha inicio – Fecha fin Fec. Comprobante Des…" at bounding box center [876, 357] width 1265 height 151
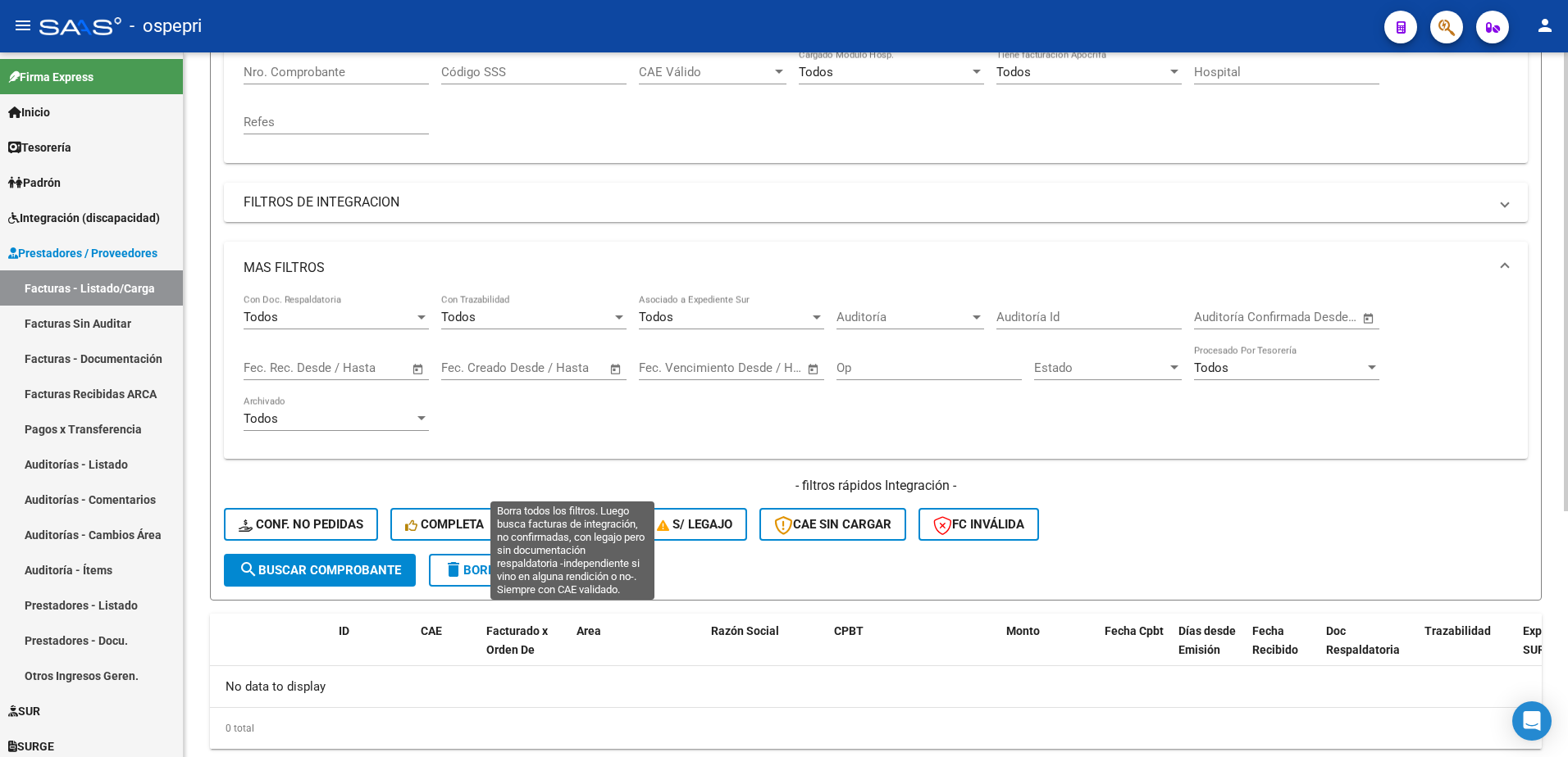
scroll to position [377, 0]
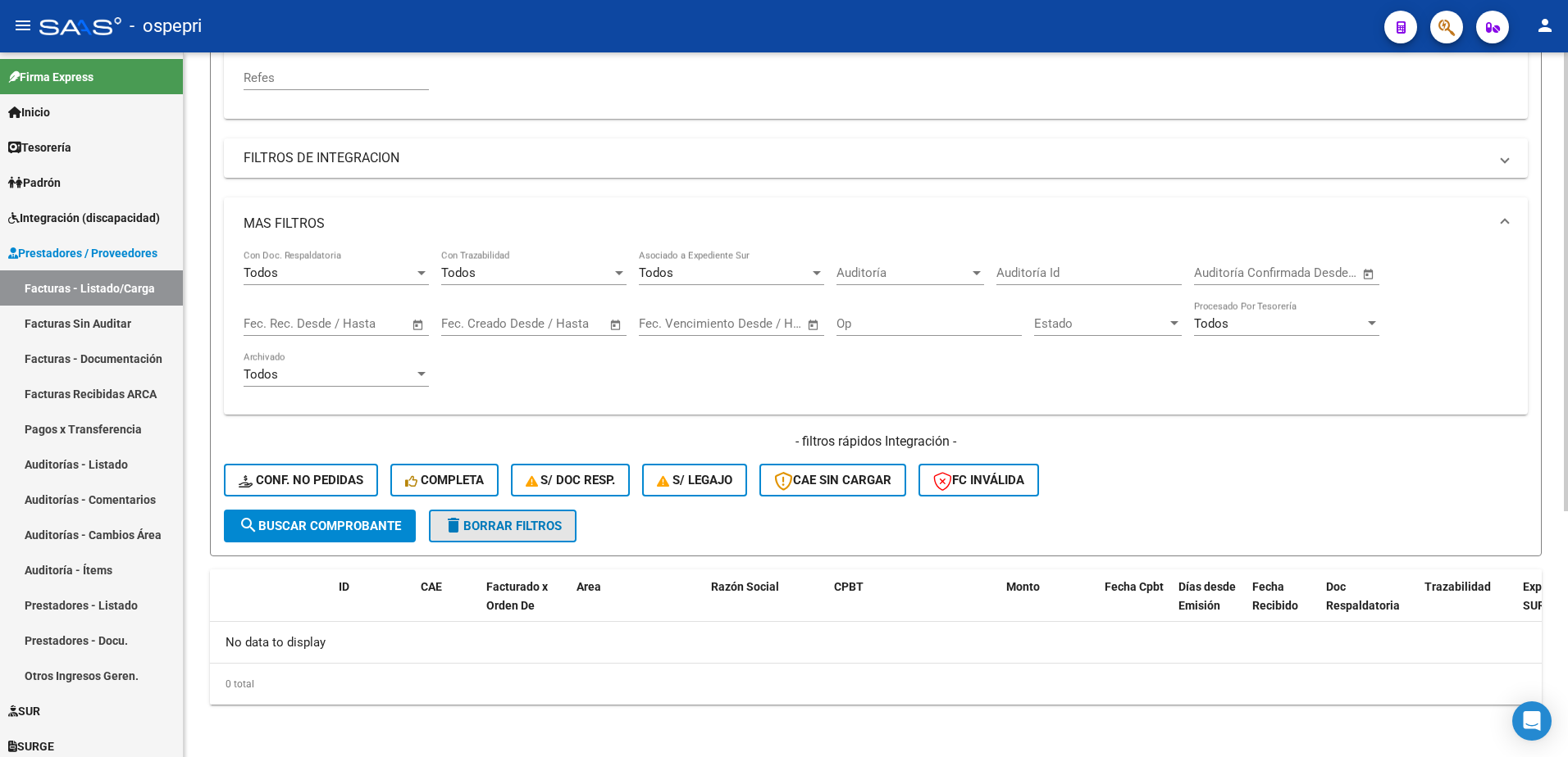
click at [488, 526] on span "delete Borrar Filtros" at bounding box center [503, 526] width 118 height 14
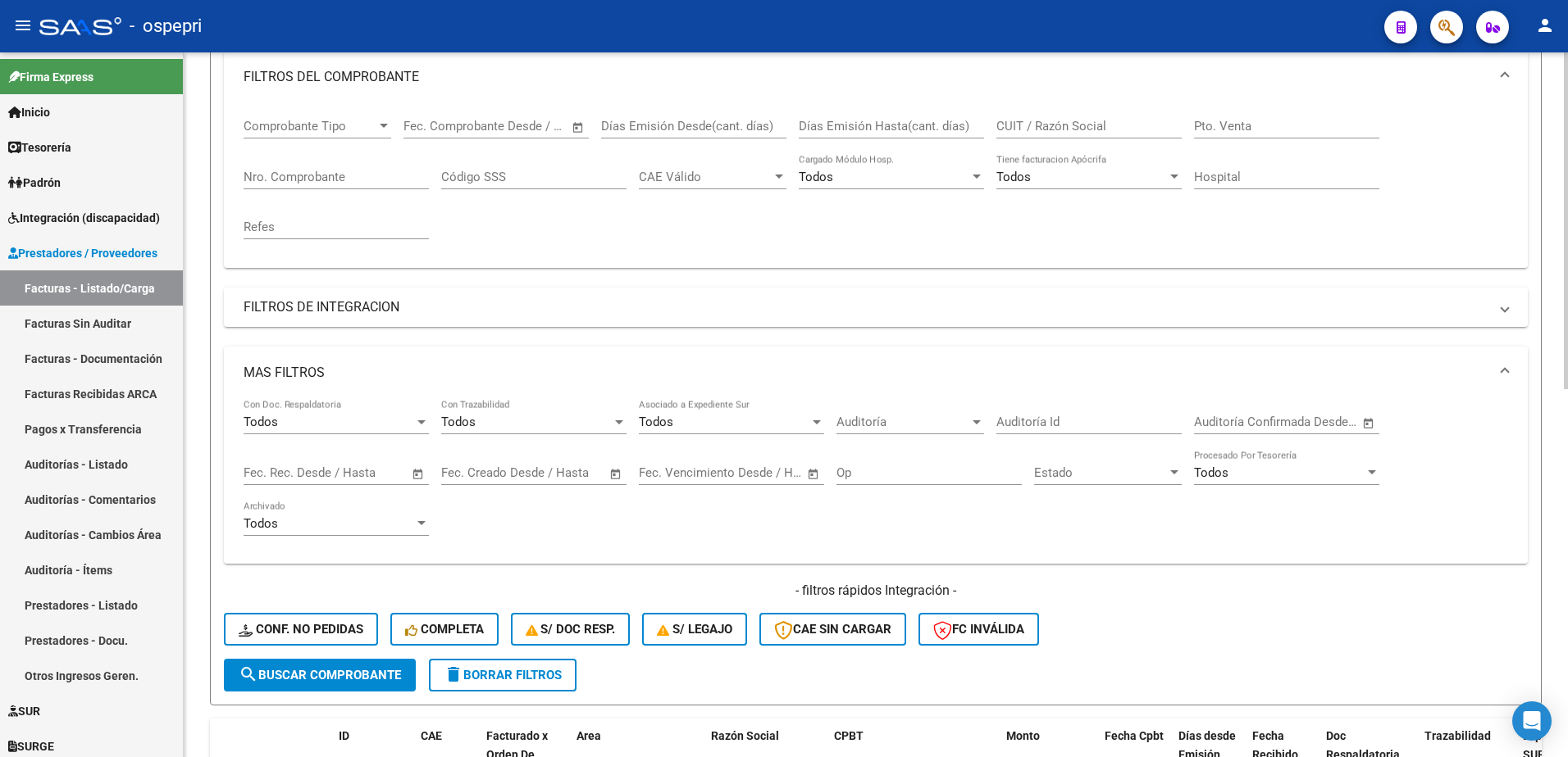
scroll to position [49, 0]
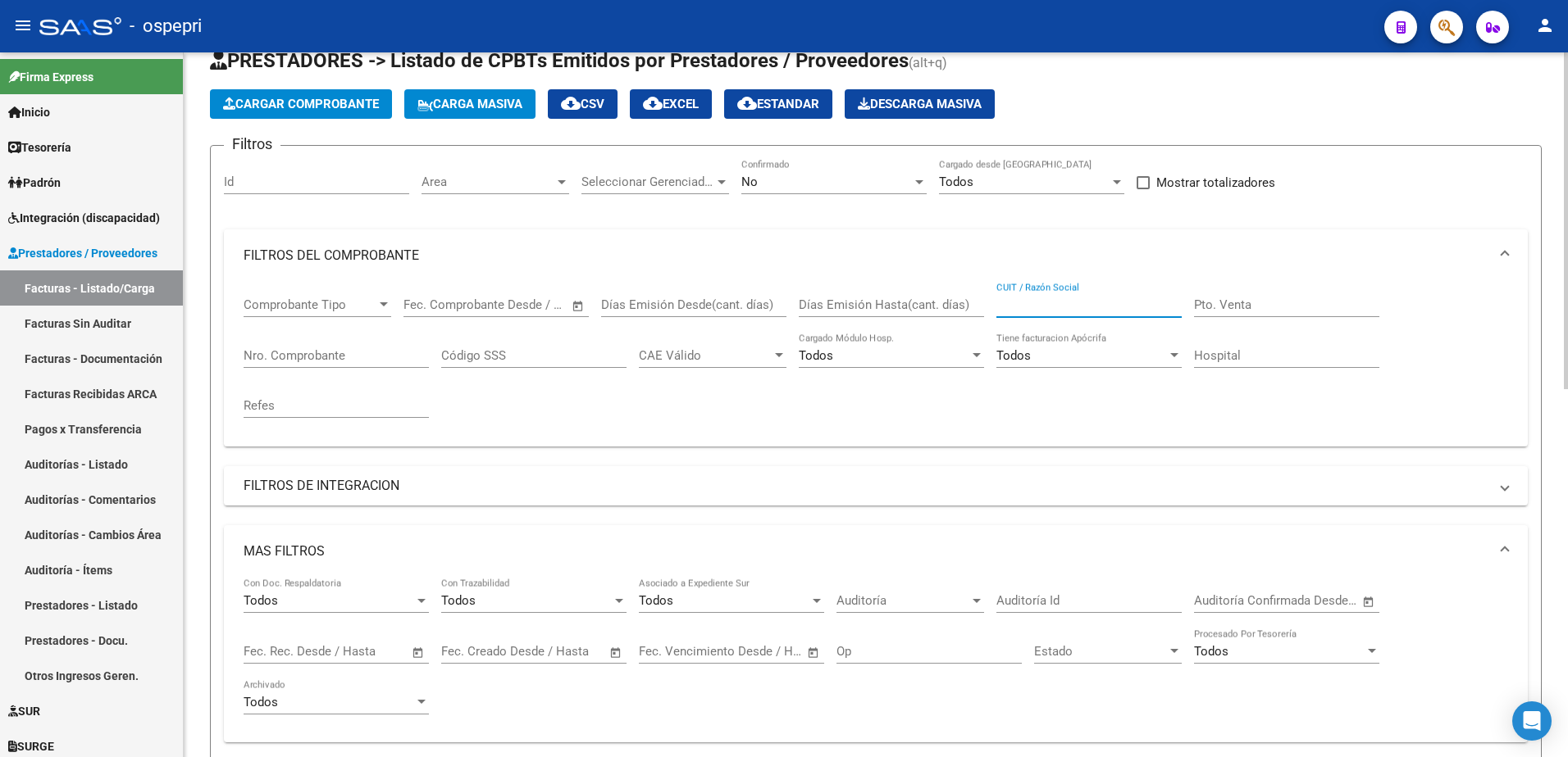
click at [1052, 303] on input "CUIT / Razón Social" at bounding box center [1089, 304] width 185 height 14
paste input "27363715414"
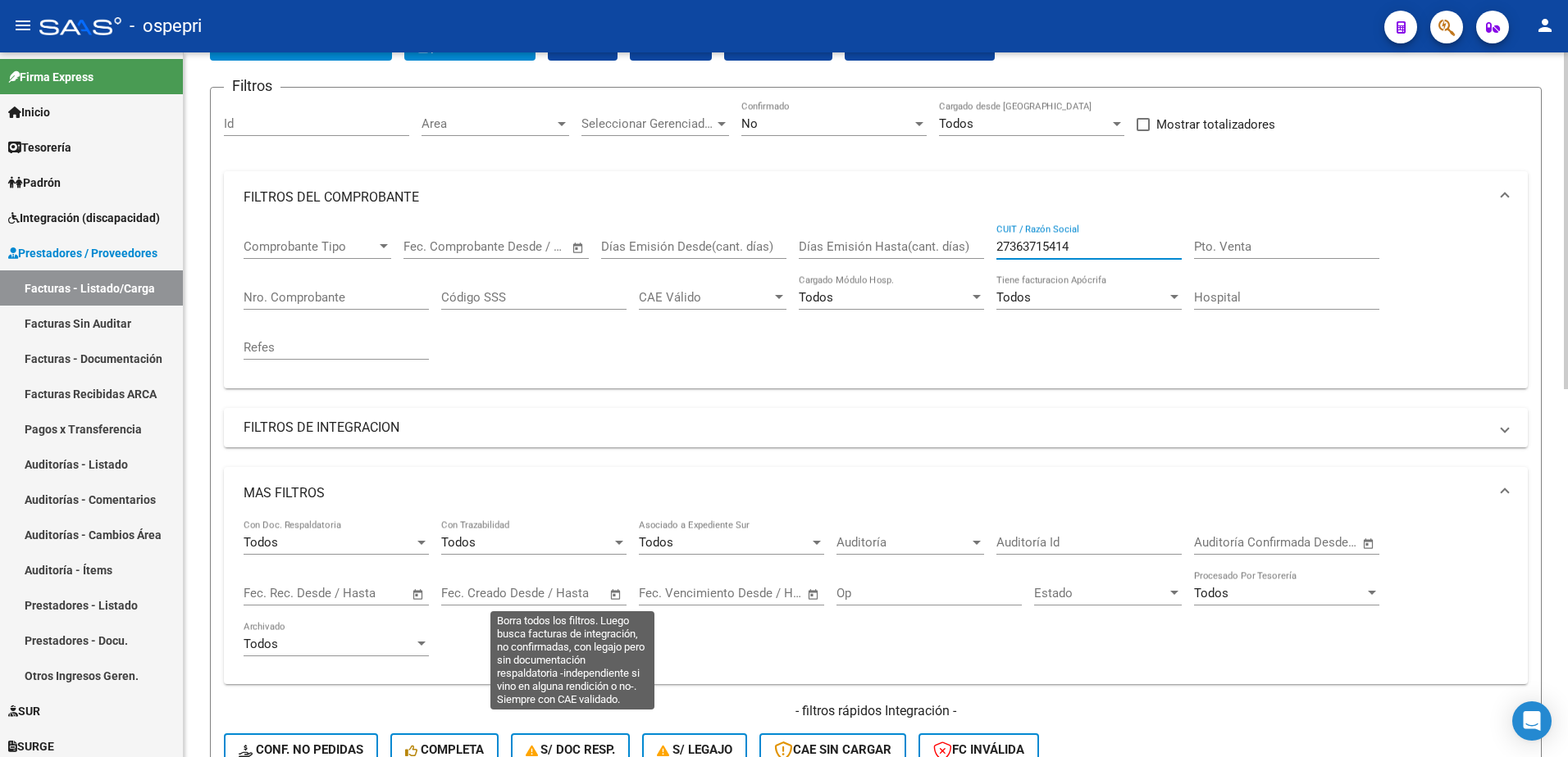
scroll to position [377, 0]
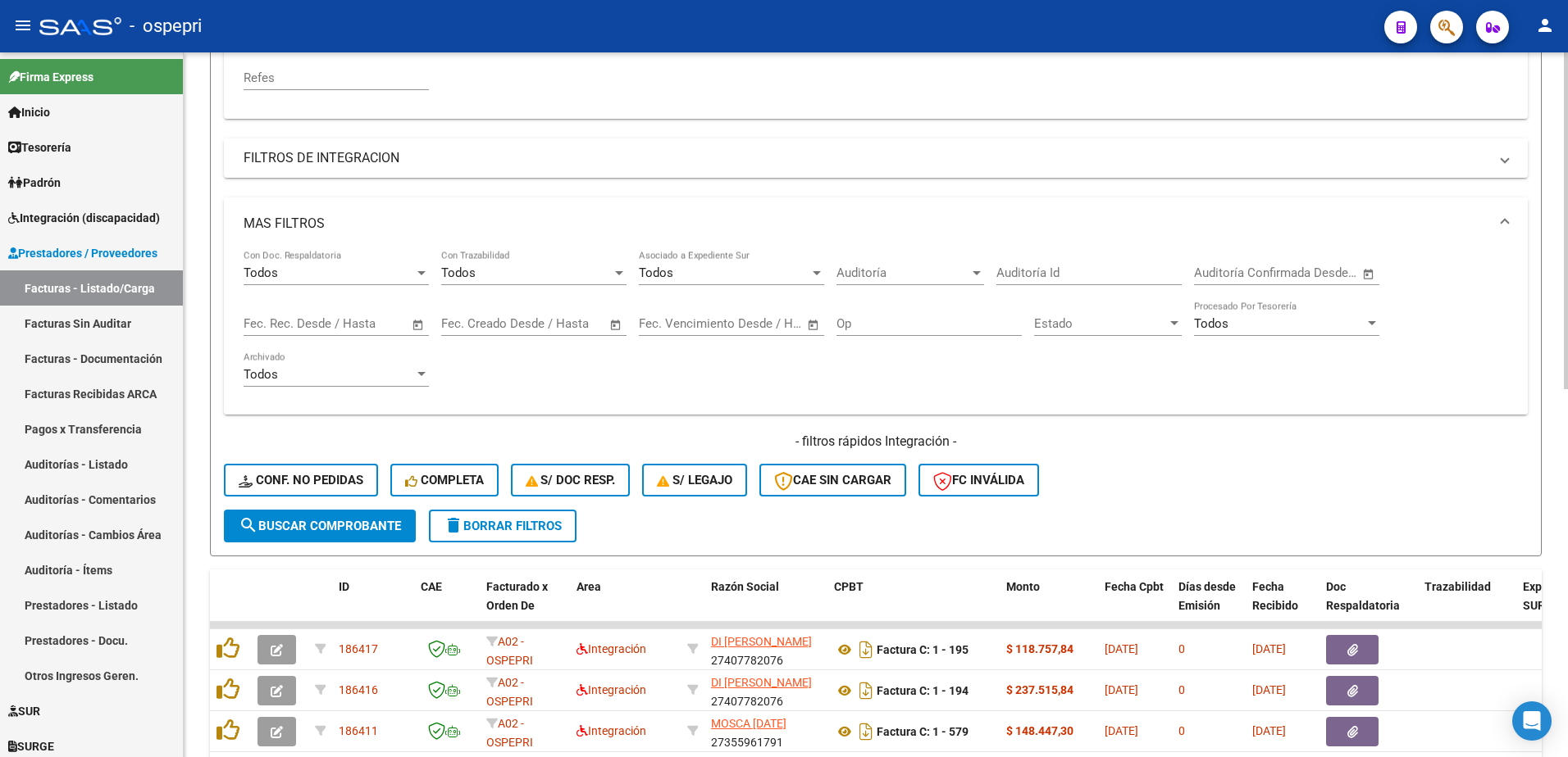
type input "27363715414"
click at [306, 516] on button "search Buscar Comprobante" at bounding box center [320, 526] width 192 height 33
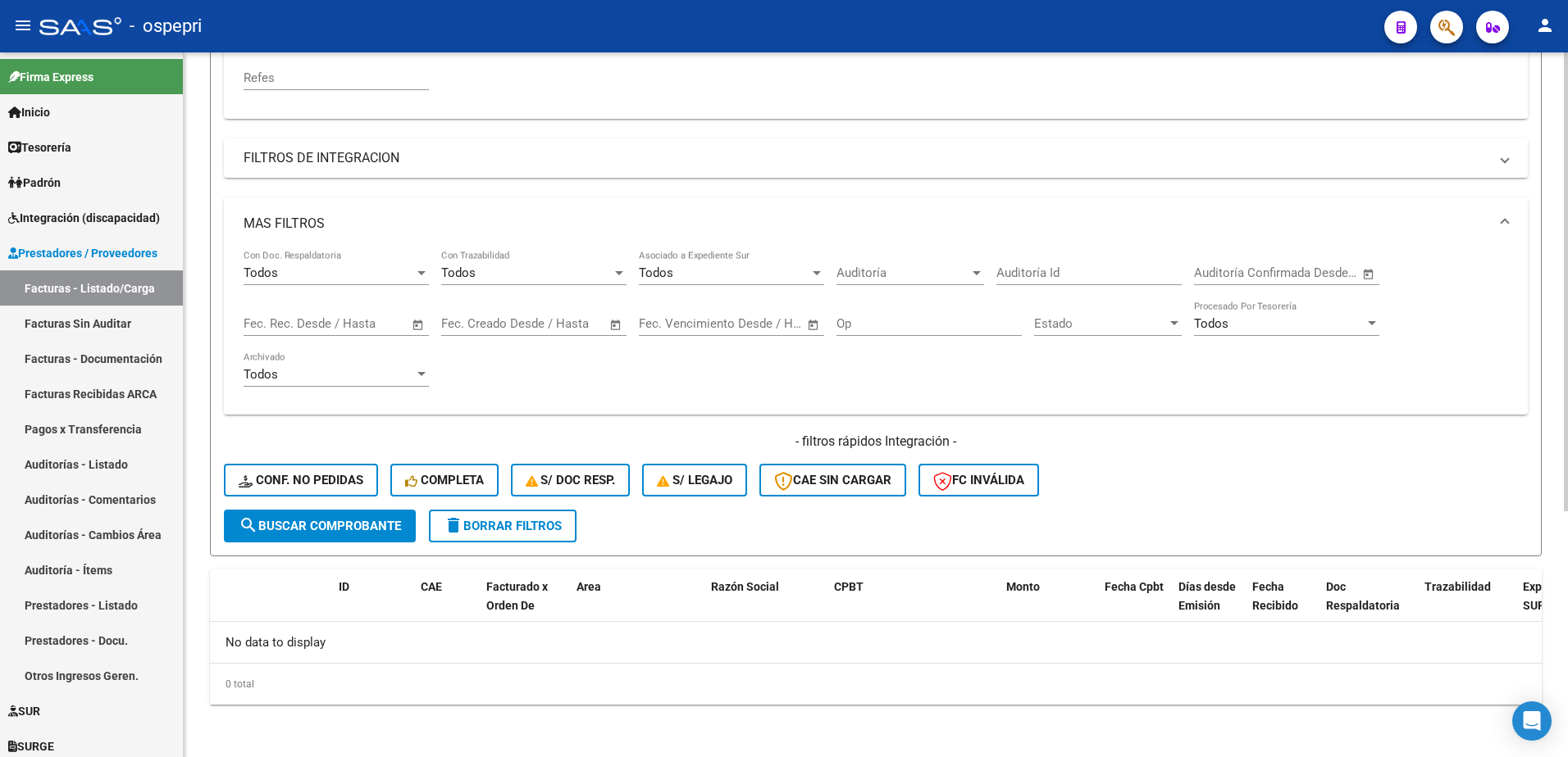
click at [1426, 219] on mat-panel-title "MAS FILTROS" at bounding box center [866, 223] width 1245 height 18
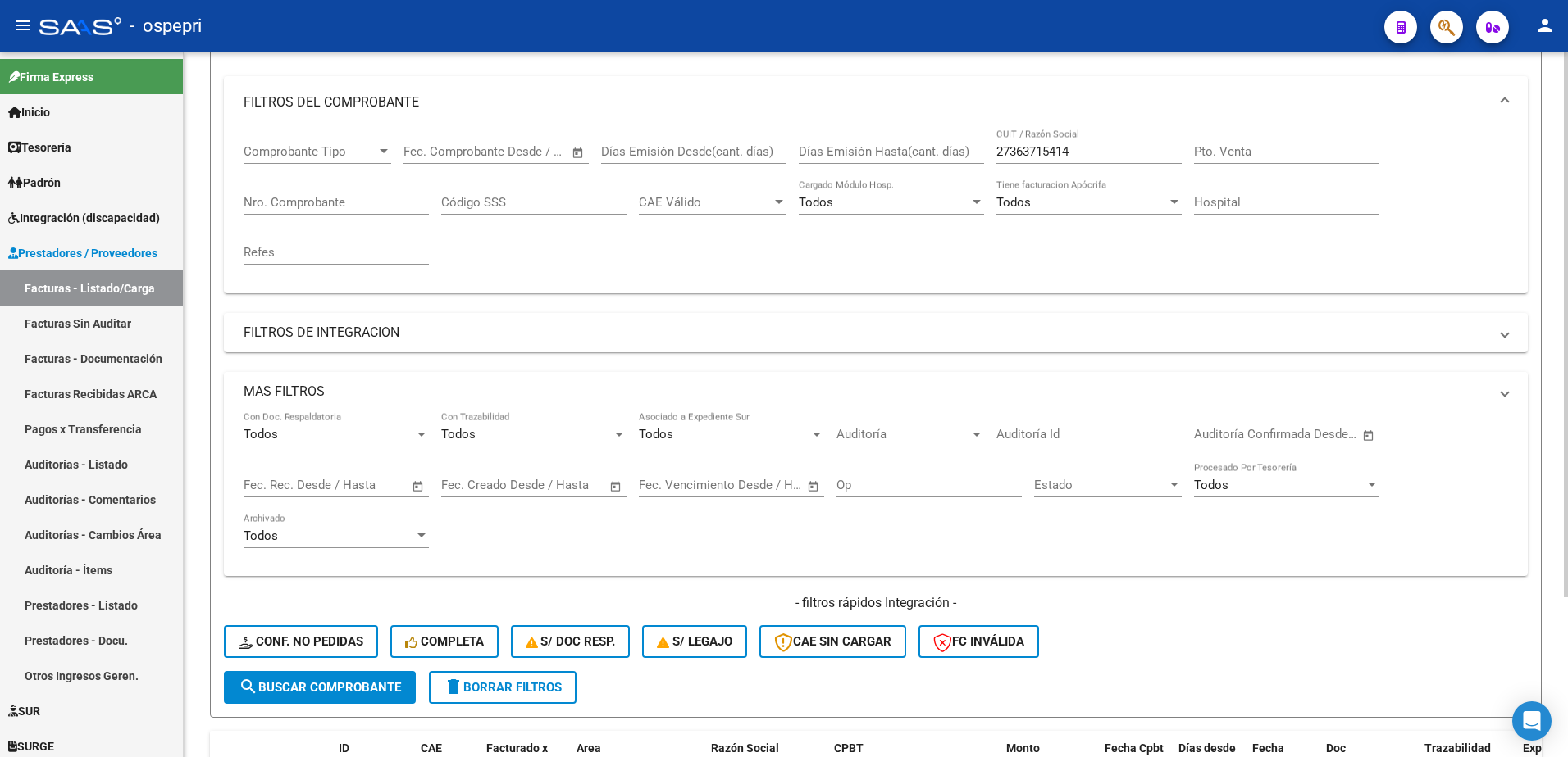
scroll to position [199, 0]
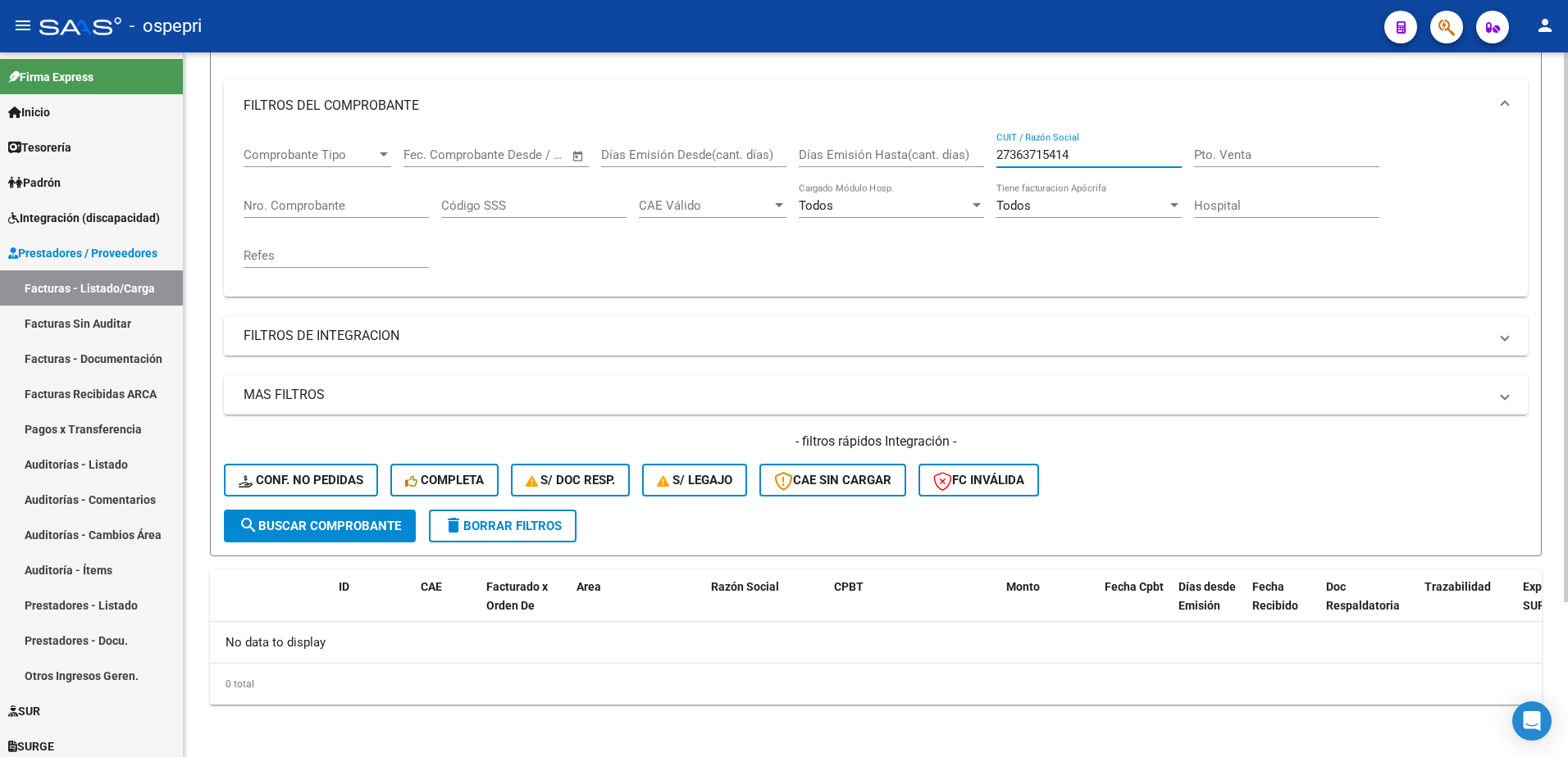
click at [1090, 151] on input "27363715414" at bounding box center [1089, 155] width 185 height 14
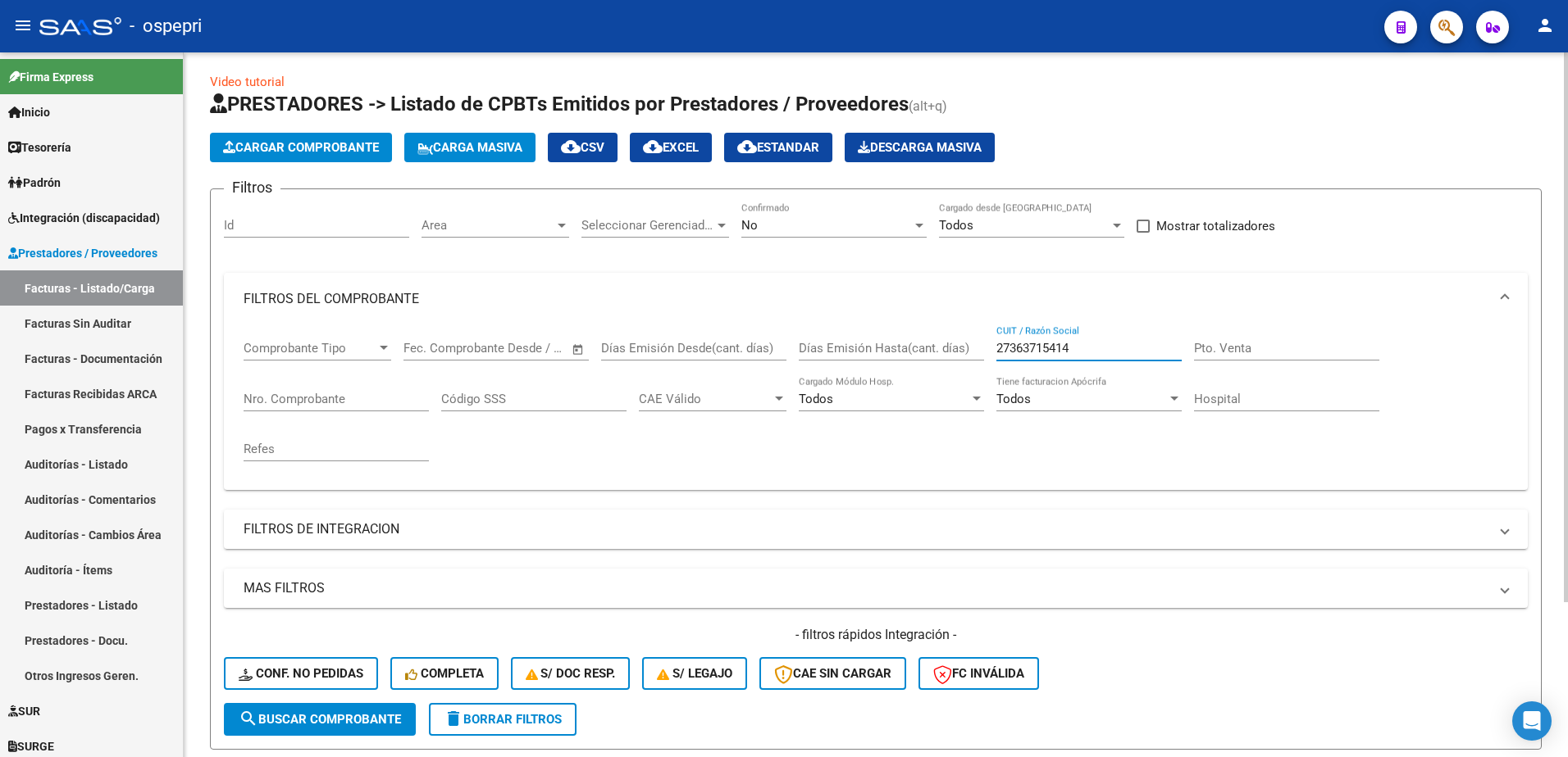
scroll to position [0, 0]
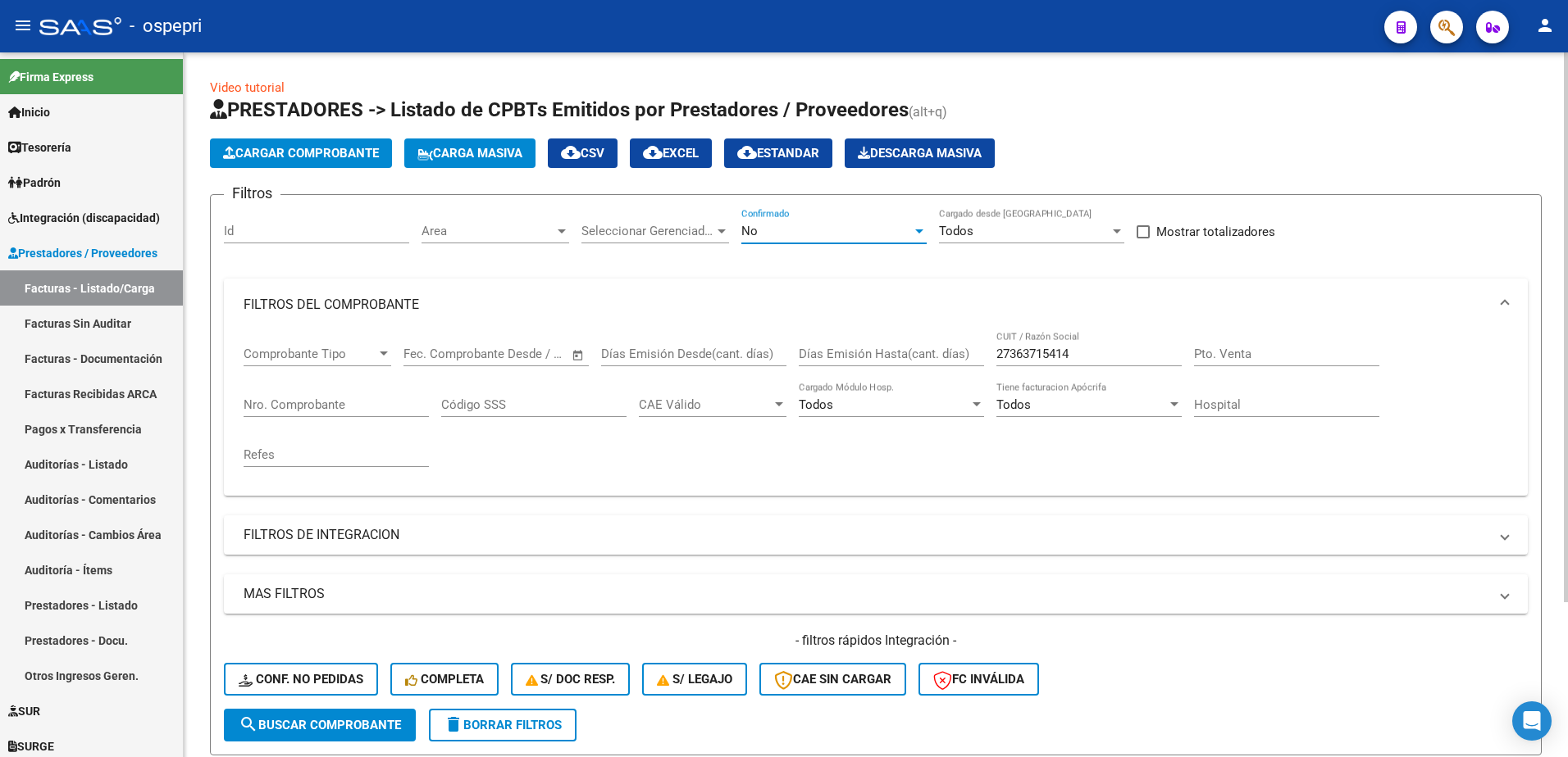
click at [921, 230] on div at bounding box center [920, 231] width 8 height 4
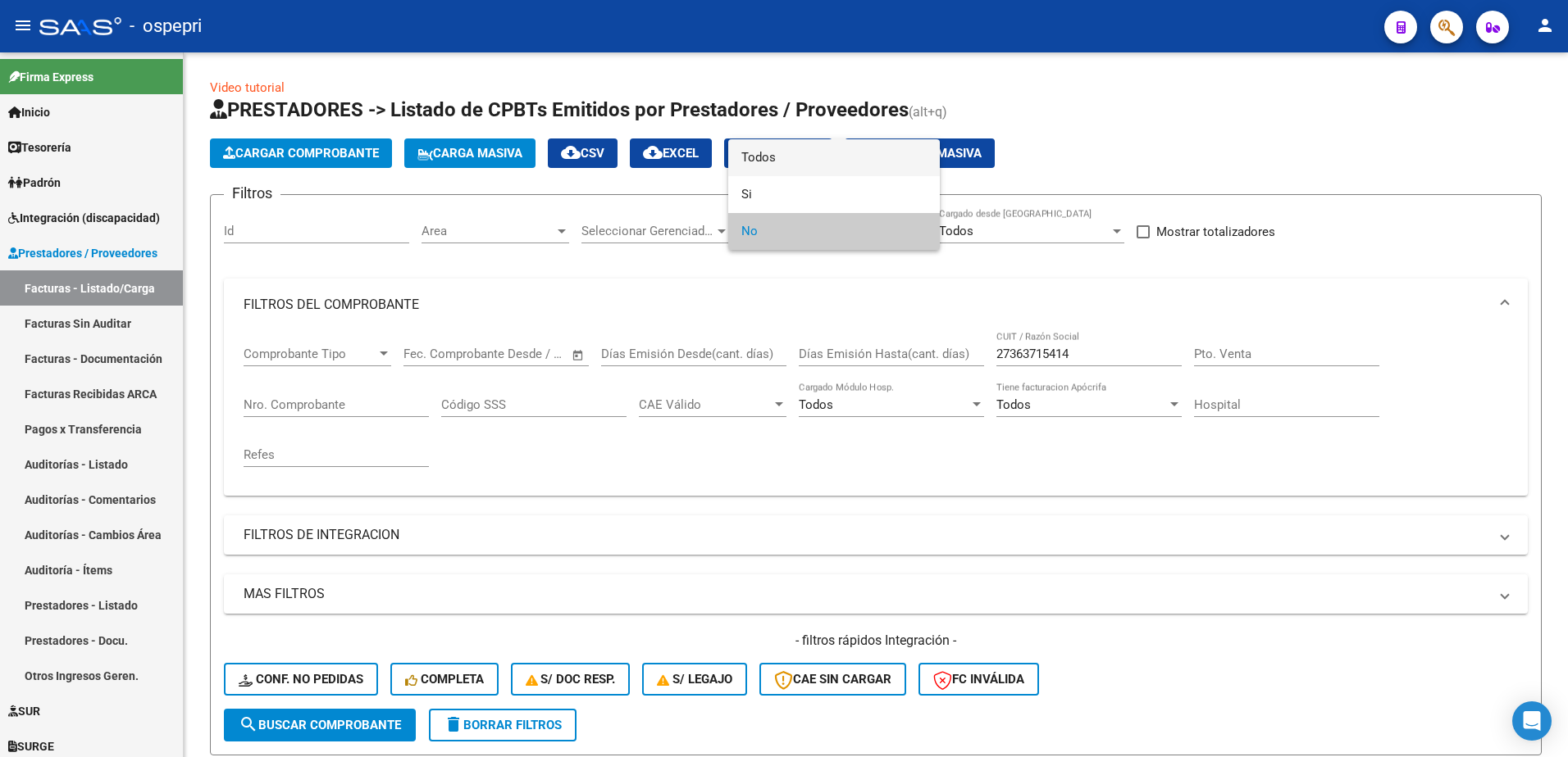
click at [789, 150] on span "Todos" at bounding box center [833, 158] width 185 height 37
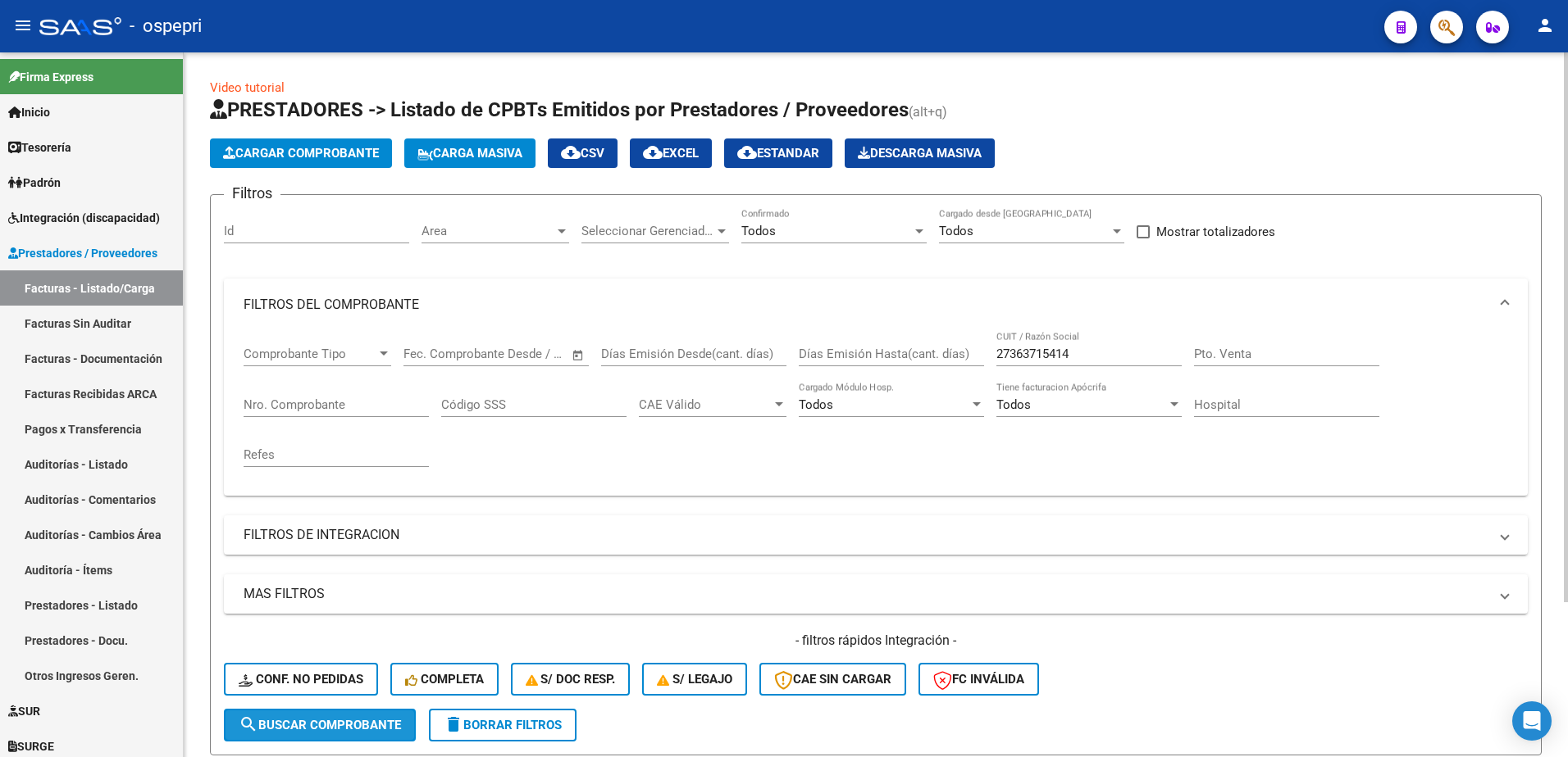
click at [400, 714] on button "search Buscar Comprobante" at bounding box center [320, 725] width 192 height 33
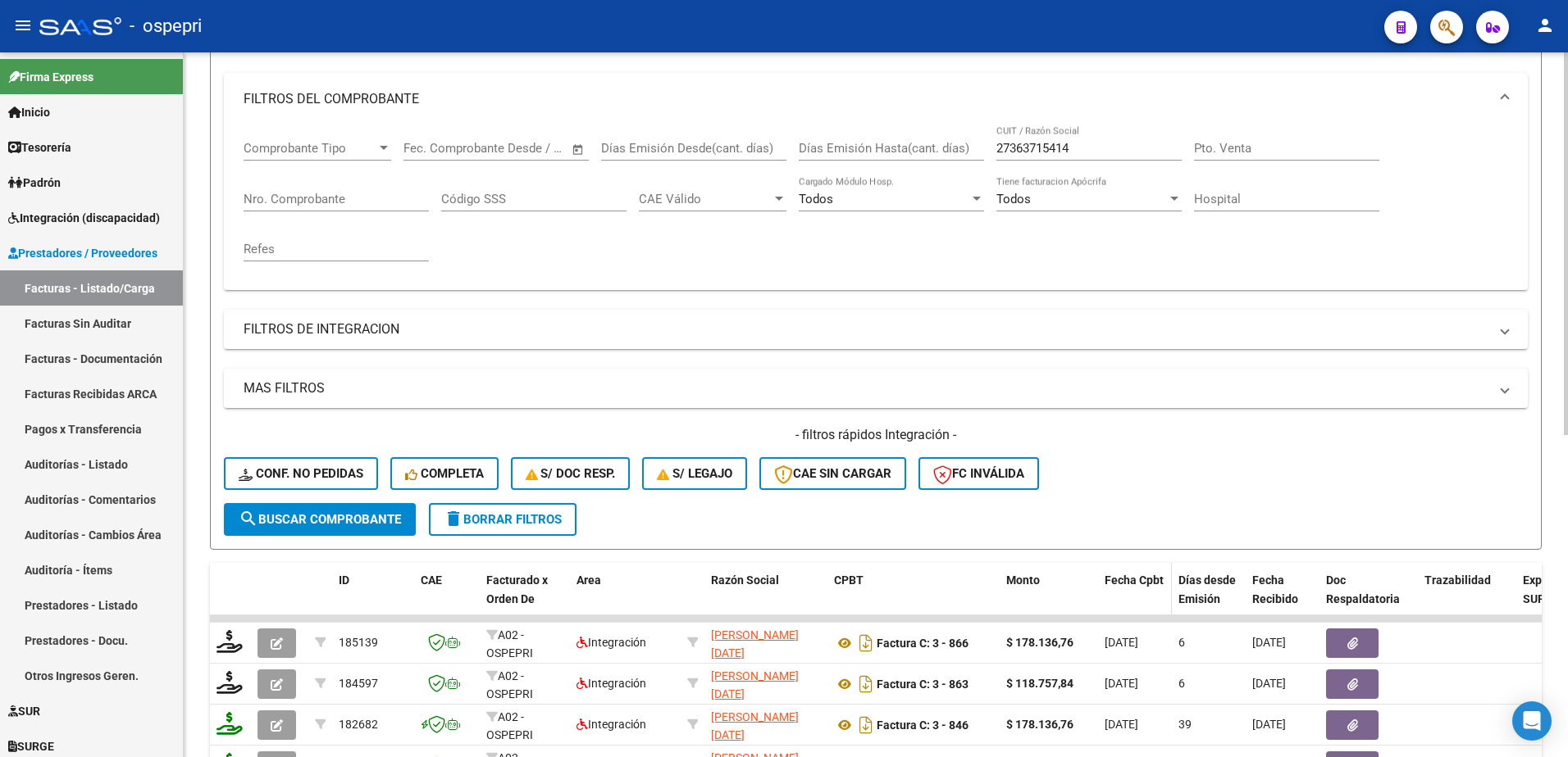
scroll to position [244, 0]
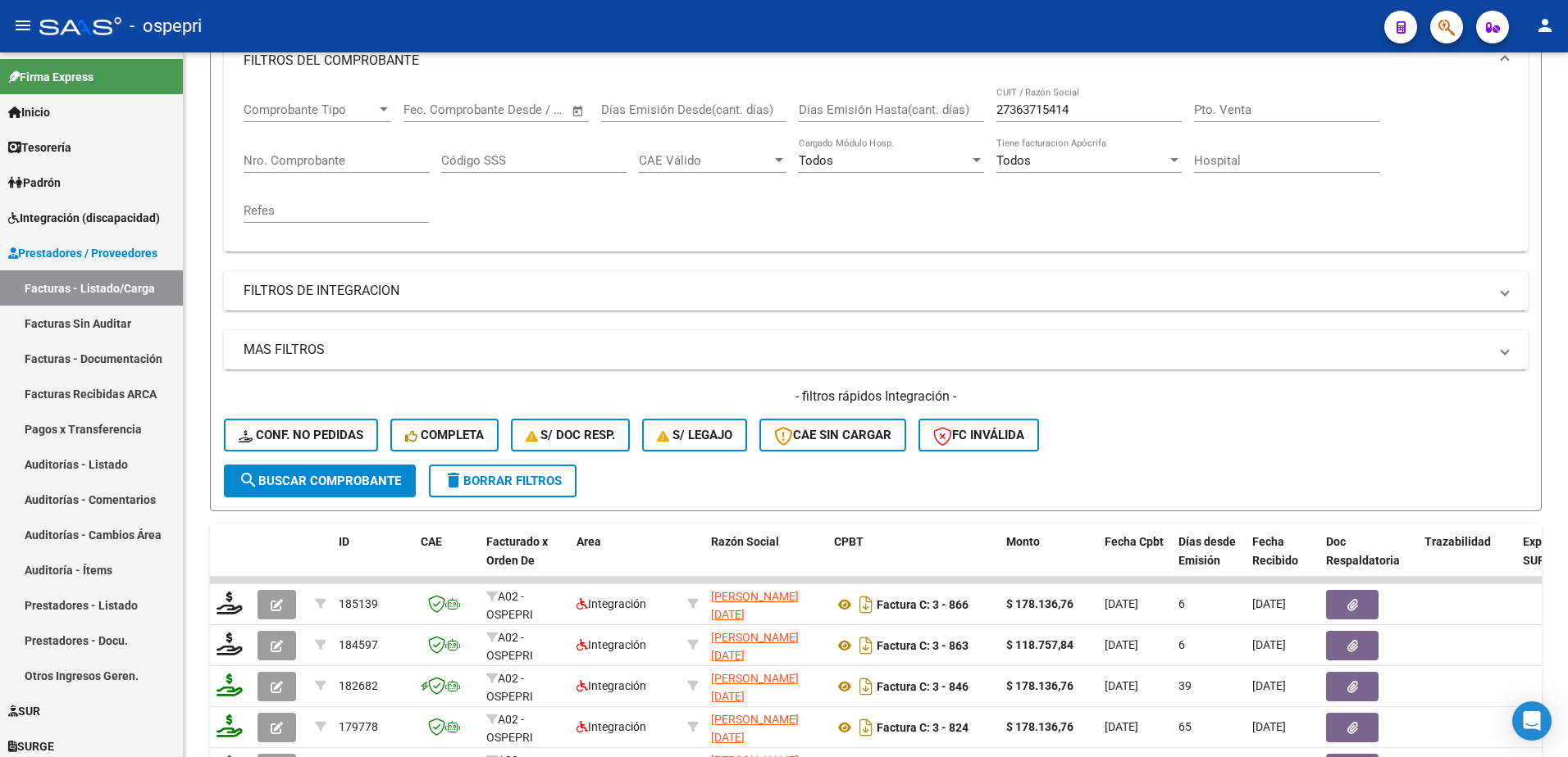
click at [859, 26] on div "- ospepri" at bounding box center [706, 26] width 1332 height 36
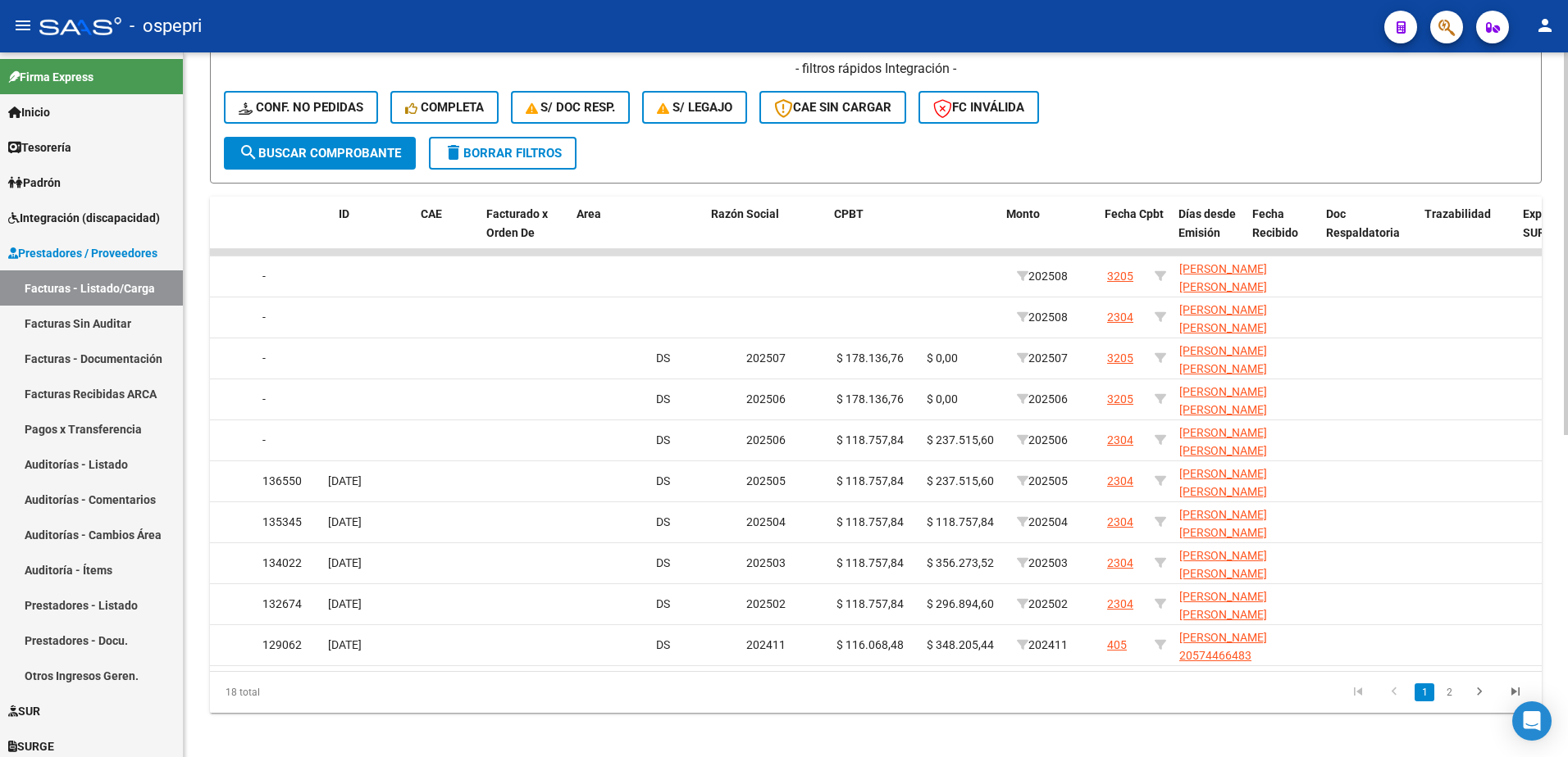
scroll to position [0, 0]
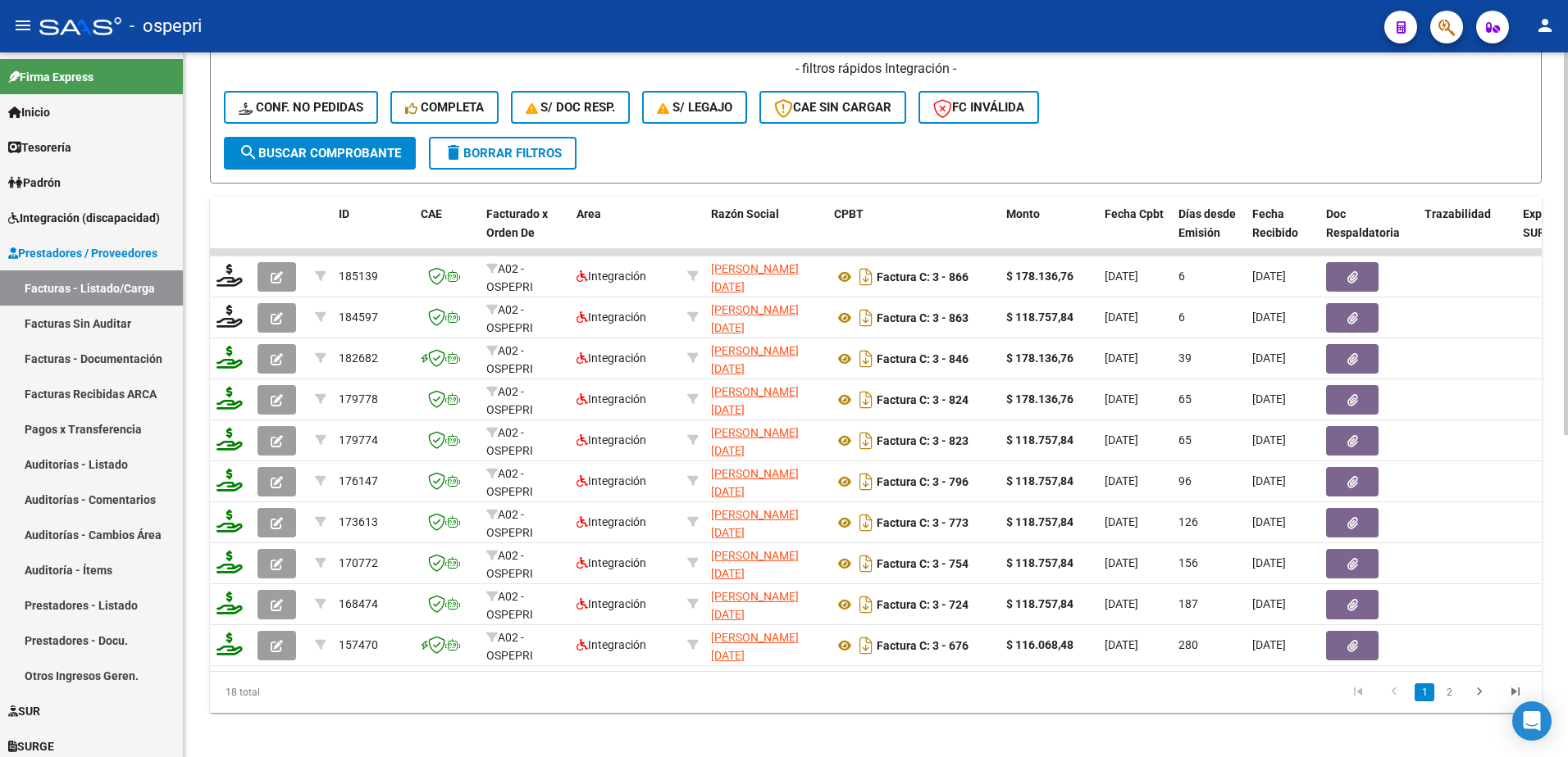
click at [556, 155] on span "delete Borrar Filtros" at bounding box center [503, 153] width 118 height 14
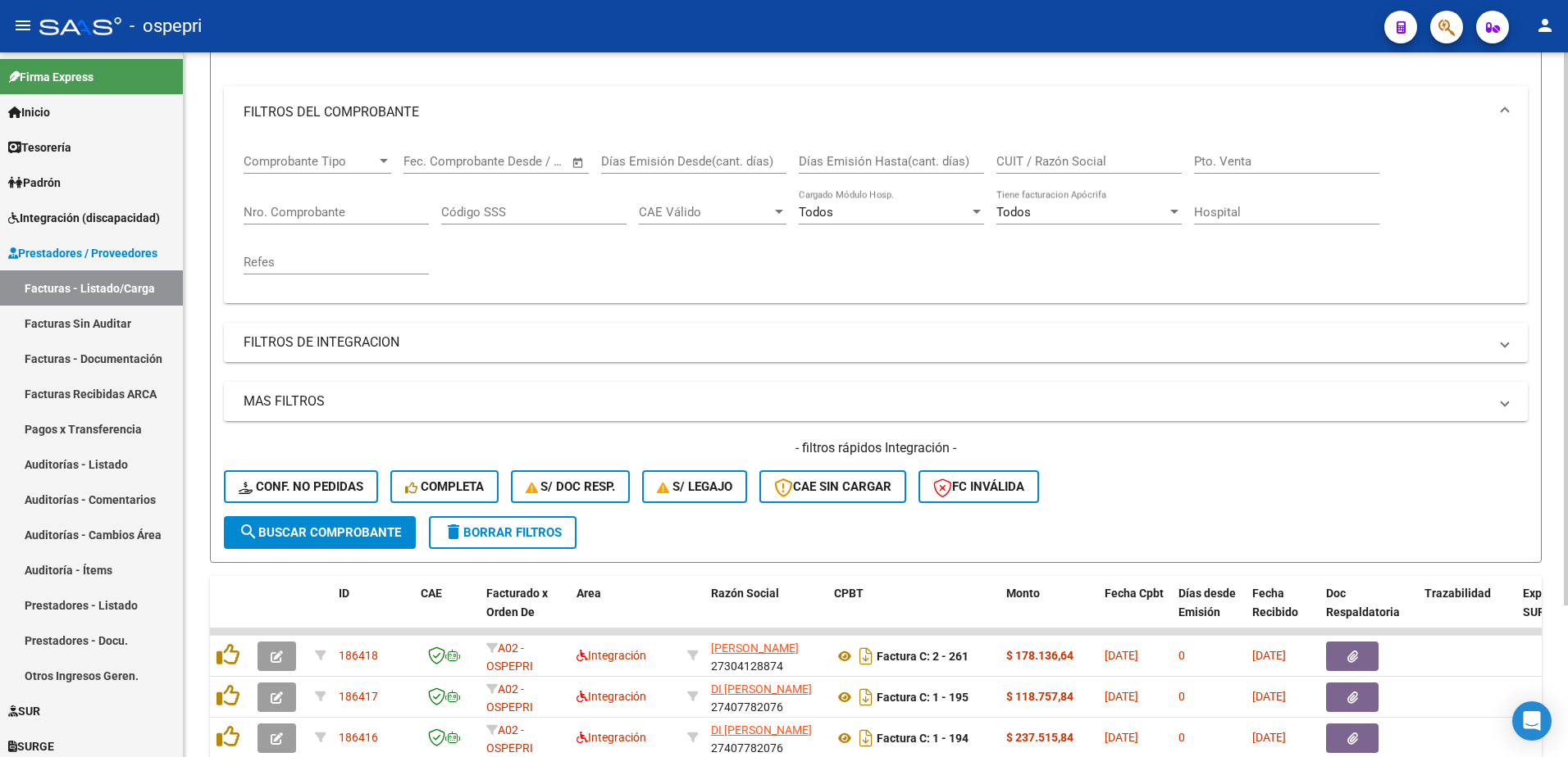
scroll to position [572, 0]
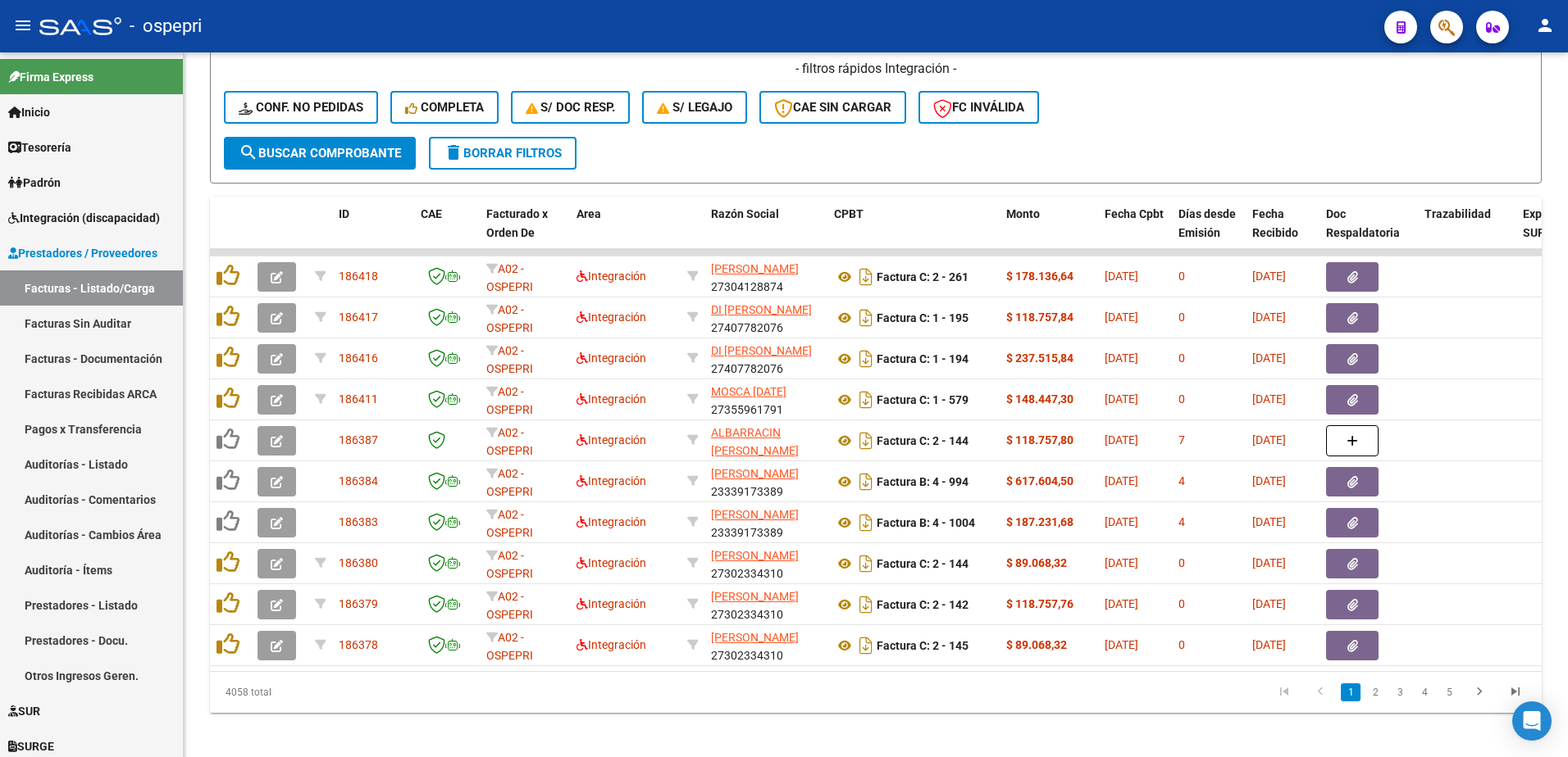
click at [1281, 30] on div "- ospepri" at bounding box center [706, 26] width 1332 height 36
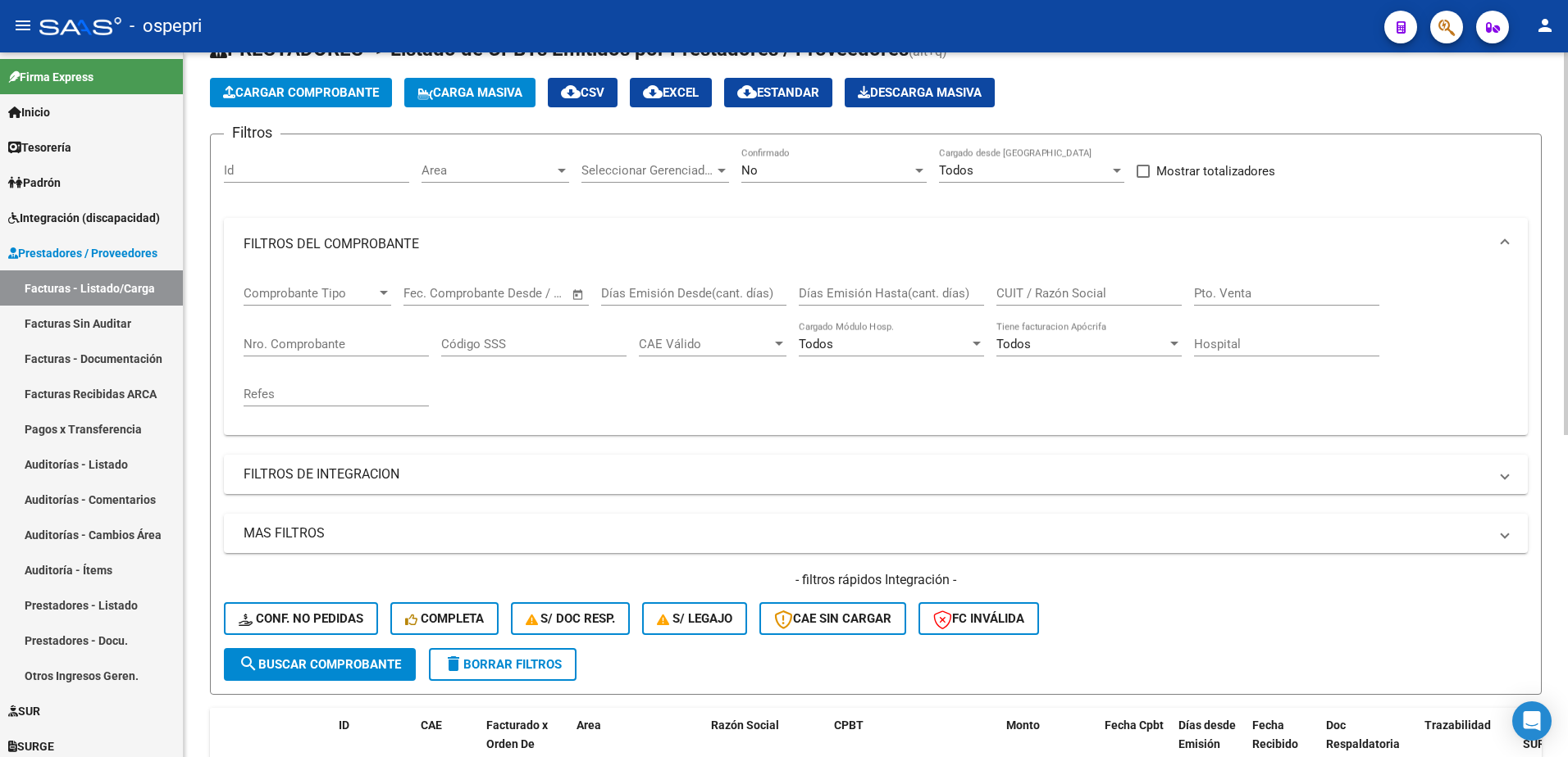
scroll to position [0, 0]
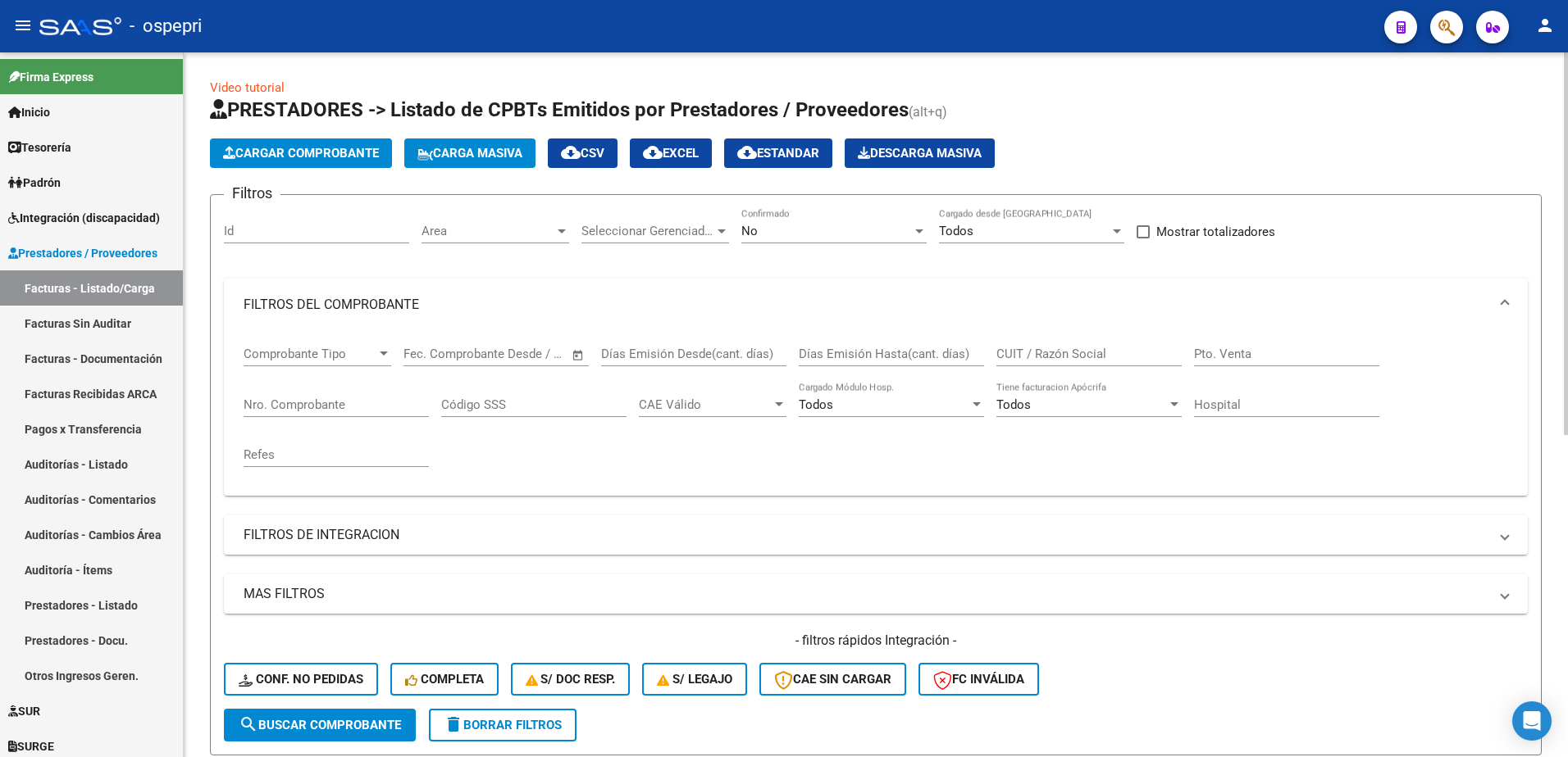
click at [1060, 355] on input "CUIT / Razón Social" at bounding box center [1089, 353] width 185 height 14
paste input "27265989026"
type input "27265989026"
click at [375, 728] on span "search Buscar Comprobante" at bounding box center [320, 725] width 162 height 14
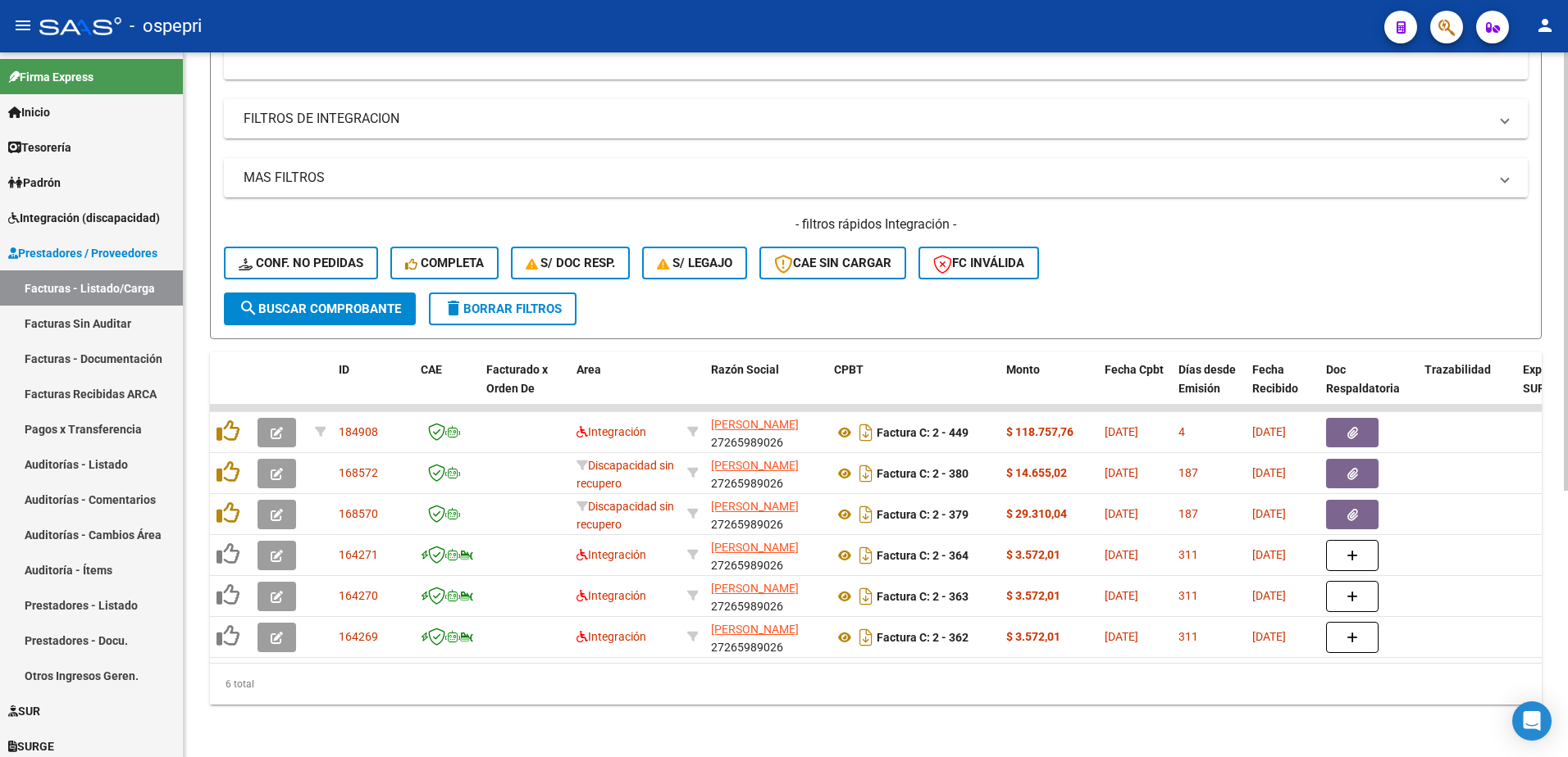
scroll to position [428, 0]
click at [1308, 21] on div "- ospepri" at bounding box center [706, 26] width 1332 height 36
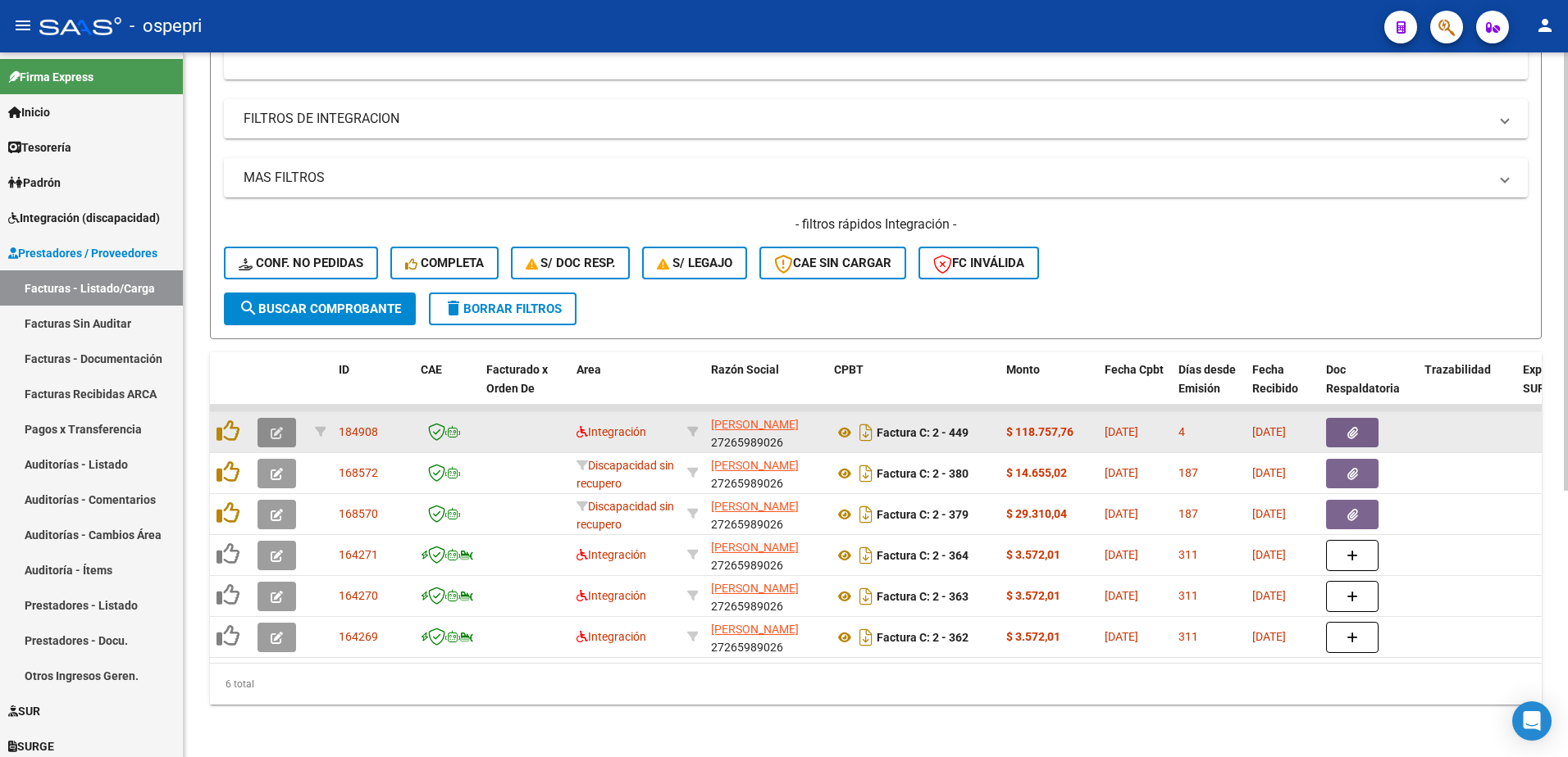
click at [287, 424] on button "button" at bounding box center [277, 433] width 39 height 30
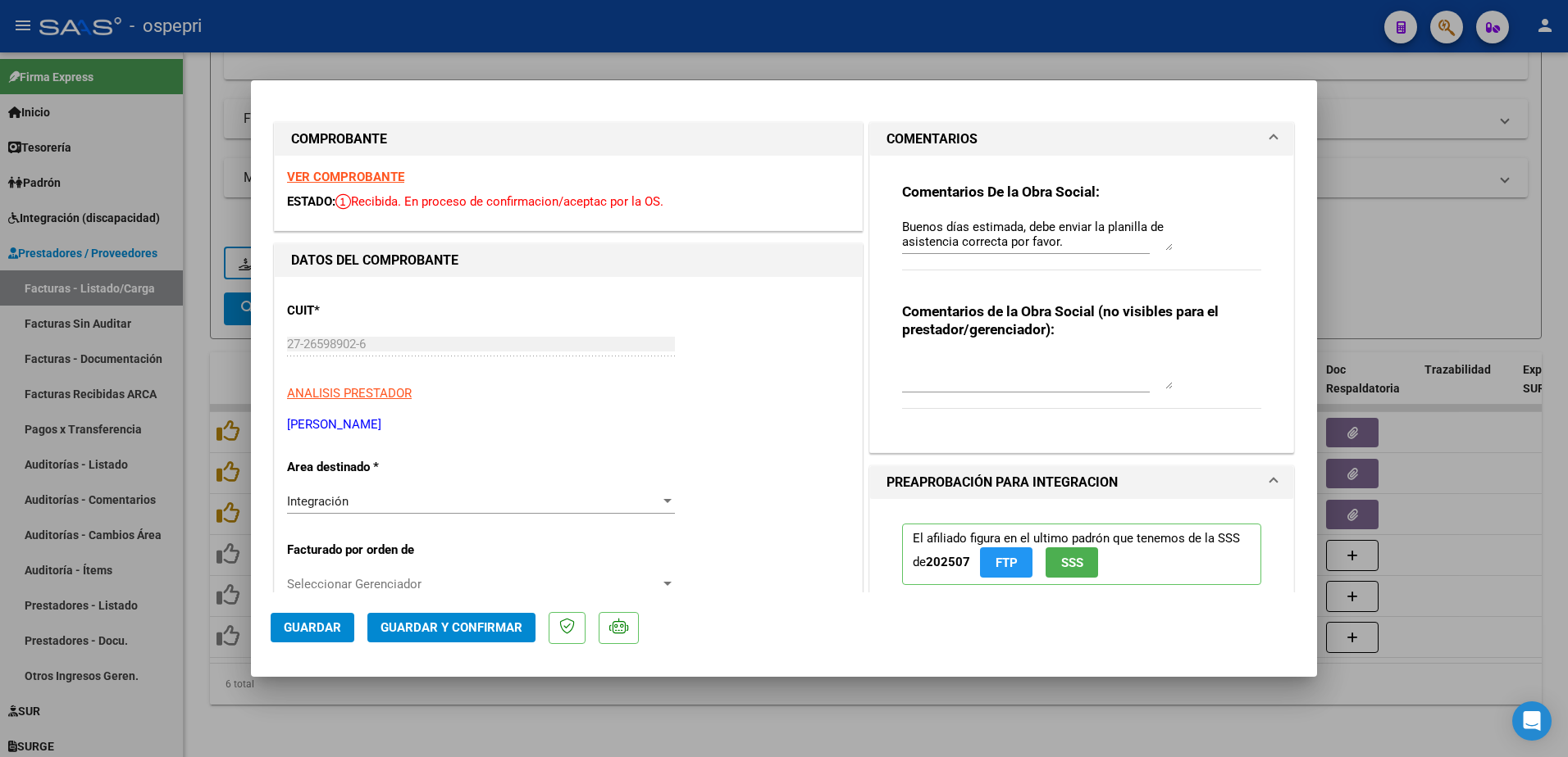
click at [374, 179] on strong "VER COMPROBANTE" at bounding box center [346, 177] width 117 height 14
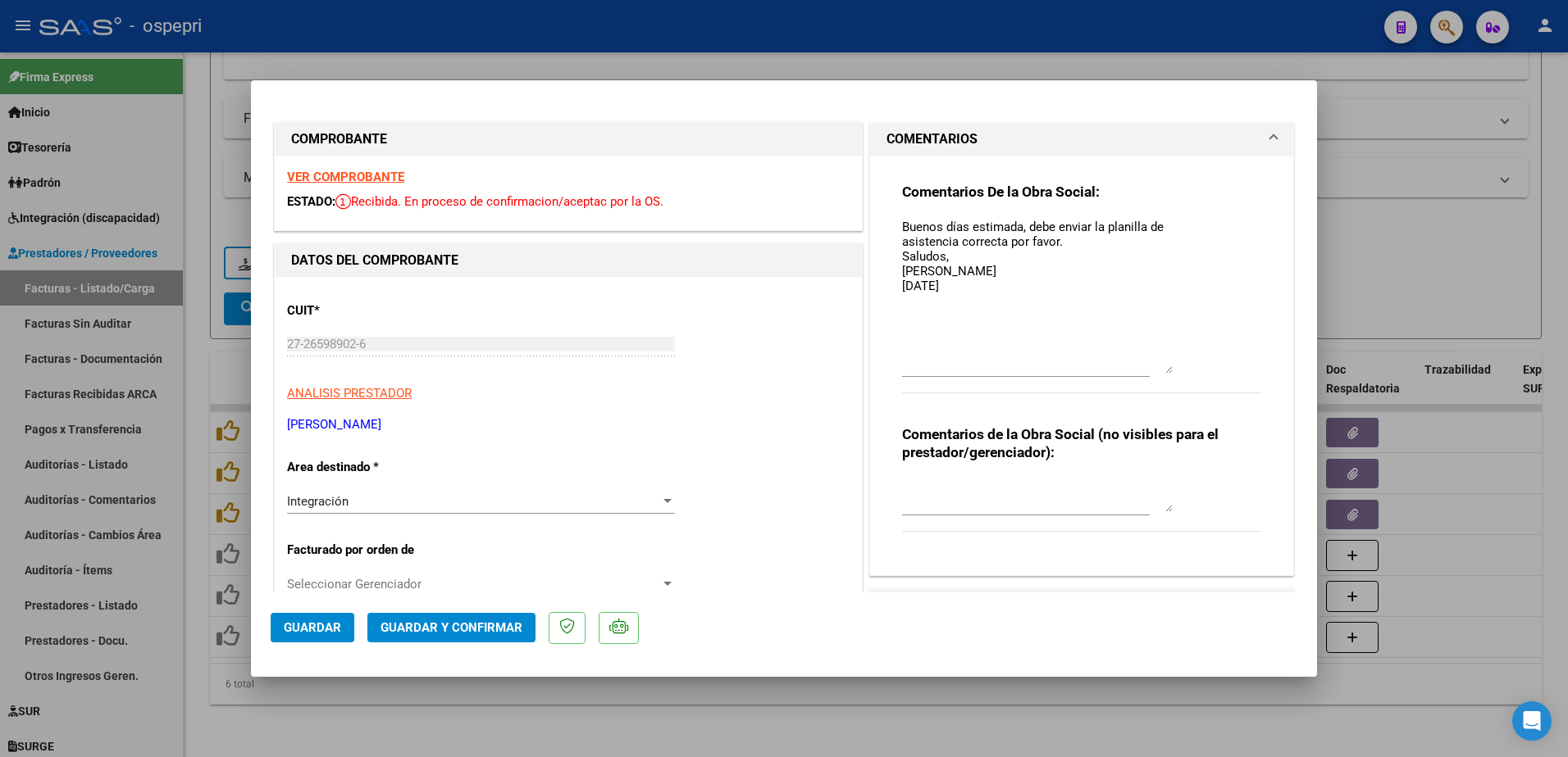
drag, startPoint x: 1158, startPoint y: 248, endPoint x: 1137, endPoint y: 371, distance: 124.8
click at [1137, 371] on textarea "Buenos días estimada, debe enviar la planilla de asistencia correcta por favor.…" at bounding box center [1037, 296] width 270 height 155
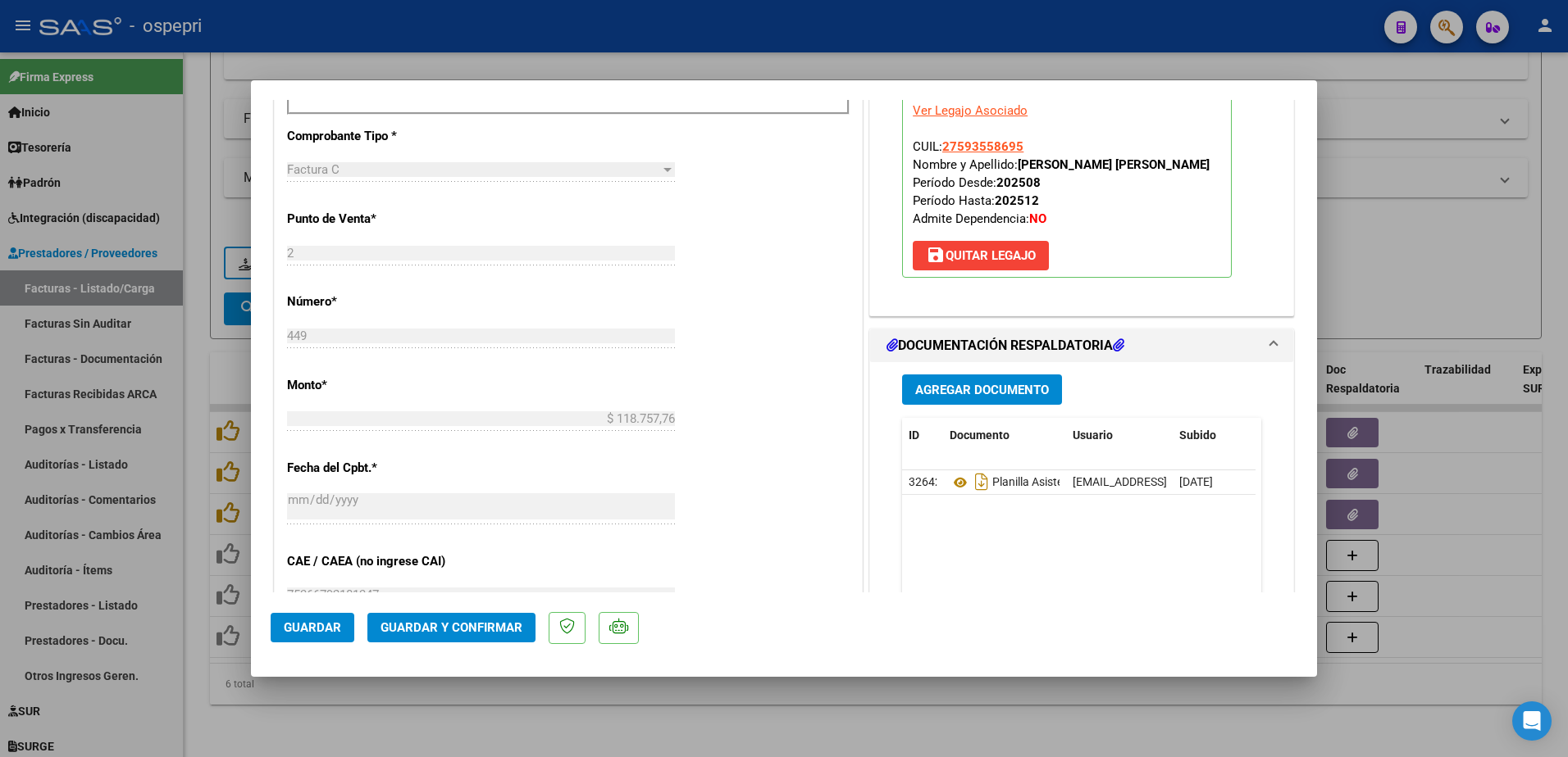
scroll to position [656, 0]
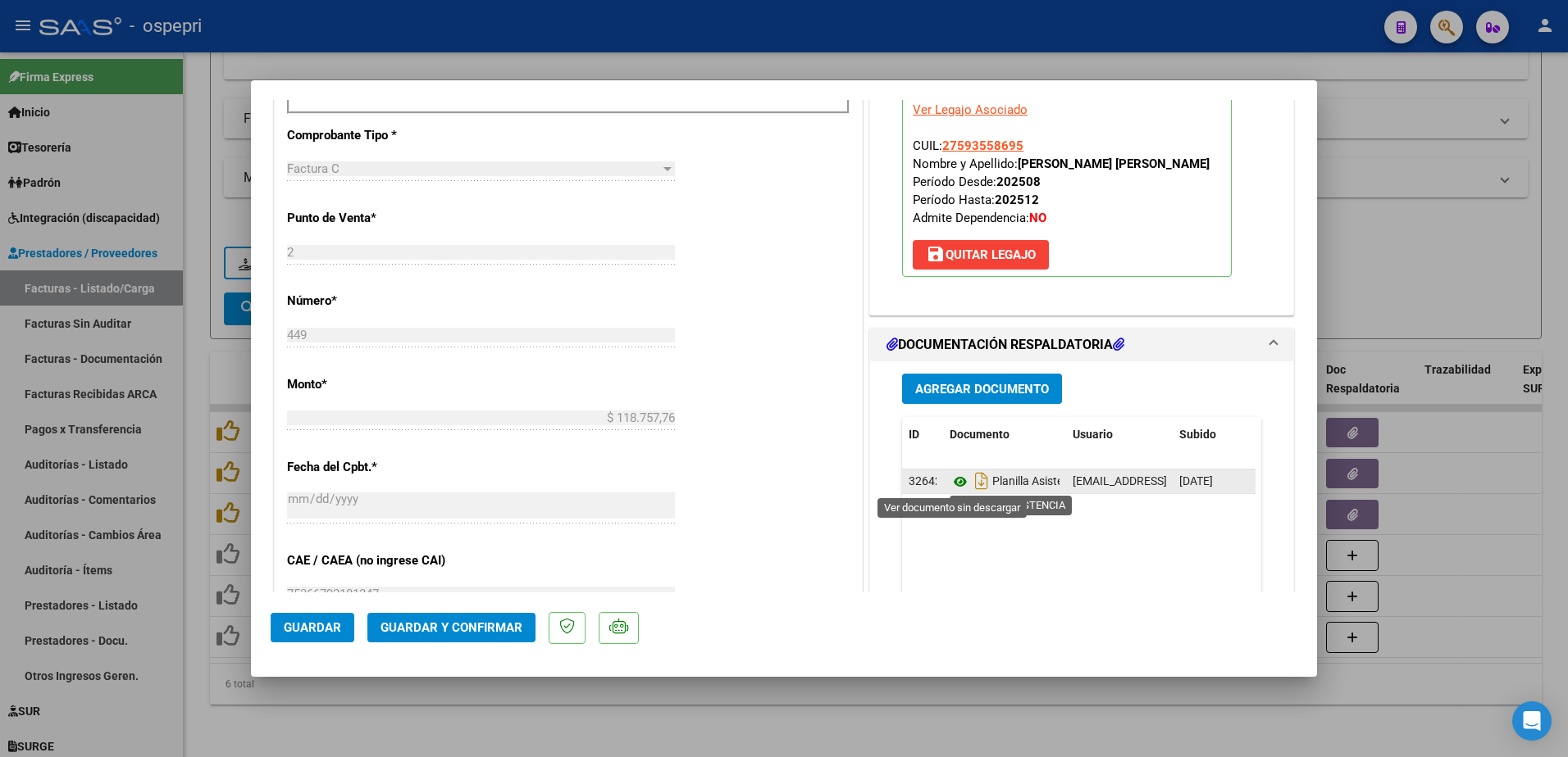
click at [950, 481] on icon at bounding box center [960, 482] width 21 height 19
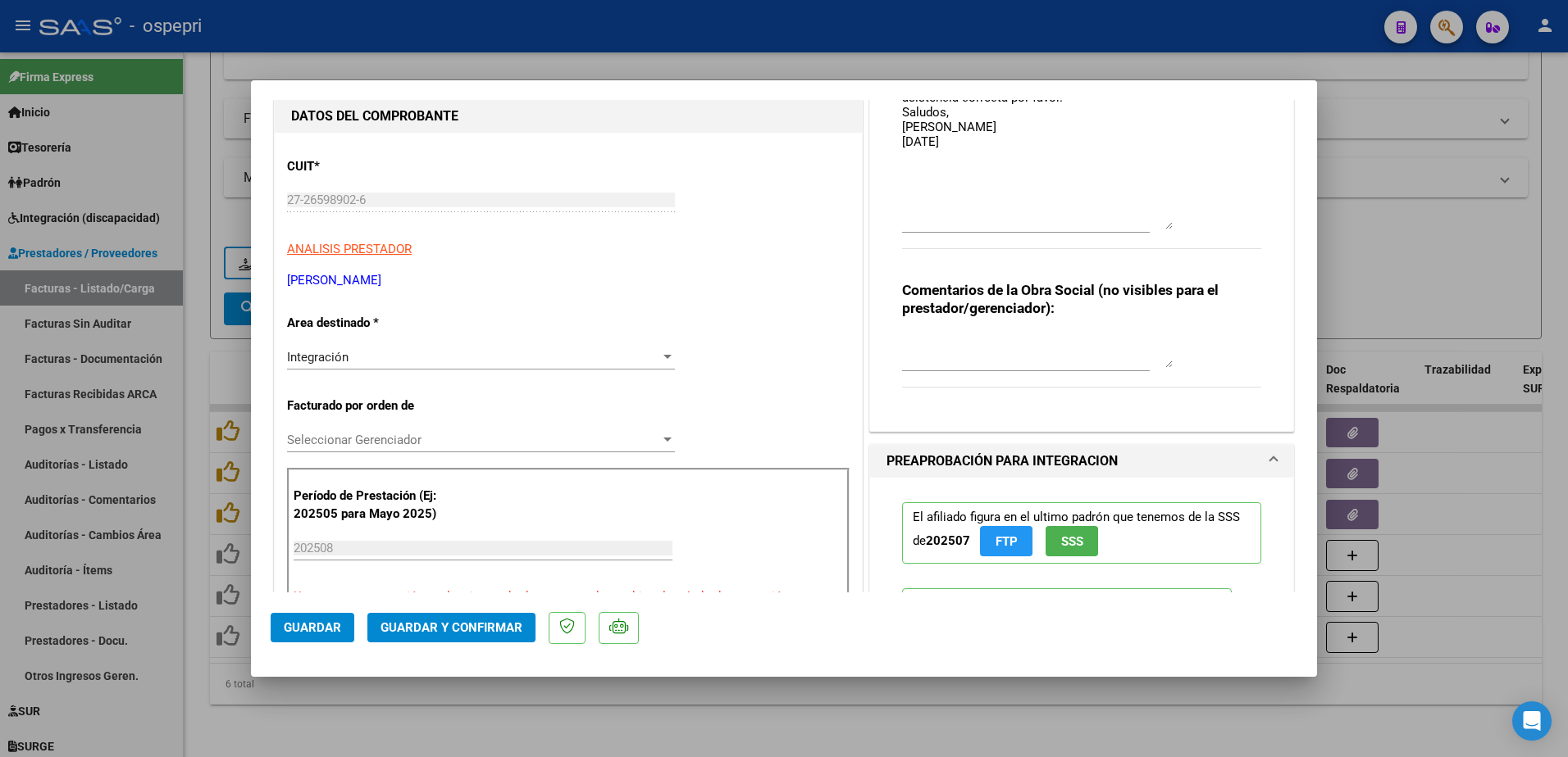
scroll to position [0, 0]
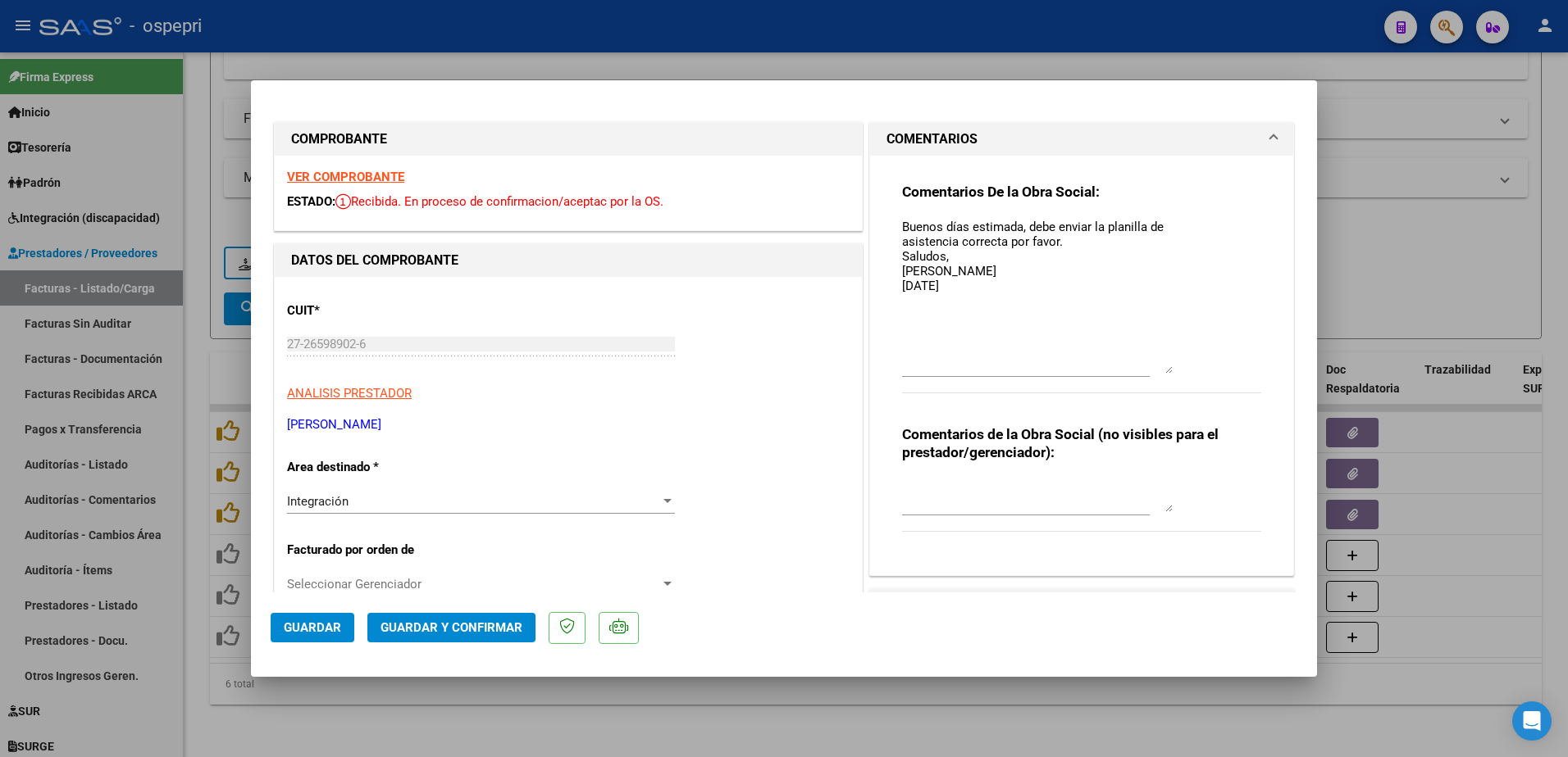
click at [373, 175] on strong "VER COMPROBANTE" at bounding box center [346, 177] width 117 height 14
type input "$ 0,00"
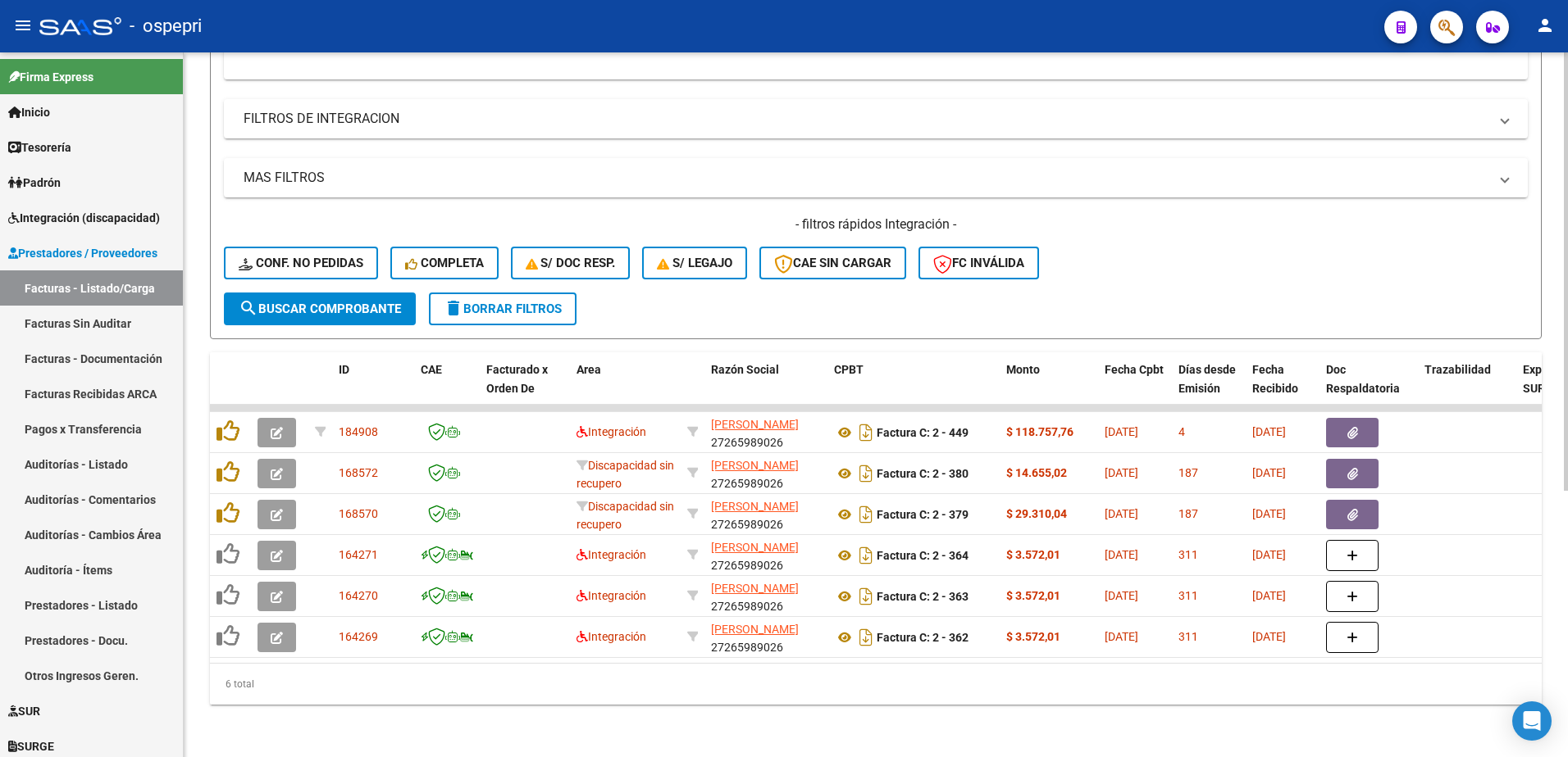
click at [1146, 273] on div "- filtros rápidos Integración - Conf. no pedidas Completa S/ Doc Resp. S/ legaj…" at bounding box center [876, 253] width 1304 height 77
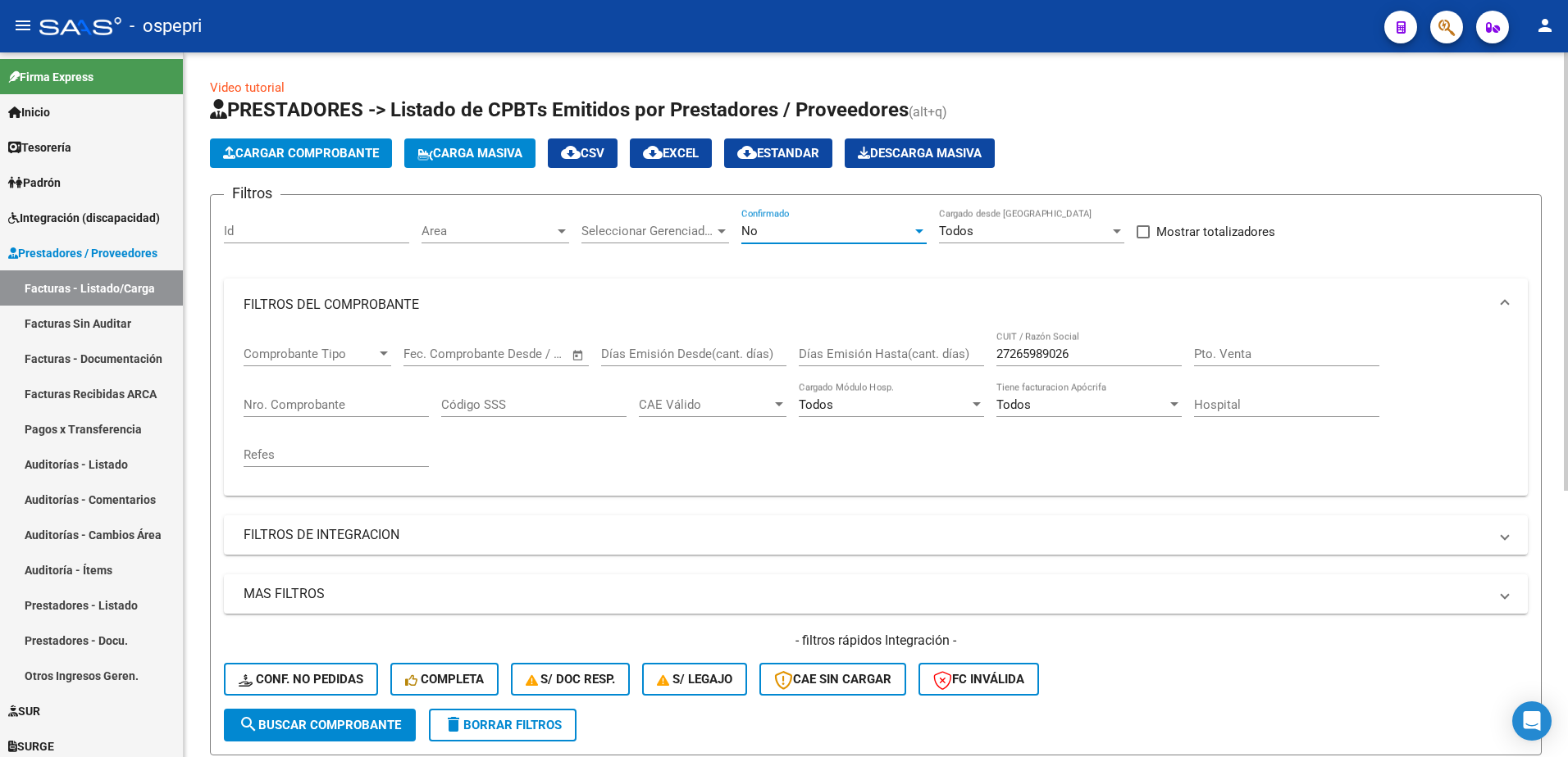
click at [921, 227] on div at bounding box center [919, 231] width 14 height 14
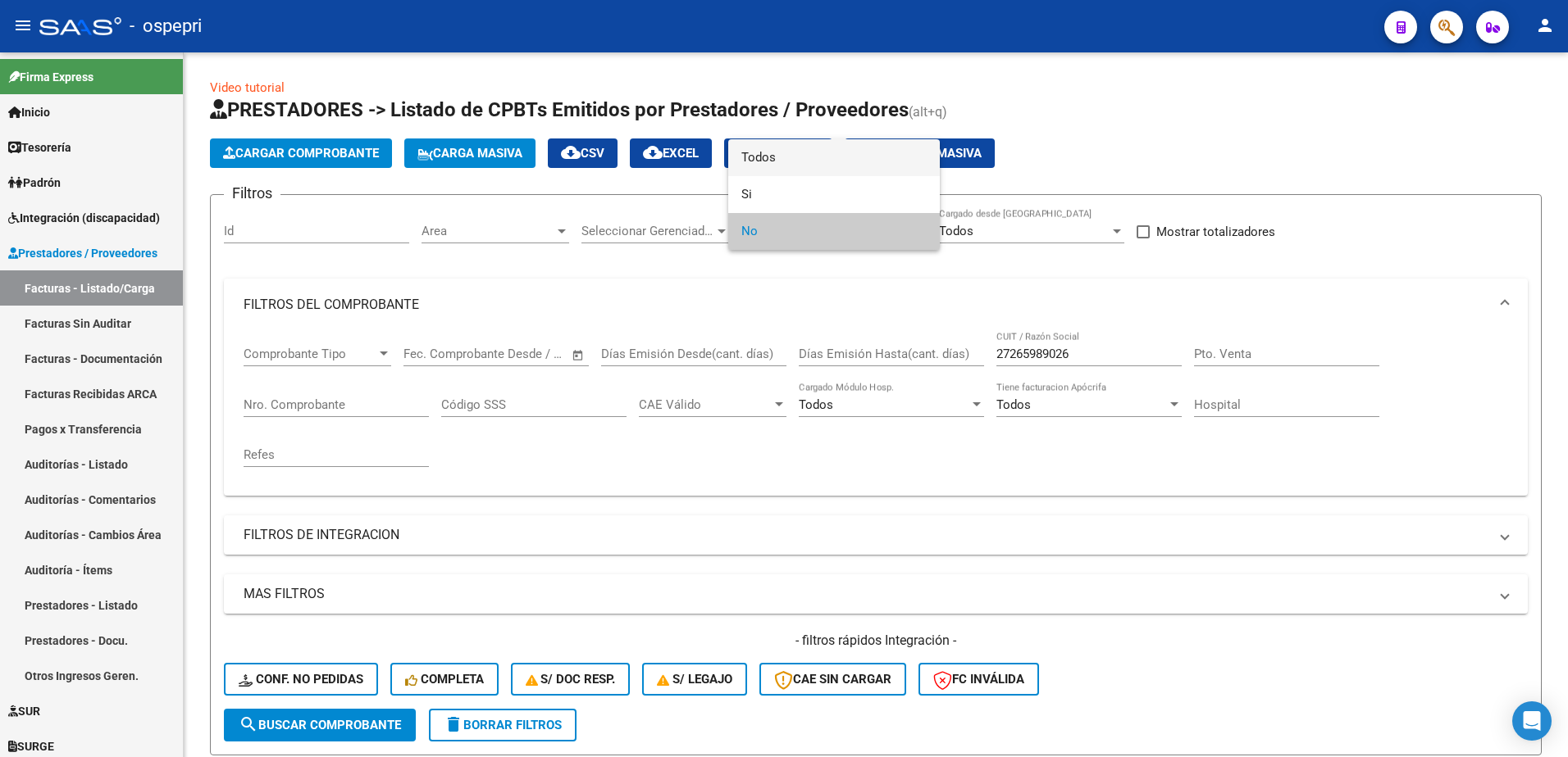
click at [802, 161] on span "Todos" at bounding box center [833, 158] width 185 height 37
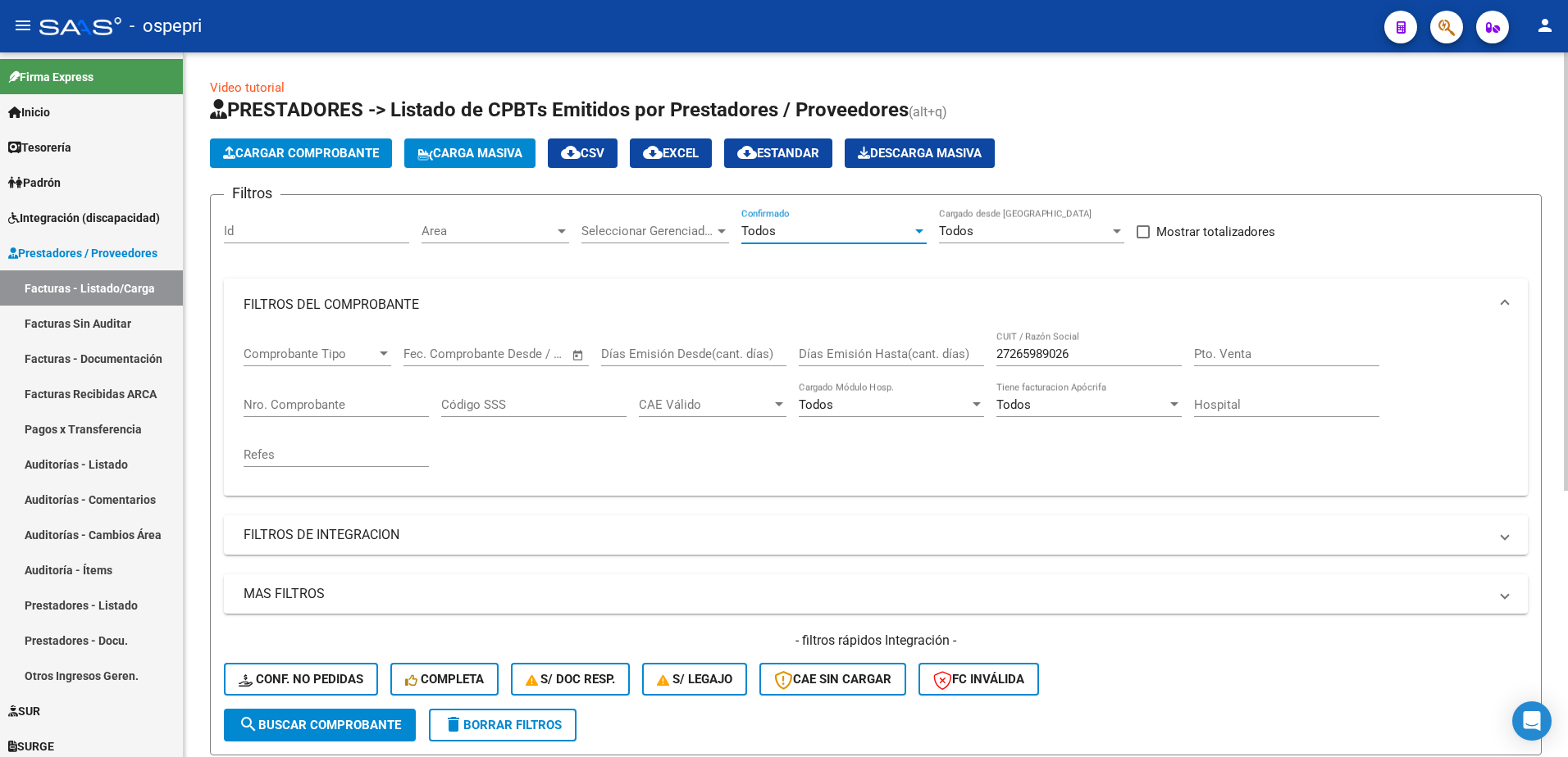
click at [1085, 349] on input "27265989026" at bounding box center [1089, 353] width 185 height 14
click at [1086, 349] on input "27265989026" at bounding box center [1089, 353] width 185 height 14
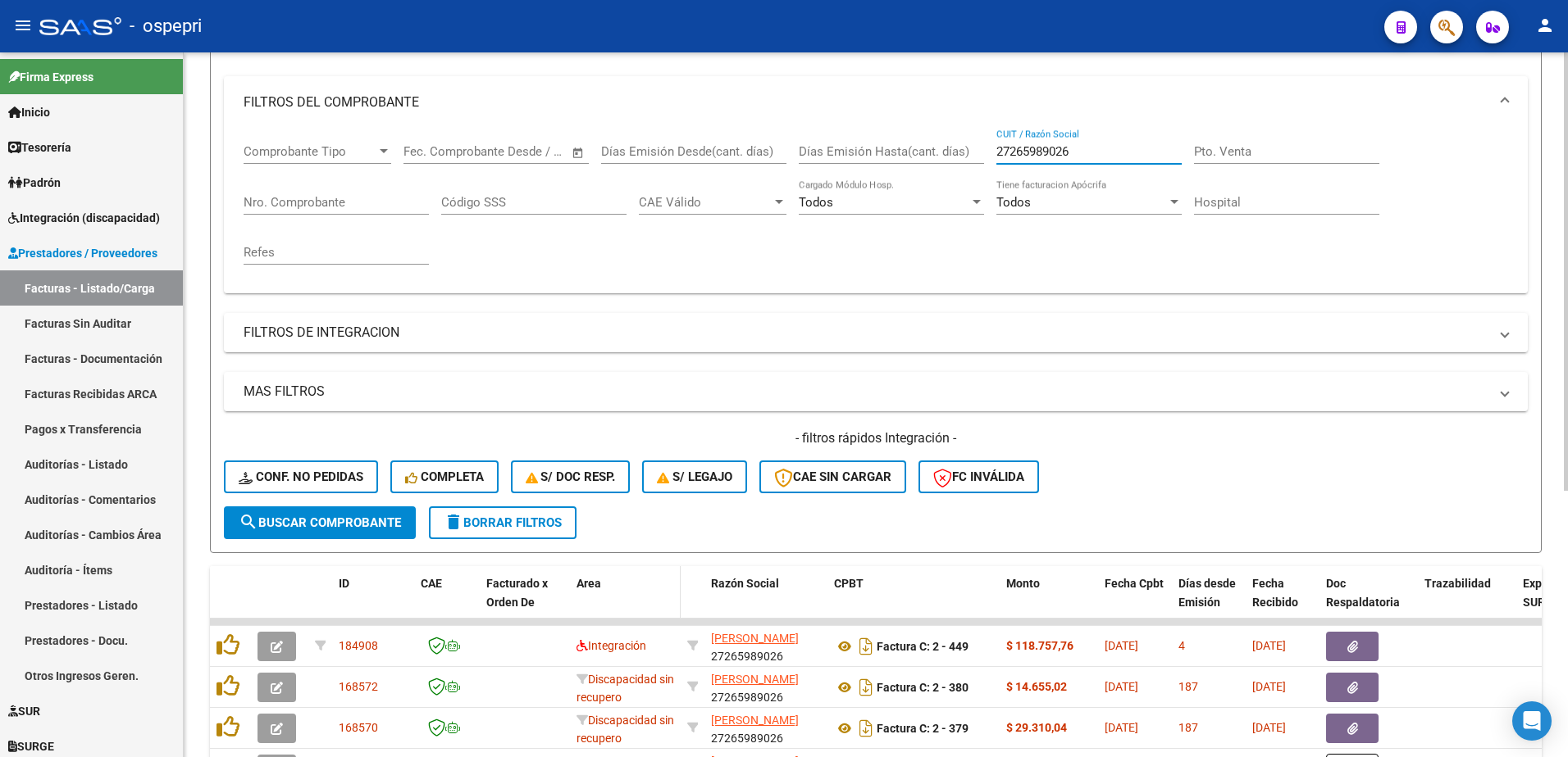
scroll to position [246, 0]
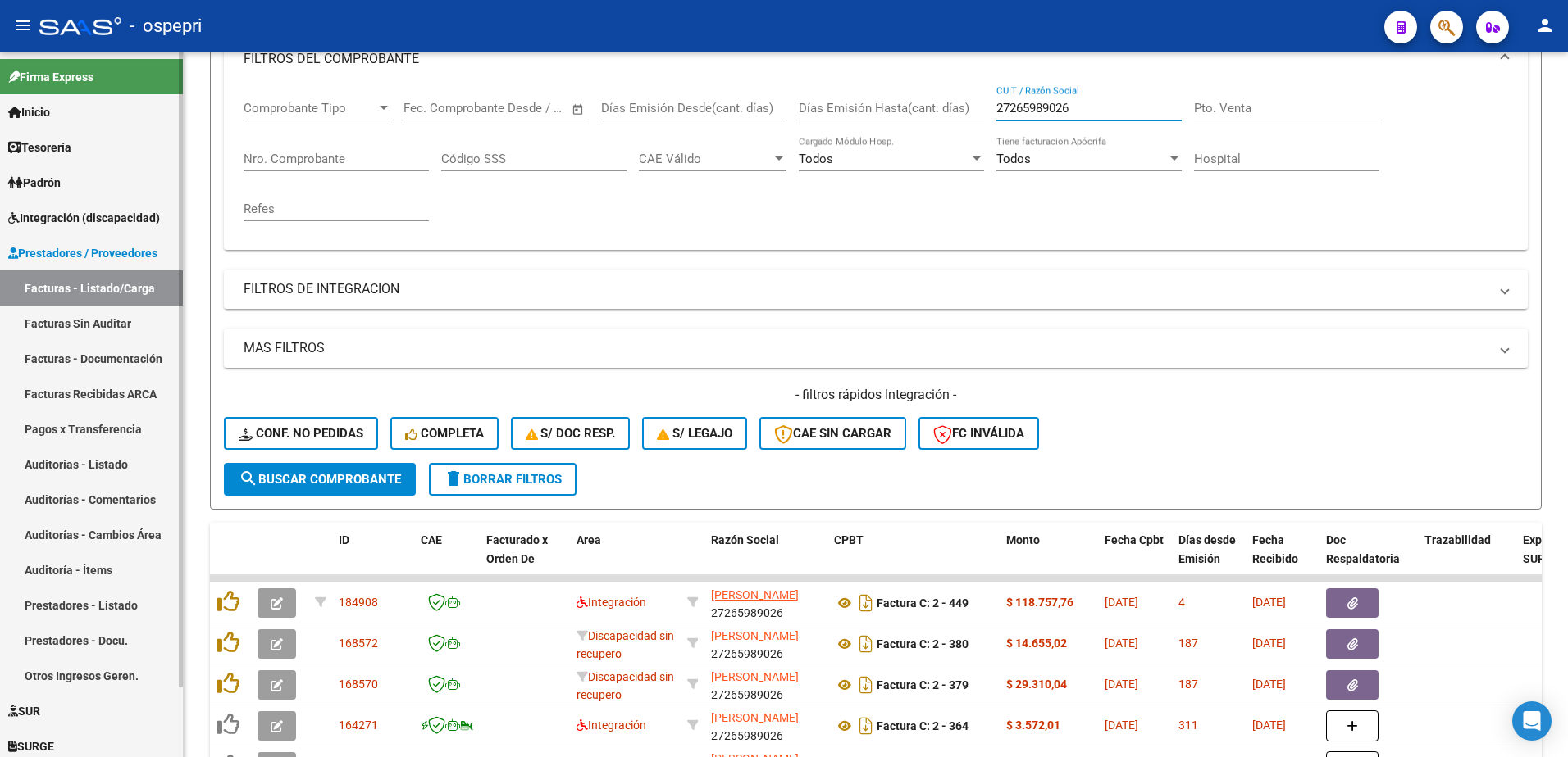
click at [105, 210] on span "Integración (discapacidad)" at bounding box center [84, 217] width 151 height 18
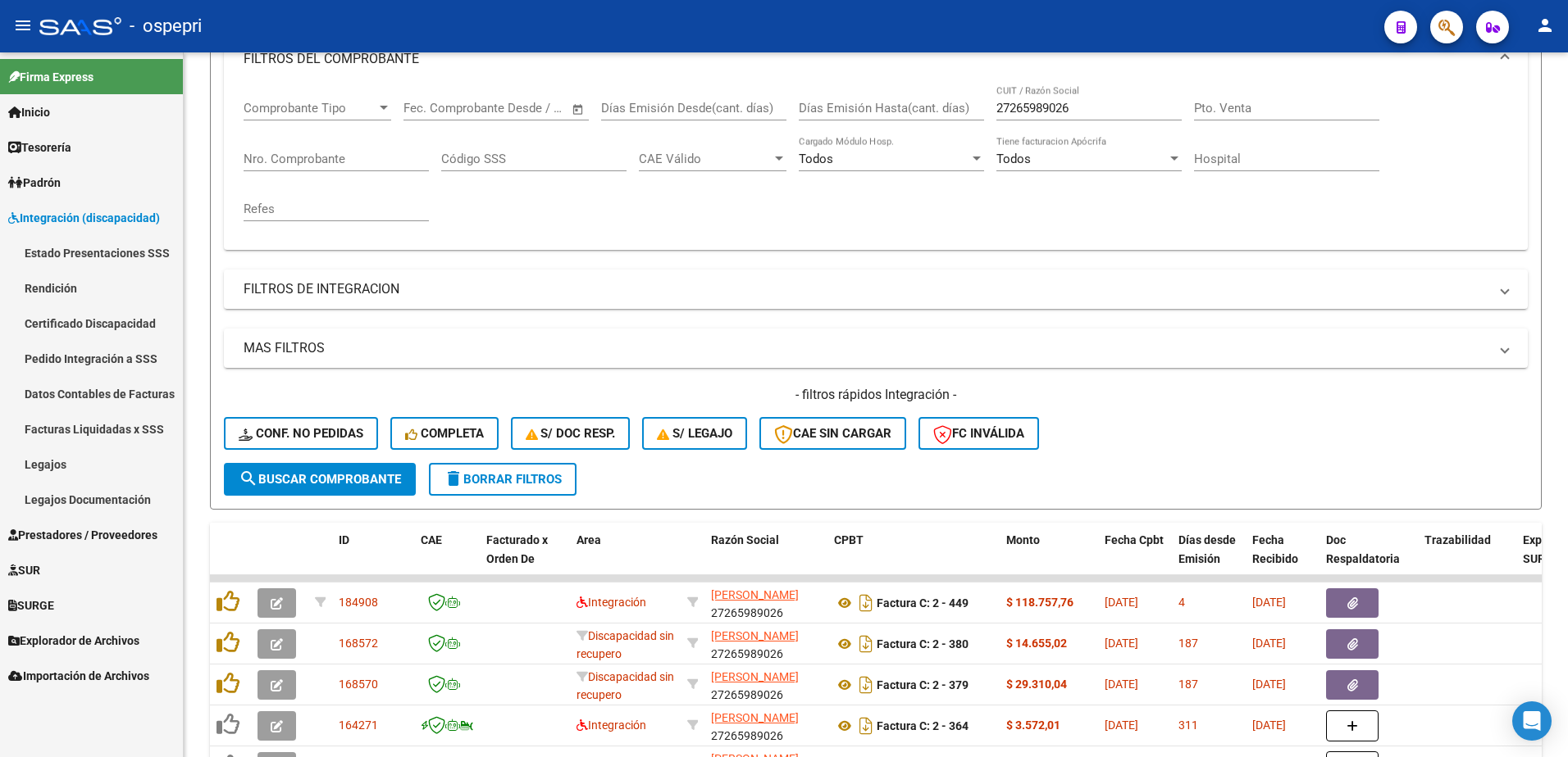
click at [42, 457] on link "Legajos" at bounding box center [91, 465] width 183 height 35
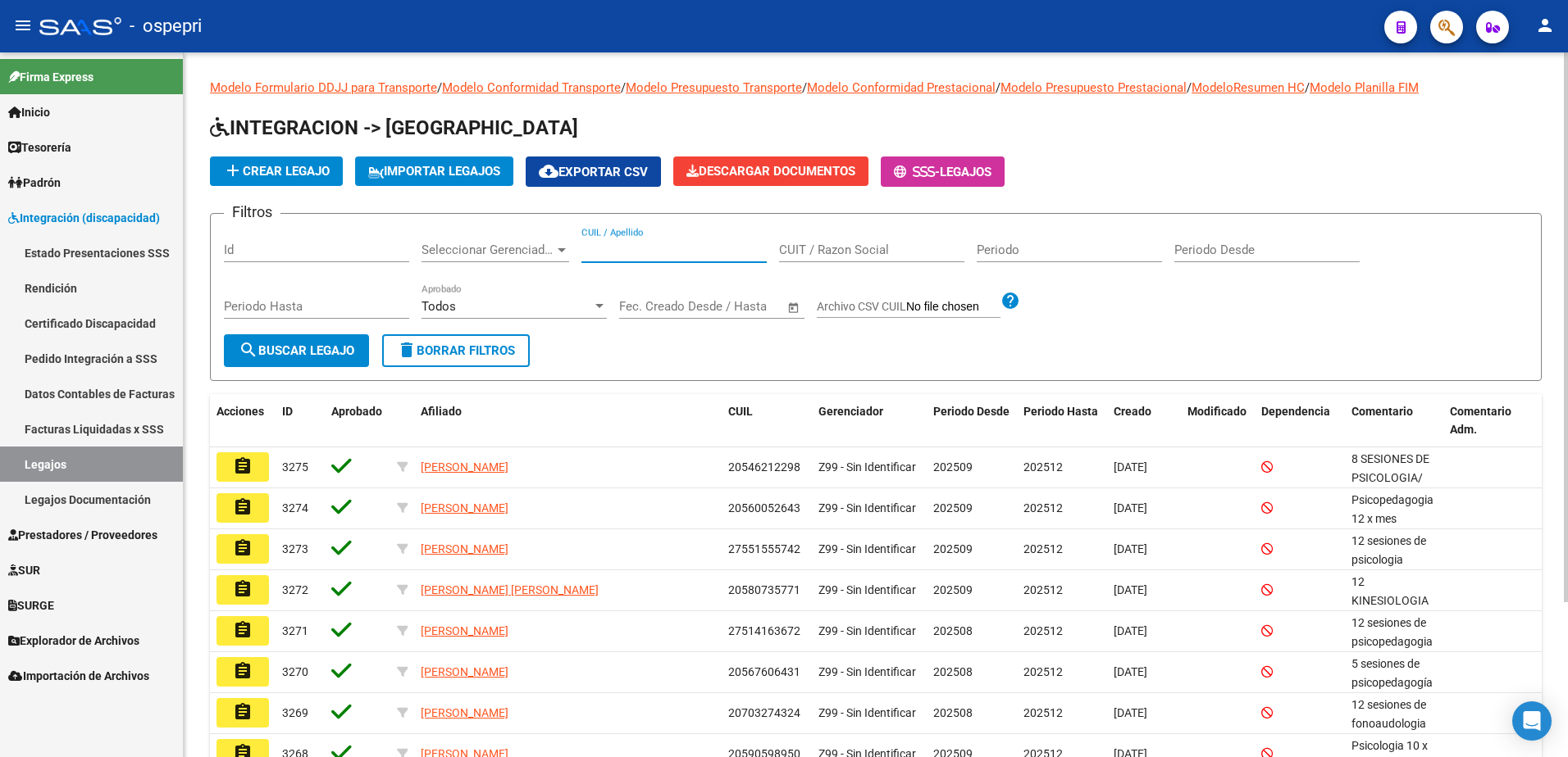
click at [646, 252] on input "CUIL / Apellido" at bounding box center [674, 249] width 185 height 14
paste input "27265989026"
type input "27265989026"
click at [307, 347] on span "search Buscar Legajo" at bounding box center [296, 351] width 116 height 14
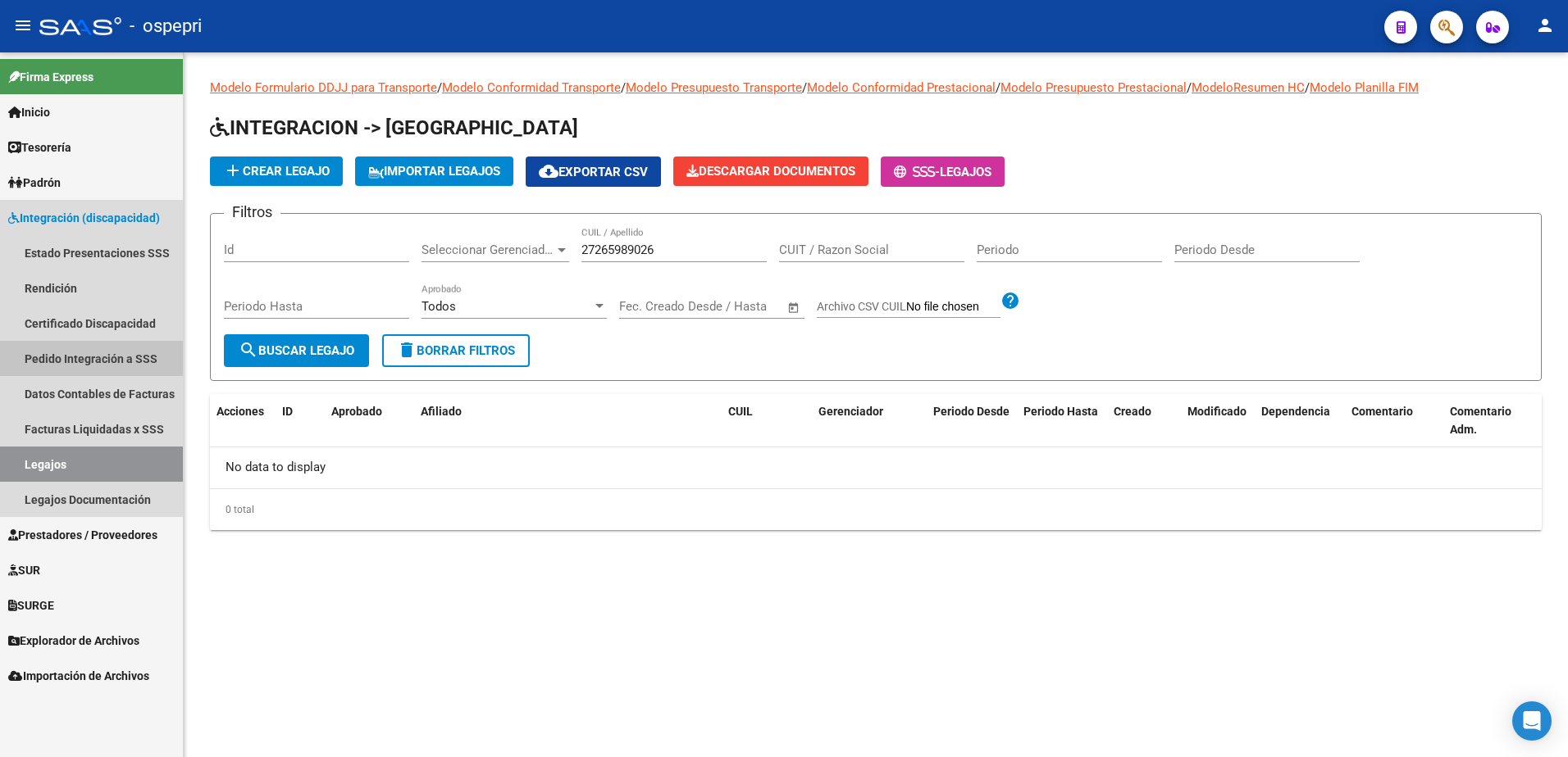
click at [90, 358] on link "Pedido Integración a SSS" at bounding box center [91, 359] width 183 height 35
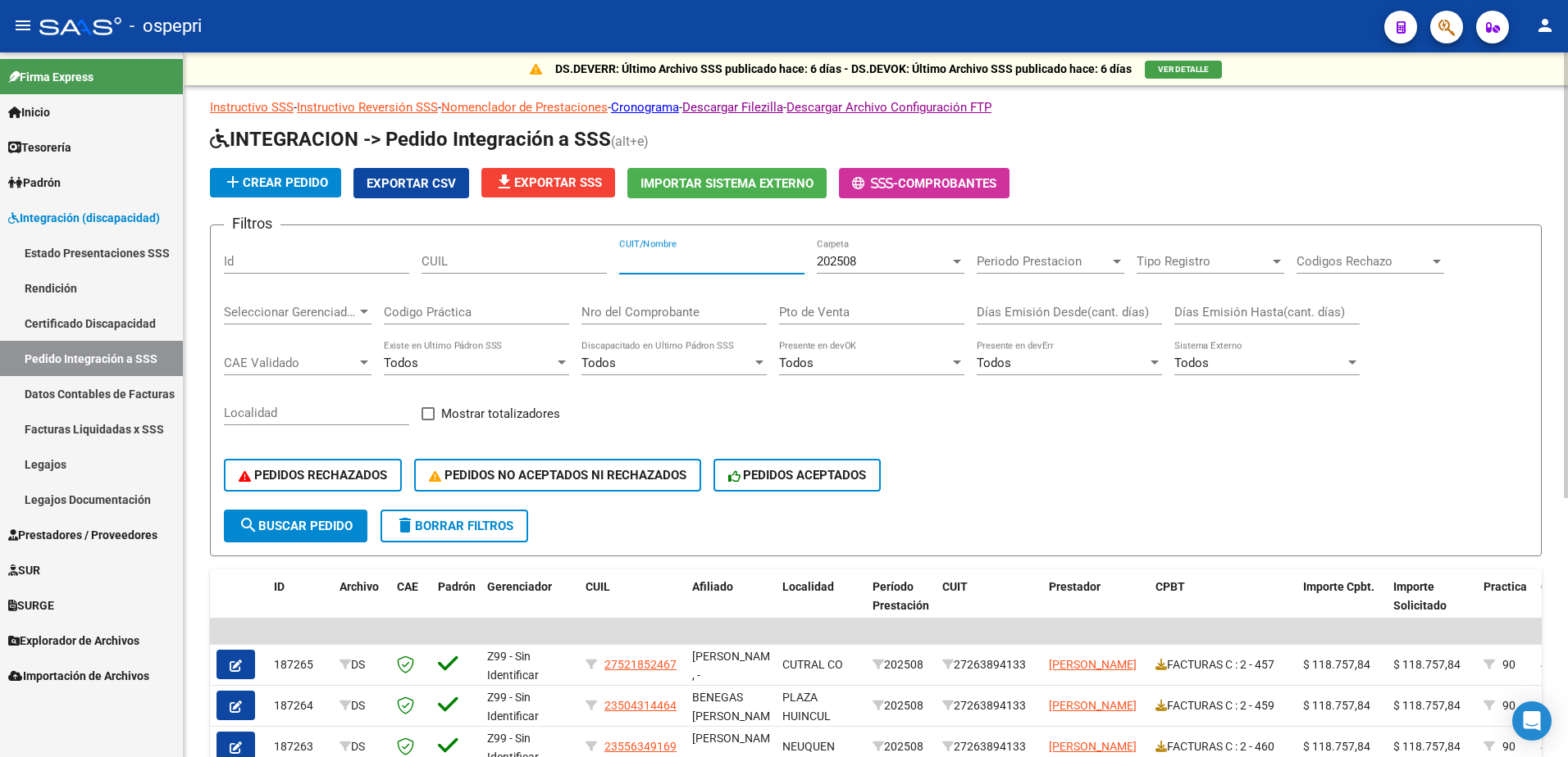
click at [701, 262] on input "CUIT/Nombre" at bounding box center [712, 261] width 185 height 14
paste input "27265989026"
type input "27265989026"
click at [324, 524] on span "search Buscar Pedido" at bounding box center [295, 526] width 114 height 14
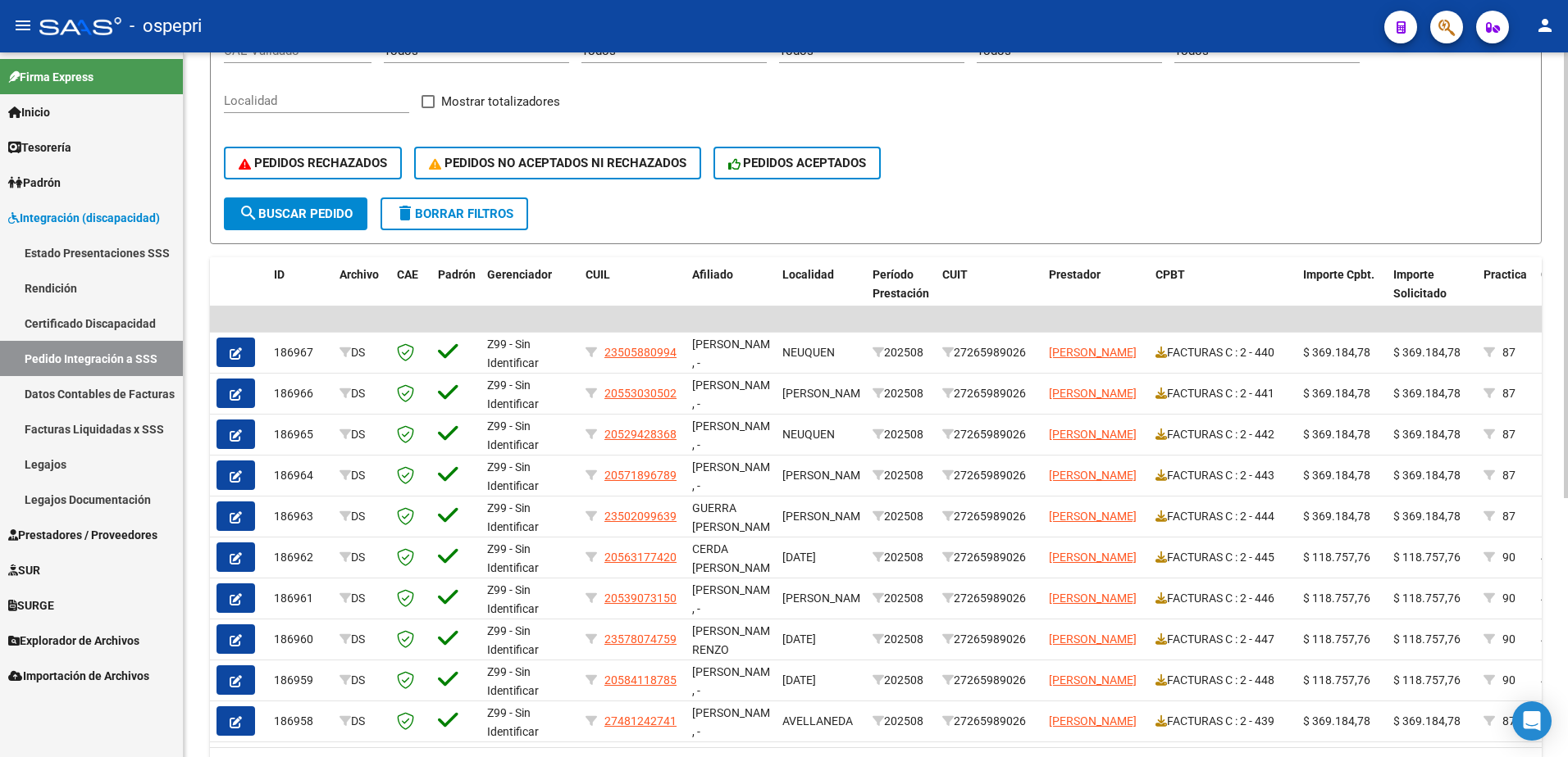
scroll to position [409, 0]
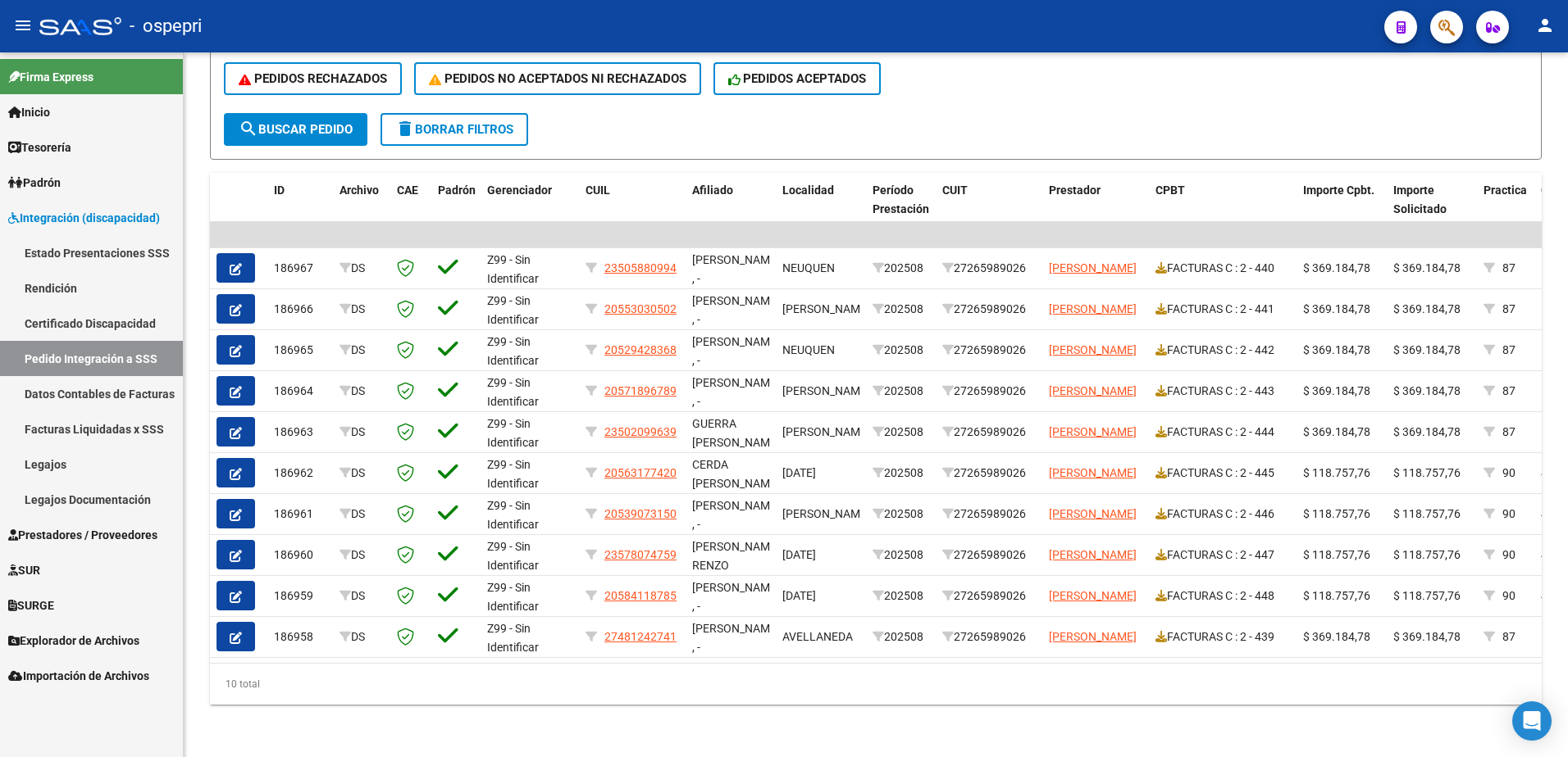
click at [1203, 36] on div "- ospepri" at bounding box center [706, 26] width 1332 height 36
click at [88, 529] on span "Prestadores / Proveedores" at bounding box center [83, 535] width 150 height 18
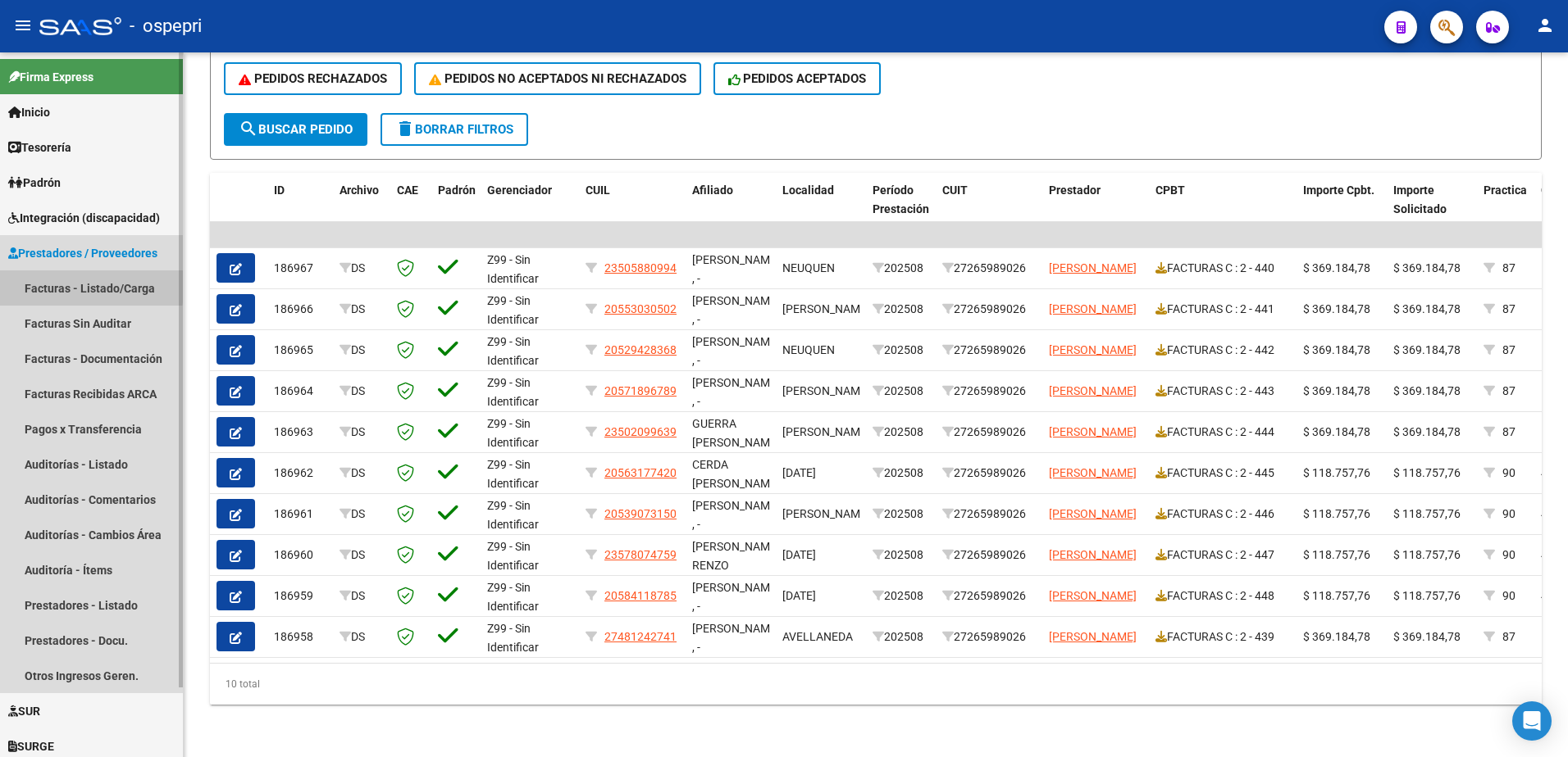
click at [58, 284] on link "Facturas - Listado/Carga" at bounding box center [91, 288] width 183 height 35
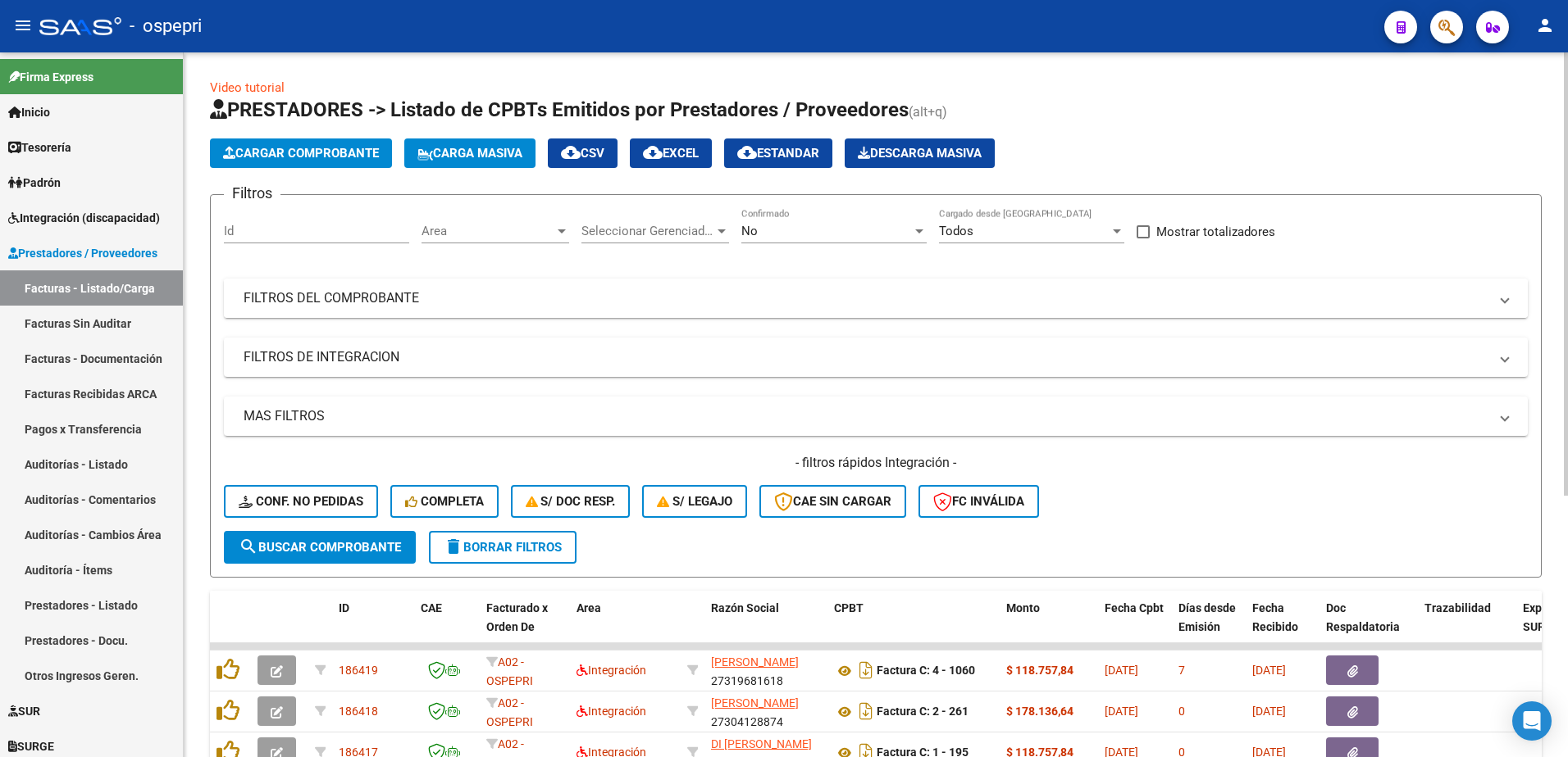
click at [1507, 298] on span at bounding box center [1505, 297] width 7 height 18
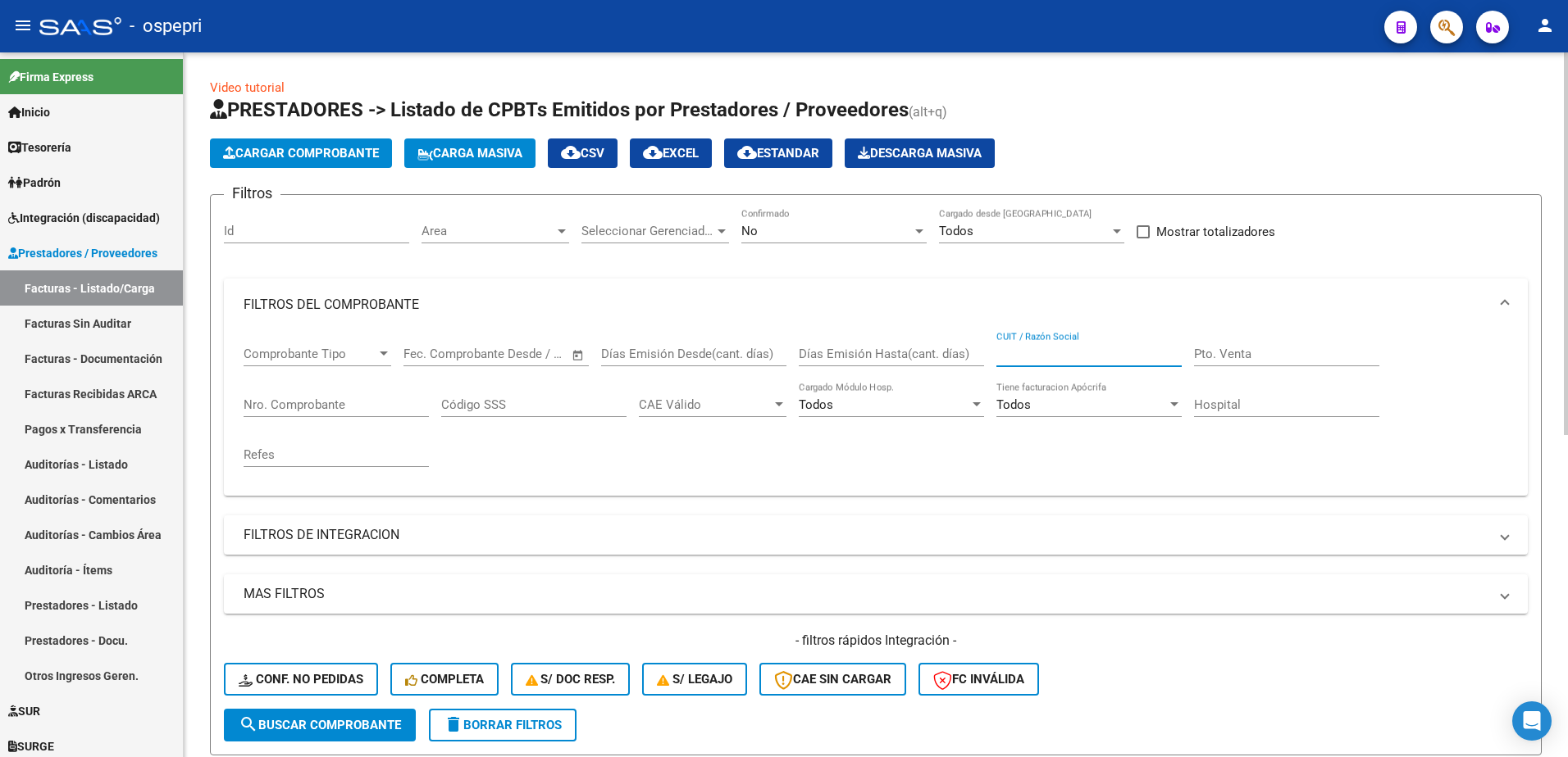
paste input "27311048444"
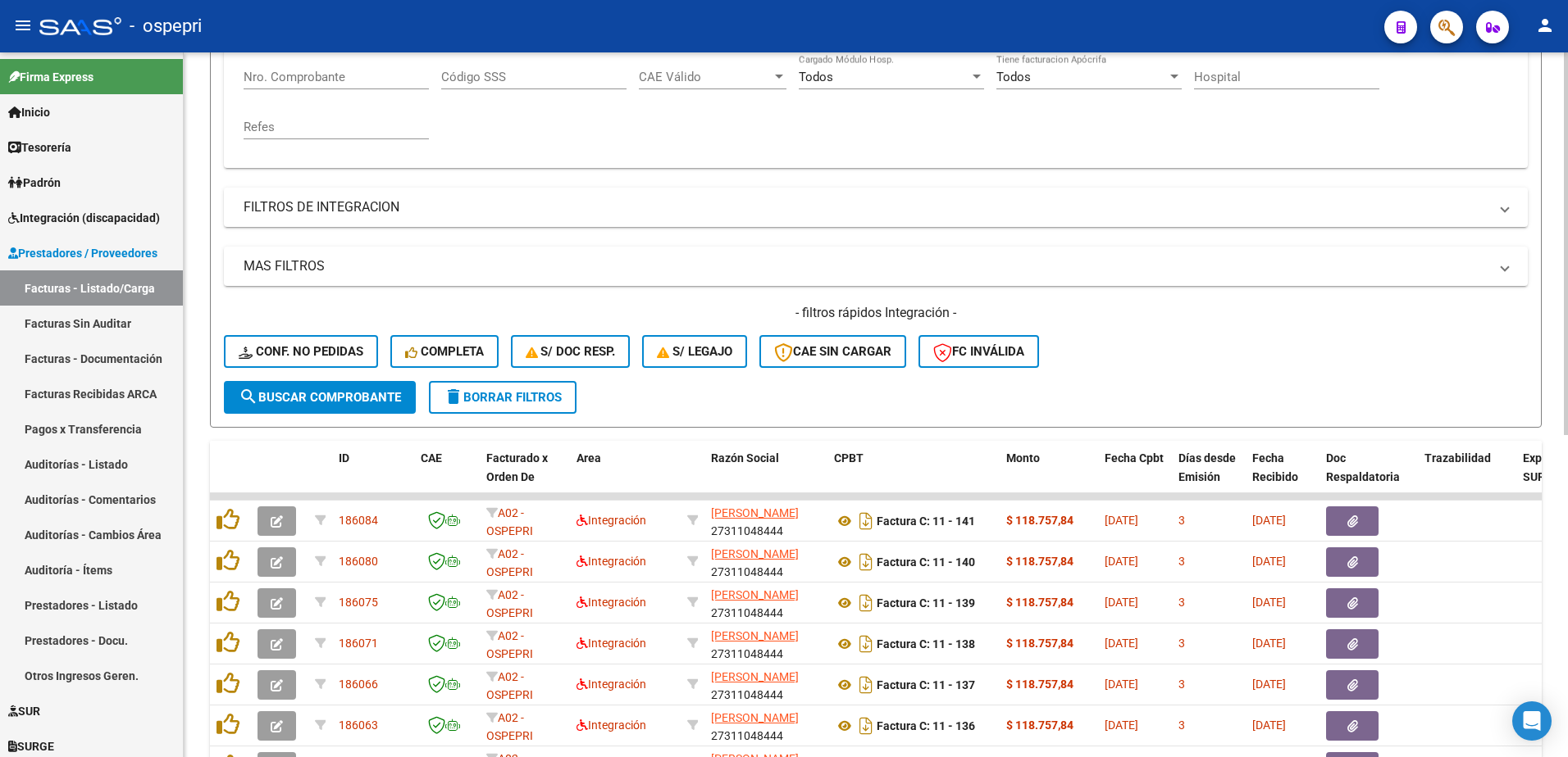
scroll to position [410, 0]
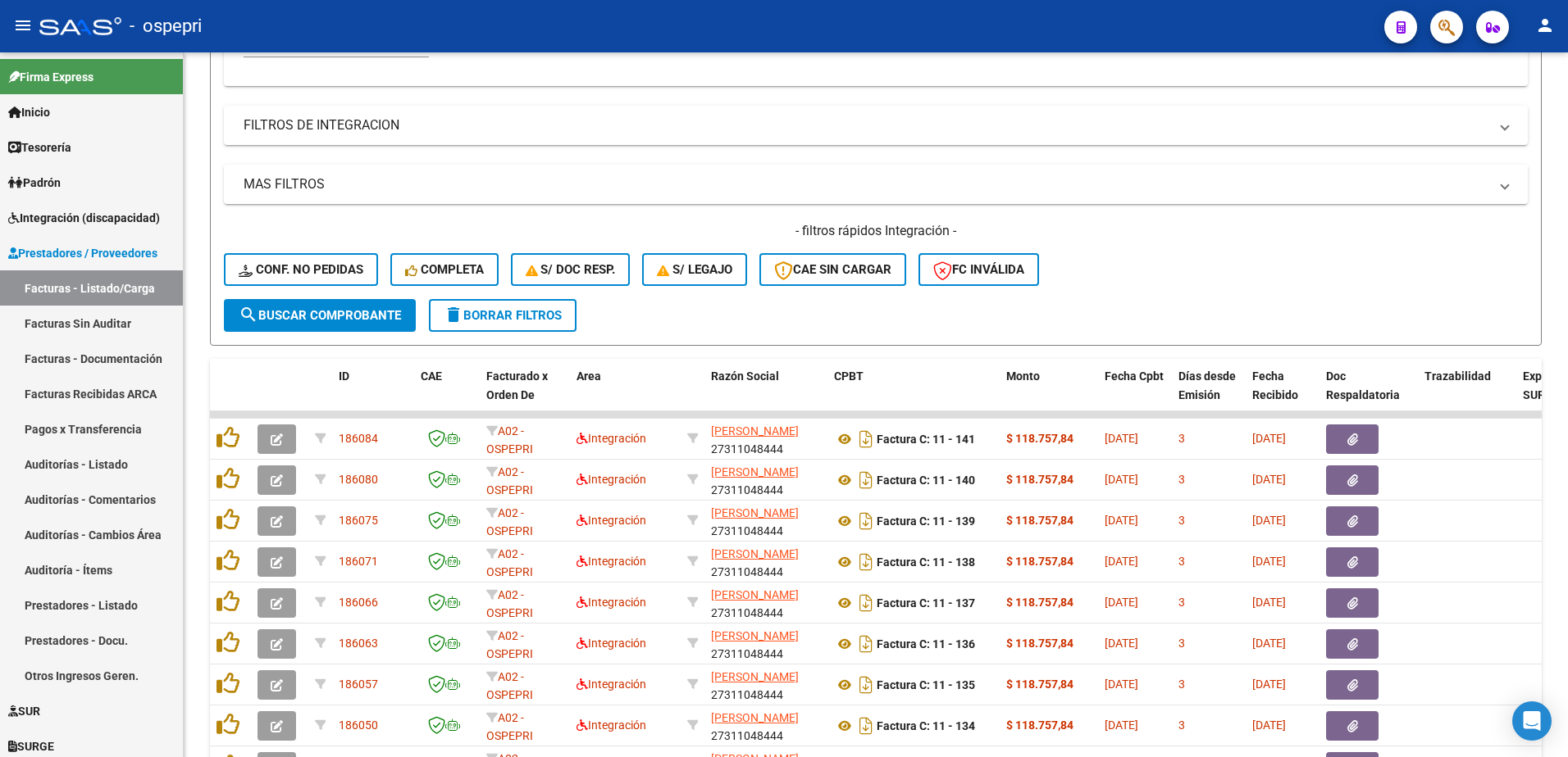
type input "27311048444"
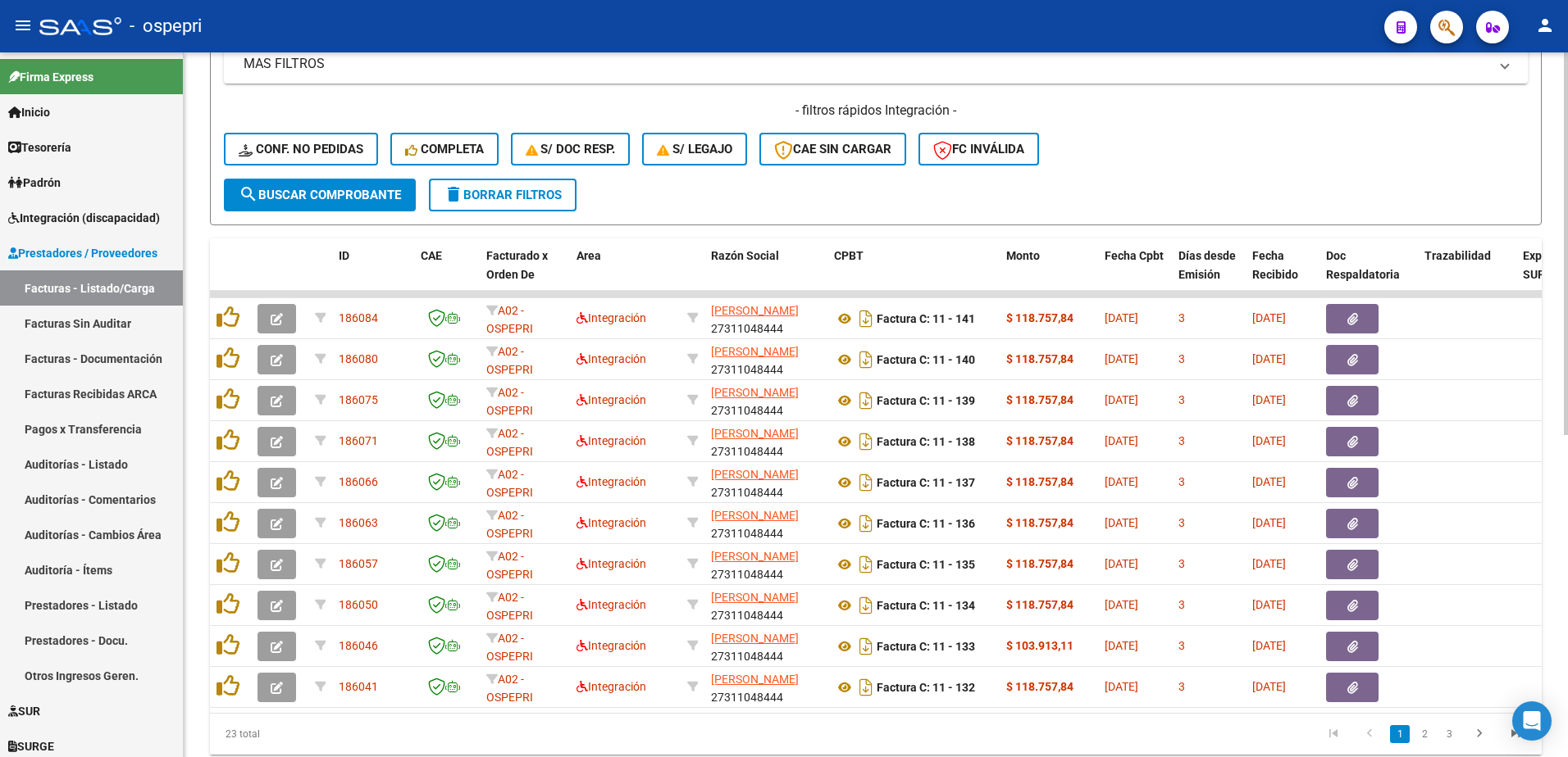
scroll to position [574, 0]
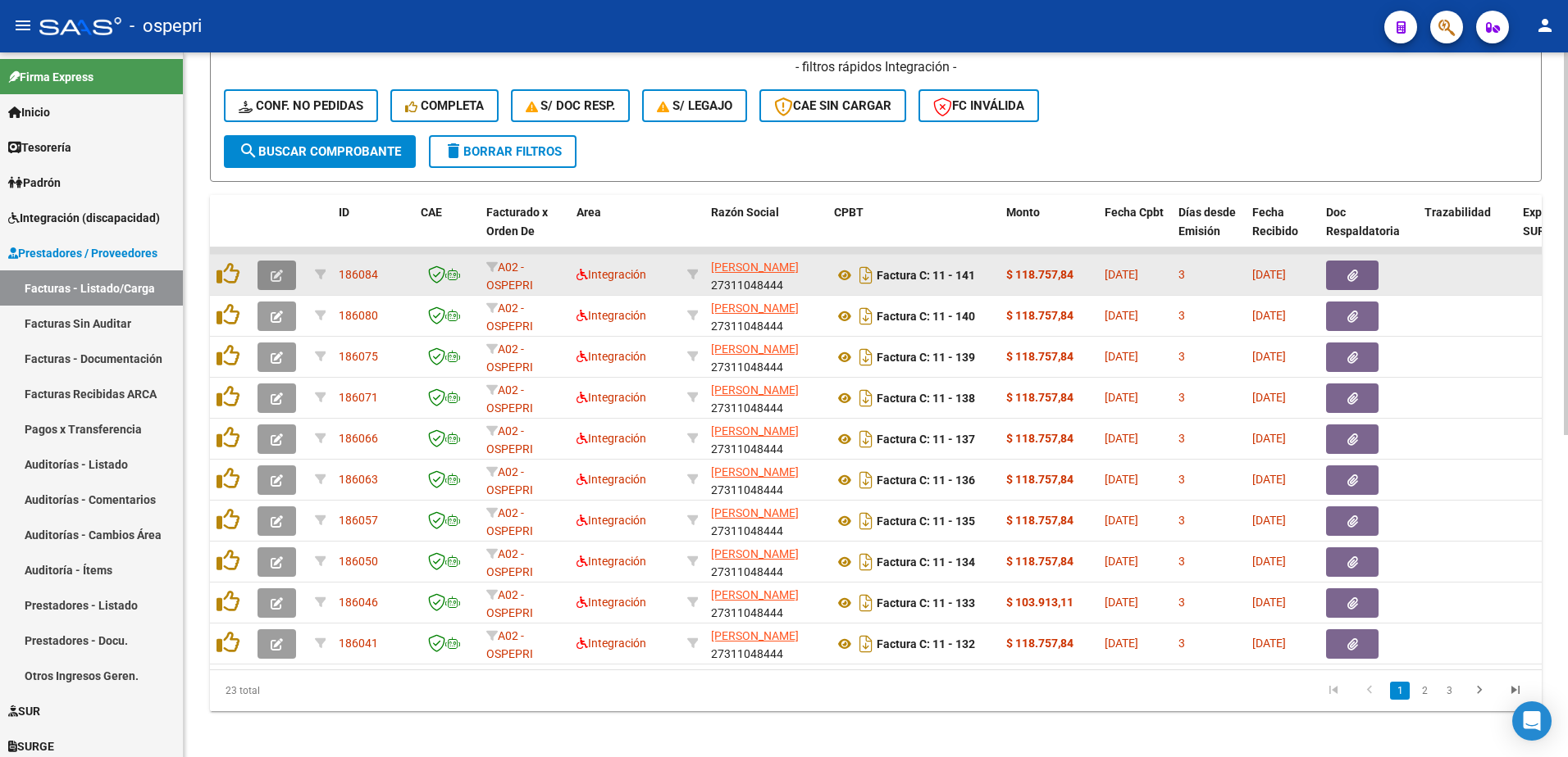
click at [287, 283] on button "button" at bounding box center [277, 275] width 39 height 30
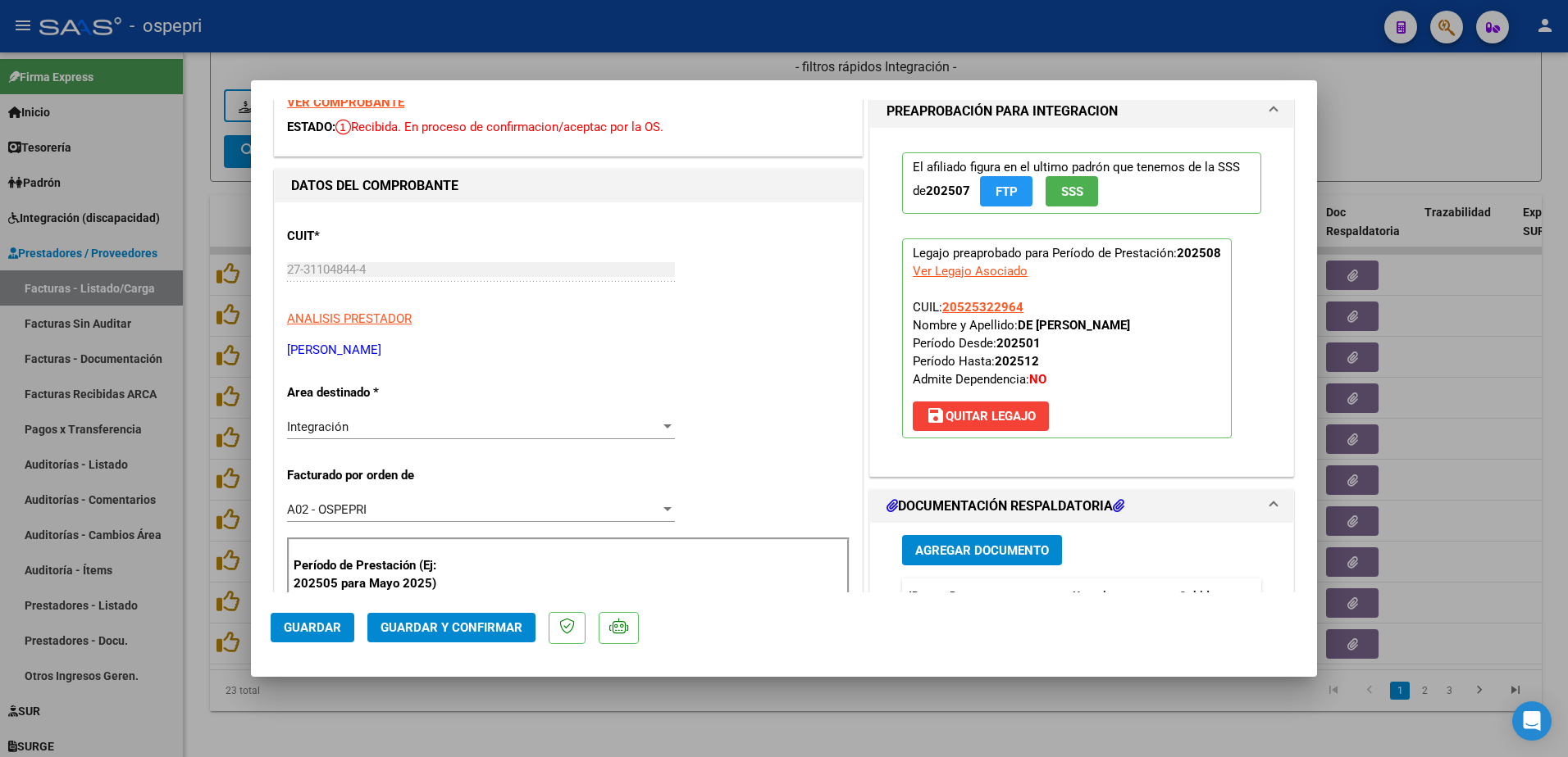
scroll to position [0, 0]
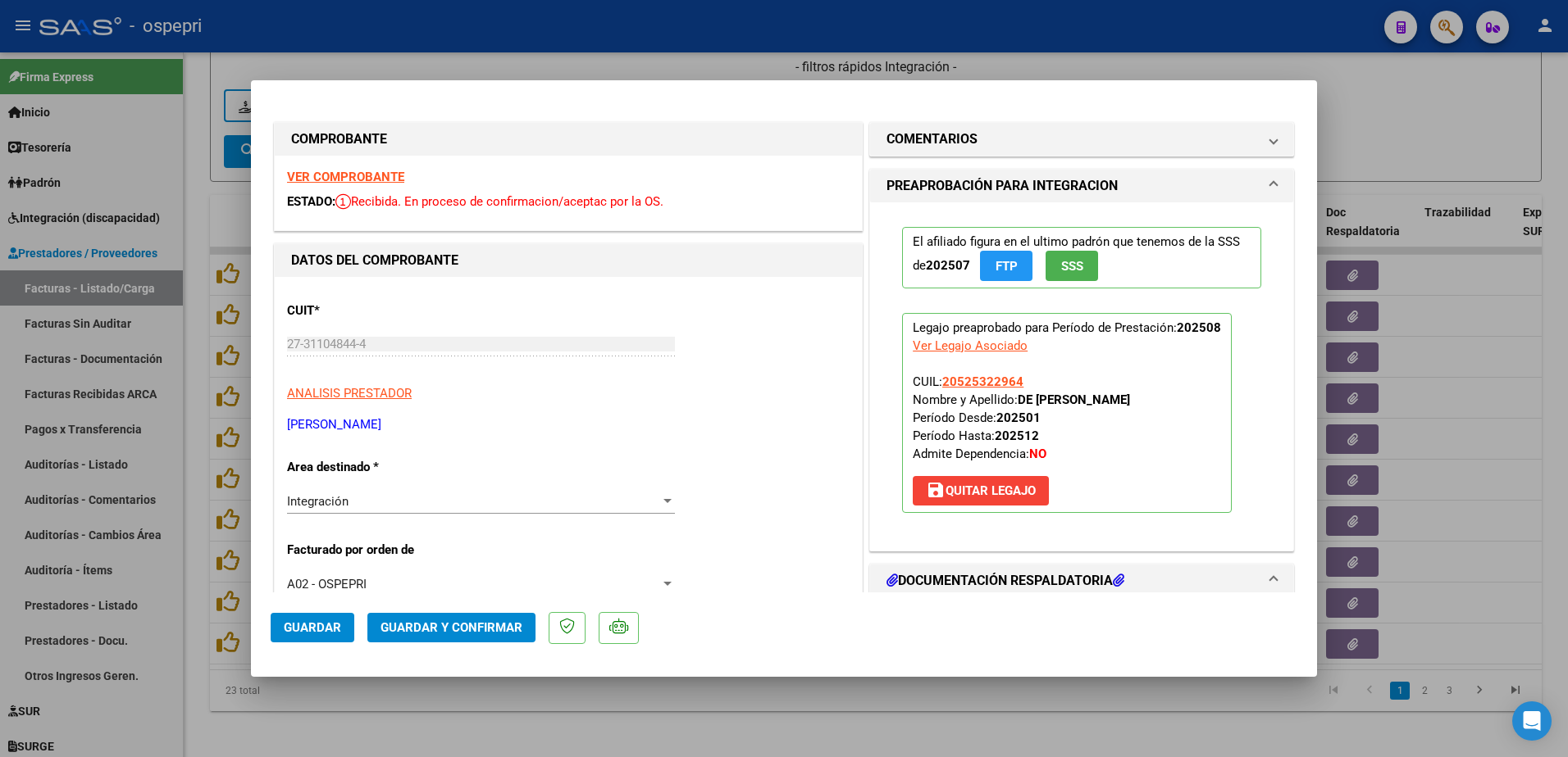
click at [390, 176] on strong "VER COMPROBANTE" at bounding box center [346, 177] width 117 height 14
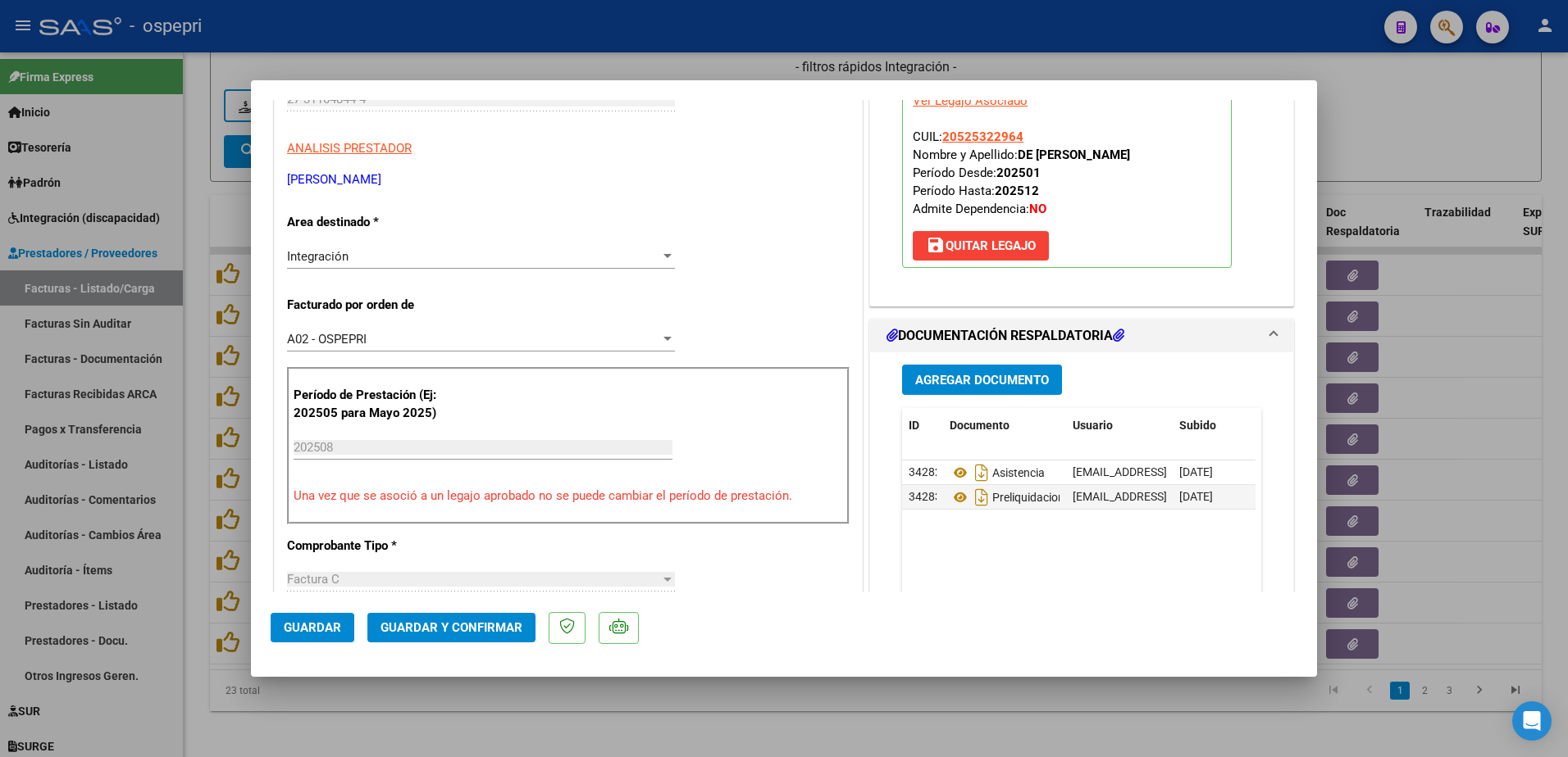
scroll to position [246, 0]
click at [957, 469] on icon at bounding box center [960, 471] width 21 height 19
click at [407, 621] on span "Guardar y Confirmar" at bounding box center [451, 627] width 142 height 14
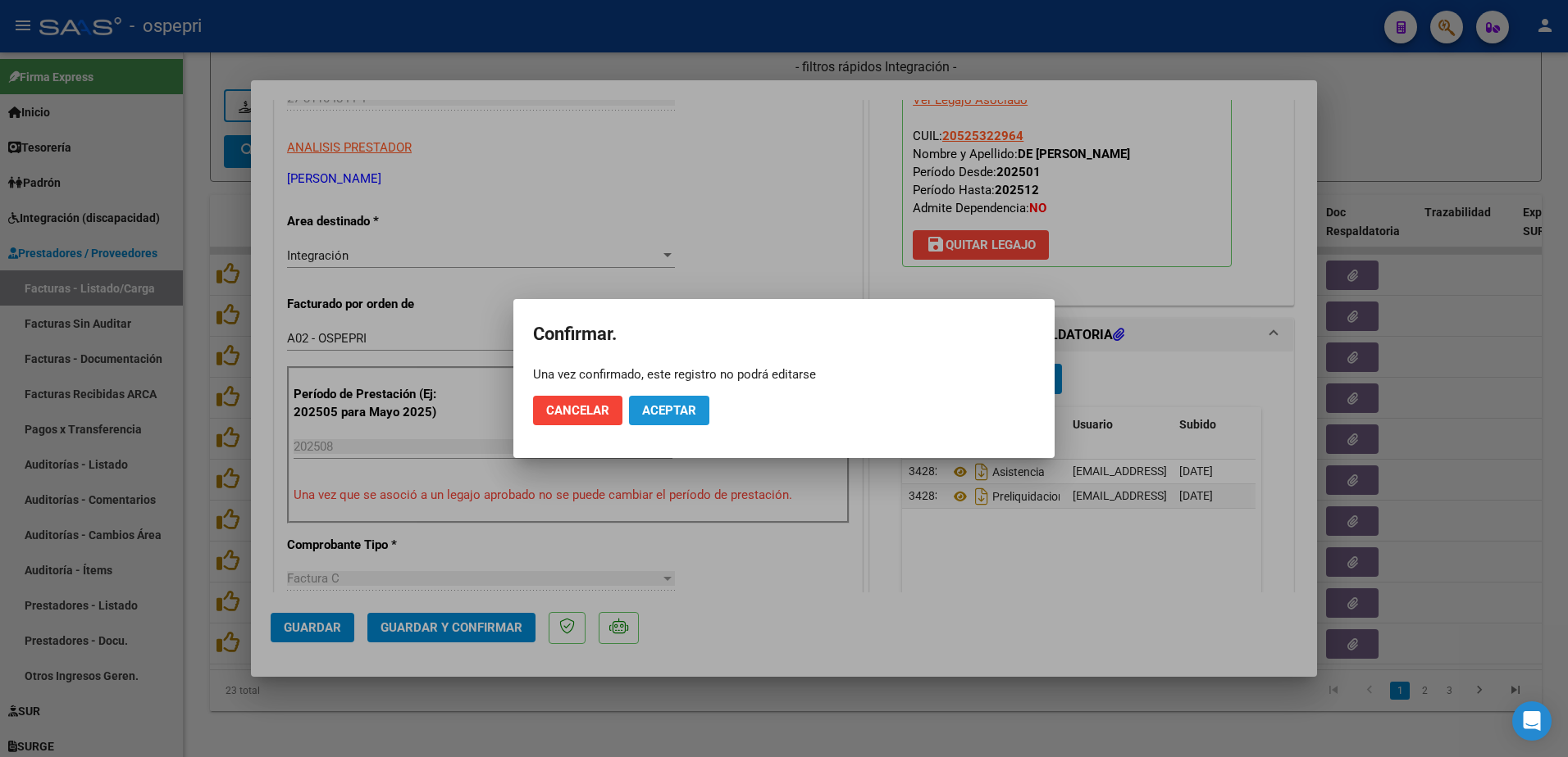
click at [676, 404] on span "Aceptar" at bounding box center [669, 410] width 54 height 14
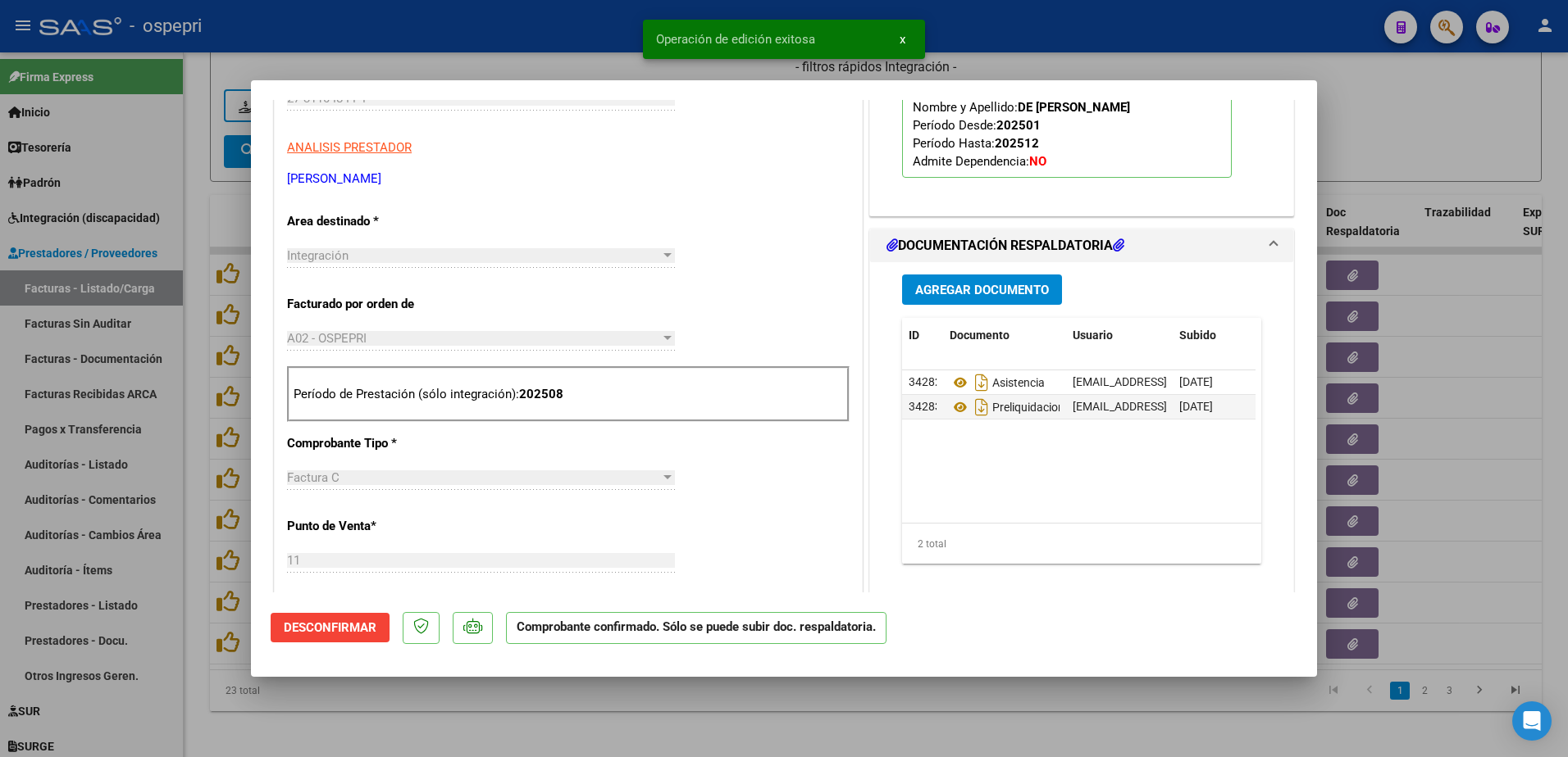
type input "$ 0,00"
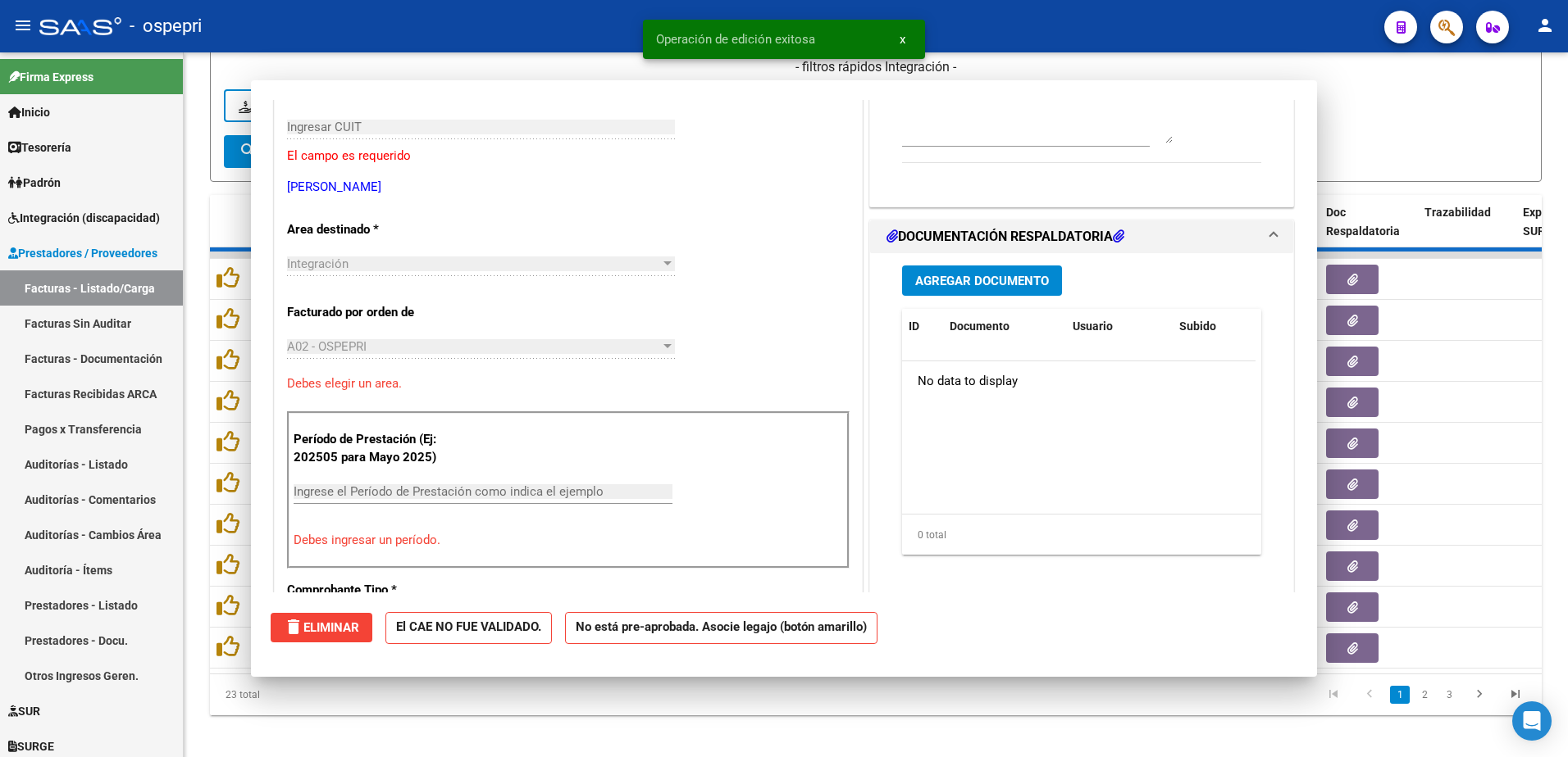
scroll to position [275, 0]
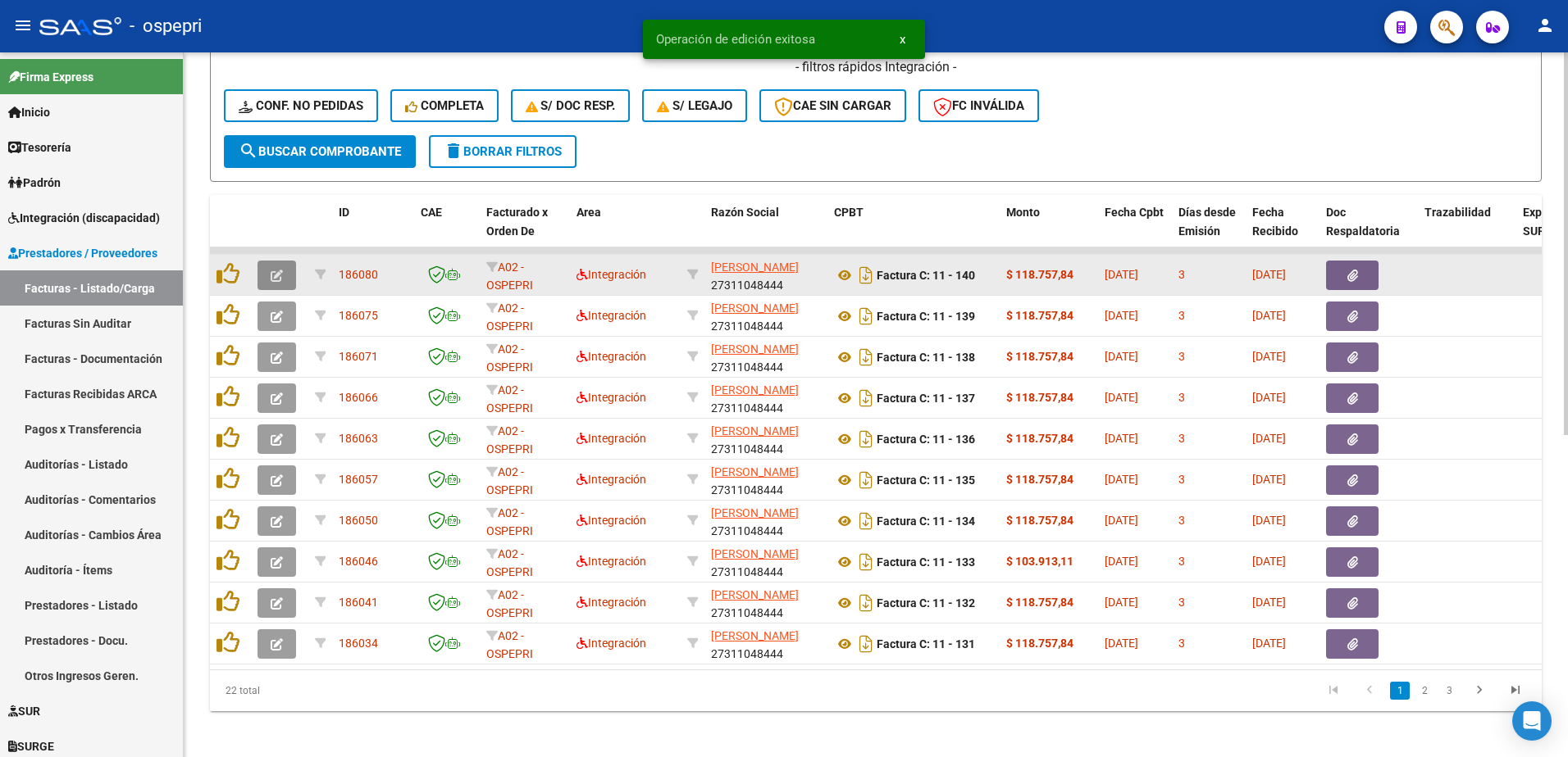
click at [272, 275] on icon "button" at bounding box center [276, 275] width 13 height 13
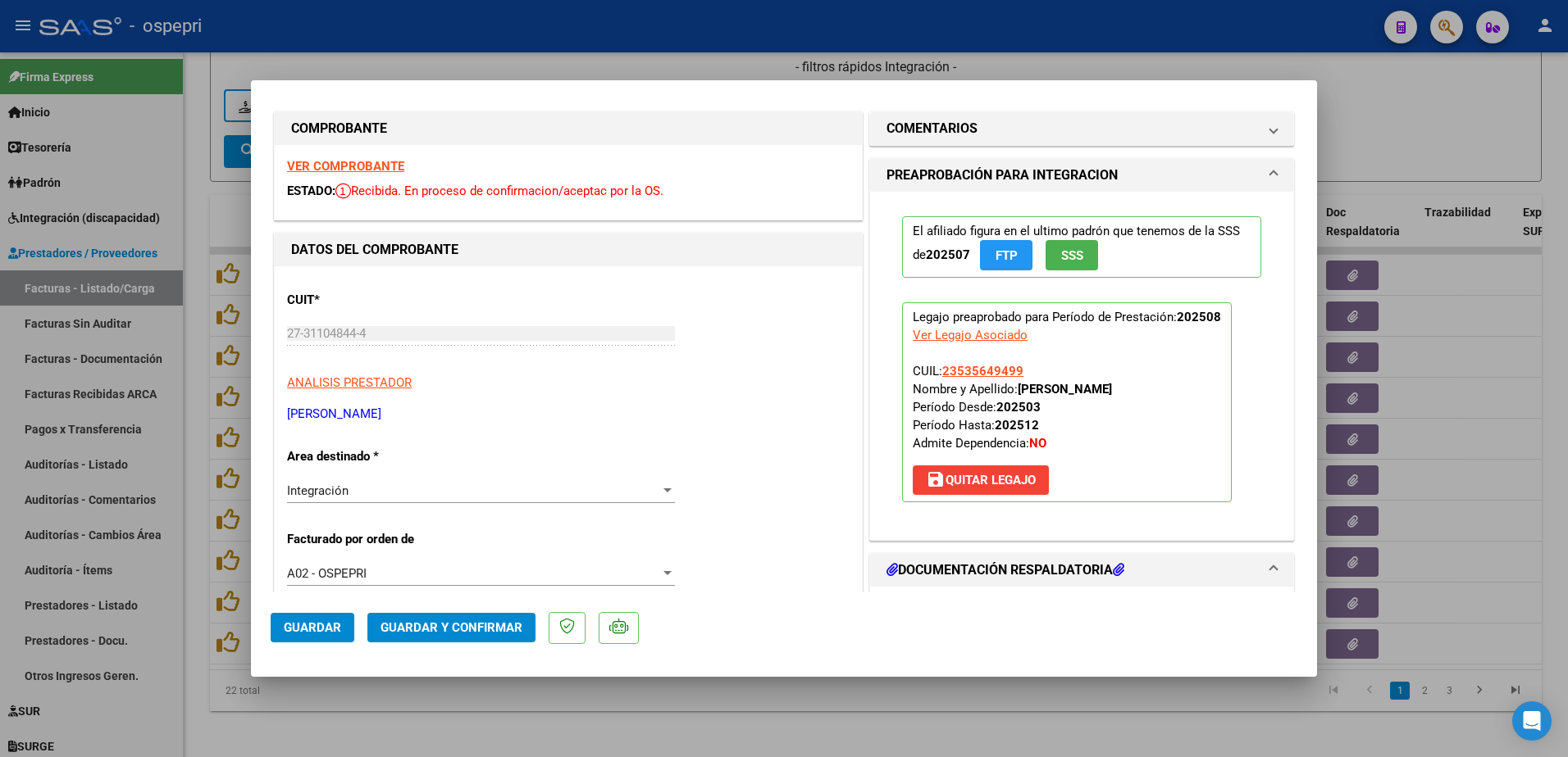
scroll to position [0, 0]
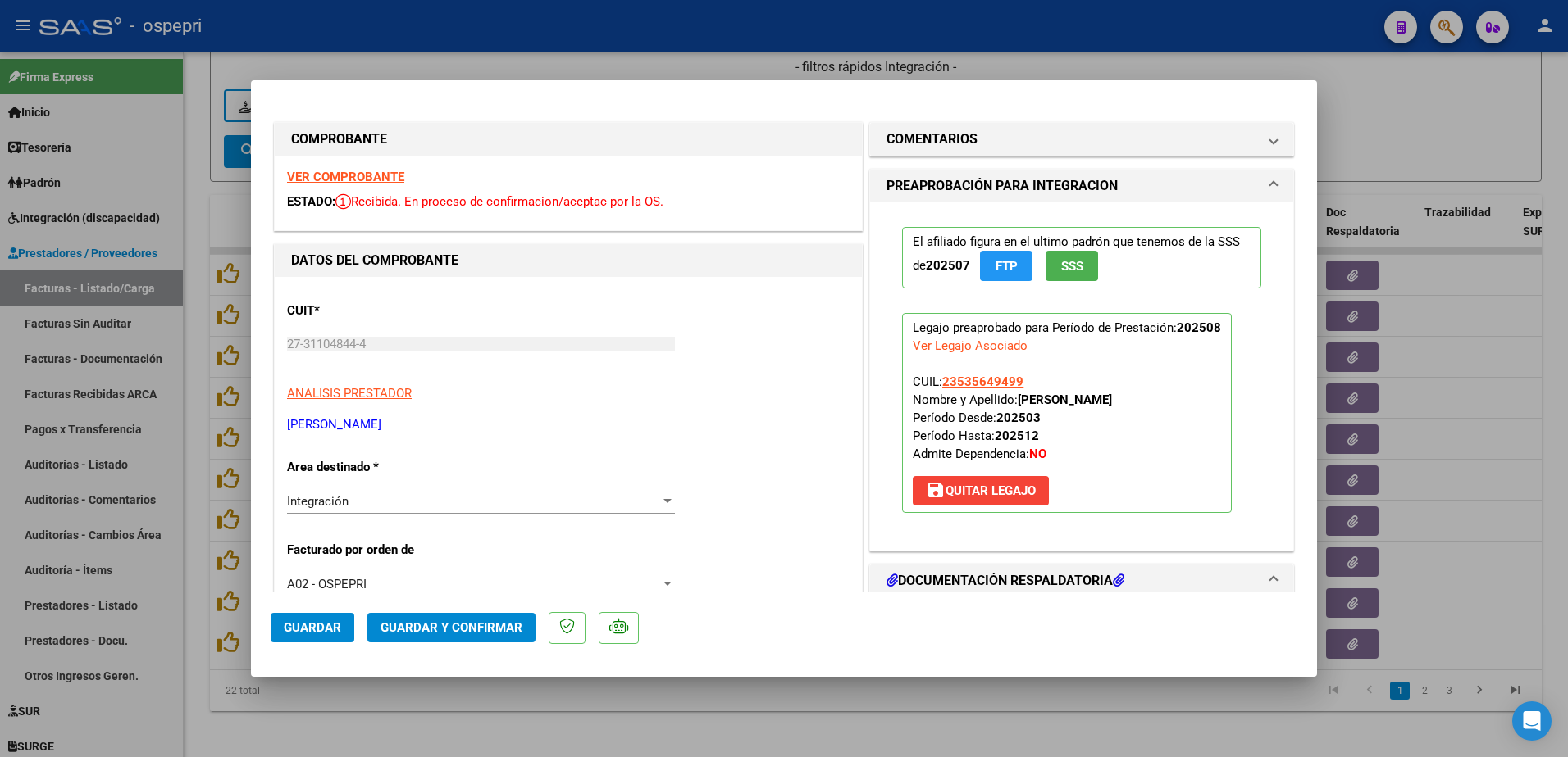
click at [367, 176] on strong "VER COMPROBANTE" at bounding box center [346, 177] width 117 height 14
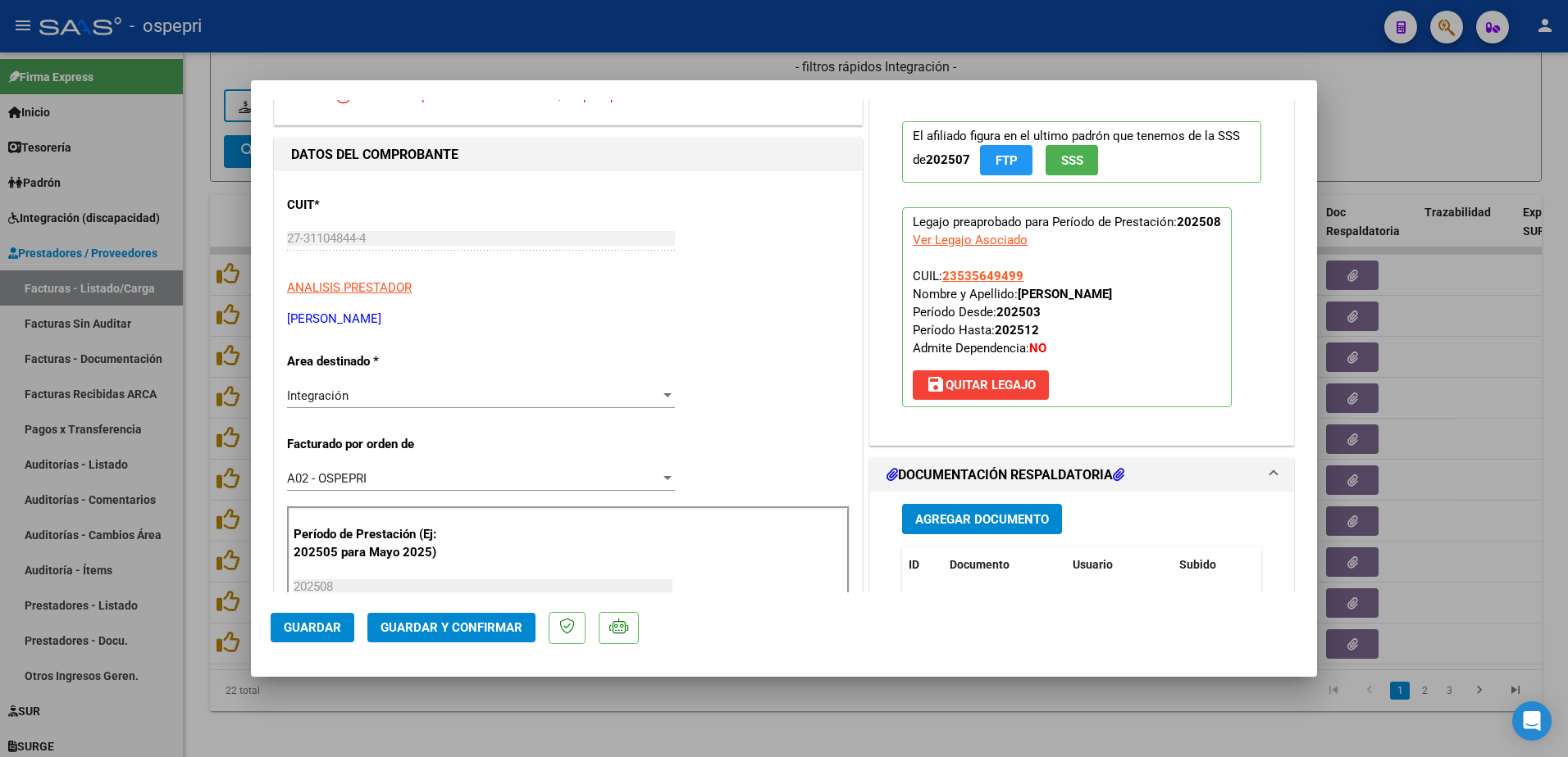
scroll to position [164, 0]
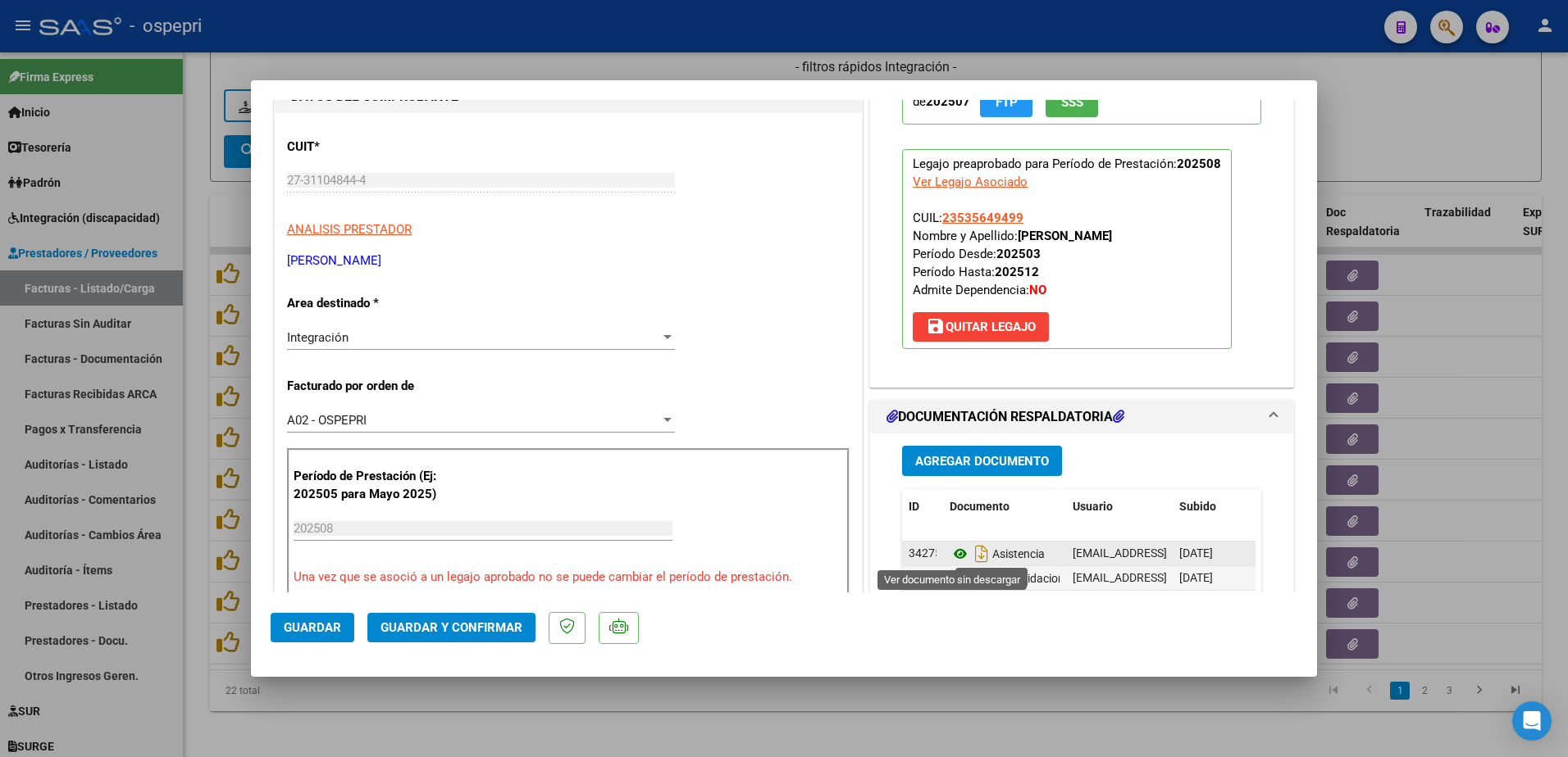
click at [953, 555] on icon at bounding box center [960, 553] width 21 height 19
click at [467, 635] on span "Guardar y Confirmar" at bounding box center [451, 627] width 142 height 14
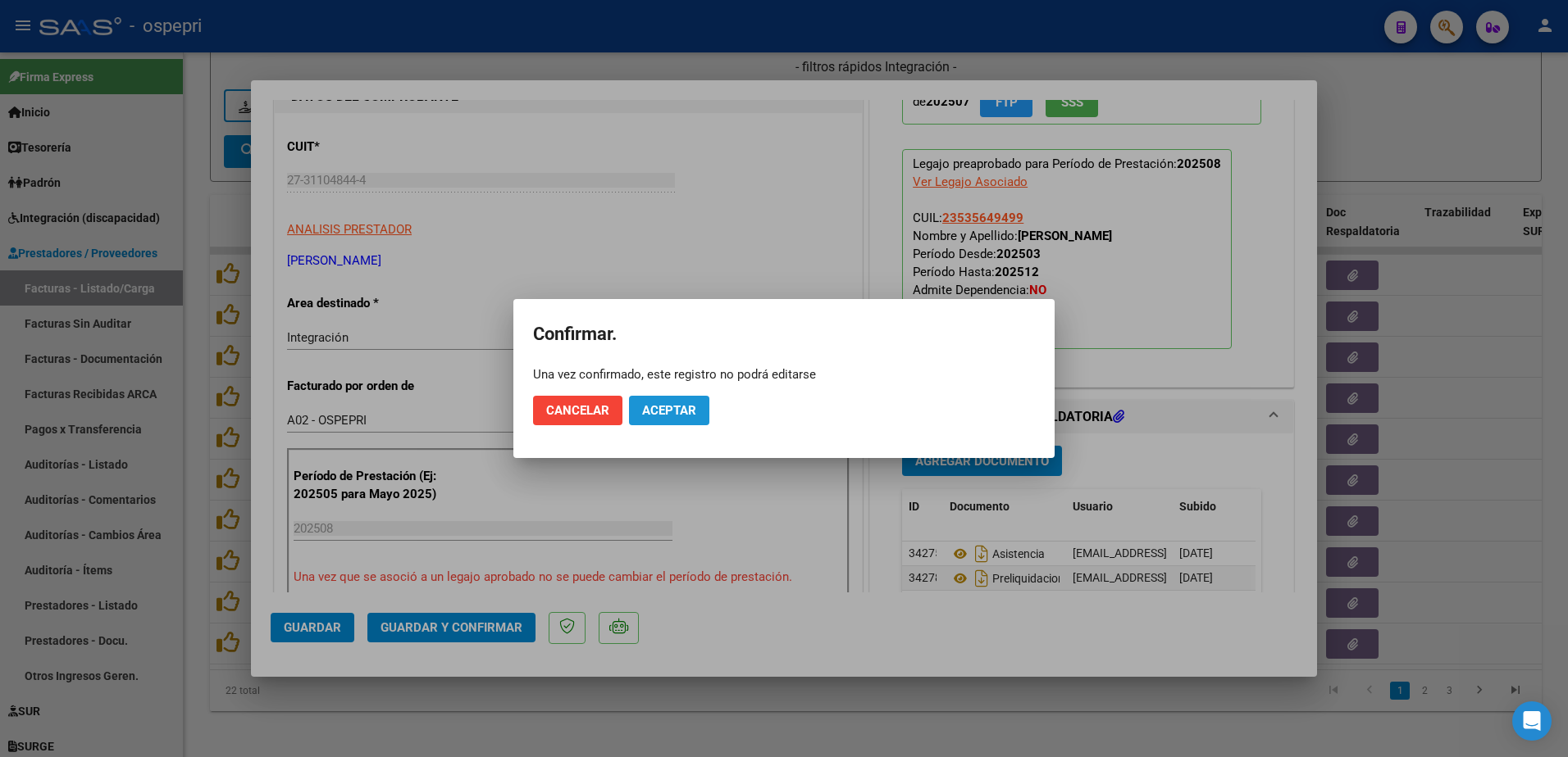
click at [668, 411] on span "Aceptar" at bounding box center [669, 410] width 54 height 14
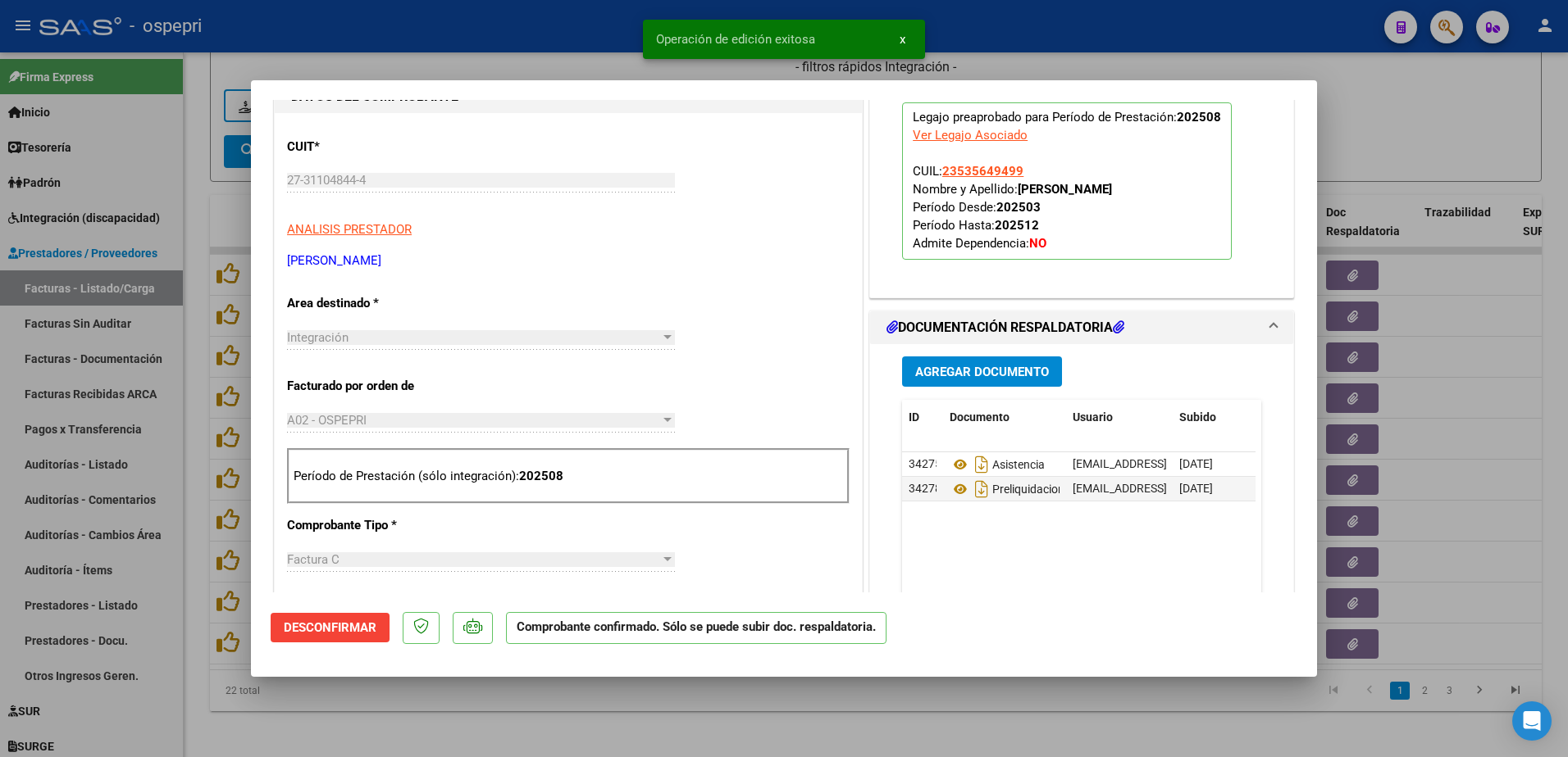
type input "$ 0,00"
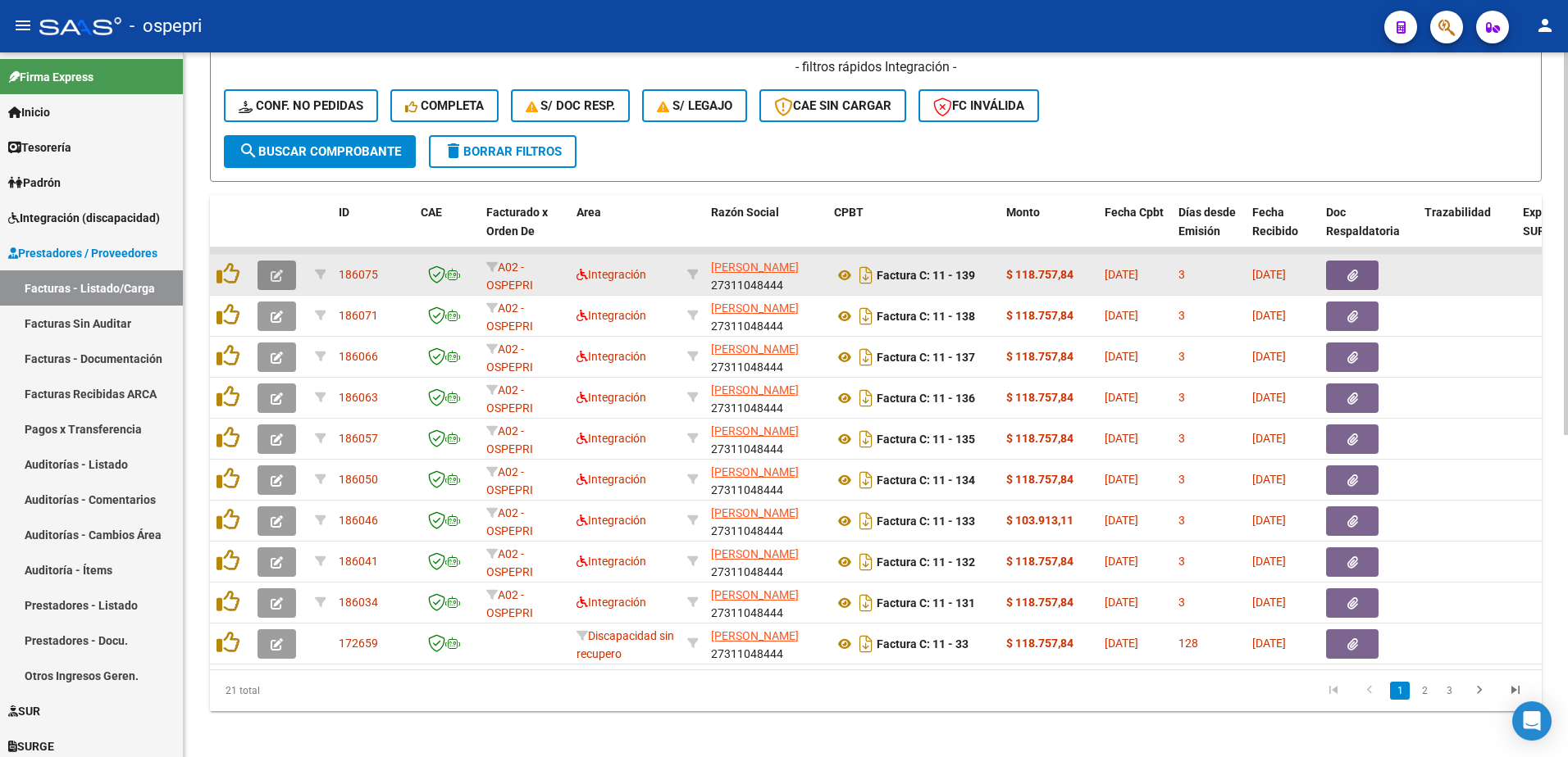
click at [267, 276] on button "button" at bounding box center [277, 275] width 39 height 30
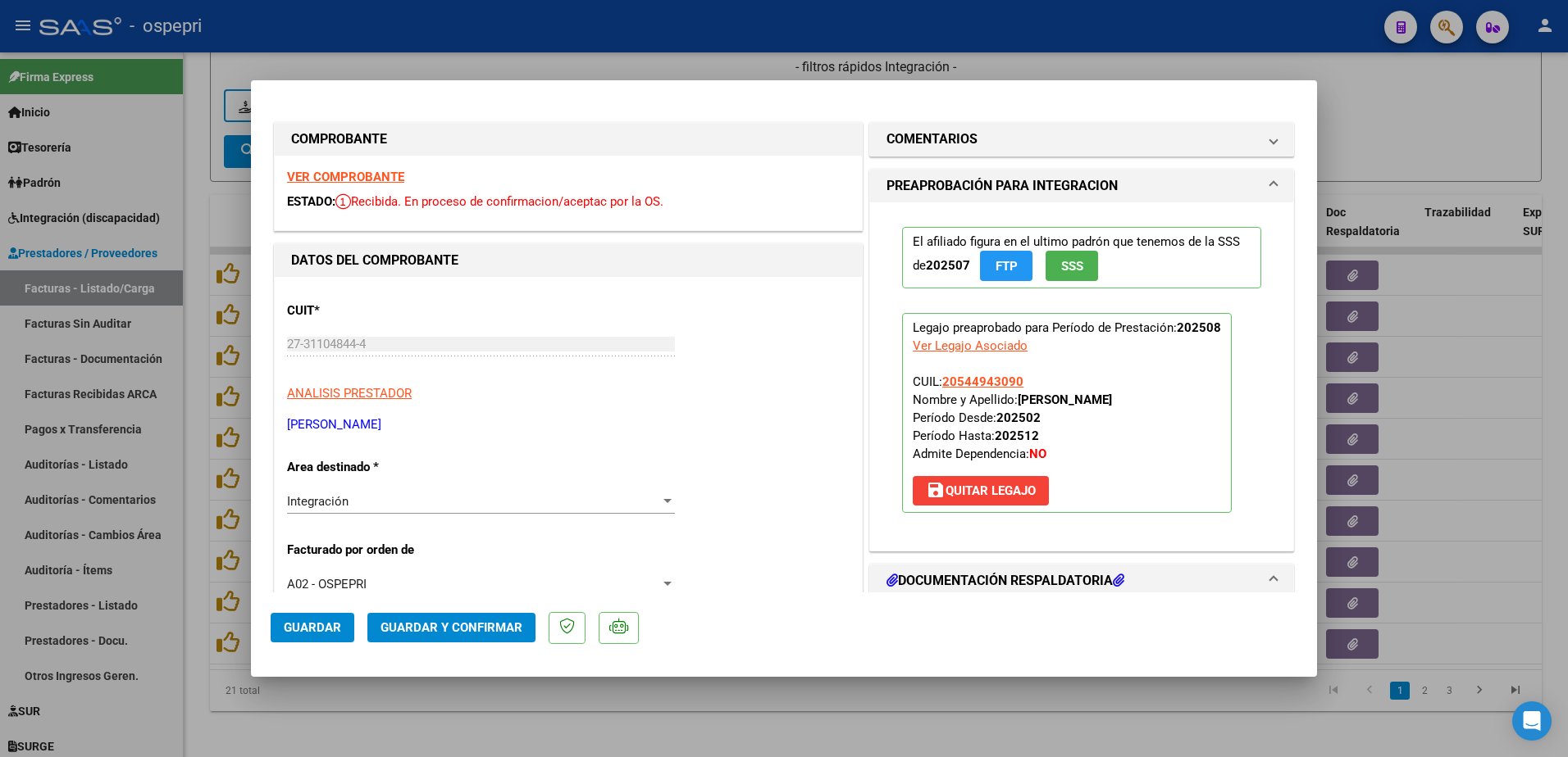
click at [345, 170] on strong "VER COMPROBANTE" at bounding box center [346, 177] width 117 height 14
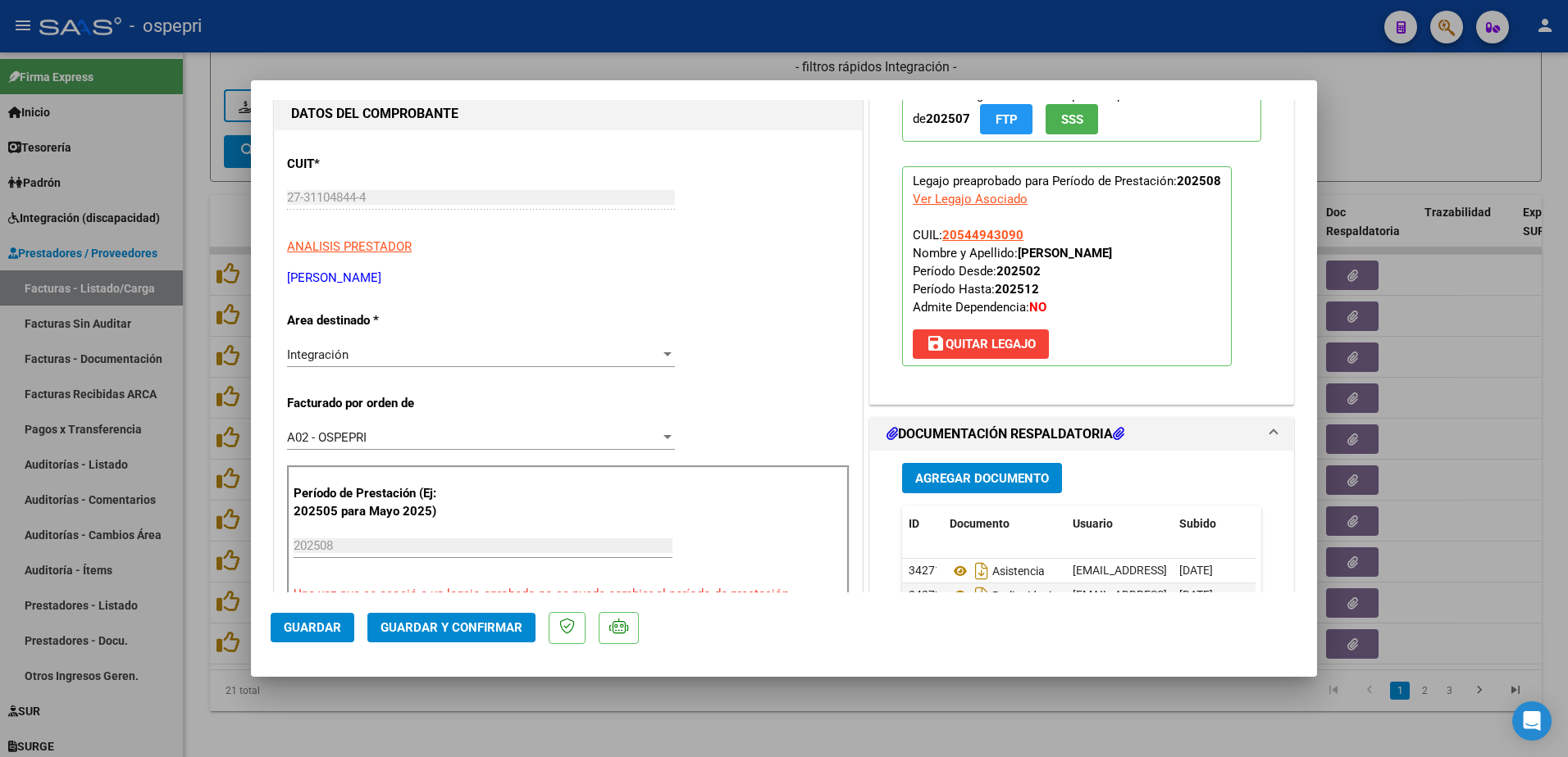
scroll to position [164, 0]
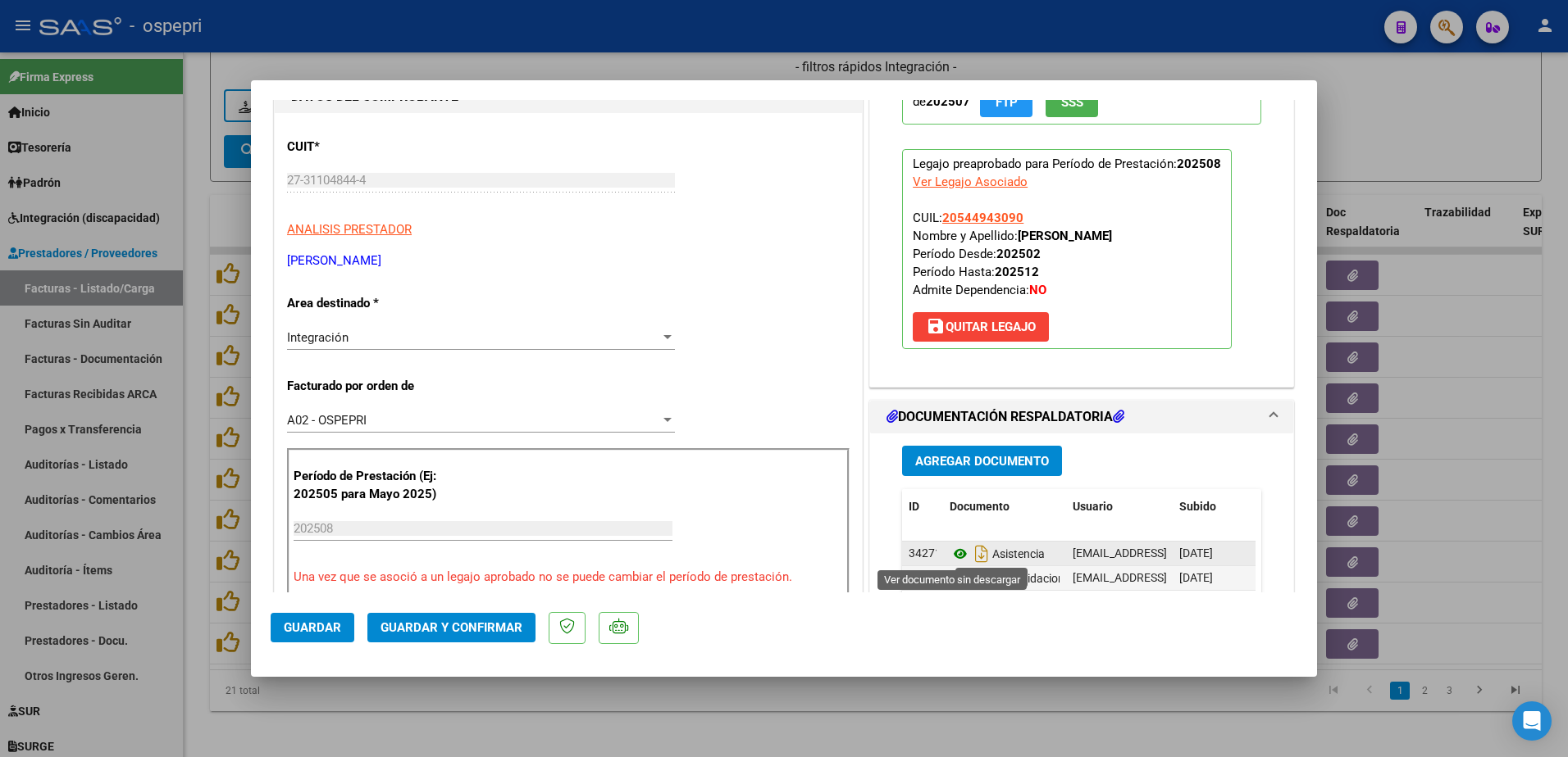
click at [959, 553] on icon at bounding box center [960, 553] width 21 height 19
click at [427, 628] on span "Guardar y Confirmar" at bounding box center [451, 627] width 142 height 14
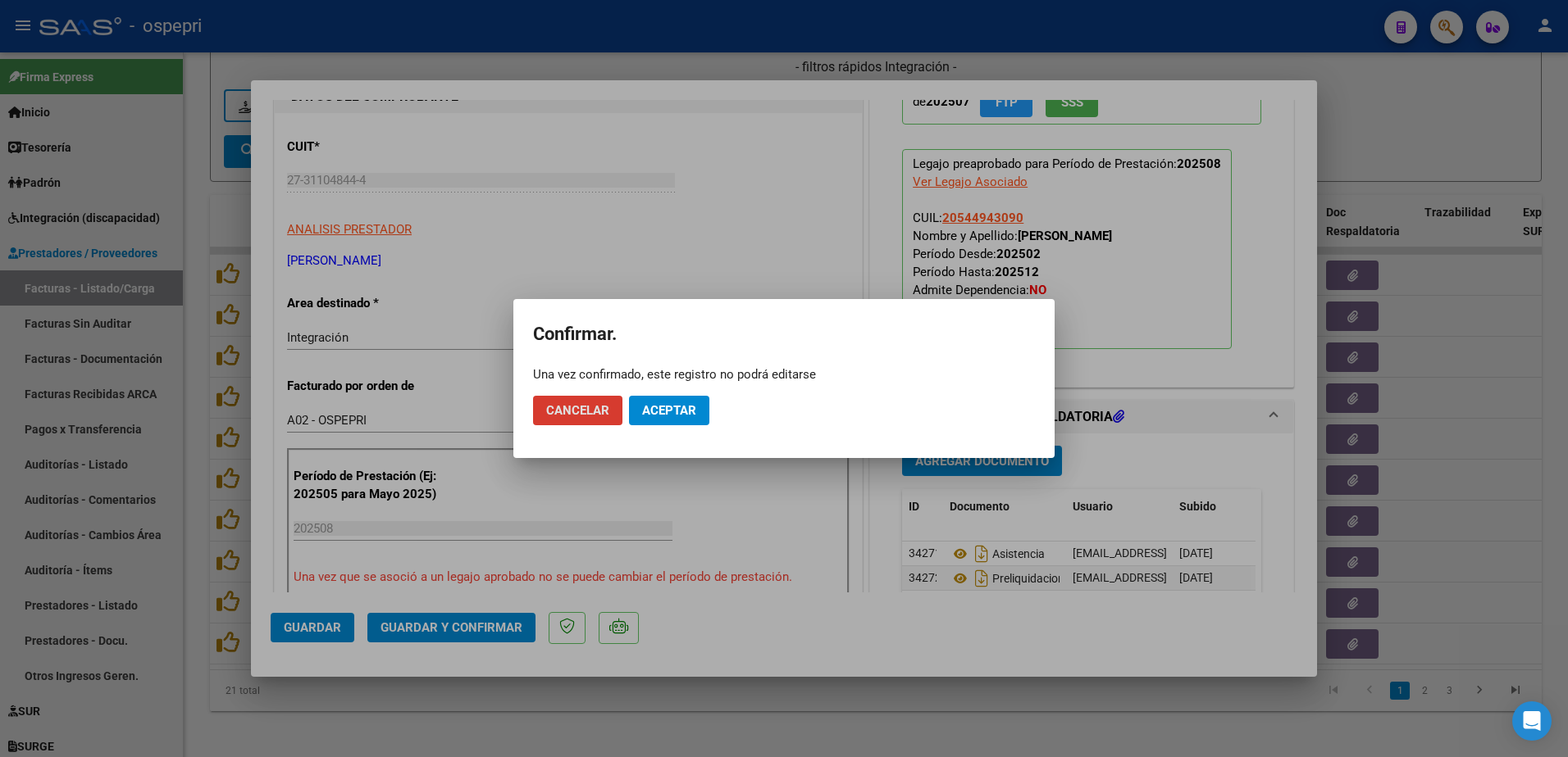
click at [690, 403] on span "Aceptar" at bounding box center [669, 410] width 54 height 14
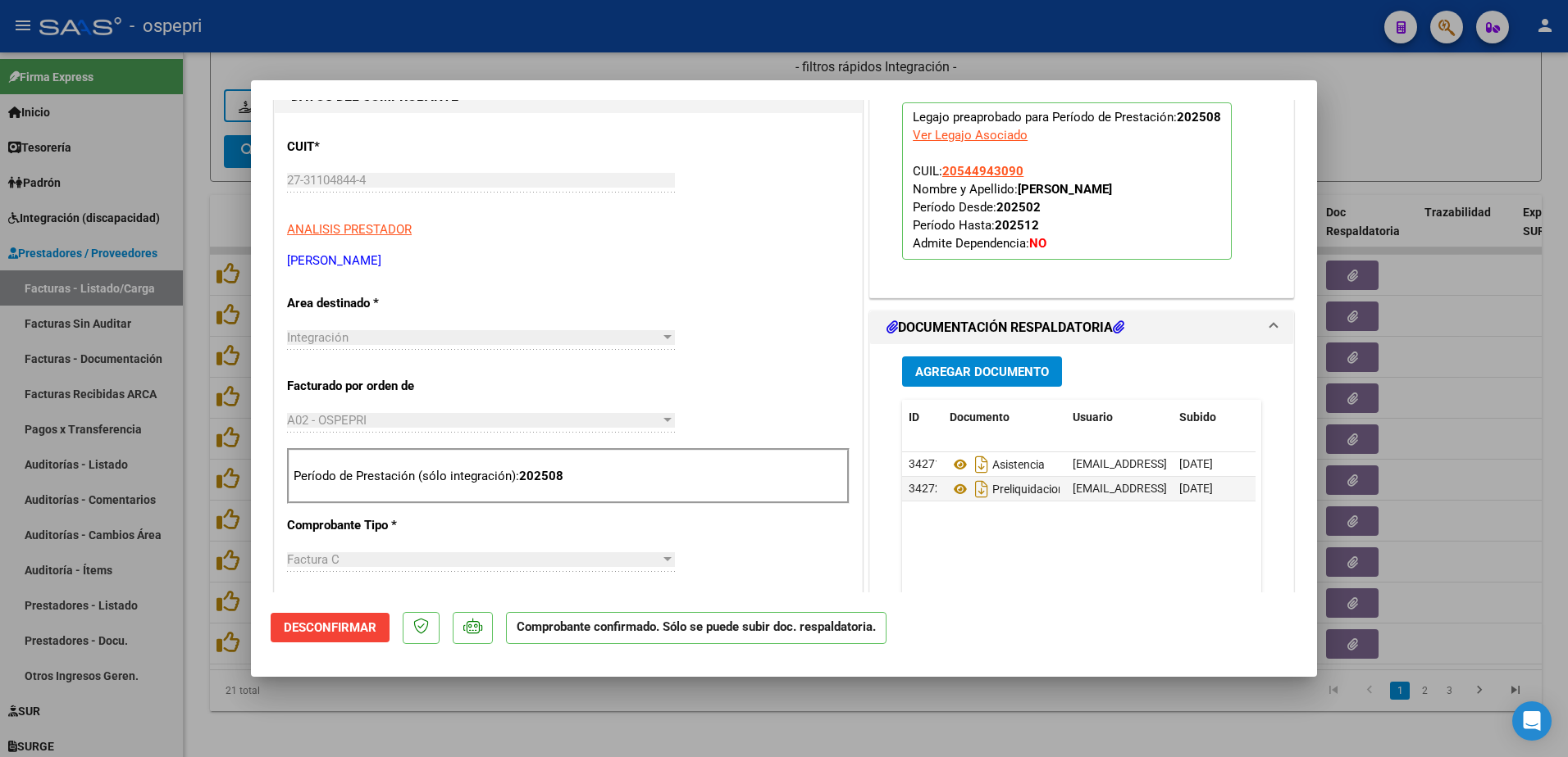
type input "$ 0,00"
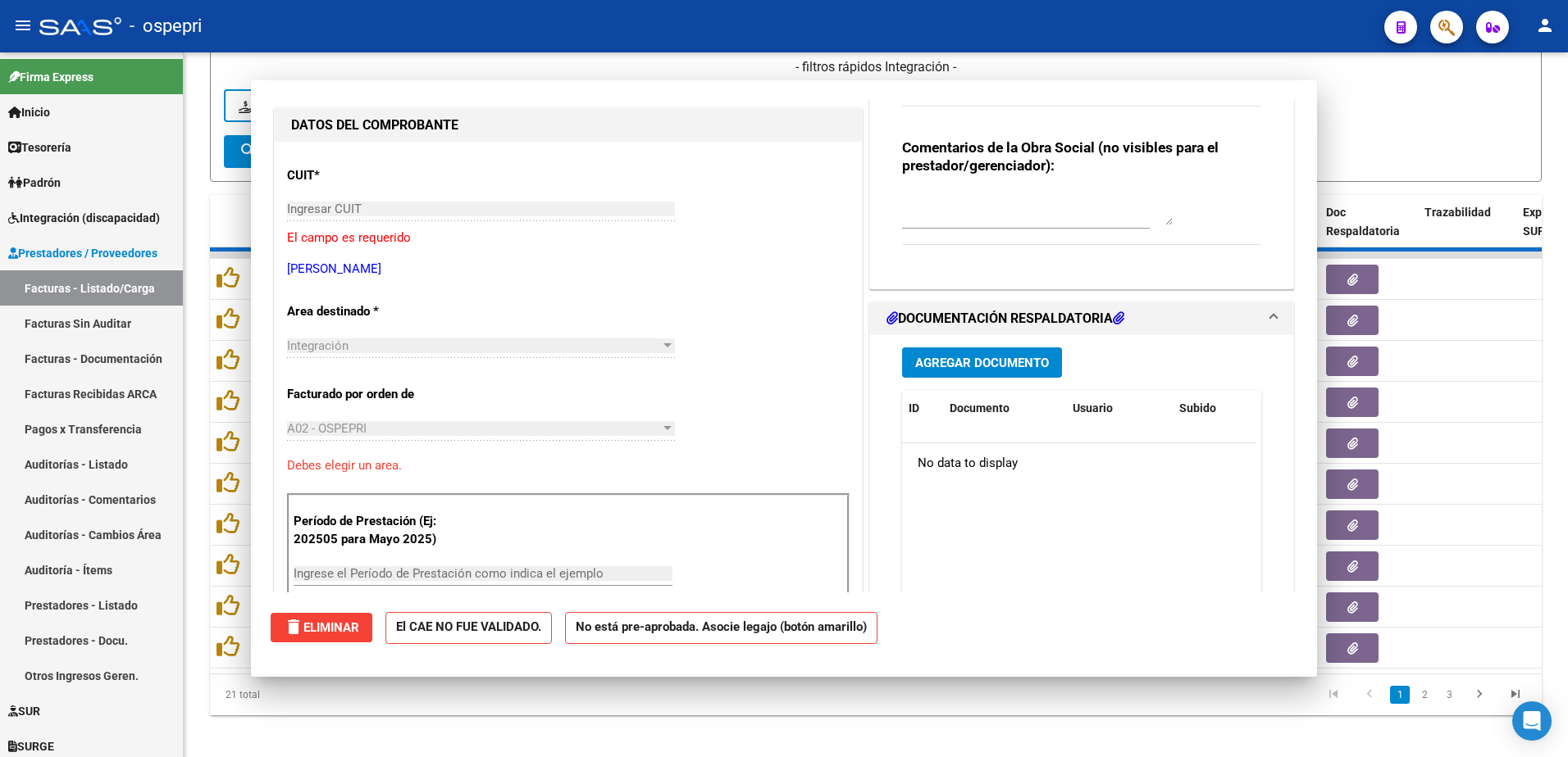
scroll to position [193, 0]
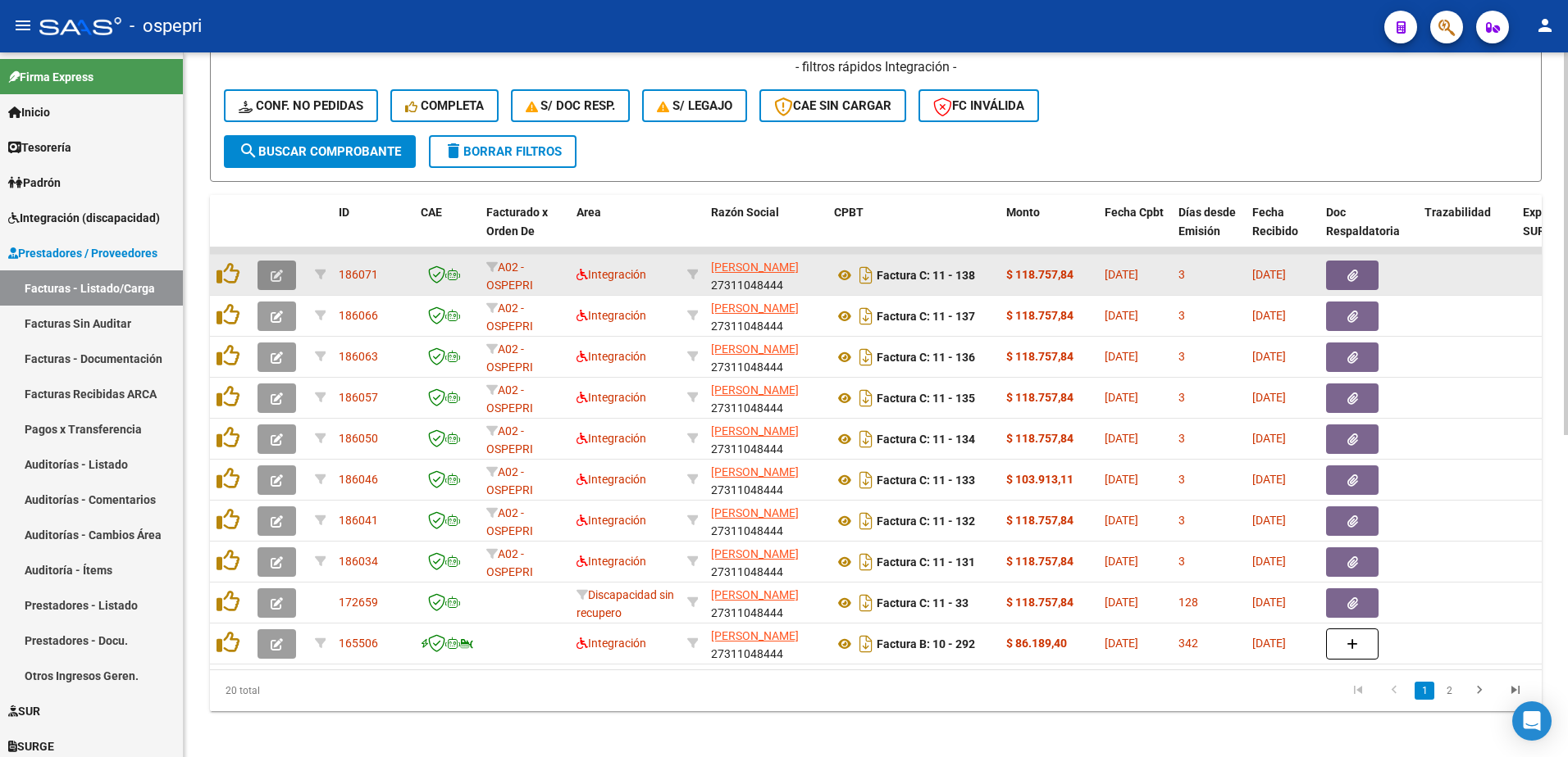
click at [276, 280] on icon "button" at bounding box center [276, 275] width 13 height 13
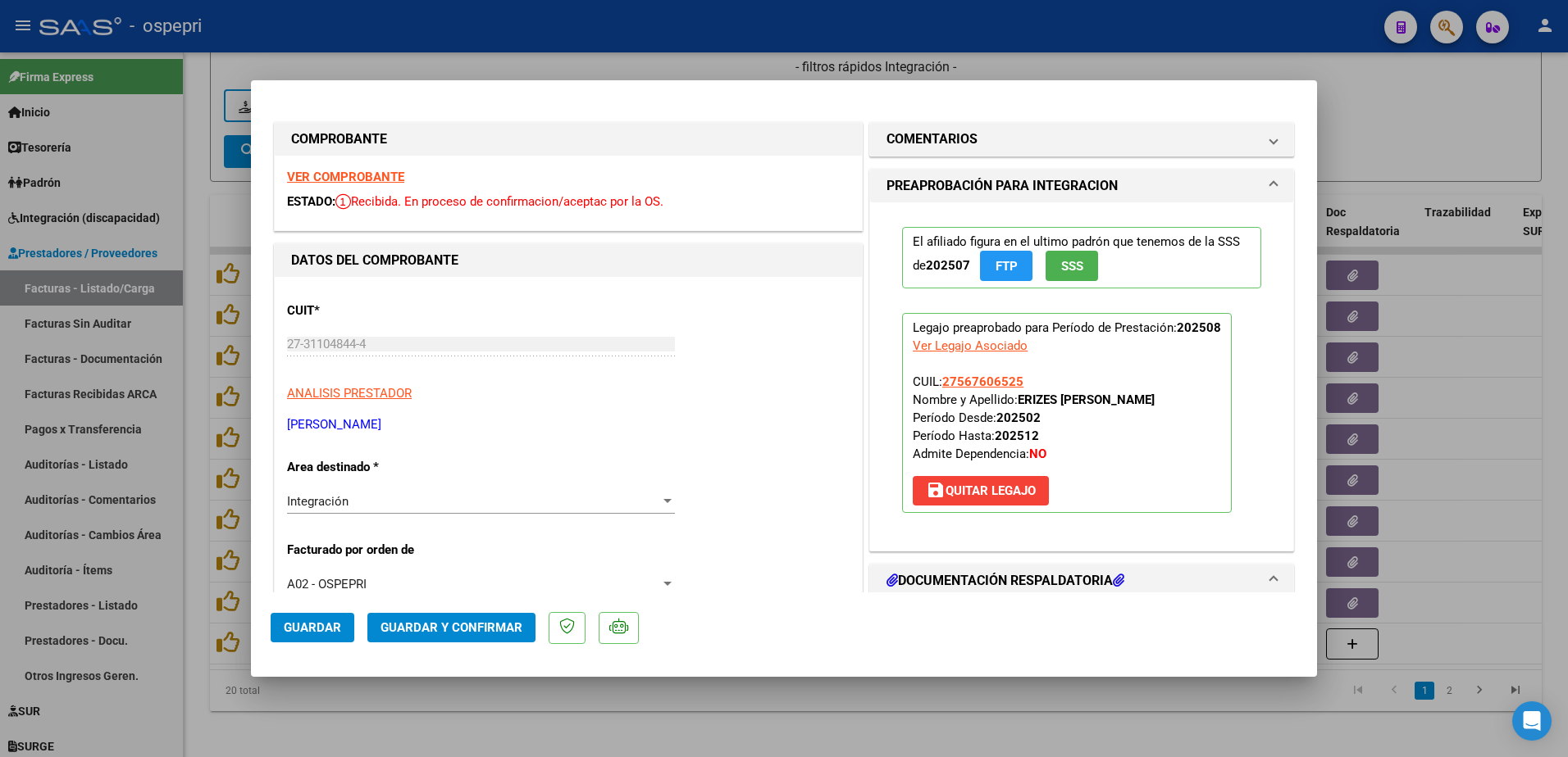
click at [345, 177] on strong "VER COMPROBANTE" at bounding box center [346, 177] width 117 height 14
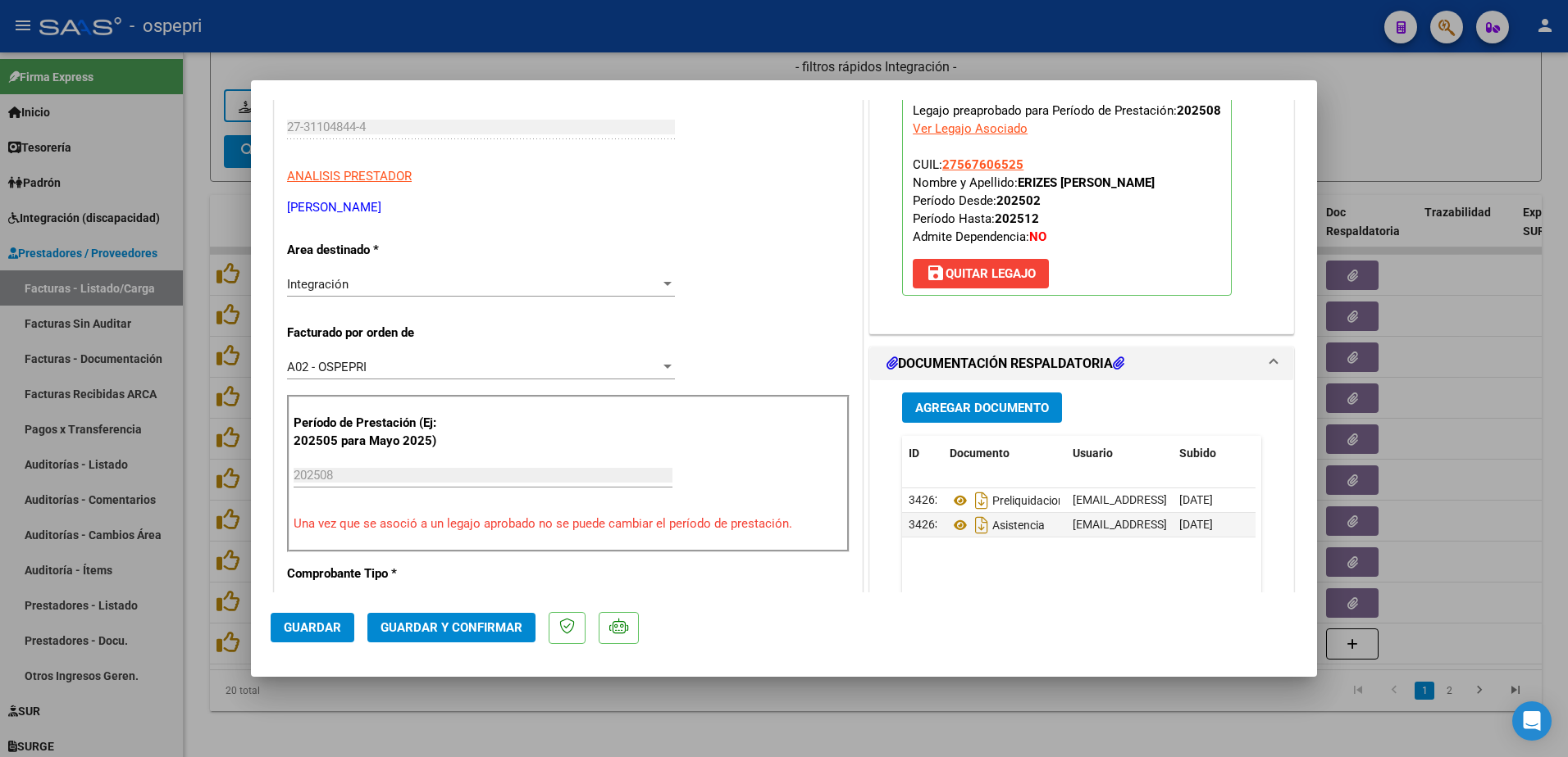
scroll to position [246, 0]
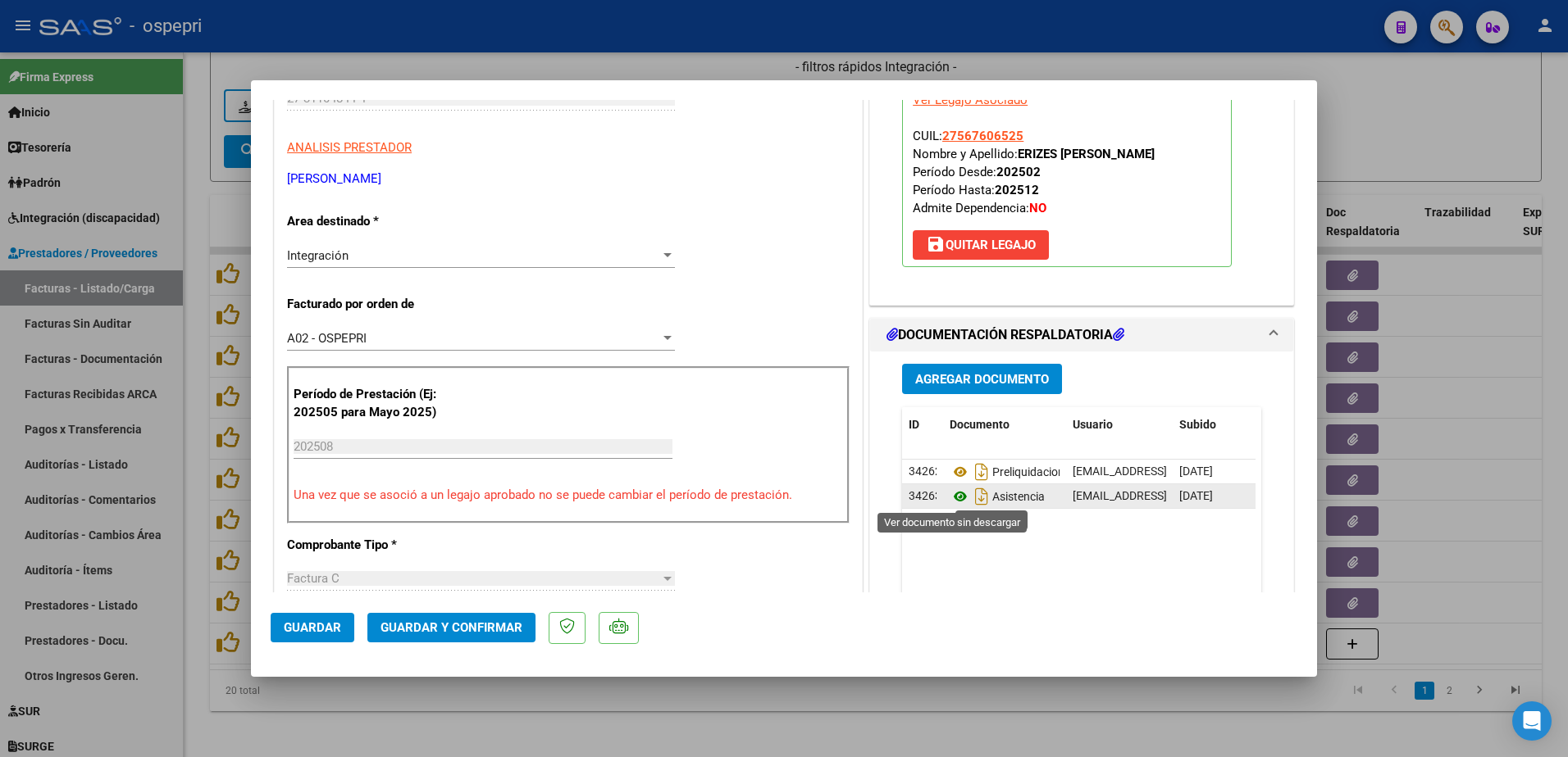
click at [951, 497] on icon at bounding box center [960, 496] width 21 height 19
click at [433, 628] on span "Guardar y Confirmar" at bounding box center [451, 627] width 142 height 14
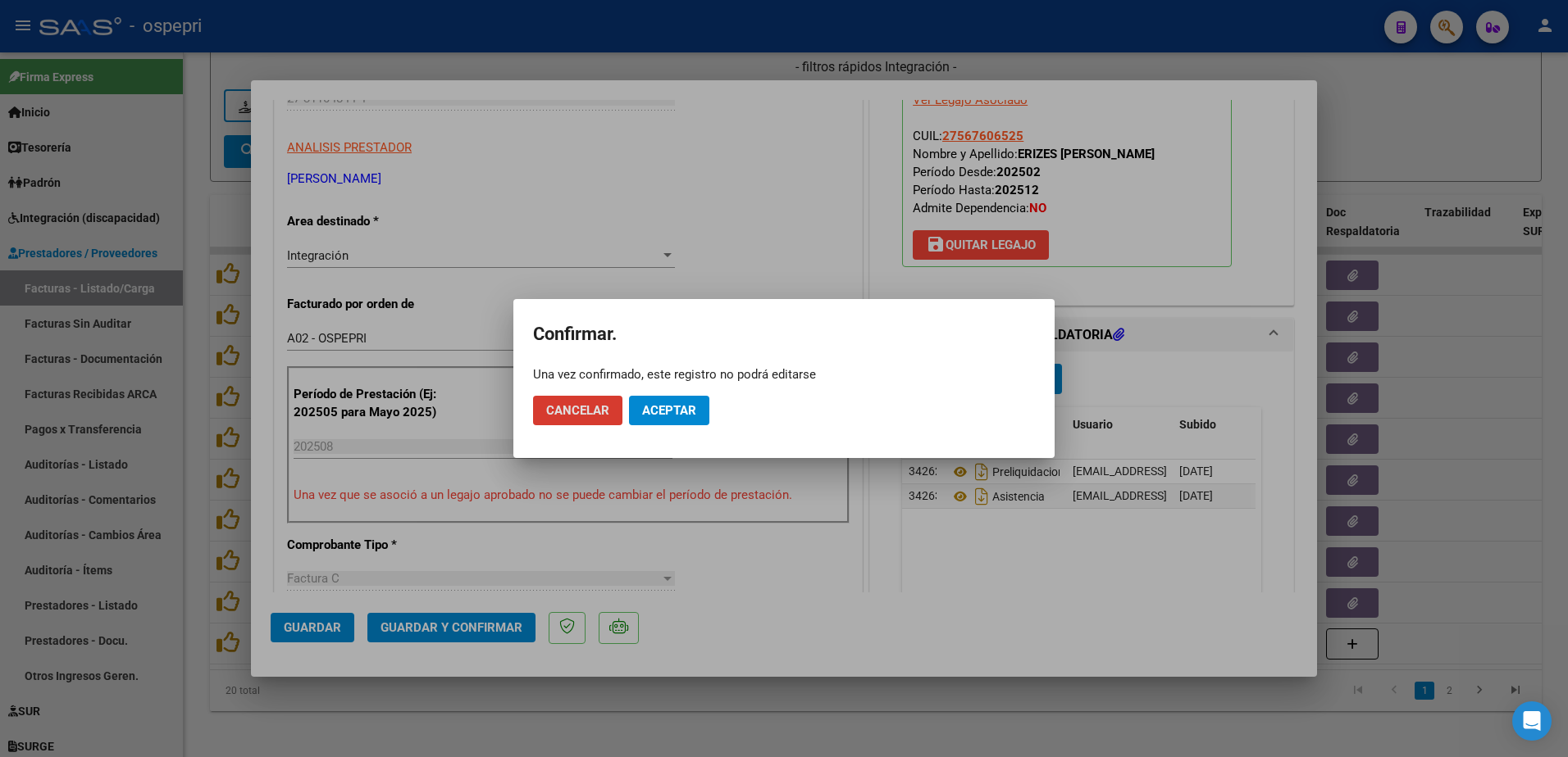
click at [651, 409] on span "Aceptar" at bounding box center [669, 410] width 54 height 14
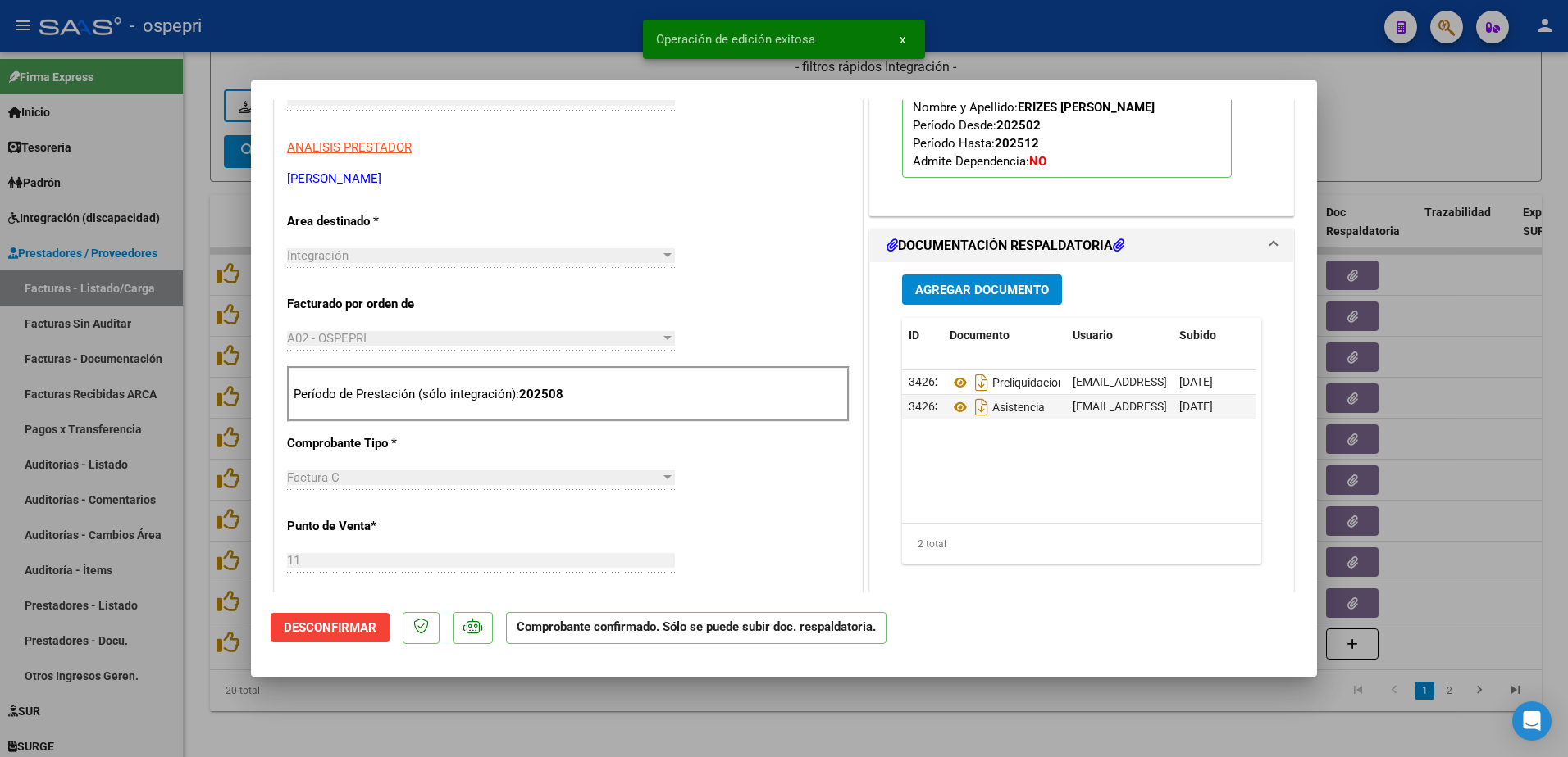
type input "$ 0,00"
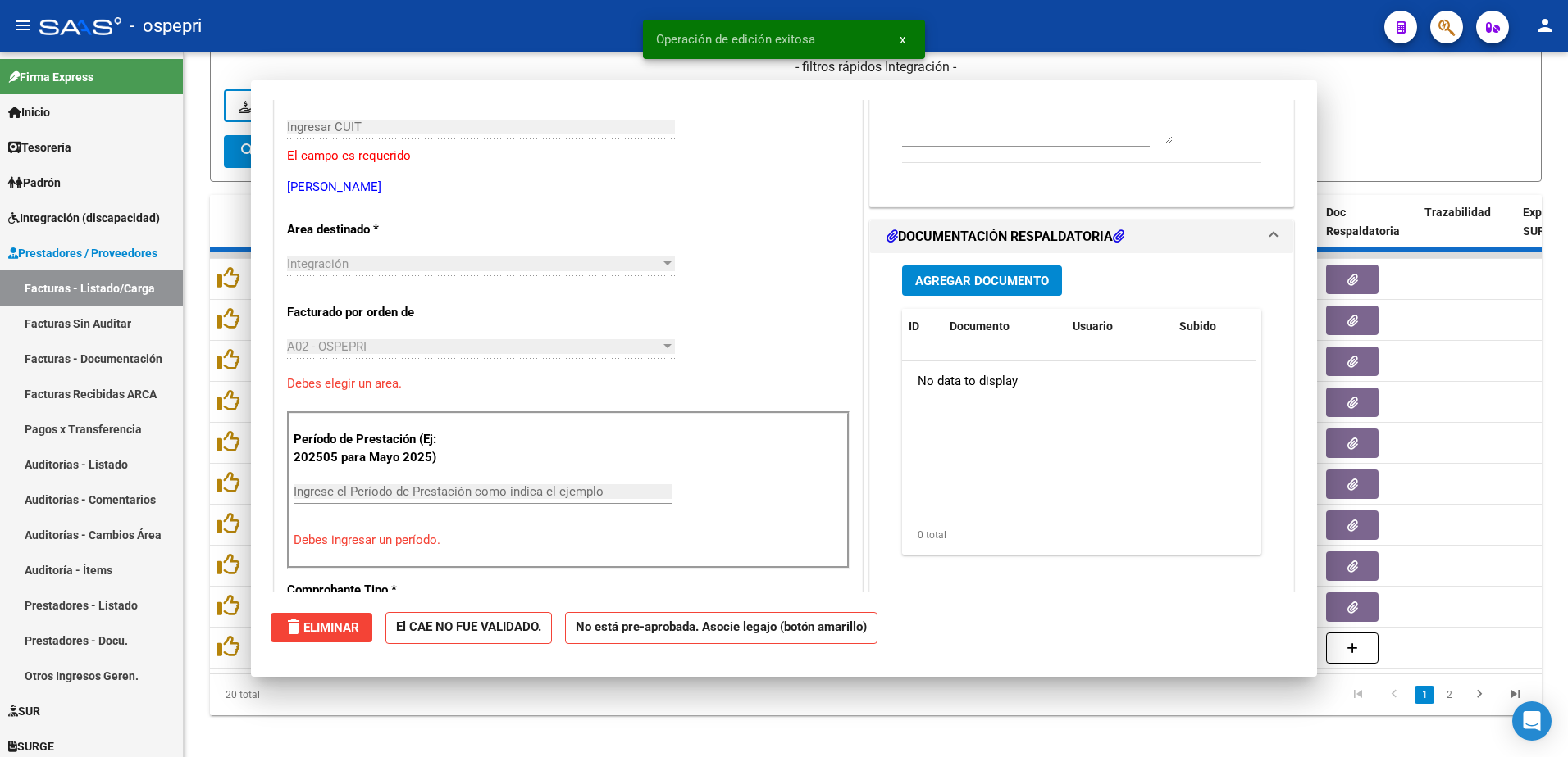
scroll to position [275, 0]
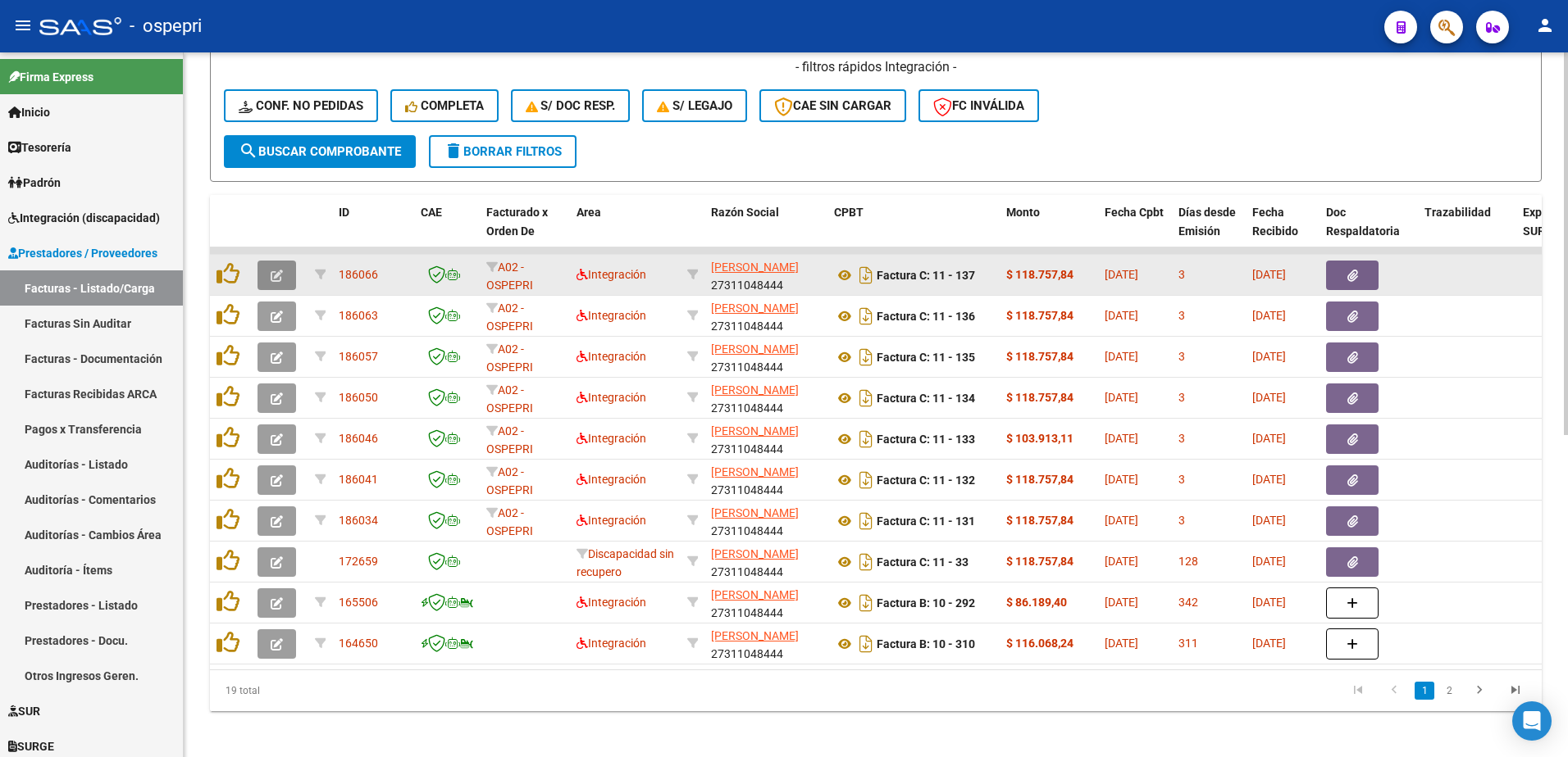
click at [284, 283] on button "button" at bounding box center [277, 275] width 39 height 30
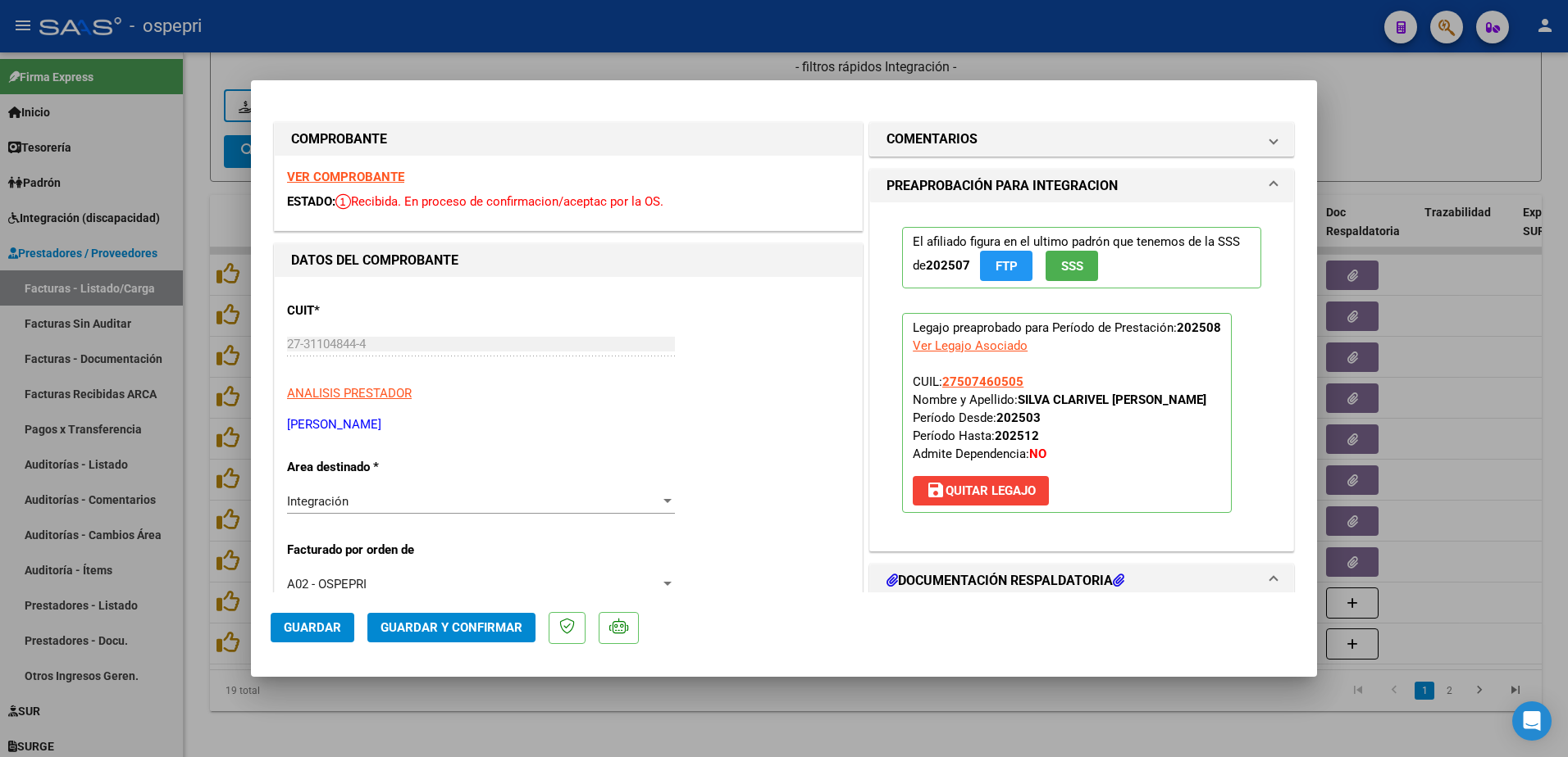
click at [345, 176] on strong "VER COMPROBANTE" at bounding box center [346, 177] width 117 height 14
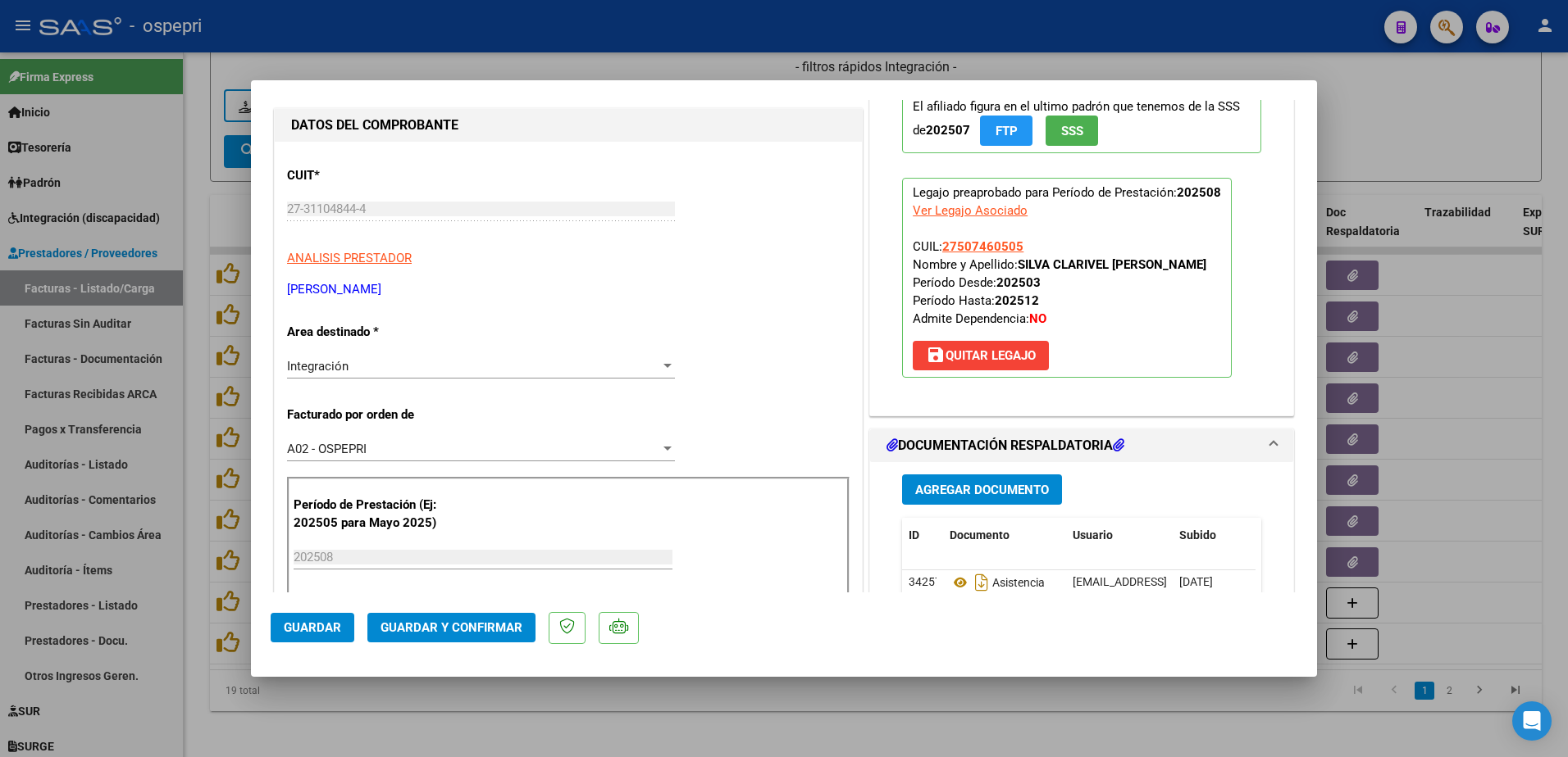
scroll to position [246, 0]
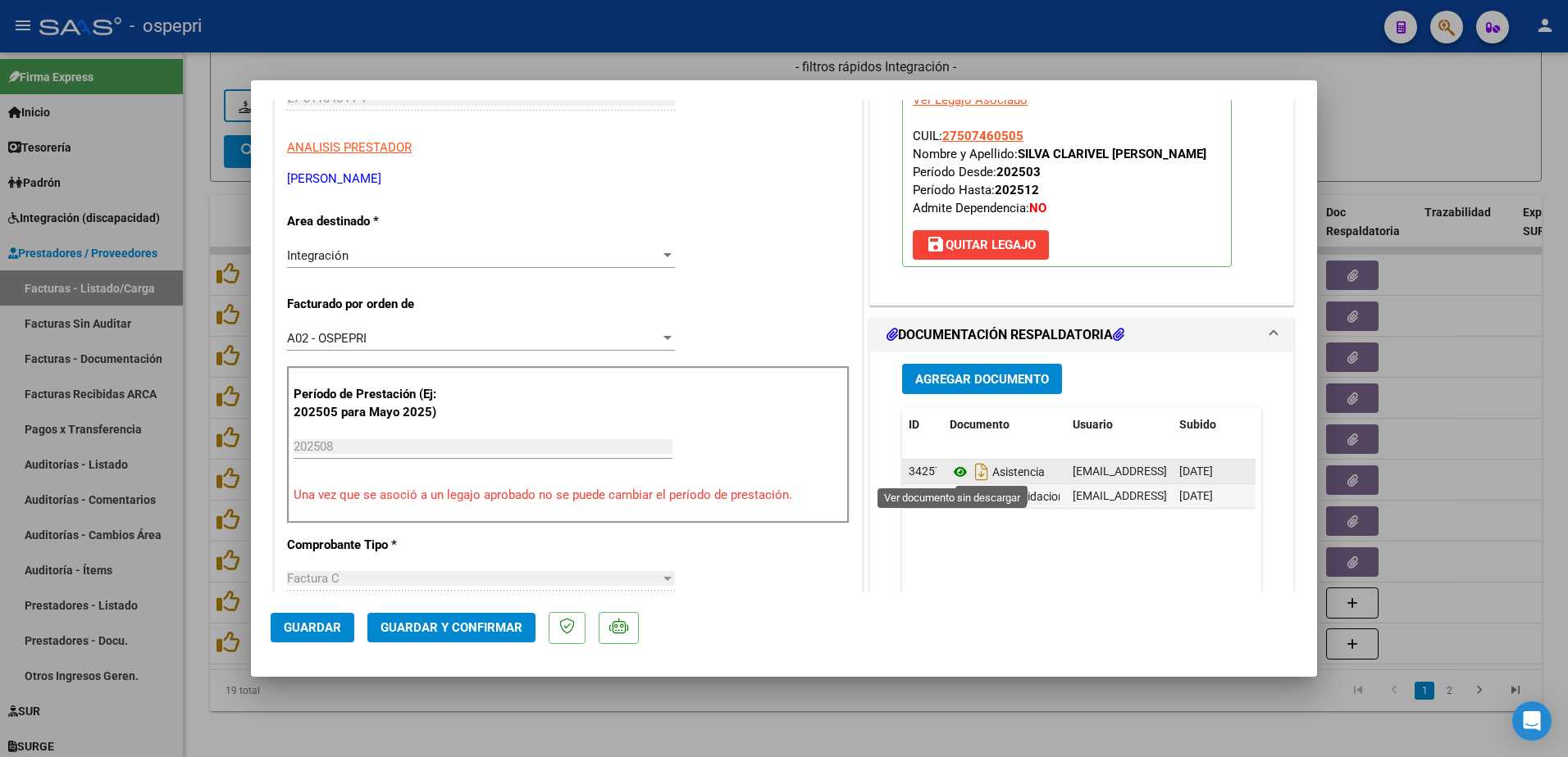
click at [951, 474] on icon at bounding box center [960, 471] width 21 height 19
click at [437, 628] on span "Guardar y Confirmar" at bounding box center [451, 627] width 142 height 14
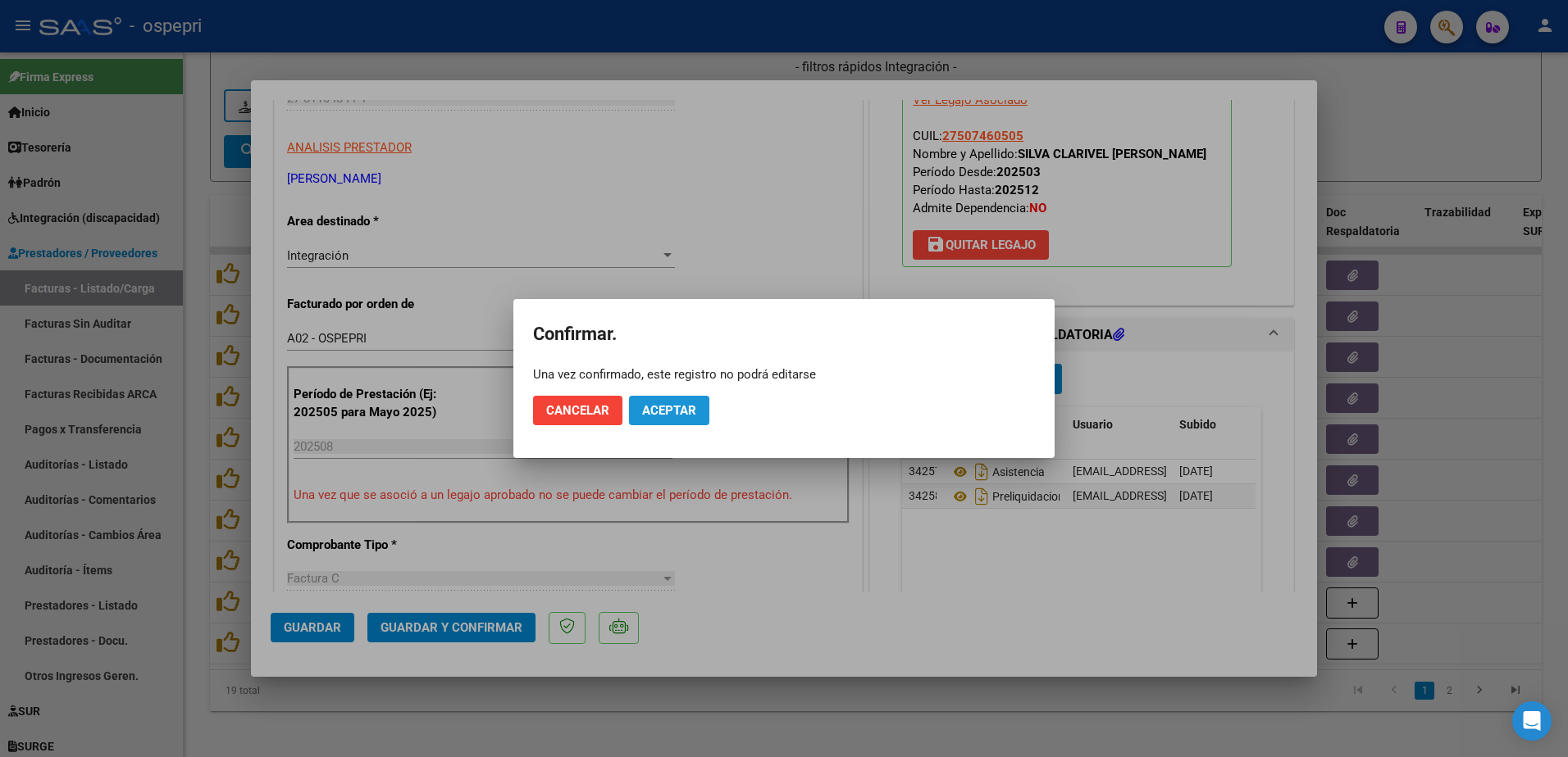
click at [678, 413] on span "Aceptar" at bounding box center [669, 410] width 54 height 14
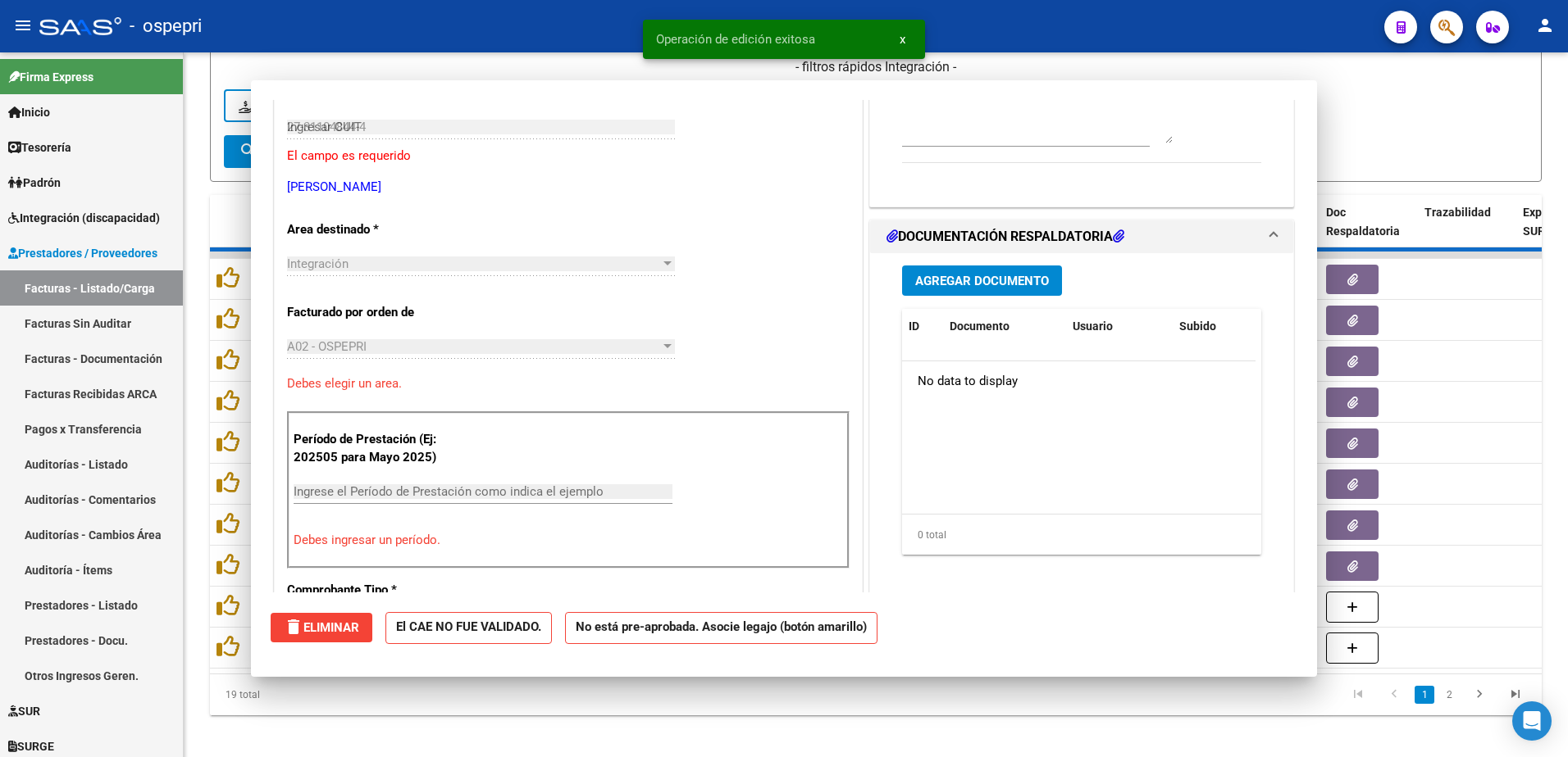
type input "$ 0,00"
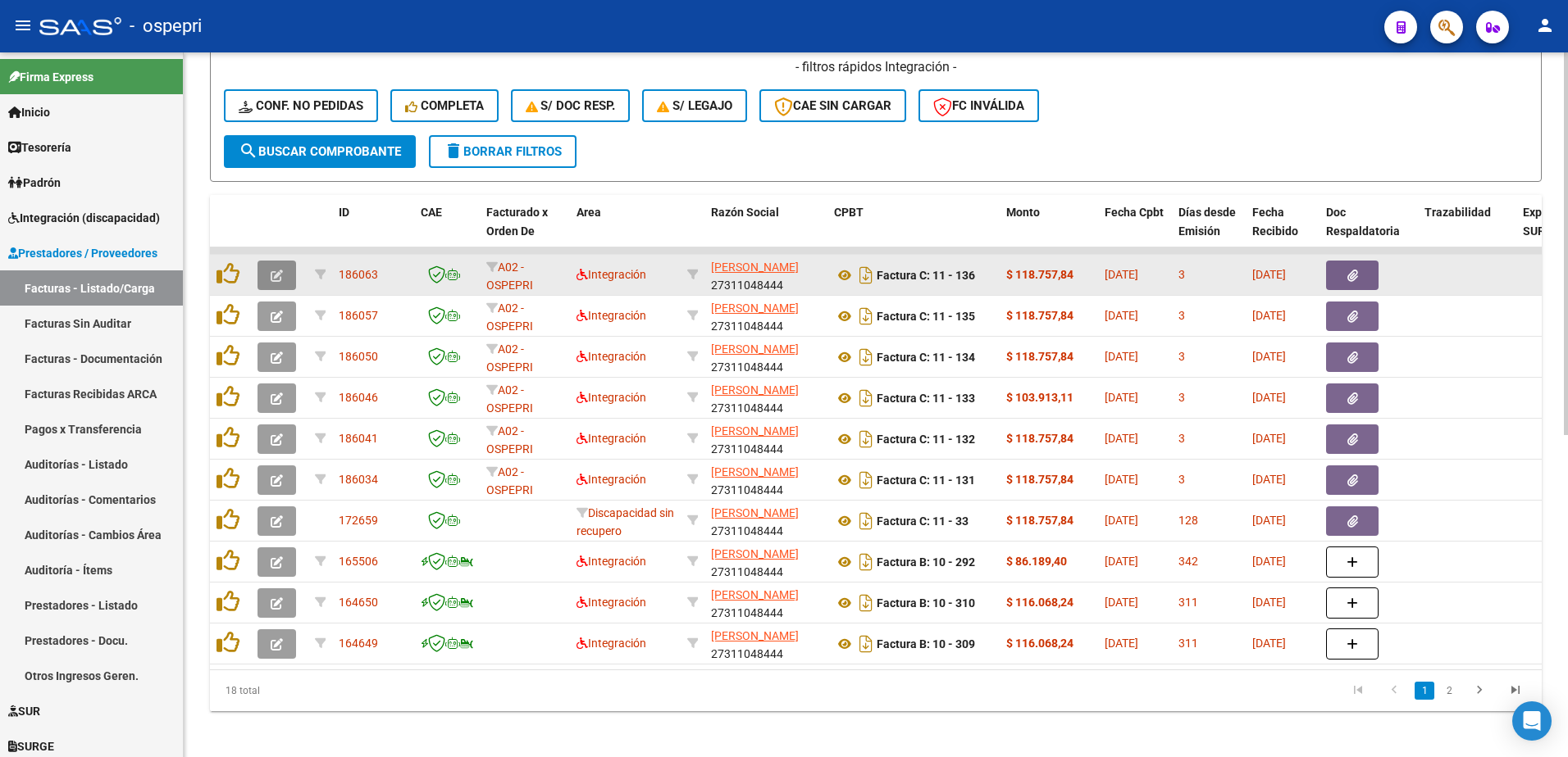
click at [272, 275] on icon "button" at bounding box center [276, 275] width 13 height 13
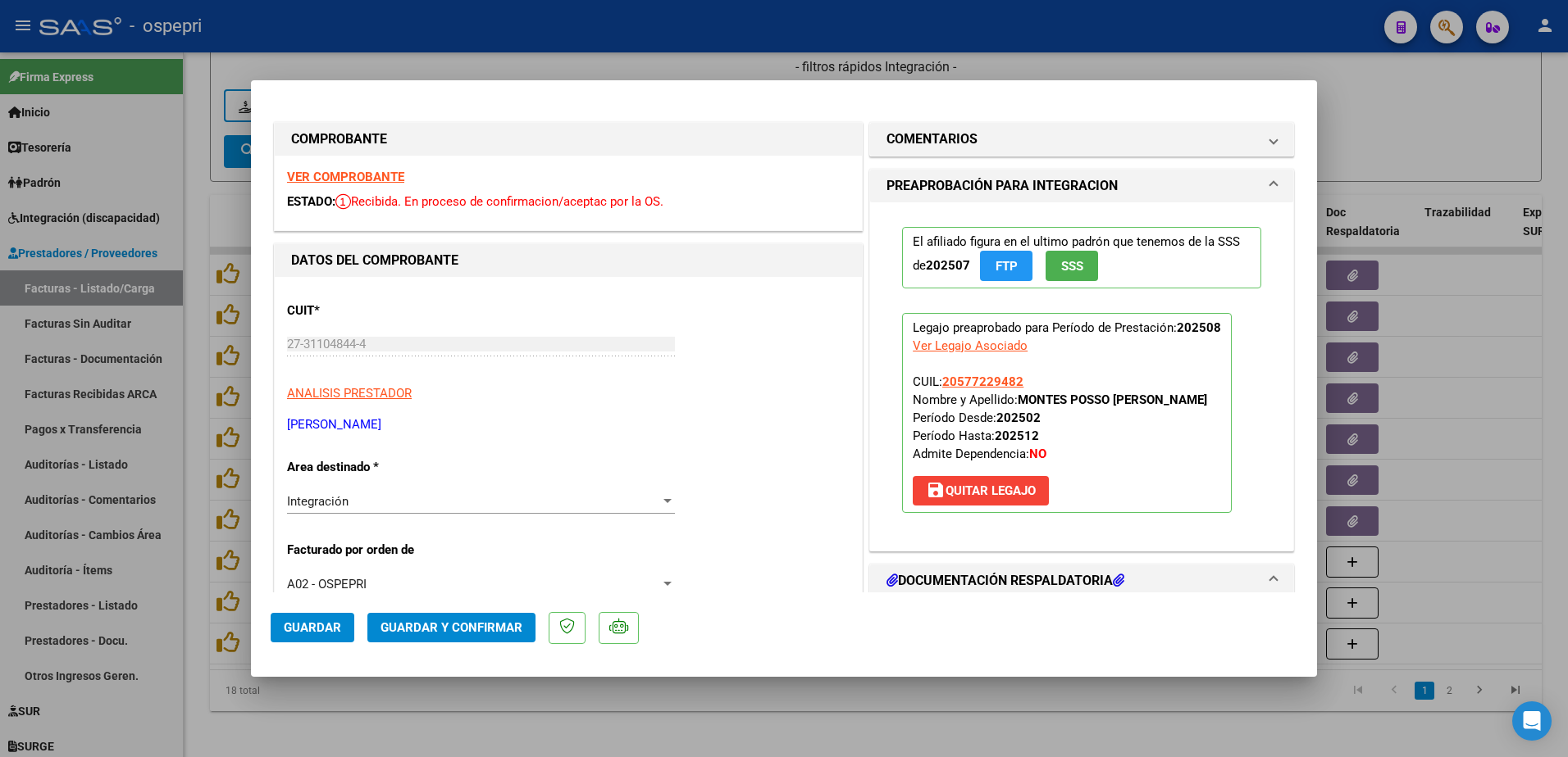
click at [359, 176] on strong "VER COMPROBANTE" at bounding box center [346, 177] width 117 height 14
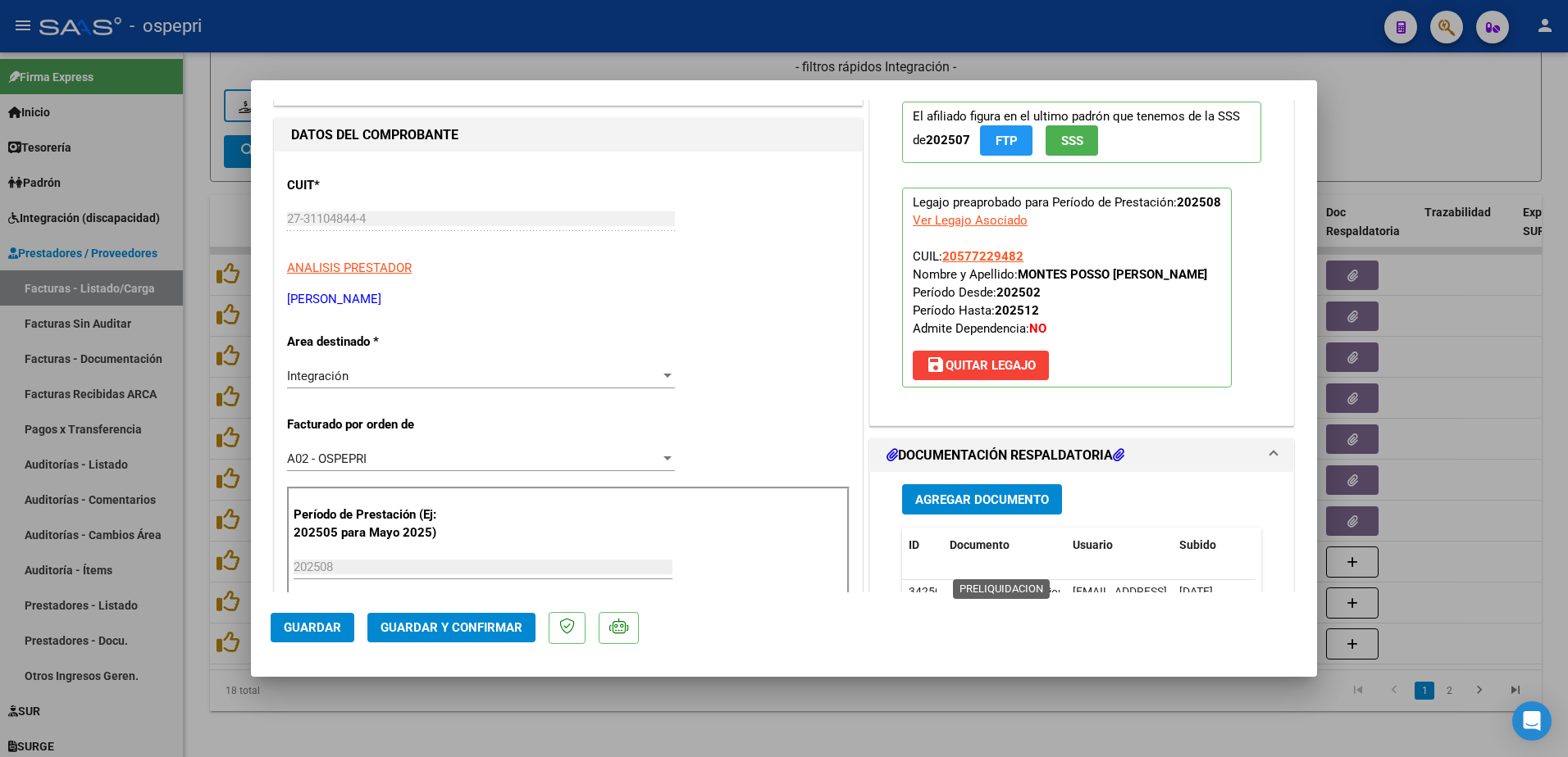
scroll to position [246, 0]
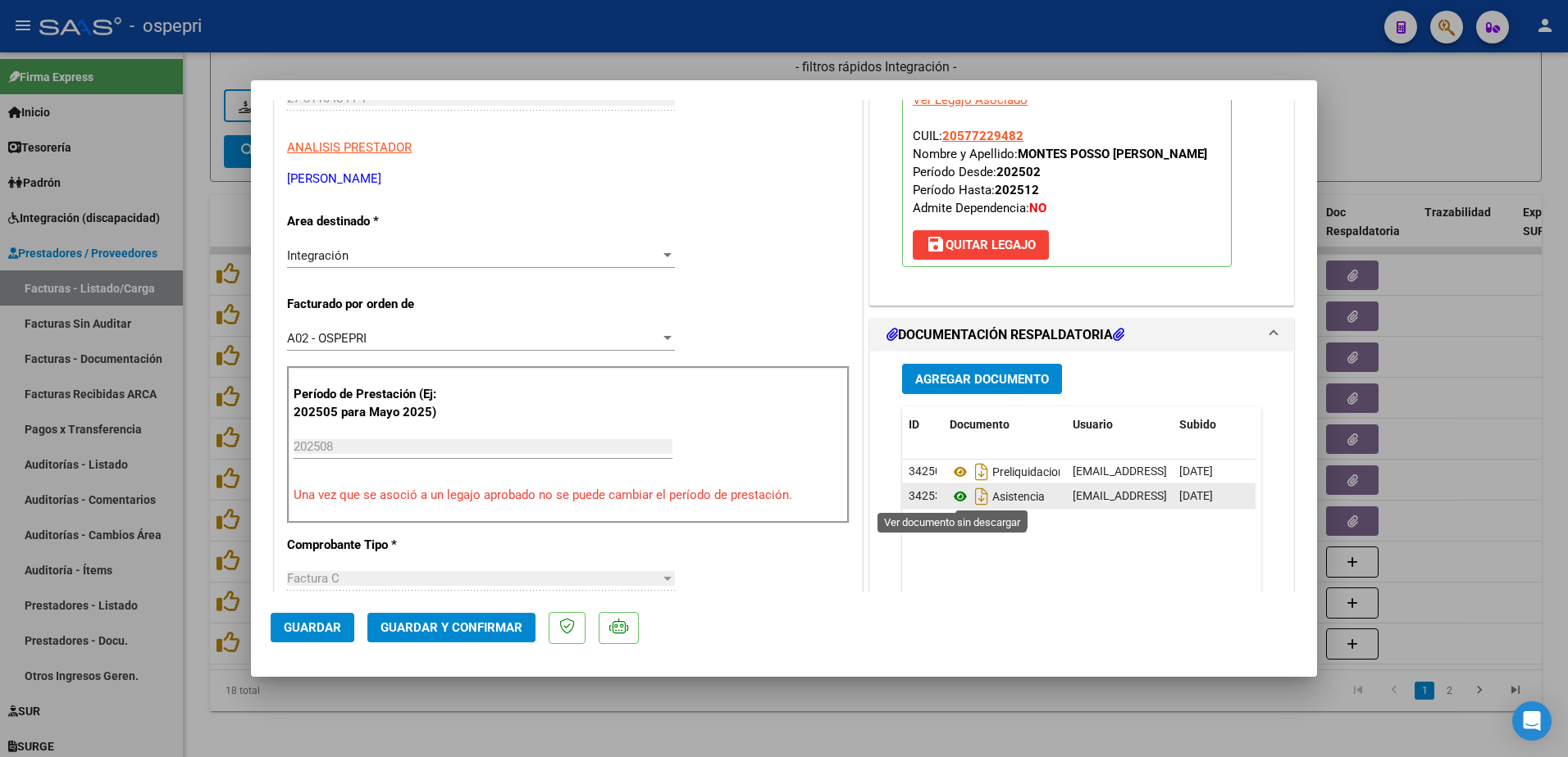
click at [951, 494] on icon at bounding box center [960, 496] width 21 height 19
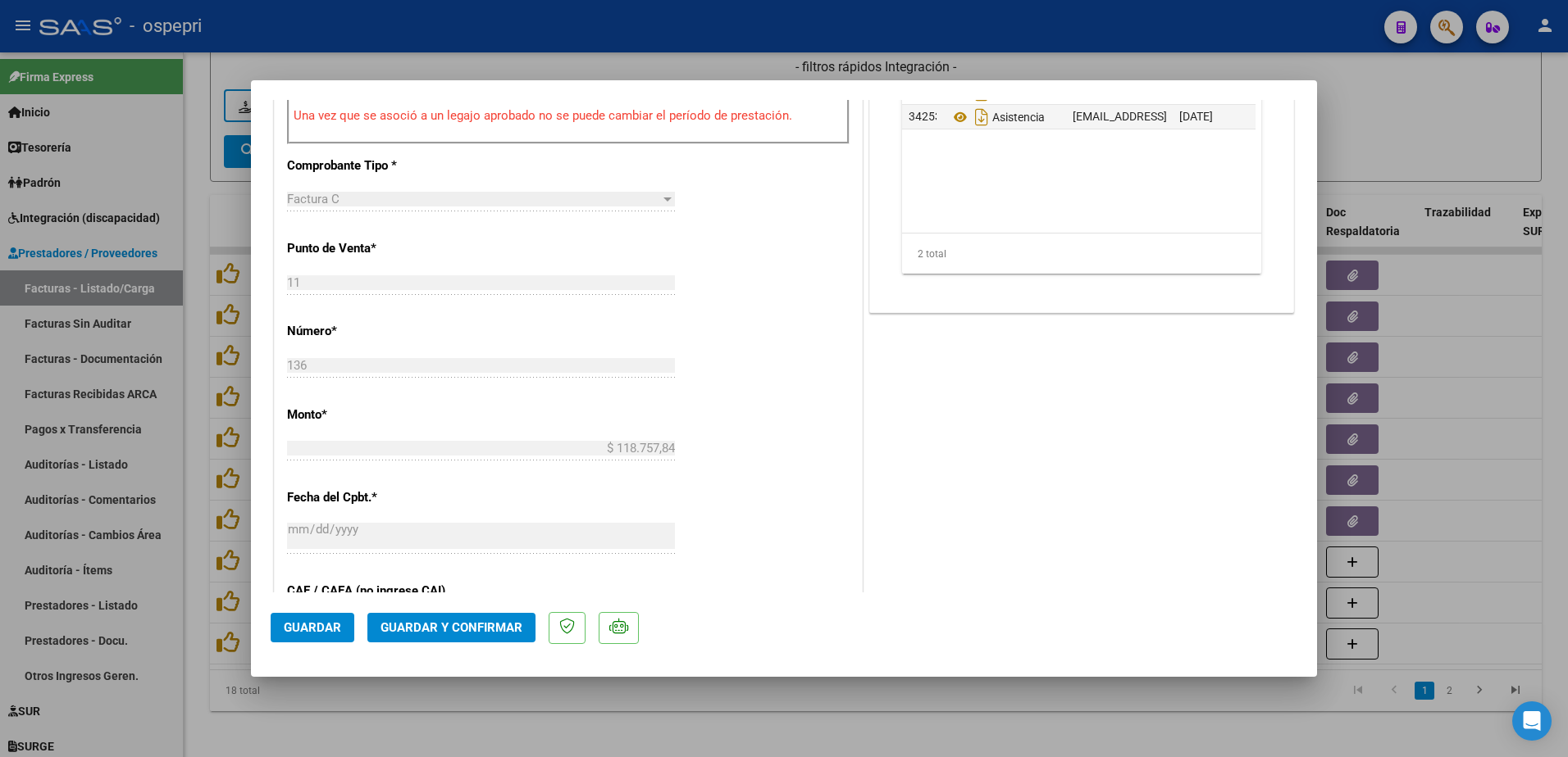
scroll to position [574, 0]
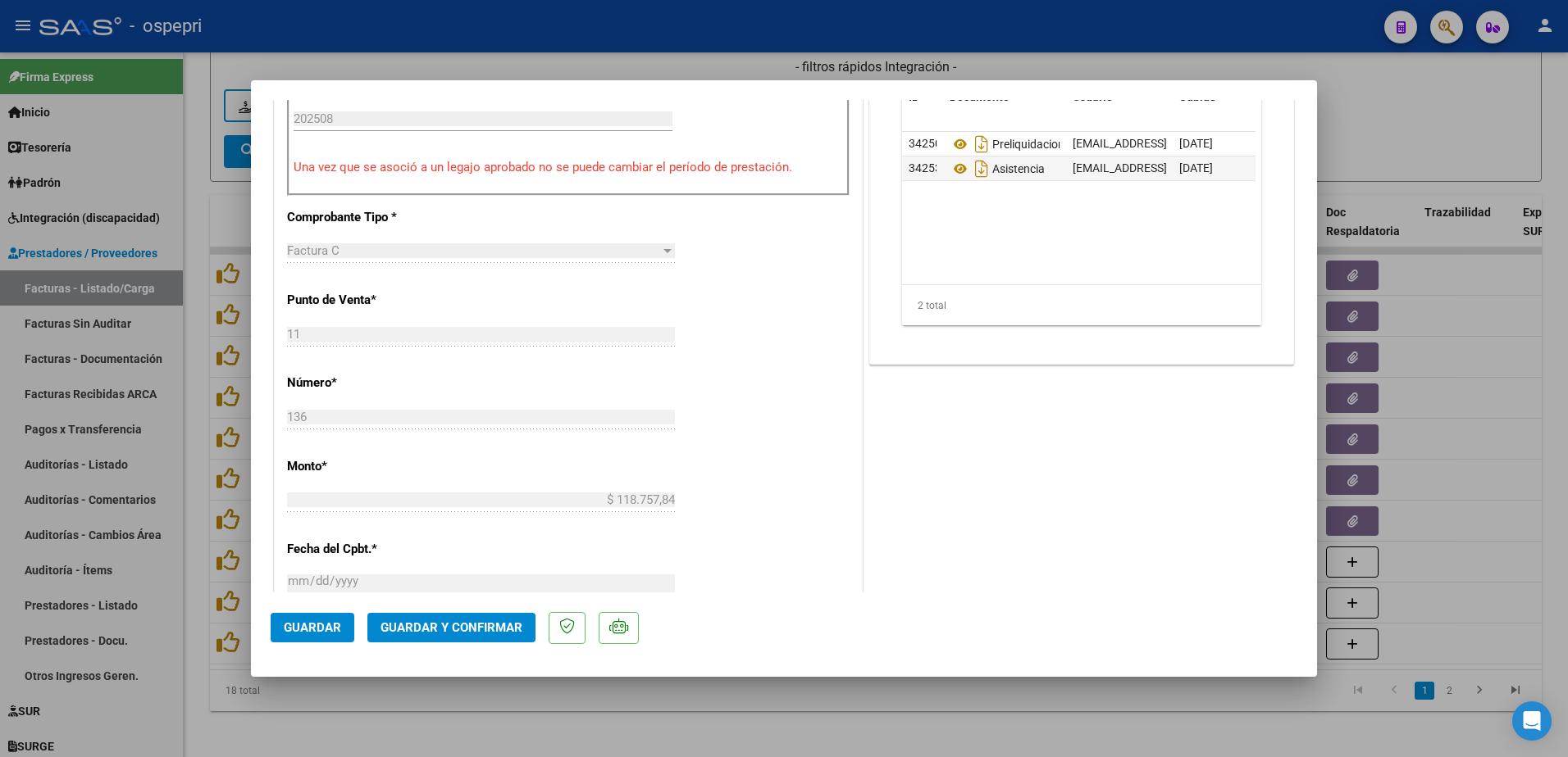
click at [446, 624] on span "Guardar y Confirmar" at bounding box center [451, 627] width 142 height 14
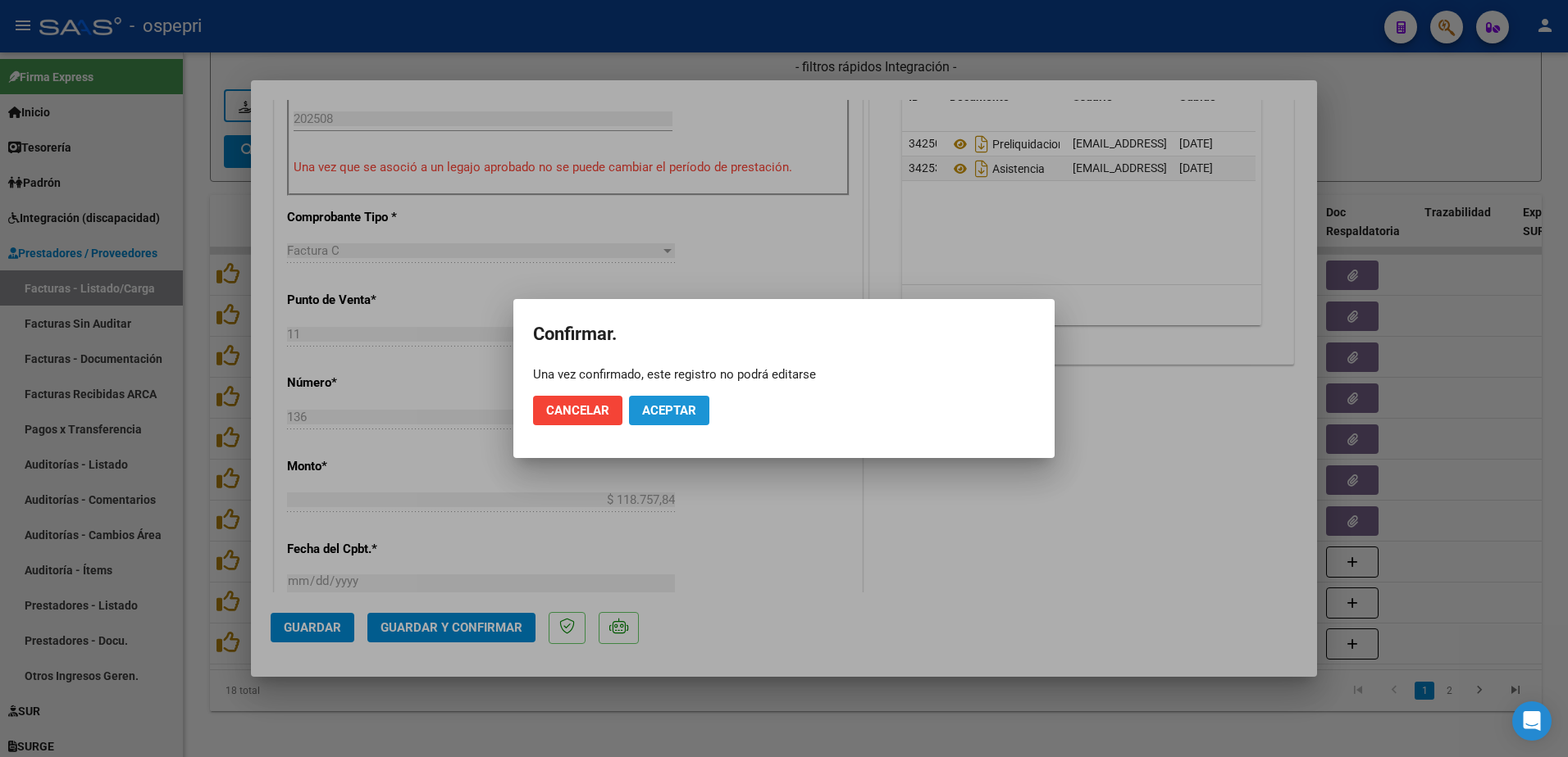
click at [691, 415] on span "Aceptar" at bounding box center [669, 410] width 54 height 14
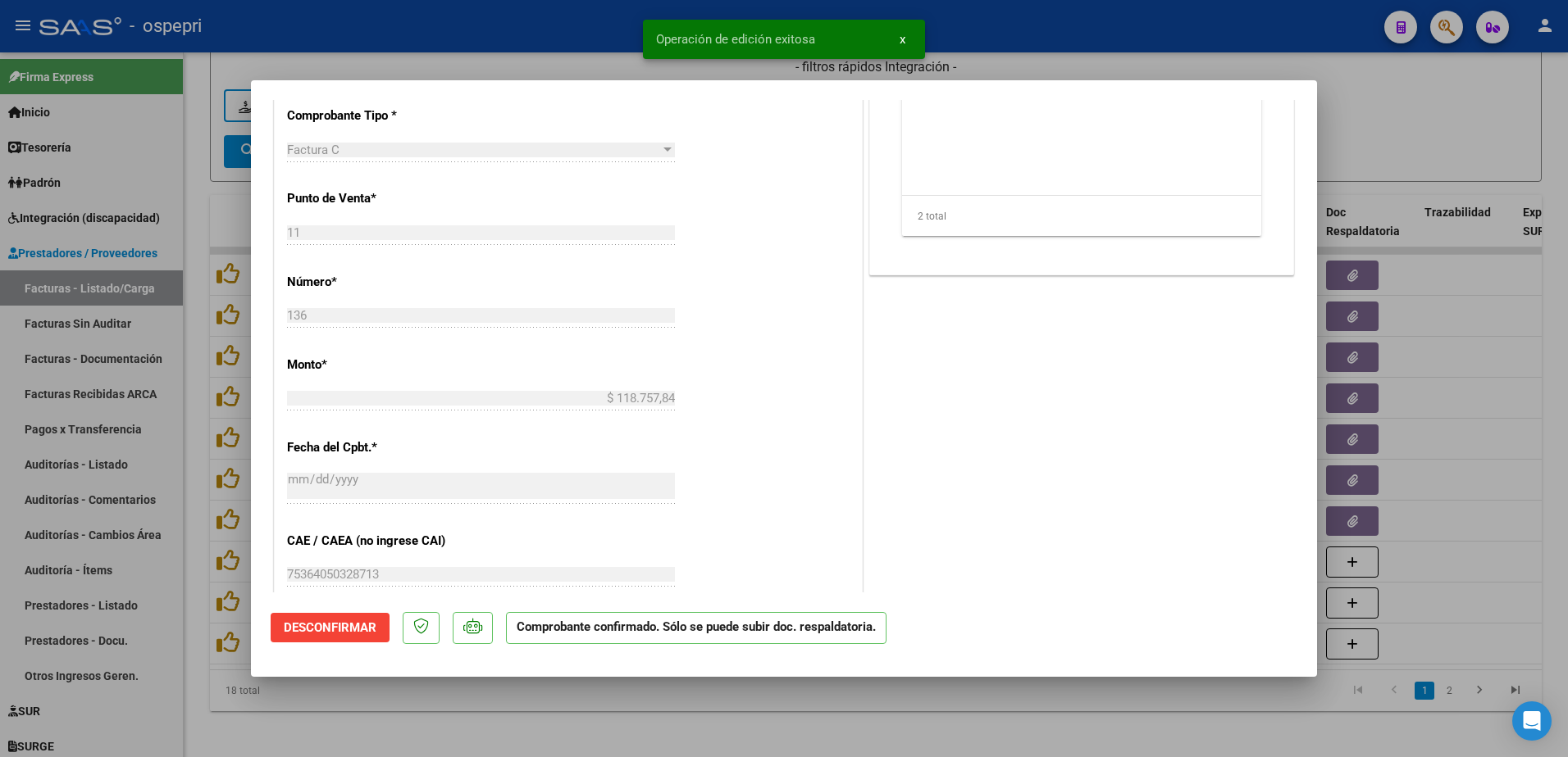
type input "$ 0,00"
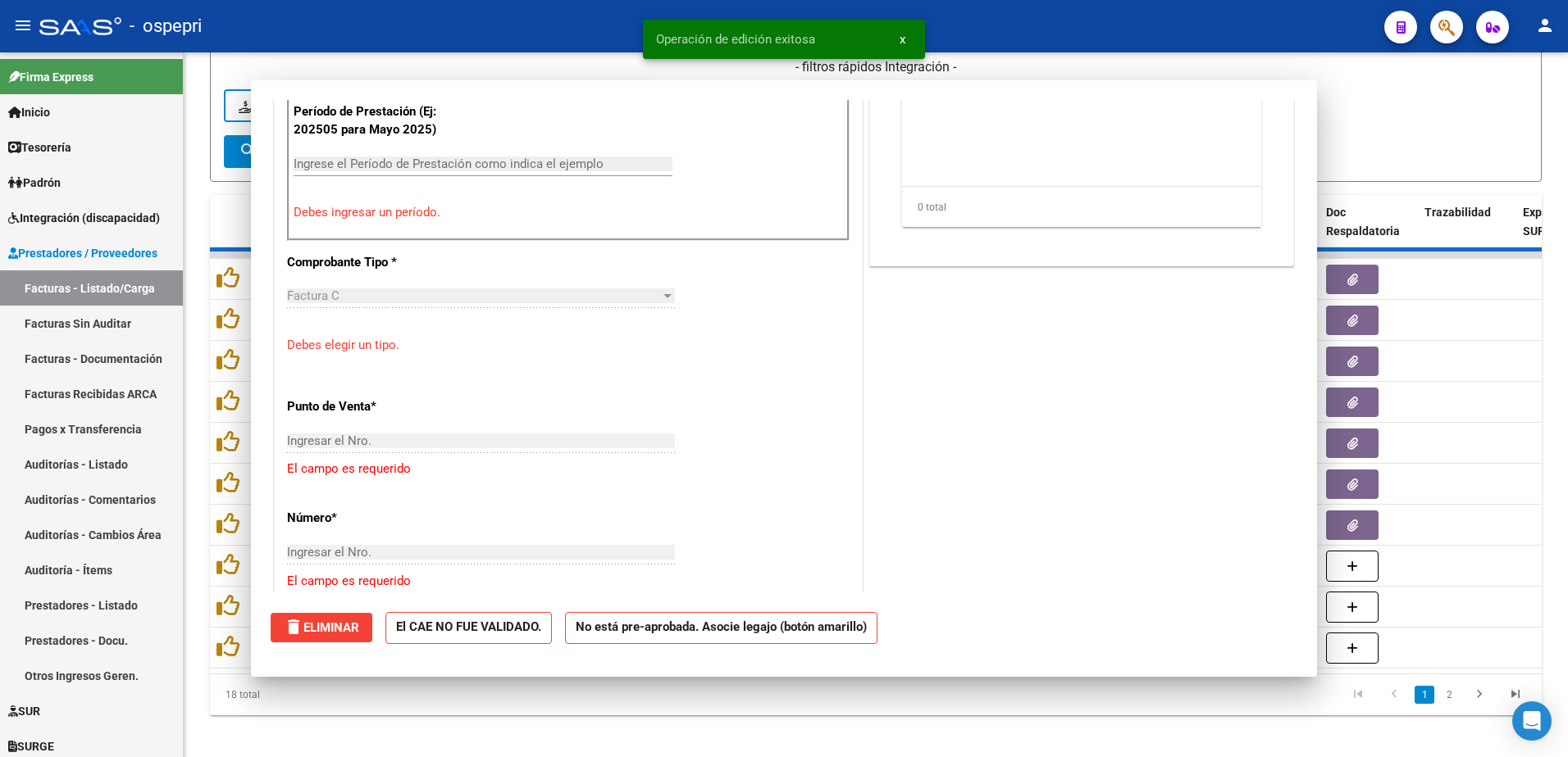
scroll to position [602, 0]
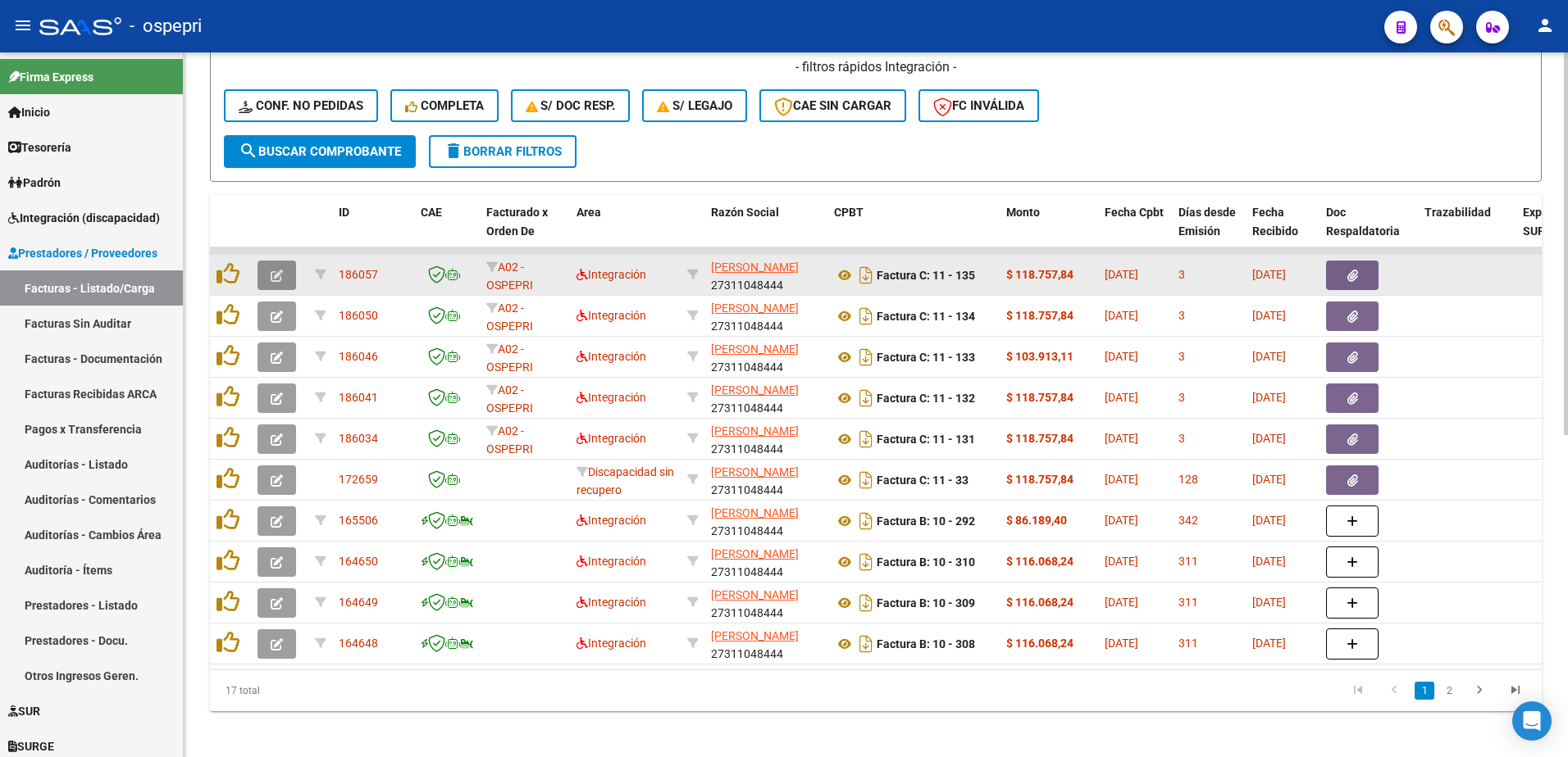
click at [273, 272] on icon "button" at bounding box center [276, 275] width 13 height 13
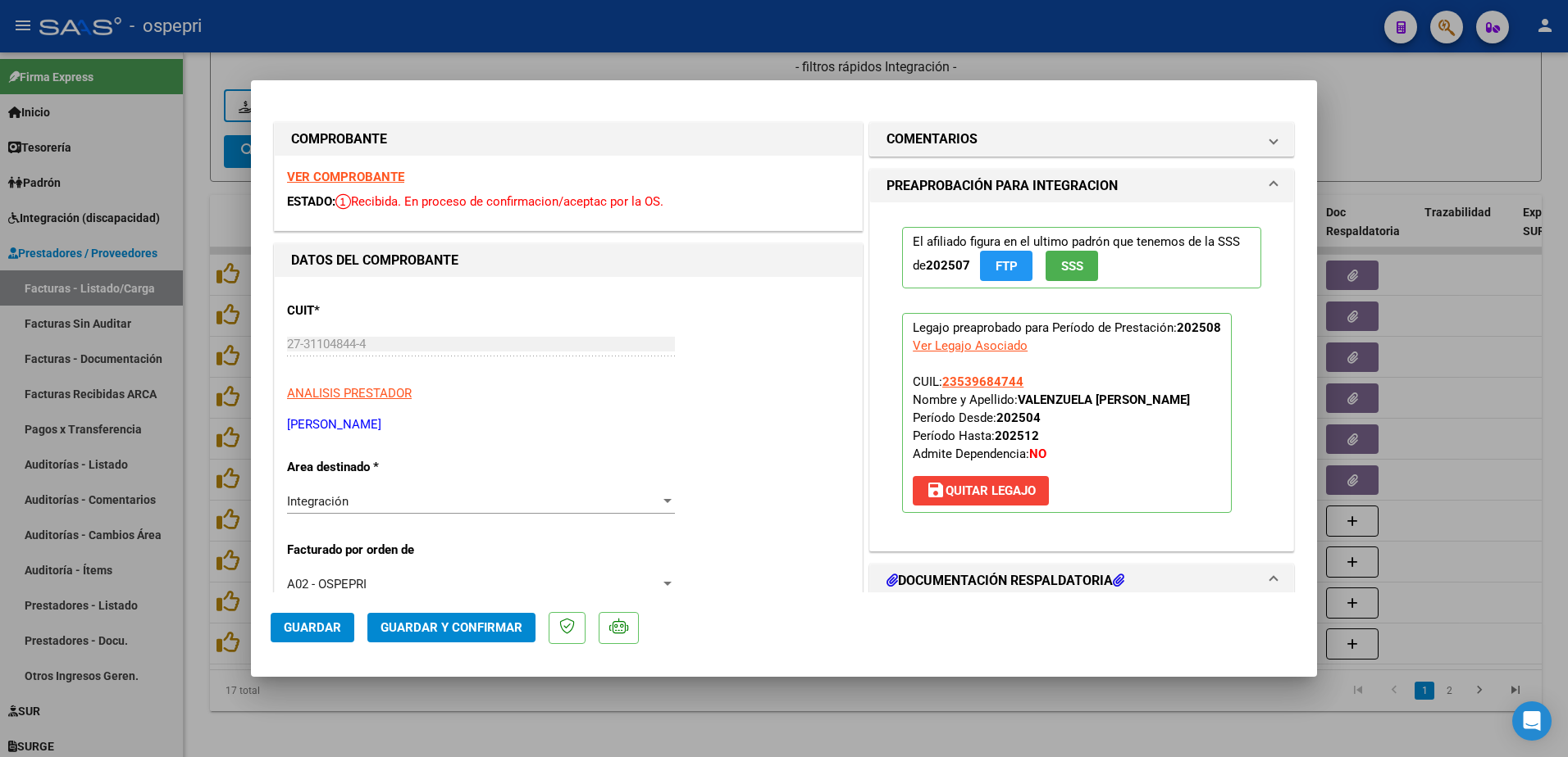
click at [357, 176] on strong "VER COMPROBANTE" at bounding box center [346, 177] width 117 height 14
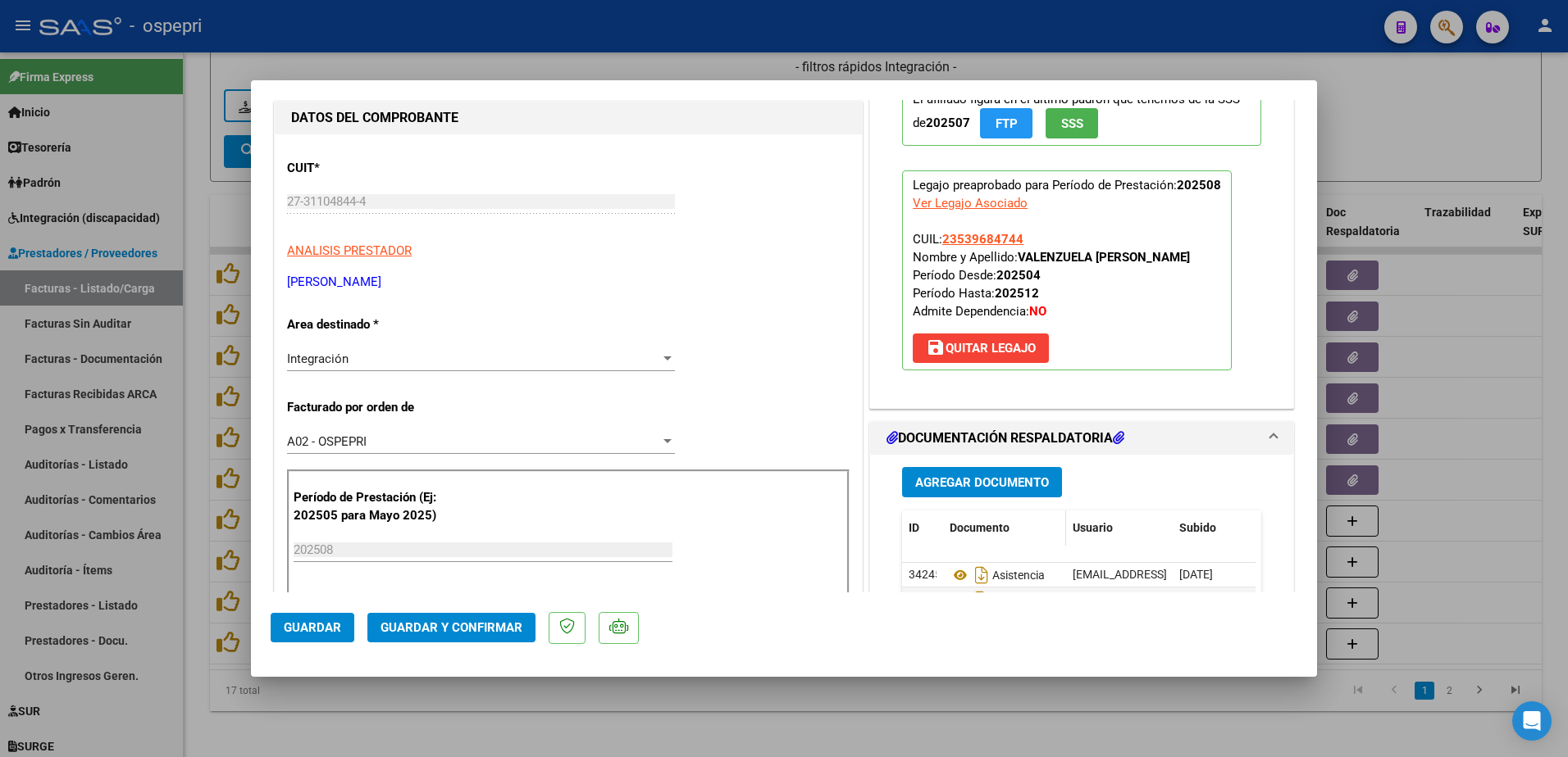
scroll to position [164, 0]
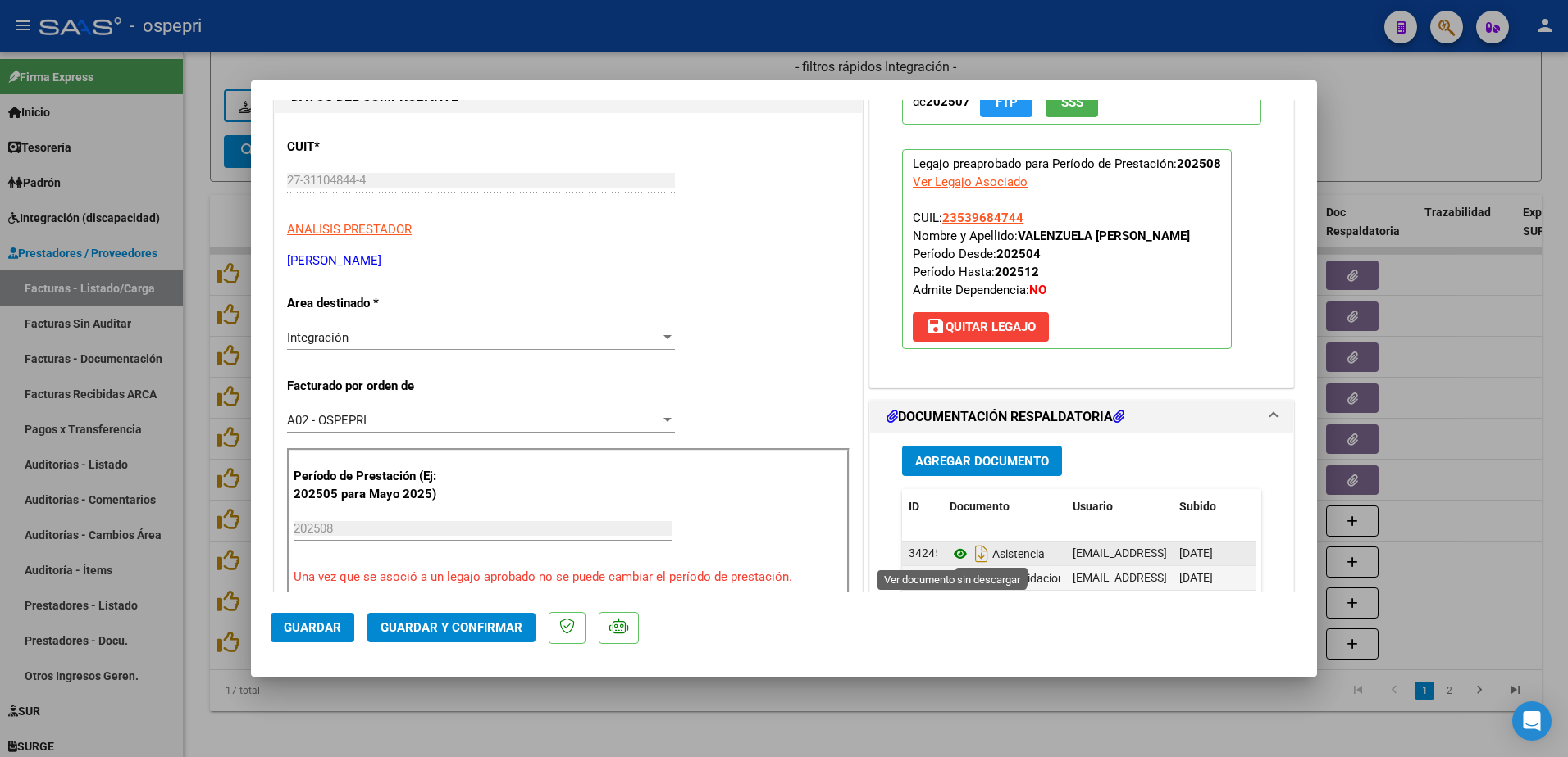
click at [954, 558] on icon at bounding box center [960, 553] width 21 height 19
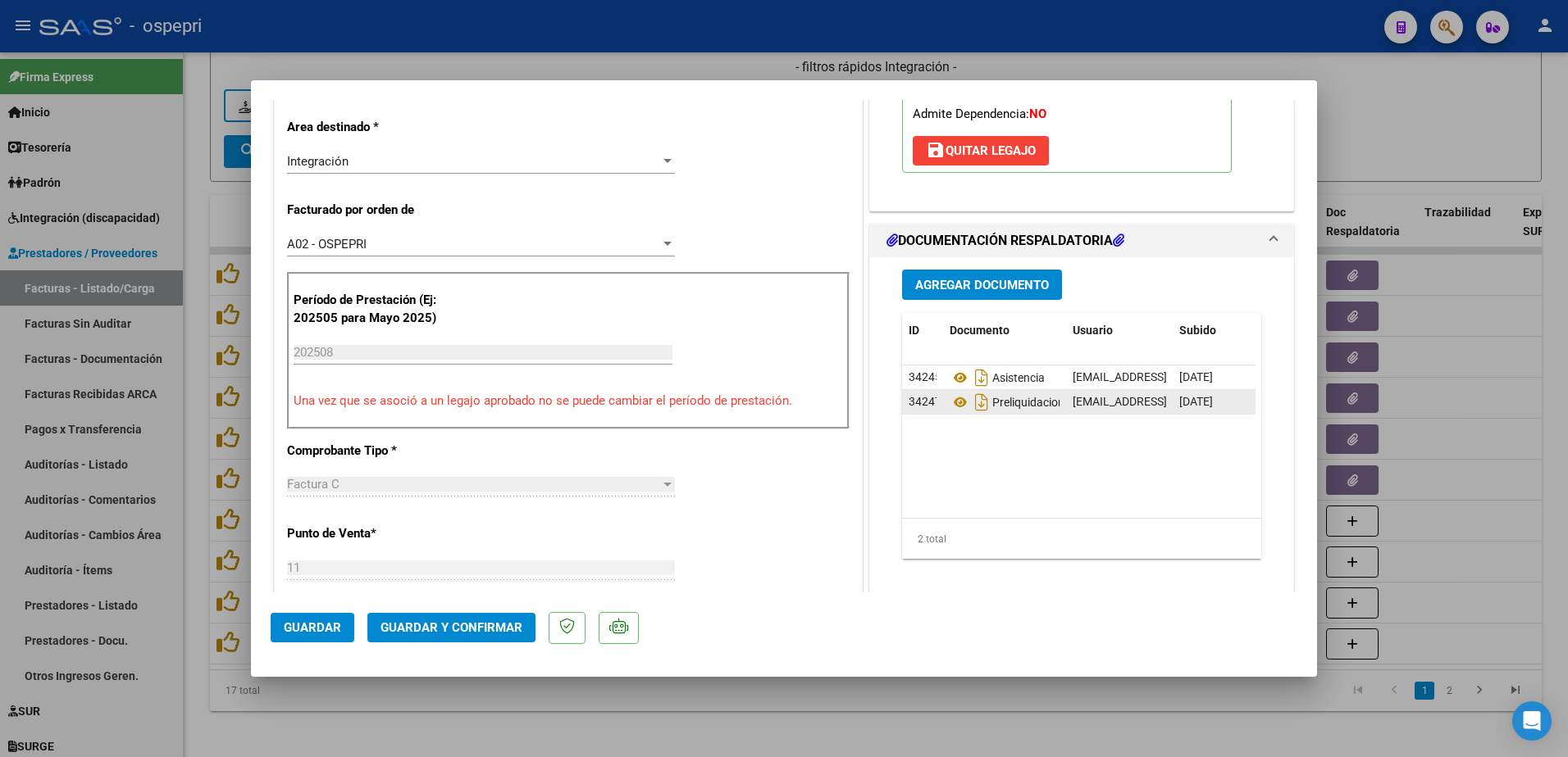
scroll to position [328, 0]
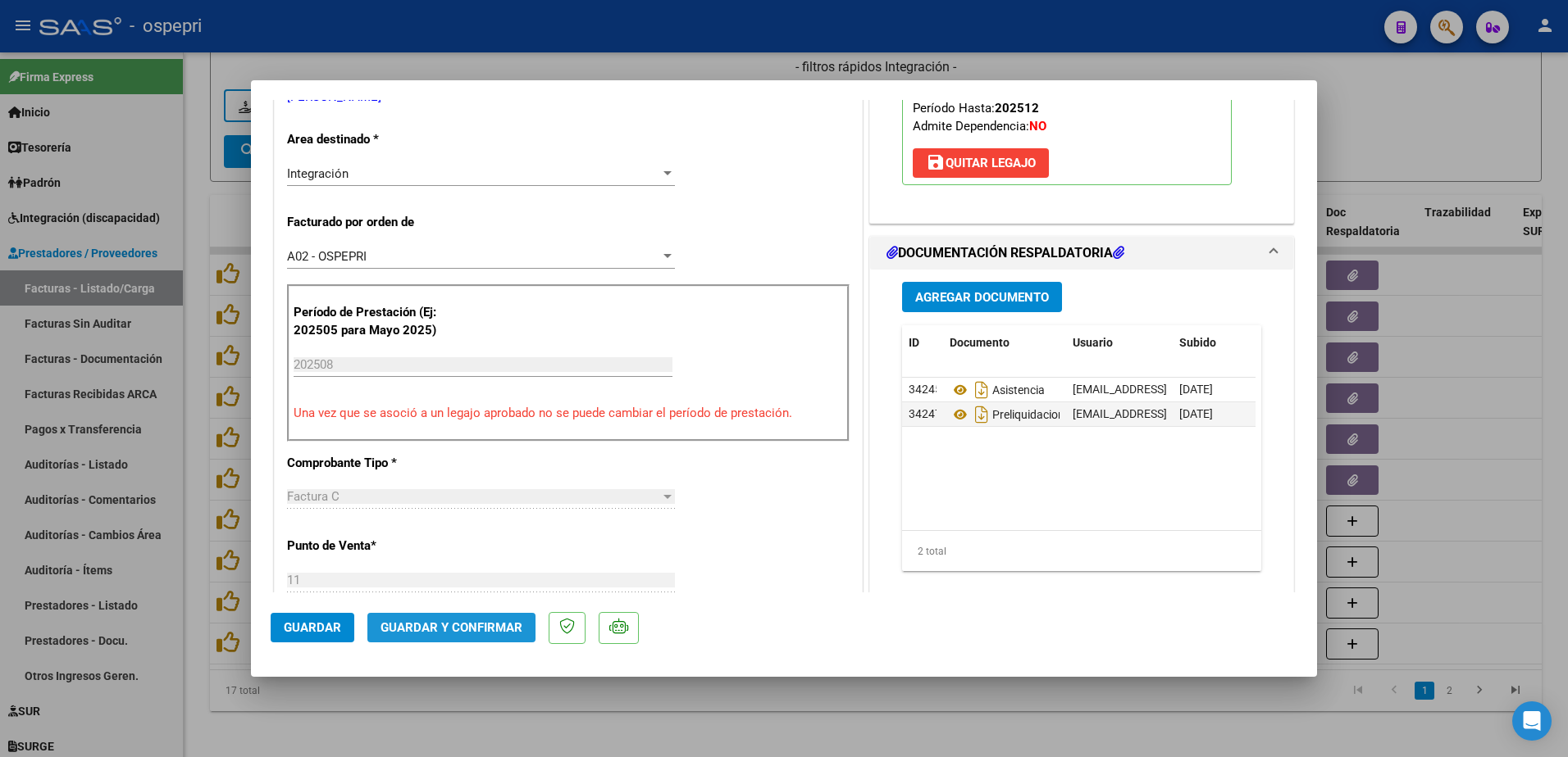
click at [458, 627] on span "Guardar y Confirmar" at bounding box center [451, 627] width 142 height 14
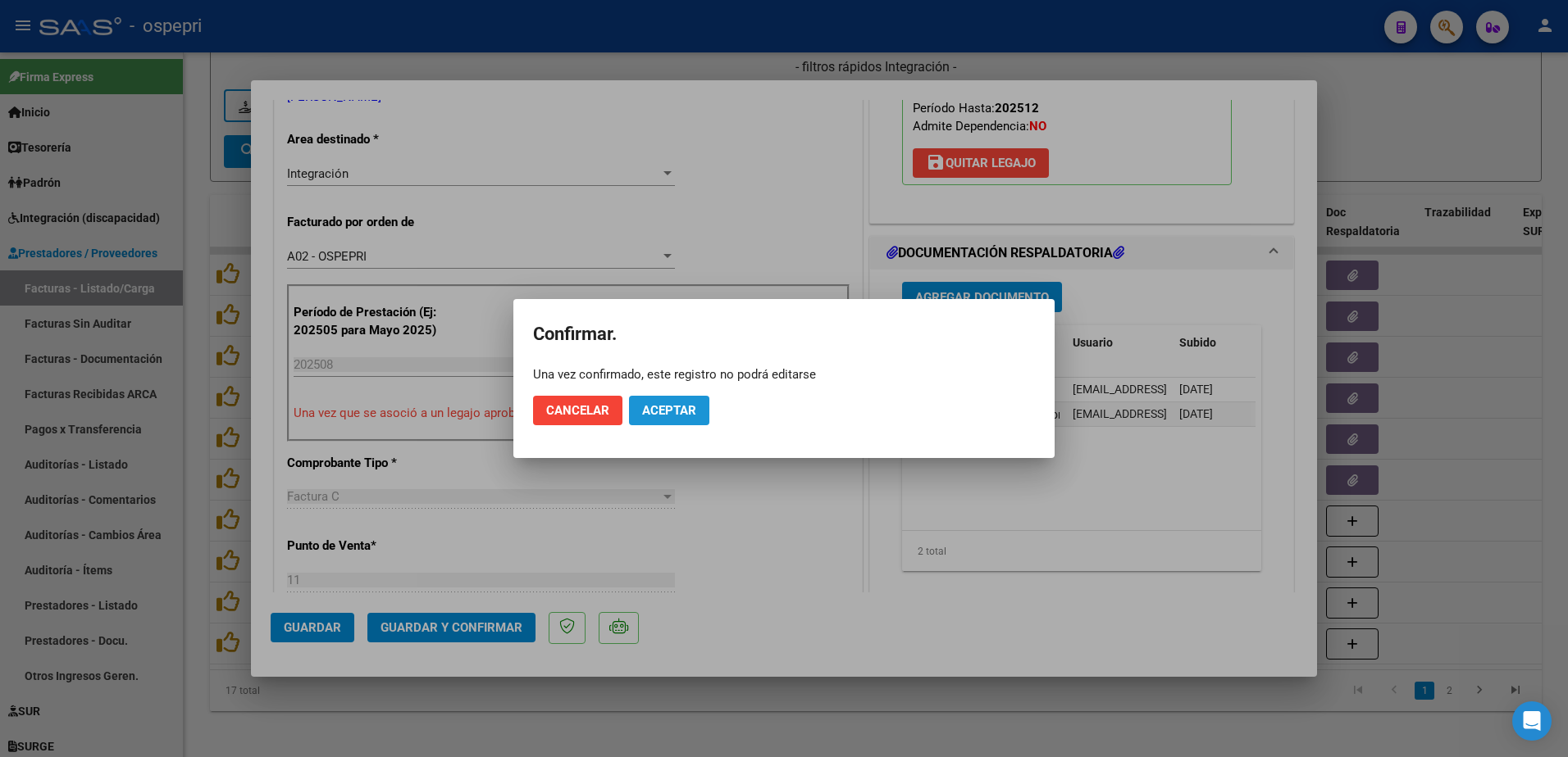
click at [679, 409] on span "Aceptar" at bounding box center [669, 410] width 54 height 14
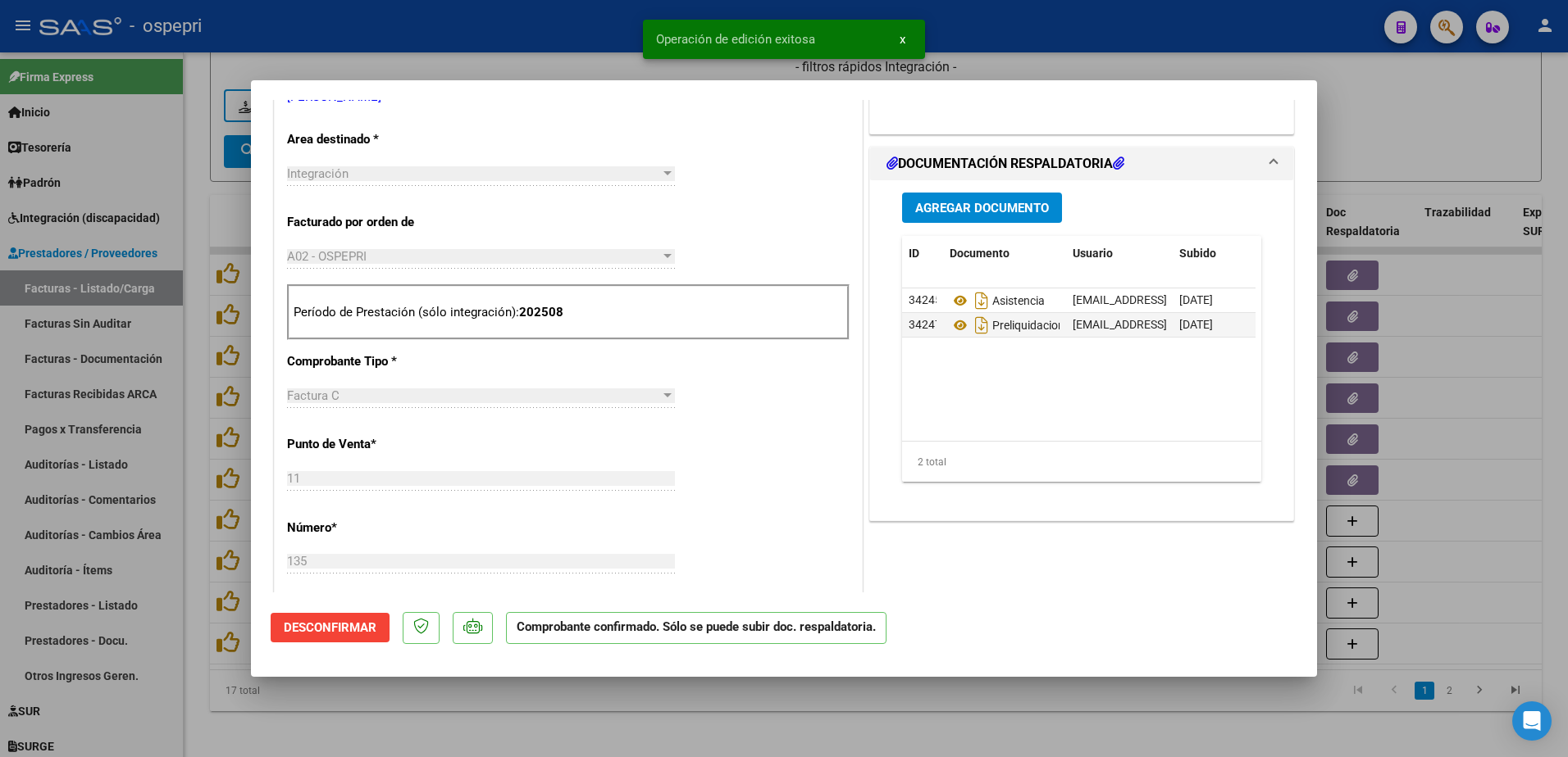
type input "$ 0,00"
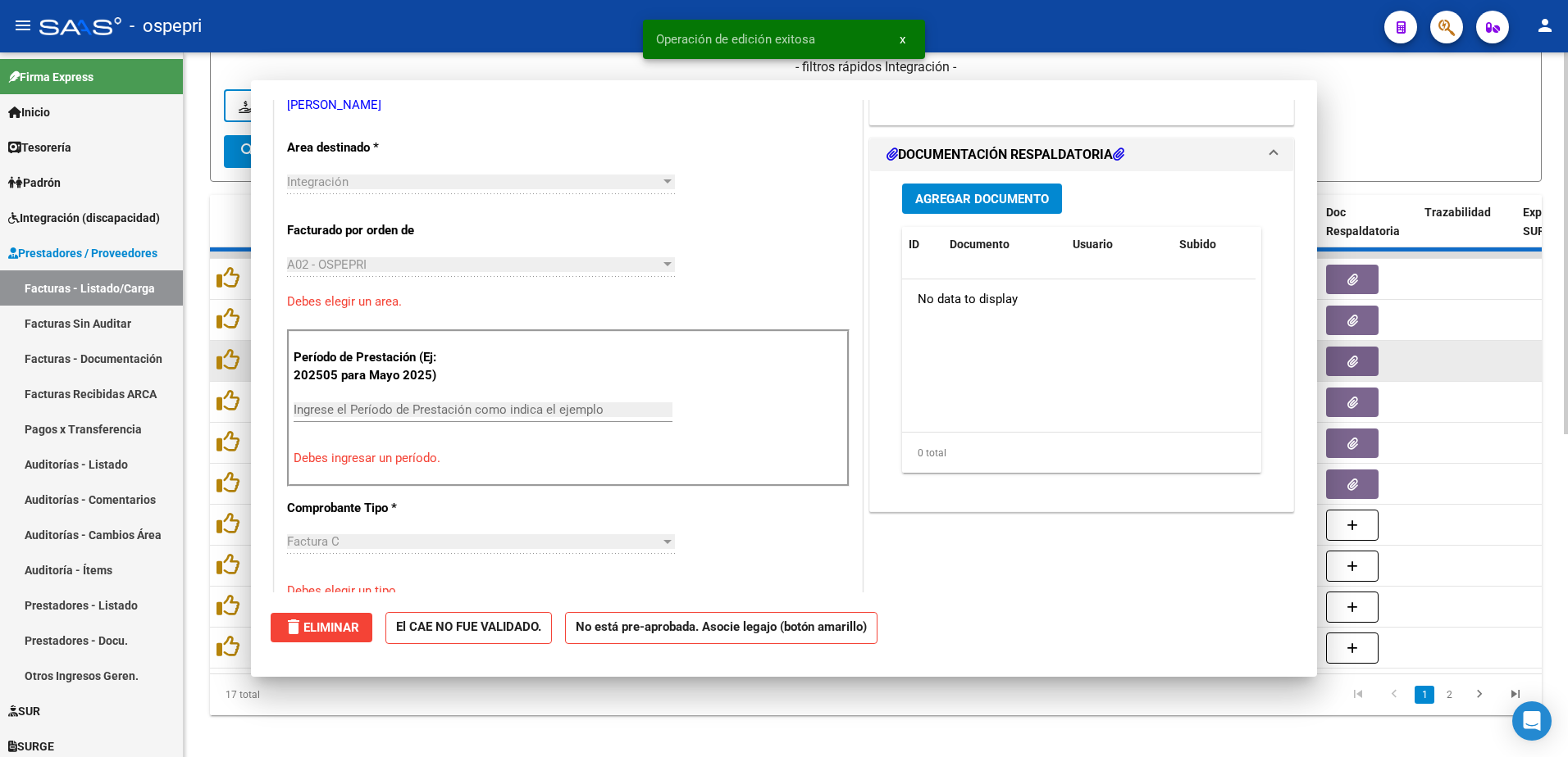
scroll to position [336, 0]
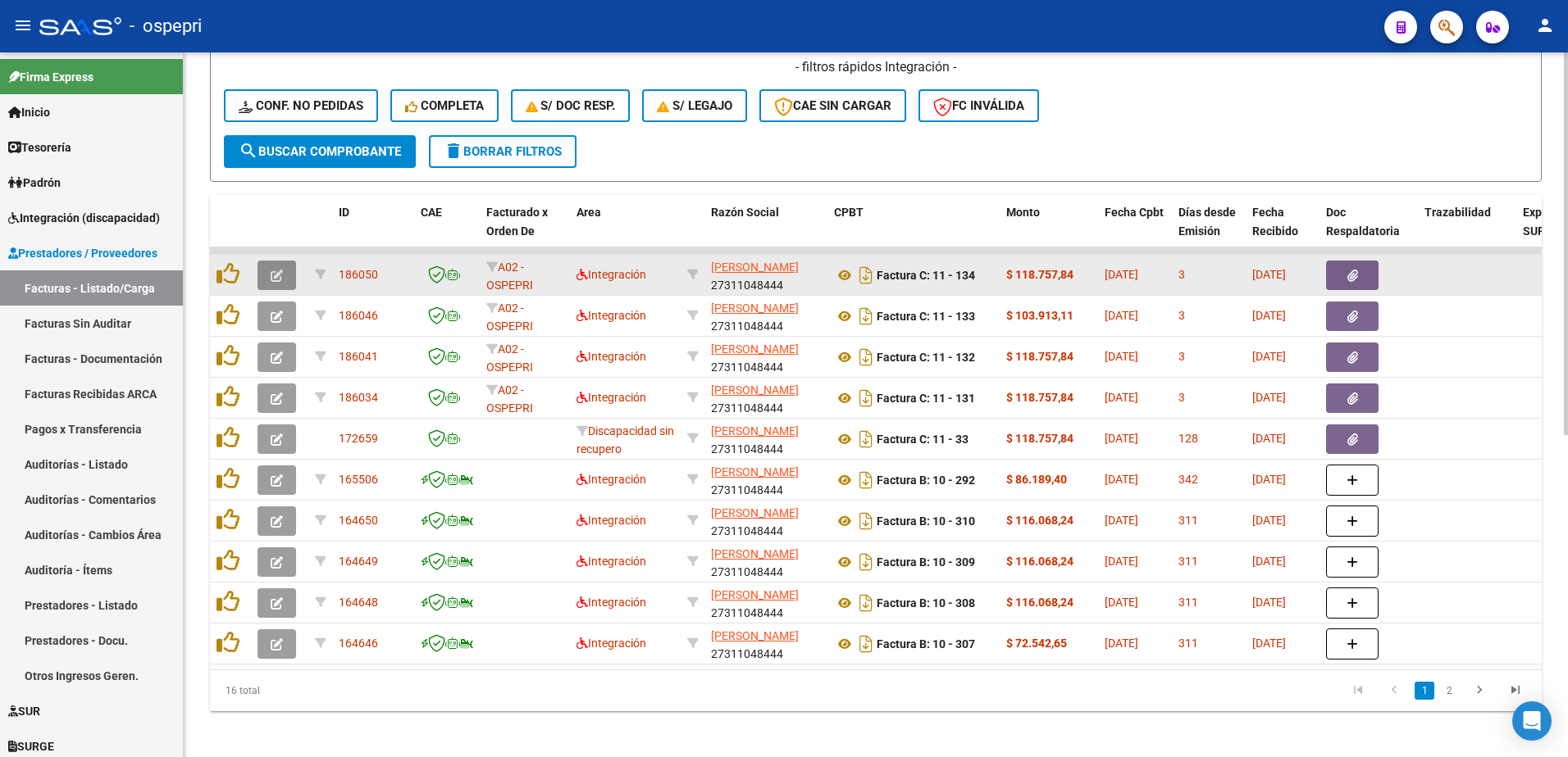
click at [276, 275] on icon "button" at bounding box center [276, 275] width 13 height 13
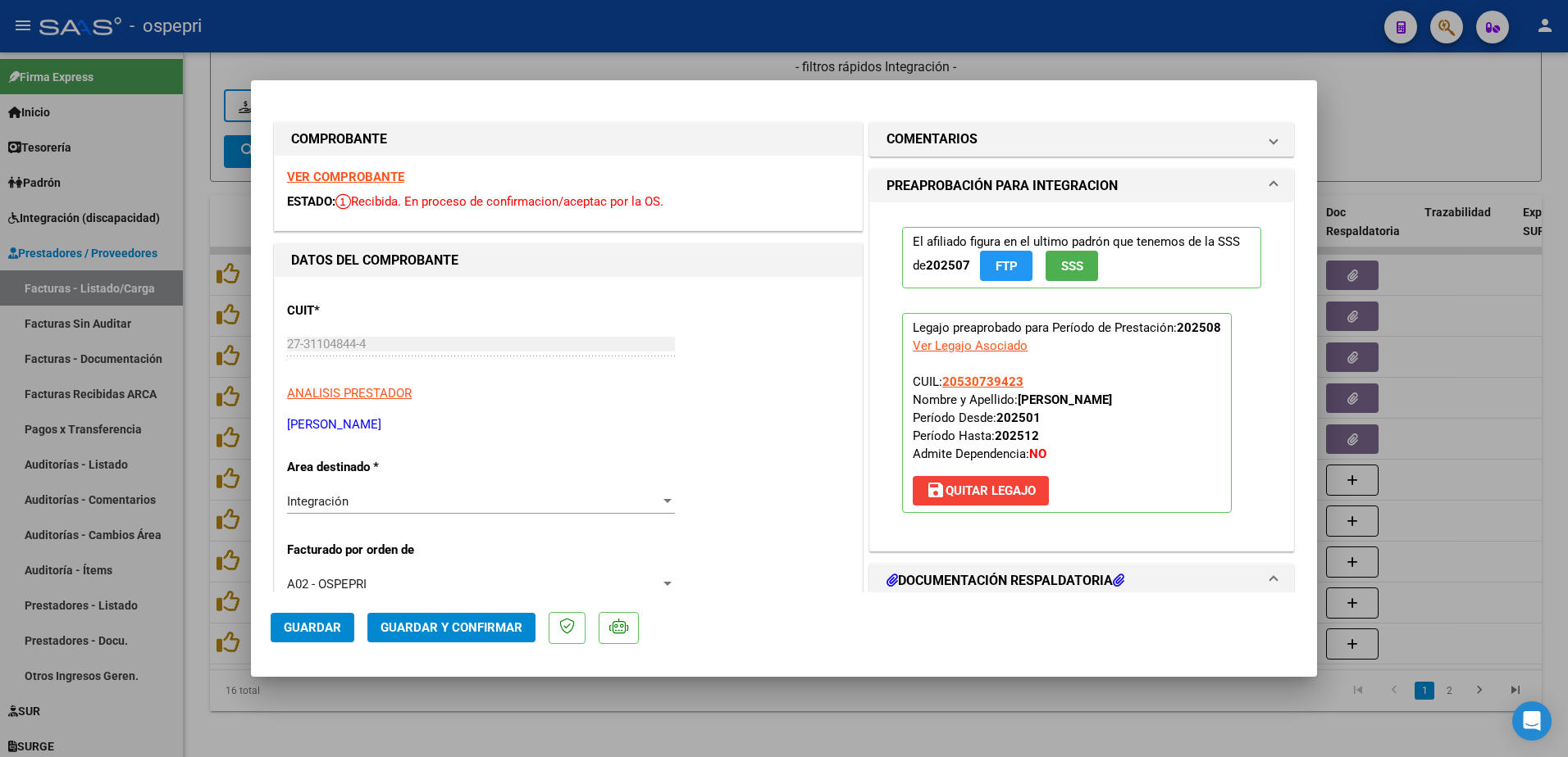
click at [324, 178] on strong "VER COMPROBANTE" at bounding box center [346, 177] width 117 height 14
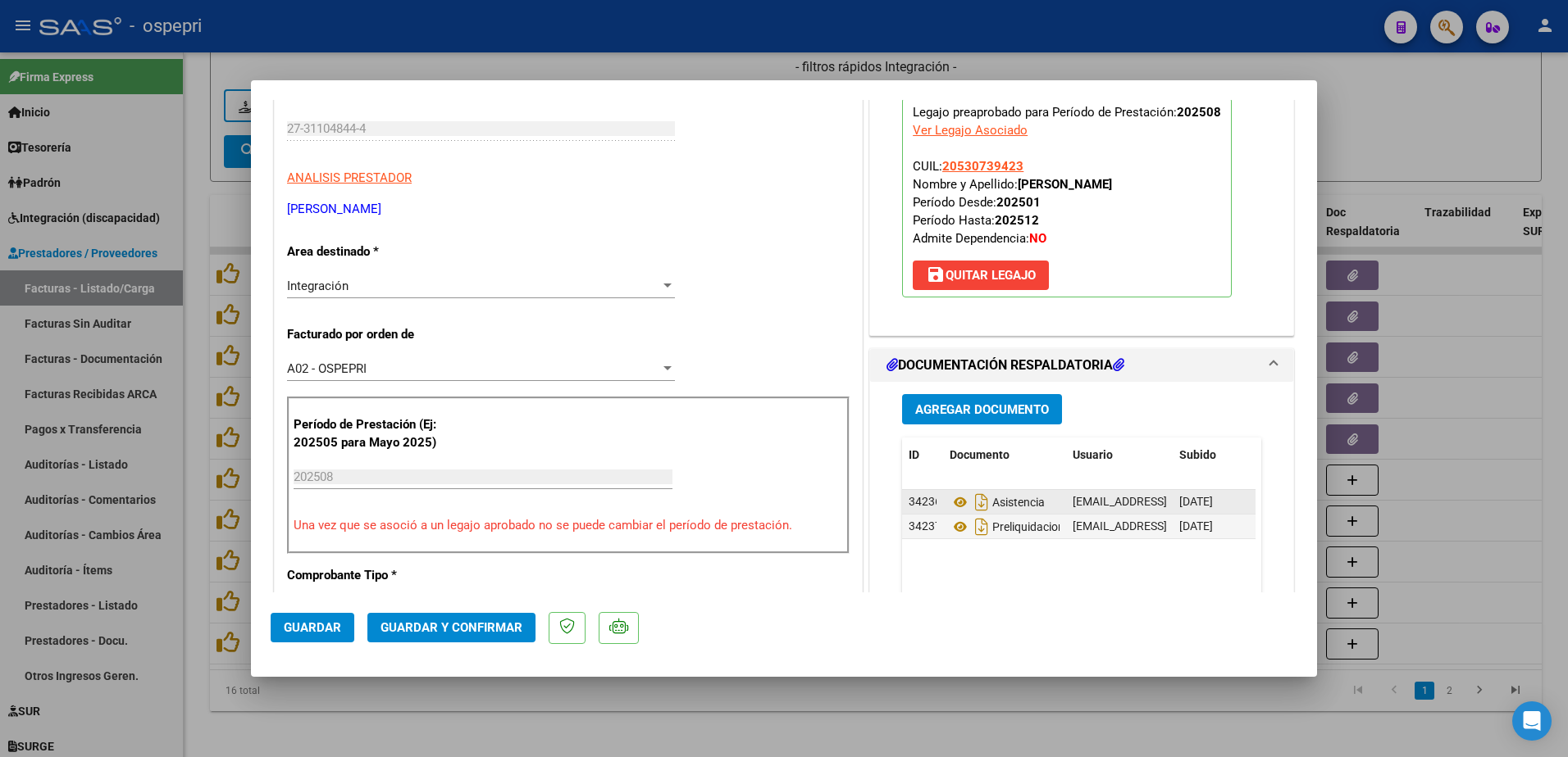
scroll to position [246, 0]
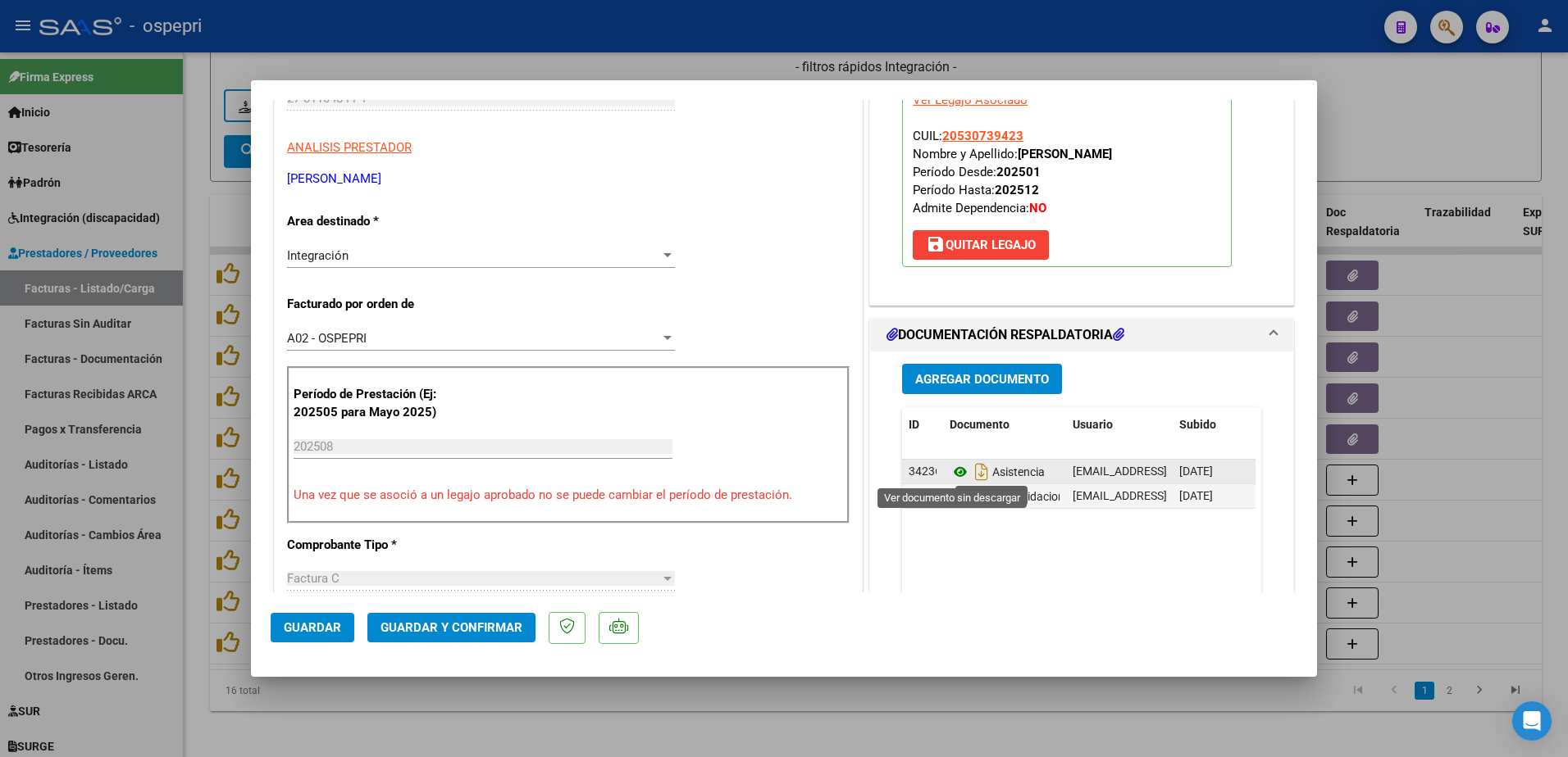
click at [950, 472] on icon at bounding box center [960, 471] width 21 height 19
click at [470, 623] on span "Guardar y Confirmar" at bounding box center [451, 627] width 142 height 14
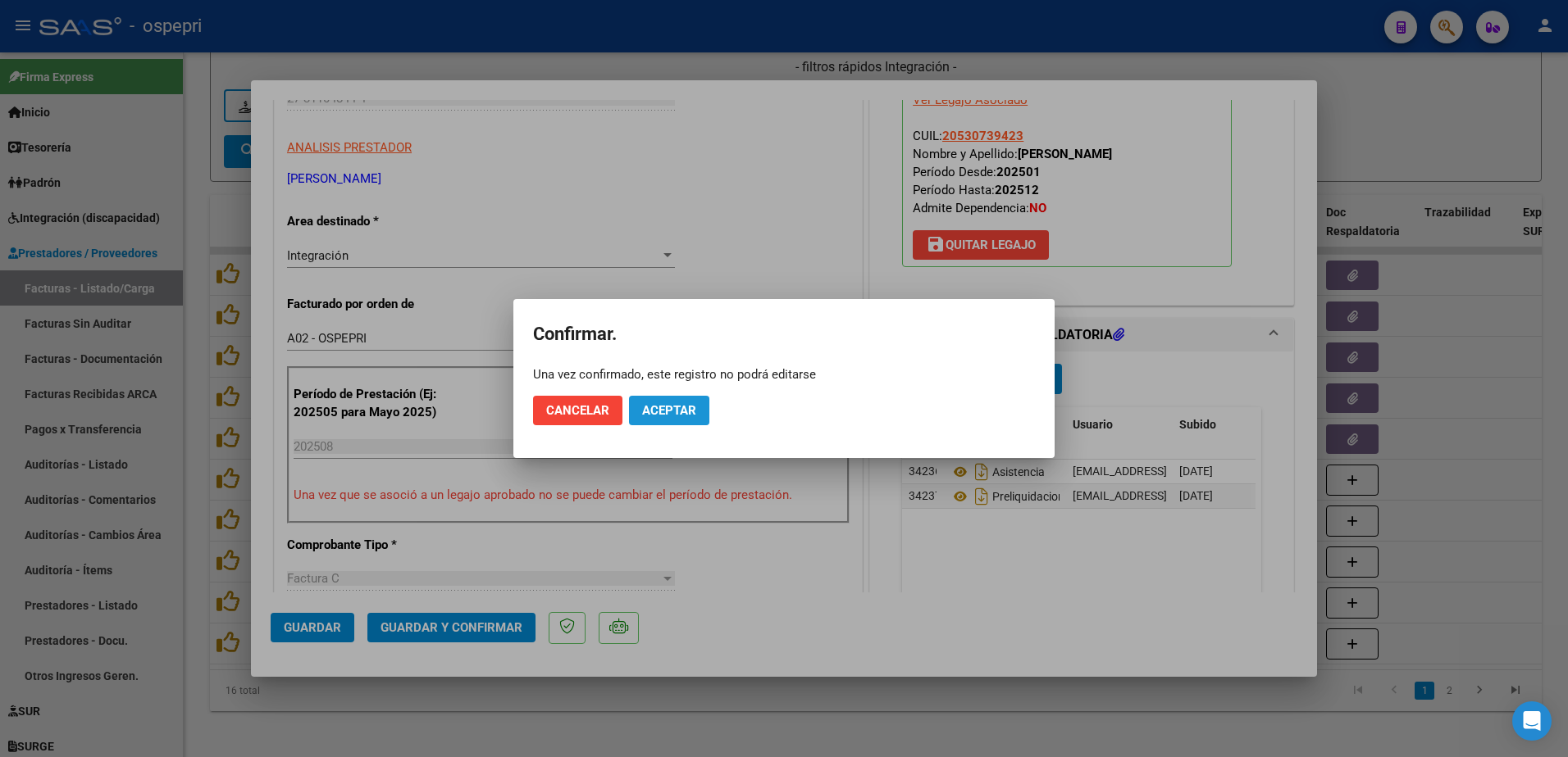
click at [668, 407] on span "Aceptar" at bounding box center [669, 410] width 54 height 14
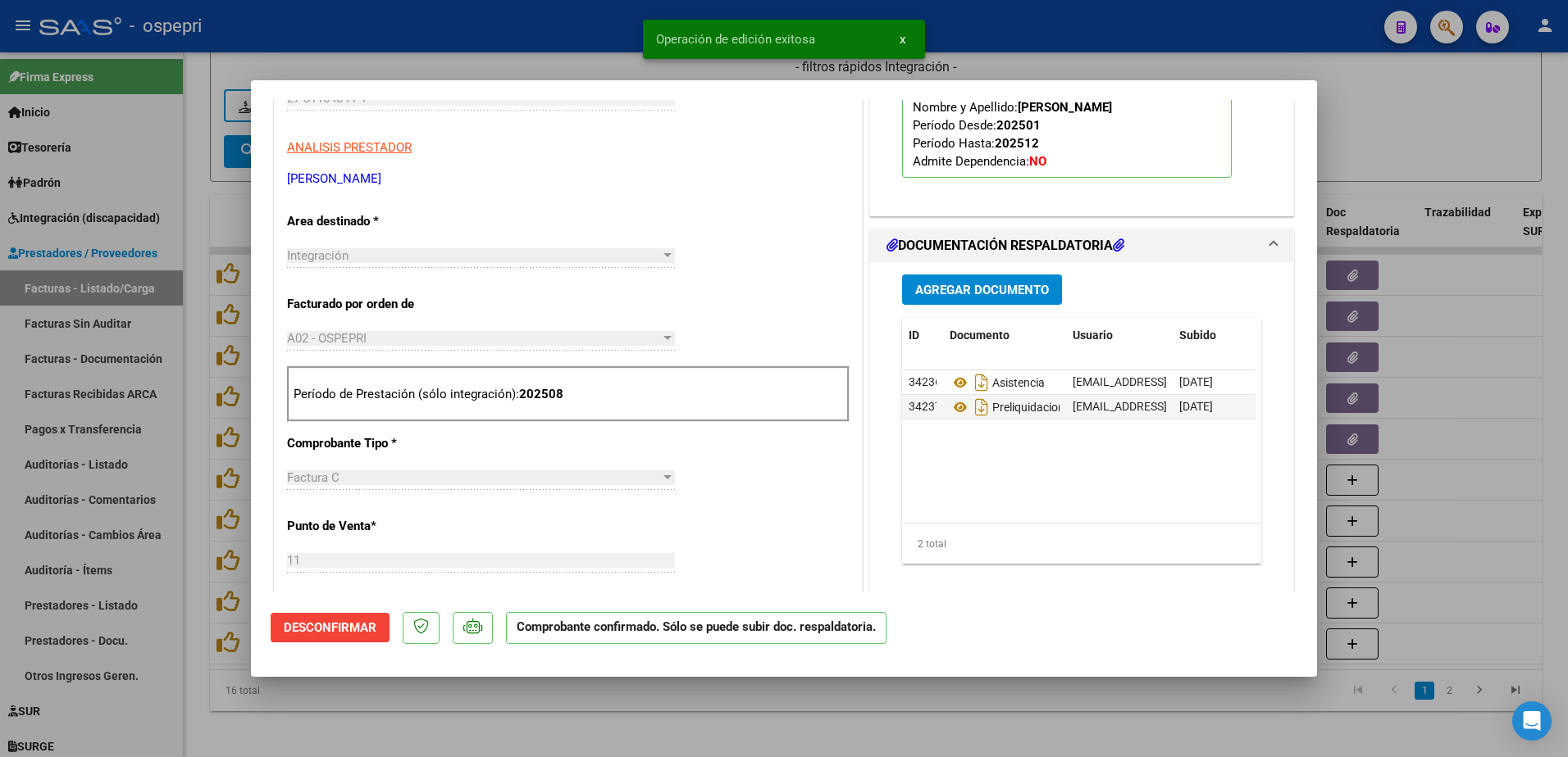
type input "$ 0,00"
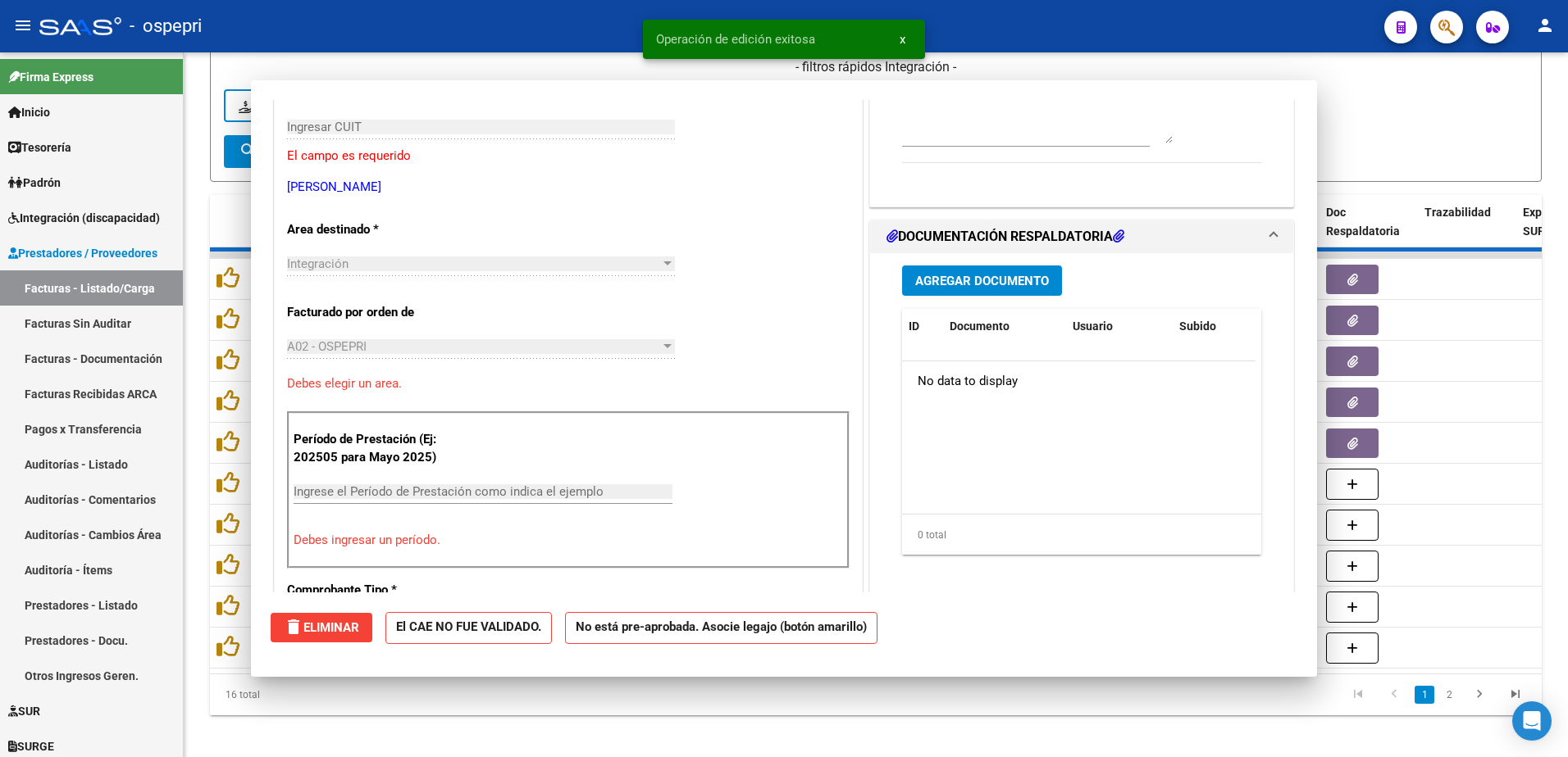
scroll to position [275, 0]
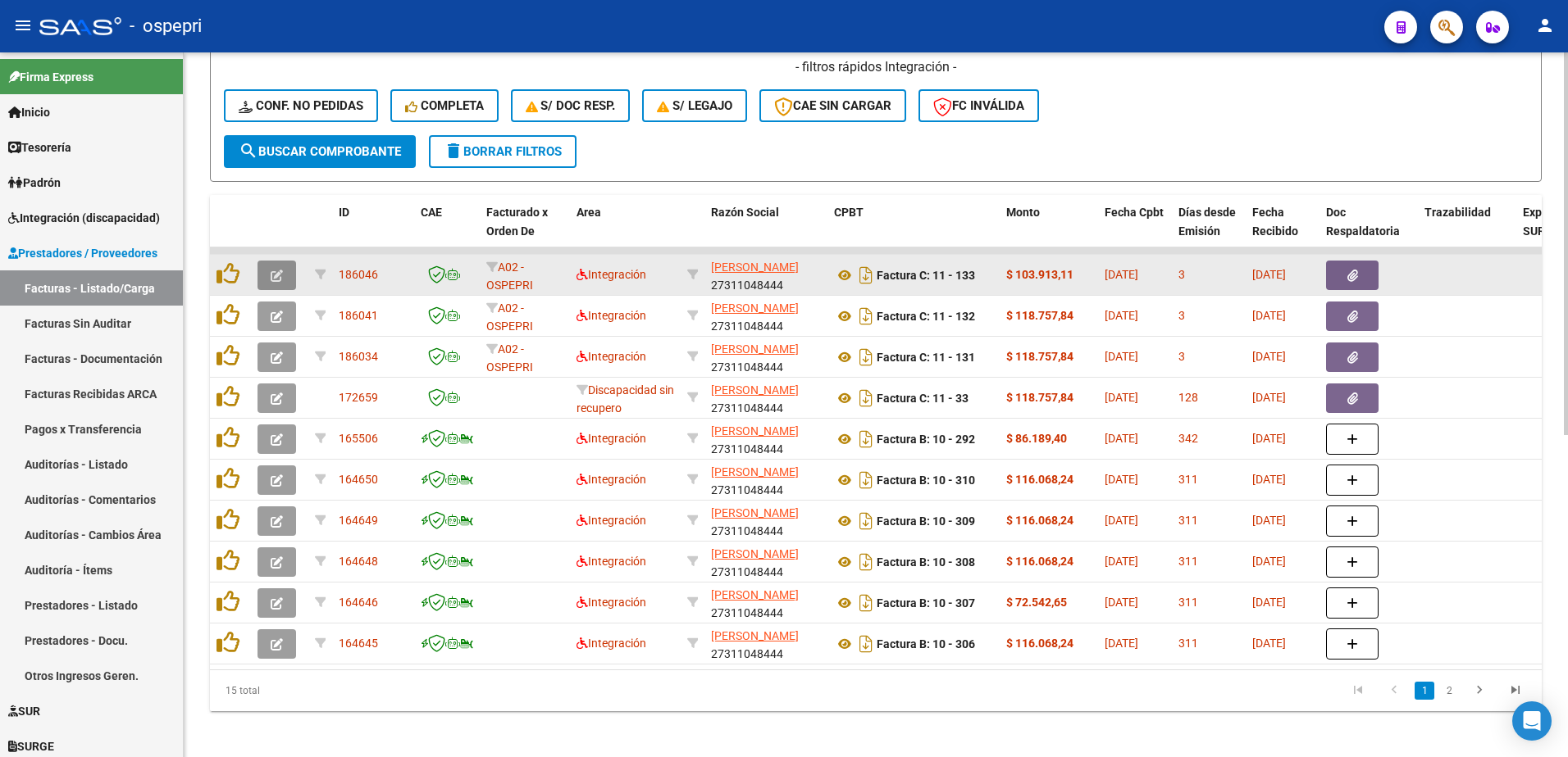
click at [275, 271] on icon "button" at bounding box center [276, 275] width 13 height 13
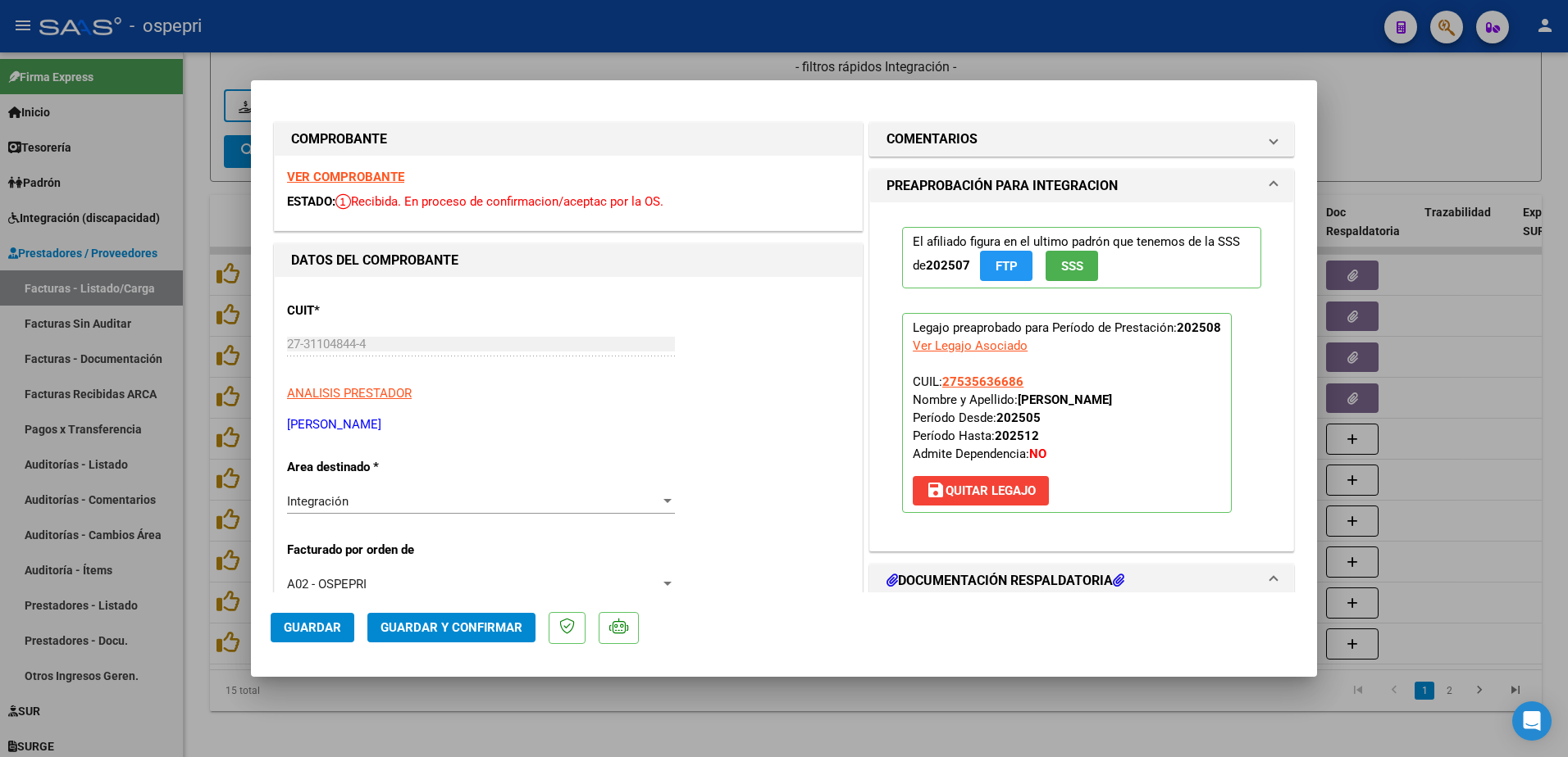
click at [353, 178] on strong "VER COMPROBANTE" at bounding box center [346, 177] width 117 height 14
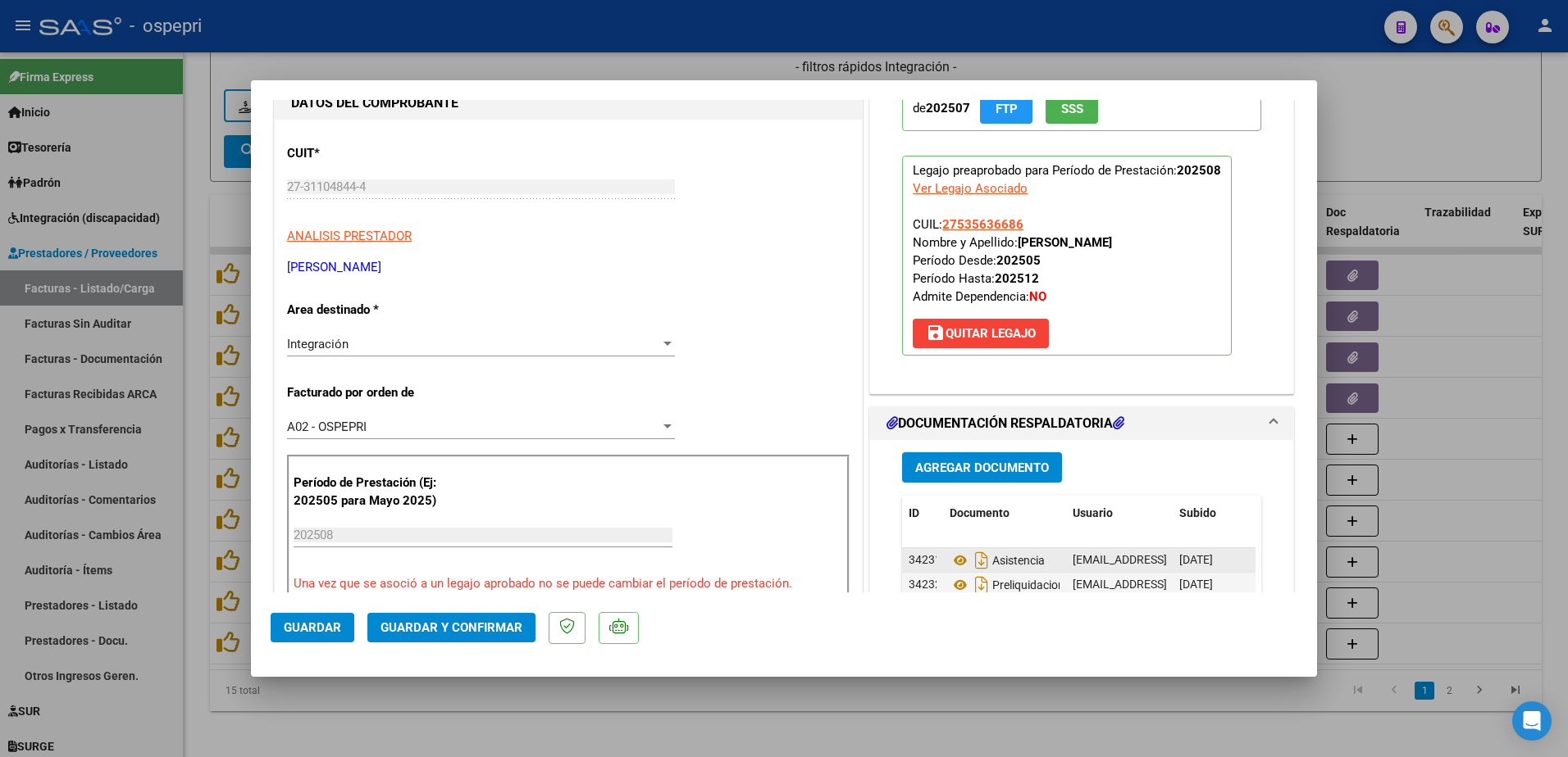
scroll to position [164, 0]
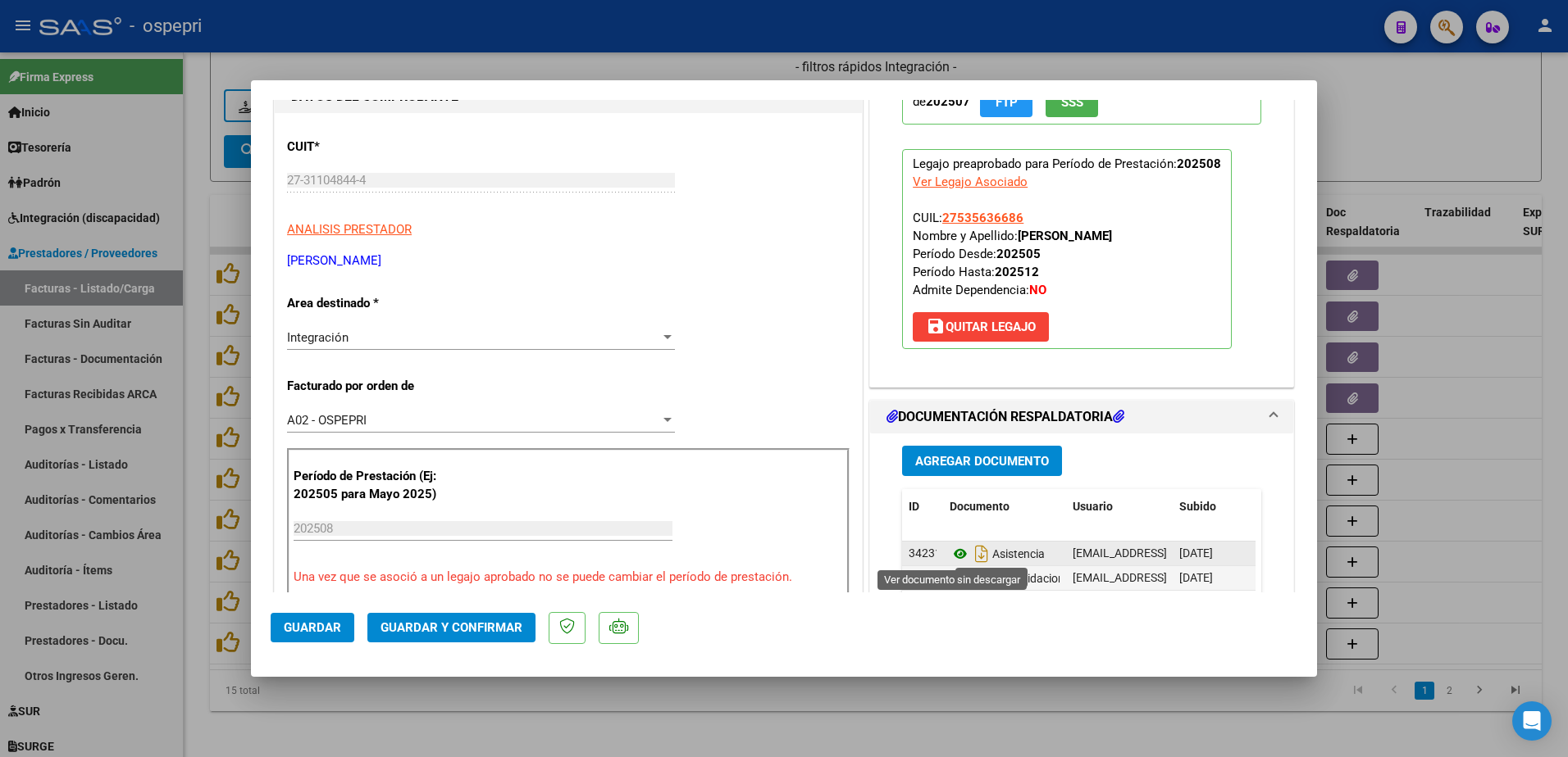
click at [950, 553] on icon at bounding box center [960, 553] width 21 height 19
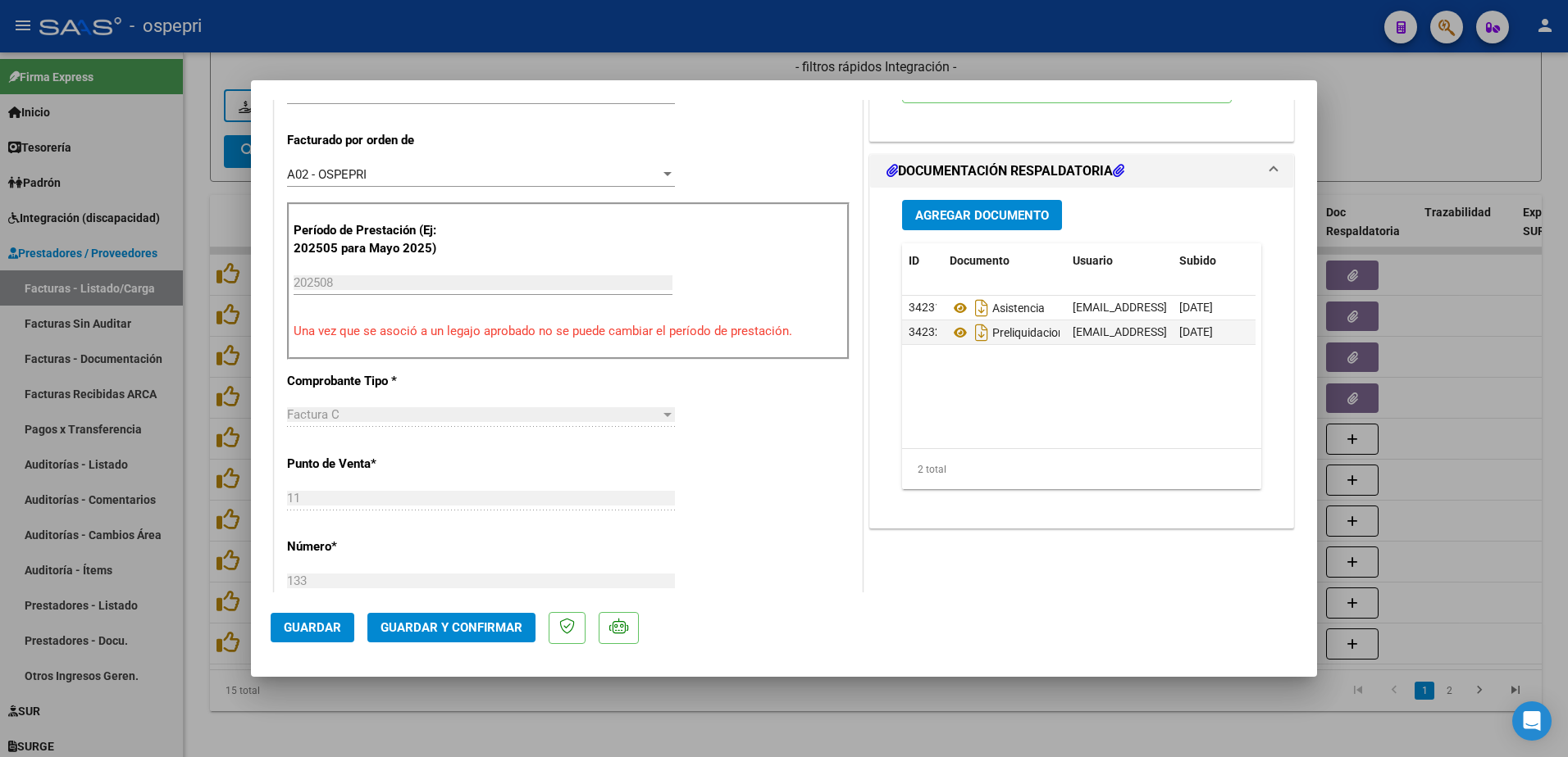
scroll to position [656, 0]
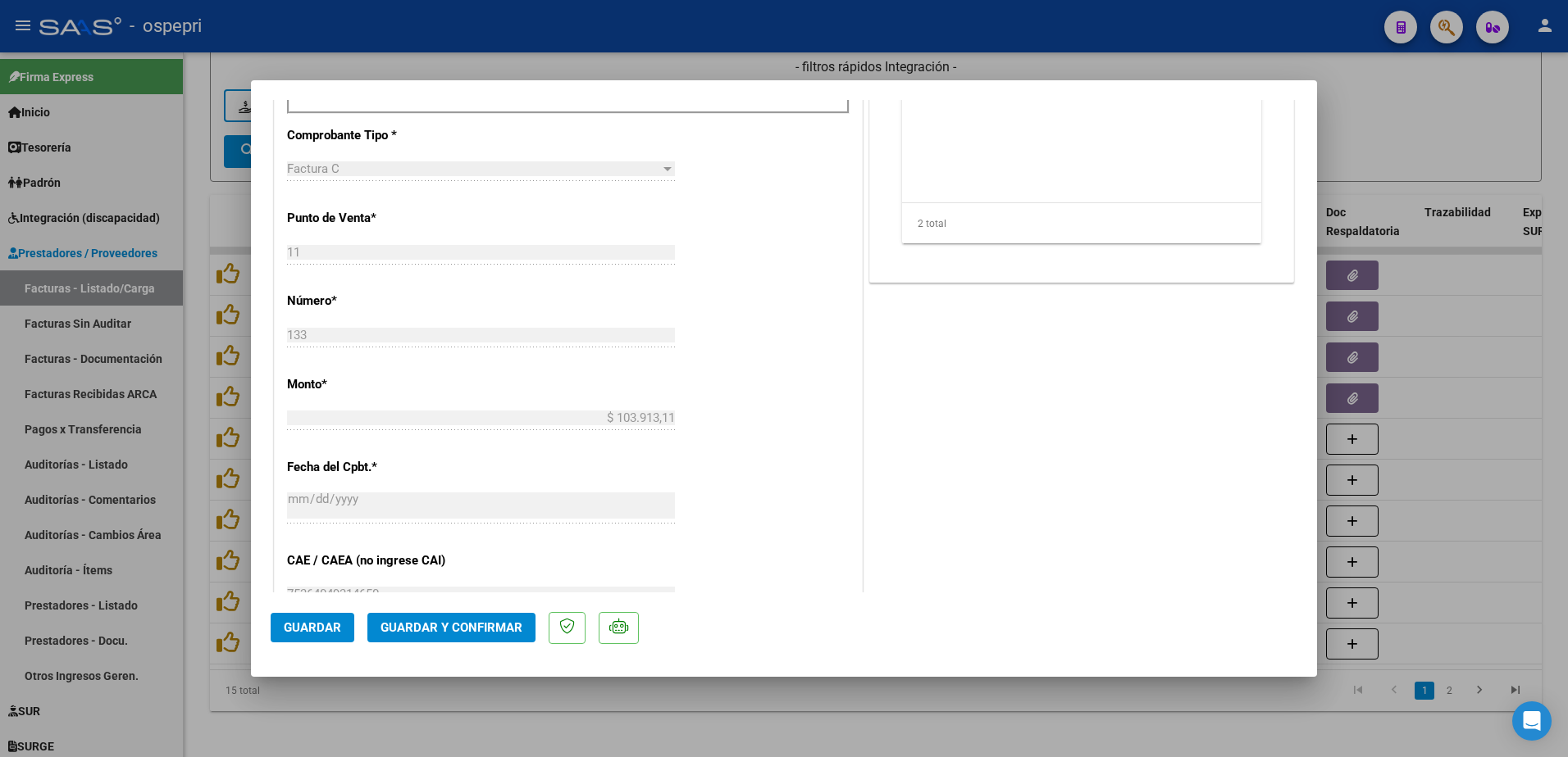
click at [494, 625] on span "Guardar y Confirmar" at bounding box center [451, 627] width 142 height 14
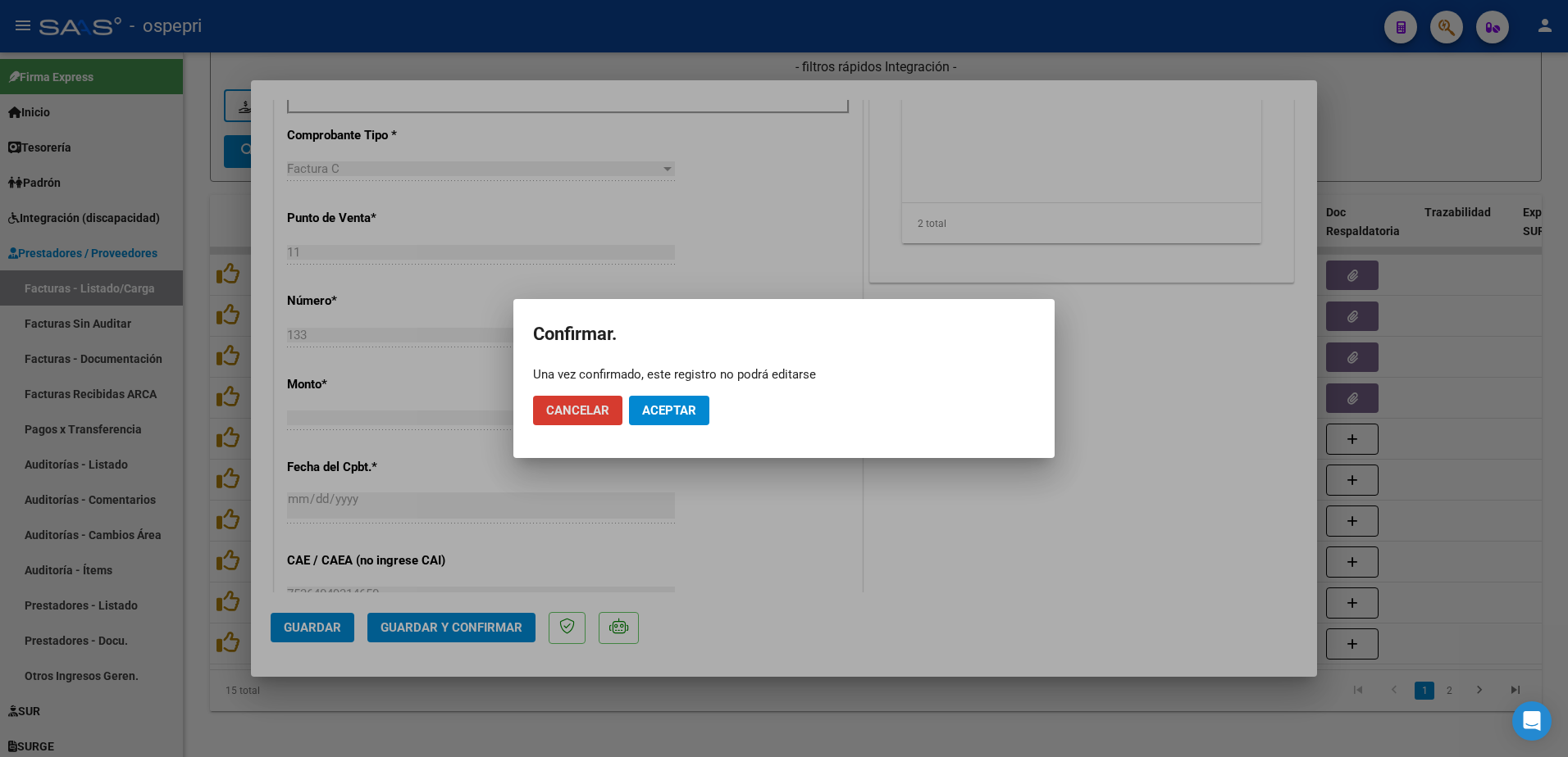
click at [694, 416] on span "Aceptar" at bounding box center [669, 410] width 54 height 14
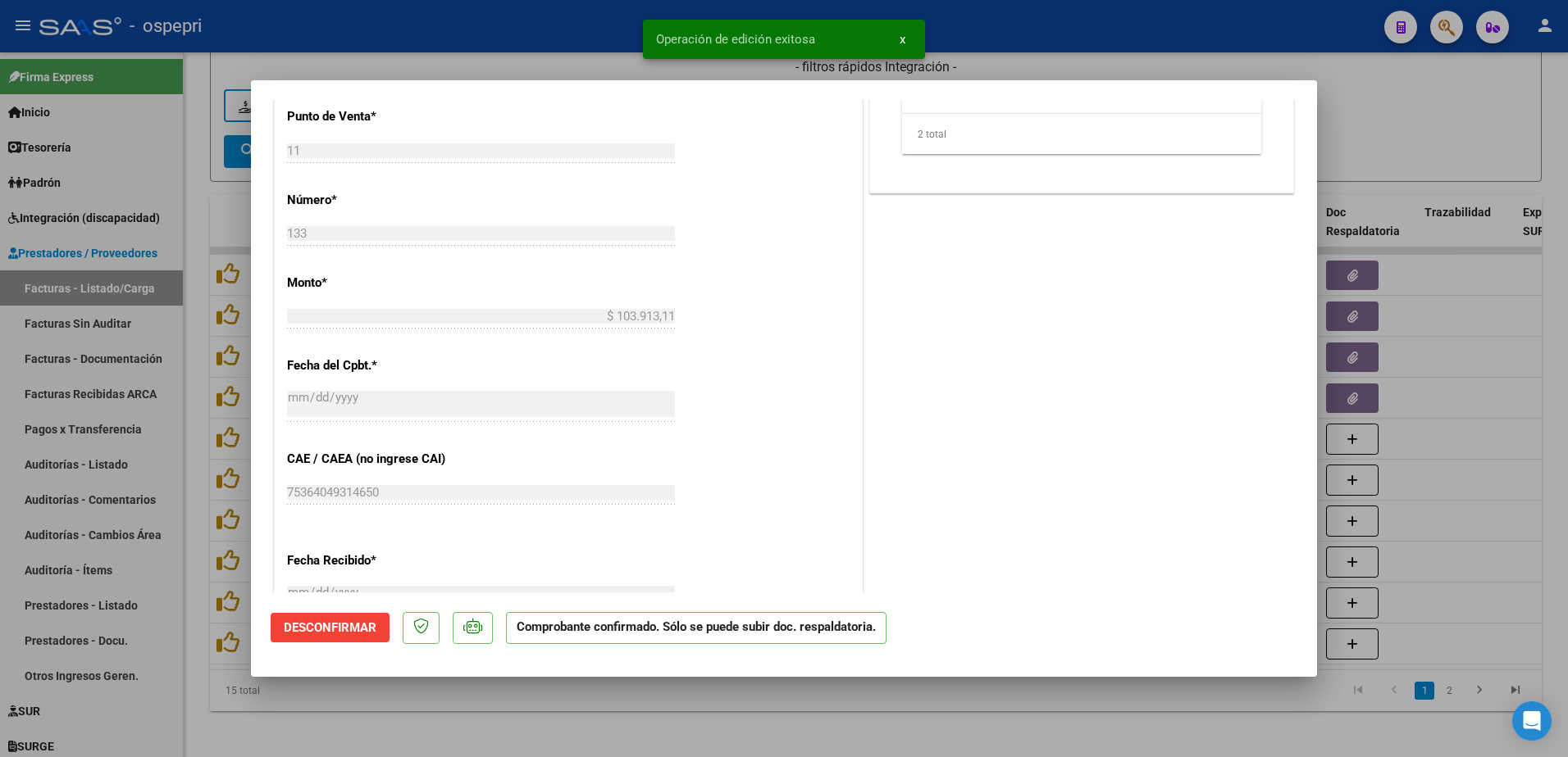
type input "$ 0,00"
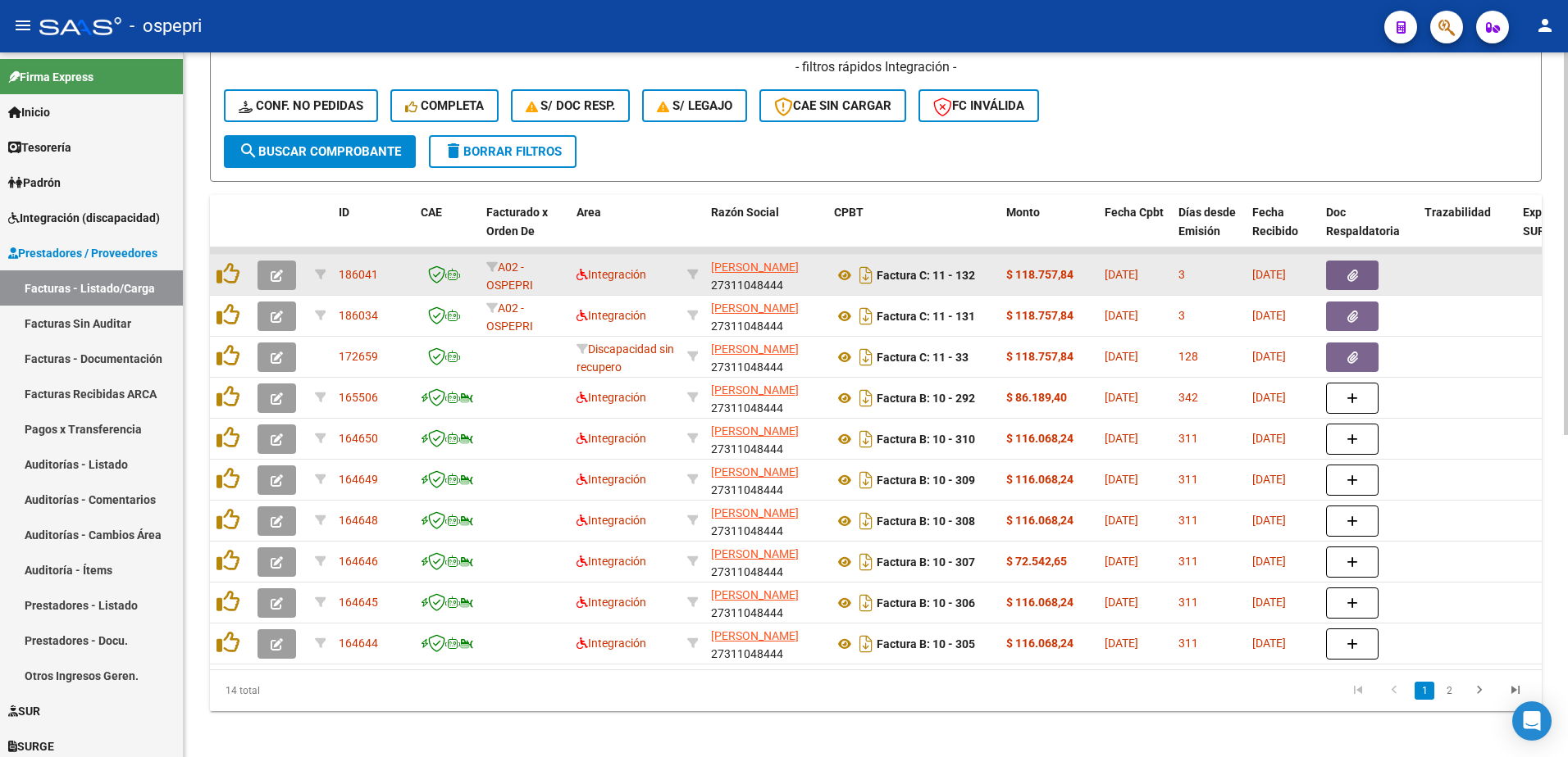
click at [267, 279] on button "button" at bounding box center [277, 275] width 39 height 30
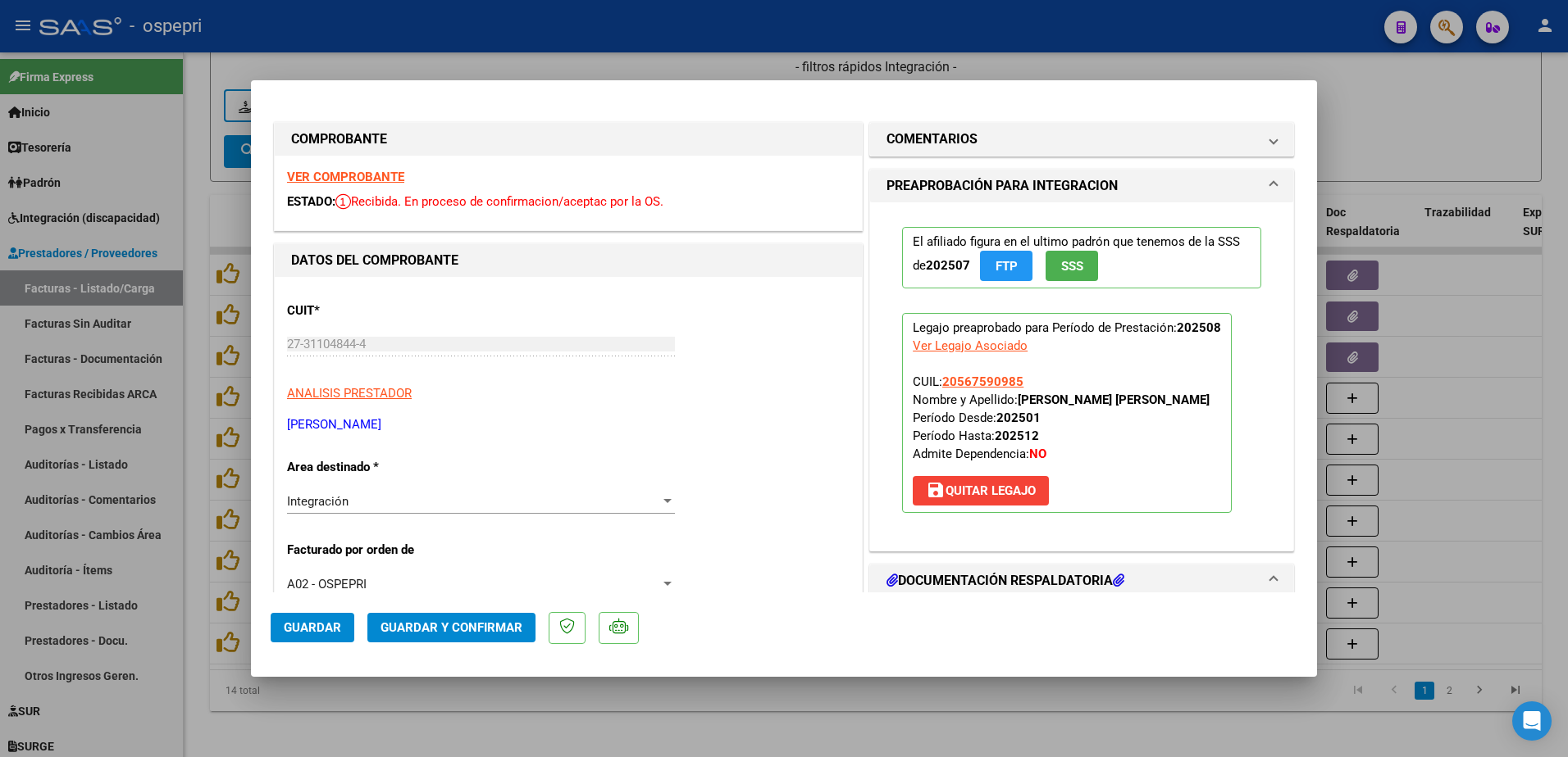
click at [363, 177] on strong "VER COMPROBANTE" at bounding box center [346, 177] width 117 height 14
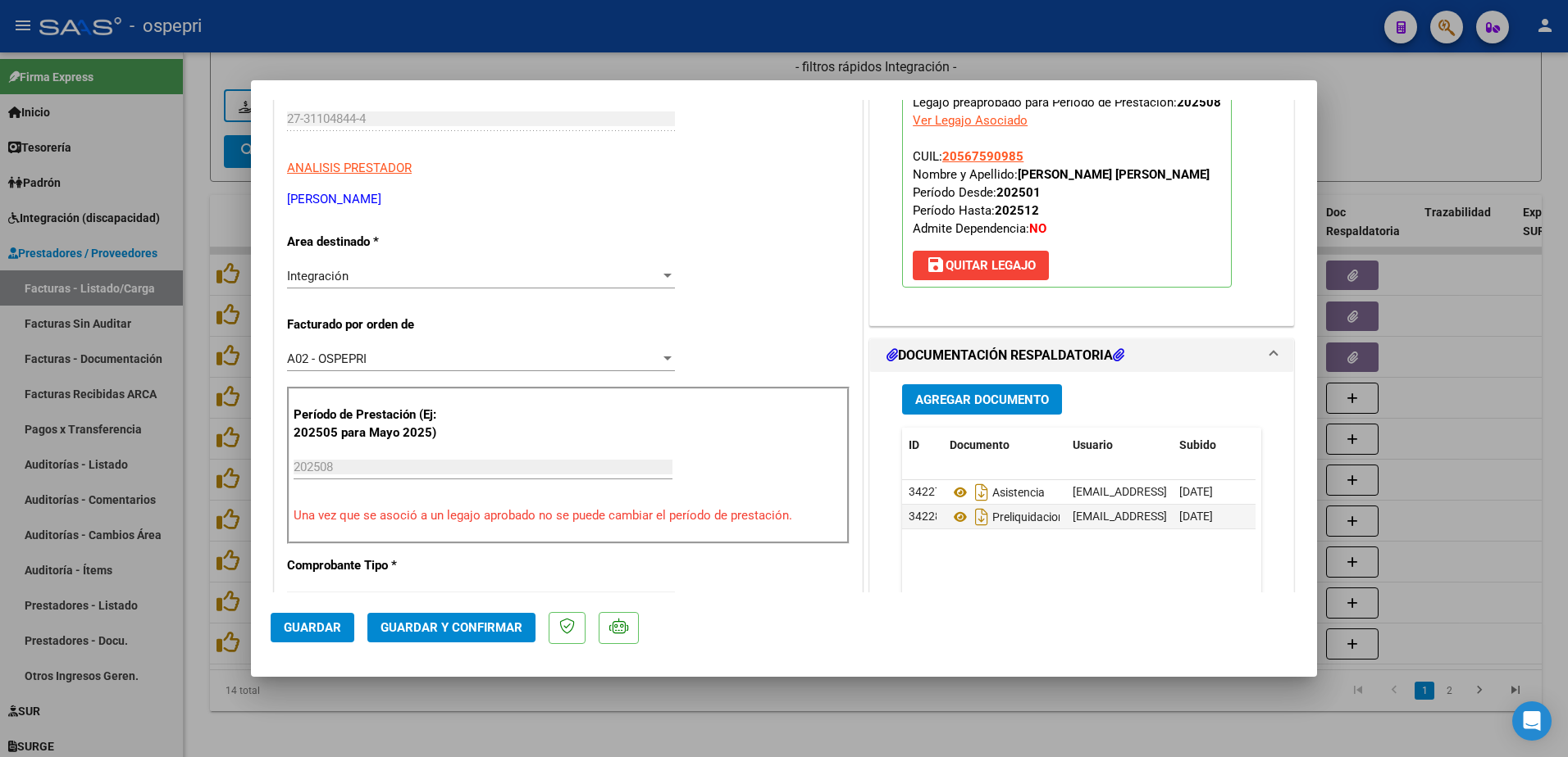
scroll to position [246, 0]
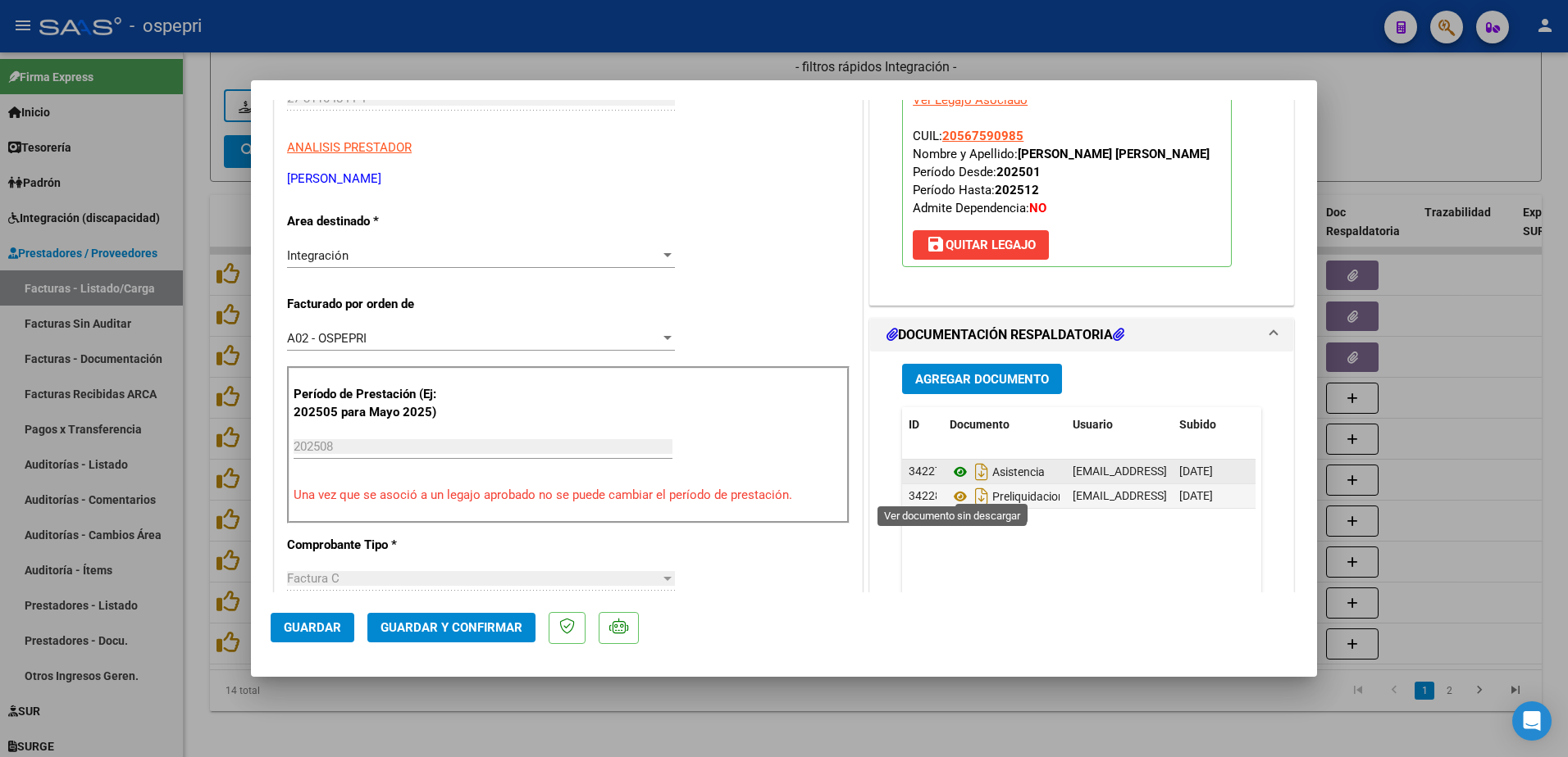
click at [953, 482] on icon at bounding box center [960, 471] width 21 height 19
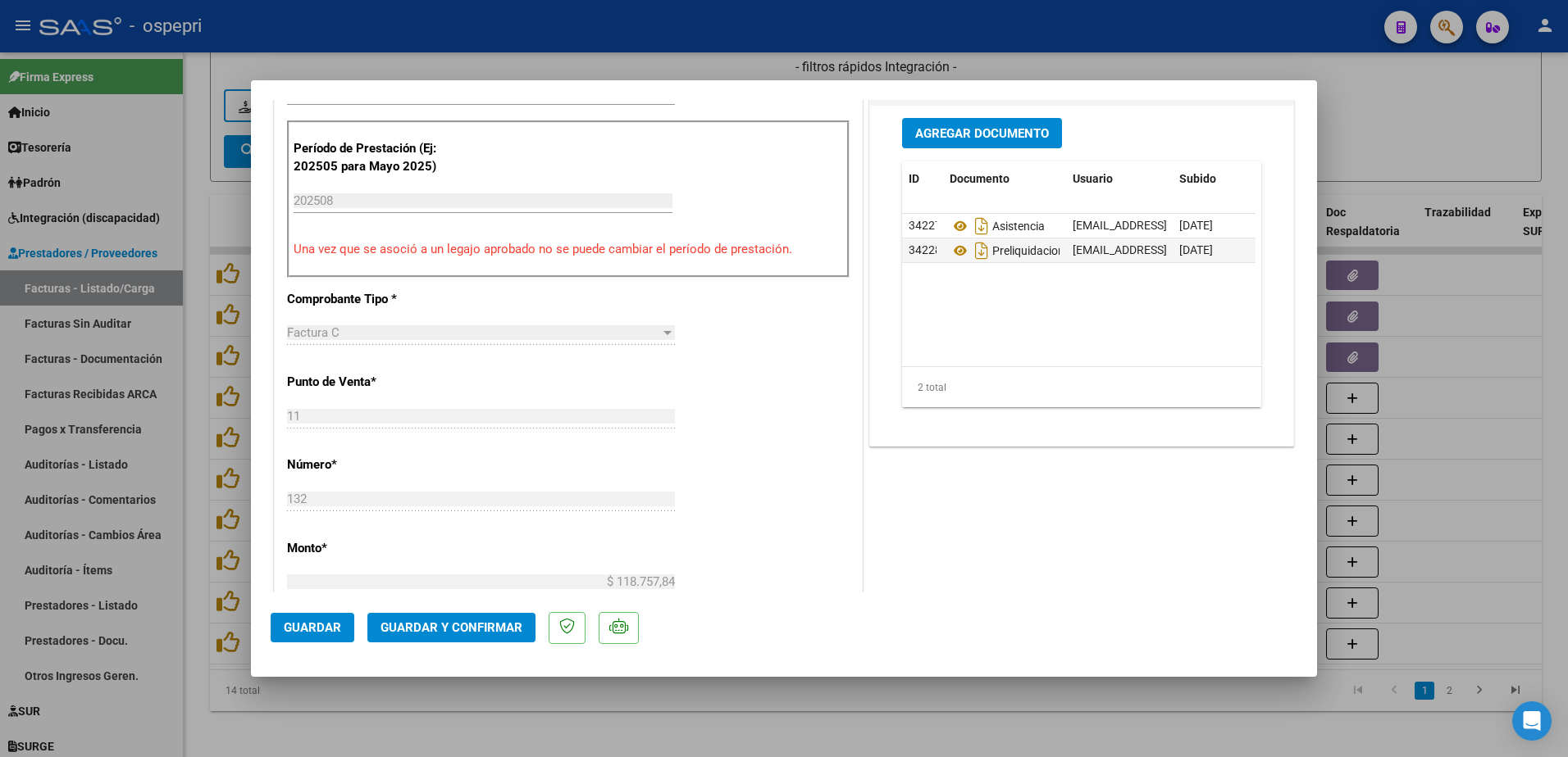
scroll to position [574, 0]
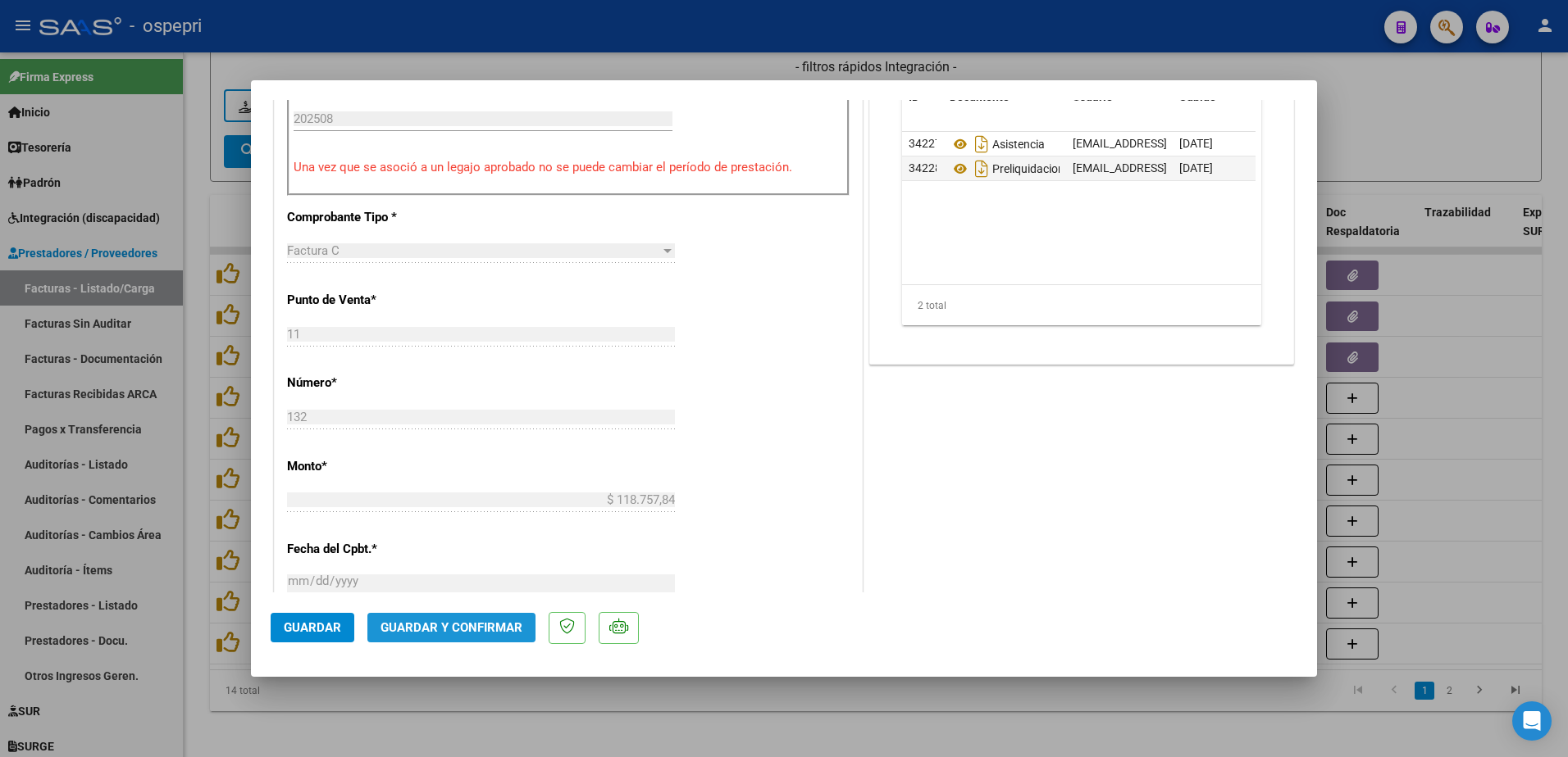
click at [490, 630] on span "Guardar y Confirmar" at bounding box center [451, 627] width 142 height 14
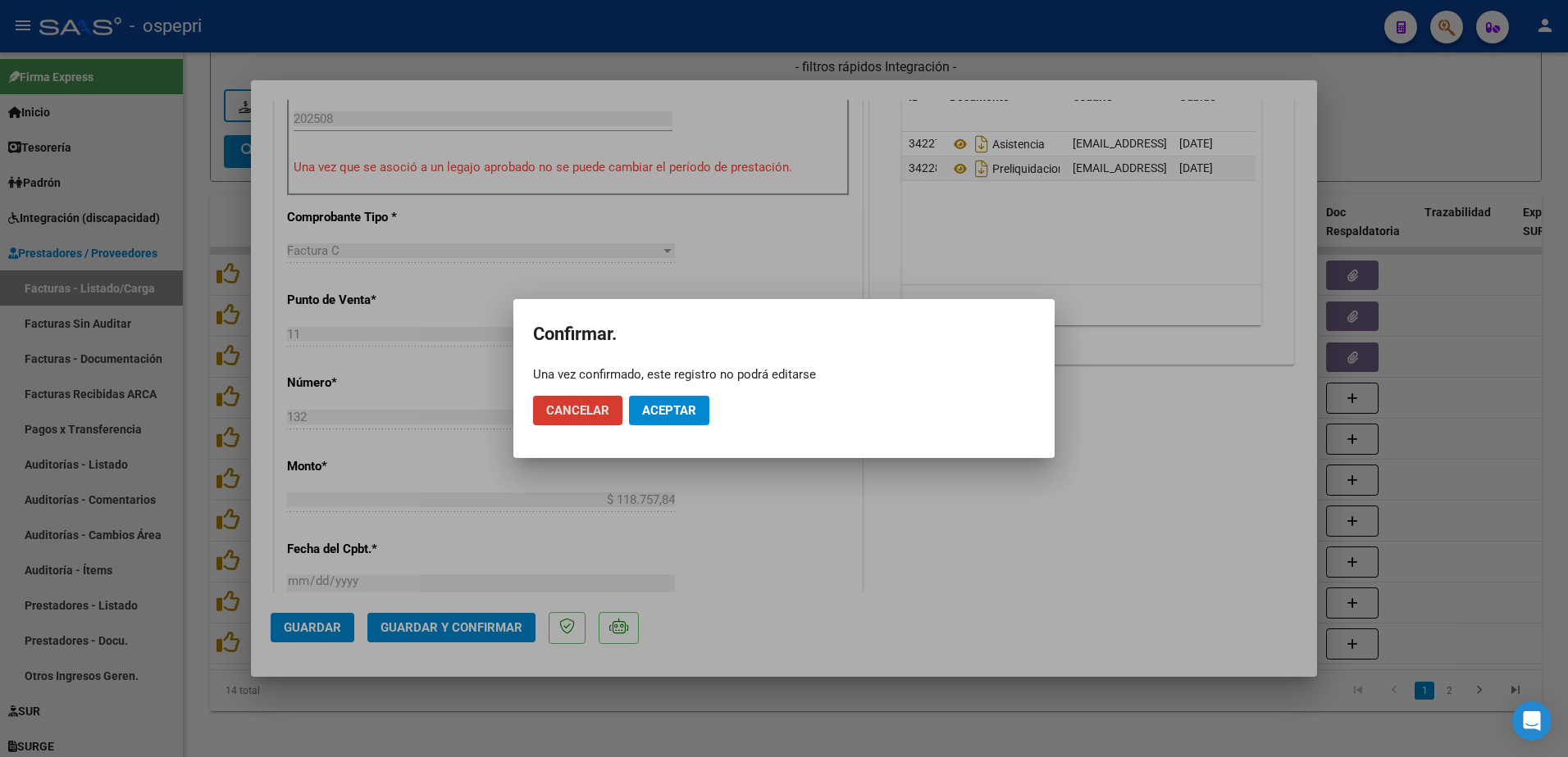
click at [680, 410] on span "Aceptar" at bounding box center [669, 410] width 54 height 14
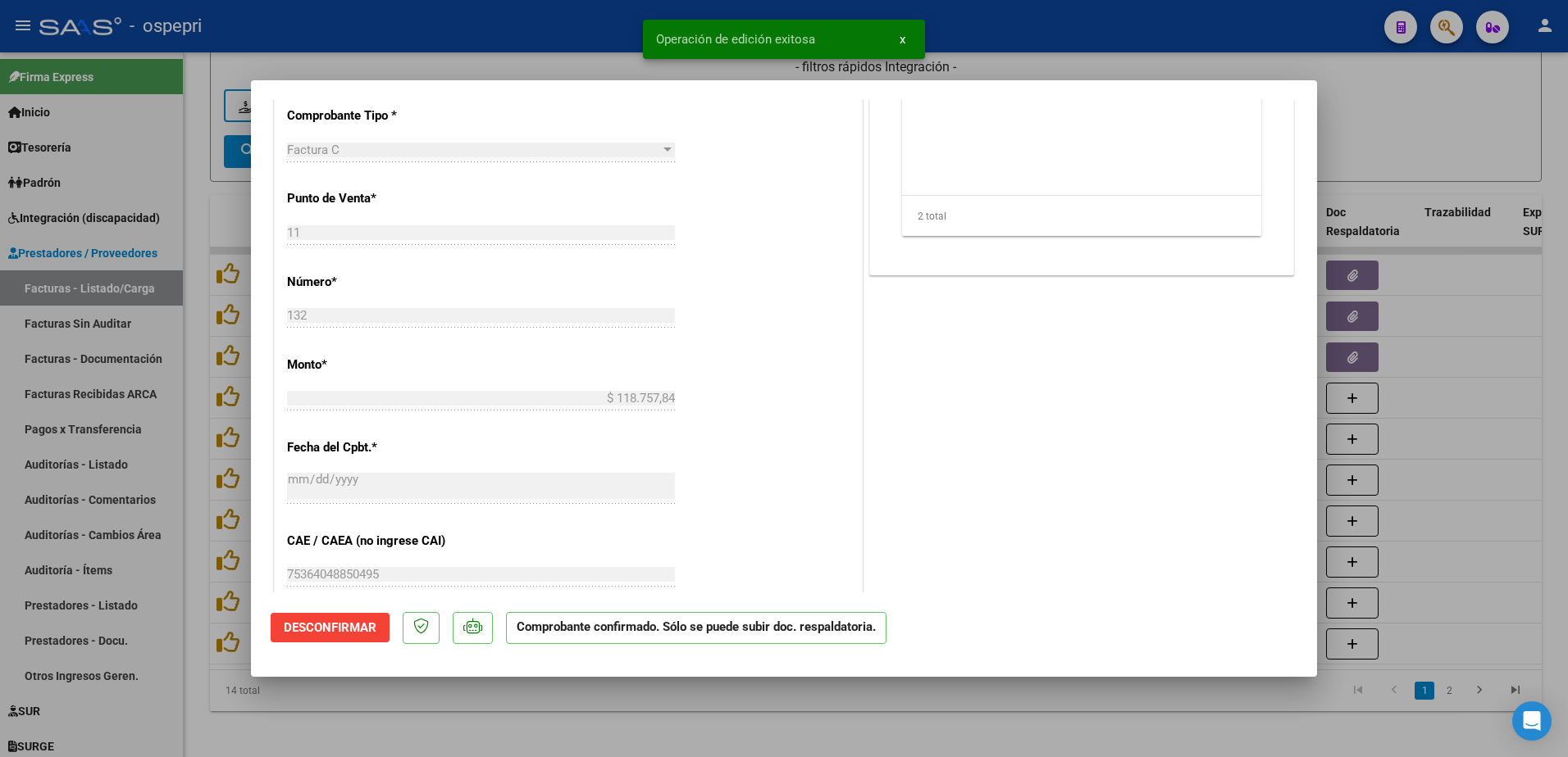
type input "$ 0,00"
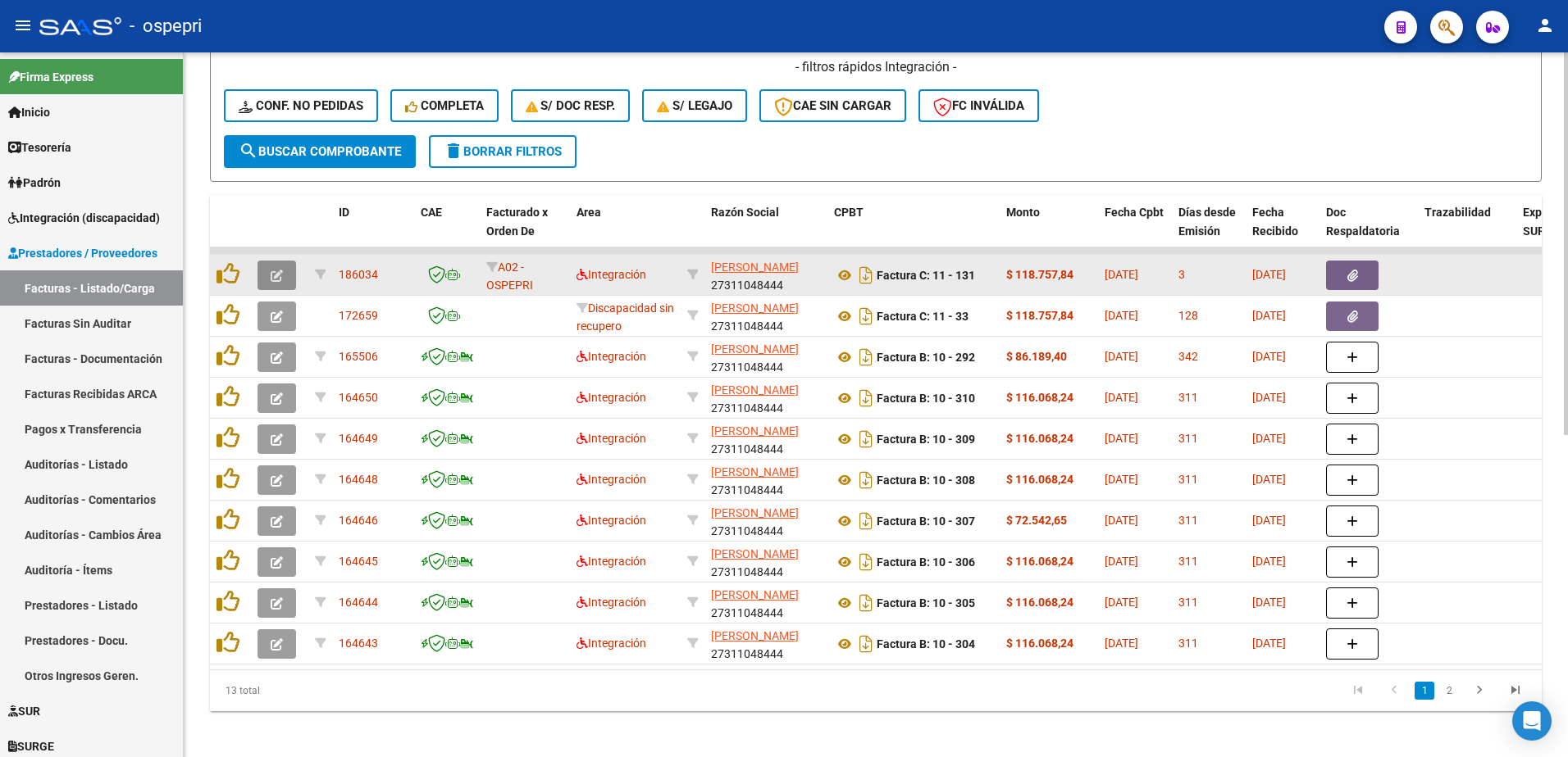
click at [284, 278] on button "button" at bounding box center [277, 275] width 39 height 30
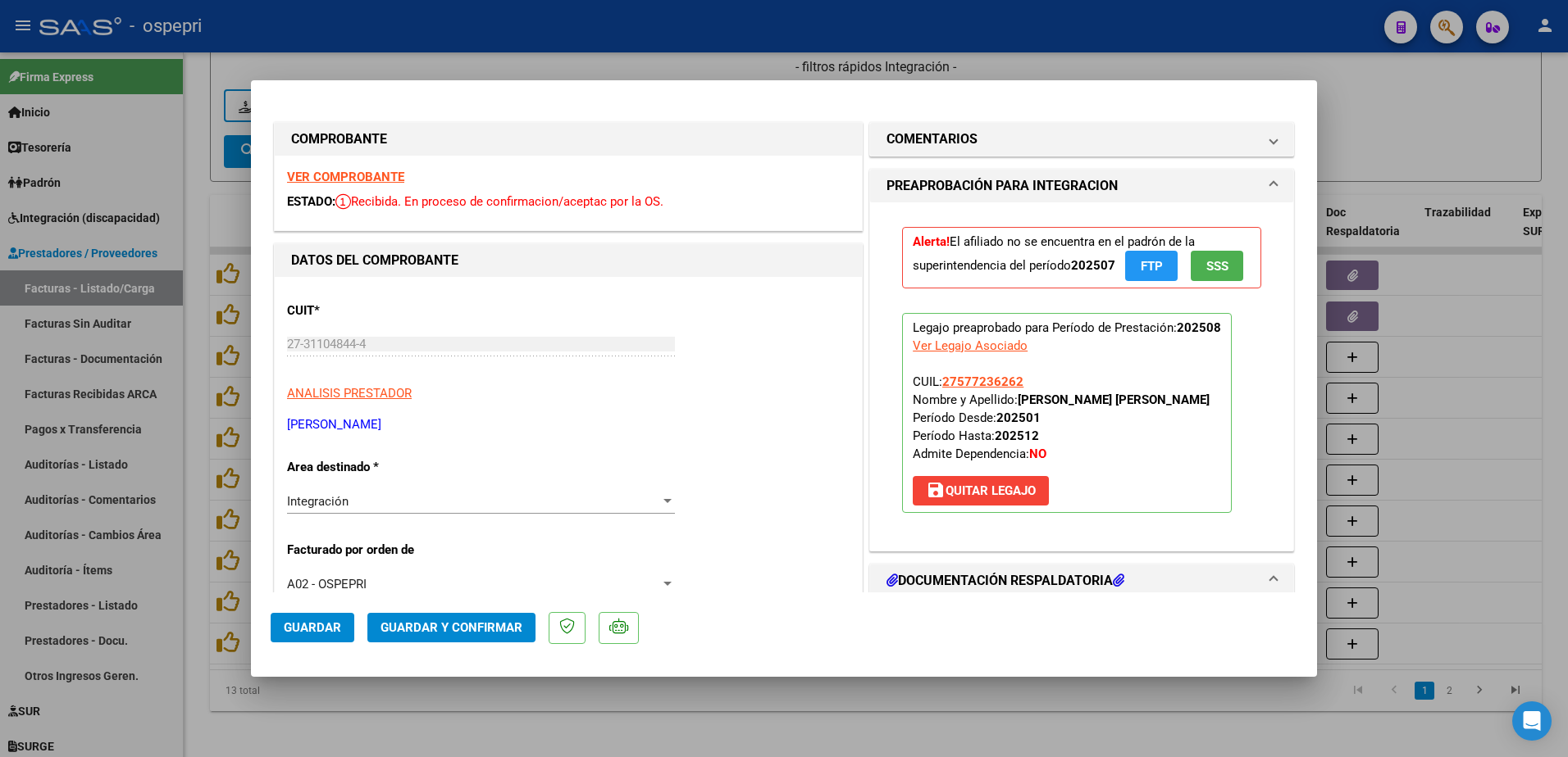
click at [340, 177] on strong "VER COMPROBANTE" at bounding box center [346, 177] width 117 height 14
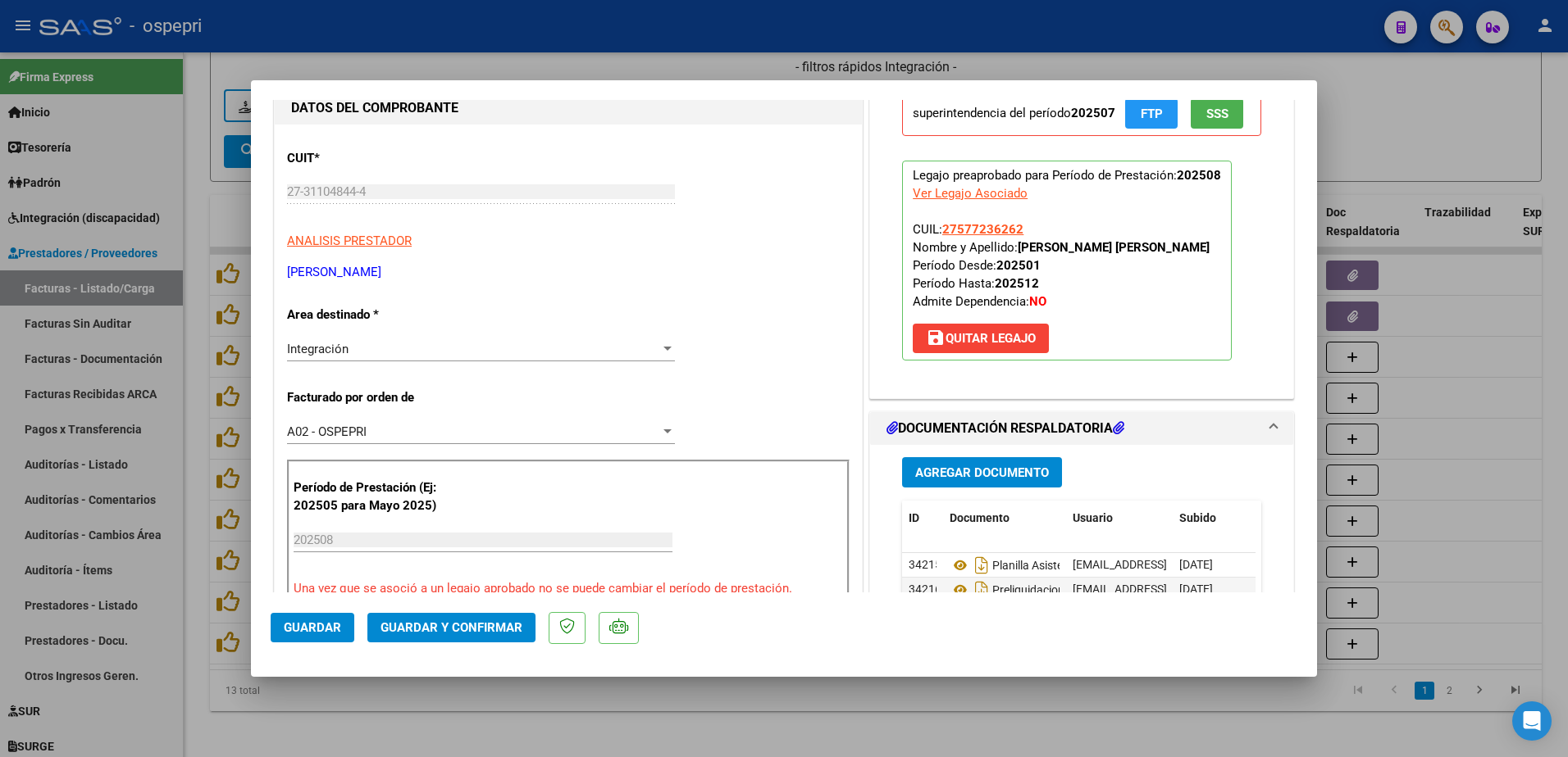
scroll to position [246, 0]
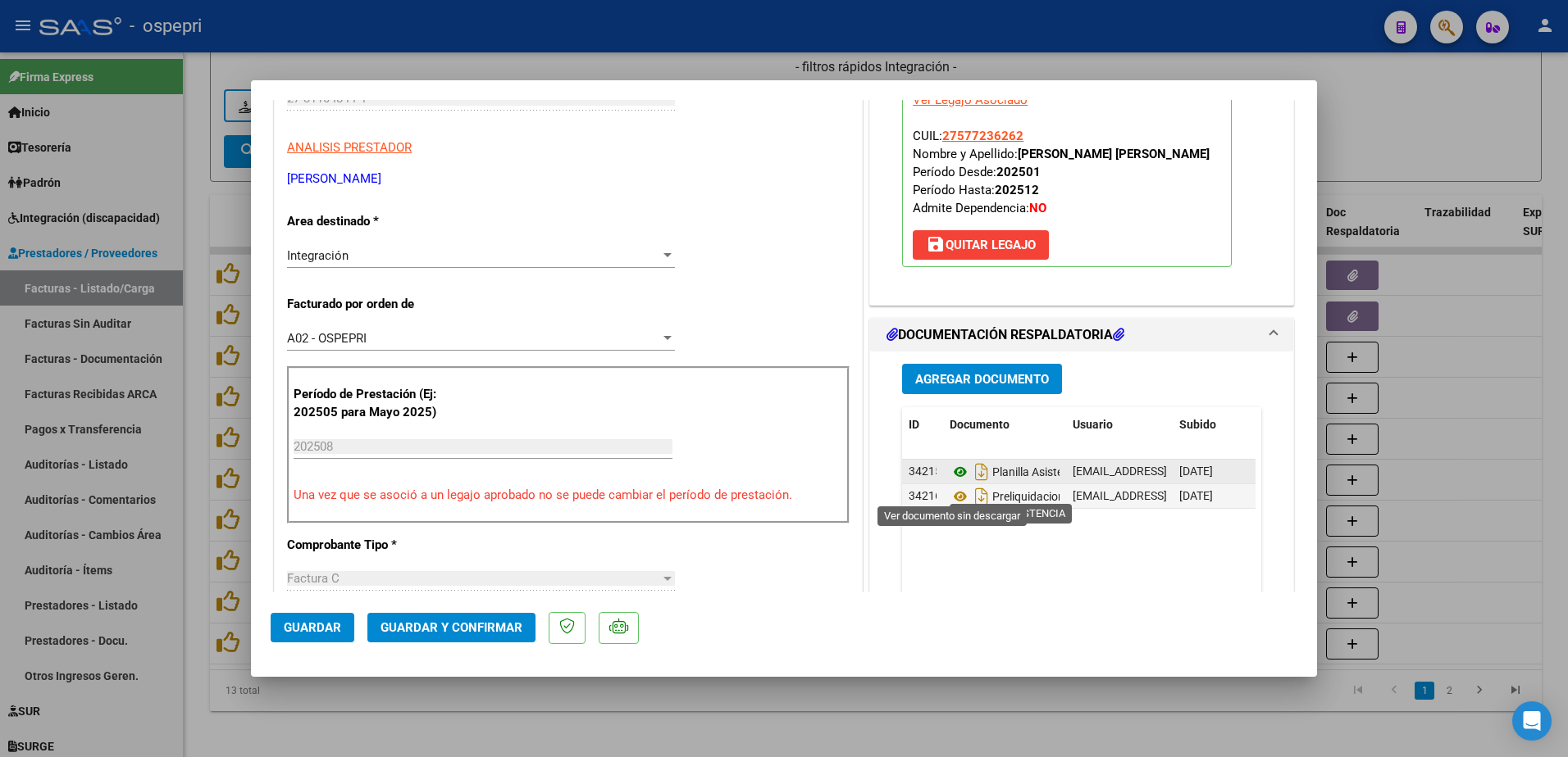
click at [955, 482] on icon at bounding box center [960, 471] width 21 height 19
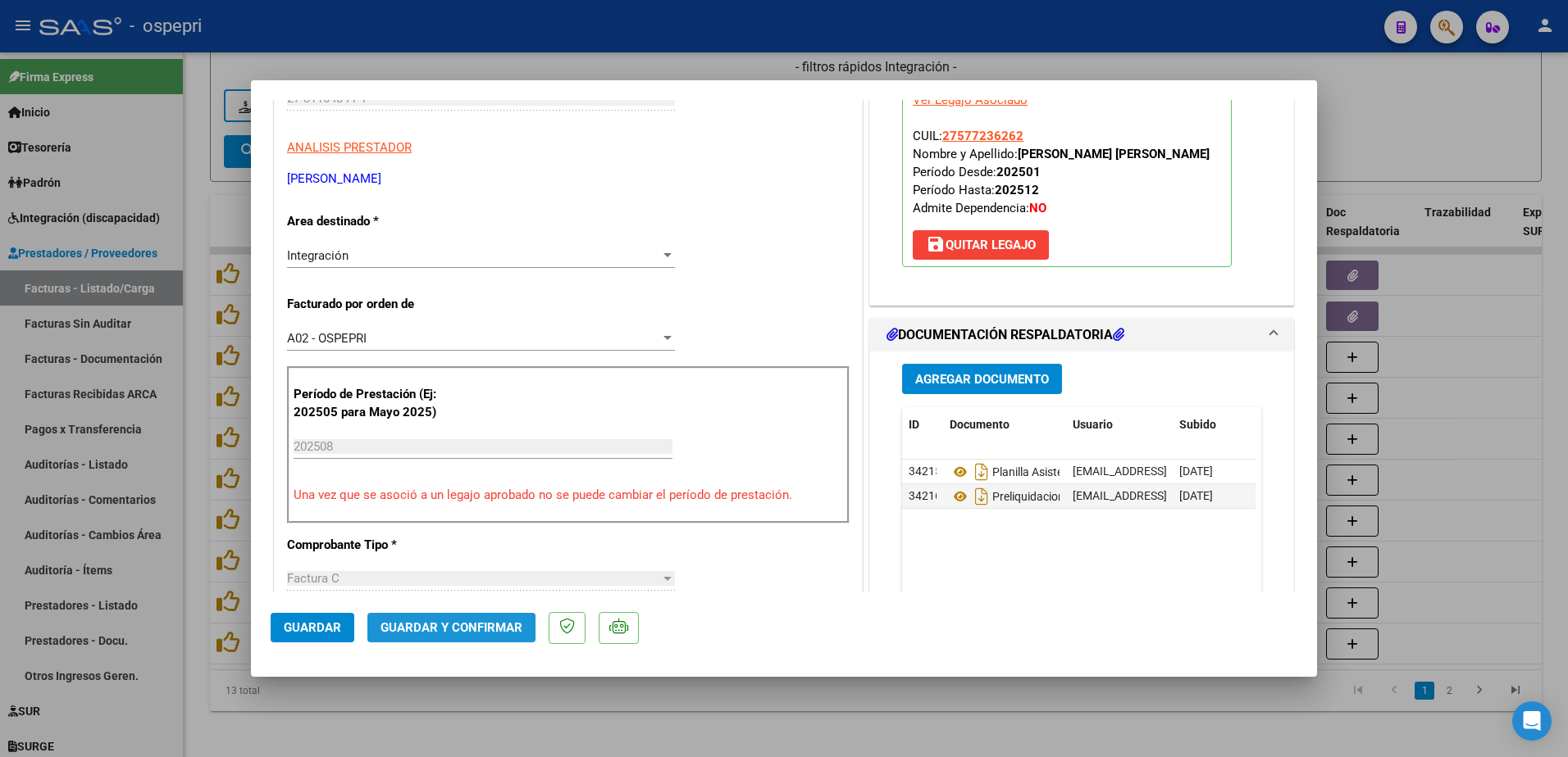
click at [456, 629] on span "Guardar y Confirmar" at bounding box center [451, 627] width 142 height 14
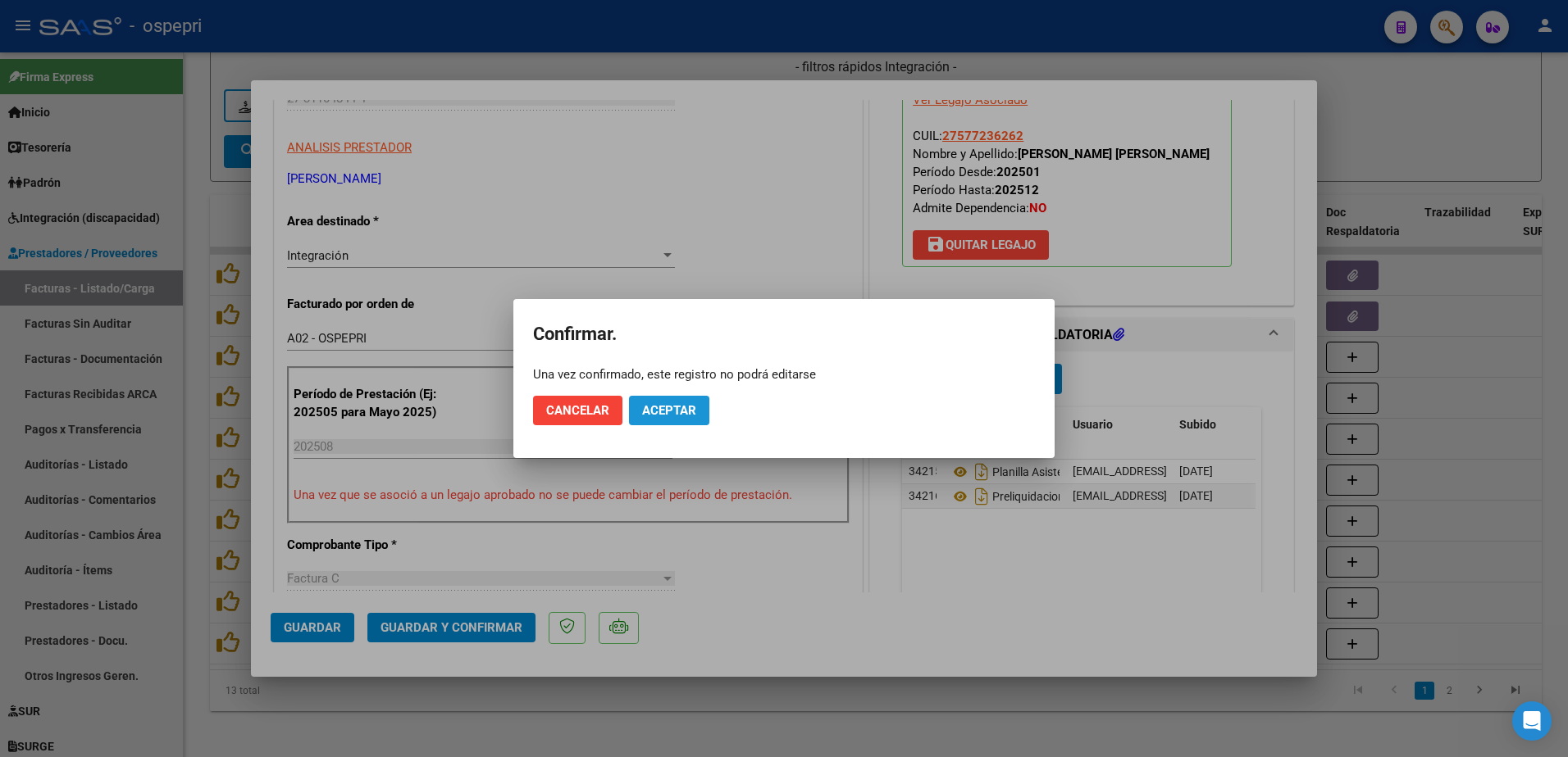
click at [663, 420] on button "Aceptar" at bounding box center [669, 411] width 80 height 30
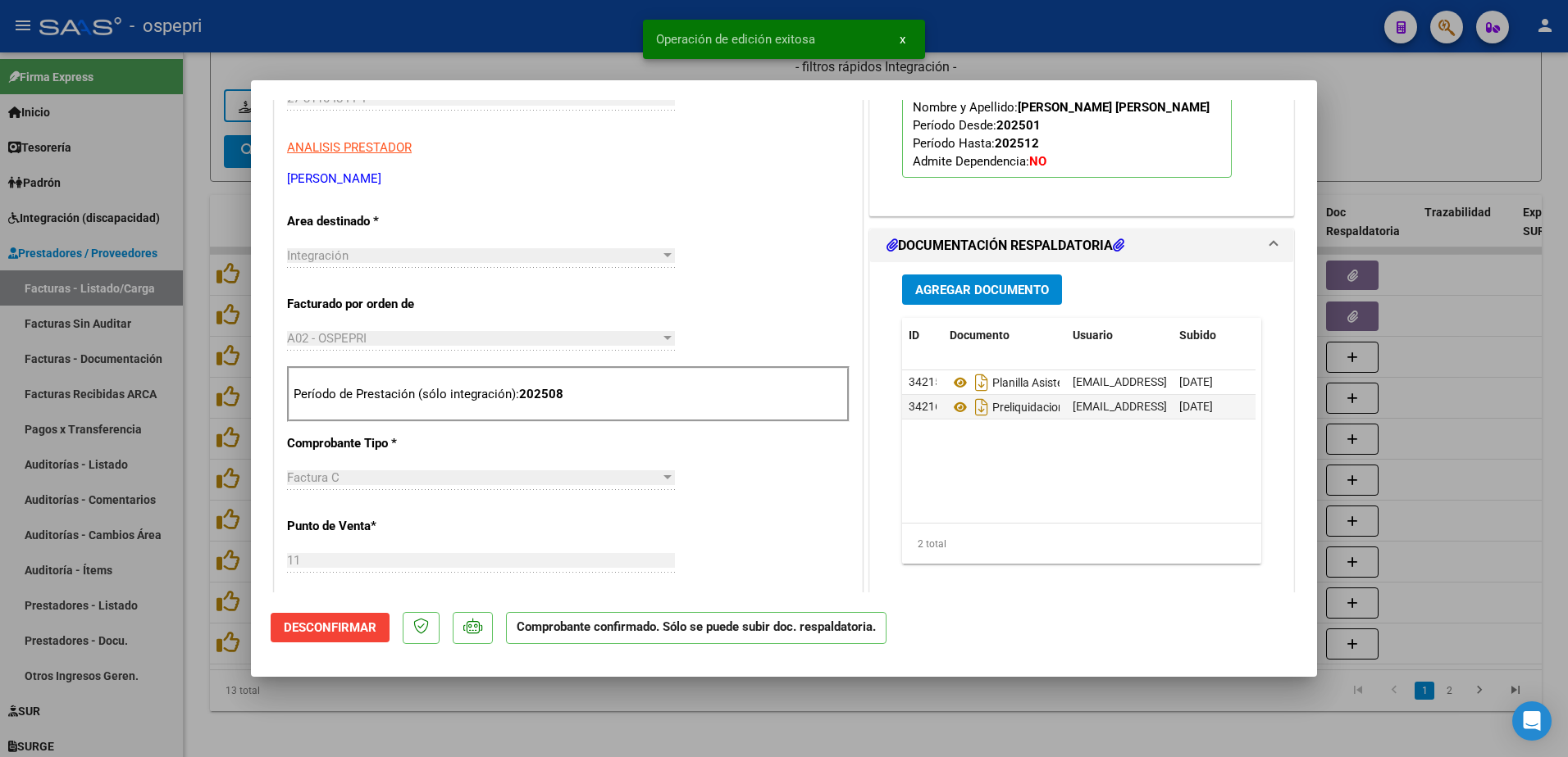
type input "$ 0,00"
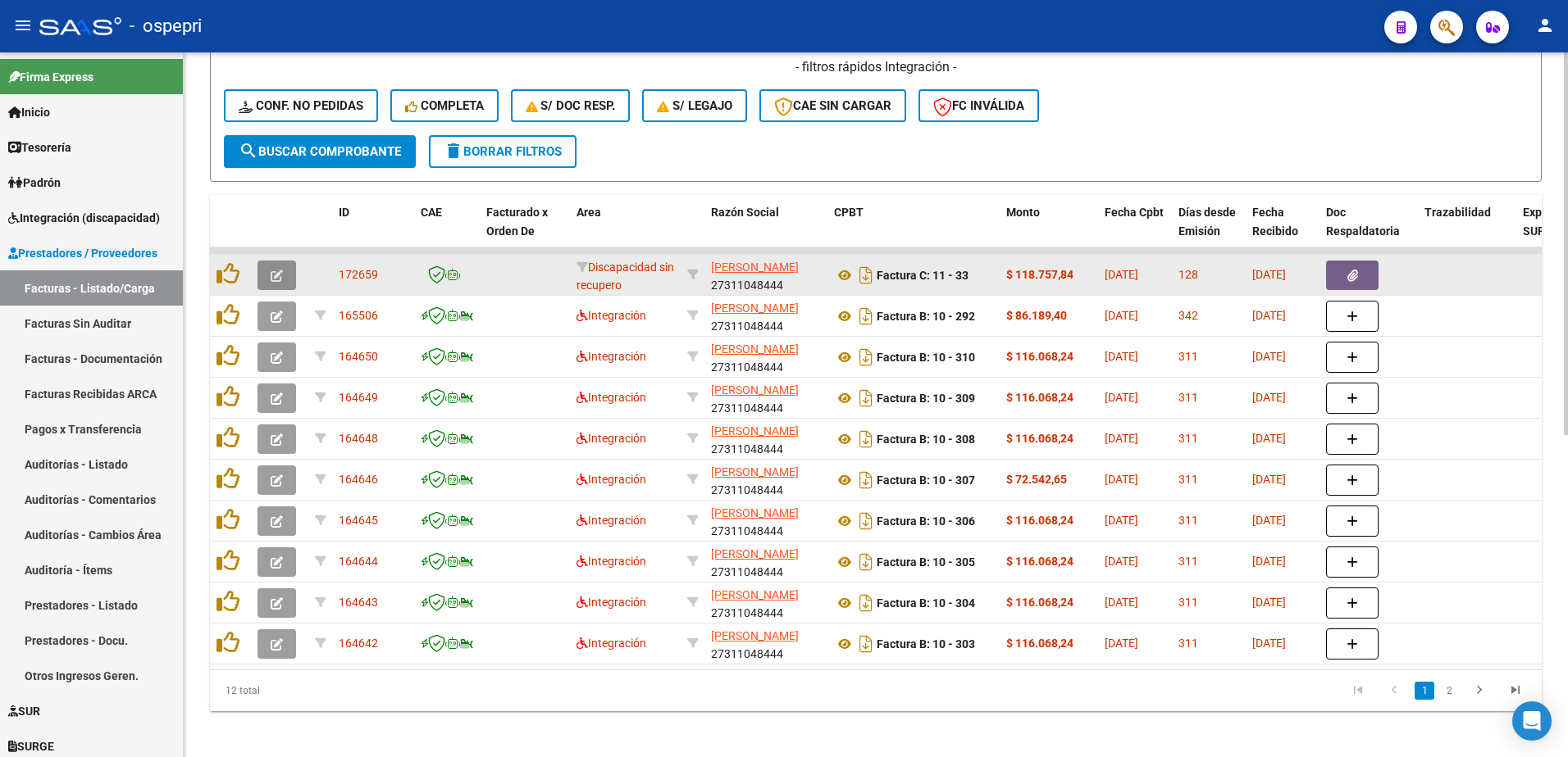
click at [281, 275] on icon "button" at bounding box center [276, 275] width 13 height 13
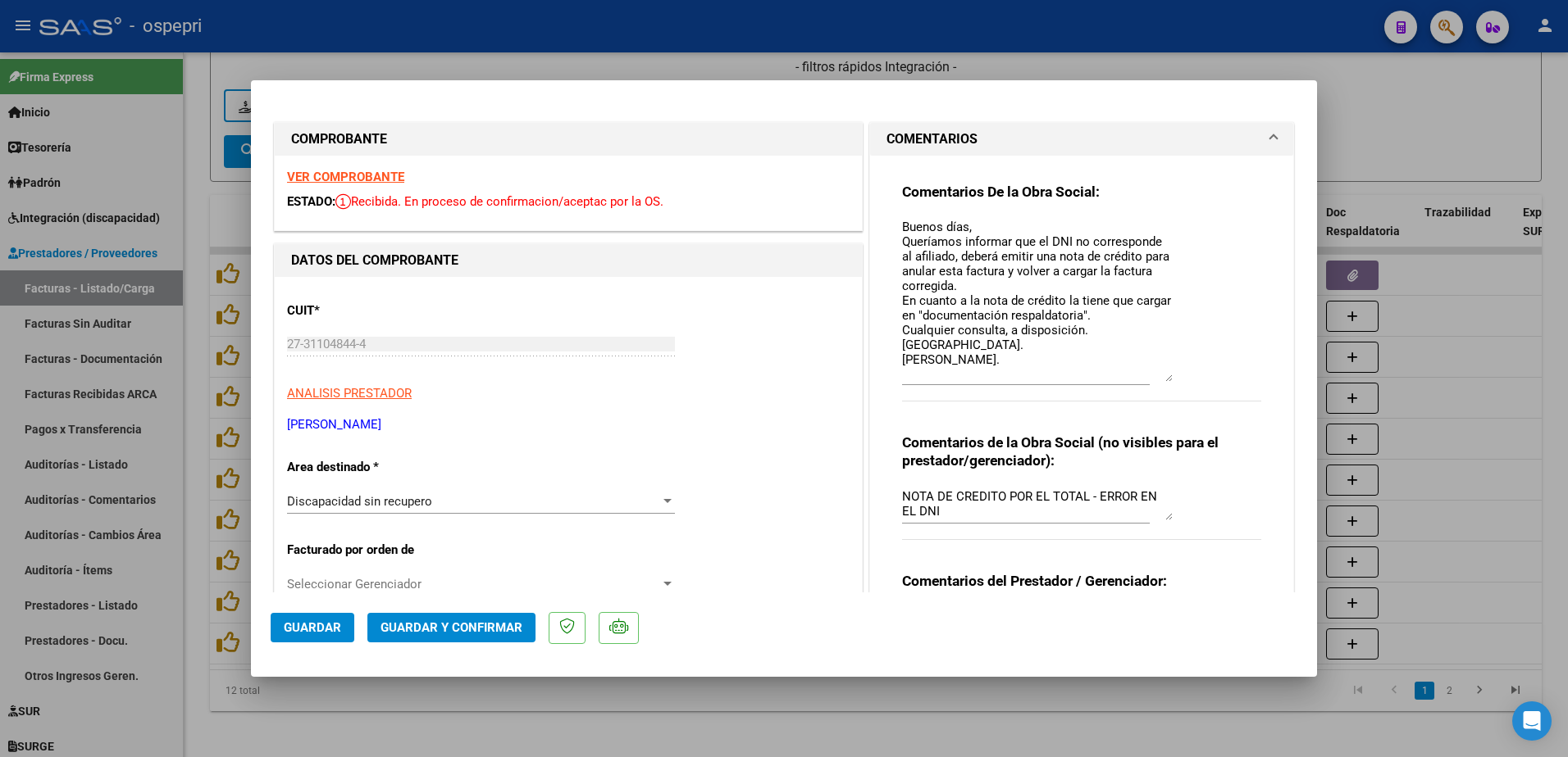
drag, startPoint x: 1161, startPoint y: 247, endPoint x: 1186, endPoint y: 378, distance: 133.4
click at [1186, 378] on div "Comentarios De la Obra Social: Buenos días, Queríamos informar que el DNI no co…" at bounding box center [1081, 301] width 359 height 237
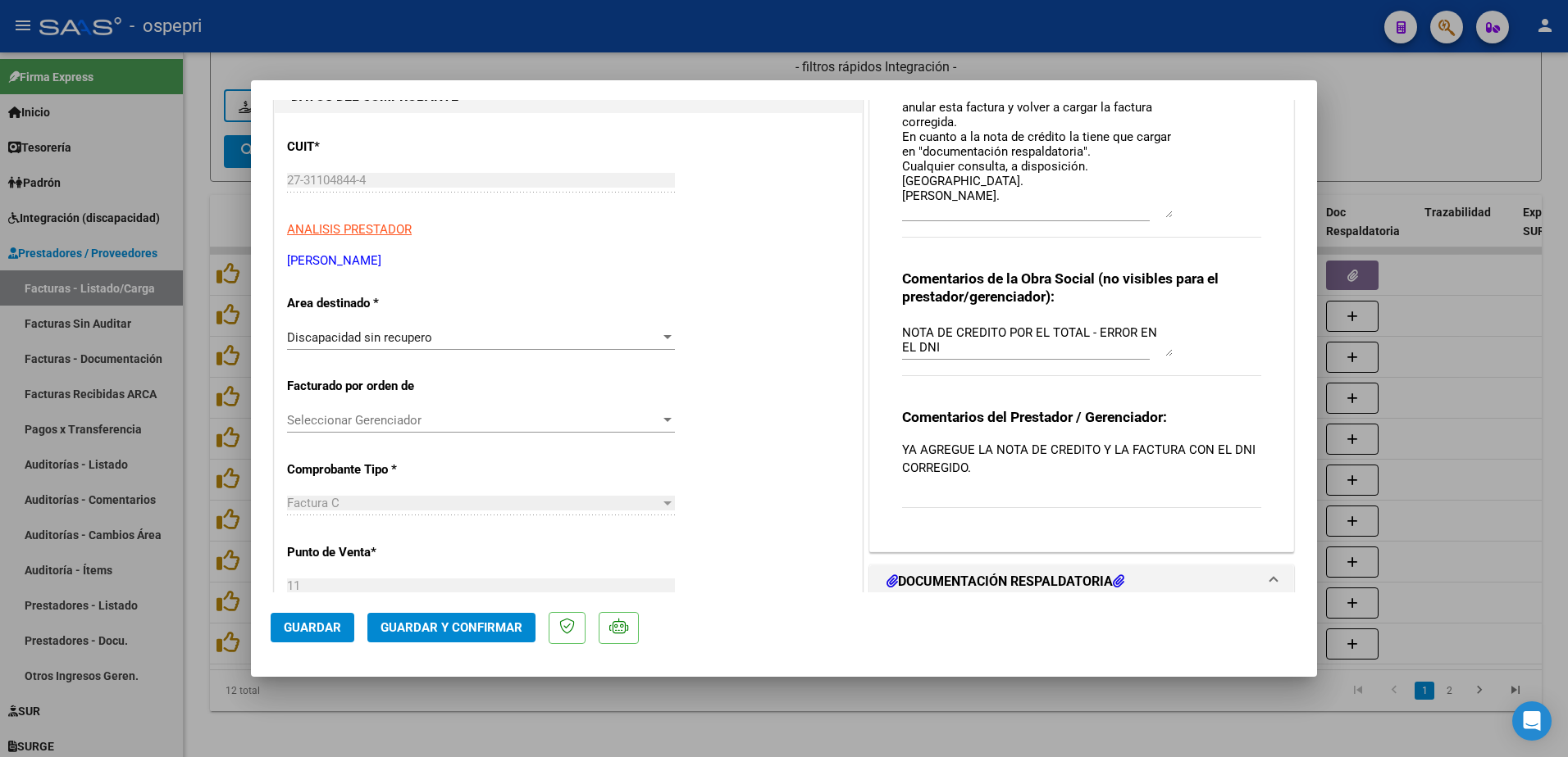
scroll to position [0, 0]
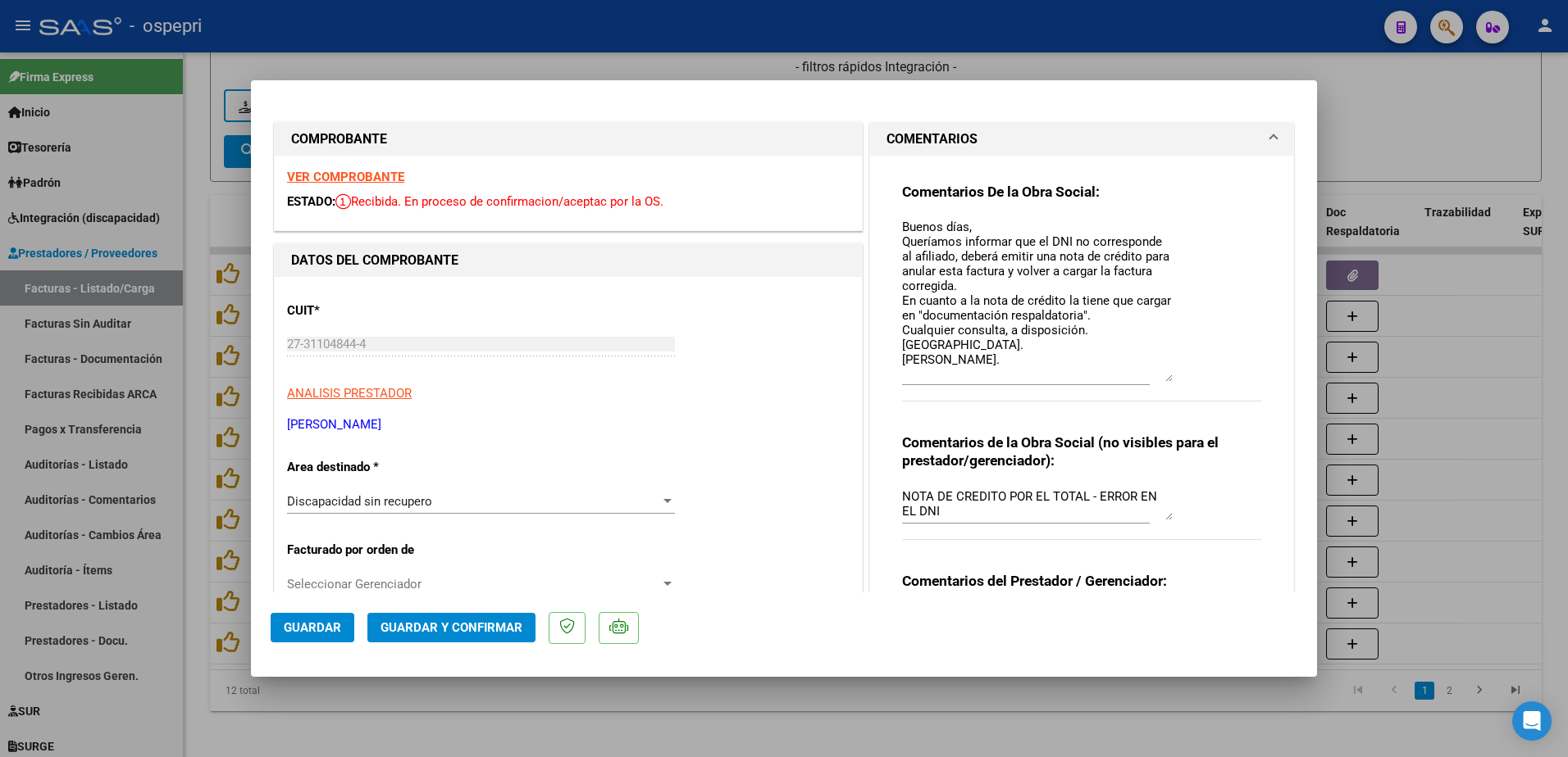
click at [378, 180] on strong "VER COMPROBANTE" at bounding box center [346, 177] width 117 height 14
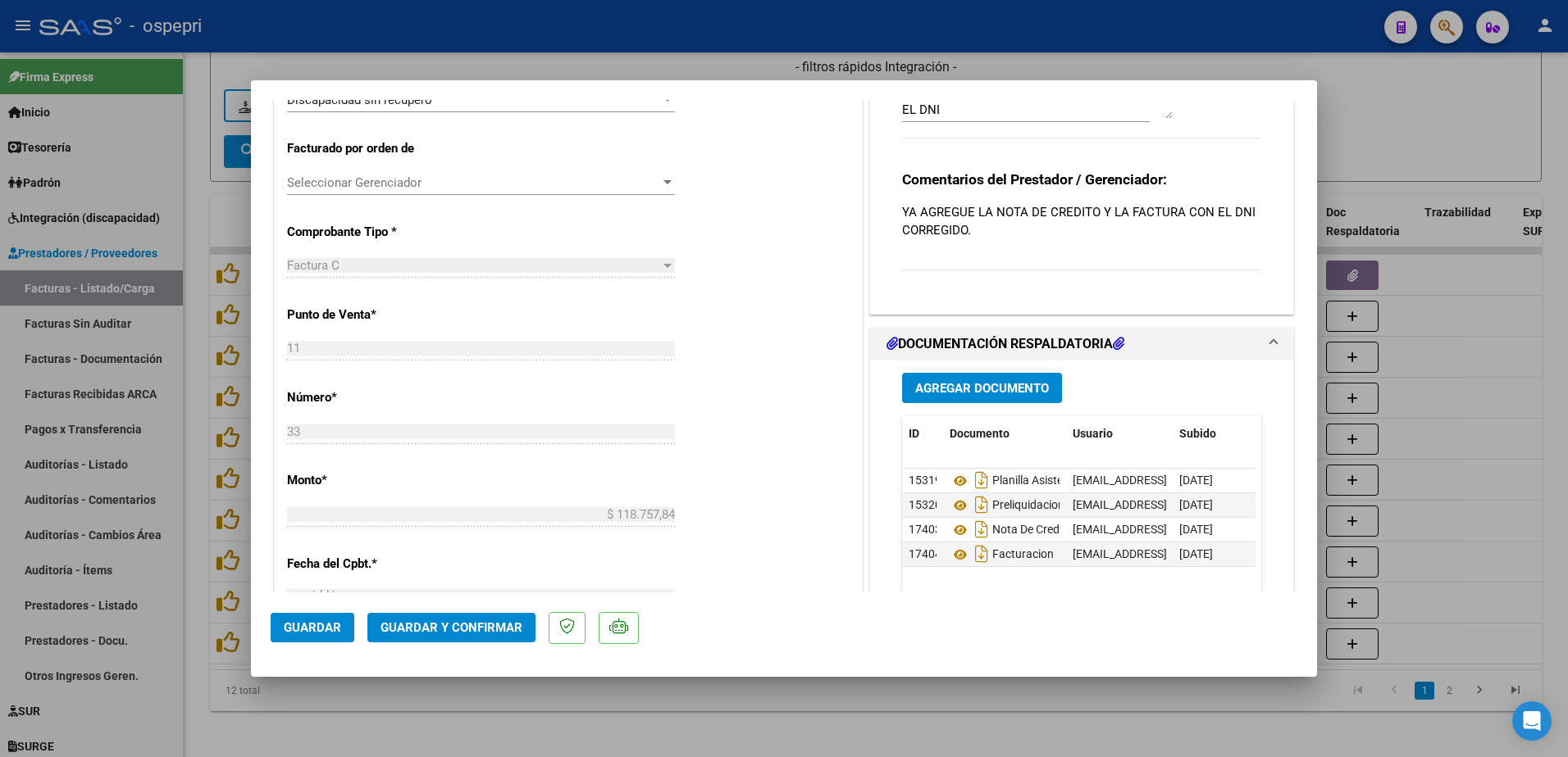
scroll to position [410, 0]
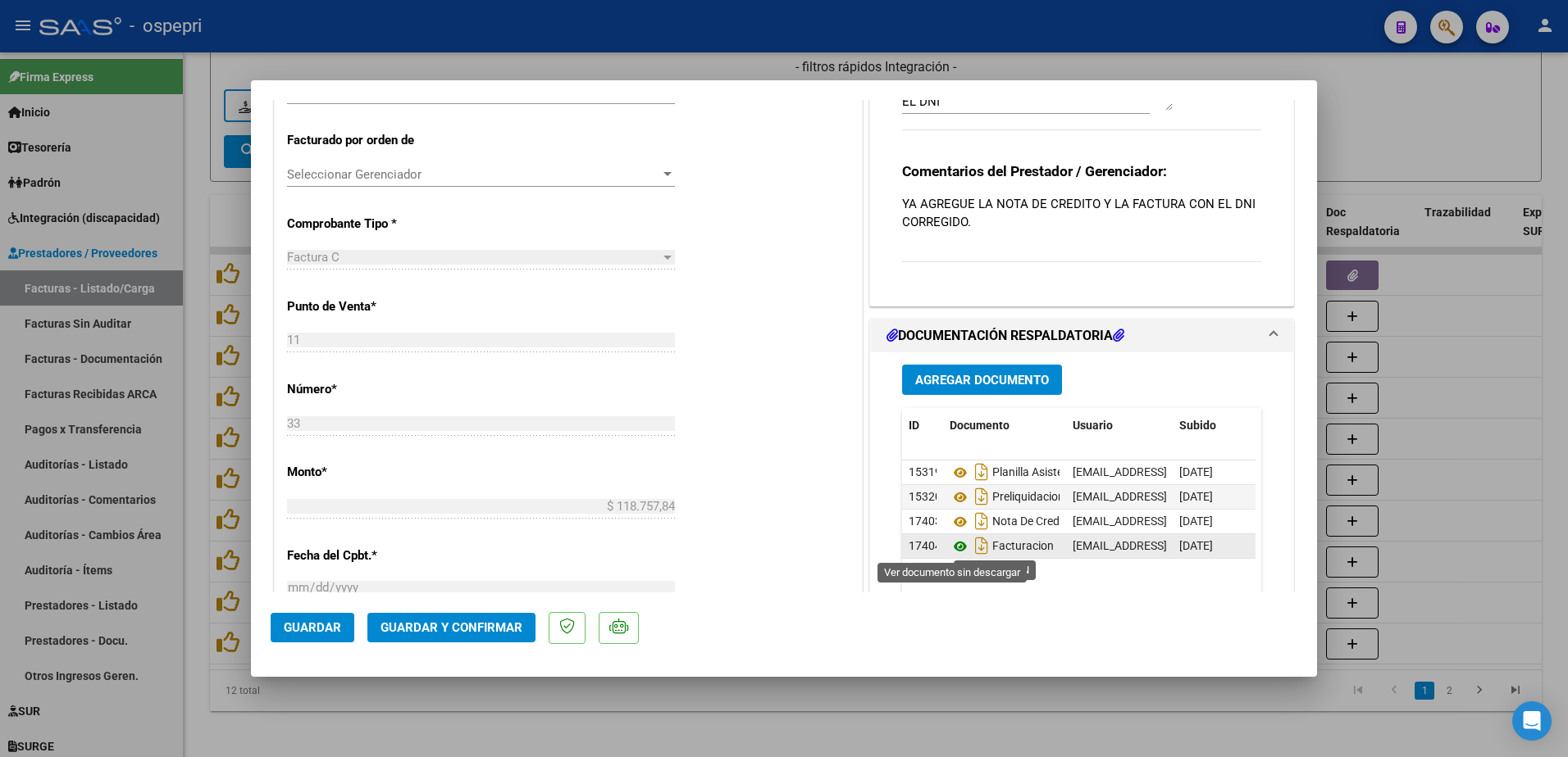
click at [953, 544] on icon at bounding box center [960, 546] width 21 height 19
type input "$ 0,00"
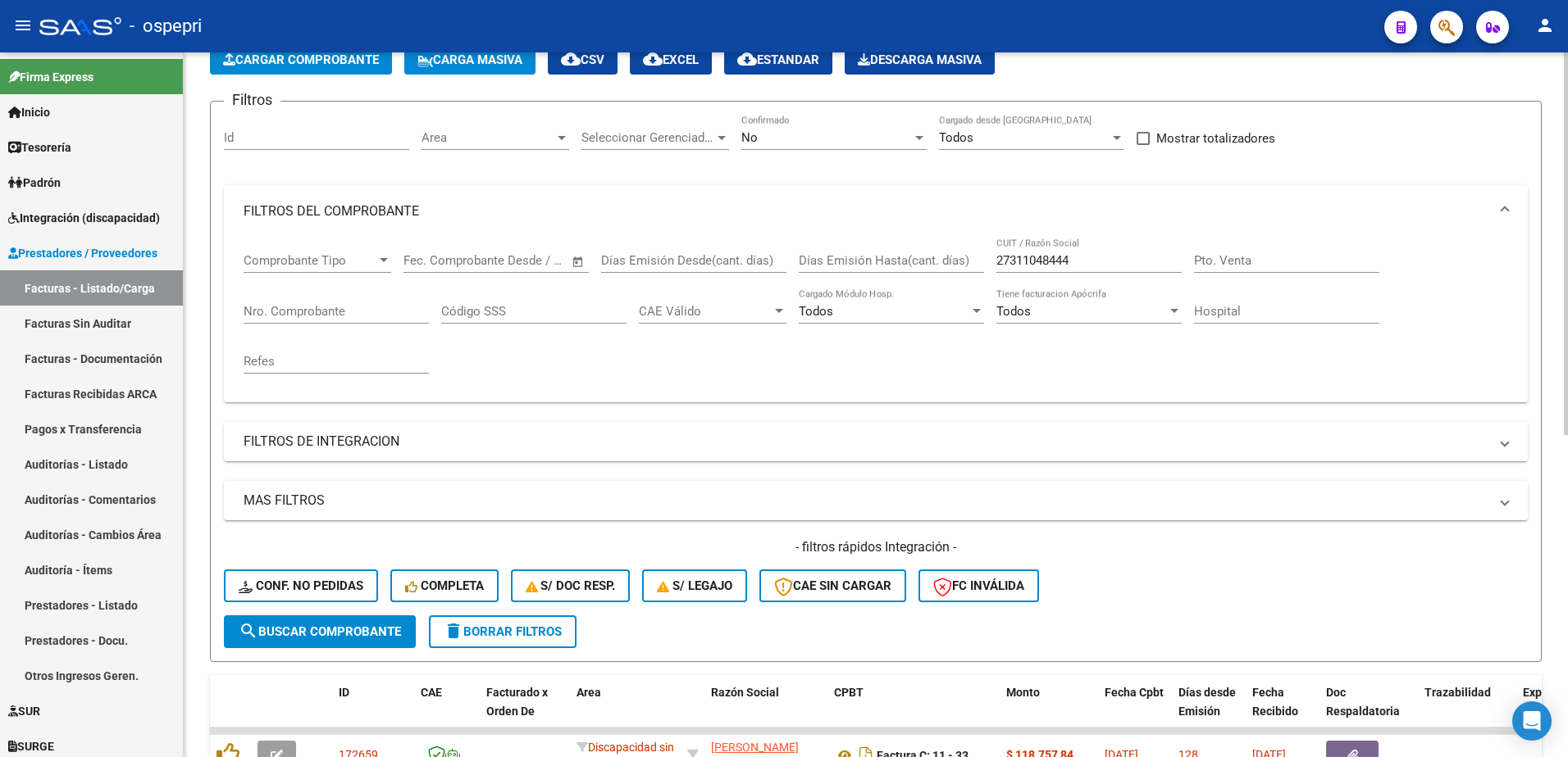
scroll to position [82, 0]
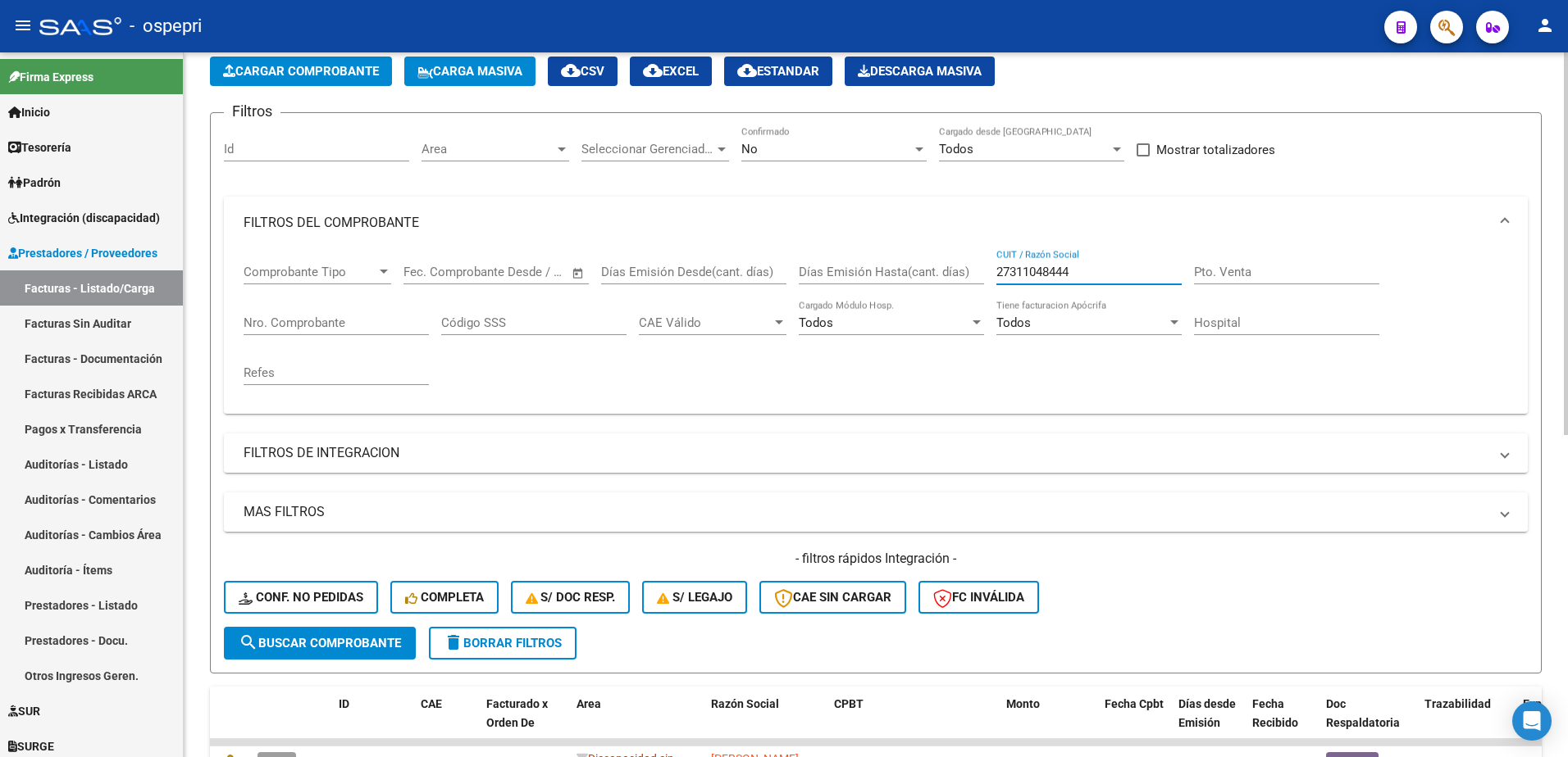
drag, startPoint x: 1097, startPoint y: 270, endPoint x: 952, endPoint y: 279, distance: 145.3
click at [952, 279] on div "Comprobante Tipo Comprobante Tipo Fecha inicio – Fecha fin Fec. Comprobante Des…" at bounding box center [876, 324] width 1265 height 151
click at [917, 148] on div at bounding box center [920, 150] width 8 height 4
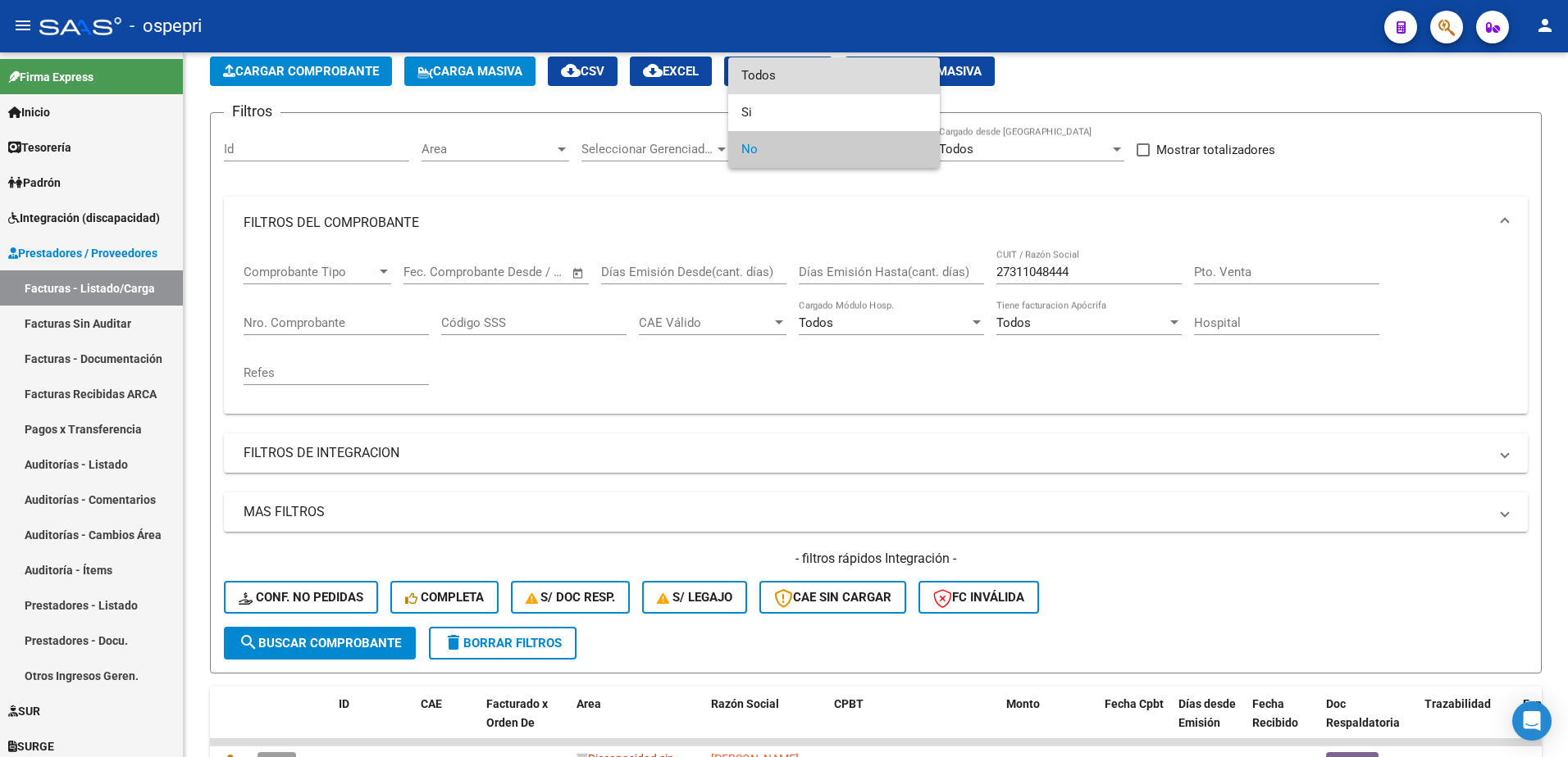
click at [789, 74] on span "Todos" at bounding box center [833, 76] width 185 height 37
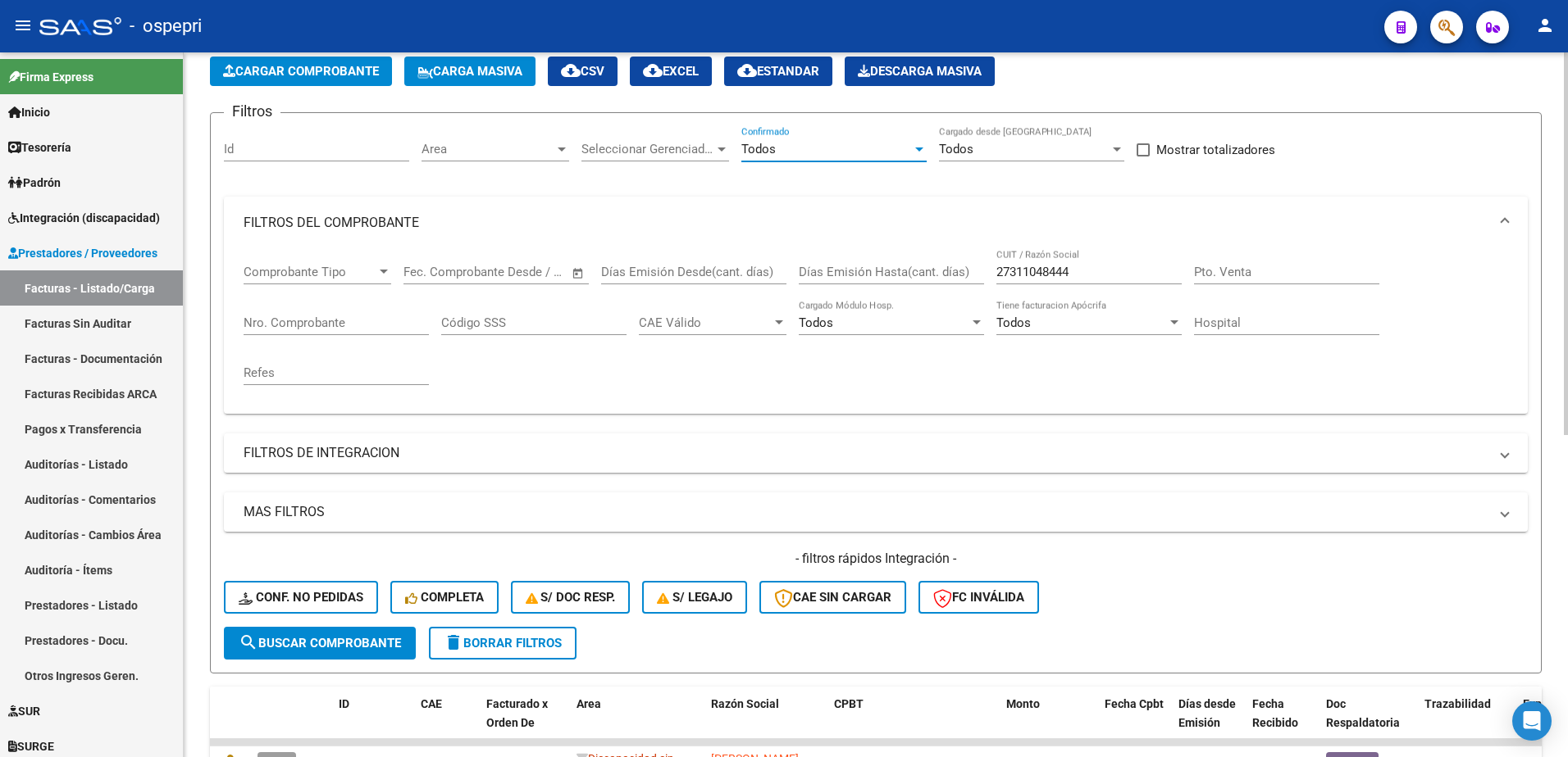
click at [344, 643] on span "search Buscar Comprobante" at bounding box center [320, 643] width 162 height 14
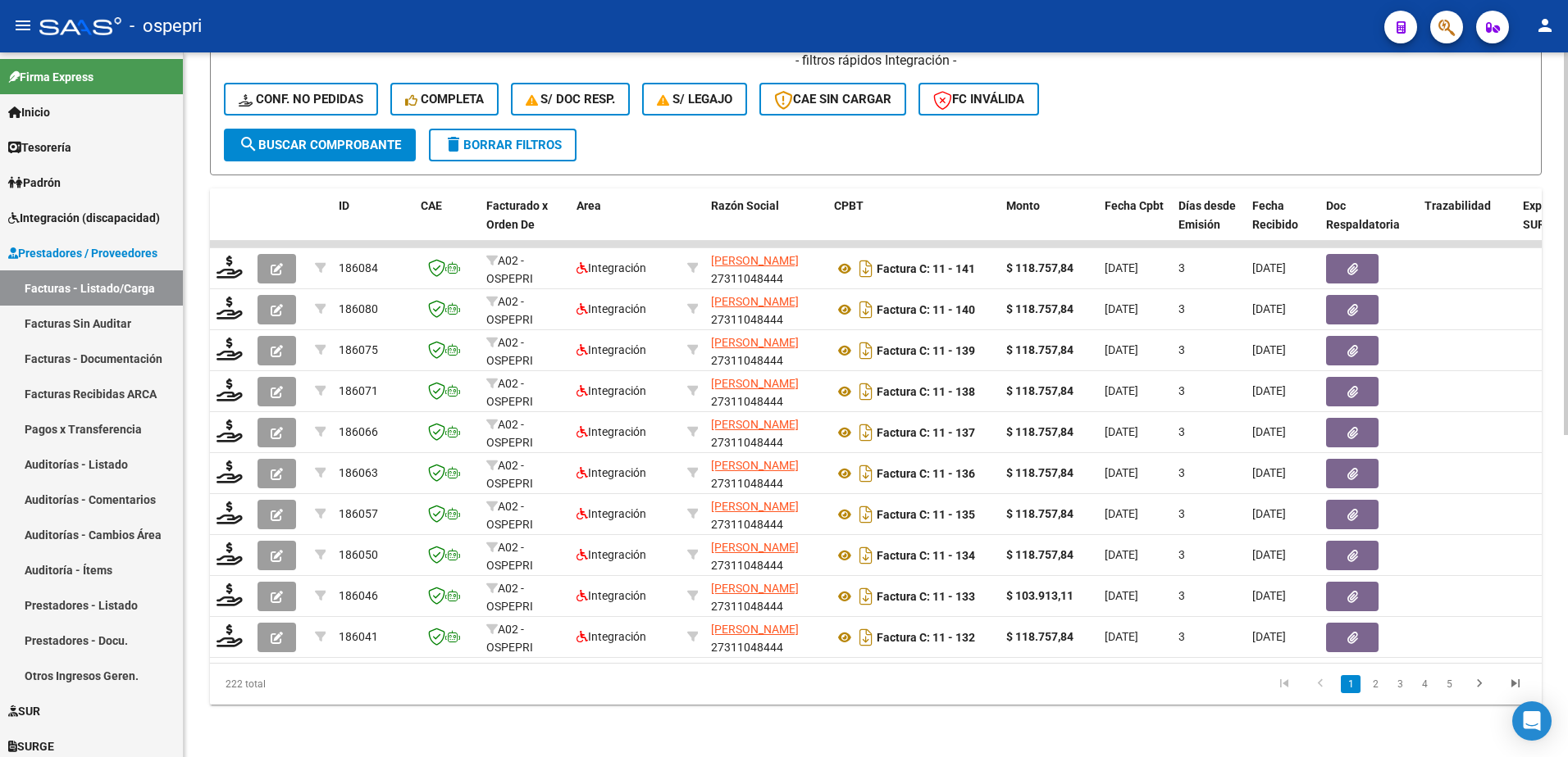
scroll to position [592, 0]
click at [1379, 681] on link "2" at bounding box center [1374, 683] width 19 height 18
click at [1400, 688] on link "3" at bounding box center [1400, 683] width 19 height 18
click at [1420, 683] on link "4" at bounding box center [1424, 683] width 19 height 18
click at [1423, 689] on link "5" at bounding box center [1424, 683] width 19 height 18
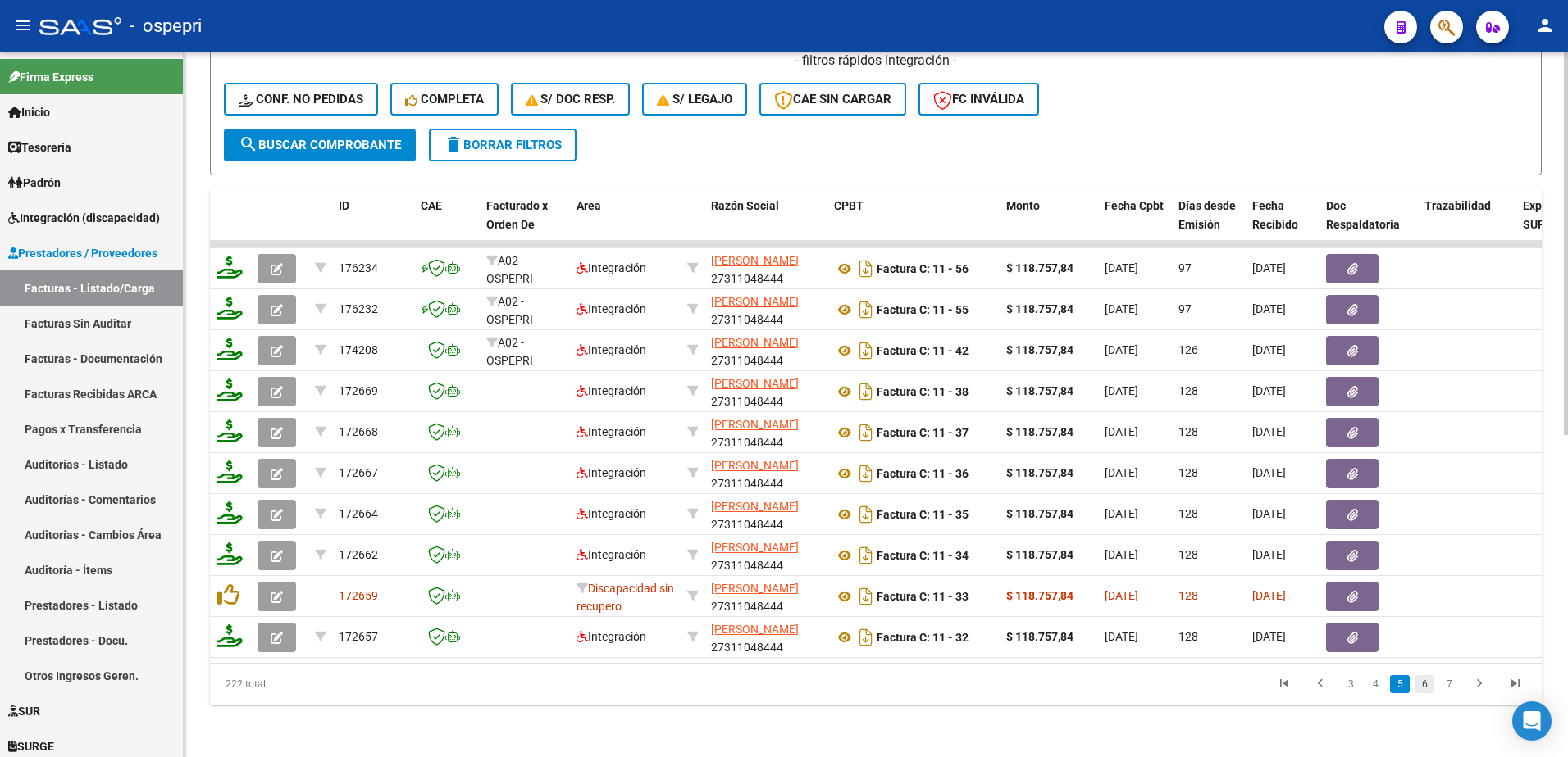
click at [1423, 681] on link "6" at bounding box center [1424, 683] width 19 height 18
click at [1376, 689] on link "5" at bounding box center [1374, 683] width 19 height 18
click at [1375, 686] on link "4" at bounding box center [1374, 683] width 19 height 18
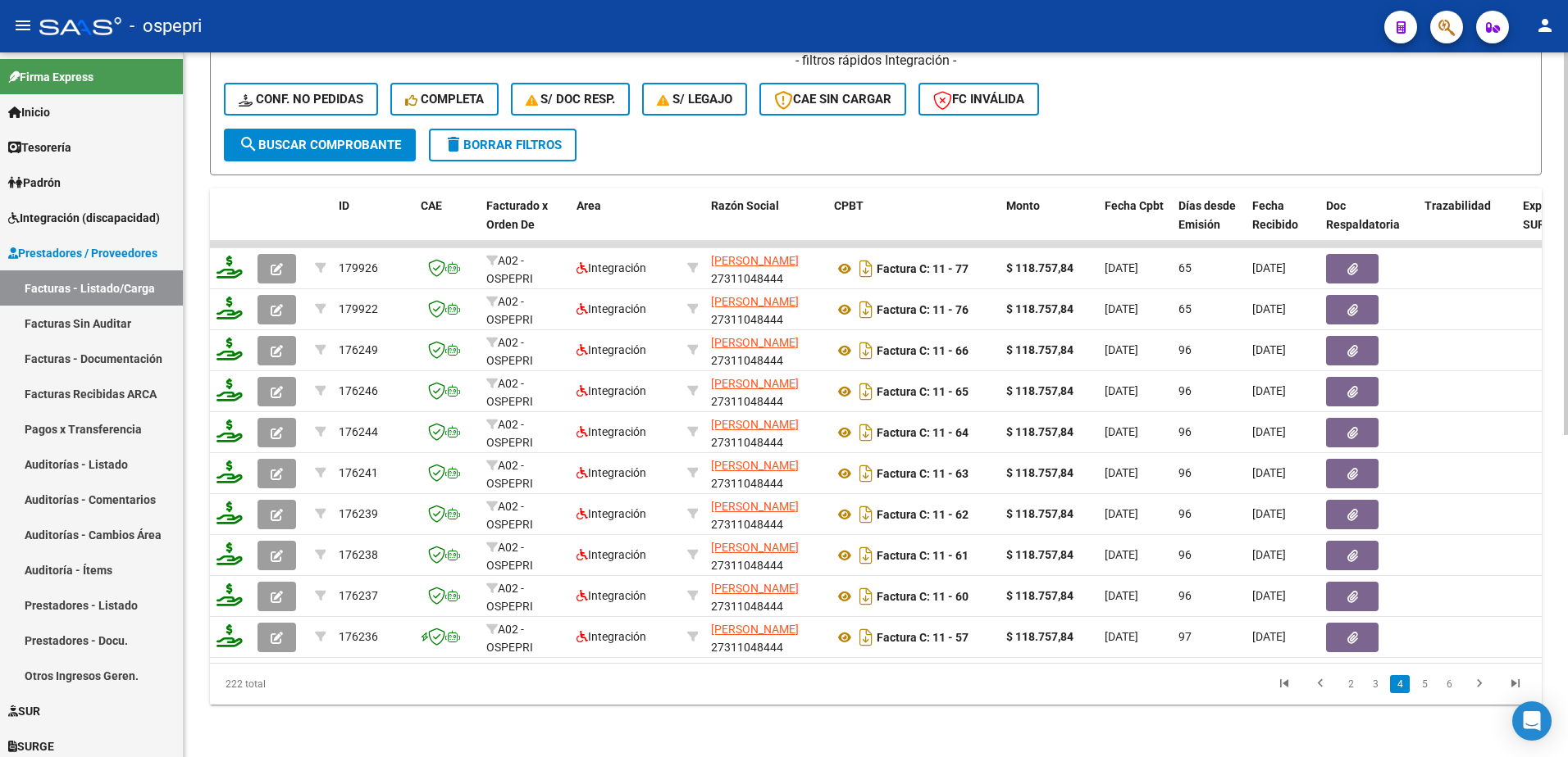
click at [1281, 23] on div "- ospepri" at bounding box center [706, 26] width 1332 height 36
click at [529, 138] on span "delete Borrar Filtros" at bounding box center [503, 144] width 118 height 14
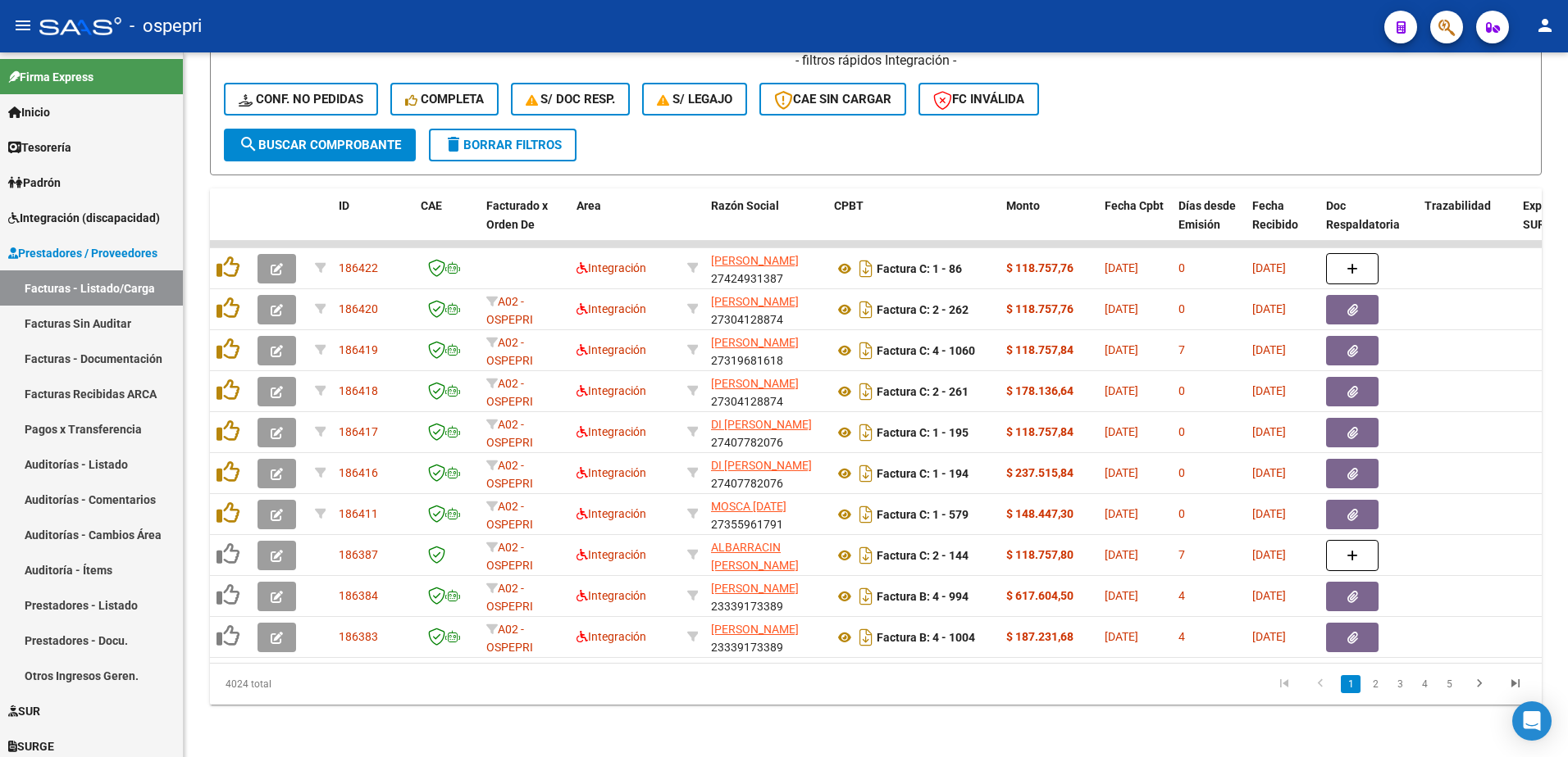
click at [920, 688] on datatable-pager "1 2 3 4 5" at bounding box center [1008, 684] width 1052 height 28
click at [739, 676] on datatable-pager "1 2 3 4 5" at bounding box center [1008, 684] width 1052 height 28
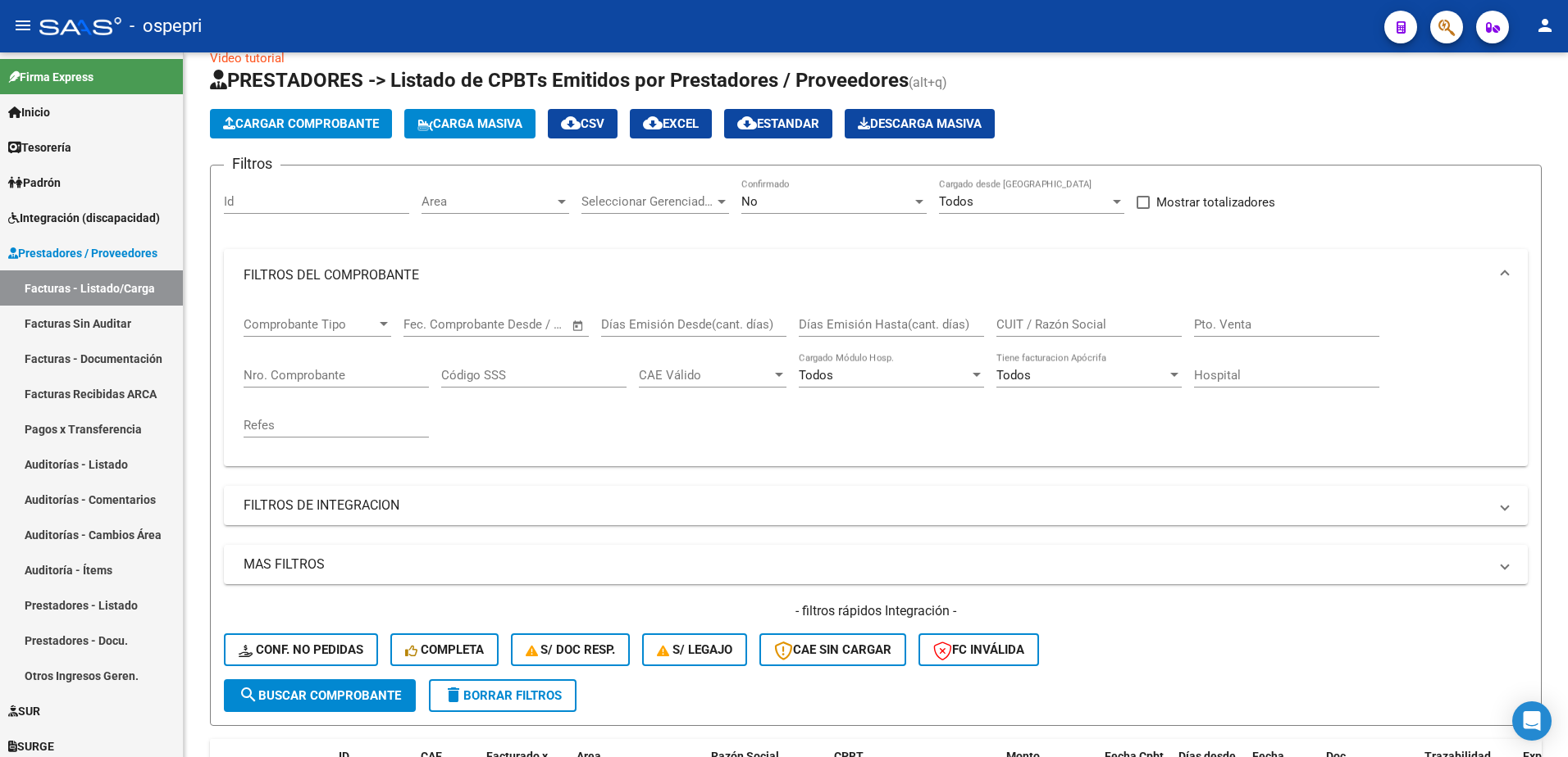
scroll to position [19, 0]
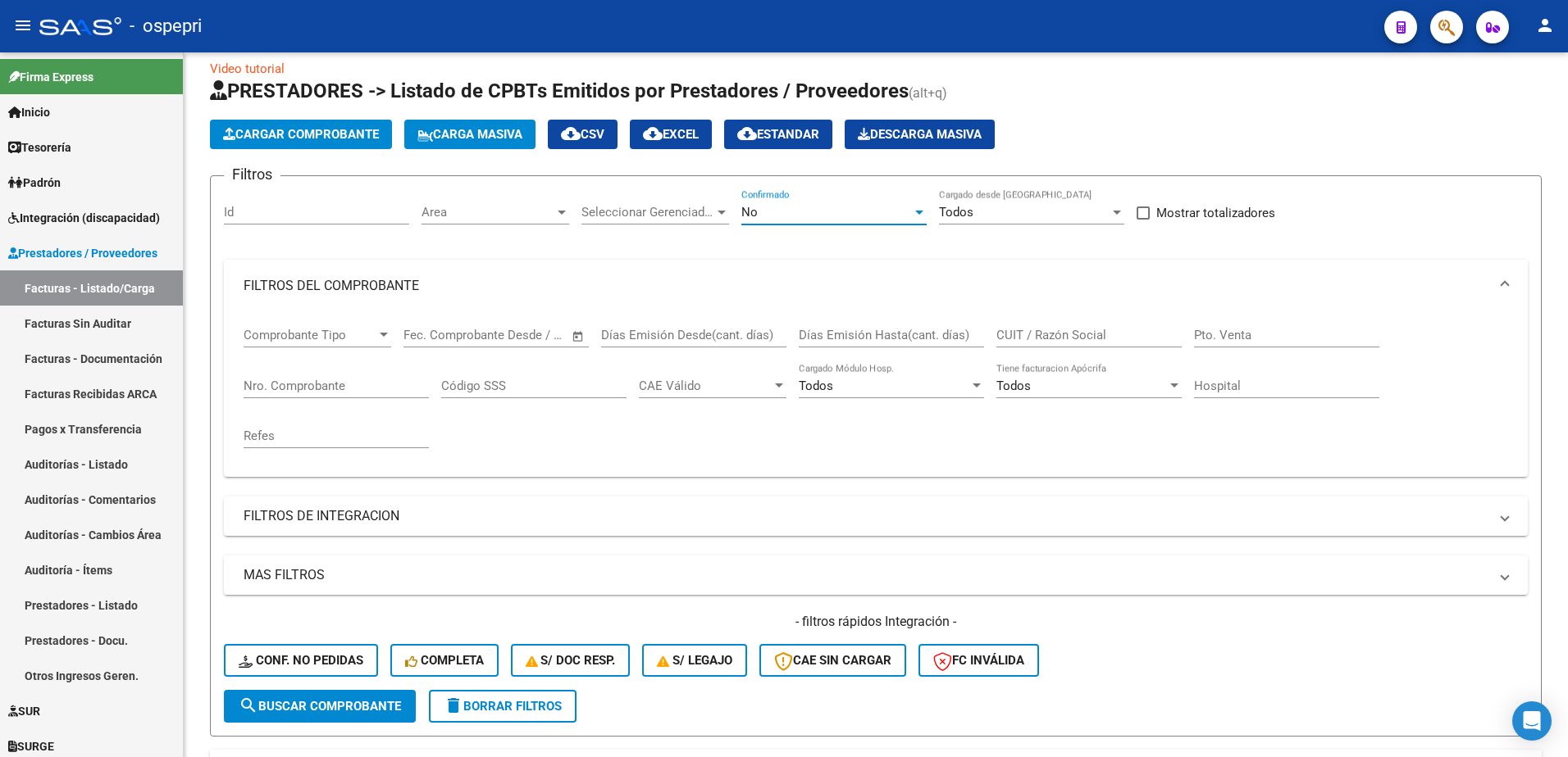
click at [925, 214] on div at bounding box center [919, 213] width 14 height 14
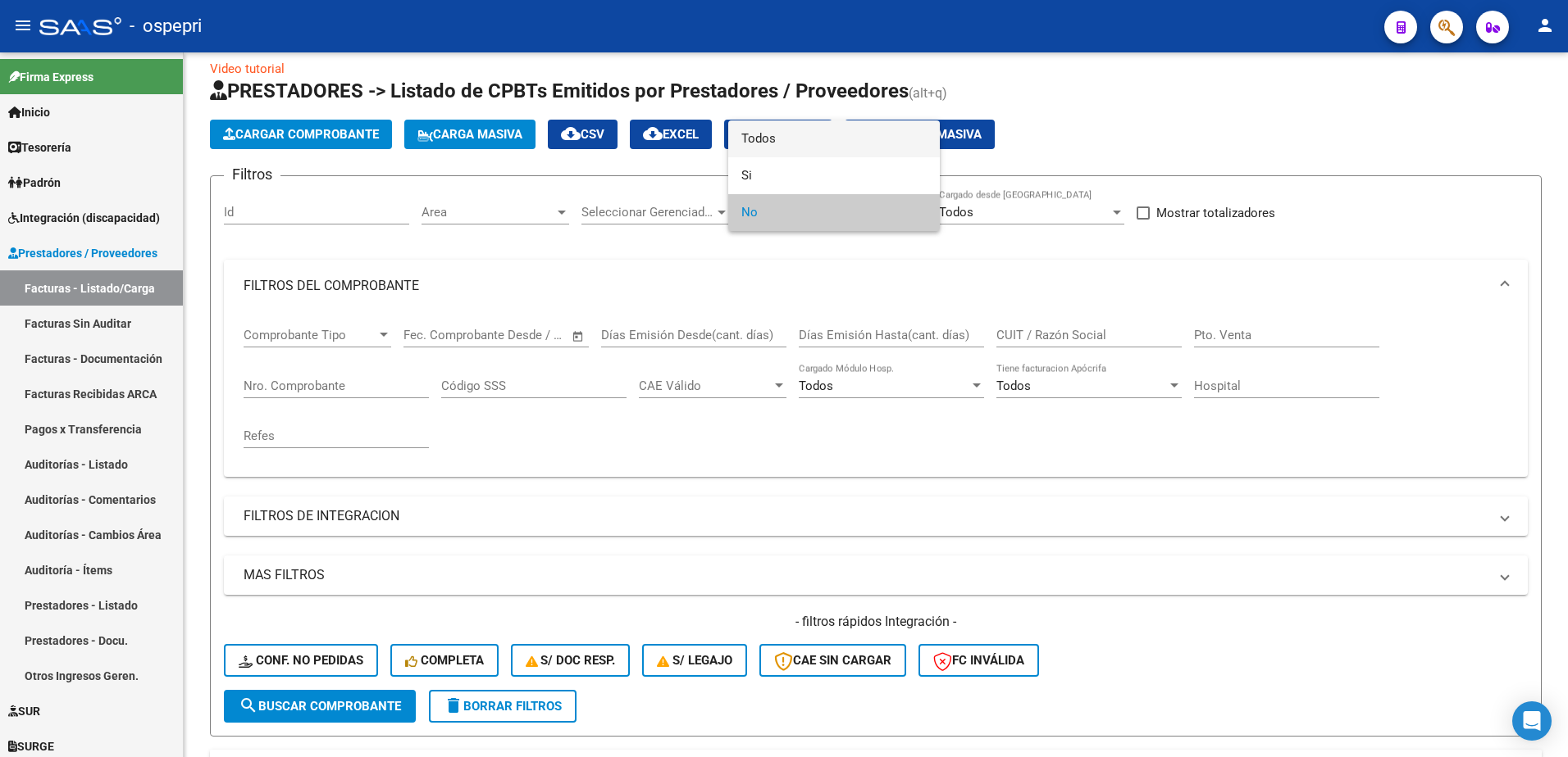
click at [770, 144] on span "Todos" at bounding box center [833, 139] width 185 height 37
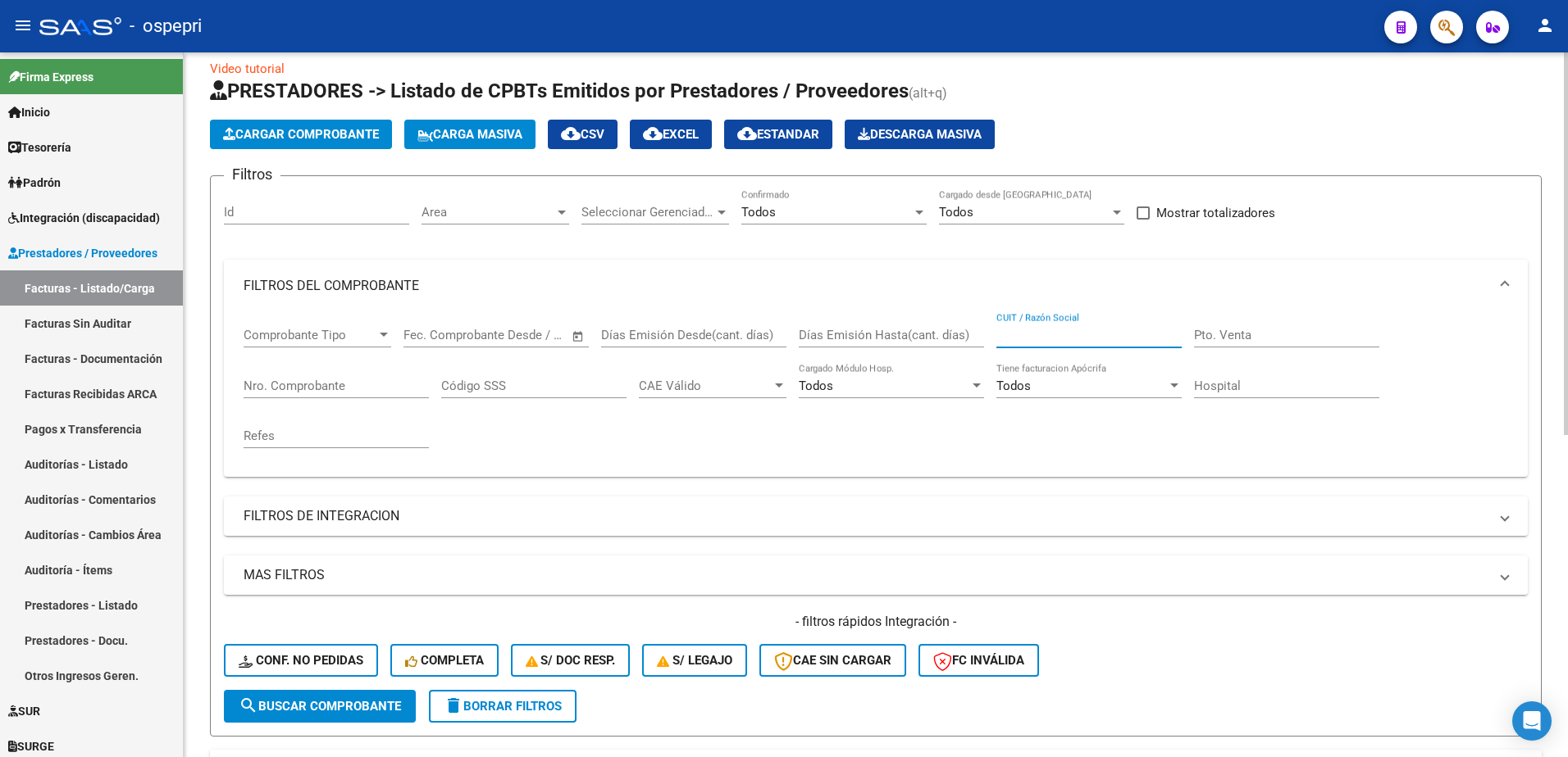
click at [1033, 332] on input "CUIT / Razón Social" at bounding box center [1089, 335] width 185 height 14
paste input "27311048444"
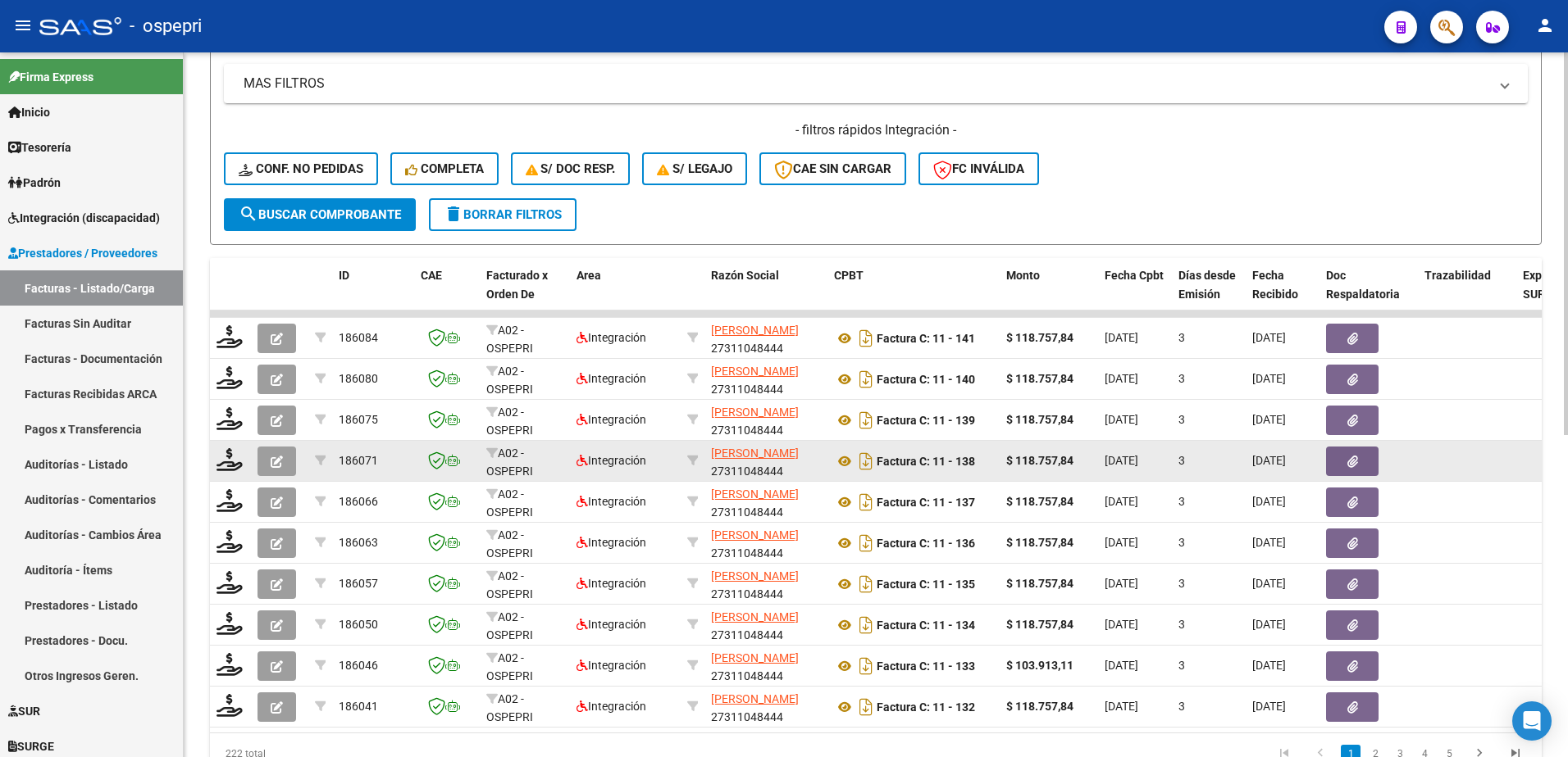
scroll to position [592, 0]
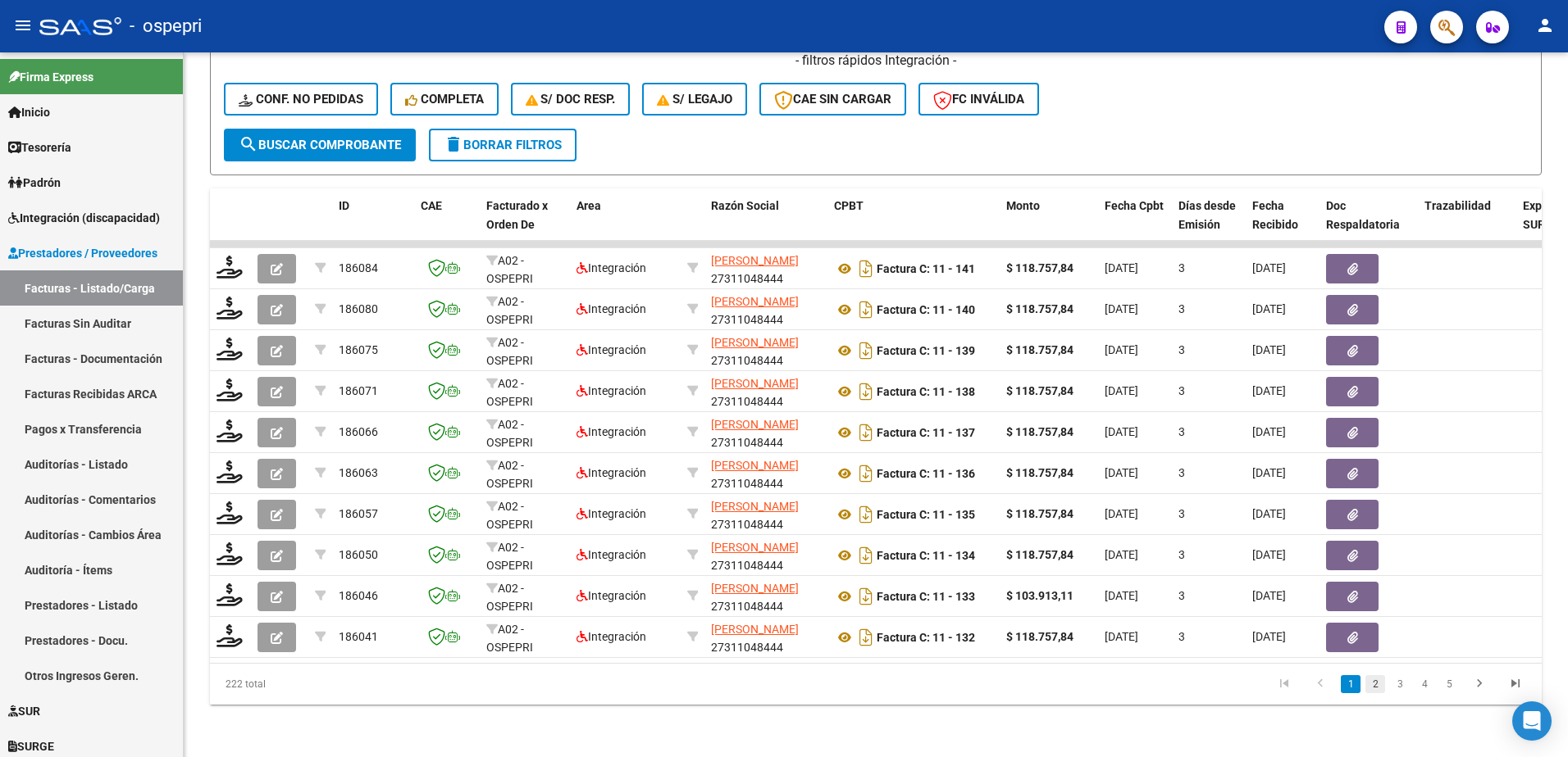
type input "27311048444"
click at [1379, 688] on link "2" at bounding box center [1374, 683] width 19 height 18
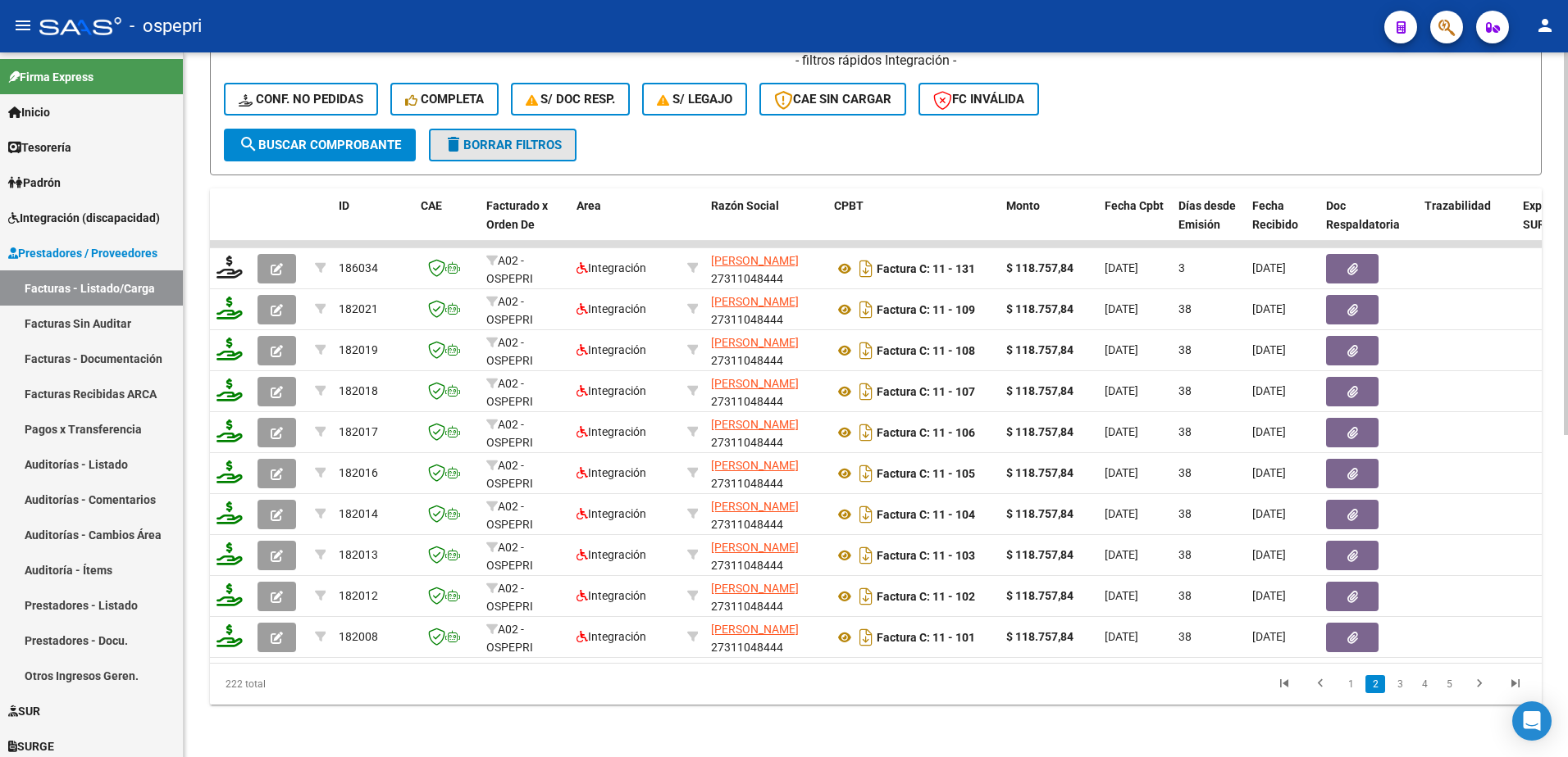
click at [501, 138] on span "delete Borrar Filtros" at bounding box center [503, 144] width 118 height 14
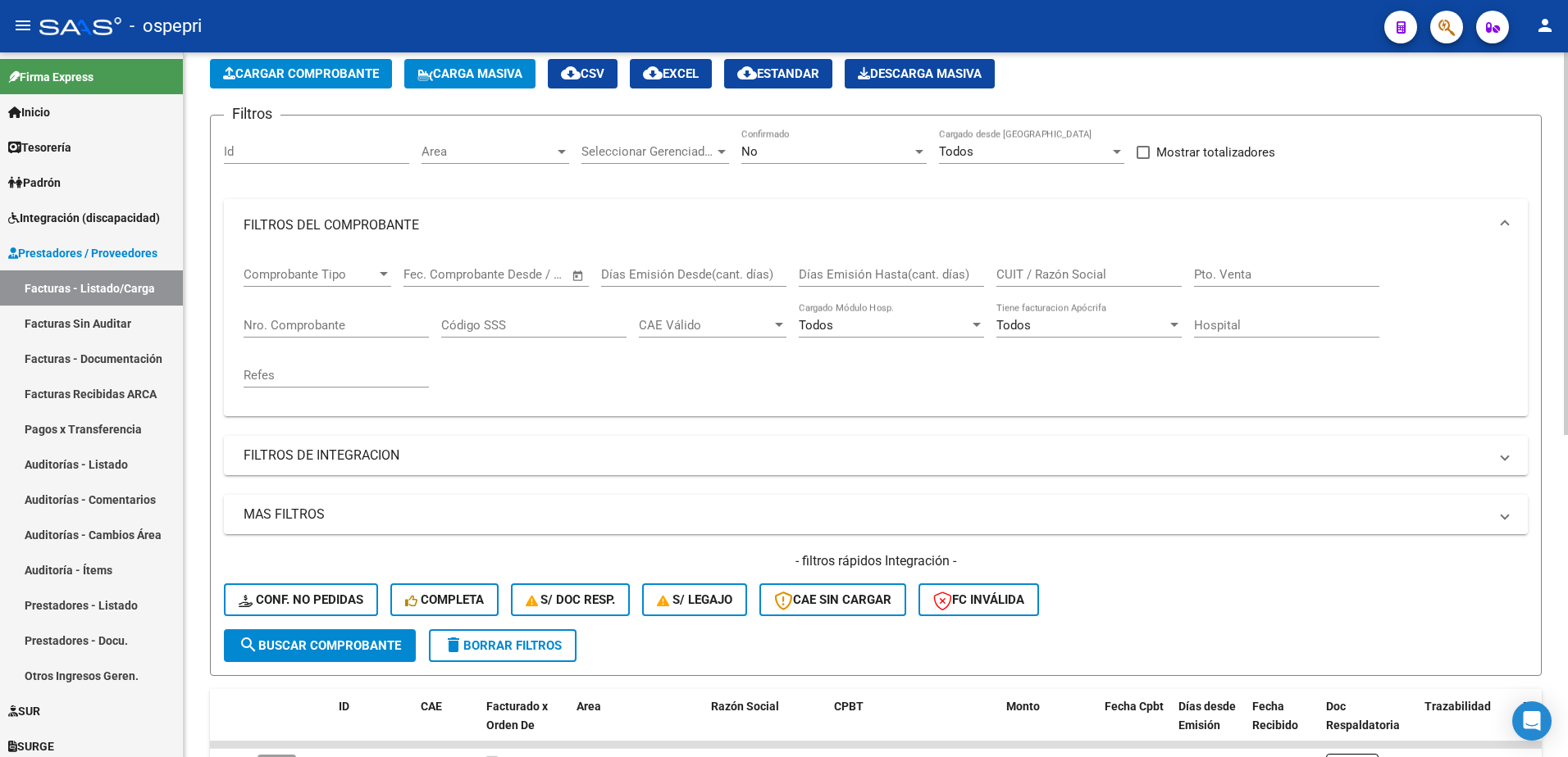
scroll to position [19, 0]
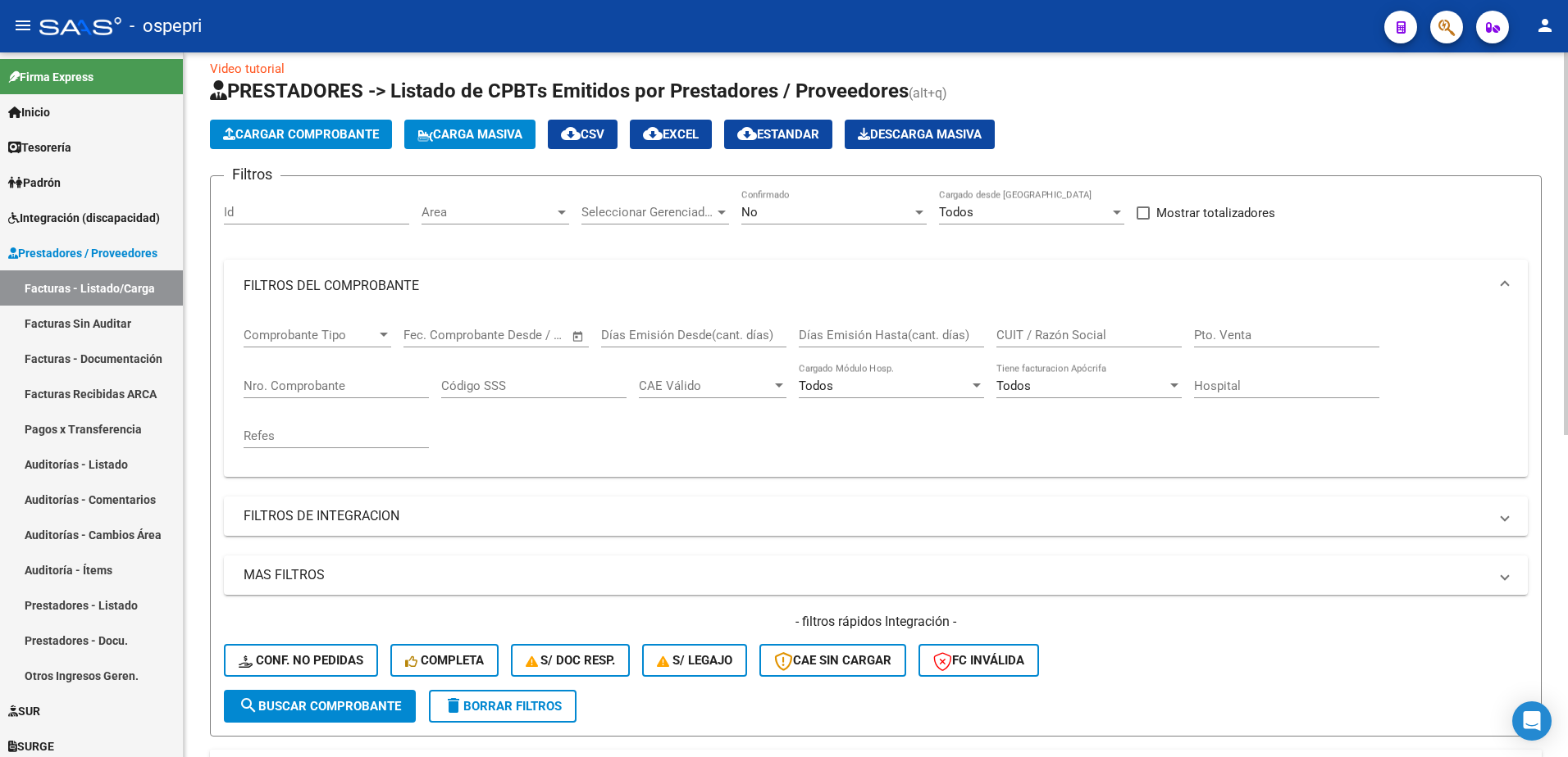
click at [1005, 339] on input "CUIT / Razón Social" at bounding box center [1089, 335] width 185 height 14
paste input "27312950109"
type input "27312950109"
click at [331, 705] on span "search Buscar Comprobante" at bounding box center [320, 706] width 162 height 14
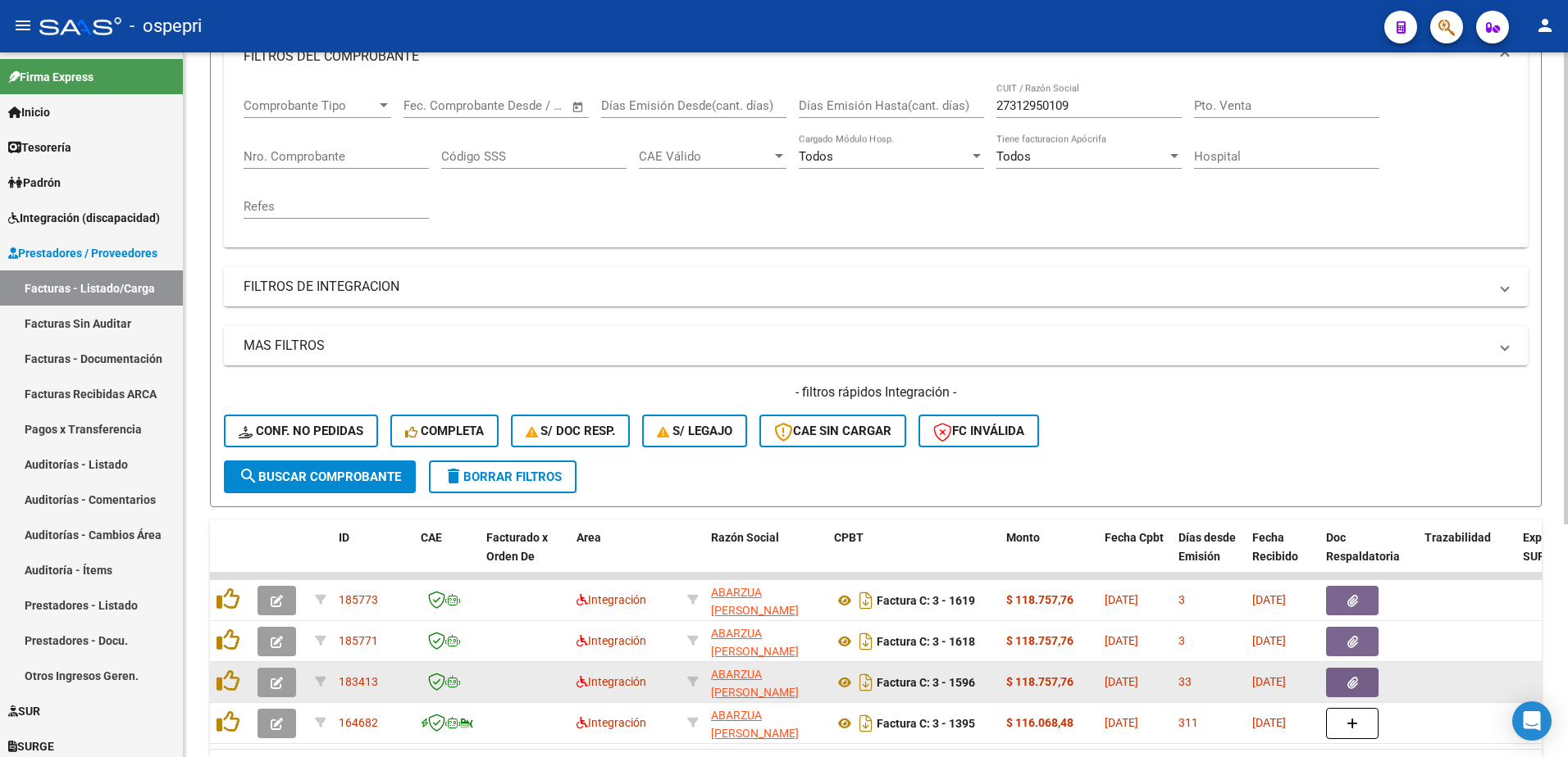
scroll to position [264, 0]
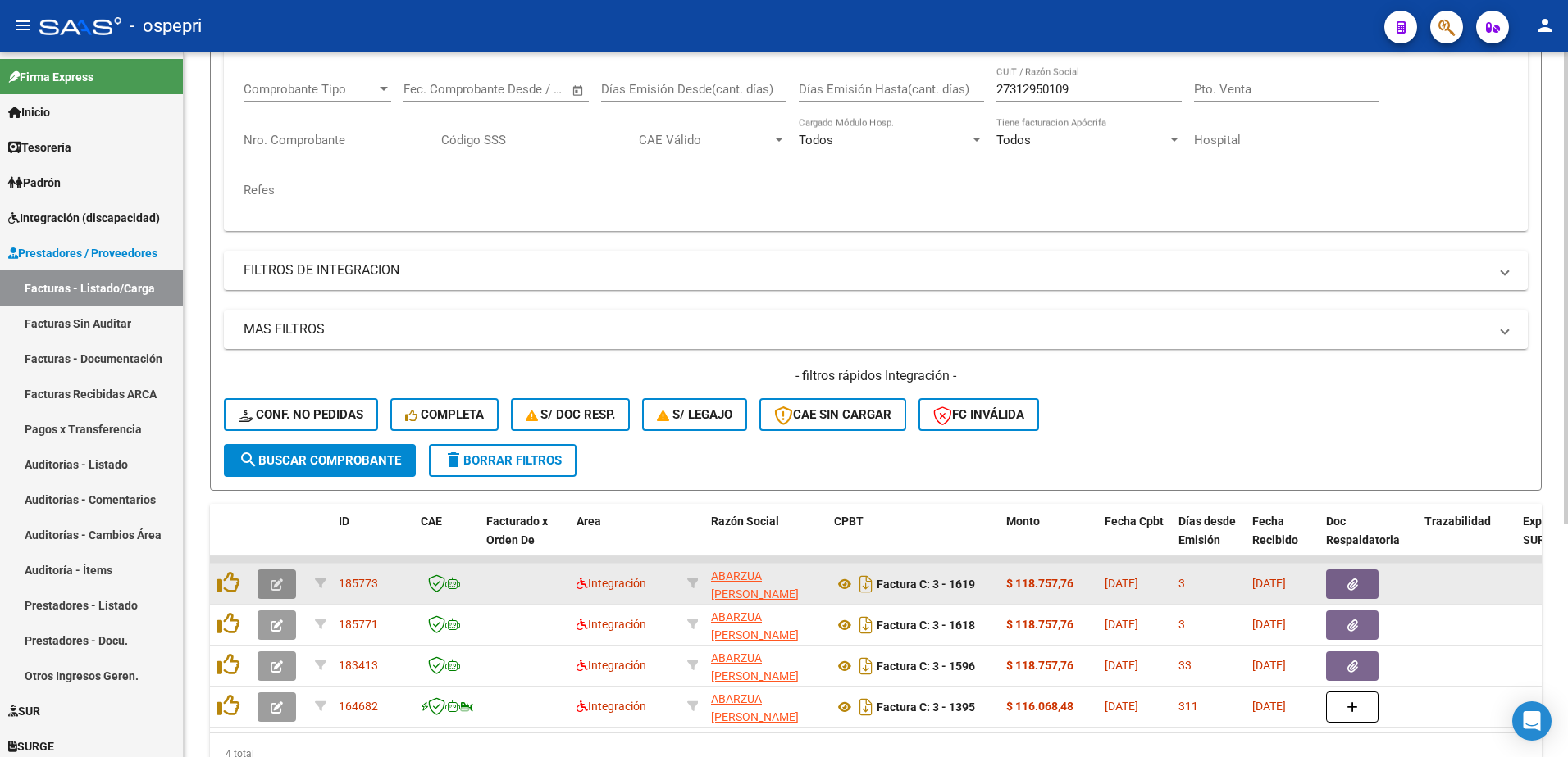
click at [281, 591] on icon "button" at bounding box center [276, 585] width 13 height 13
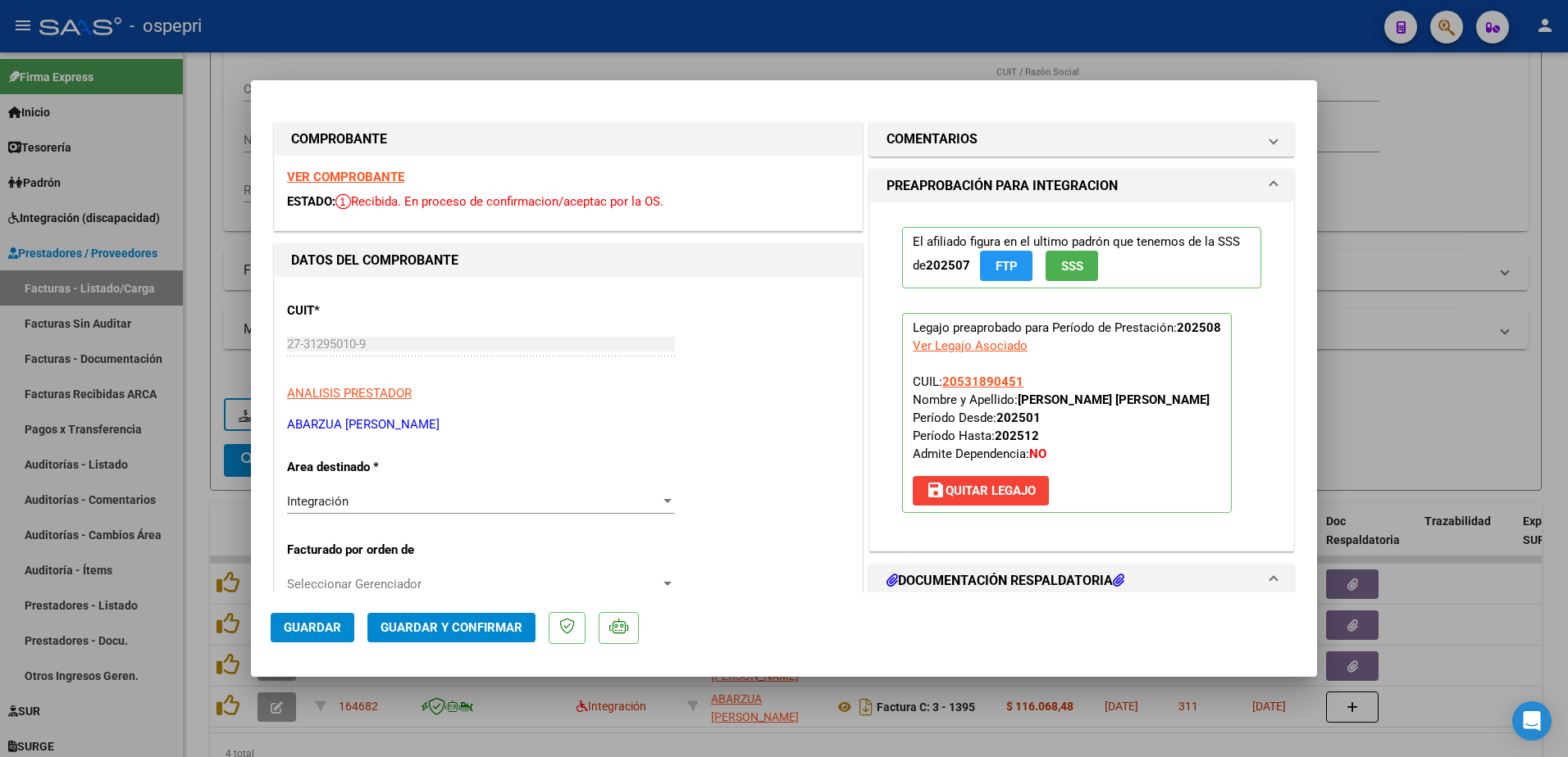
click at [372, 171] on strong "VER COMPROBANTE" at bounding box center [346, 177] width 117 height 14
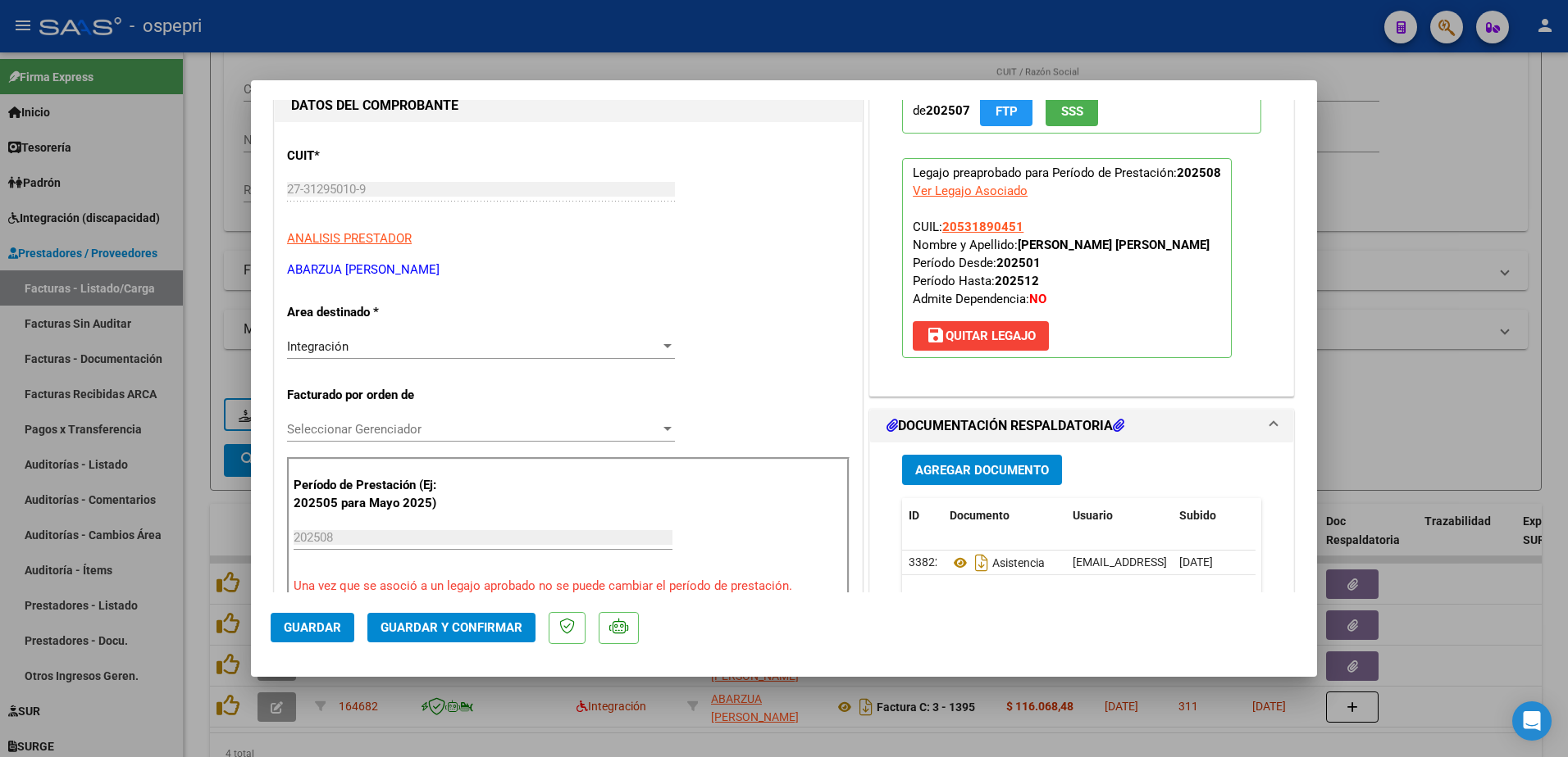
scroll to position [164, 0]
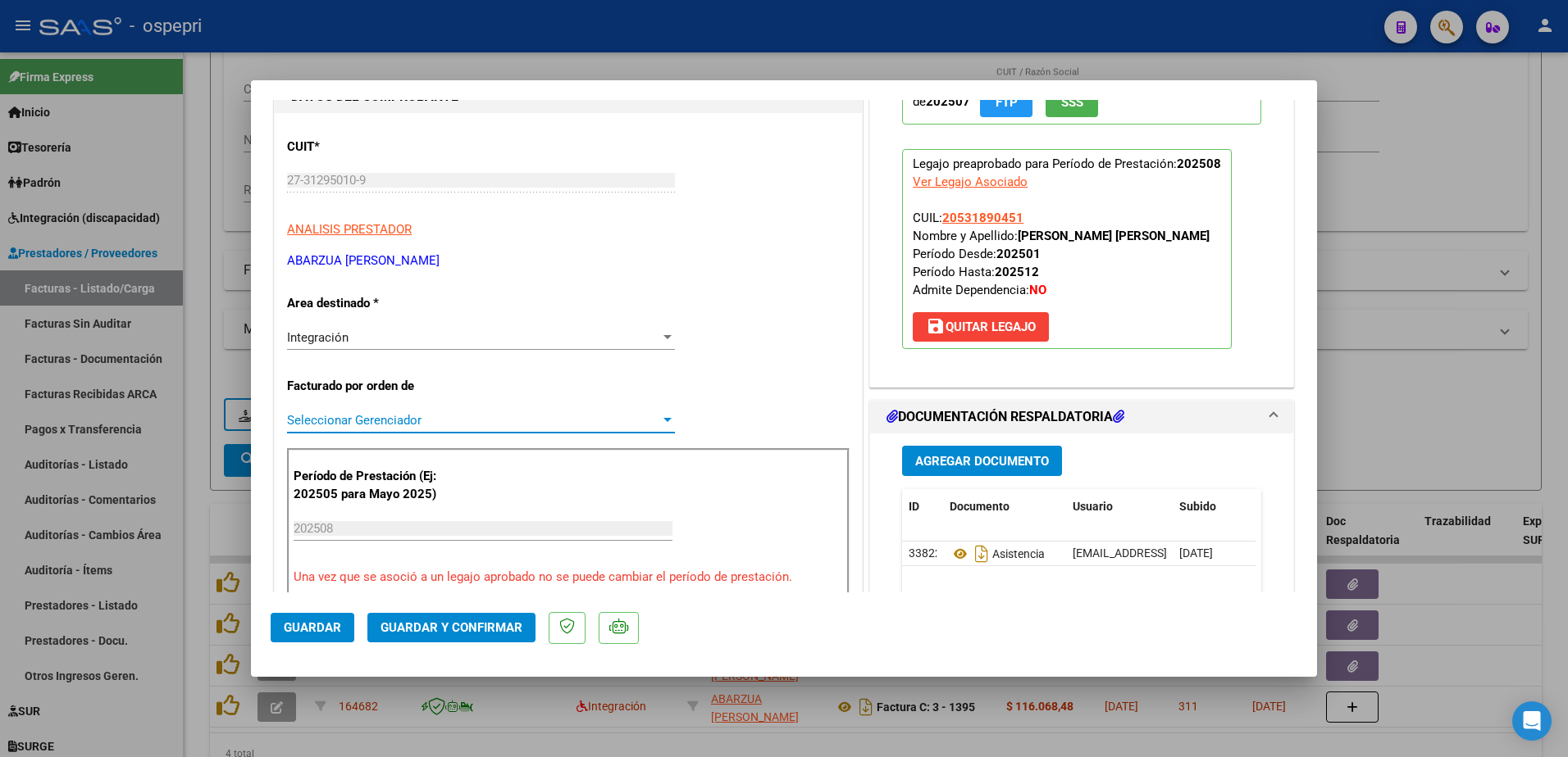
click at [529, 420] on span "Seleccionar Gerenciador" at bounding box center [473, 420] width 373 height 14
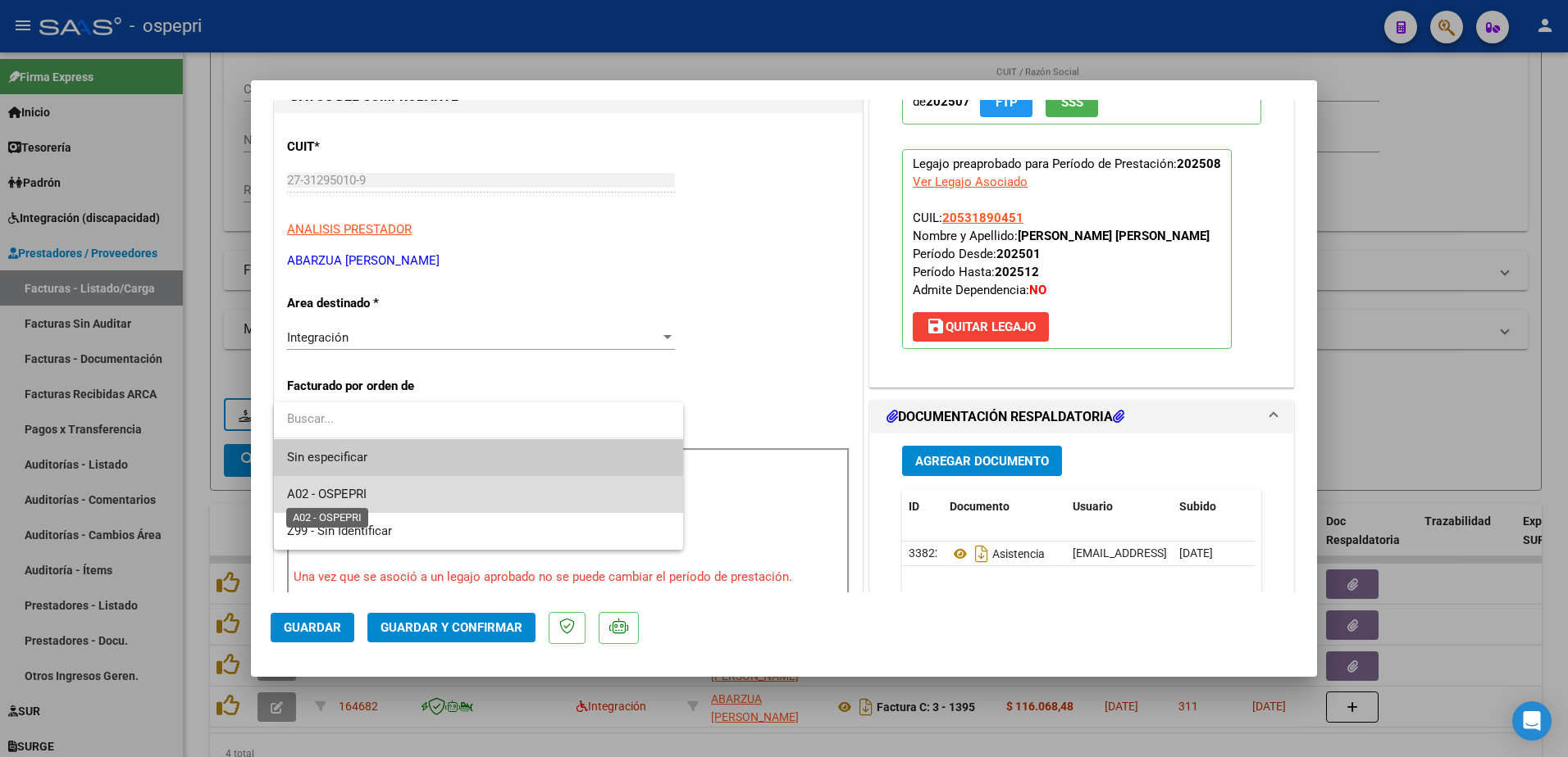
click at [359, 489] on span "A02 - OSPEPRI" at bounding box center [327, 493] width 79 height 14
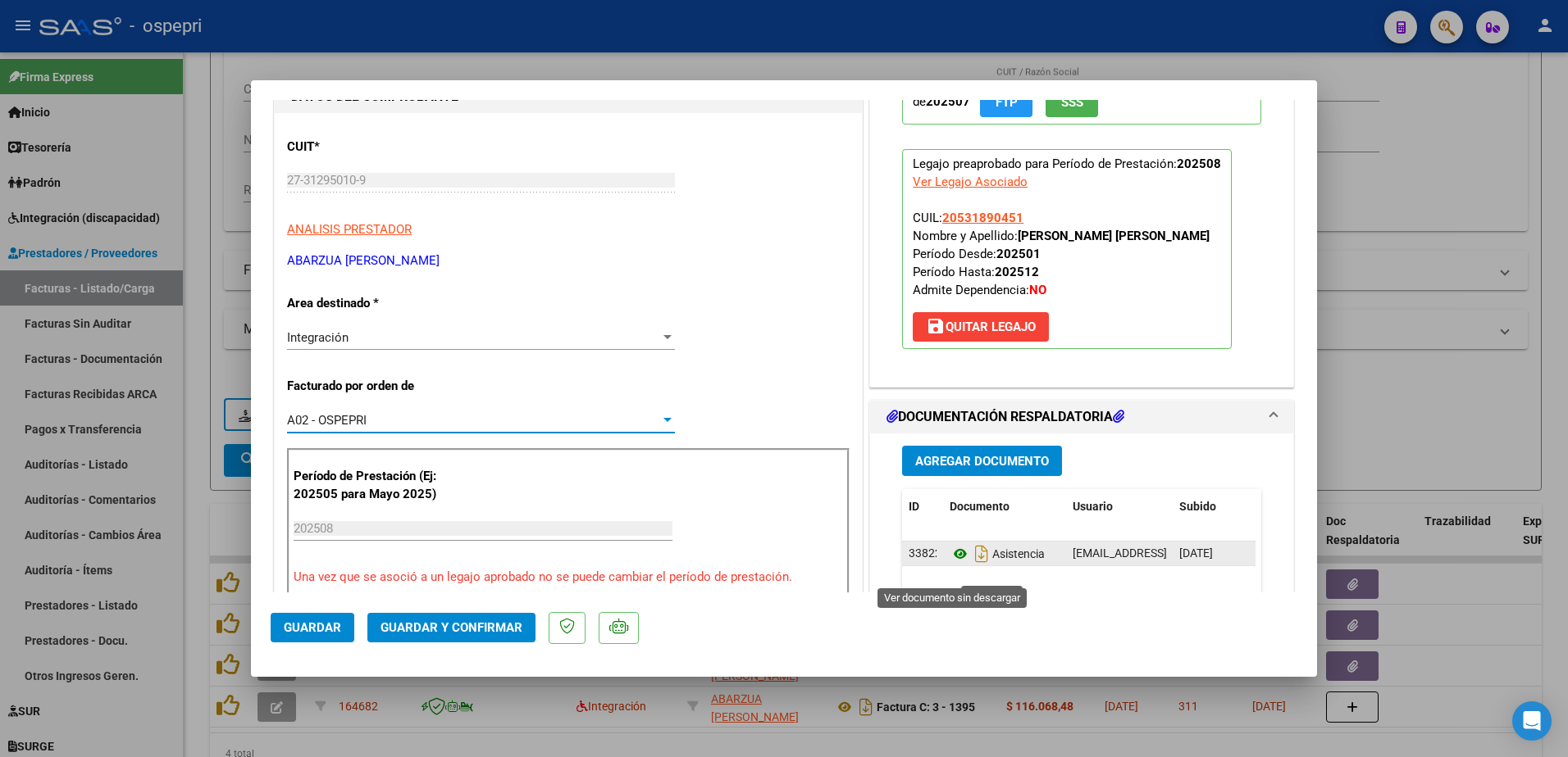
click at [952, 564] on icon at bounding box center [960, 553] width 21 height 19
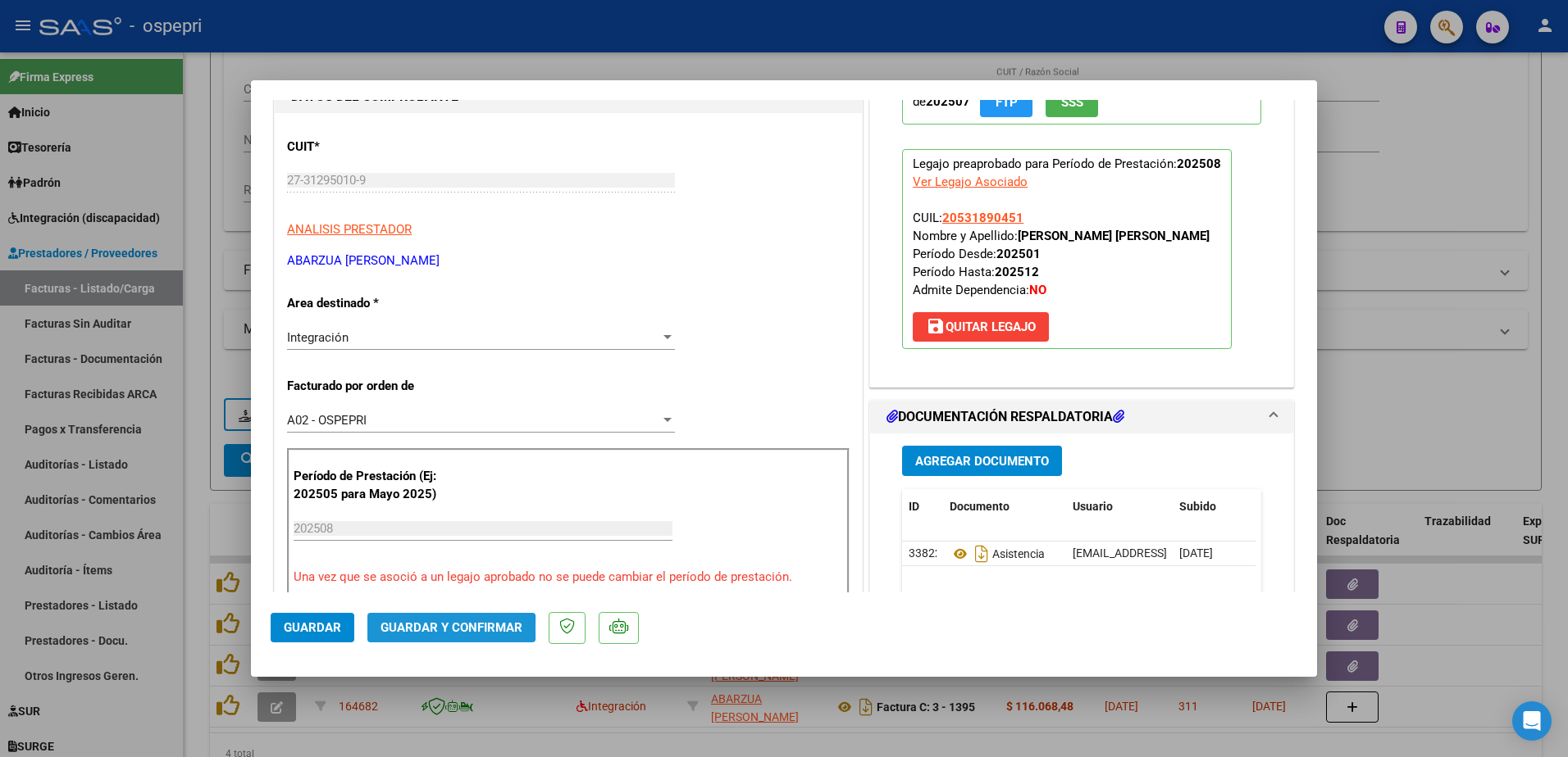
click at [439, 629] on span "Guardar y Confirmar" at bounding box center [451, 627] width 142 height 14
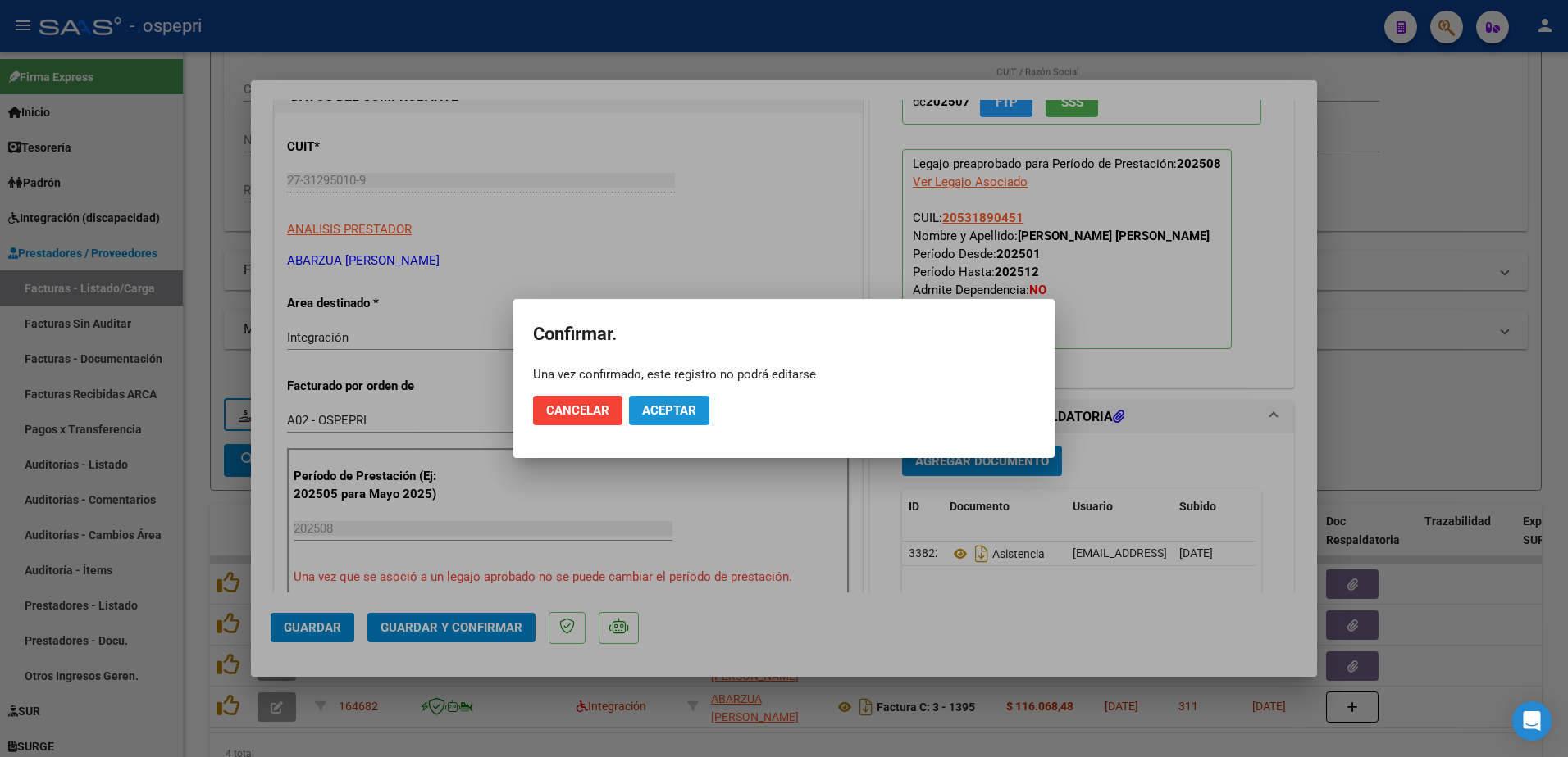
click at [663, 401] on button "Aceptar" at bounding box center [669, 411] width 80 height 30
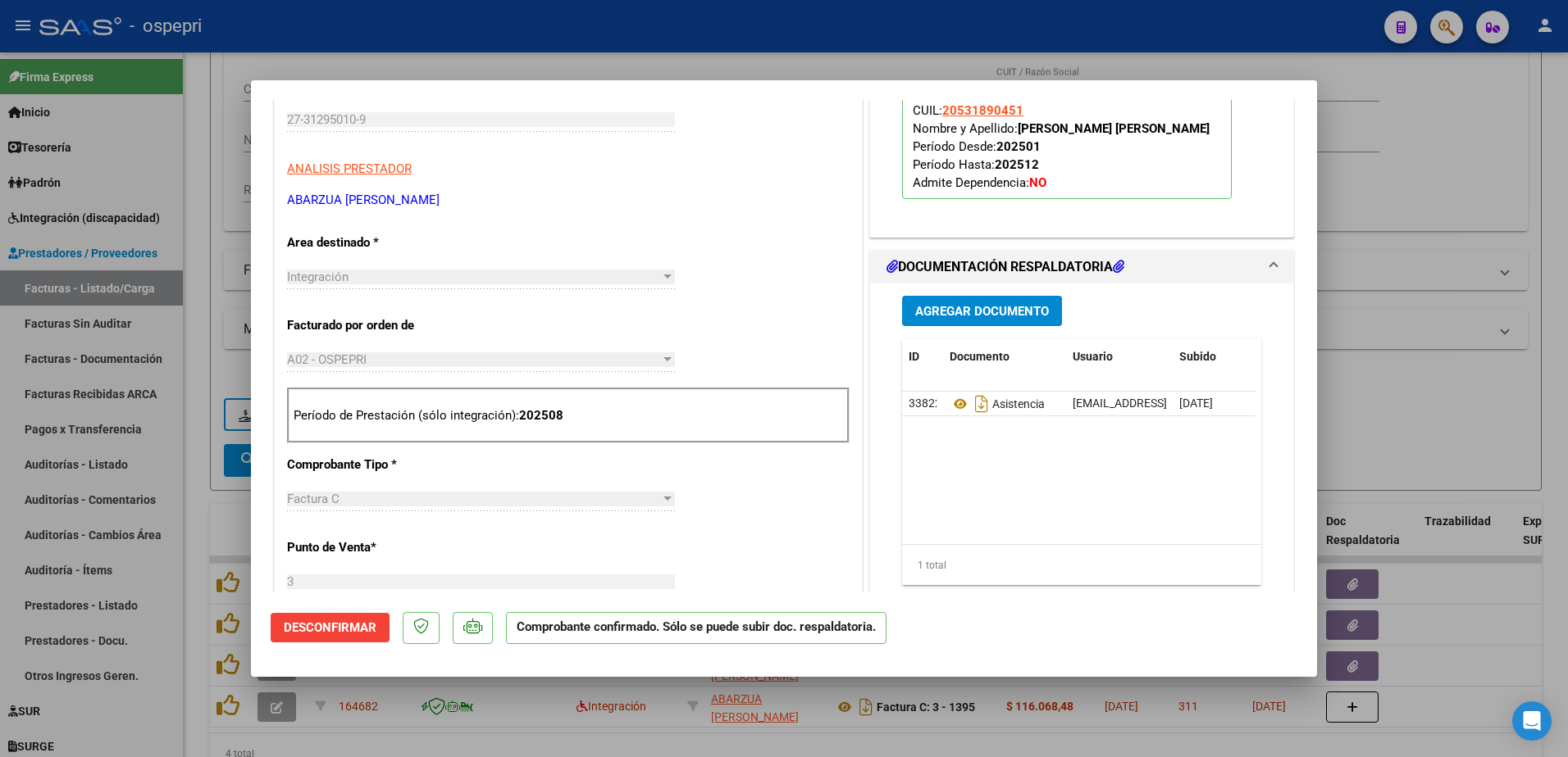
scroll to position [82, 0]
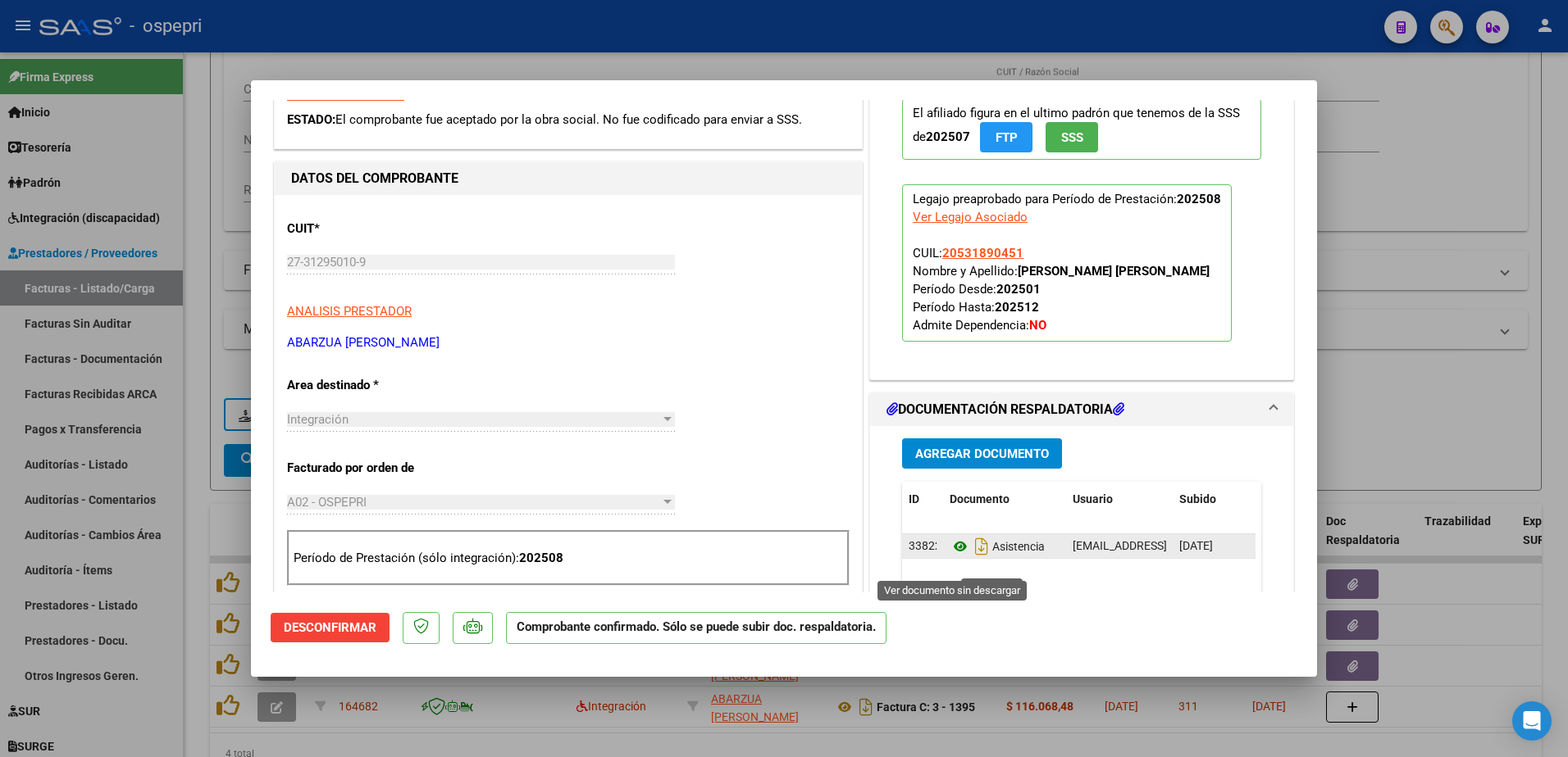
click at [950, 557] on icon at bounding box center [960, 546] width 21 height 19
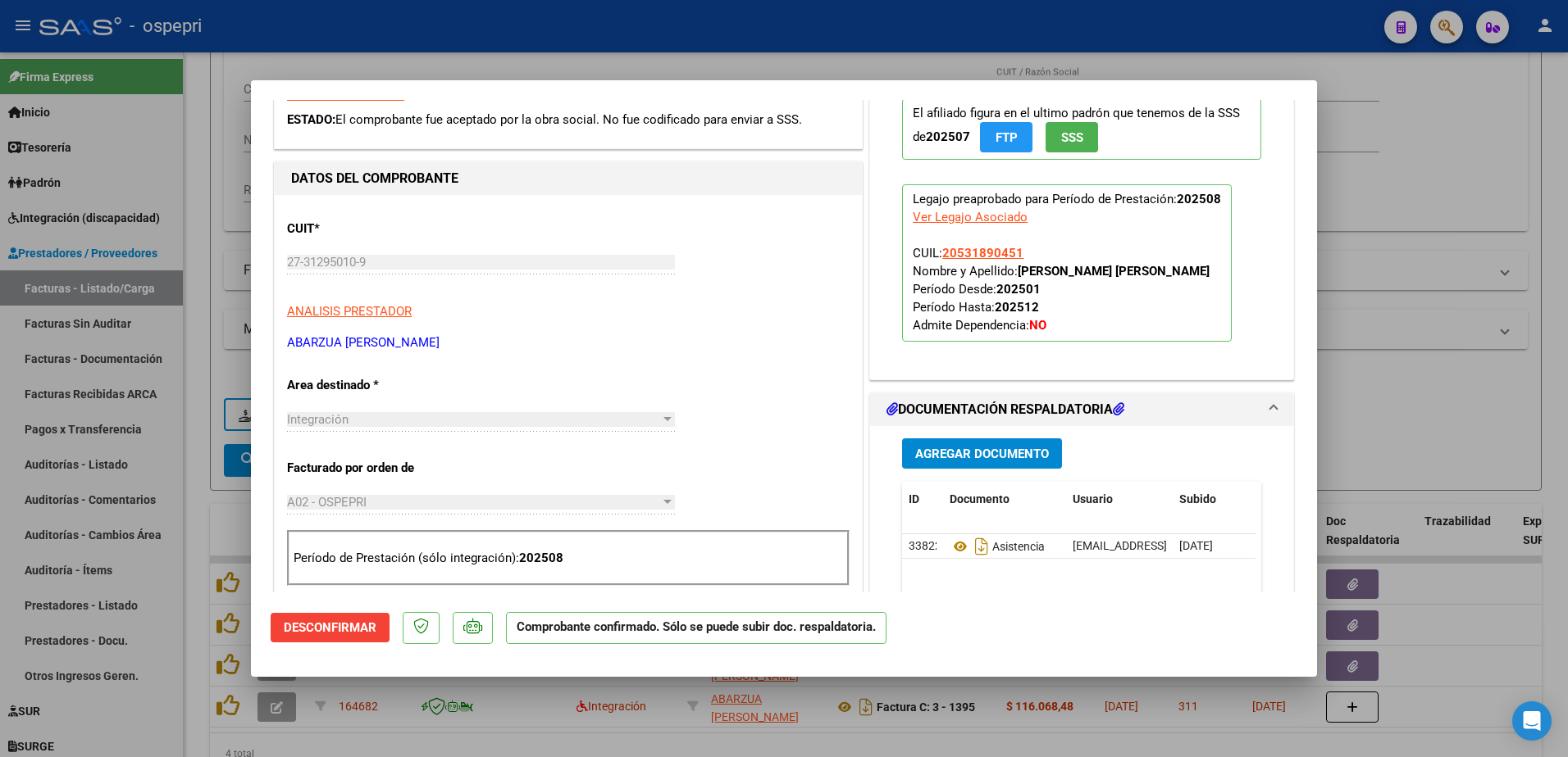
type input "$ 0,00"
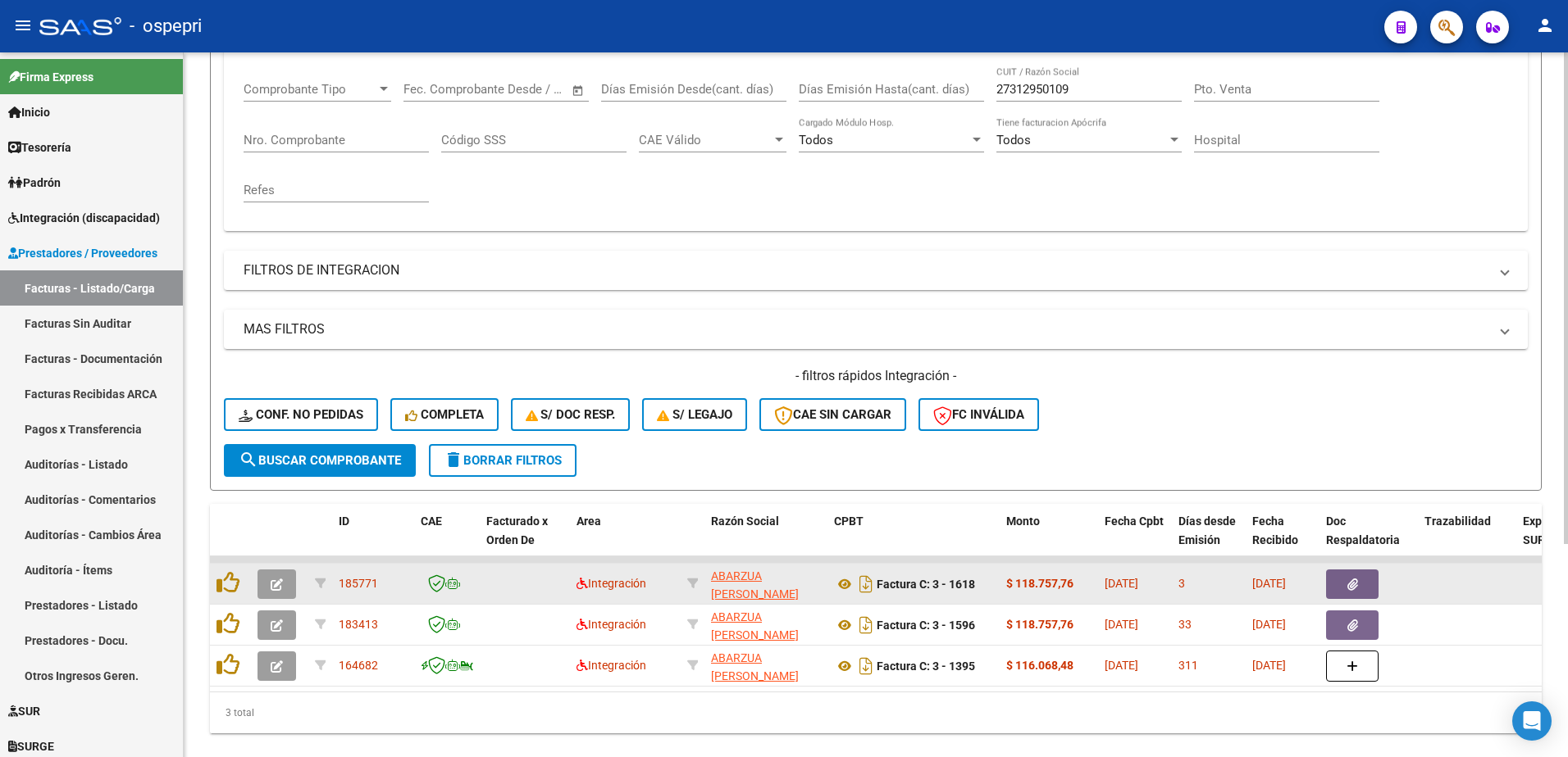
click at [282, 573] on button "button" at bounding box center [277, 584] width 39 height 30
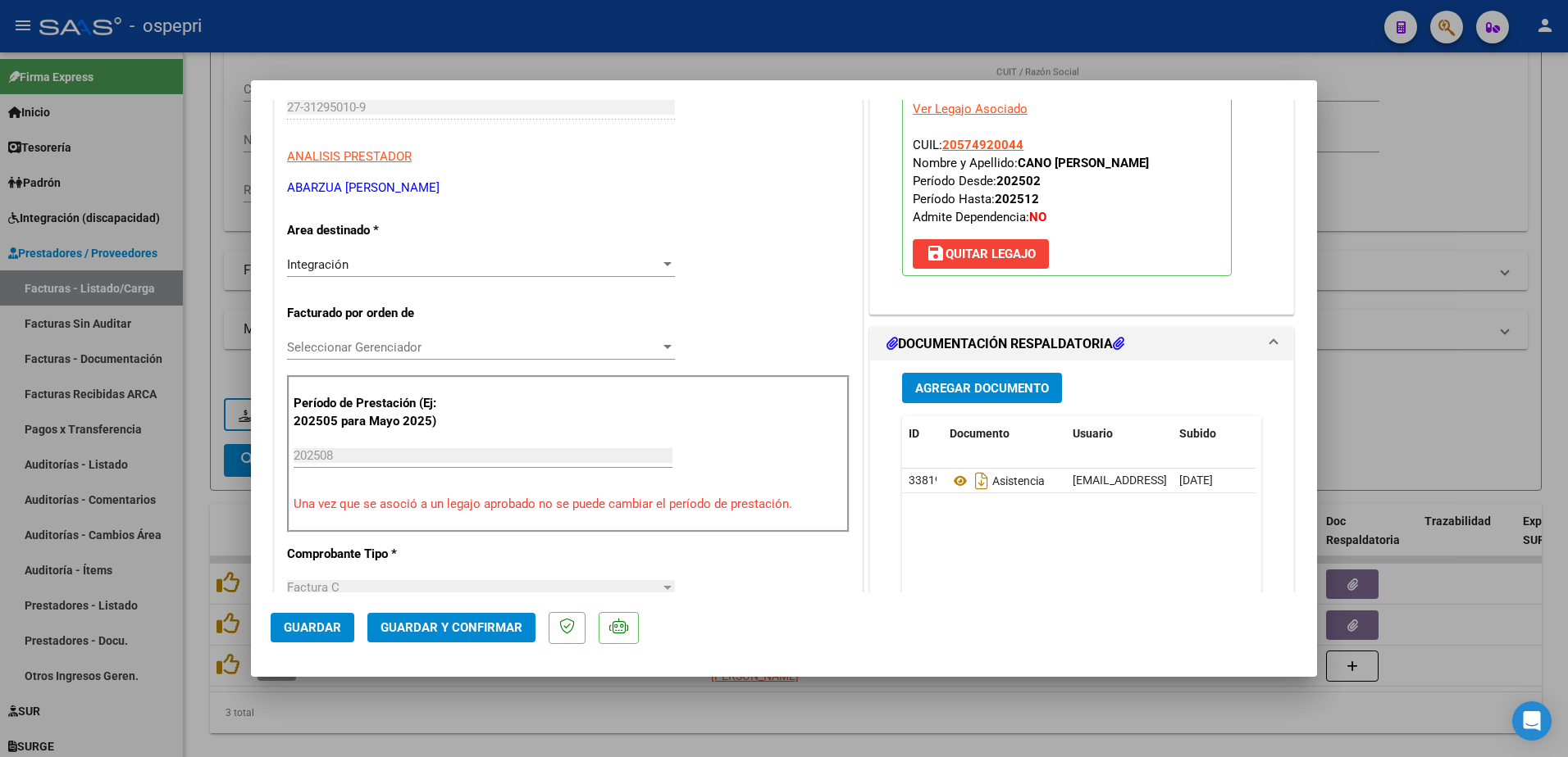
scroll to position [246, 0]
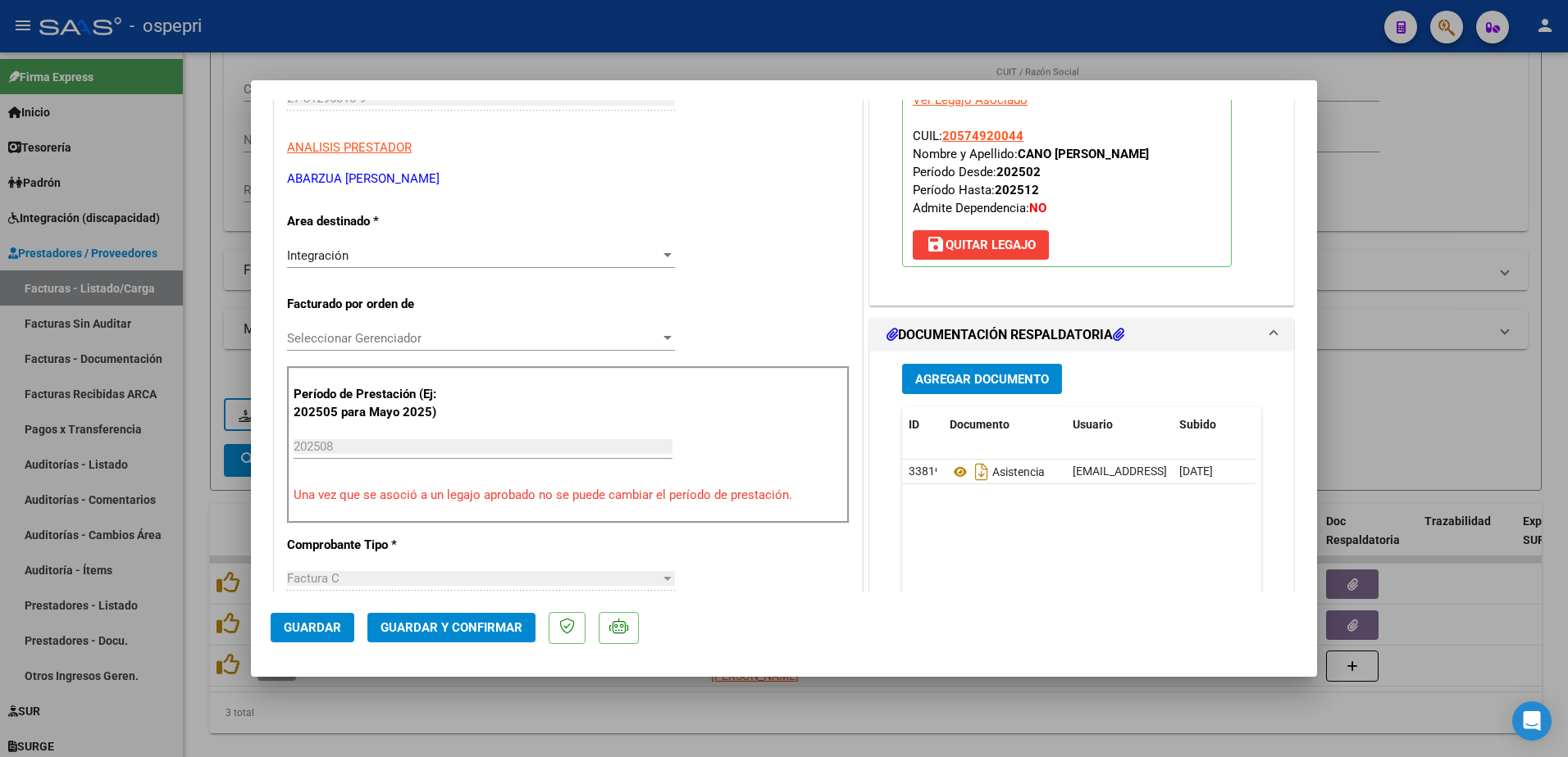
click at [662, 331] on div "Seleccionar Gerenciador" at bounding box center [481, 338] width 388 height 14
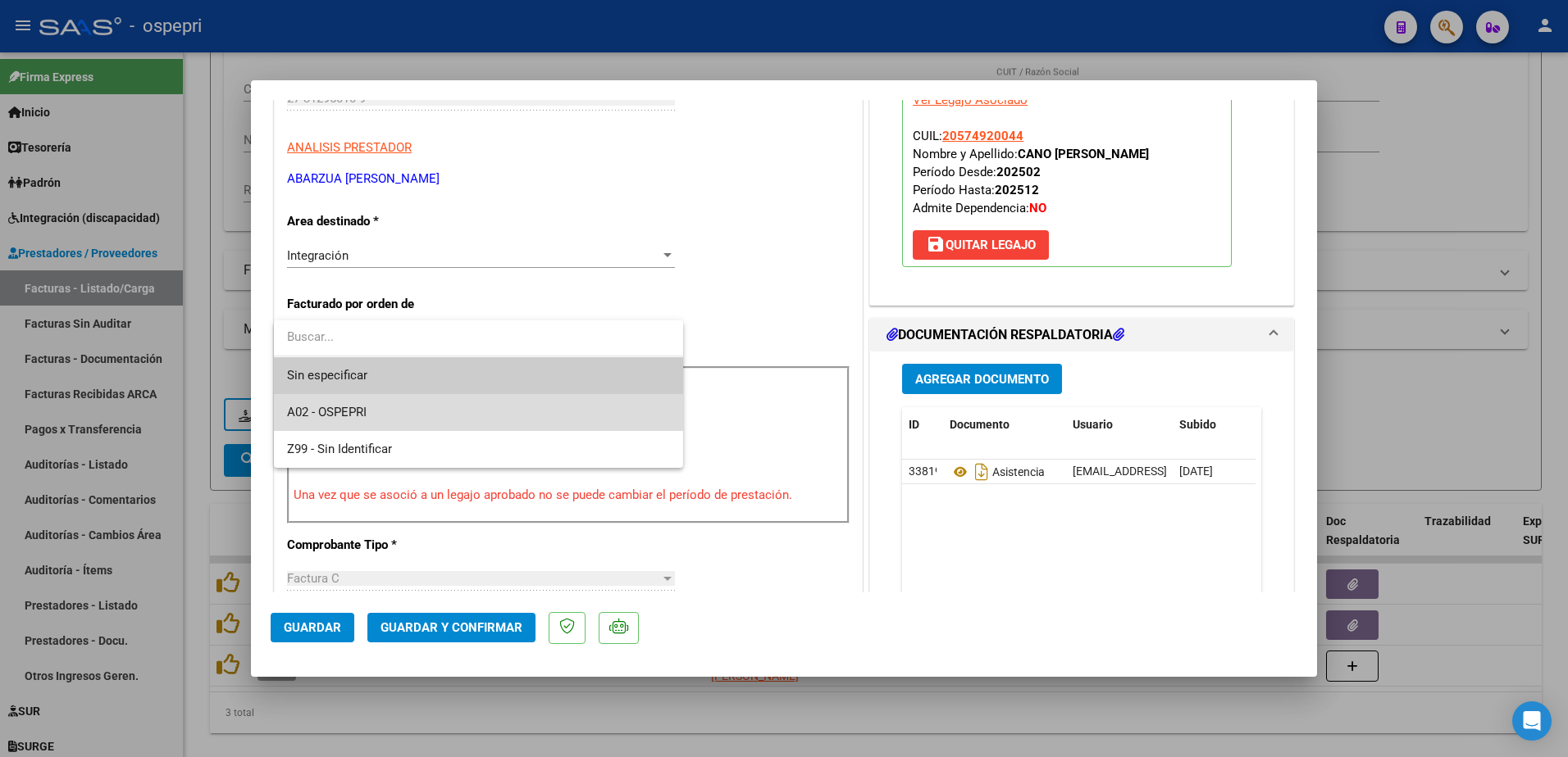
click at [394, 416] on span "A02 - OSPEPRI" at bounding box center [478, 413] width 383 height 37
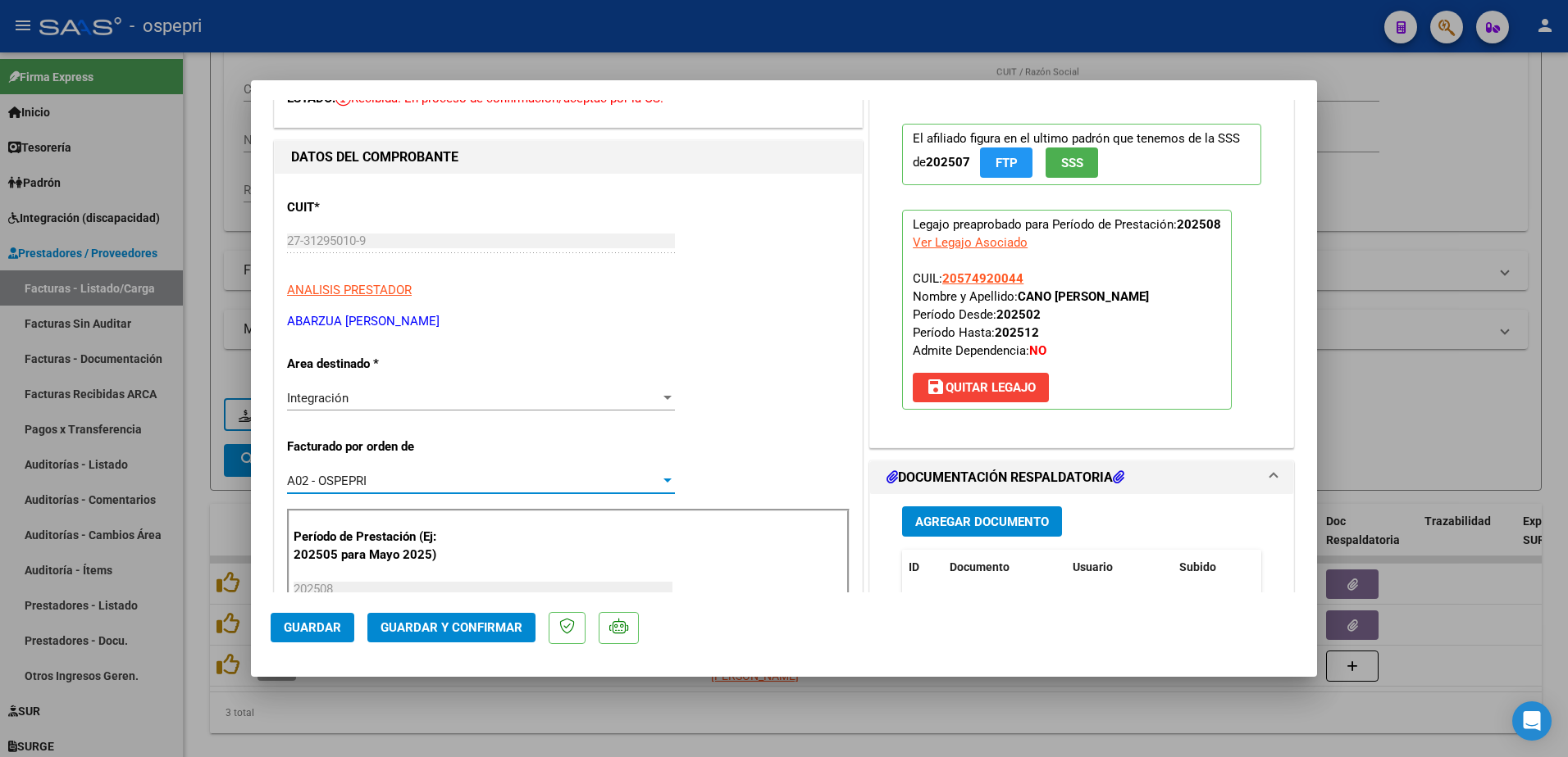
scroll to position [0, 0]
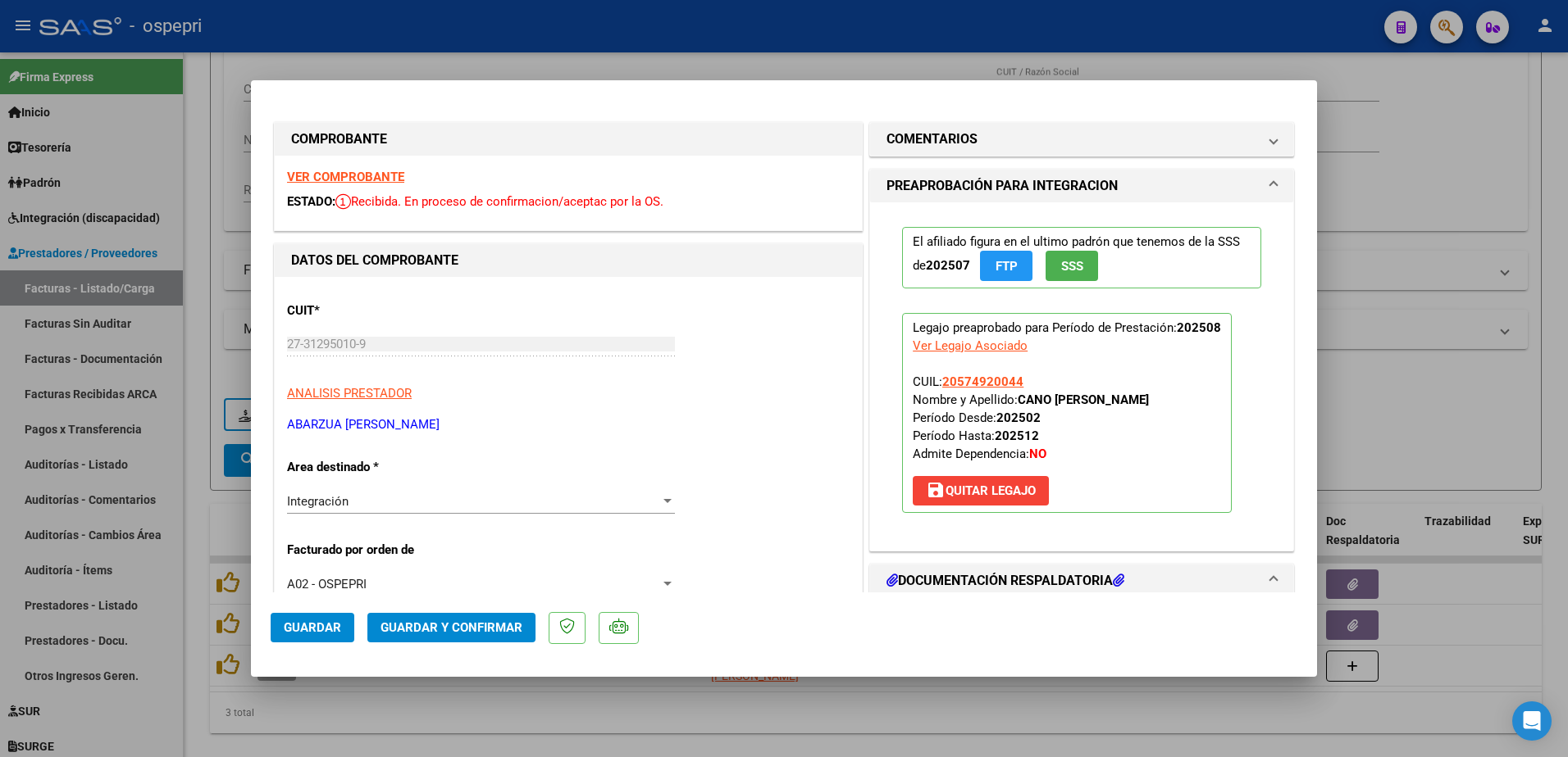
click at [332, 178] on strong "VER COMPROBANTE" at bounding box center [346, 177] width 117 height 14
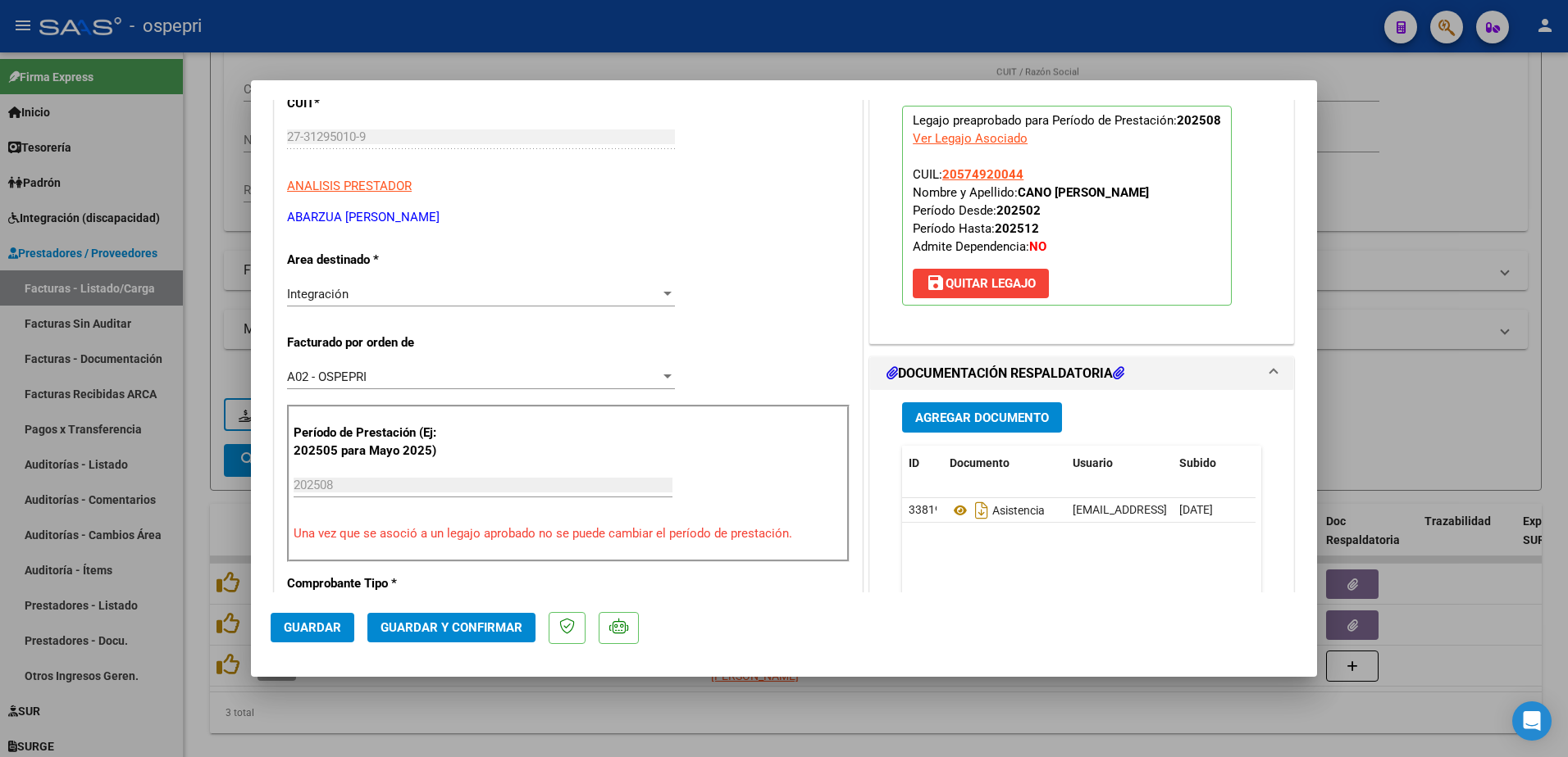
scroll to position [246, 0]
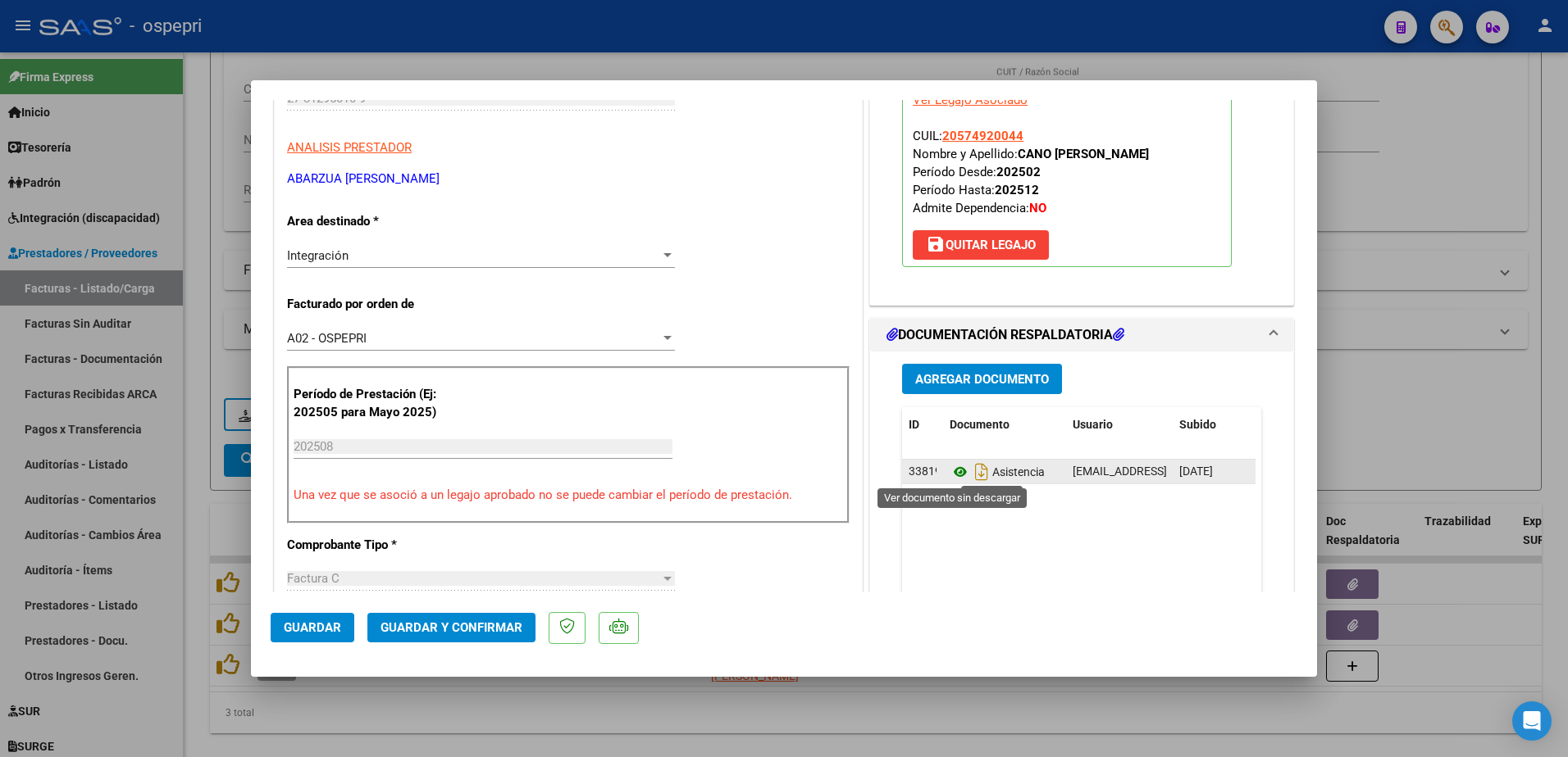
click at [950, 473] on icon at bounding box center [960, 471] width 21 height 19
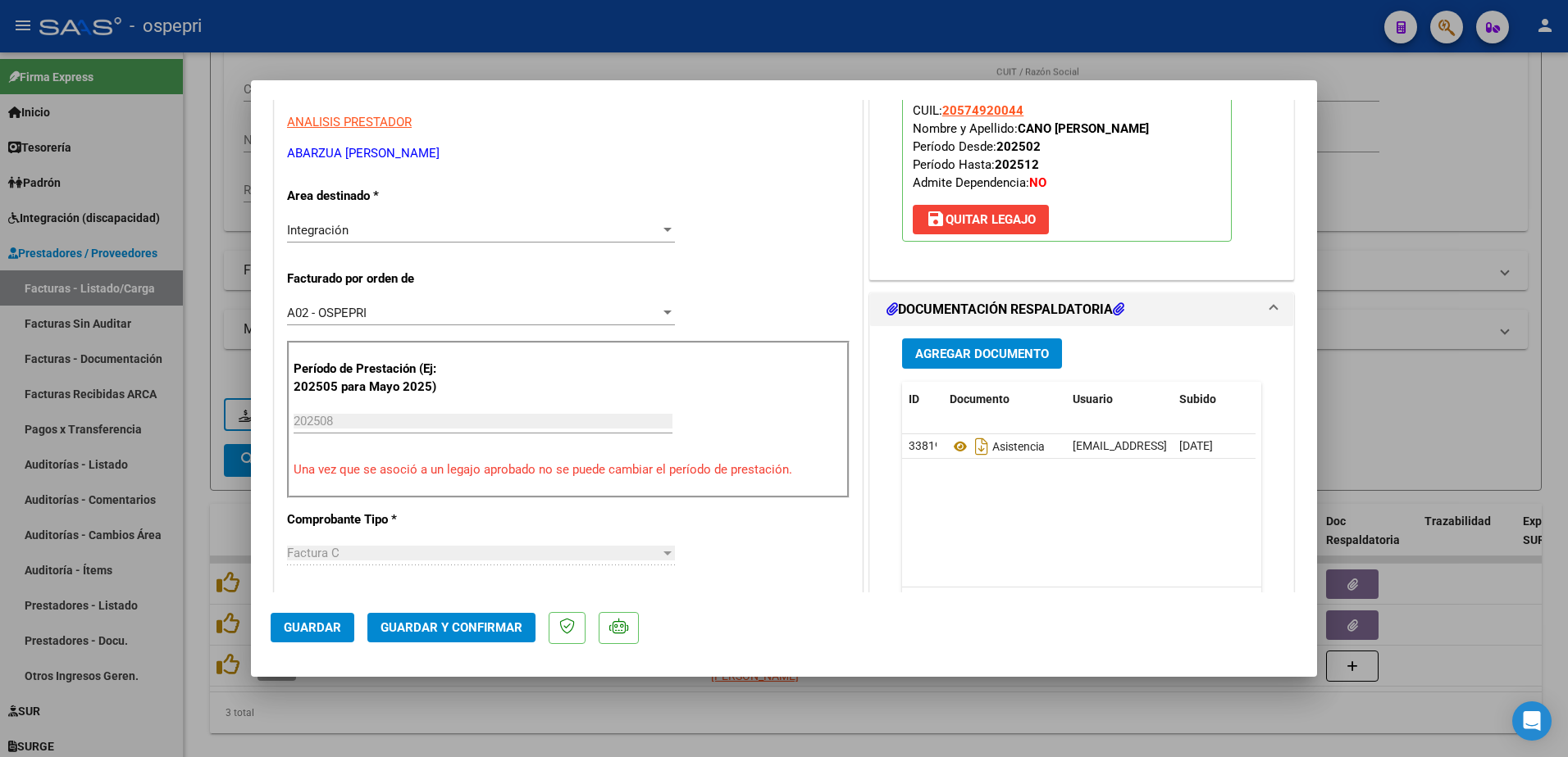
scroll to position [0, 0]
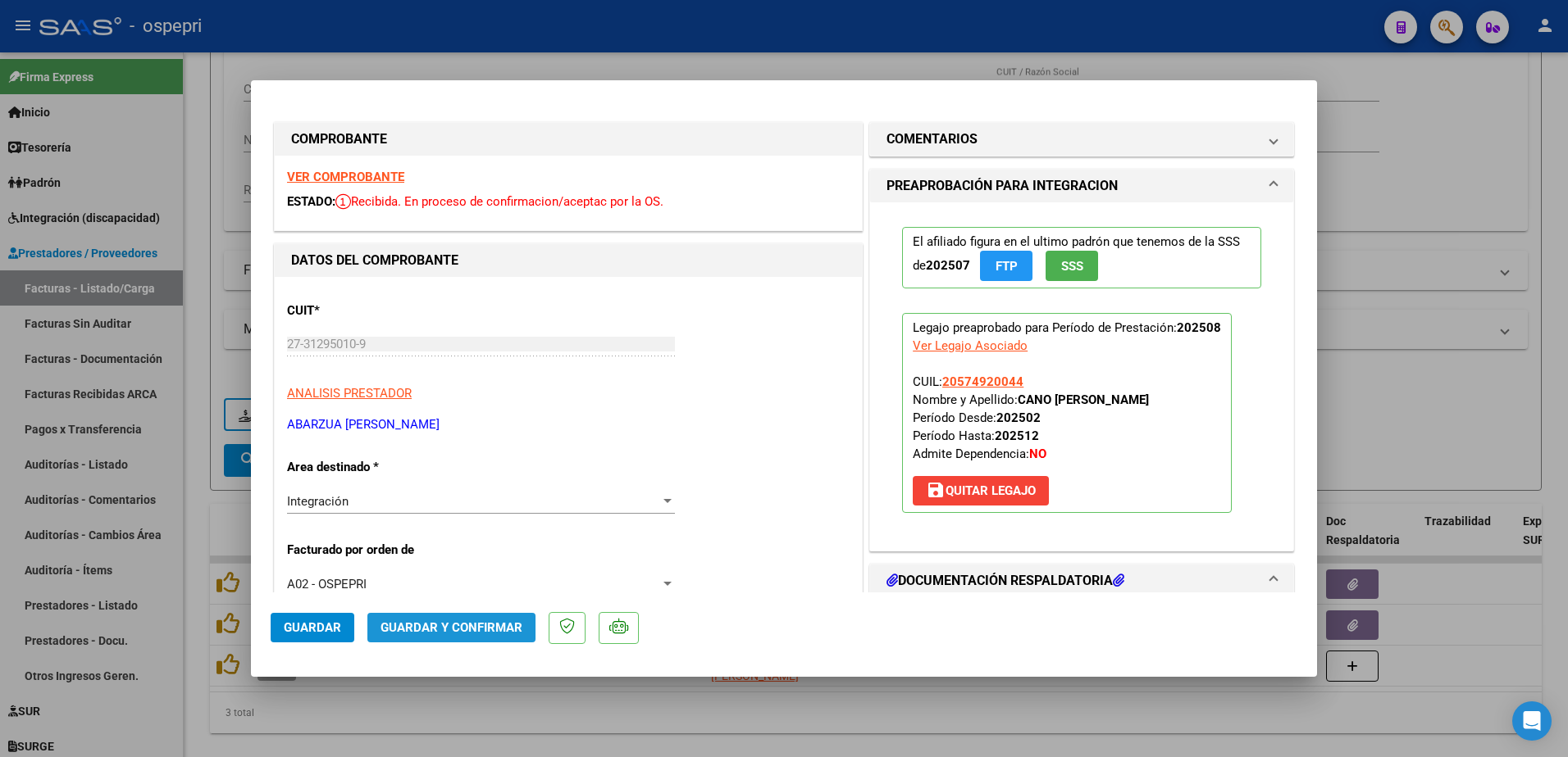
click at [462, 619] on button "Guardar y Confirmar" at bounding box center [451, 628] width 168 height 30
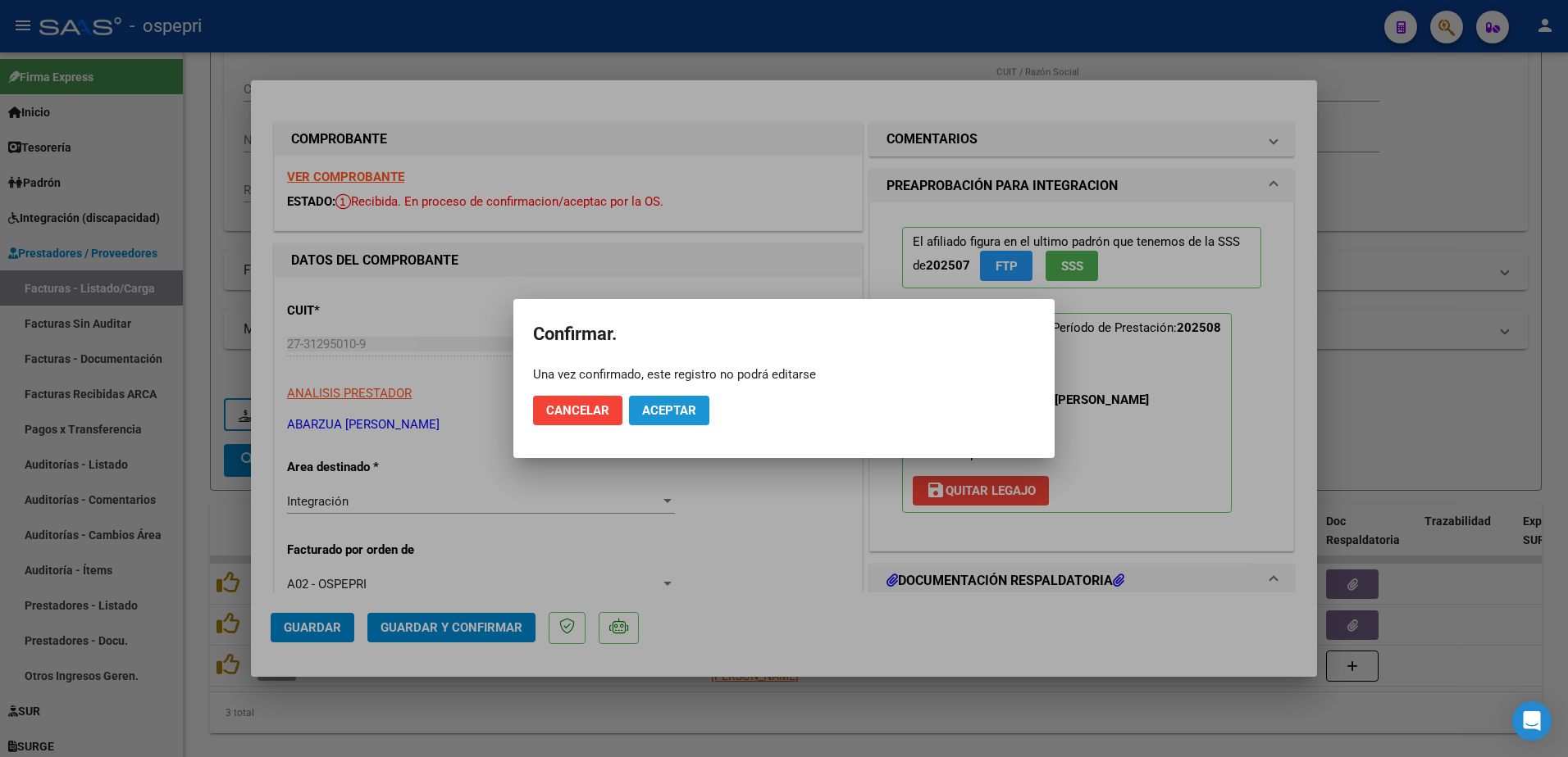
click at [657, 411] on span "Aceptar" at bounding box center [669, 410] width 54 height 14
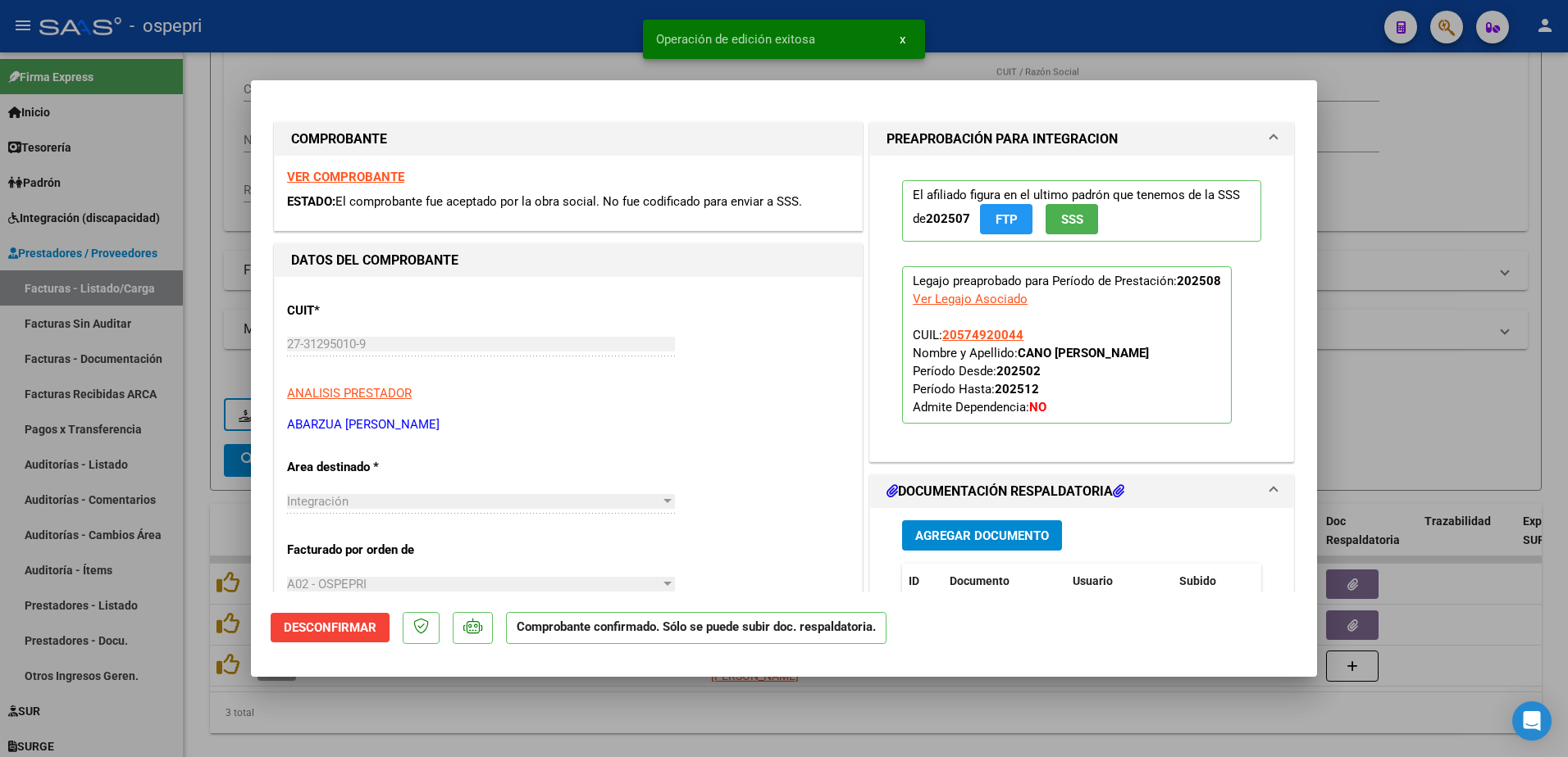
type input "$ 0,00"
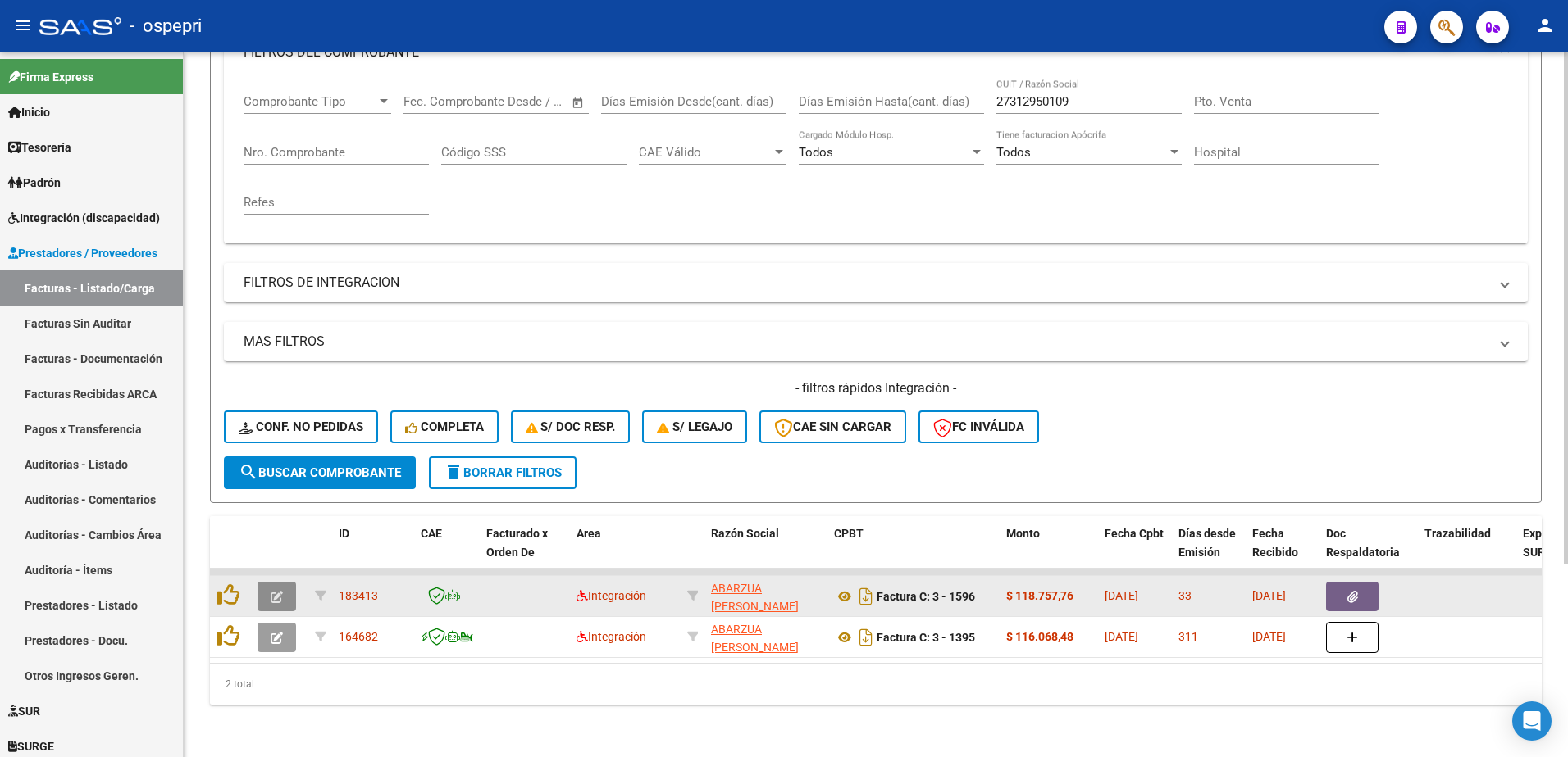
click at [283, 587] on button "button" at bounding box center [277, 596] width 39 height 30
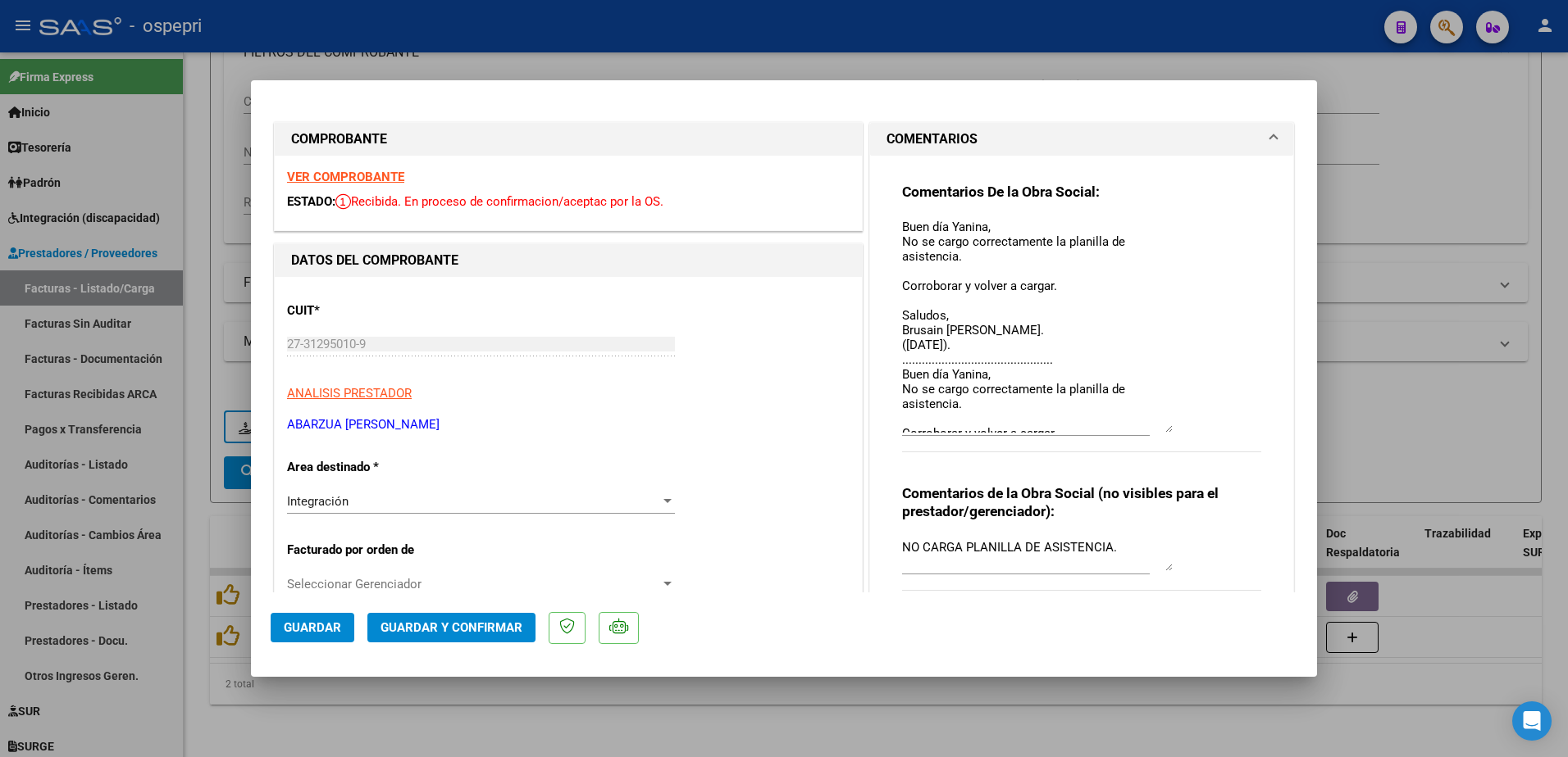
drag, startPoint x: 1158, startPoint y: 246, endPoint x: 1163, endPoint y: 463, distance: 217.1
click at [1169, 428] on div "Comentarios De la Obra Social: Buen día Yanina, No se cargo correctamente la pl…" at bounding box center [1081, 326] width 359 height 288
click at [360, 177] on strong "VER COMPROBANTE" at bounding box center [346, 177] width 117 height 14
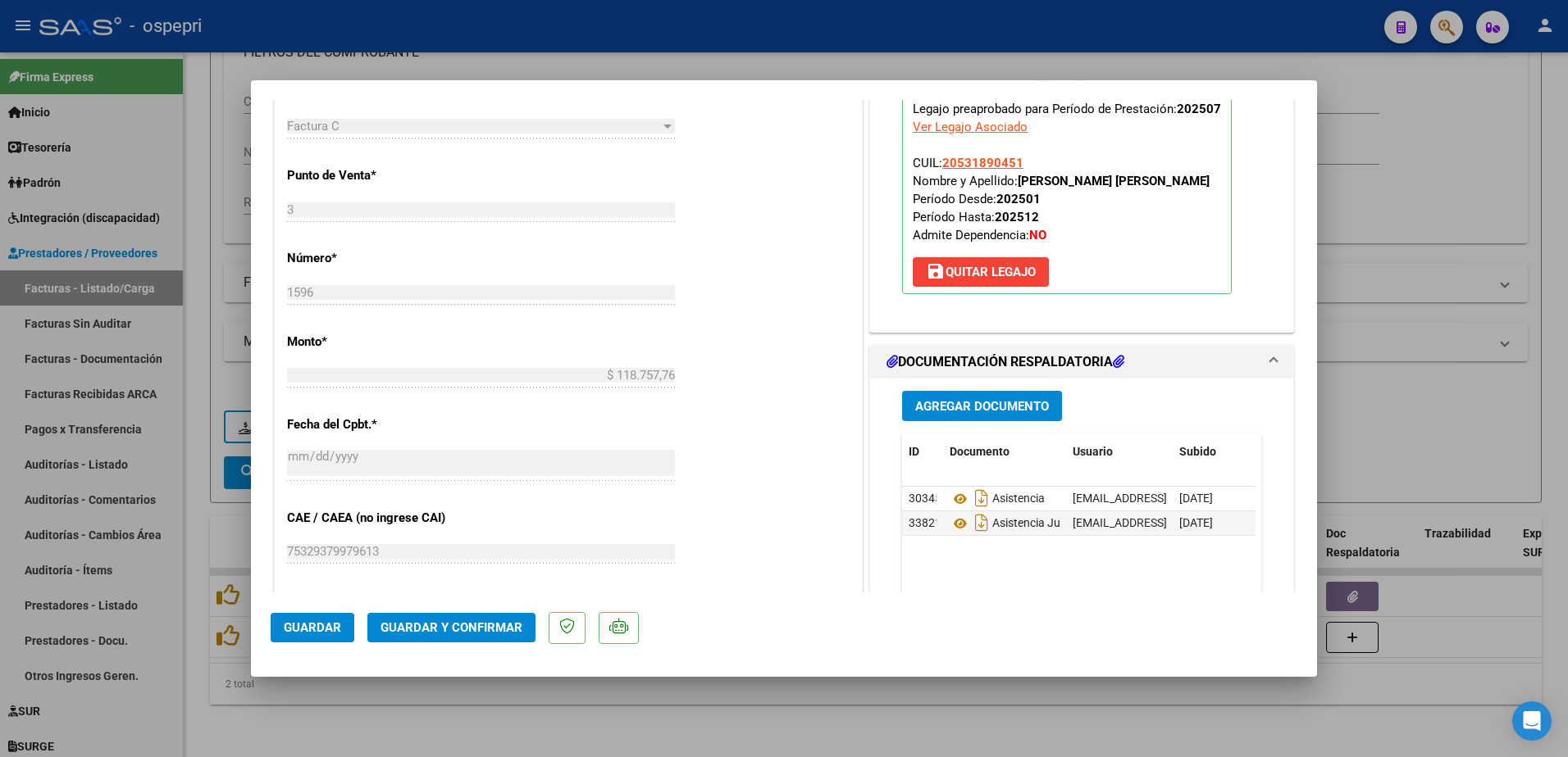
scroll to position [738, 0]
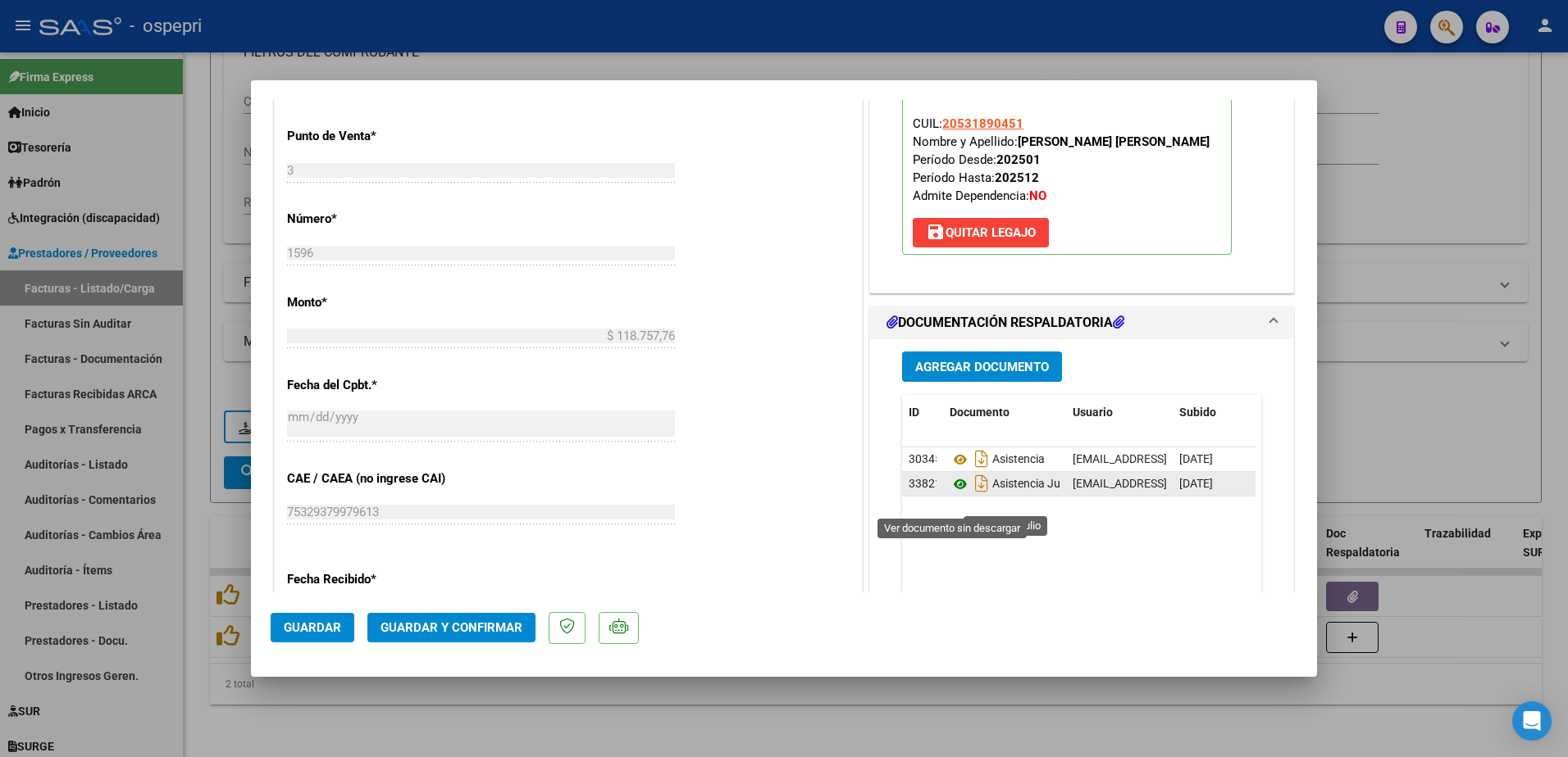
click at [953, 494] on icon at bounding box center [960, 484] width 21 height 19
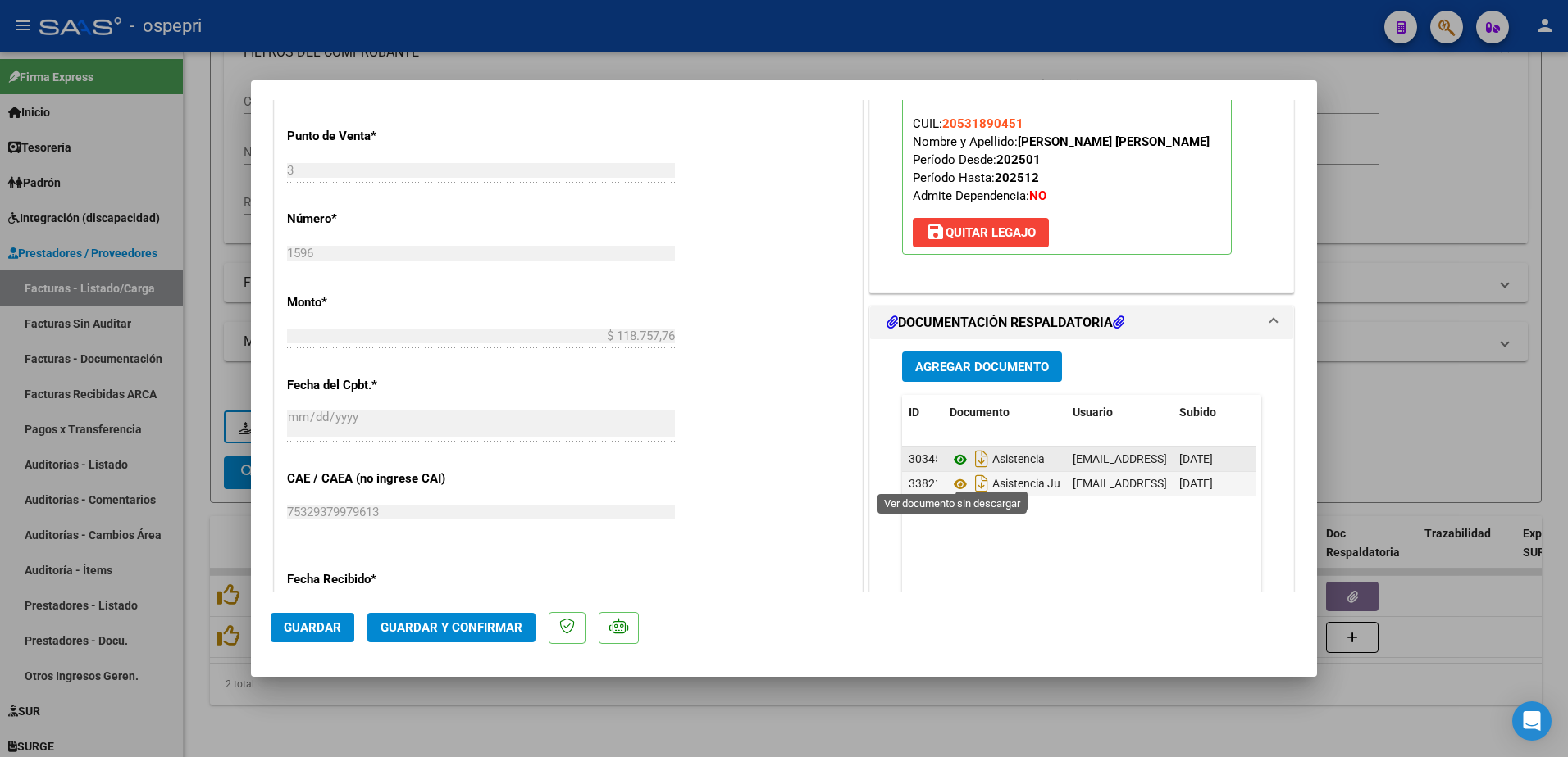
click at [957, 470] on icon at bounding box center [960, 460] width 21 height 19
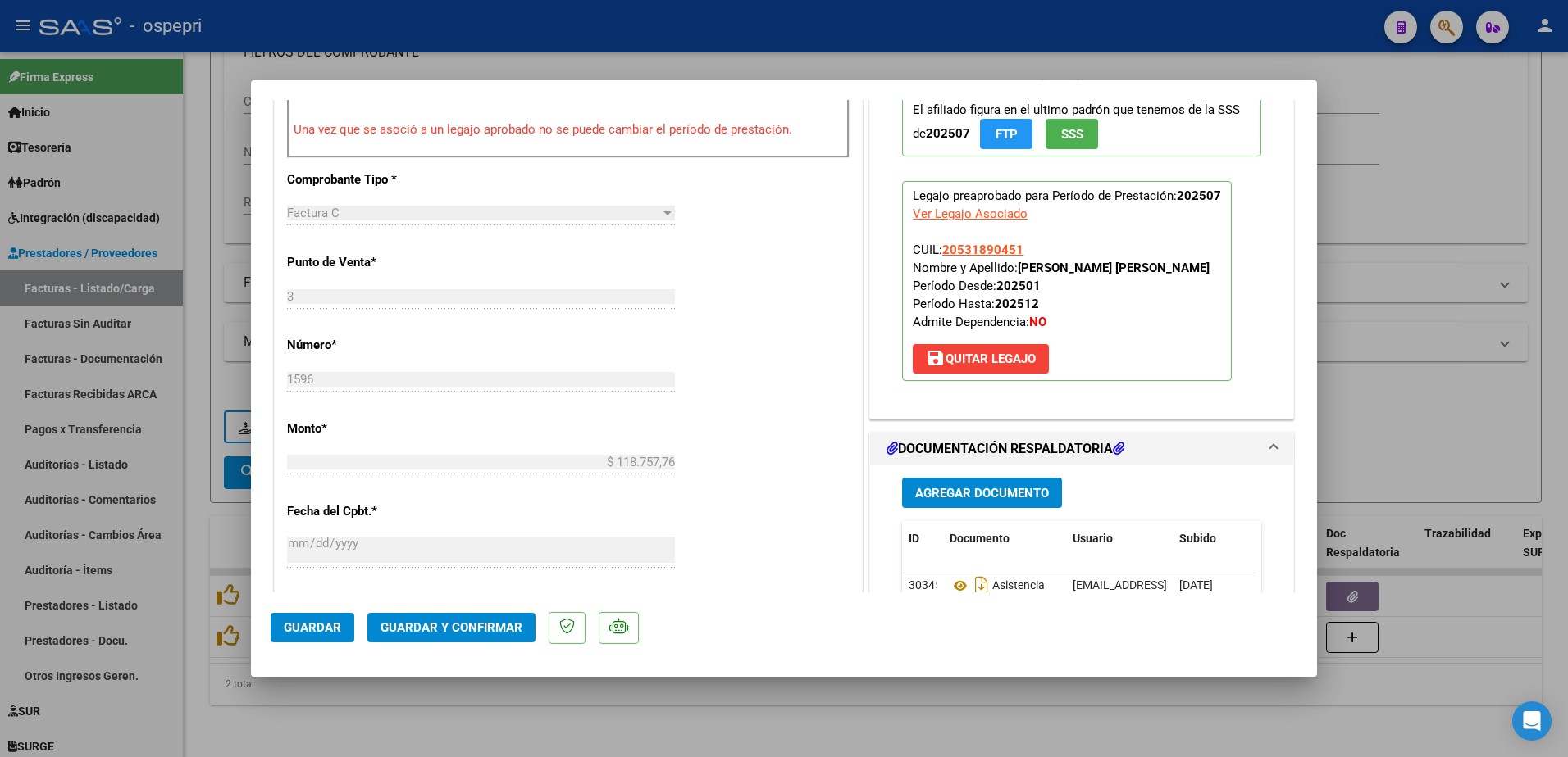
scroll to position [656, 0]
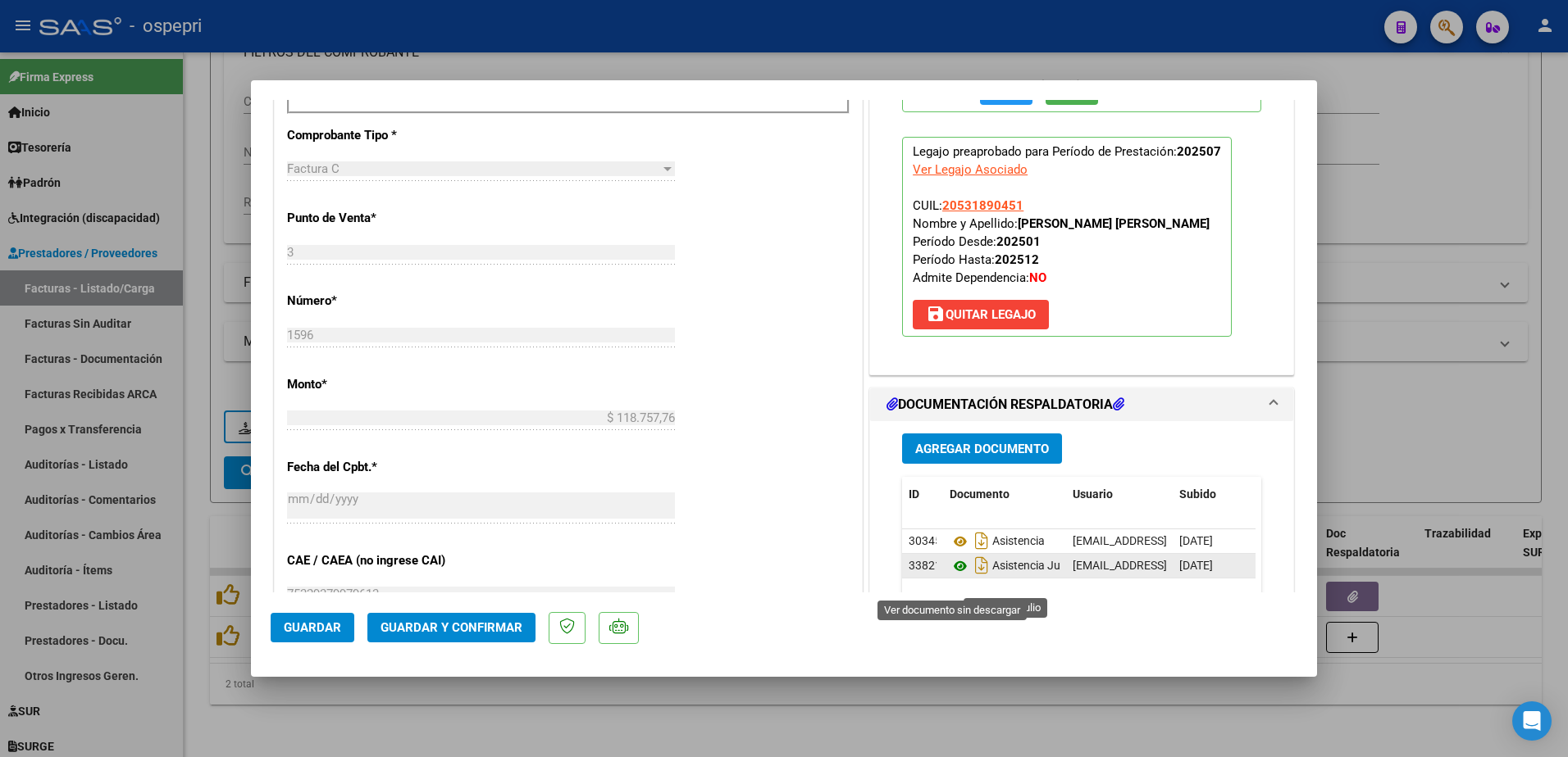
click at [953, 576] on icon at bounding box center [960, 566] width 21 height 19
click at [462, 629] on span "Guardar y Confirmar" at bounding box center [451, 627] width 142 height 14
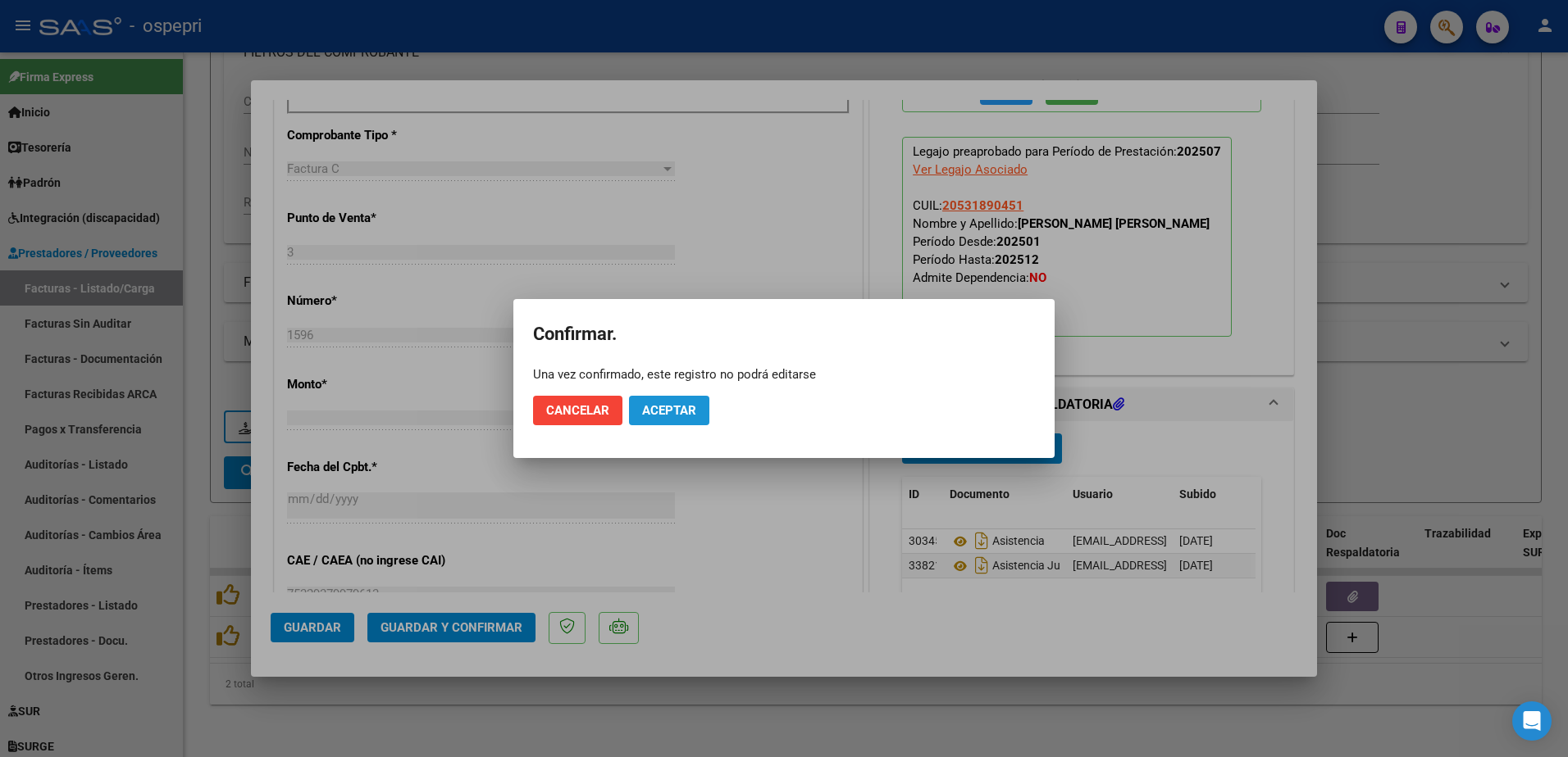
click at [666, 409] on span "Aceptar" at bounding box center [669, 410] width 54 height 14
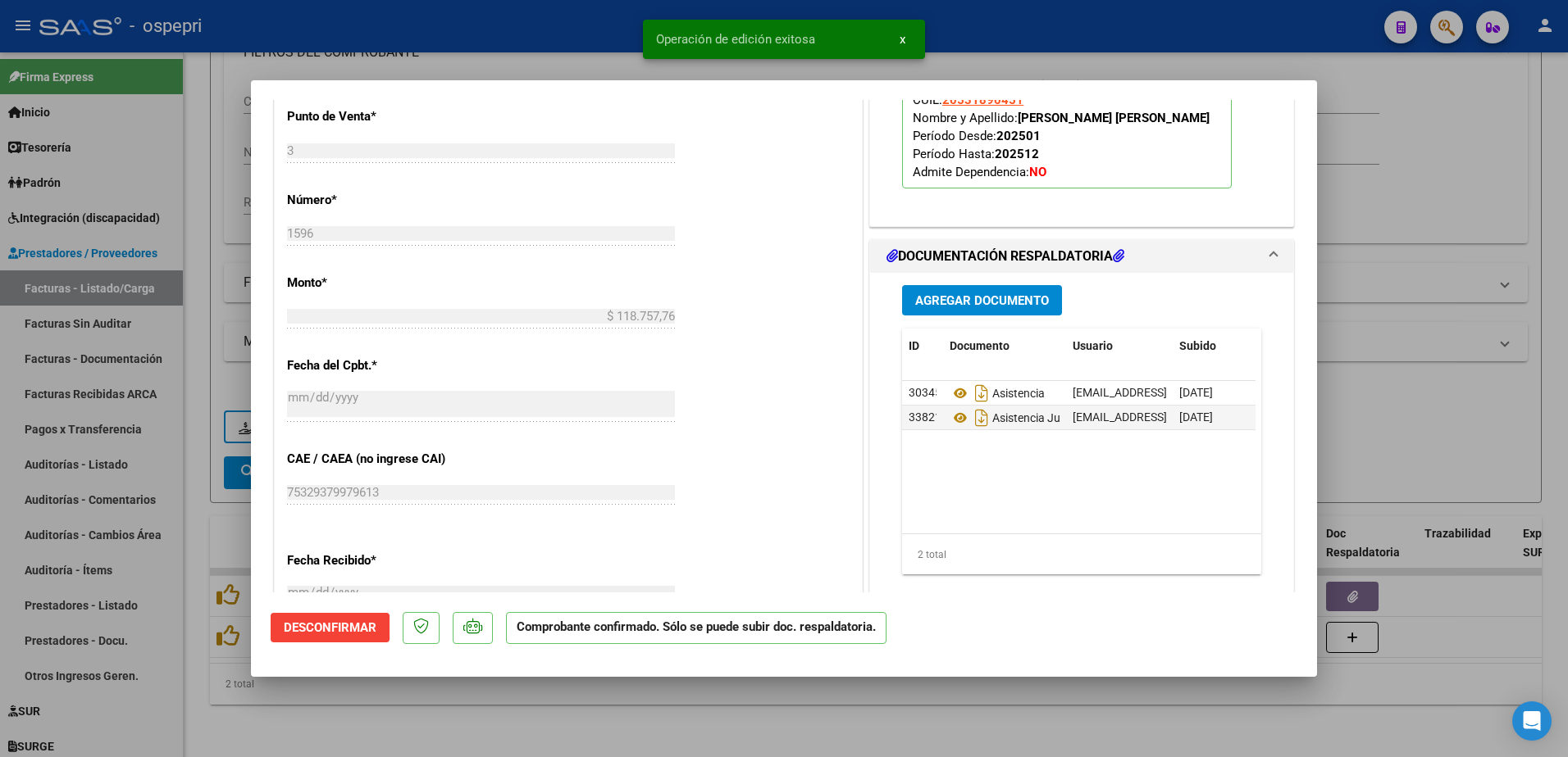
type input "$ 0,00"
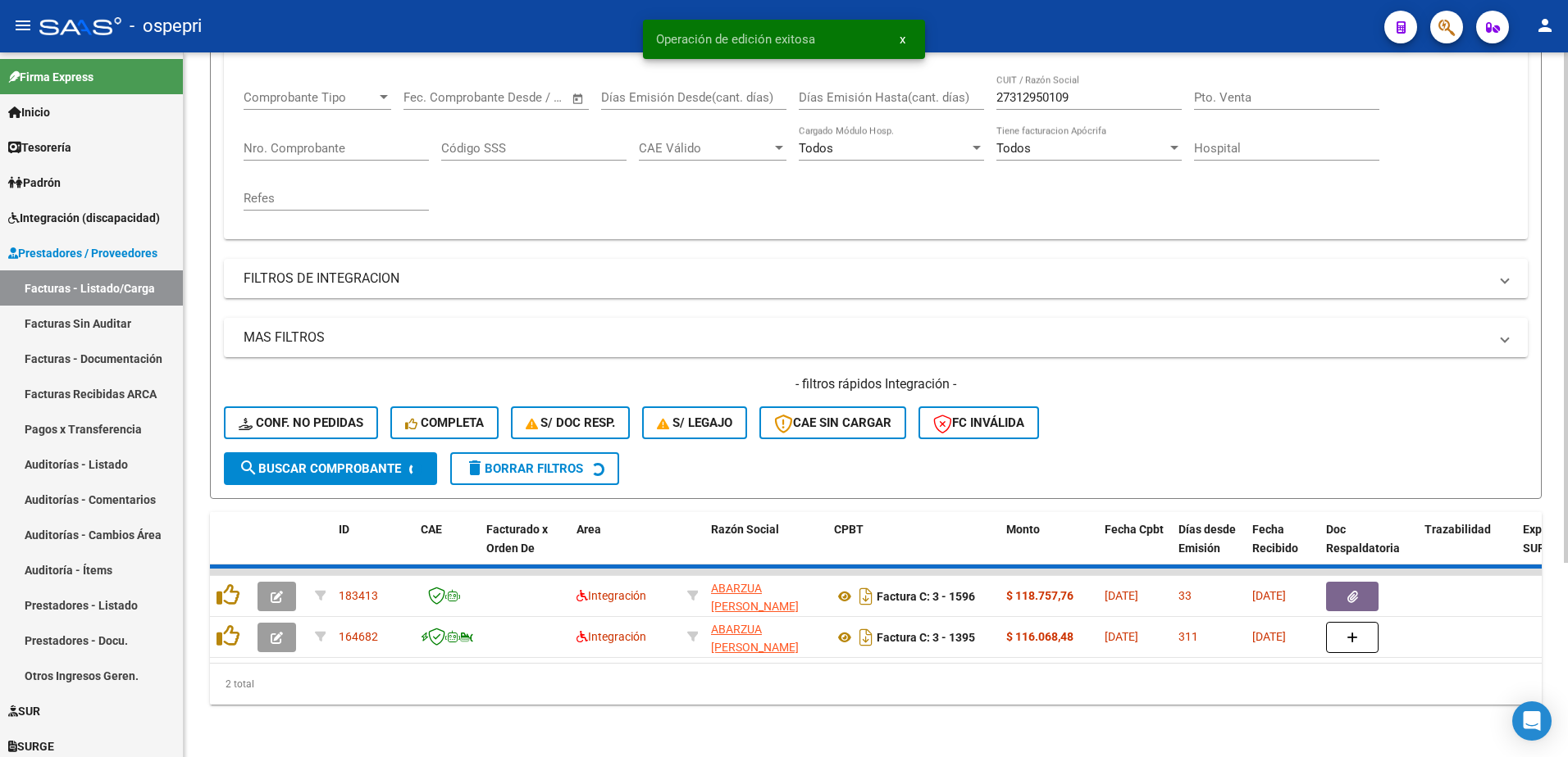
scroll to position [224, 0]
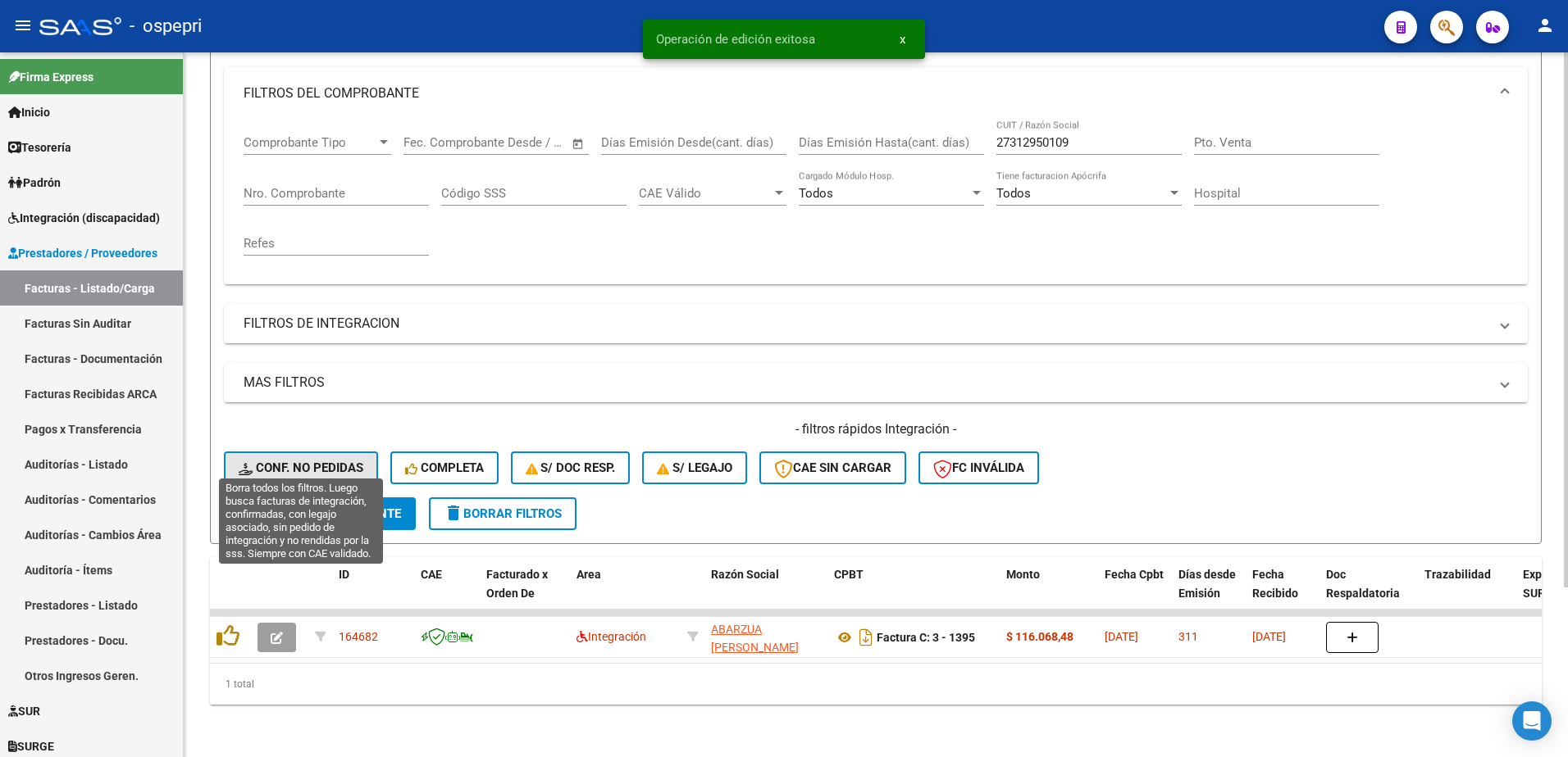
click at [326, 460] on span "Conf. no pedidas" at bounding box center [300, 467] width 124 height 14
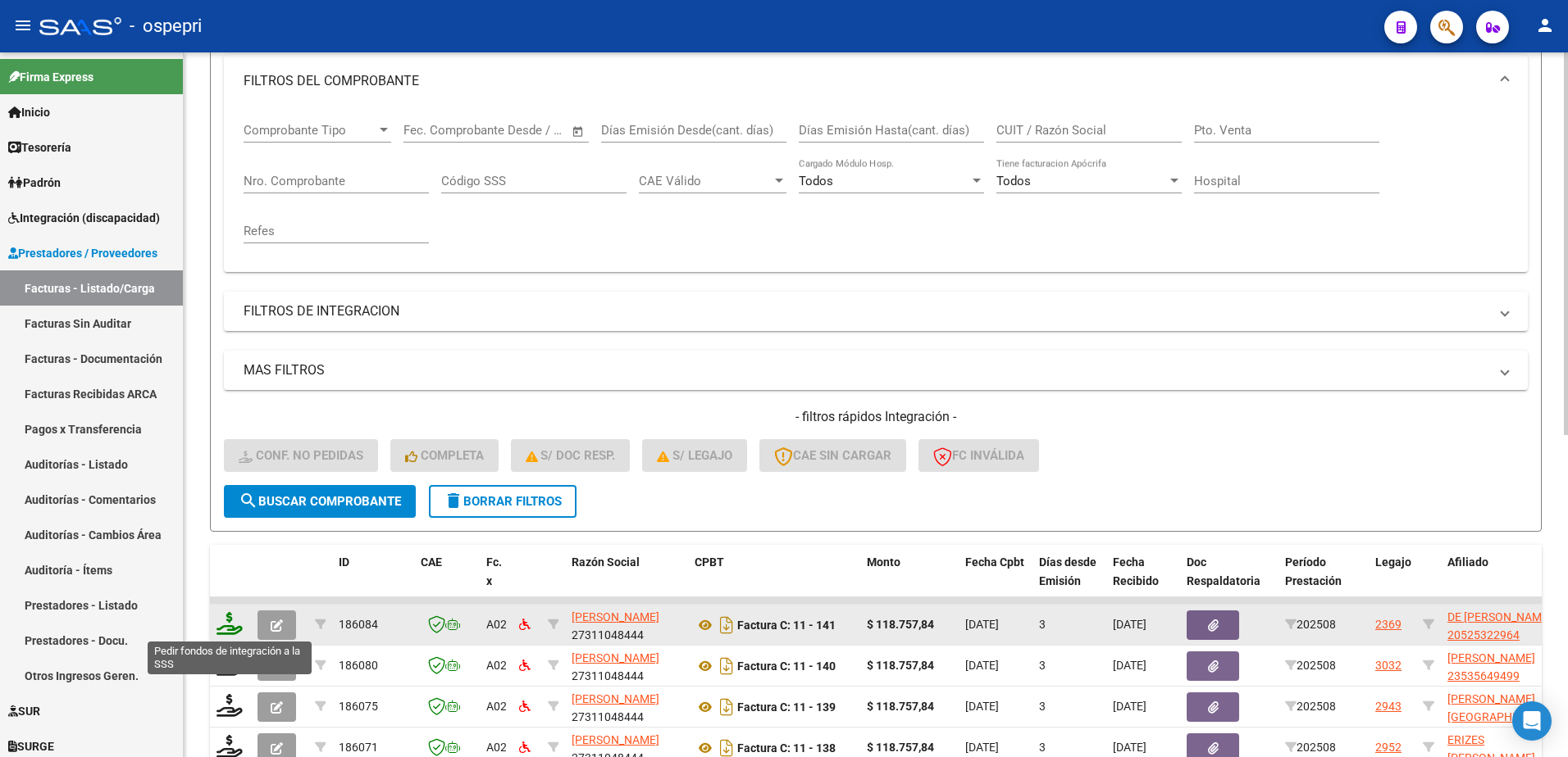
click at [229, 624] on icon at bounding box center [229, 624] width 26 height 23
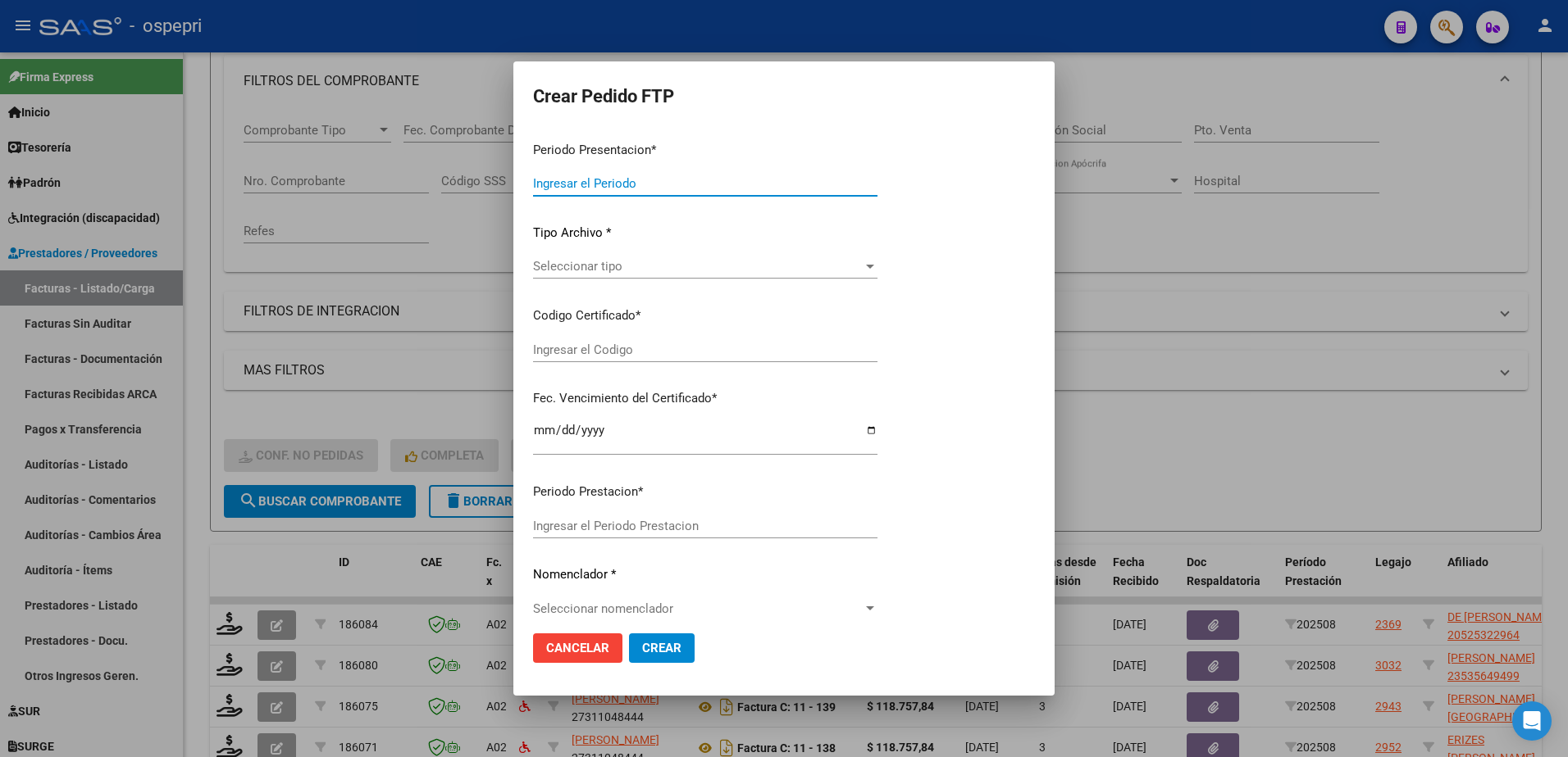
type input "202508"
type input "$ 118.757,84"
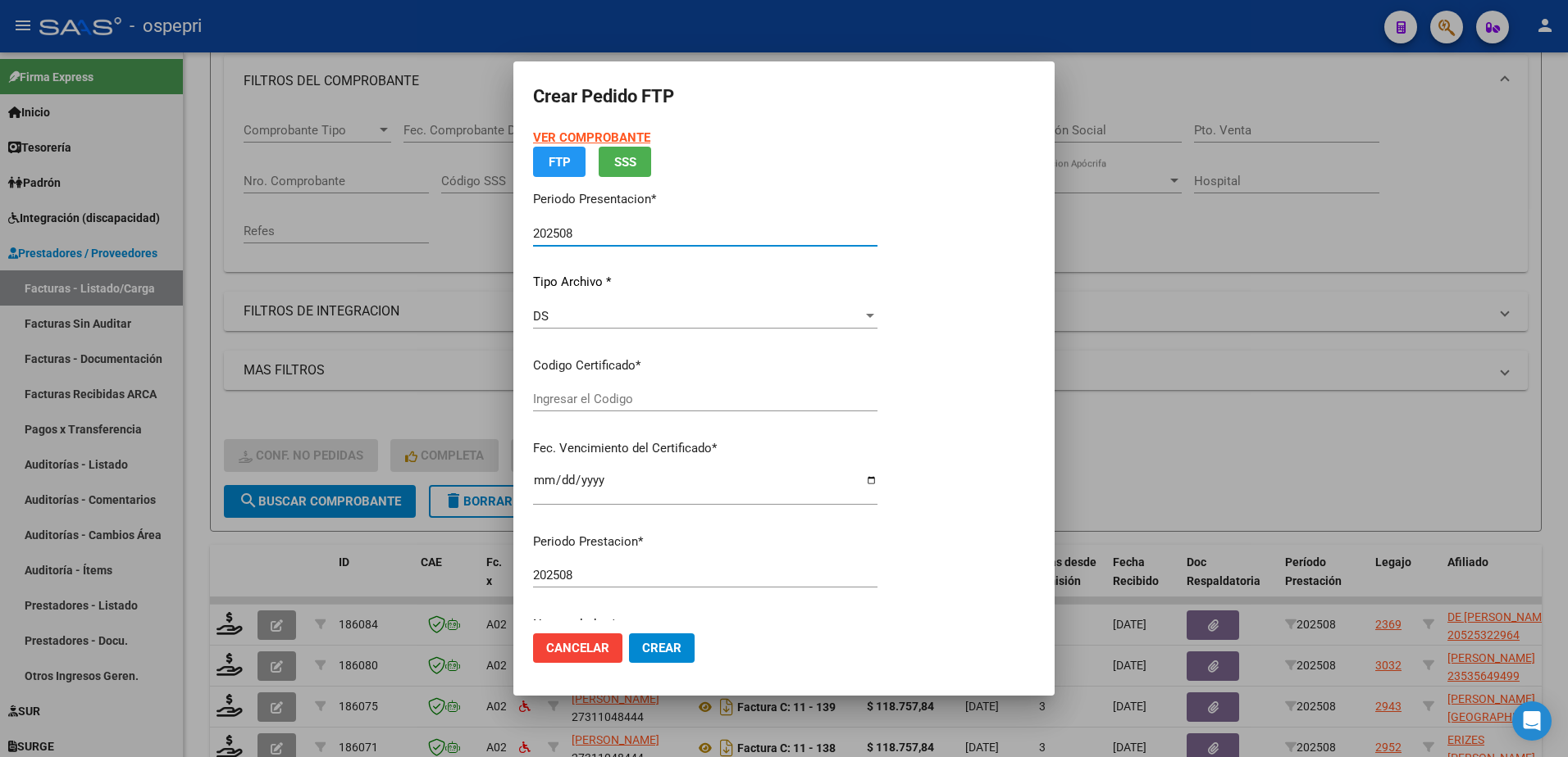
type input "2052532296-4"
type input "2033-07-01"
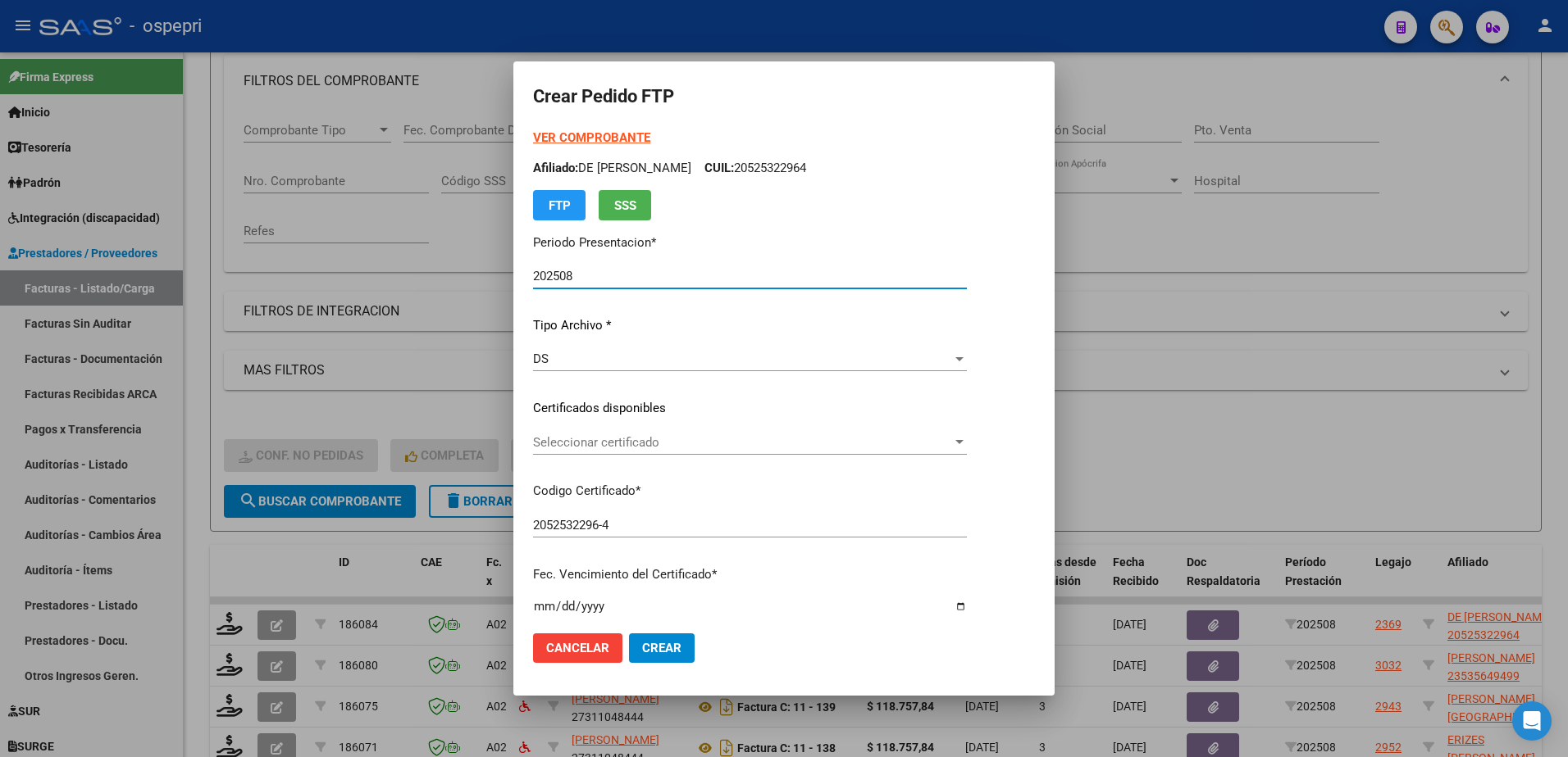
click at [604, 451] on div "Seleccionar certificado Seleccionar certificado" at bounding box center [750, 442] width 434 height 25
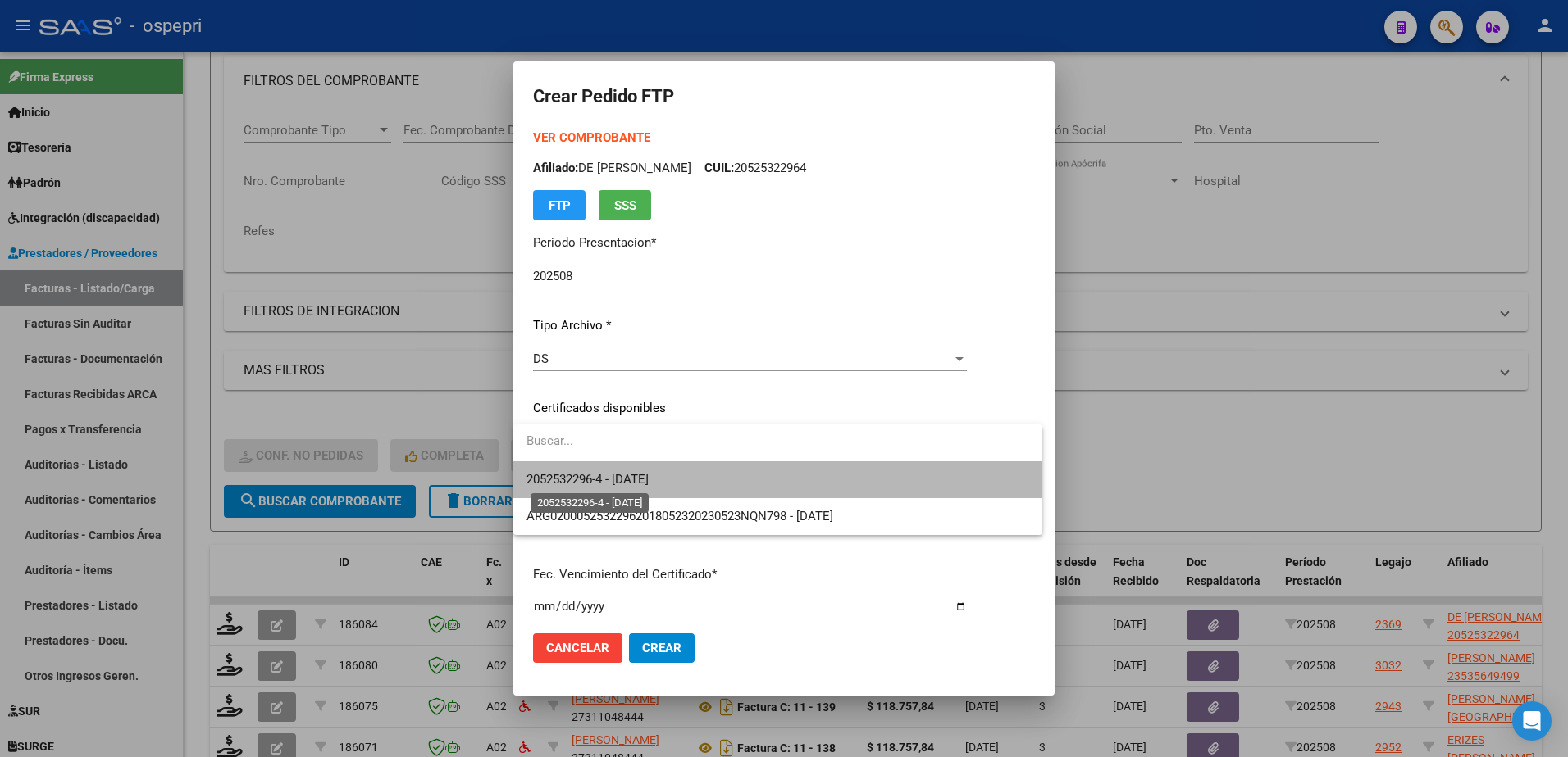
click at [617, 477] on span "2052532296-4 - 2033-07-01" at bounding box center [587, 479] width 123 height 14
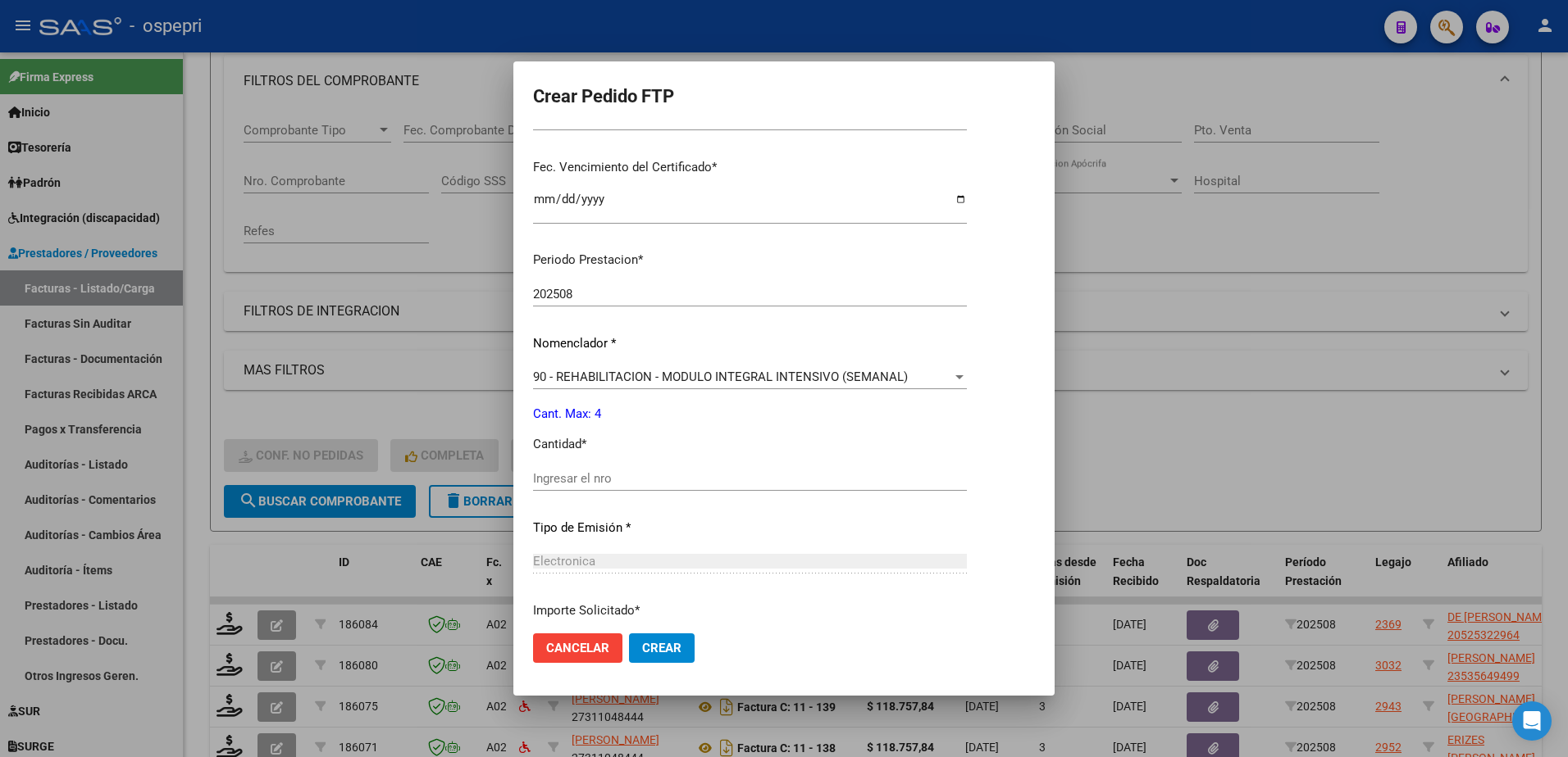
scroll to position [492, 0]
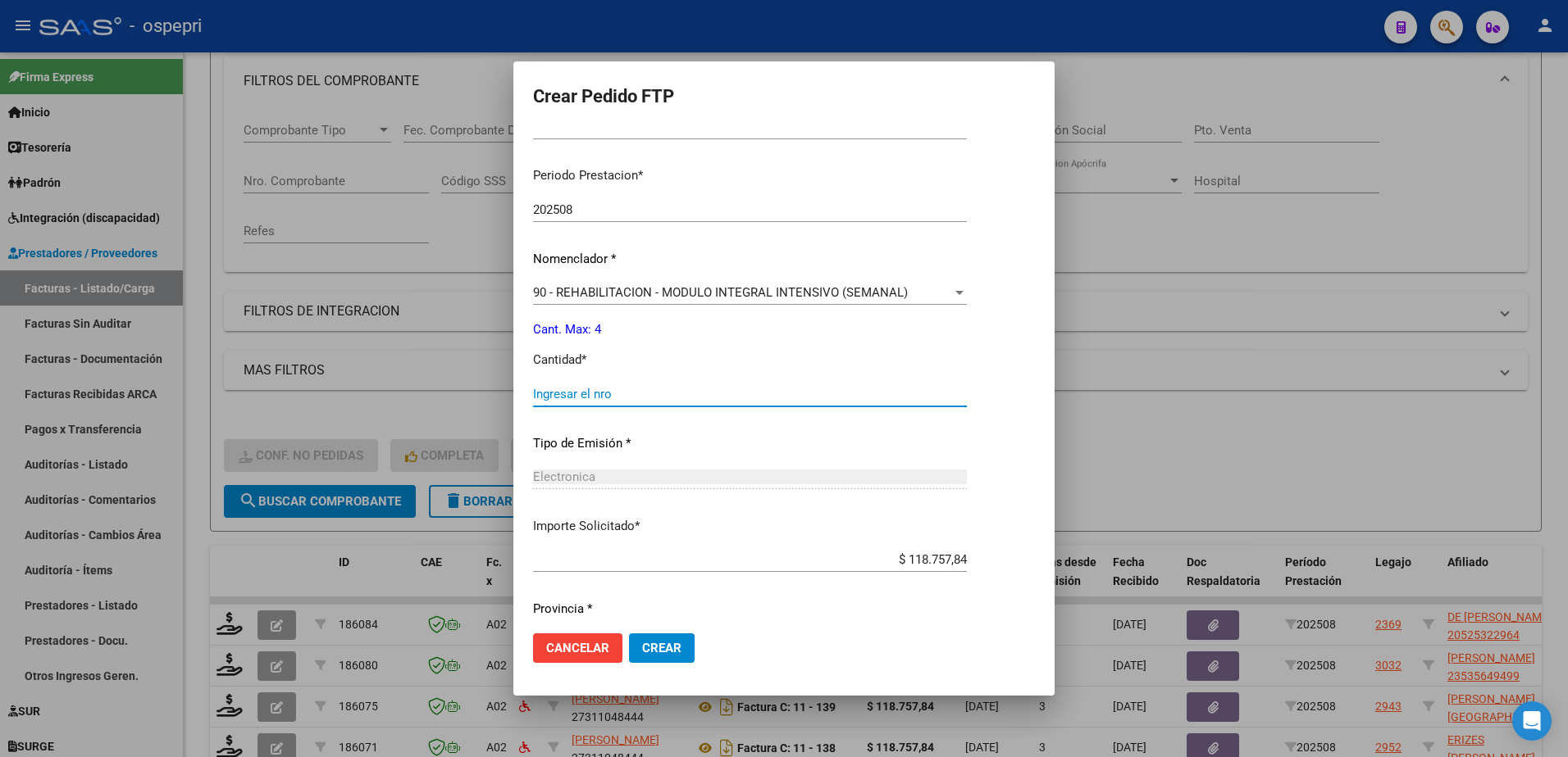
click at [588, 392] on input "Ingresar el nro" at bounding box center [750, 394] width 434 height 14
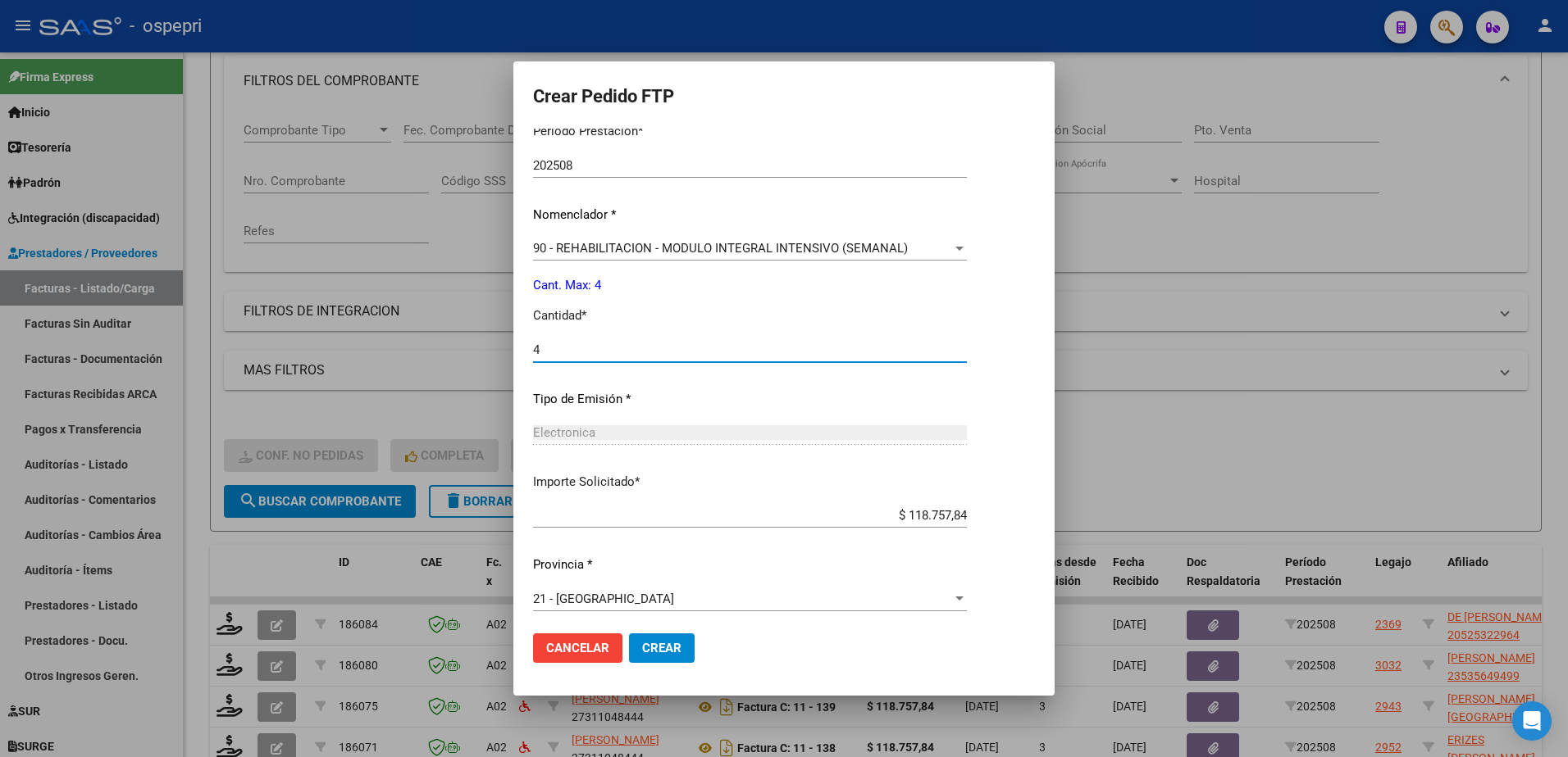
scroll to position [542, 0]
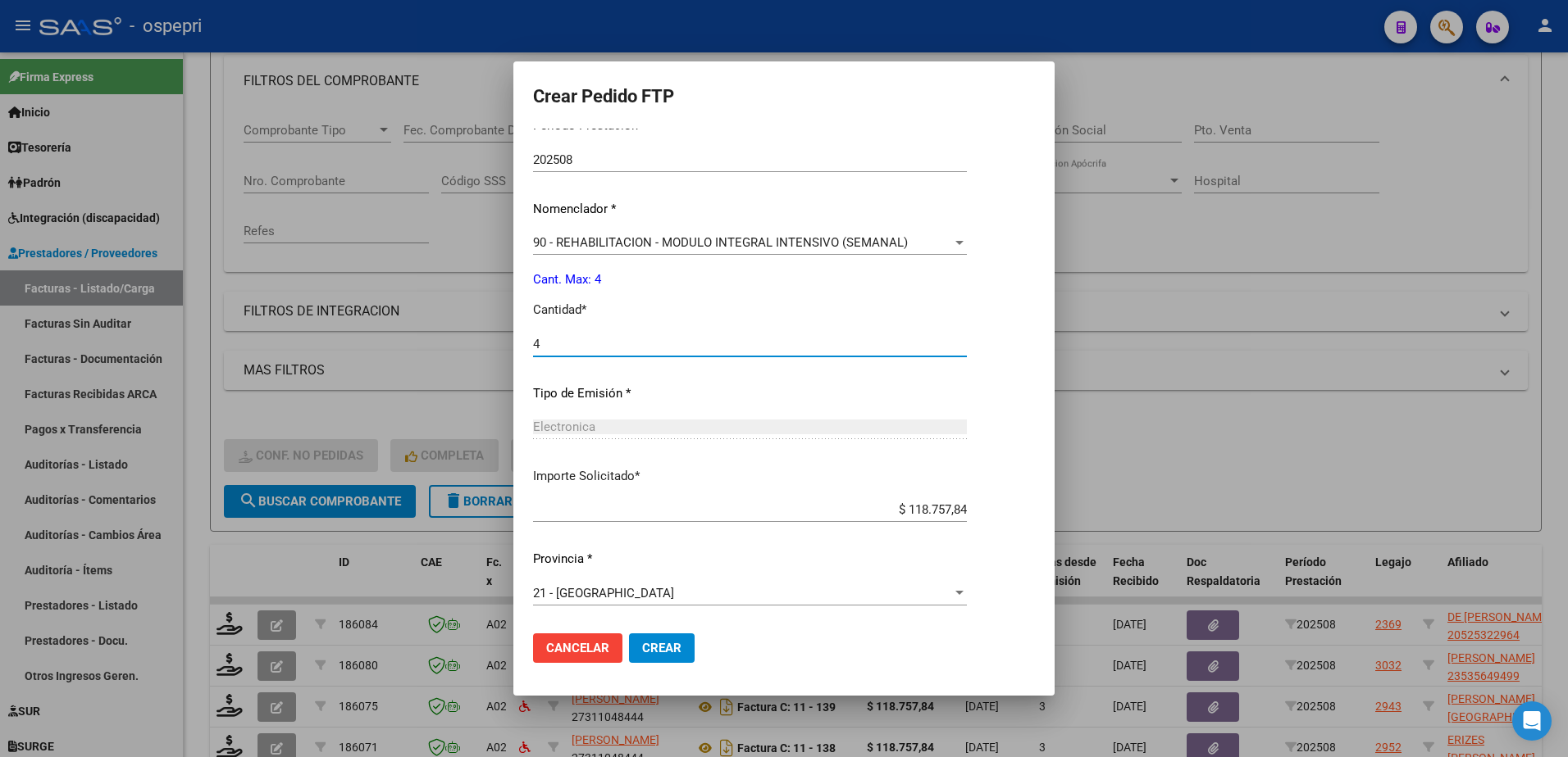
type input "4"
click at [648, 653] on span "Crear" at bounding box center [662, 648] width 40 height 14
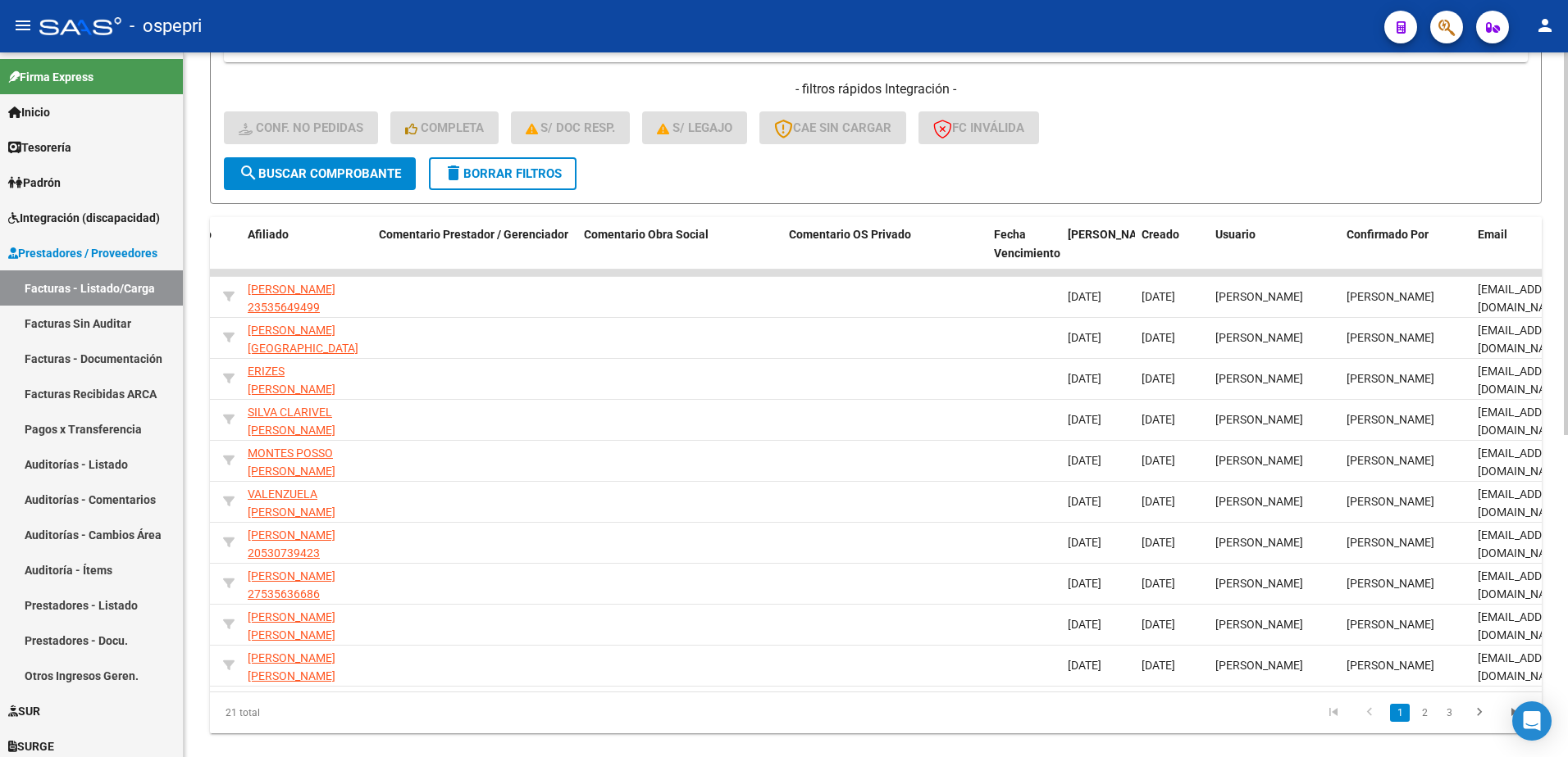
scroll to position [0, 0]
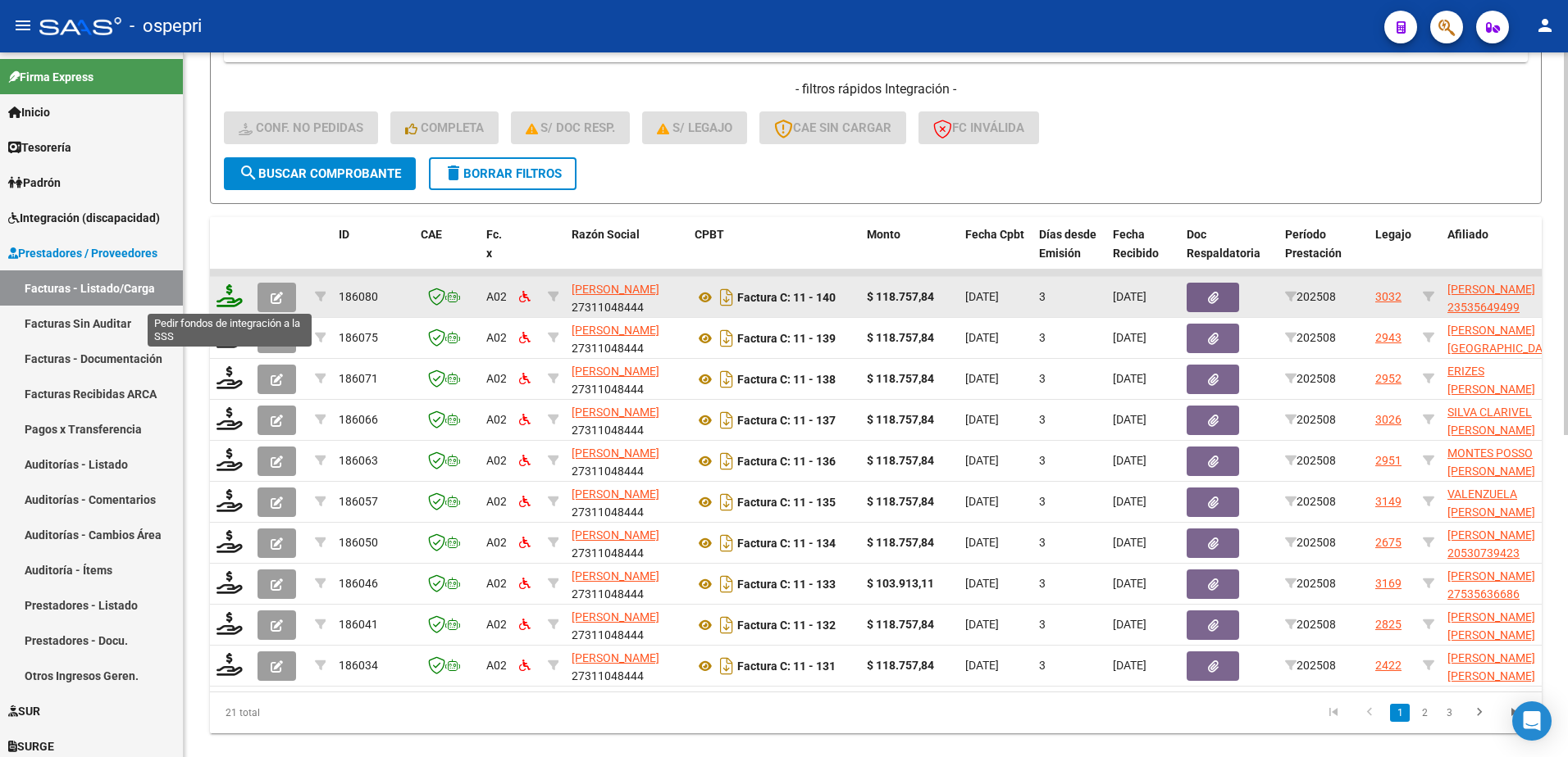
click at [226, 301] on icon at bounding box center [229, 296] width 26 height 23
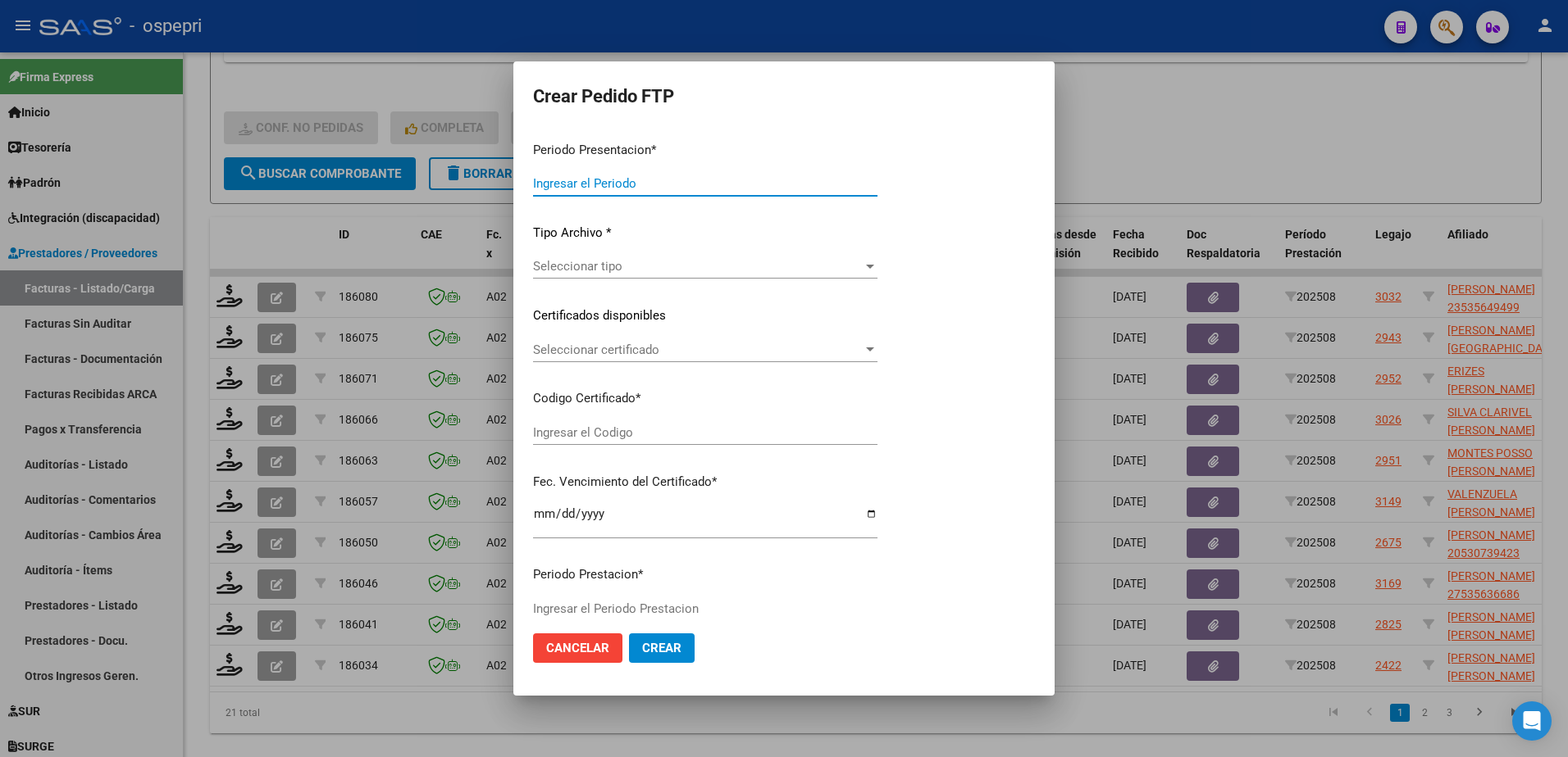
type input "202508"
type input "$ 118.757,84"
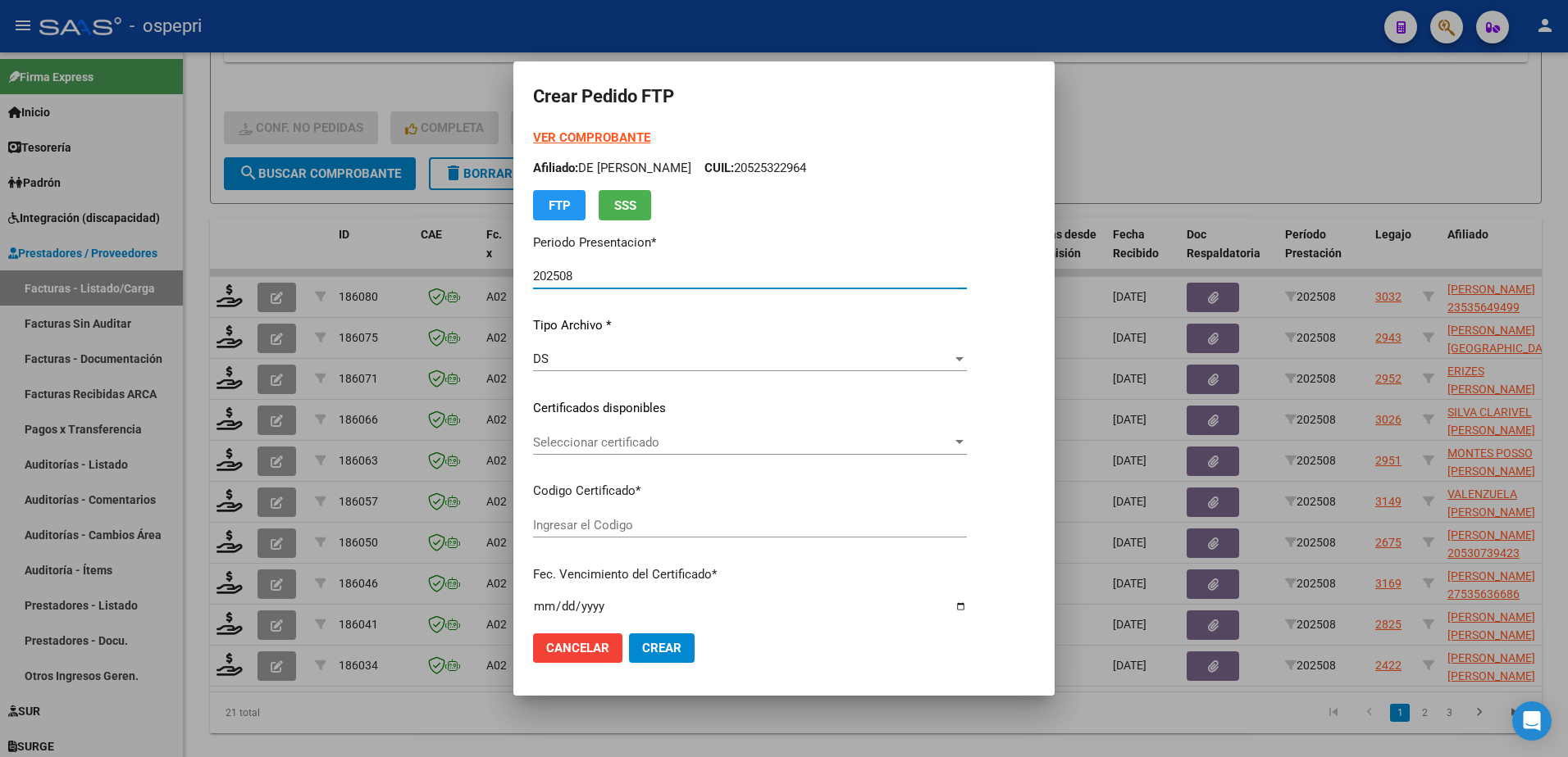
type input "23535649499"
type input "2026-04-01"
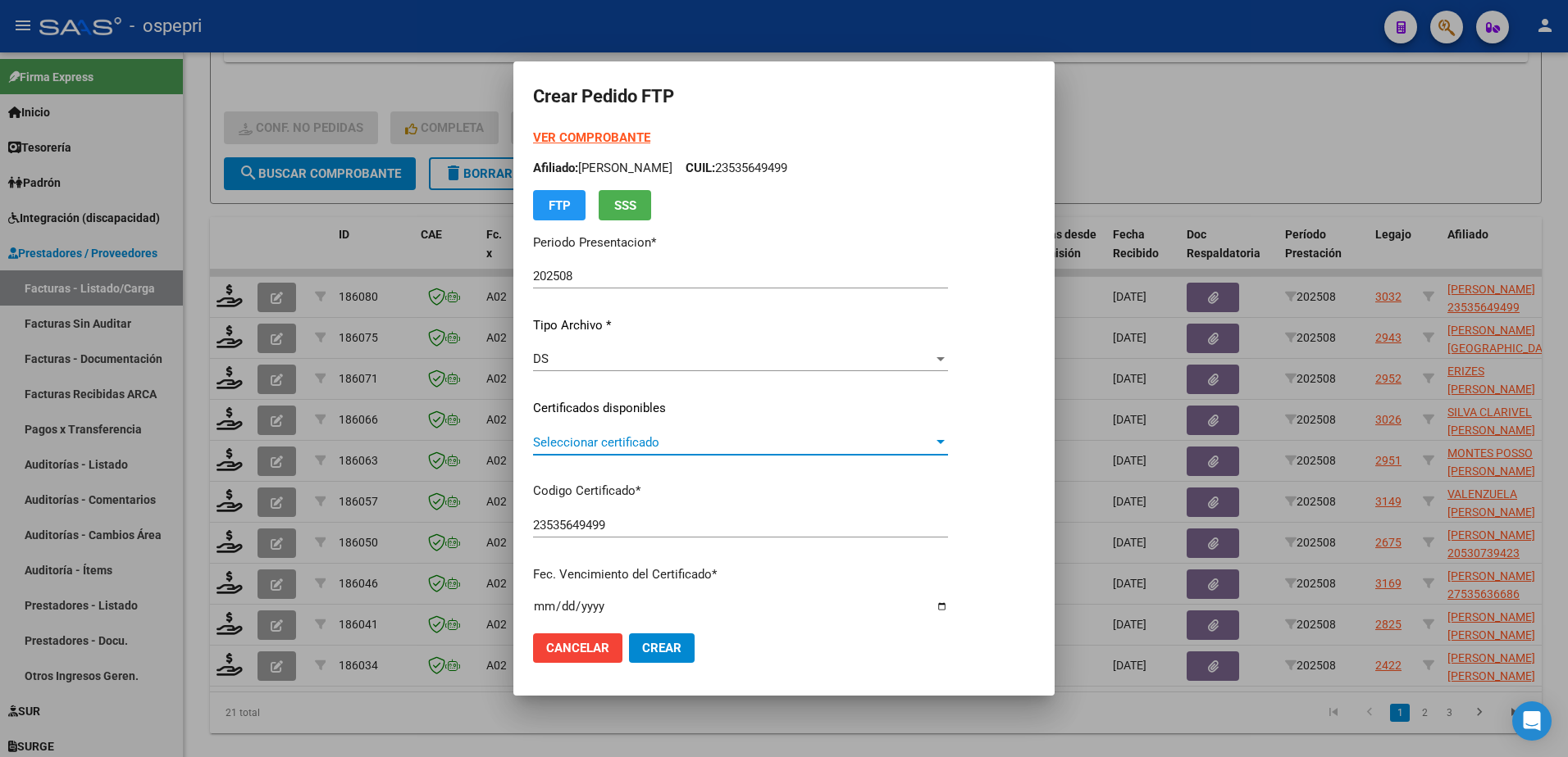
click at [595, 444] on span "Seleccionar certificado" at bounding box center [733, 442] width 400 height 14
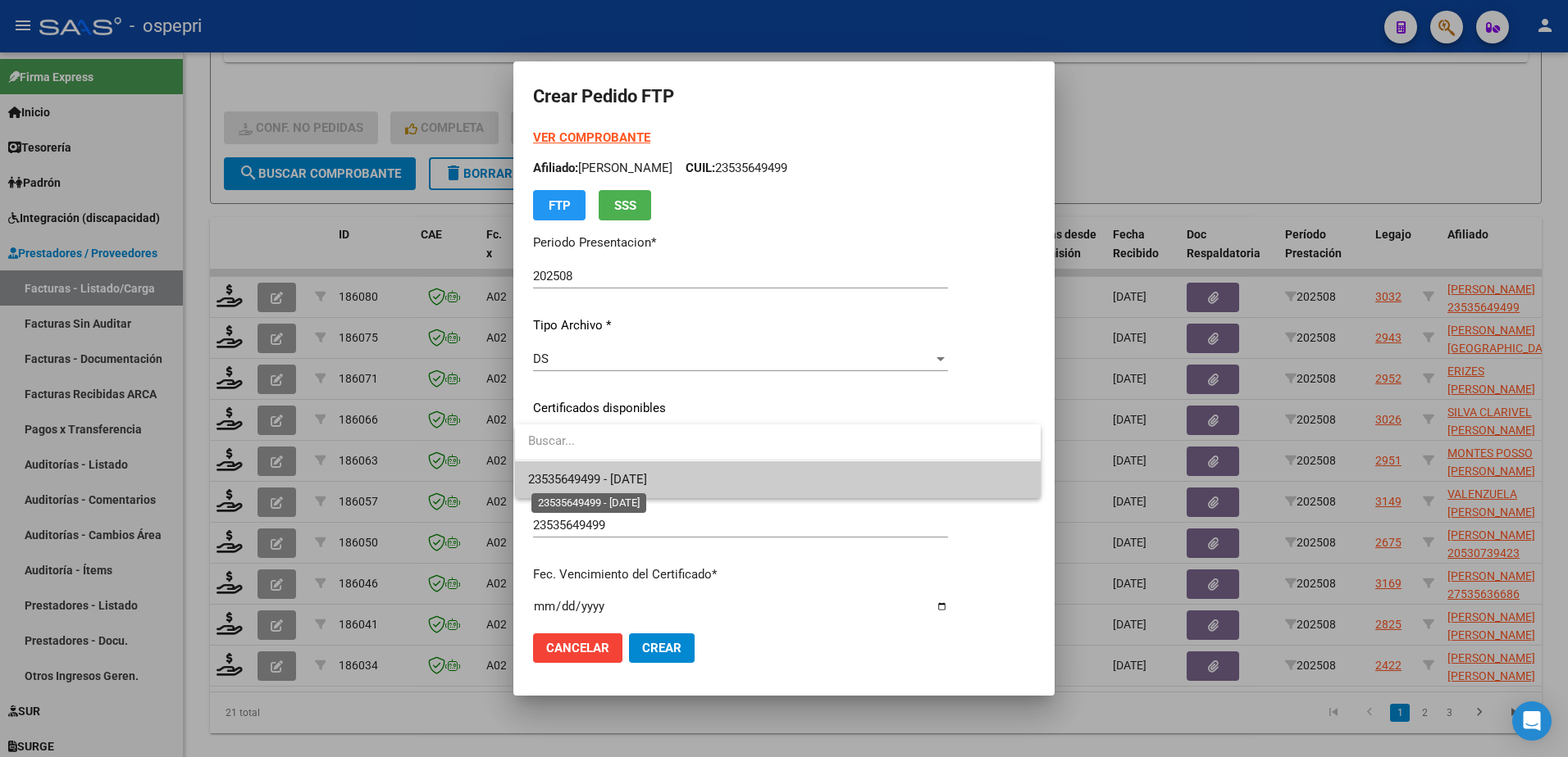
click at [625, 478] on span "23535649499 - 2026-04-01" at bounding box center [587, 479] width 119 height 14
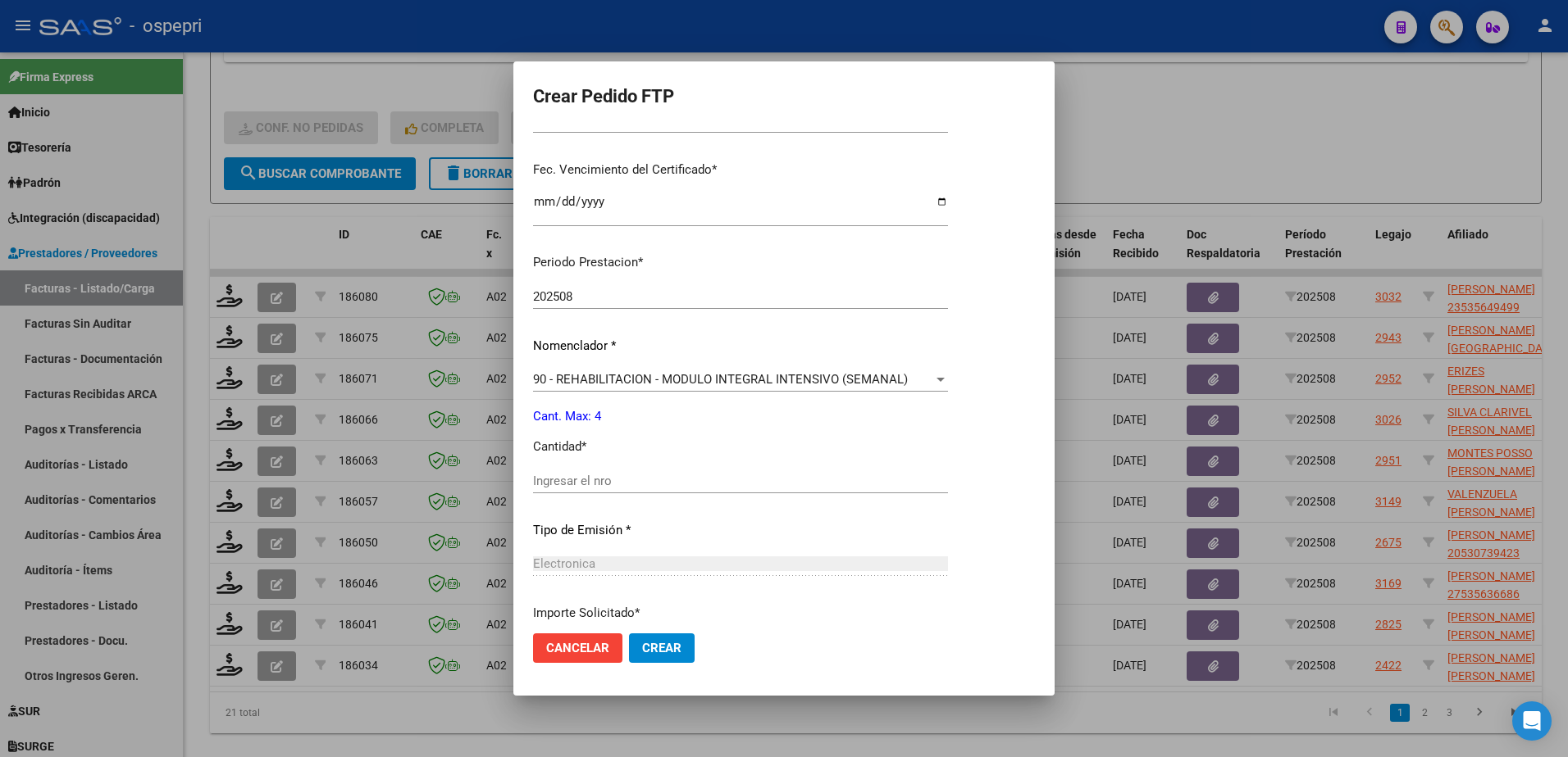
scroll to position [410, 0]
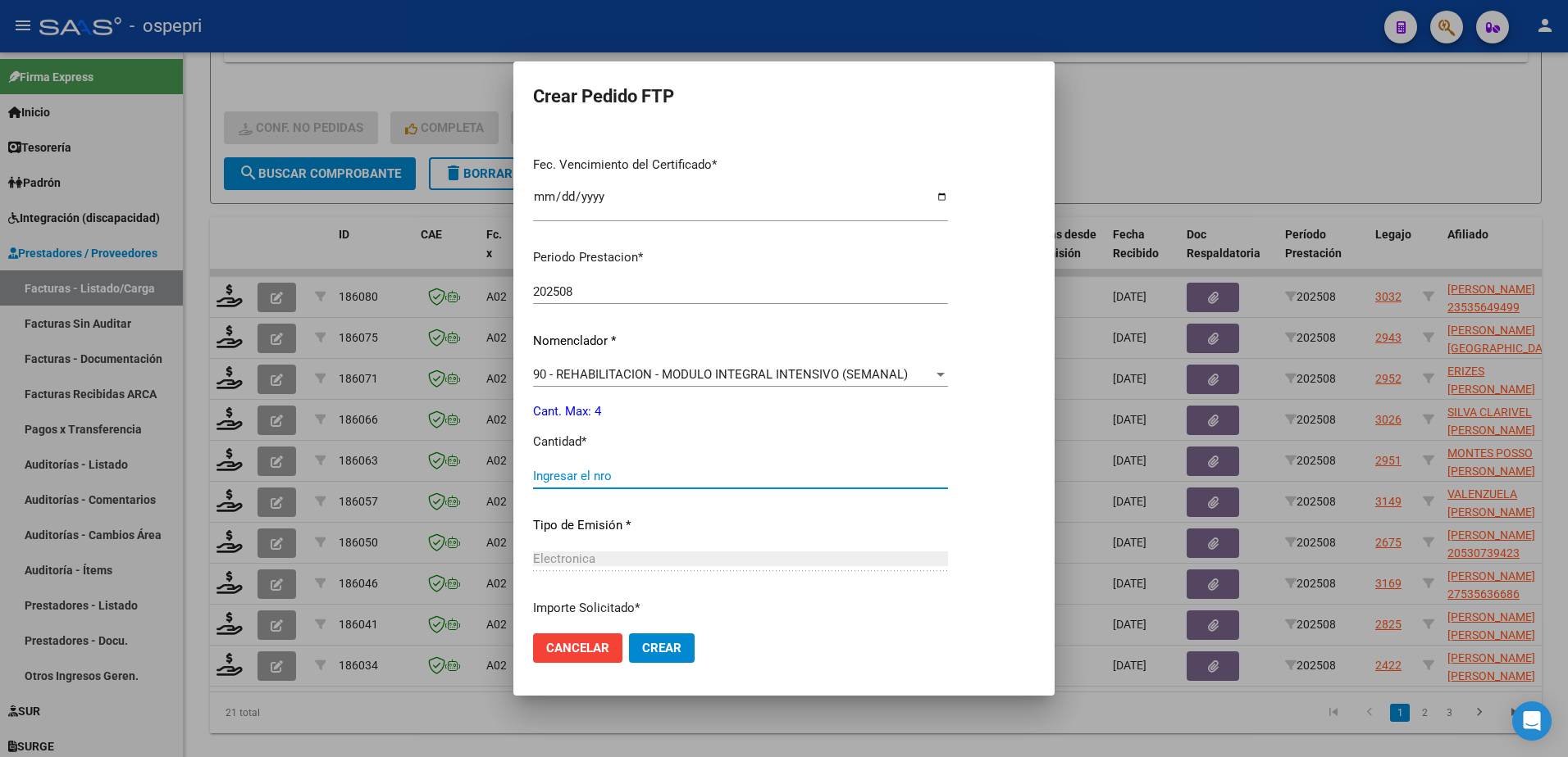
click at [617, 469] on input "Ingresar el nro" at bounding box center [740, 476] width 415 height 14
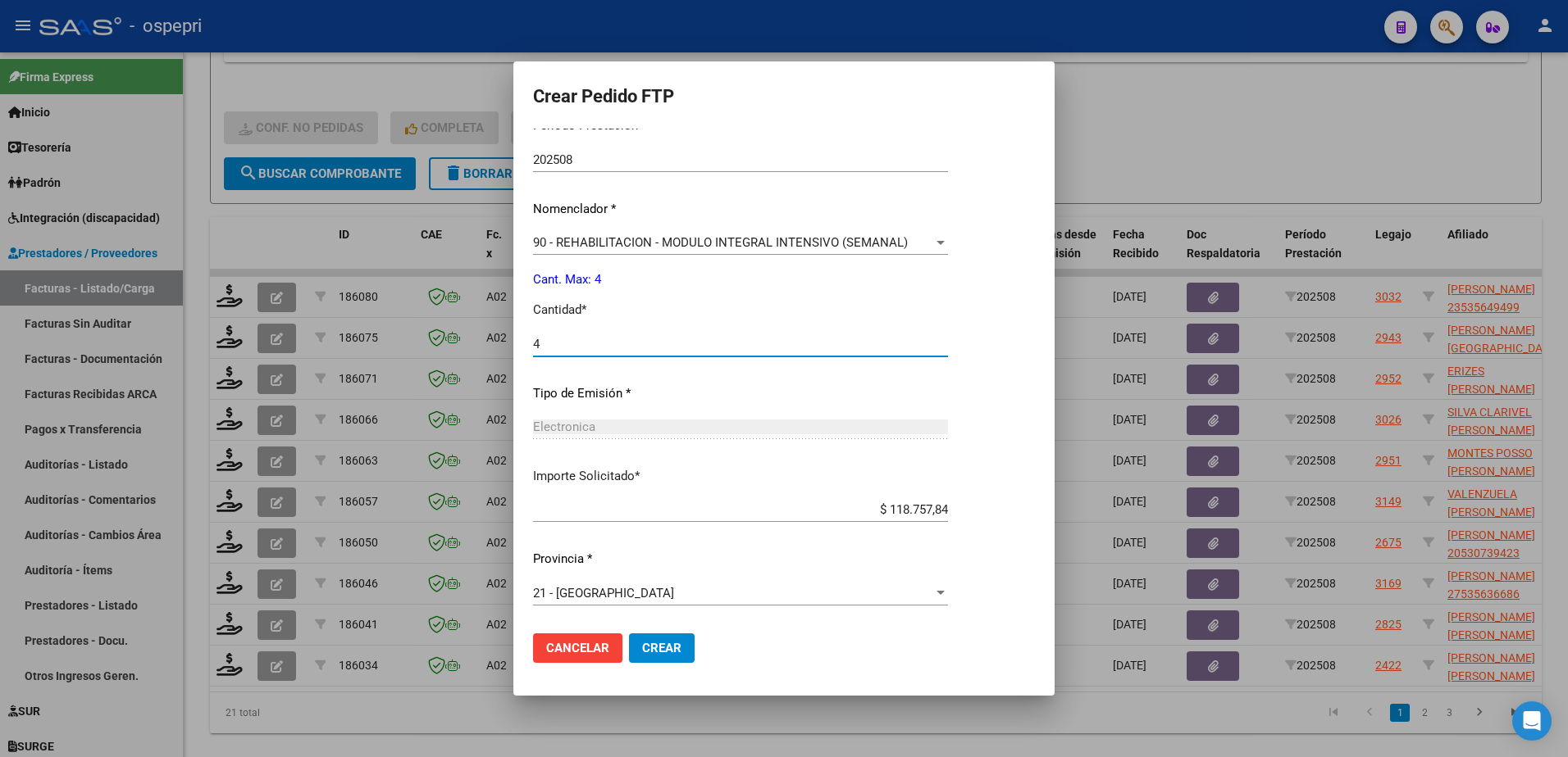
type input "4"
click at [642, 649] on span "Crear" at bounding box center [662, 648] width 40 height 14
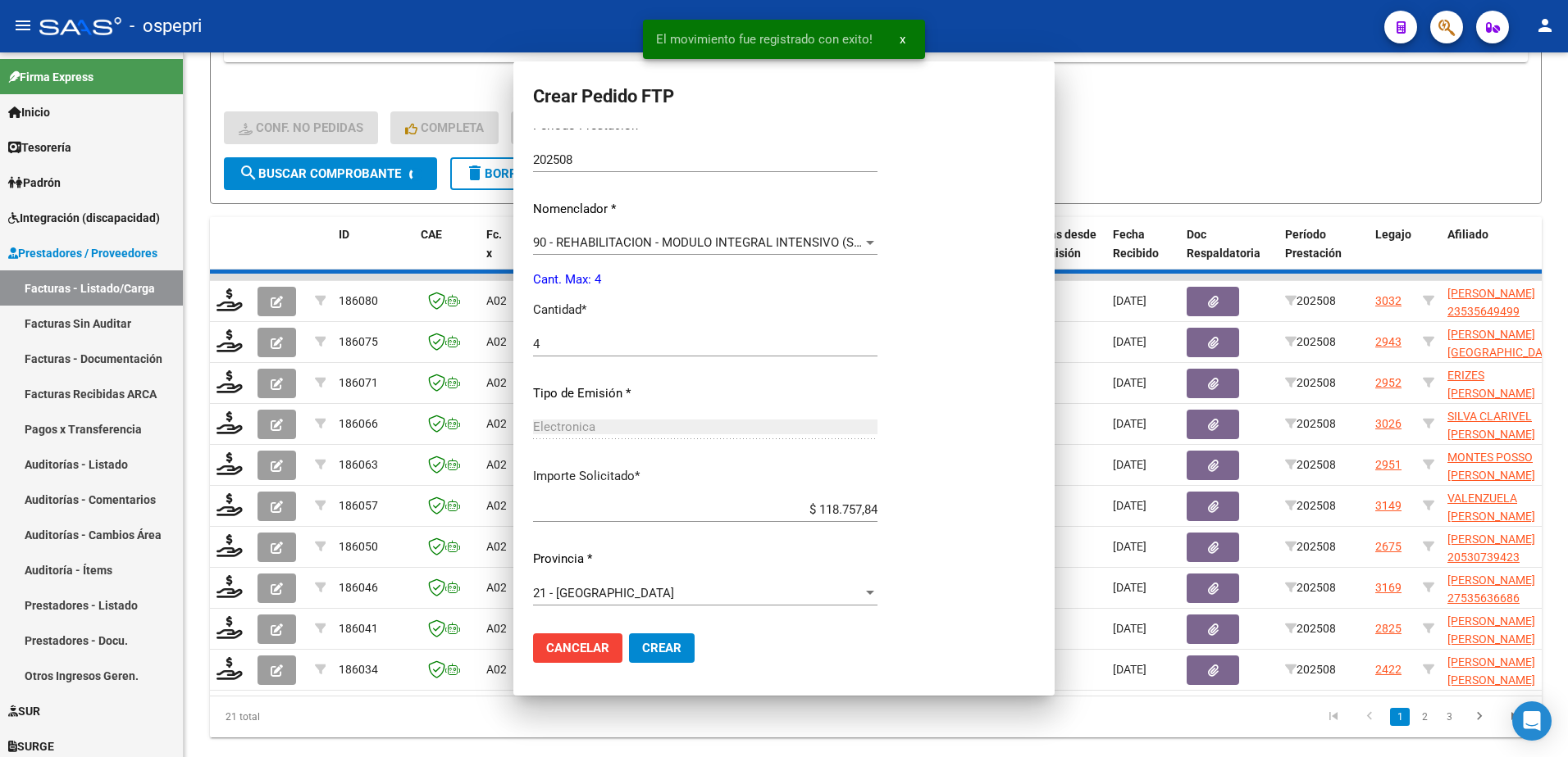
scroll to position [0, 0]
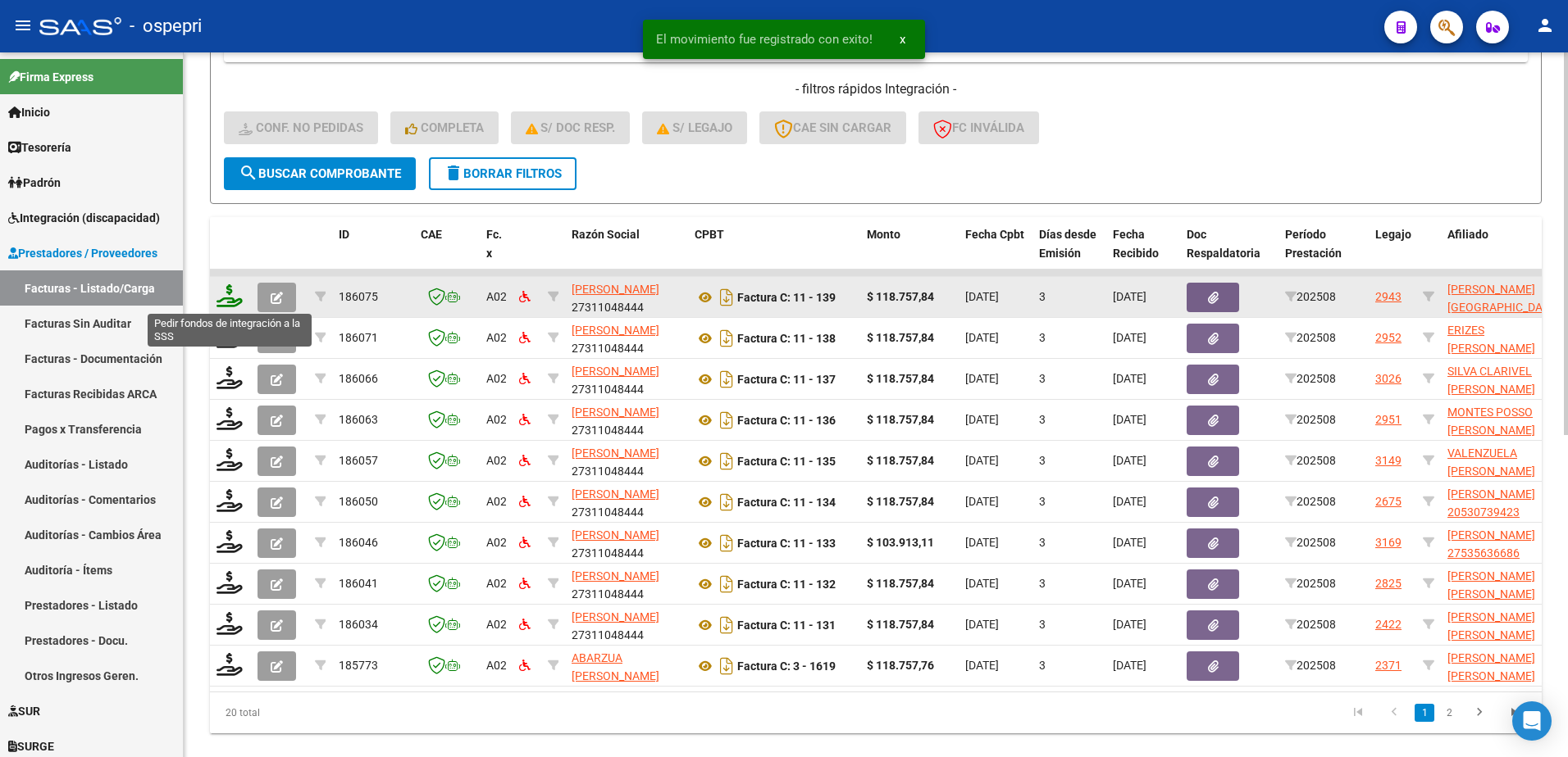
click at [227, 298] on icon at bounding box center [229, 296] width 26 height 23
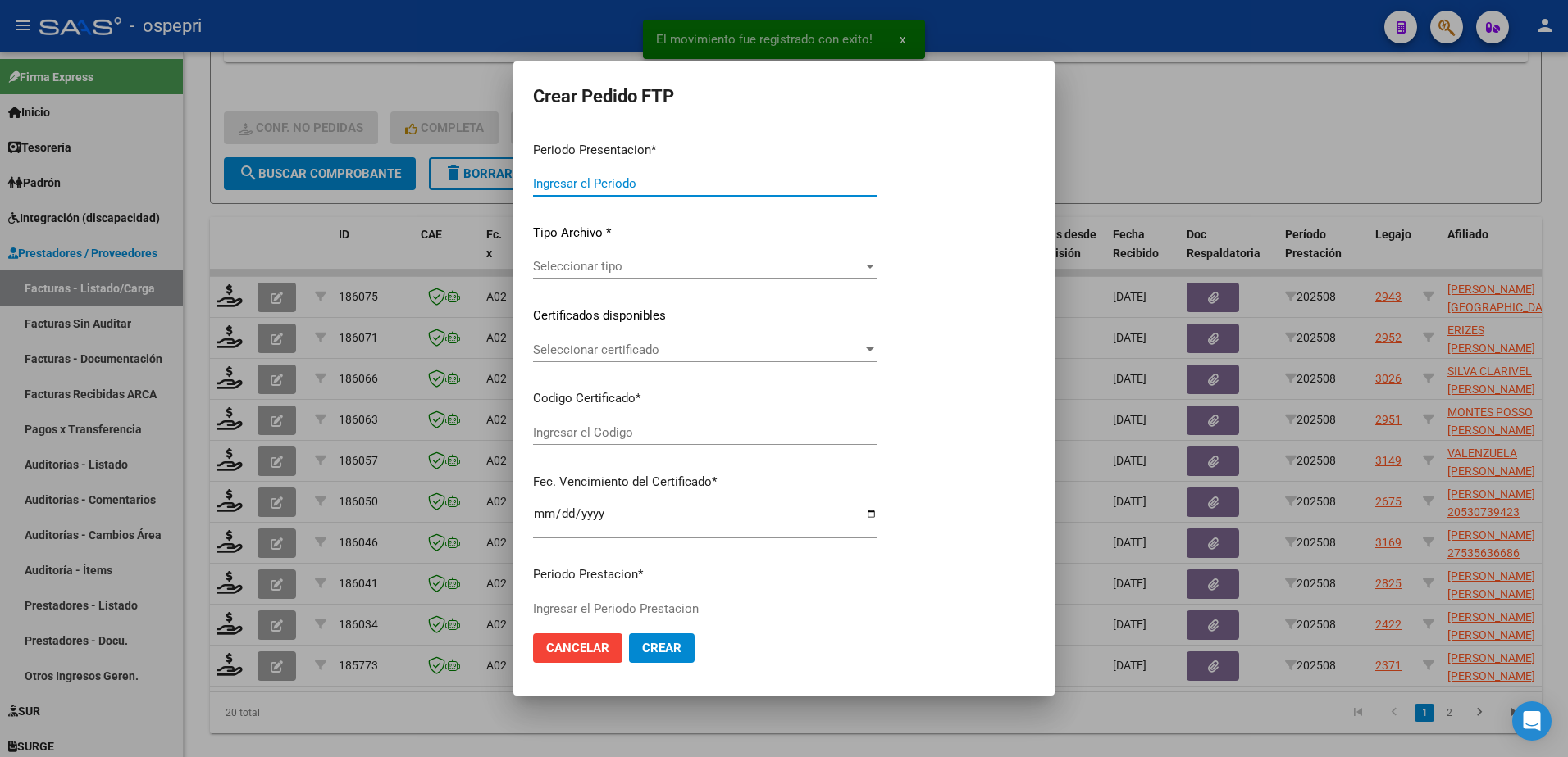
type input "202508"
type input "$ 118.757,84"
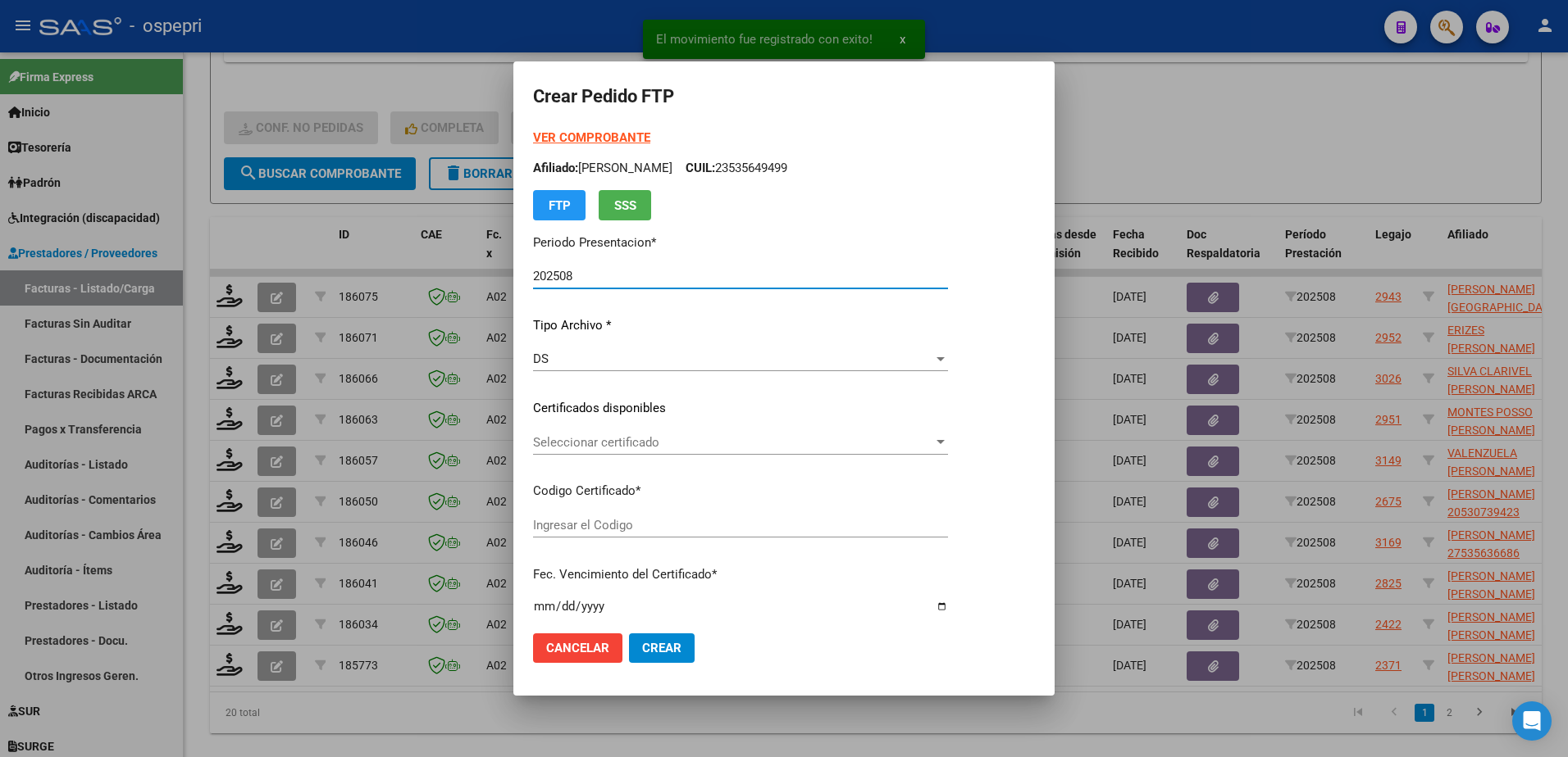
type input "2054494309-0"
type input "[DATE]"
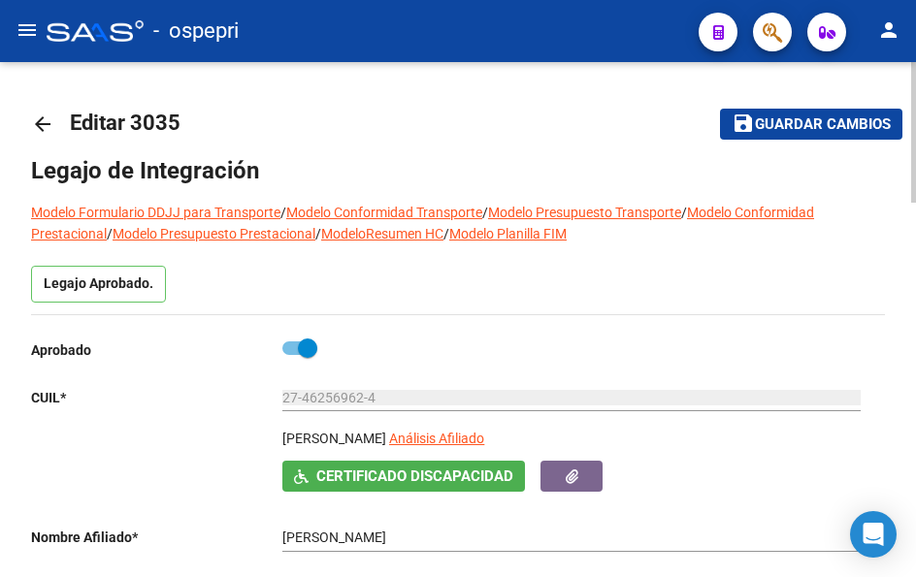
click at [38, 124] on mat-icon "arrow_back" at bounding box center [42, 124] width 23 height 23
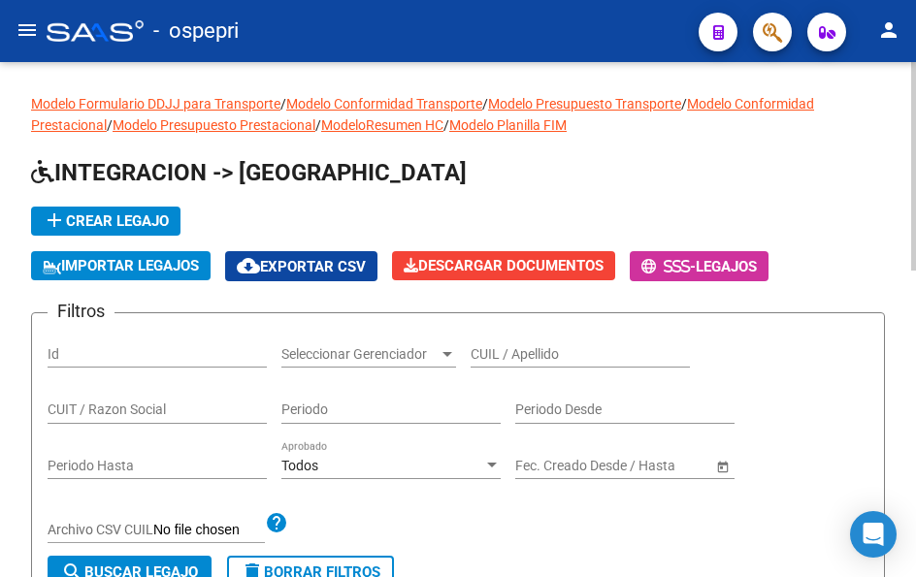
click at [520, 350] on input "CUIL / Apellido" at bounding box center [580, 354] width 219 height 16
paste input "56320050"
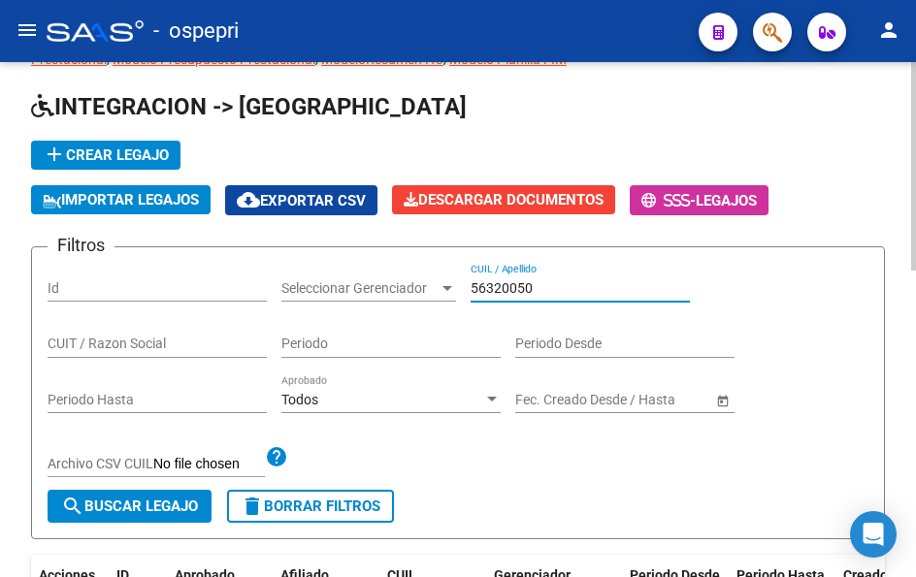
scroll to position [97, 0]
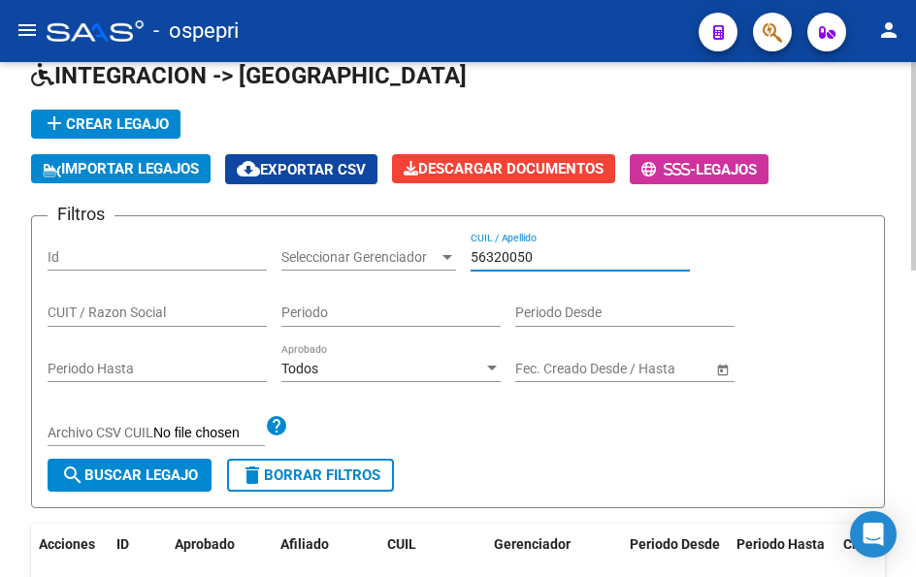
type input "56320050"
click at [146, 472] on span "search Buscar Legajo" at bounding box center [129, 475] width 137 height 17
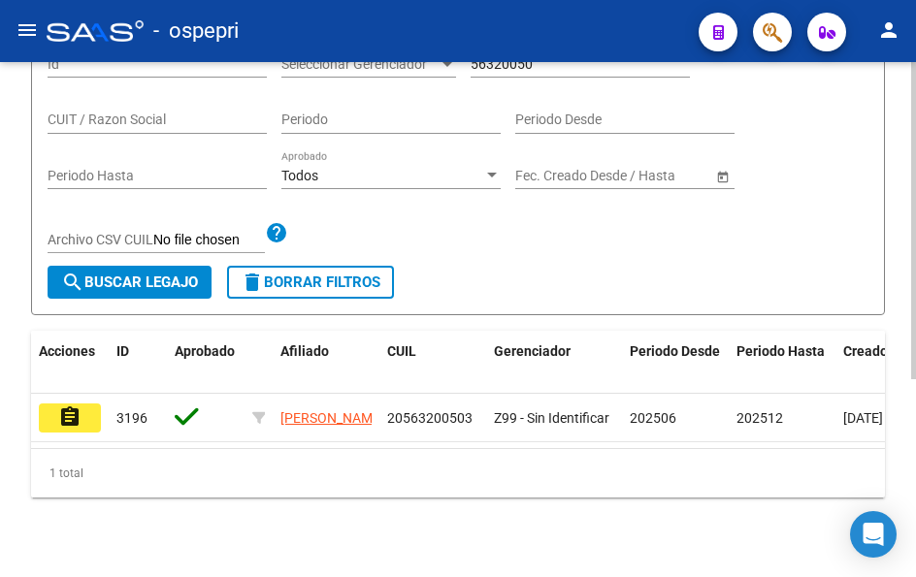
scroll to position [291, 0]
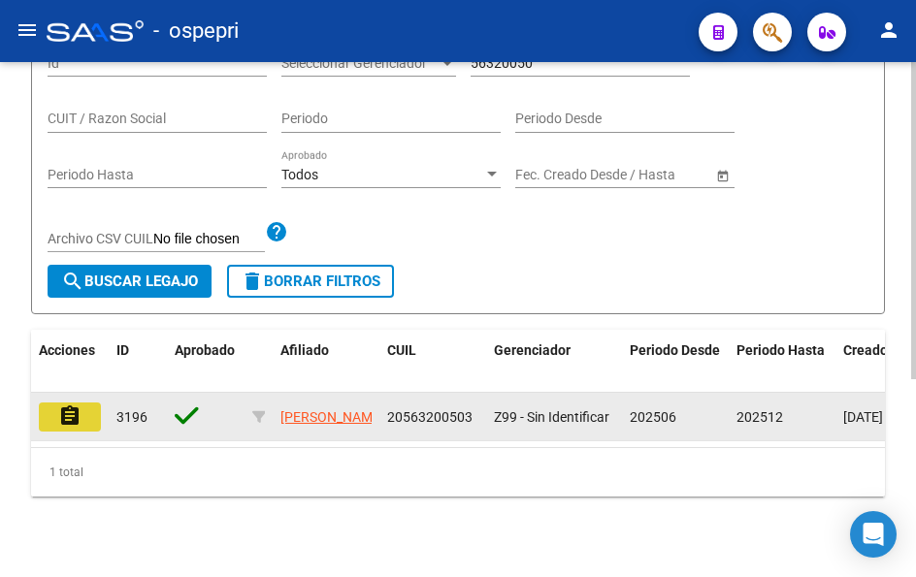
click at [76, 415] on mat-icon "assignment" at bounding box center [69, 416] width 23 height 23
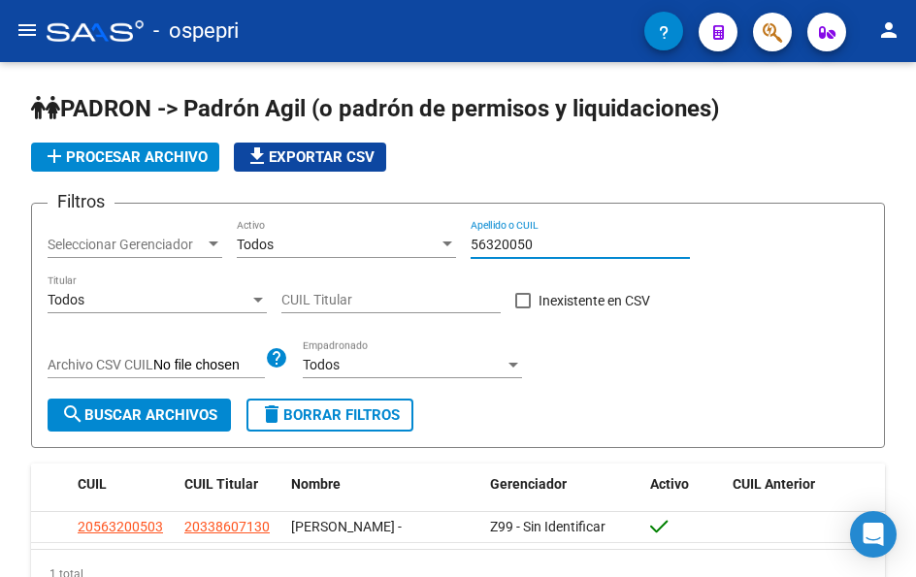
scroll to position [117, 0]
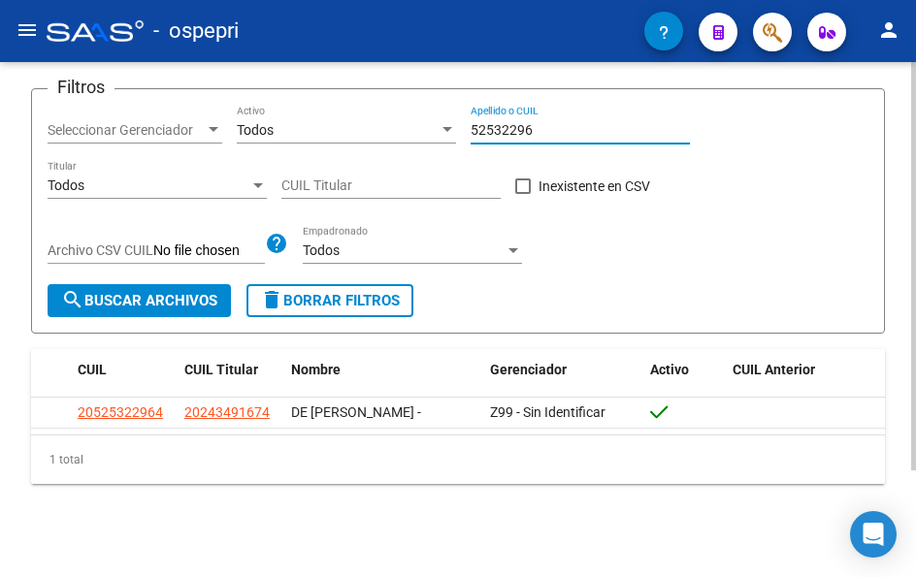
click at [554, 128] on input "52532296" at bounding box center [580, 130] width 219 height 16
click at [553, 127] on input "52532296" at bounding box center [580, 130] width 219 height 16
click at [547, 123] on input "53564949" at bounding box center [580, 130] width 219 height 16
click at [541, 129] on input "54494309" at bounding box center [580, 130] width 219 height 16
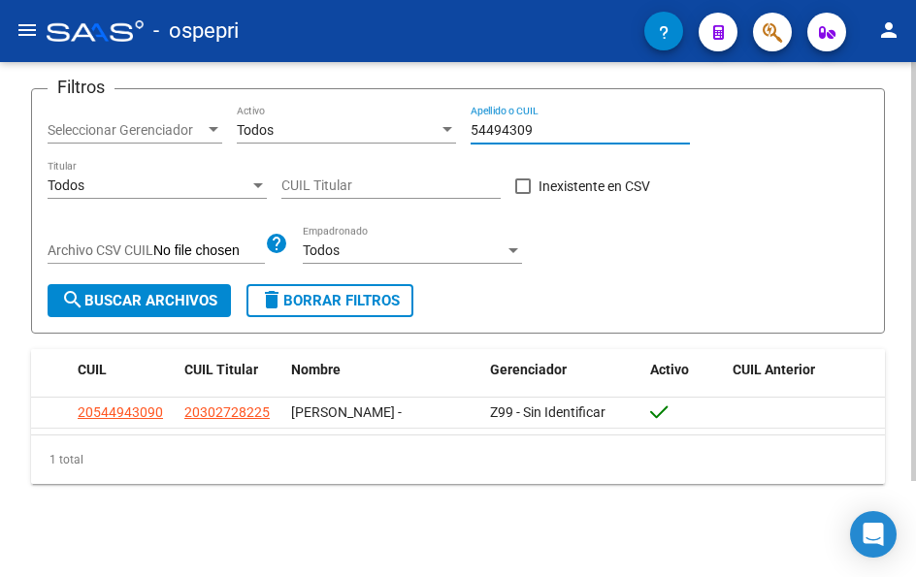
click at [540, 128] on input "54494309" at bounding box center [580, 130] width 219 height 16
click at [542, 123] on input "56760652" at bounding box center [580, 130] width 219 height 16
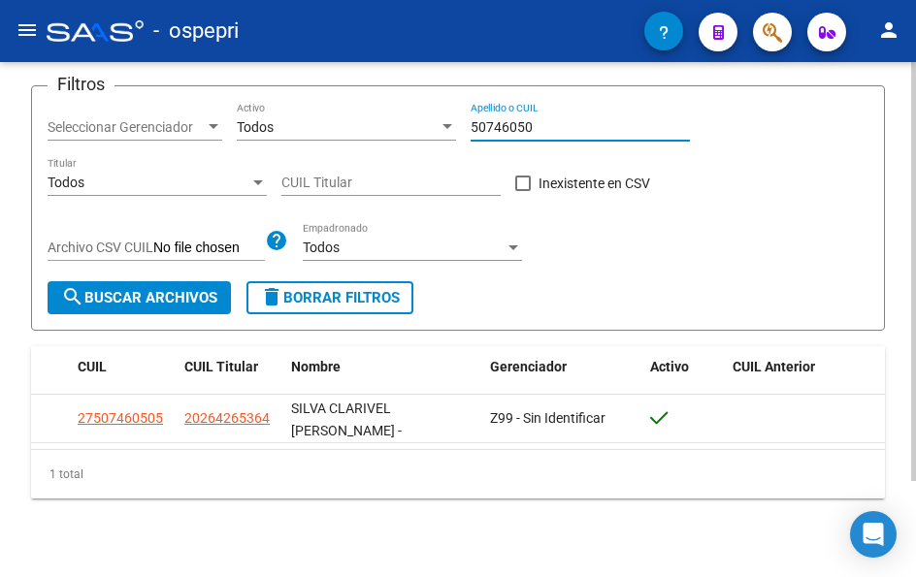
click at [544, 123] on input "50746050" at bounding box center [580, 127] width 219 height 16
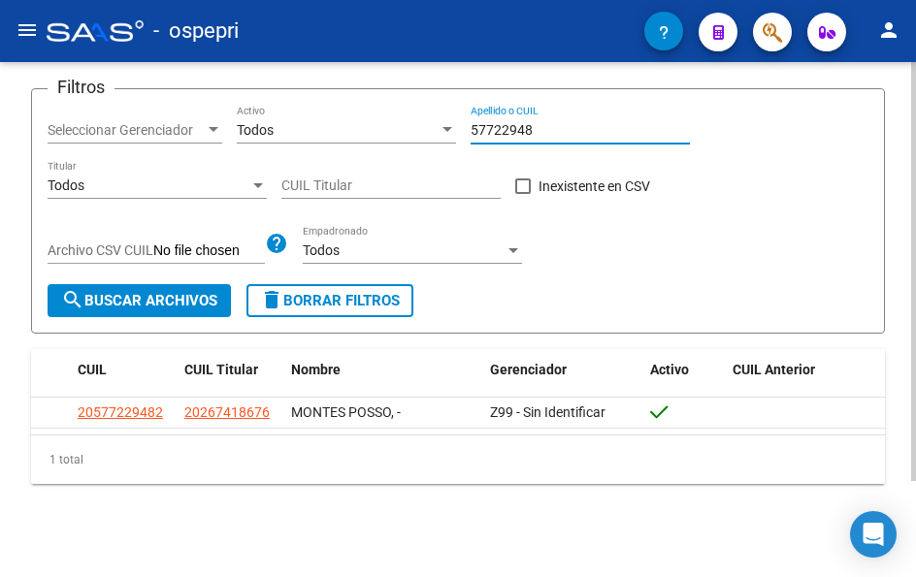
click at [551, 123] on input "57722948" at bounding box center [580, 130] width 219 height 16
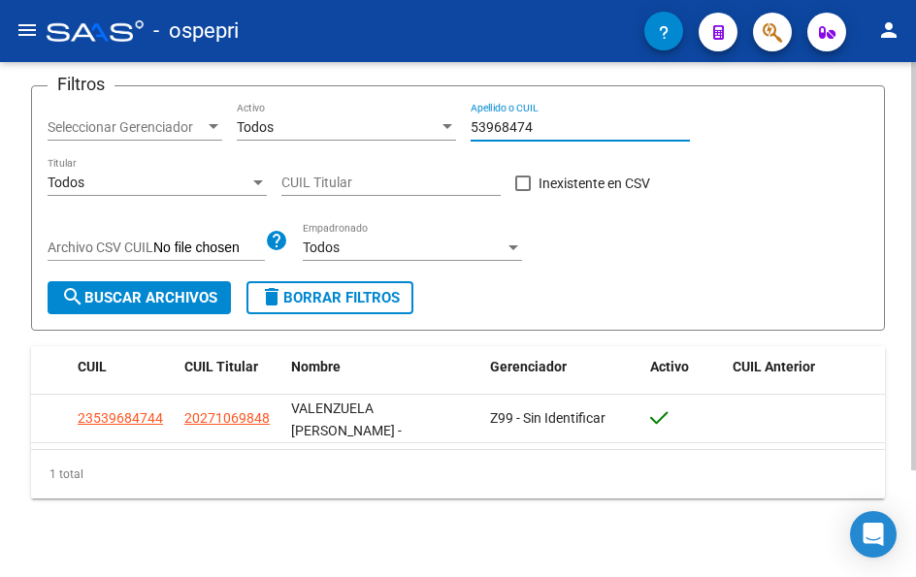
click at [547, 128] on input "53968474" at bounding box center [580, 127] width 219 height 16
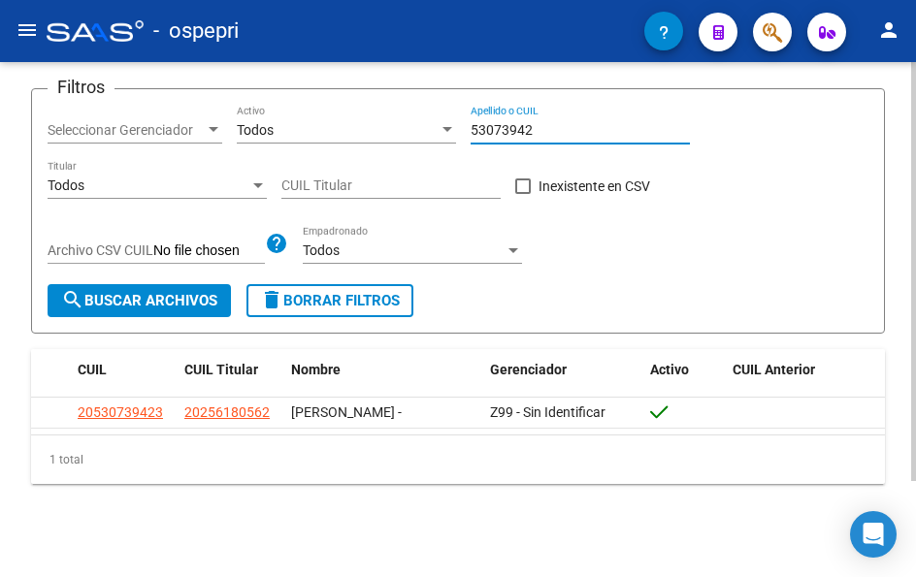
click at [546, 116] on div "53073942 Apellido o CUIL" at bounding box center [580, 124] width 219 height 39
click at [544, 125] on input "53073942" at bounding box center [580, 130] width 219 height 16
click at [535, 116] on div "53563668 Apellido o CUIL" at bounding box center [580, 124] width 219 height 39
click at [534, 122] on input "53563668" at bounding box center [580, 130] width 219 height 16
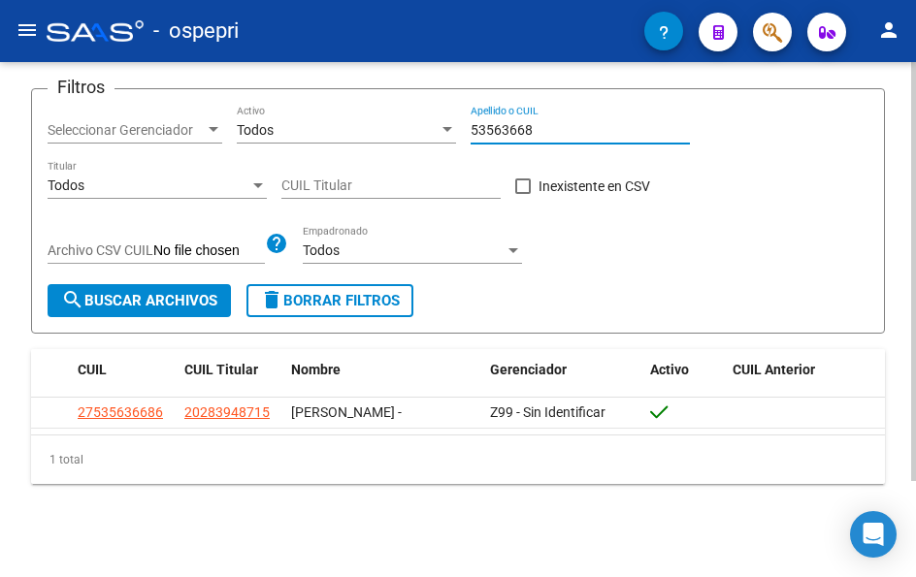
click at [534, 122] on input "53563668" at bounding box center [580, 130] width 219 height 16
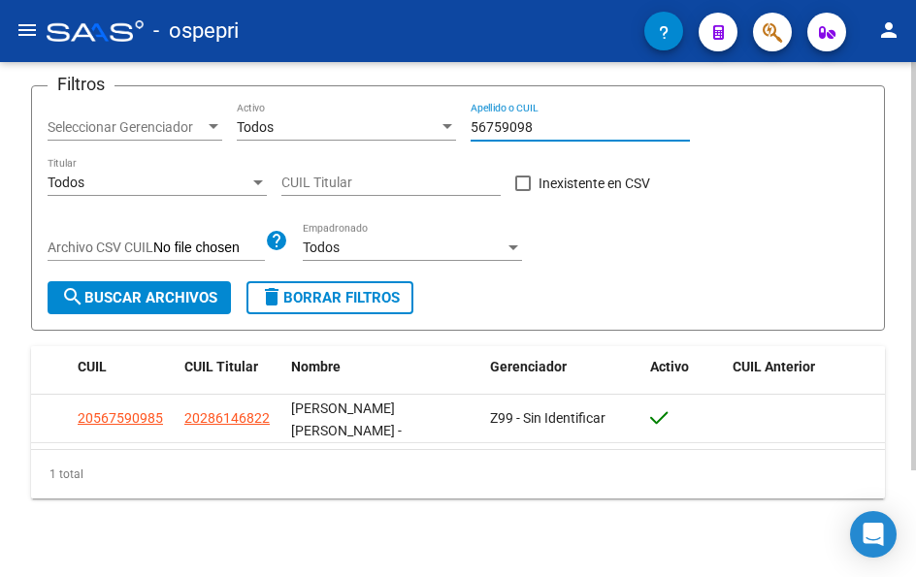
click at [534, 130] on input "56759098" at bounding box center [580, 127] width 219 height 16
click at [545, 130] on input "57723626" at bounding box center [580, 127] width 219 height 16
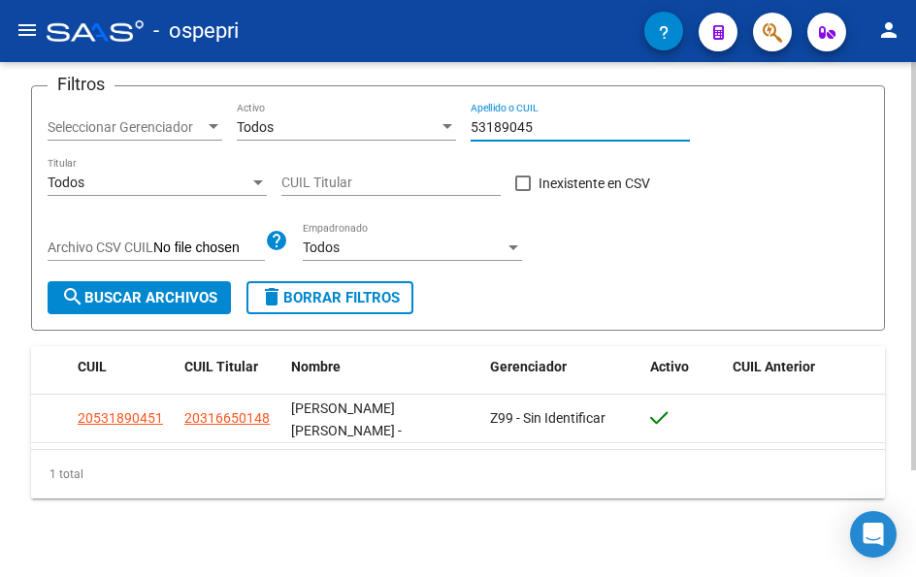
click at [555, 123] on input "53189045" at bounding box center [580, 127] width 219 height 16
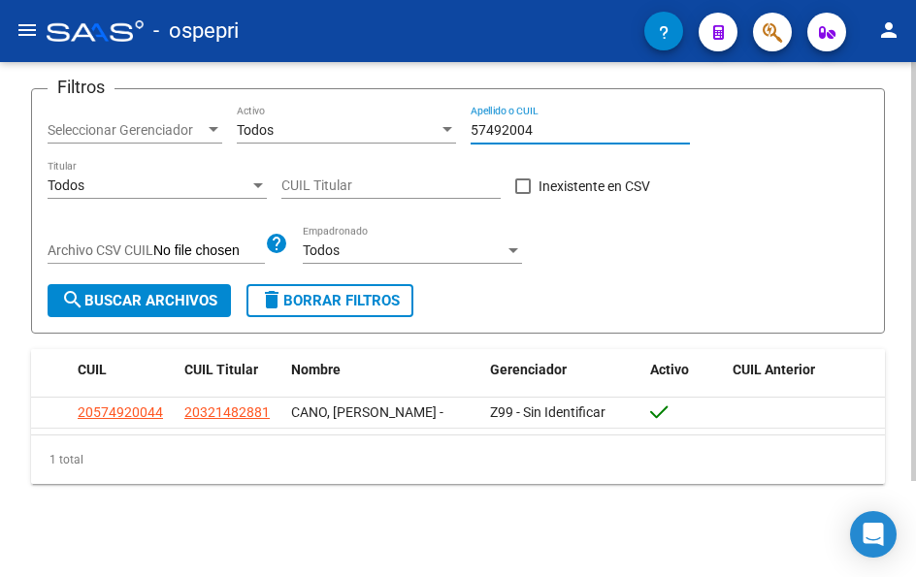
type input "57492004"
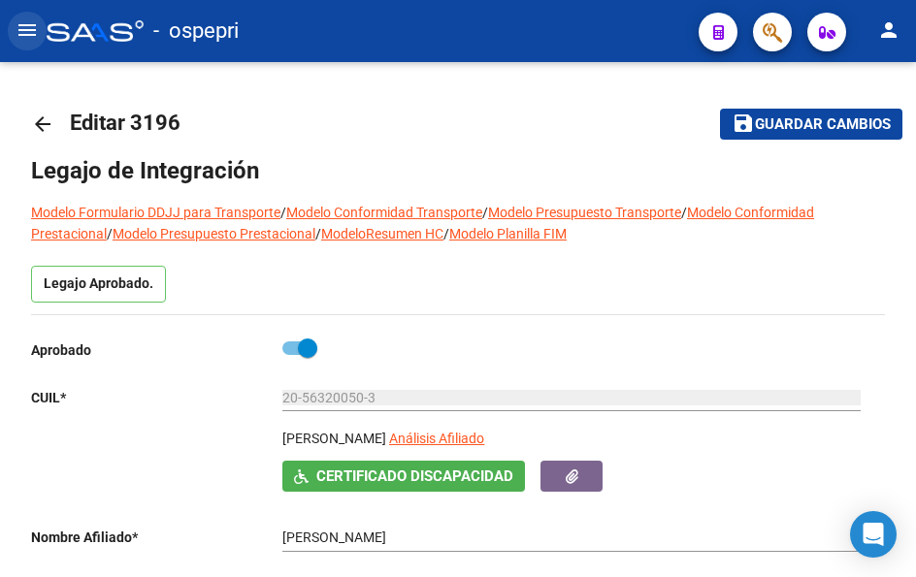
click at [24, 26] on mat-icon "menu" at bounding box center [27, 29] width 23 height 23
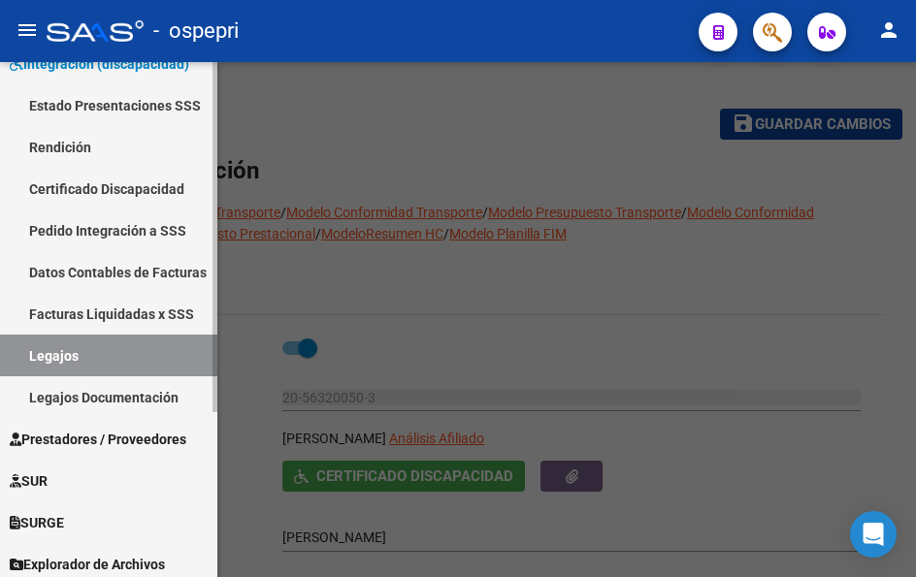
scroll to position [244, 0]
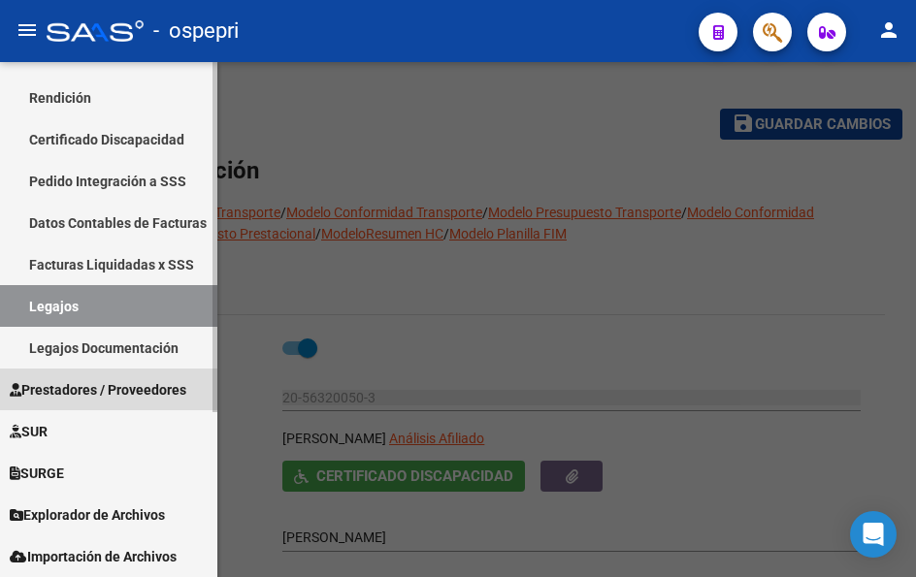
click at [61, 379] on span "Prestadores / Proveedores" at bounding box center [98, 389] width 177 height 21
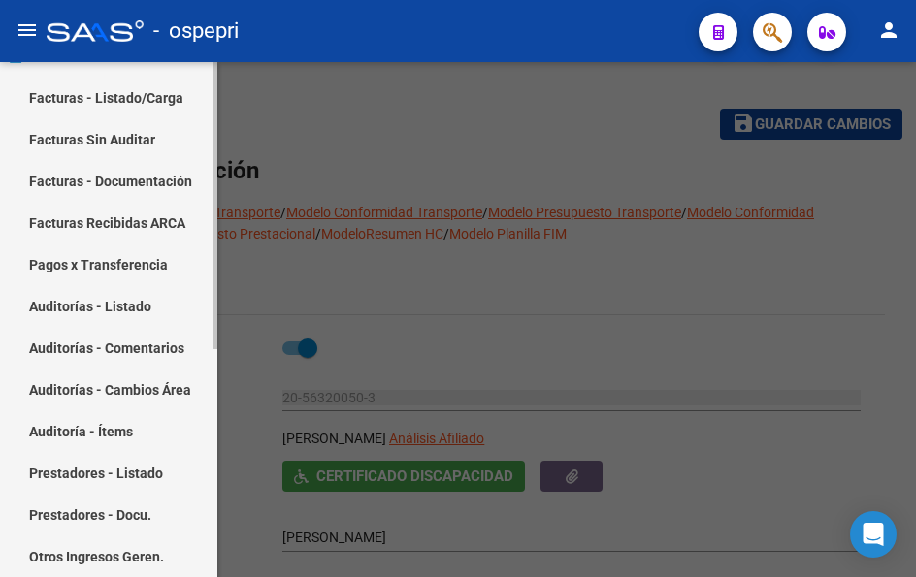
click at [73, 101] on link "Facturas - Listado/Carga" at bounding box center [108, 98] width 217 height 42
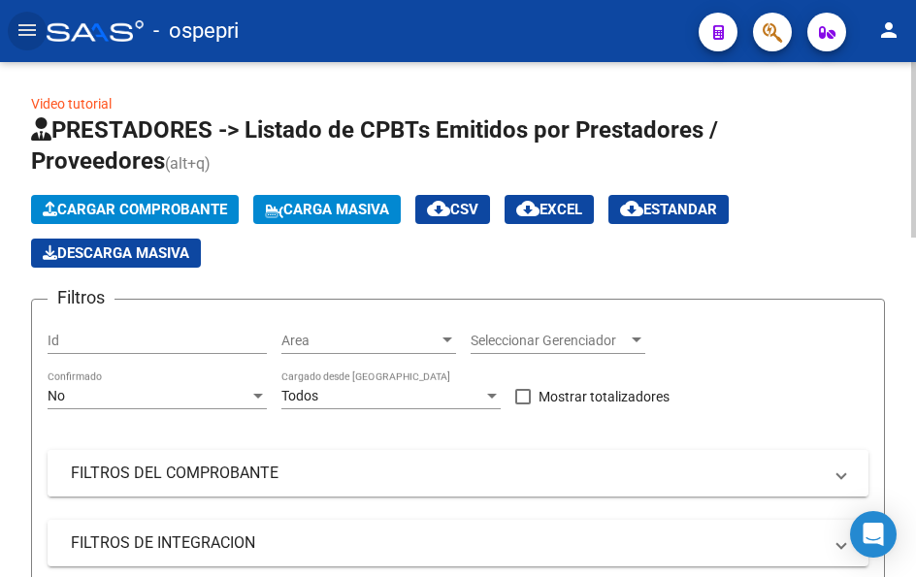
click at [831, 472] on span "FILTROS DEL COMPROBANTE" at bounding box center [454, 473] width 766 height 21
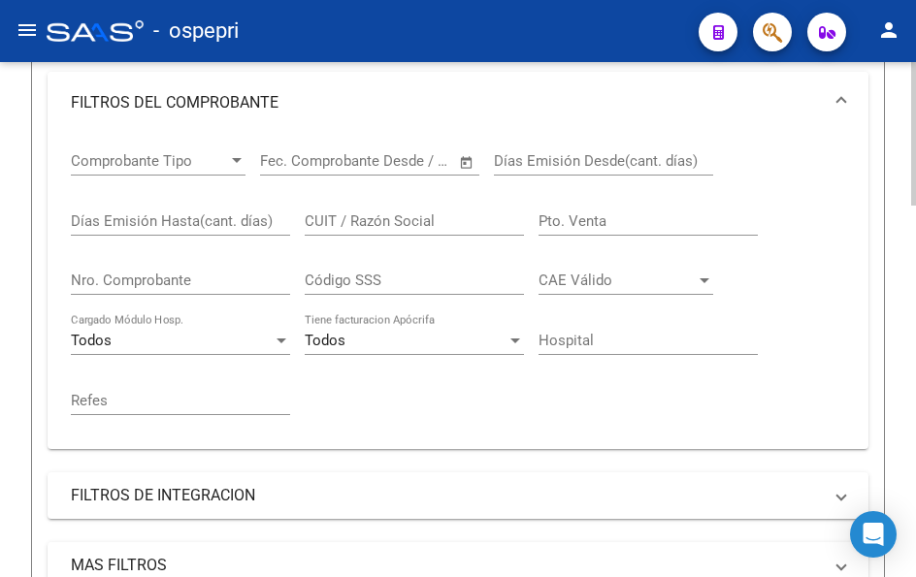
scroll to position [388, 0]
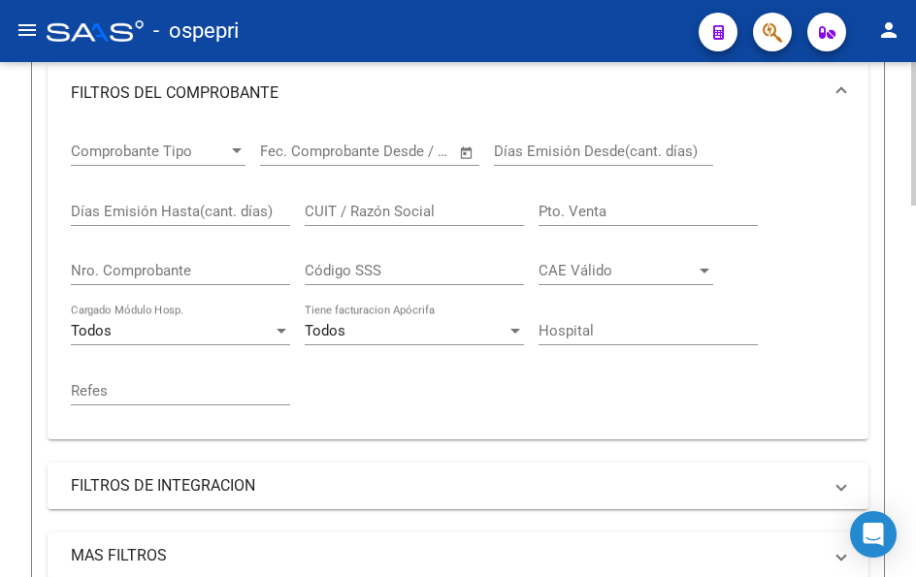
click at [850, 481] on mat-expansion-panel-header "FILTROS DE INTEGRACION" at bounding box center [458, 486] width 821 height 47
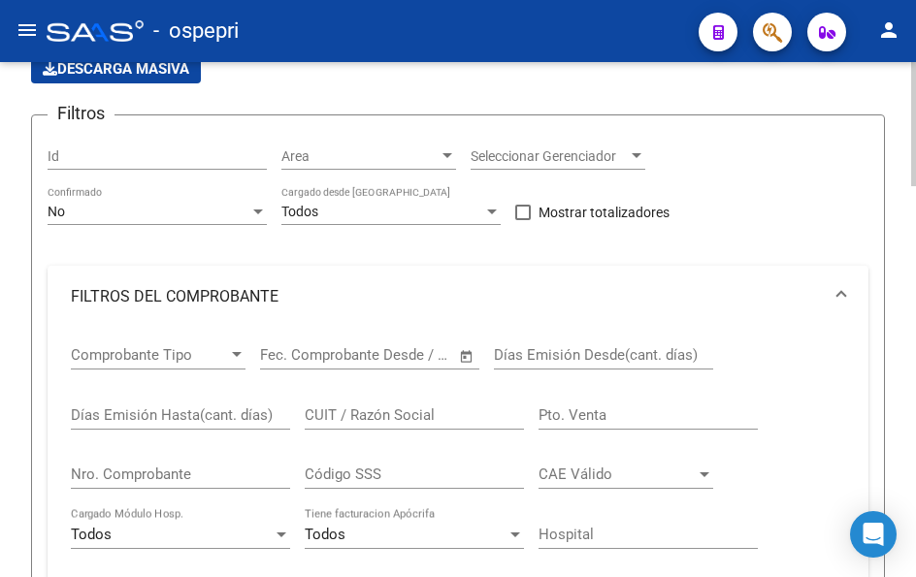
scroll to position [194, 0]
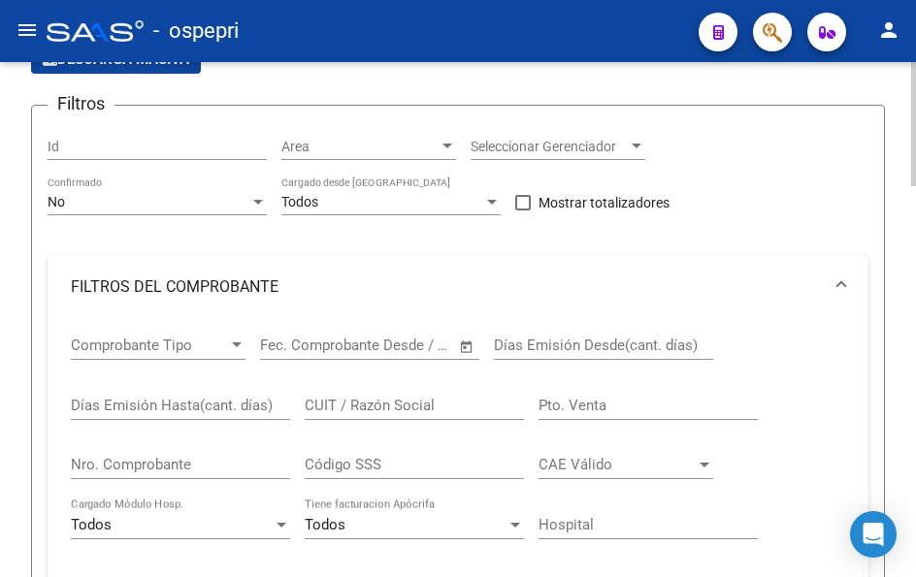
click at [375, 407] on input "CUIT / Razón Social" at bounding box center [414, 405] width 219 height 17
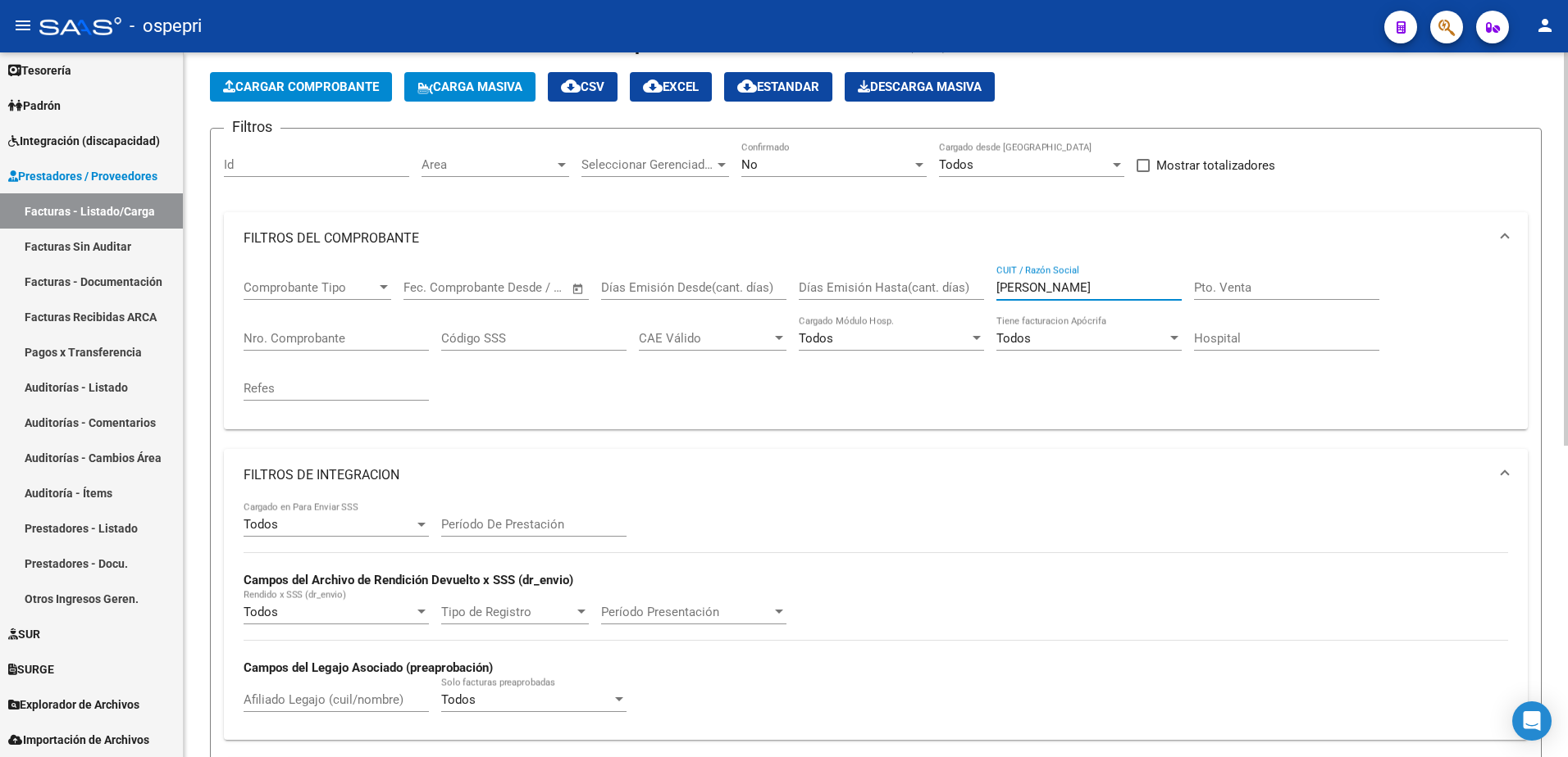
scroll to position [66, 0]
type input "[PERSON_NAME]"
click at [773, 162] on div at bounding box center [919, 166] width 14 height 14
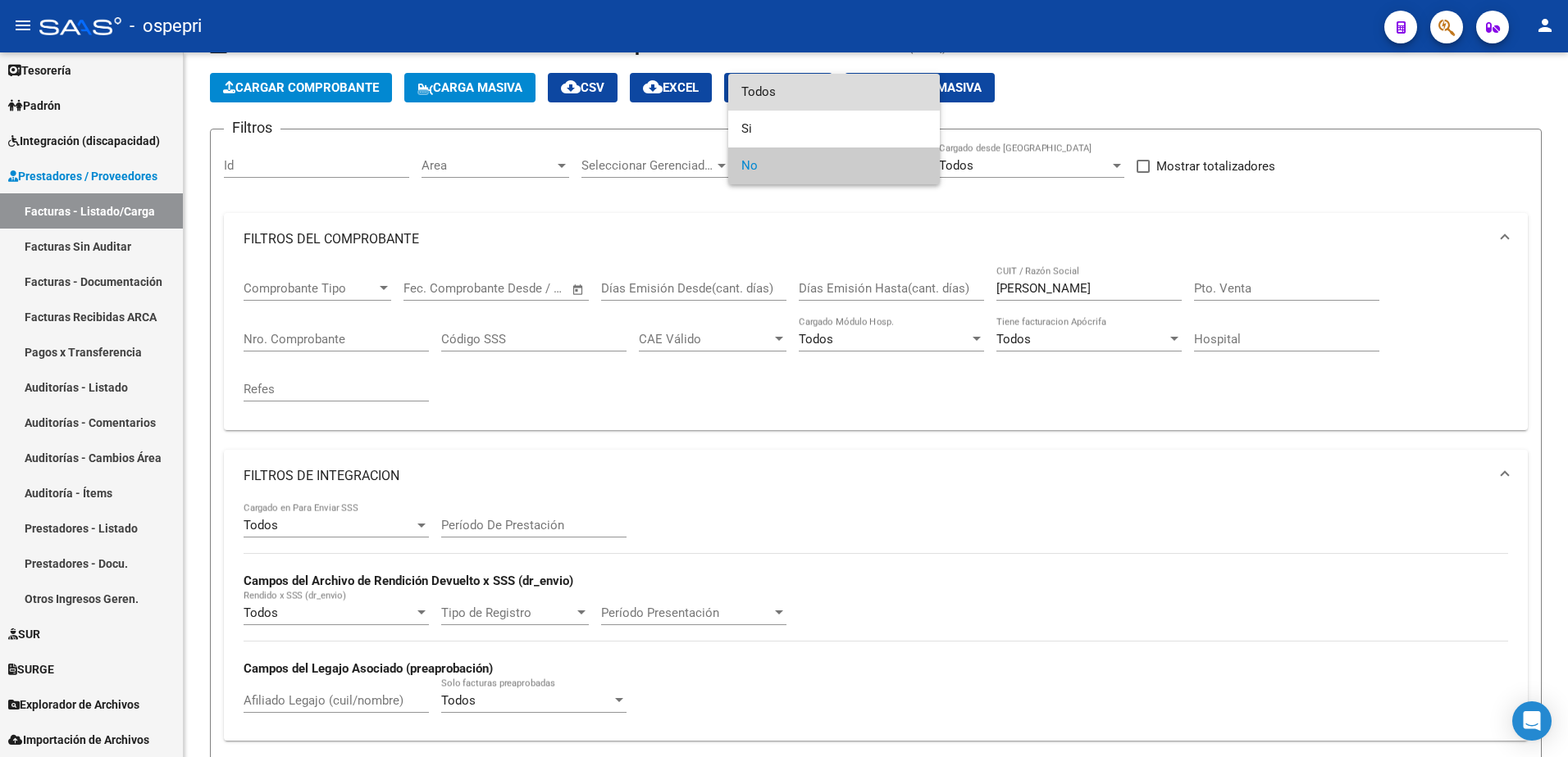
click at [773, 94] on span "Todos" at bounding box center [833, 92] width 185 height 37
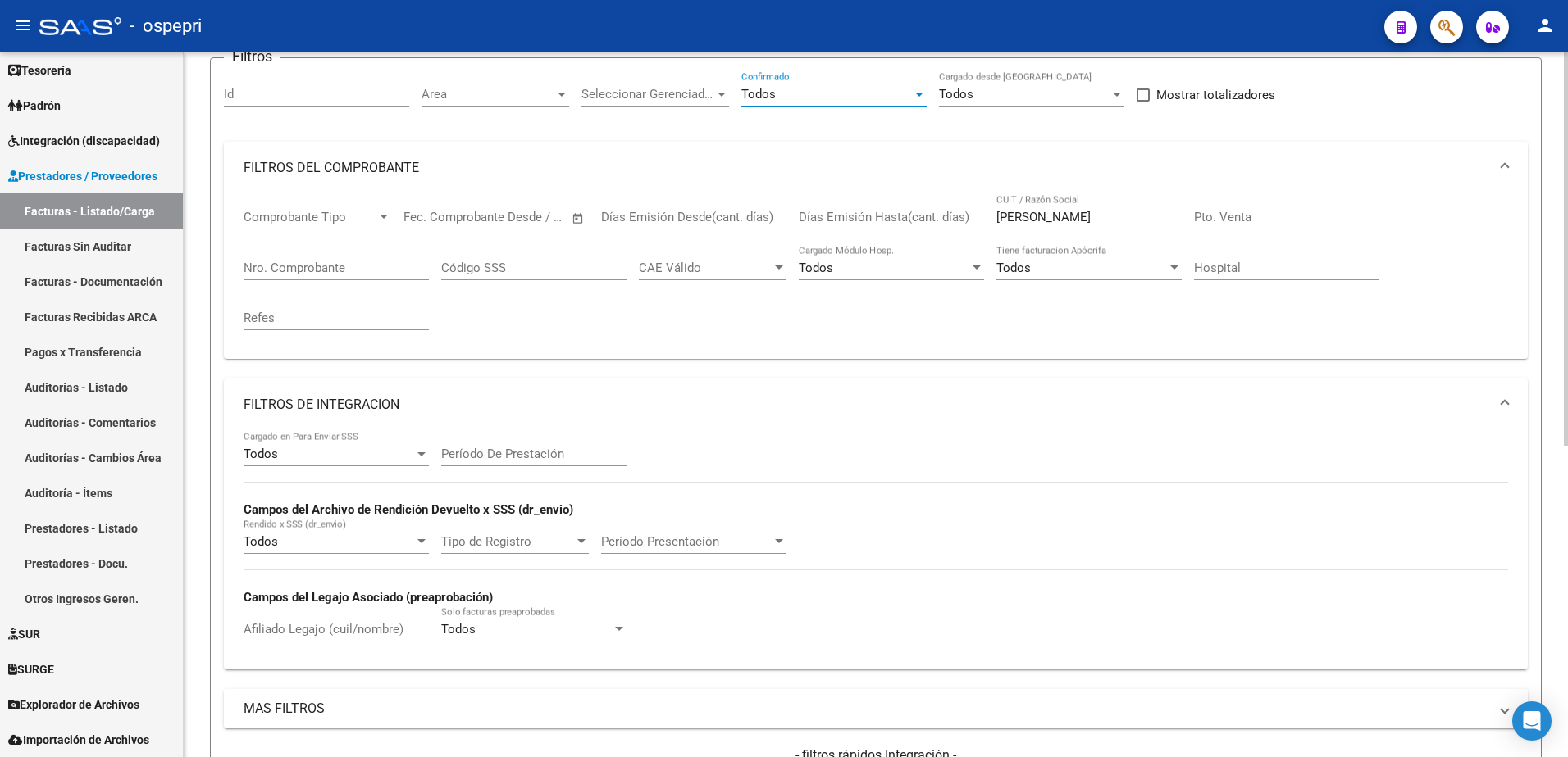
scroll to position [394, 0]
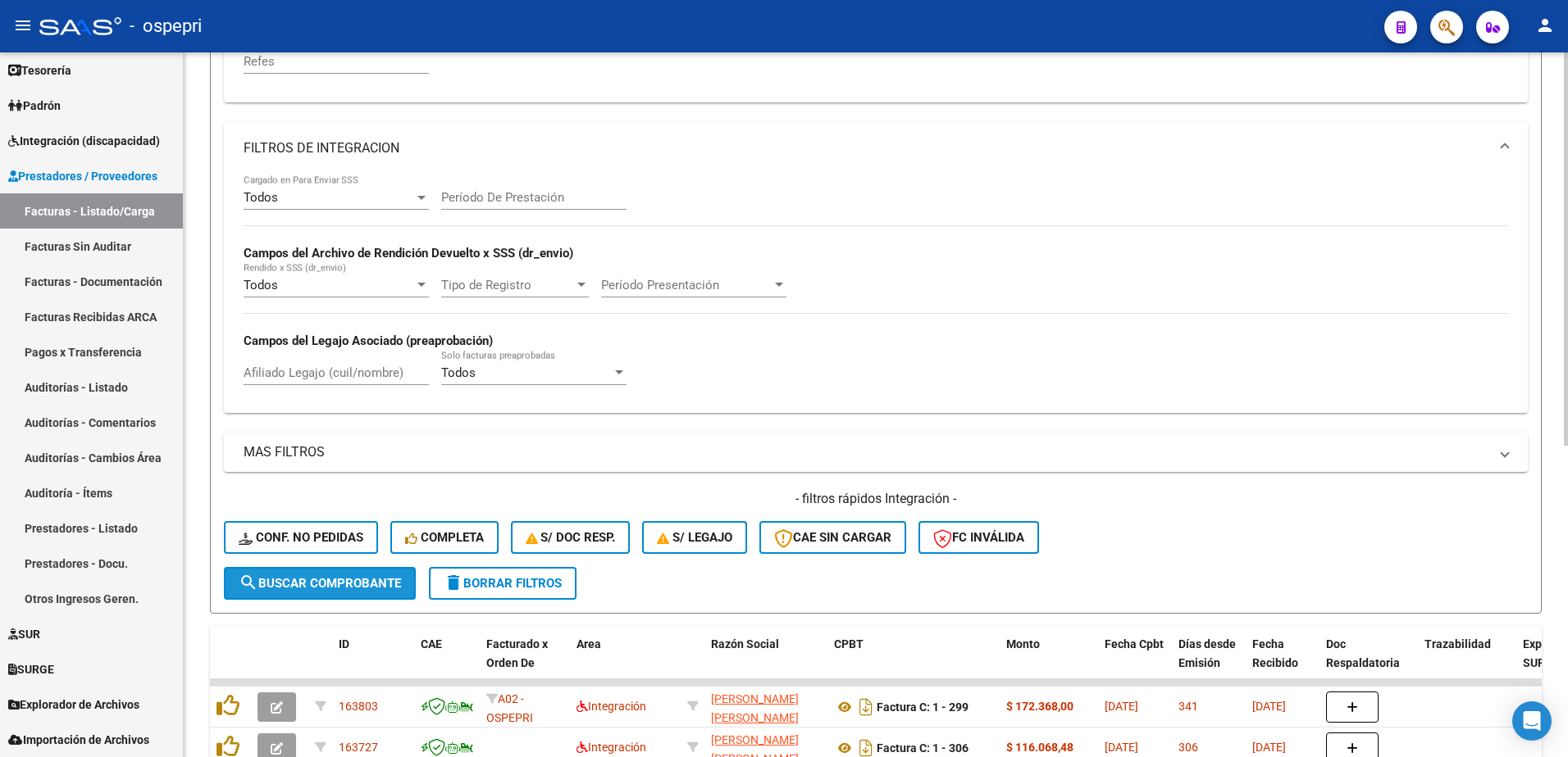
click at [372, 487] on span "search Buscar Comprobante" at bounding box center [320, 583] width 162 height 14
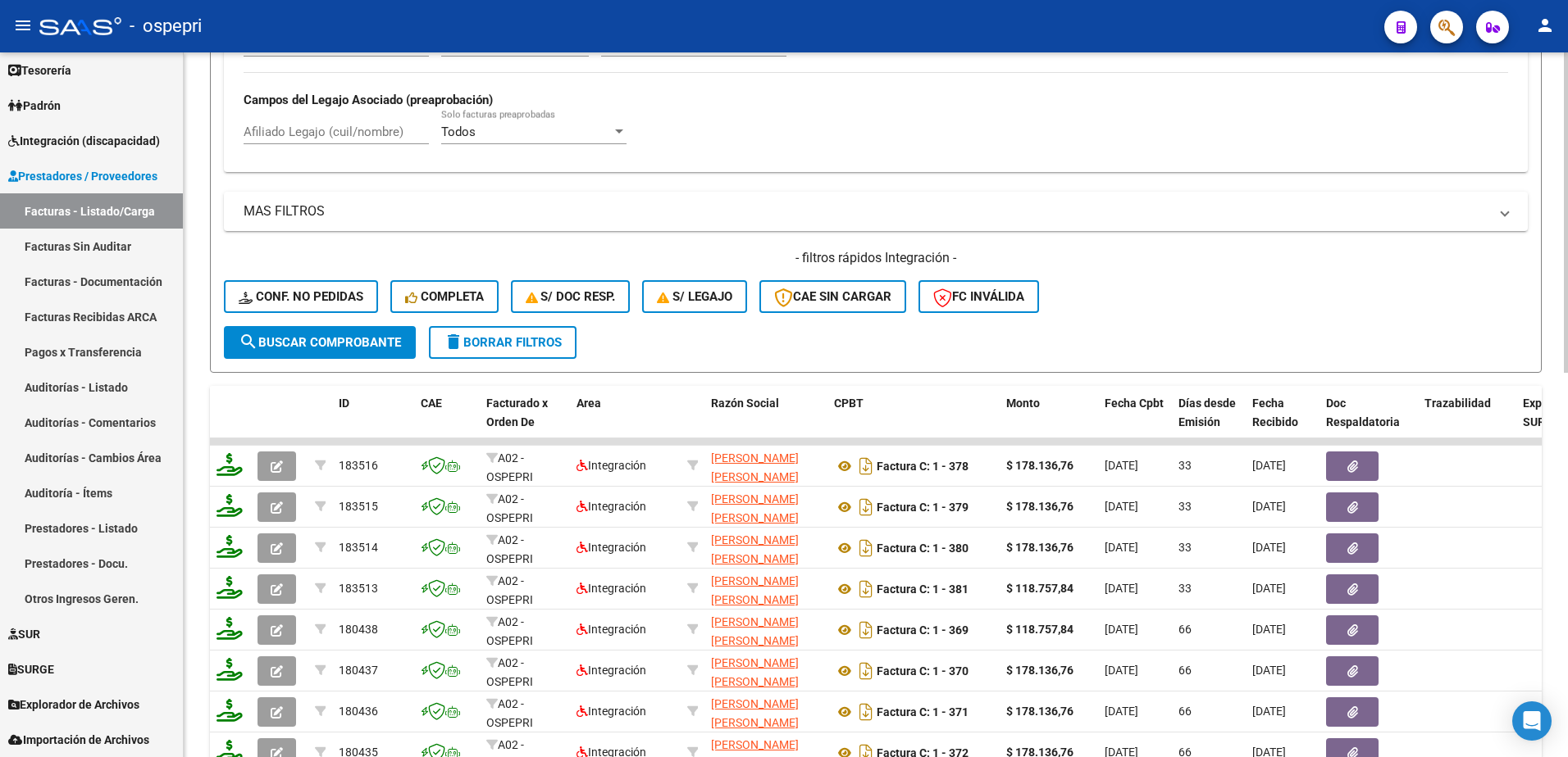
scroll to position [640, 0]
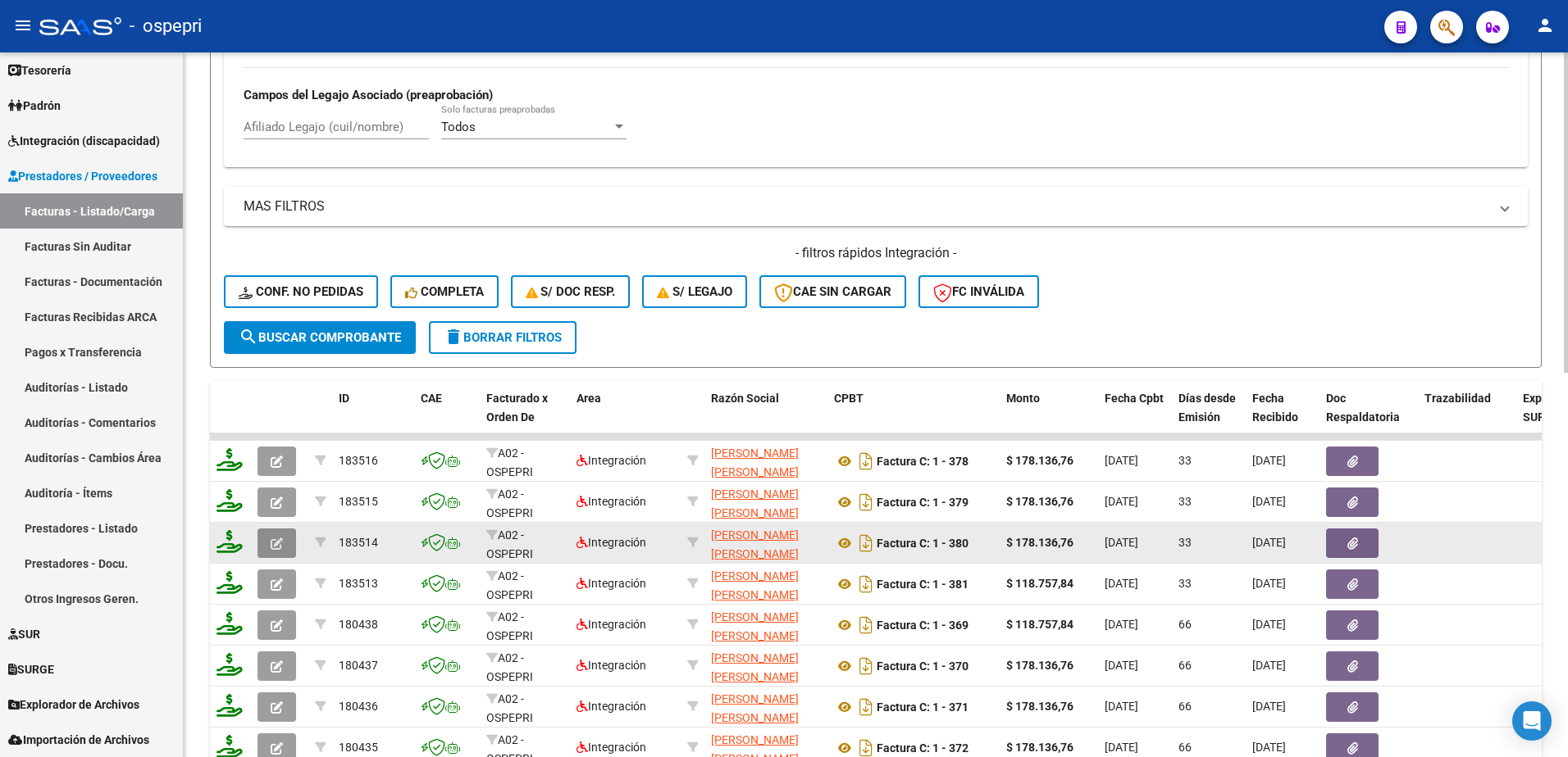
click at [272, 487] on icon "button" at bounding box center [276, 543] width 13 height 13
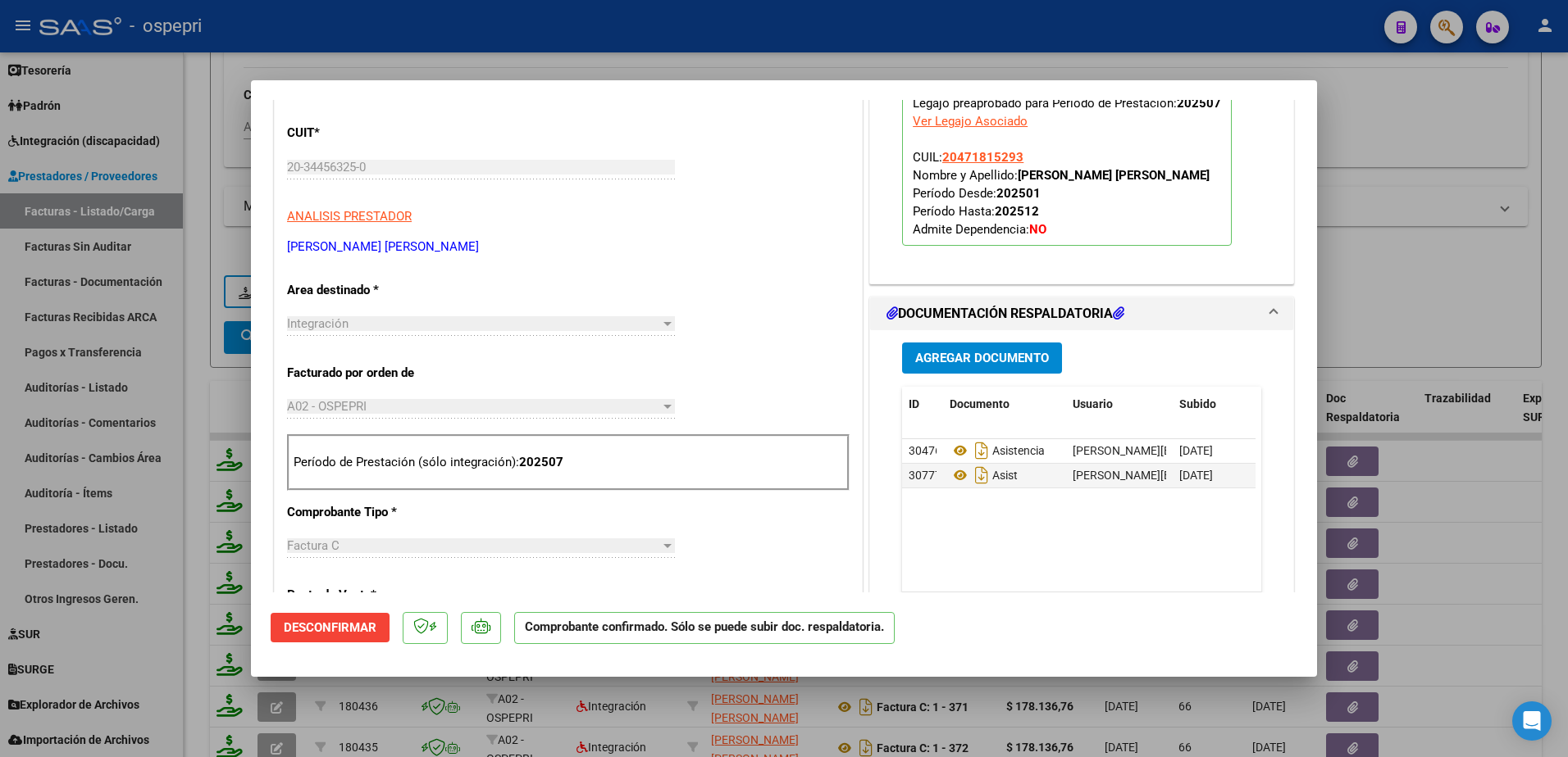
scroll to position [492, 0]
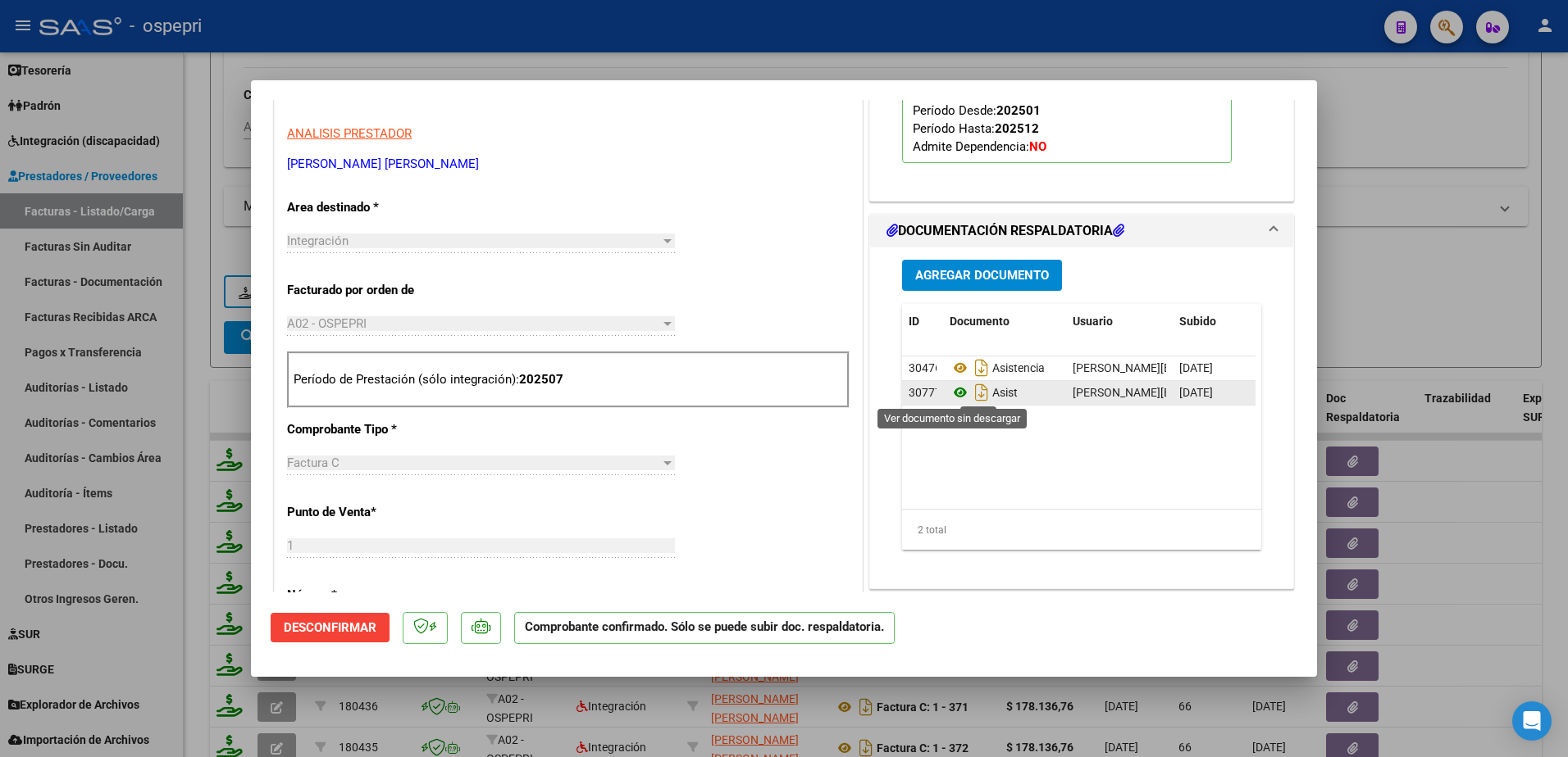
click at [773, 390] on icon at bounding box center [960, 392] width 21 height 19
click at [773, 367] on icon at bounding box center [960, 368] width 21 height 19
type input "$ 0,00"
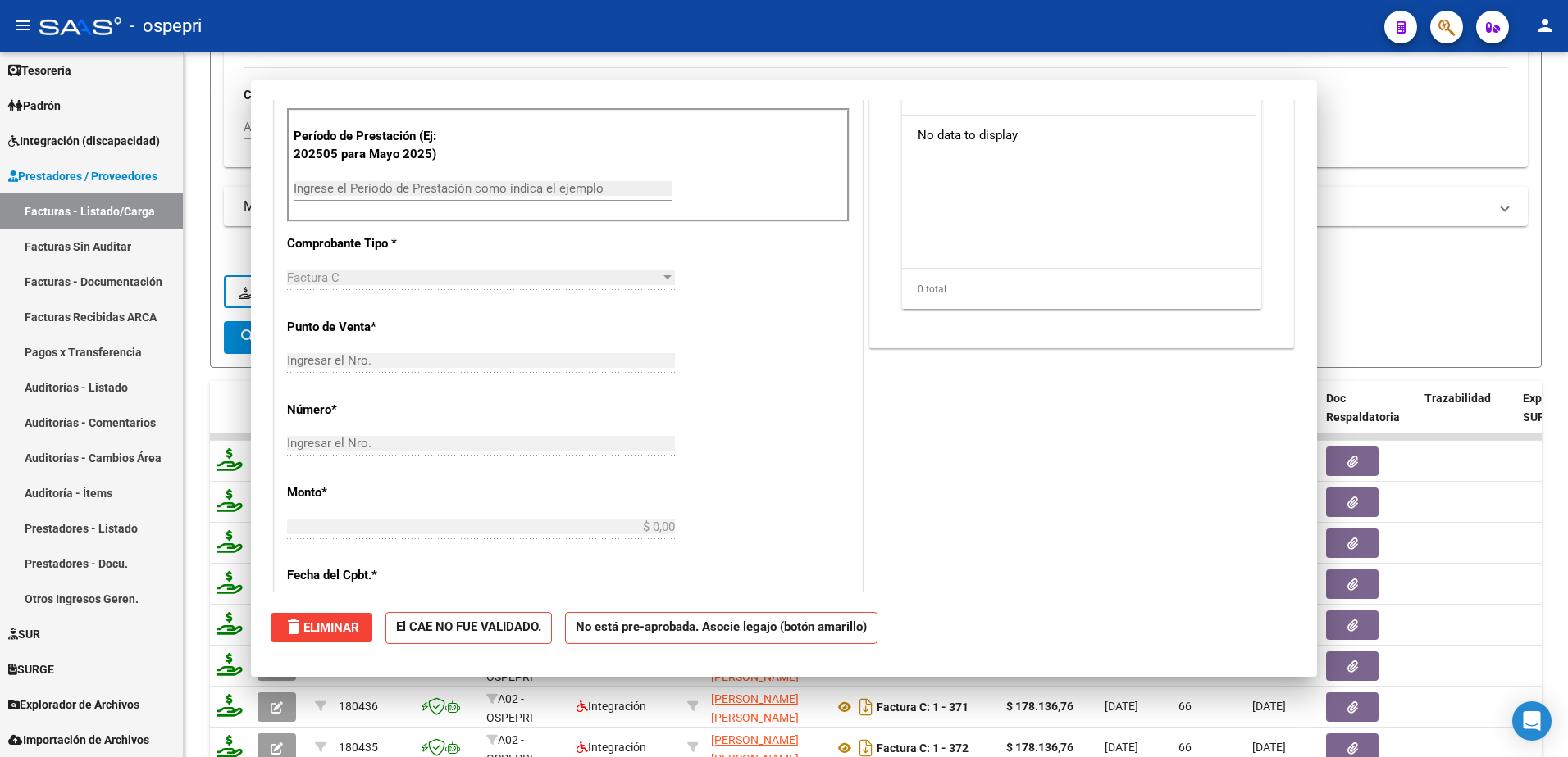
scroll to position [279, 0]
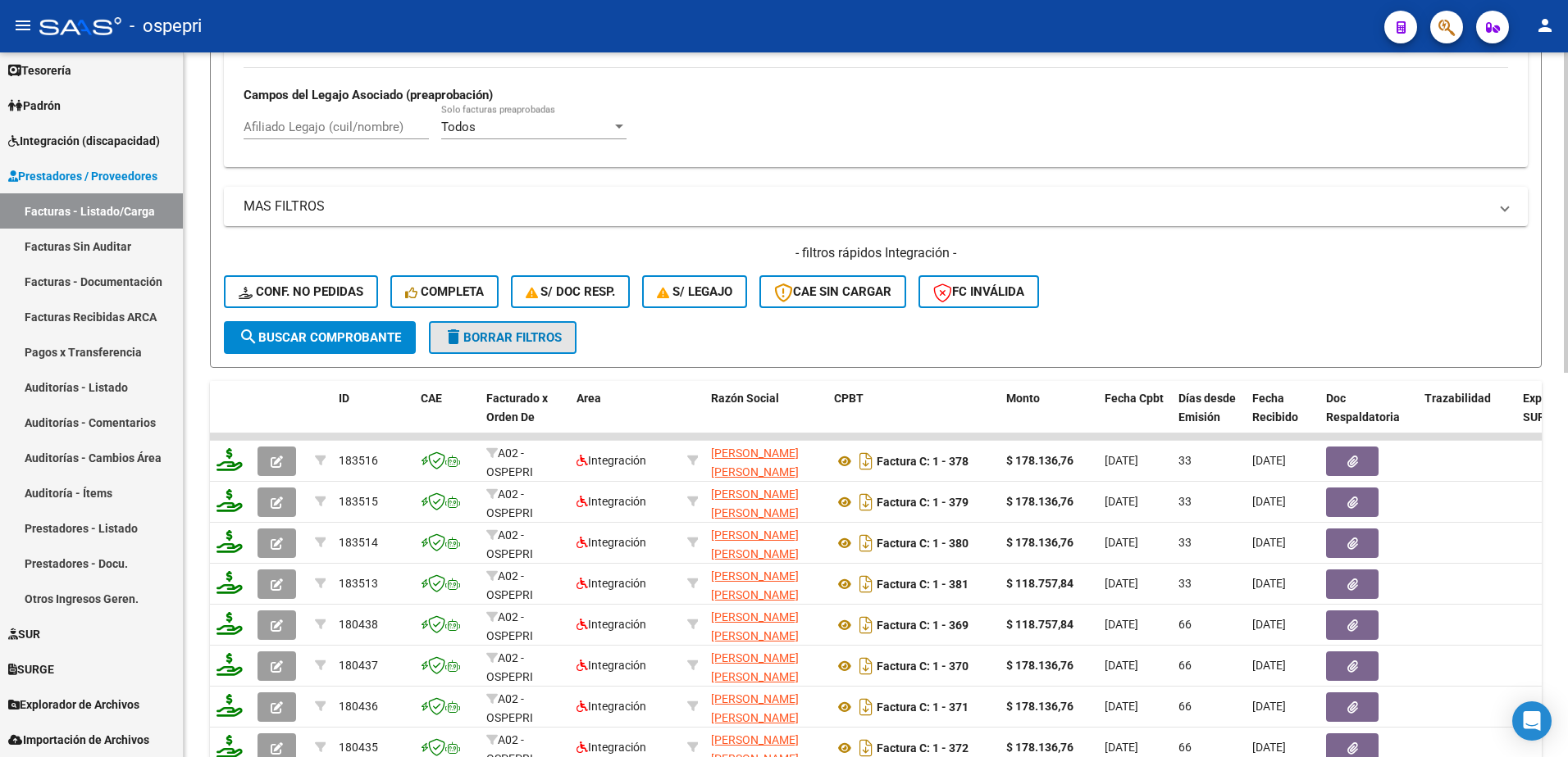
click at [519, 345] on span "delete Borrar Filtros" at bounding box center [503, 337] width 118 height 14
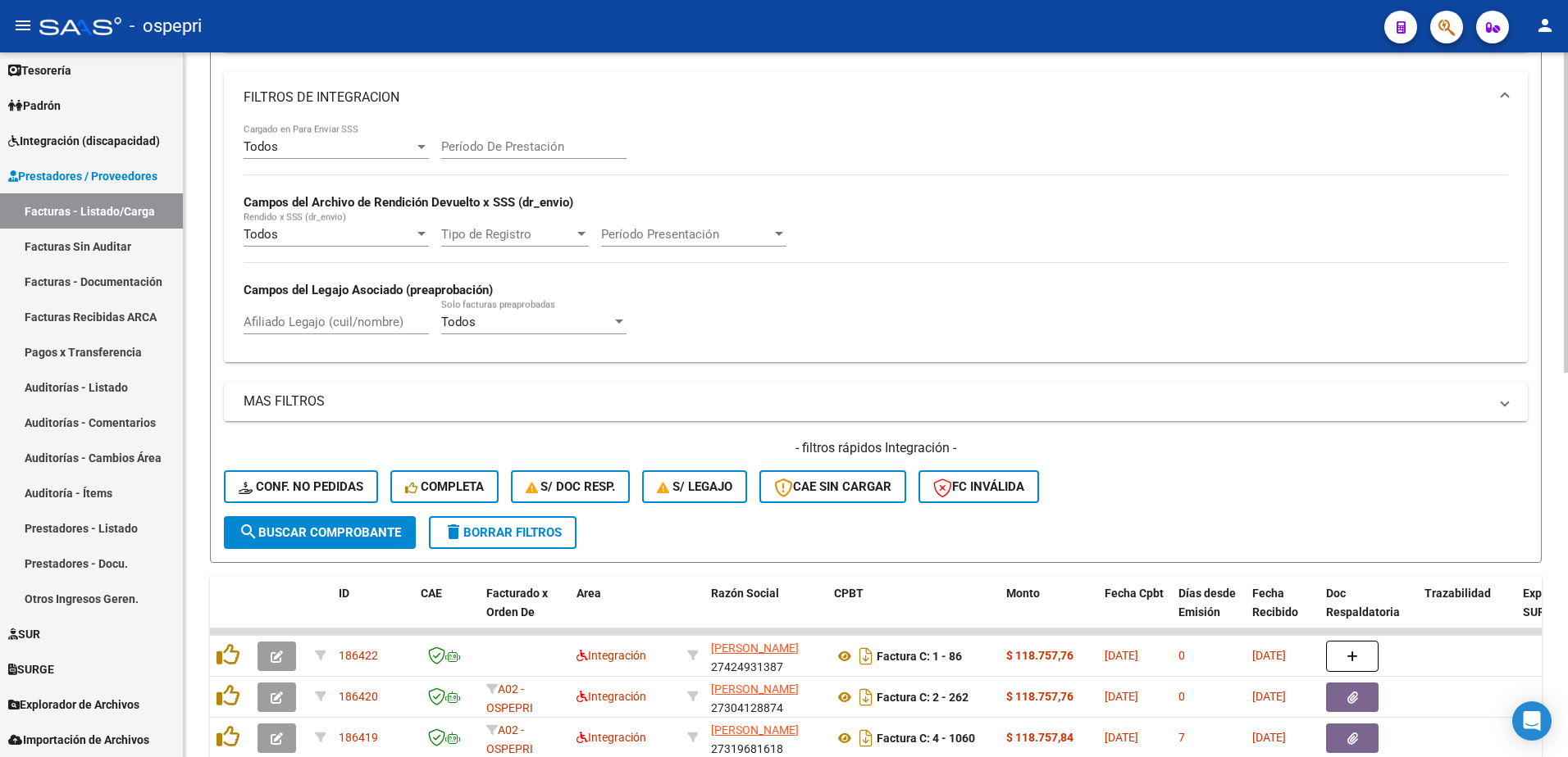
scroll to position [640, 0]
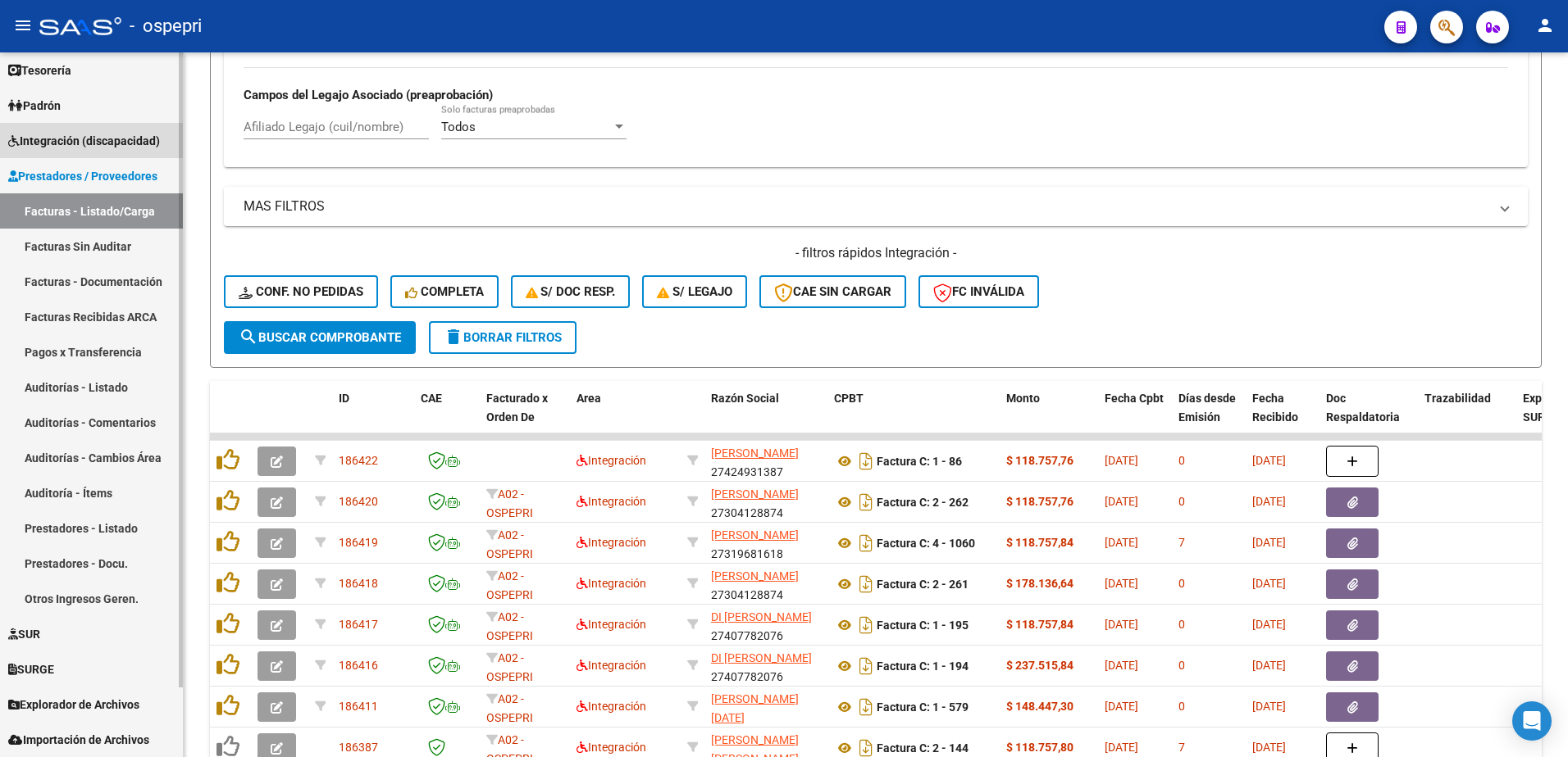
click at [75, 137] on span "Integración (discapacidad)" at bounding box center [84, 140] width 151 height 18
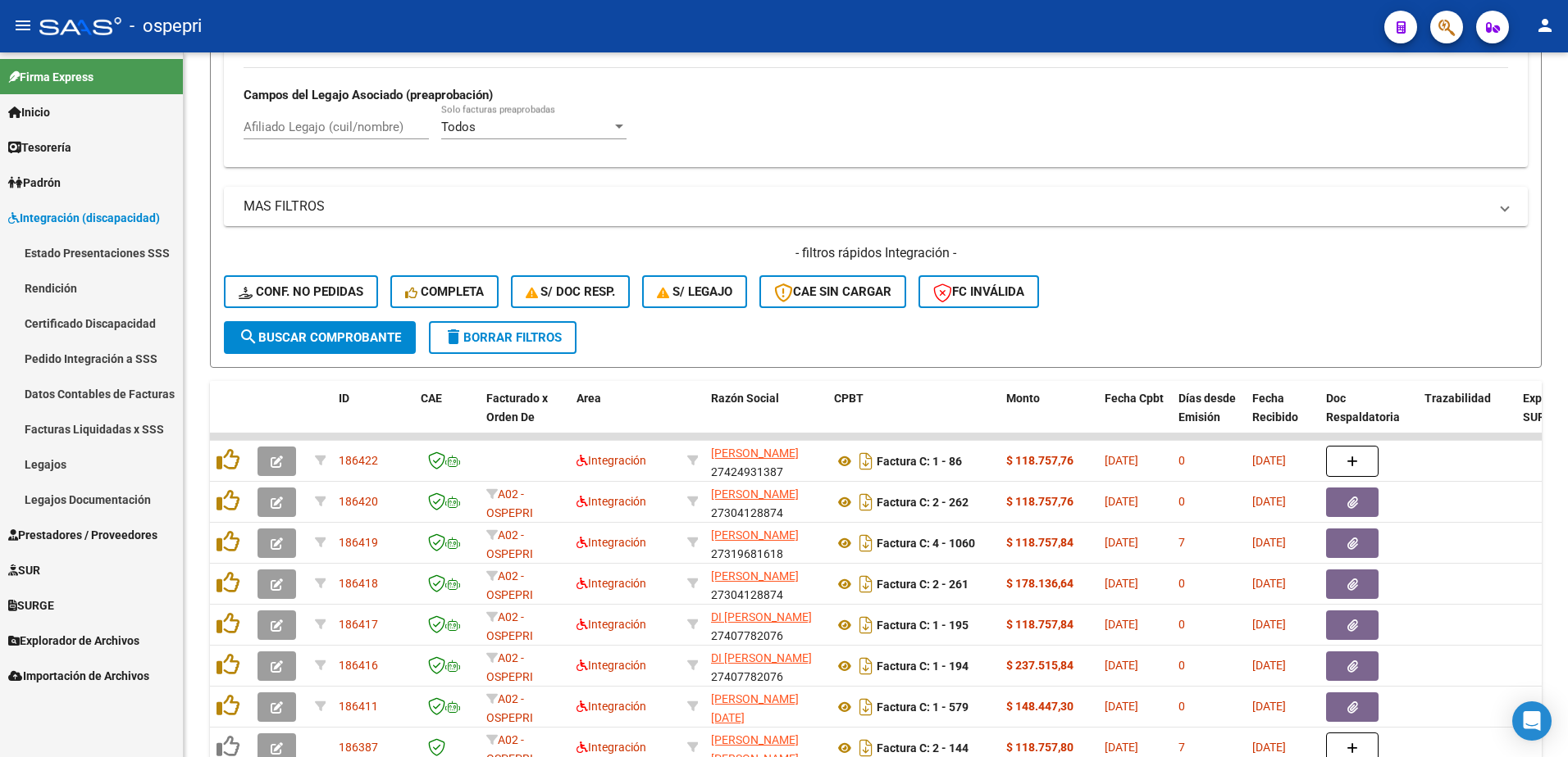
scroll to position [0, 0]
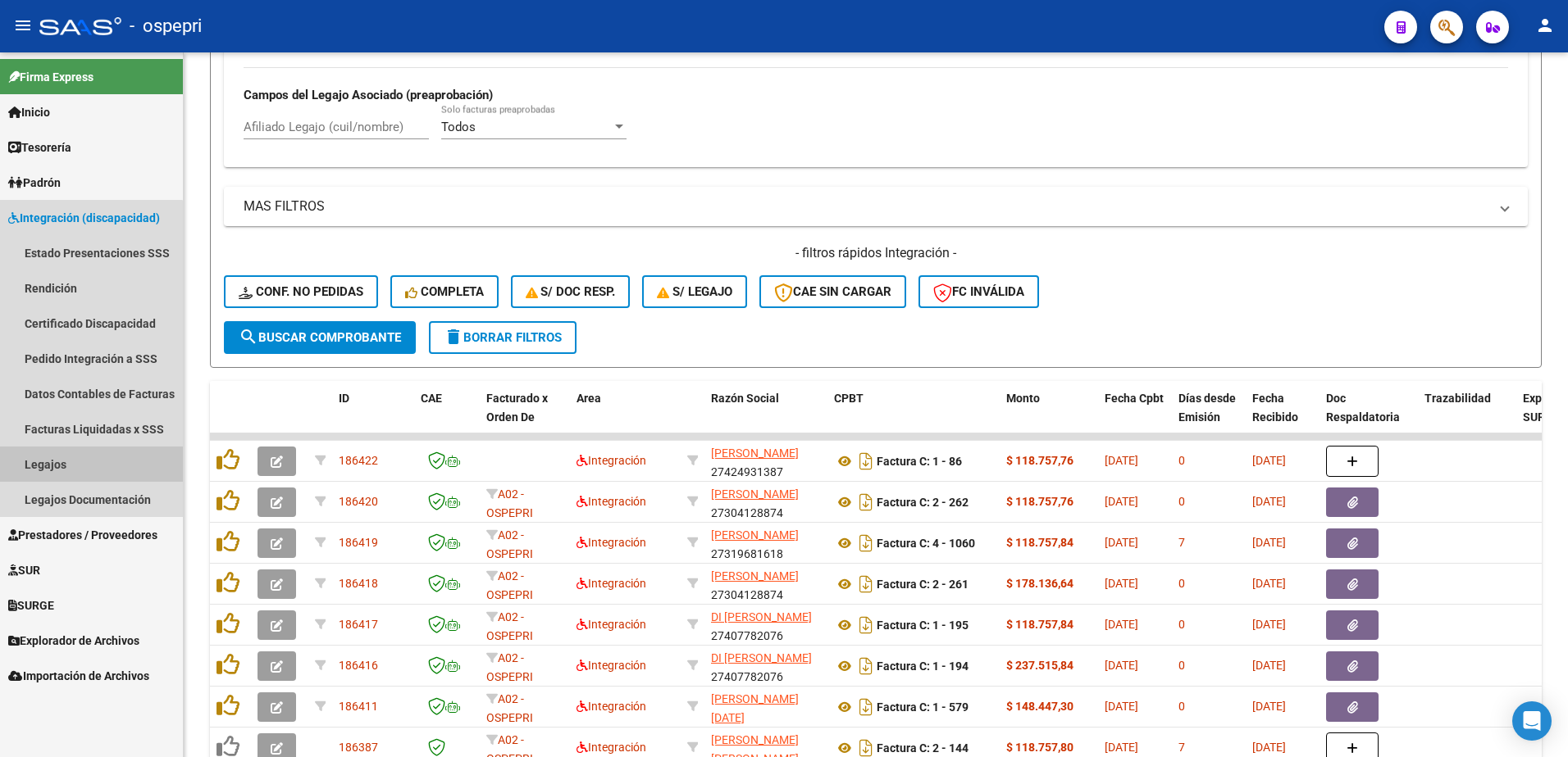
click at [67, 460] on link "Legajos" at bounding box center [91, 465] width 183 height 35
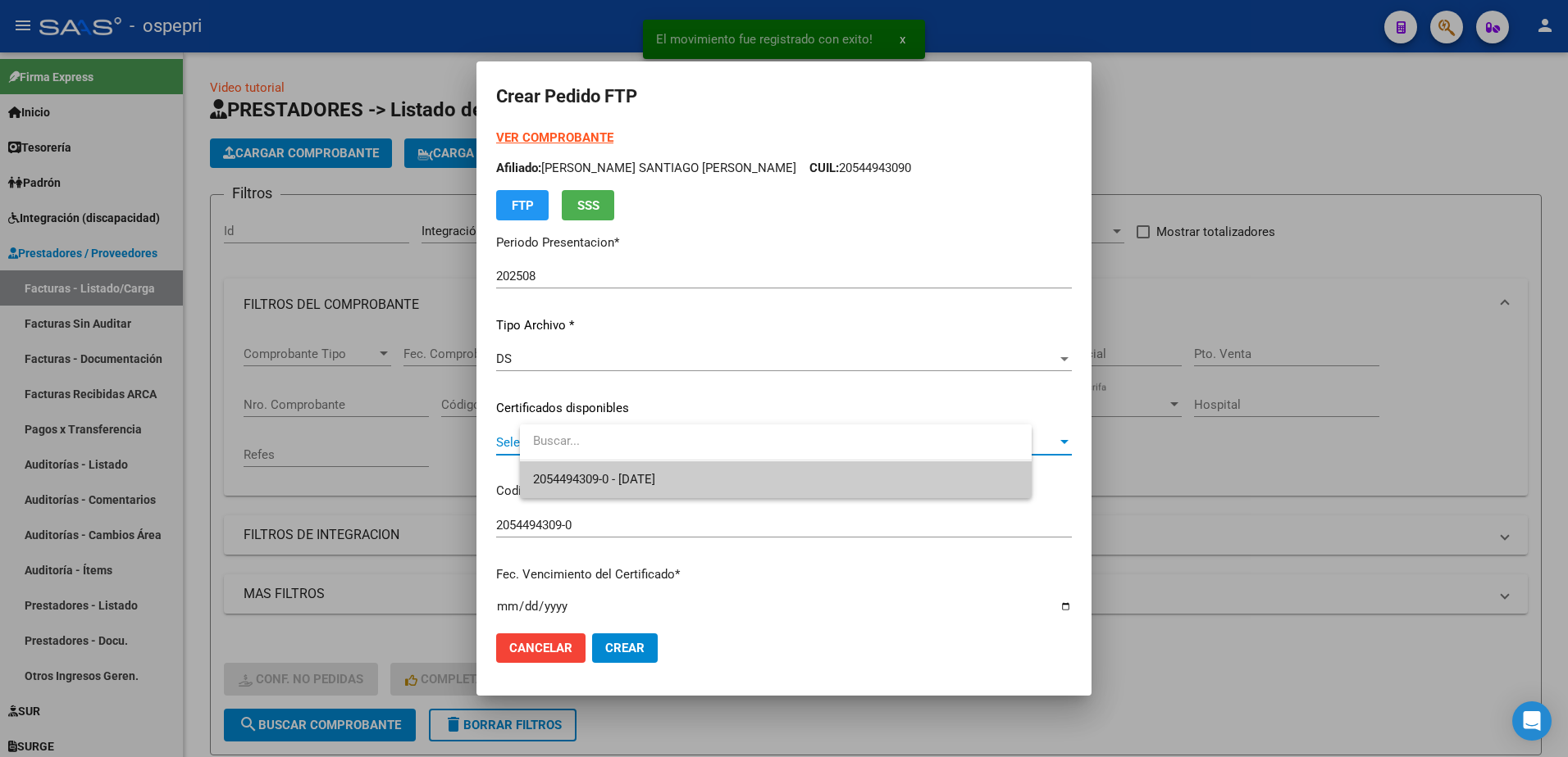
scroll to position [552, 0]
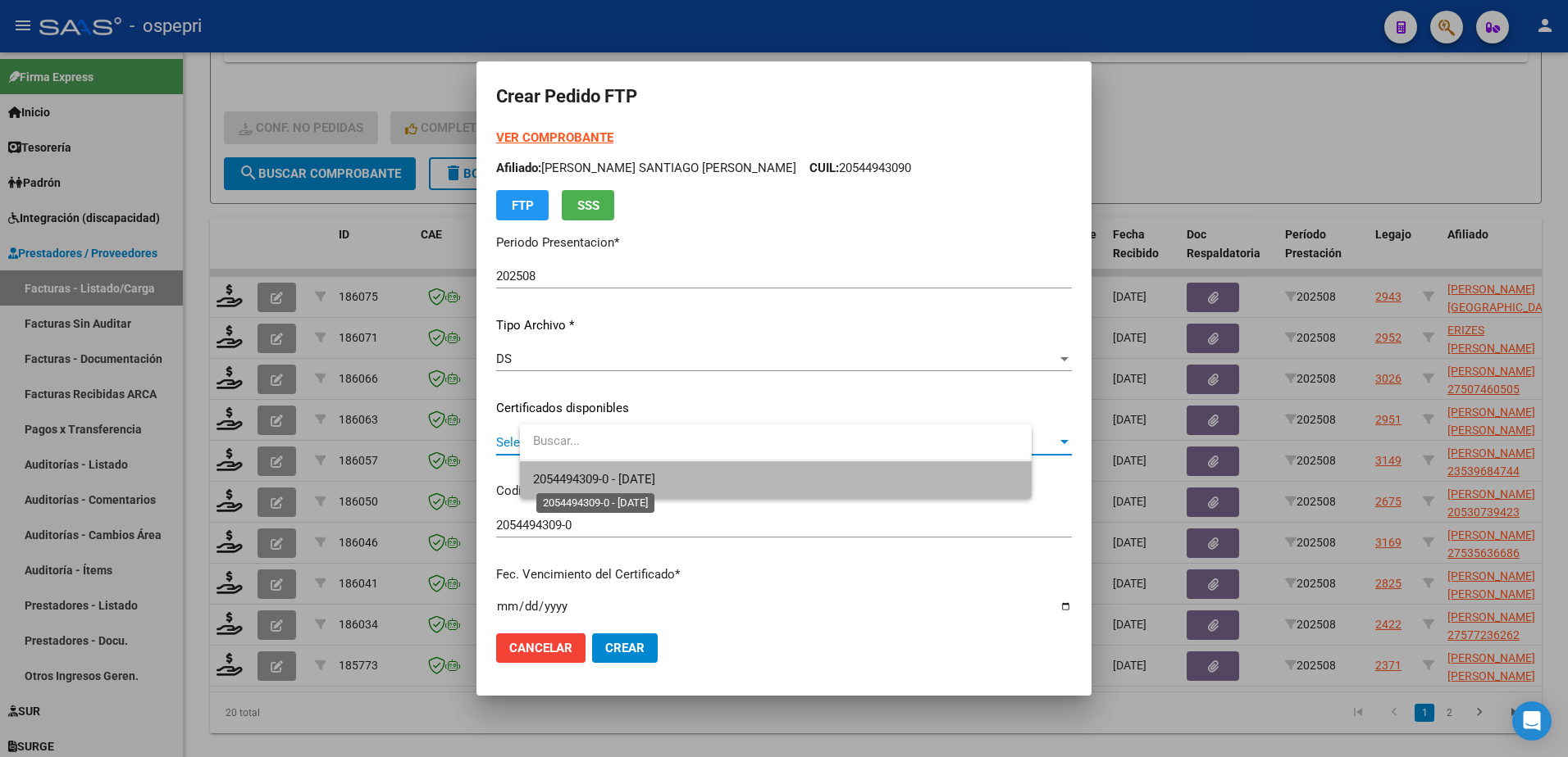
click at [617, 477] on span "2054494309-0 - [DATE]" at bounding box center [594, 479] width 123 height 14
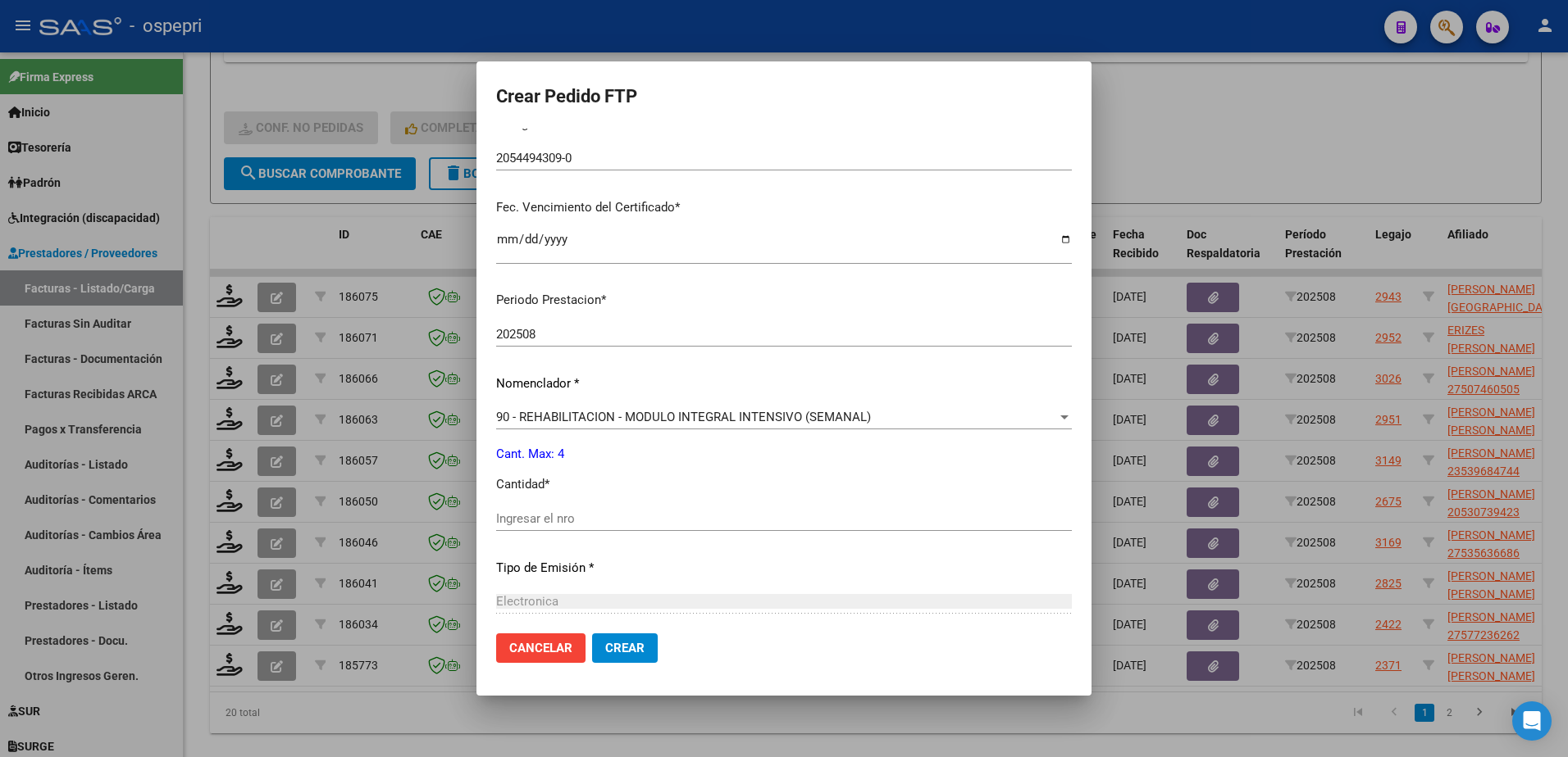
scroll to position [410, 0]
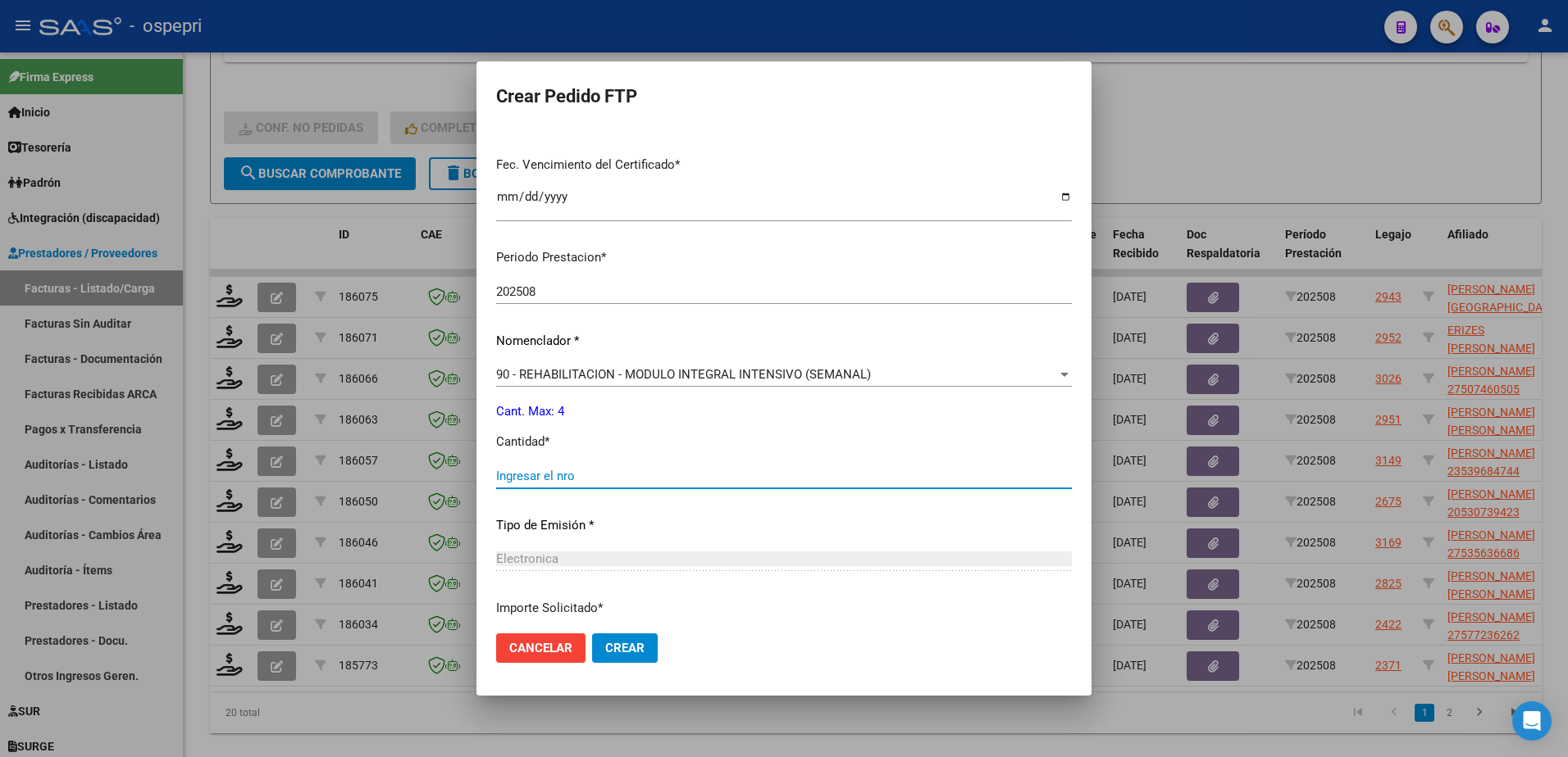
click at [582, 476] on input "Ingresar el nro" at bounding box center [784, 476] width 576 height 14
type input "4"
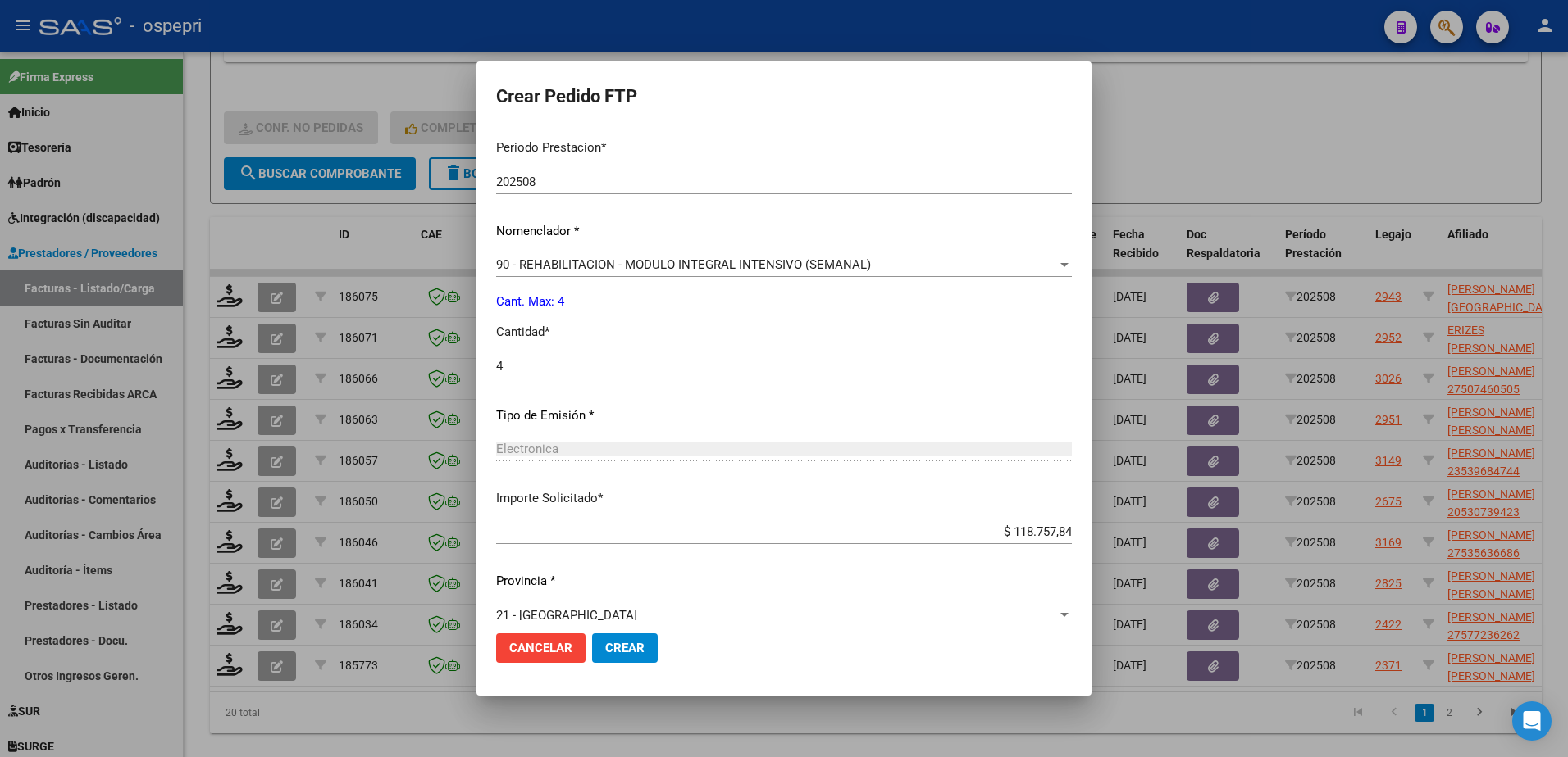
scroll to position [542, 0]
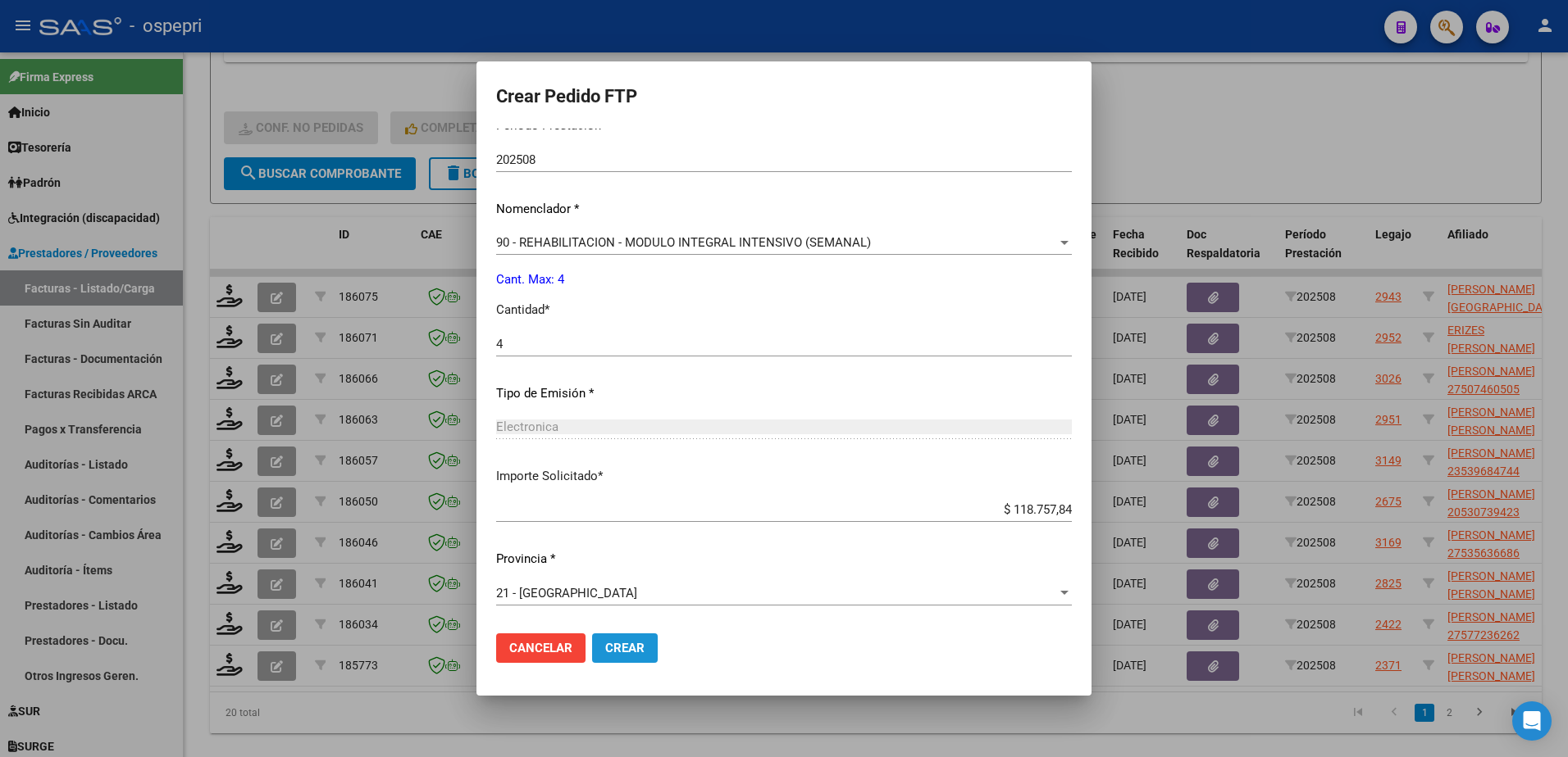
click at [645, 656] on span "Crear" at bounding box center [625, 648] width 40 height 14
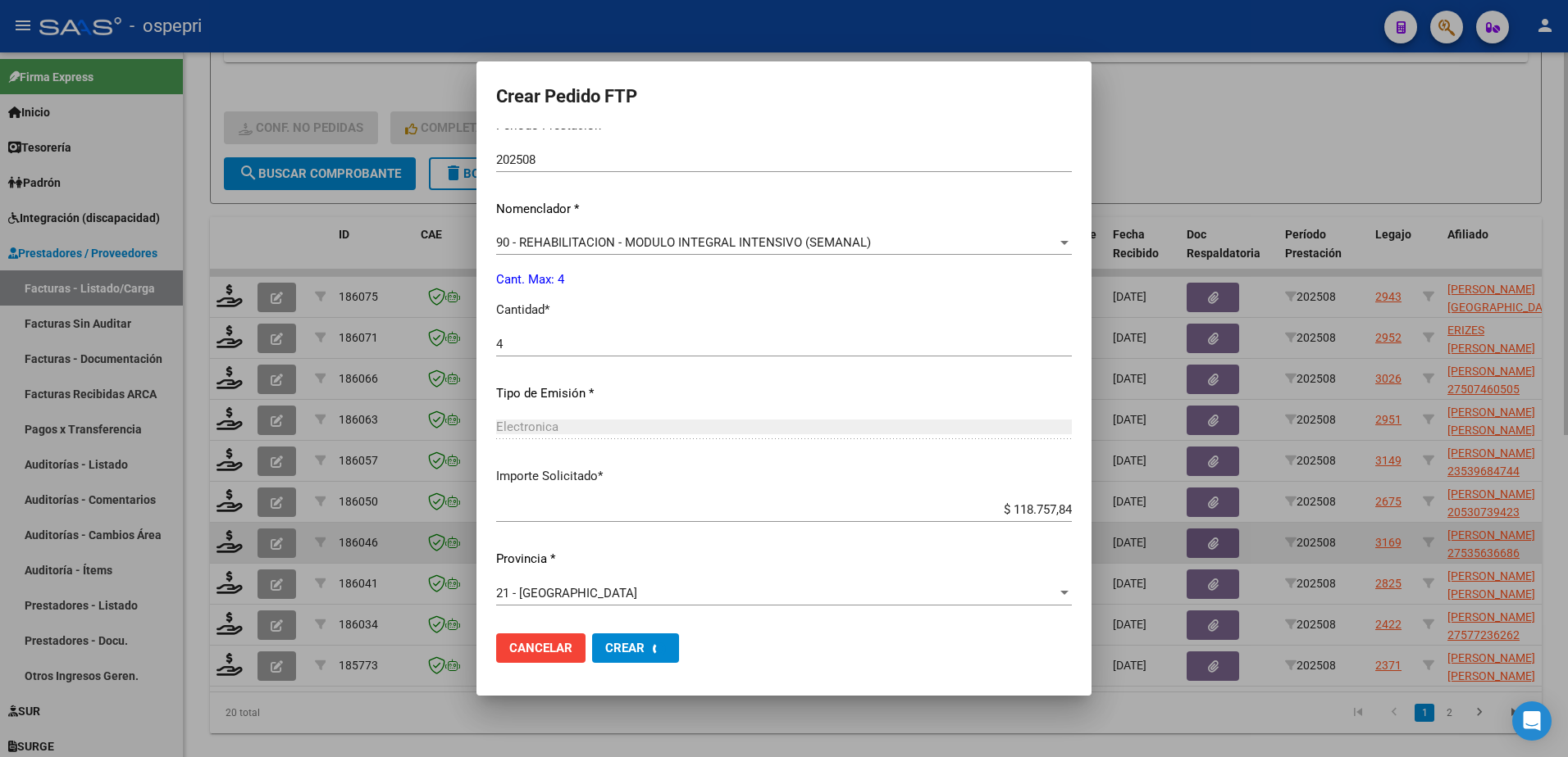
scroll to position [0, 0]
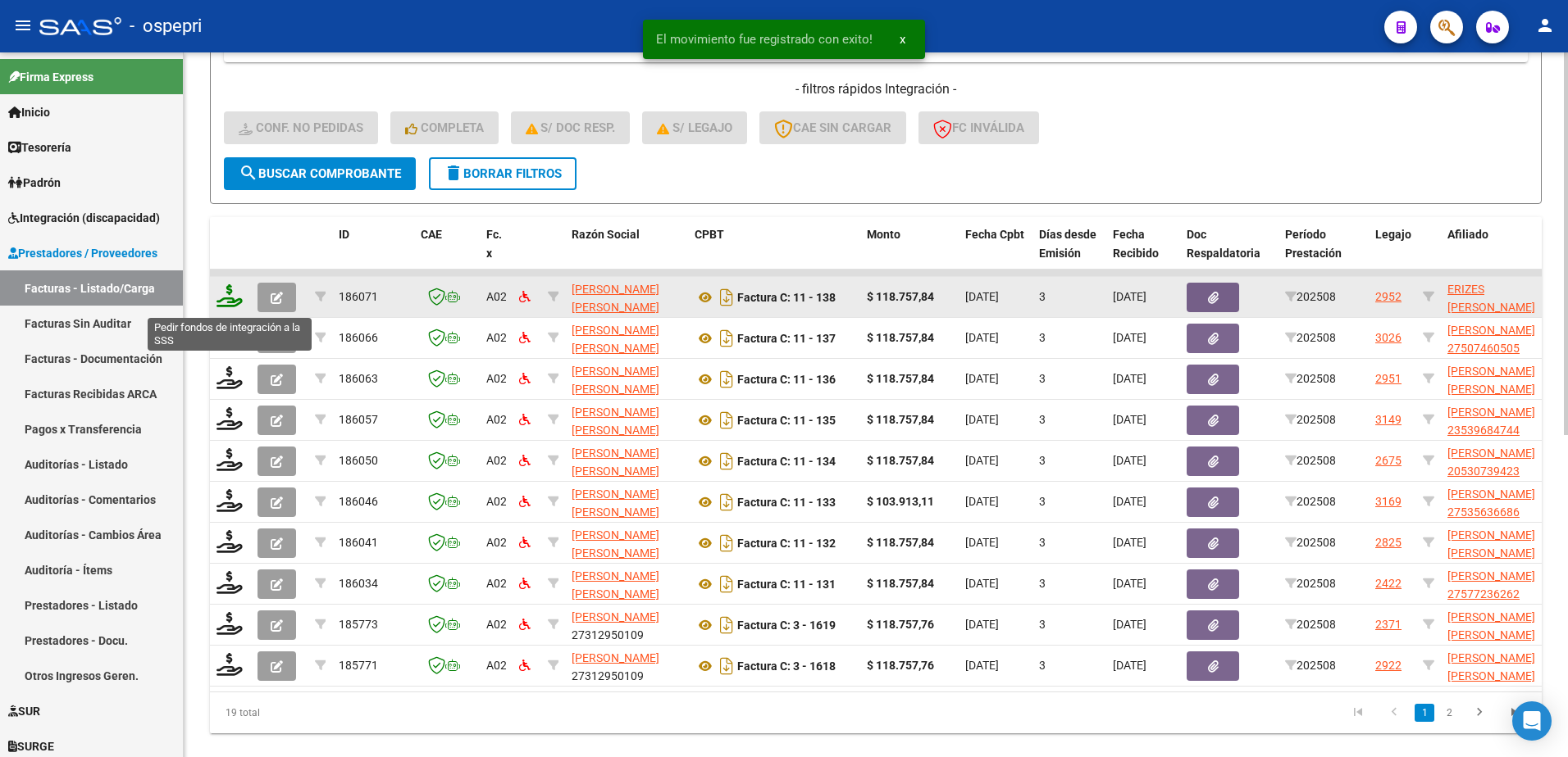
click at [228, 305] on icon at bounding box center [229, 296] width 26 height 23
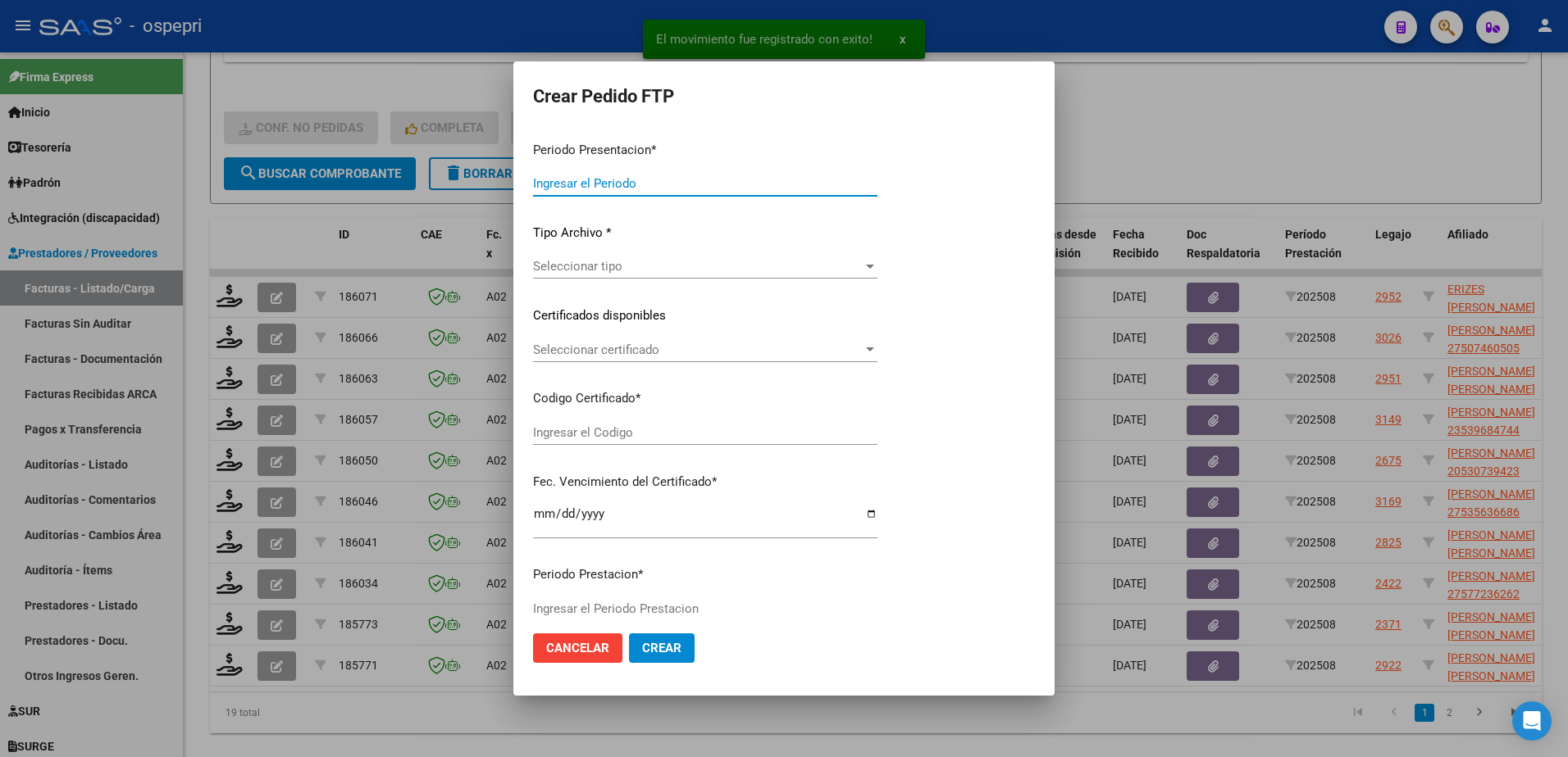
type input "202508"
type input "$ 118.757,84"
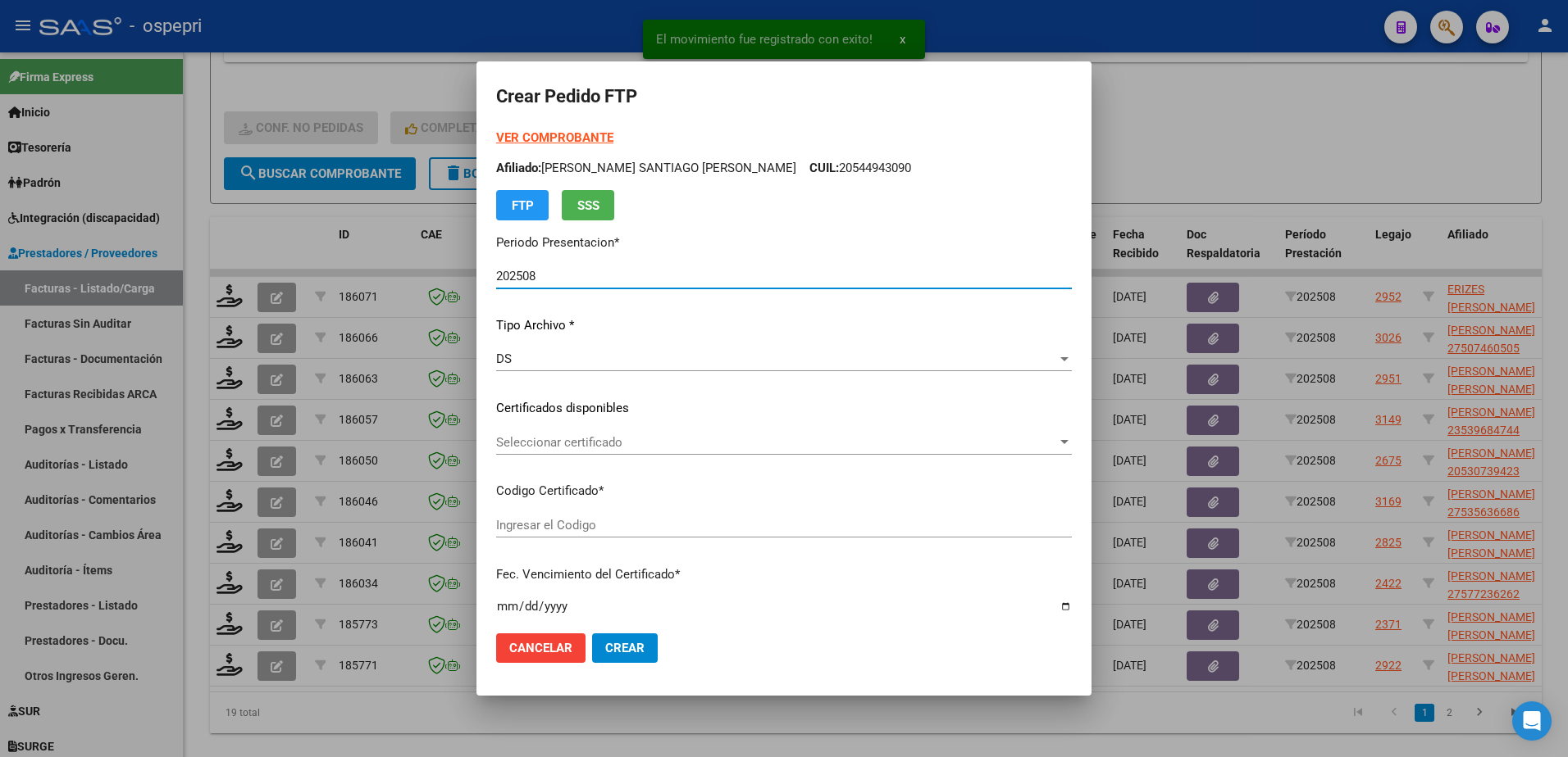
type input "2756760652-5"
type input "[DATE]"
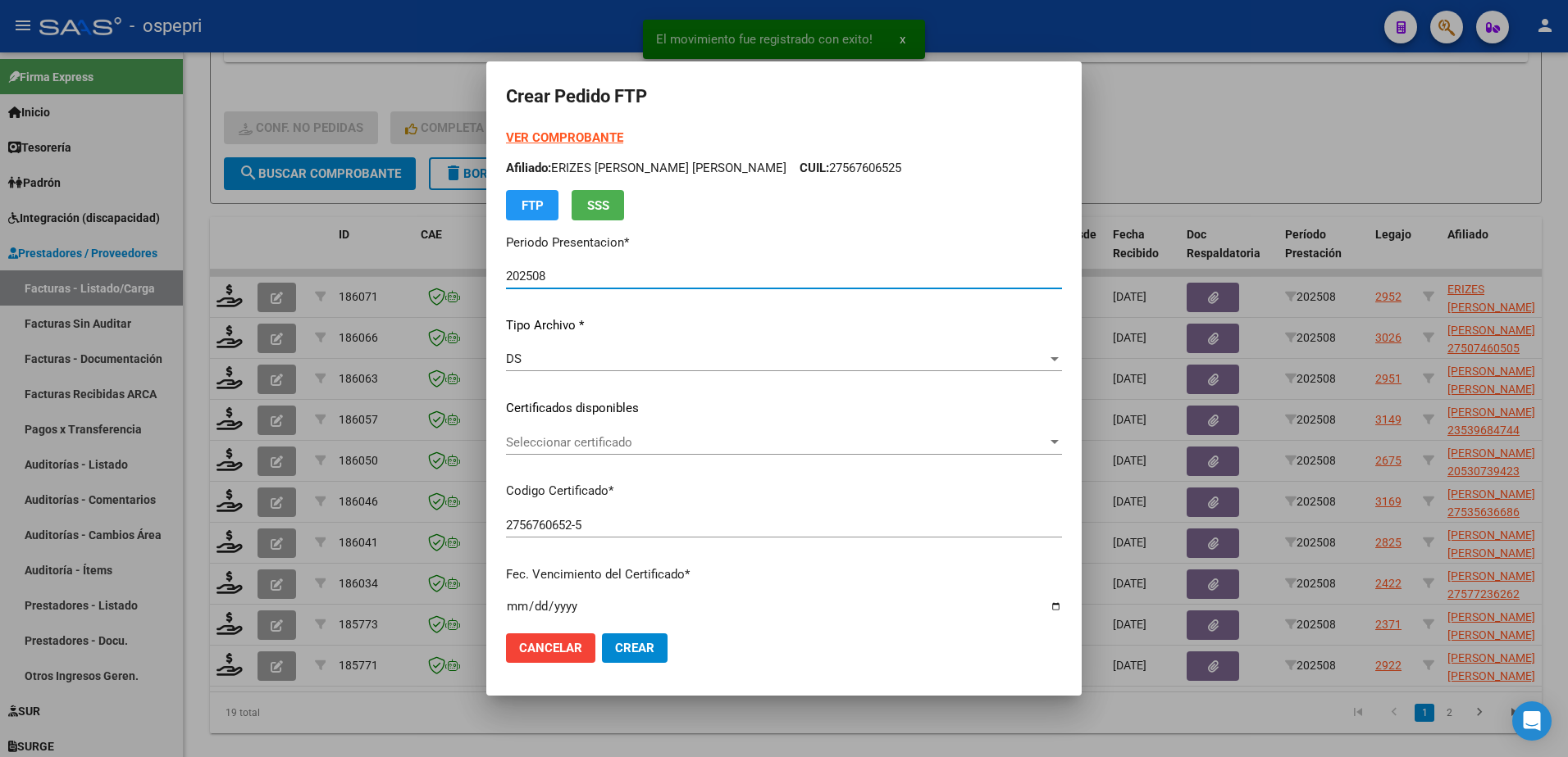
click at [605, 442] on span "Seleccionar certificado" at bounding box center [777, 442] width 541 height 14
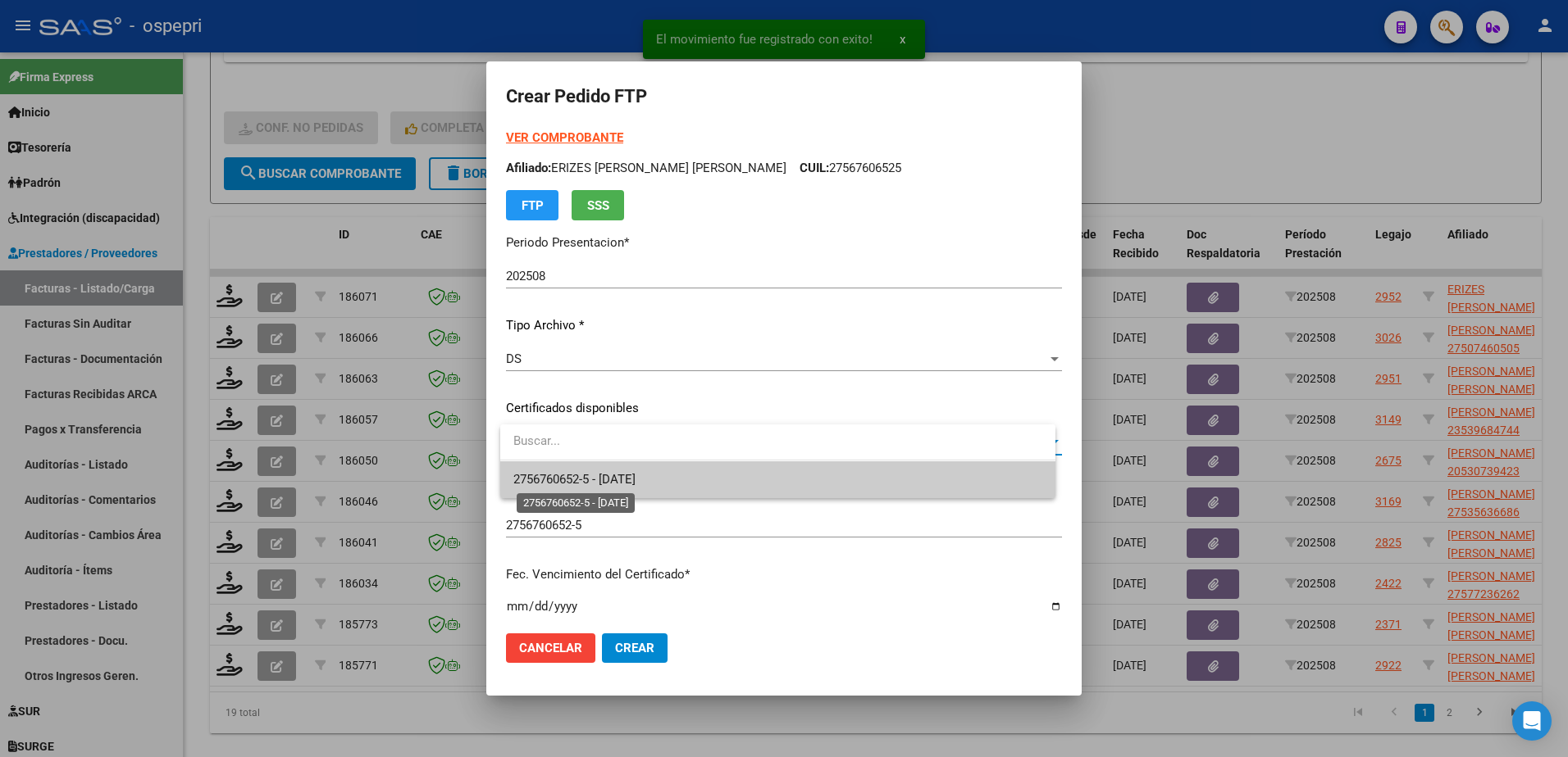
click at [622, 475] on span "2756760652-5 - [DATE]" at bounding box center [574, 479] width 123 height 14
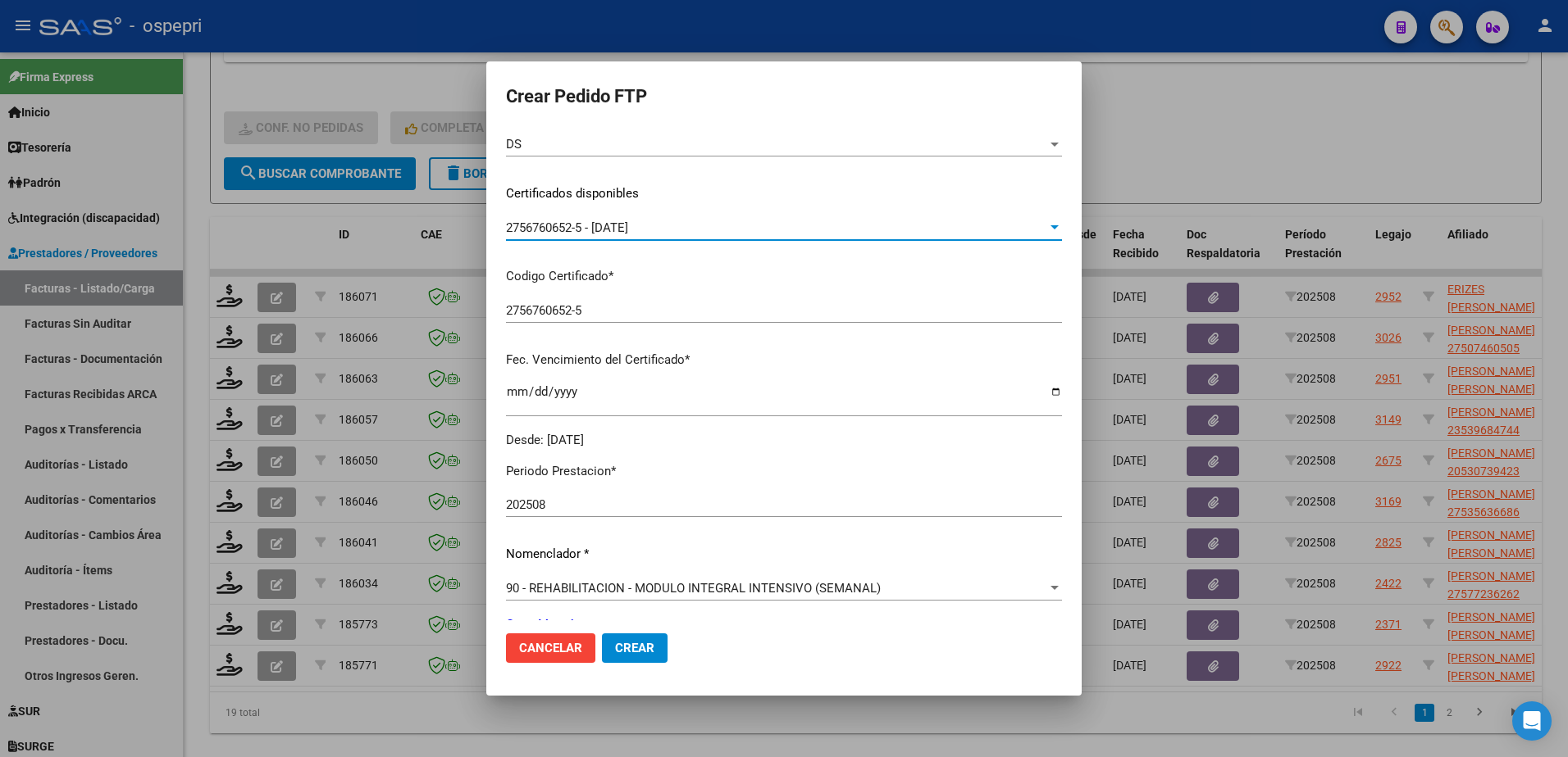
scroll to position [410, 0]
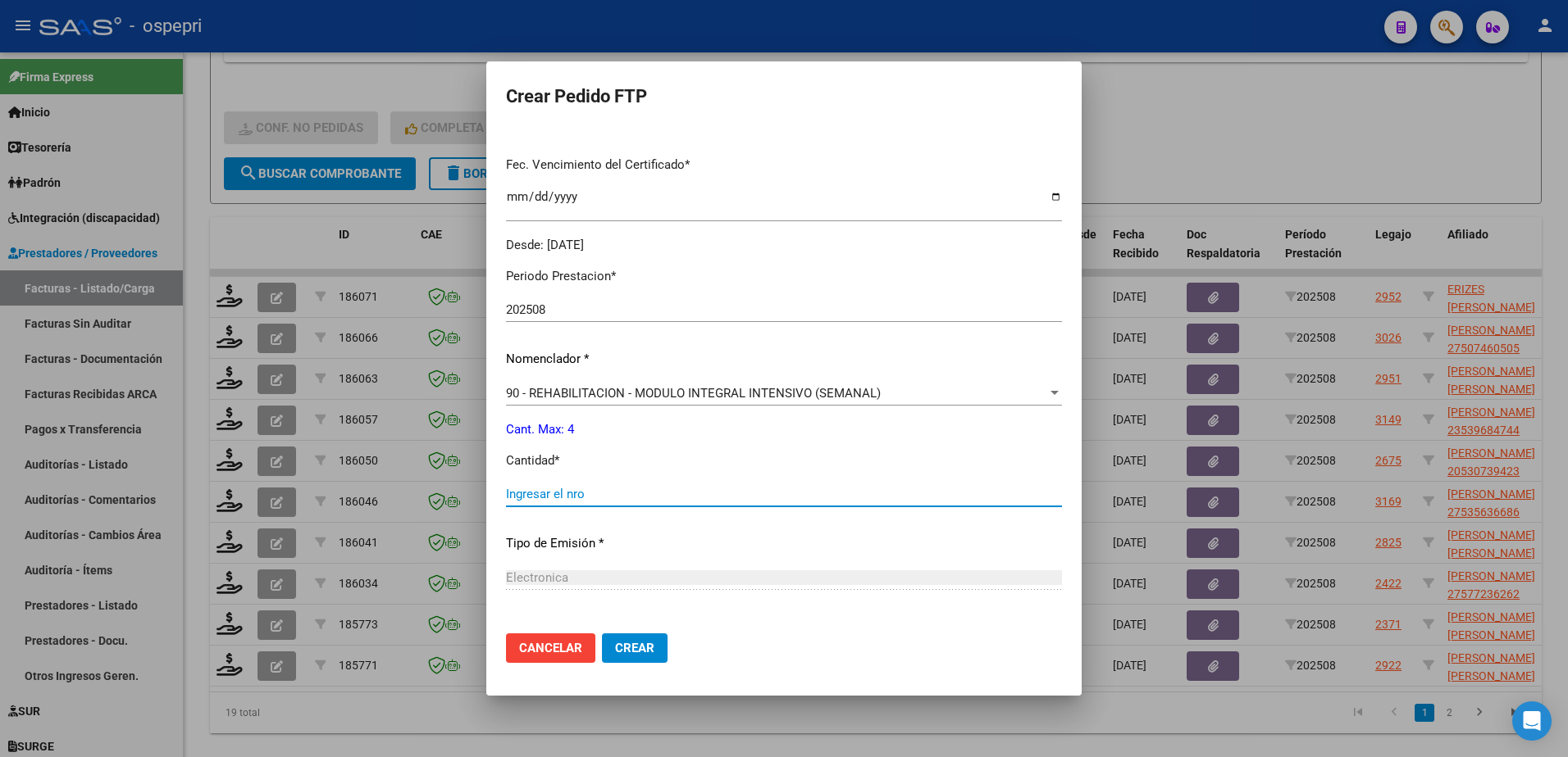
click at [610, 491] on input "Ingresar el nro" at bounding box center [784, 493] width 556 height 14
type input "4"
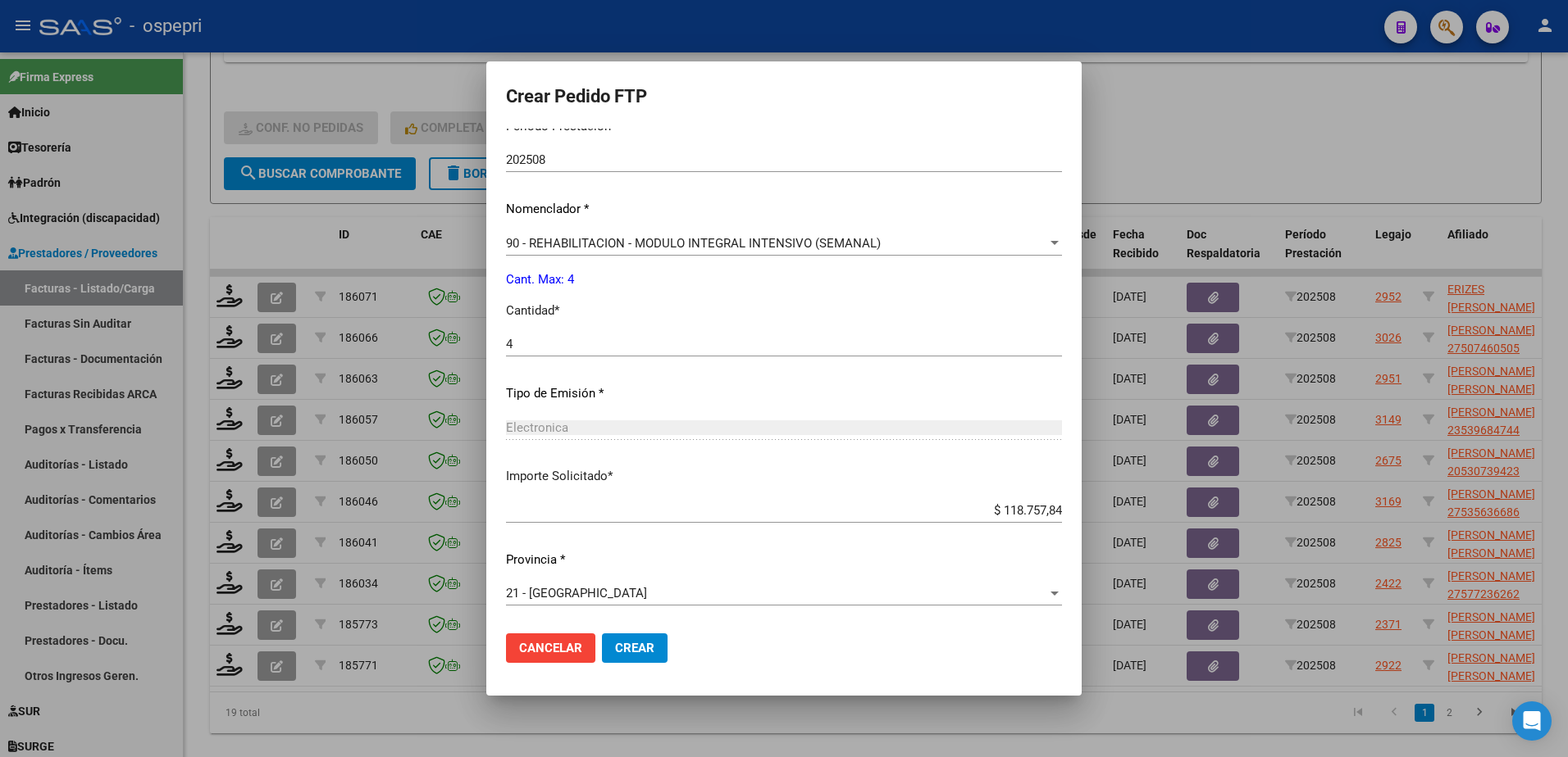
click at [653, 638] on button "Crear" at bounding box center [635, 648] width 66 height 30
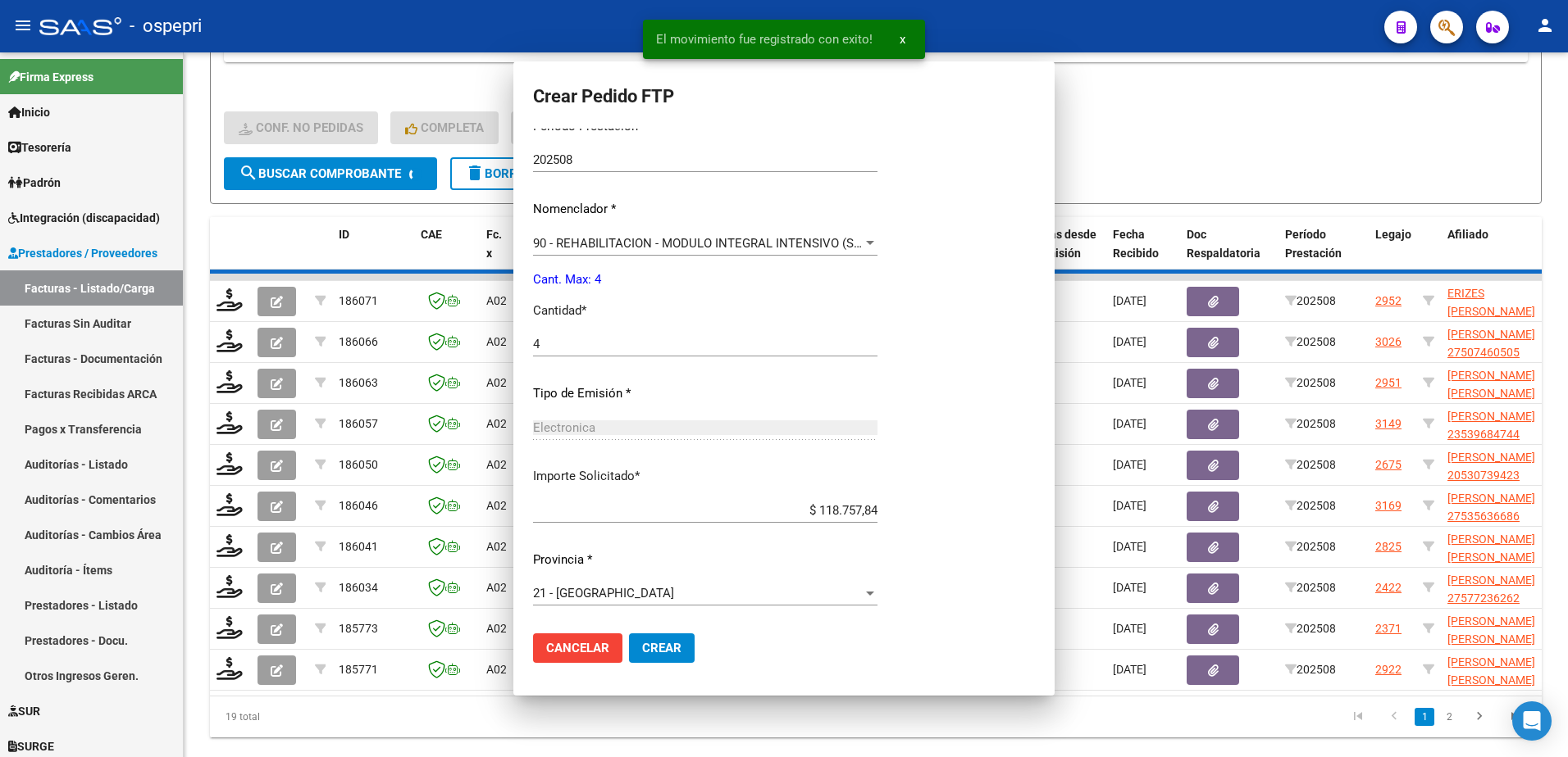
scroll to position [0, 0]
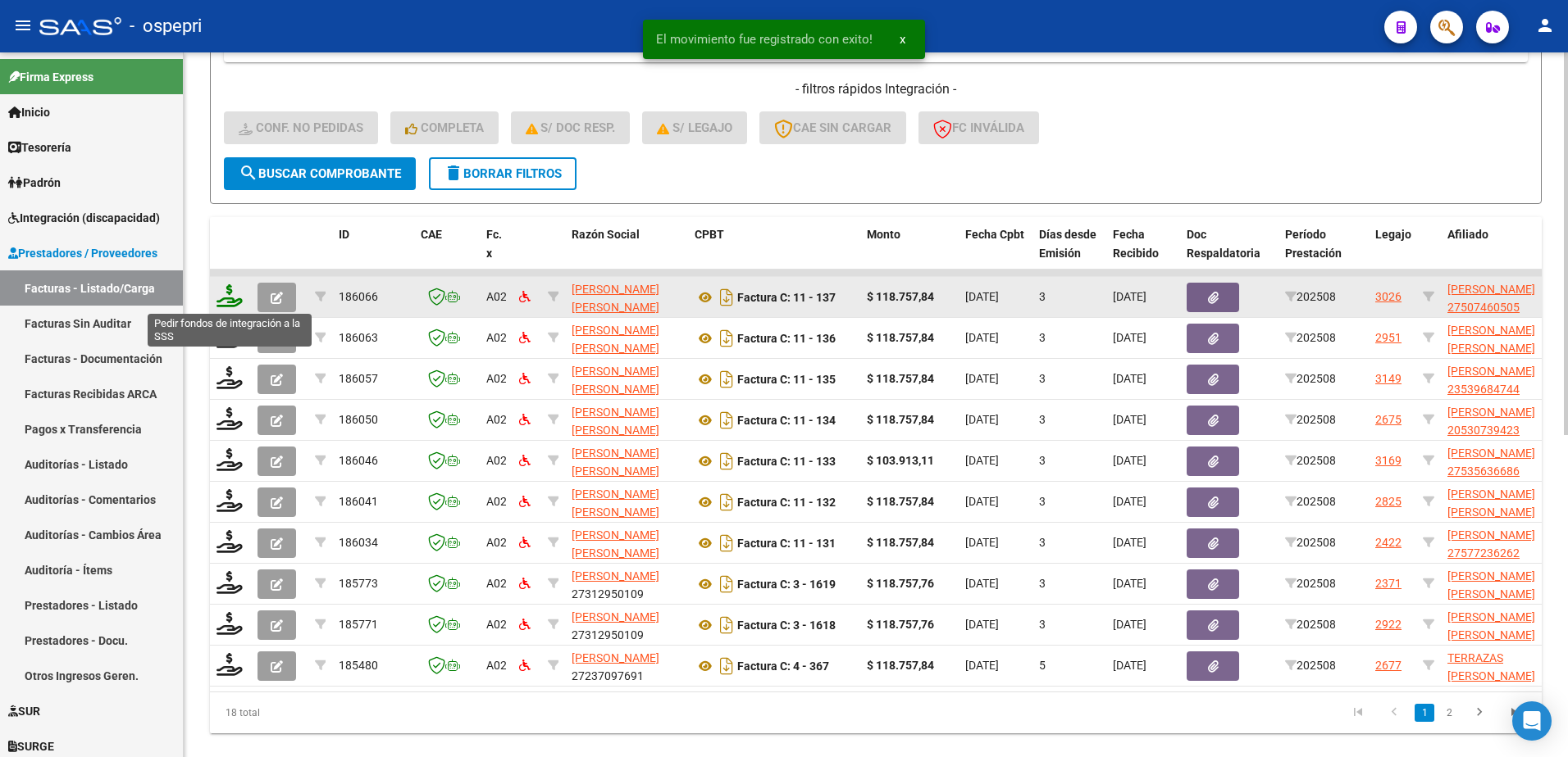
click at [223, 300] on icon at bounding box center [229, 296] width 26 height 23
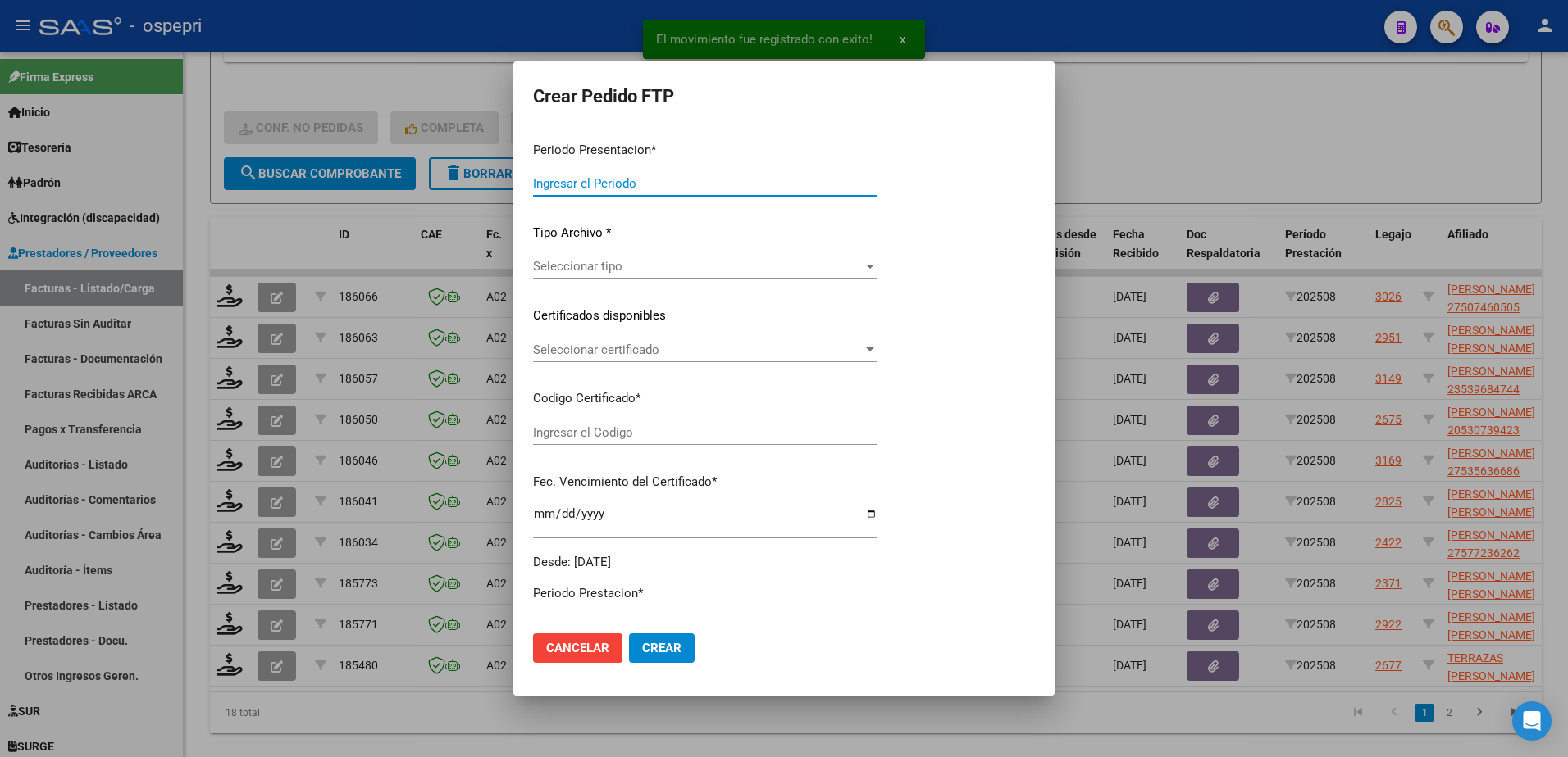
type input "202508"
type input "$ 118.757,84"
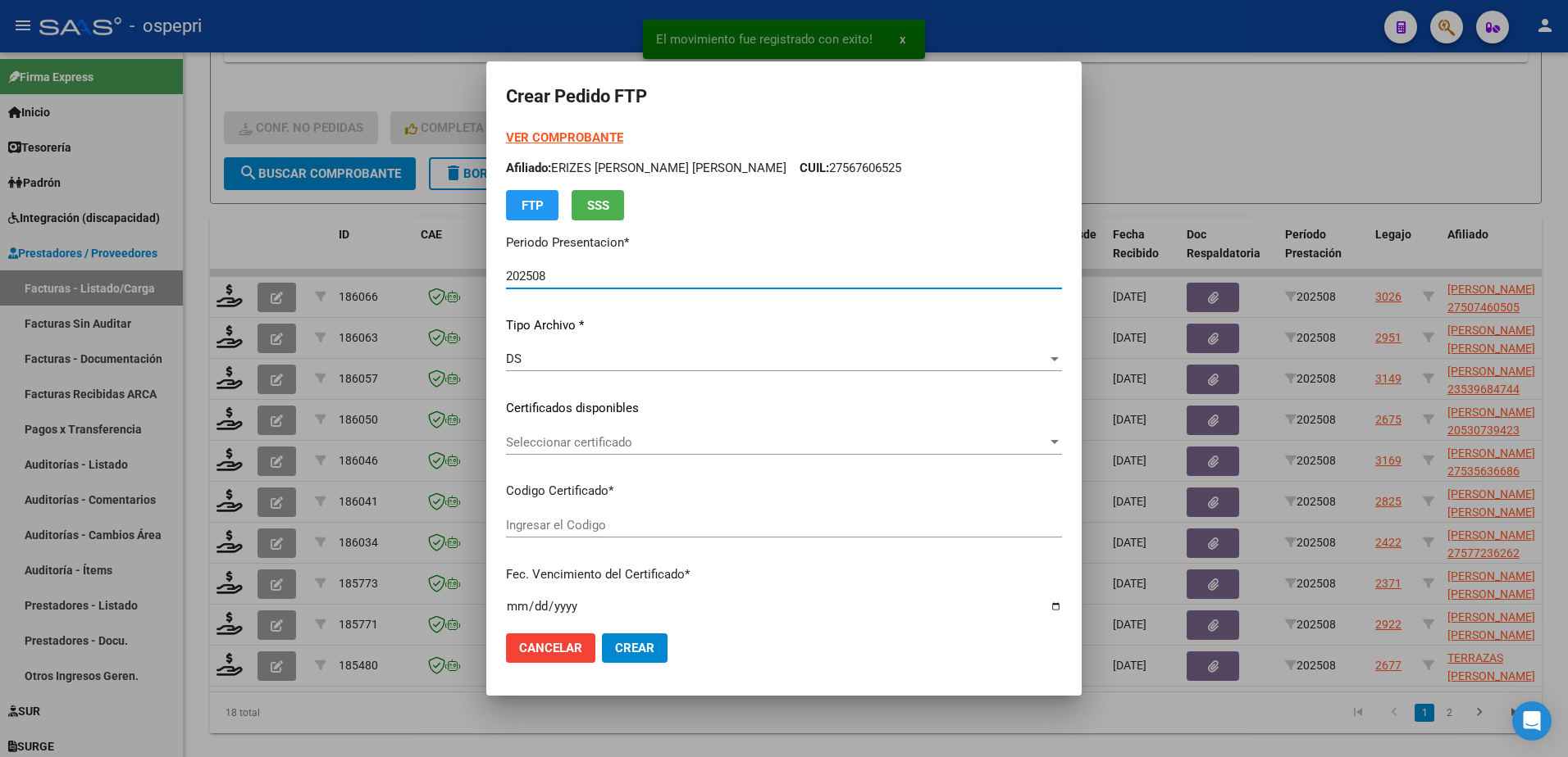
type input "2750746050-5"
type input "[DATE]"
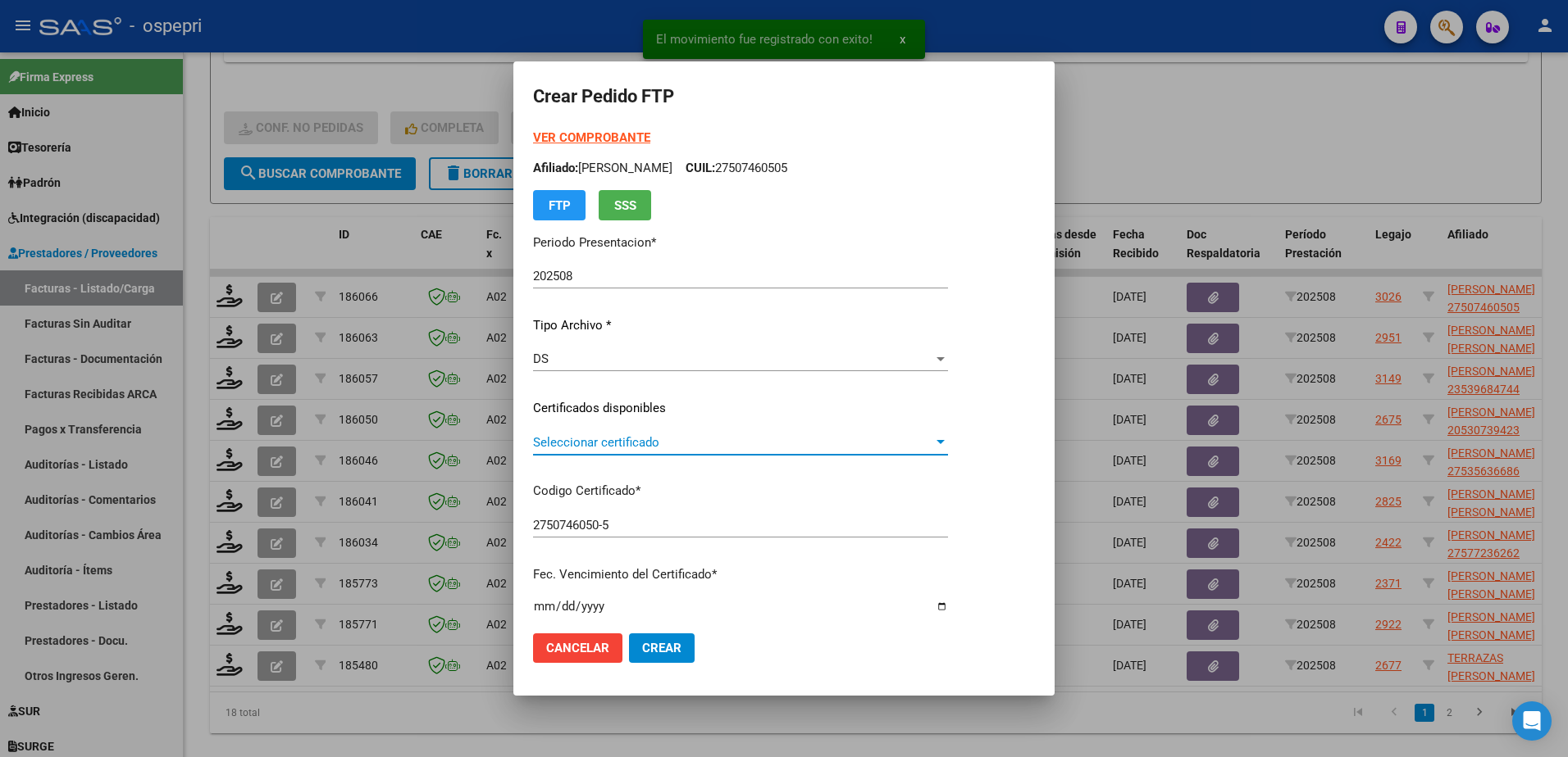
click at [598, 438] on span "Seleccionar certificado" at bounding box center [733, 442] width 400 height 14
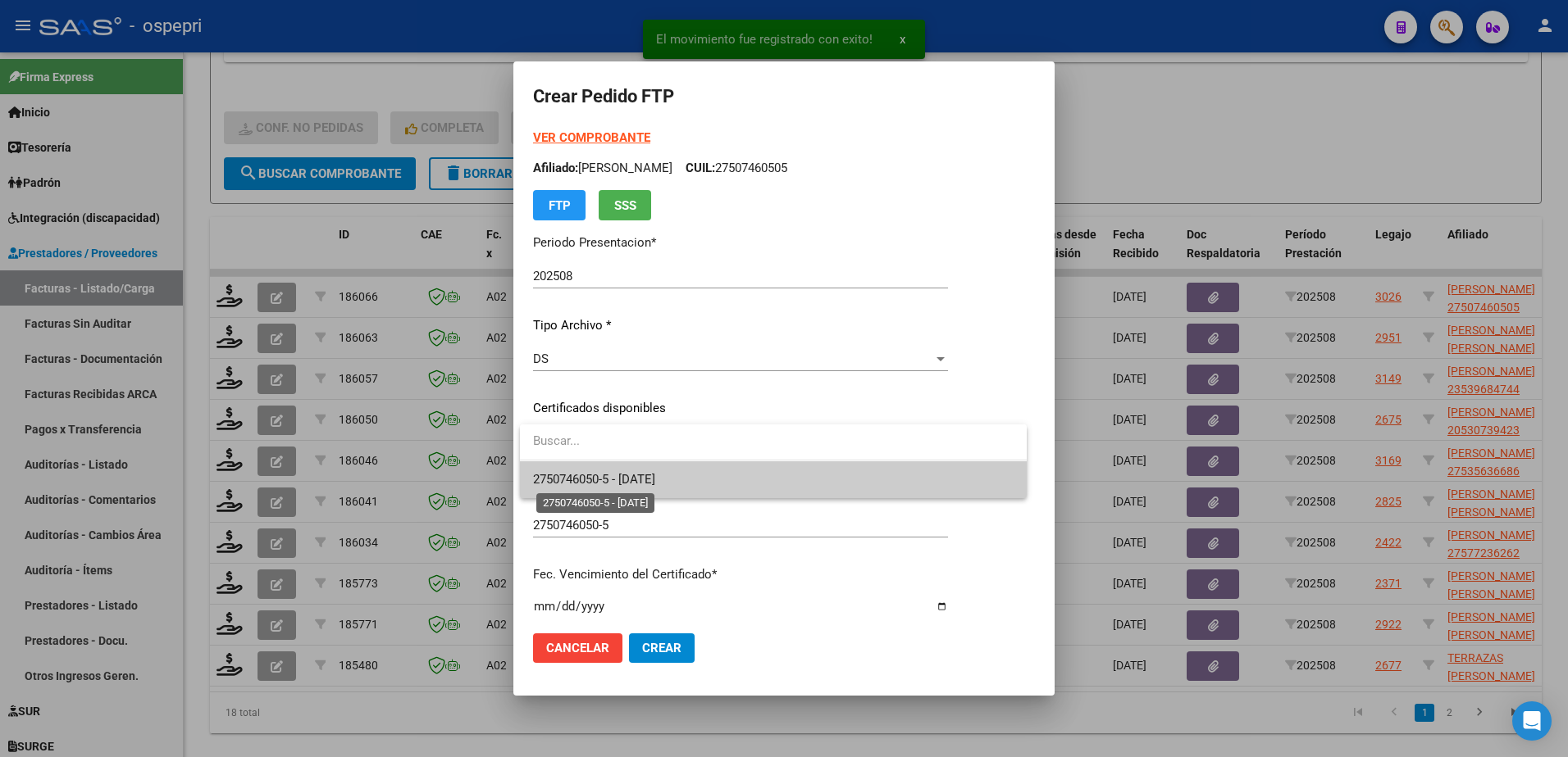
click at [610, 481] on span "2750746050-5 - [DATE]" at bounding box center [594, 479] width 123 height 14
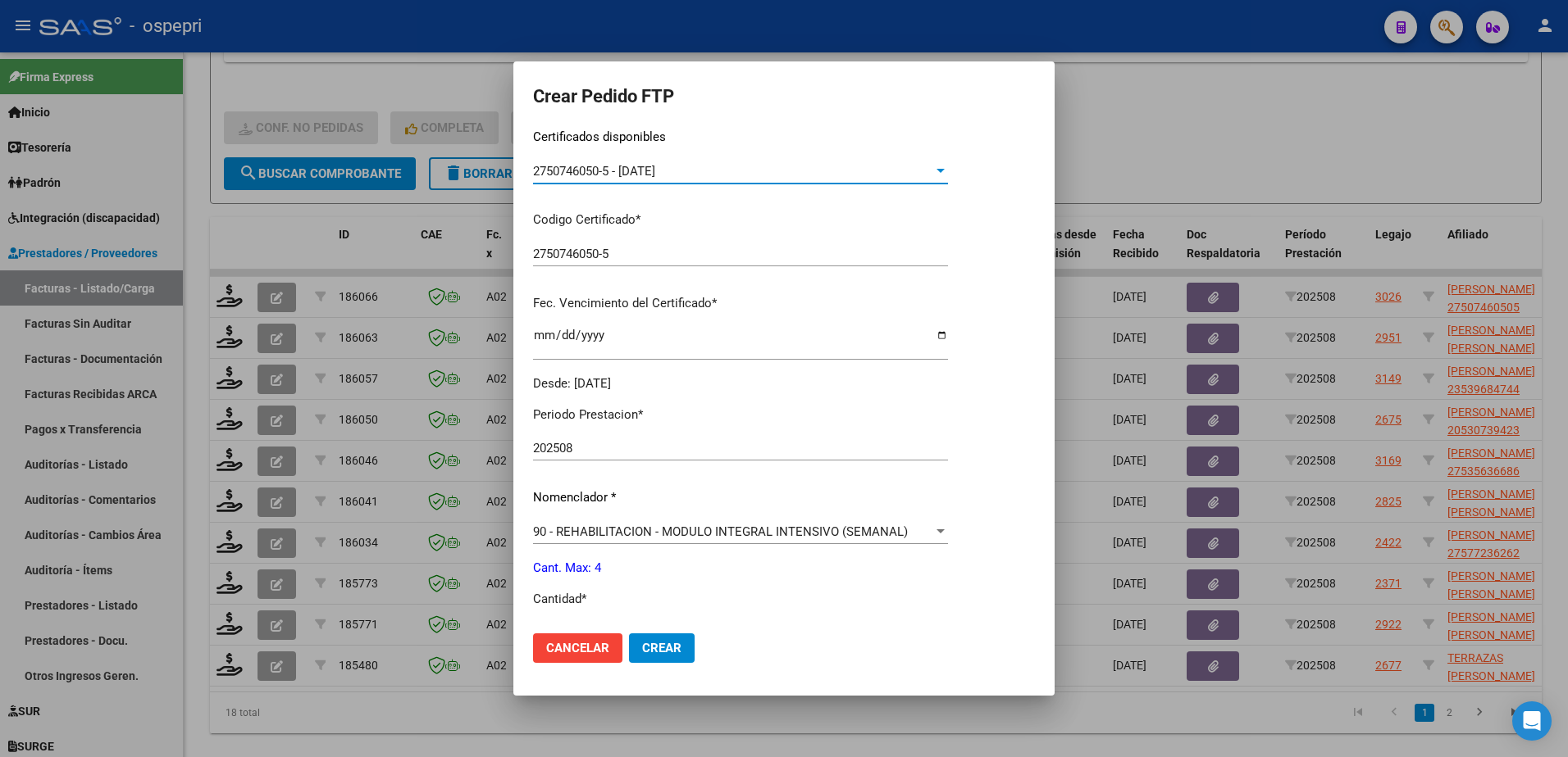
scroll to position [410, 0]
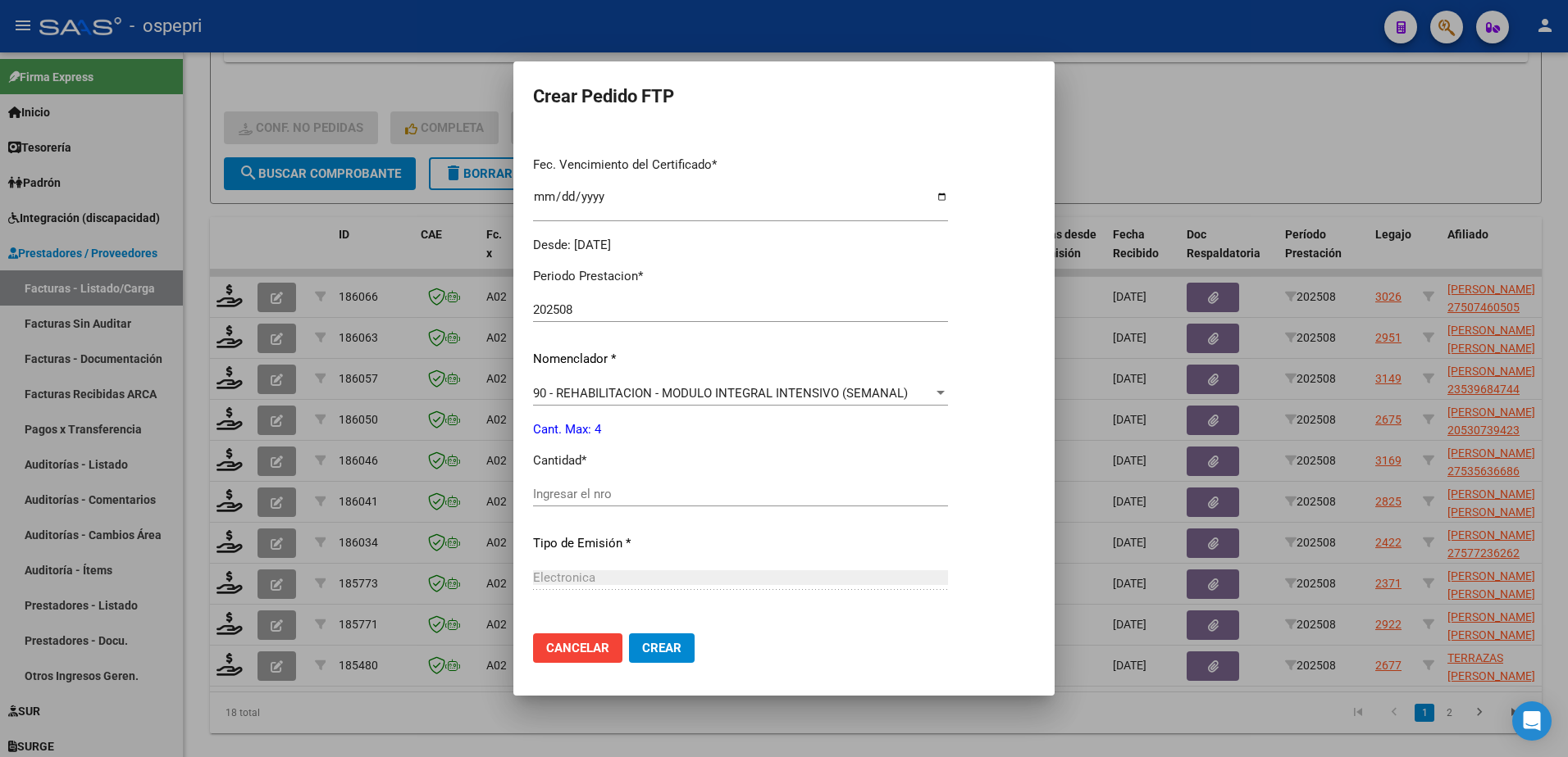
click at [597, 494] on input "Ingresar el nro" at bounding box center [740, 493] width 415 height 14
type input "4"
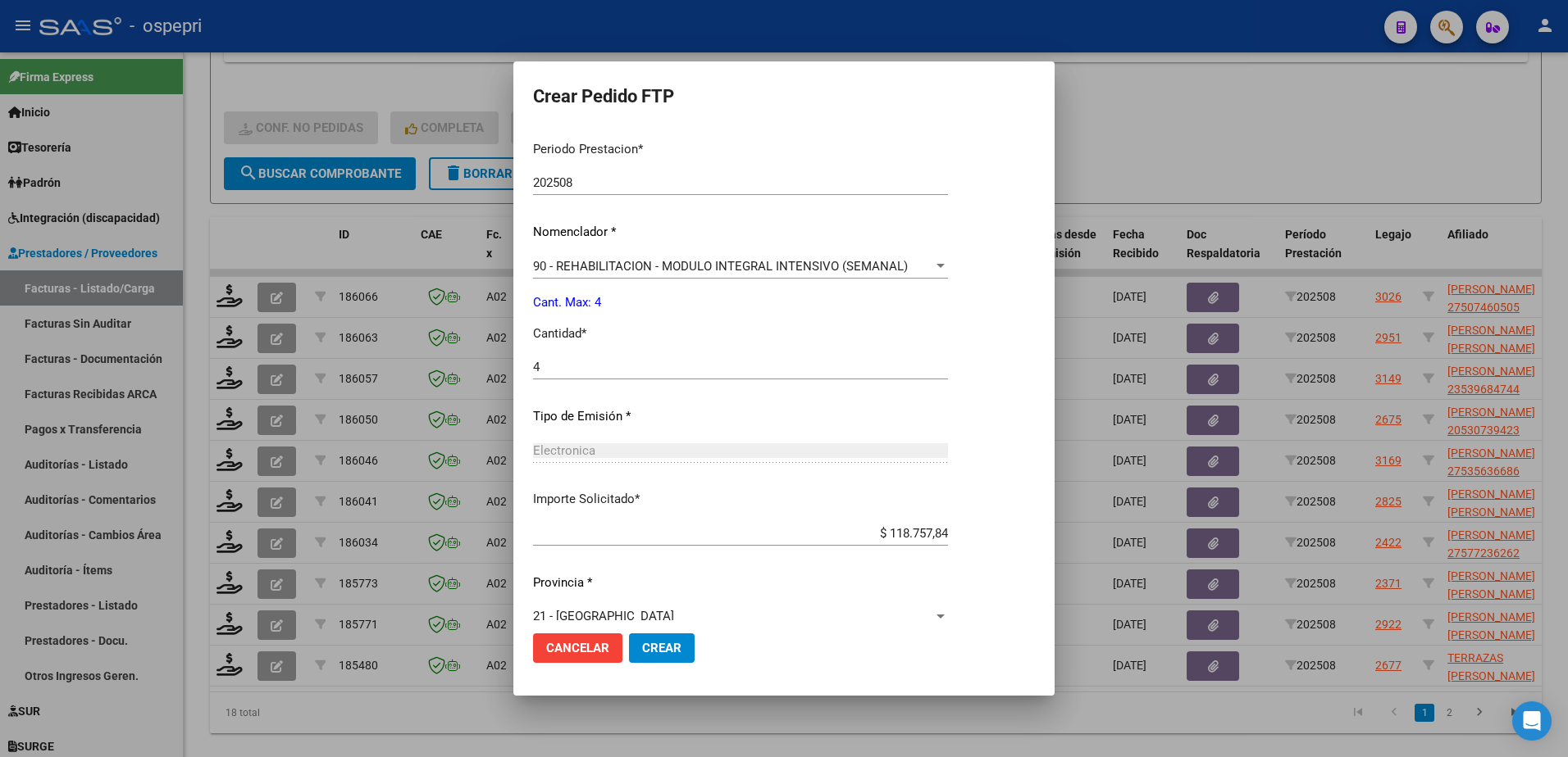
scroll to position [560, 0]
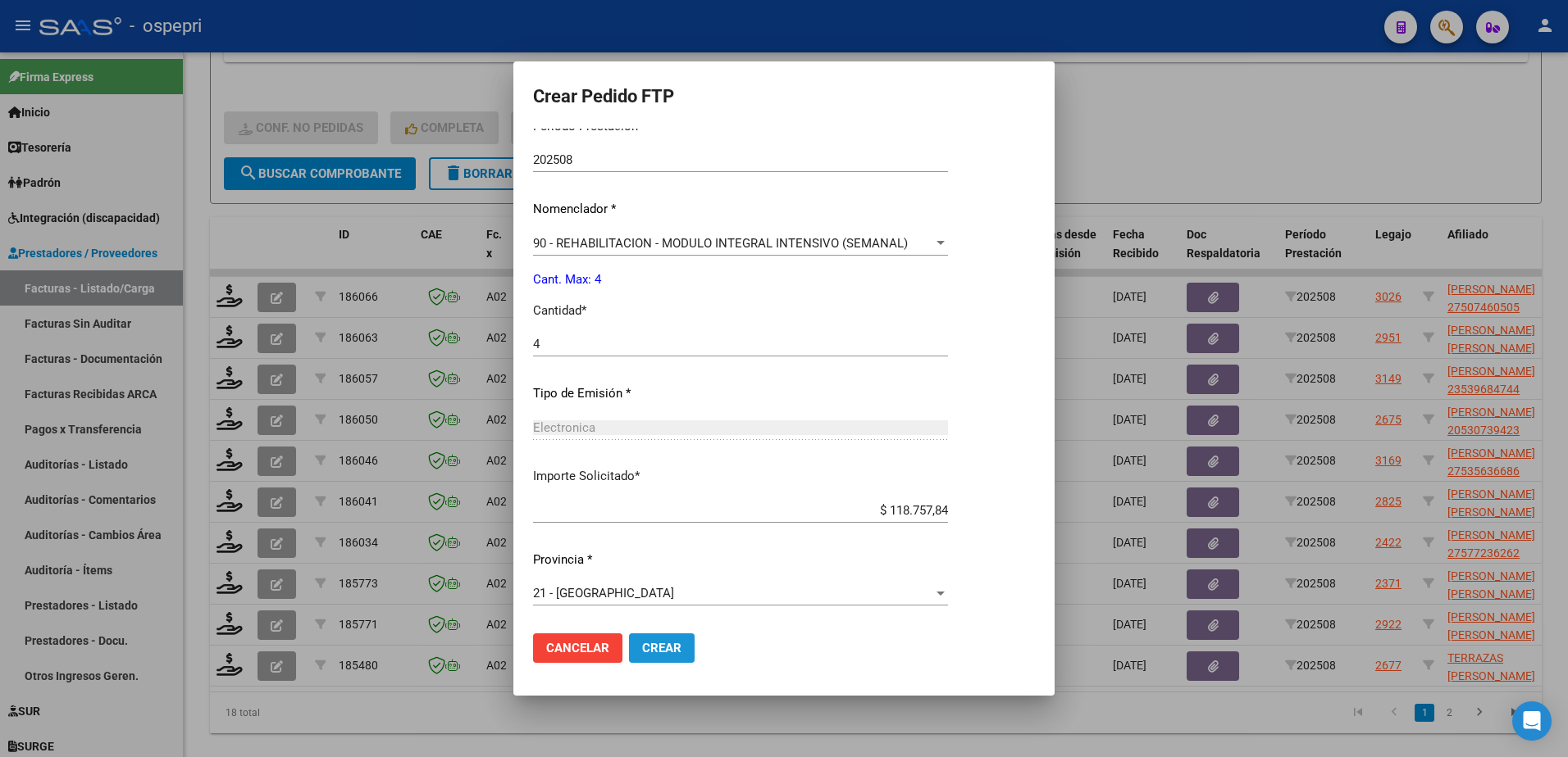
click at [680, 650] on span "Crear" at bounding box center [662, 648] width 40 height 14
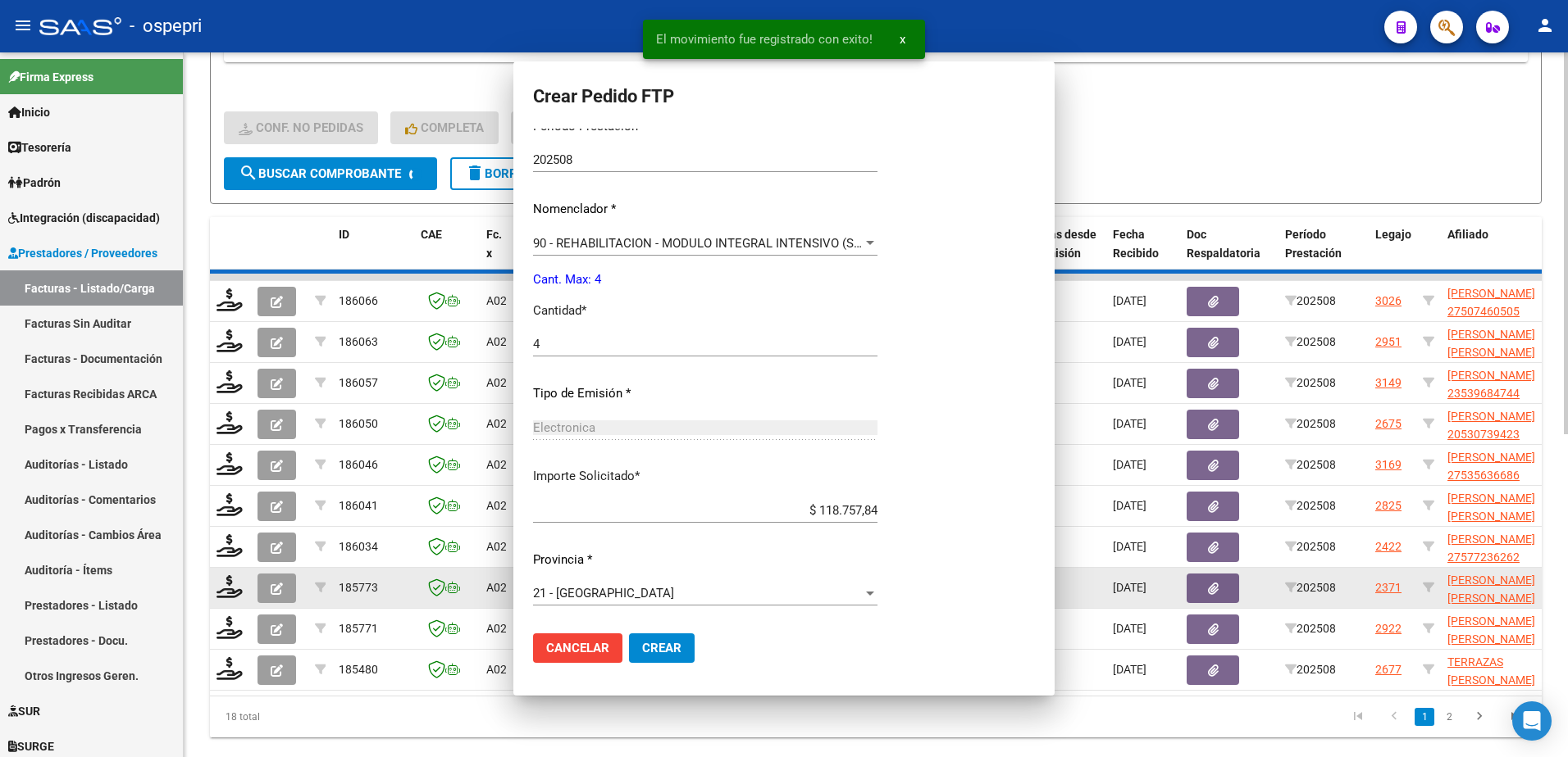
scroll to position [0, 0]
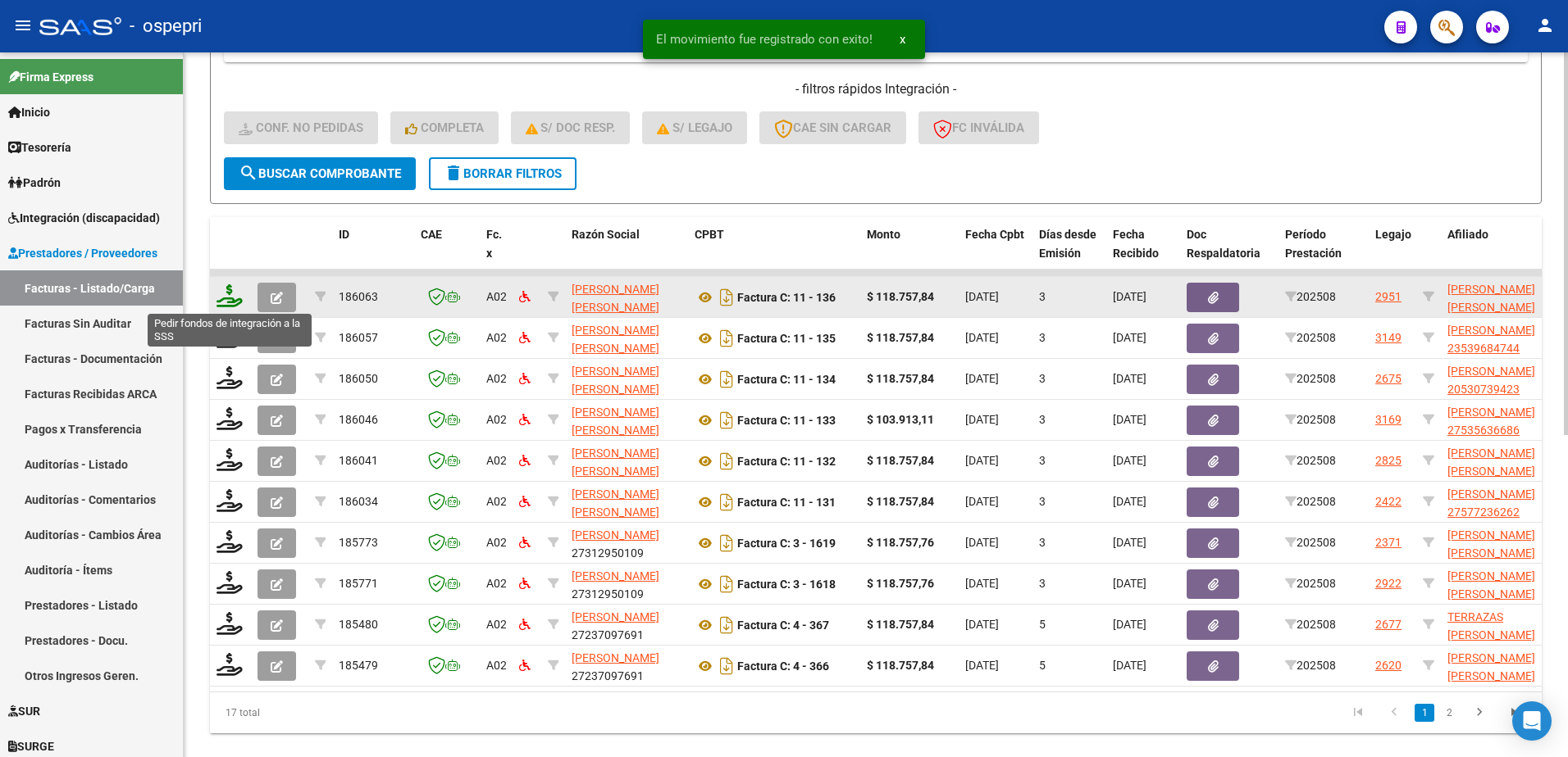
click at [232, 302] on icon at bounding box center [229, 296] width 26 height 23
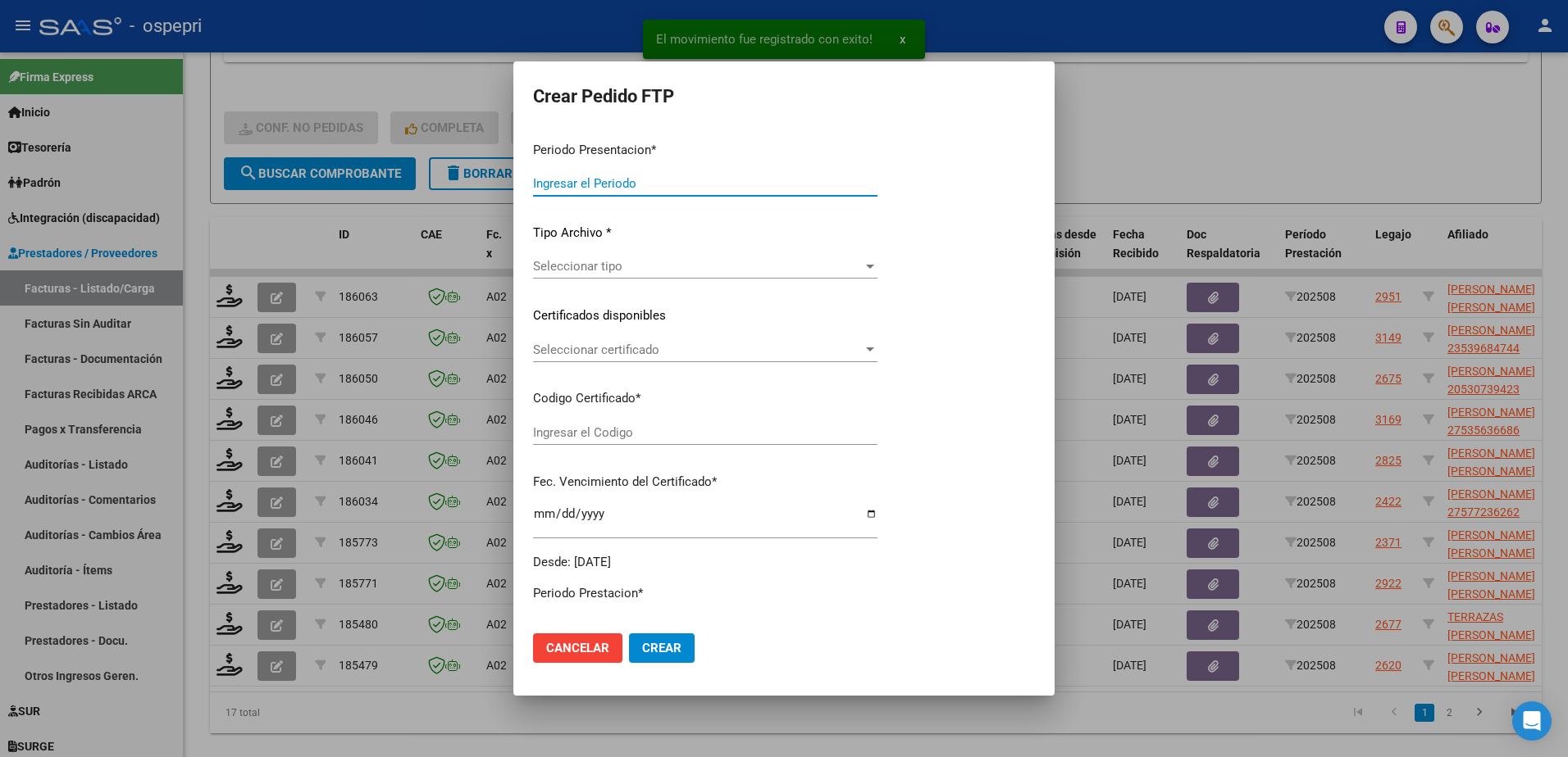
type input "202508"
type input "$ 118.757,84"
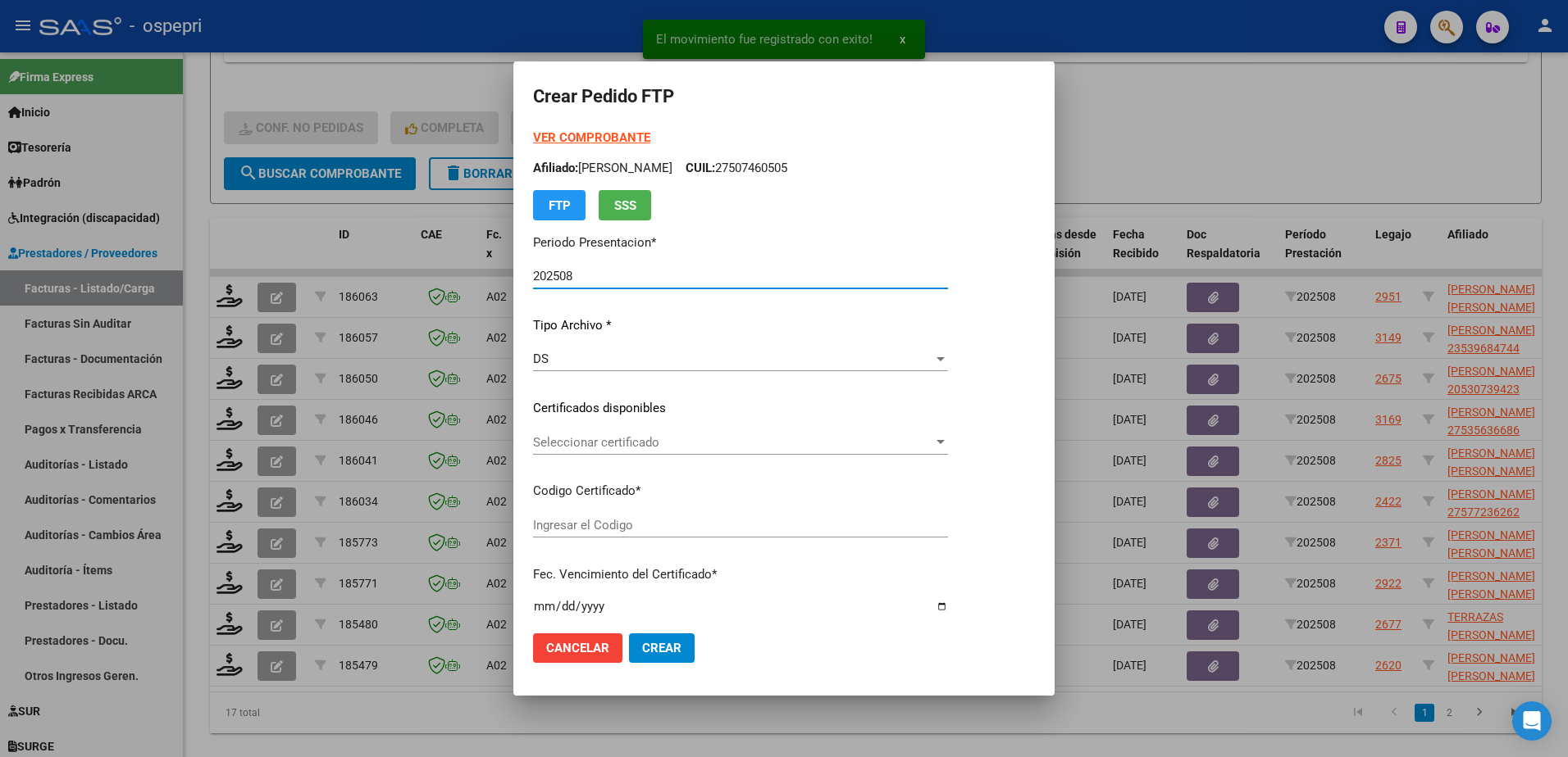
type input "2057722948-2"
type input "[DATE]"
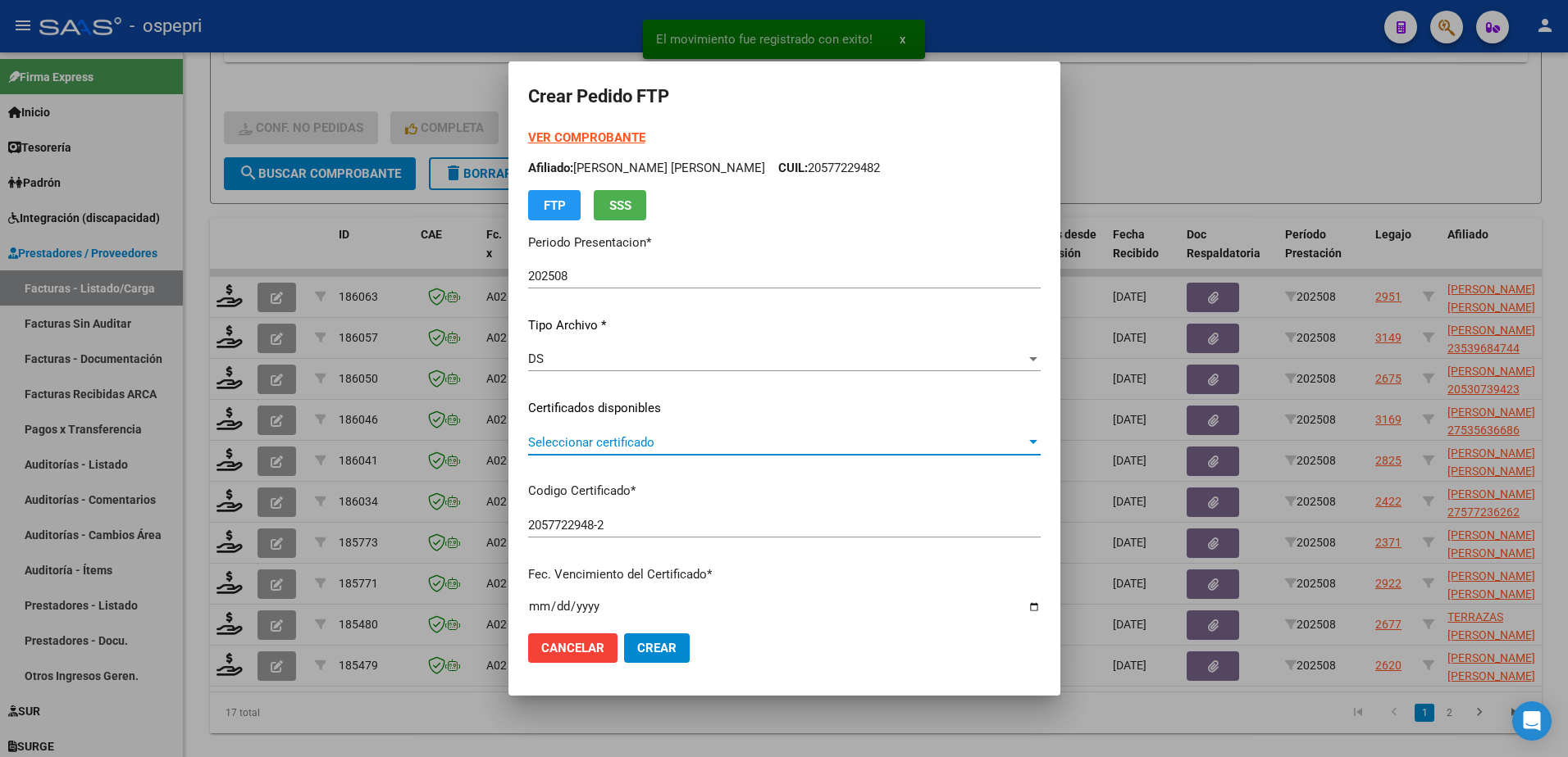
click at [603, 438] on span "Seleccionar certificado" at bounding box center [777, 442] width 498 height 14
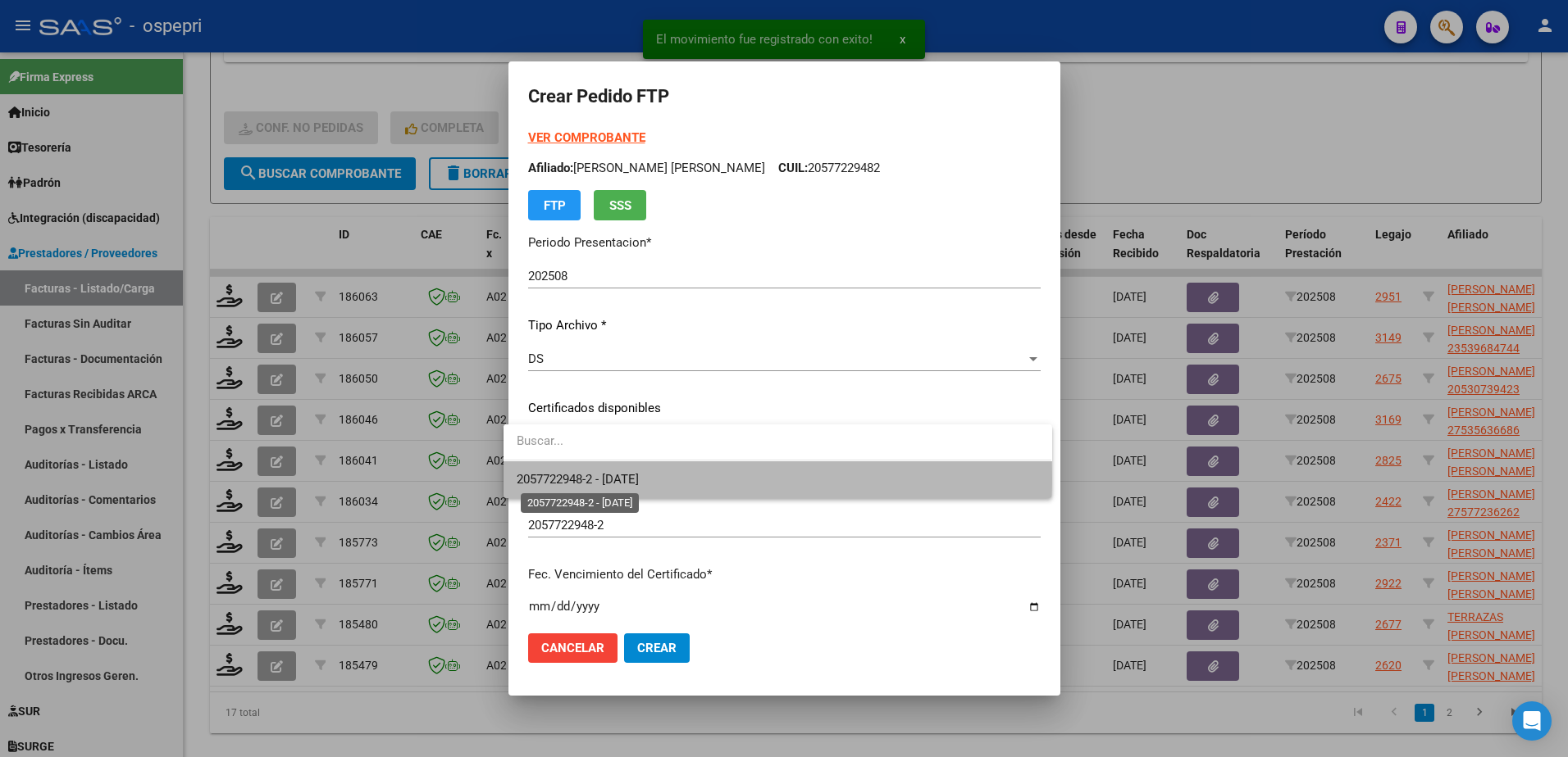
click at [639, 477] on span "2057722948-2 - [DATE]" at bounding box center [577, 479] width 123 height 14
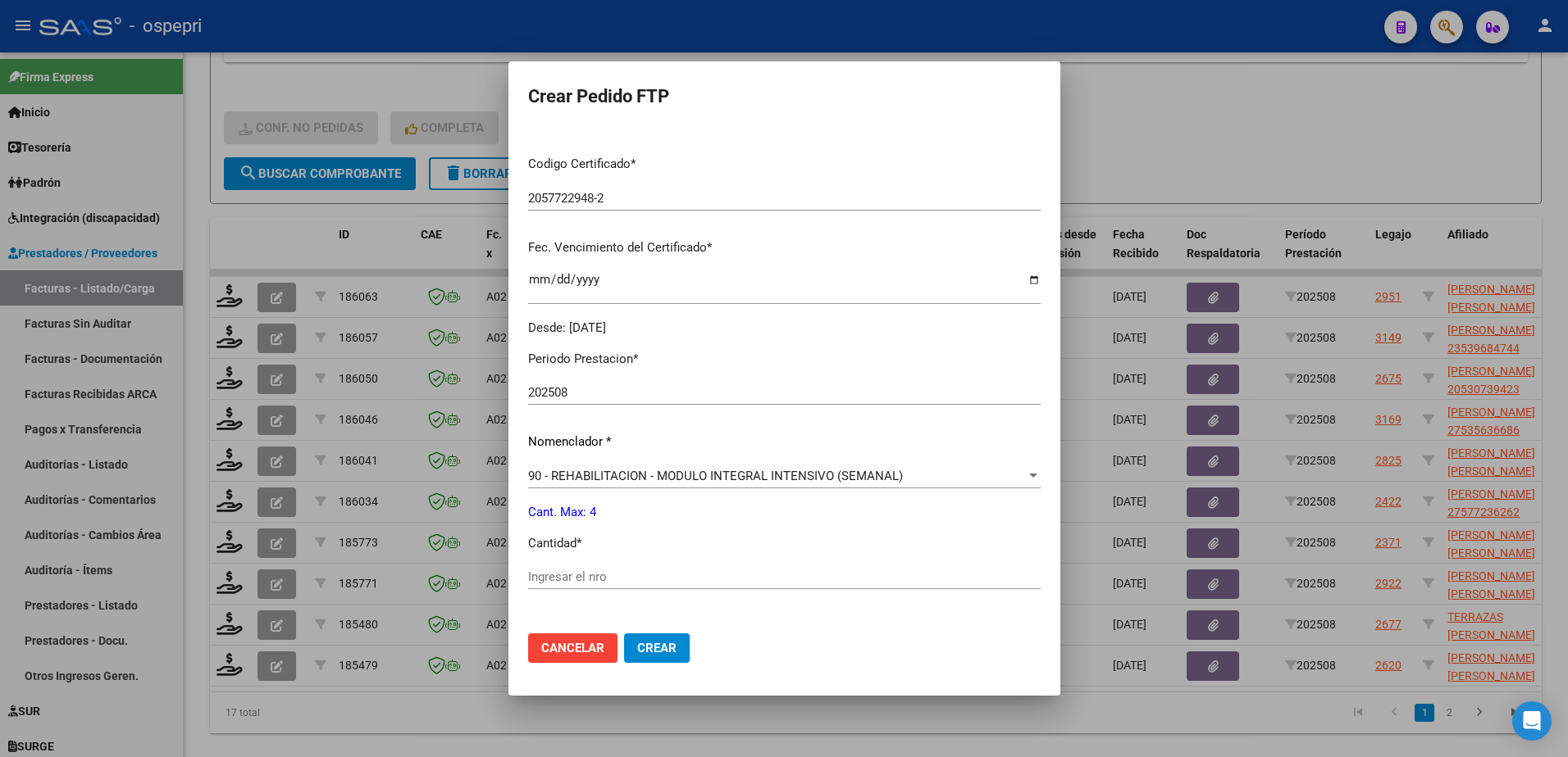
scroll to position [328, 0]
click at [583, 574] on input "Ingresar el nro" at bounding box center [784, 575] width 512 height 14
type input "4"
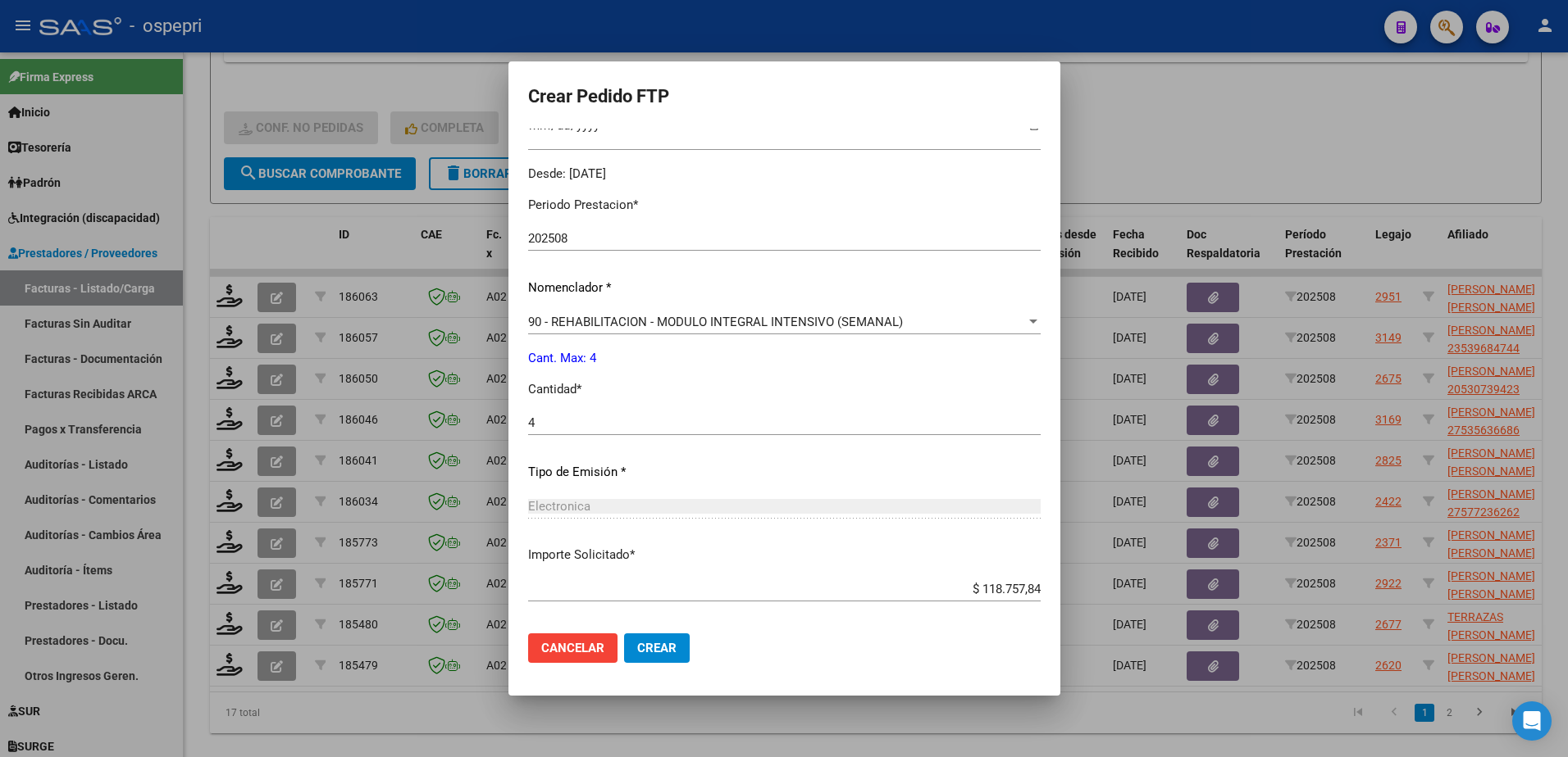
scroll to position [560, 0]
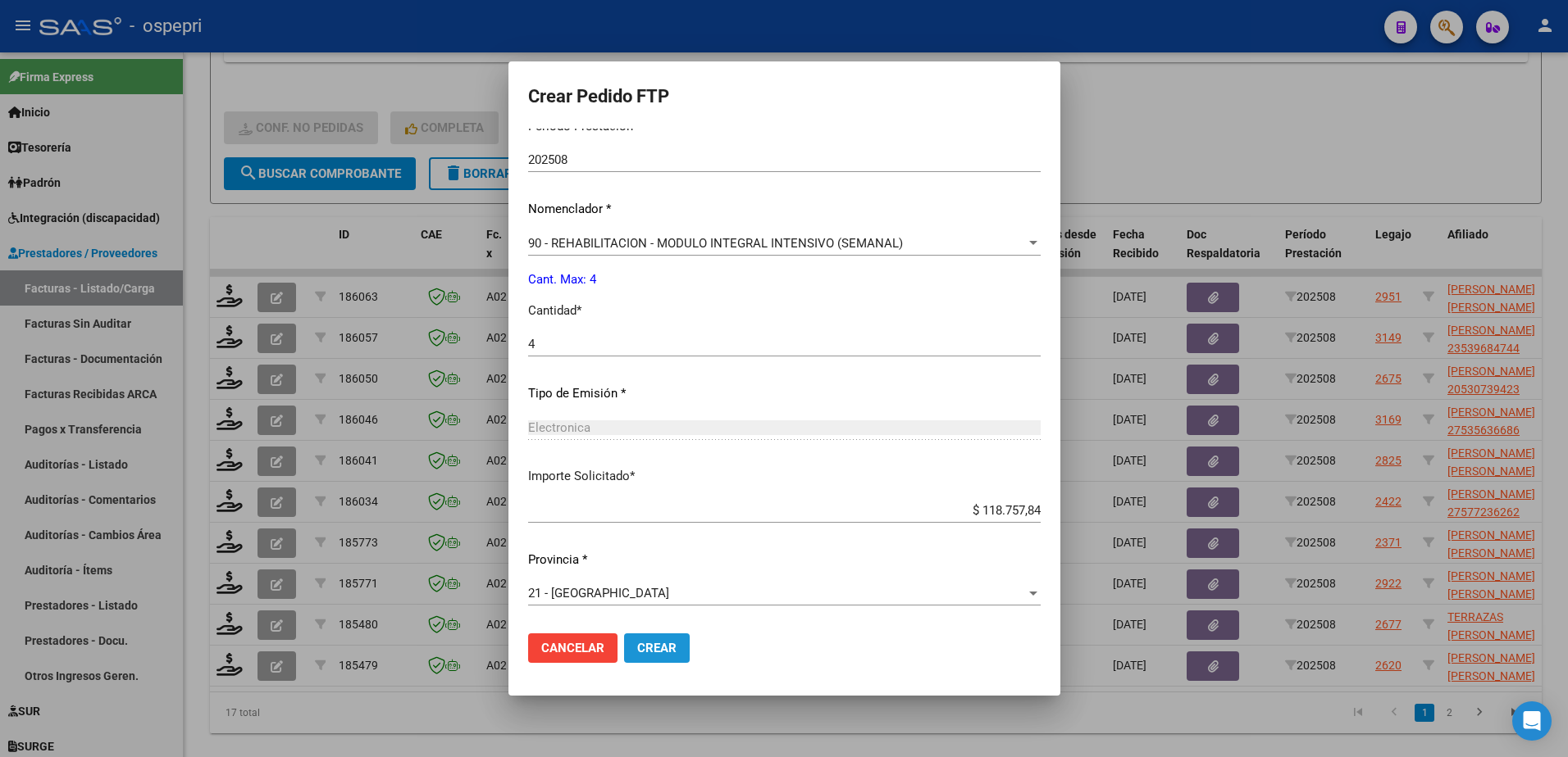
click at [645, 651] on span "Crear" at bounding box center [657, 648] width 40 height 14
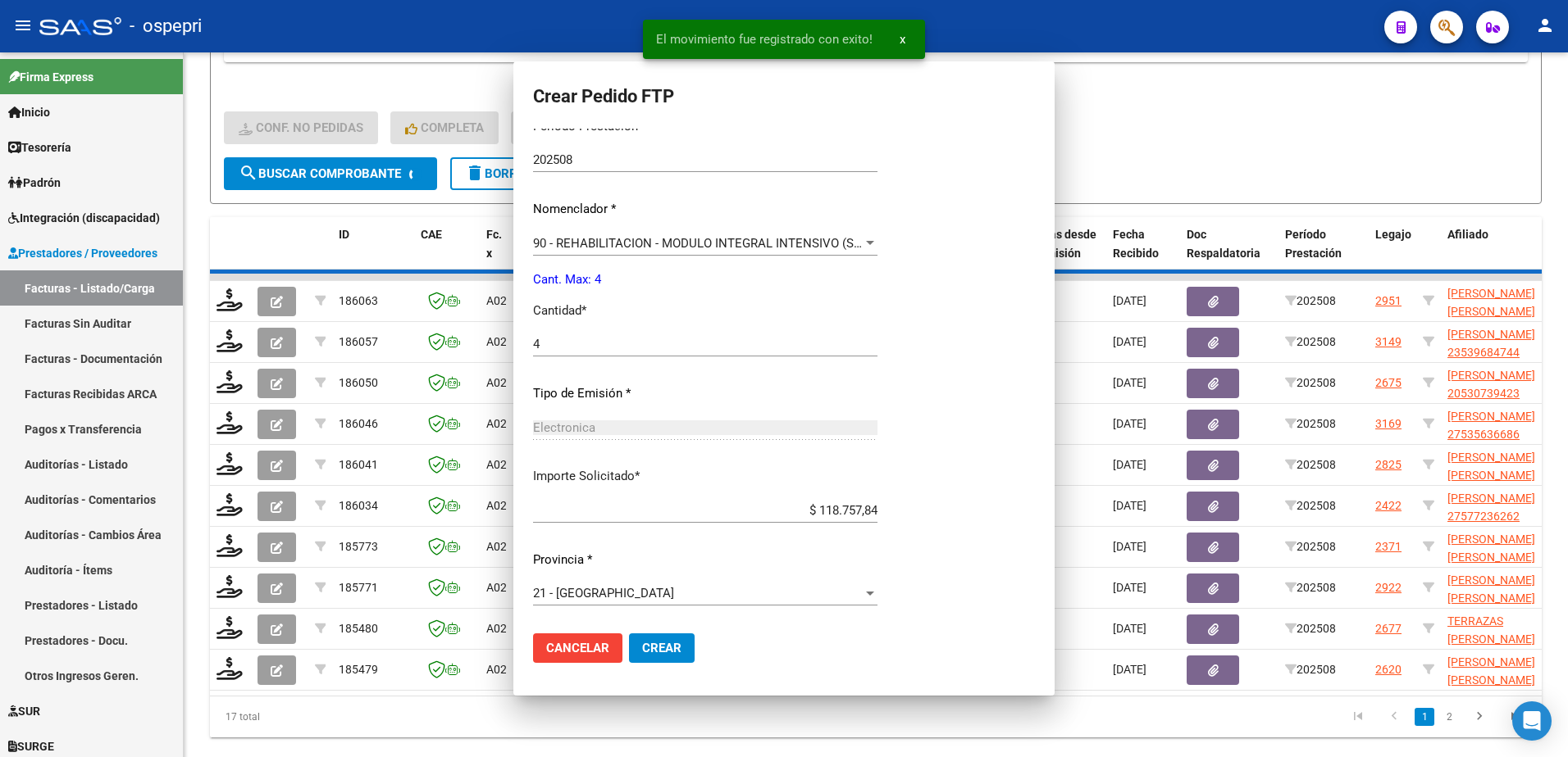
scroll to position [467, 0]
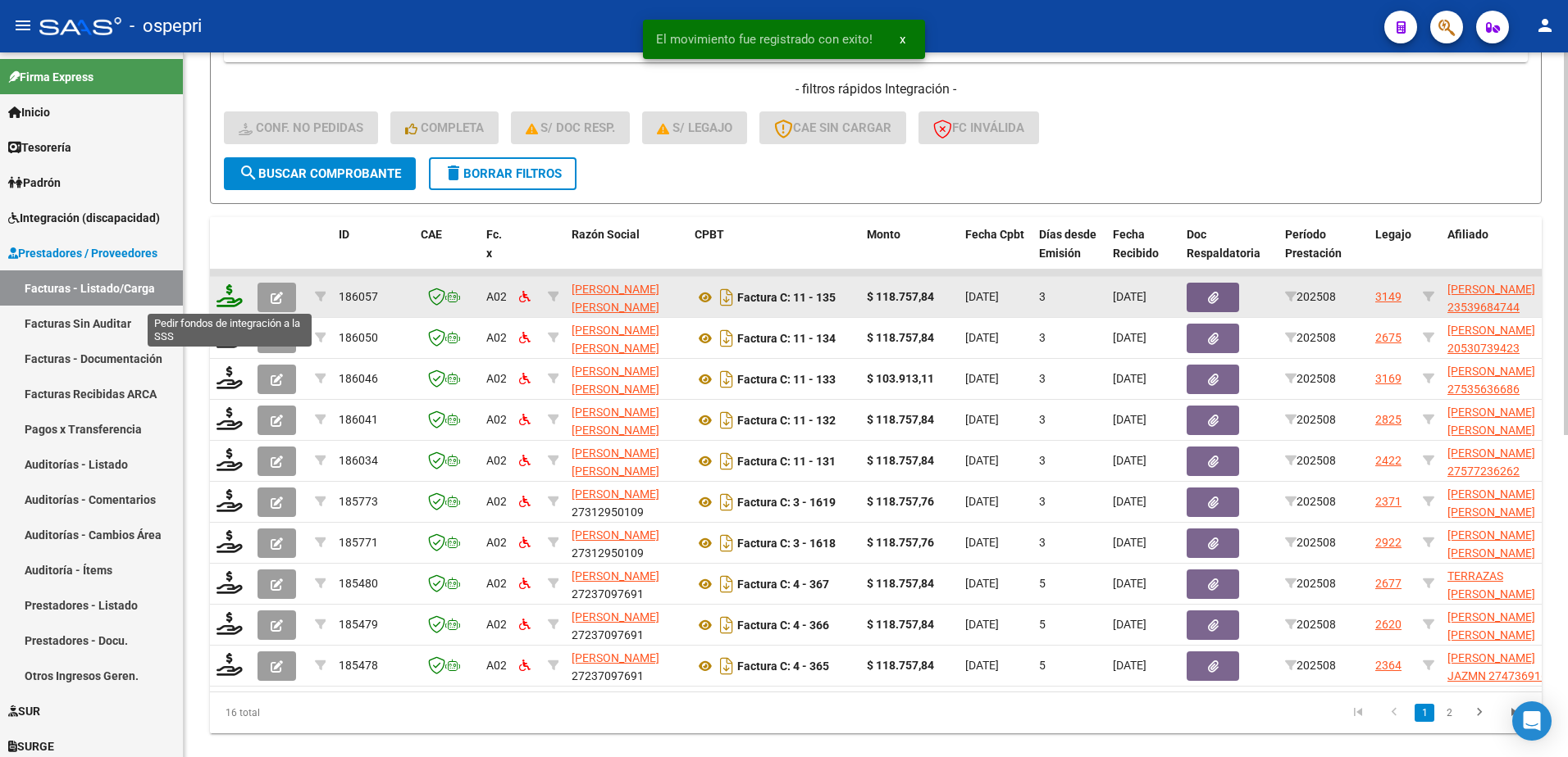
click at [224, 306] on icon at bounding box center [229, 296] width 26 height 23
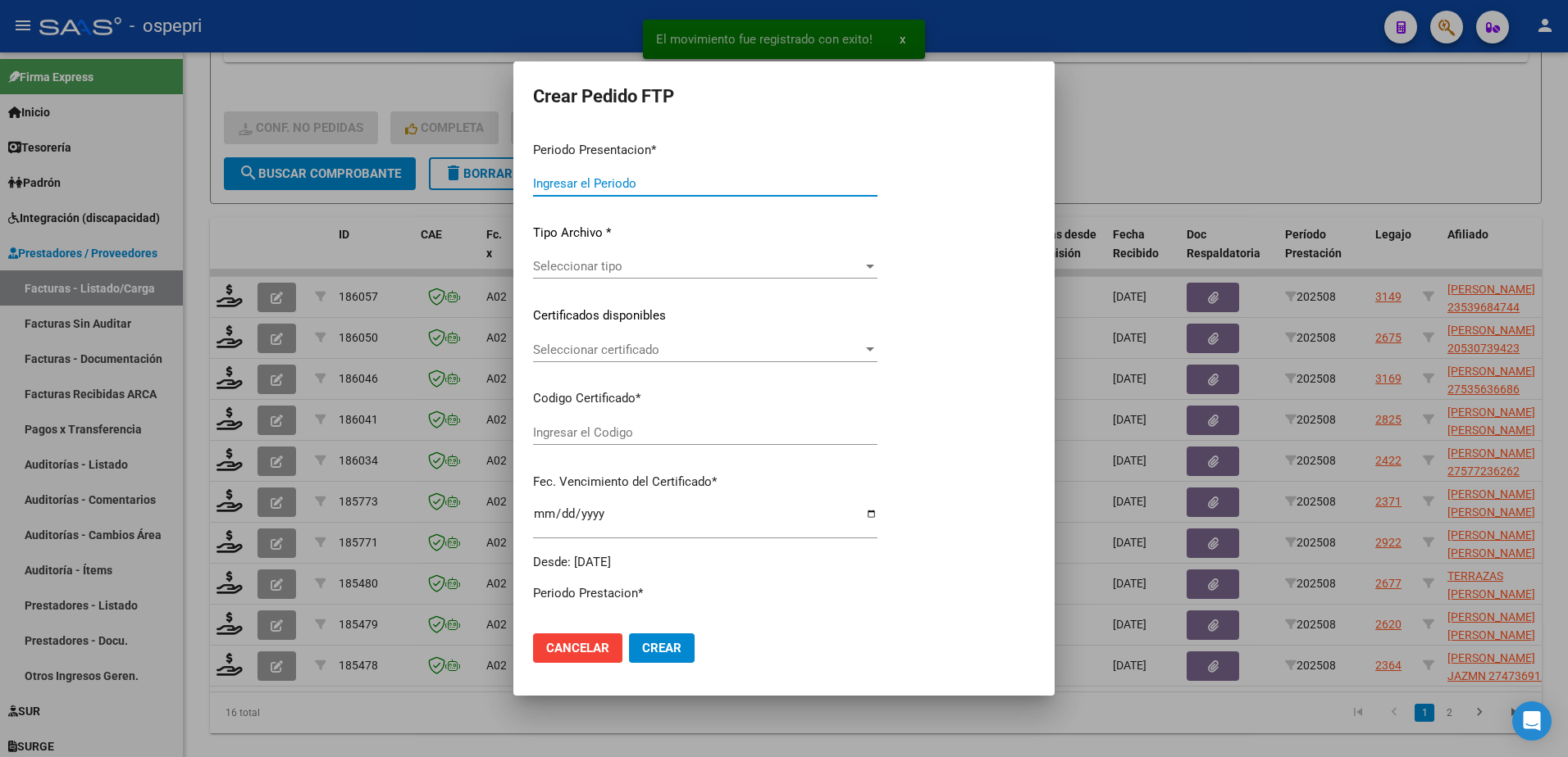
type input "202508"
type input "$ 118.757,84"
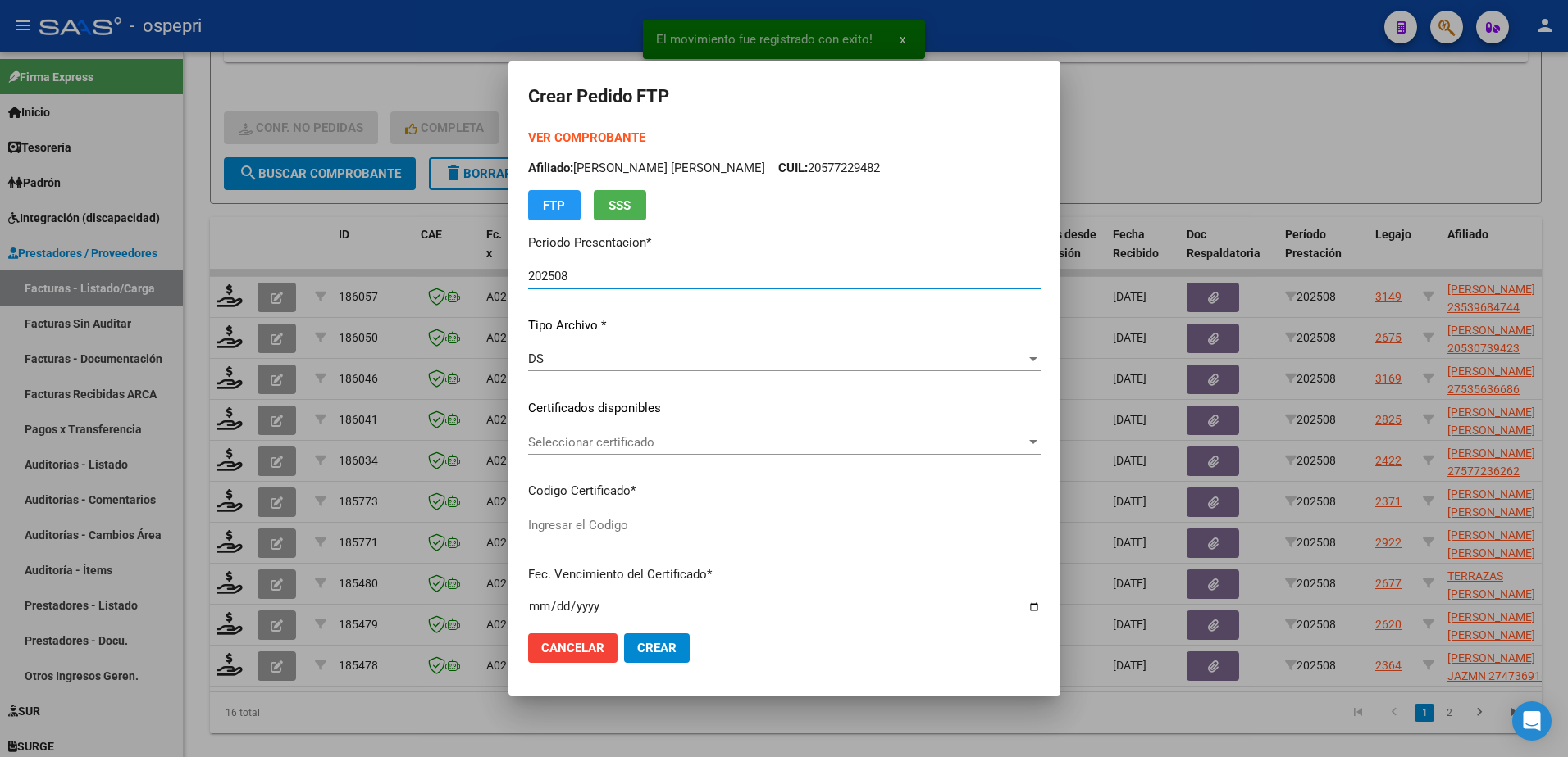
type input "2353968474-4"
type input "[DATE]"
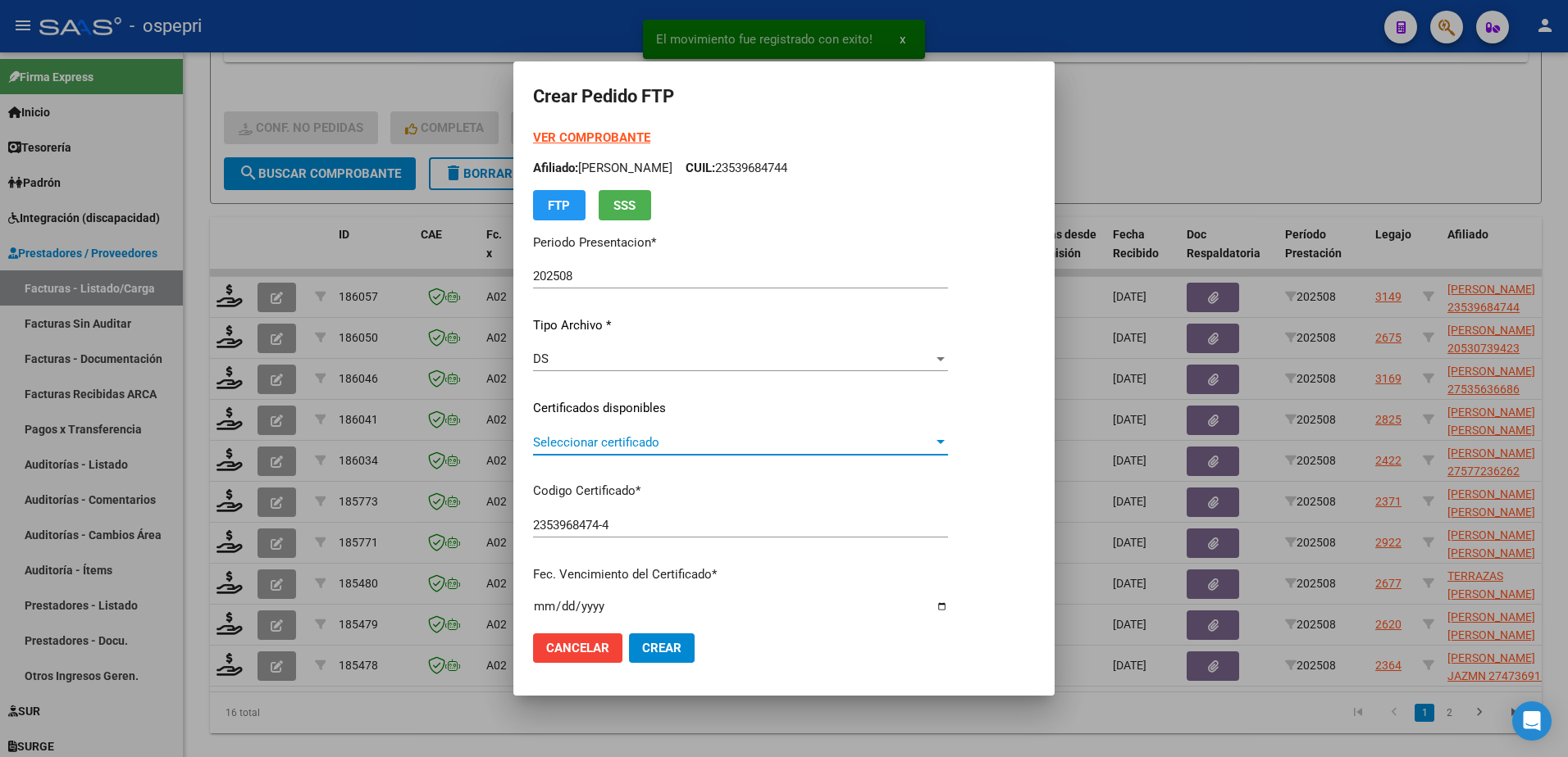
click at [595, 444] on span "Seleccionar certificado" at bounding box center [733, 442] width 400 height 14
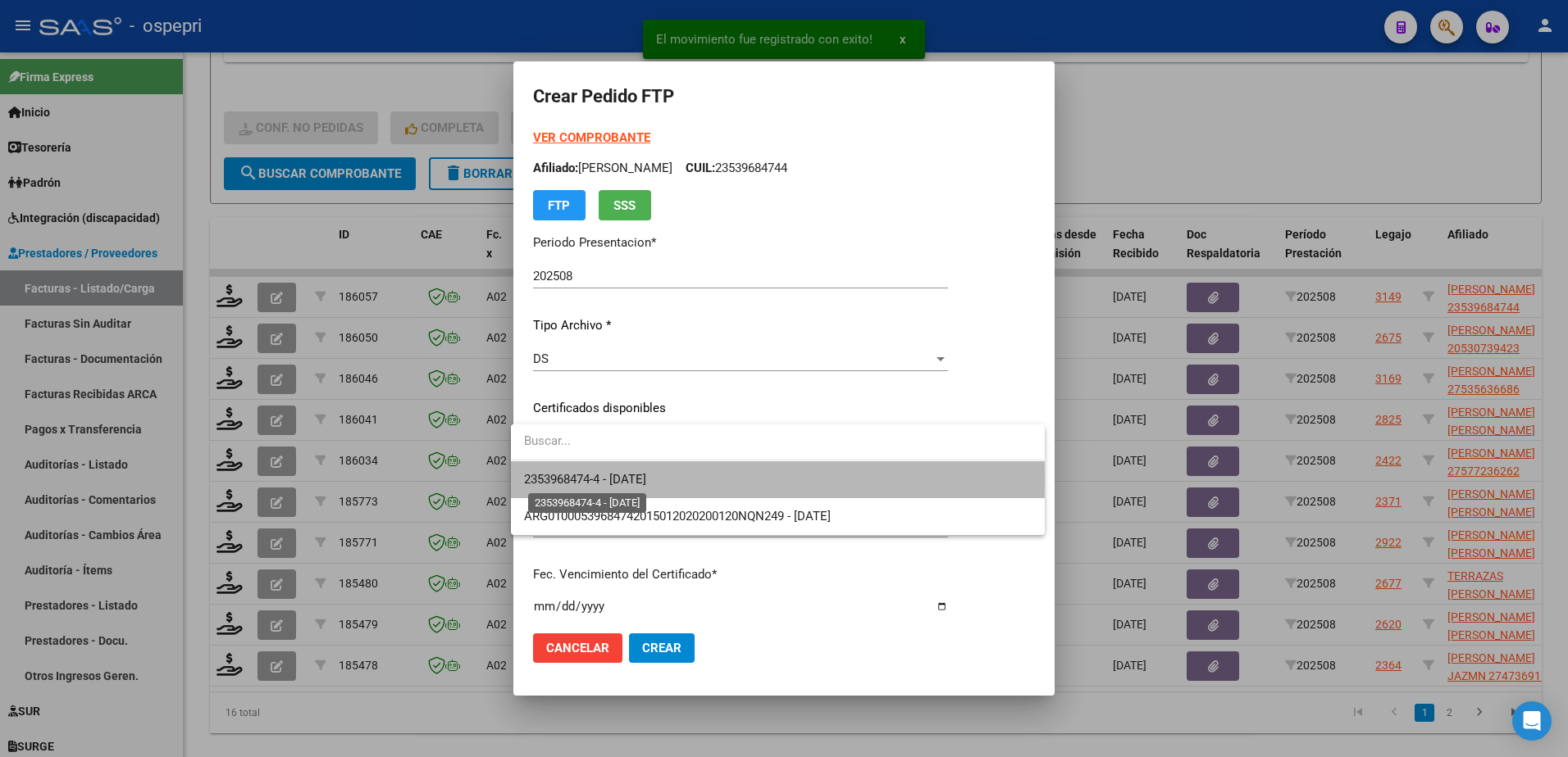
click at [615, 481] on span "2353968474-4 - [DATE]" at bounding box center [585, 479] width 123 height 14
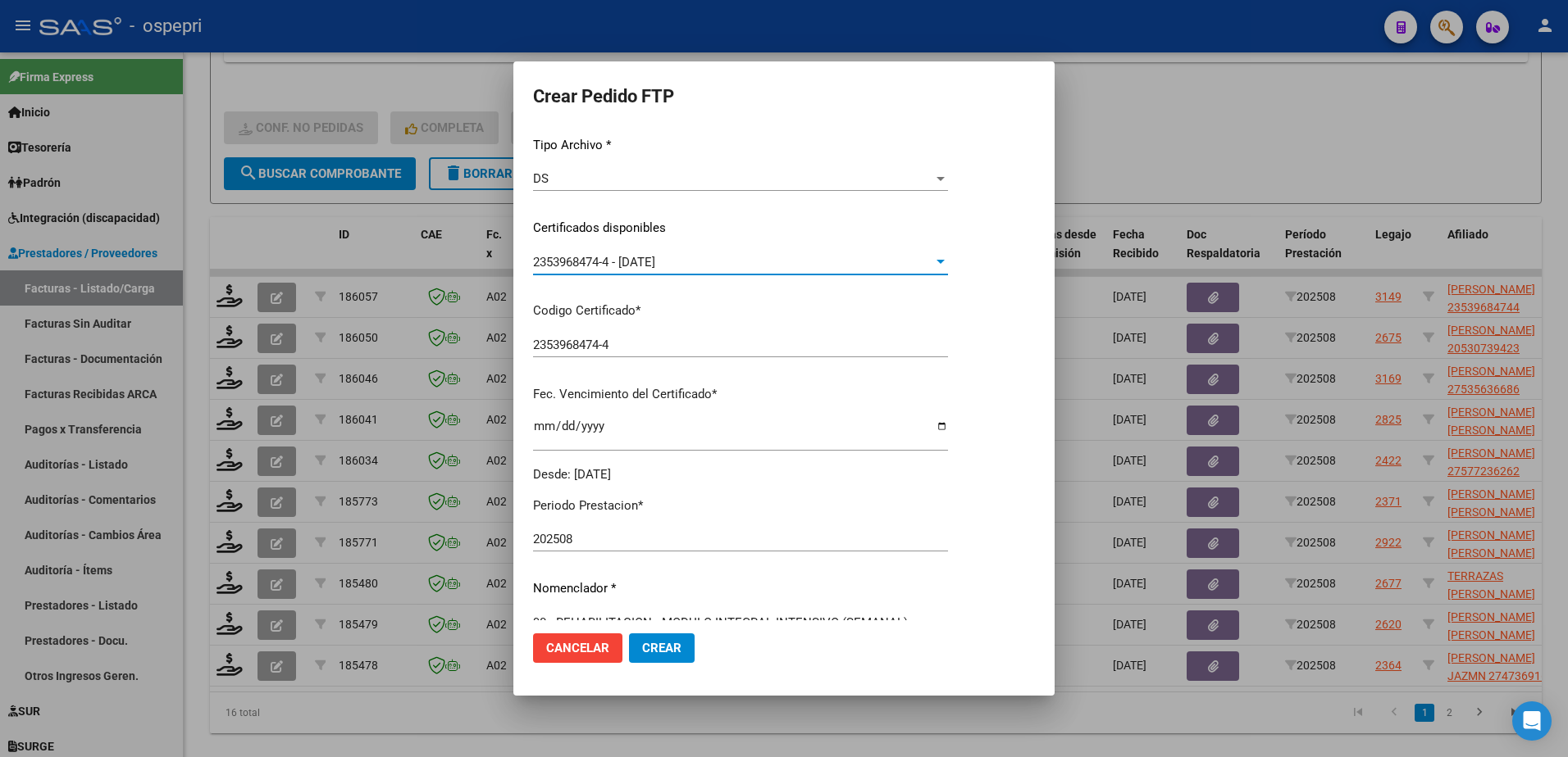
scroll to position [328, 0]
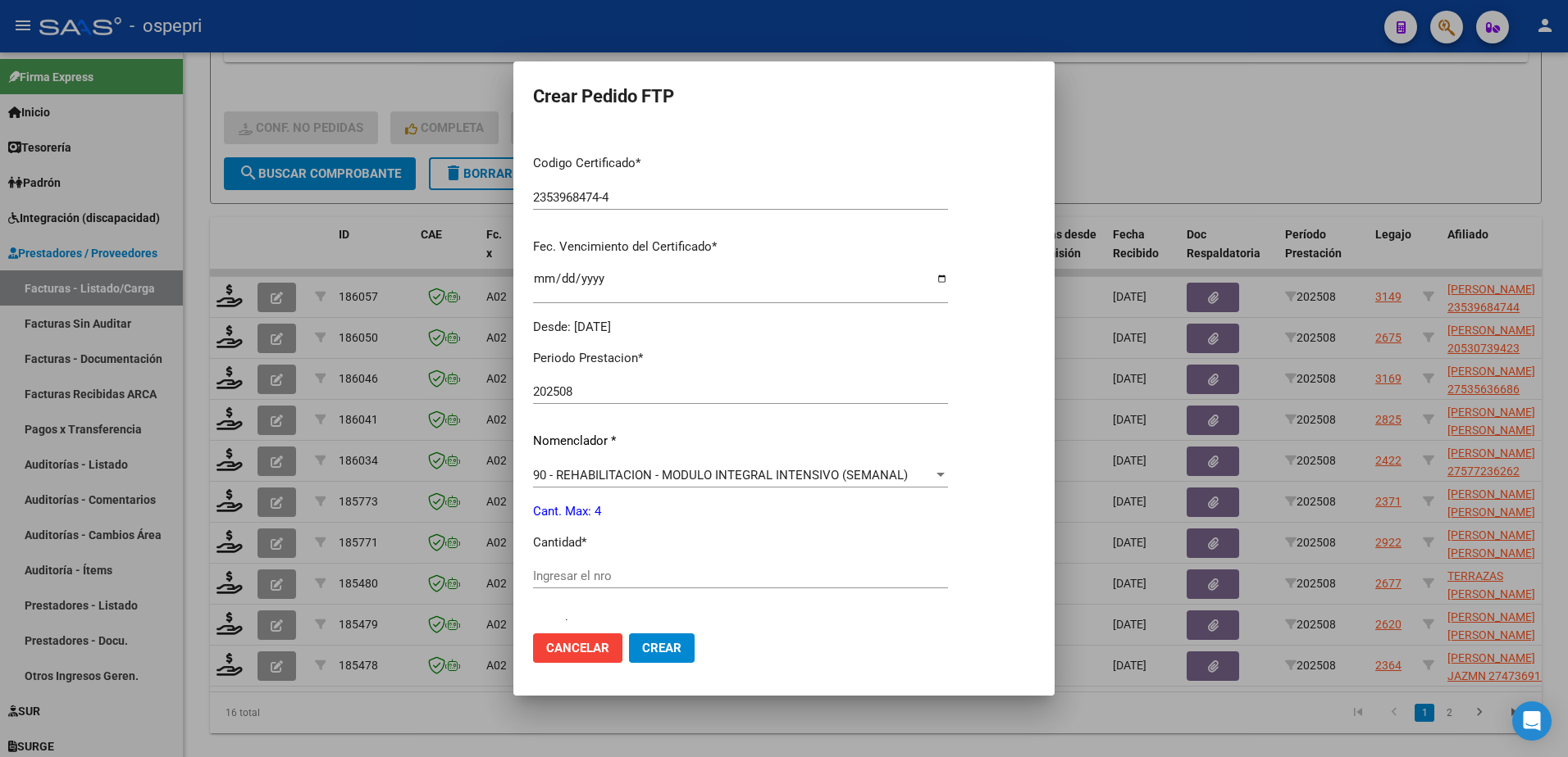
click at [627, 583] on input "Ingresar el nro" at bounding box center [740, 575] width 415 height 14
type input "4"
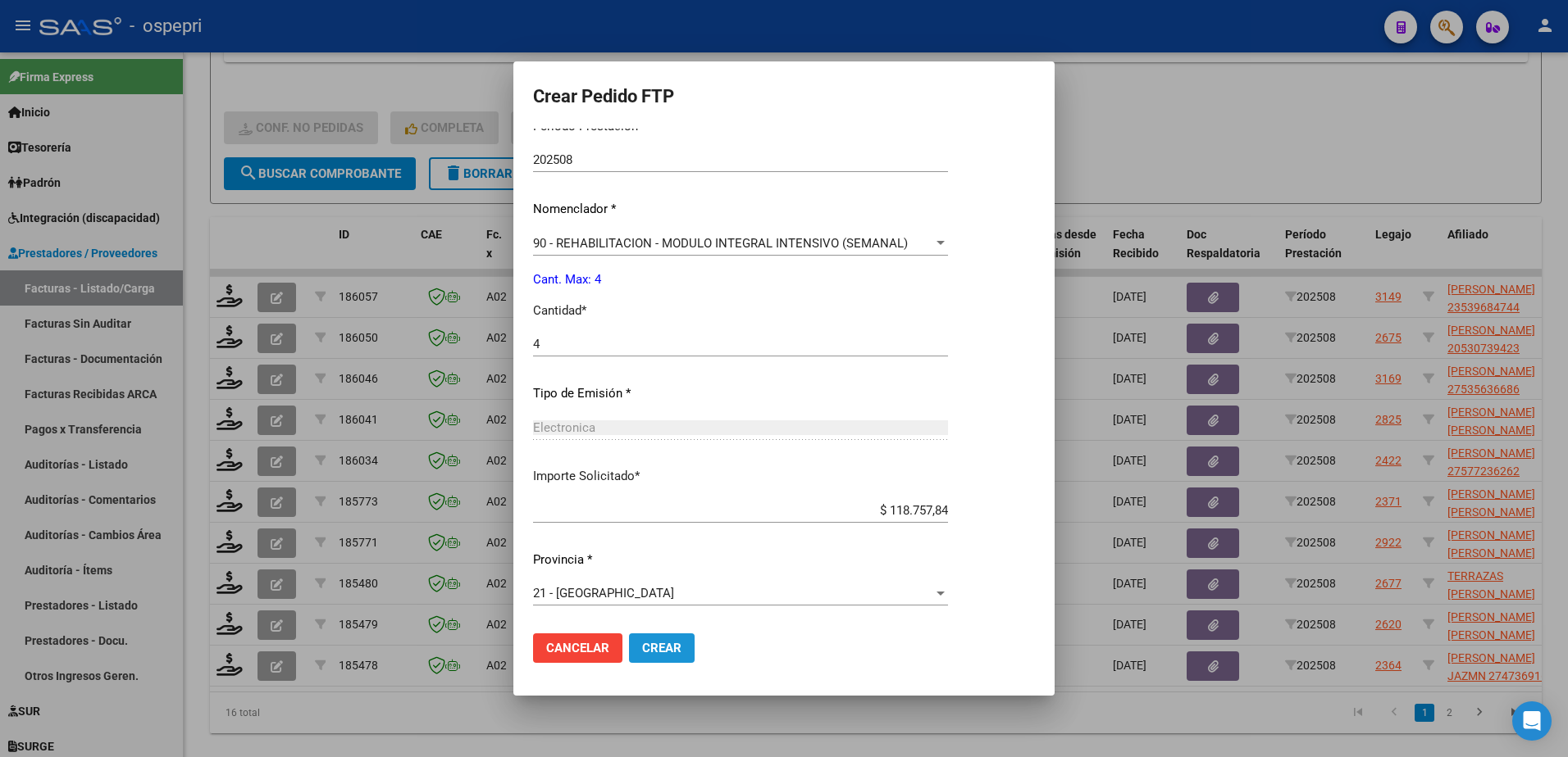
click at [655, 647] on span "Crear" at bounding box center [662, 648] width 40 height 14
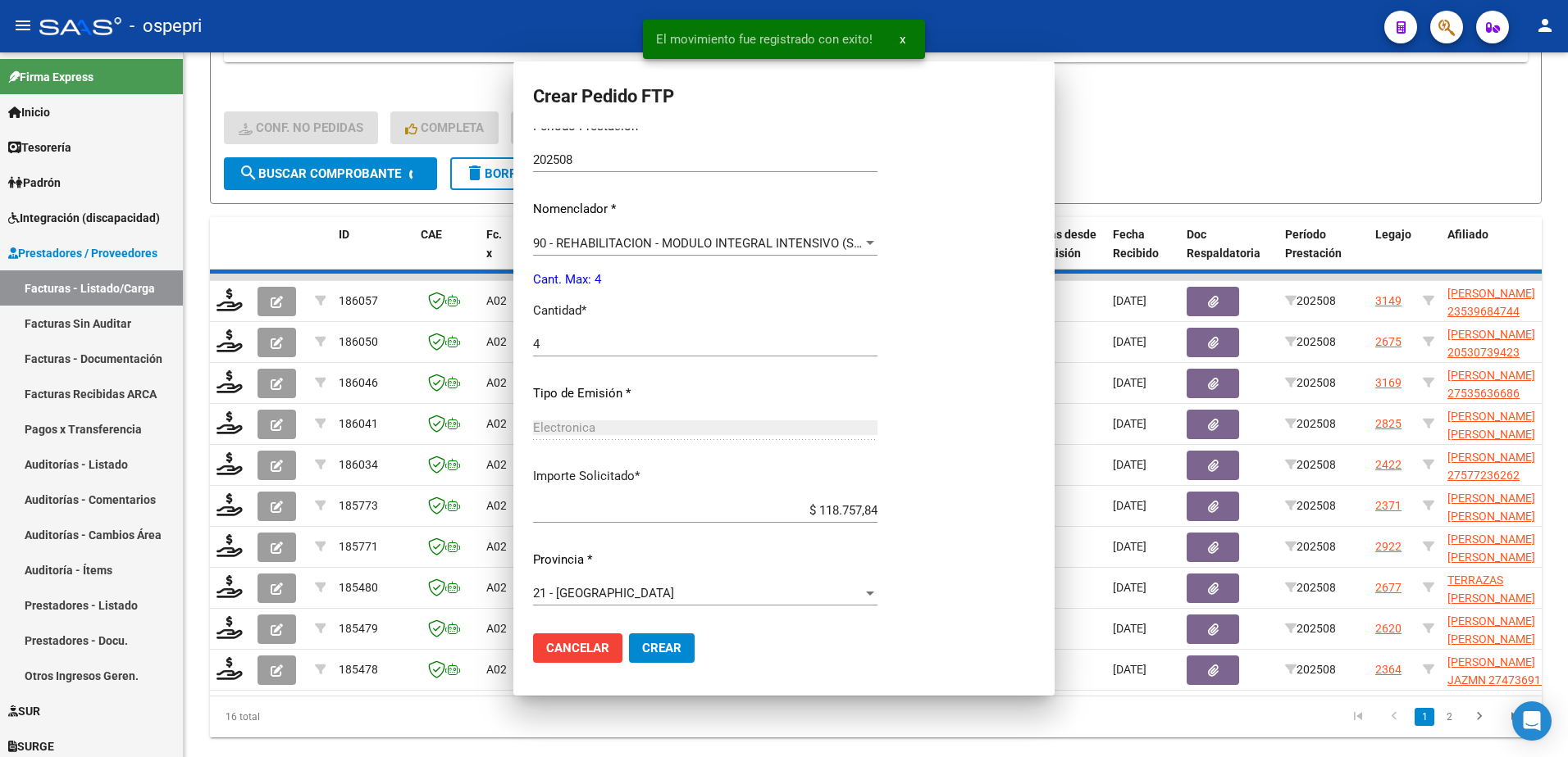
scroll to position [467, 0]
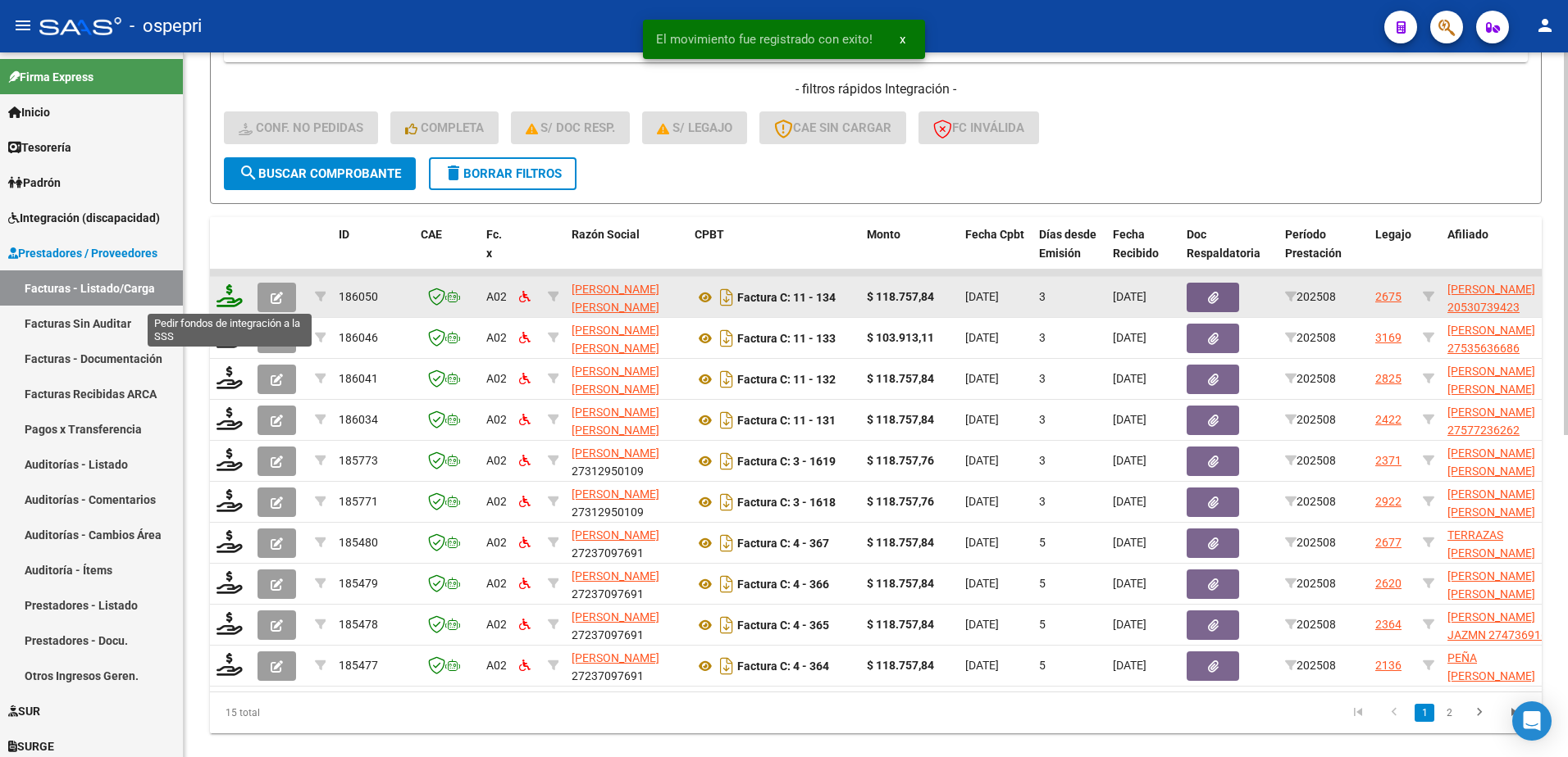
click at [228, 299] on icon at bounding box center [229, 296] width 26 height 23
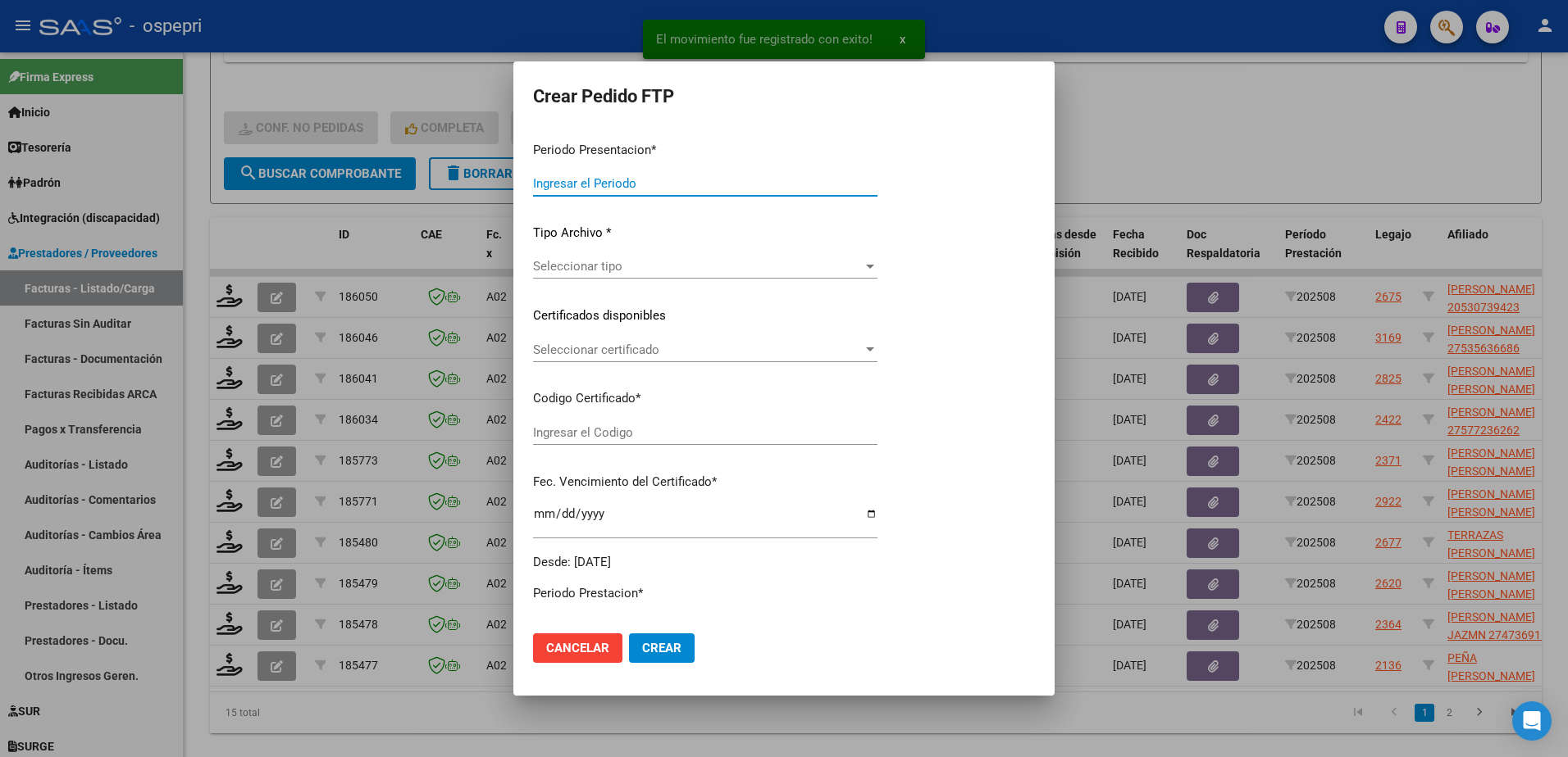
type input "202508"
type input "$ 118.757,84"
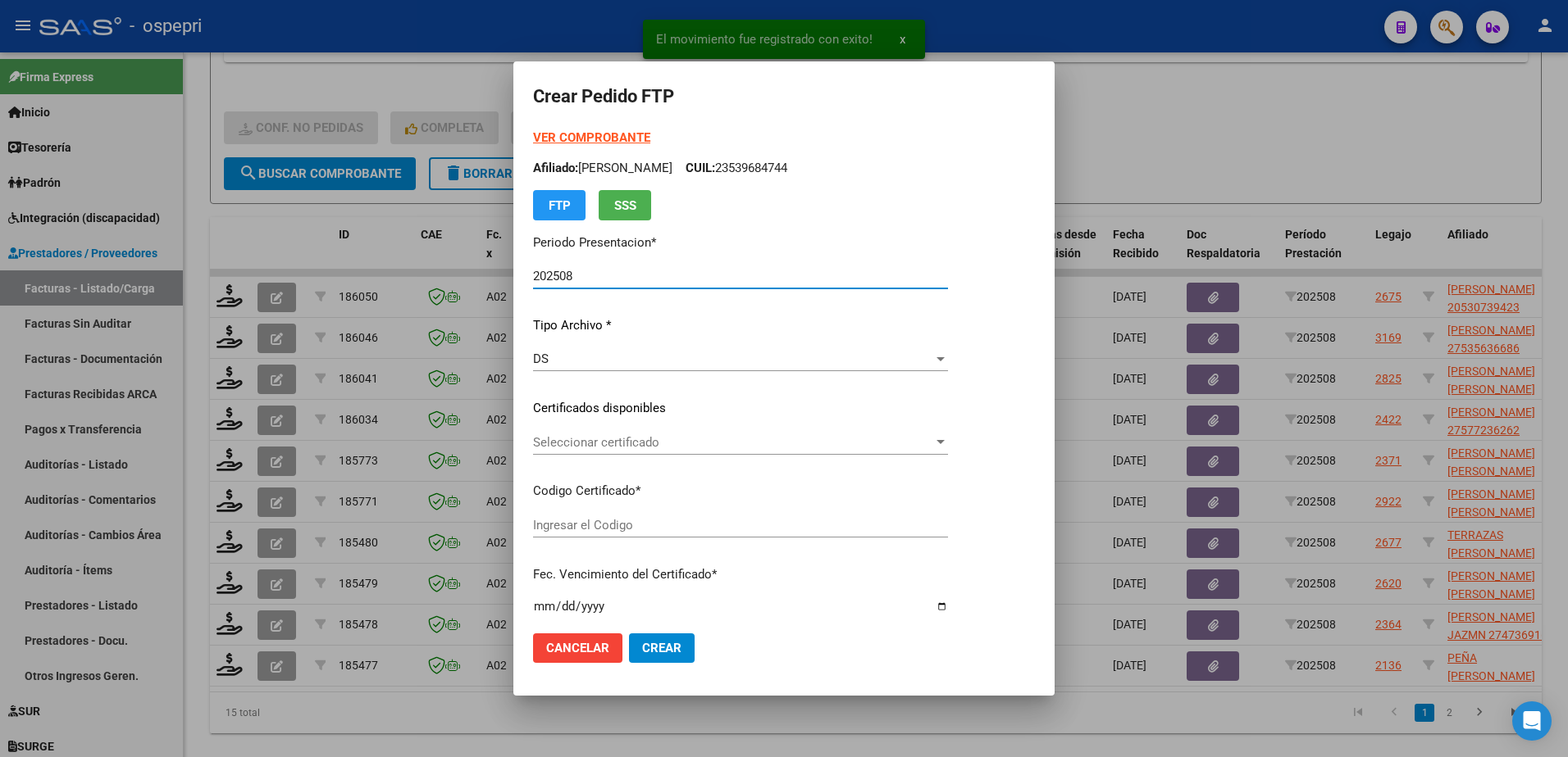
type input "2053073942-3"
type input "[DATE]"
click at [603, 437] on span "Seleccionar certificado" at bounding box center [733, 442] width 400 height 14
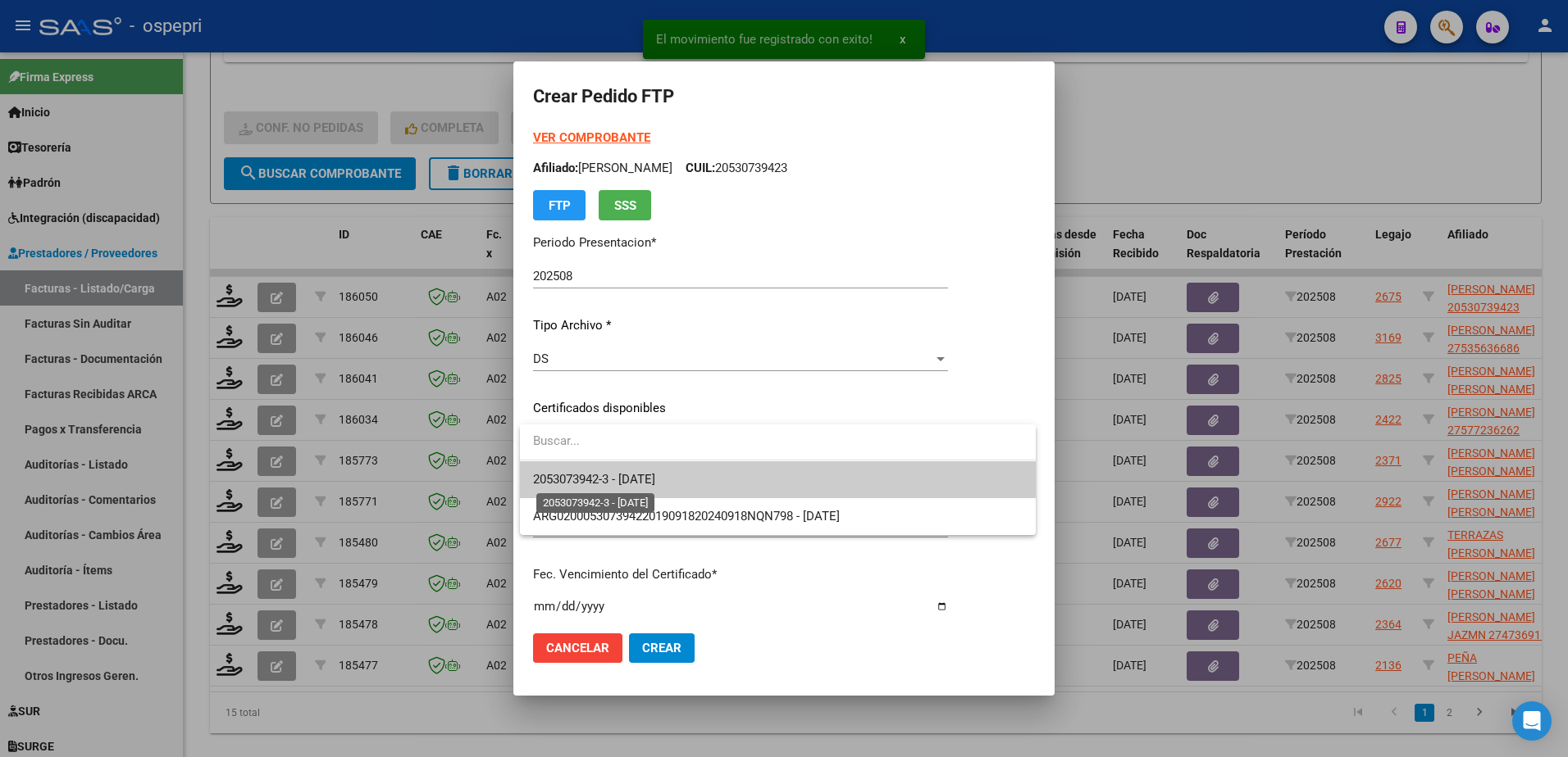
click at [620, 480] on span "2053073942-3 - [DATE]" at bounding box center [594, 479] width 123 height 14
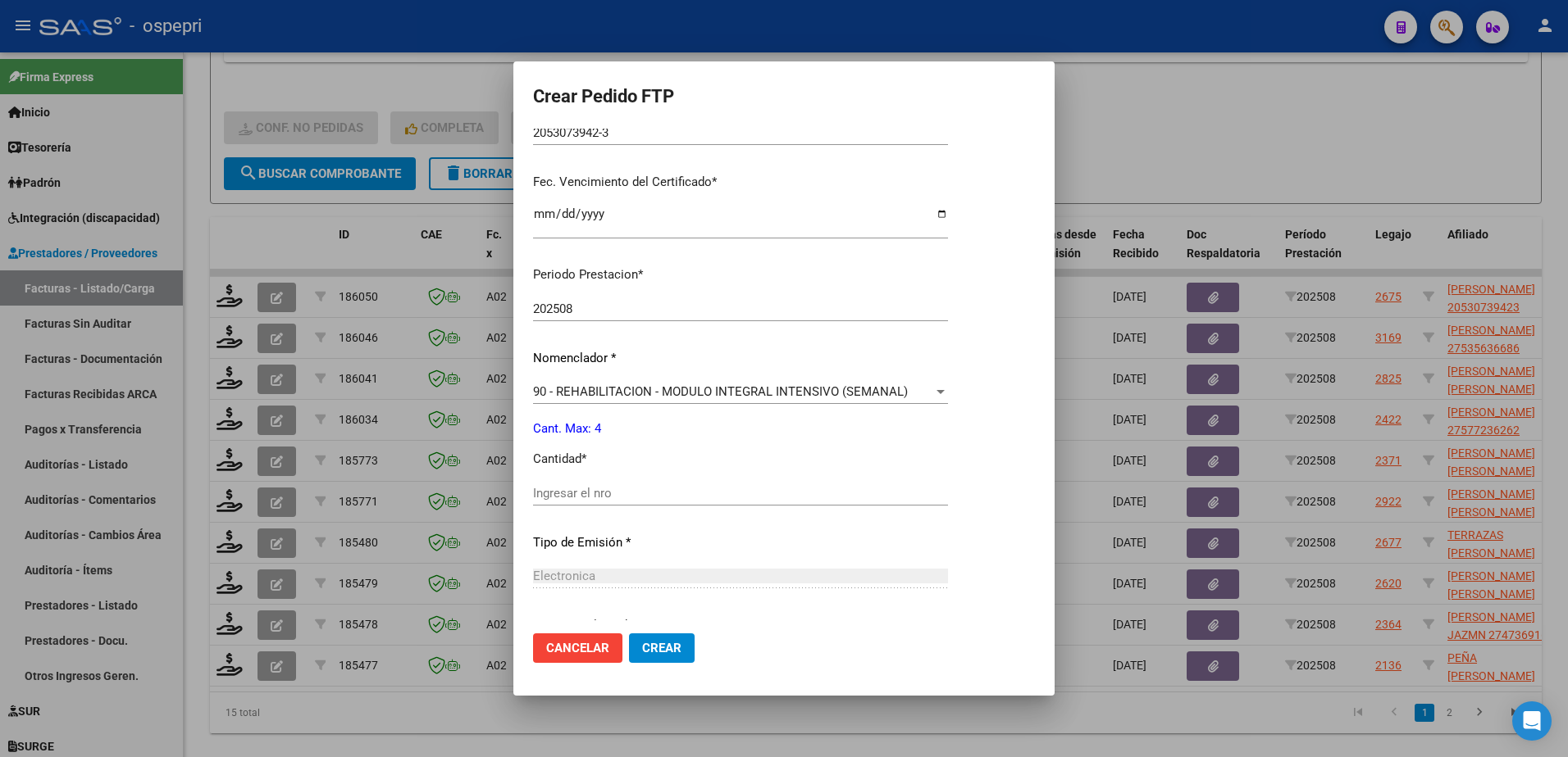
scroll to position [410, 0]
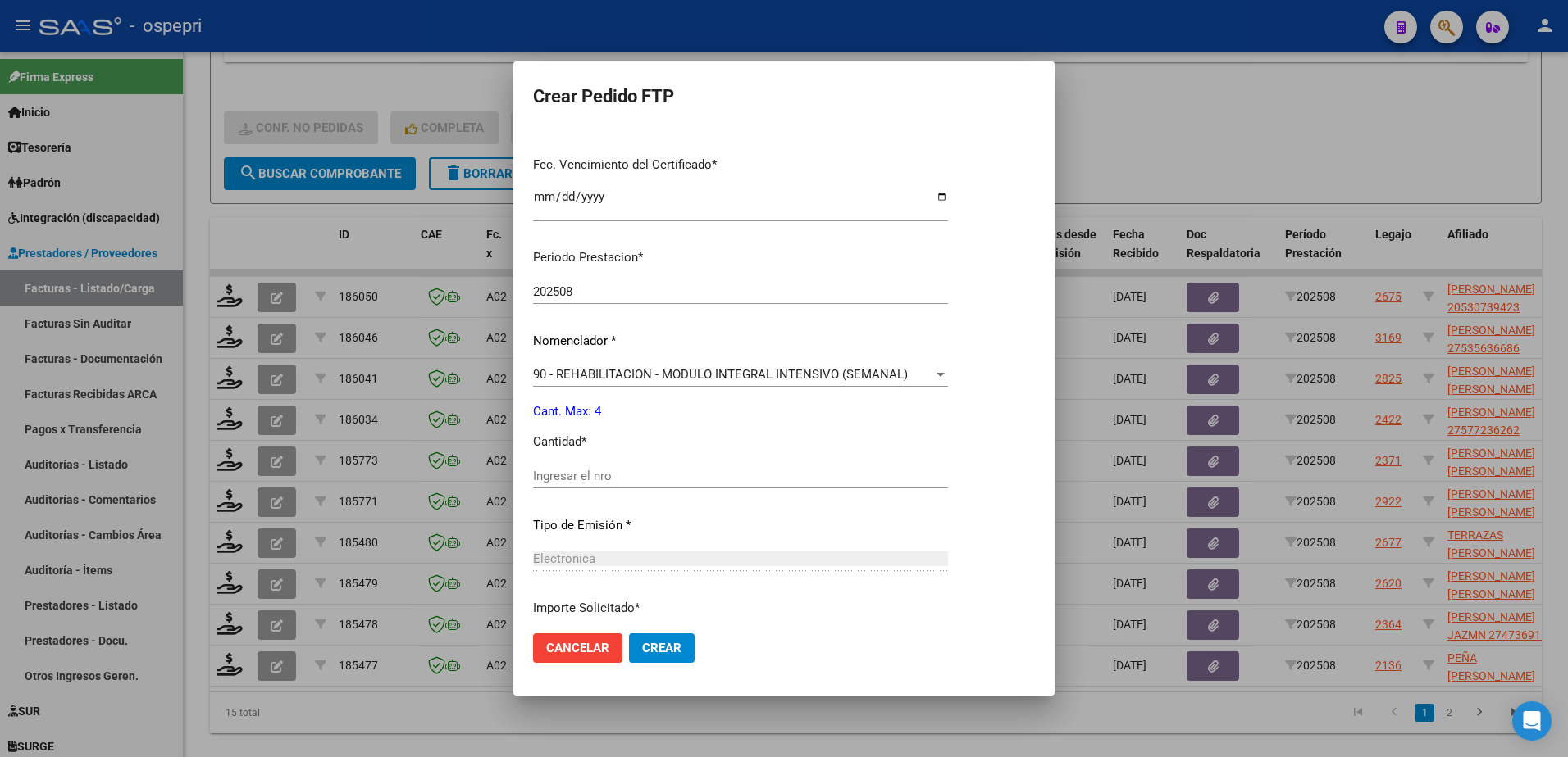
click at [616, 467] on div "Ingresar el nro" at bounding box center [740, 476] width 415 height 25
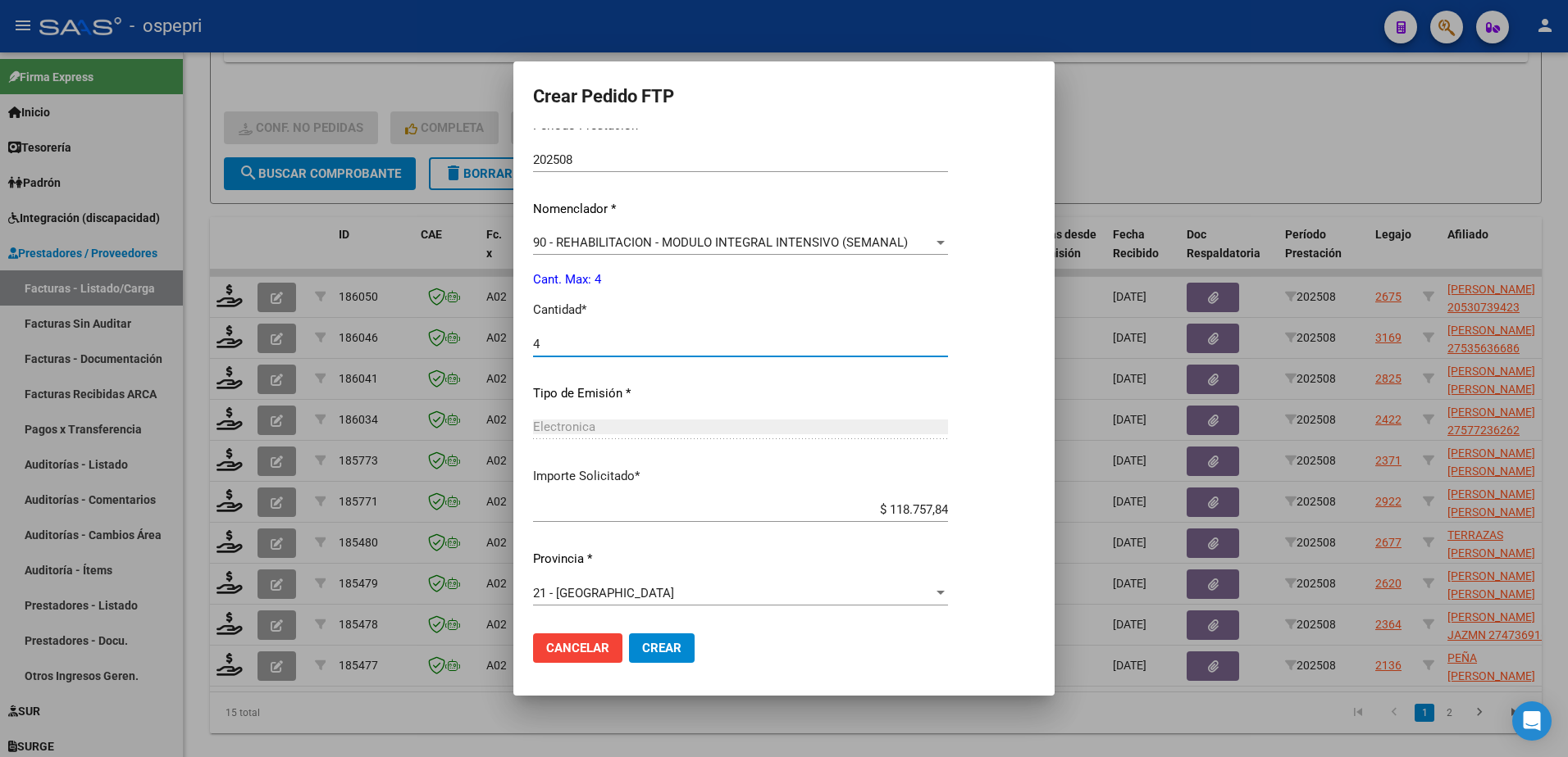
type input "4"
click at [644, 645] on span "Crear" at bounding box center [662, 648] width 40 height 14
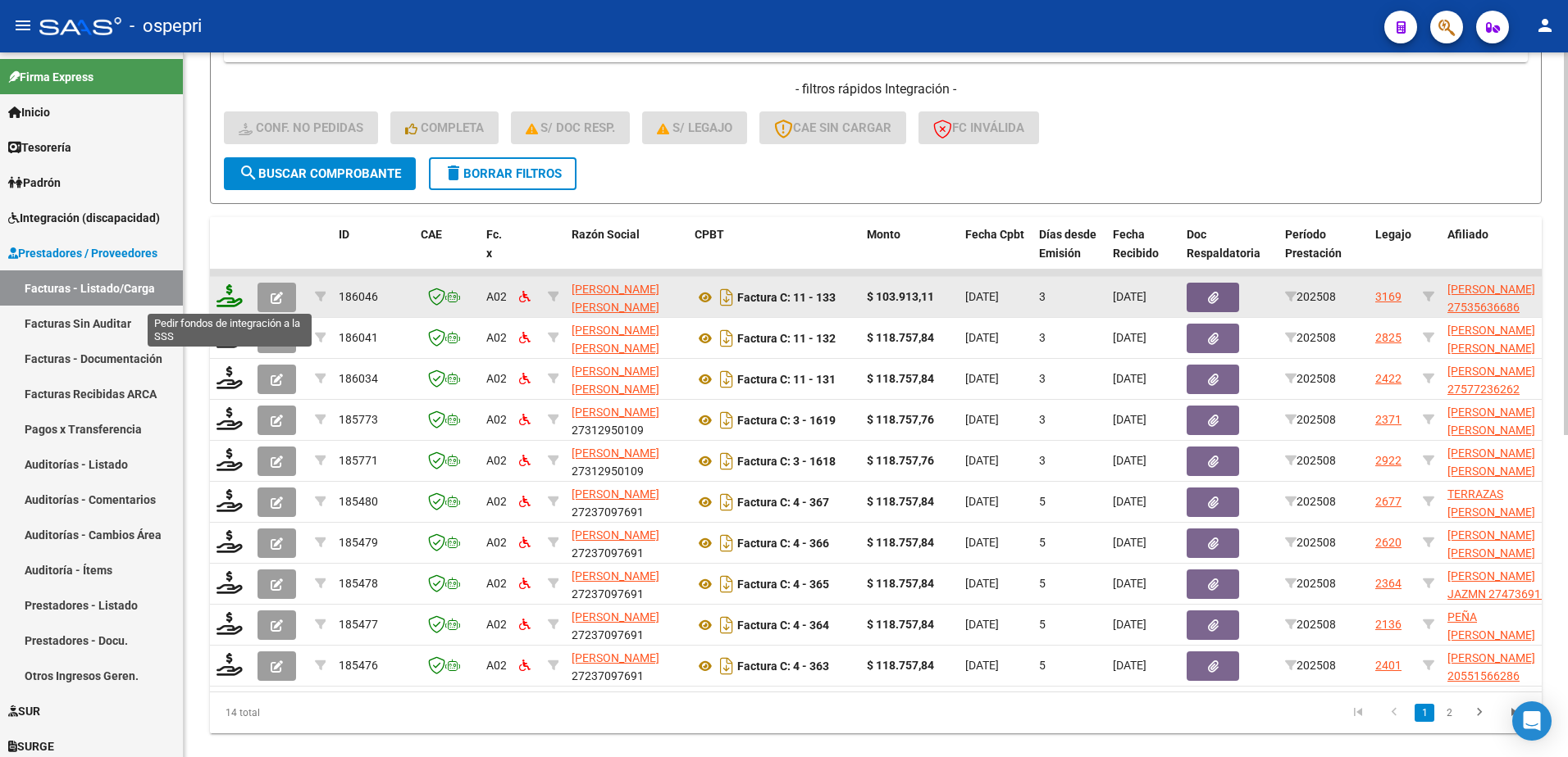
click at [216, 294] on icon at bounding box center [229, 296] width 26 height 23
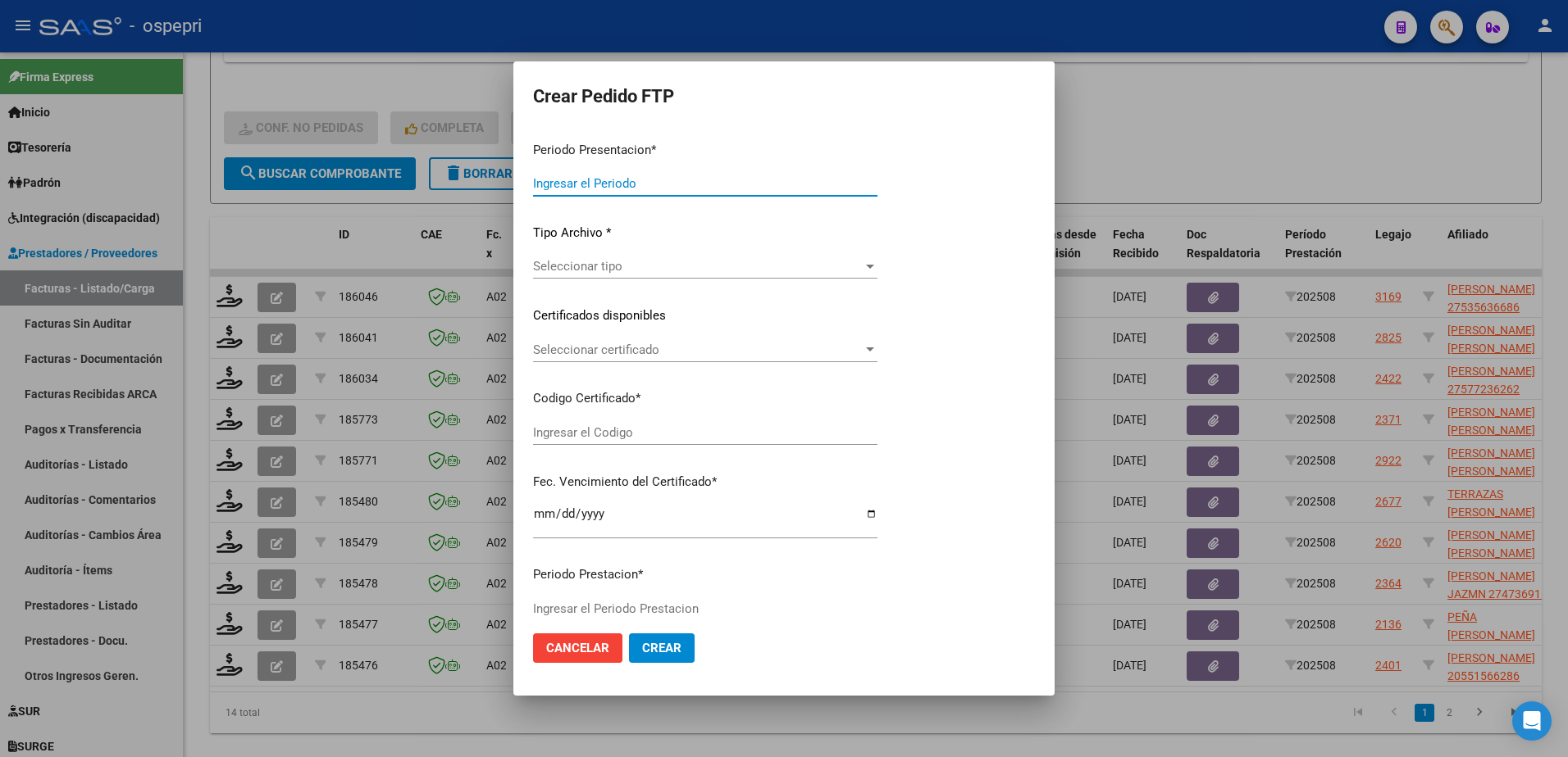
type input "202508"
type input "$ 103.913,11"
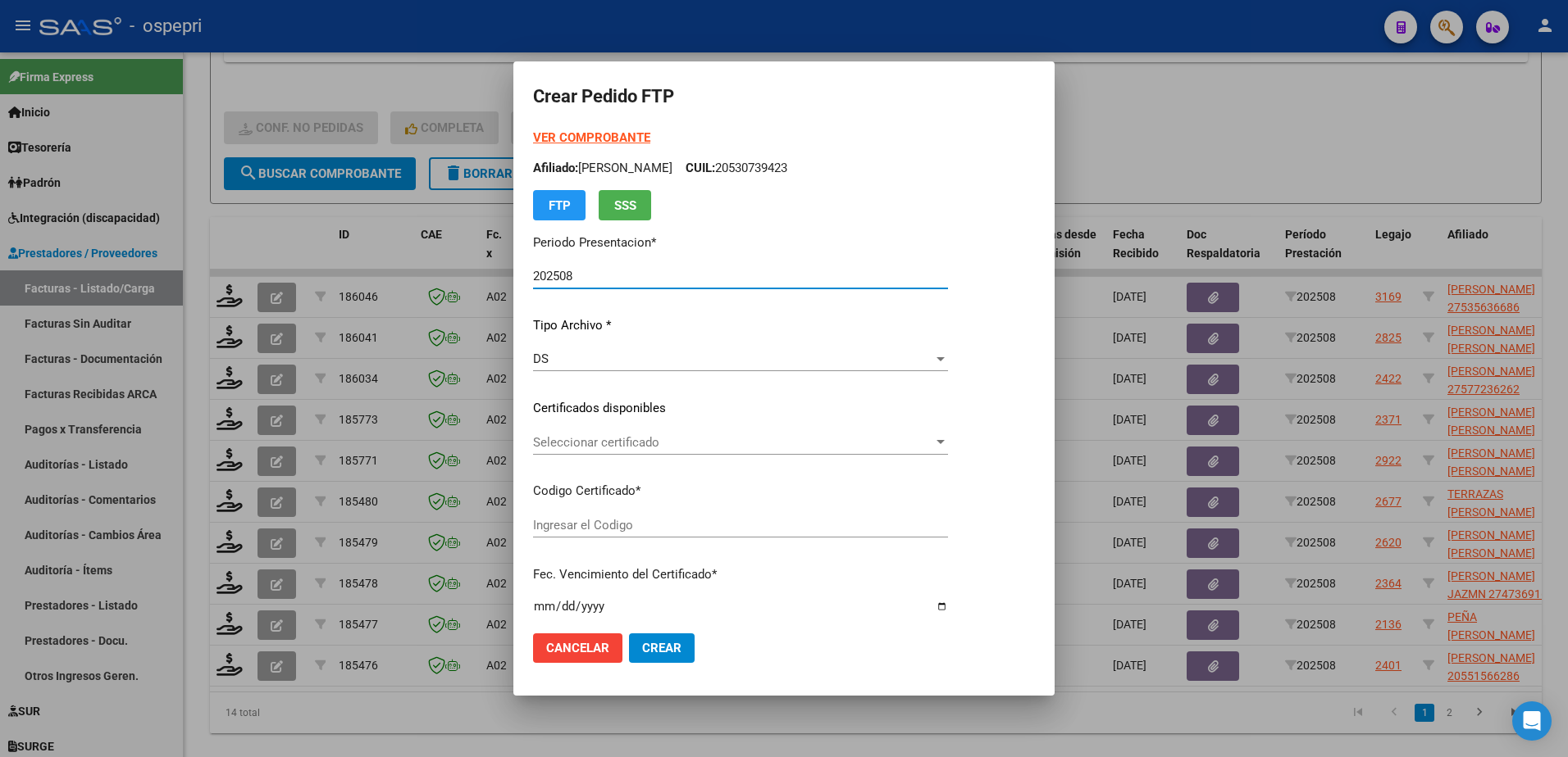
type input "2753563668-6"
type input "[DATE]"
click at [636, 444] on span "Seleccionar certificado" at bounding box center [733, 442] width 400 height 14
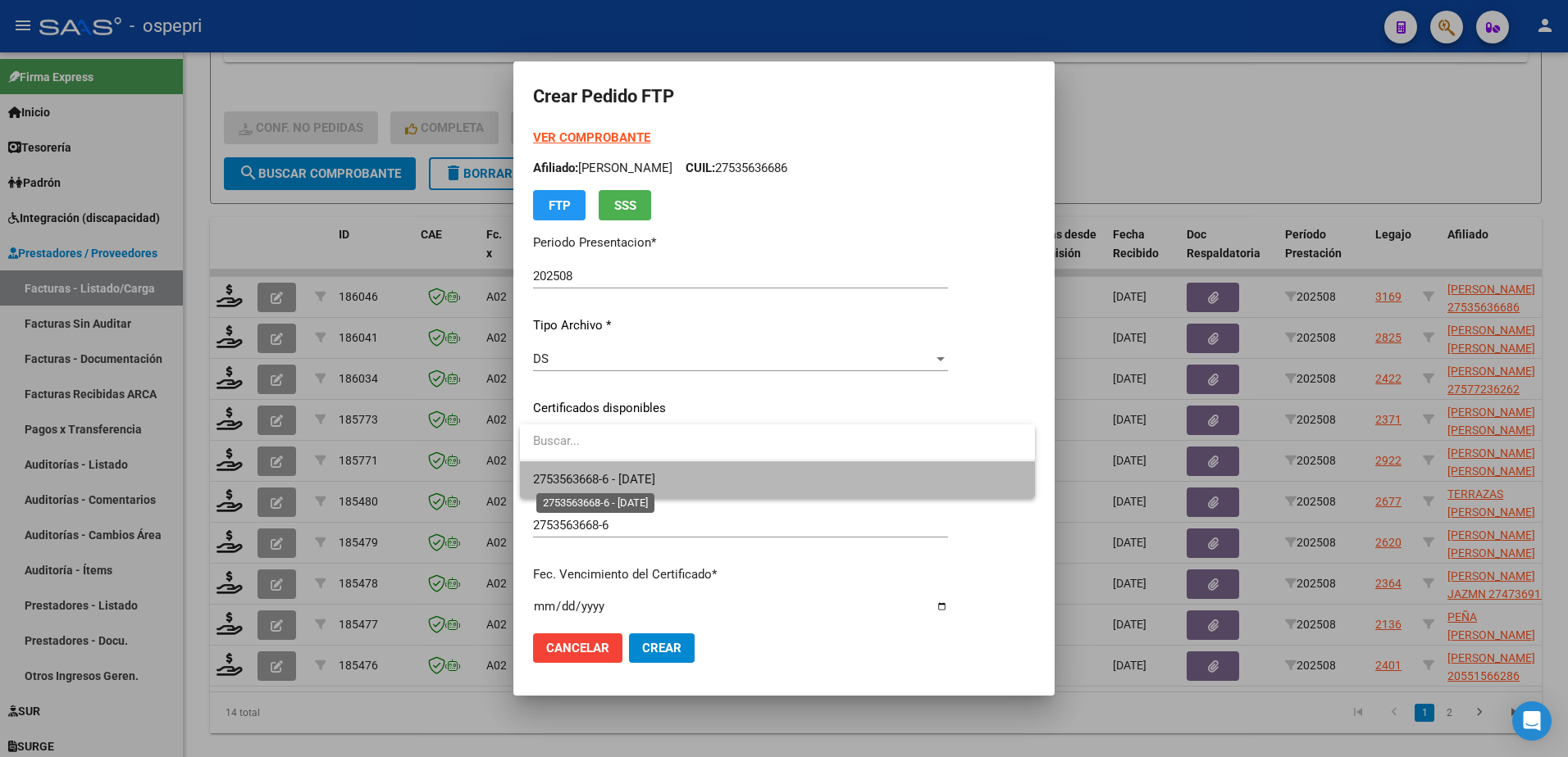
click at [655, 482] on span "2753563668-6 - [DATE]" at bounding box center [594, 479] width 123 height 14
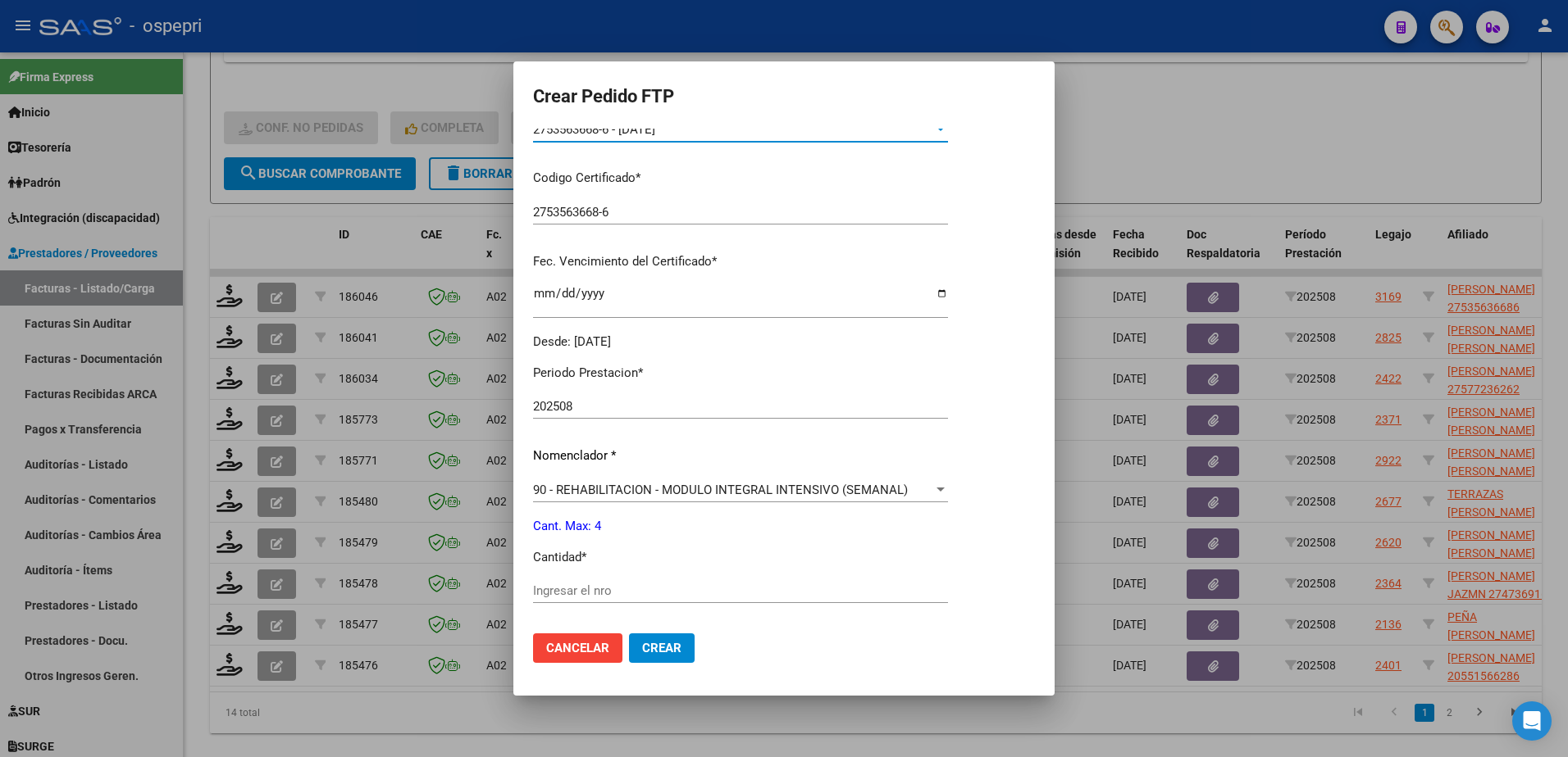
scroll to position [328, 0]
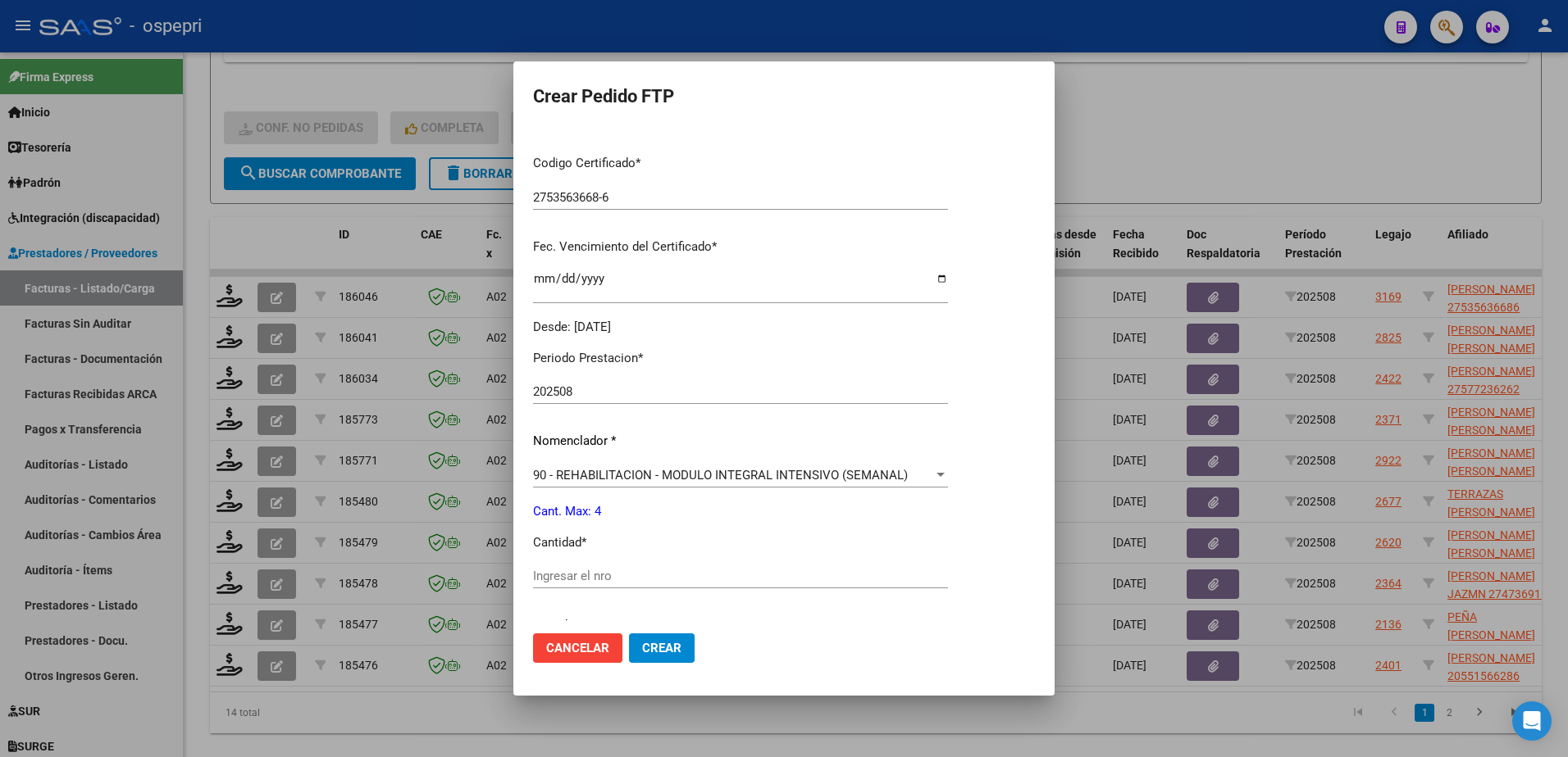
click at [626, 581] on input "Ingresar el nro" at bounding box center [740, 575] width 415 height 14
type input "4"
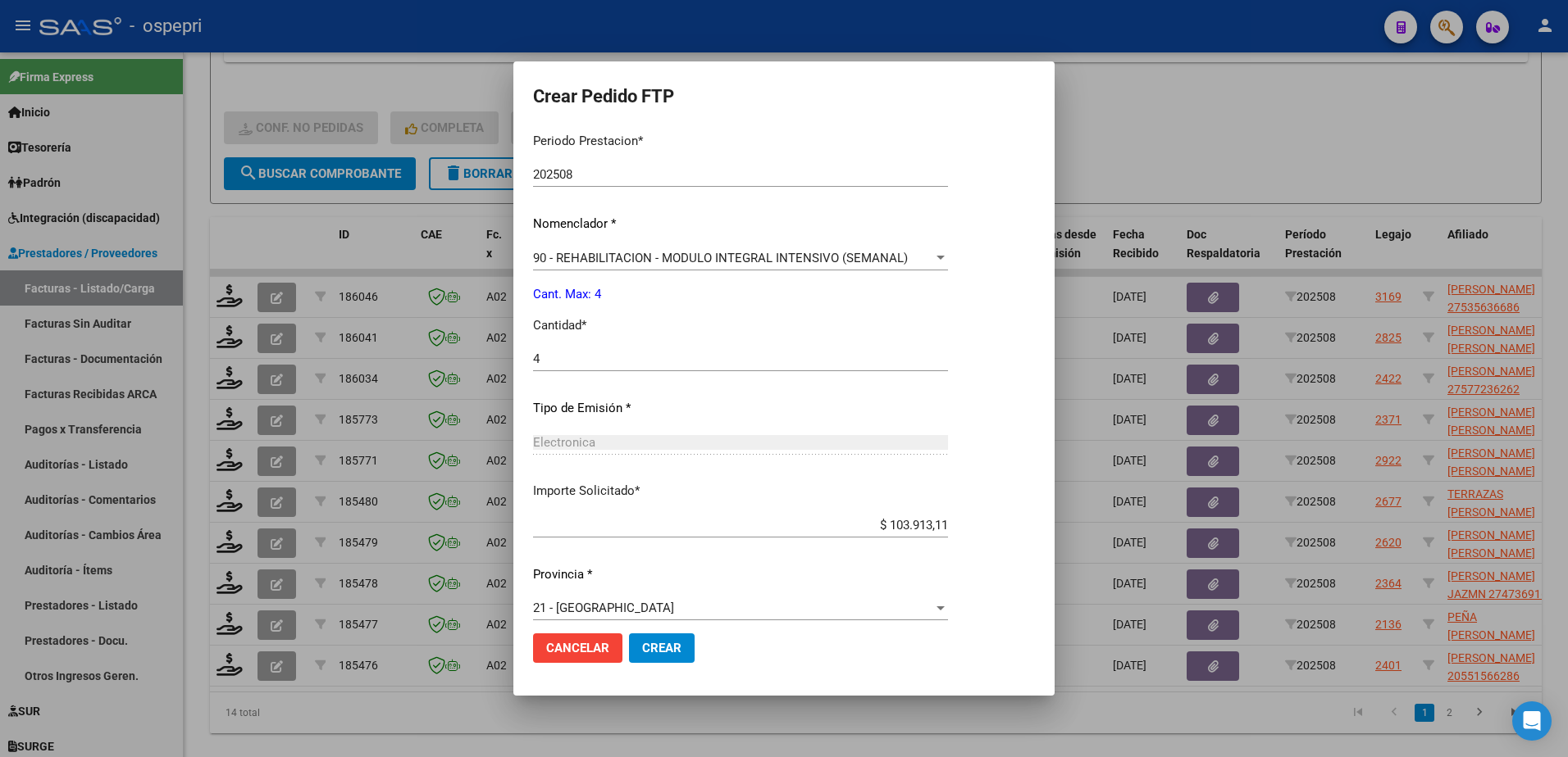
scroll to position [560, 0]
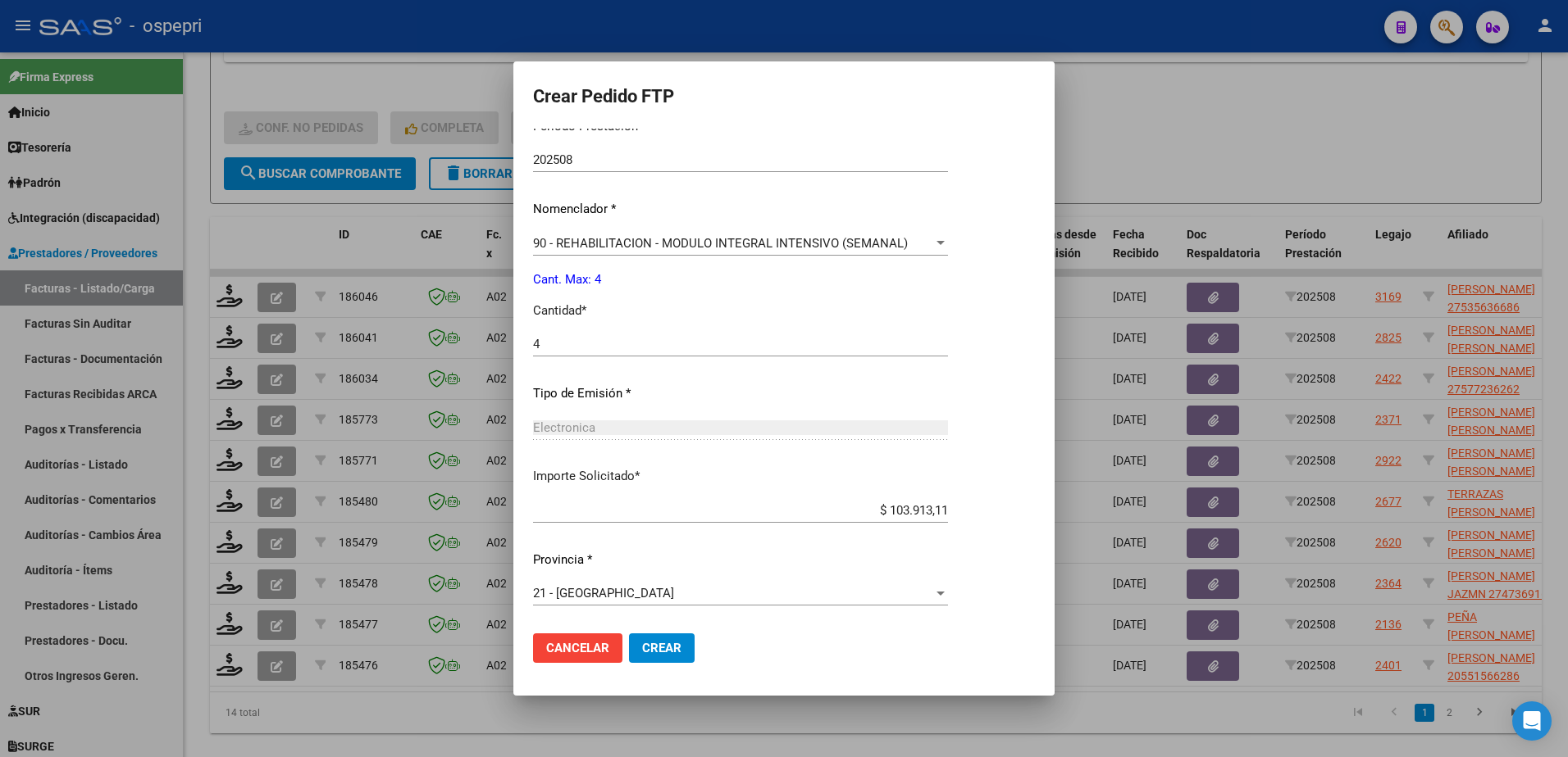
click at [644, 641] on span "Crear" at bounding box center [662, 648] width 40 height 14
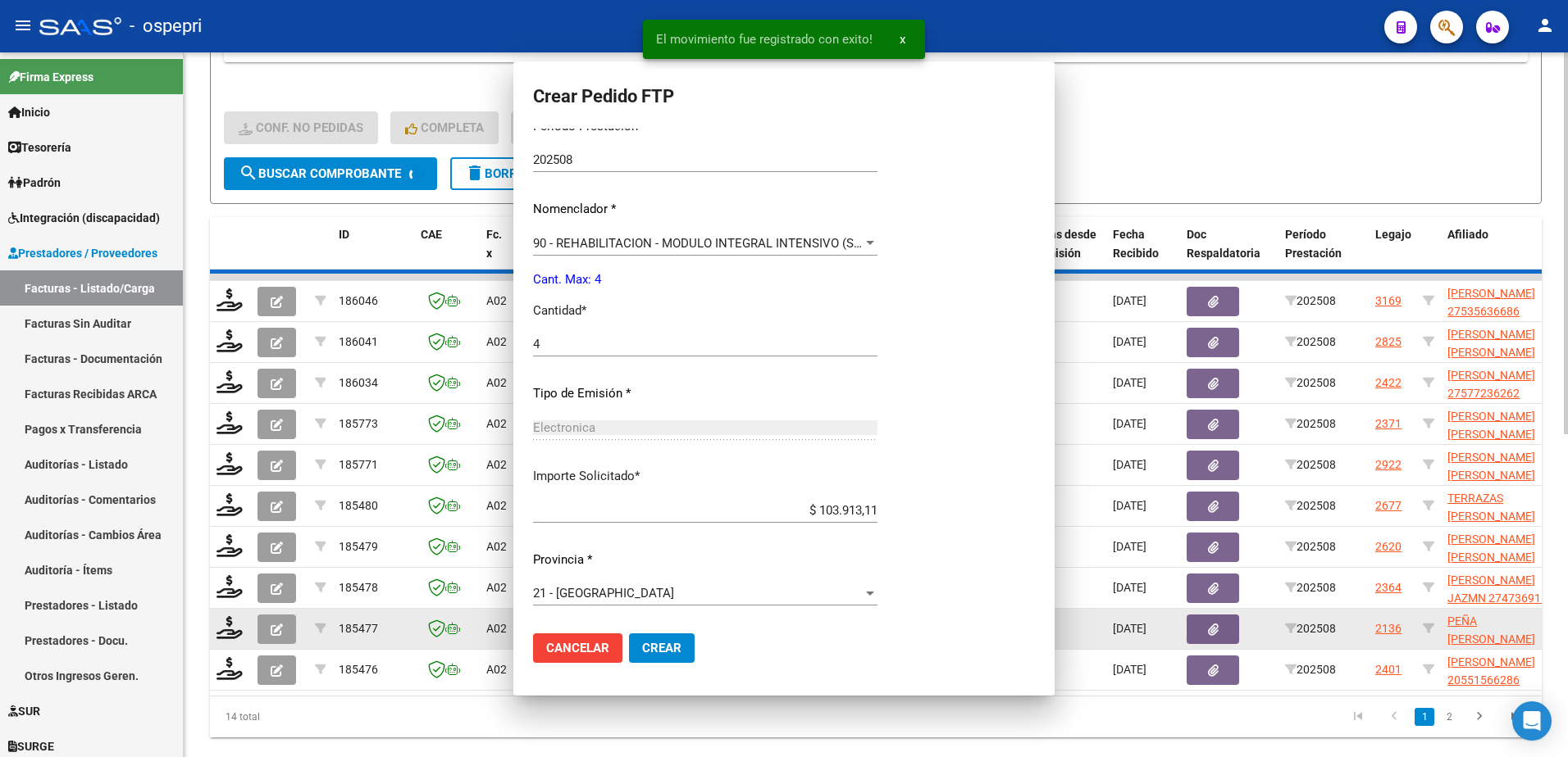
scroll to position [0, 0]
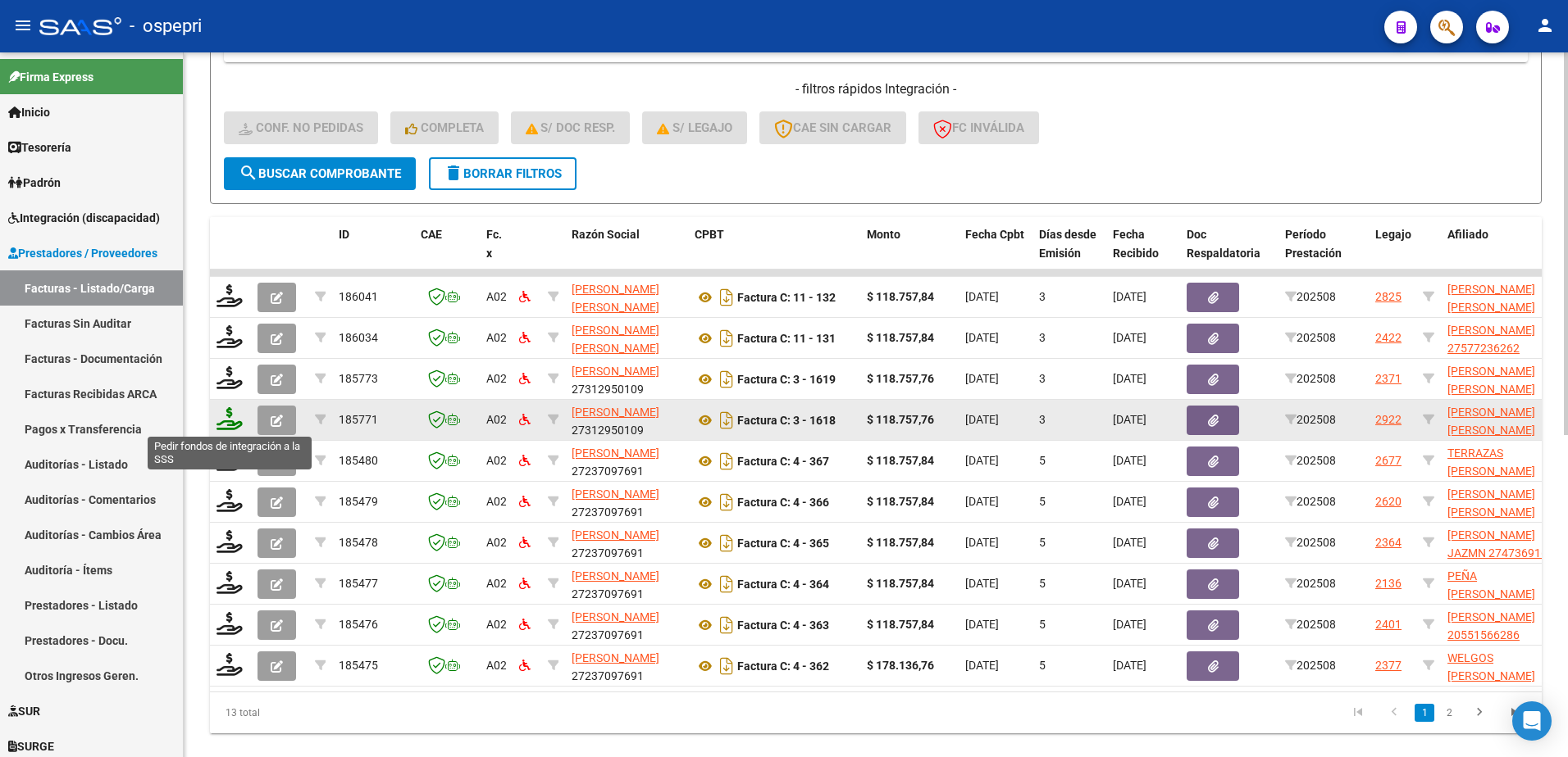
click at [230, 427] on icon at bounding box center [229, 418] width 26 height 23
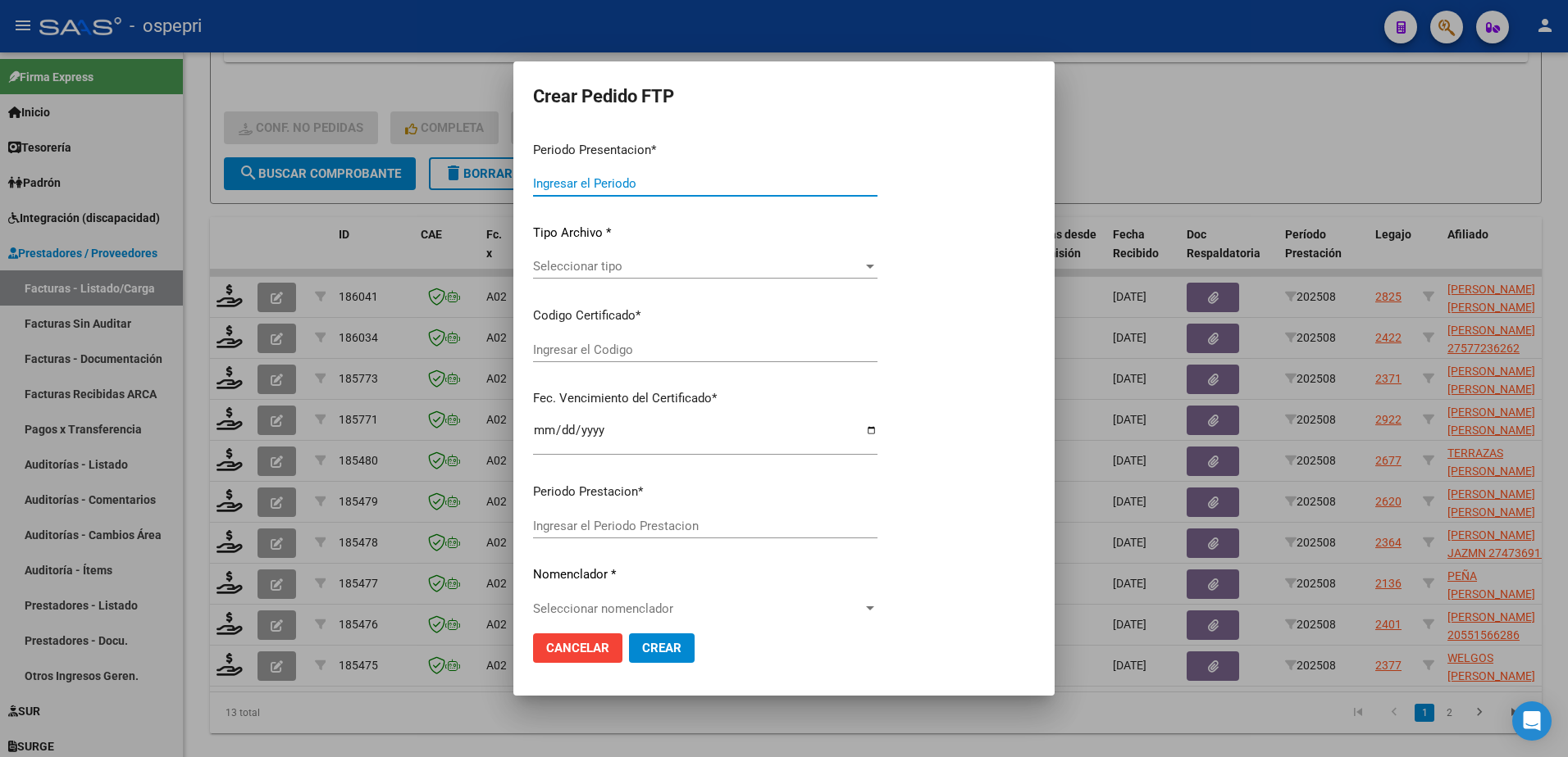
type input "202508"
type input "$ 118.757,76"
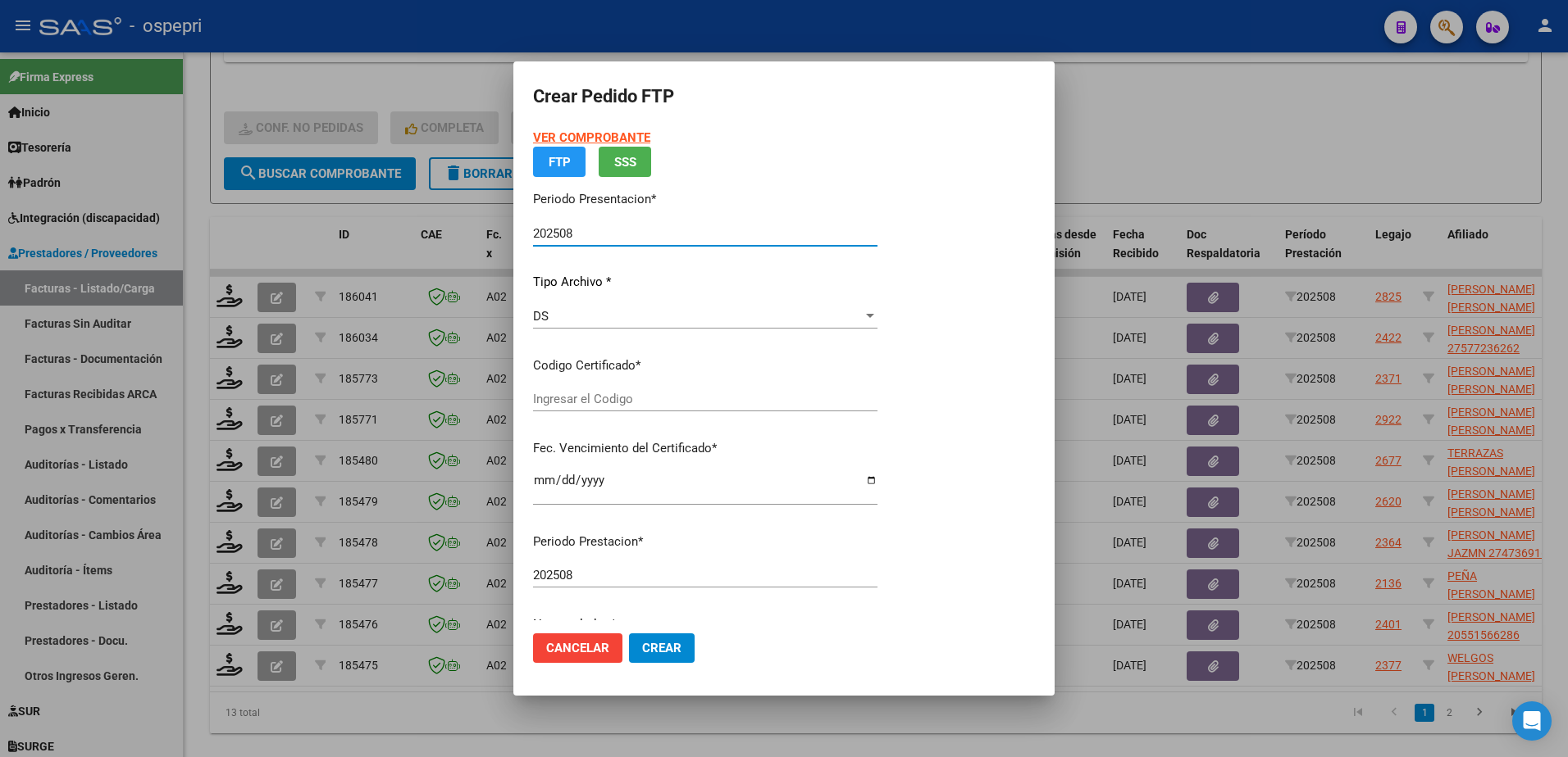
type input "2057492004-4"
type input "[DATE]"
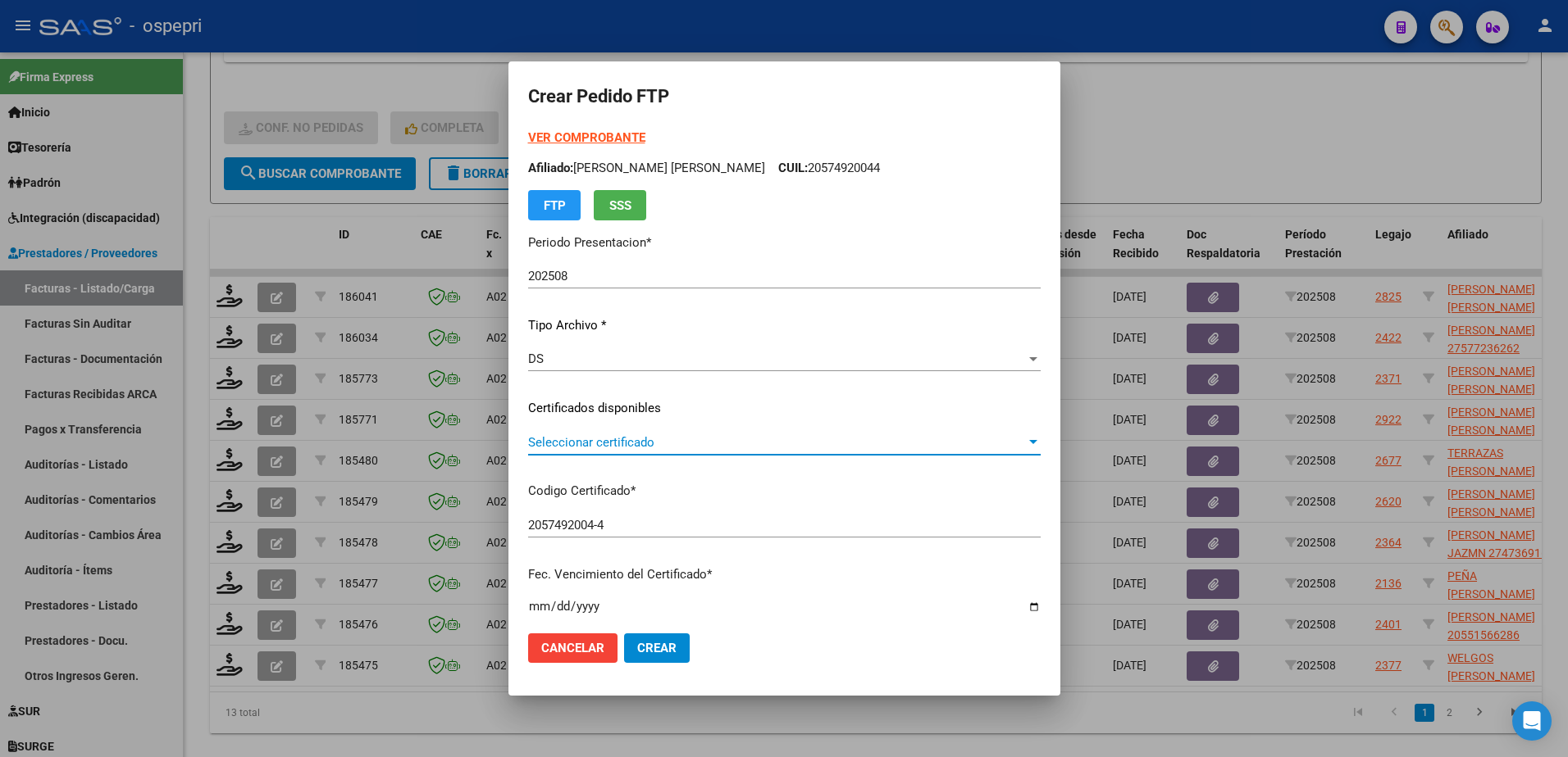
click at [587, 439] on span "Seleccionar certificado" at bounding box center [777, 442] width 498 height 14
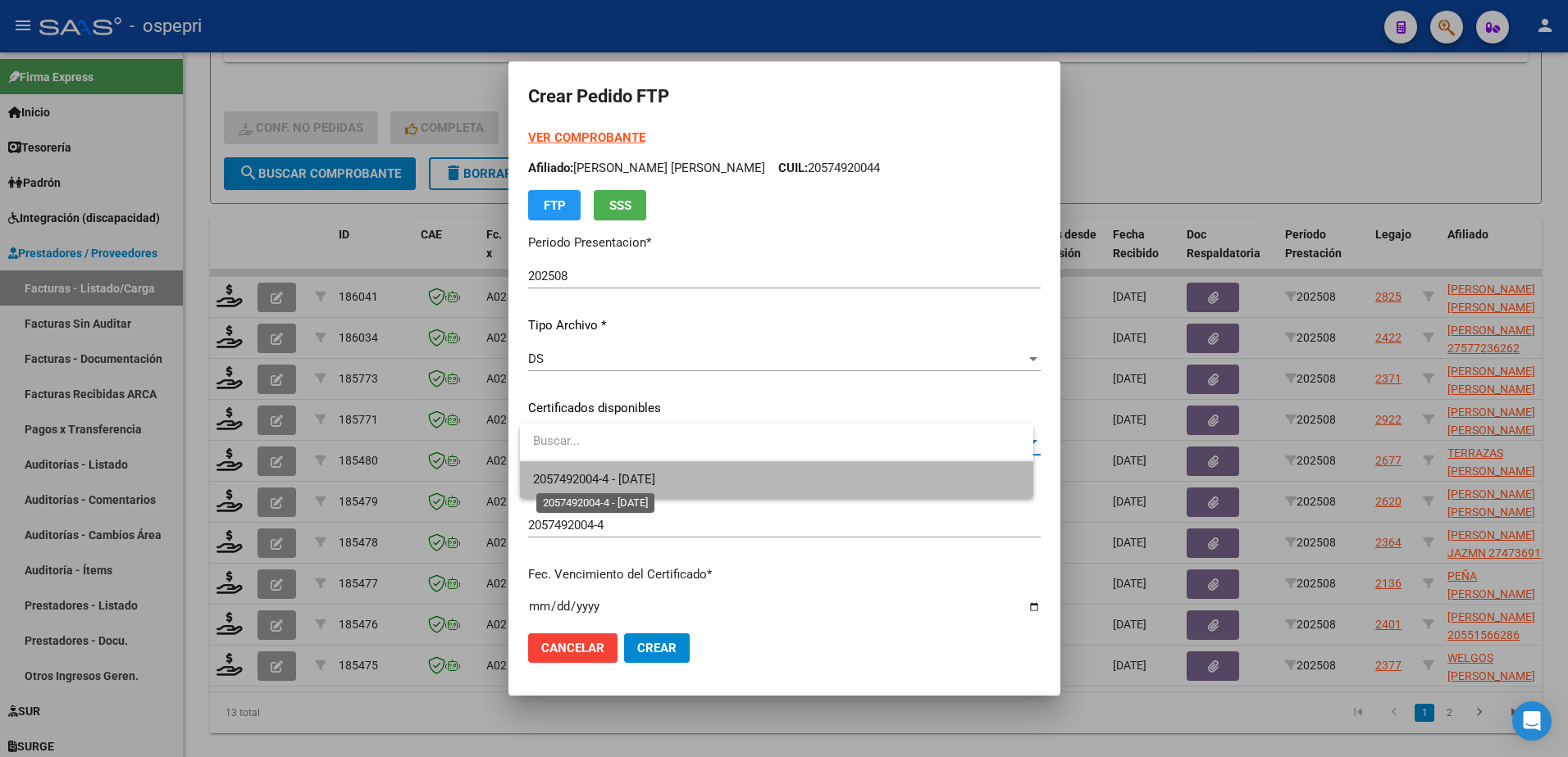
click at [601, 477] on span "2057492004-4 - [DATE]" at bounding box center [594, 479] width 123 height 14
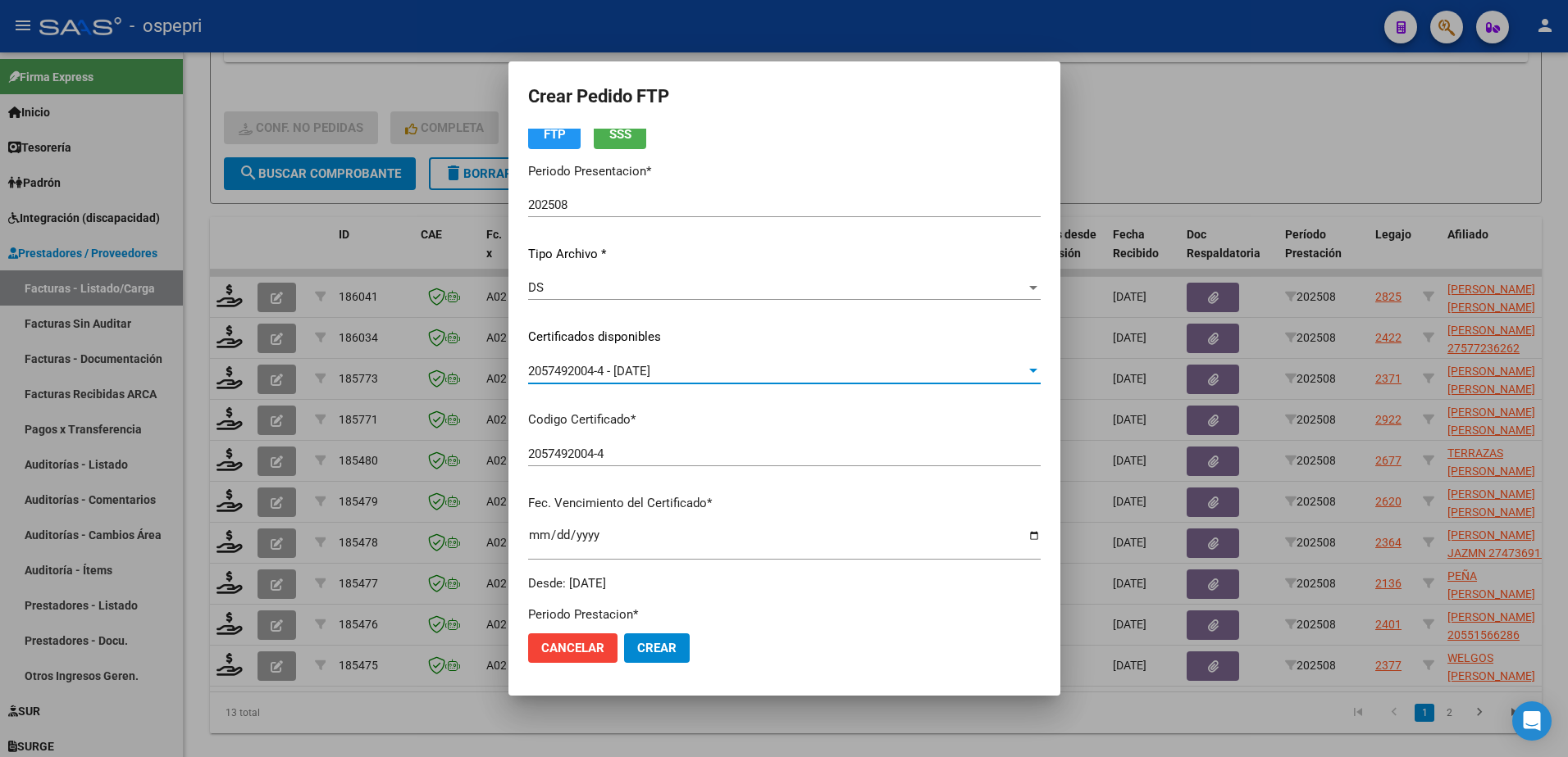
scroll to position [328, 0]
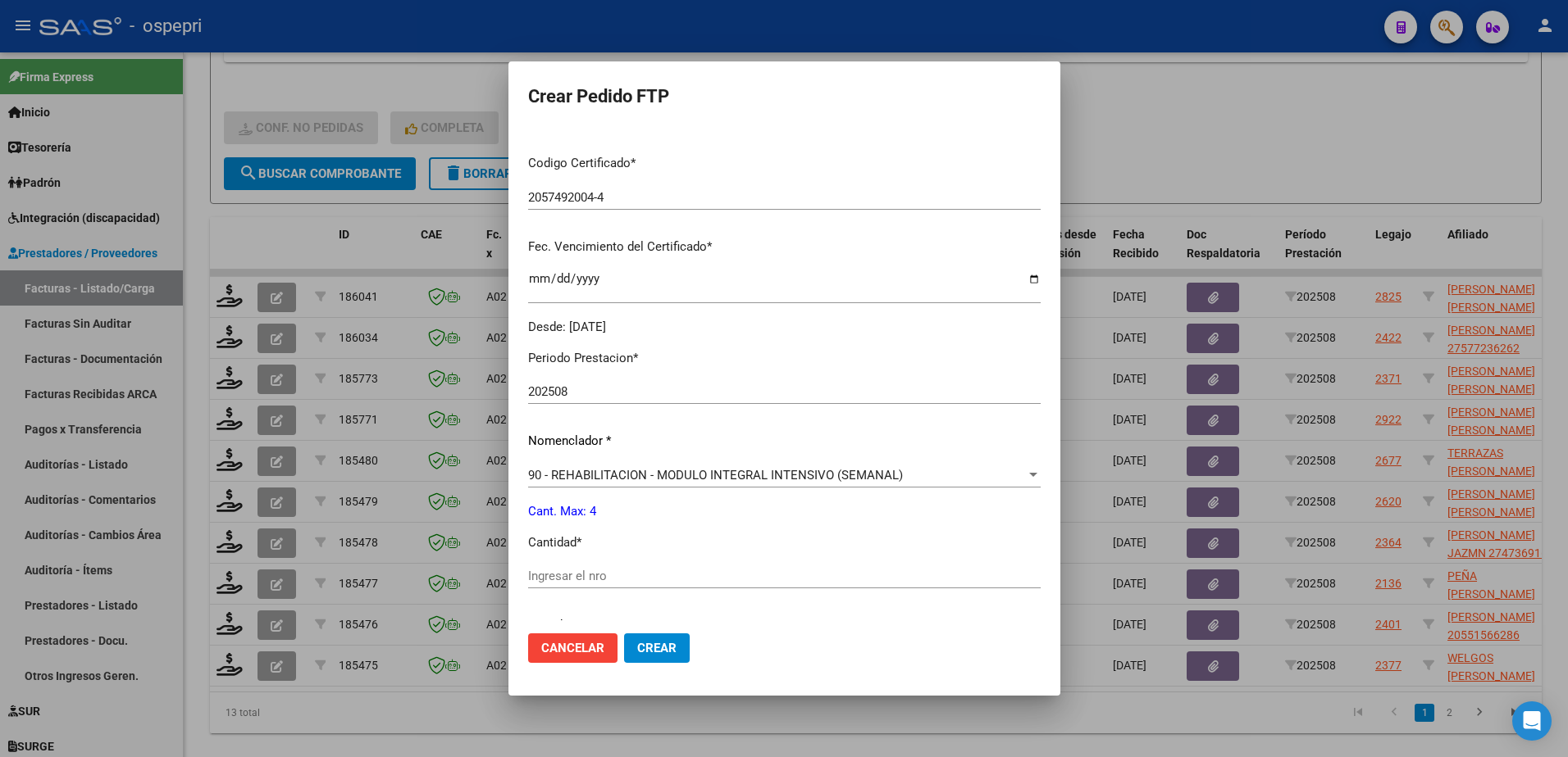
click at [579, 574] on input "Ingresar el nro" at bounding box center [784, 575] width 512 height 14
type input "4"
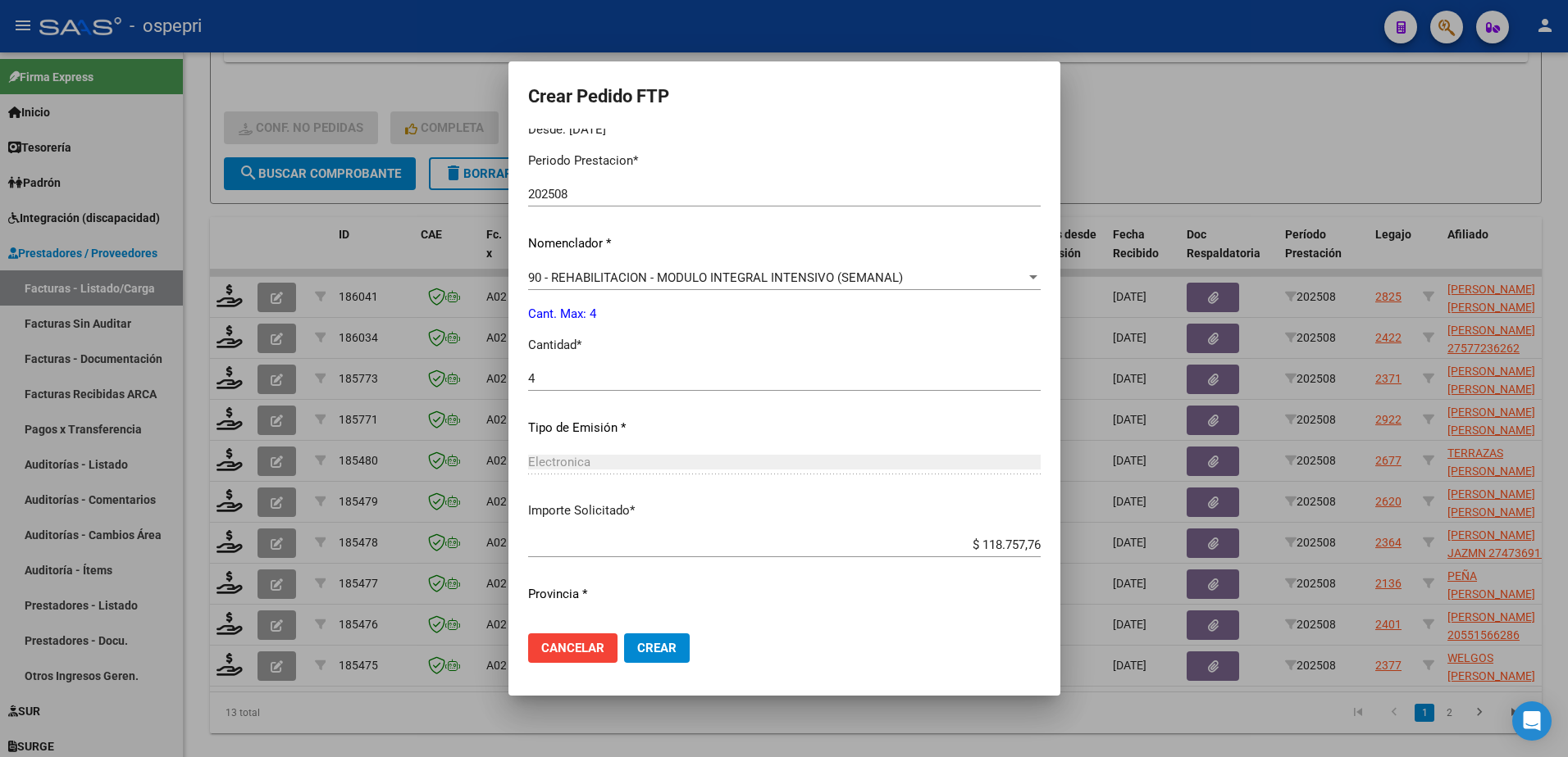
scroll to position [560, 0]
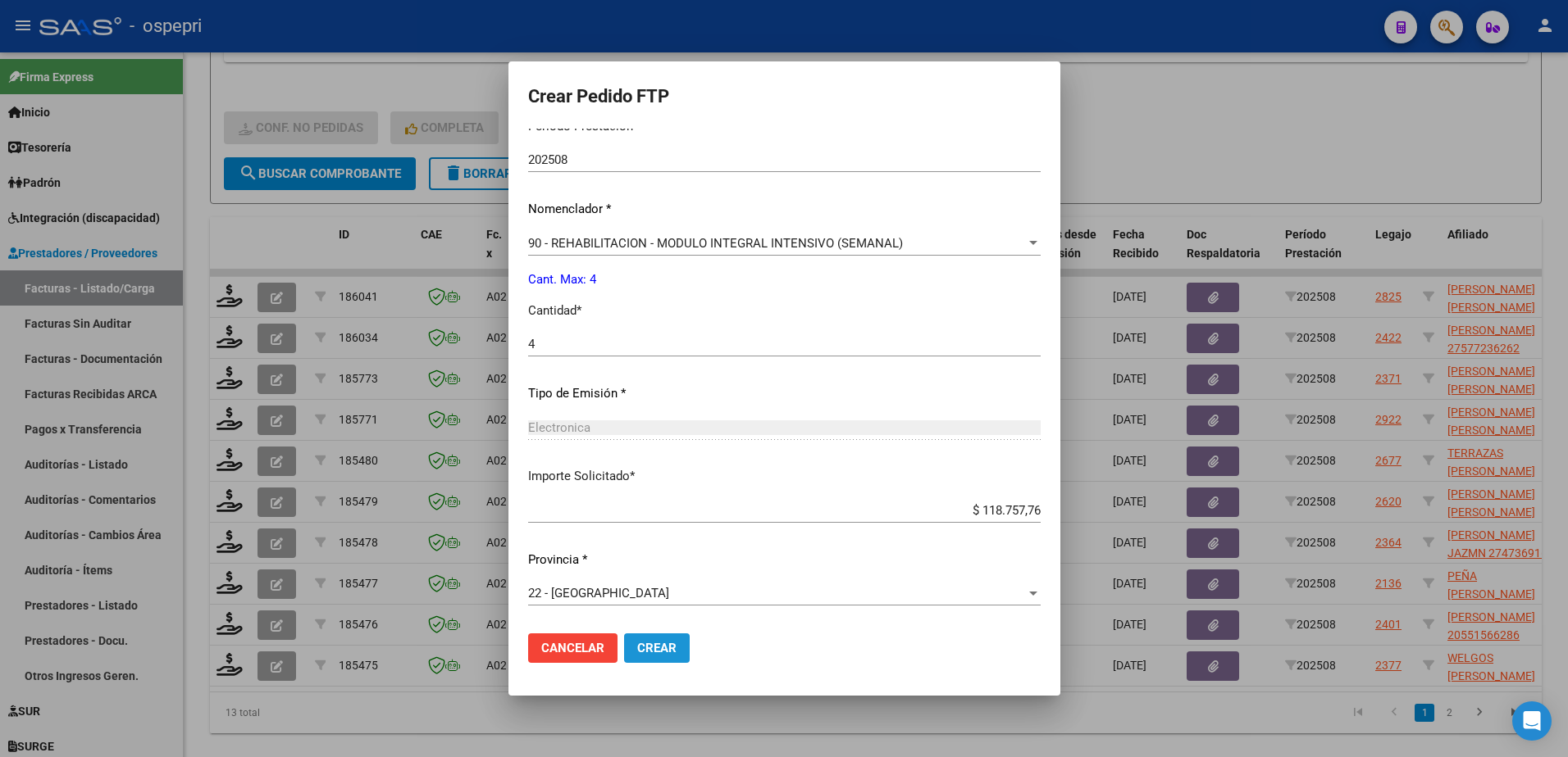
click at [671, 648] on span "Crear" at bounding box center [657, 648] width 40 height 14
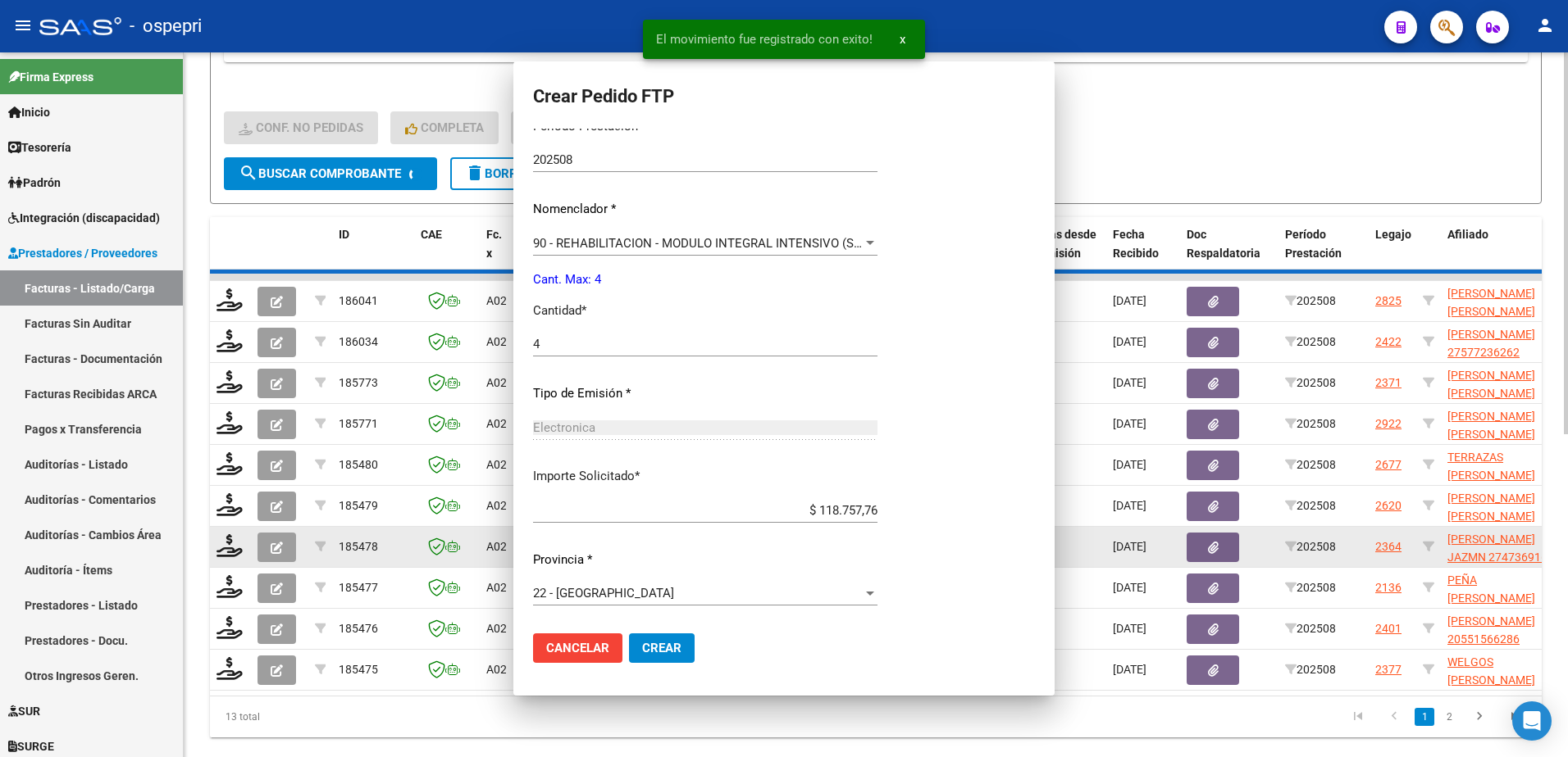
scroll to position [0, 0]
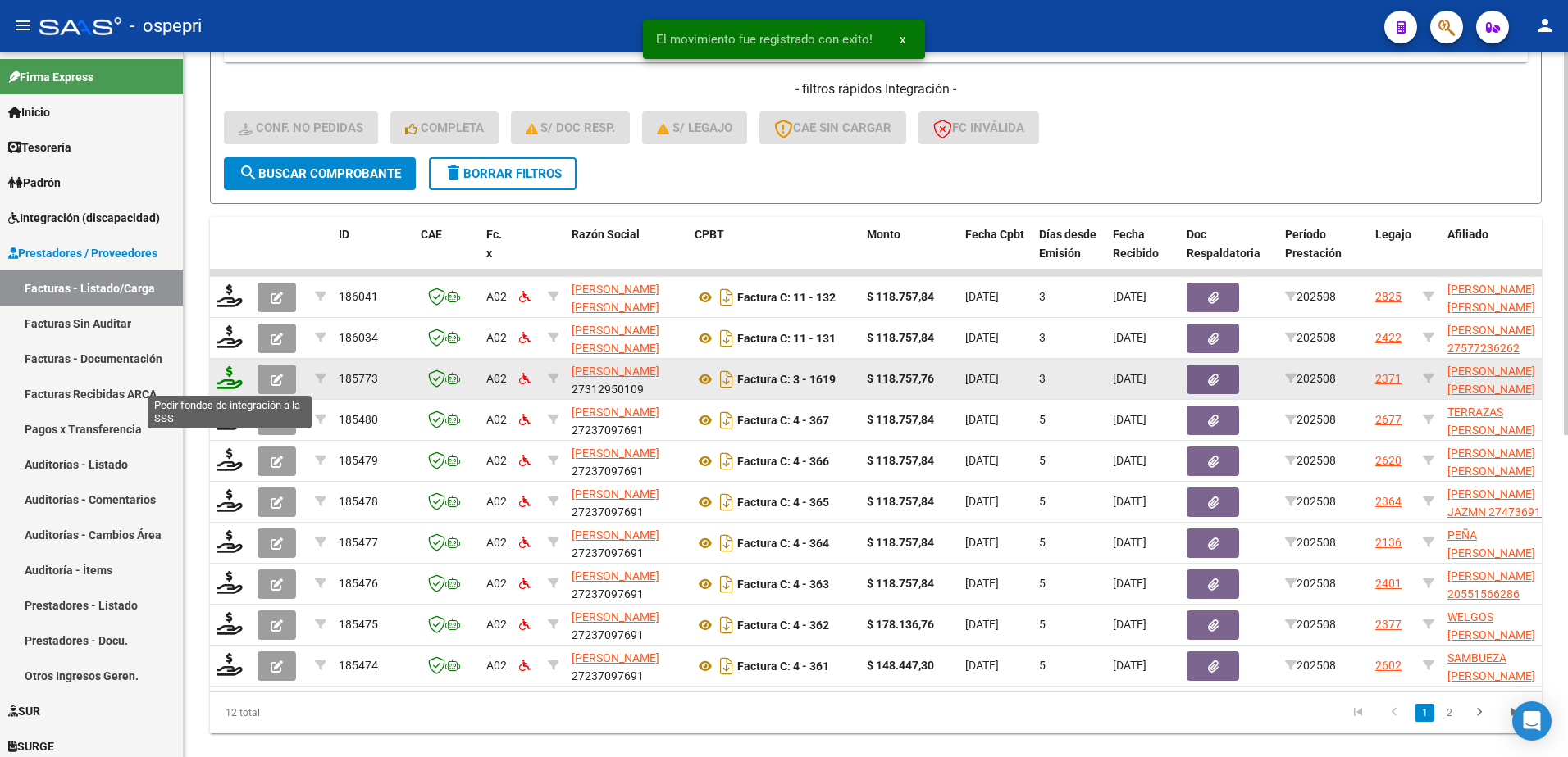
click at [224, 376] on icon at bounding box center [229, 378] width 26 height 23
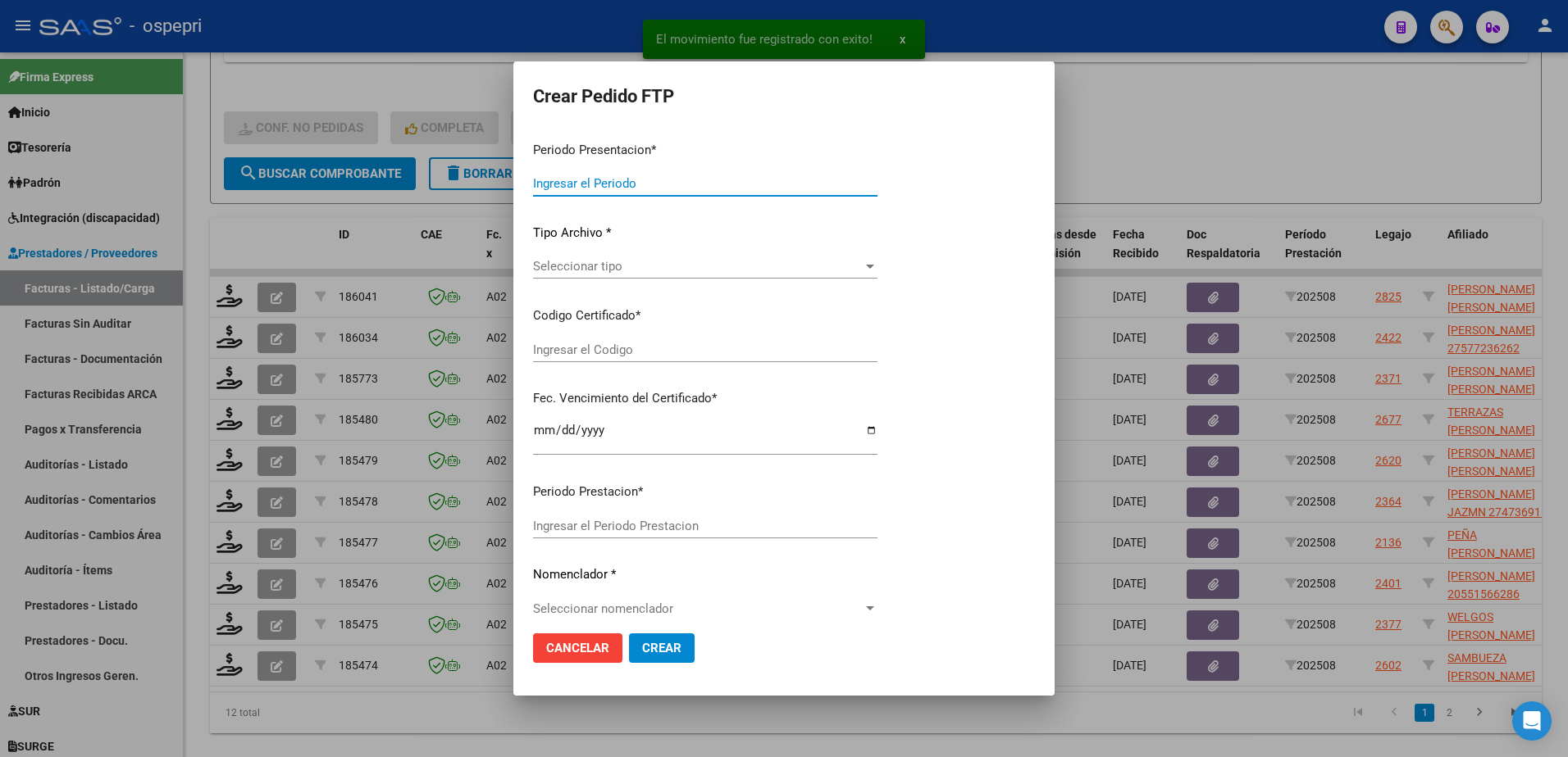
type input "202508"
type input "$ 118.757,76"
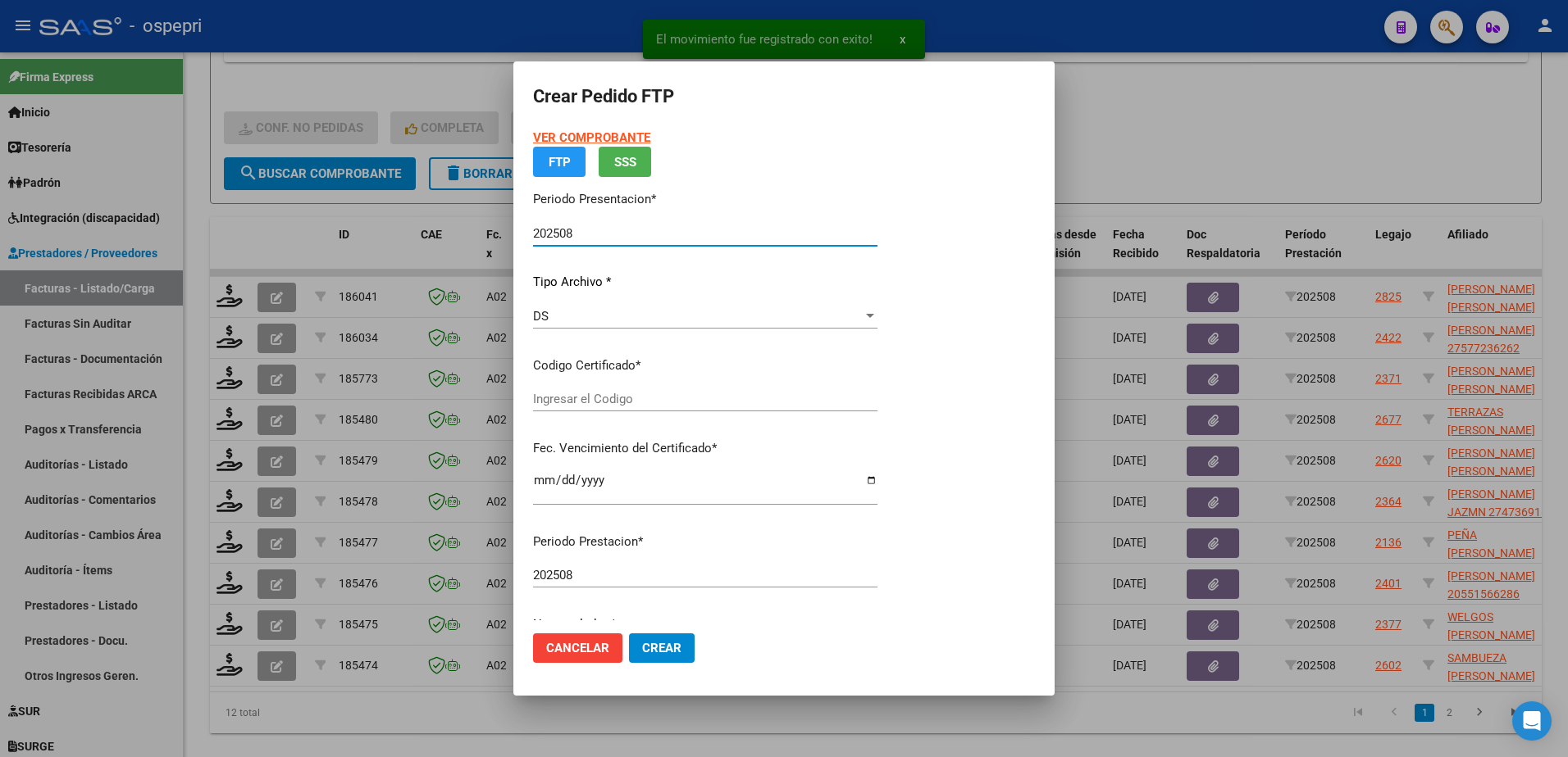
type input "2053189045-1"
type input "[DATE]"
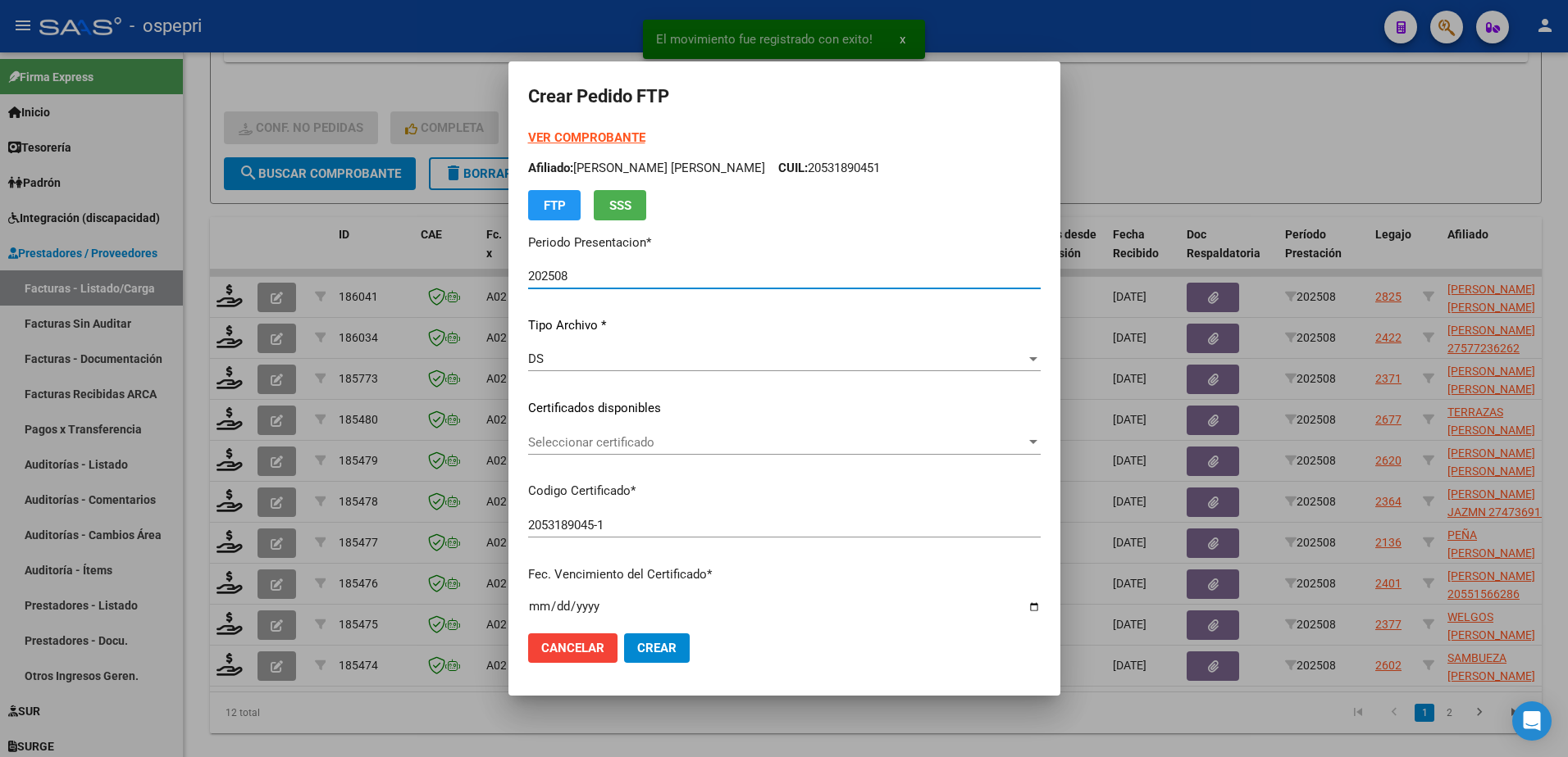
click at [561, 443] on span "Seleccionar certificado" at bounding box center [777, 442] width 498 height 14
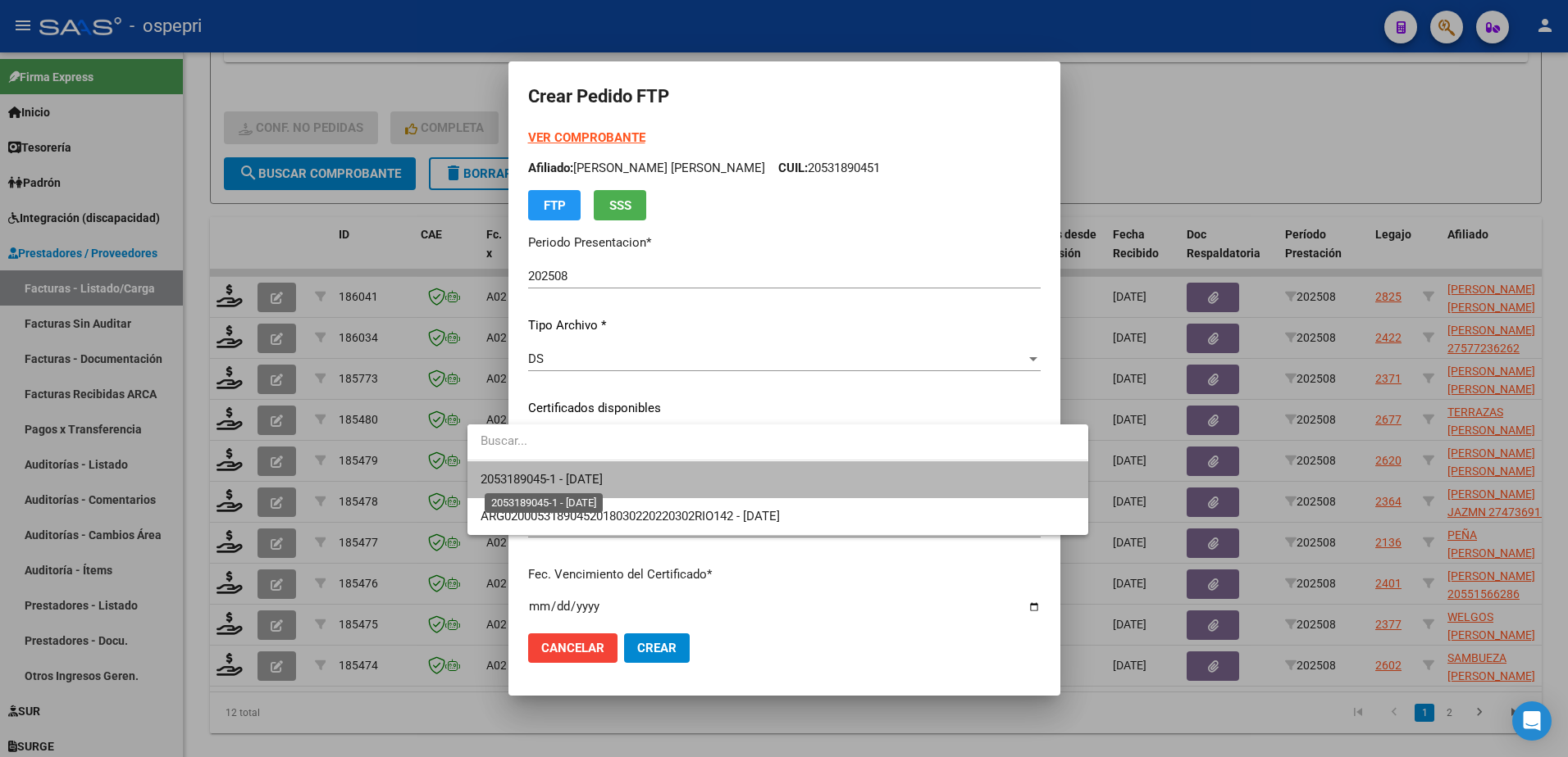
click at [582, 472] on span "2053189045-1 - [DATE]" at bounding box center [542, 479] width 123 height 14
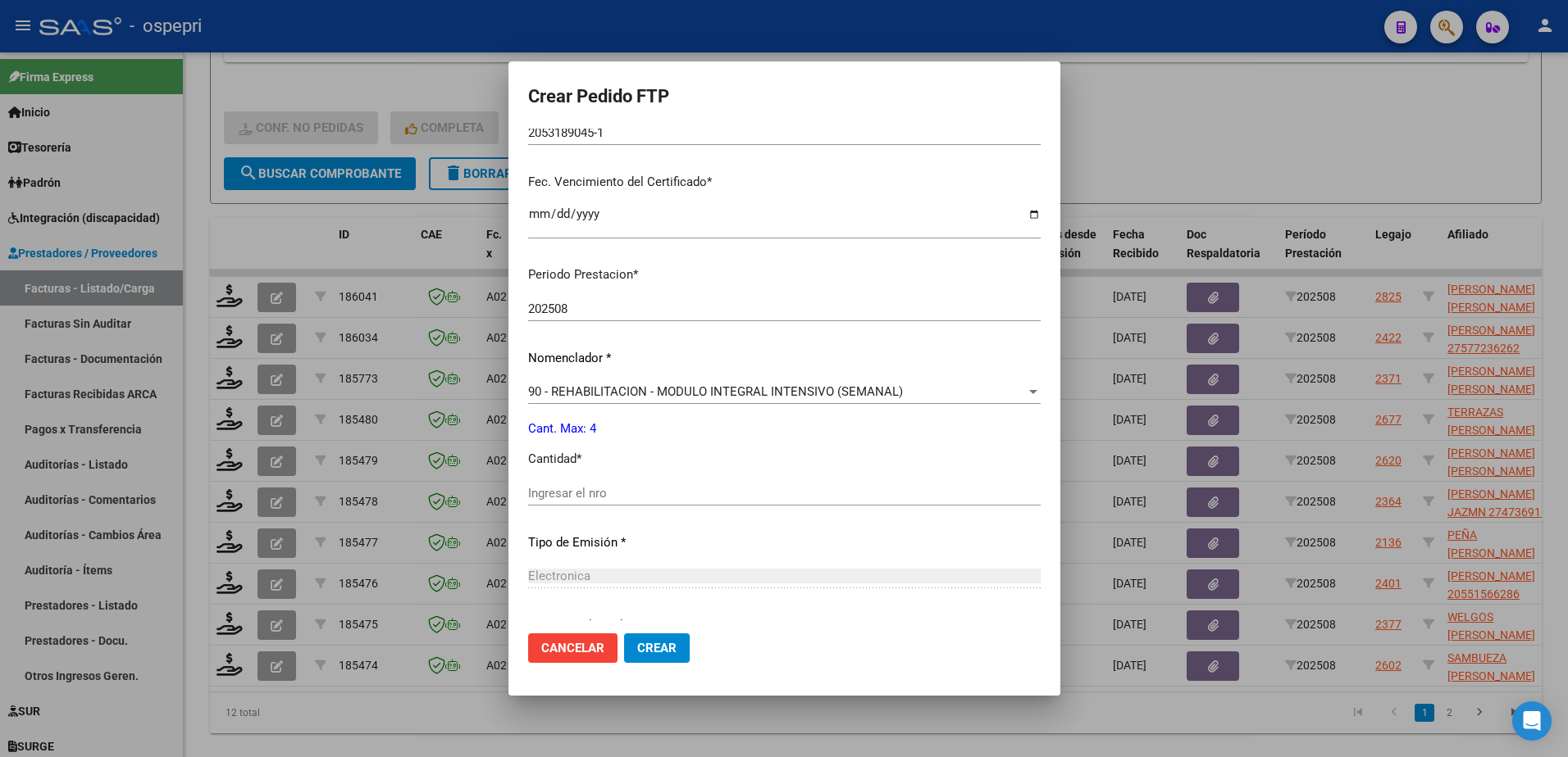
scroll to position [410, 0]
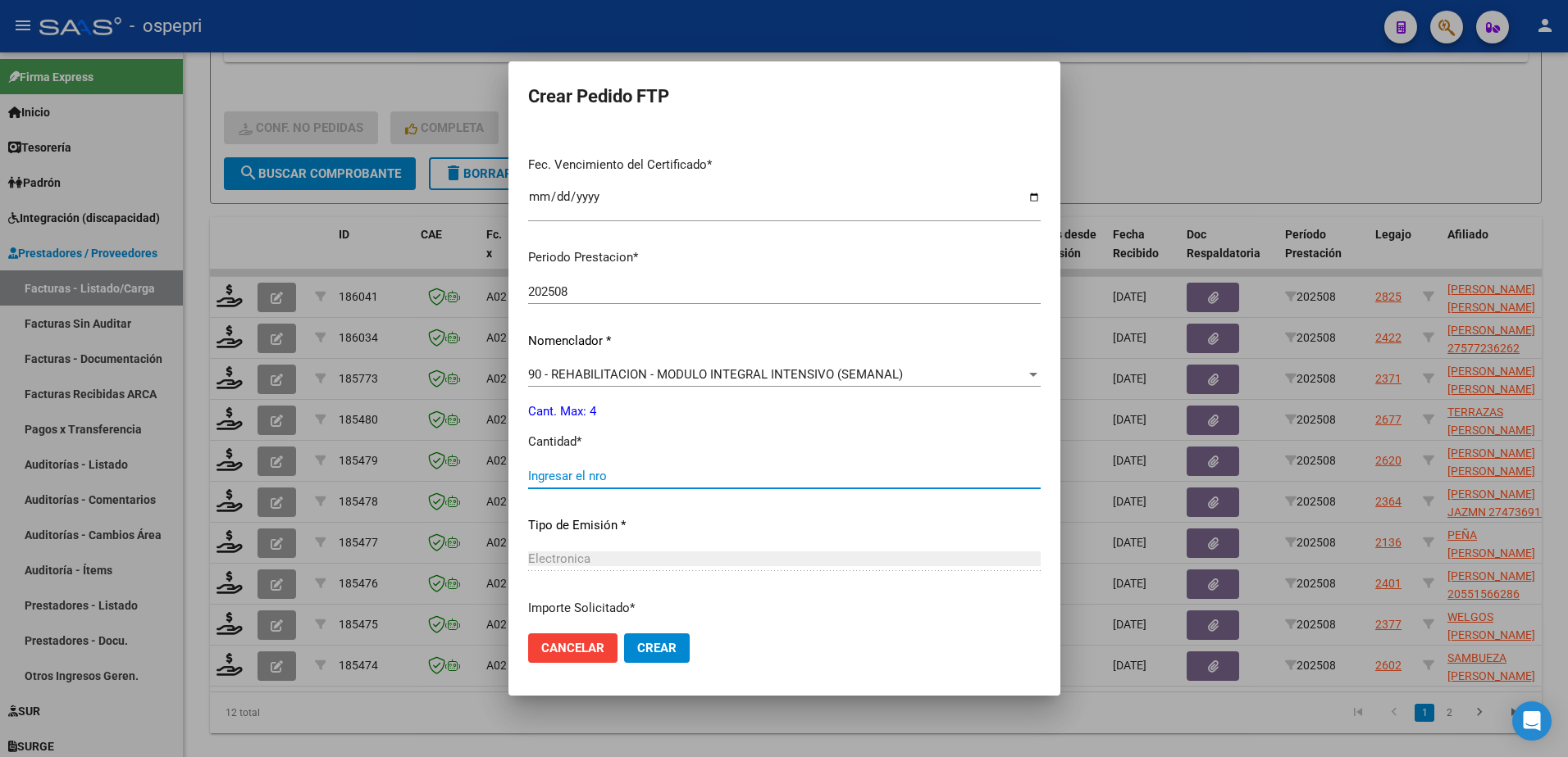
click at [528, 467] on div "Ingresar el nro" at bounding box center [784, 476] width 512 height 25
type input "4"
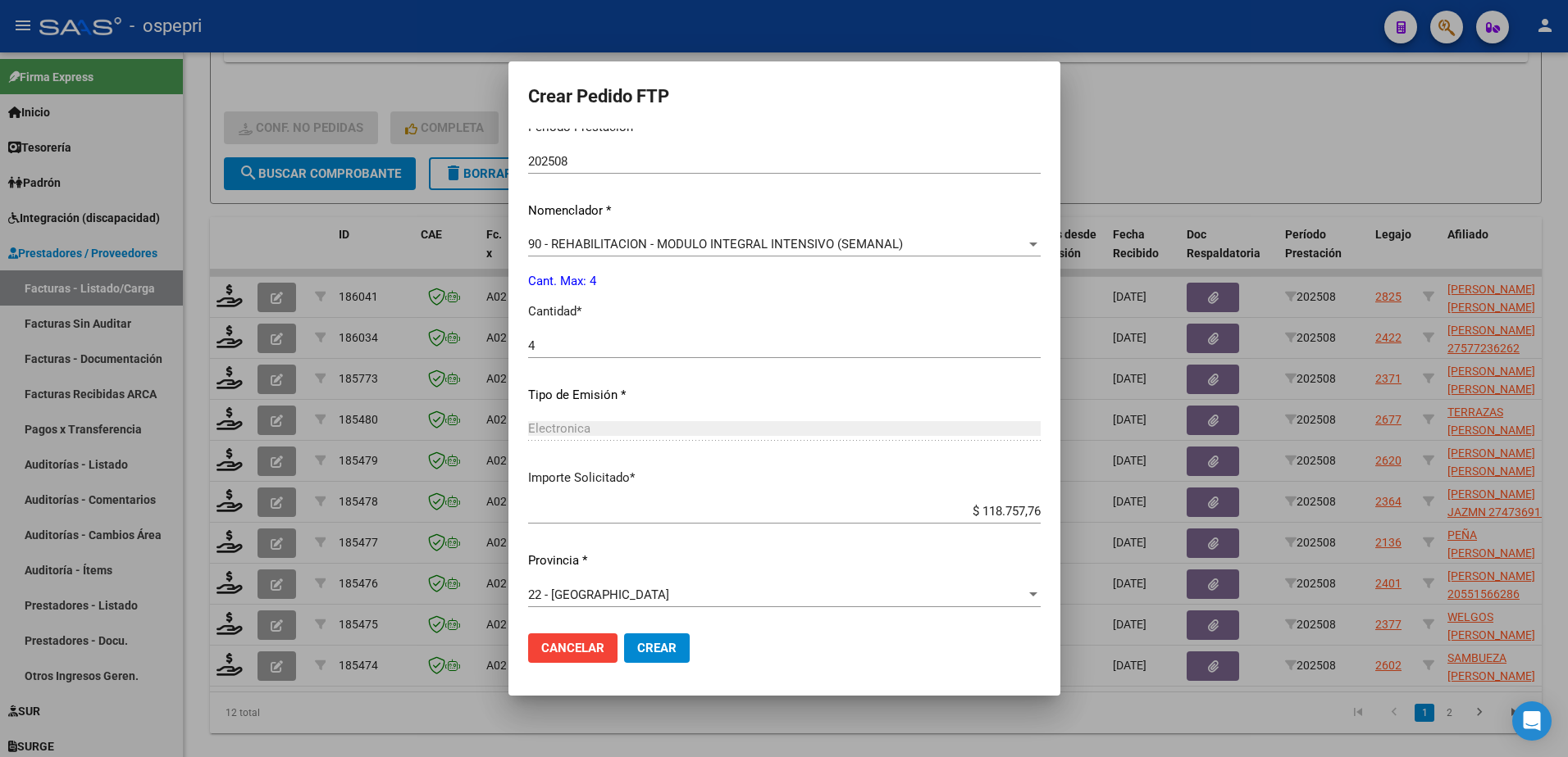
scroll to position [542, 0]
click at [637, 652] on span "Crear" at bounding box center [657, 648] width 40 height 14
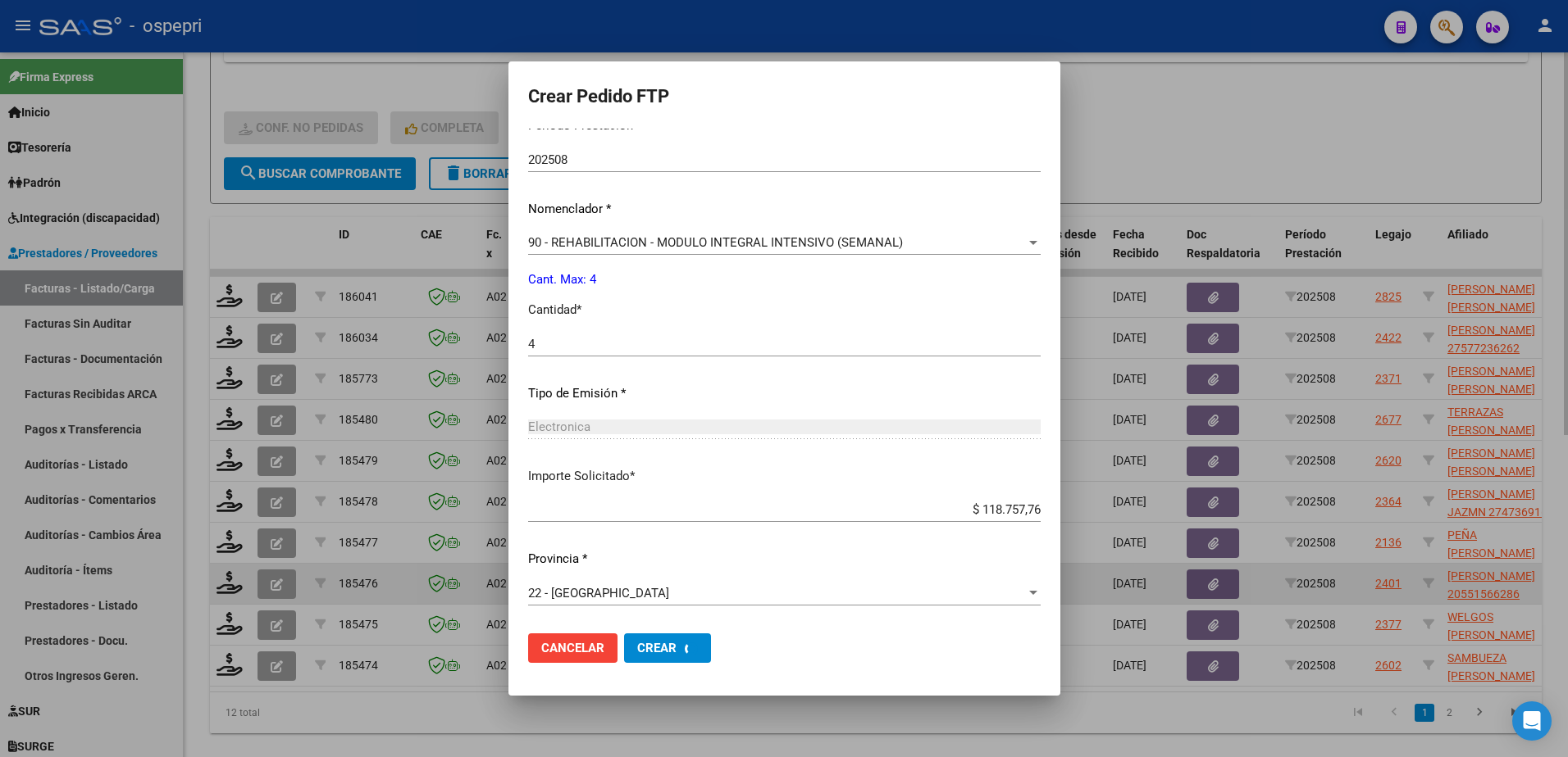
scroll to position [0, 0]
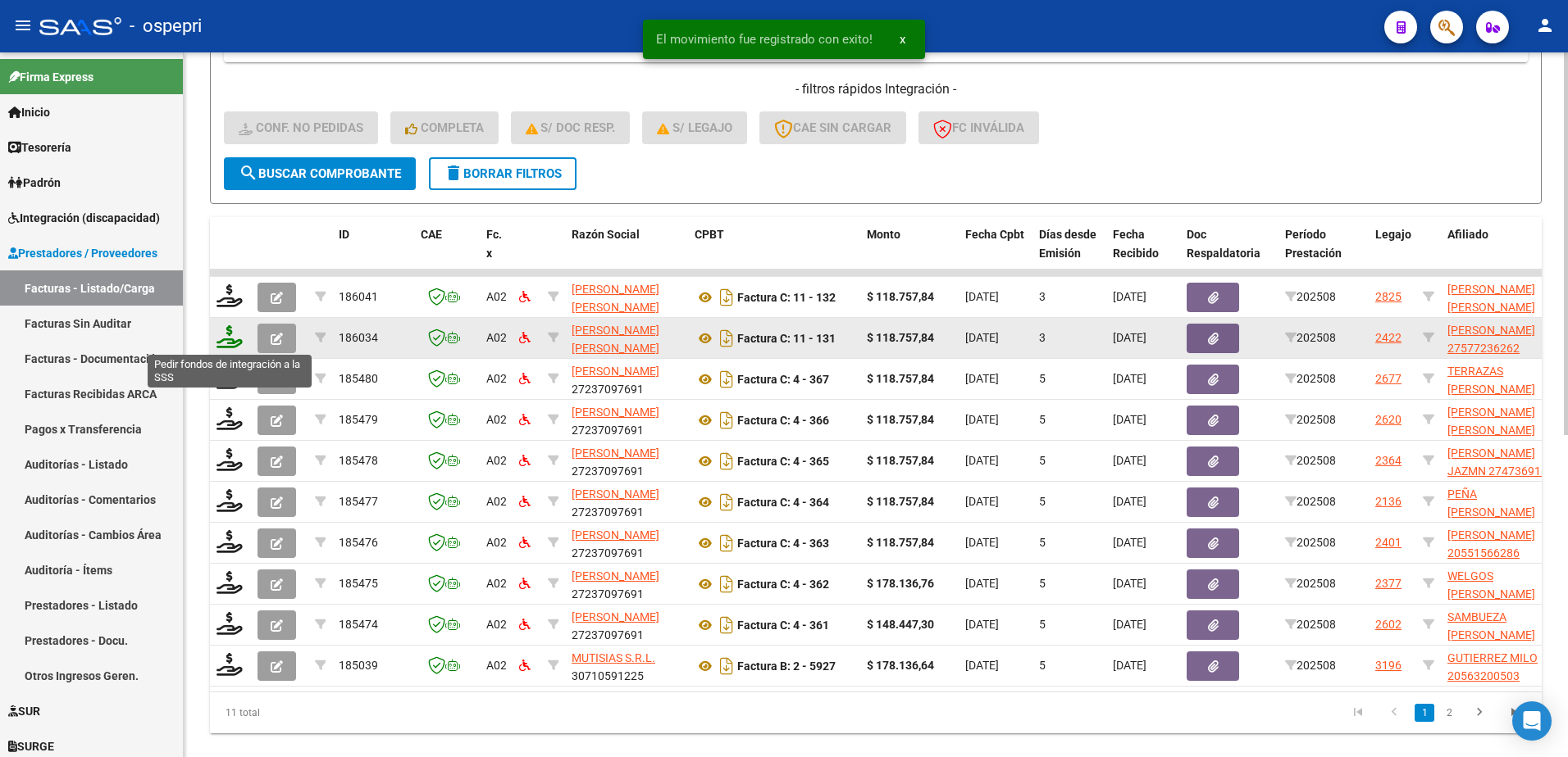
click at [234, 343] on icon at bounding box center [229, 336] width 26 height 23
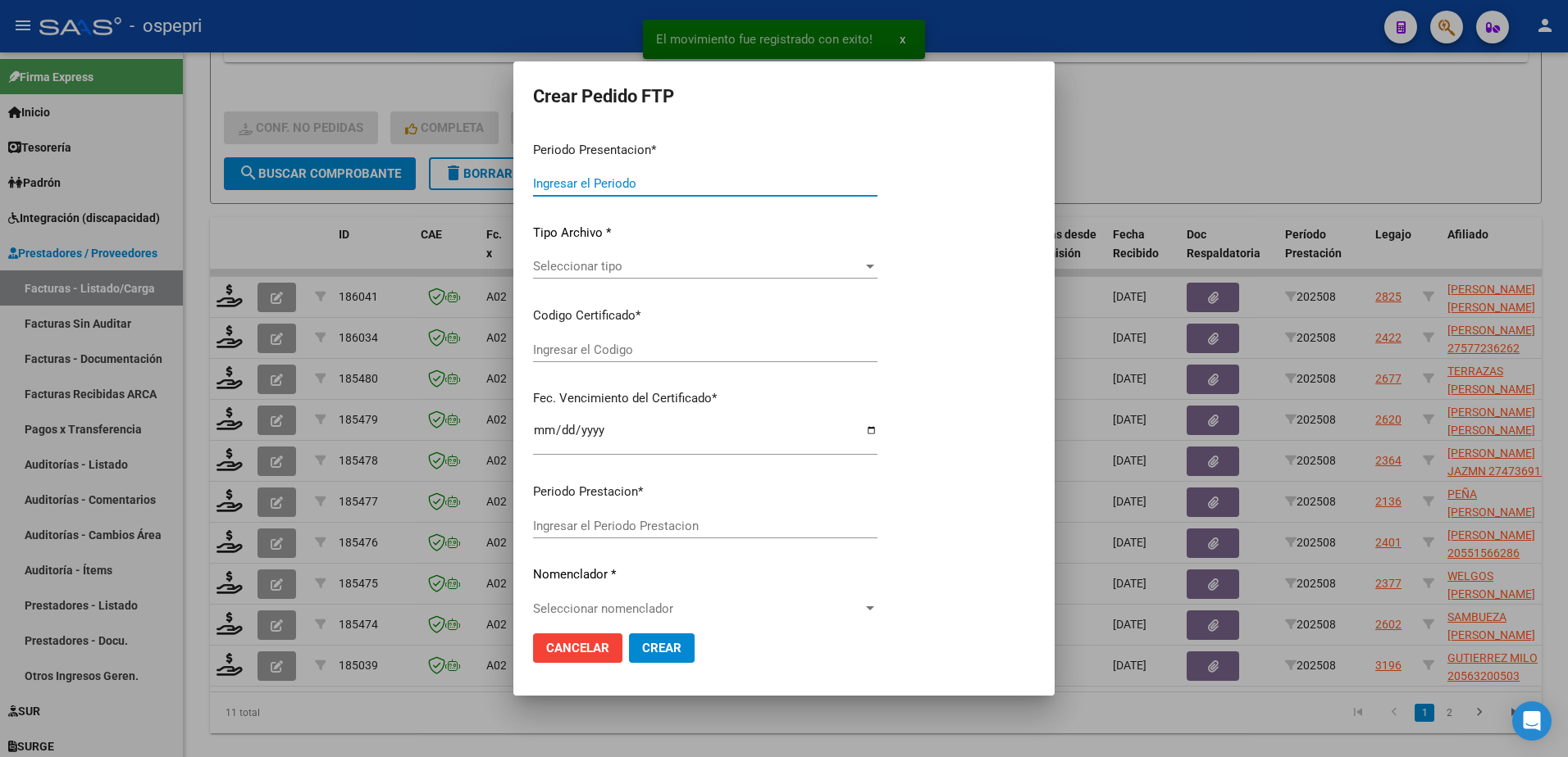
type input "202508"
type input "$ 118.757,84"
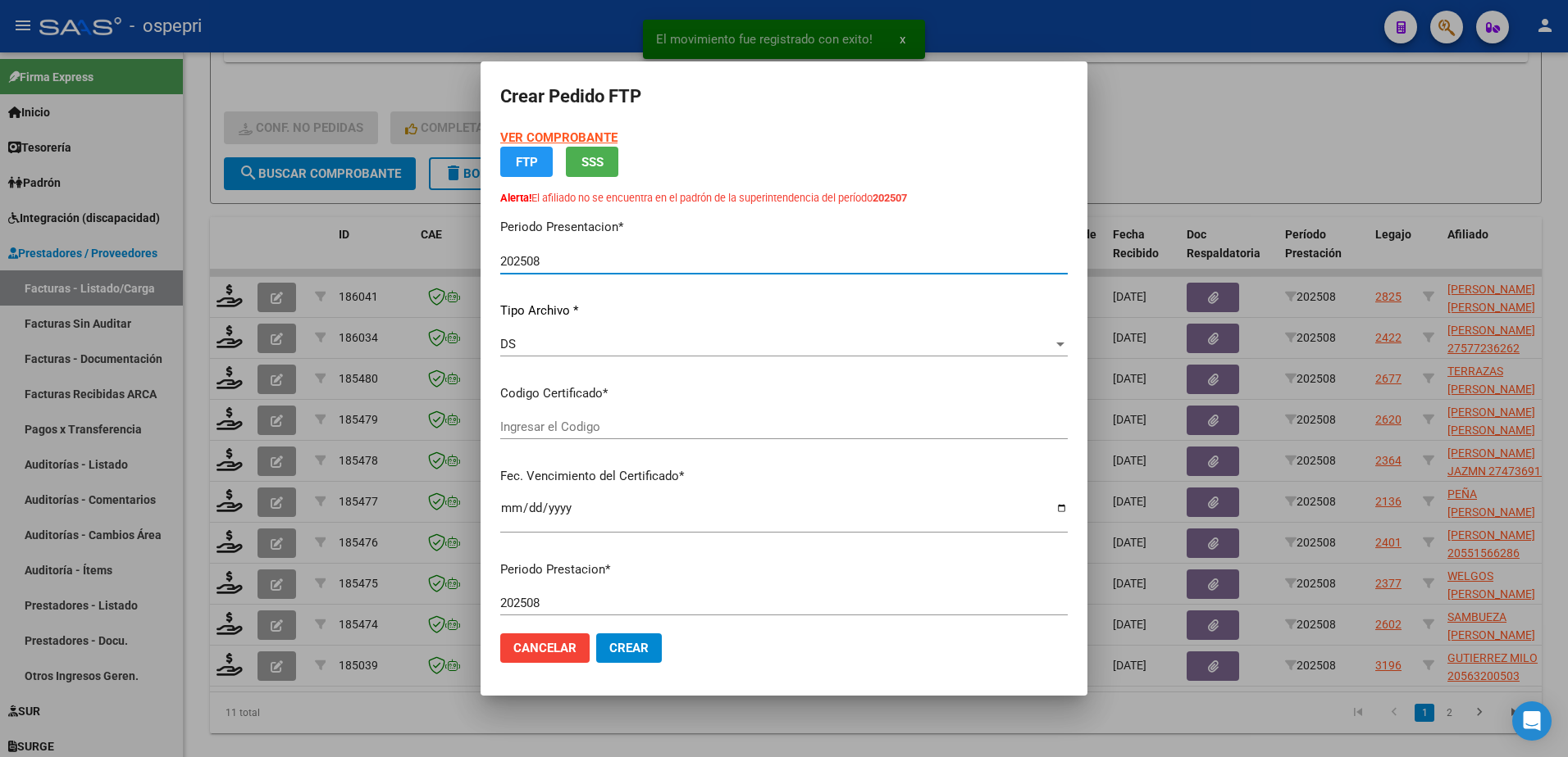
type input "27577236262"
type input "[DATE]"
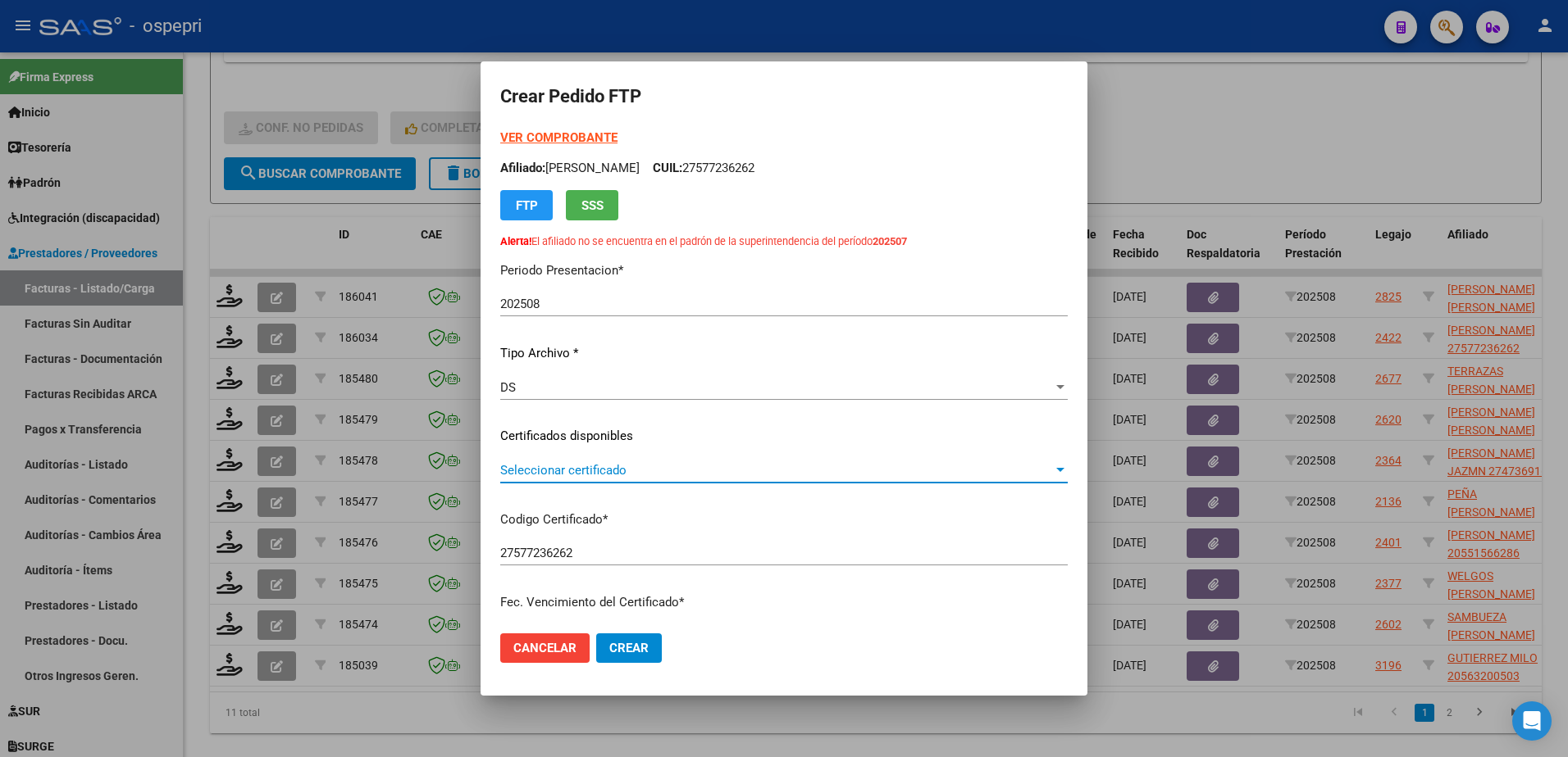
click at [571, 465] on span "Seleccionar certificado" at bounding box center [777, 470] width 553 height 14
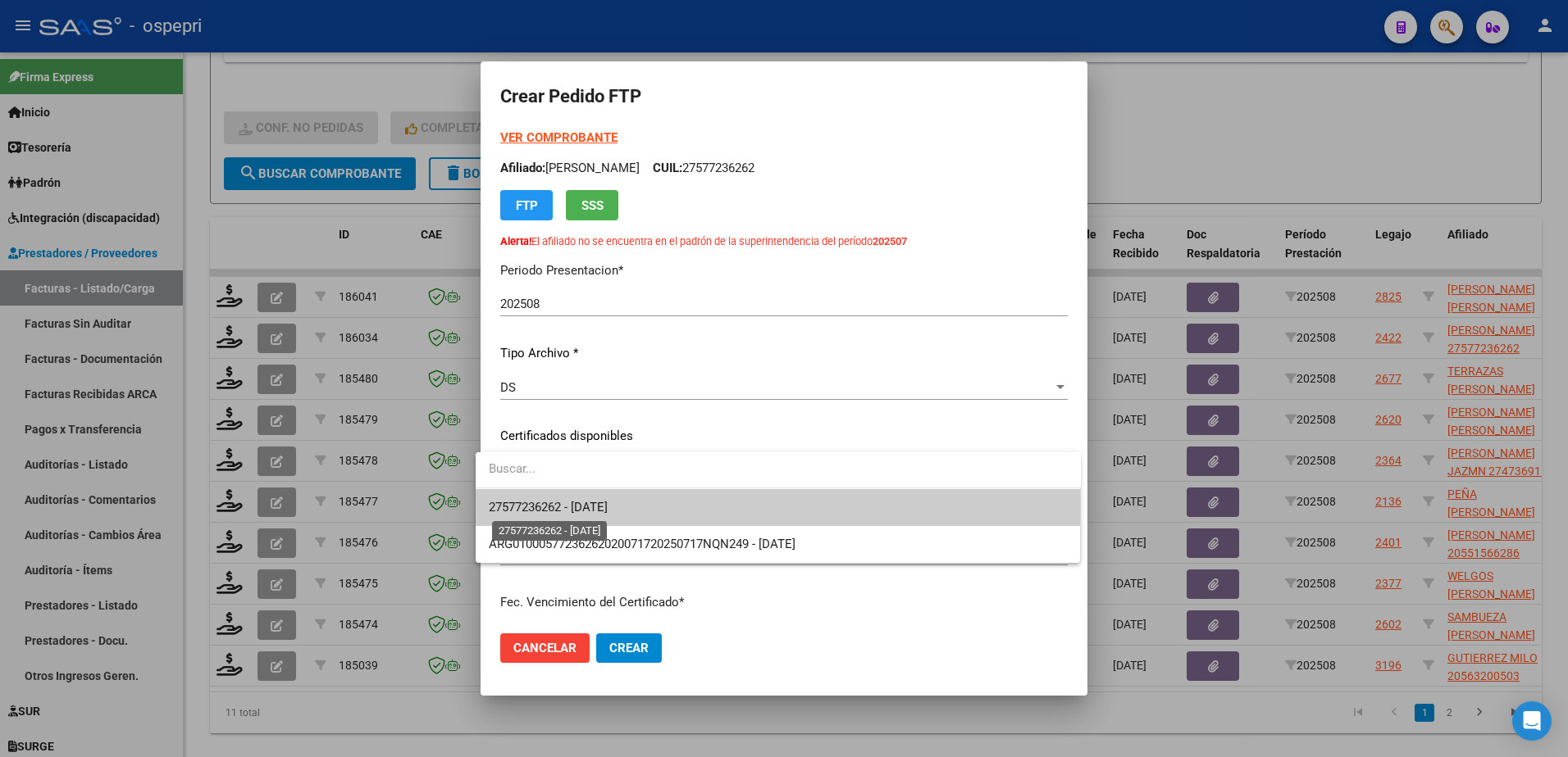
click at [592, 513] on span "27577236262 - [DATE]" at bounding box center [548, 507] width 119 height 14
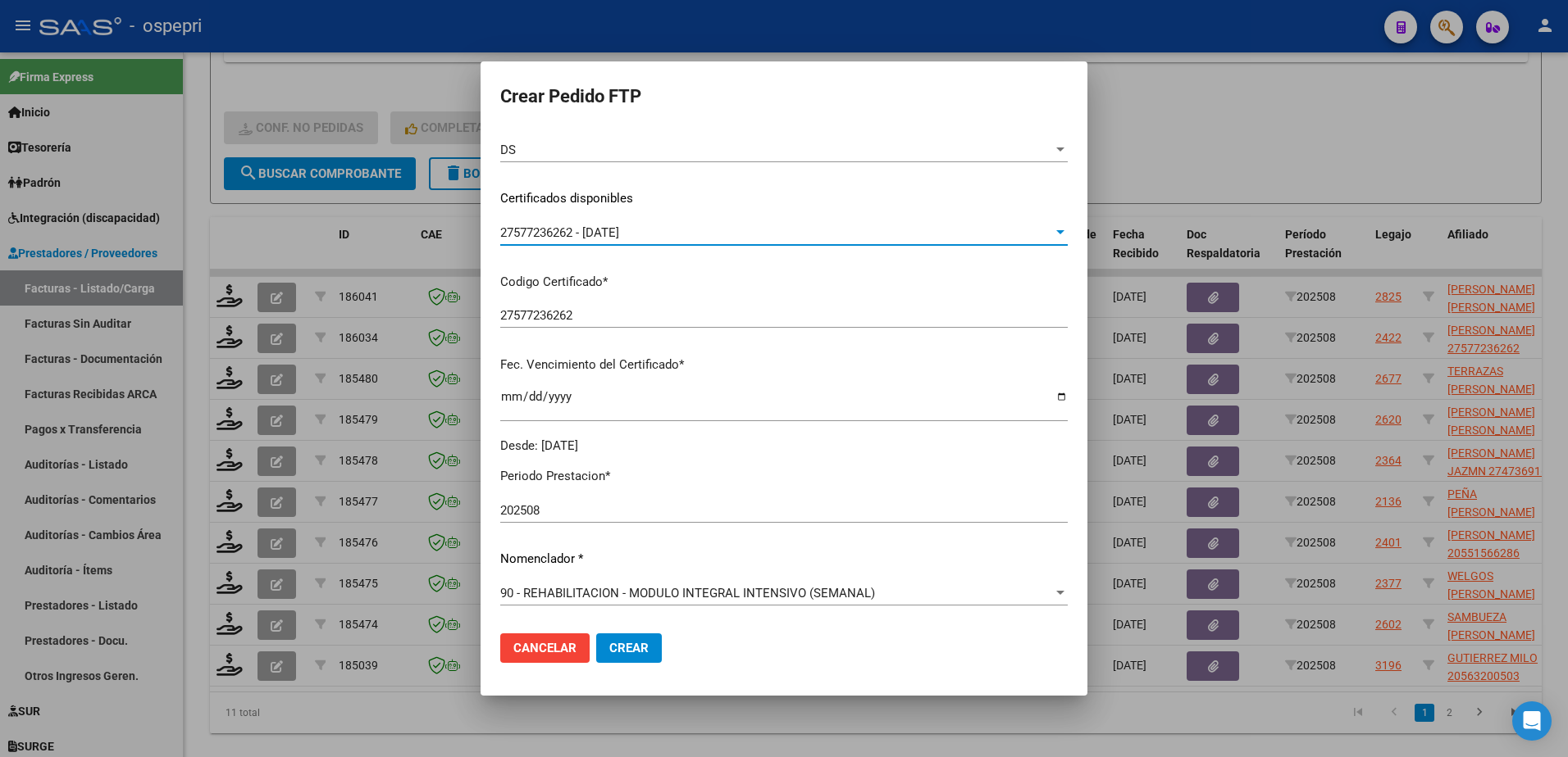
scroll to position [328, 0]
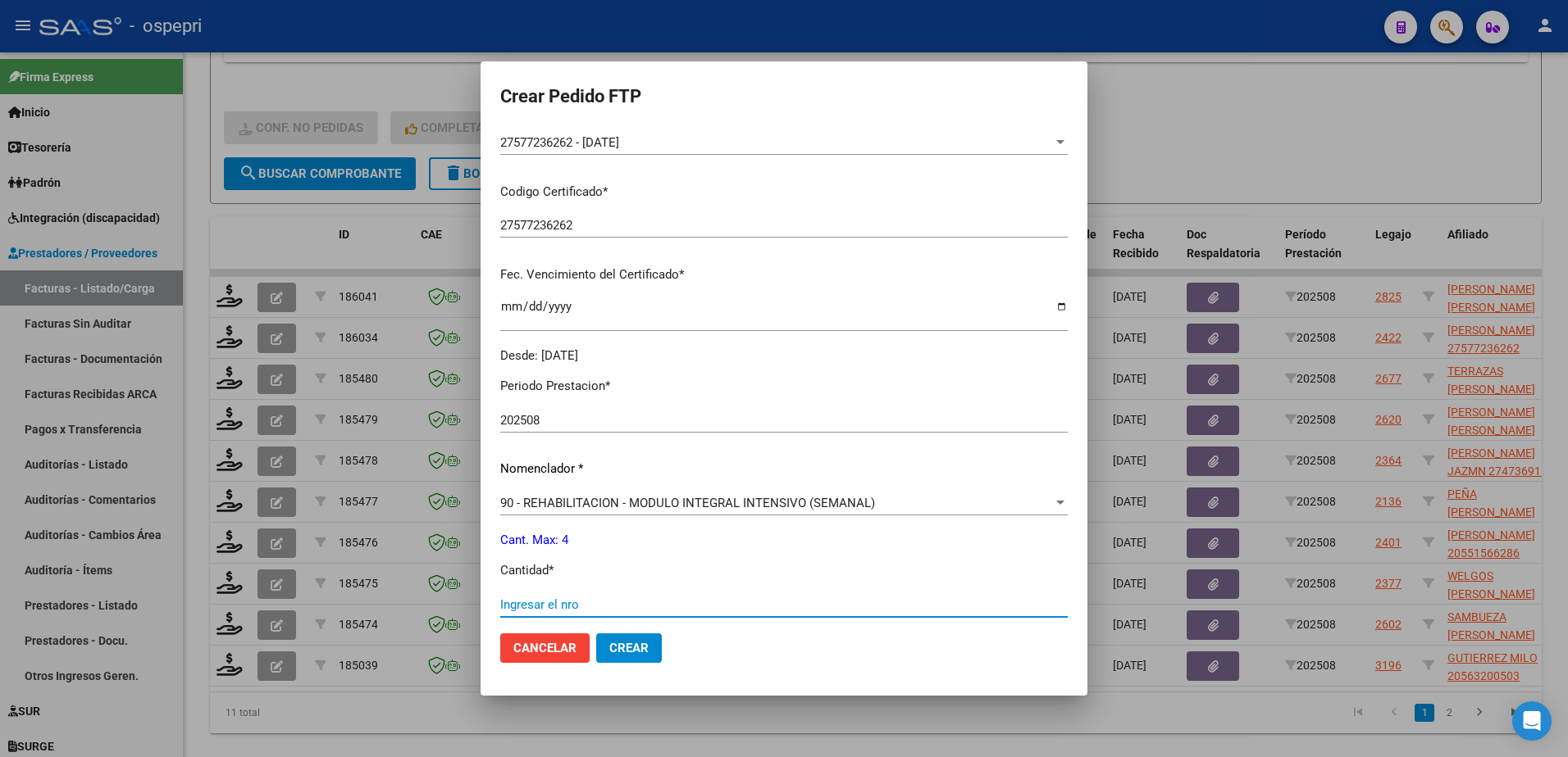
click at [562, 601] on input "Ingresar el nro" at bounding box center [784, 604] width 567 height 14
type input "4"
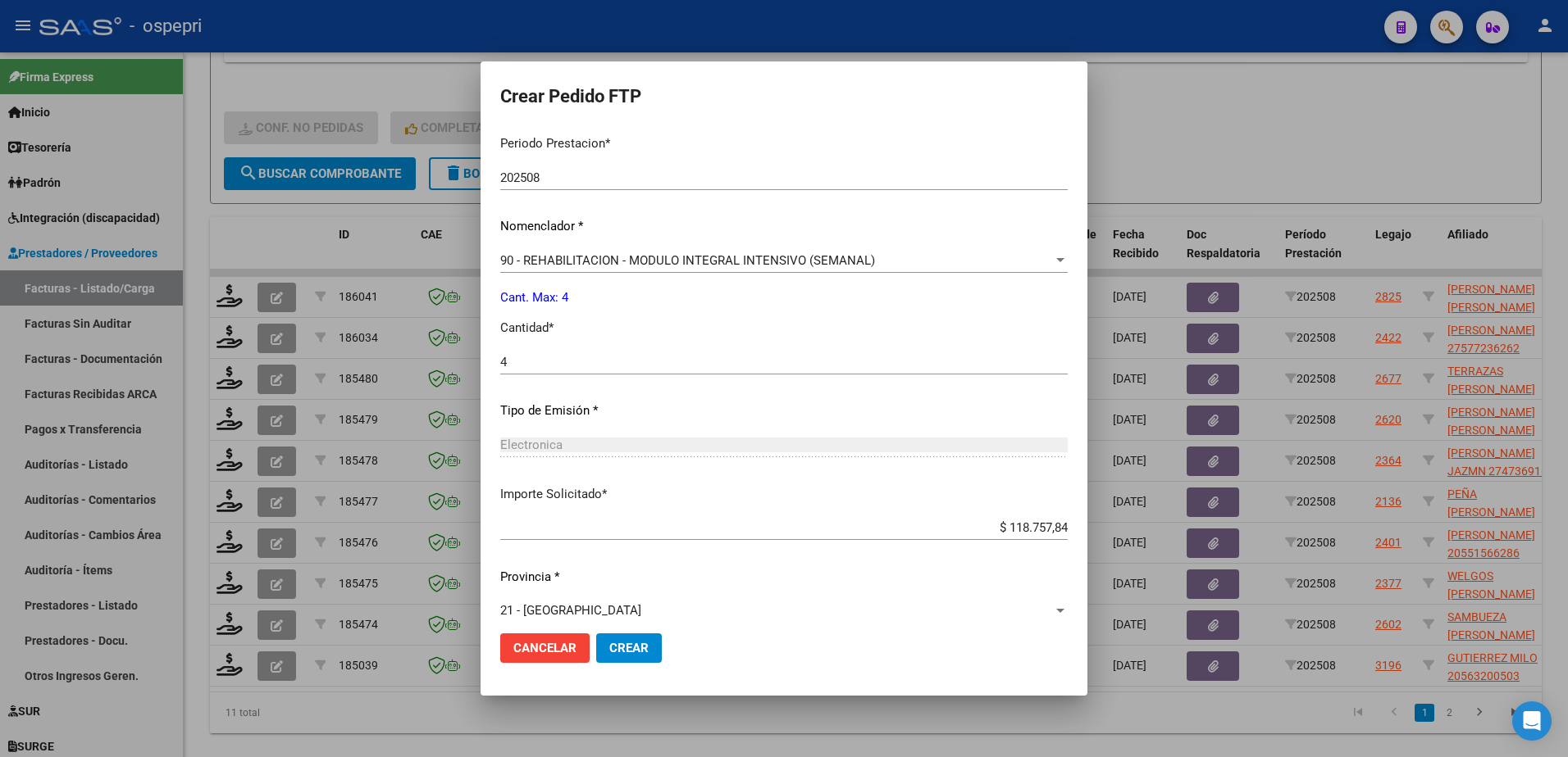
scroll to position [588, 0]
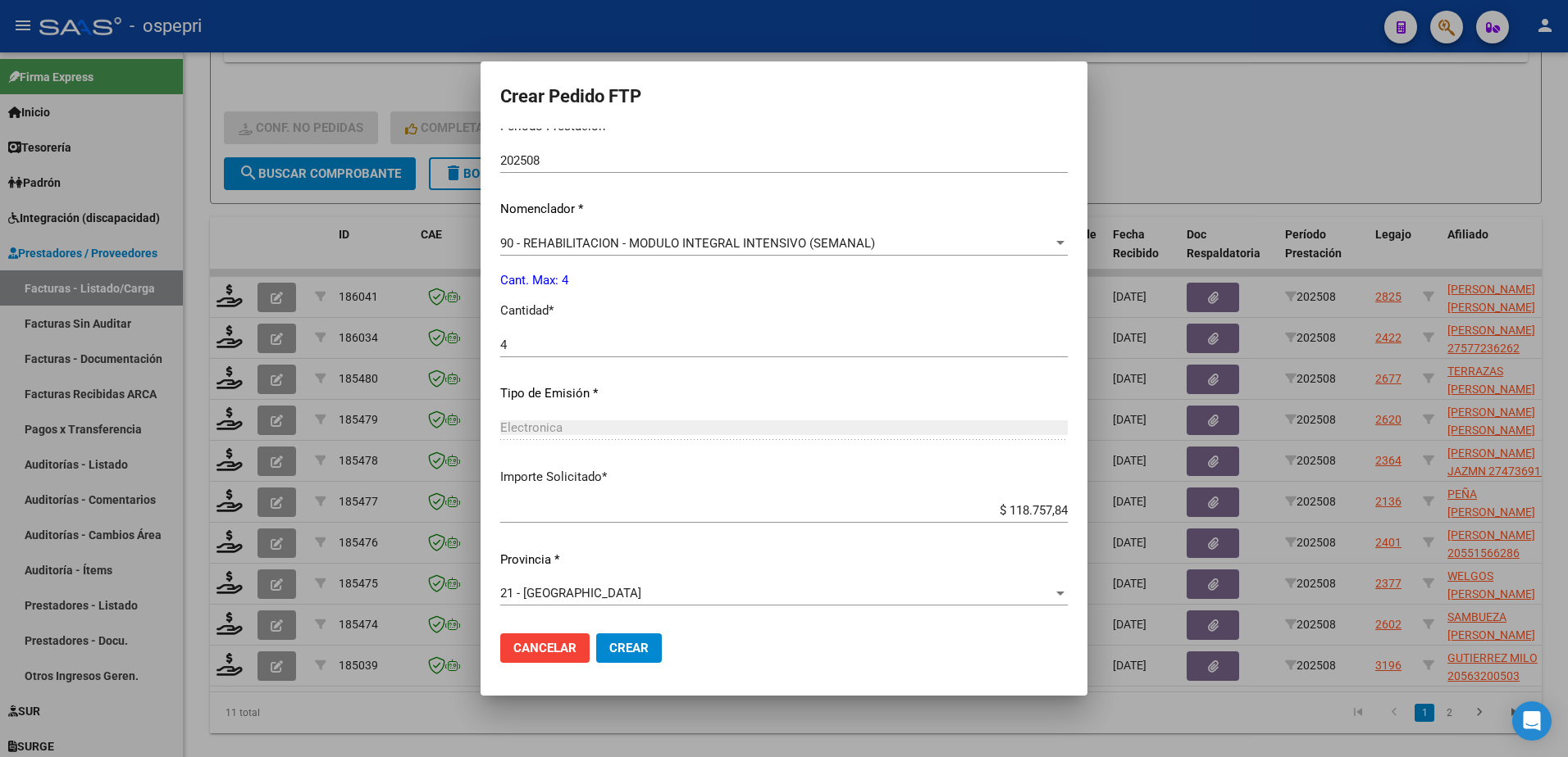
click at [609, 645] on span "Crear" at bounding box center [629, 648] width 40 height 14
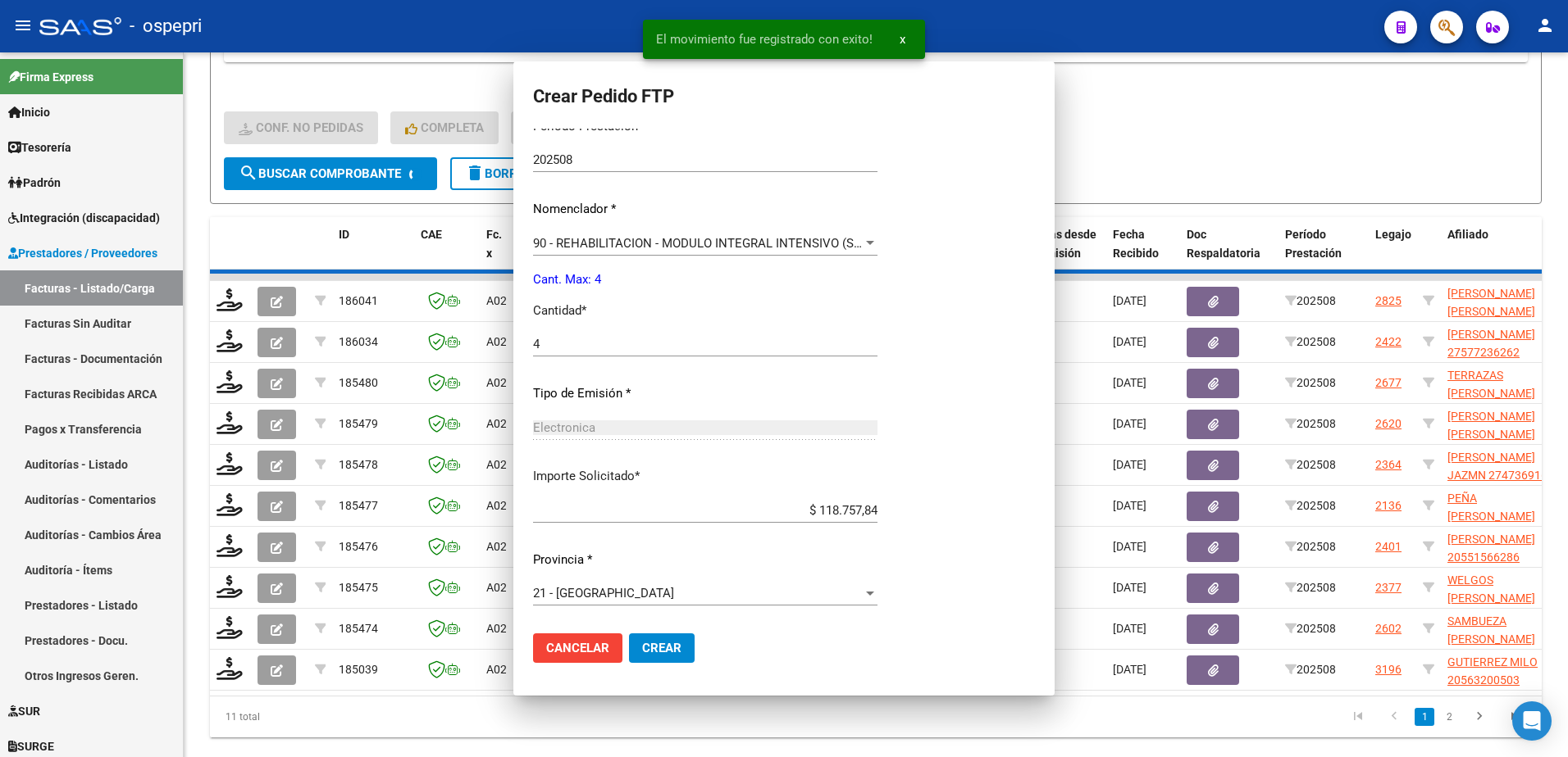
scroll to position [0, 0]
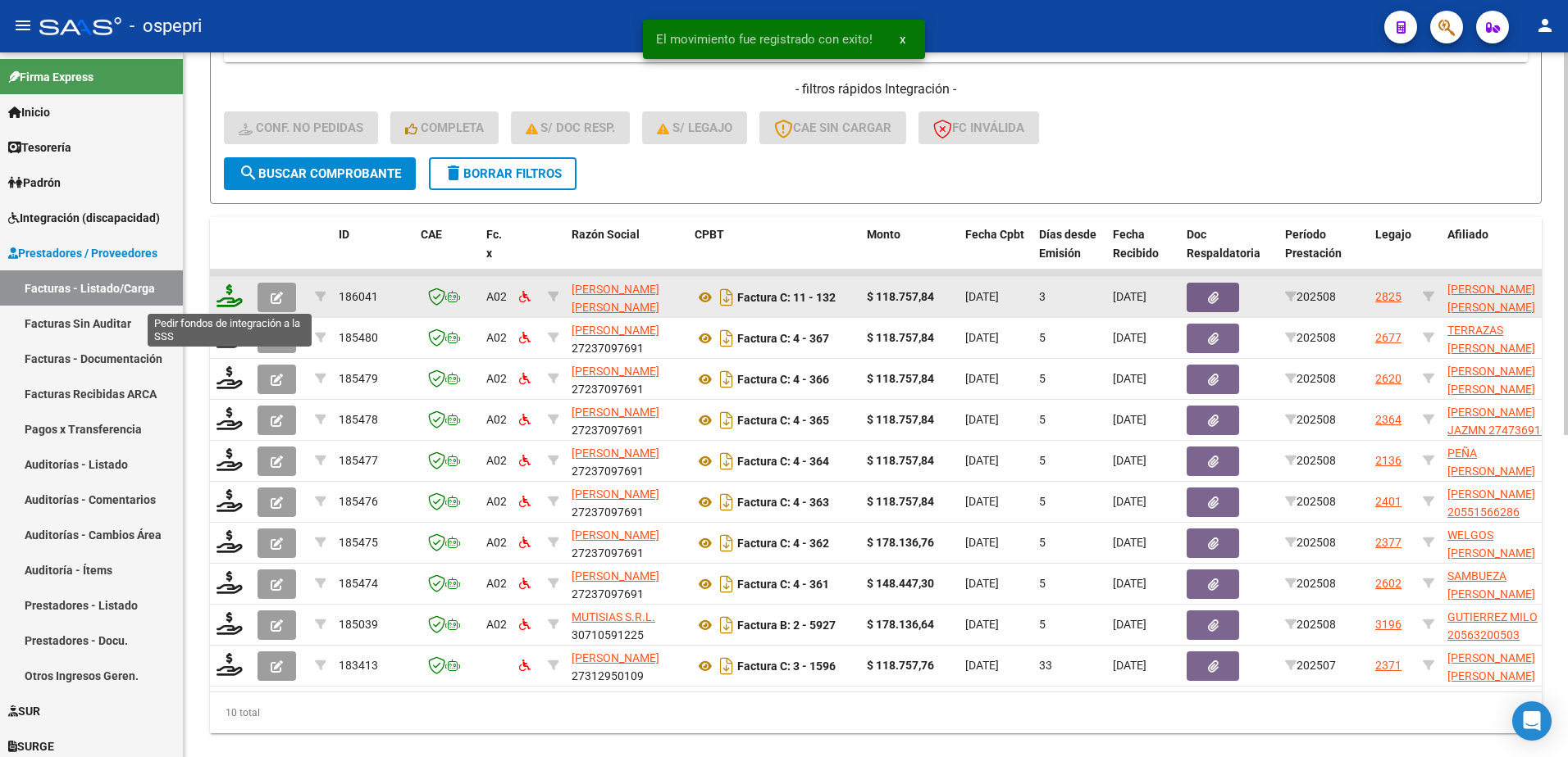
click at [224, 297] on icon at bounding box center [229, 296] width 26 height 23
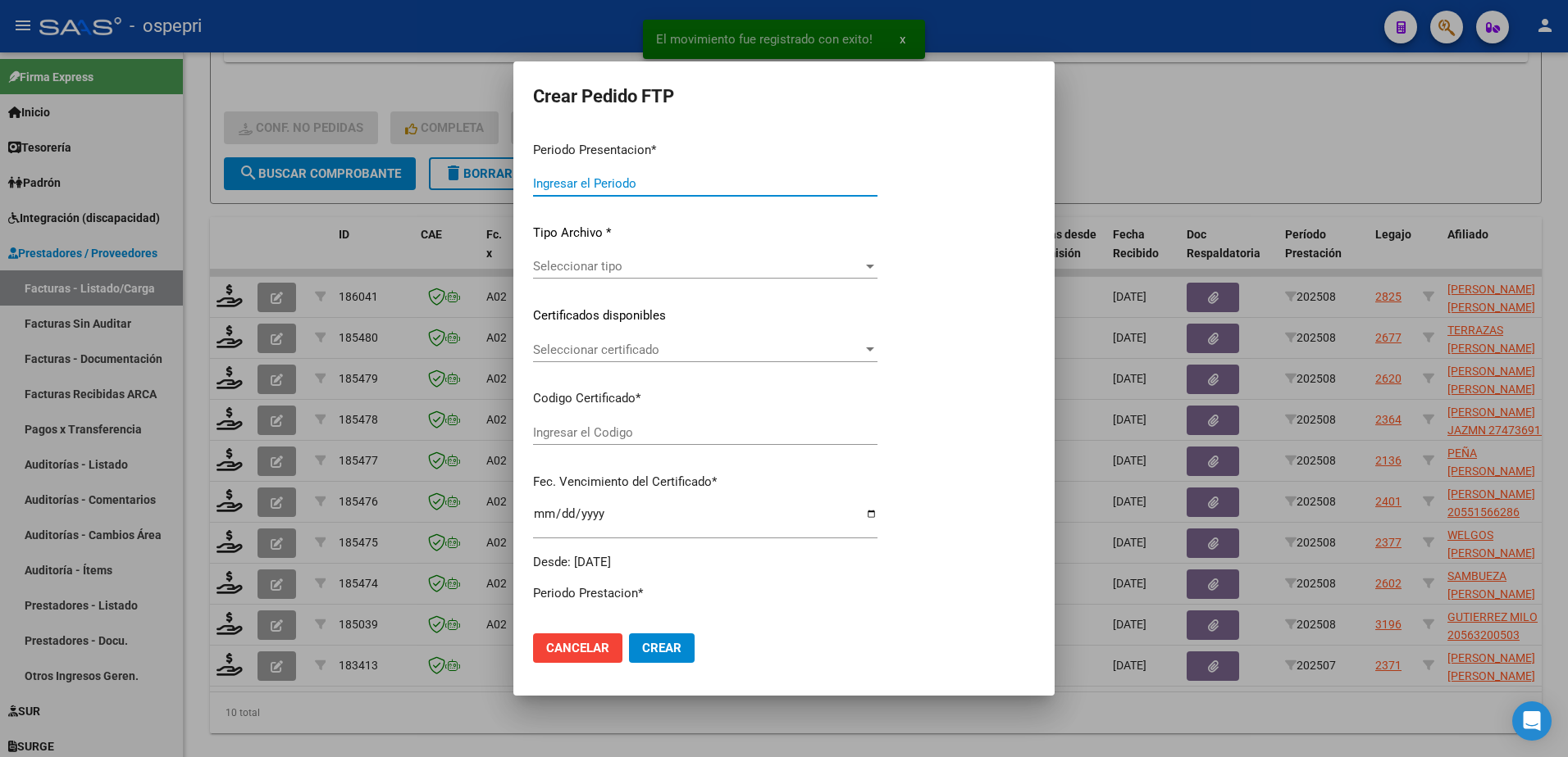
type input "202508"
type input "$ 118.757,84"
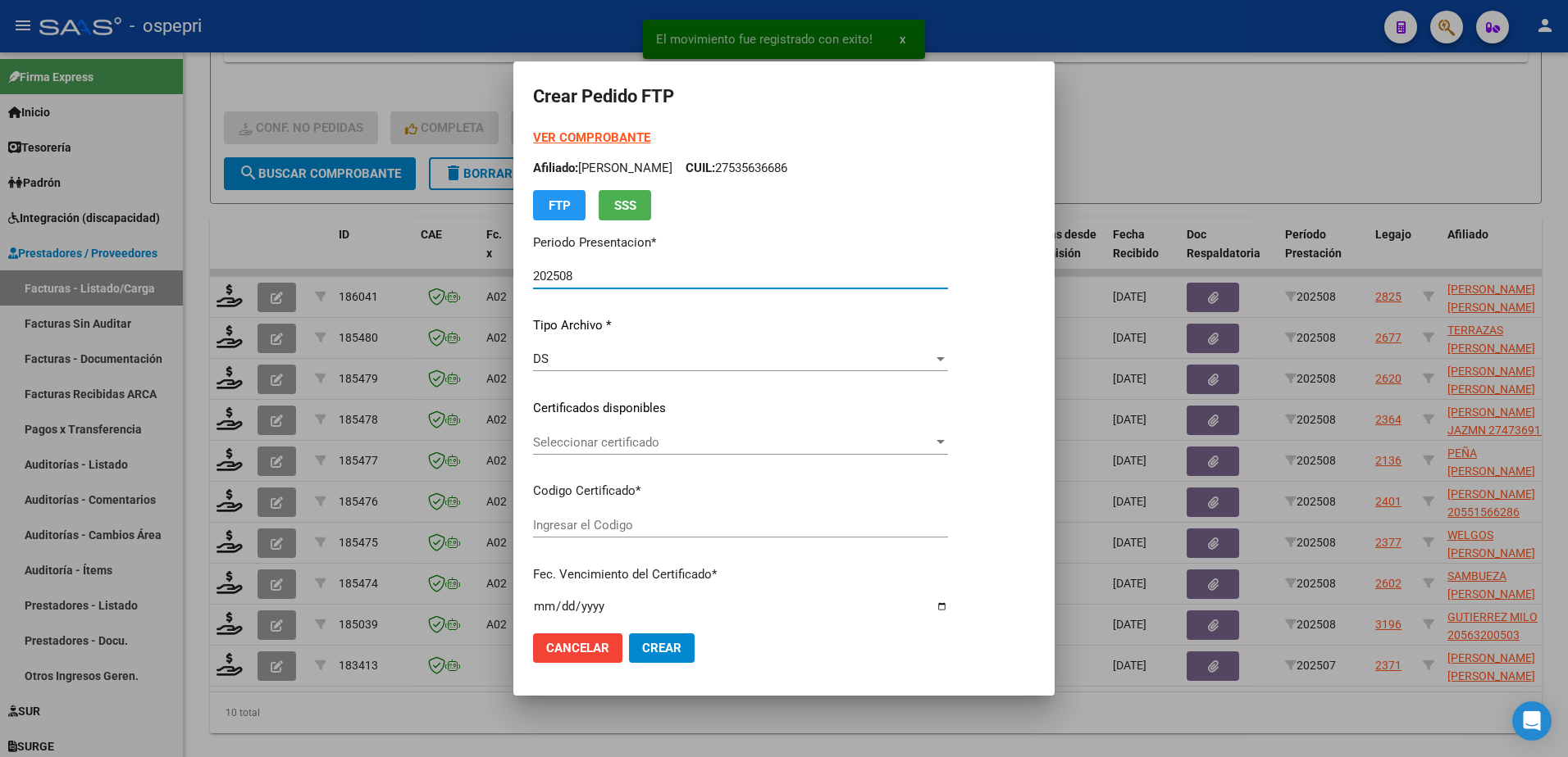
type input "20567590985"
type input "[DATE]"
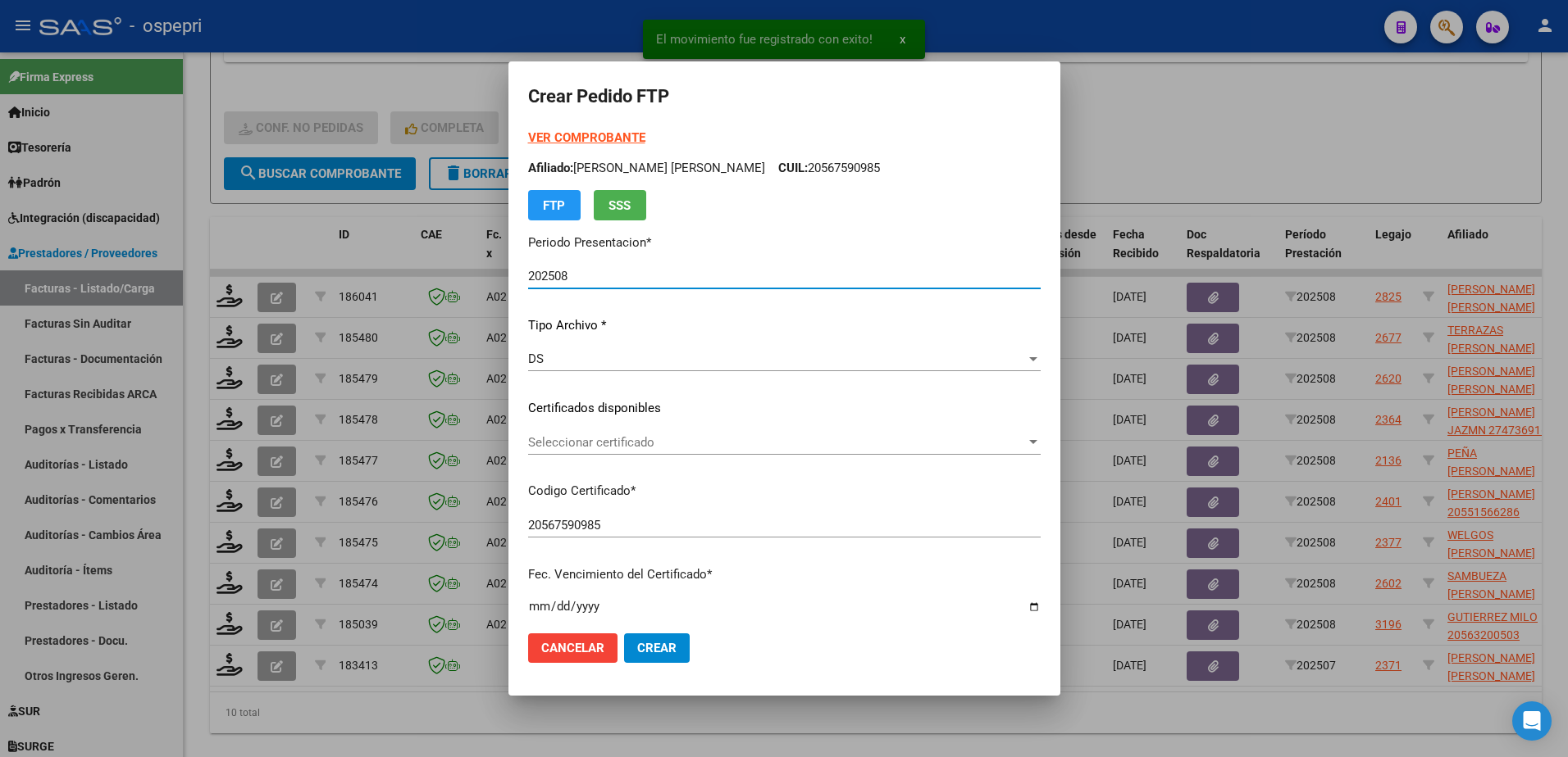
click at [557, 437] on span "Seleccionar certificado" at bounding box center [777, 442] width 498 height 14
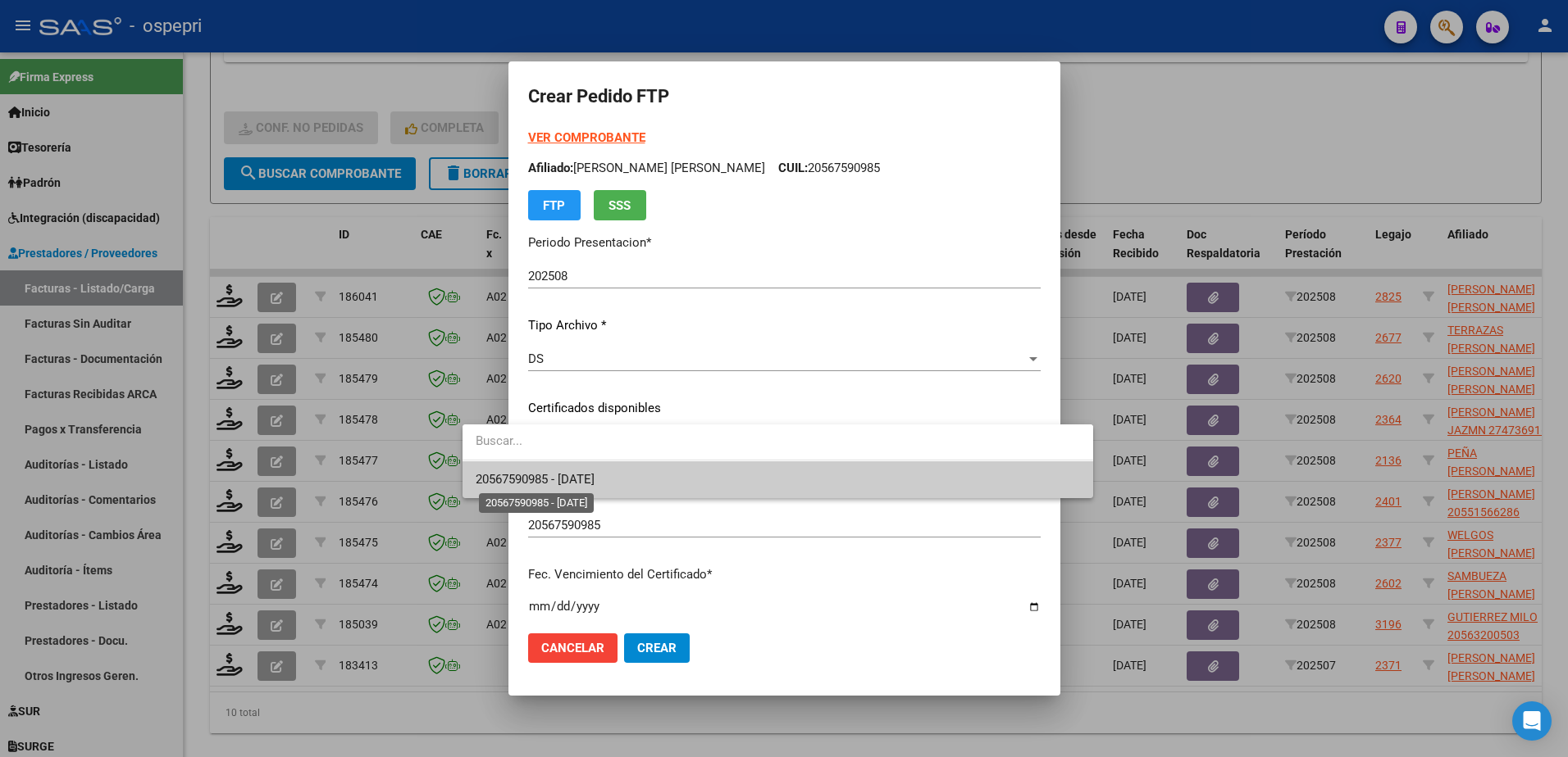
click at [560, 477] on span "20567590985 - [DATE]" at bounding box center [535, 479] width 119 height 14
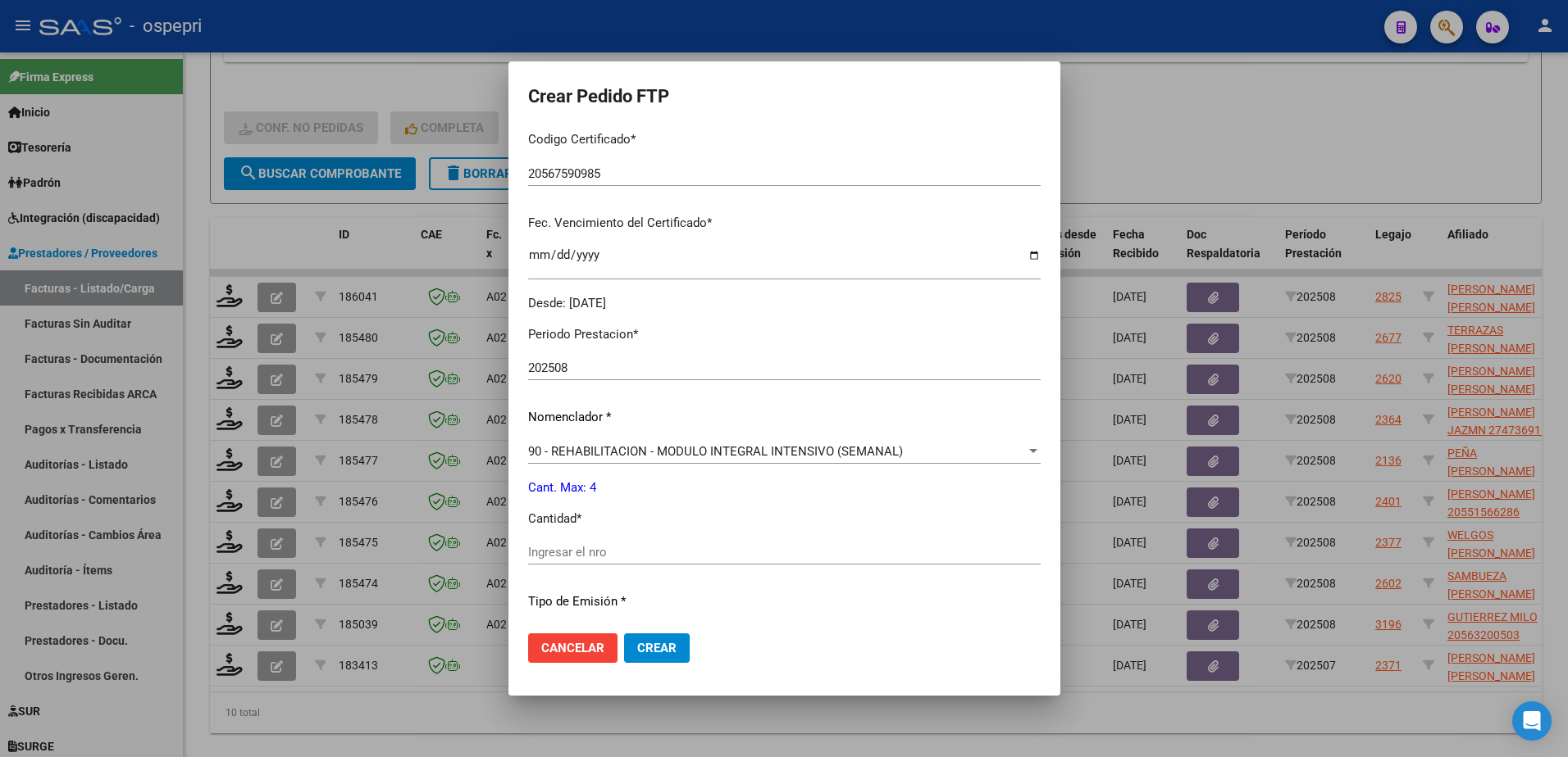
scroll to position [410, 0]
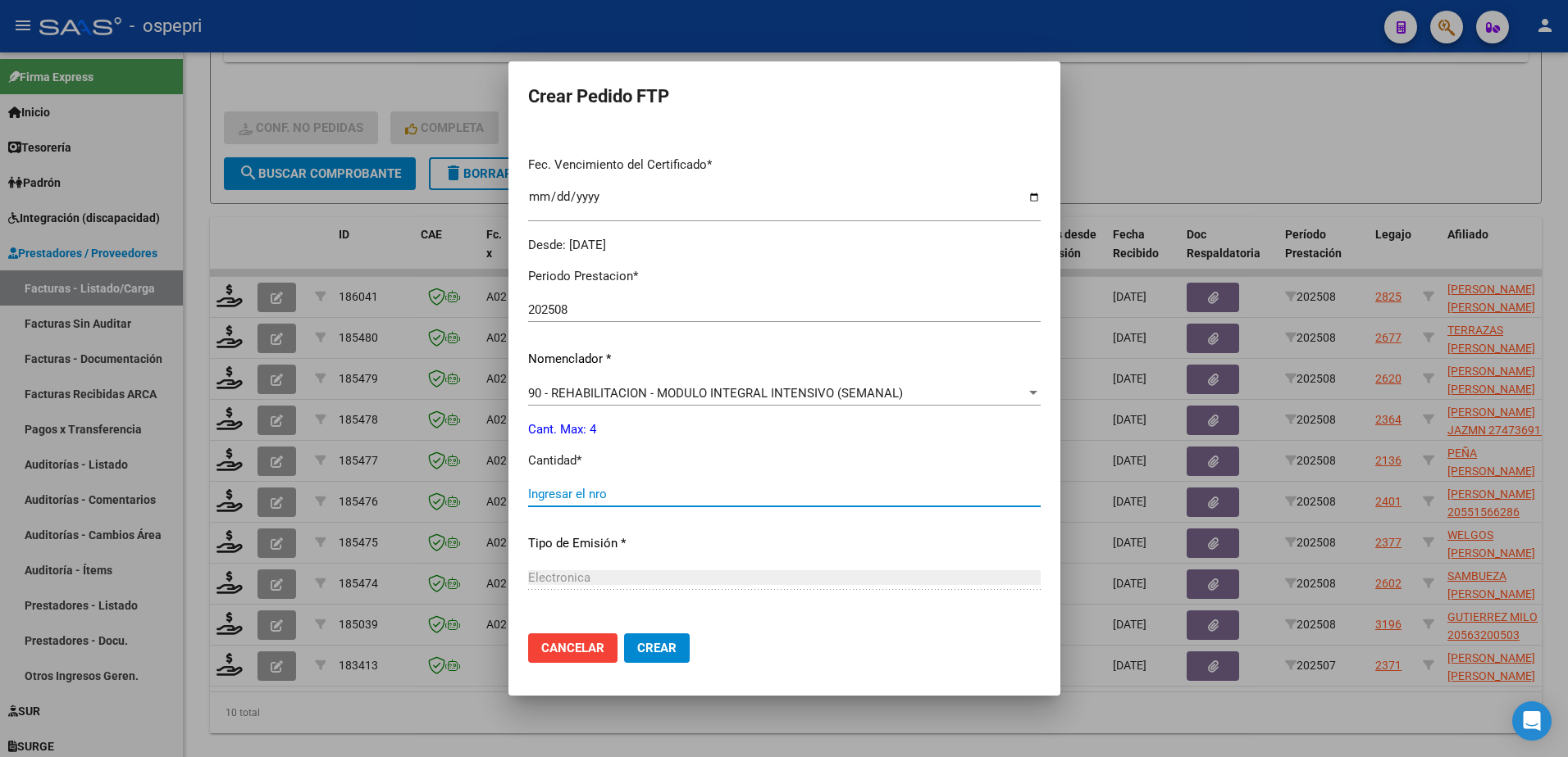
click at [544, 497] on input "Ingresar el nro" at bounding box center [784, 493] width 512 height 14
type input "4"
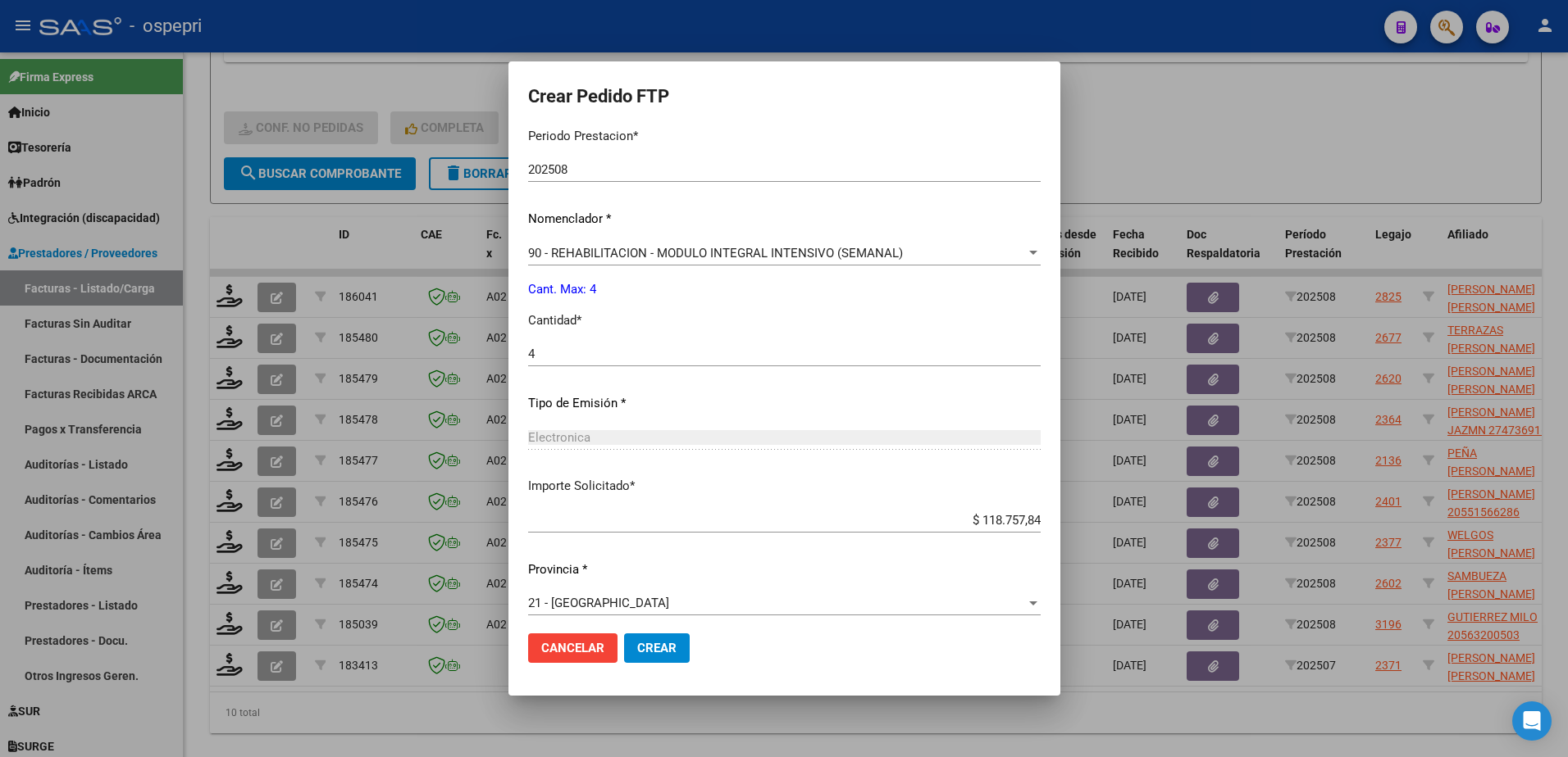
scroll to position [560, 0]
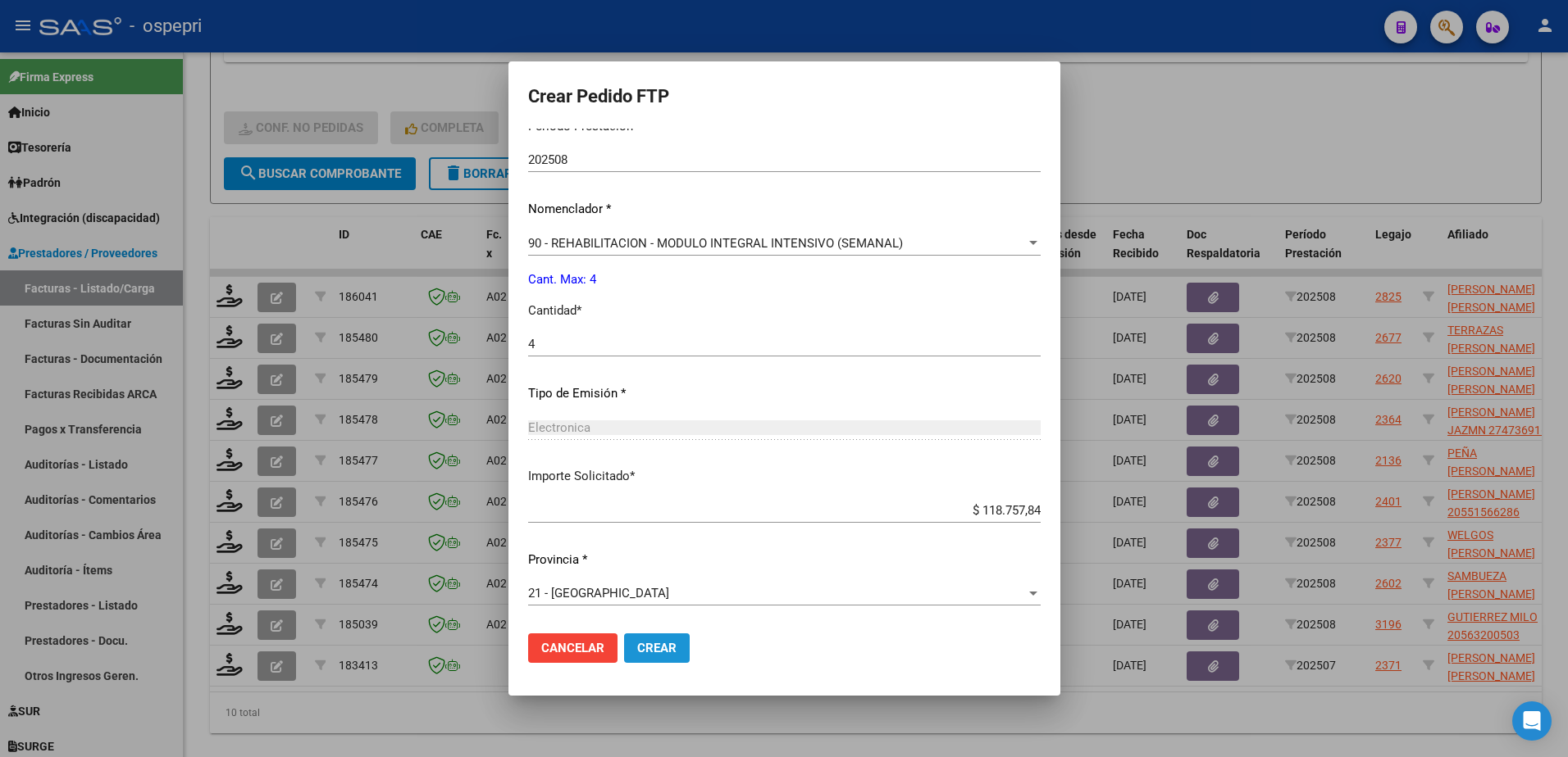
click at [637, 647] on span "Crear" at bounding box center [657, 648] width 40 height 14
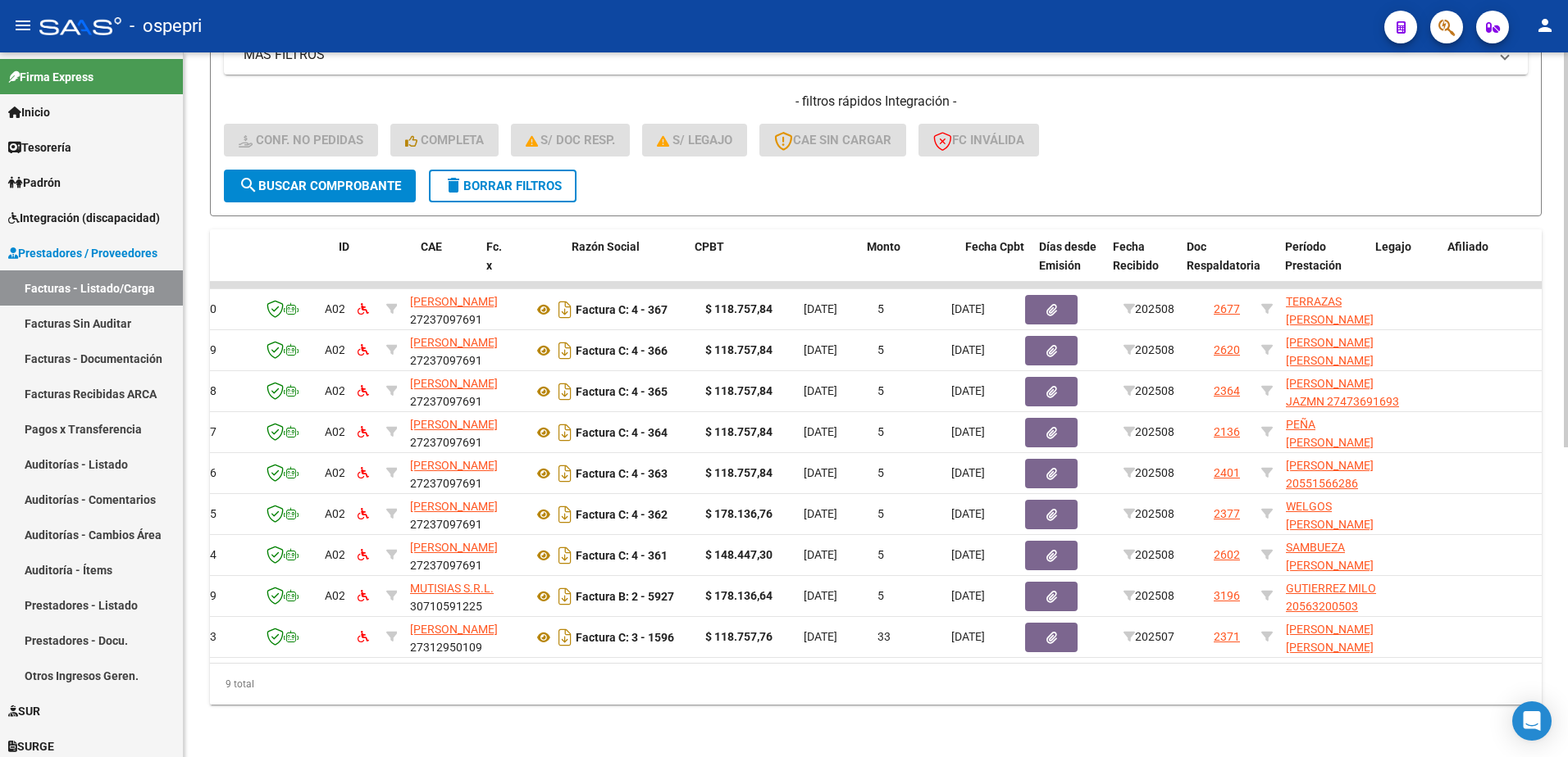
scroll to position [0, 0]
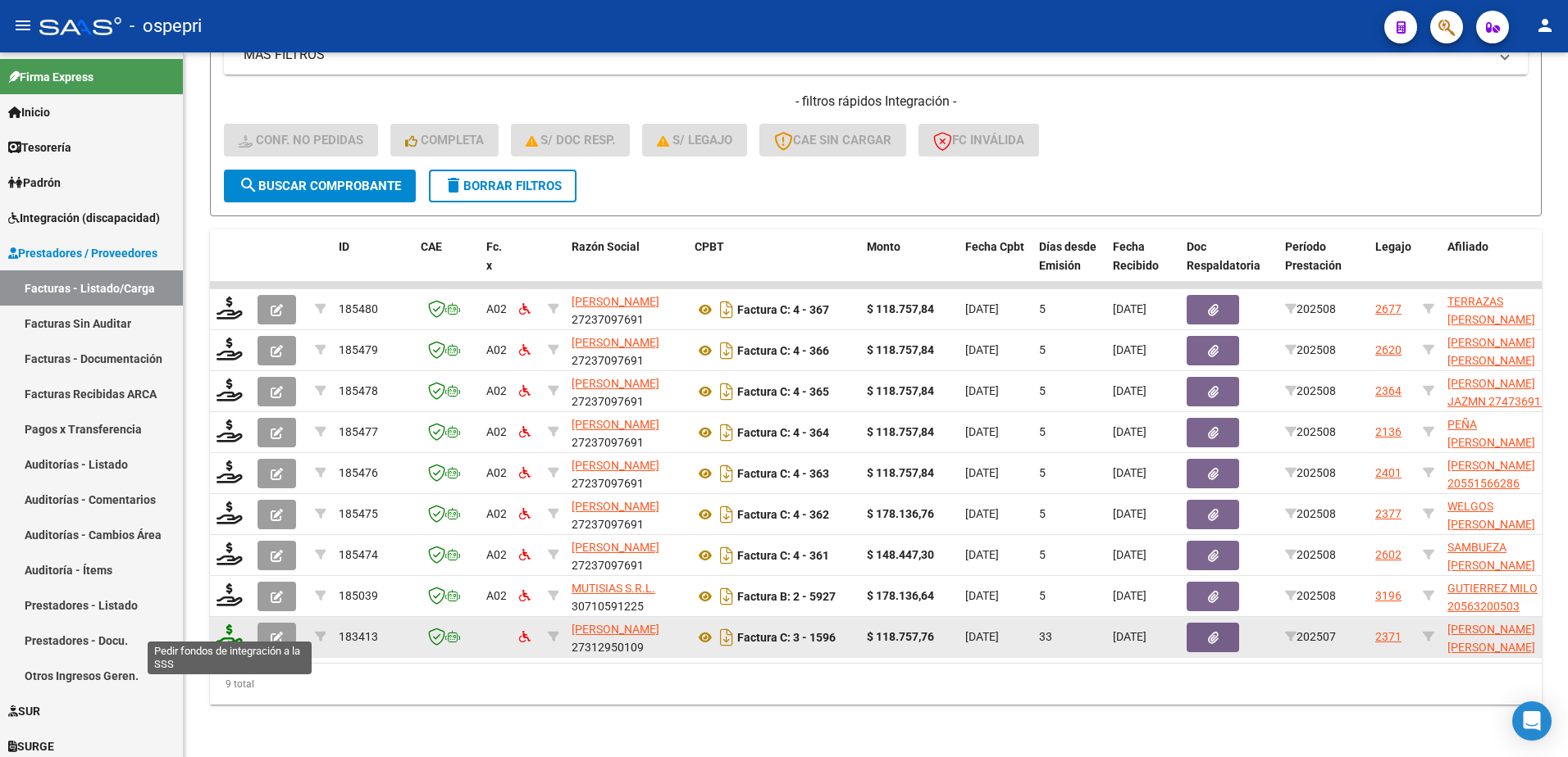
click at [224, 627] on icon at bounding box center [229, 635] width 26 height 23
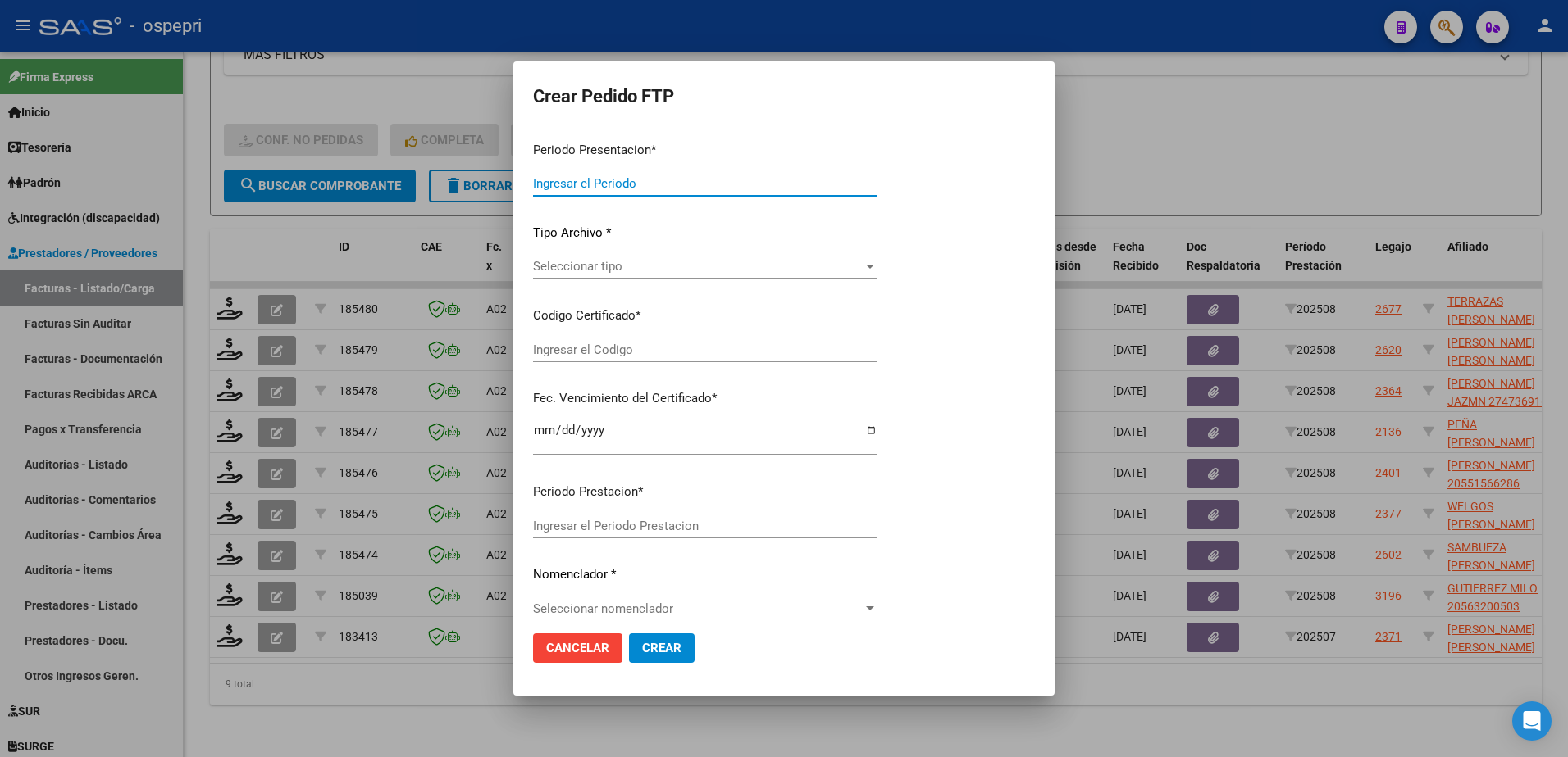
type input "202508"
type input "202507"
type input "$ 118.757,76"
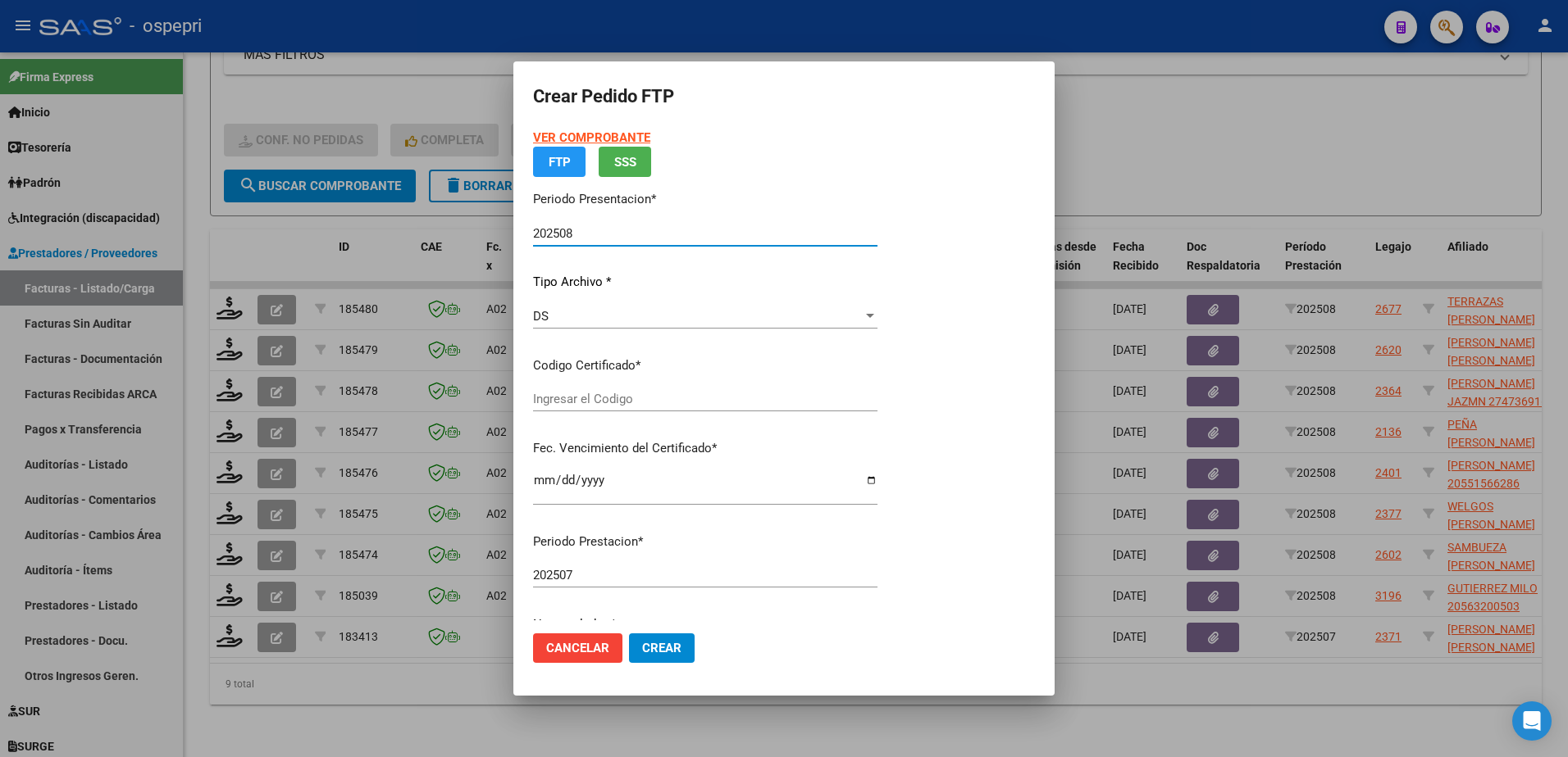
type input "2053189045-1"
type input "[DATE]"
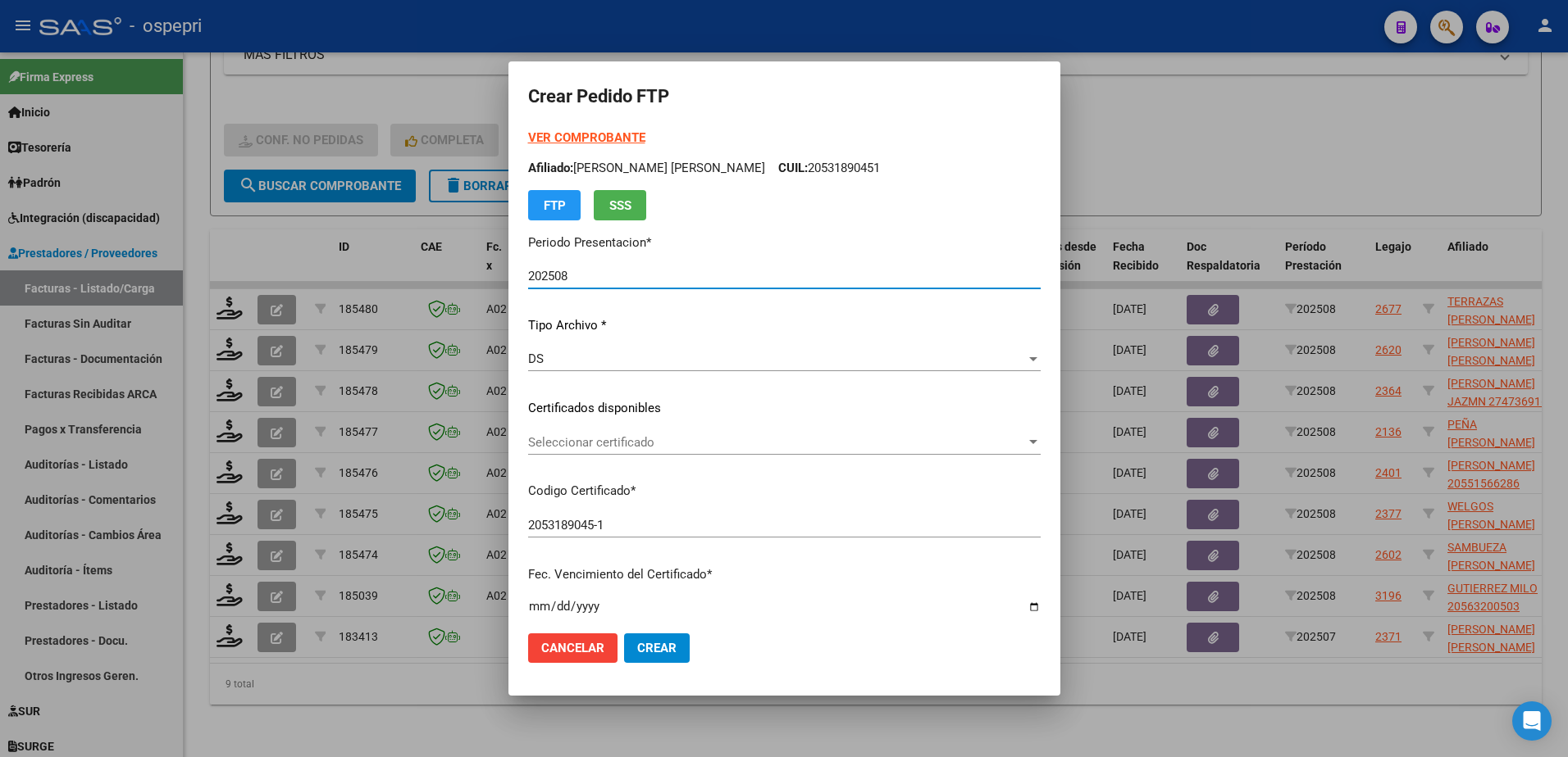
click at [593, 447] on span "Seleccionar certificado" at bounding box center [777, 442] width 498 height 14
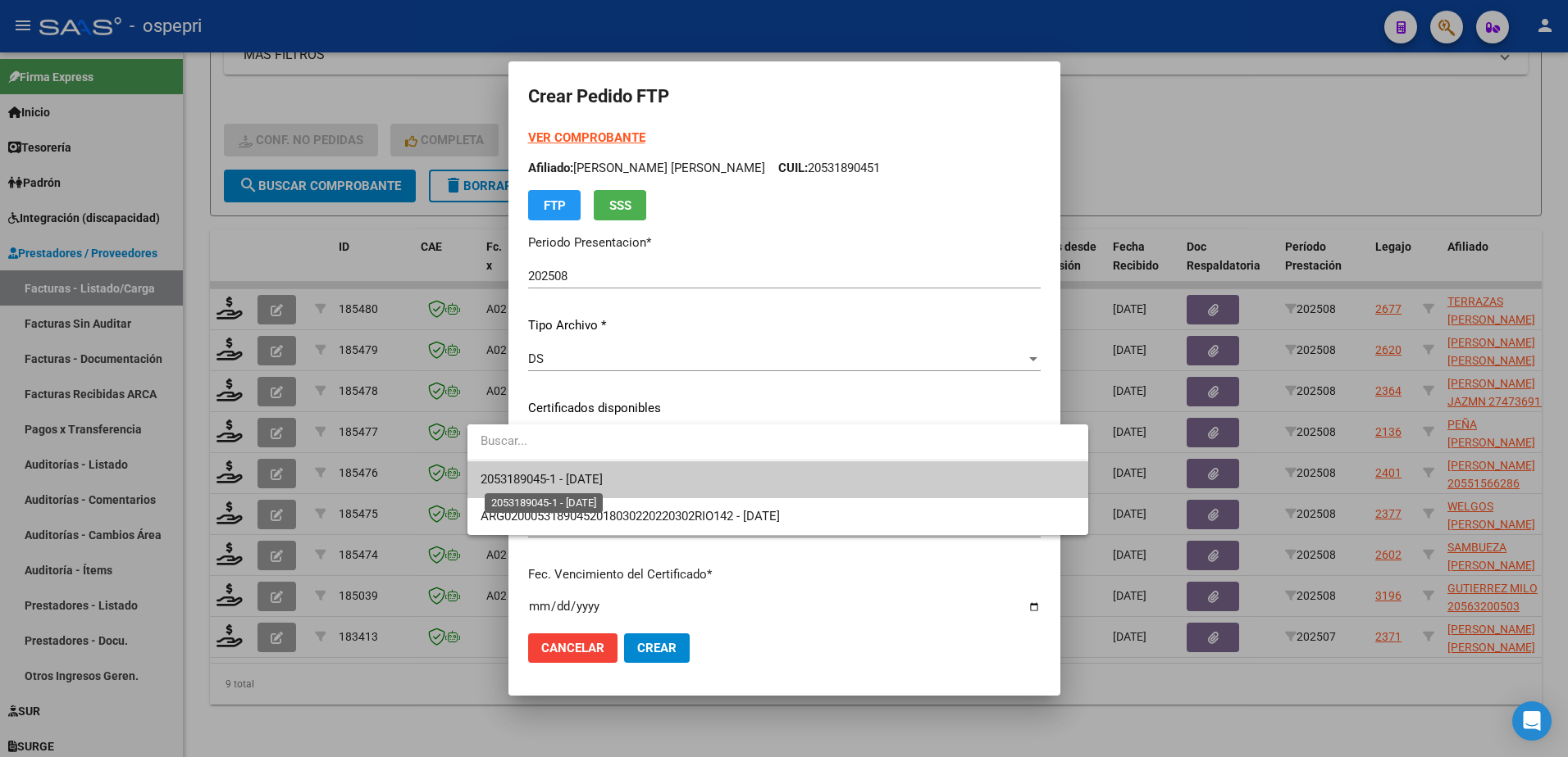
click at [603, 481] on span "2053189045-1 - [DATE]" at bounding box center [542, 479] width 123 height 14
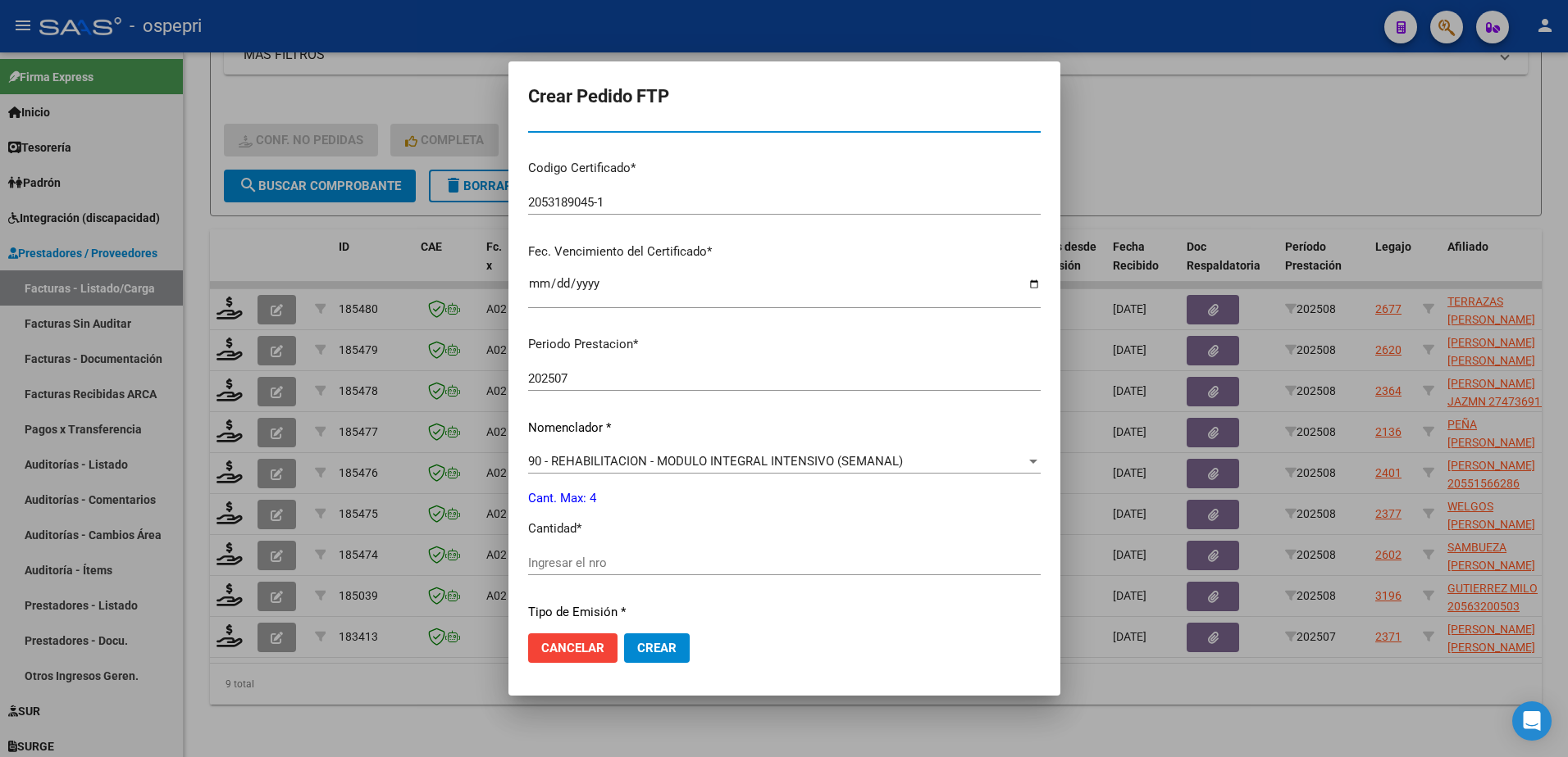
scroll to position [492, 0]
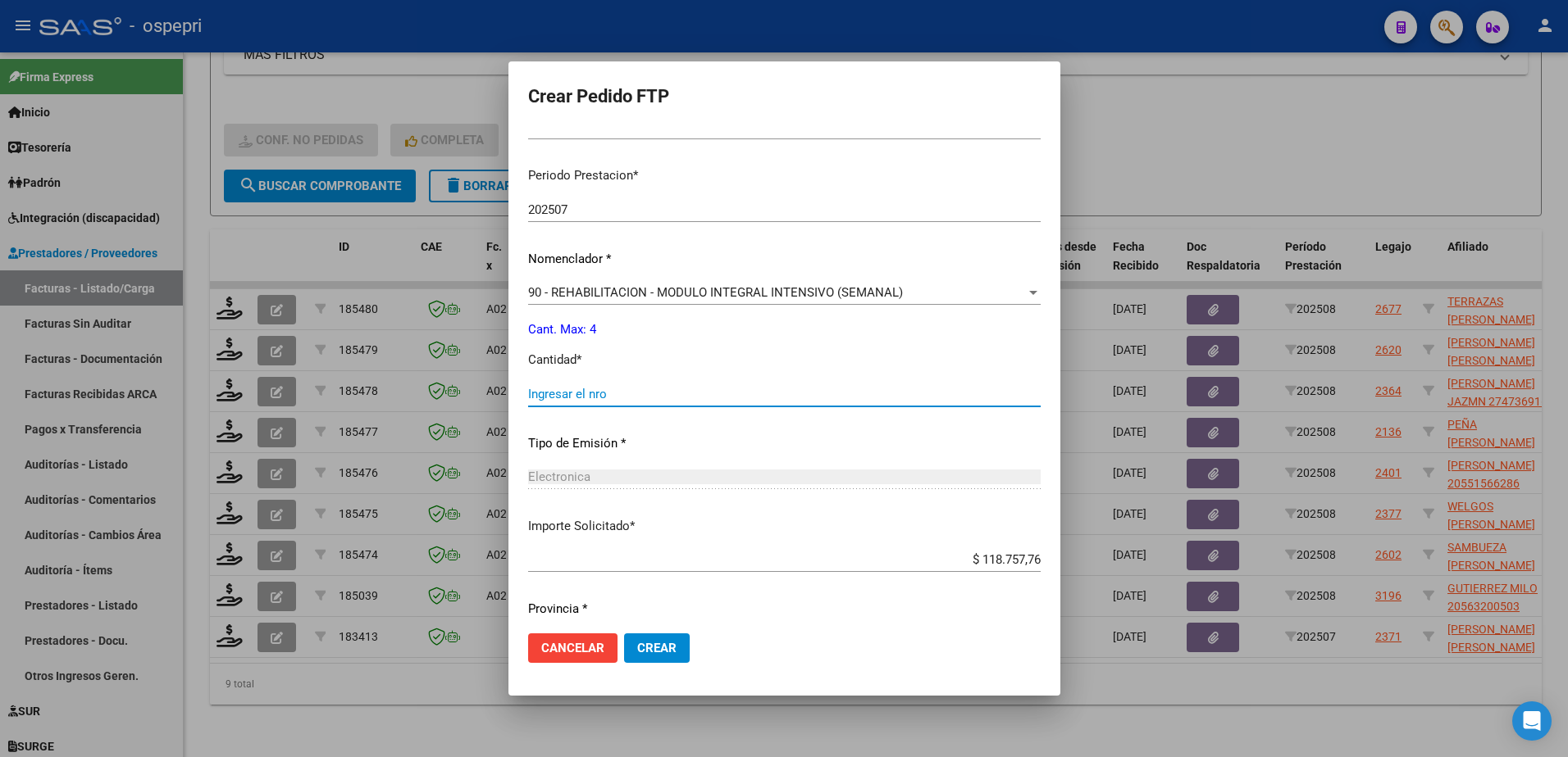
click at [528, 395] on input "Ingresar el nro" at bounding box center [784, 394] width 512 height 14
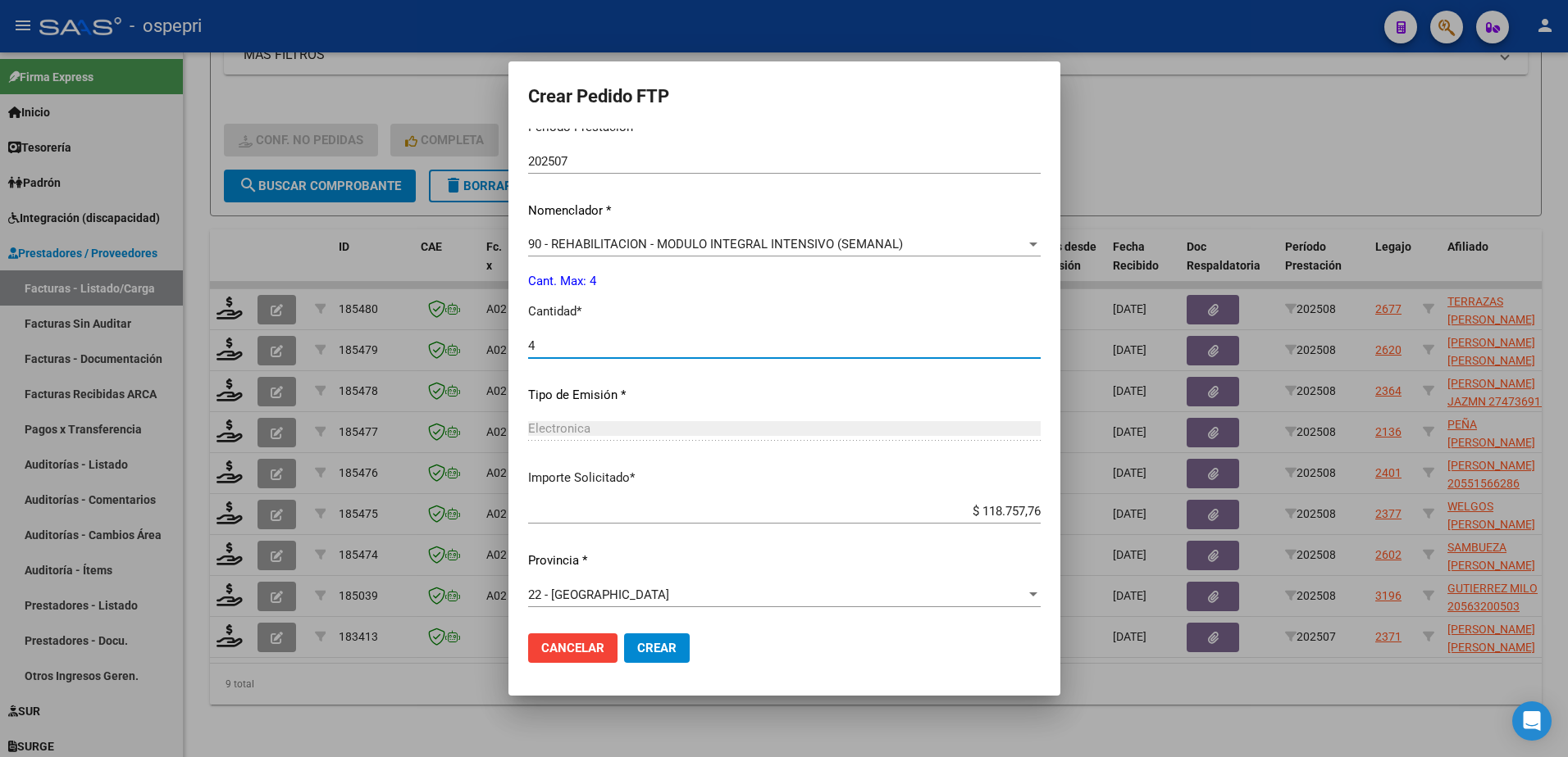
scroll to position [542, 0]
type input "4"
click at [637, 641] on span "Crear" at bounding box center [657, 648] width 40 height 14
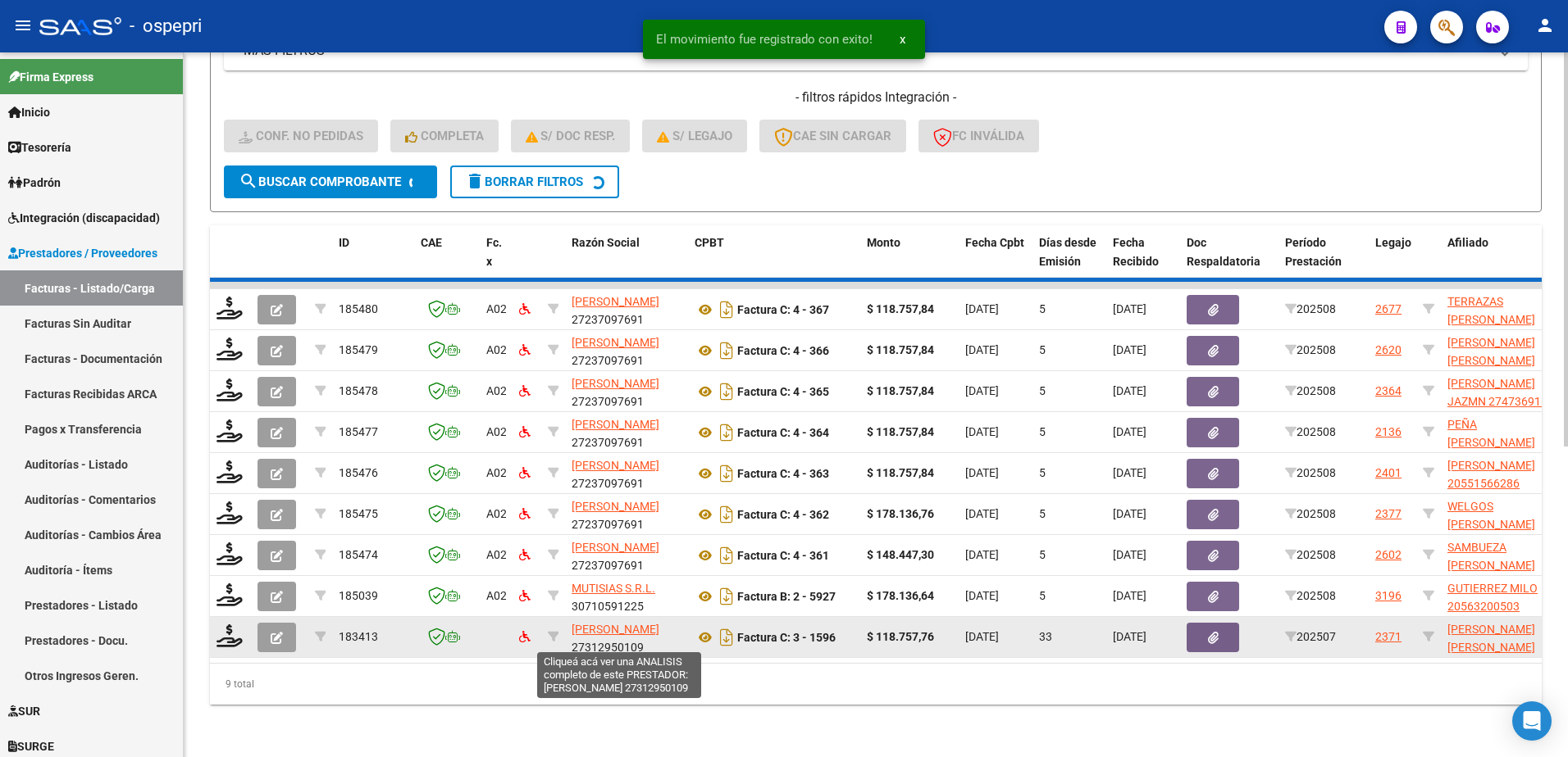
scroll to position [510, 0]
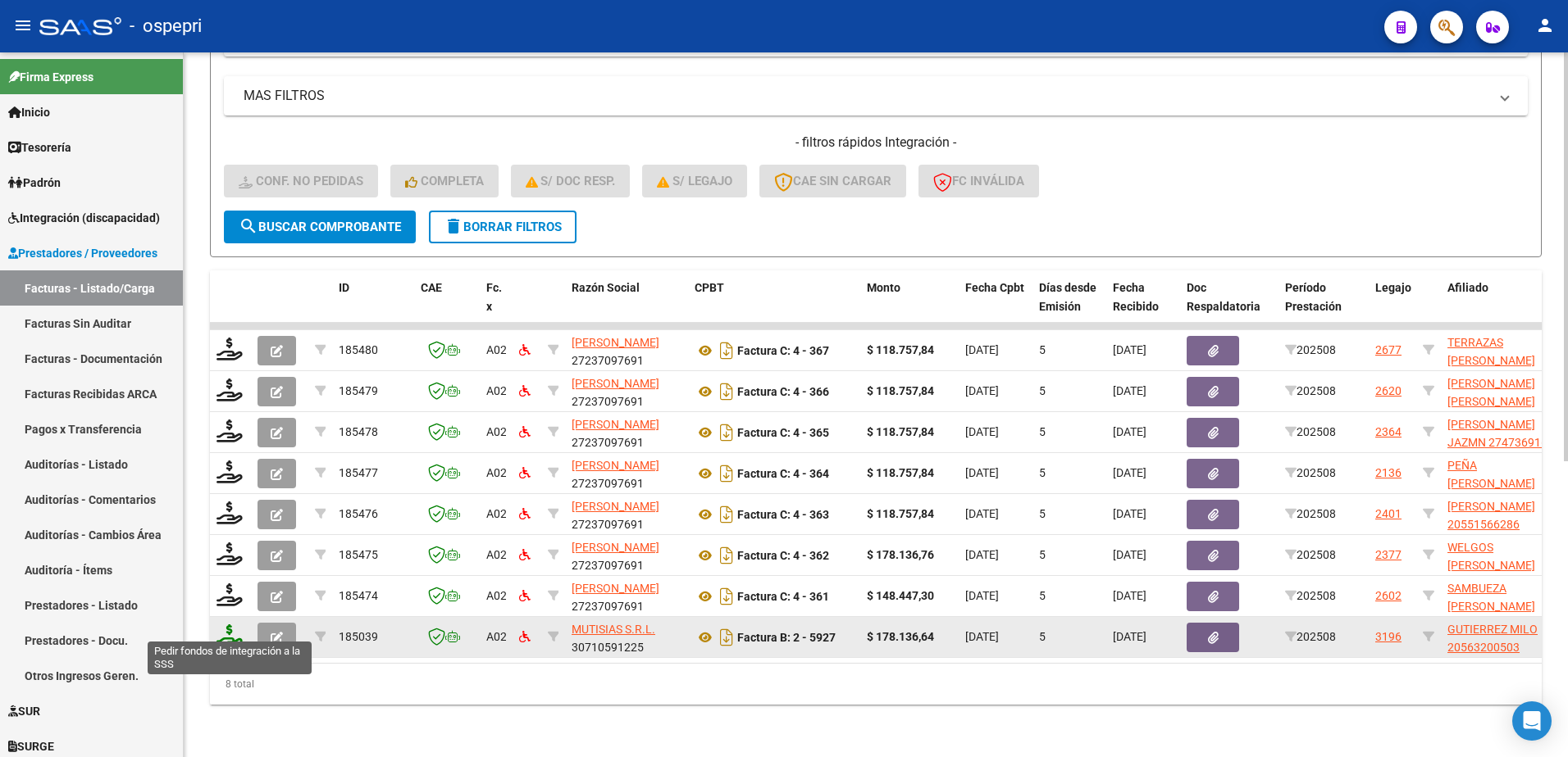
click at [219, 627] on icon at bounding box center [229, 635] width 26 height 23
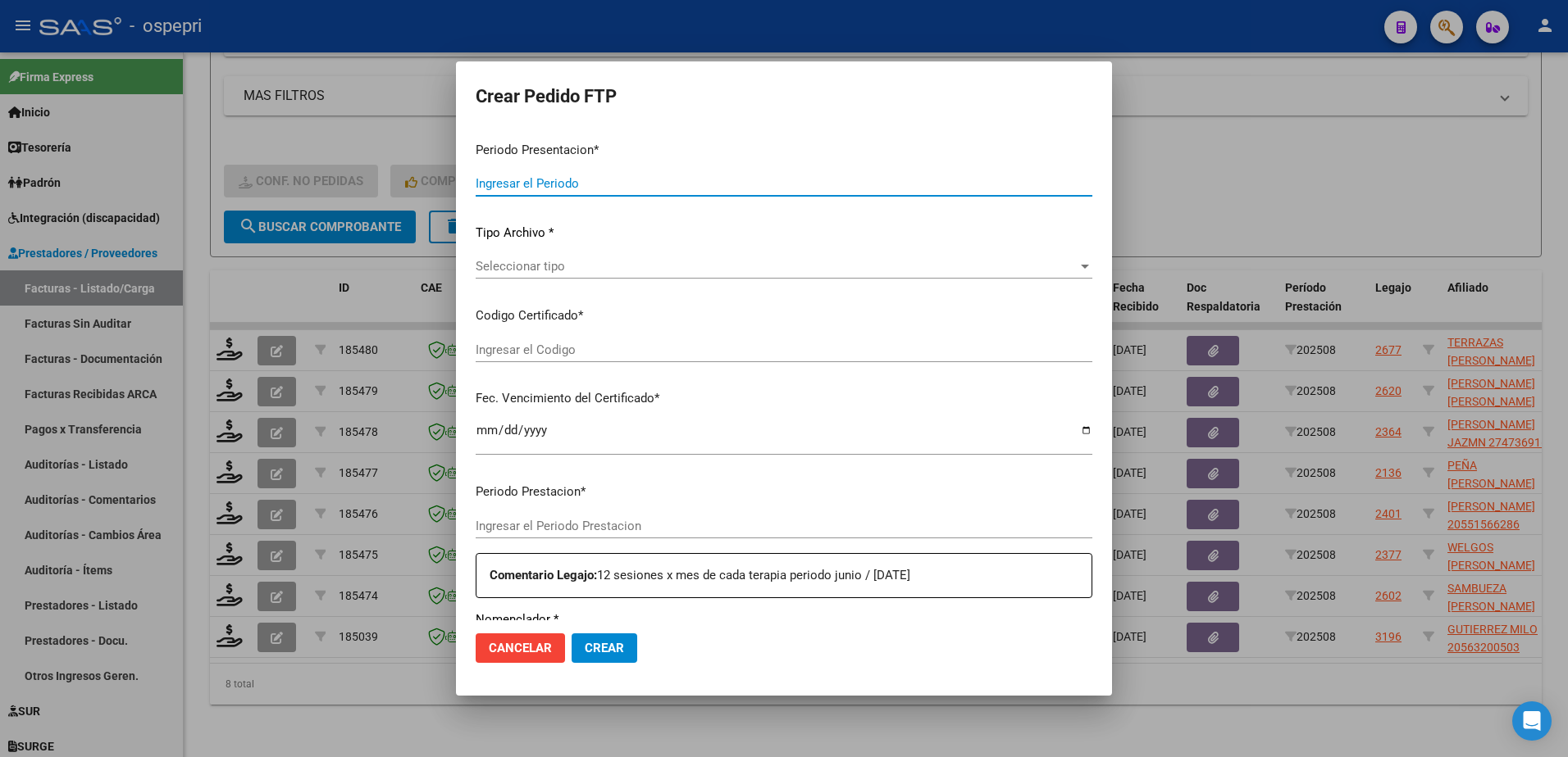
type input "202508"
type input "$ 178.136,64"
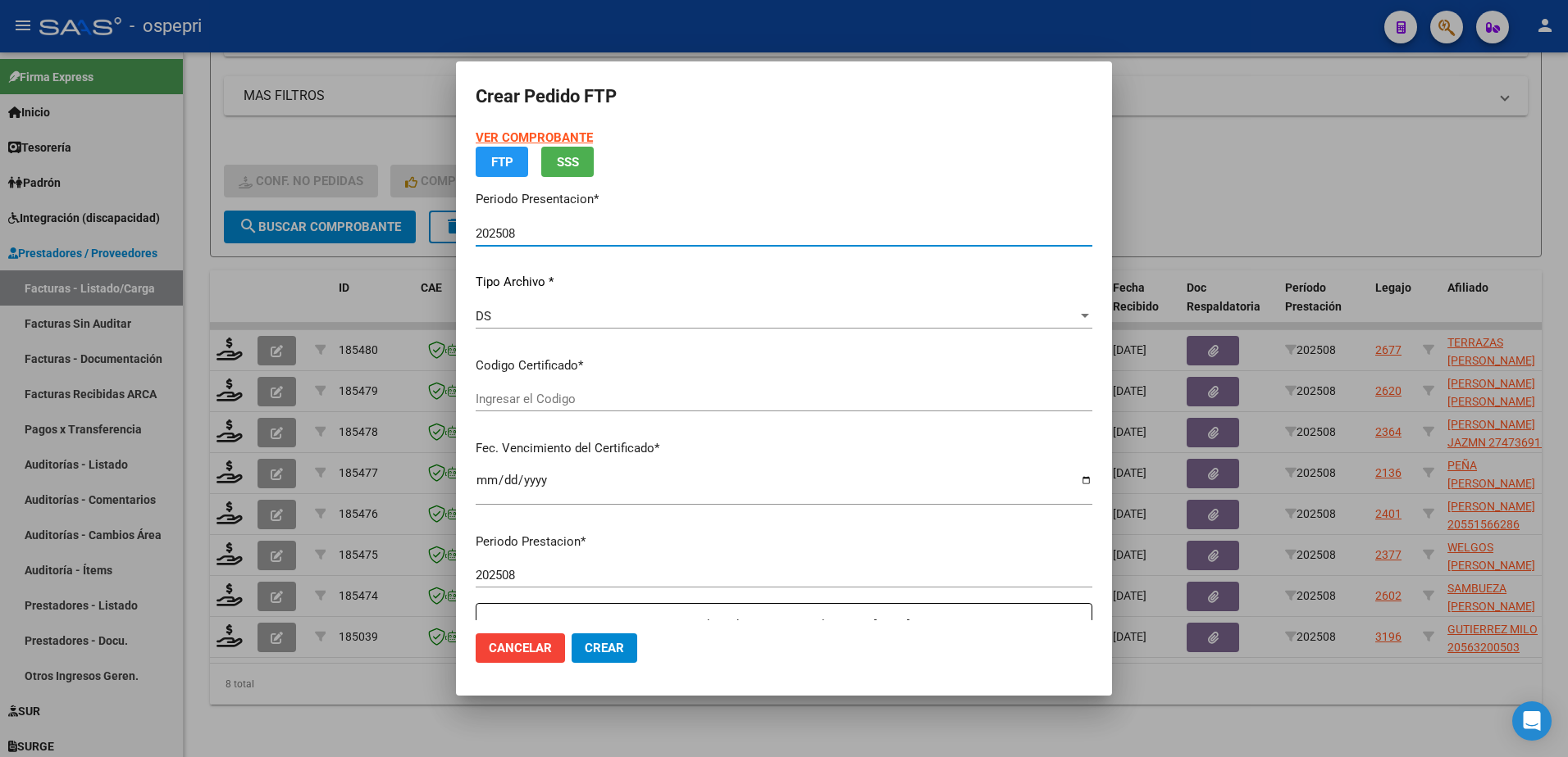
type input "2056320050-3"
type input "[DATE]"
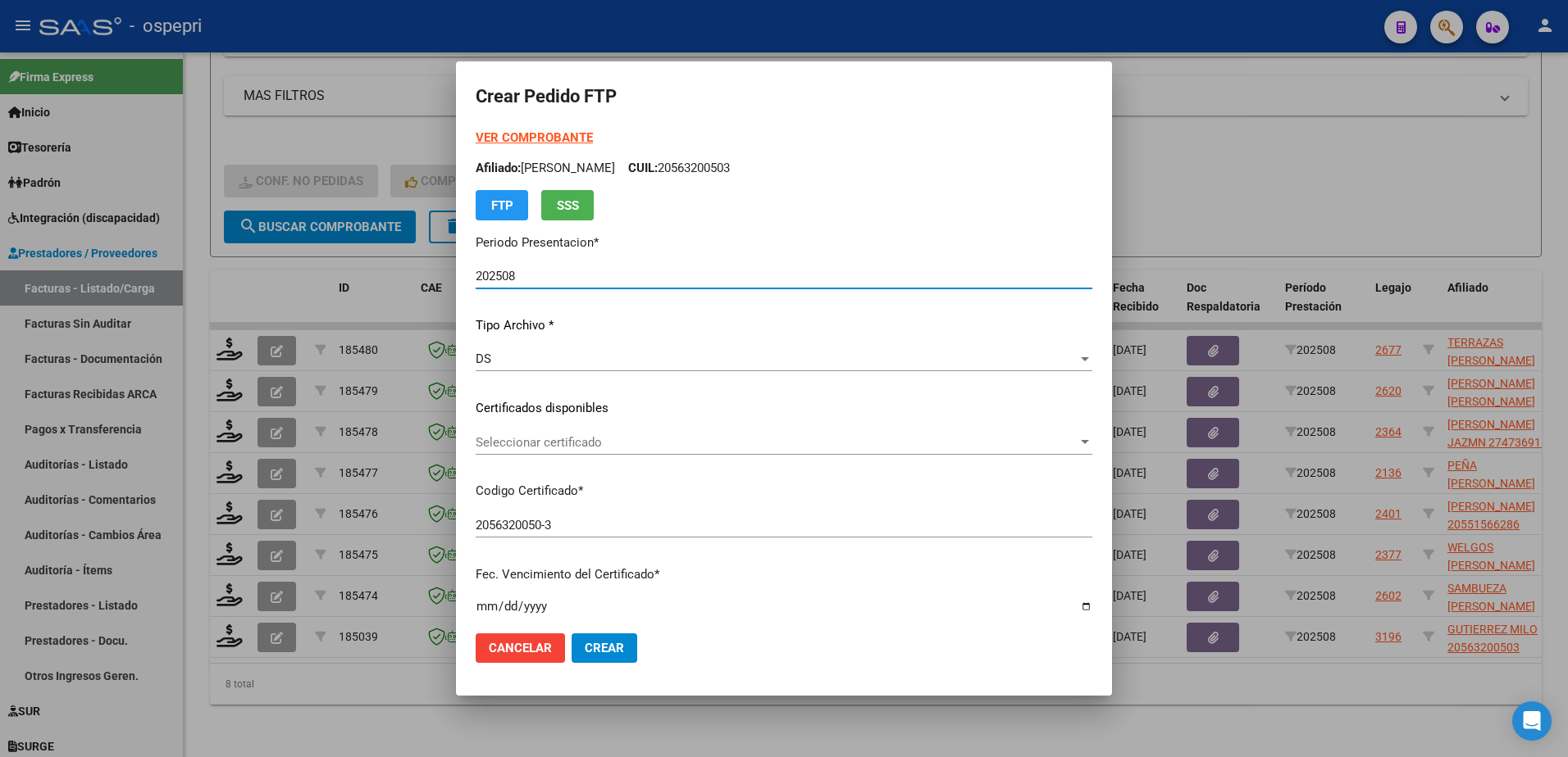
click at [560, 442] on span "Seleccionar certificado" at bounding box center [777, 442] width 602 height 14
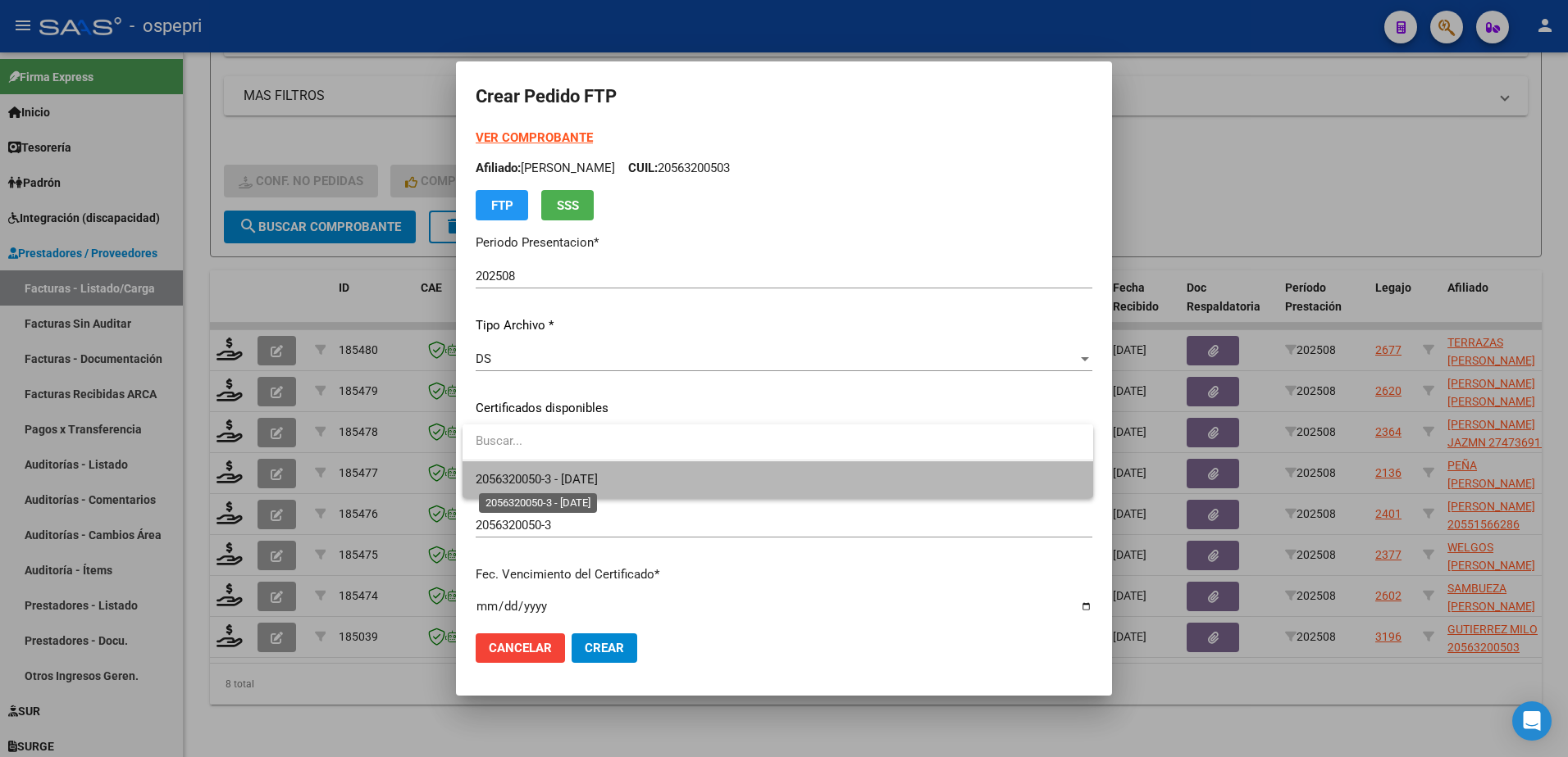
click at [588, 482] on span "2056320050-3 - [DATE]" at bounding box center [537, 479] width 123 height 14
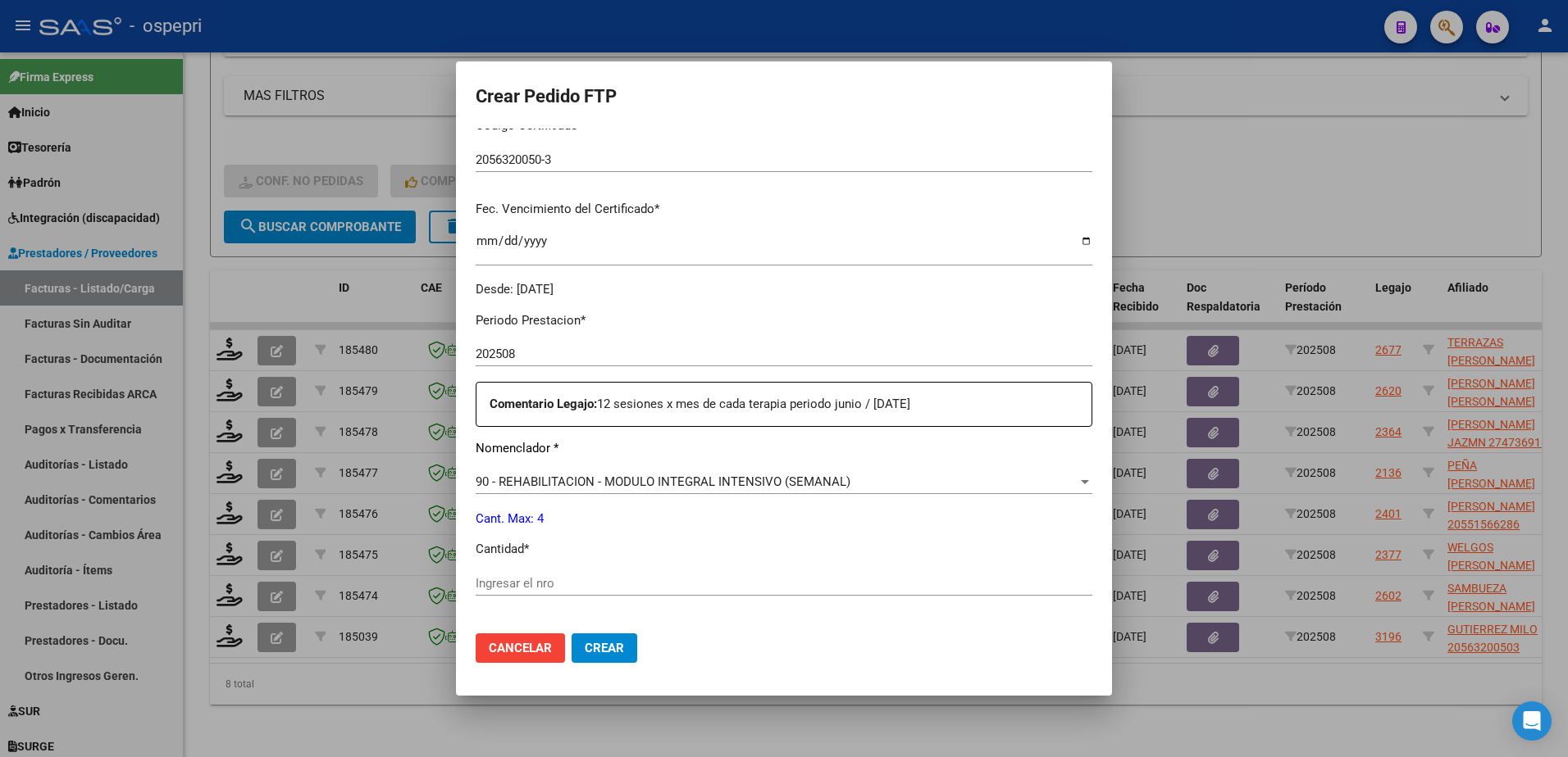
scroll to position [410, 0]
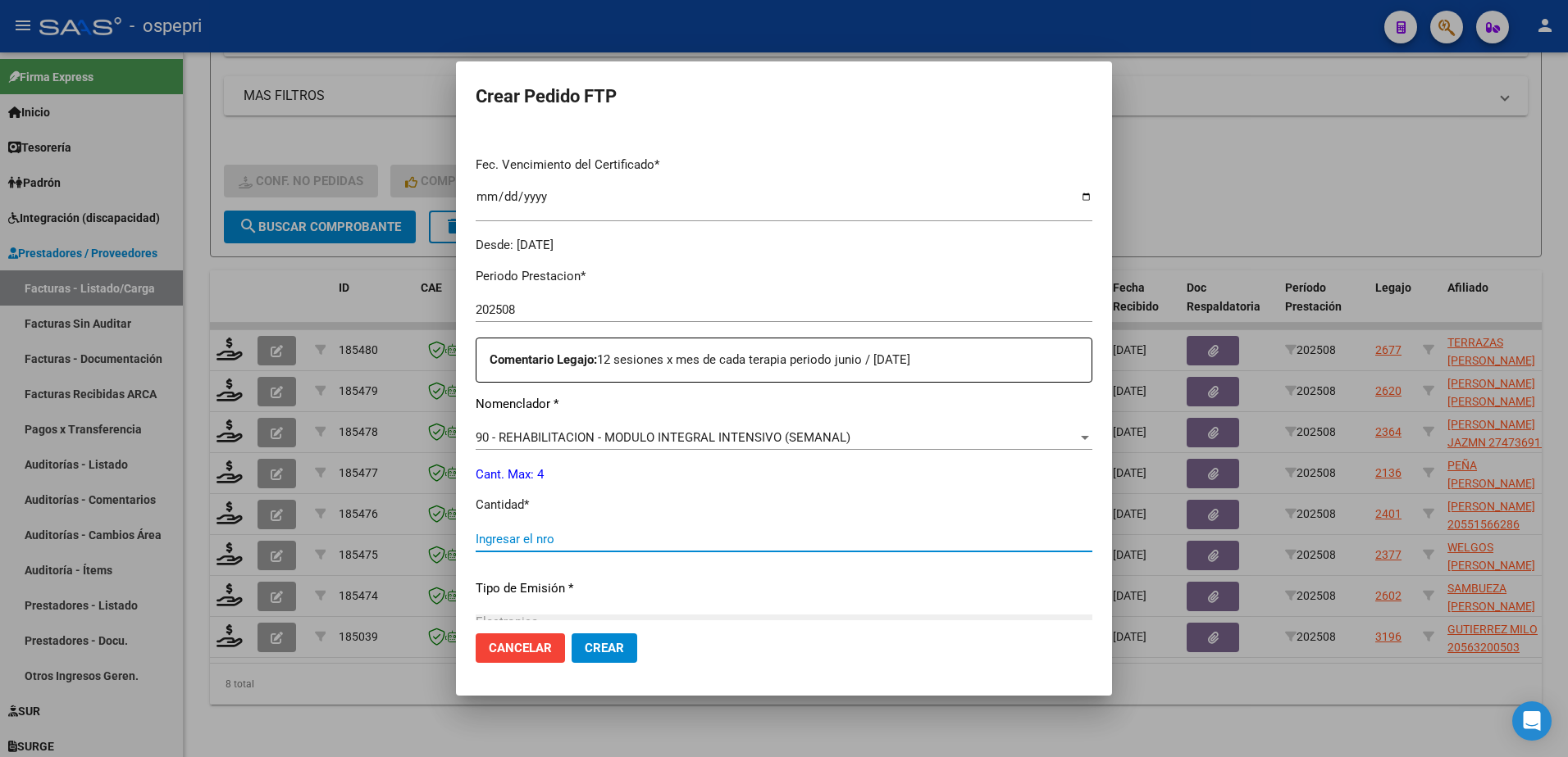
click at [555, 542] on input "Ingresar el nro" at bounding box center [784, 539] width 617 height 14
type input "4"
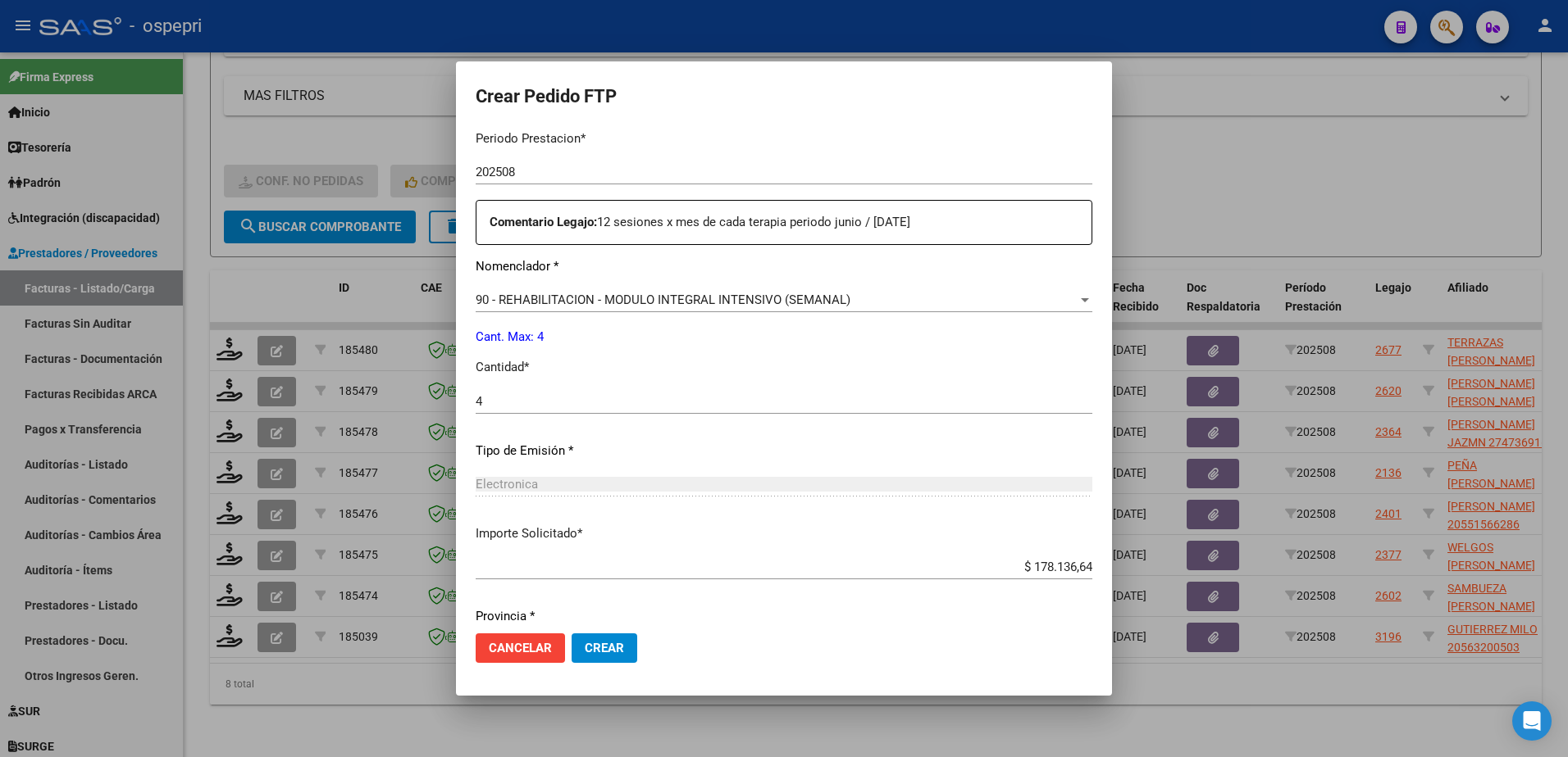
scroll to position [605, 0]
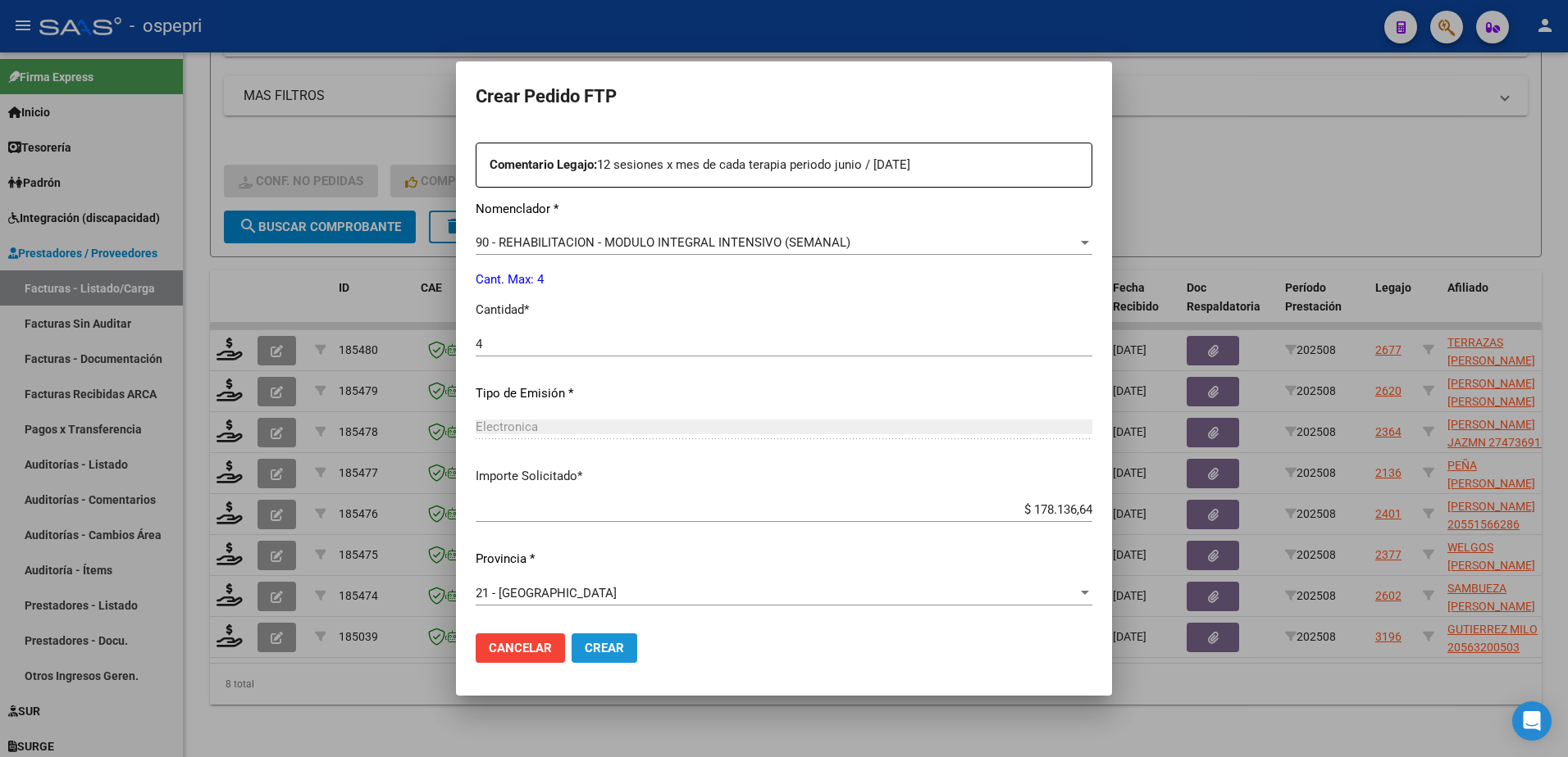
click at [595, 644] on span "Crear" at bounding box center [604, 648] width 40 height 14
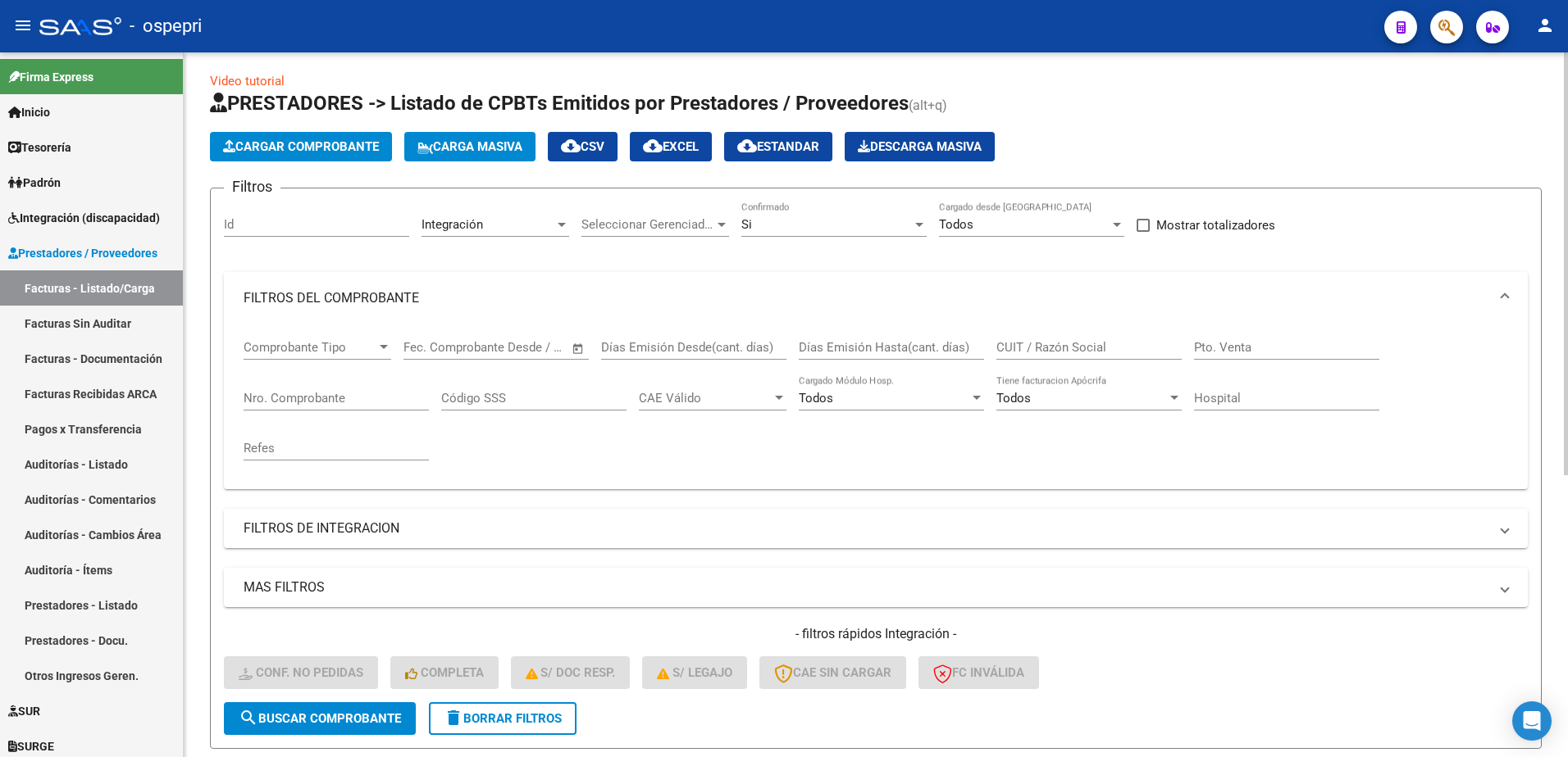
scroll to position [0, 0]
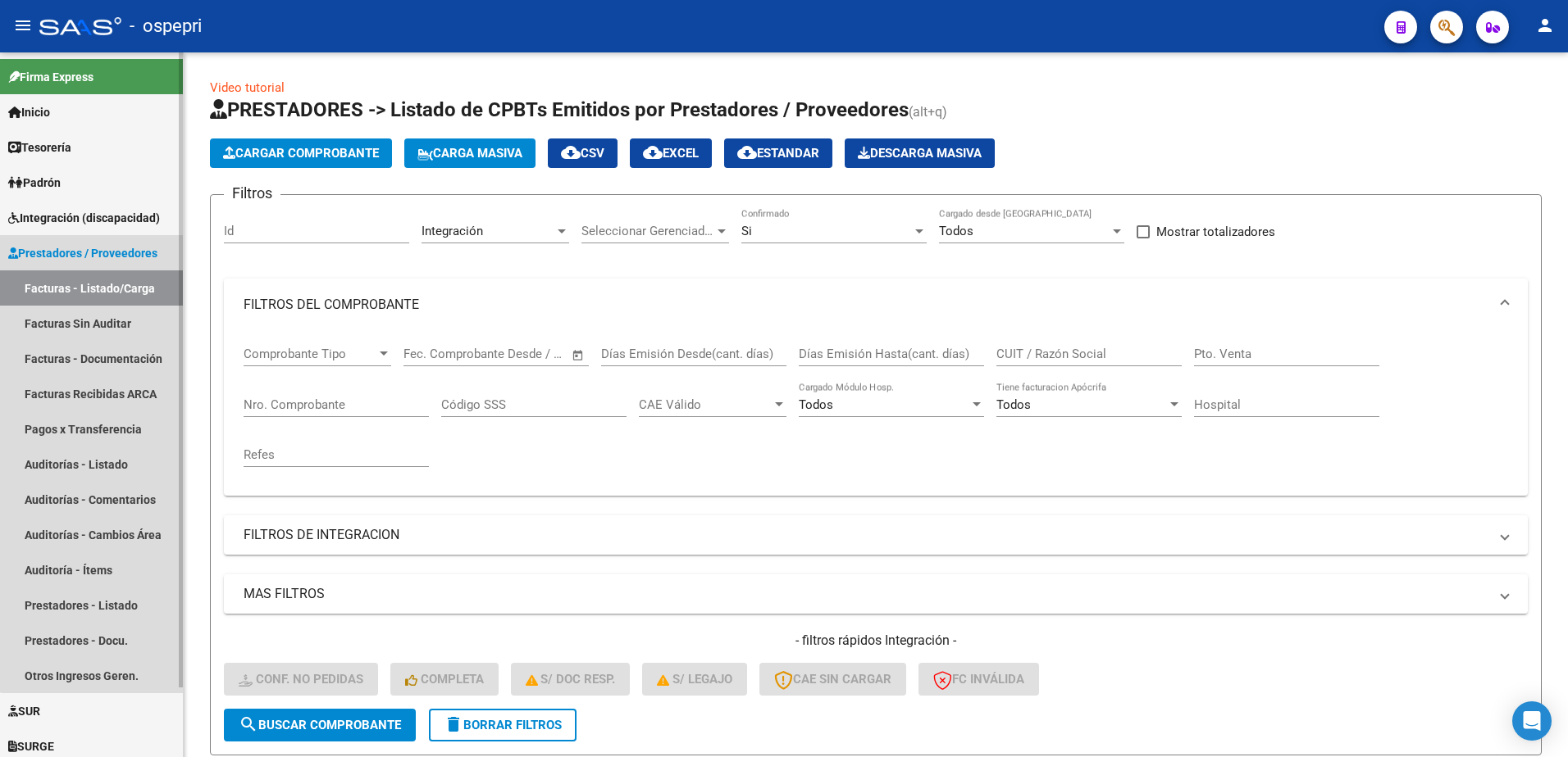
click at [106, 286] on link "Facturas - Listado/Carga" at bounding box center [91, 288] width 183 height 35
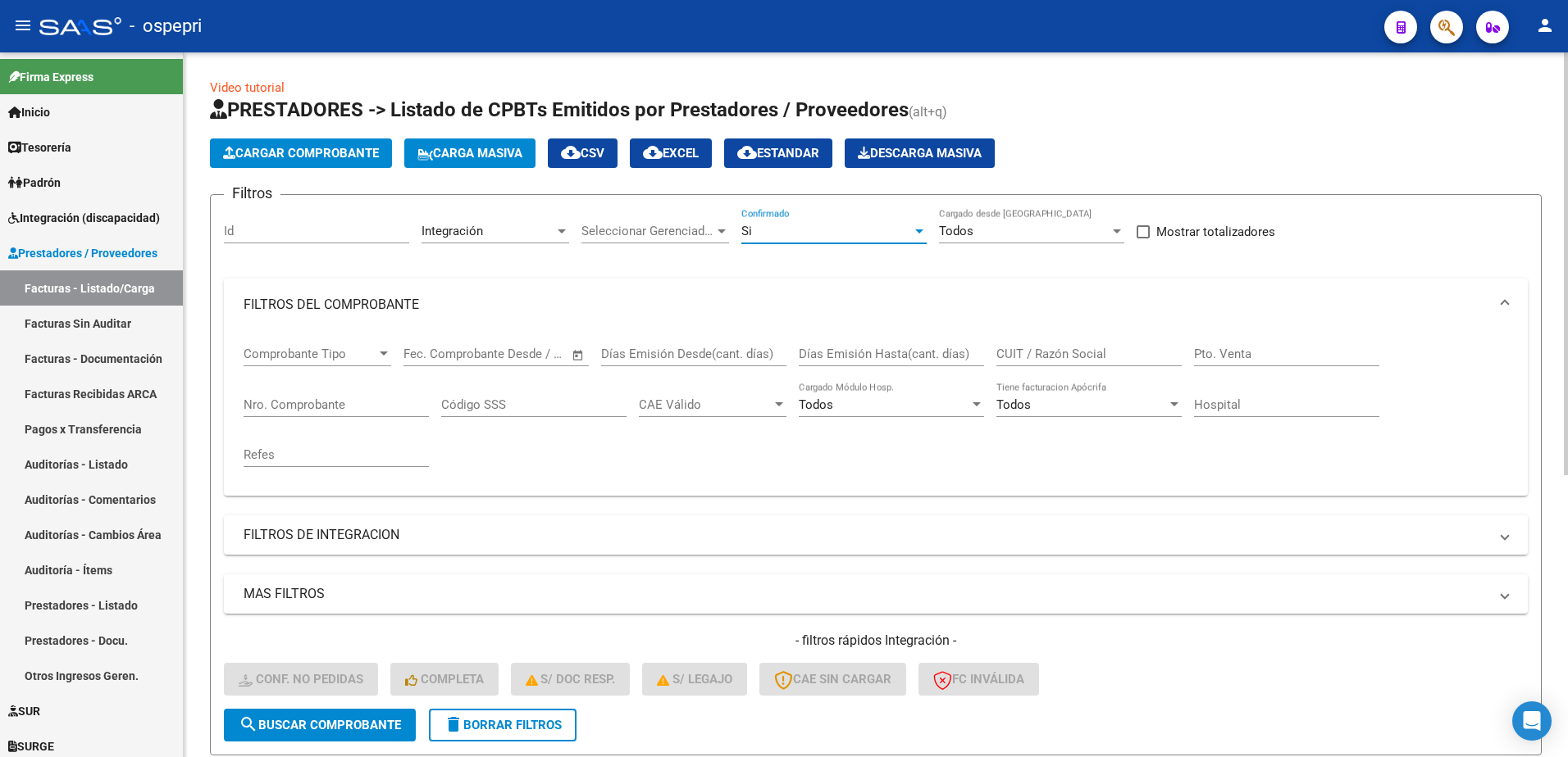
click at [915, 234] on div at bounding box center [919, 231] width 14 height 14
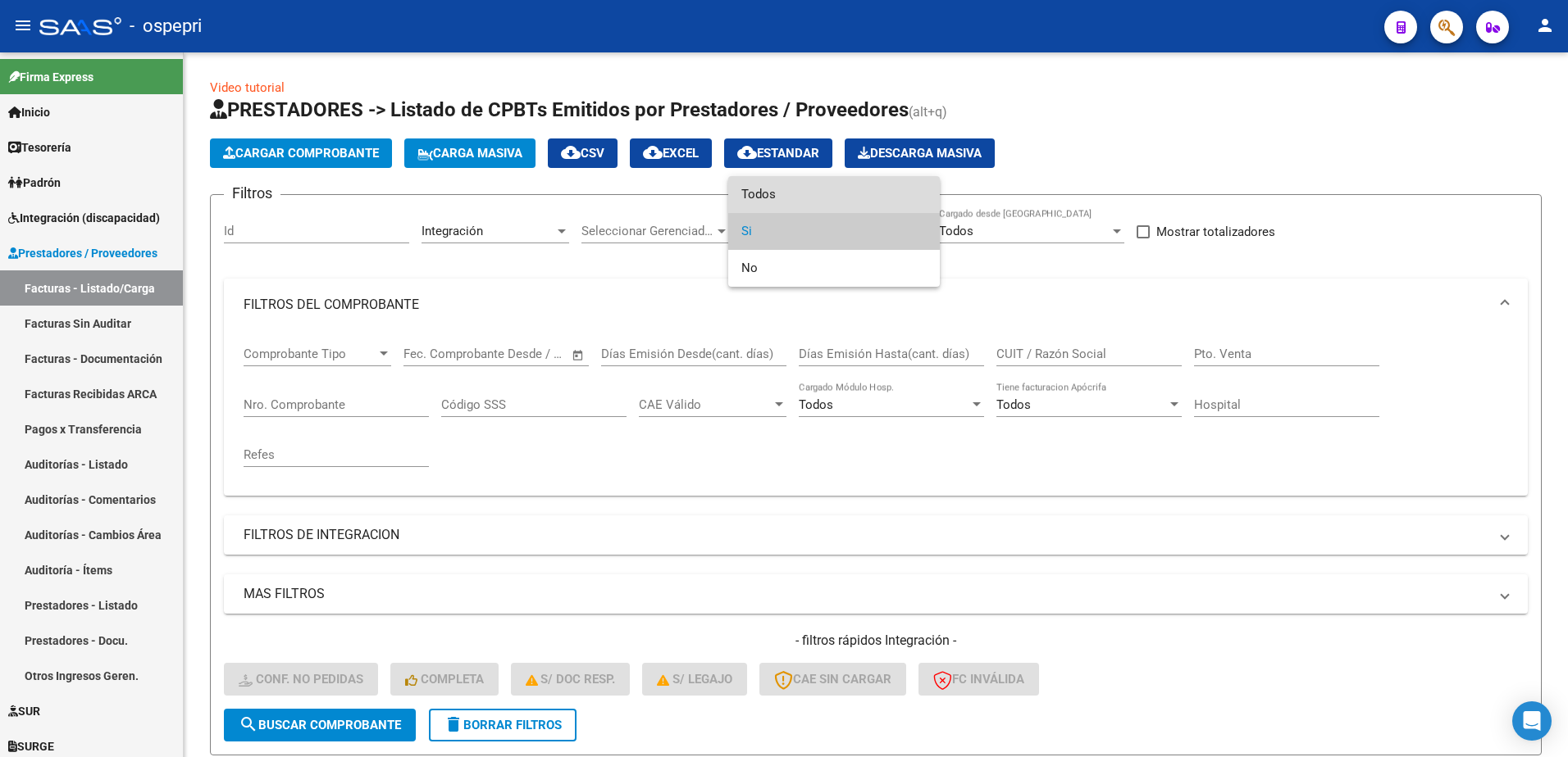
click at [775, 199] on span "Todos" at bounding box center [833, 195] width 185 height 37
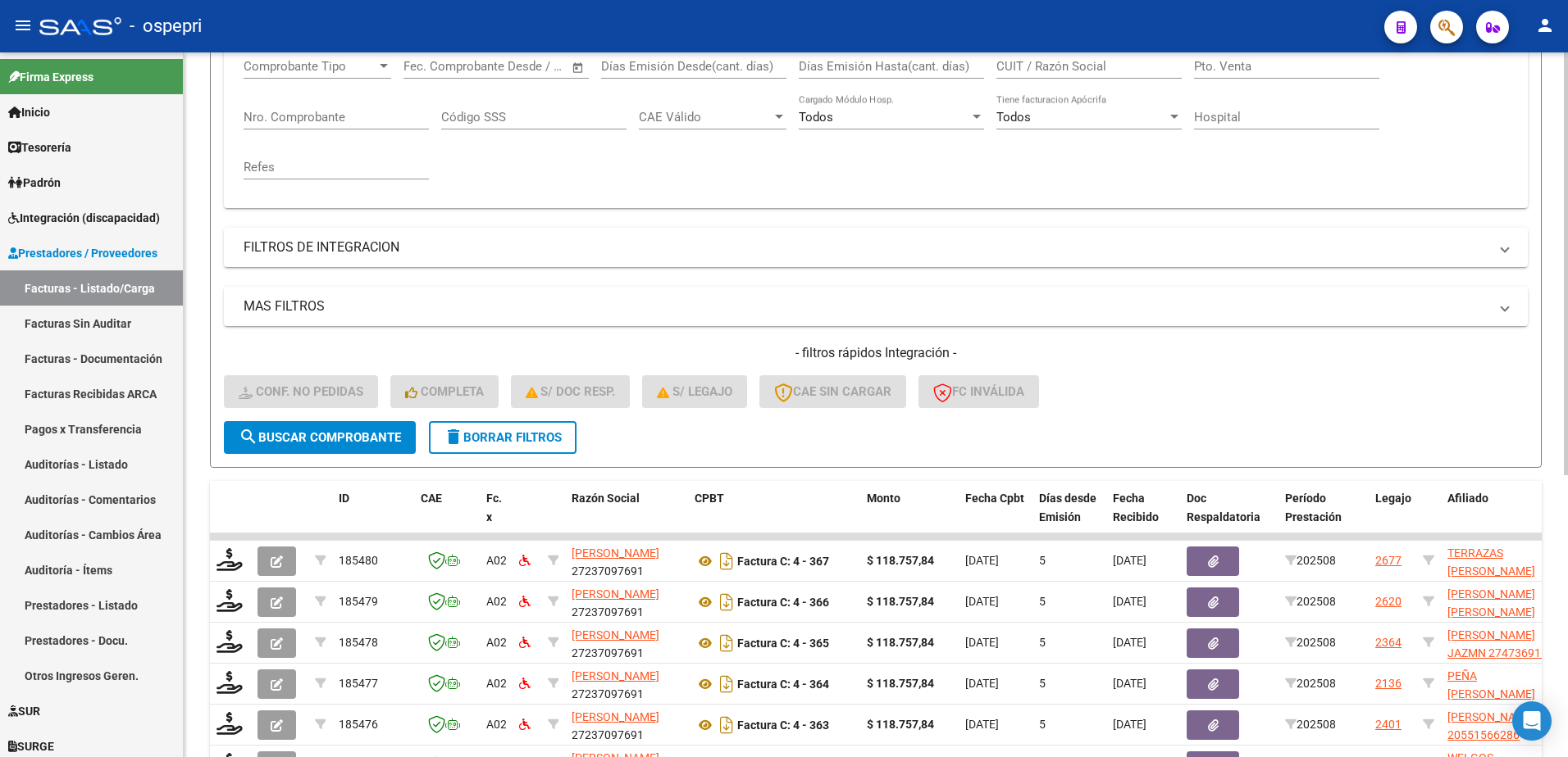
scroll to position [328, 0]
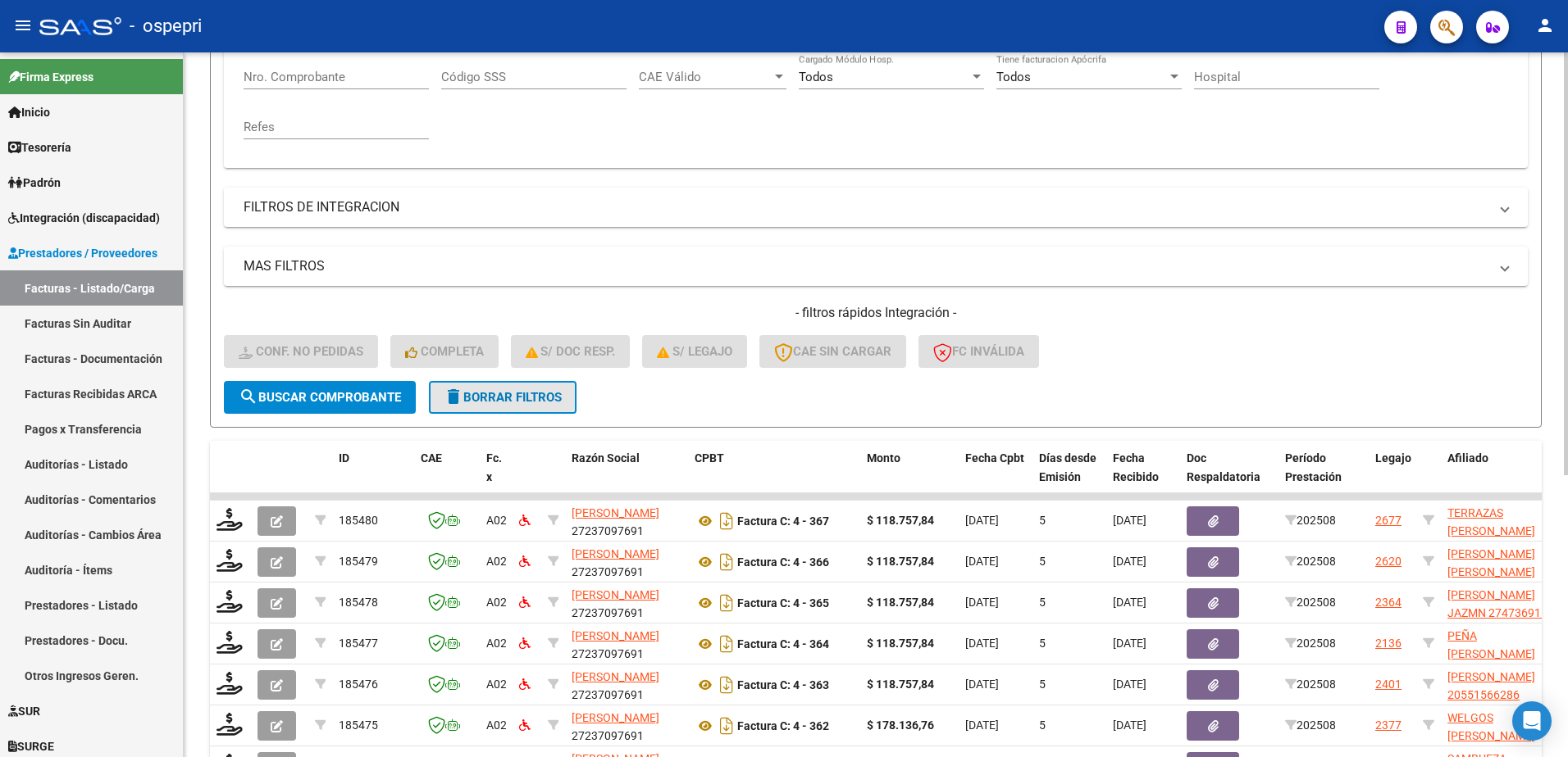
click at [487, 405] on button "delete Borrar Filtros" at bounding box center [502, 397] width 148 height 33
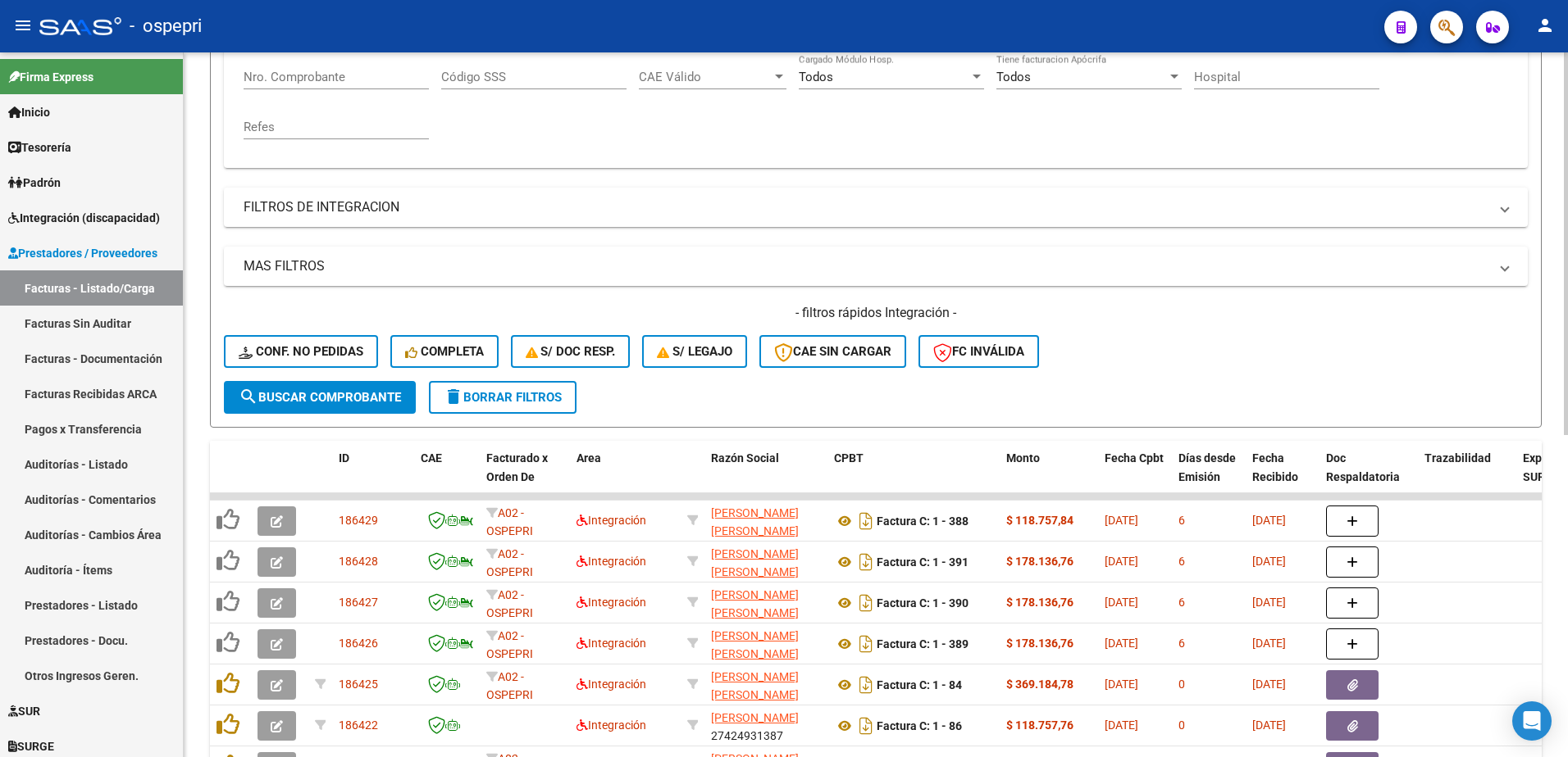
click at [1243, 386] on form "Filtros Id Area Area Seleccionar Gerenciador Seleccionar Gerenciador No Confirm…" at bounding box center [876, 147] width 1332 height 562
